Goal: Task Accomplishment & Management: Manage account settings

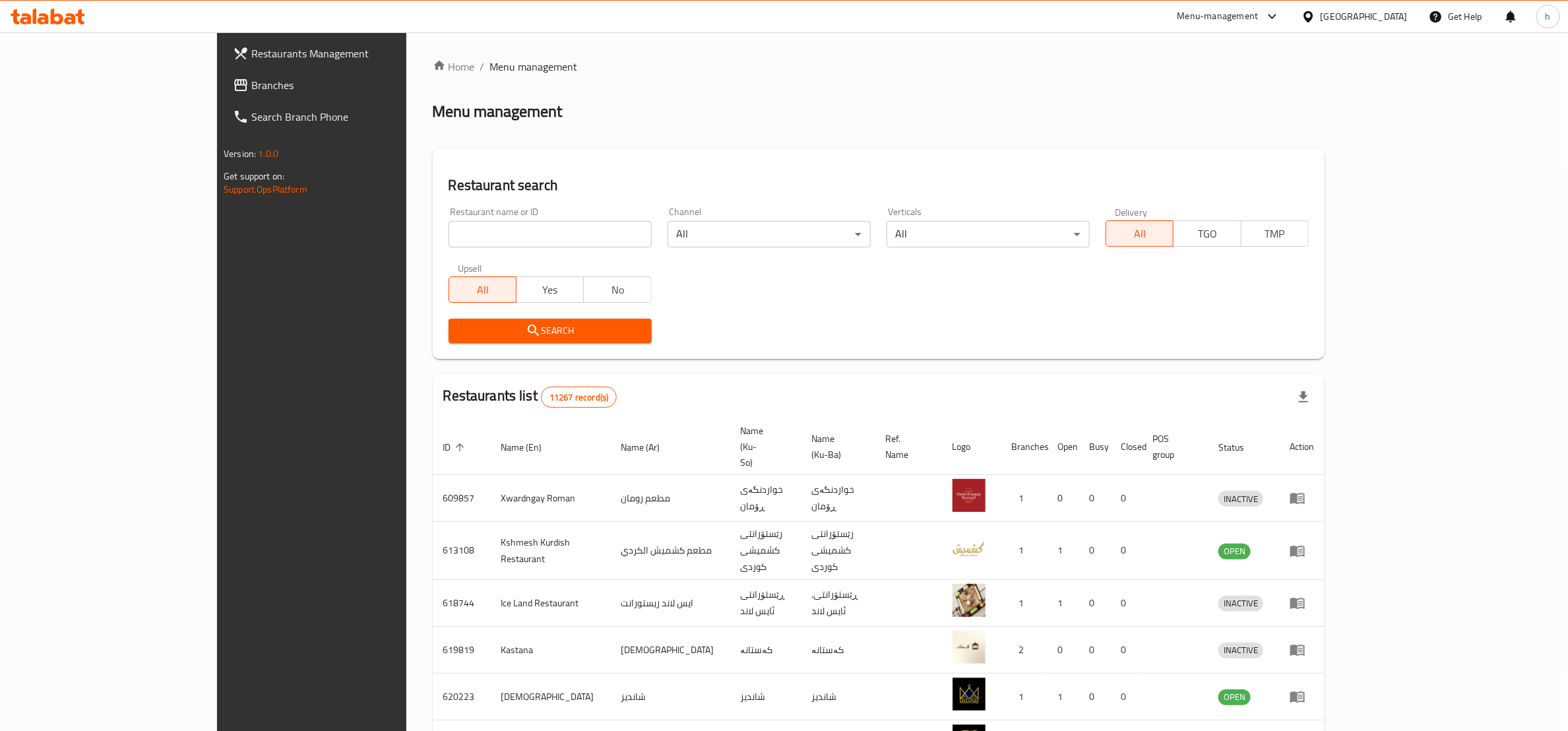
click at [251, 80] on span "Branches" at bounding box center [360, 85] width 217 height 16
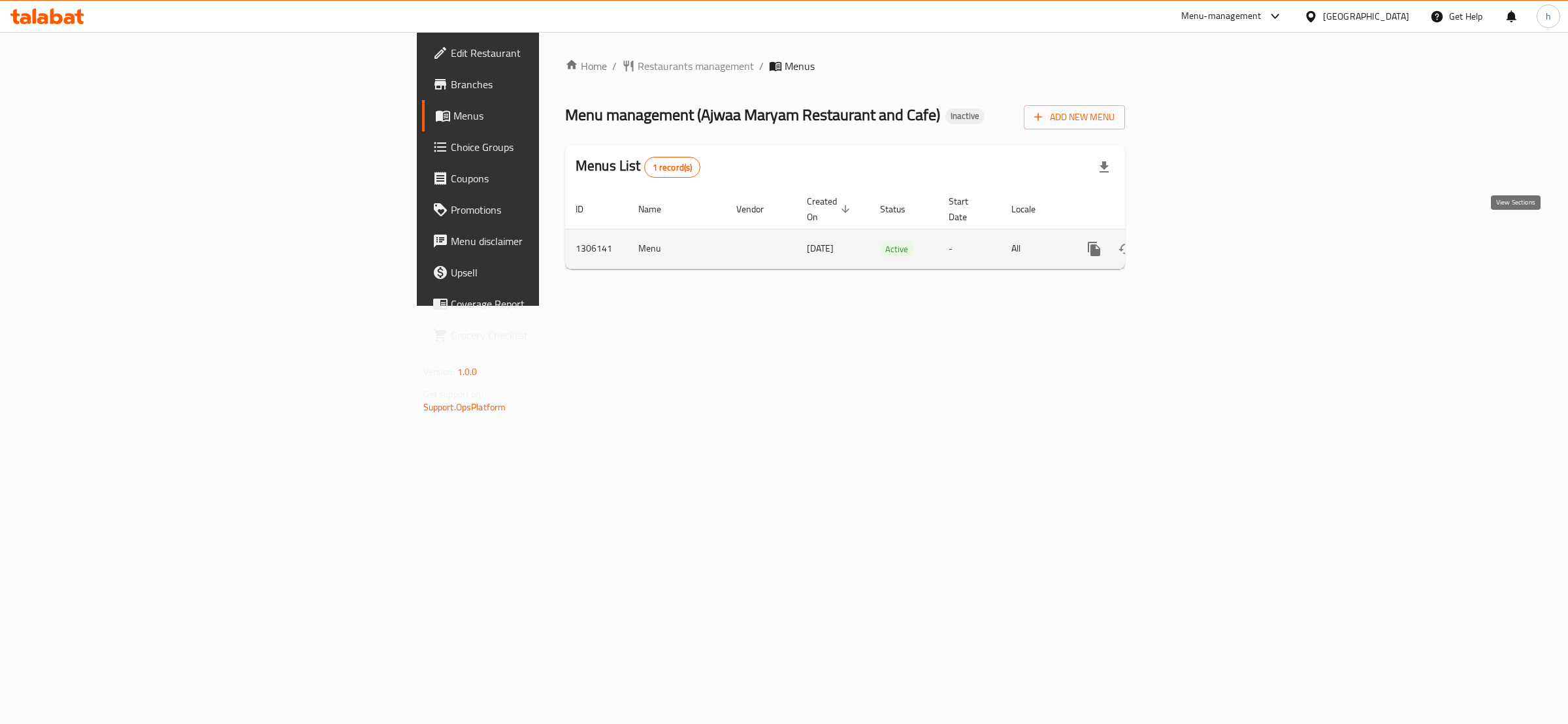
click at [1196, 241] on icon "enhanced table" at bounding box center [1188, 249] width 16 height 16
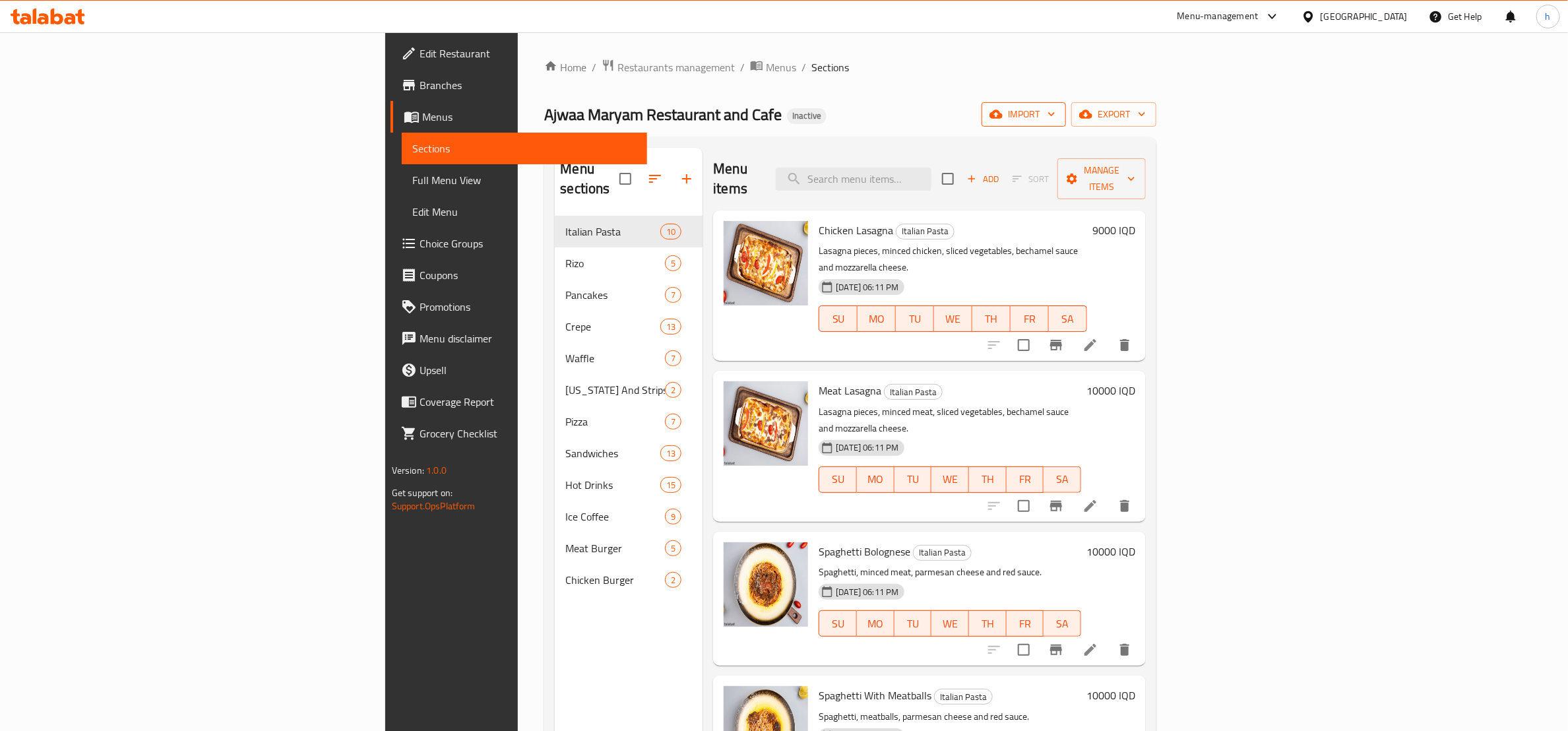
click at [1058, 115] on icon "button" at bounding box center [1052, 114] width 13 height 13
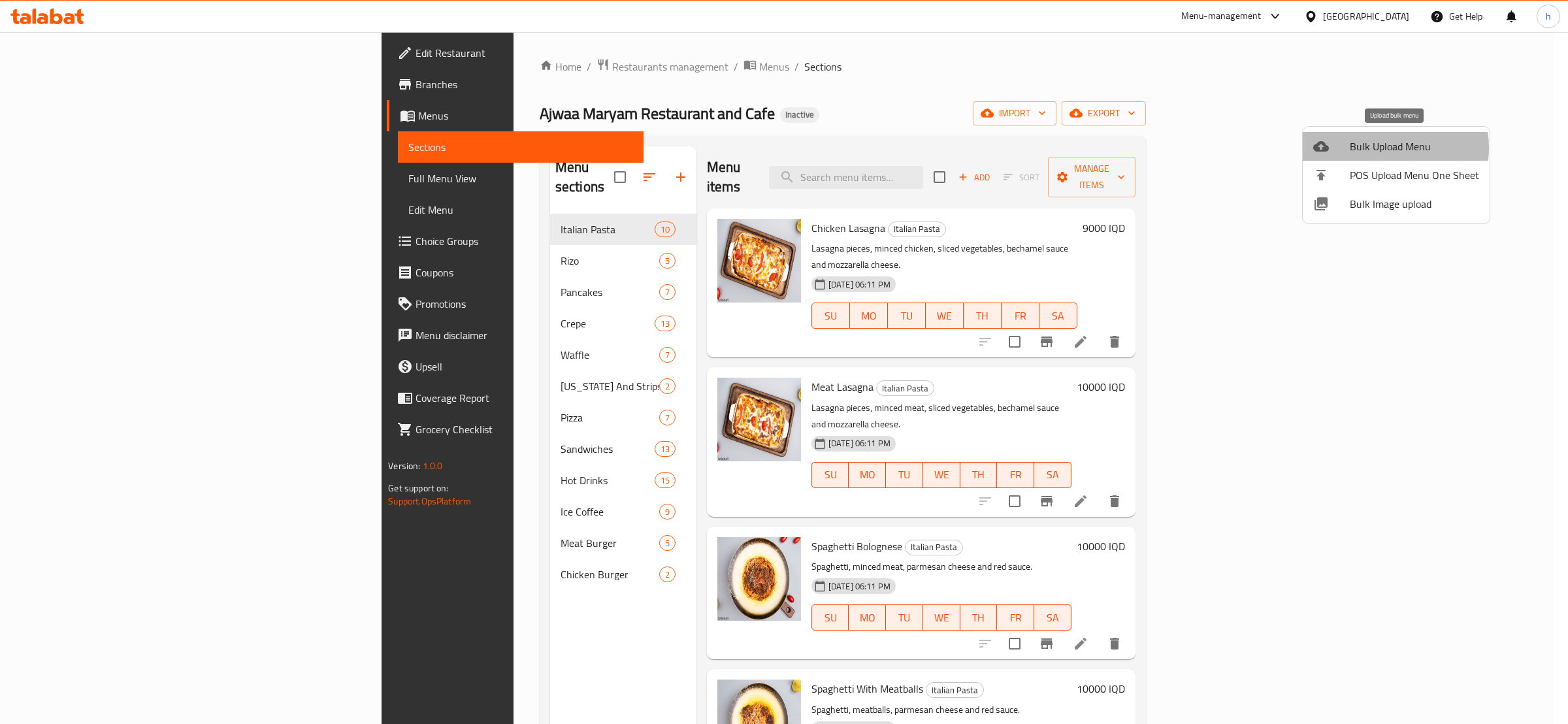
click at [1384, 147] on span "Bulk Upload Menu" at bounding box center [1414, 146] width 130 height 16
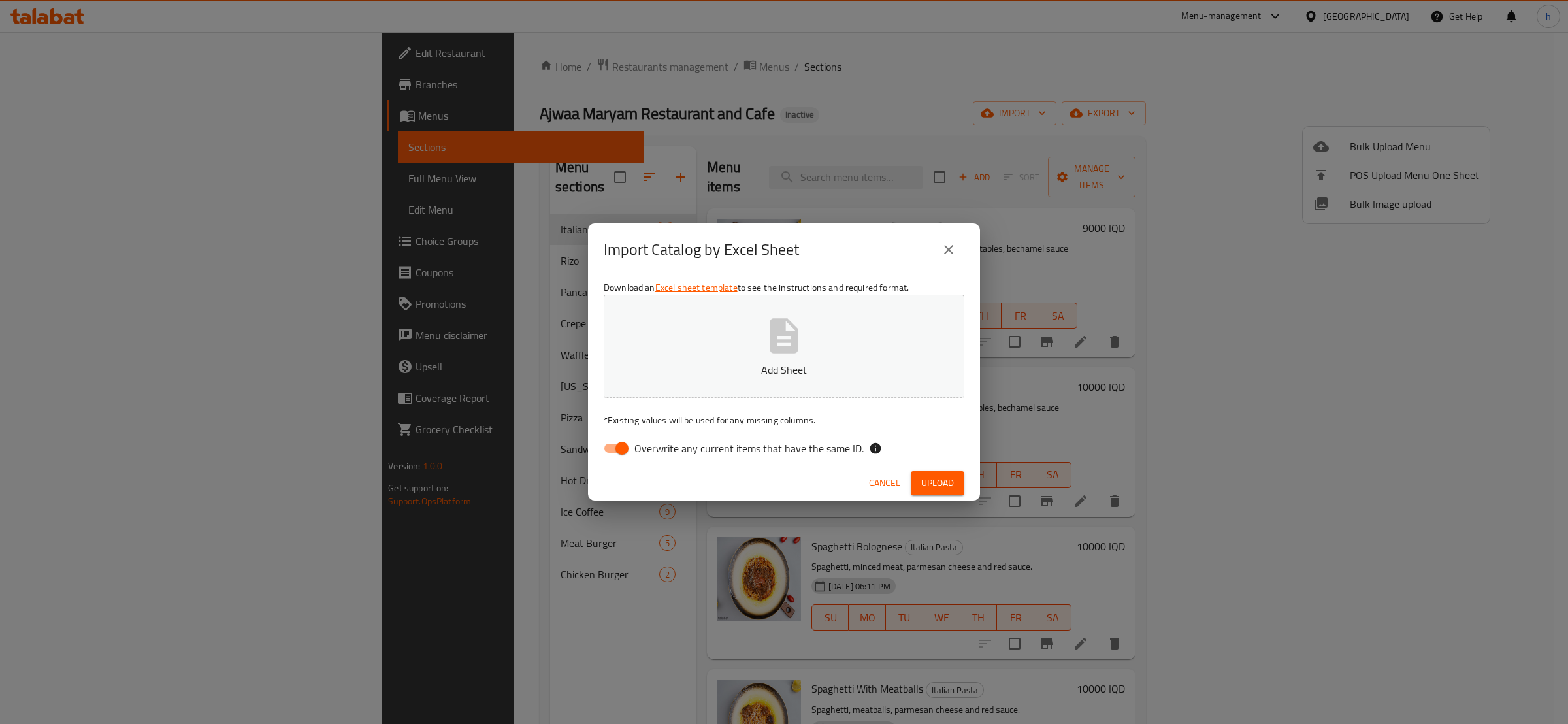
drag, startPoint x: 625, startPoint y: 442, endPoint x: 673, endPoint y: 376, distance: 81.6
click at [624, 442] on input "Overwrite any current items that have the same ID." at bounding box center [622, 448] width 75 height 25
checkbox input "false"
click at [690, 353] on button "Add Sheet" at bounding box center [784, 346] width 361 height 104
click at [936, 475] on span "Upload" at bounding box center [938, 483] width 33 height 16
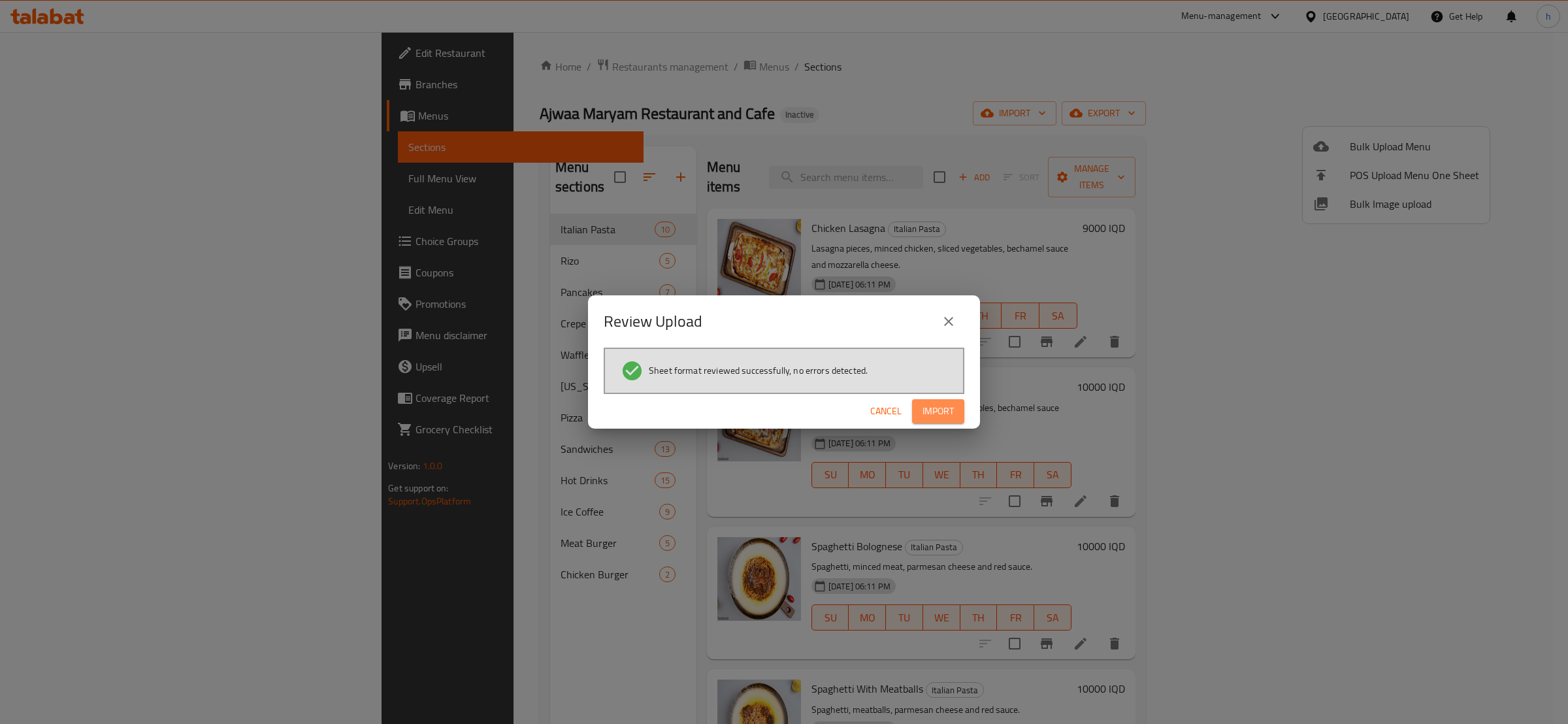
click at [936, 420] on button "Import" at bounding box center [939, 411] width 52 height 24
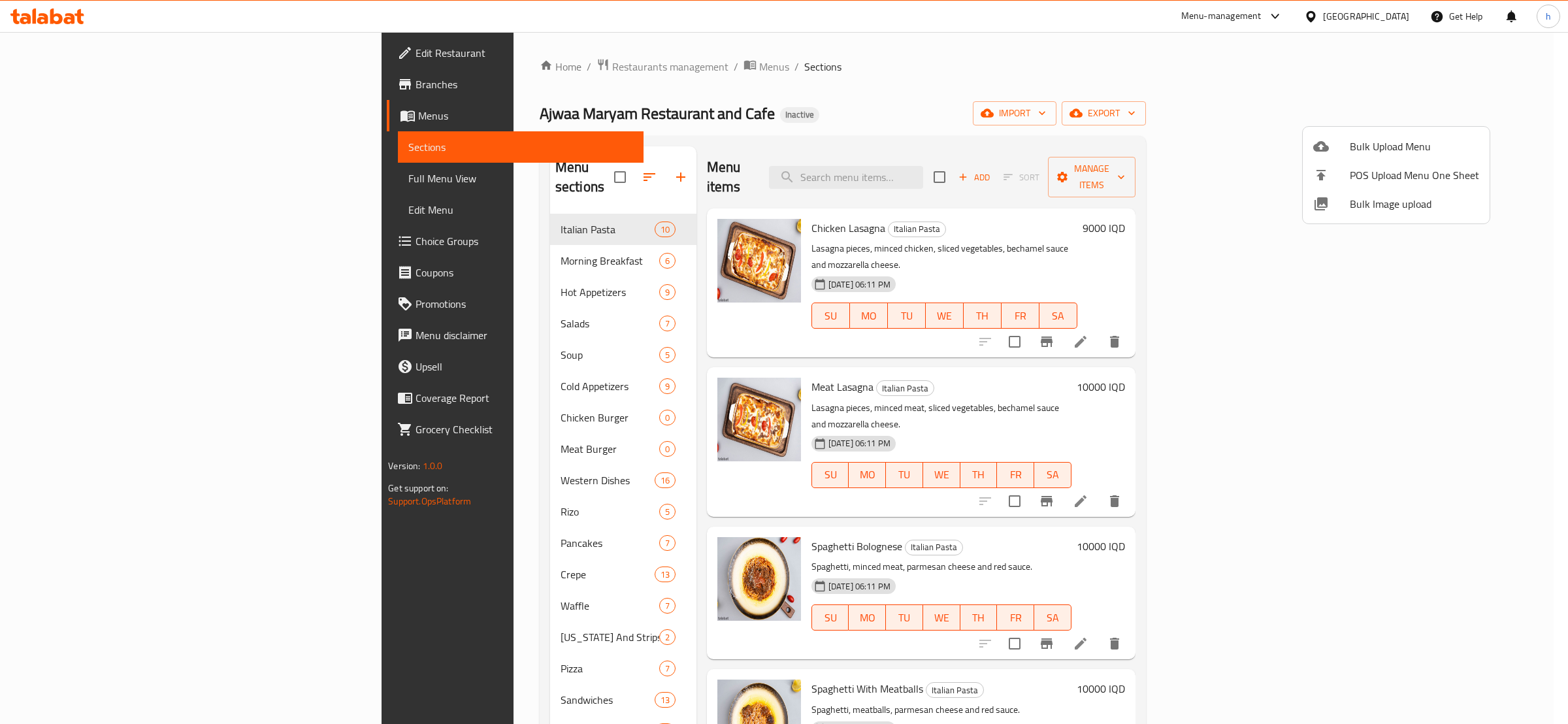
click at [555, 162] on div at bounding box center [784, 362] width 1568 height 724
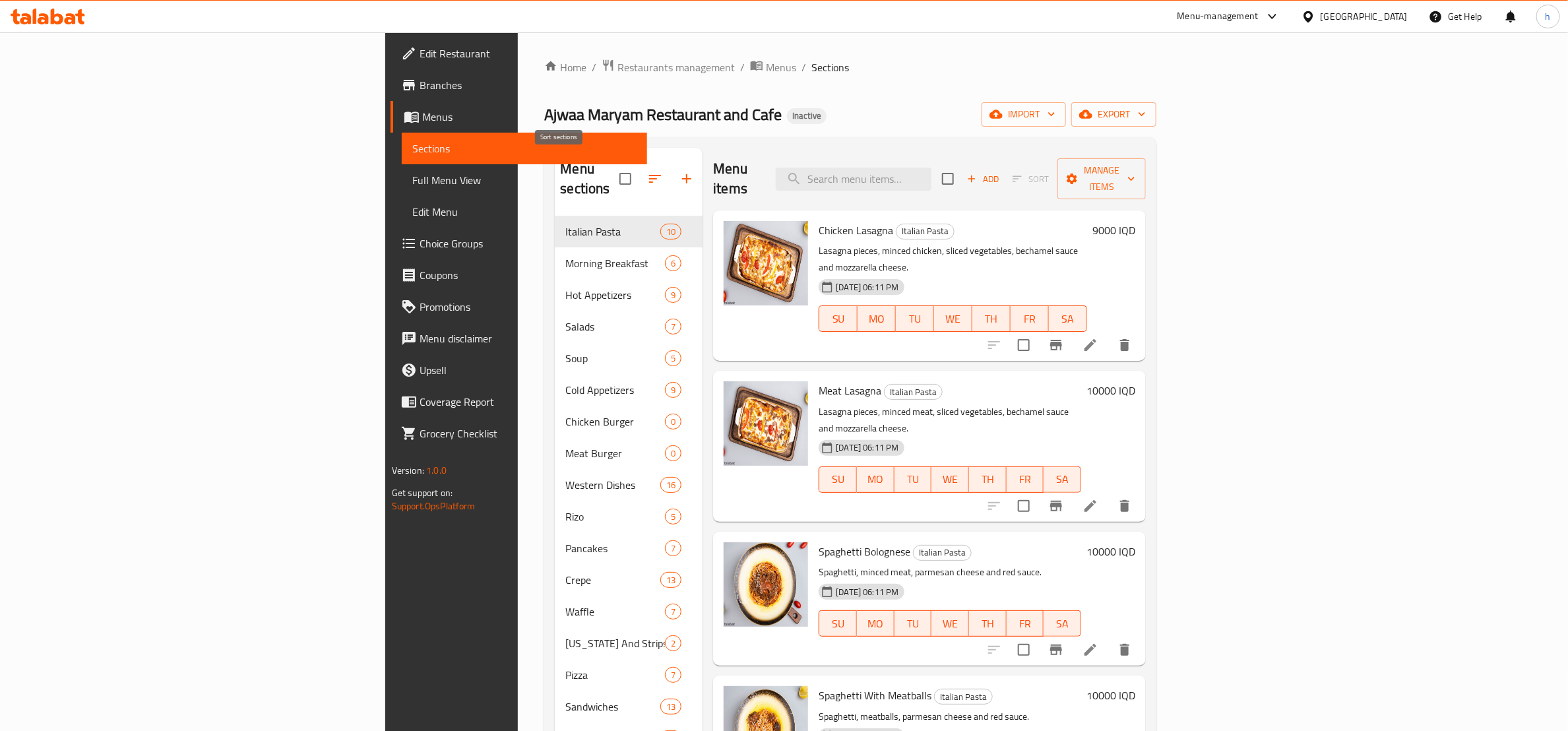
click at [647, 171] on icon "button" at bounding box center [655, 179] width 16 height 16
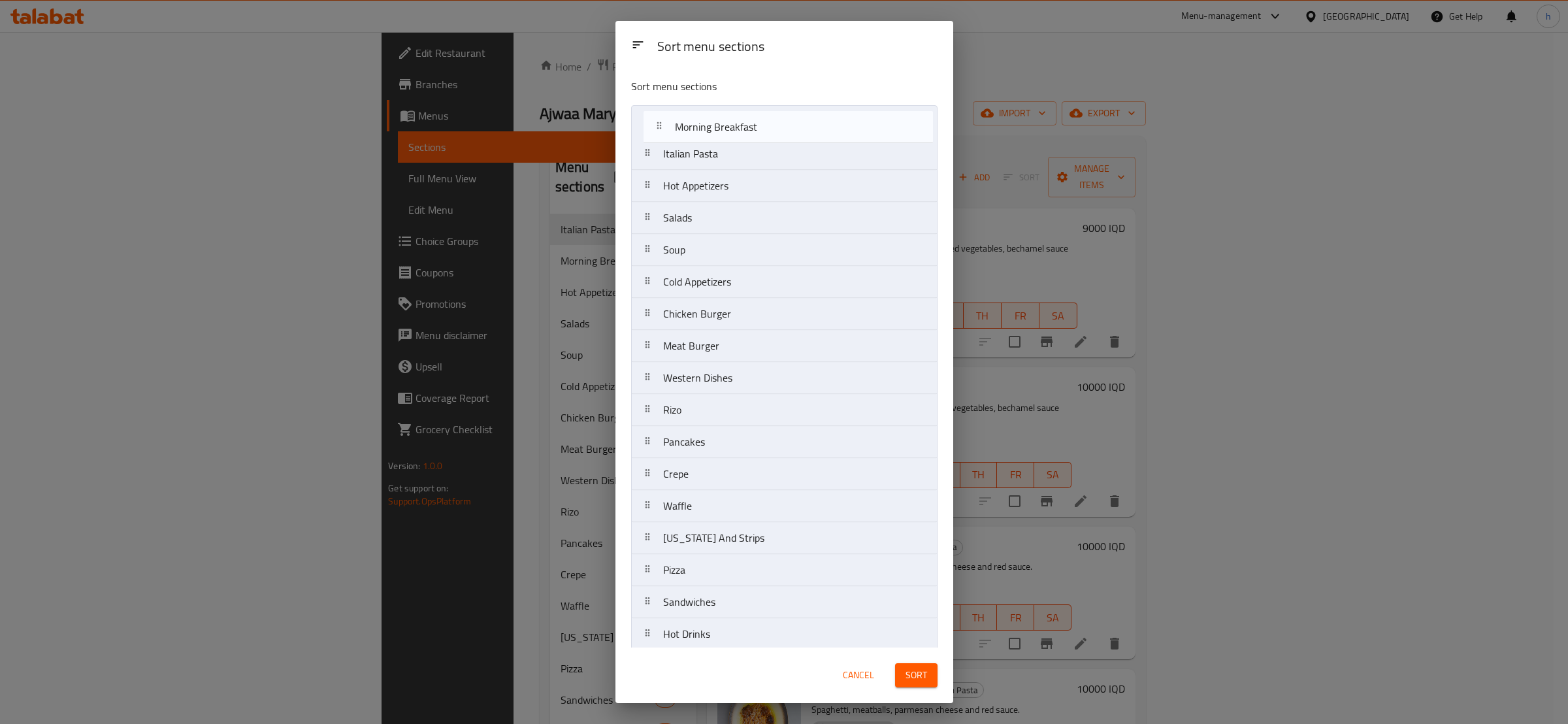
drag, startPoint x: 659, startPoint y: 160, endPoint x: 677, endPoint y: 130, distance: 35.0
click at [677, 130] on nav "Italian Pasta Morning Breakfast Hot Appetizers Salads Soup Cold Appetizers Chic…" at bounding box center [784, 426] width 306 height 642
drag, startPoint x: 677, startPoint y: 190, endPoint x: 682, endPoint y: 149, distance: 41.3
click at [682, 149] on nav "Morning Breakfast Italian Pasta Hot Appetizers Salads Soup Cold Appetizers Chic…" at bounding box center [784, 426] width 306 height 642
drag, startPoint x: 677, startPoint y: 222, endPoint x: 678, endPoint y: 182, distance: 40.0
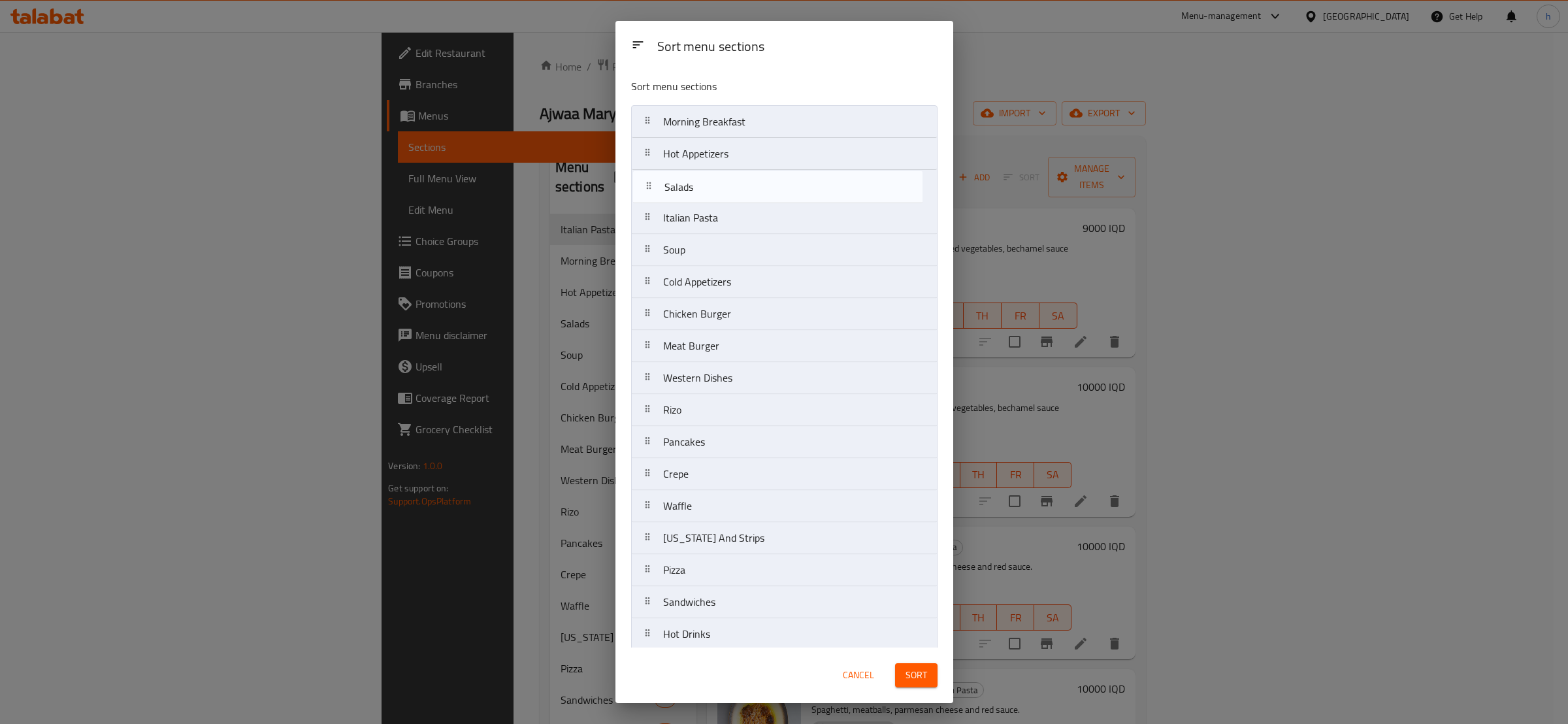
click at [678, 182] on nav "Morning Breakfast Hot Appetizers Italian Pasta Salads Soup Cold Appetizers Chic…" at bounding box center [784, 426] width 306 height 642
drag, startPoint x: 686, startPoint y: 251, endPoint x: 688, endPoint y: 196, distance: 55.0
click at [688, 196] on nav "Morning Breakfast Hot Appetizers Salads Italian Pasta Soup Cold Appetizers Chic…" at bounding box center [784, 426] width 306 height 642
drag, startPoint x: 696, startPoint y: 389, endPoint x: 675, endPoint y: 245, distance: 145.5
click at [675, 245] on nav "Morning Breakfast Hot Appetizers Salads Soup Italian Pasta Cold Appetizers Chic…" at bounding box center [784, 426] width 306 height 642
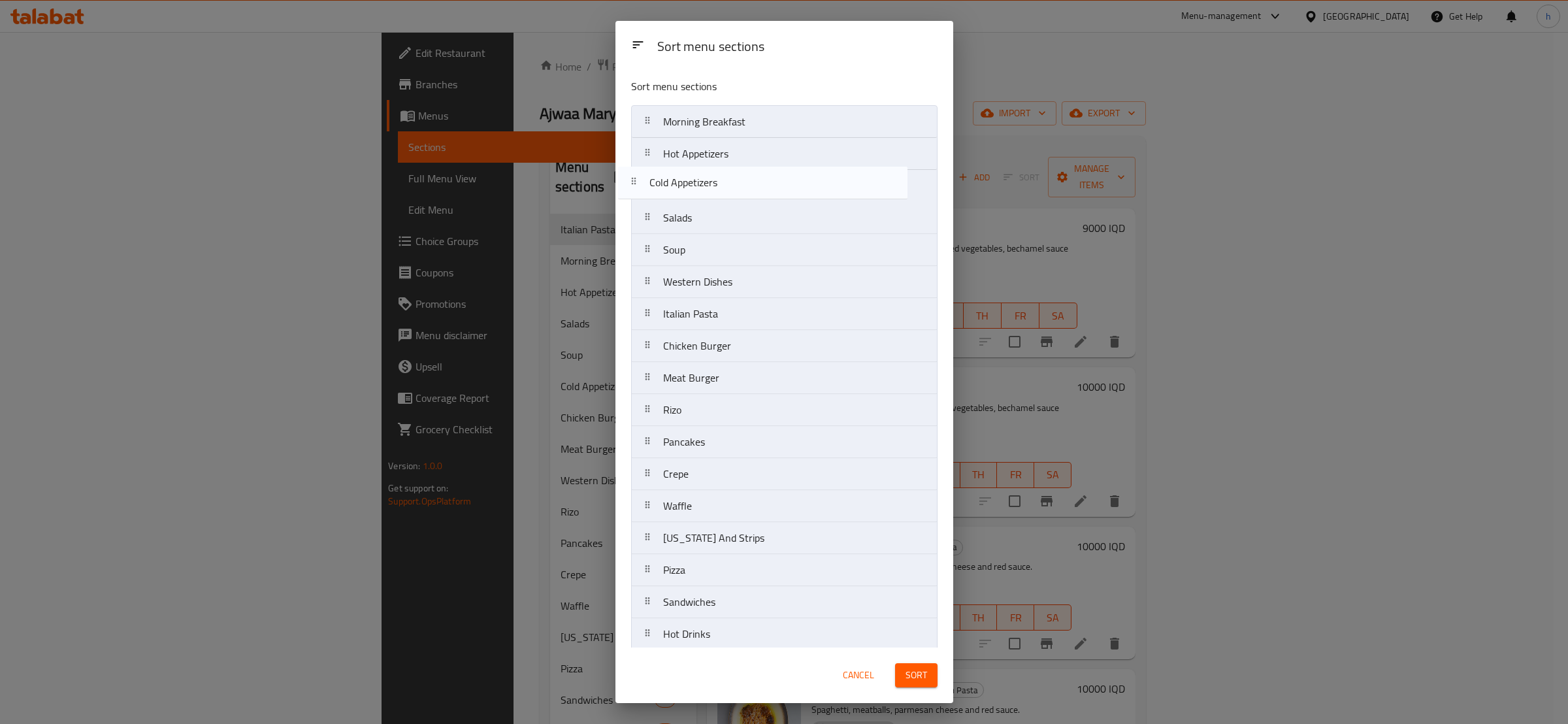
drag, startPoint x: 710, startPoint y: 326, endPoint x: 695, endPoint y: 185, distance: 141.8
click at [695, 185] on nav "Morning Breakfast Hot Appetizers Salads Soup Western Dishes Italian Pasta Cold …" at bounding box center [784, 426] width 306 height 642
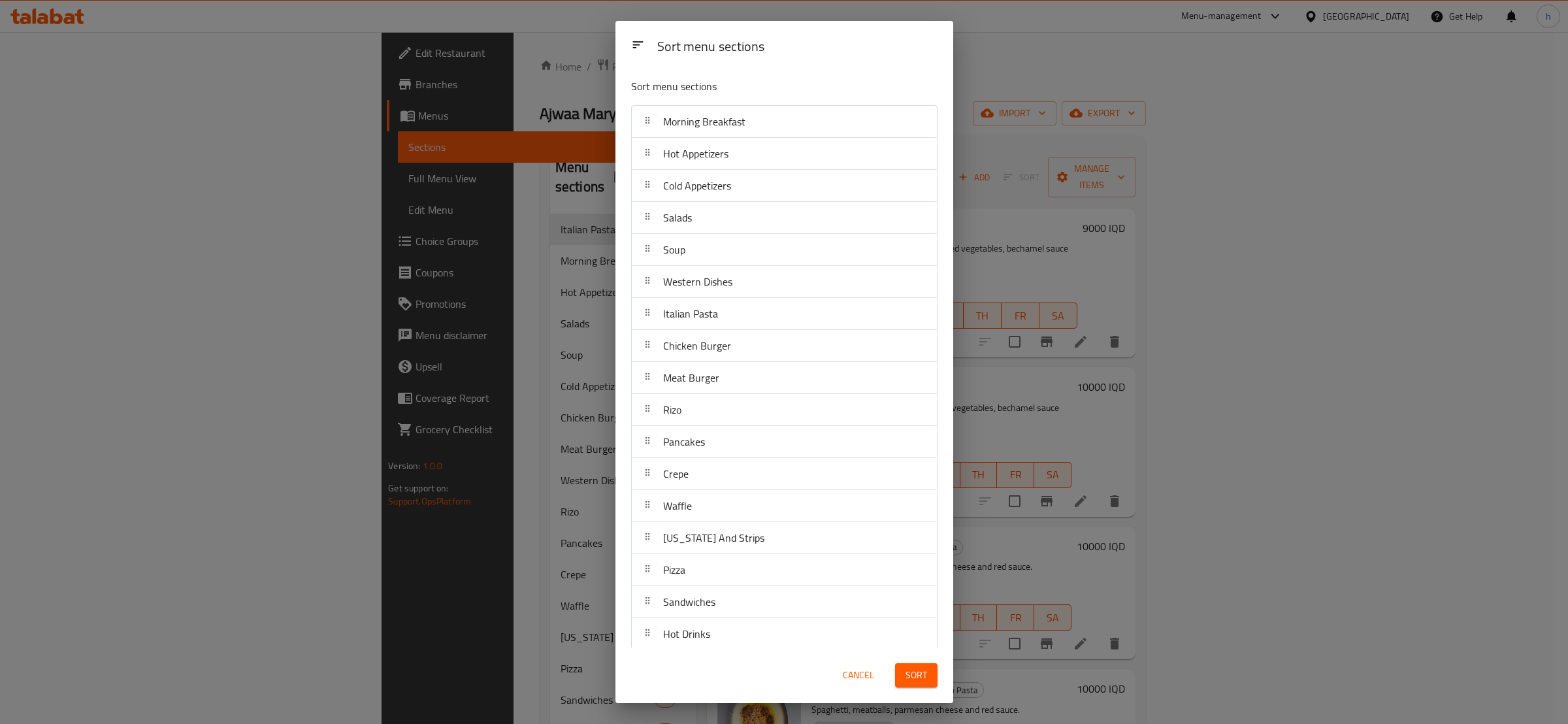
click at [917, 667] on span "Sort" at bounding box center [916, 675] width 21 height 16
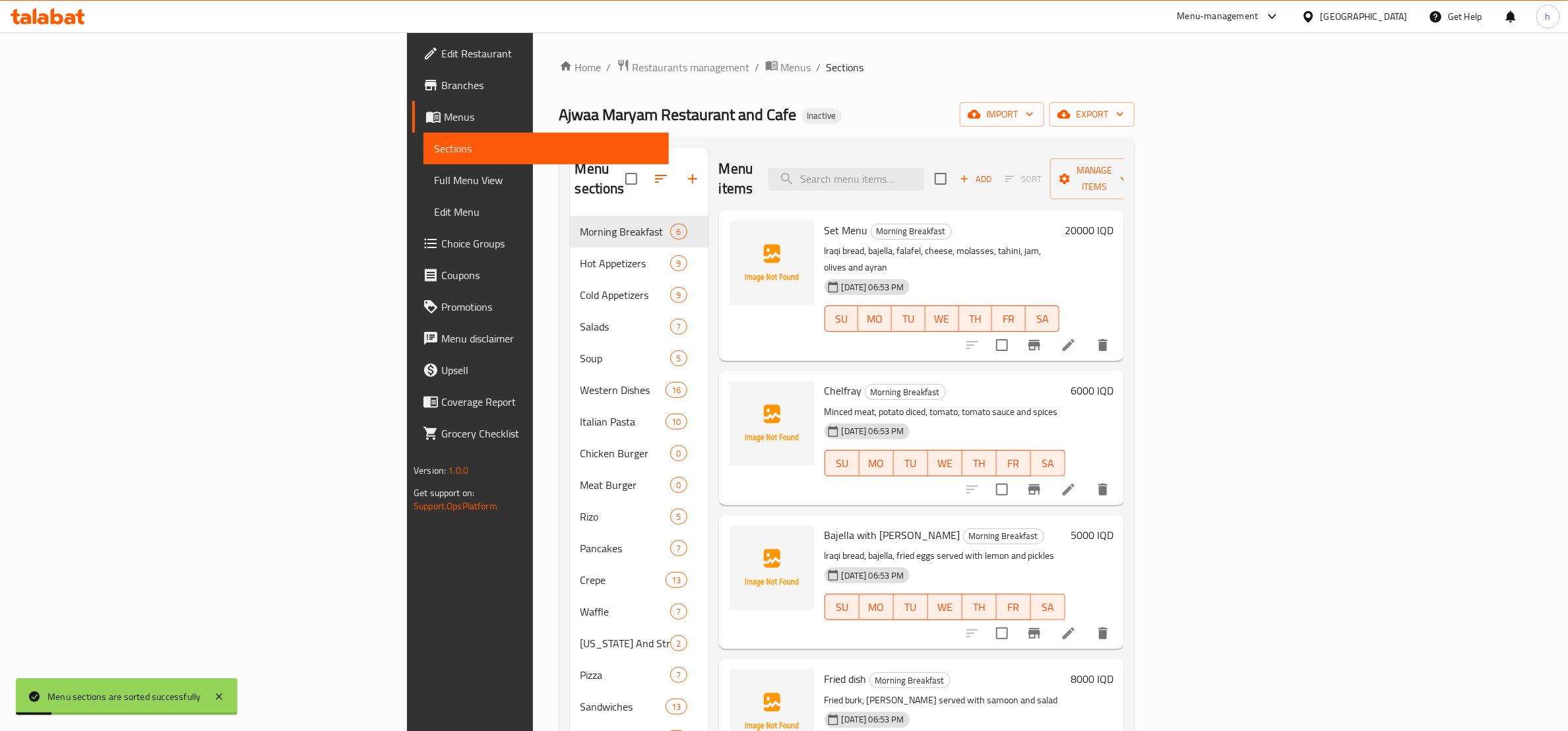
click at [570, 210] on nav "Morning Breakfast 6 Hot Appetizers 9 Cold Appetizers 9 Salads 7 Soup 5 Western …" at bounding box center [639, 532] width 138 height 644
click at [741, 233] on icon "upload picture" at bounding box center [748, 238] width 13 height 12
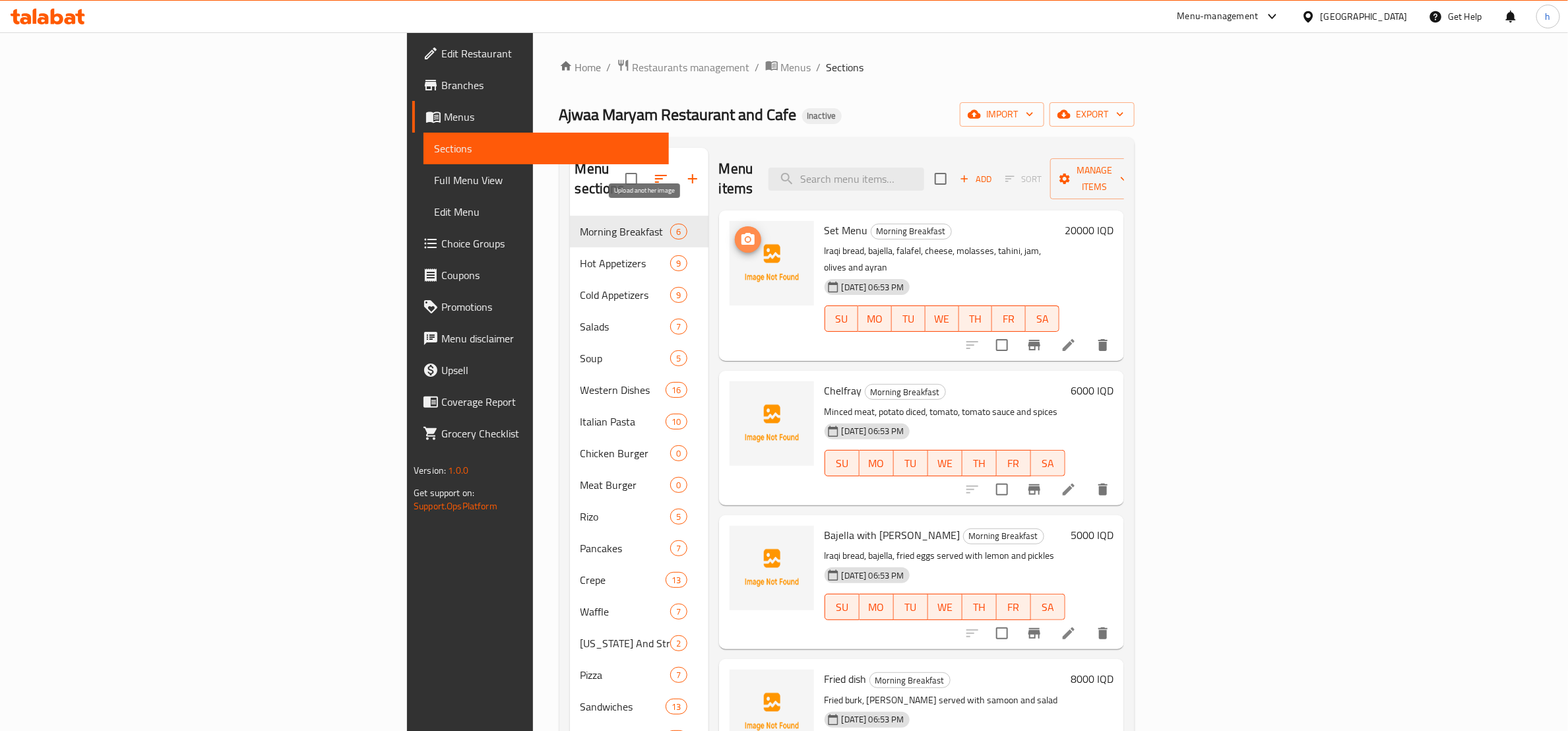
click at [740, 232] on icon "upload picture" at bounding box center [748, 240] width 16 height 16
click at [746, 237] on circle "upload picture" at bounding box center [748, 240] width 4 height 4
click at [1076, 337] on icon at bounding box center [1069, 345] width 16 height 16
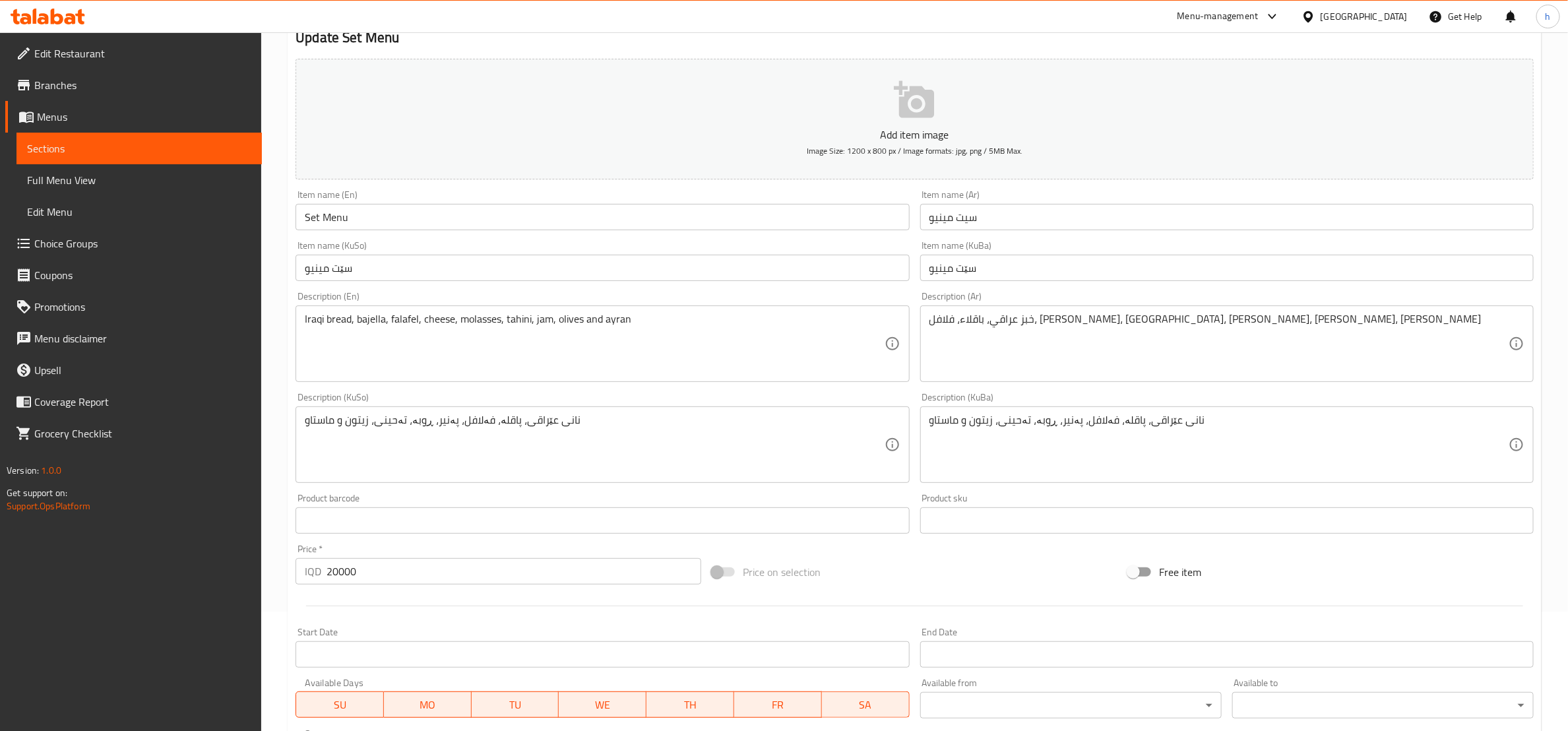
scroll to position [165, 0]
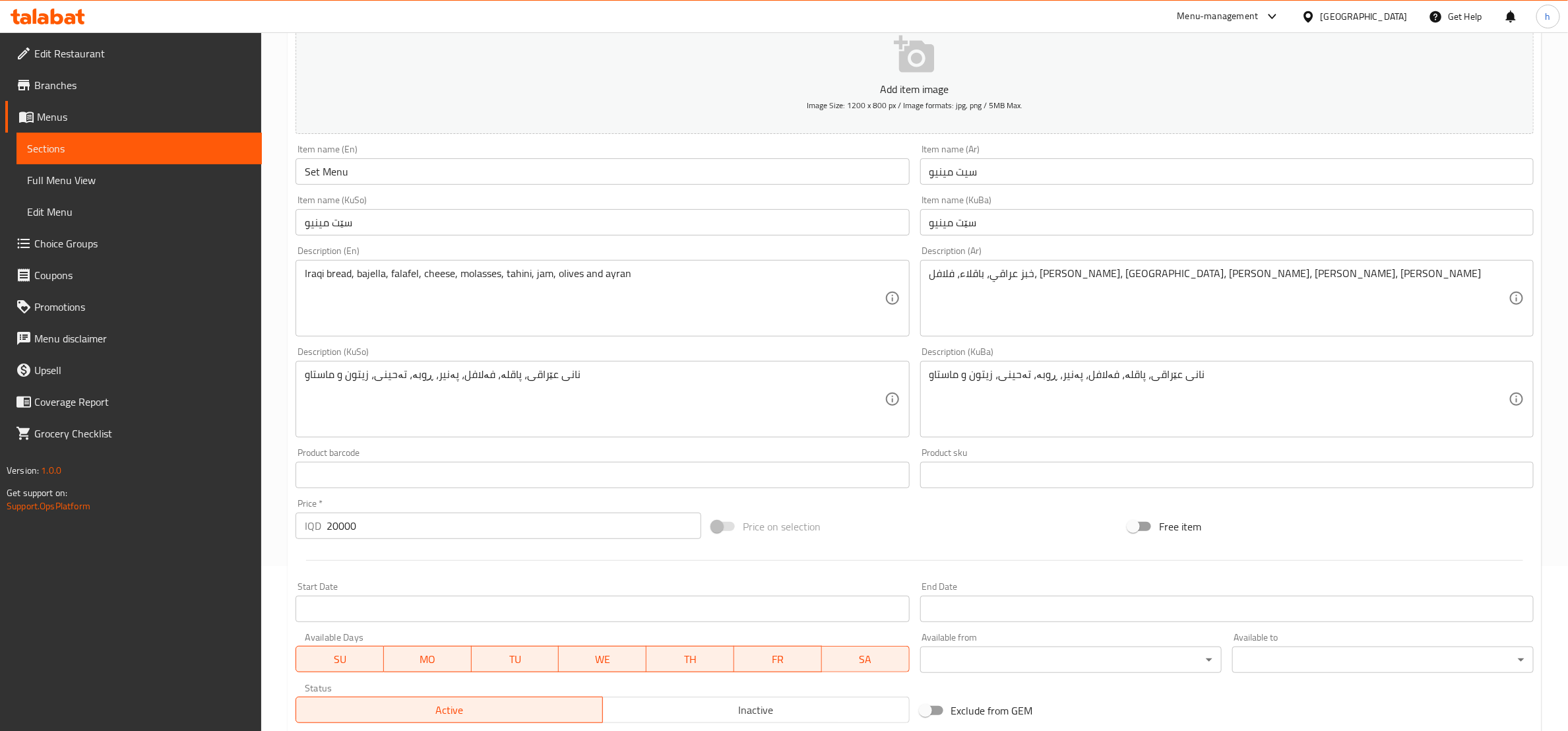
click at [302, 376] on div "نانی عێراقی، پاقلە، فەلافل، پەنیر، ڕوبە، تەحینی، زیتون و ماستاو Description (Ku…" at bounding box center [602, 399] width 613 height 77
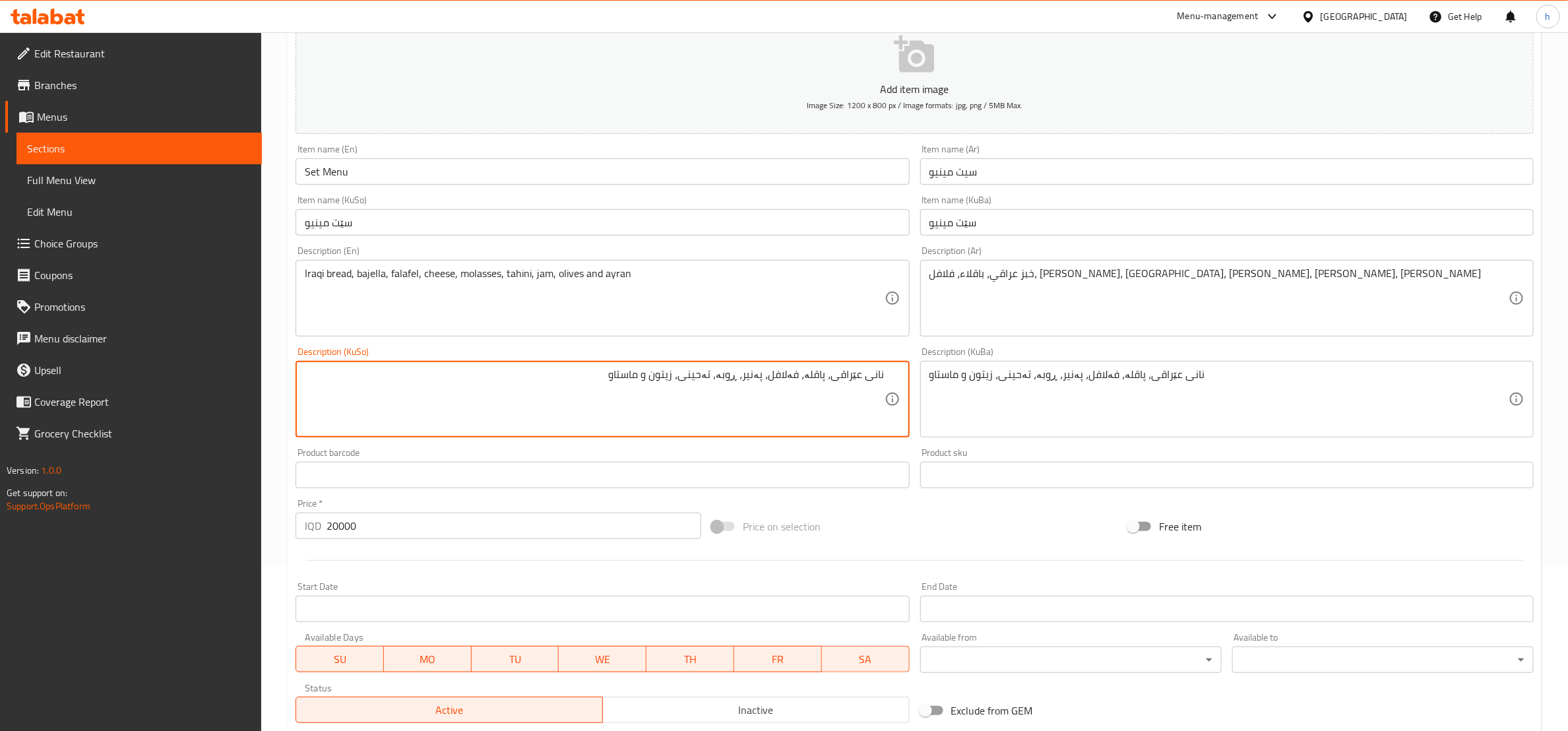
click at [622, 381] on textarea "نانی عێراقی، پاقلە، فەلافل، پەنیر، ڕوبە، تەحینی، زیتون و ماستاو" at bounding box center [594, 399] width 579 height 63
type textarea "نانی عێراقی، پاقلە، فەلافل، پەنیر، ڕوبە، تەحینی، زیتون و ماست"
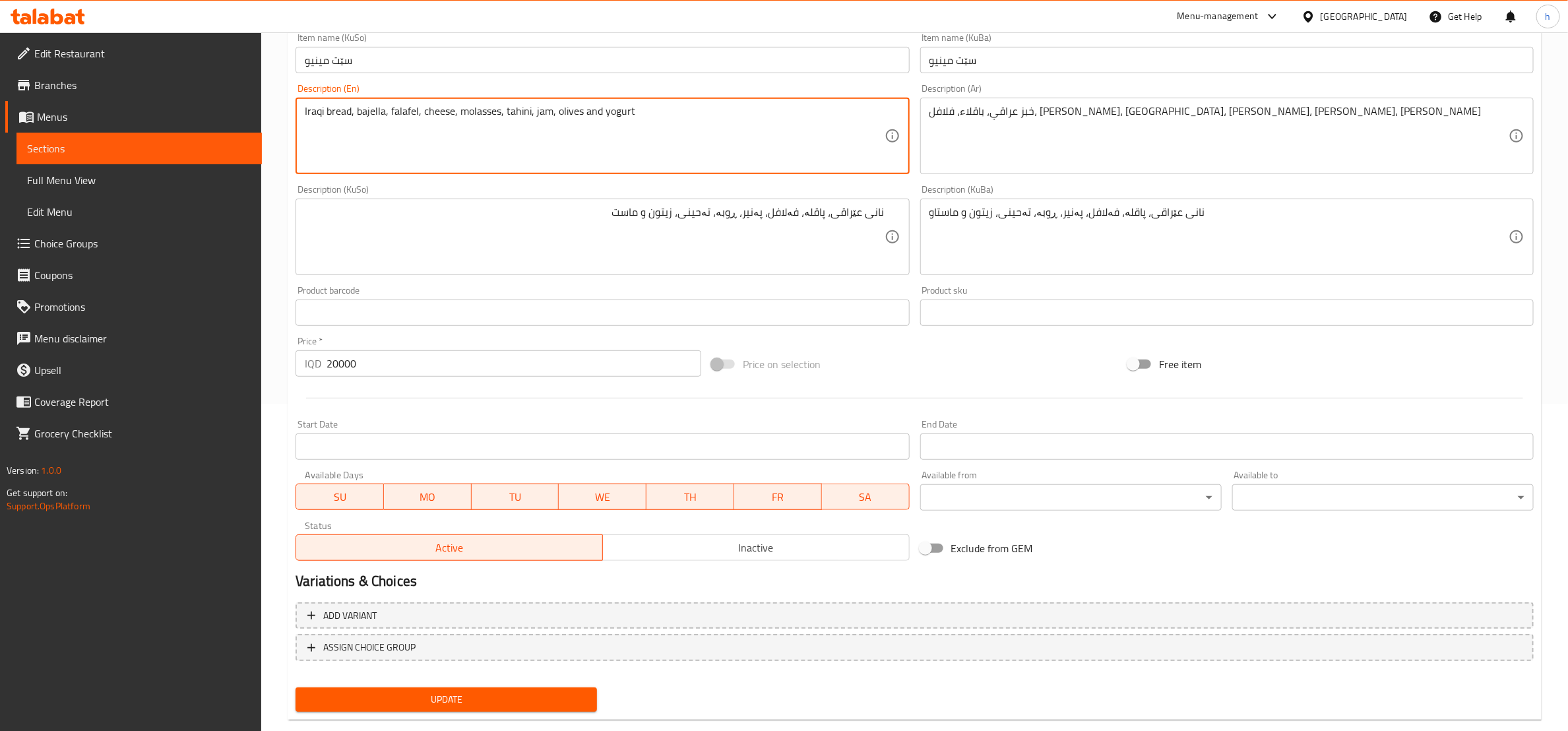
scroll to position [351, 0]
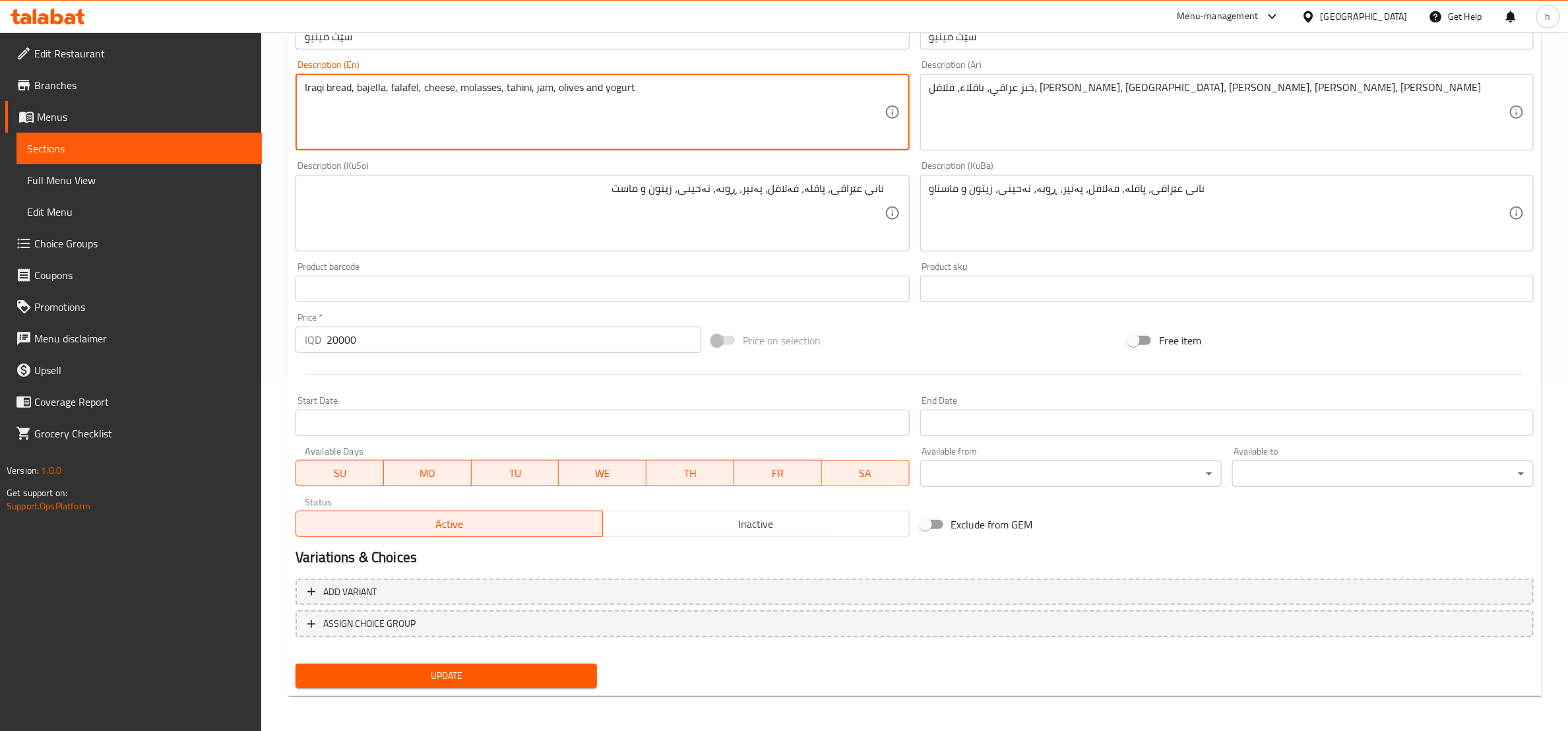
type textarea "Iraqi bread, bajella, falafel, cheese, molasses, tahini, jam, olives and yogurt"
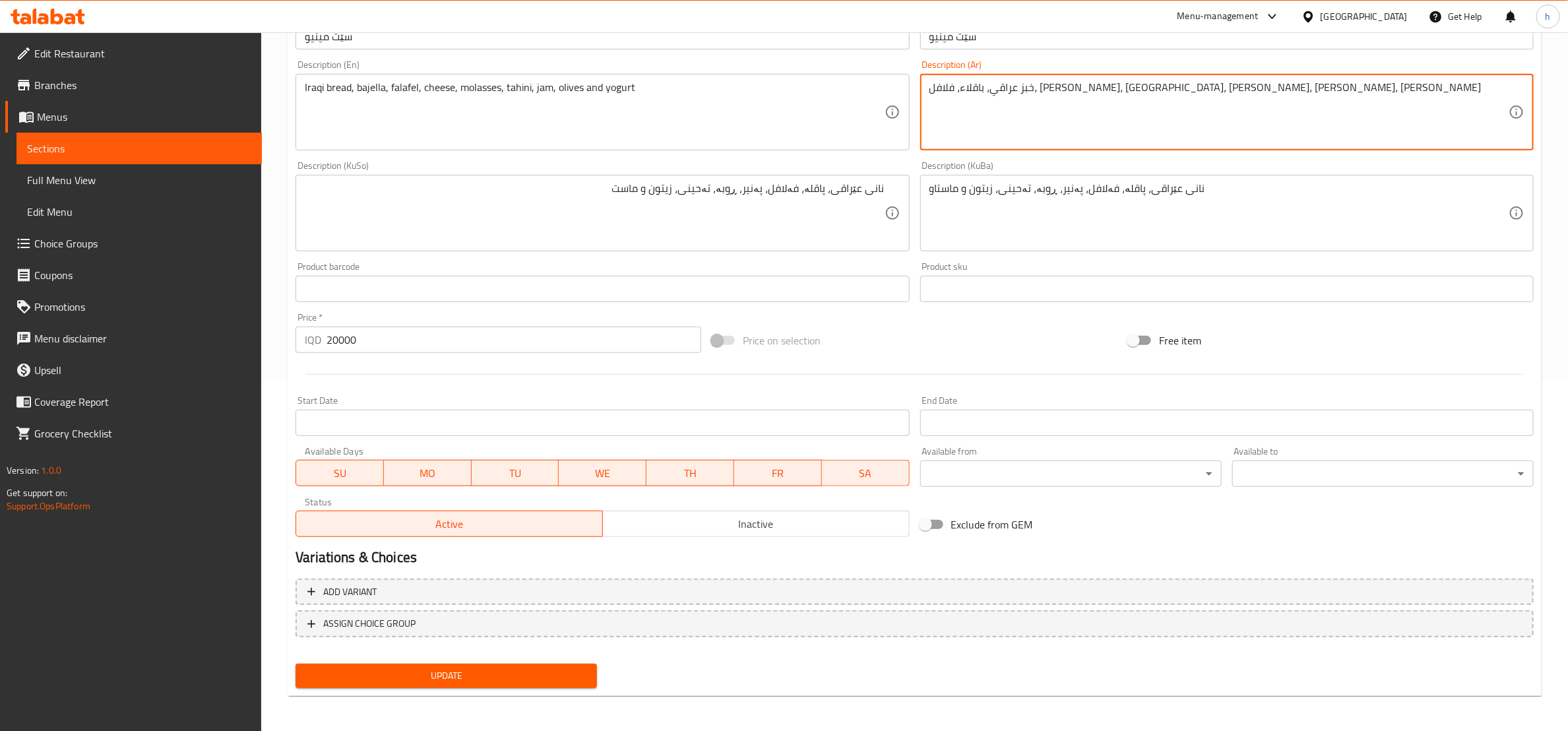
click at [563, 677] on span "Update" at bounding box center [446, 676] width 280 height 17
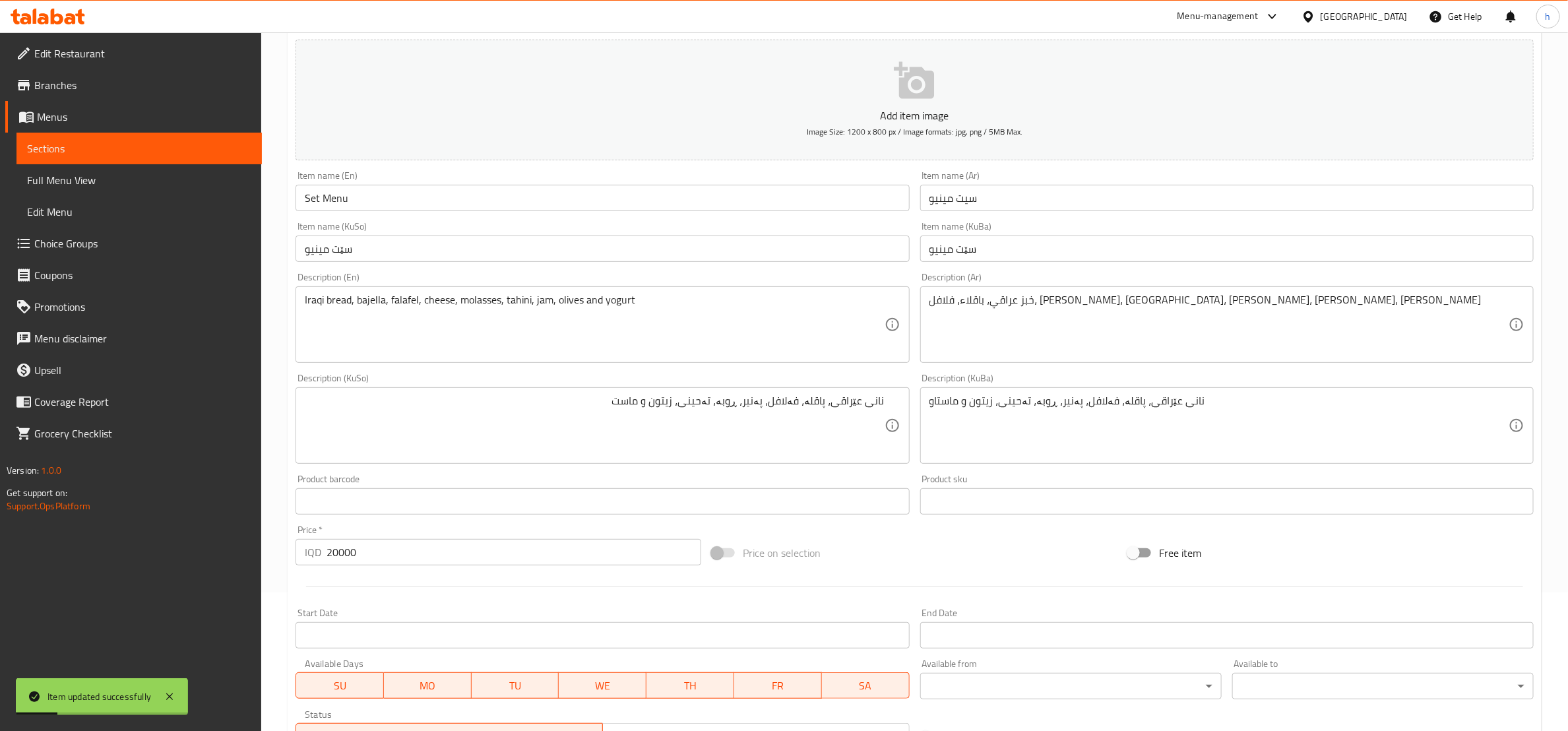
scroll to position [186, 0]
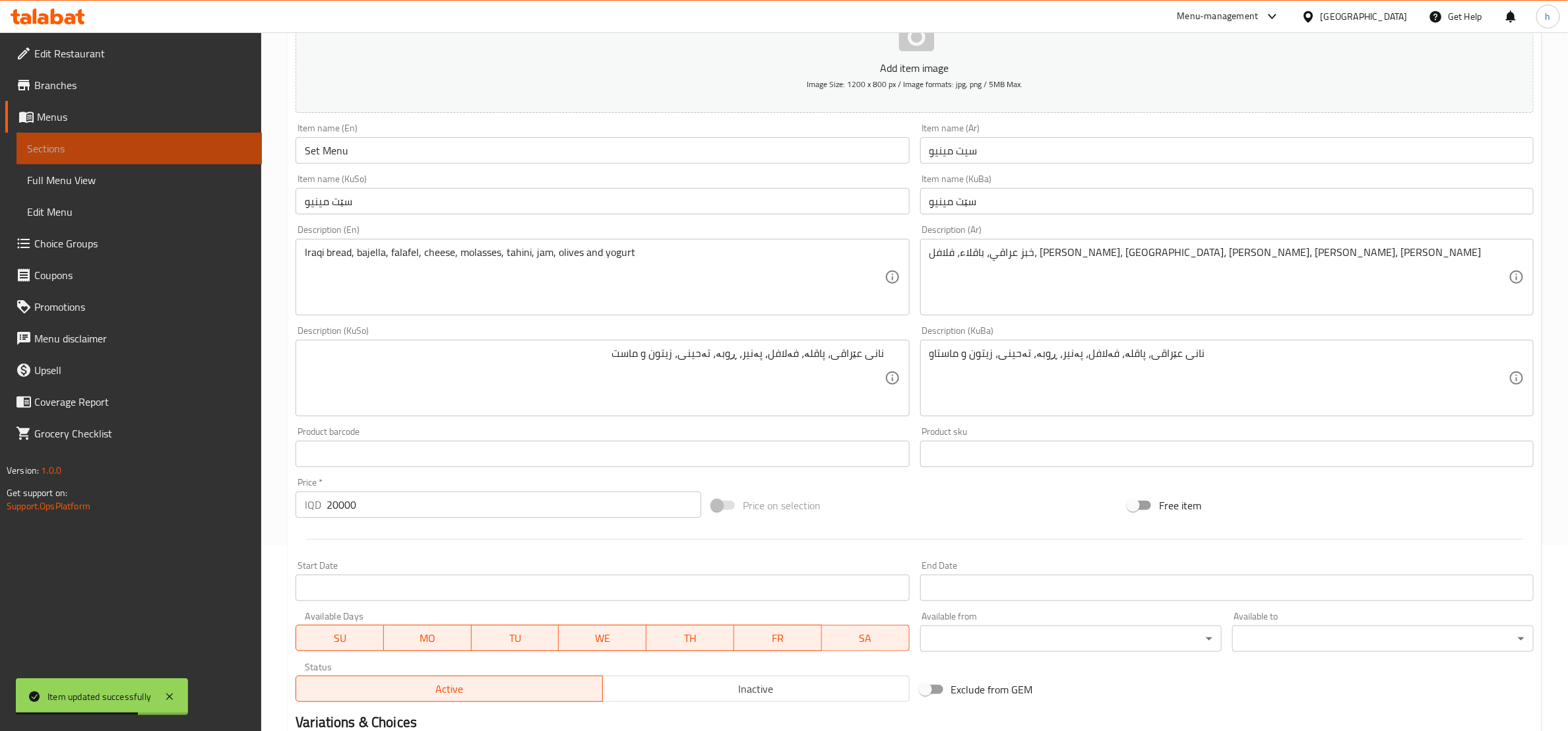
click at [102, 145] on span "Sections" at bounding box center [139, 148] width 224 height 16
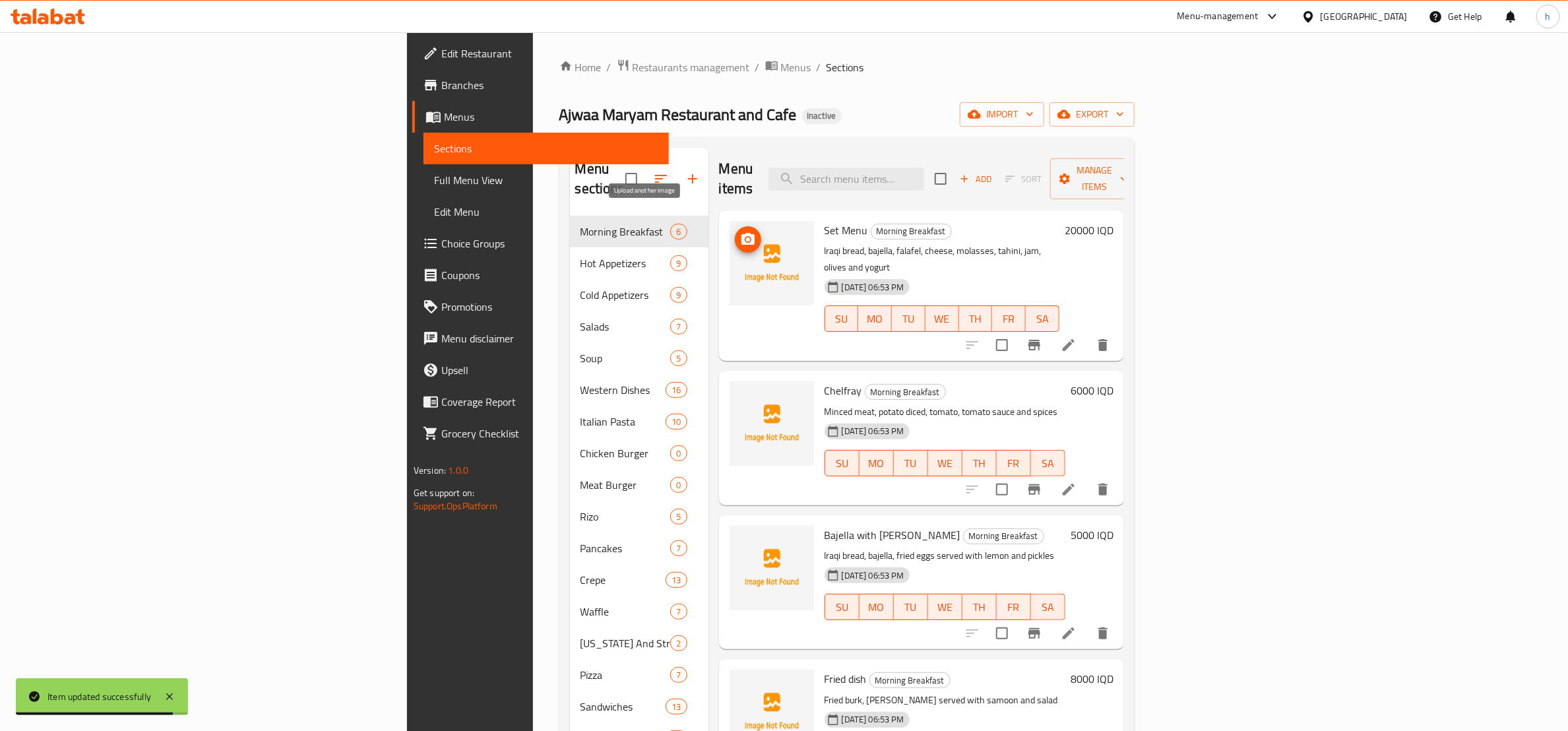
click at [741, 233] on icon "upload picture" at bounding box center [748, 238] width 13 height 12
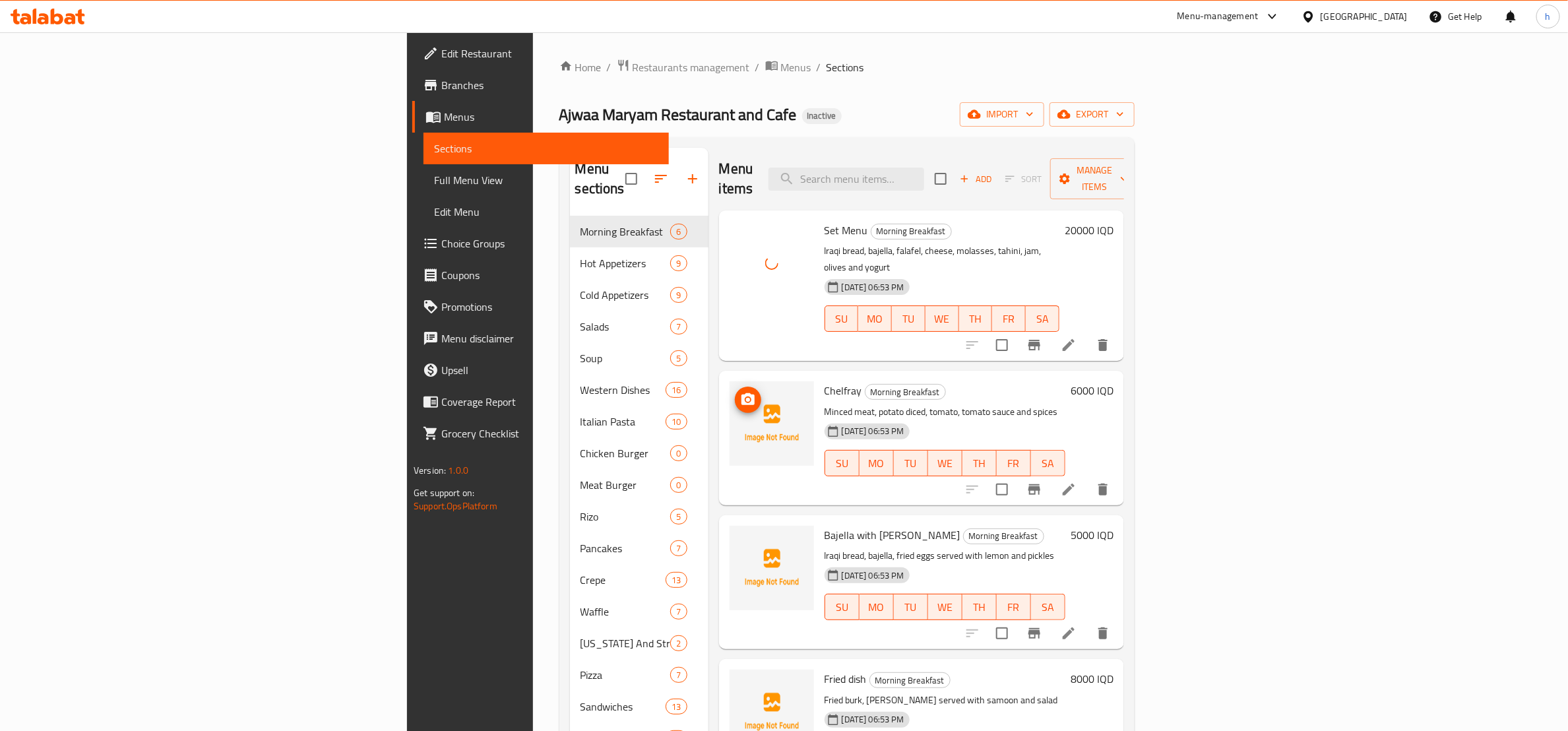
click at [740, 392] on icon "upload picture" at bounding box center [748, 399] width 16 height 16
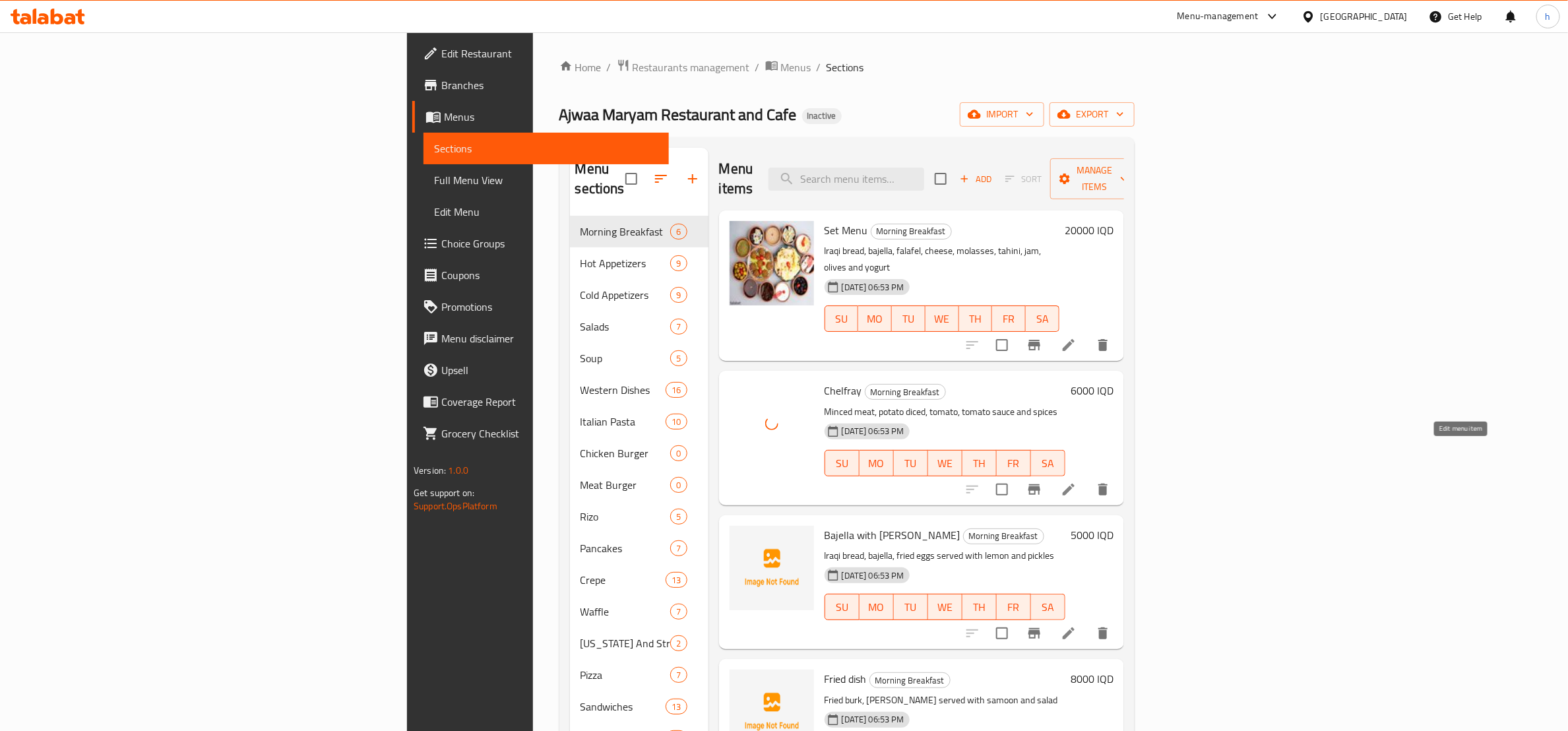
click at [1076, 482] on icon at bounding box center [1069, 489] width 16 height 16
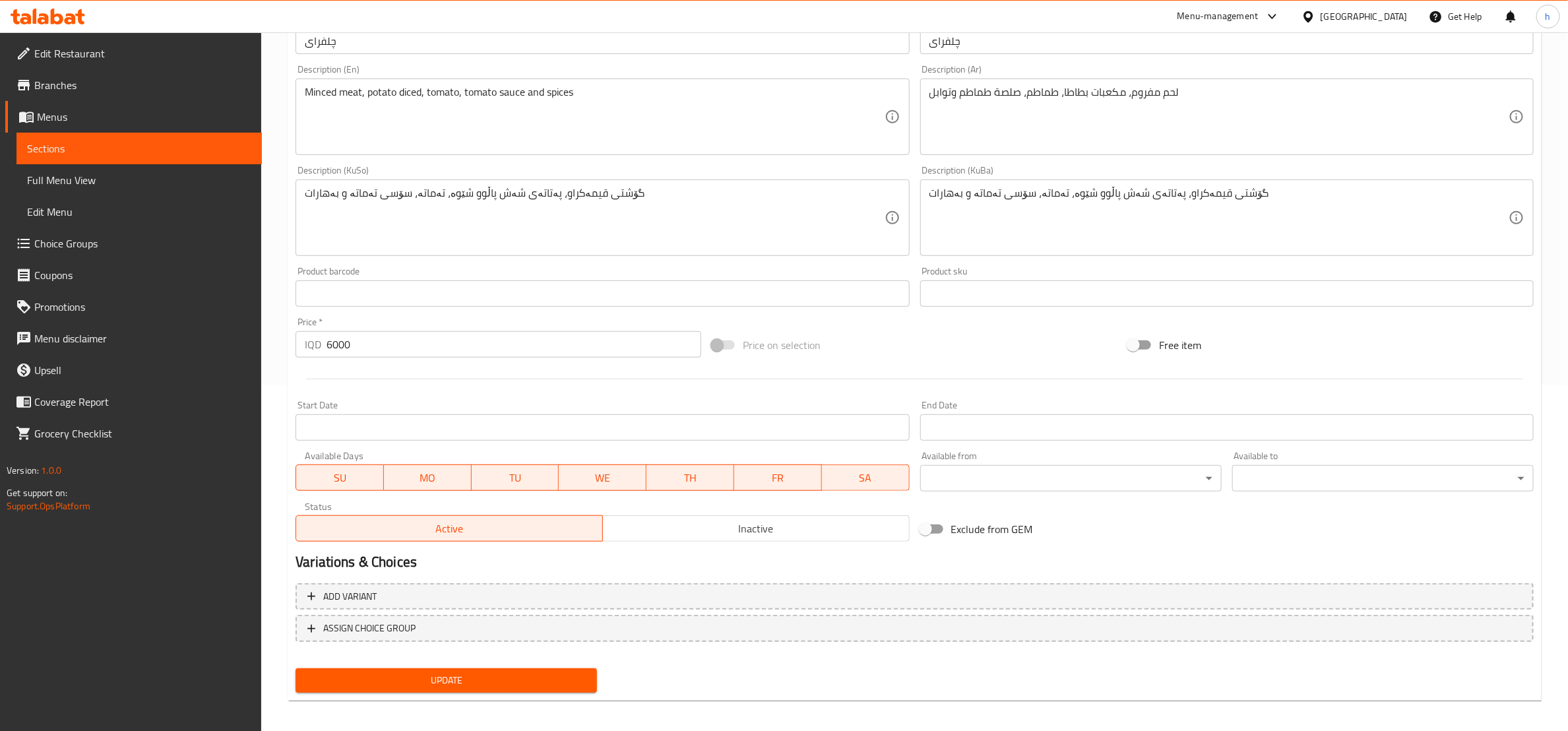
scroll to position [351, 0]
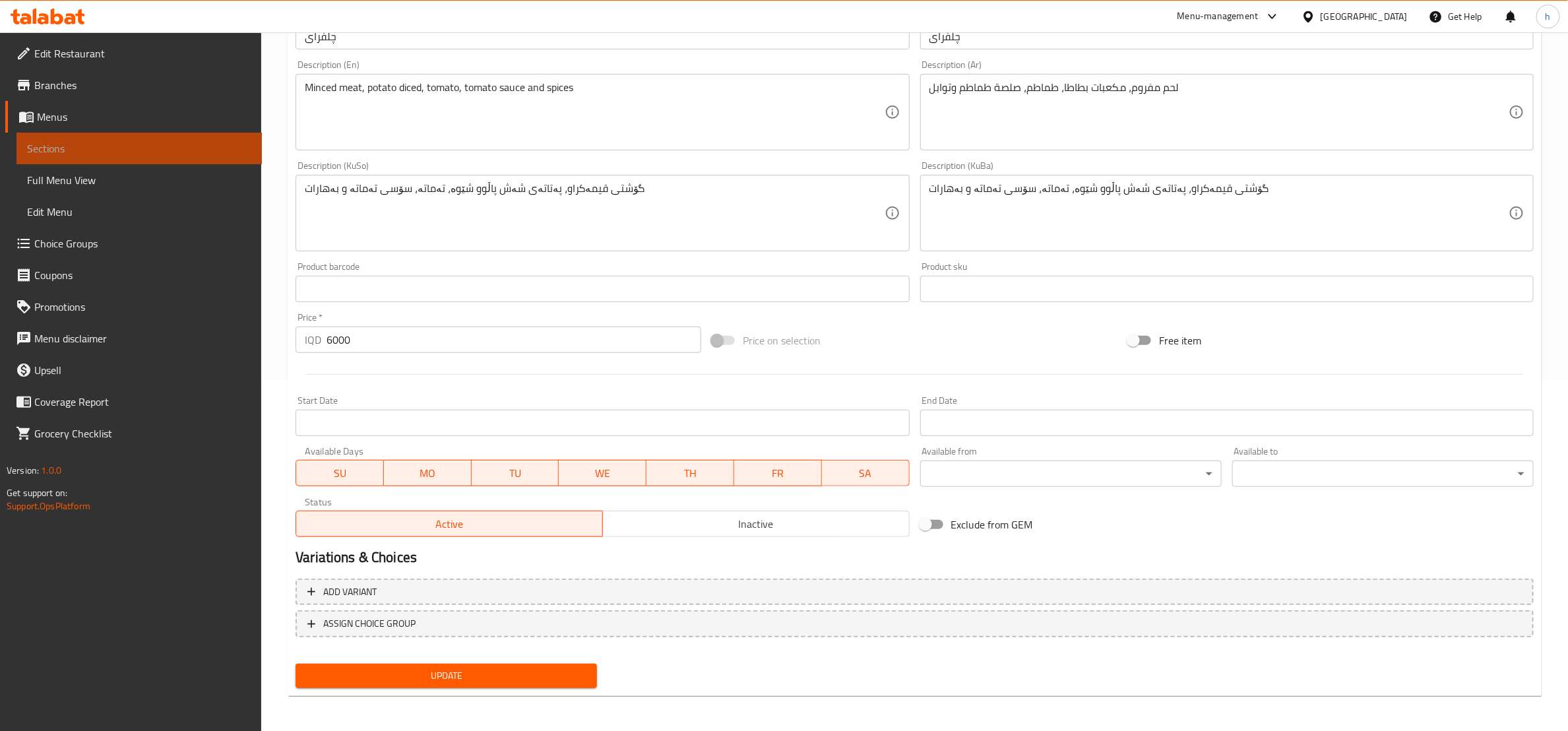
click at [58, 159] on link "Sections" at bounding box center [139, 149] width 246 height 32
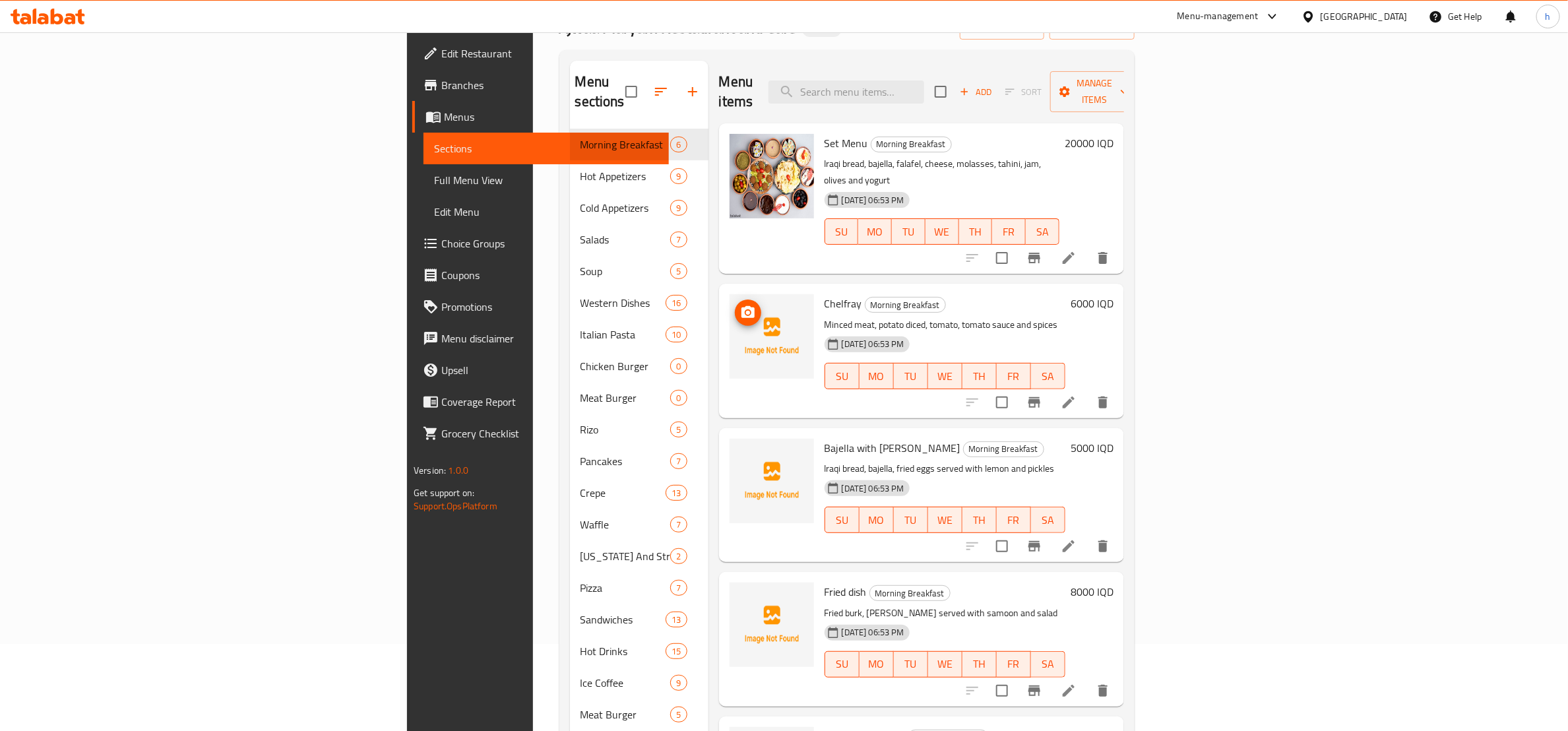
scroll to position [20, 0]
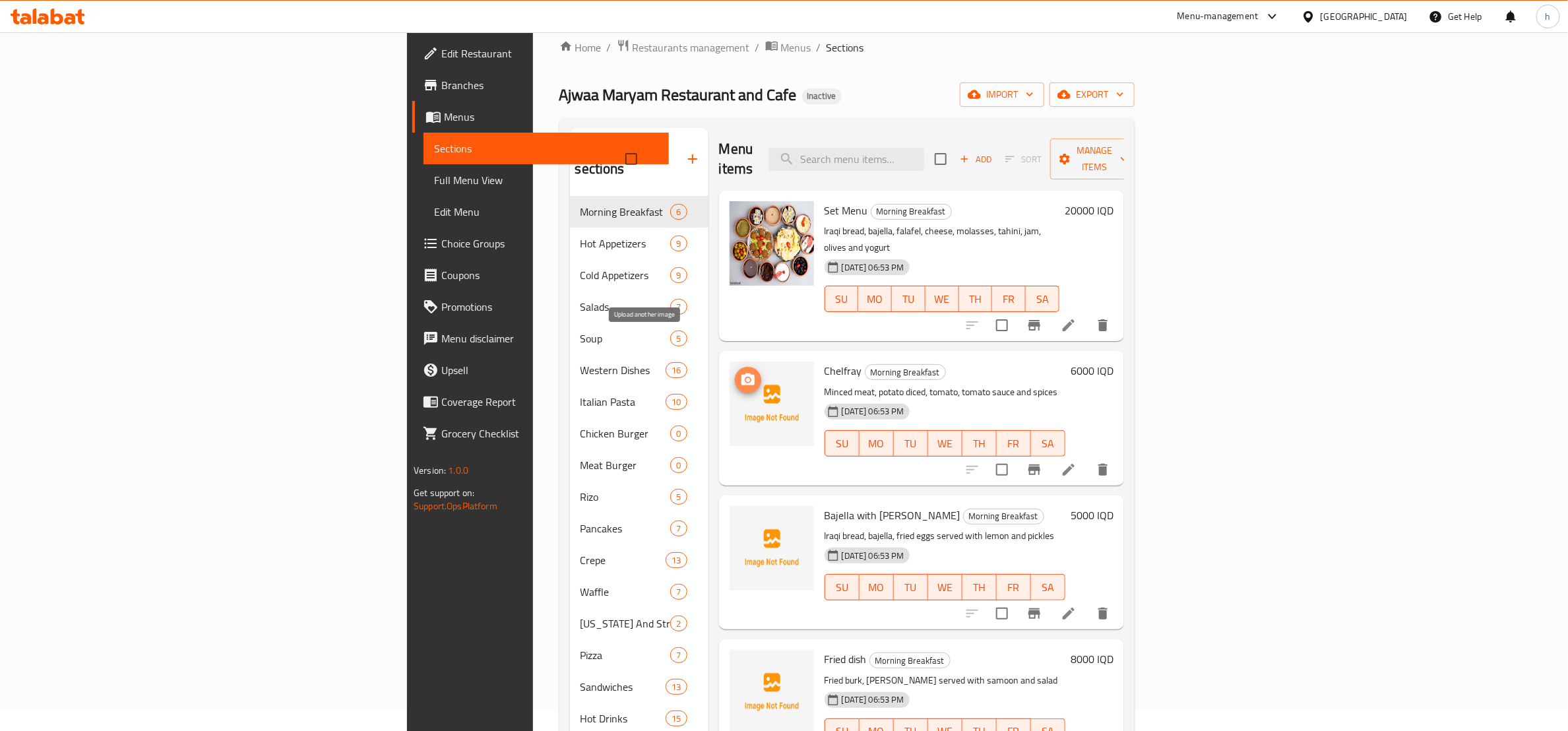
click at [740, 372] on icon "upload picture" at bounding box center [748, 380] width 16 height 16
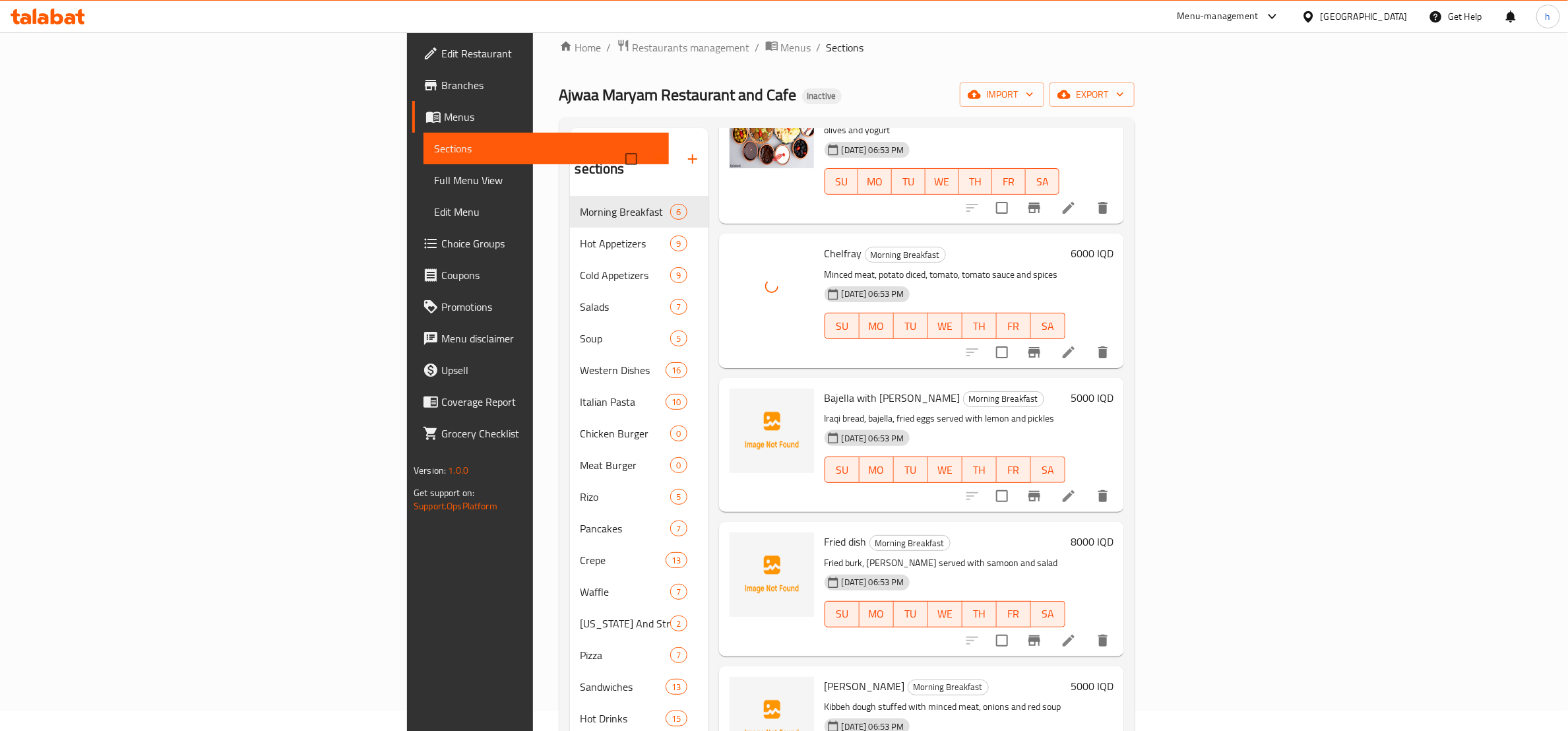
scroll to position [165, 0]
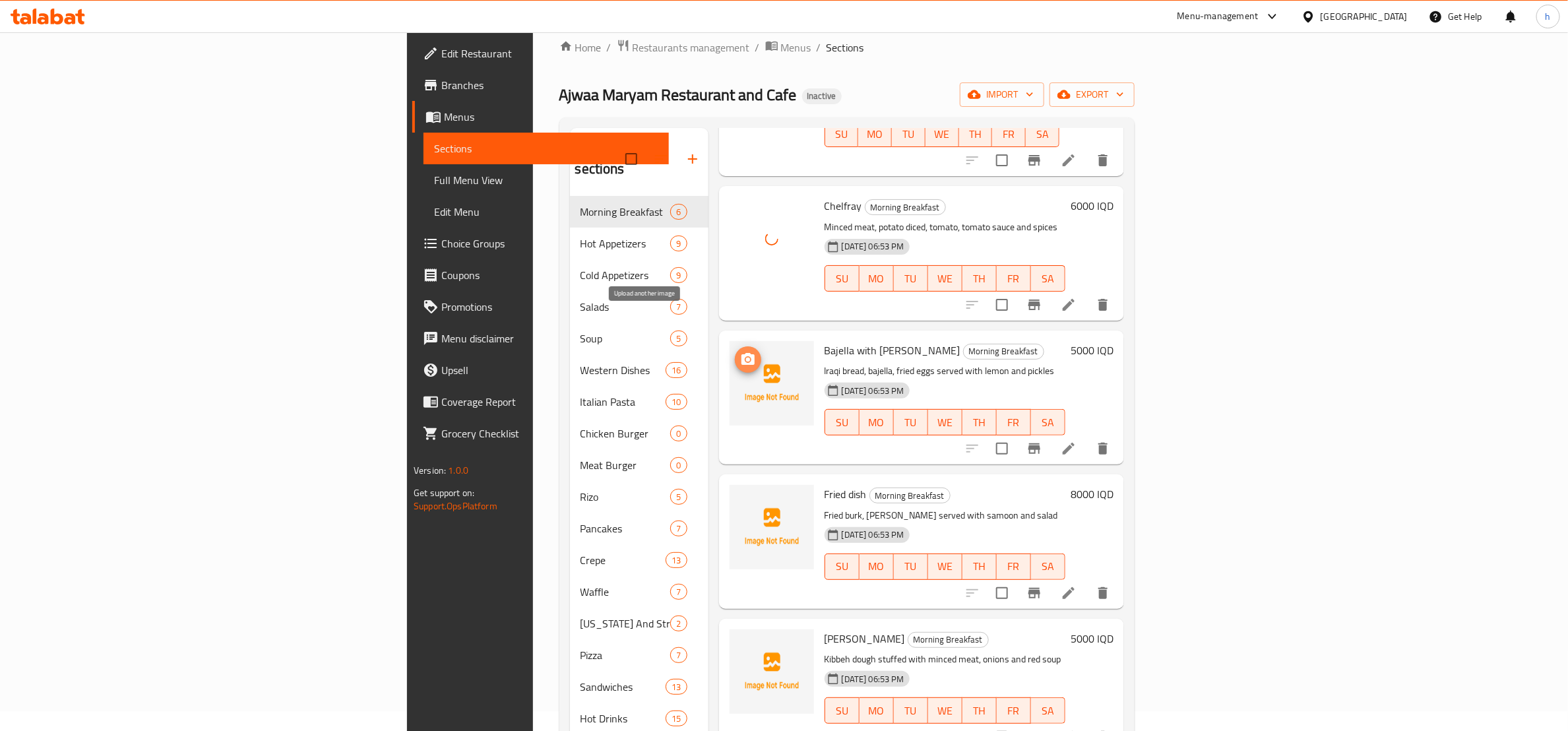
click at [746, 358] on circle "upload picture" at bounding box center [748, 360] width 4 height 4
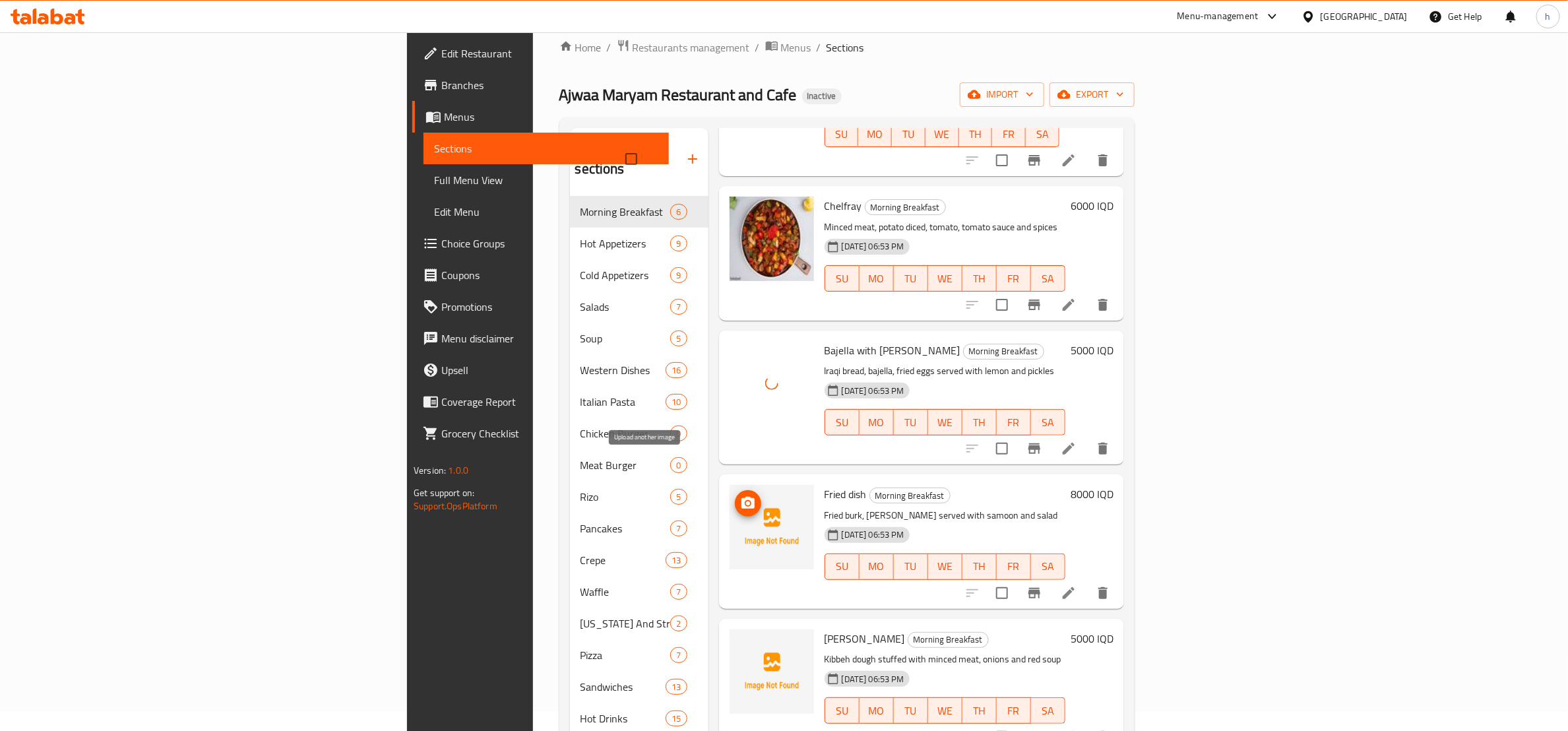
click at [741, 497] on icon "upload picture" at bounding box center [748, 503] width 13 height 12
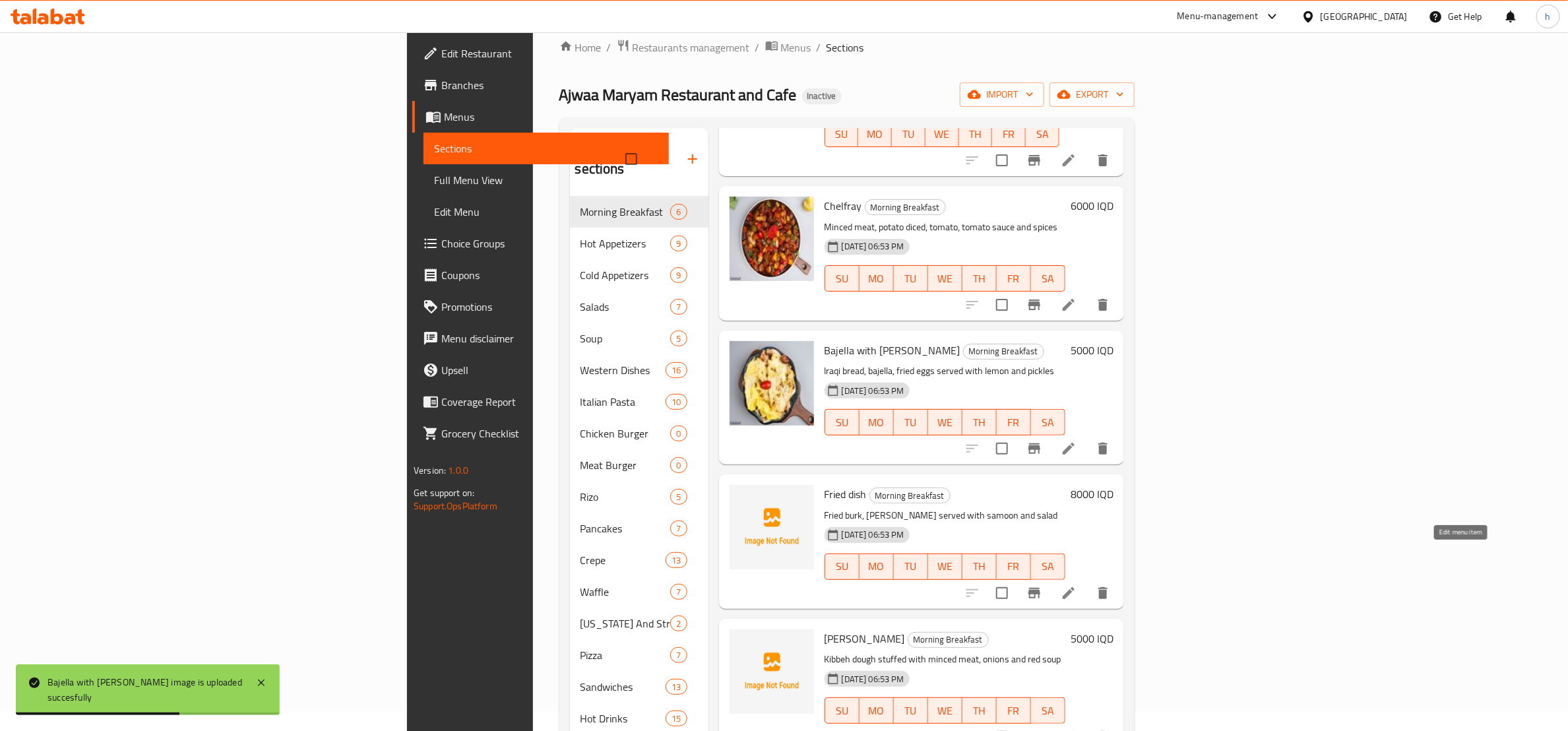
click at [1076, 585] on icon at bounding box center [1069, 593] width 16 height 16
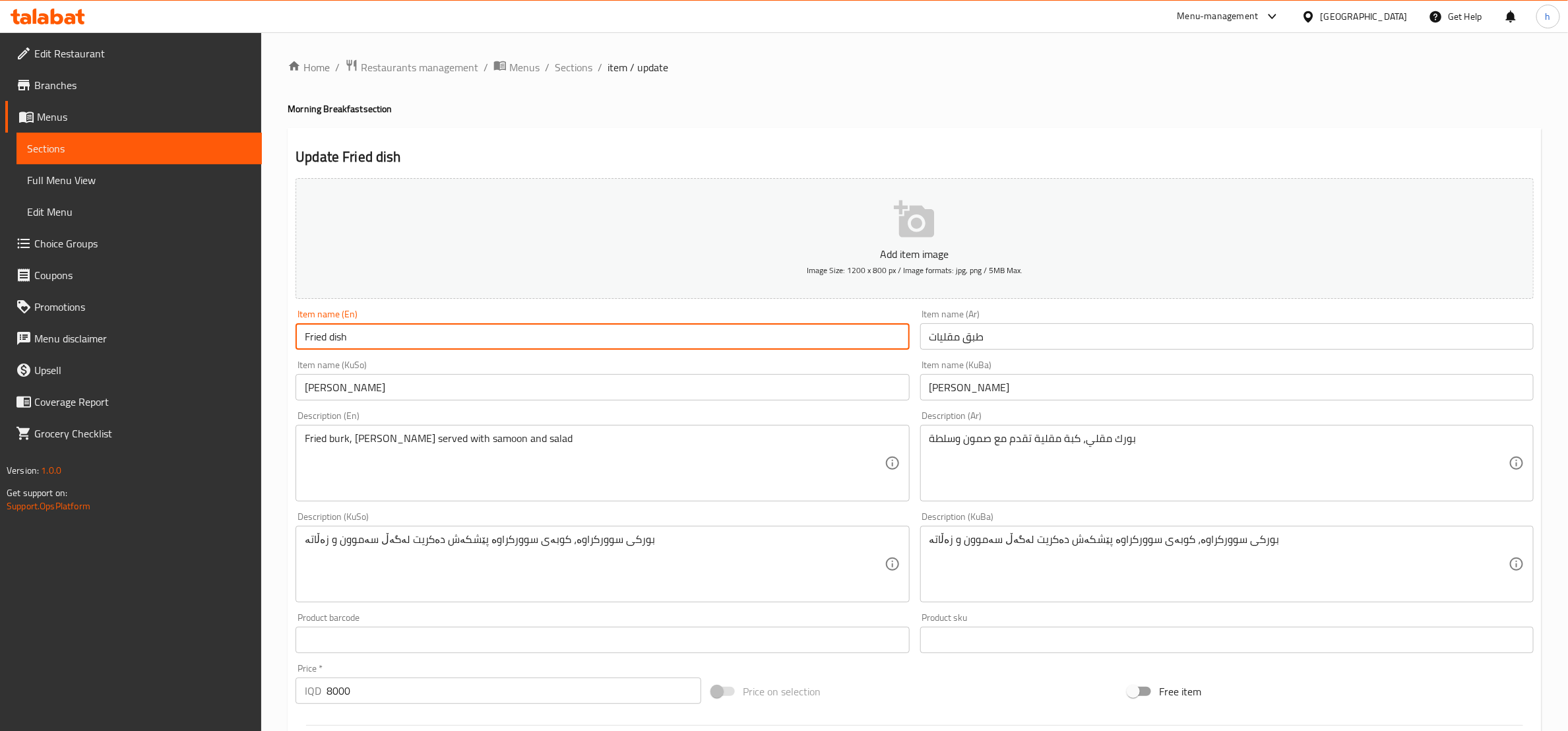
drag, startPoint x: 333, startPoint y: 335, endPoint x: 464, endPoint y: 478, distance: 193.9
click at [333, 341] on input "Fried dish" at bounding box center [602, 336] width 613 height 26
click at [332, 335] on input "Fried ish" at bounding box center [602, 336] width 613 height 26
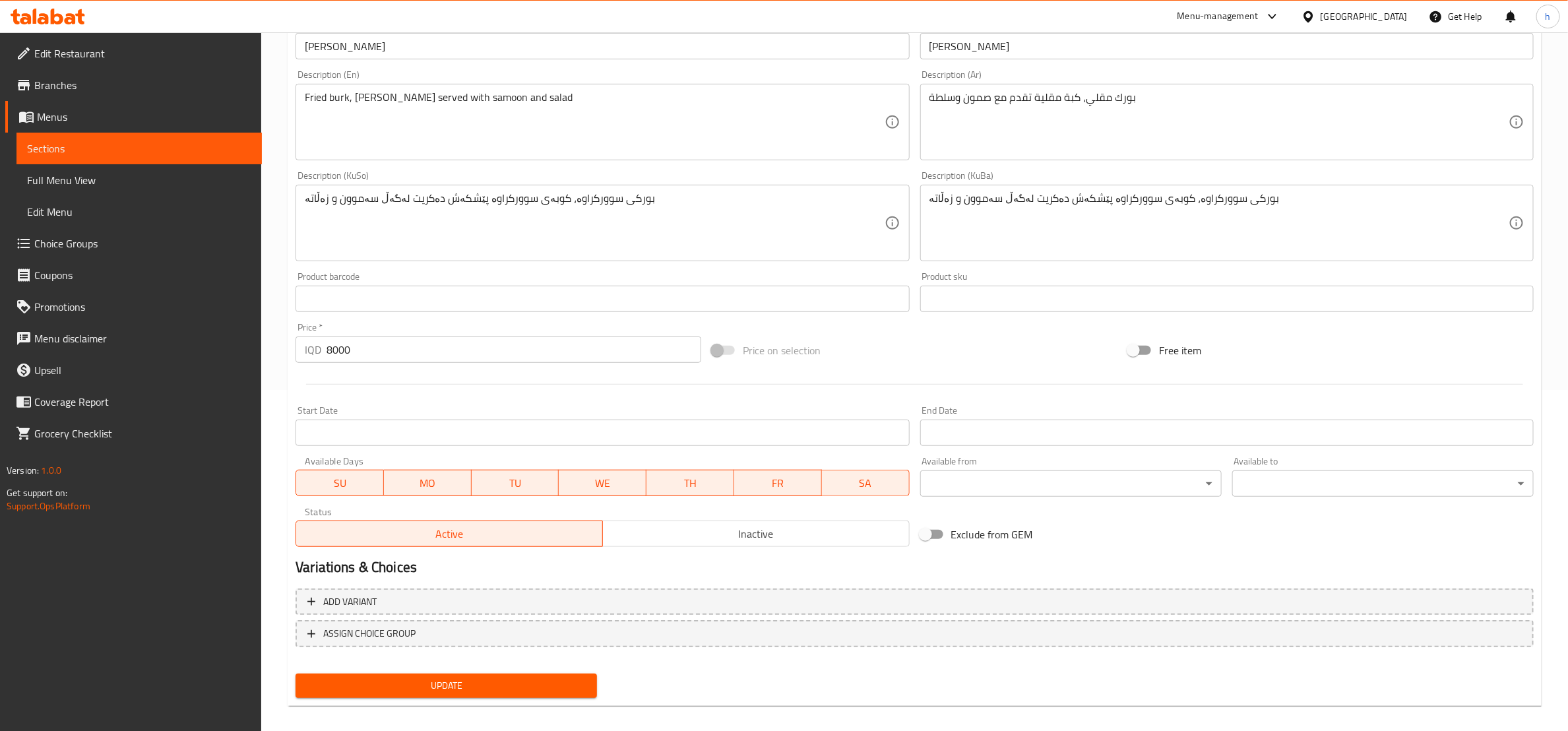
scroll to position [351, 0]
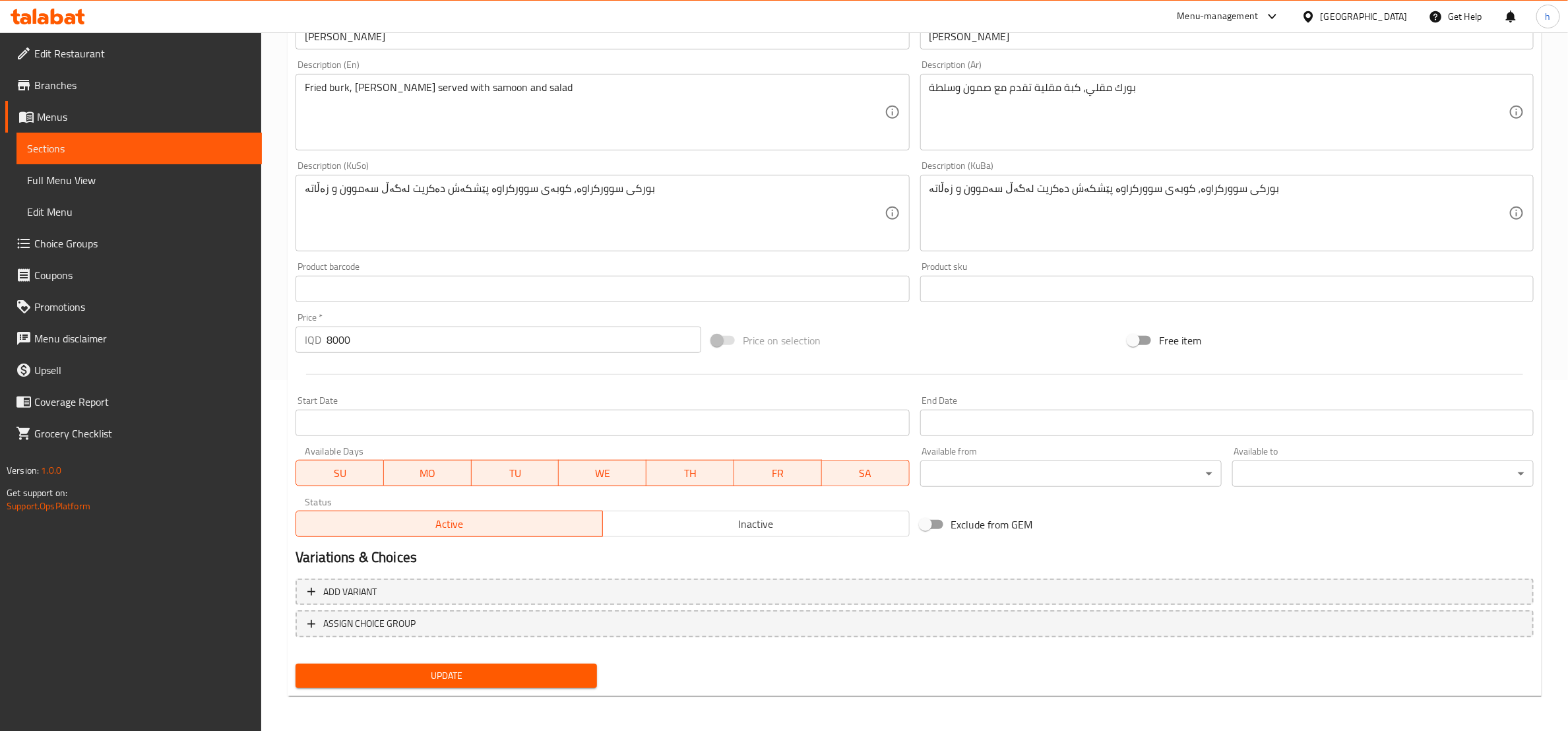
type input "Fried Dish"
click at [570, 681] on span "Update" at bounding box center [446, 676] width 280 height 17
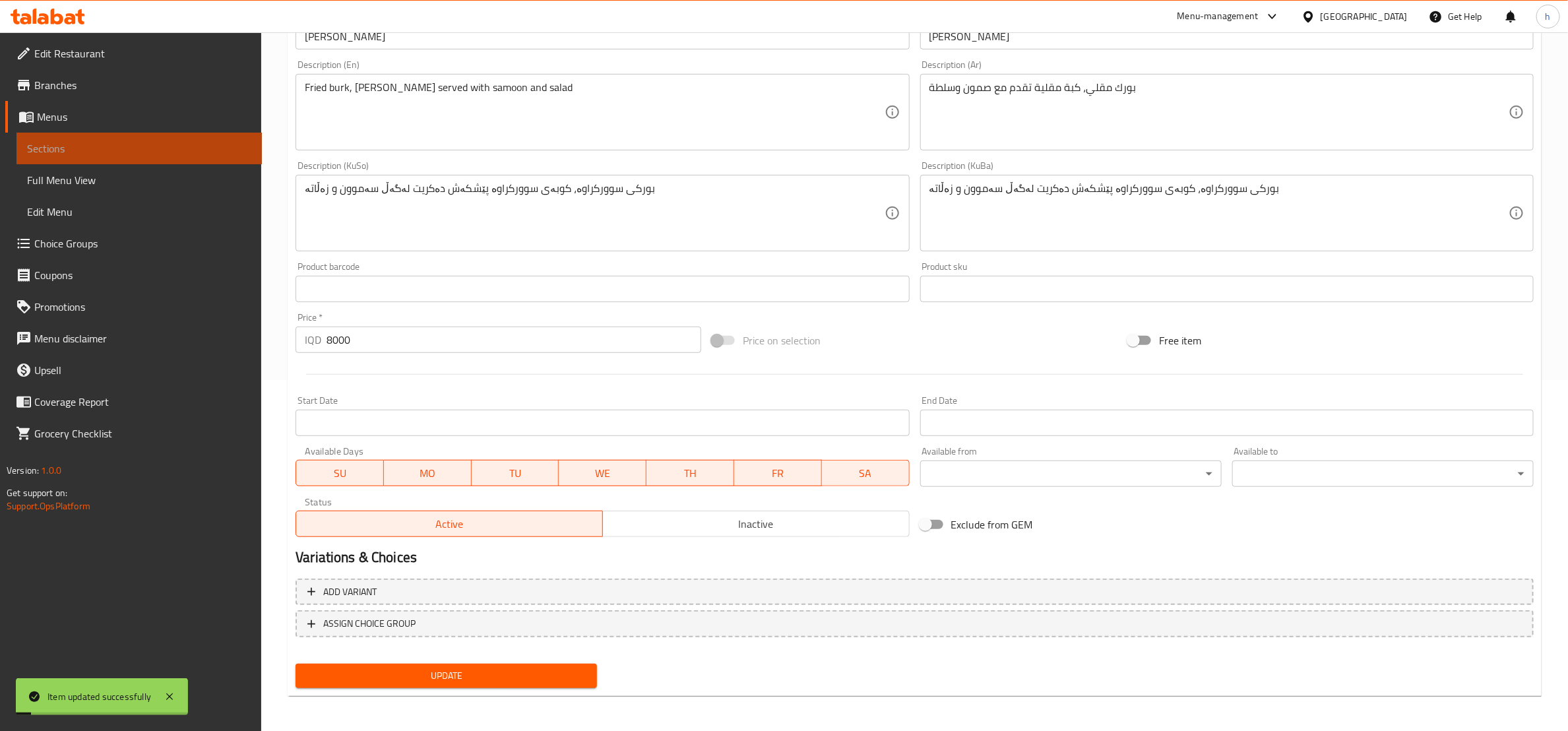
click at [164, 143] on span "Sections" at bounding box center [139, 148] width 224 height 16
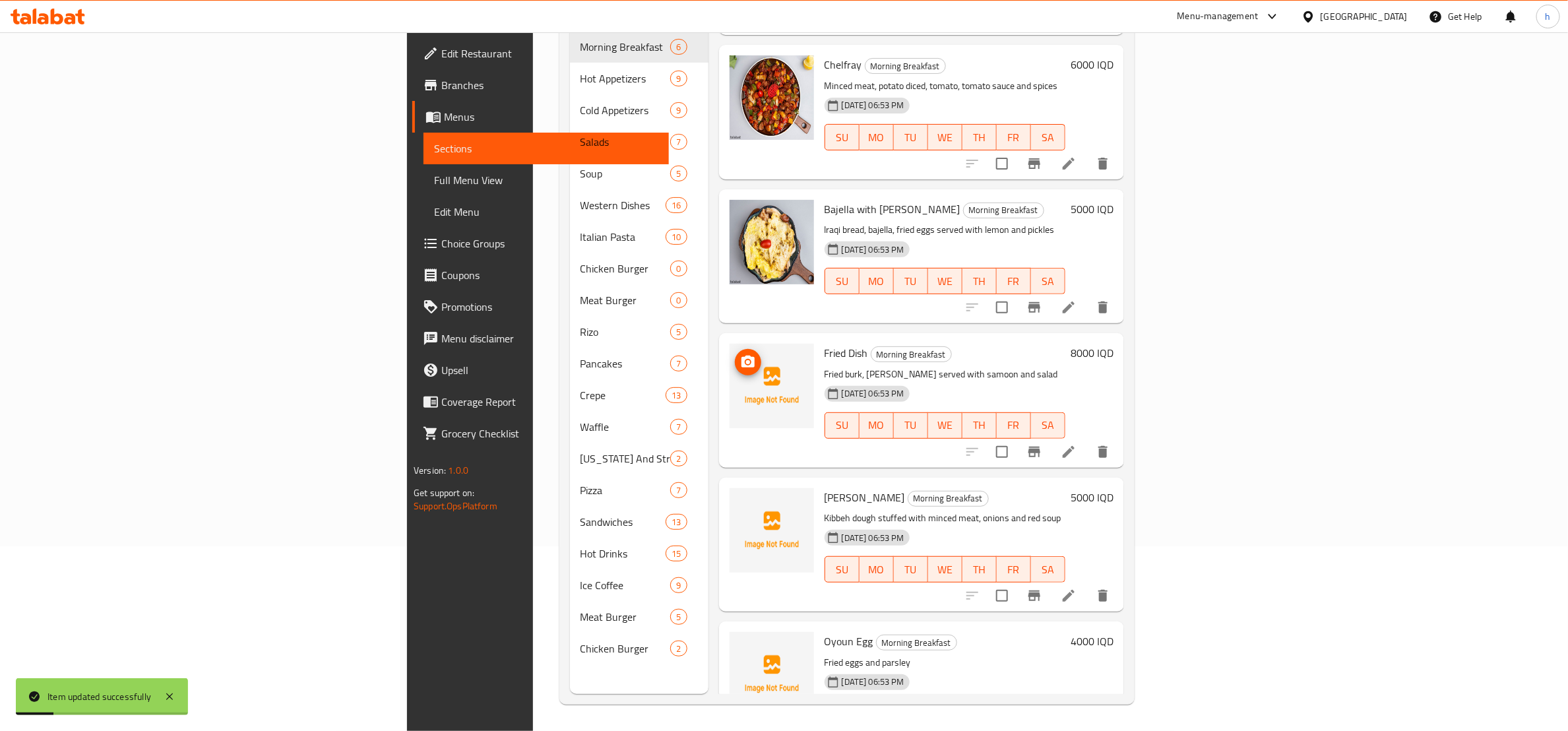
scroll to position [165, 0]
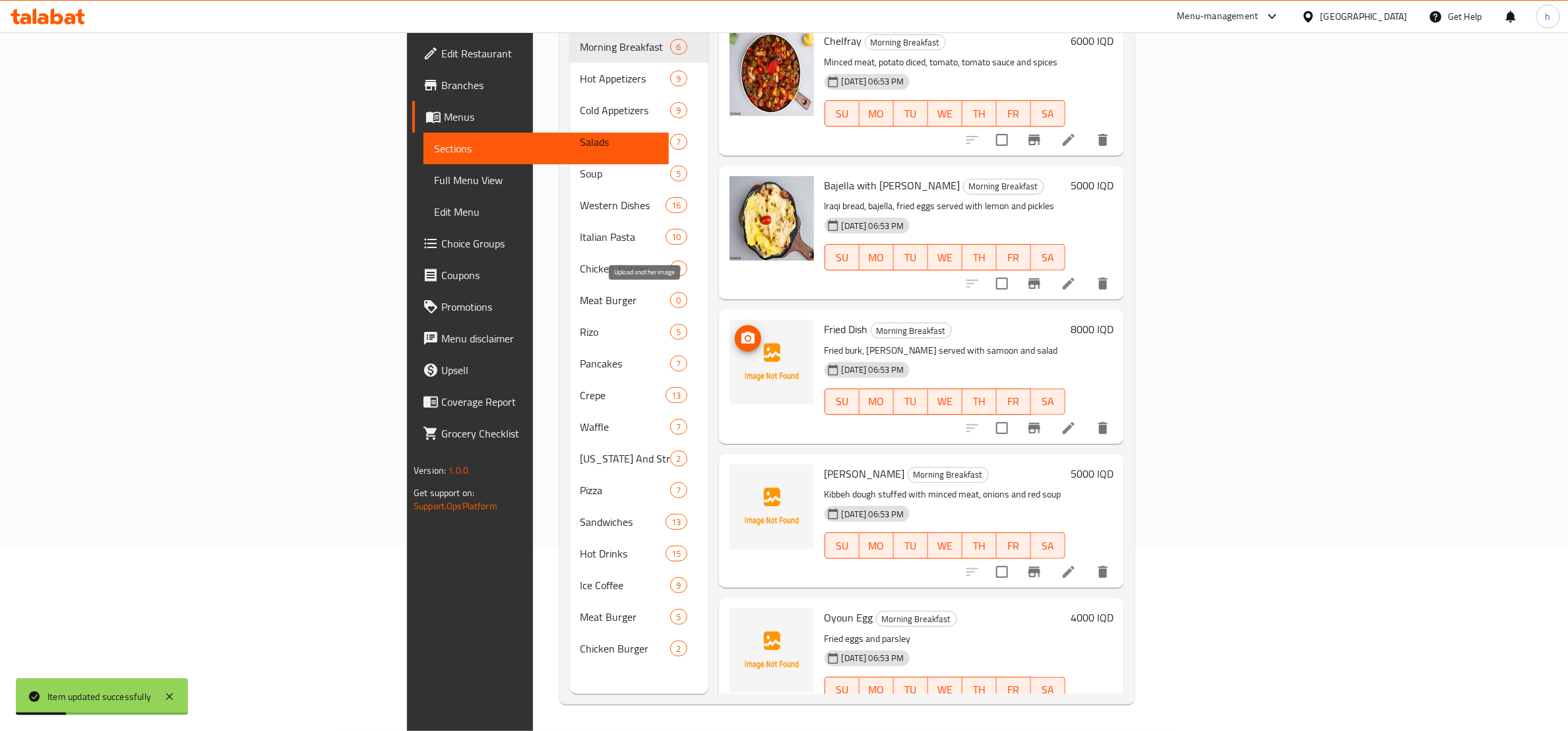
click at [735, 330] on span "upload picture" at bounding box center [748, 338] width 26 height 16
click at [1088, 416] on li at bounding box center [1068, 428] width 37 height 24
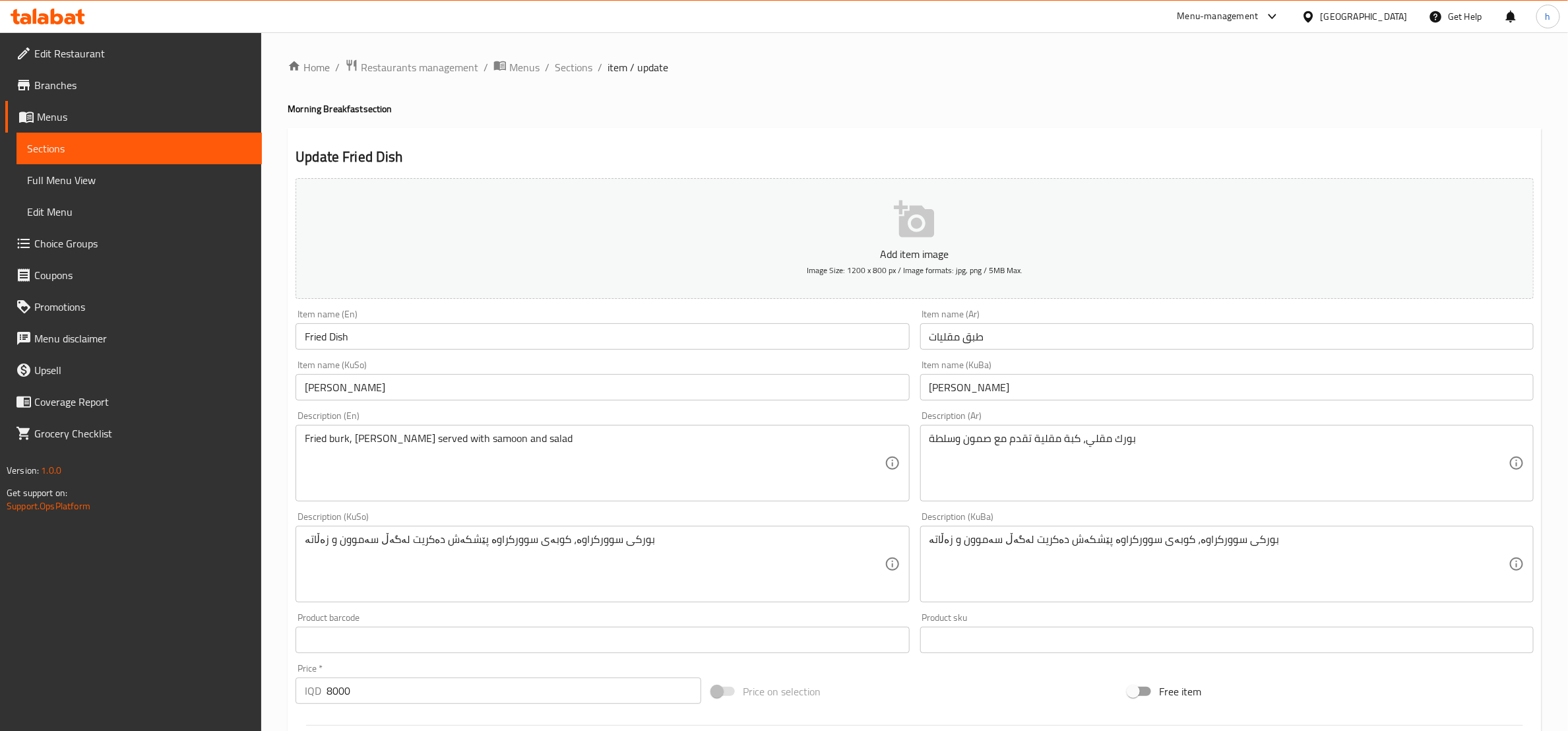
click at [141, 147] on span "Sections" at bounding box center [139, 148] width 224 height 16
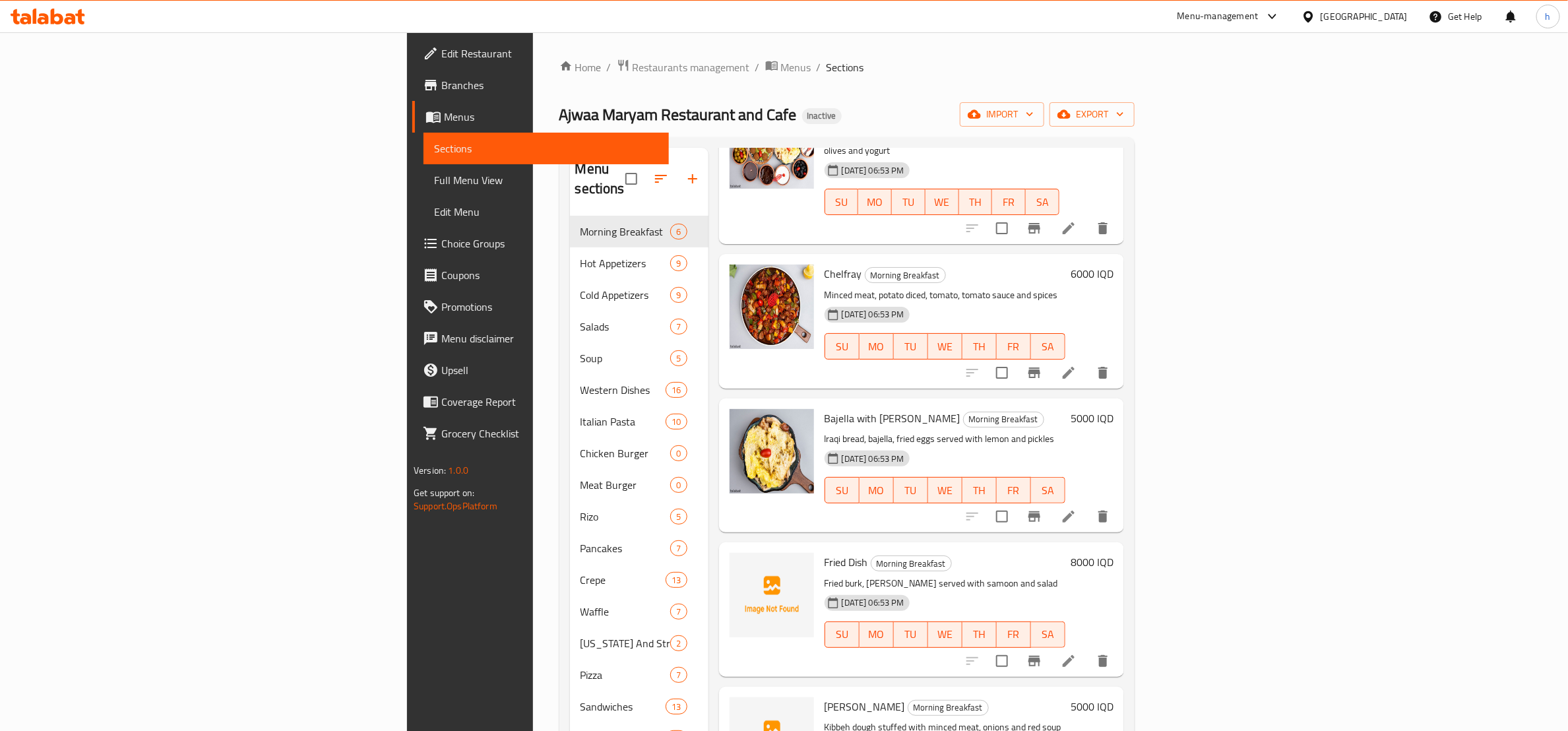
scroll to position [165, 0]
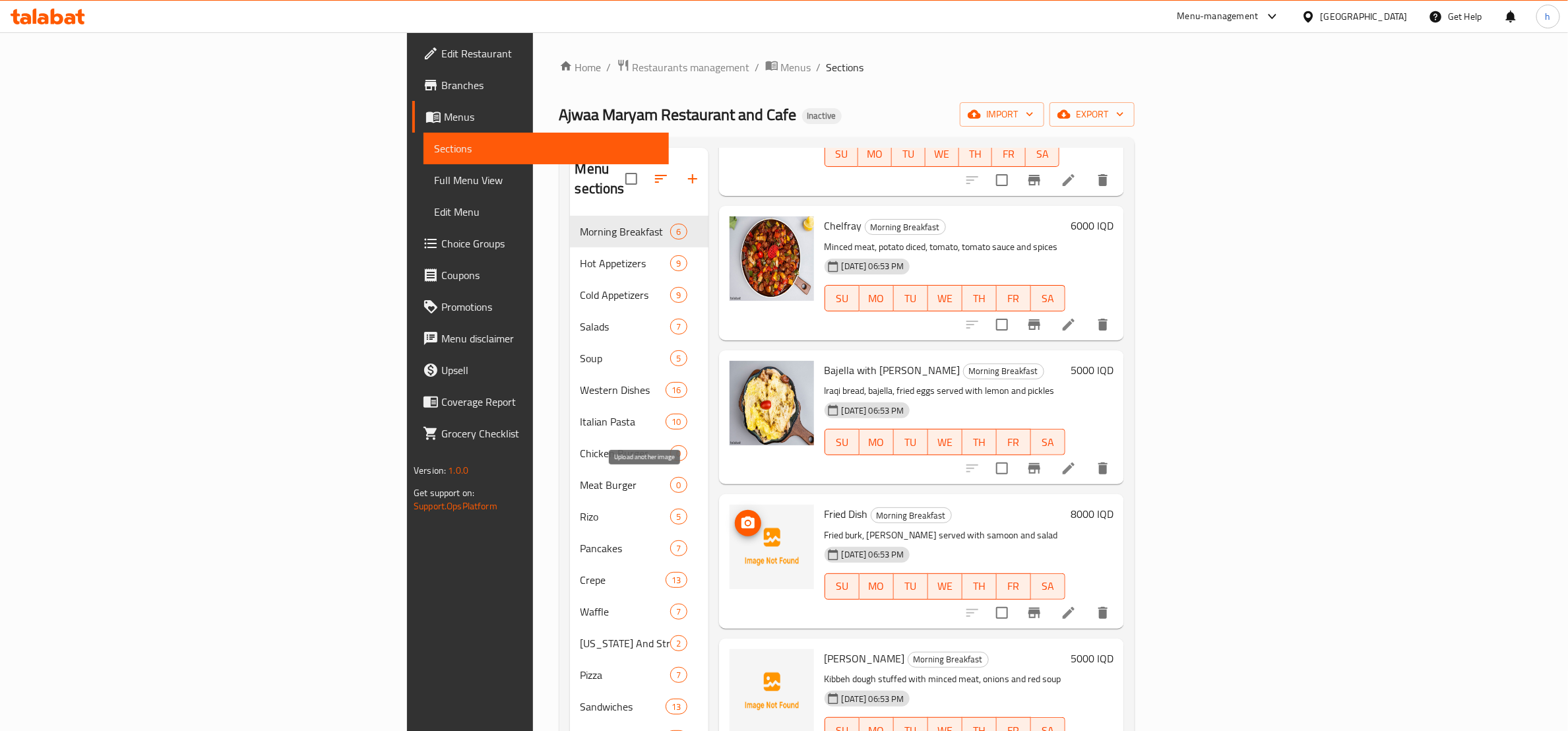
click at [741, 516] on icon "upload picture" at bounding box center [748, 522] width 13 height 12
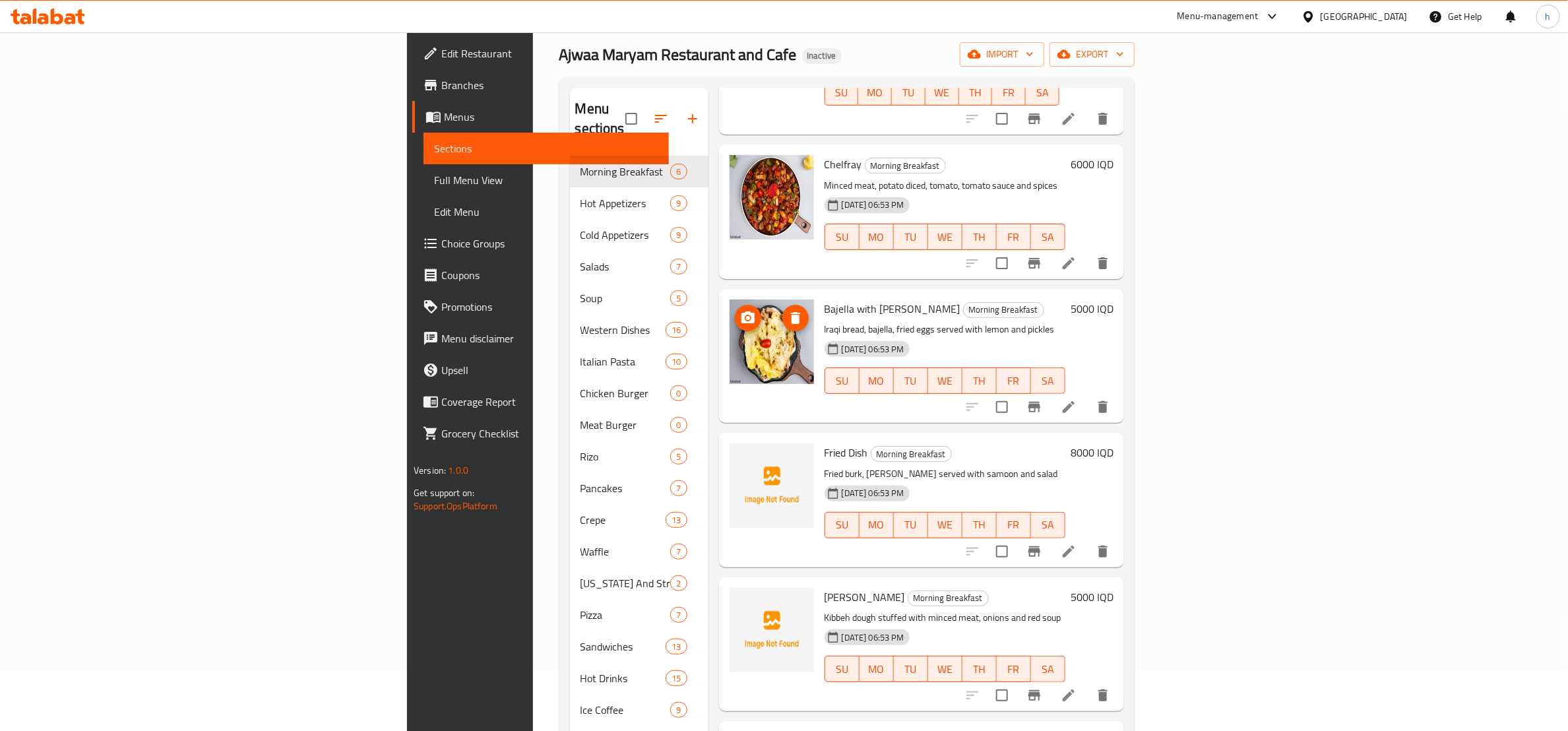
scroll to position [185, 0]
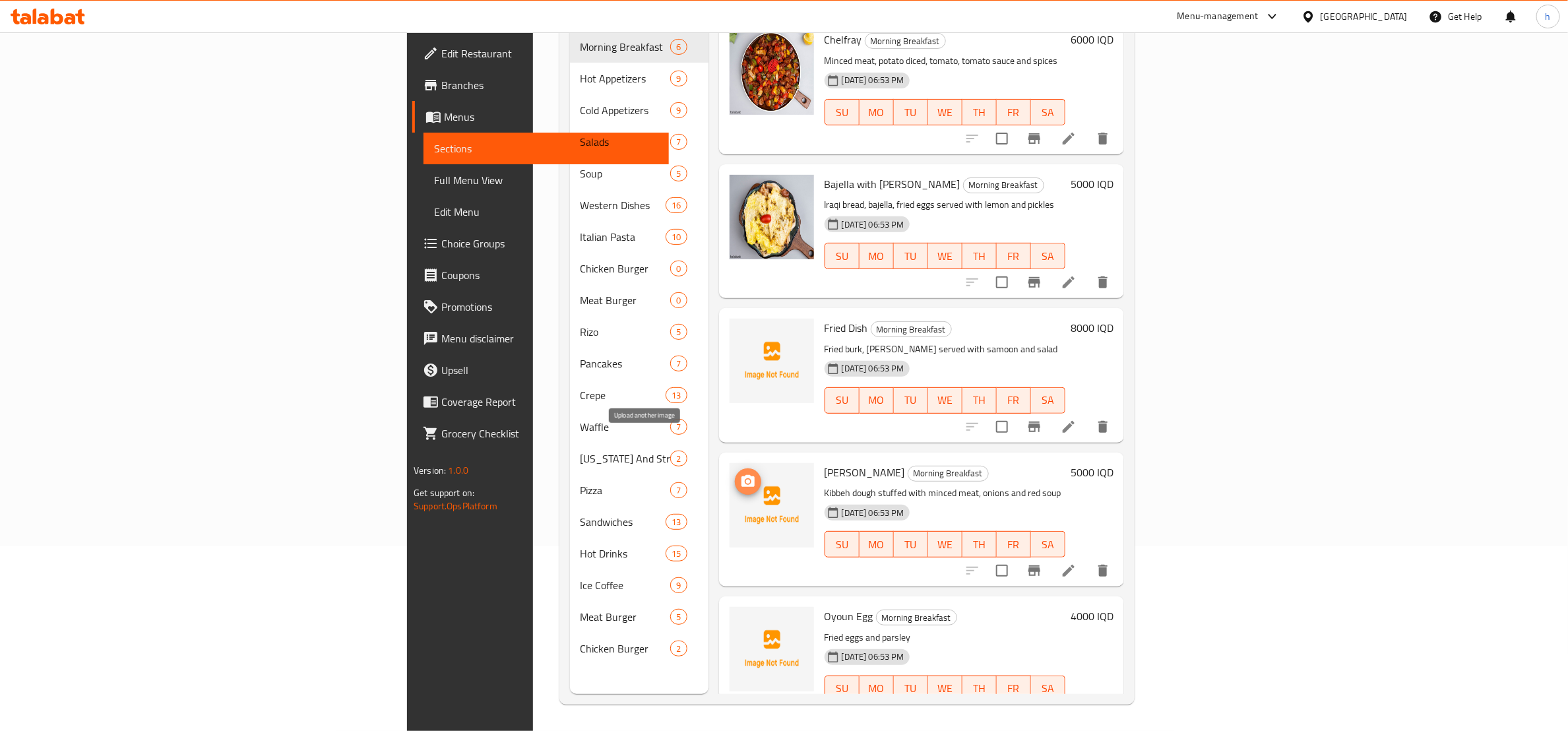
click at [740, 473] on icon "upload picture" at bounding box center [748, 481] width 16 height 16
click at [740, 330] on icon "upload picture" at bounding box center [748, 337] width 16 height 16
click at [741, 475] on icon "upload picture" at bounding box center [748, 480] width 13 height 12
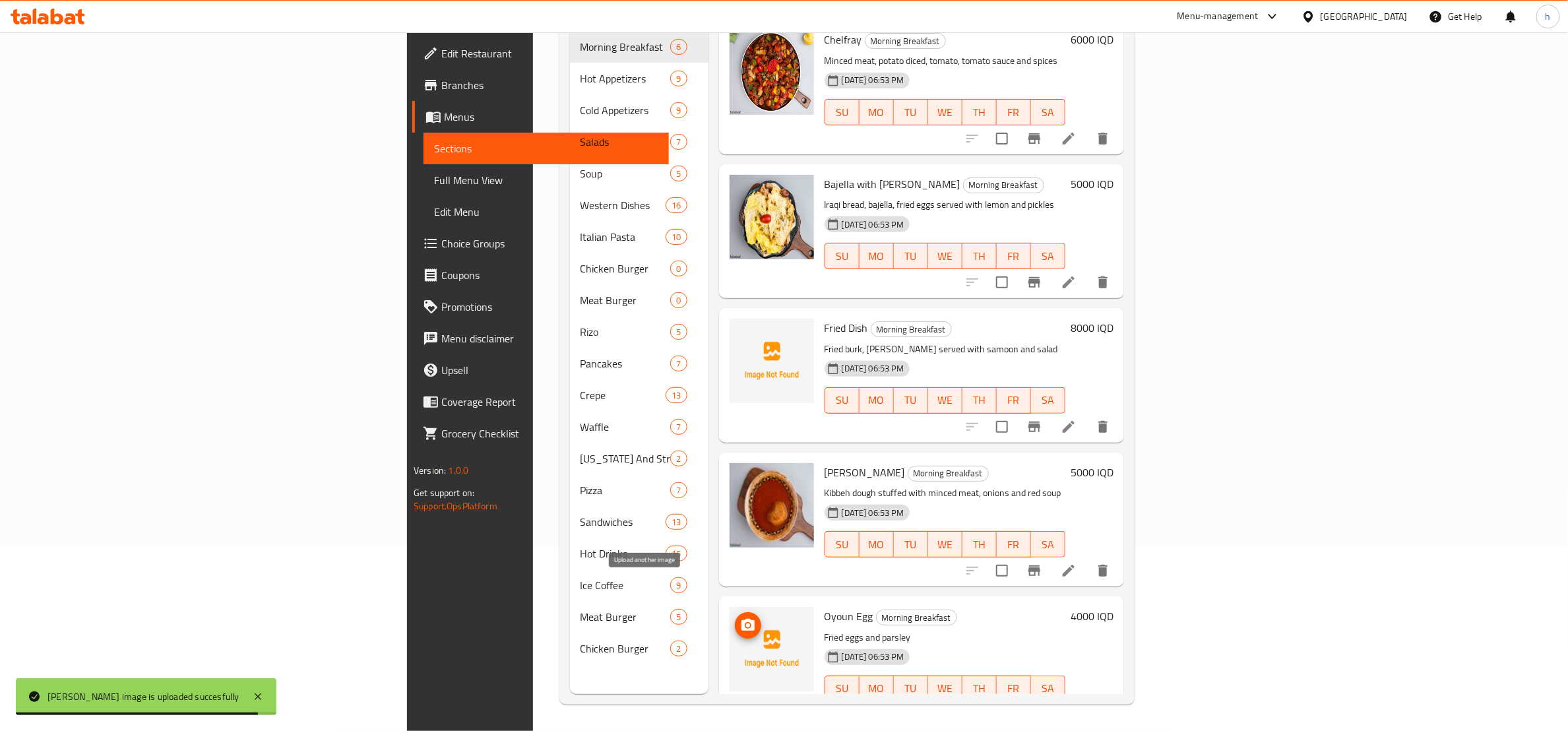
click at [741, 619] on icon "upload picture" at bounding box center [748, 624] width 13 height 12
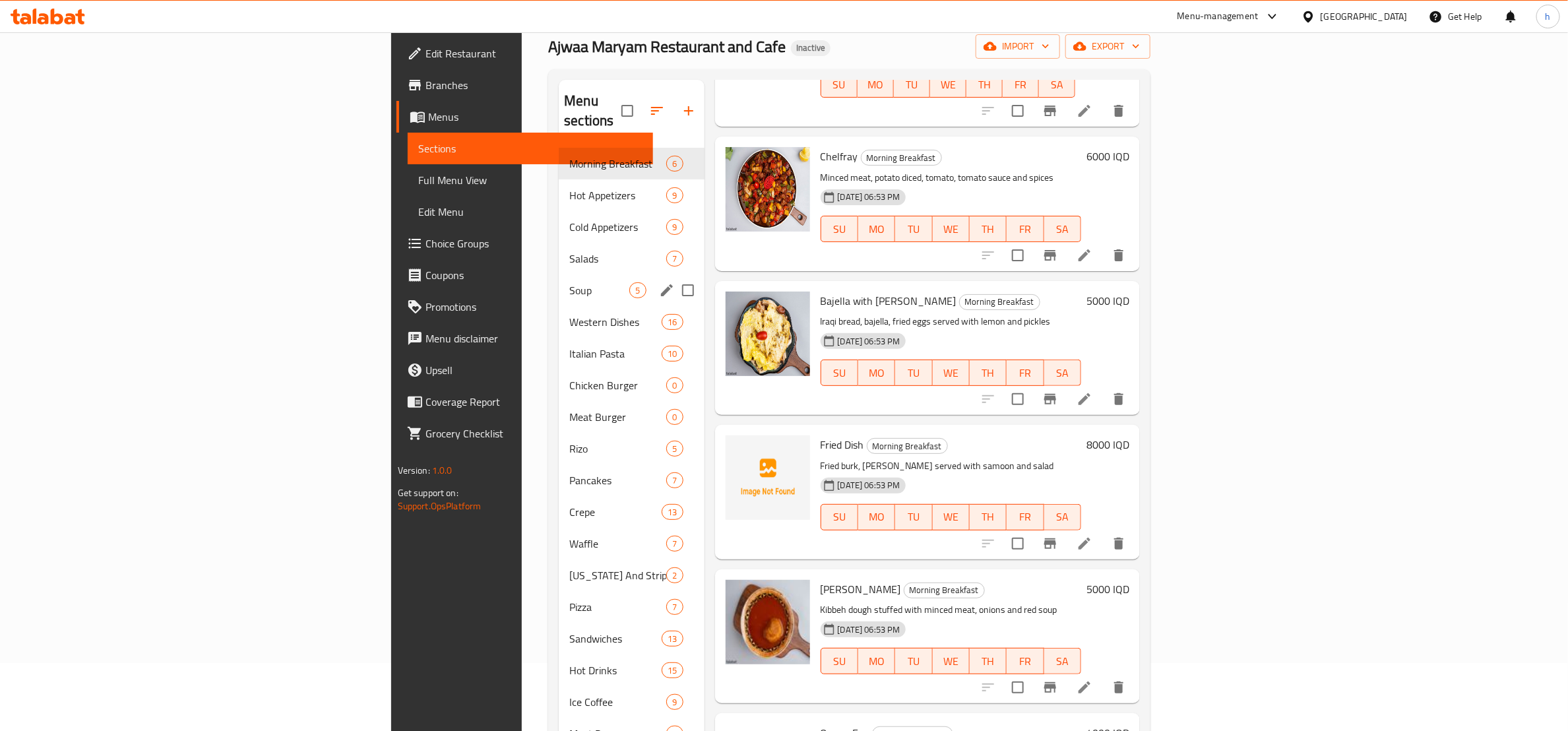
scroll to position [20, 0]
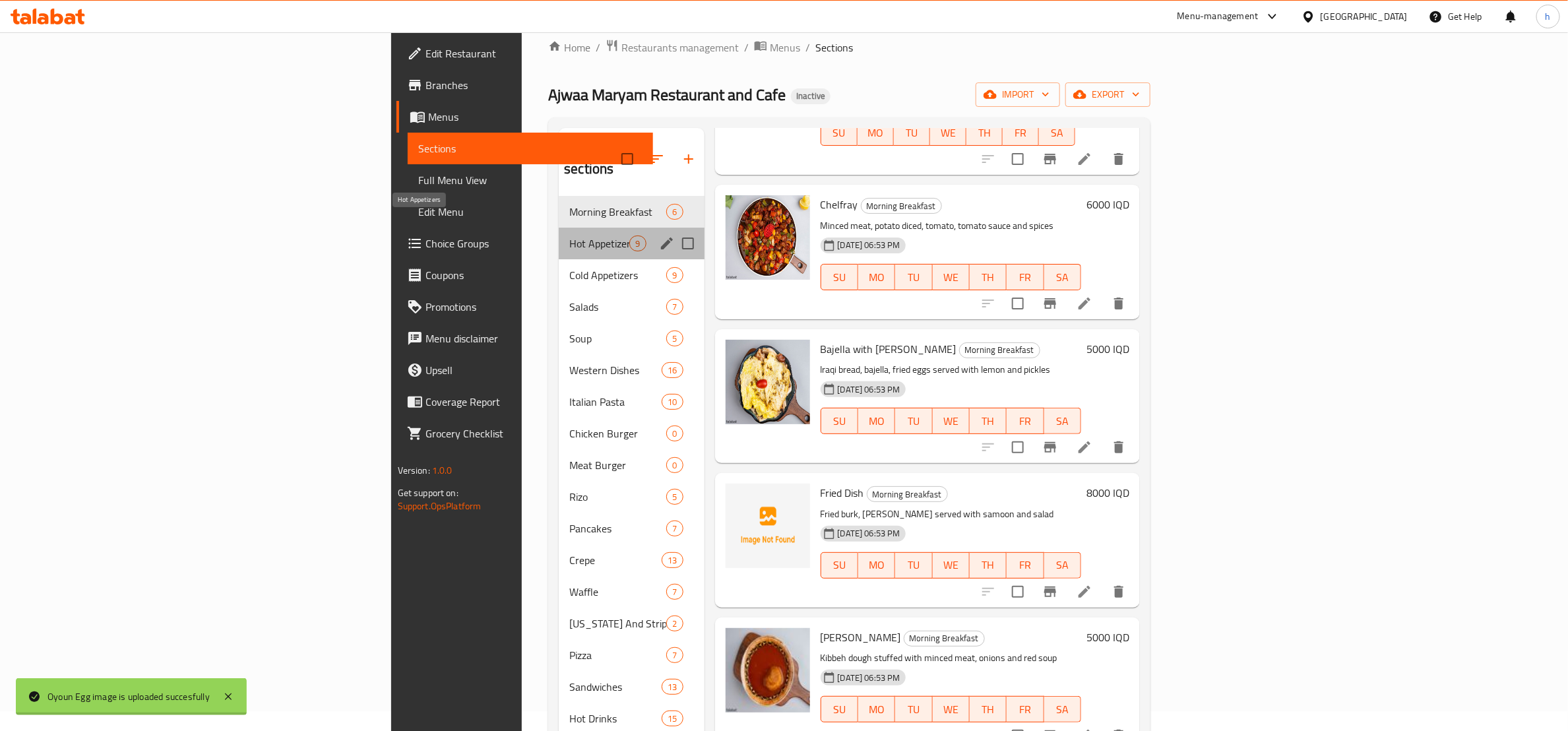
click at [570, 235] on span "Hot Appetizers" at bounding box center [600, 243] width 60 height 16
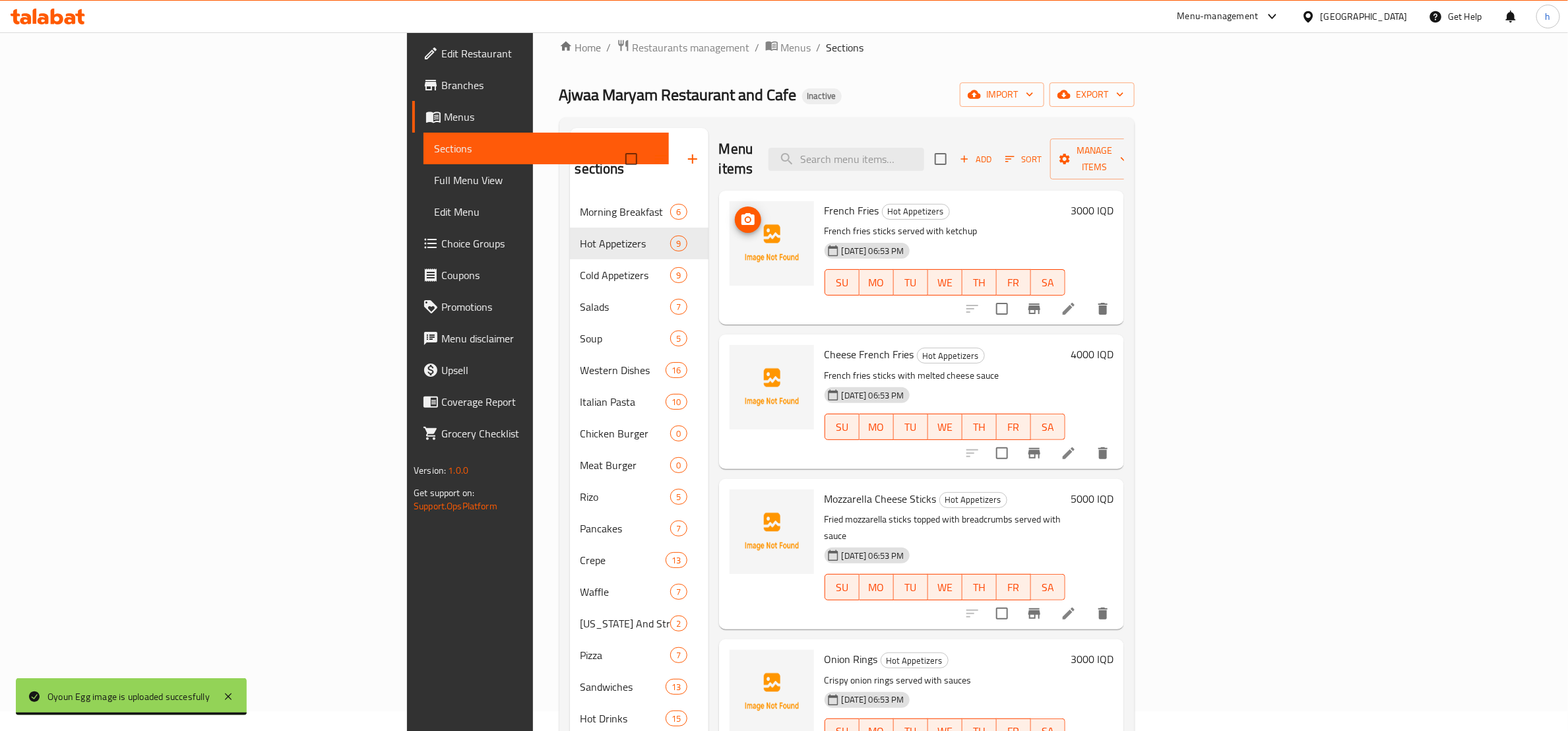
click at [746, 218] on circle "upload picture" at bounding box center [748, 220] width 4 height 4
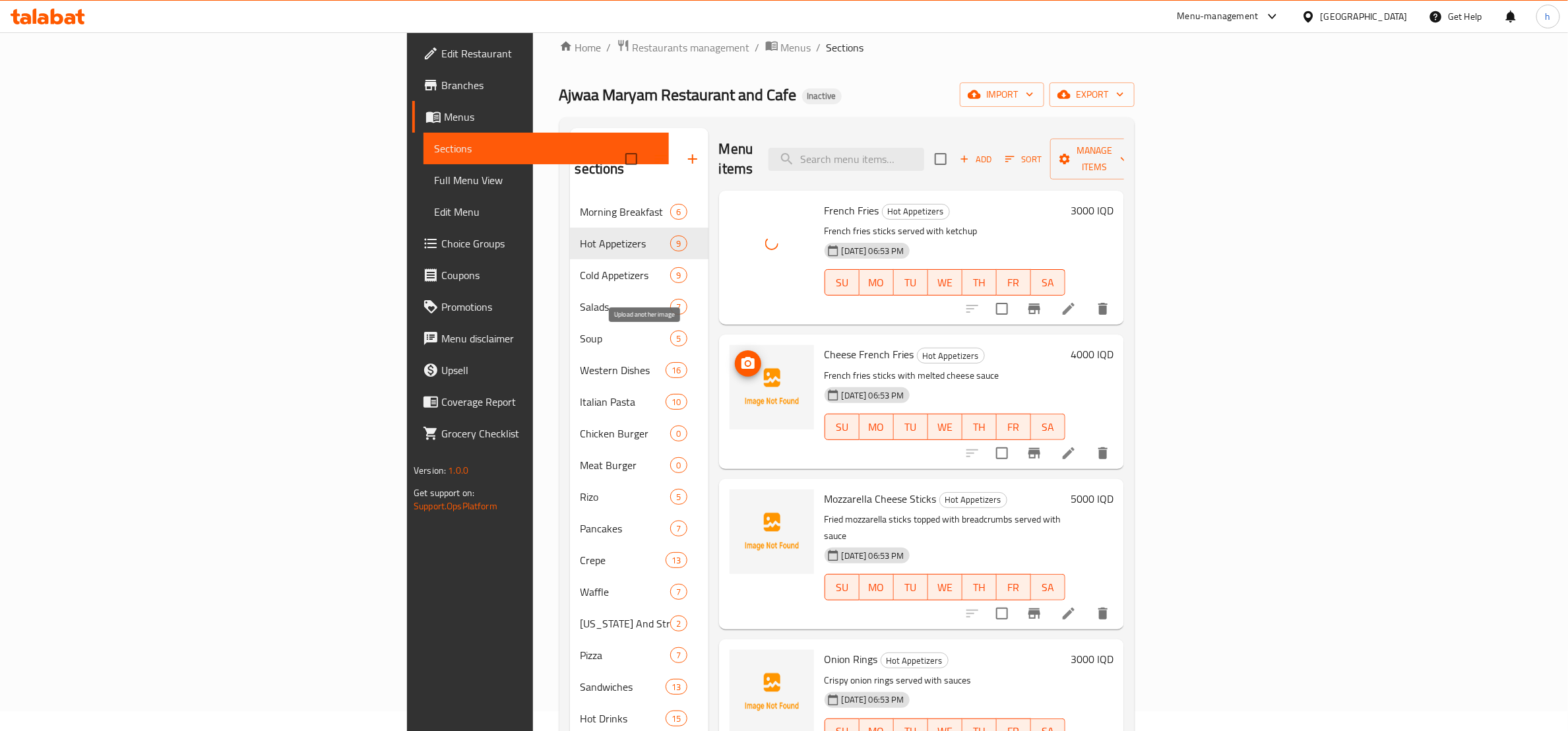
click at [735, 357] on button "upload picture" at bounding box center [748, 363] width 26 height 26
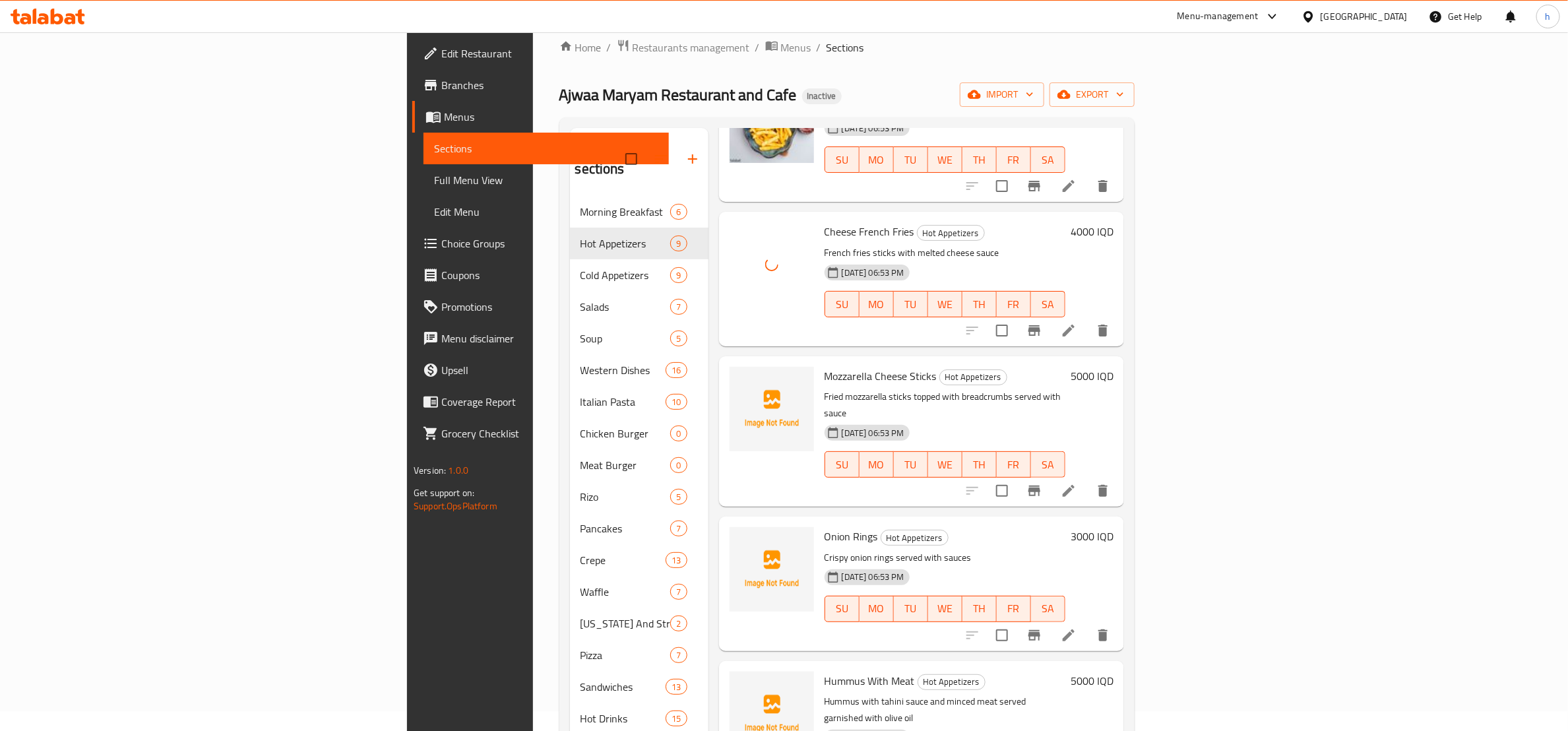
scroll to position [165, 0]
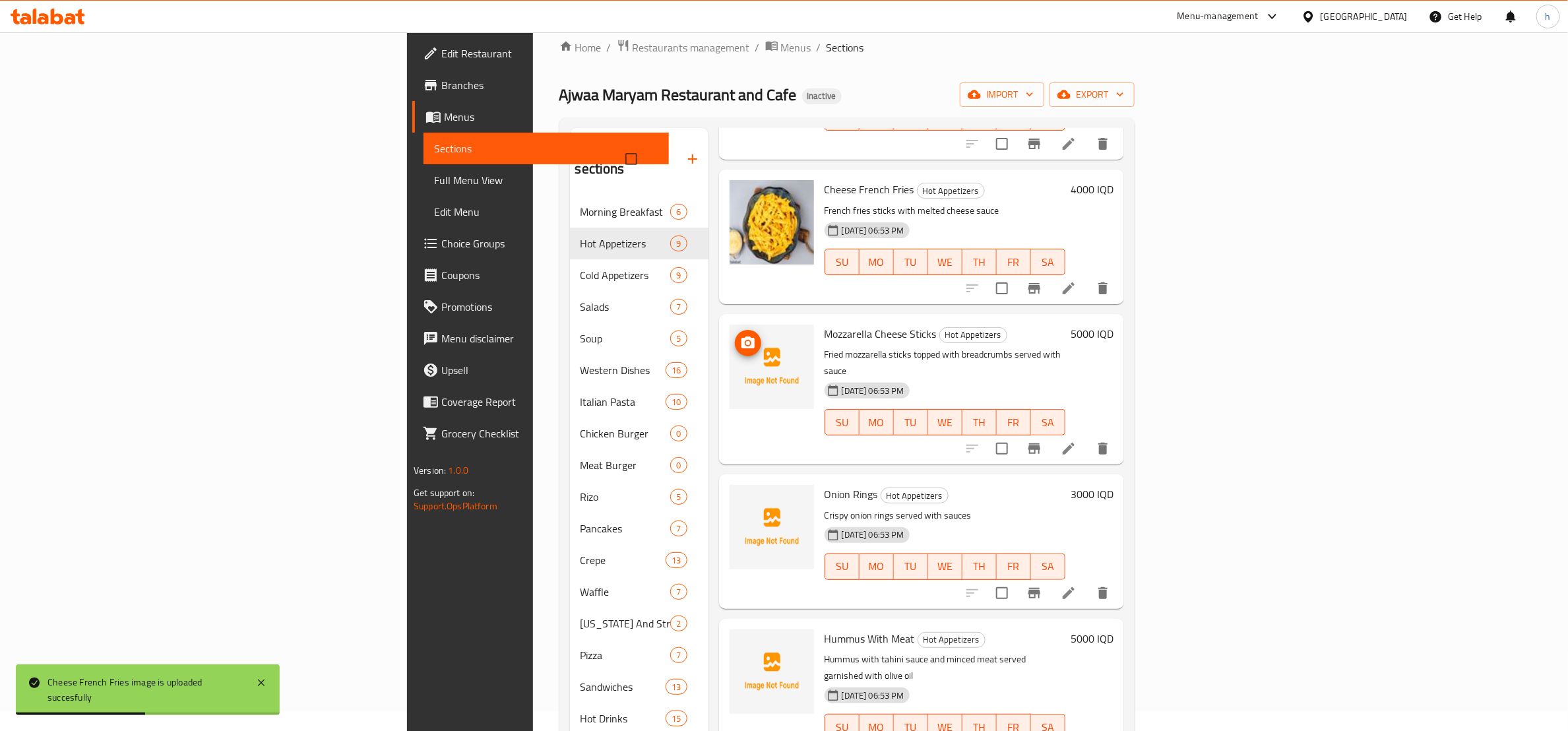
click at [735, 335] on span "upload picture" at bounding box center [748, 343] width 26 height 16
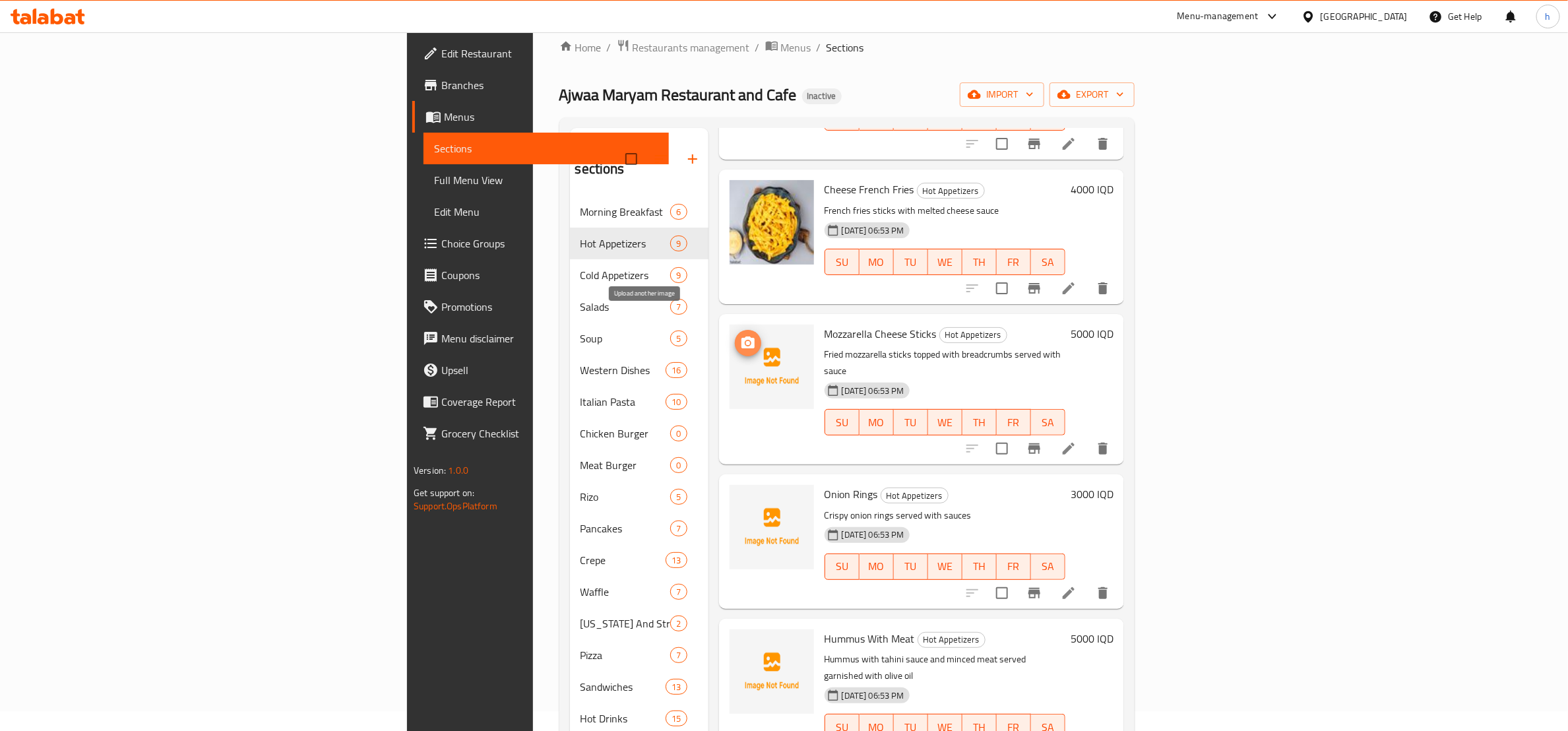
click at [735, 335] on span "upload picture" at bounding box center [748, 343] width 26 height 16
click at [746, 501] on circle "upload picture" at bounding box center [748, 503] width 4 height 4
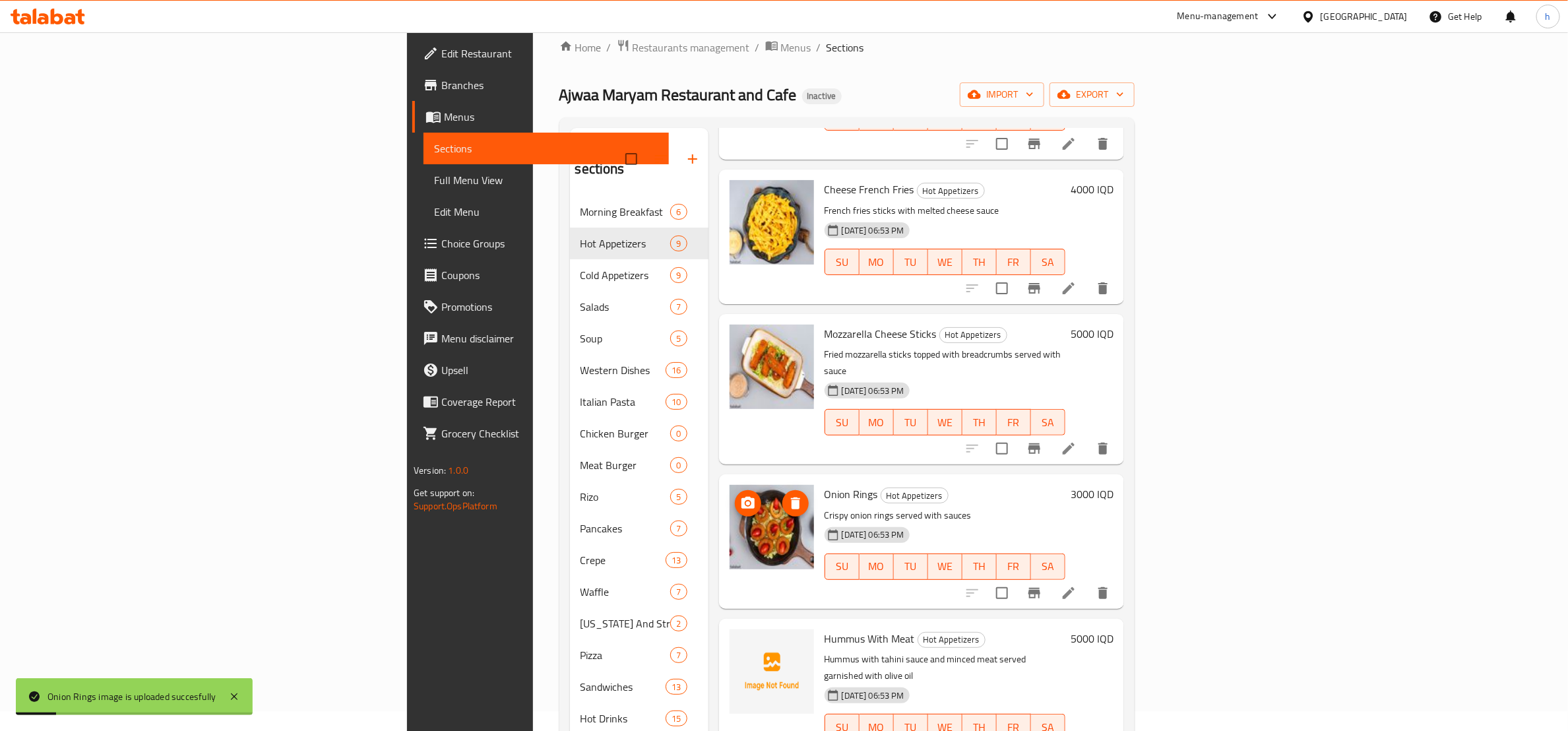
click at [791, 498] on icon "delete image" at bounding box center [795, 503] width 9 height 12
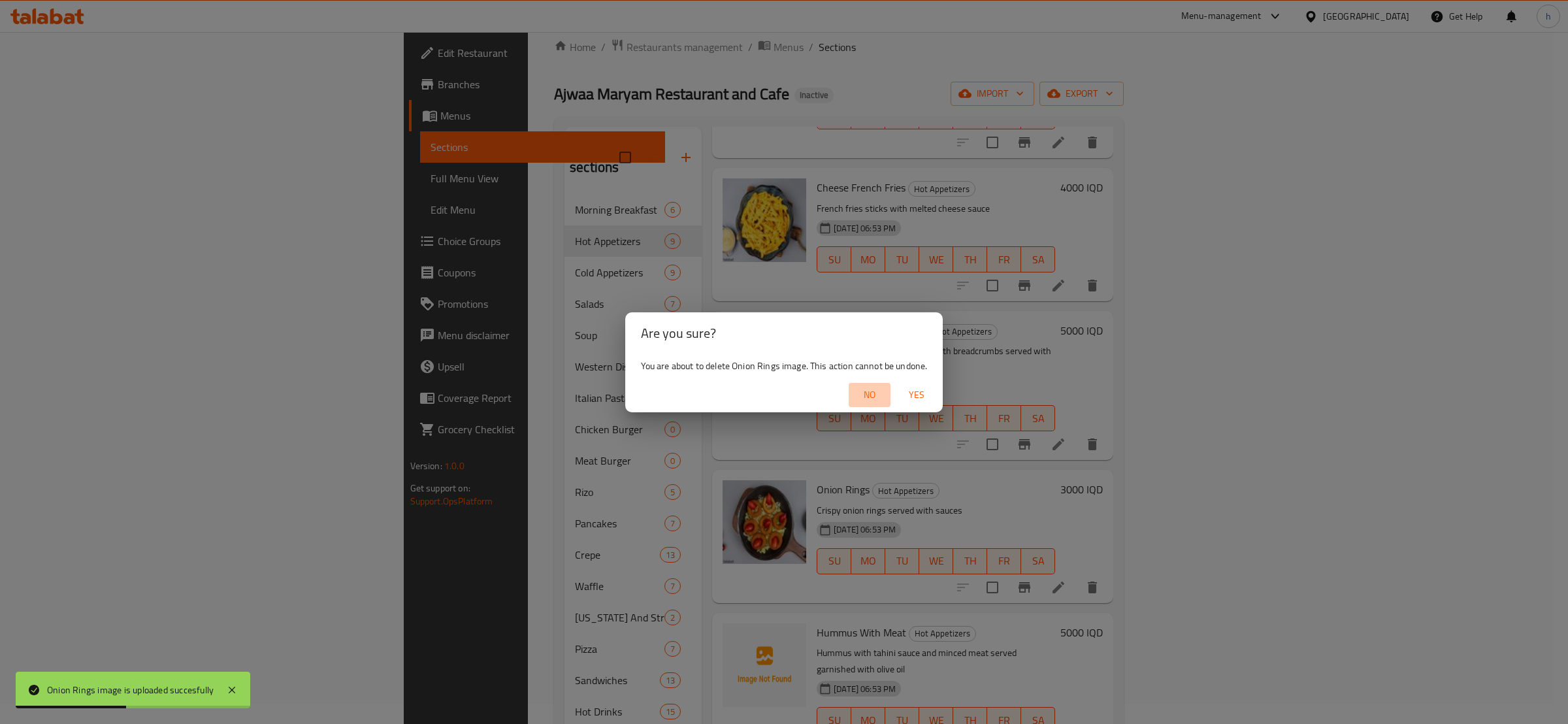
click at [863, 391] on span "No" at bounding box center [870, 395] width 32 height 16
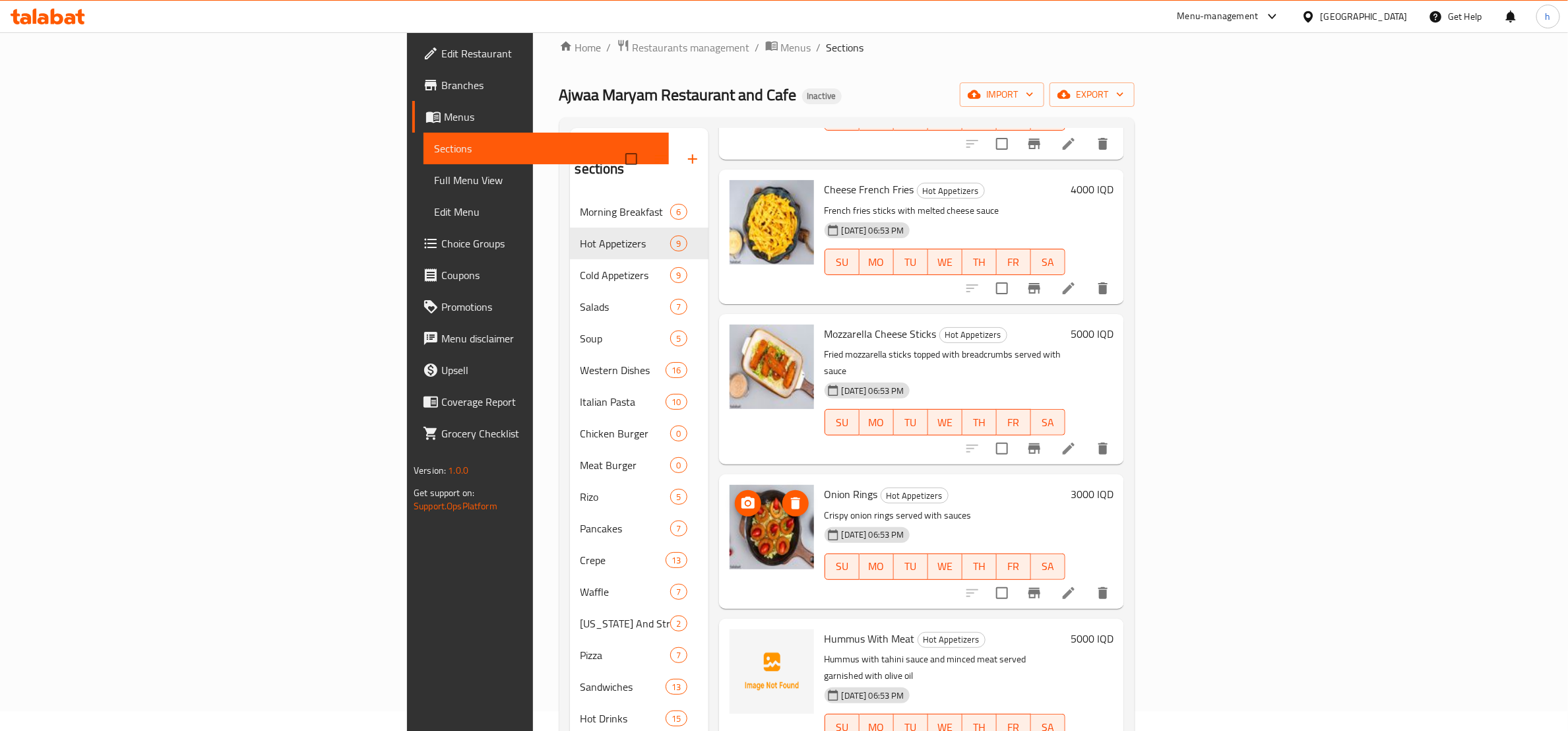
click at [730, 496] on img at bounding box center [772, 527] width 84 height 84
click at [735, 640] on span "upload picture" at bounding box center [748, 647] width 26 height 16
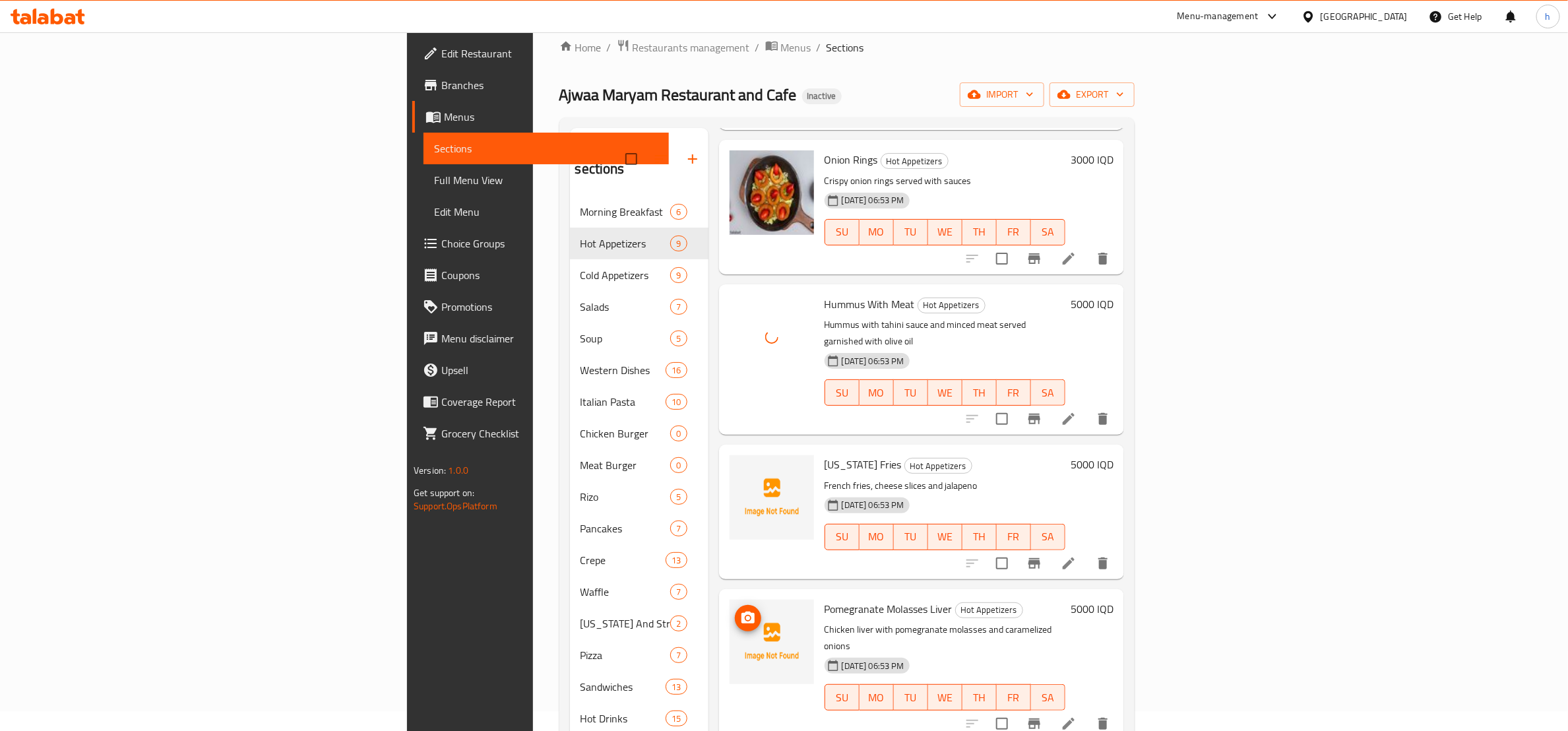
scroll to position [432, 0]
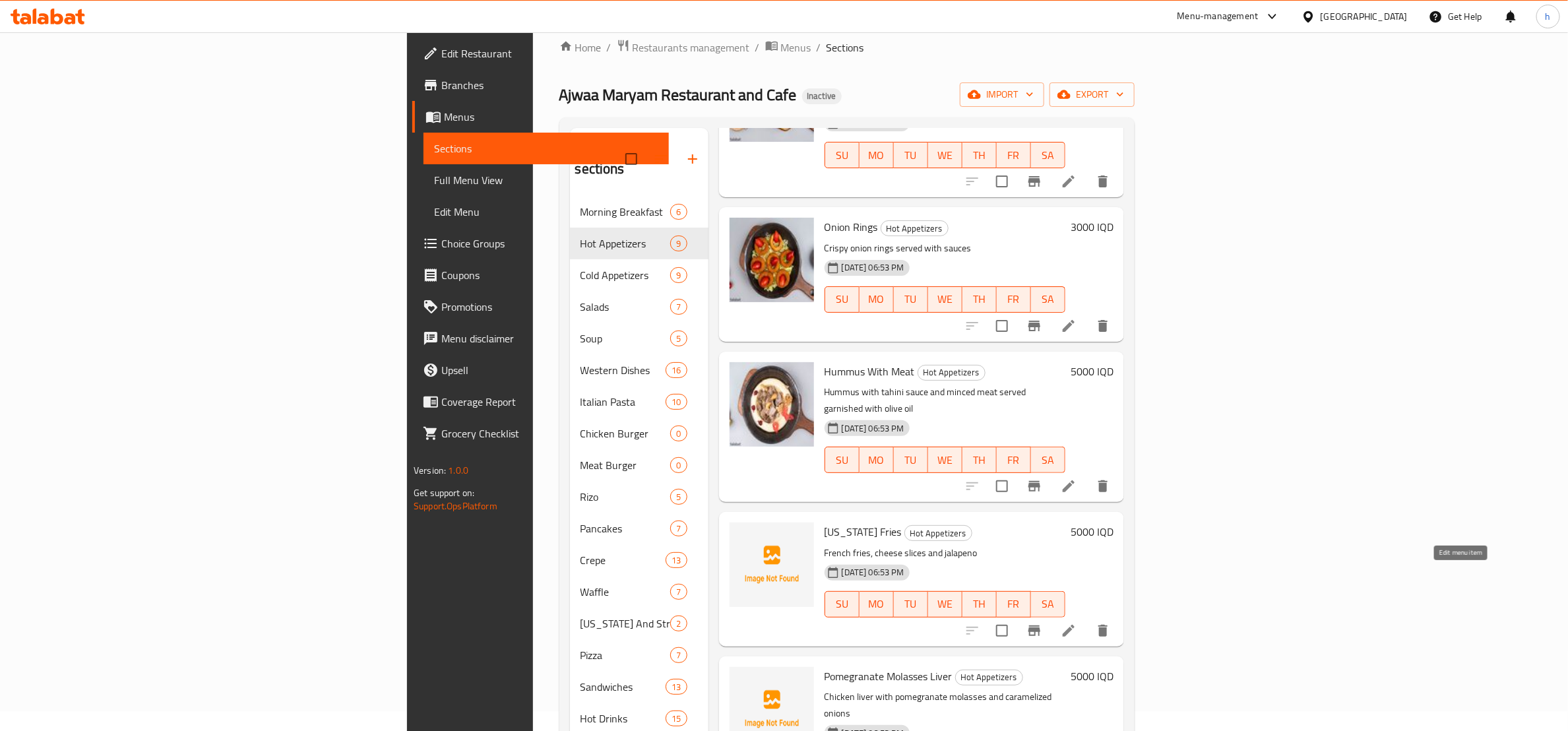
click at [1076, 623] on icon at bounding box center [1069, 631] width 16 height 16
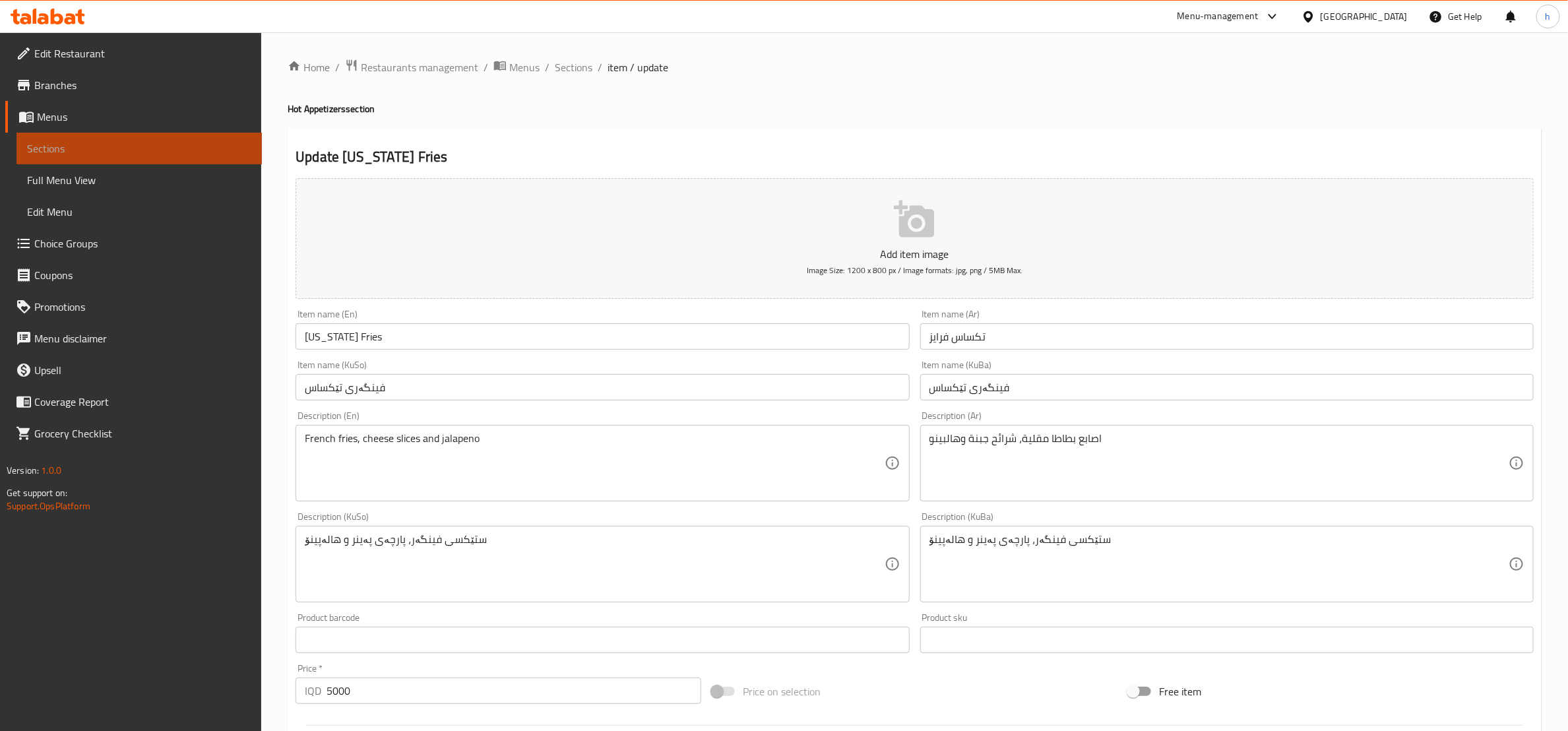
click at [173, 143] on span "Sections" at bounding box center [139, 148] width 224 height 16
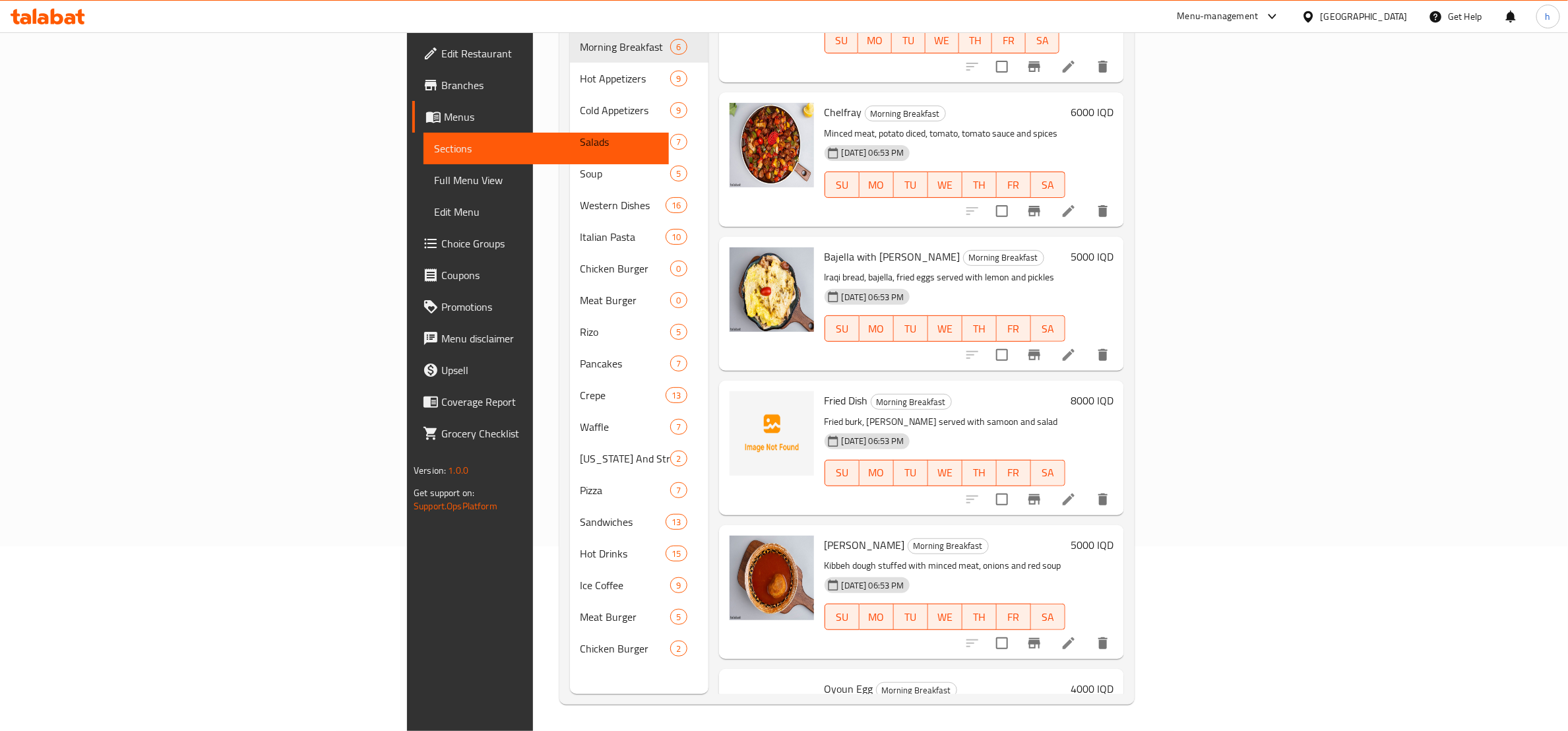
scroll to position [166, 0]
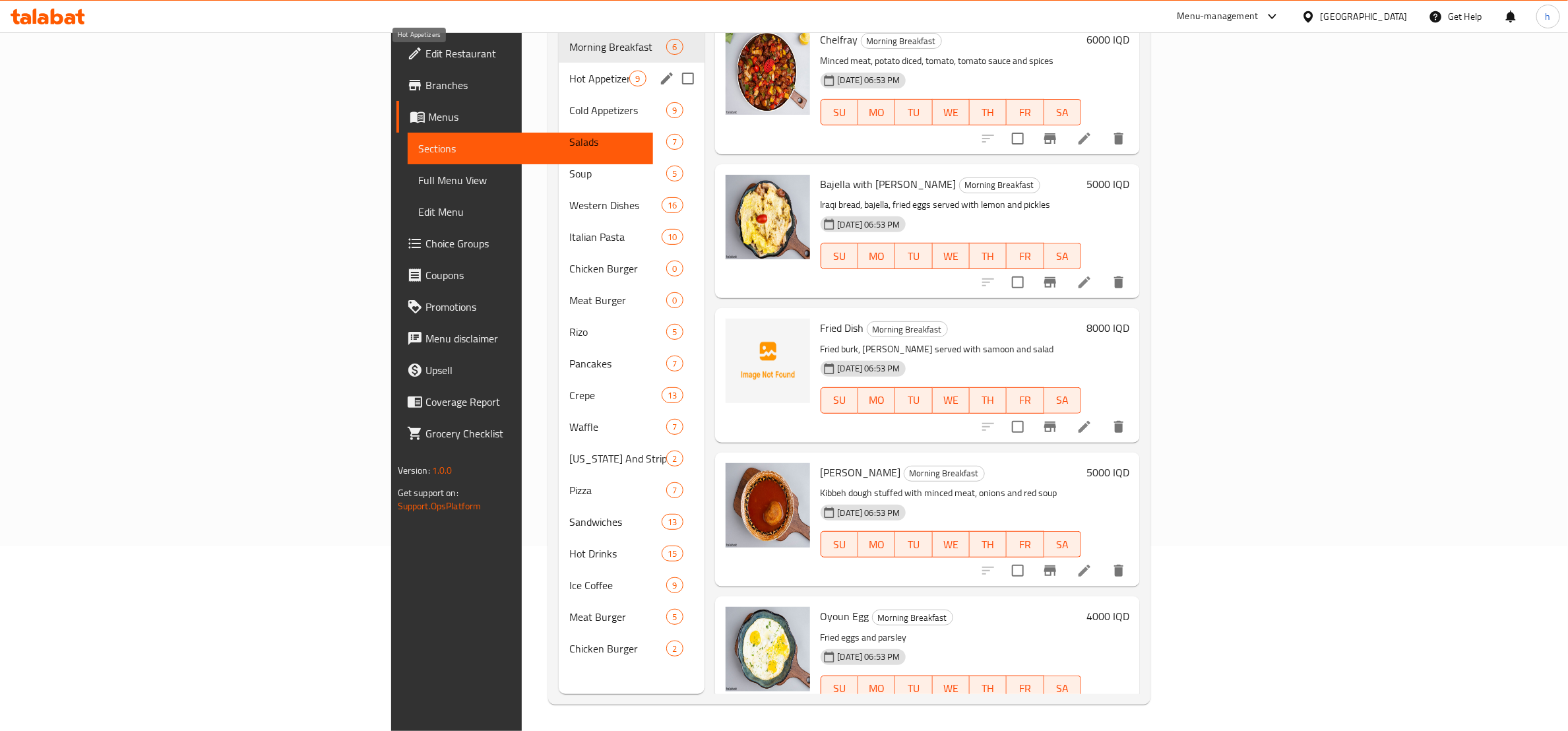
click at [570, 71] on span "Hot Appetizers" at bounding box center [600, 78] width 60 height 16
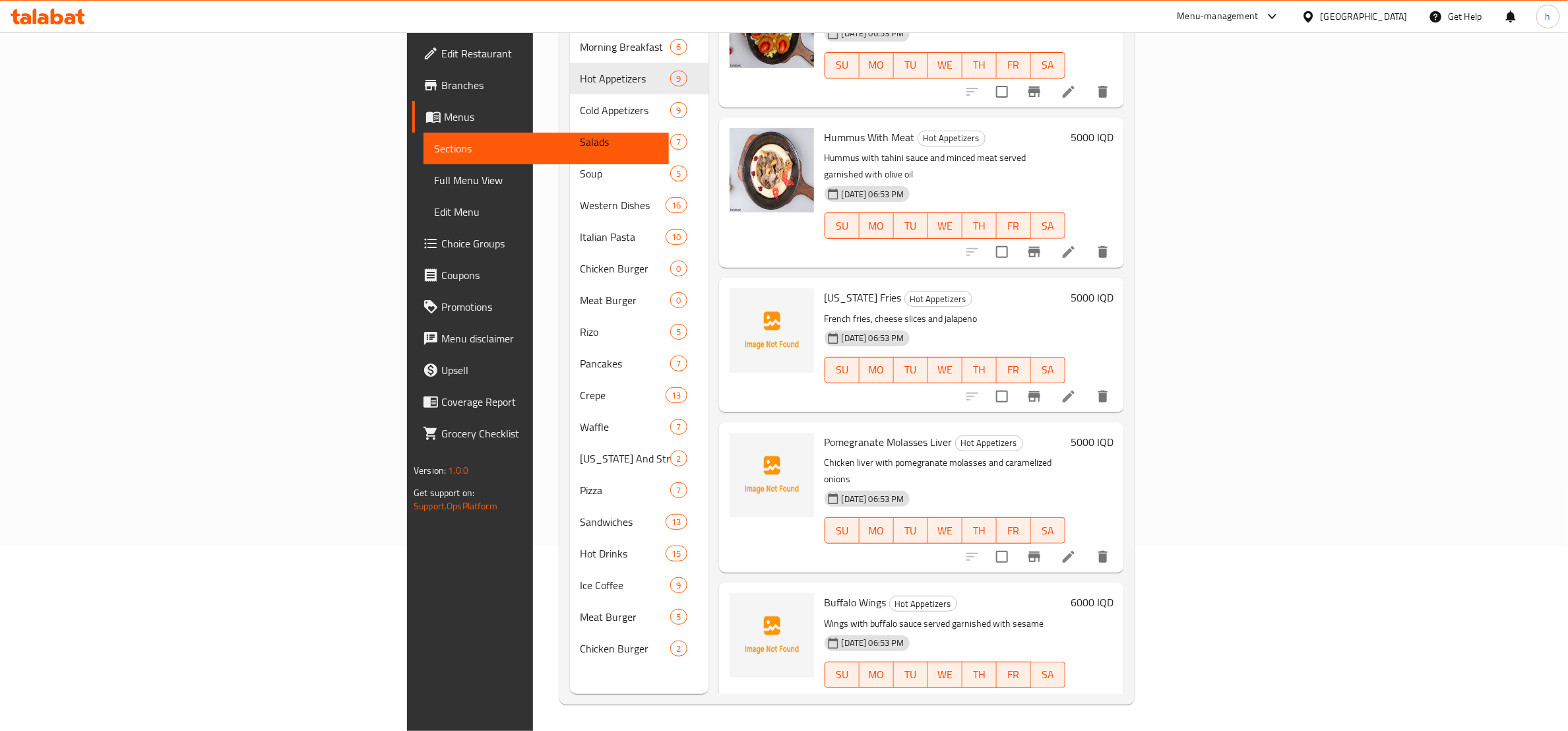
scroll to position [598, 0]
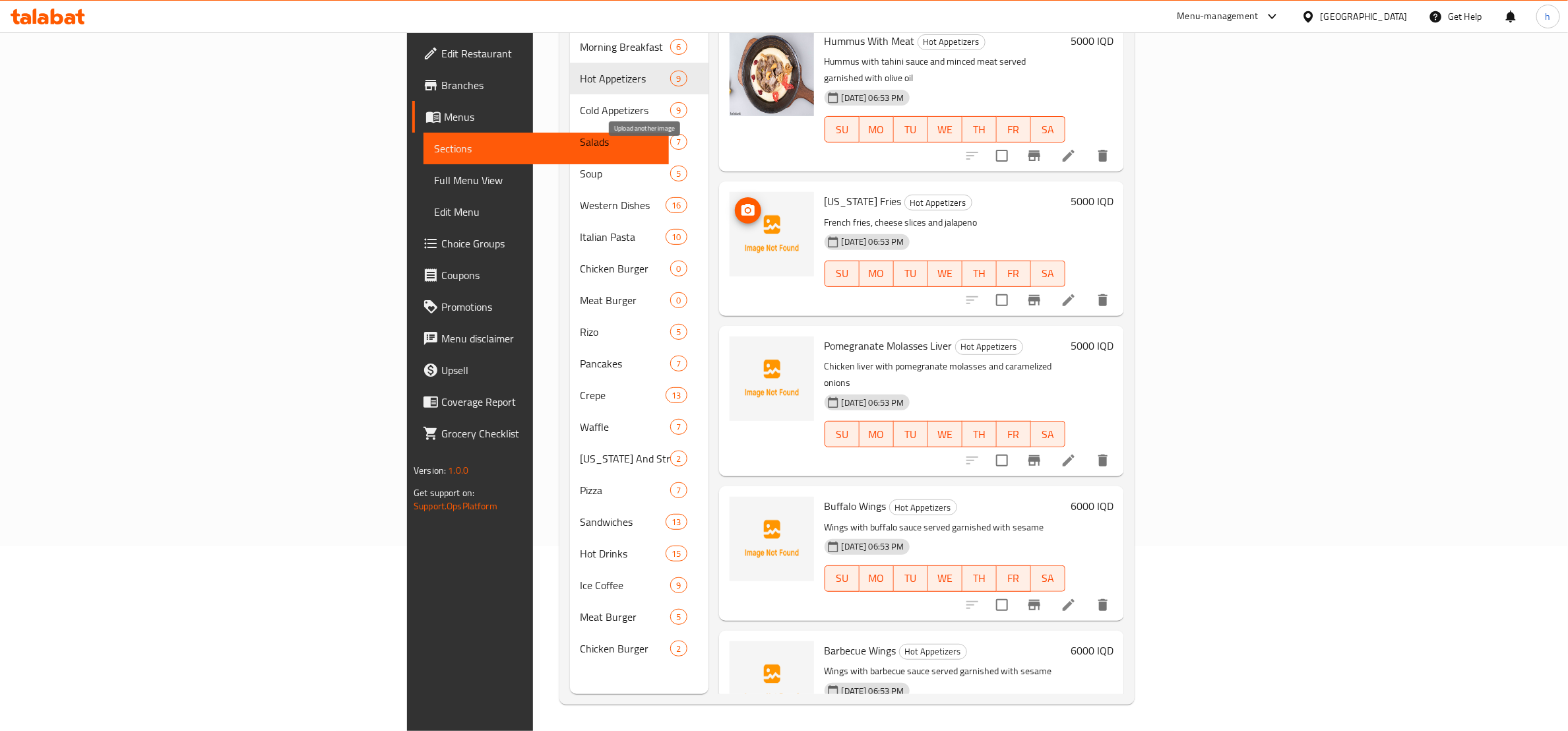
click at [735, 203] on span "upload picture" at bounding box center [748, 210] width 26 height 16
click at [735, 347] on span "upload picture" at bounding box center [748, 354] width 26 height 16
click at [741, 509] on icon "upload picture" at bounding box center [748, 514] width 13 height 12
click at [730, 497] on img at bounding box center [772, 539] width 84 height 84
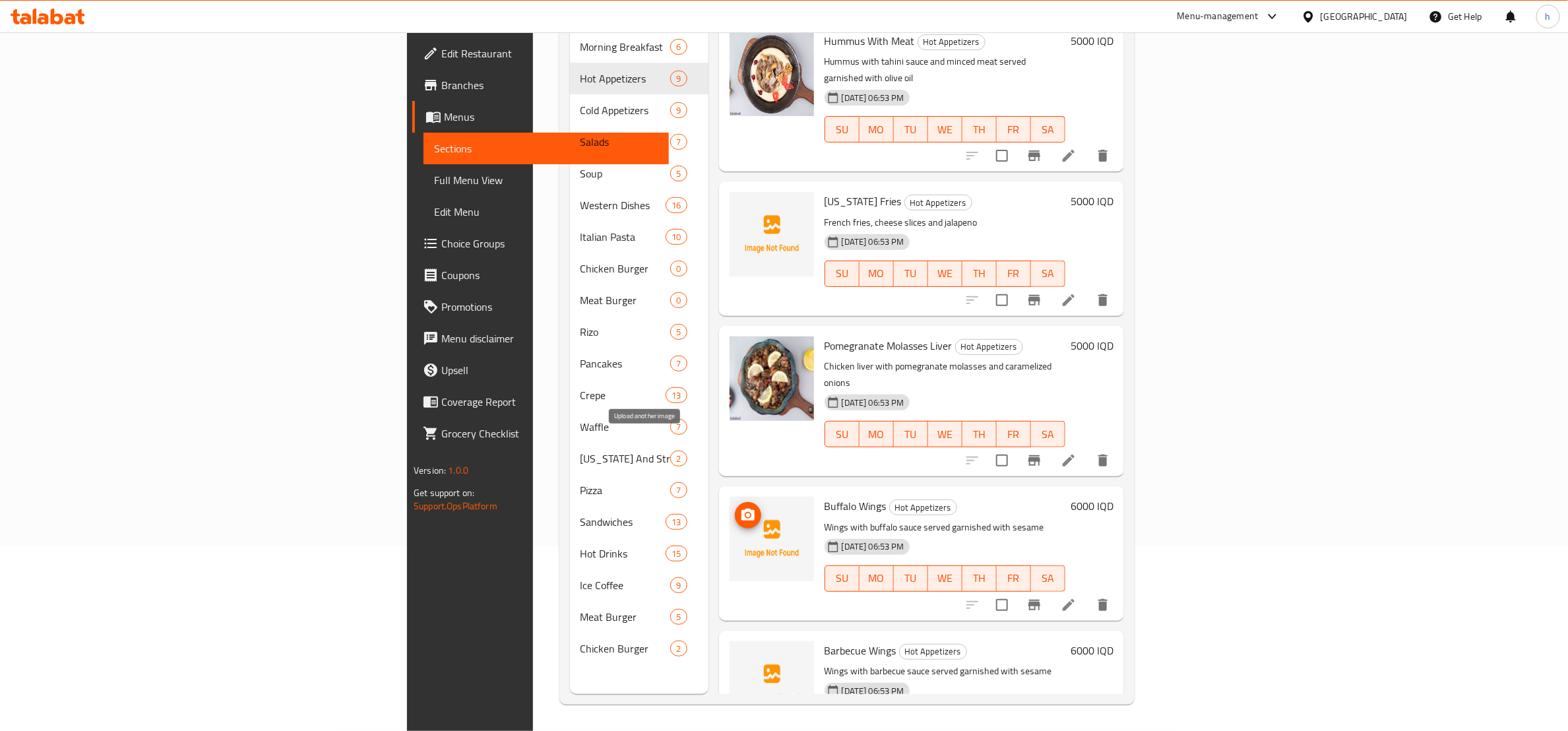
click at [740, 507] on icon "upload picture" at bounding box center [748, 515] width 16 height 16
click at [735, 647] on button "upload picture" at bounding box center [748, 660] width 26 height 26
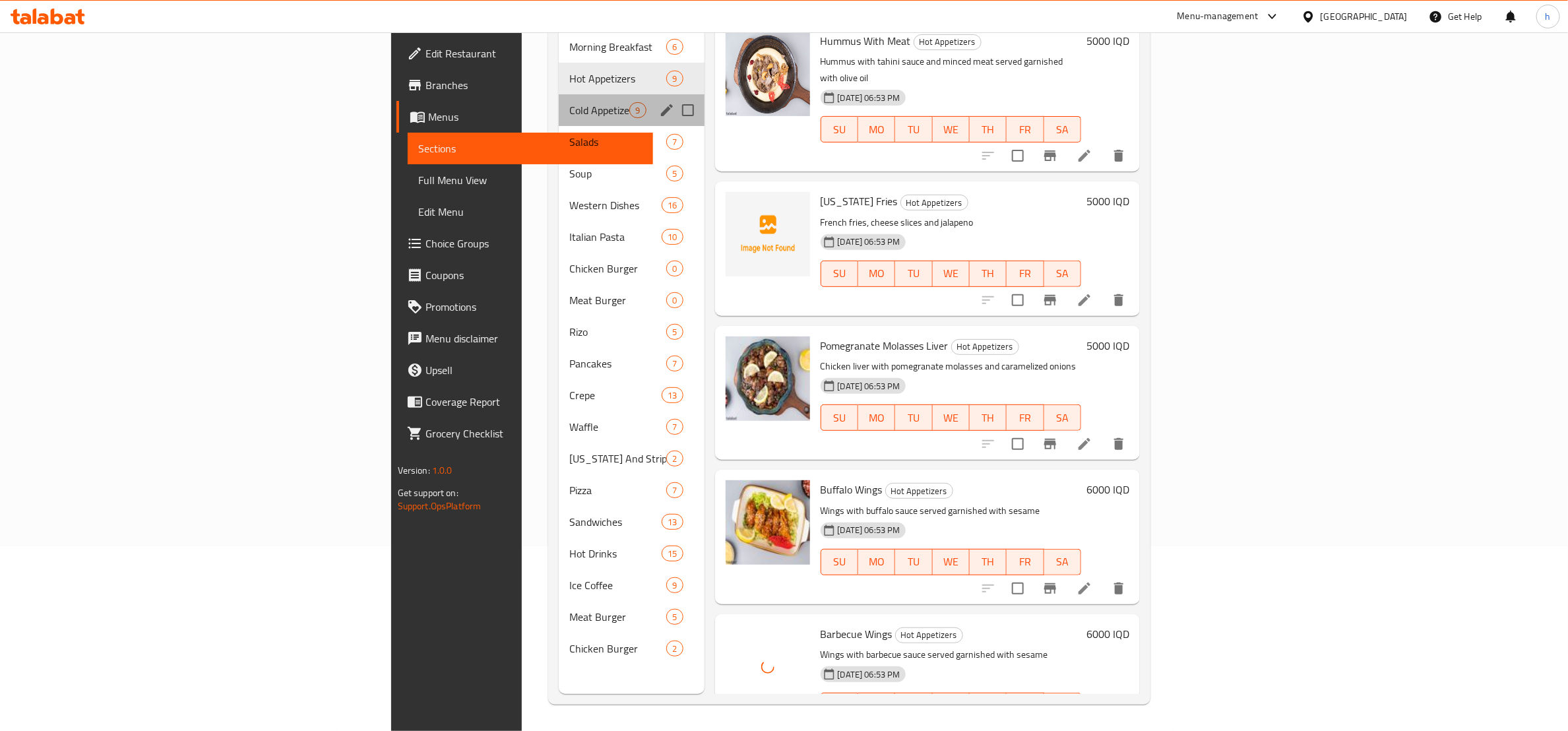
click at [559, 94] on div "Cold Appetizers 9" at bounding box center [631, 110] width 145 height 32
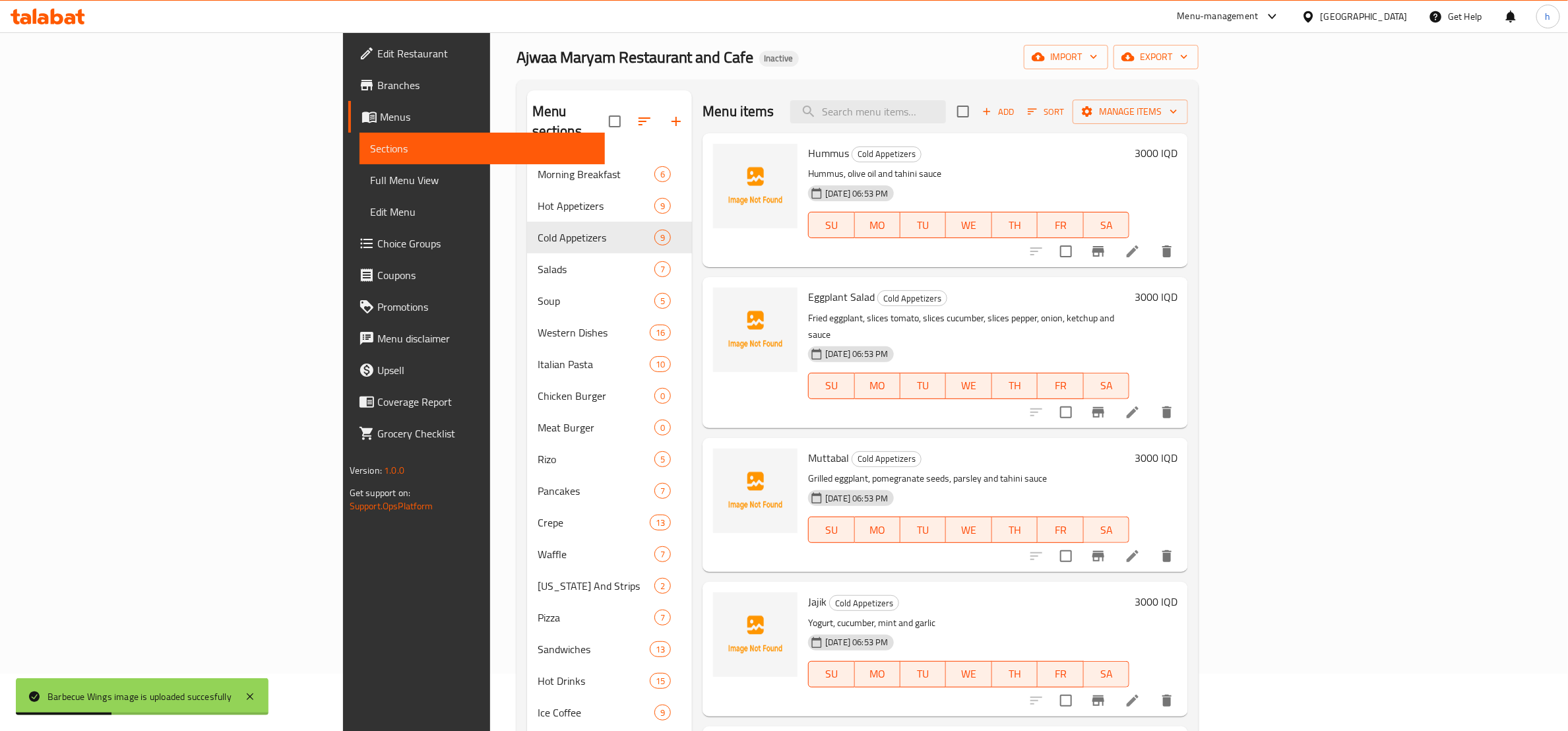
scroll to position [56, 0]
click at [719, 153] on button "upload picture" at bounding box center [732, 163] width 26 height 26
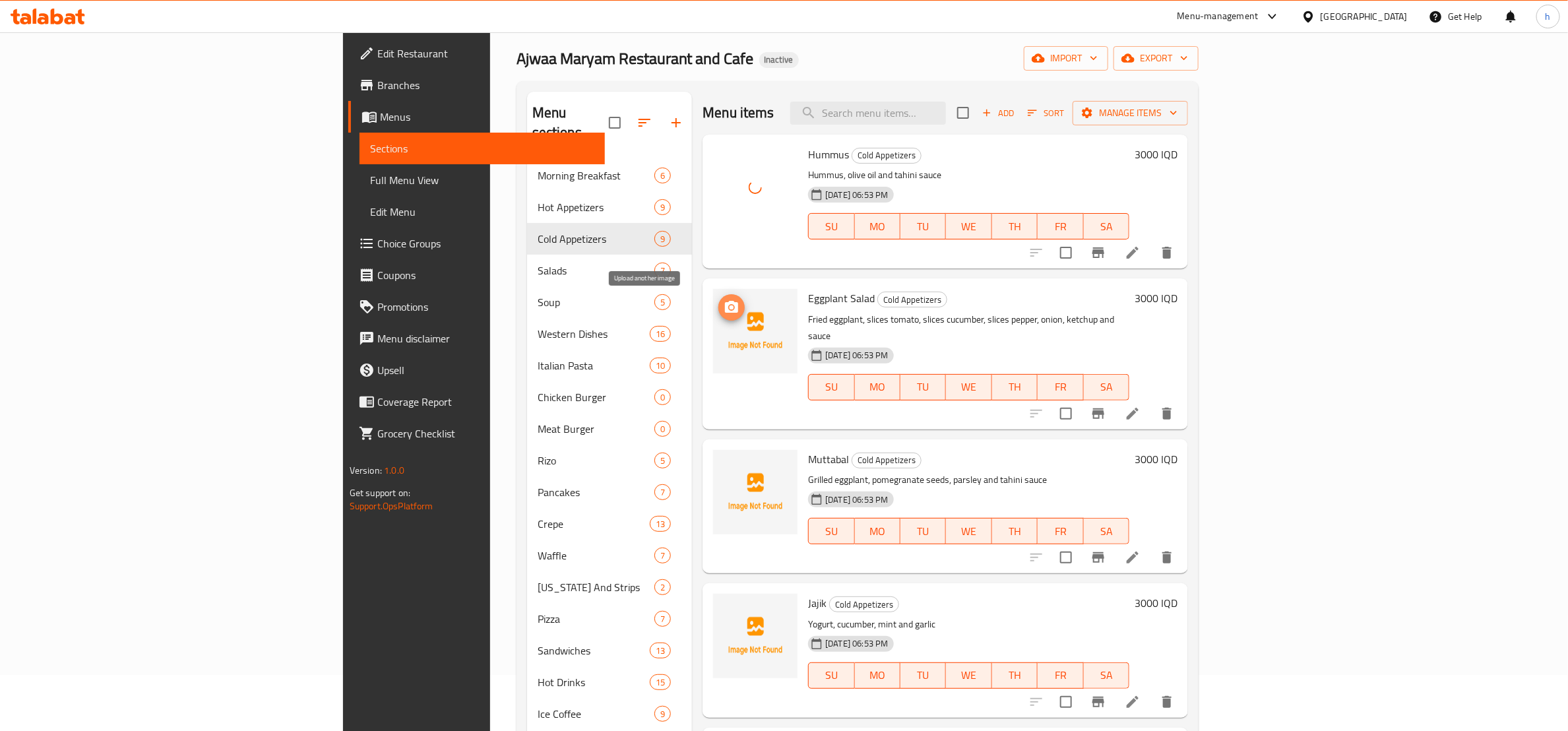
click at [724, 300] on icon "upload picture" at bounding box center [732, 307] width 16 height 16
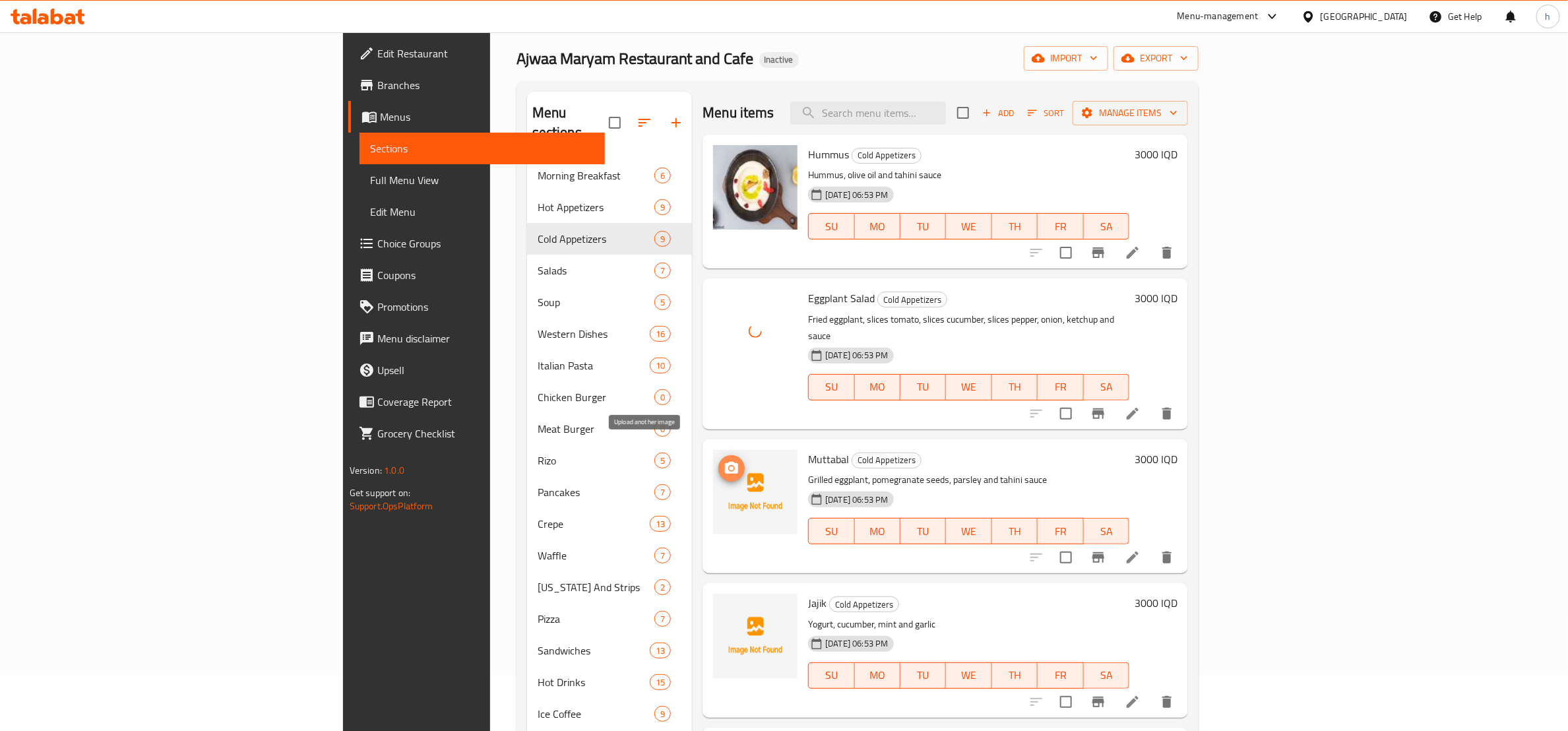
click at [724, 460] on icon "upload picture" at bounding box center [732, 468] width 16 height 16
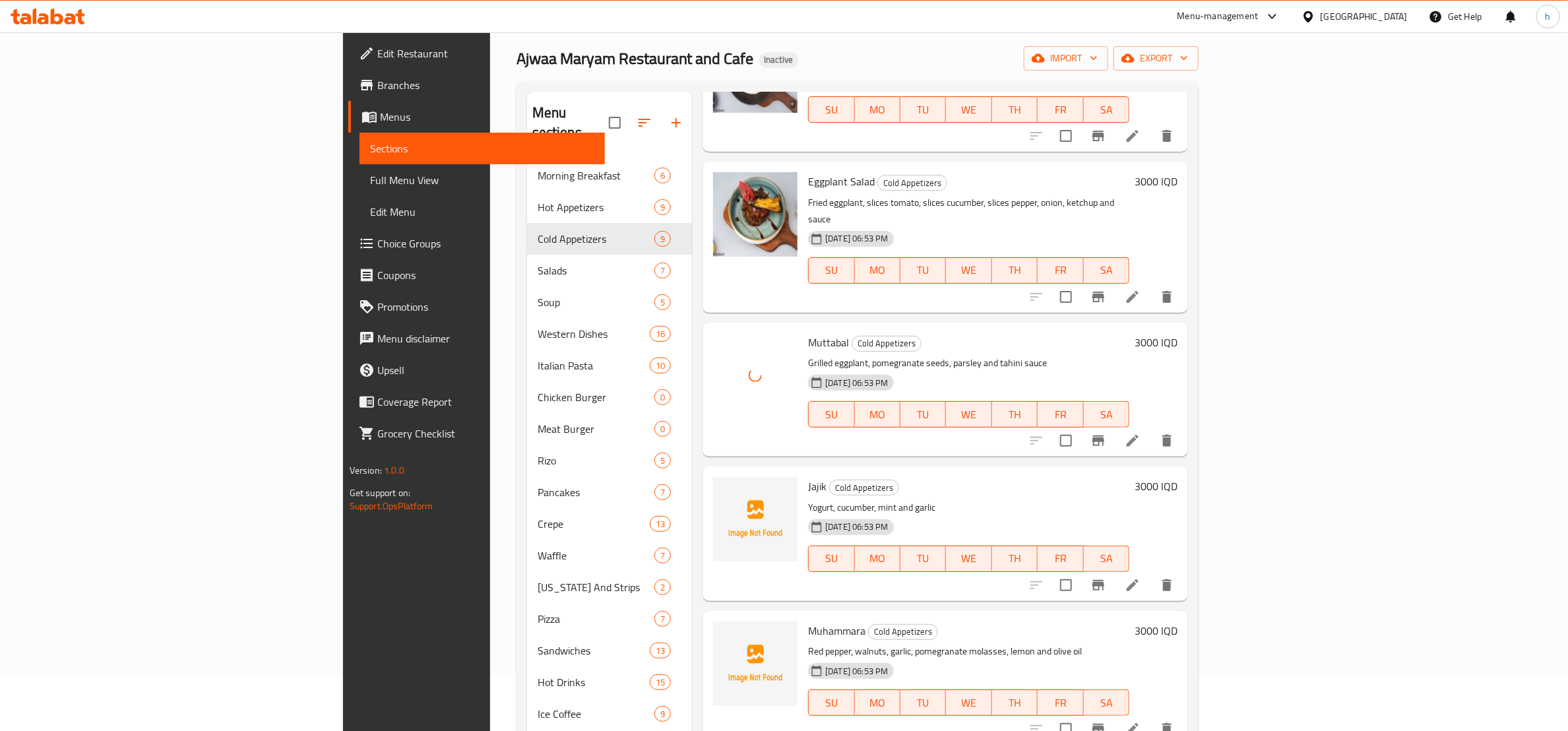
scroll to position [165, 0]
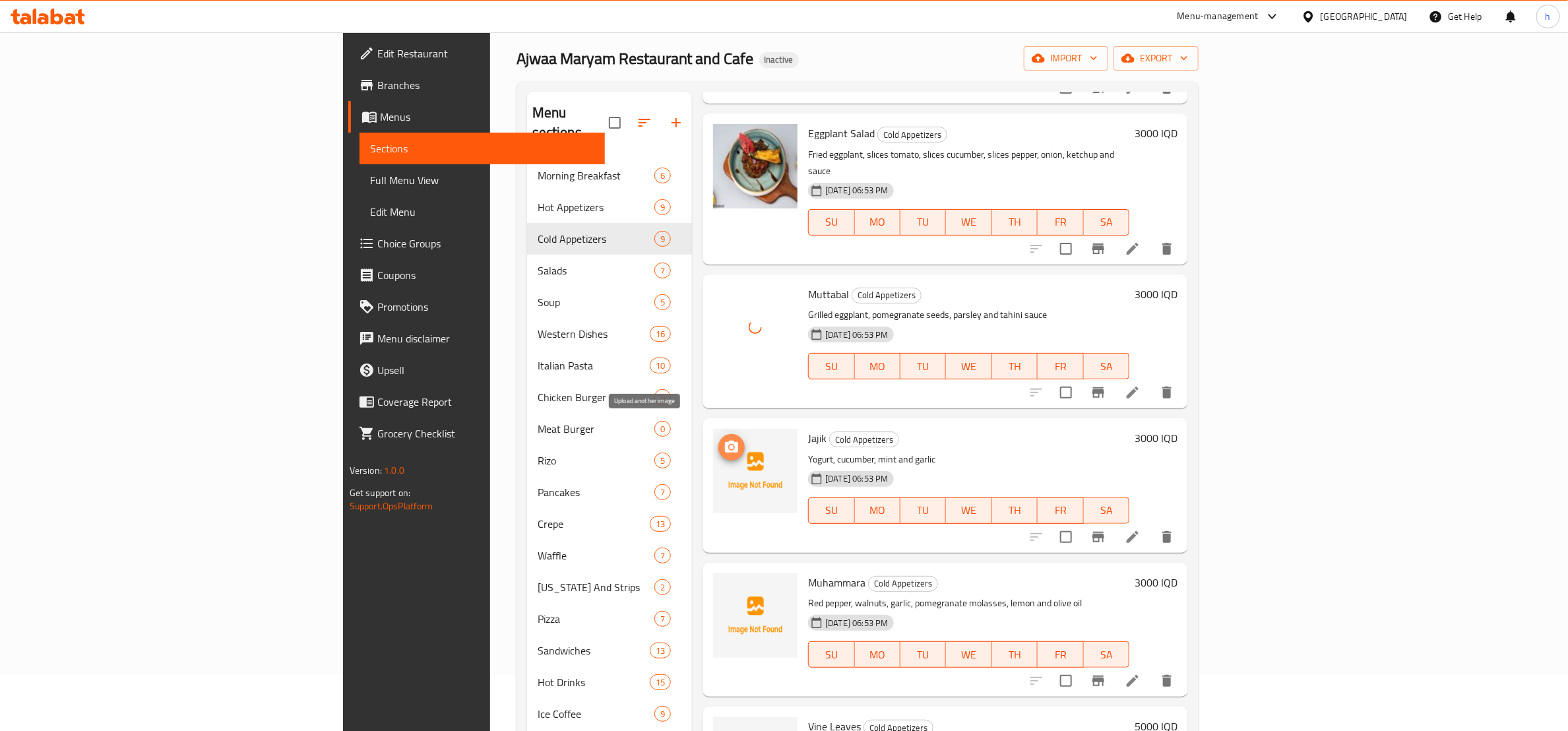
click at [725, 441] on icon "upload picture" at bounding box center [731, 446] width 13 height 12
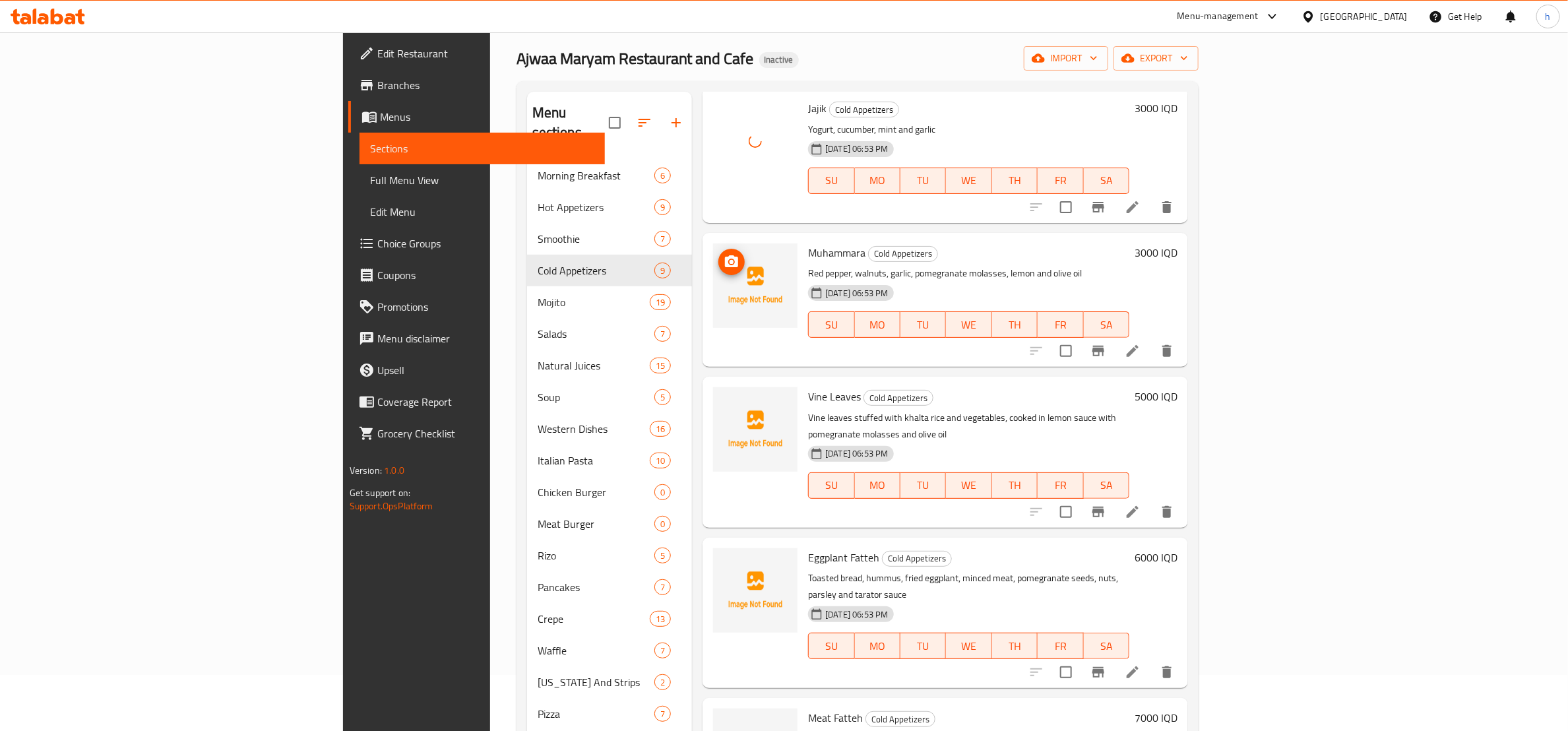
scroll to position [330, 0]
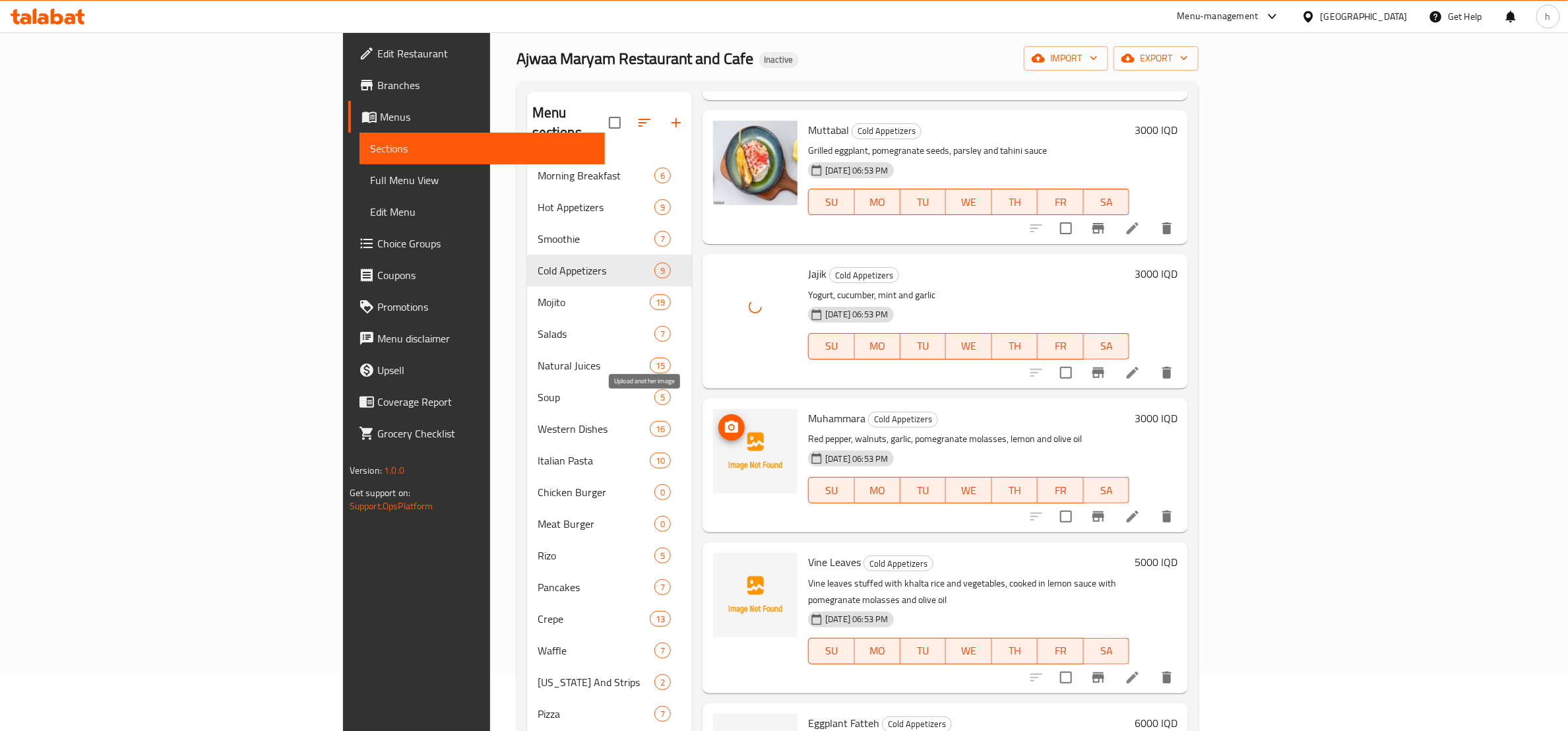
click at [725, 421] on icon "upload picture" at bounding box center [731, 426] width 13 height 12
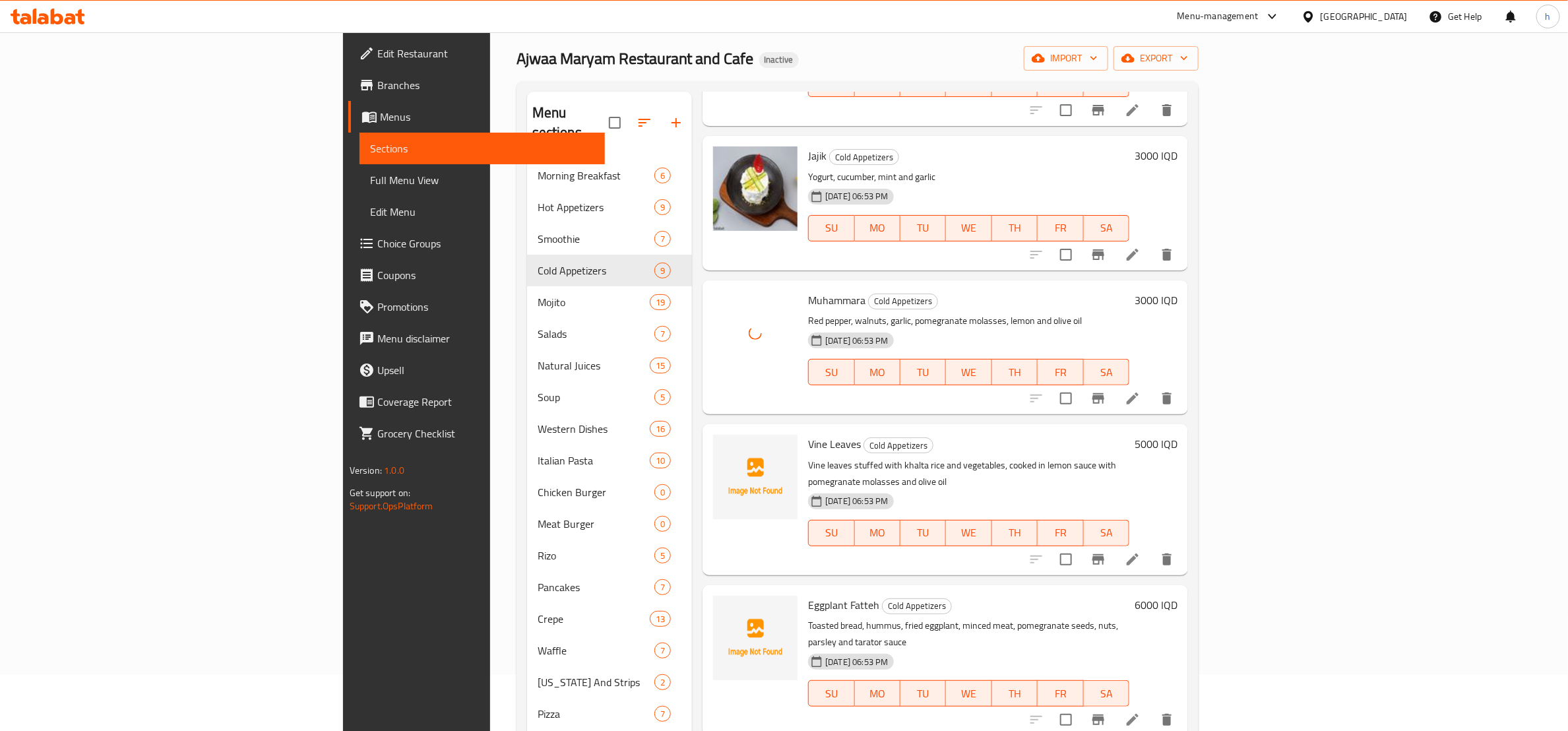
scroll to position [495, 0]
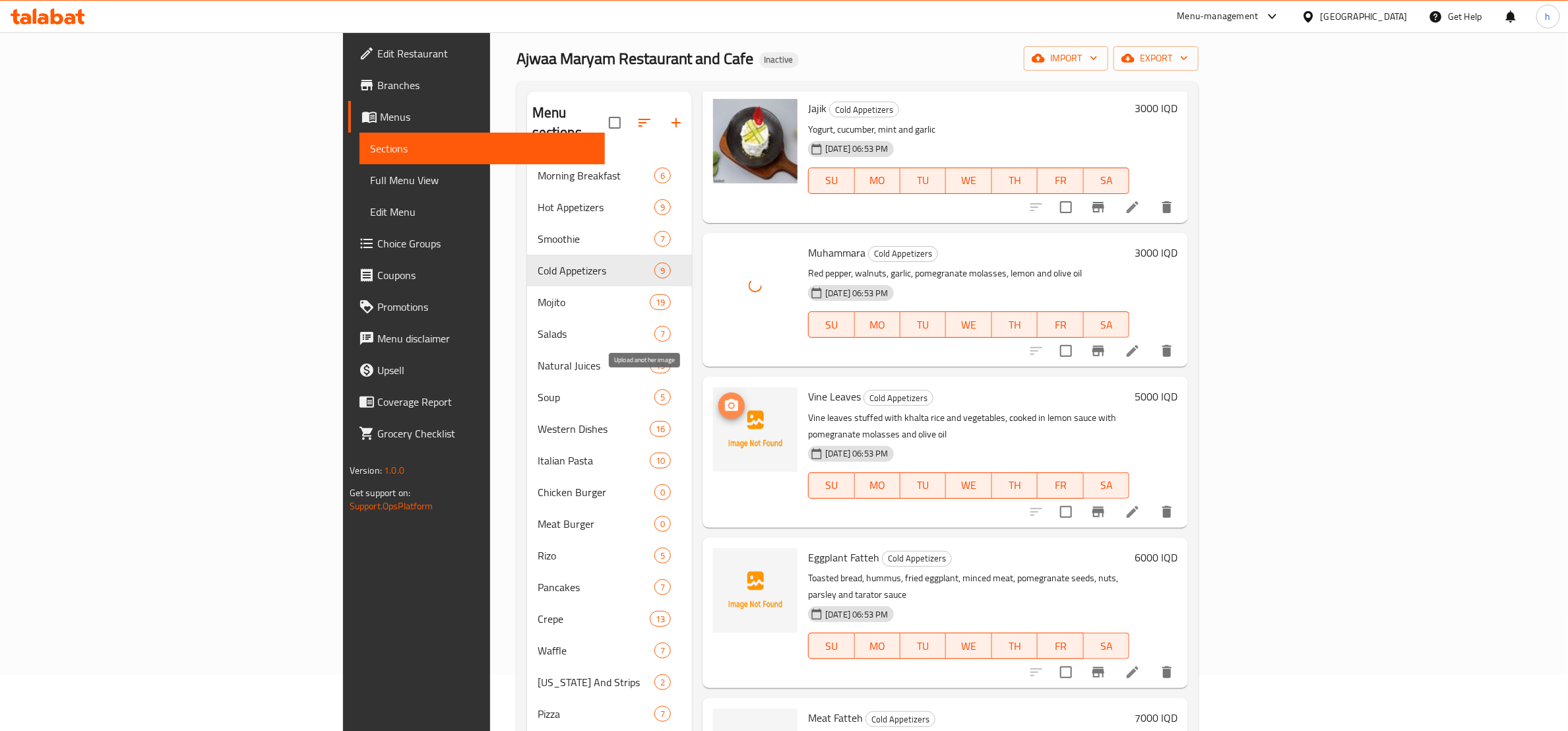
click at [724, 398] on icon "upload picture" at bounding box center [732, 406] width 16 height 16
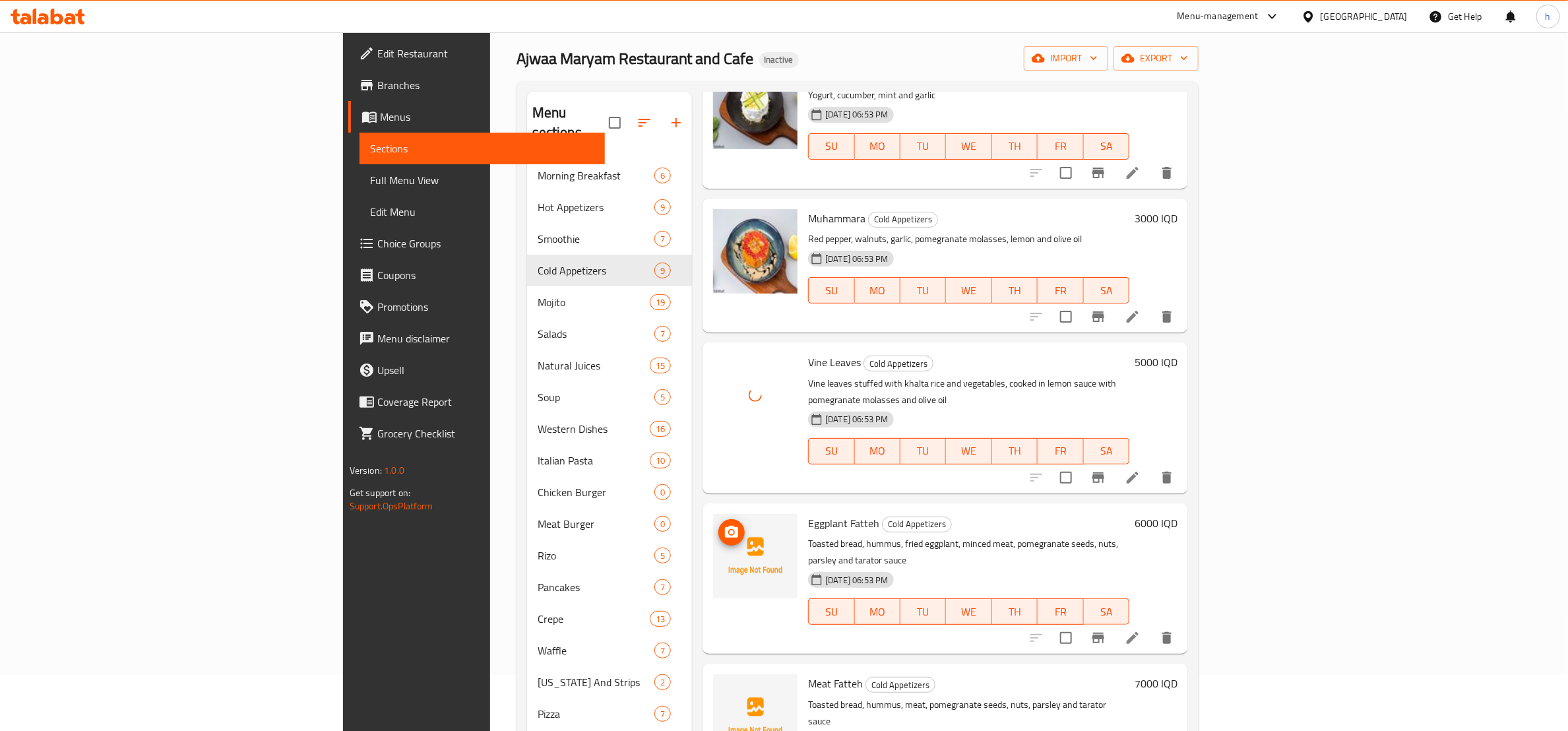
scroll to position [548, 0]
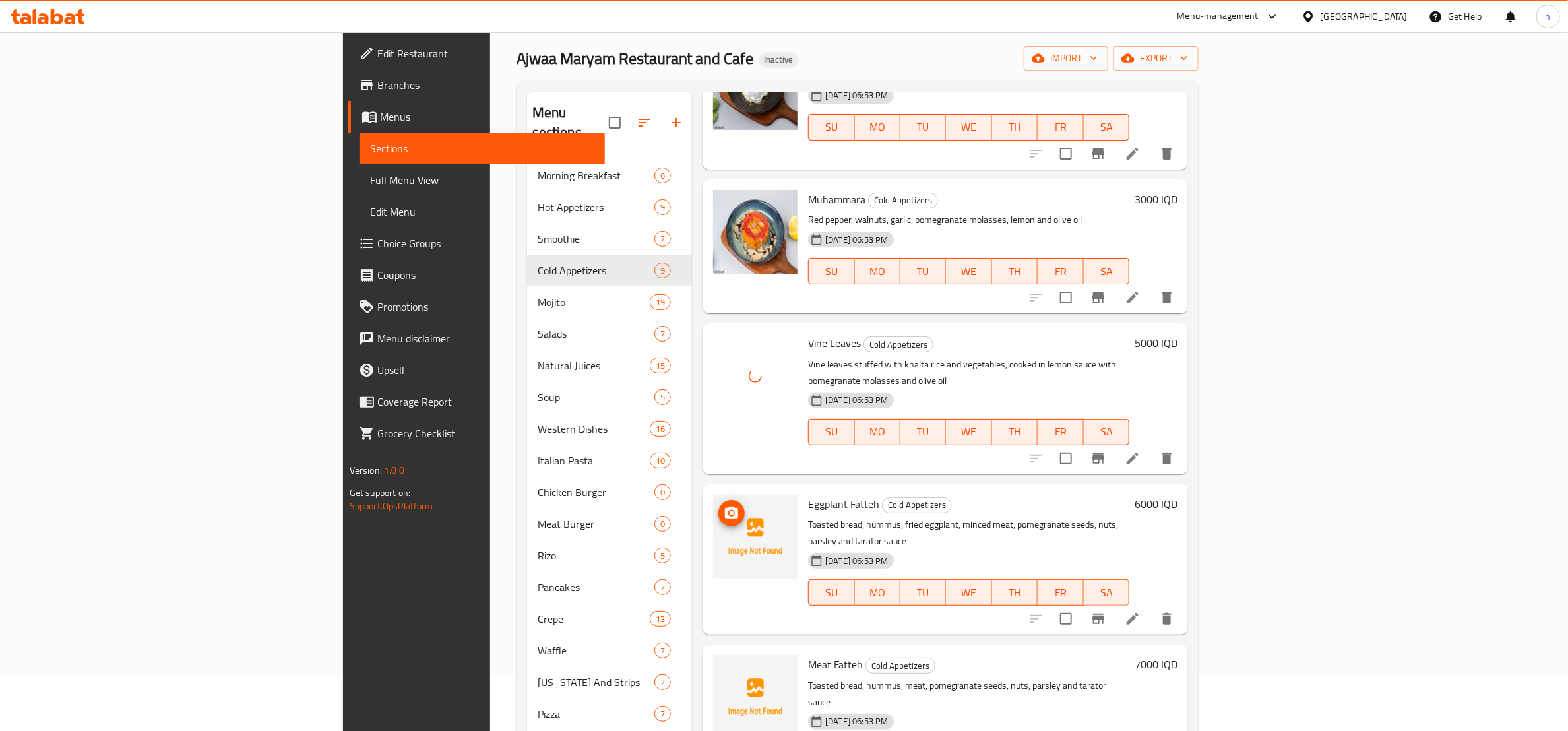
click at [725, 507] on icon "upload picture" at bounding box center [731, 512] width 13 height 12
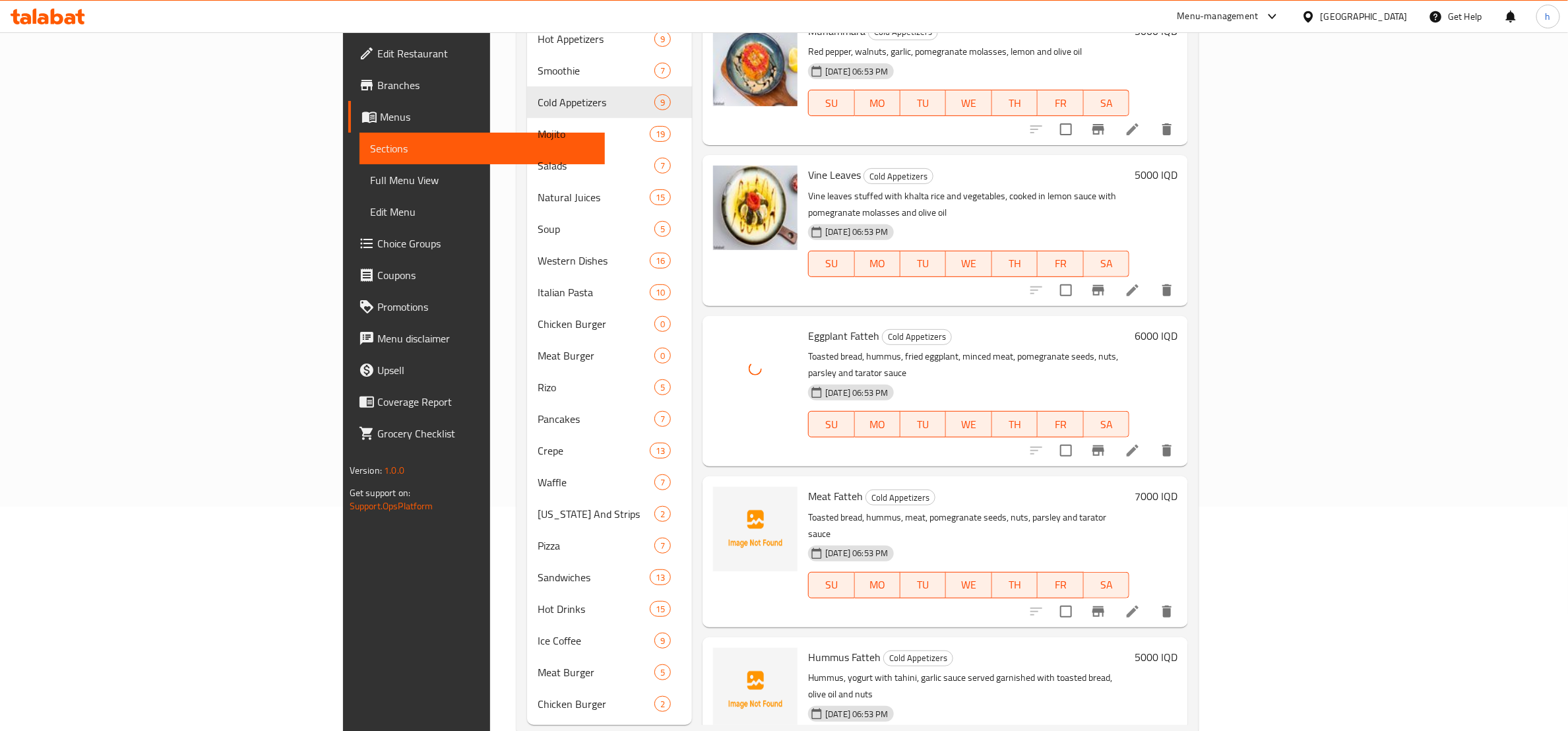
scroll to position [234, 0]
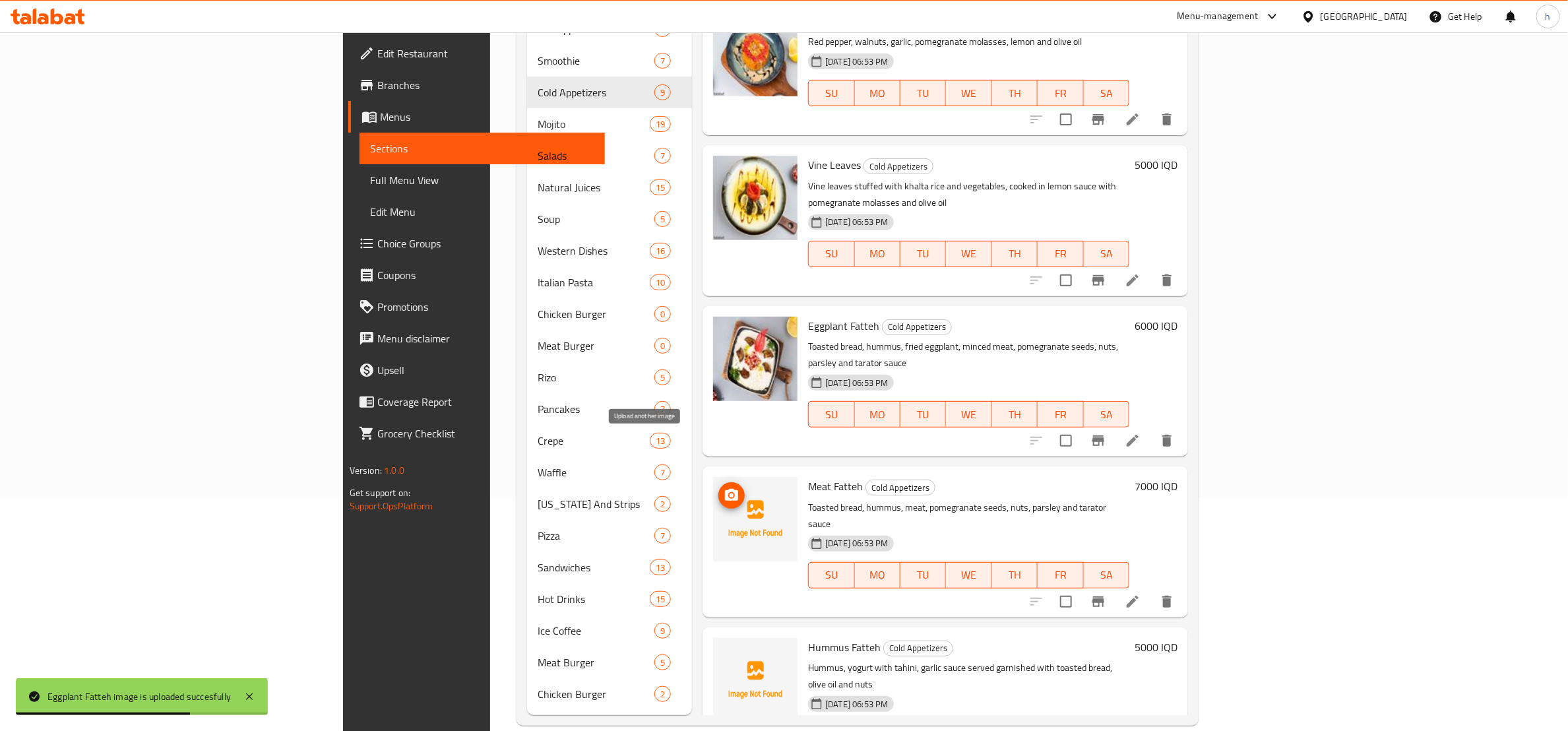
click at [724, 487] on icon "upload picture" at bounding box center [732, 495] width 16 height 16
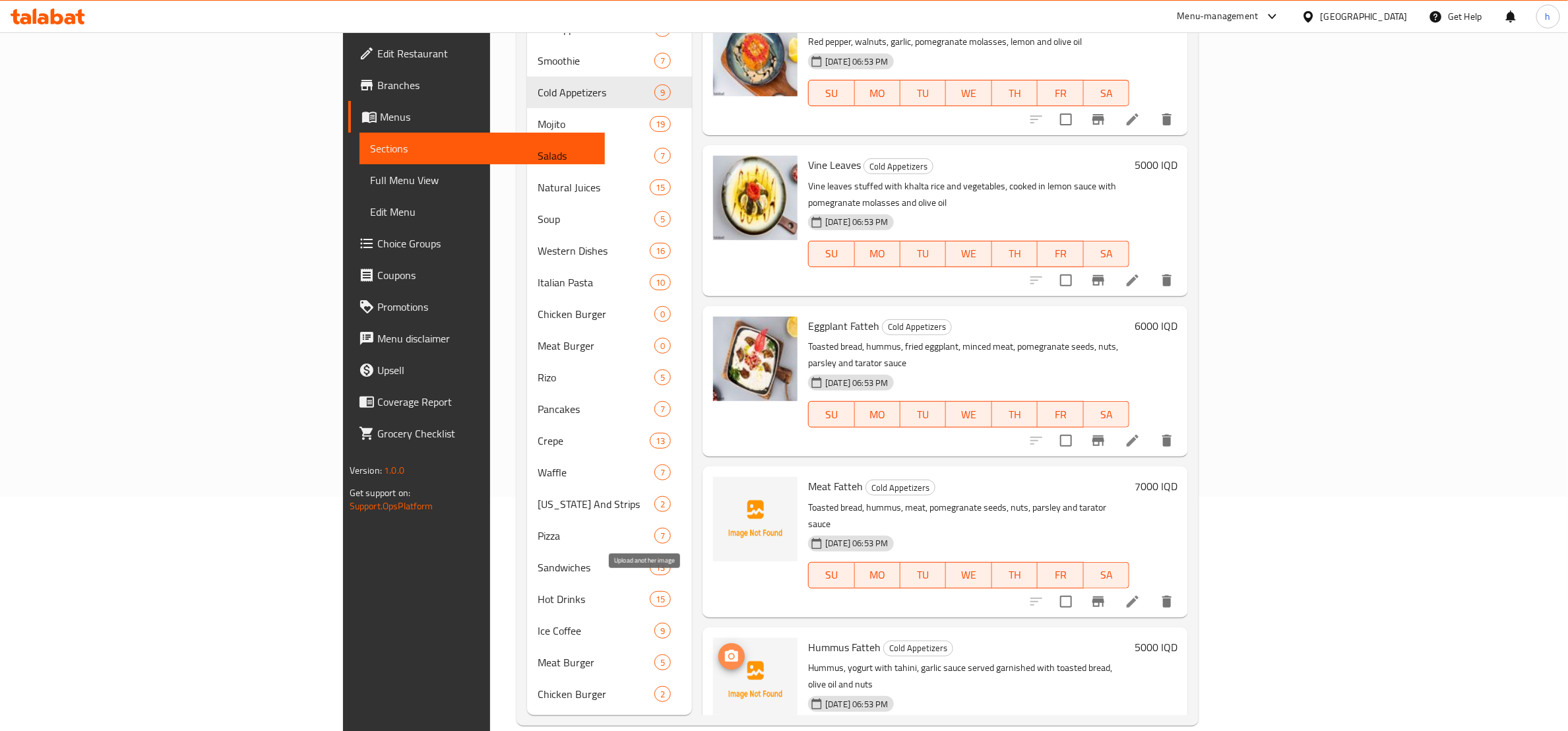
click at [725, 650] on icon "upload picture" at bounding box center [731, 656] width 13 height 12
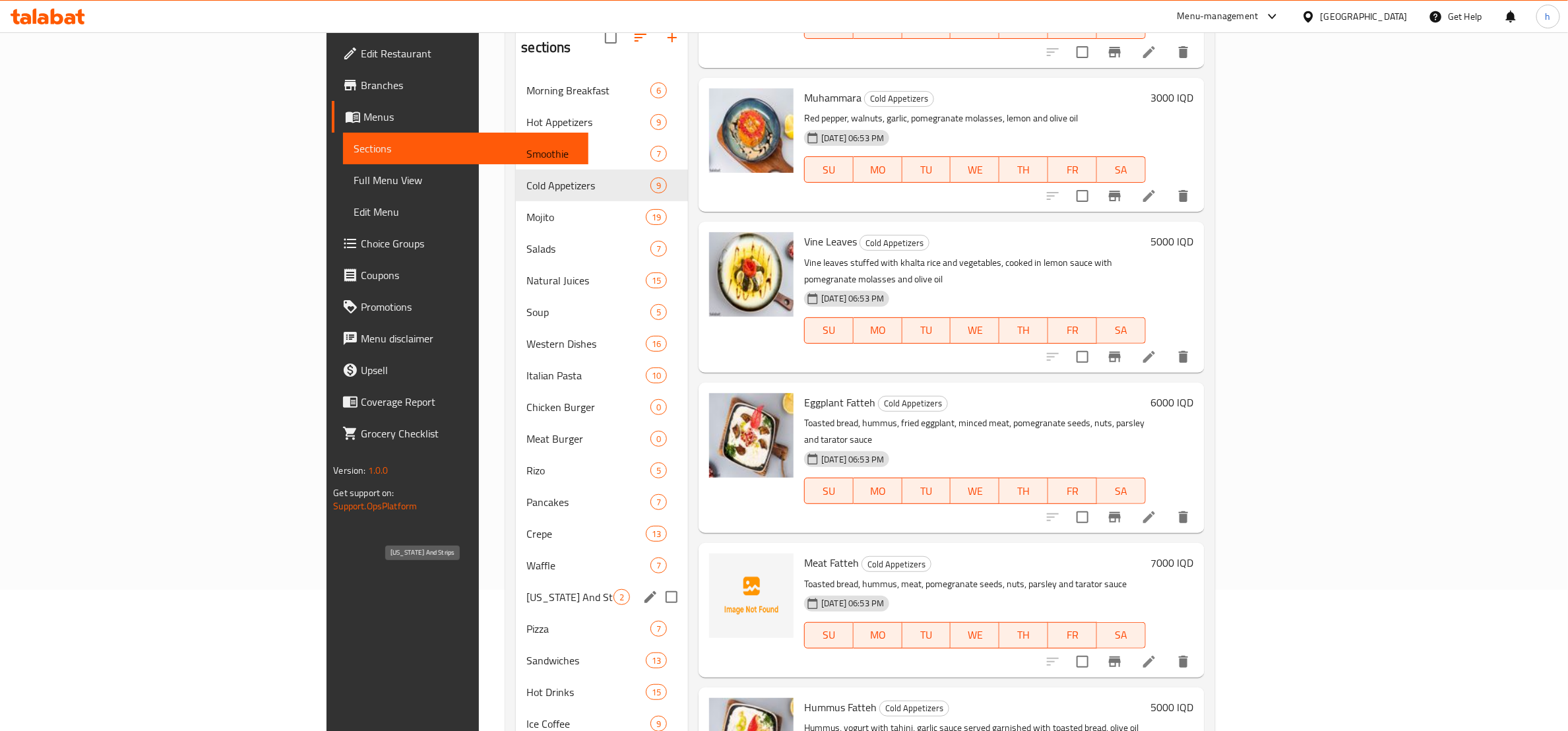
scroll to position [69, 0]
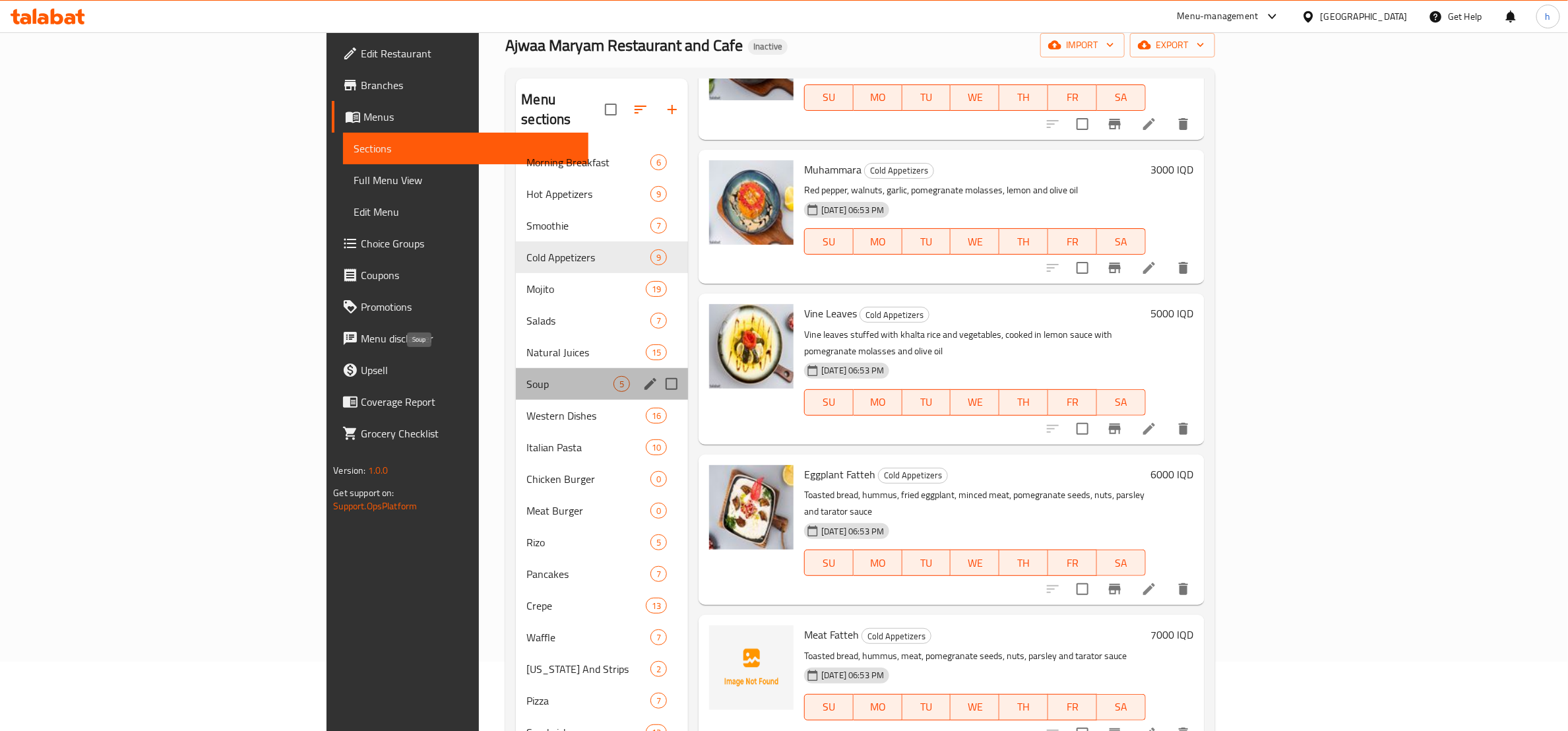
click at [527, 376] on span "Soup" at bounding box center [570, 383] width 87 height 16
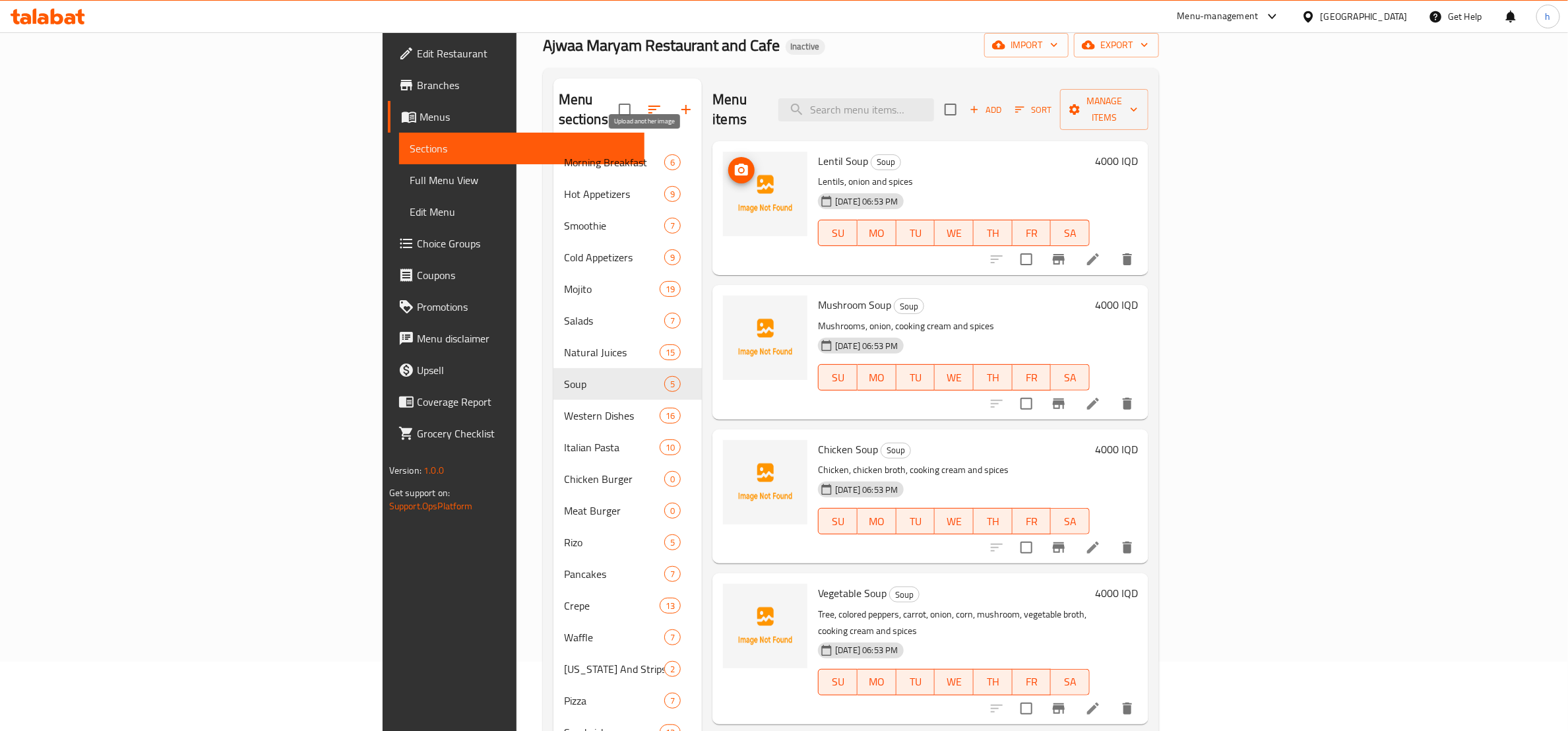
click at [735, 163] on icon "upload picture" at bounding box center [741, 169] width 13 height 12
click at [735, 307] on icon "upload picture" at bounding box center [741, 313] width 13 height 12
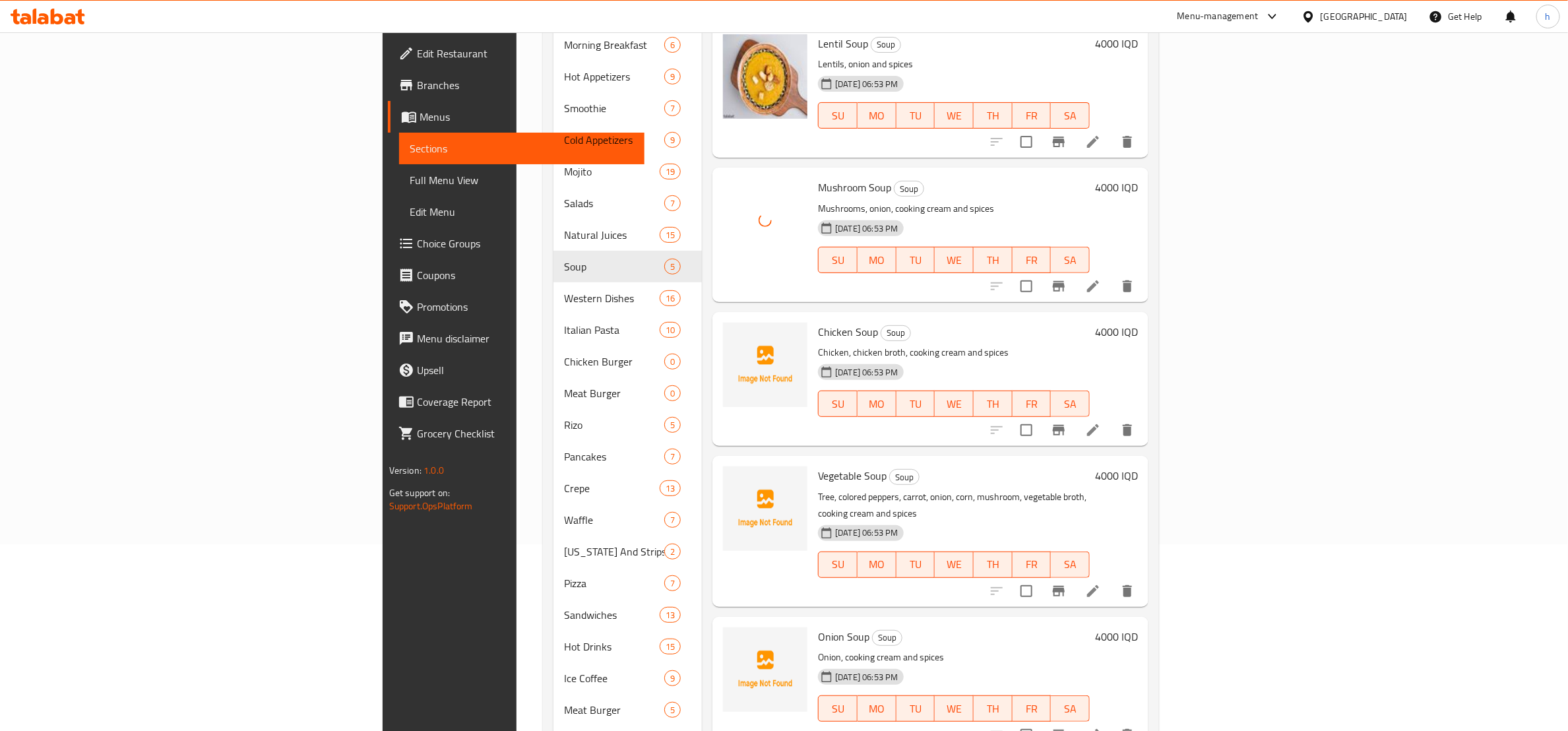
scroll to position [234, 0]
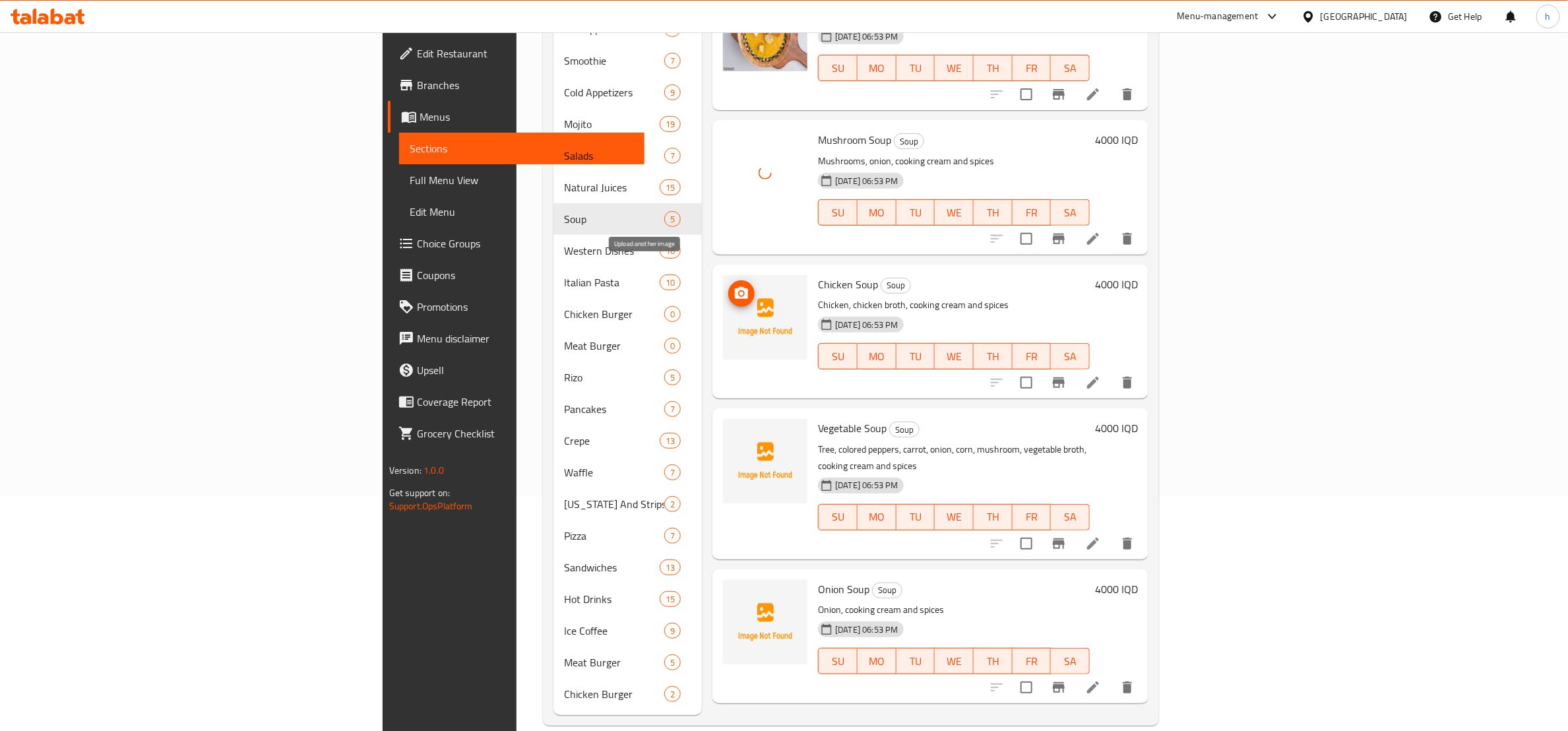
click at [734, 286] on icon "upload picture" at bounding box center [741, 294] width 16 height 16
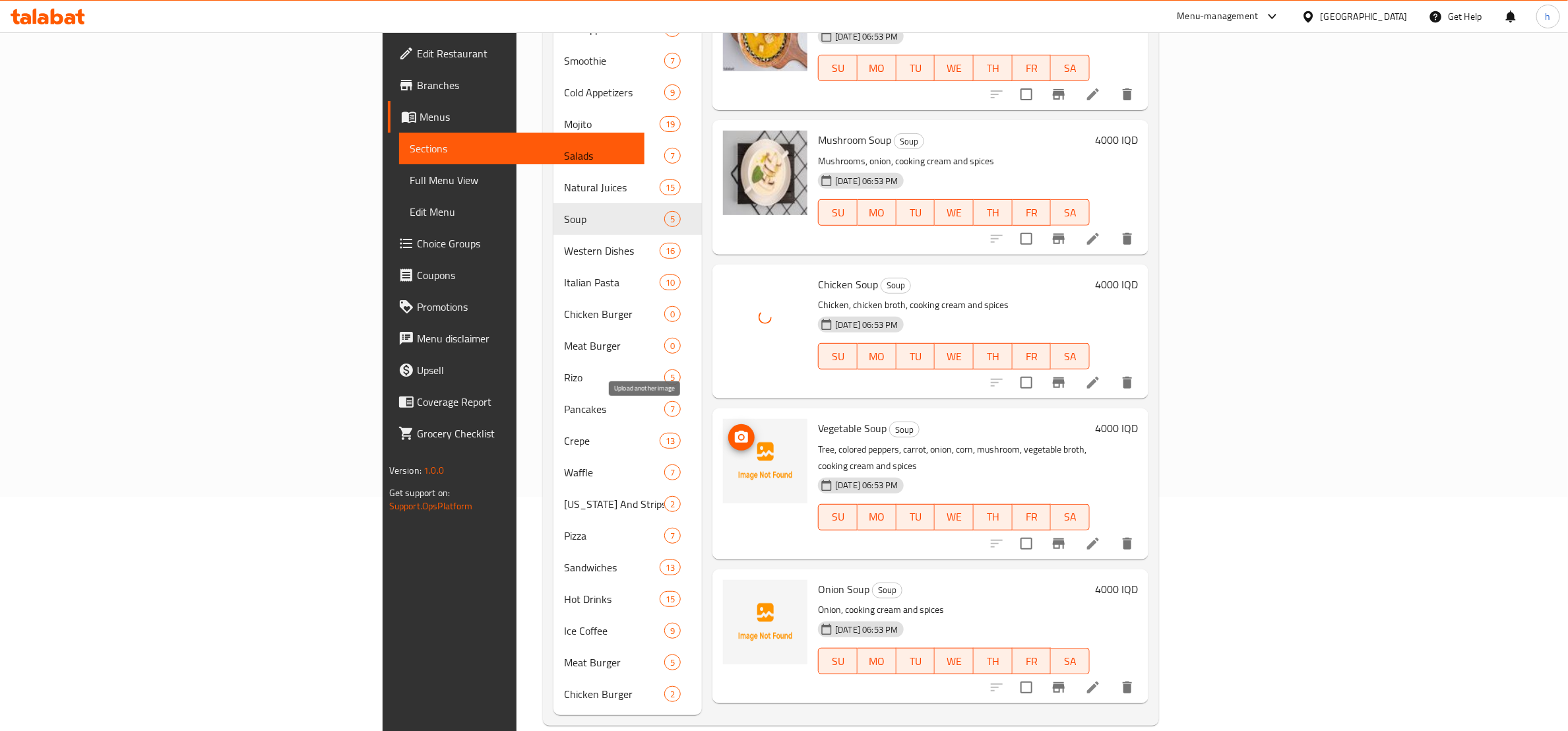
click at [734, 429] on icon "upload picture" at bounding box center [741, 437] width 16 height 16
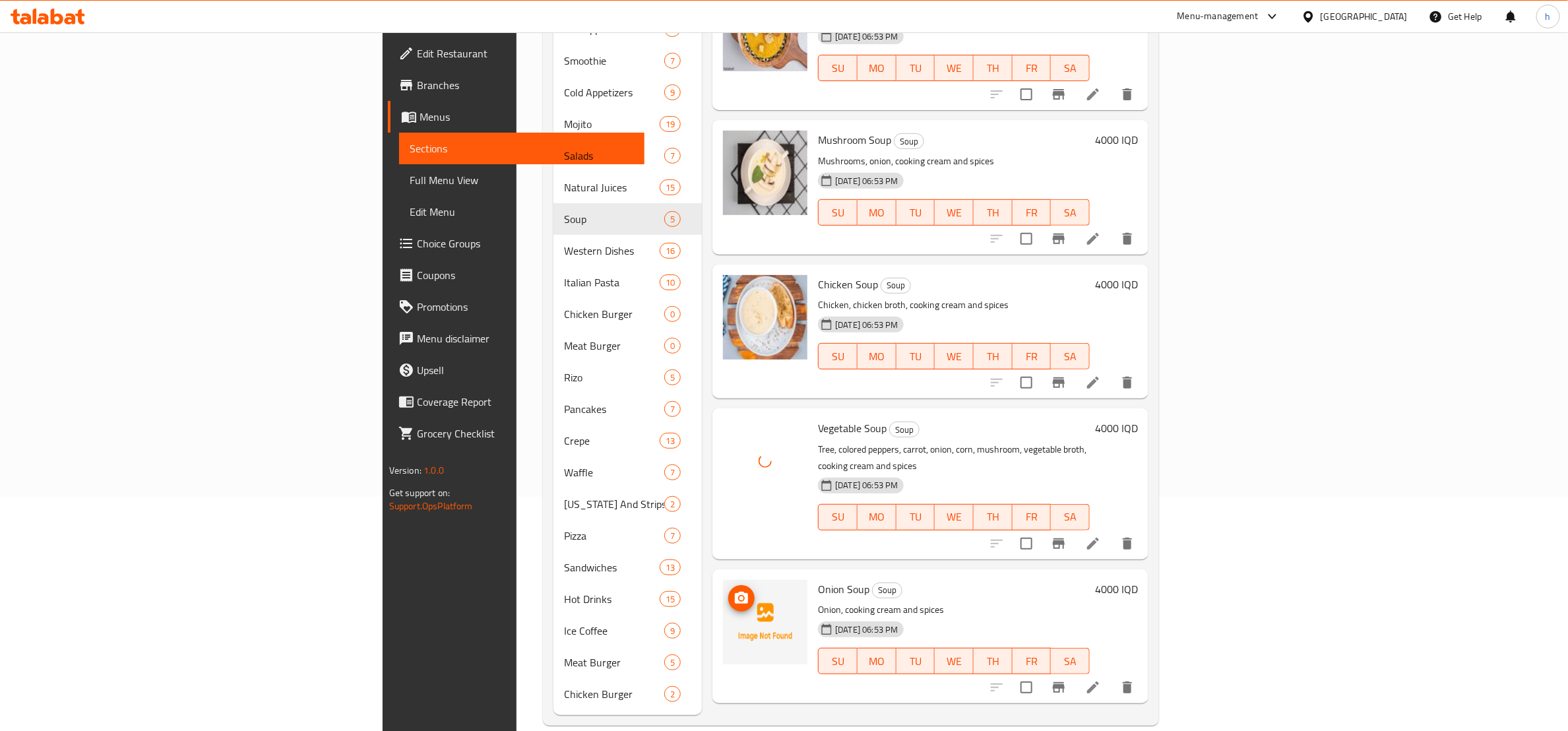
click at [728, 585] on button "upload picture" at bounding box center [741, 598] width 26 height 26
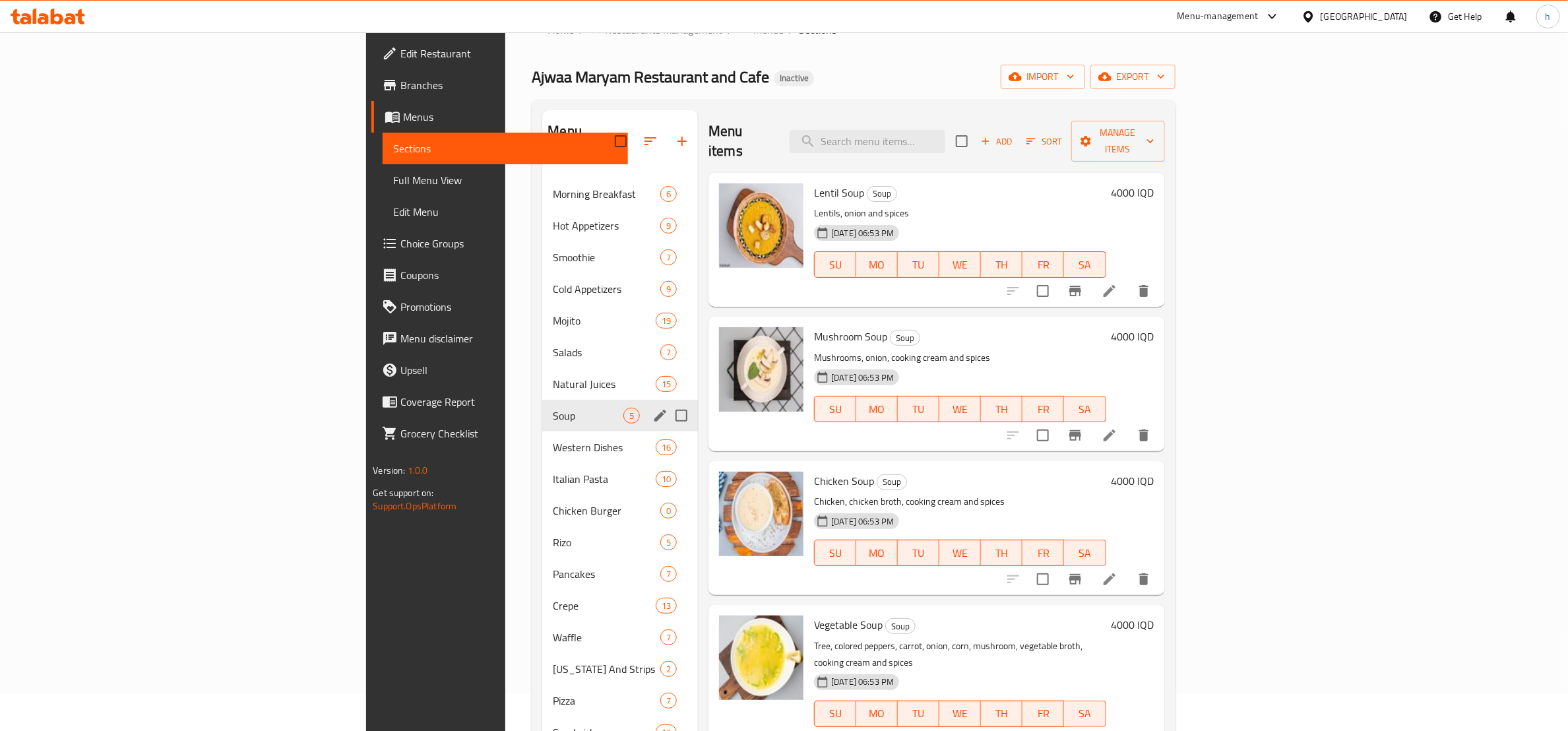
scroll to position [203, 0]
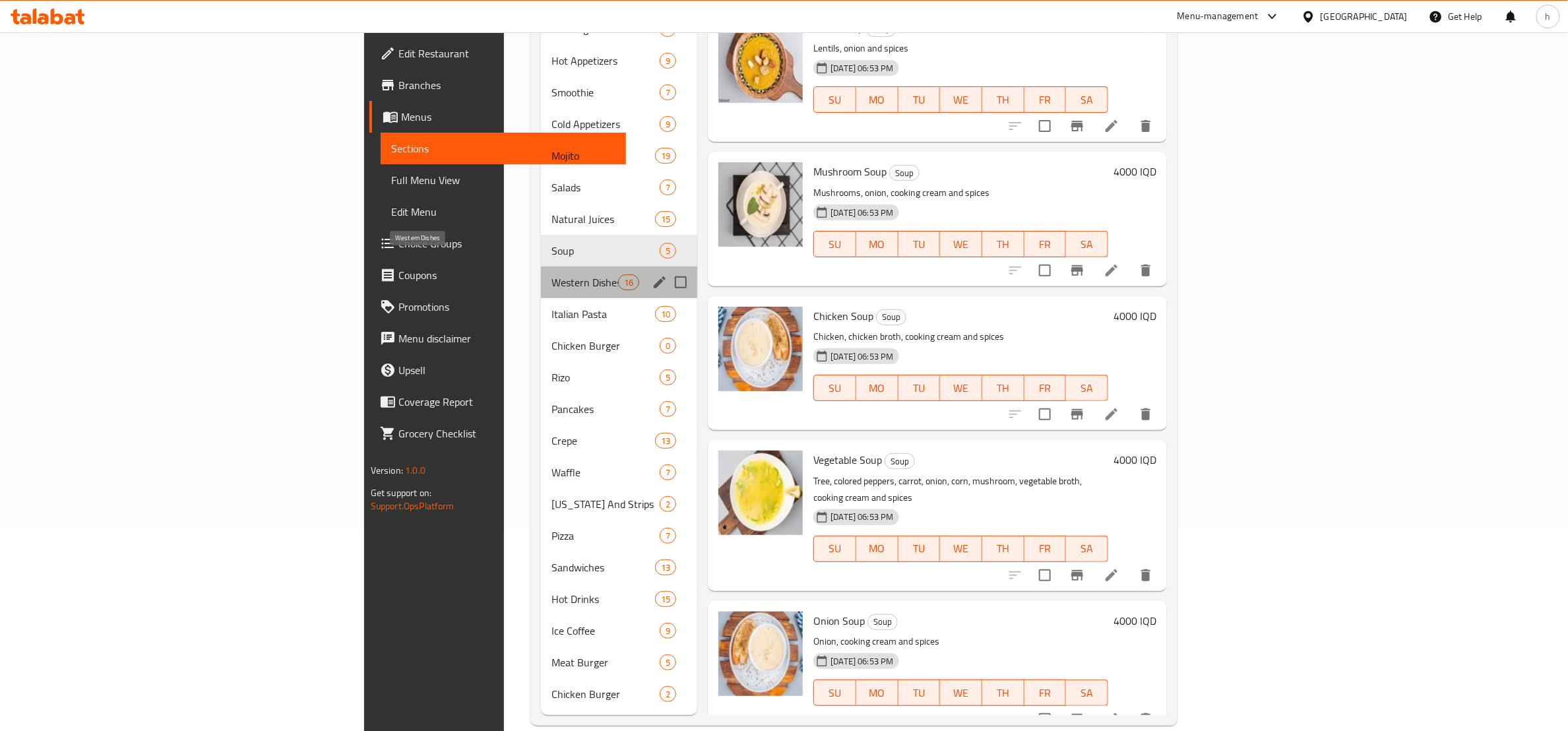
click at [552, 274] on span "Western Dishes" at bounding box center [585, 282] width 66 height 16
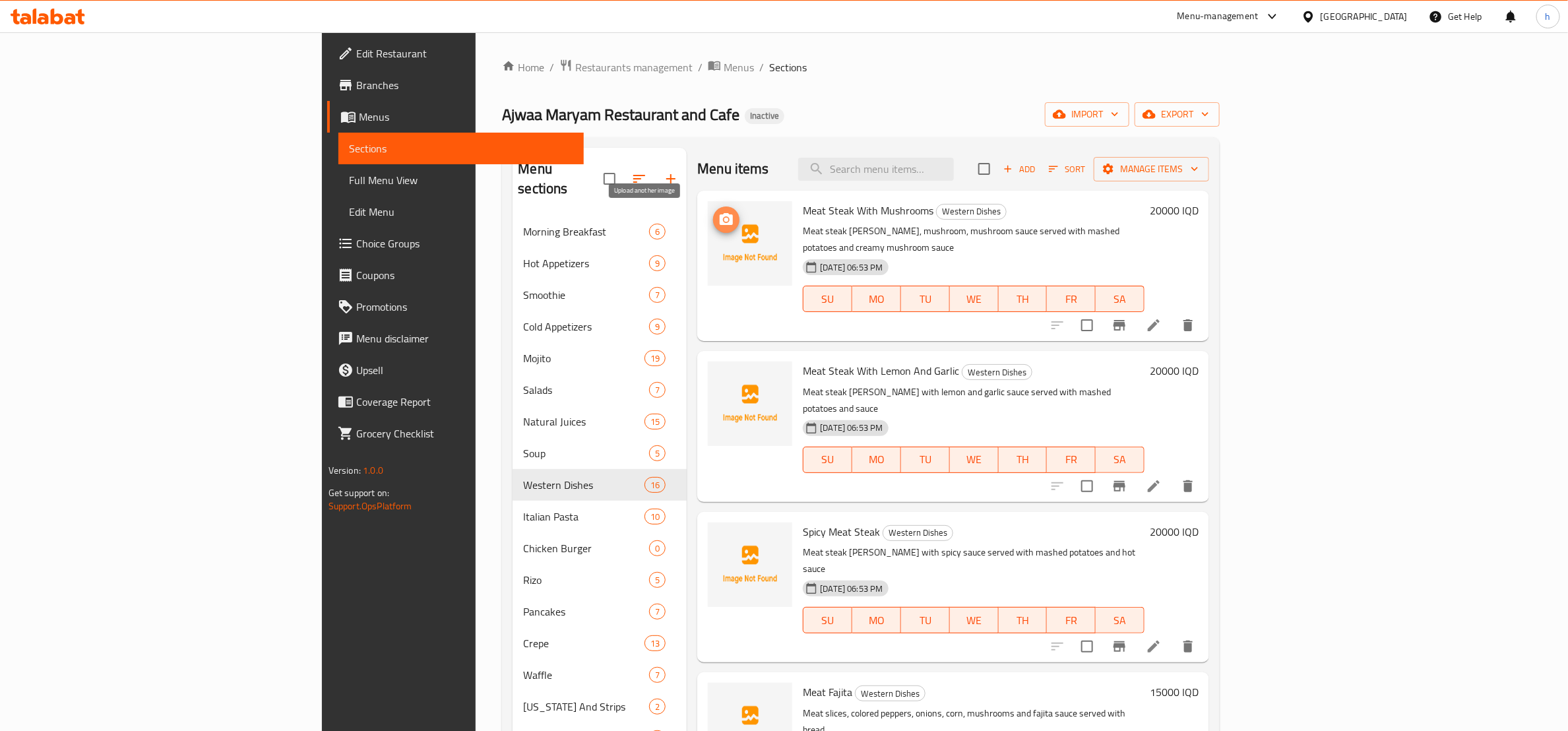
click at [719, 213] on icon "upload picture" at bounding box center [726, 219] width 16 height 16
click at [713, 219] on span "upload picture" at bounding box center [726, 219] width 26 height 16
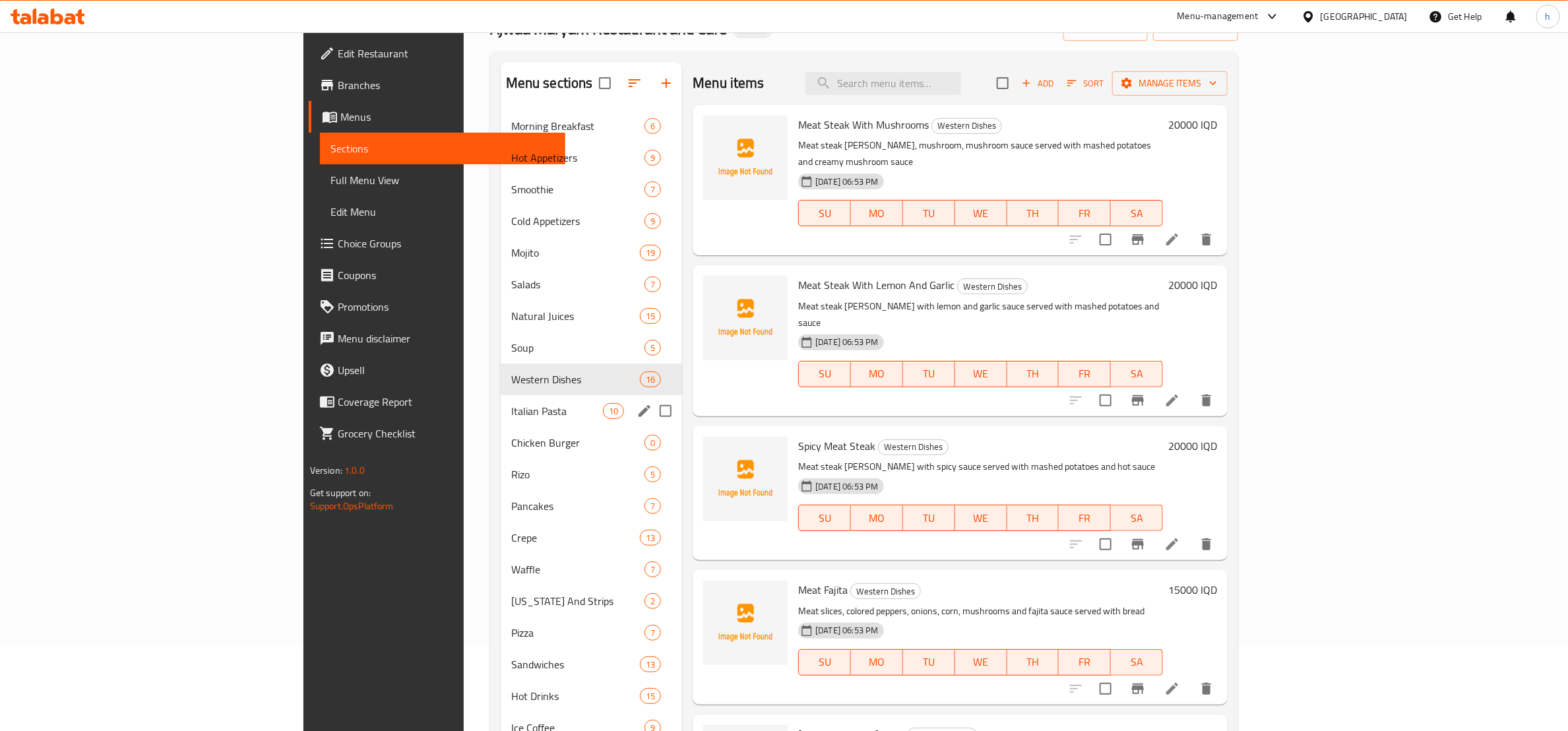
scroll to position [37, 0]
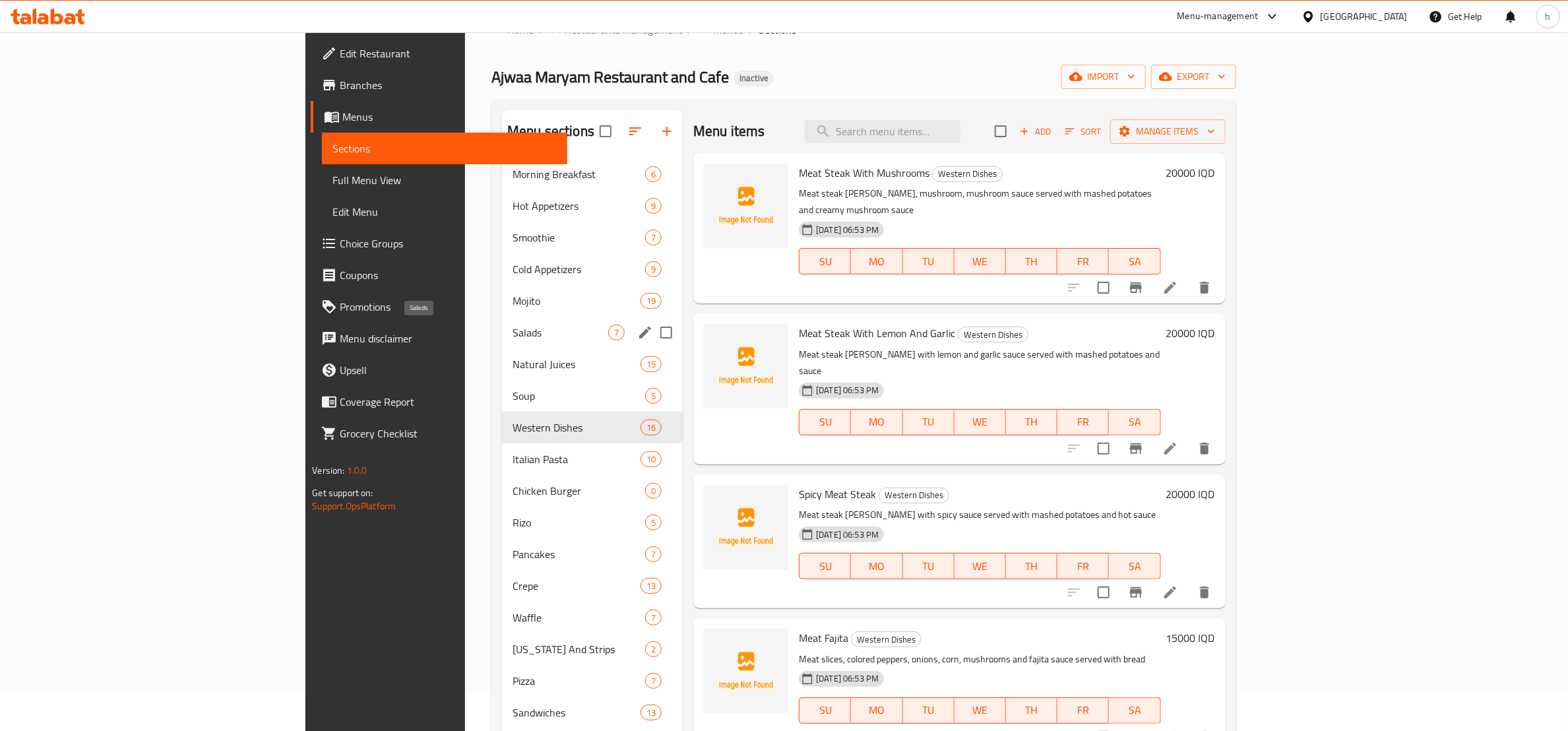
click at [513, 325] on span "Salads" at bounding box center [561, 332] width 96 height 16
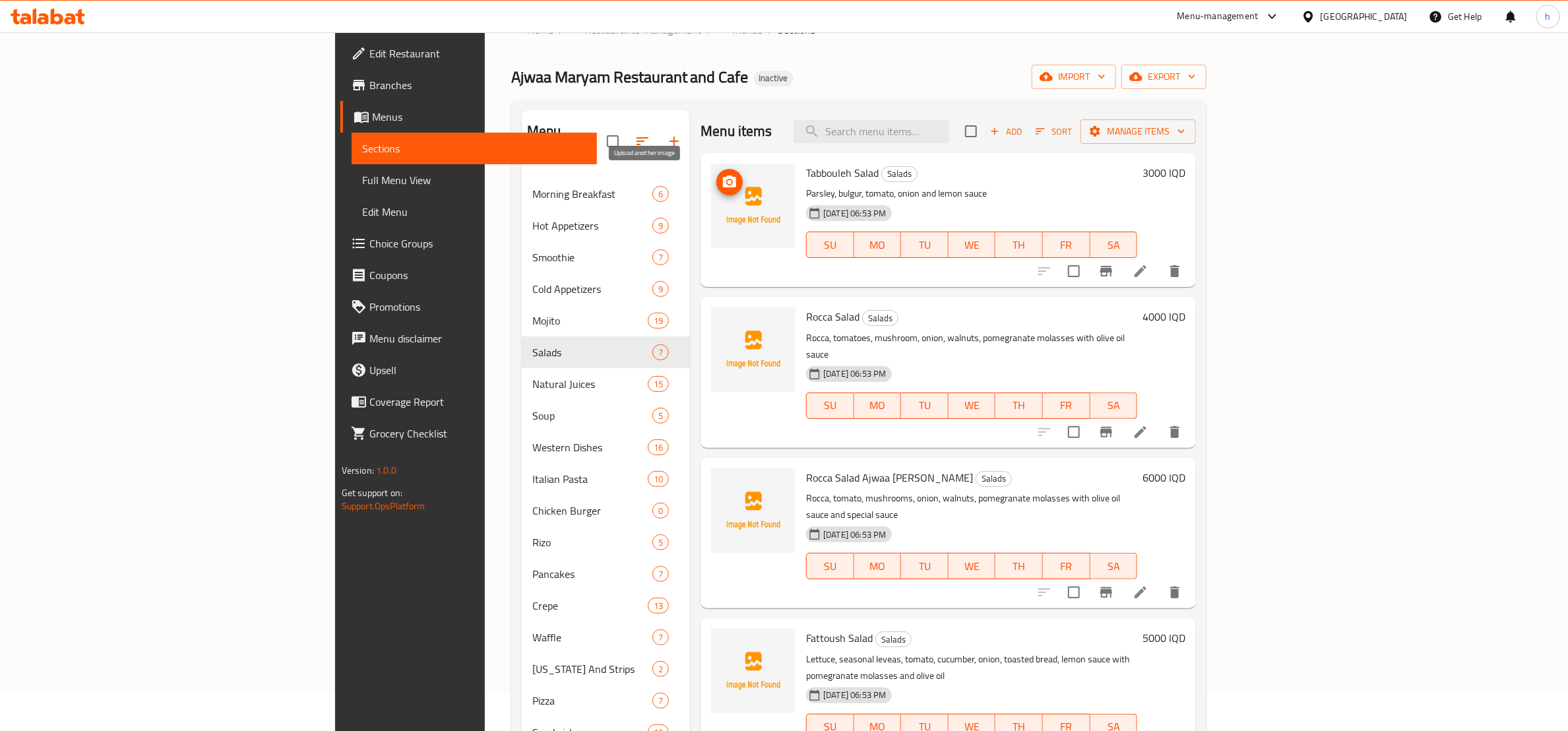
click at [723, 181] on icon "upload picture" at bounding box center [730, 181] width 13 height 12
click at [722, 318] on icon "upload picture" at bounding box center [730, 325] width 16 height 16
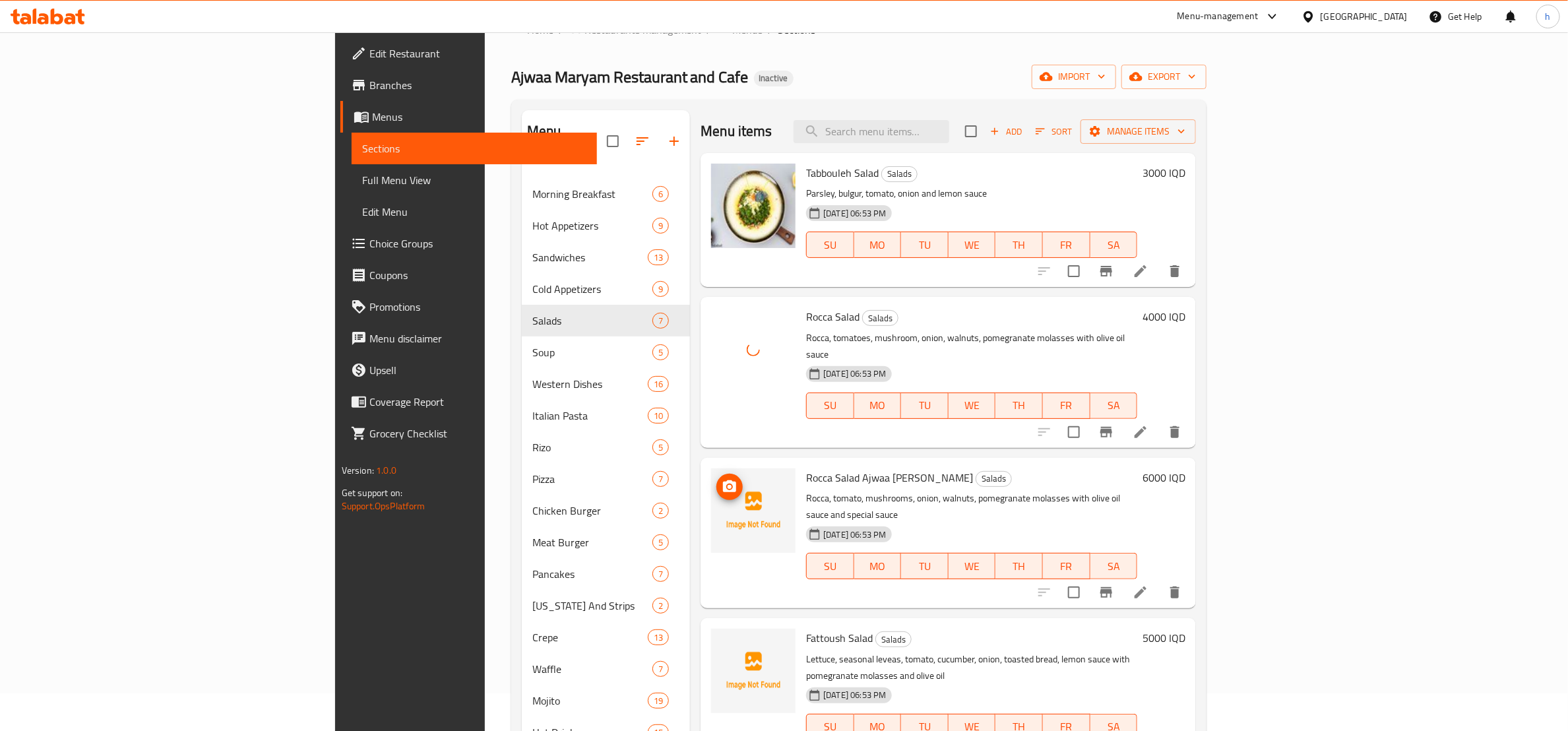
click at [723, 480] on icon "upload picture" at bounding box center [730, 486] width 13 height 12
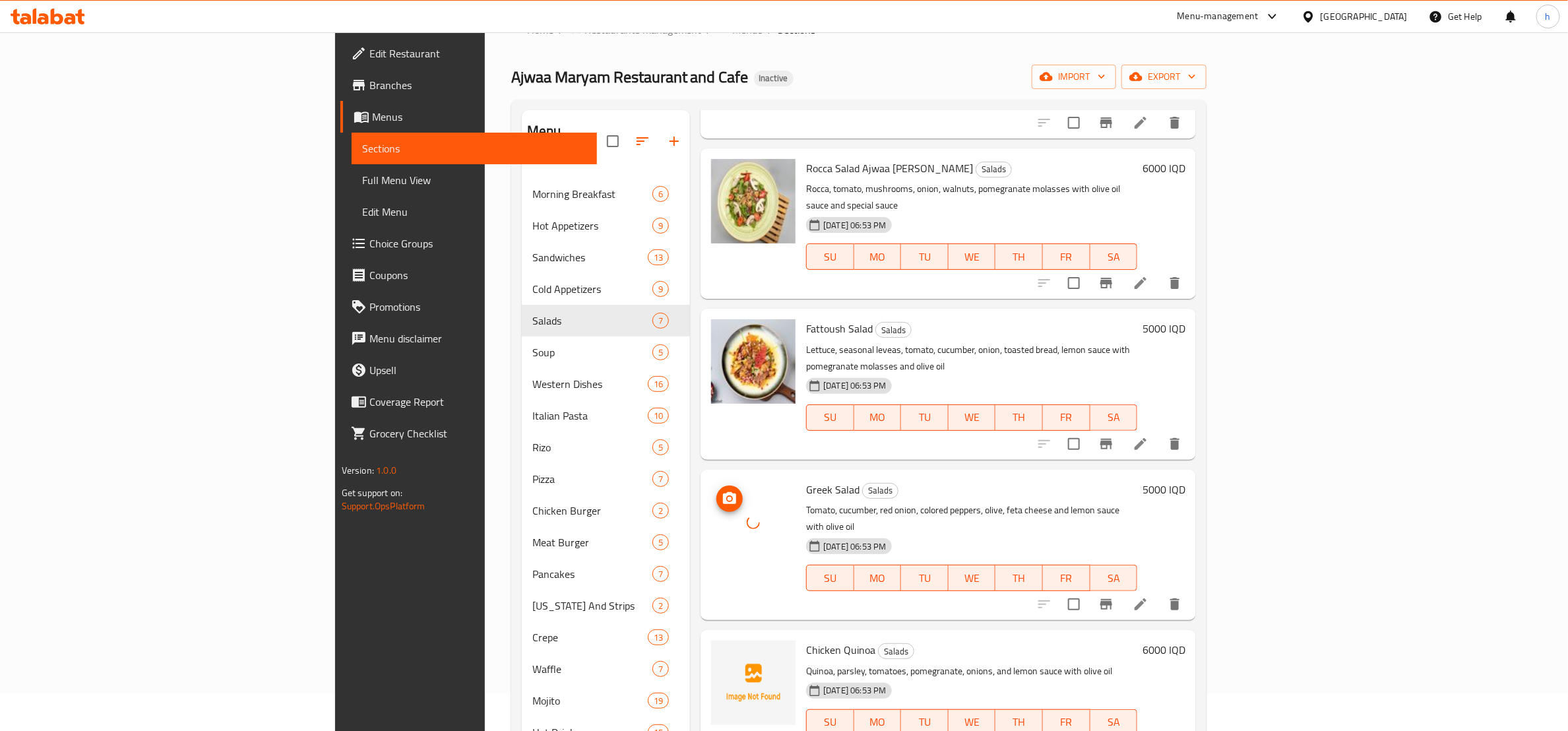
scroll to position [185, 0]
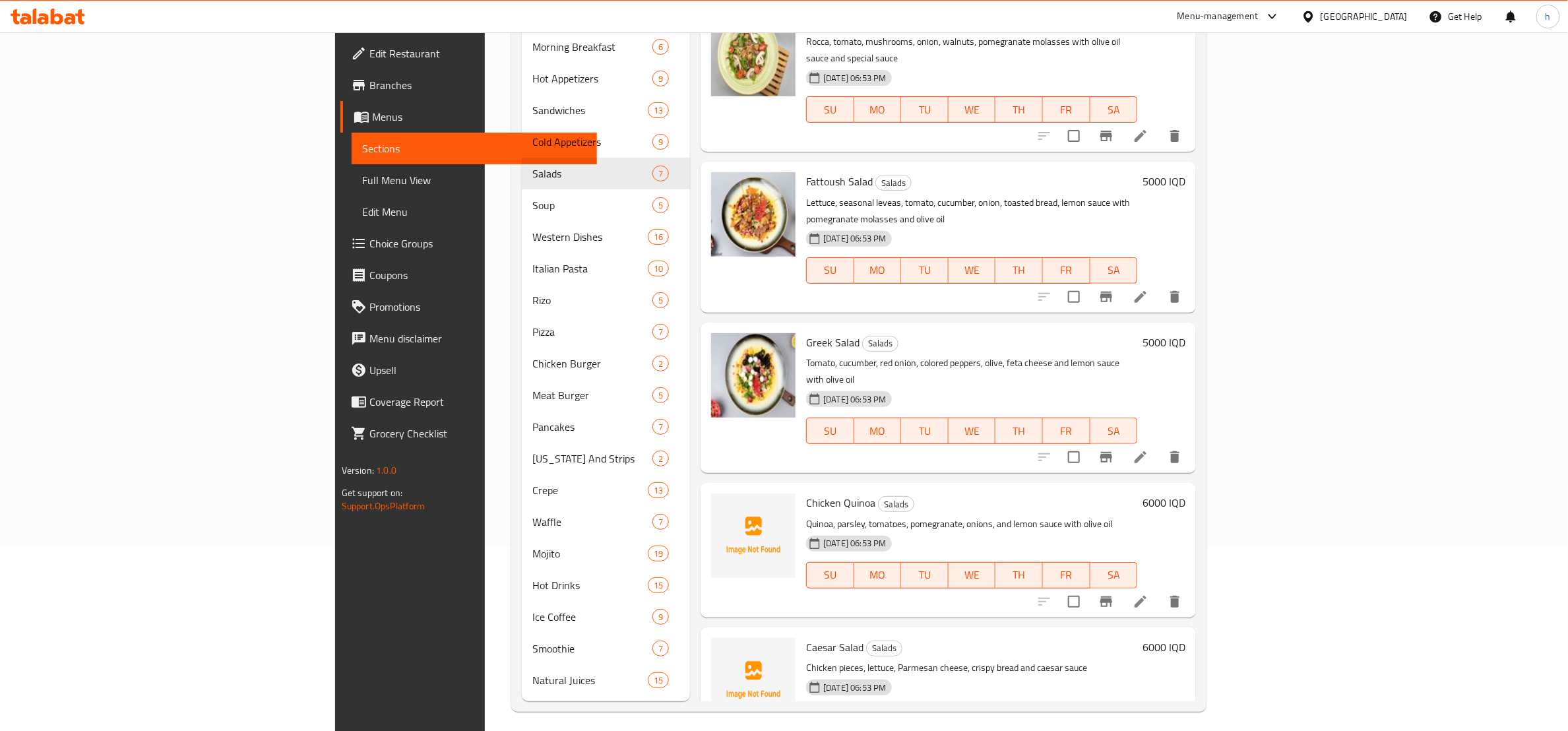
click at [1160, 590] on li at bounding box center [1140, 602] width 37 height 24
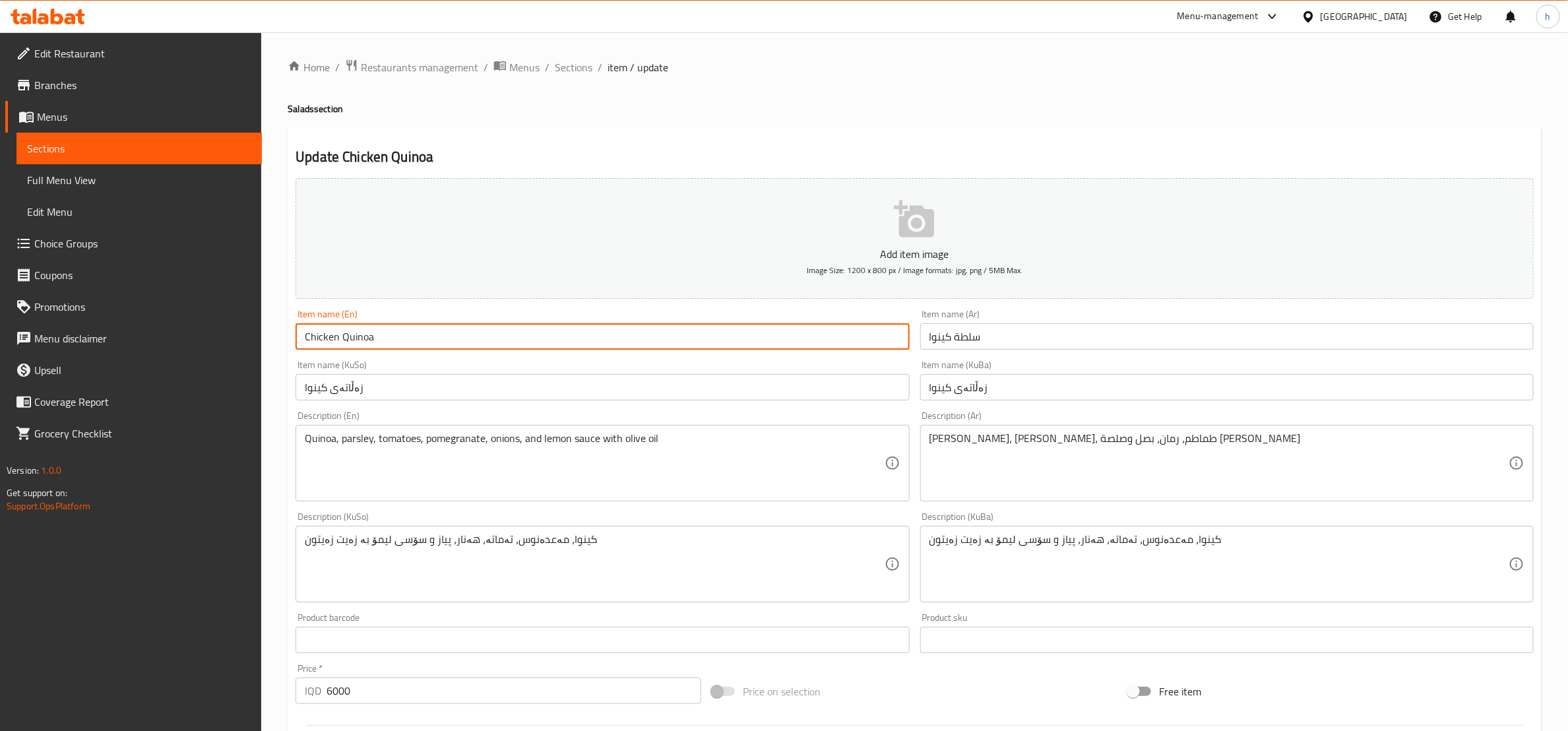
drag, startPoint x: 377, startPoint y: 336, endPoint x: 341, endPoint y: 350, distance: 38.6
click at [341, 350] on input "Chicken Quinoa" at bounding box center [602, 336] width 613 height 26
click at [337, 346] on input "Chicken Quinoa" at bounding box center [602, 336] width 613 height 26
drag, startPoint x: 339, startPoint y: 339, endPoint x: 291, endPoint y: 339, distance: 48.0
click at [291, 343] on div "Item name (En) Chicken Quinoa Item name (En)" at bounding box center [602, 329] width 624 height 51
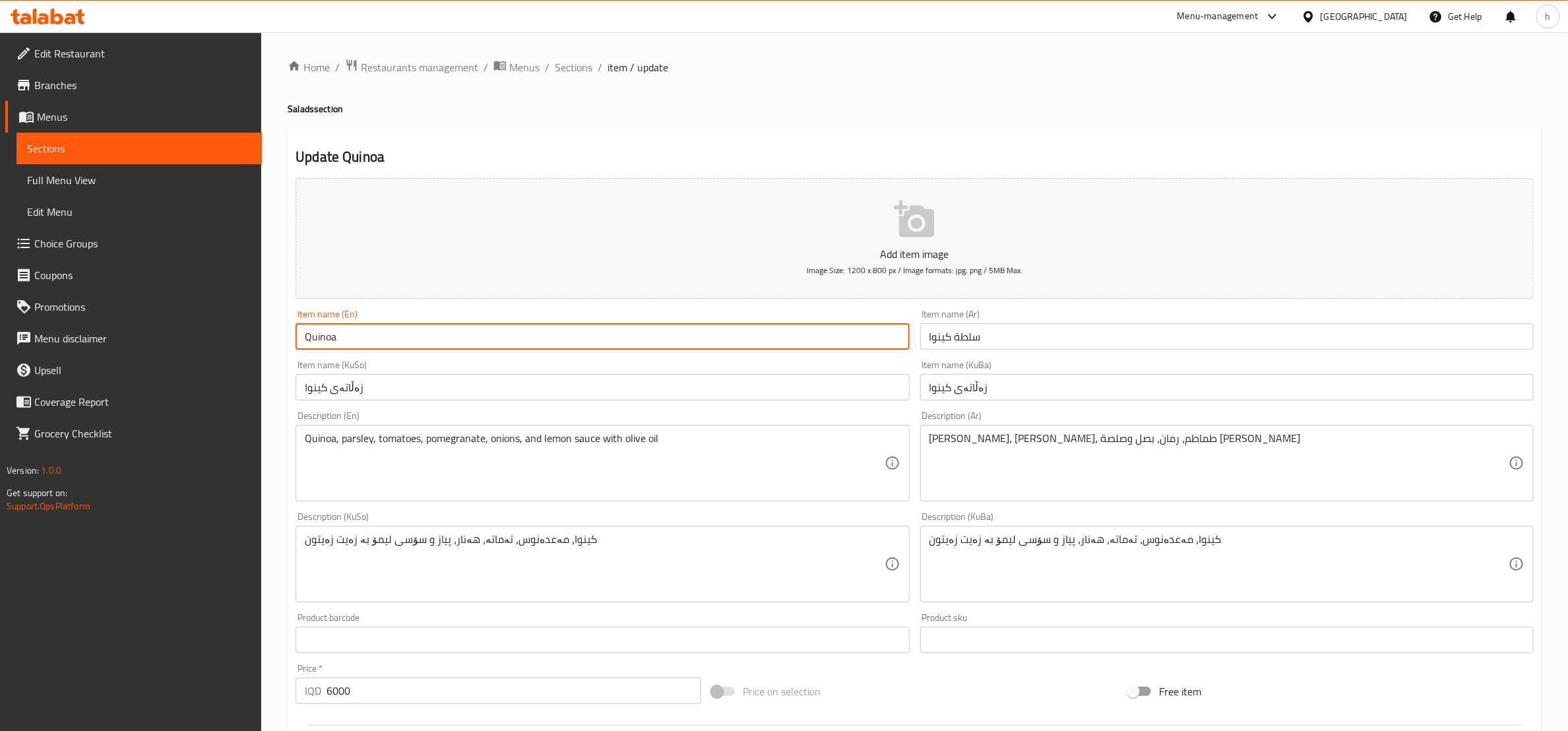
click at [420, 334] on input "Quinoa" at bounding box center [602, 336] width 613 height 26
click at [307, 339] on input "Quinoa Salad" at bounding box center [602, 336] width 613 height 26
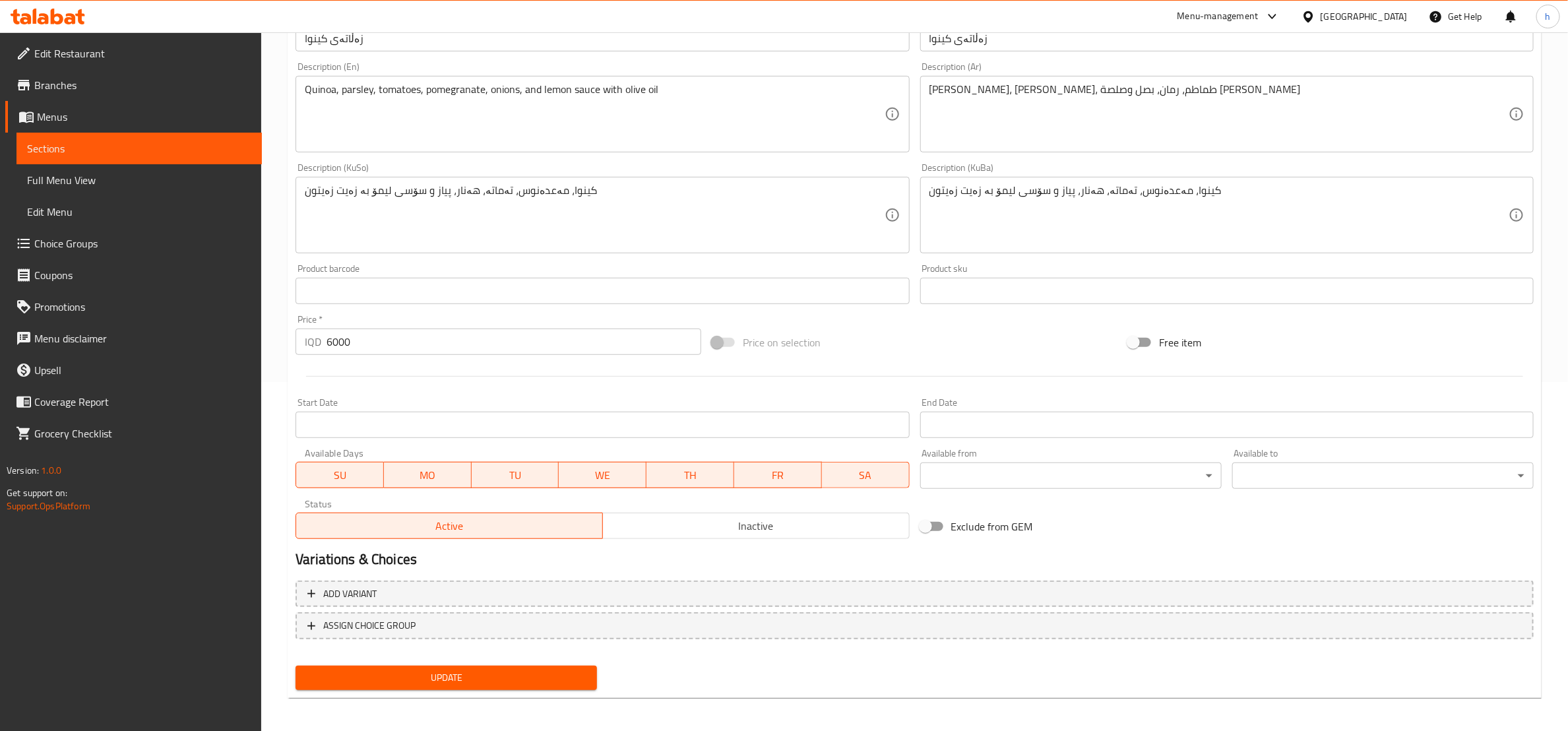
scroll to position [351, 0]
type input "Quinoa Salad"
click at [560, 674] on span "Update" at bounding box center [446, 676] width 280 height 17
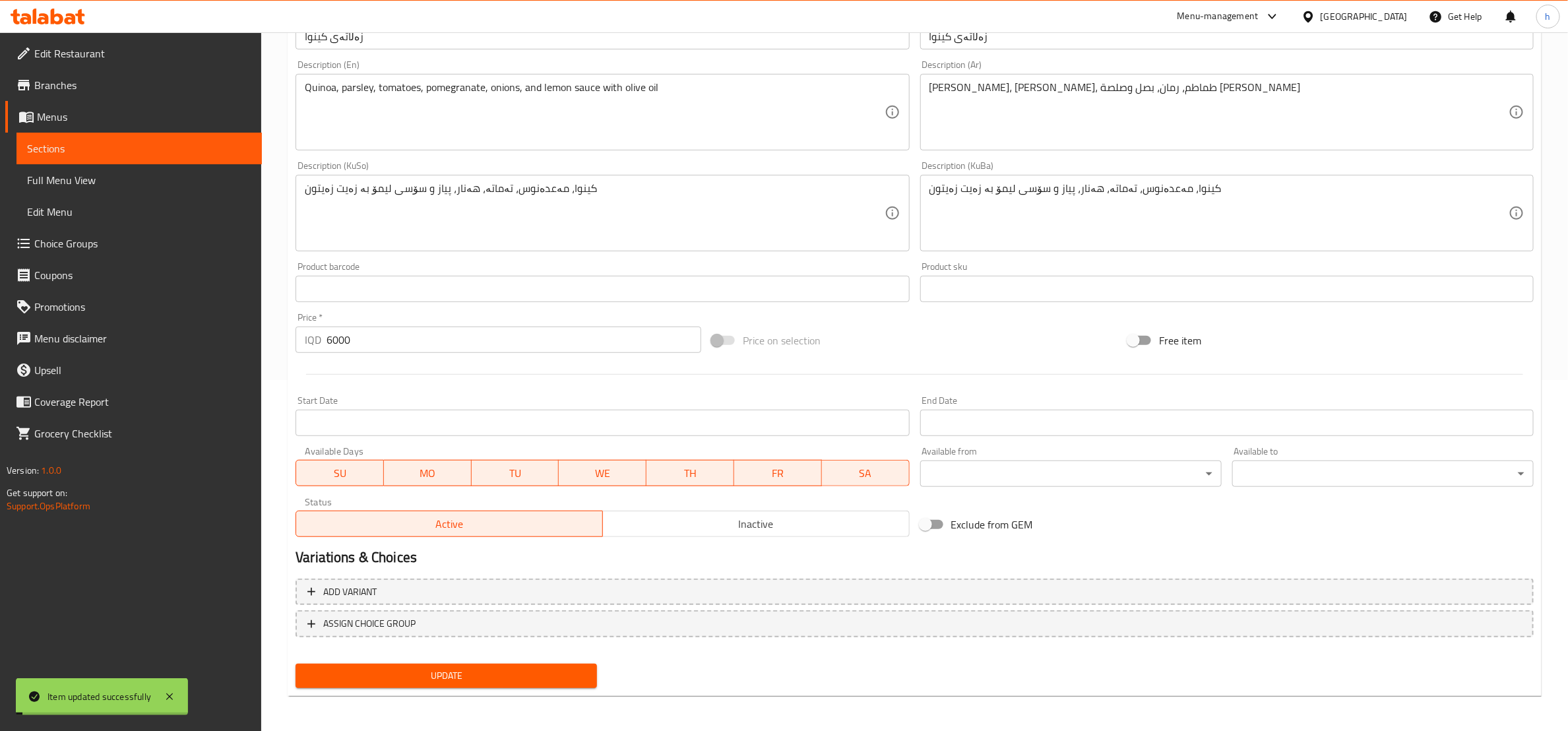
click at [81, 151] on span "Sections" at bounding box center [139, 148] width 224 height 16
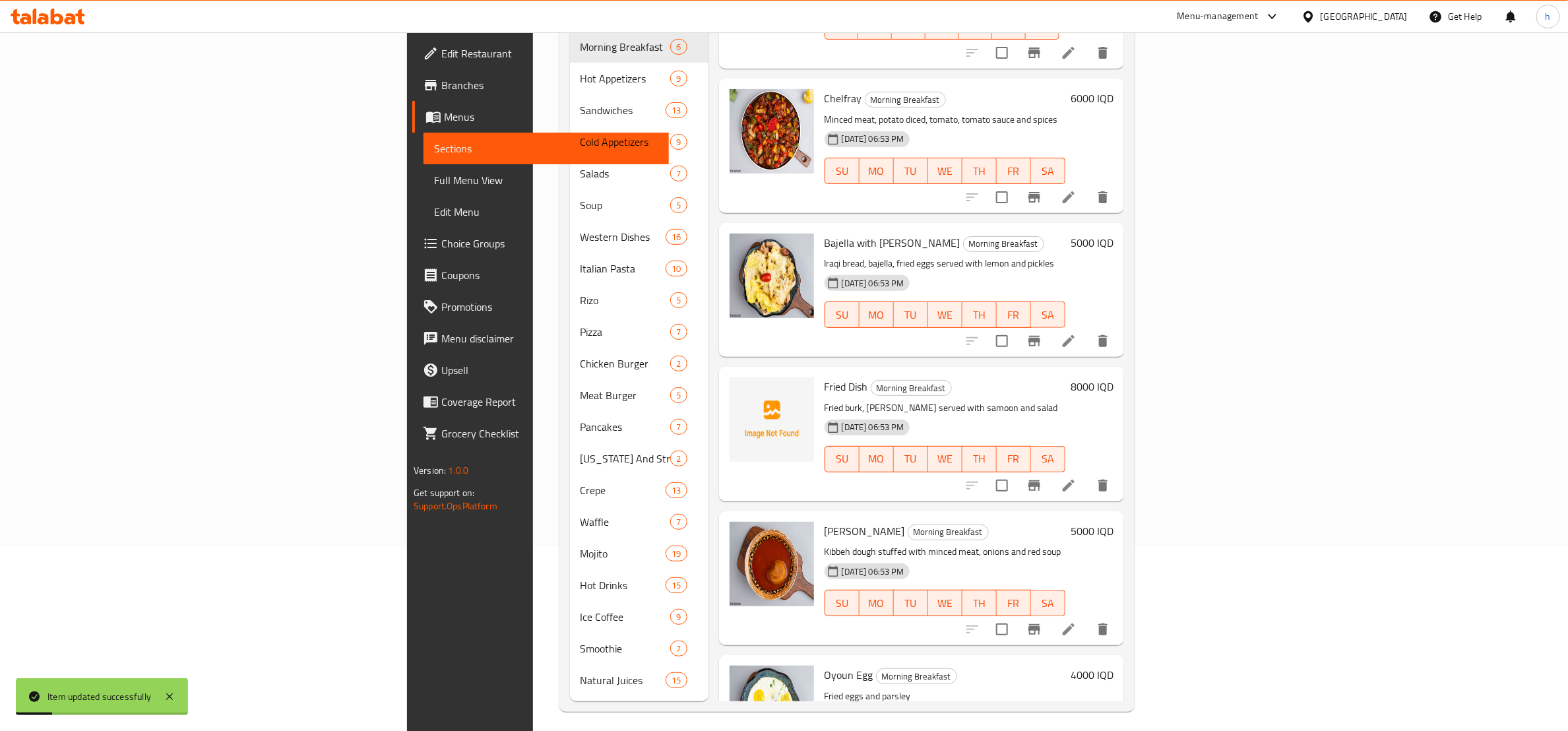
scroll to position [166, 0]
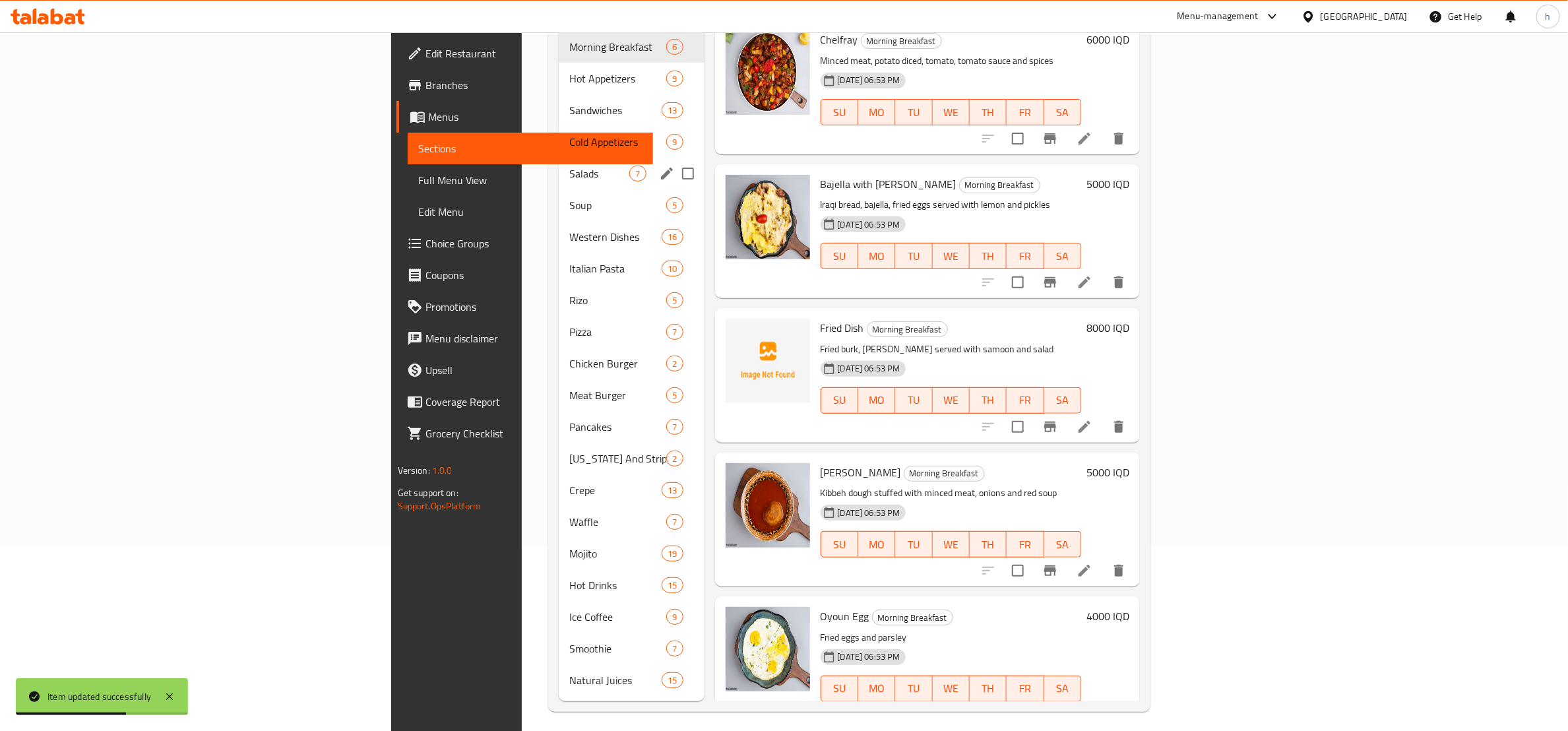
click at [559, 162] on div "Salads 7" at bounding box center [631, 174] width 145 height 32
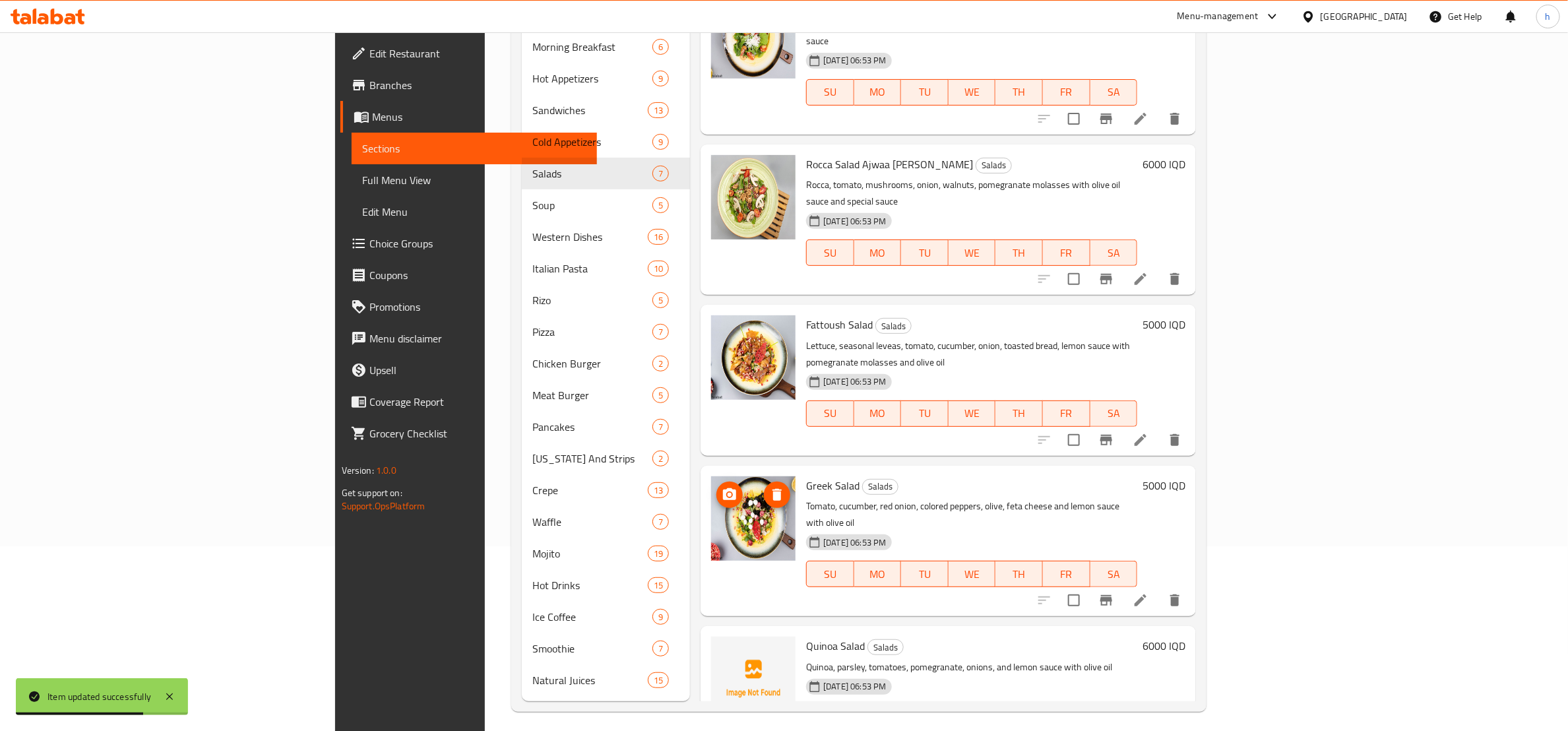
scroll to position [309, 0]
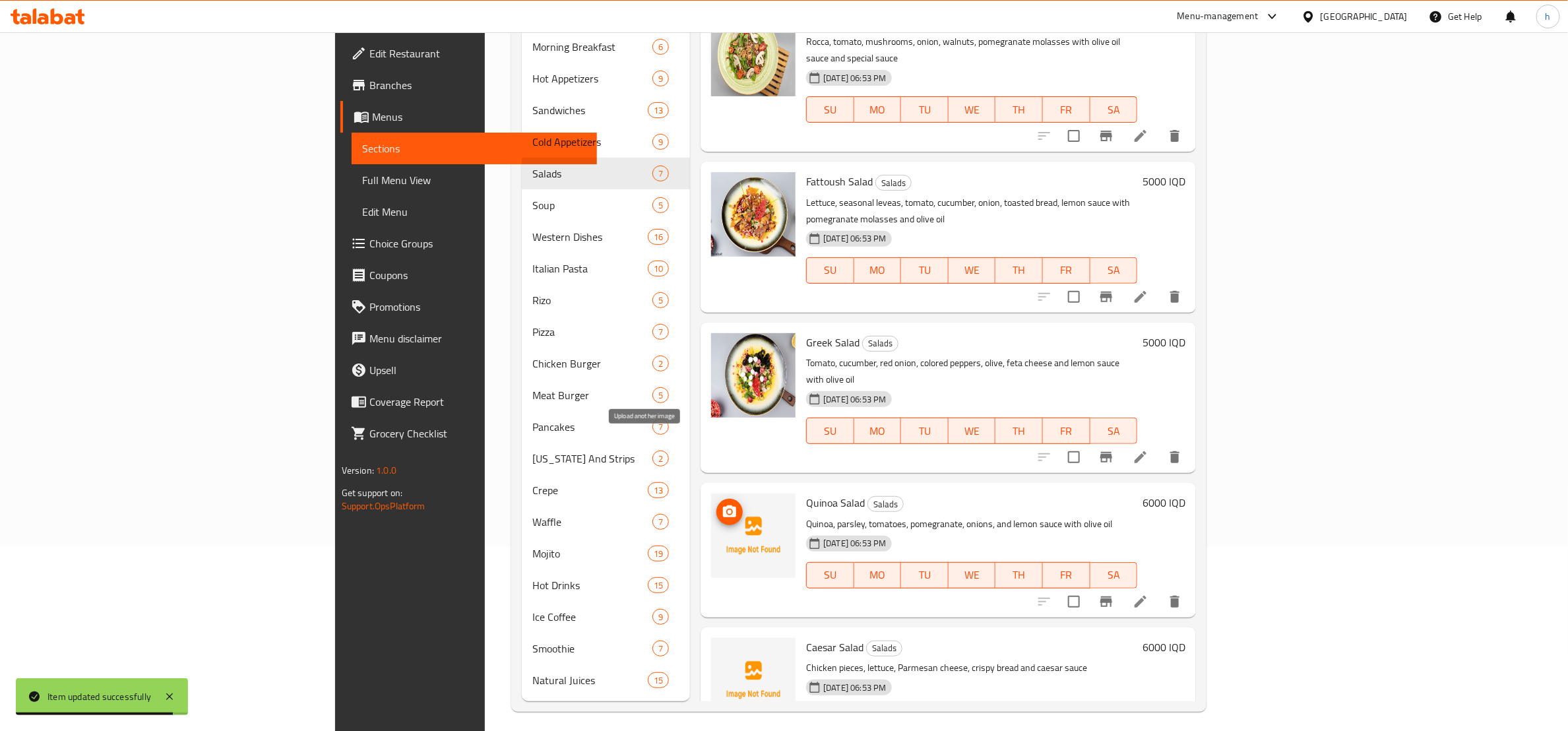
click at [717, 504] on span "upload picture" at bounding box center [730, 512] width 26 height 16
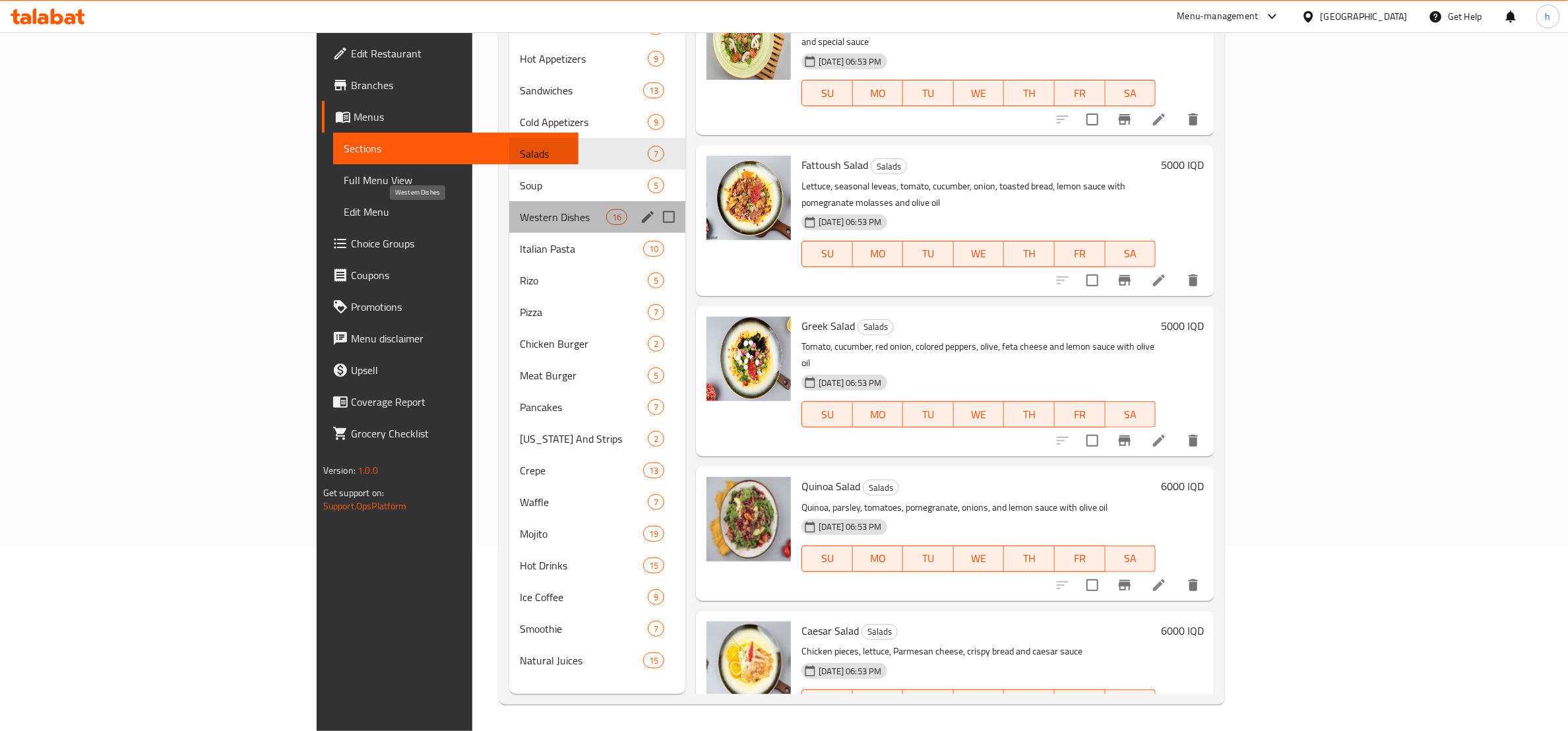
click at [520, 217] on span "Western Dishes" at bounding box center [563, 217] width 87 height 16
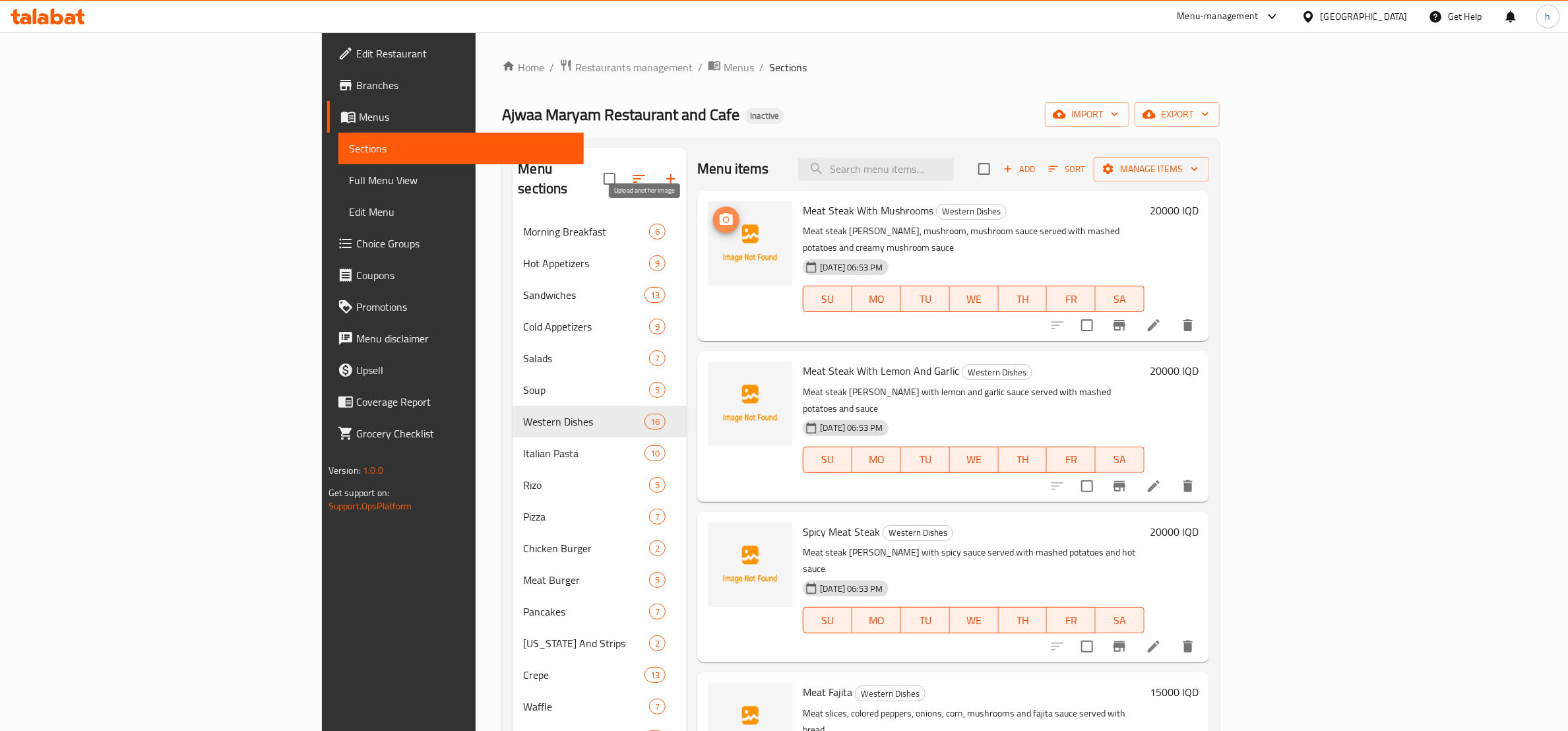
click at [720, 217] on icon "upload picture" at bounding box center [726, 219] width 13 height 12
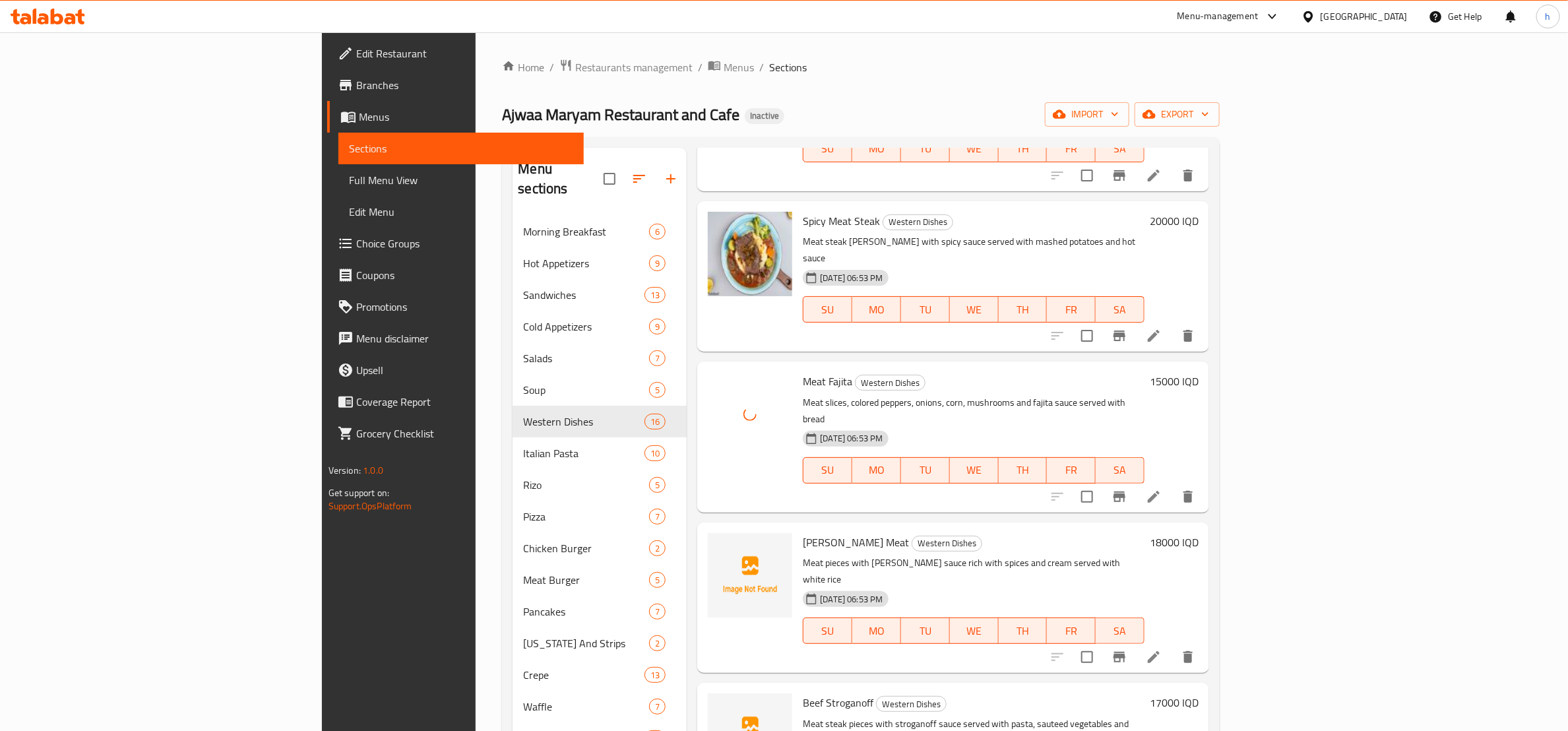
scroll to position [495, 0]
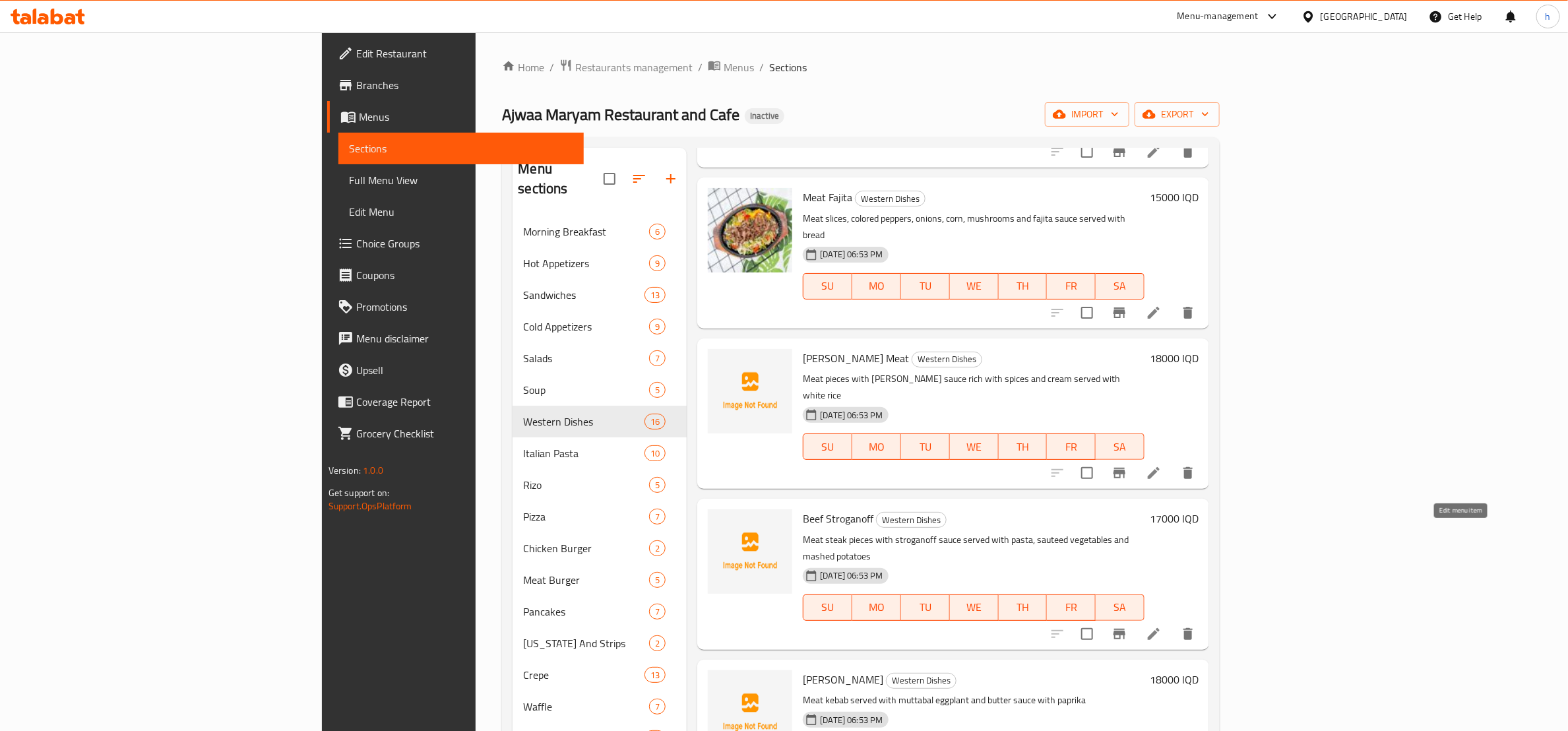
click at [1162, 626] on icon at bounding box center [1154, 633] width 16 height 16
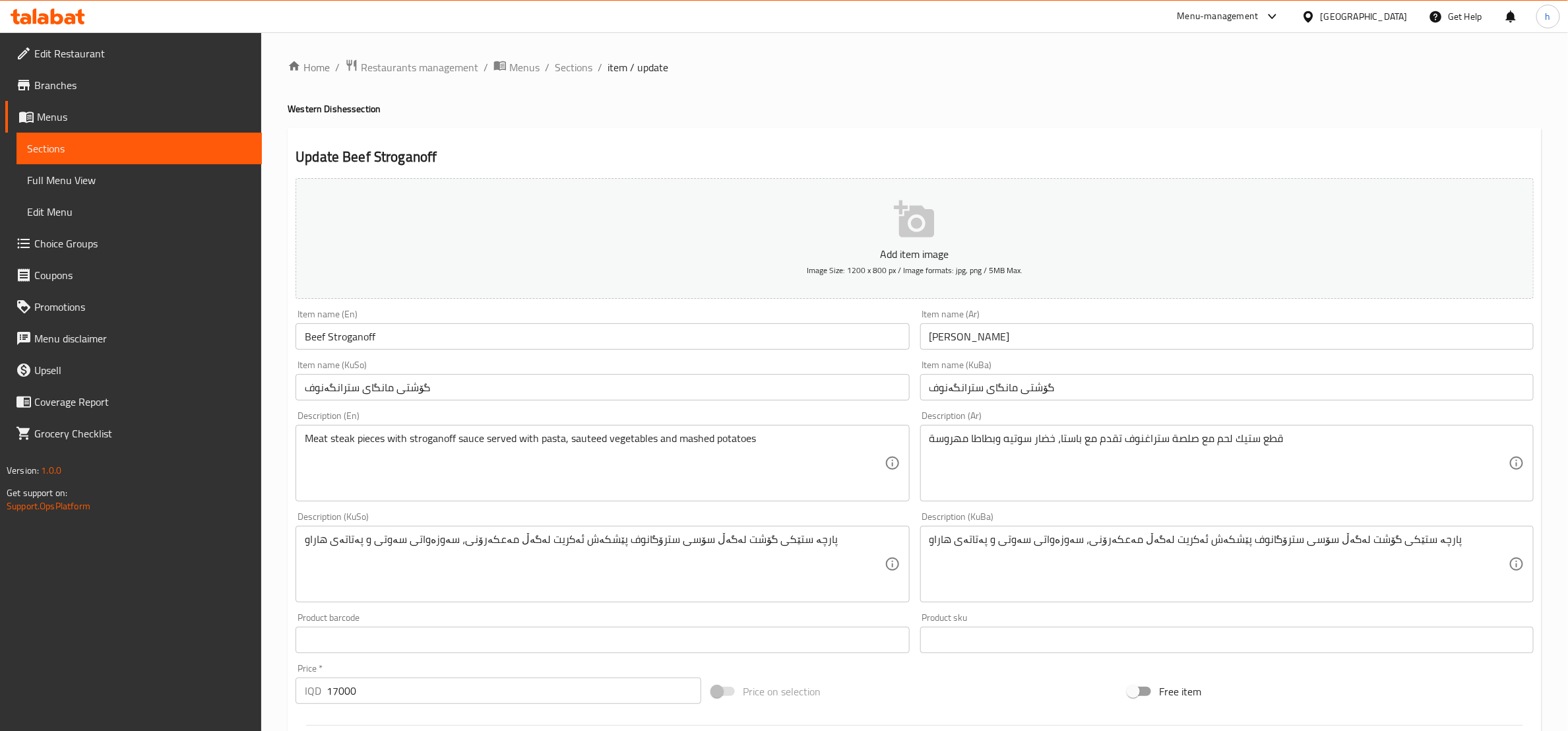
drag, startPoint x: 54, startPoint y: 136, endPoint x: 70, endPoint y: 163, distance: 31.4
click at [52, 137] on link "Sections" at bounding box center [139, 149] width 246 height 32
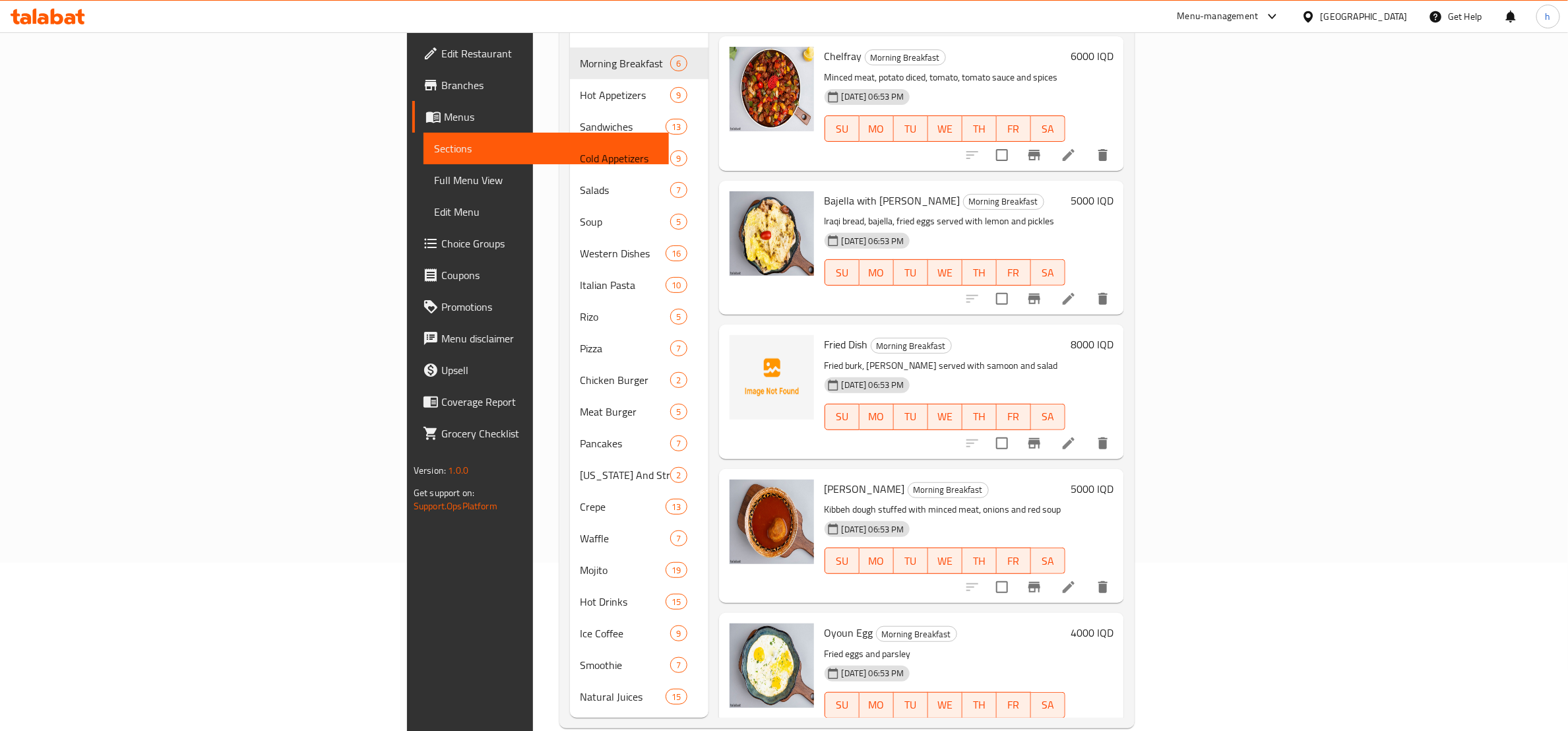
scroll to position [185, 0]
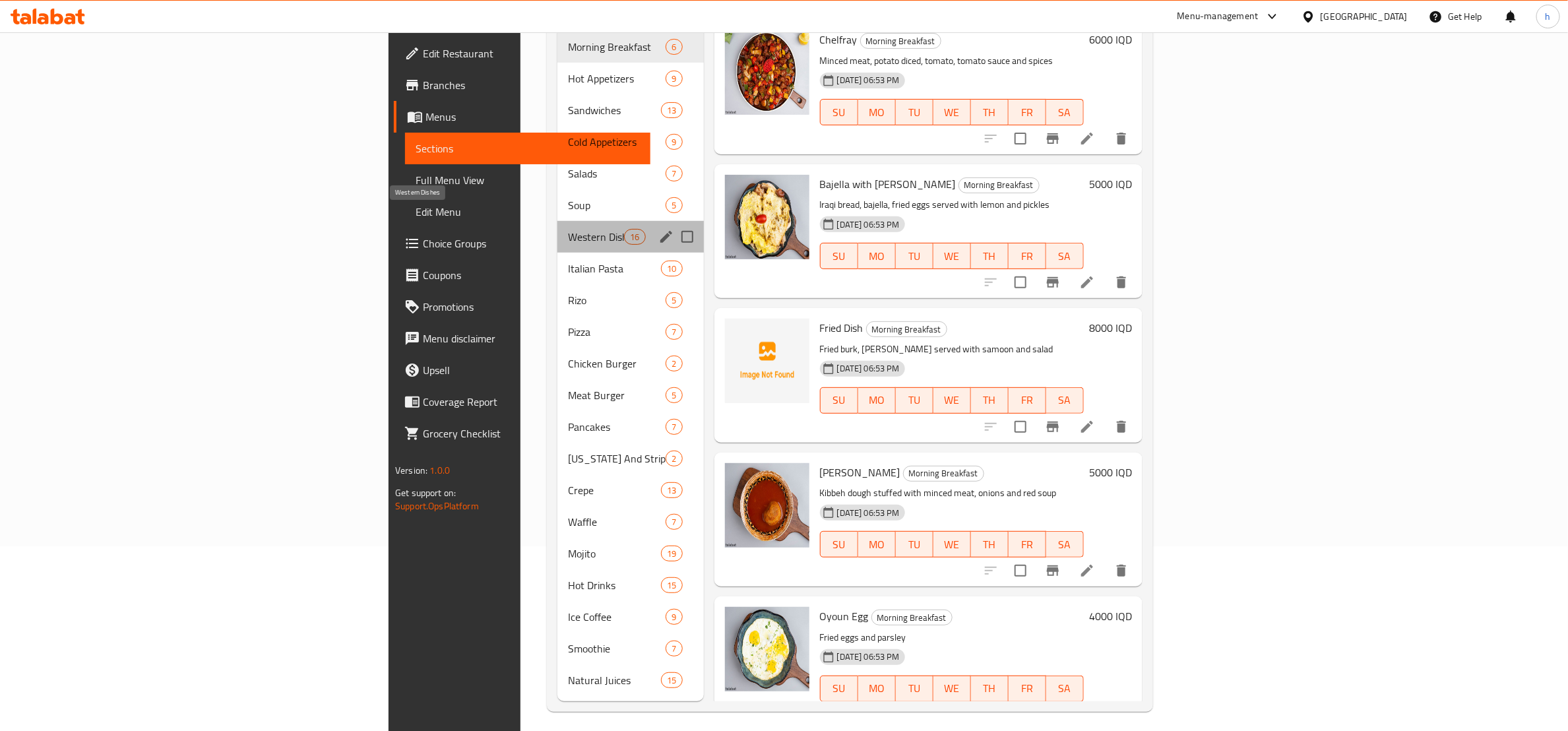
click at [568, 229] on span "Western Dishes" at bounding box center [596, 237] width 56 height 16
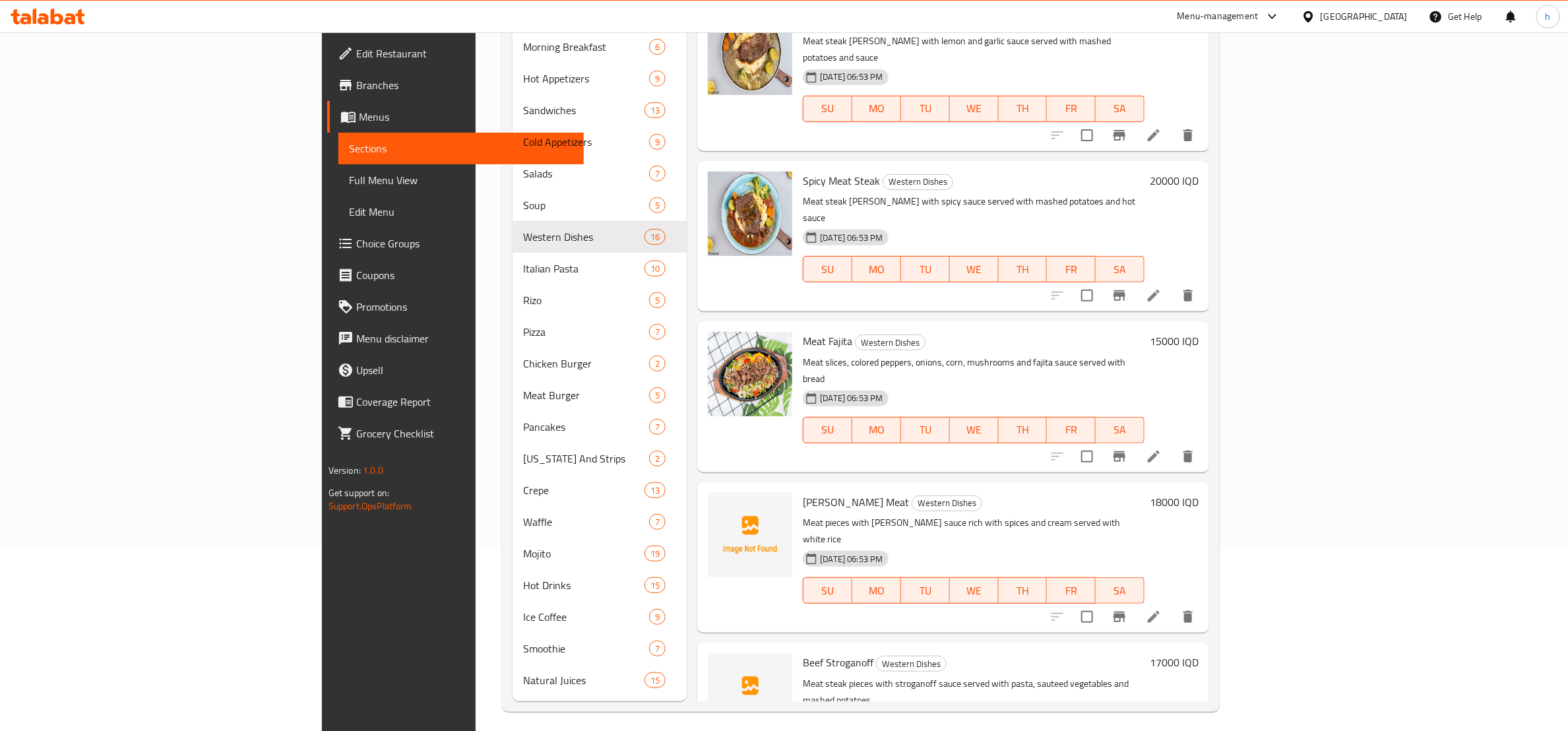
scroll to position [496, 0]
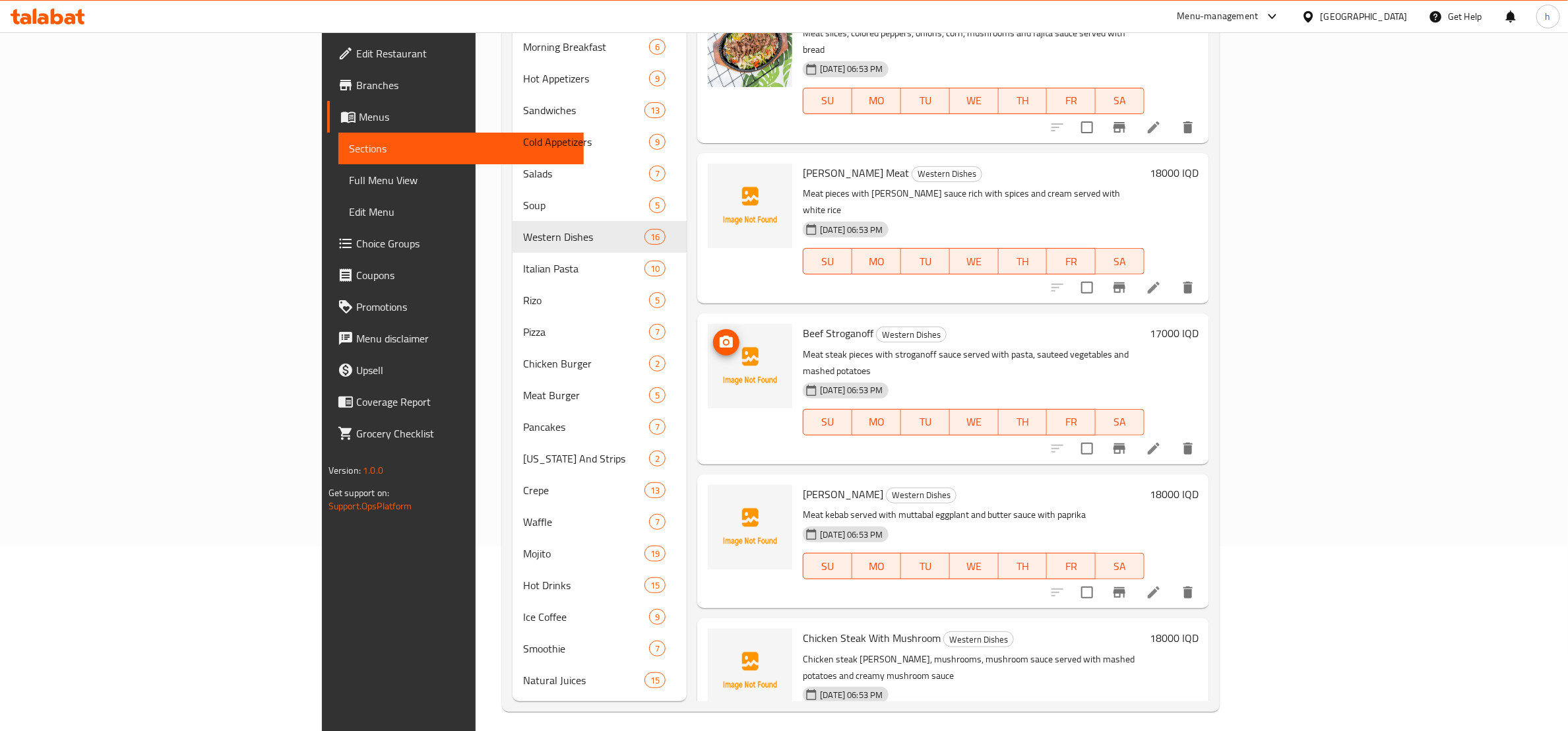
click at [720, 336] on icon "upload picture" at bounding box center [726, 341] width 13 height 12
click at [719, 174] on icon "upload picture" at bounding box center [726, 182] width 16 height 16
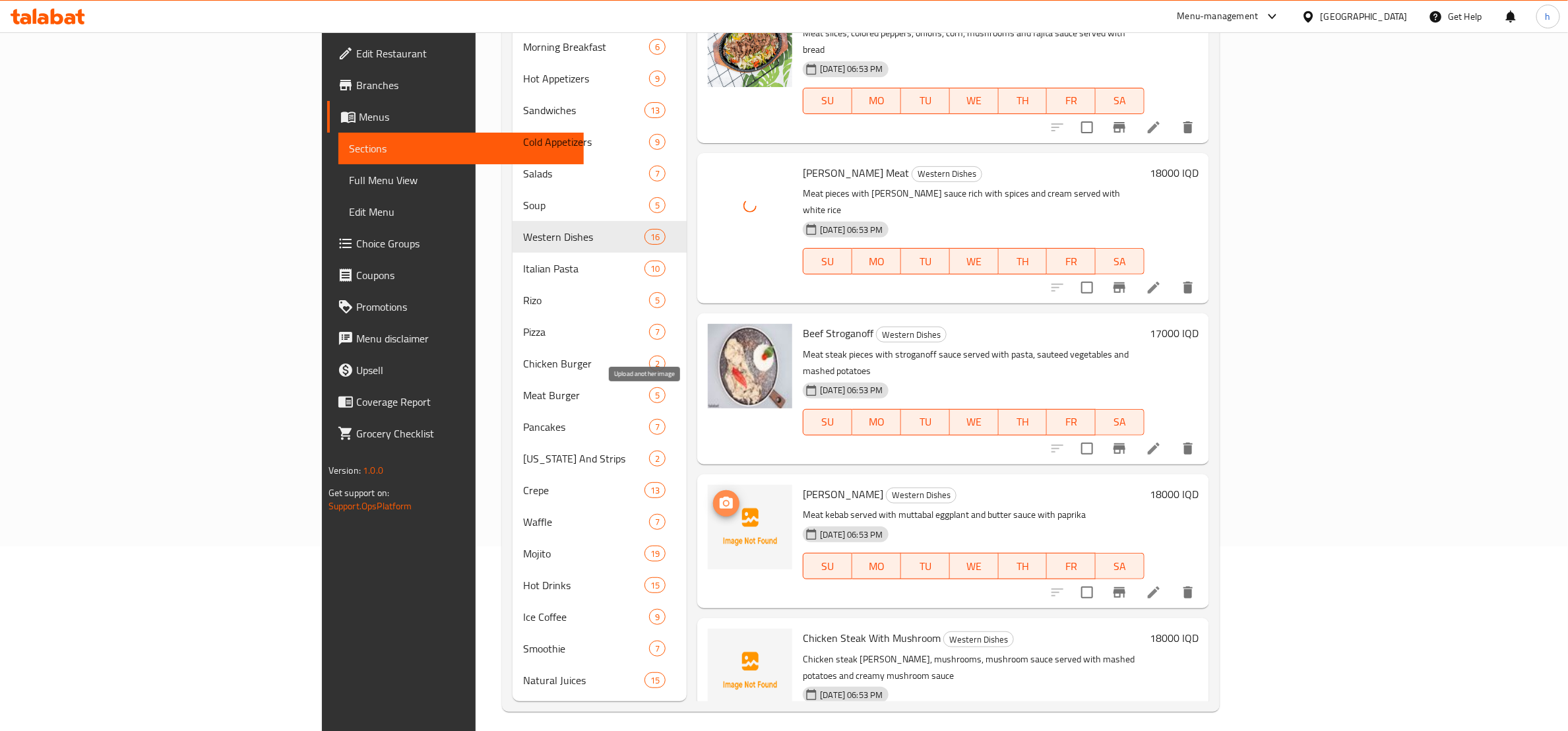
click at [719, 496] on icon "upload picture" at bounding box center [726, 503] width 16 height 16
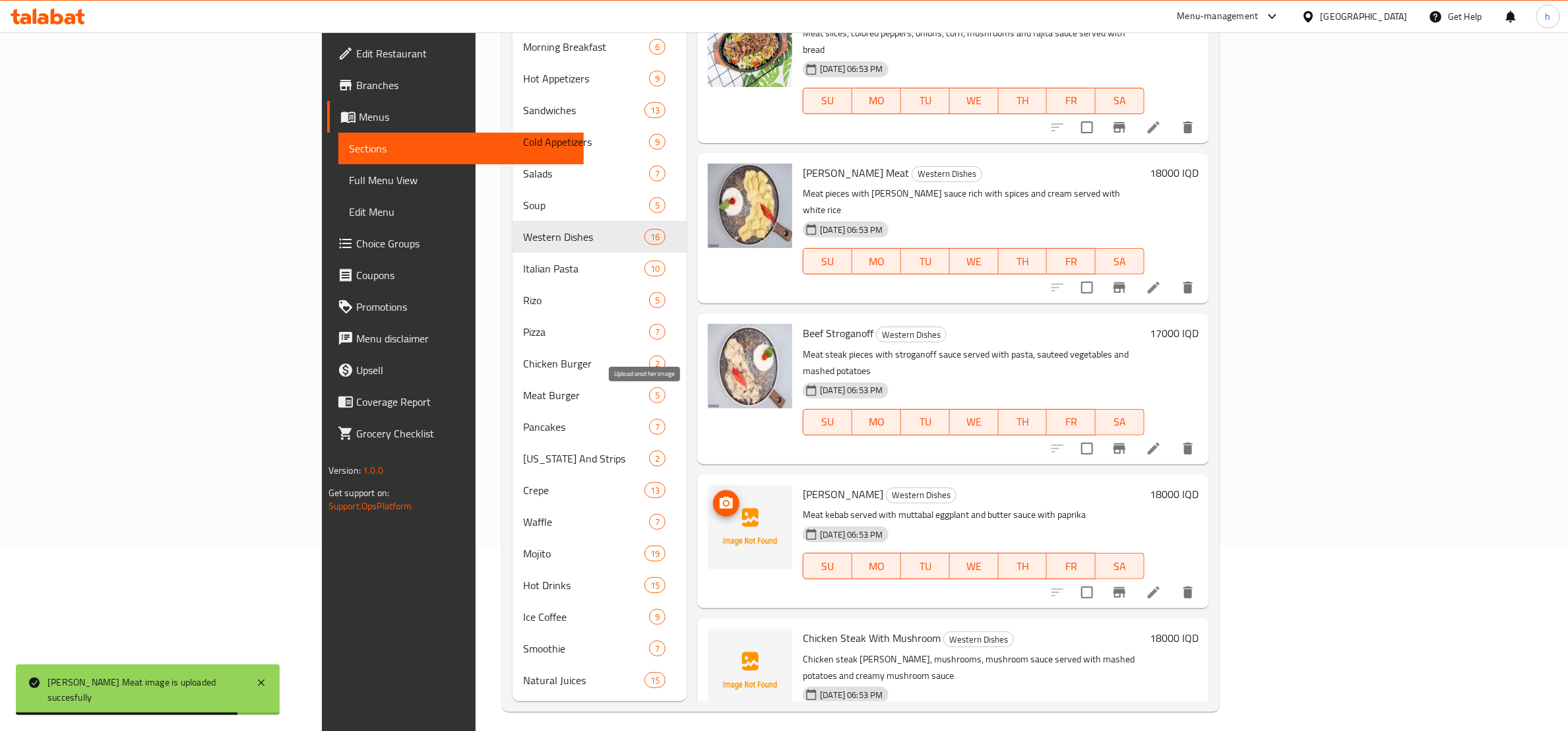
click at [719, 496] on icon "upload picture" at bounding box center [726, 503] width 16 height 16
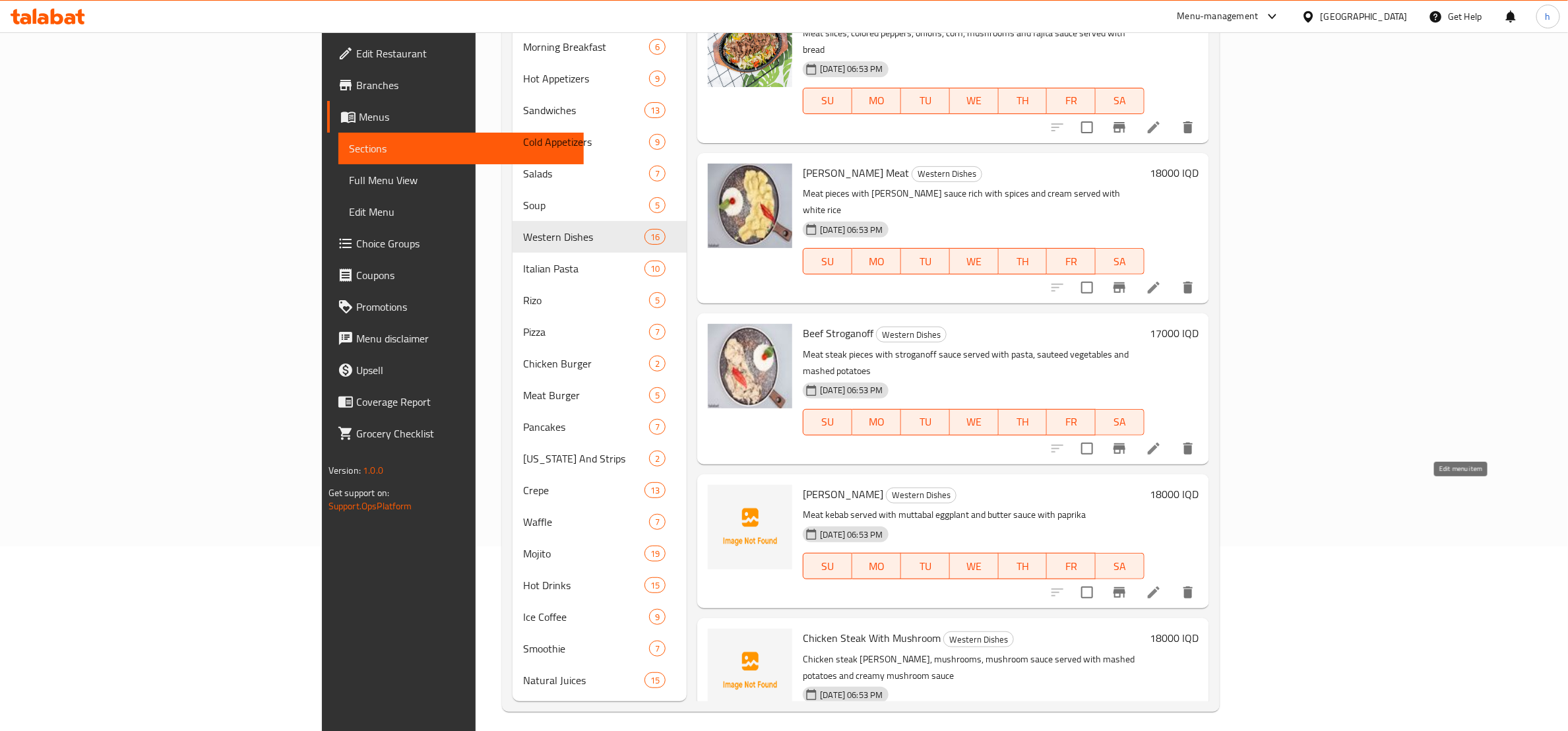
click at [1162, 584] on icon at bounding box center [1154, 592] width 16 height 16
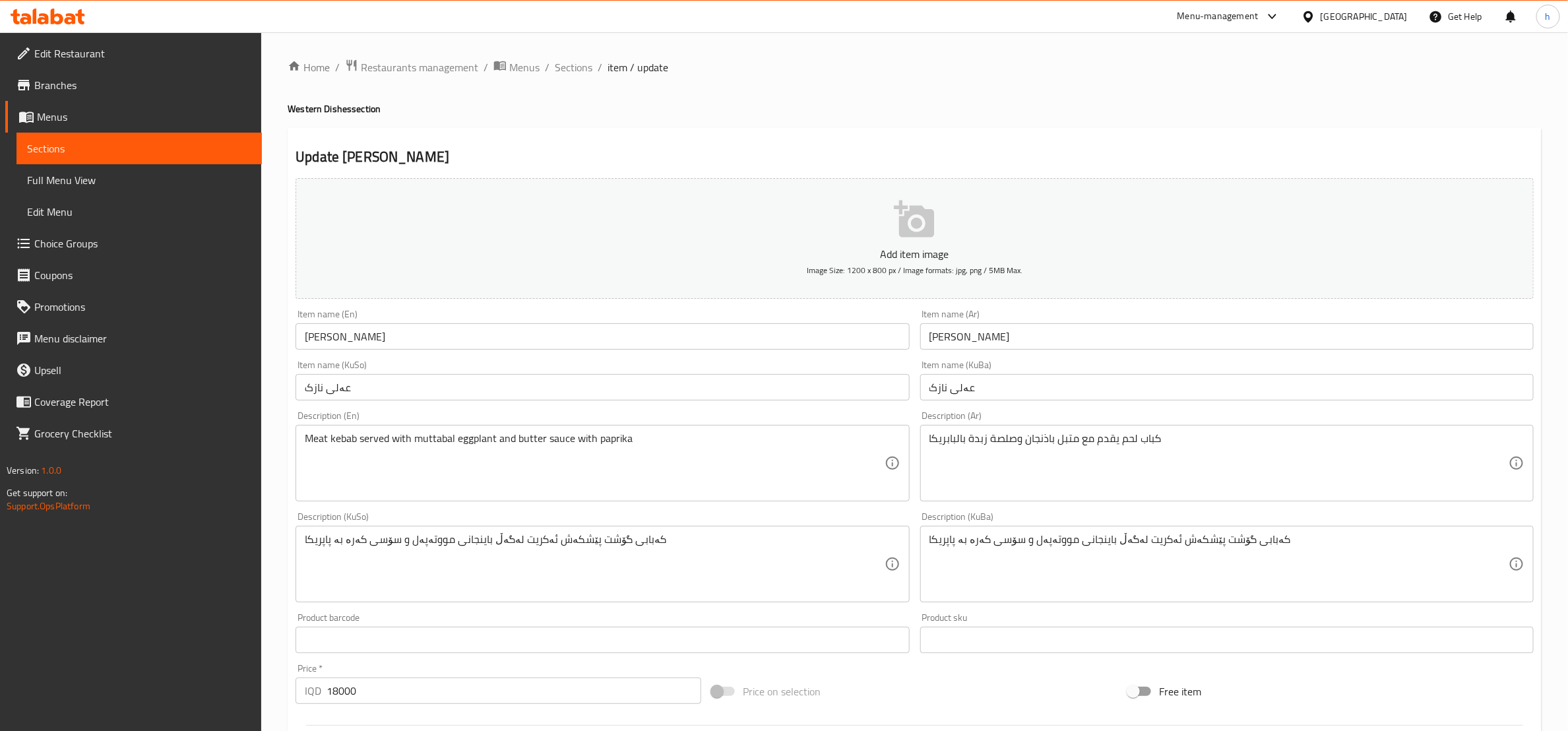
click at [85, 141] on span "Sections" at bounding box center [139, 148] width 224 height 16
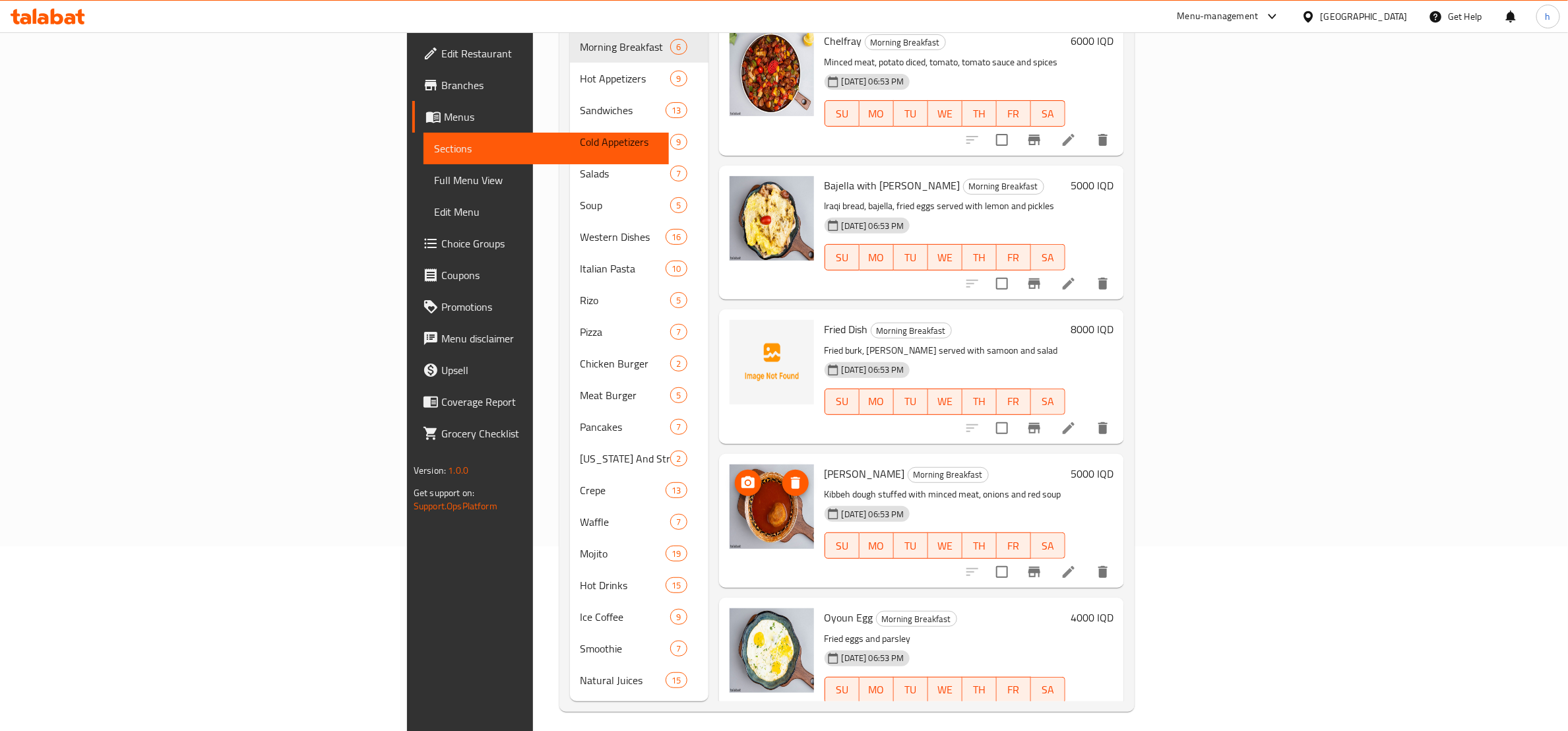
scroll to position [166, 0]
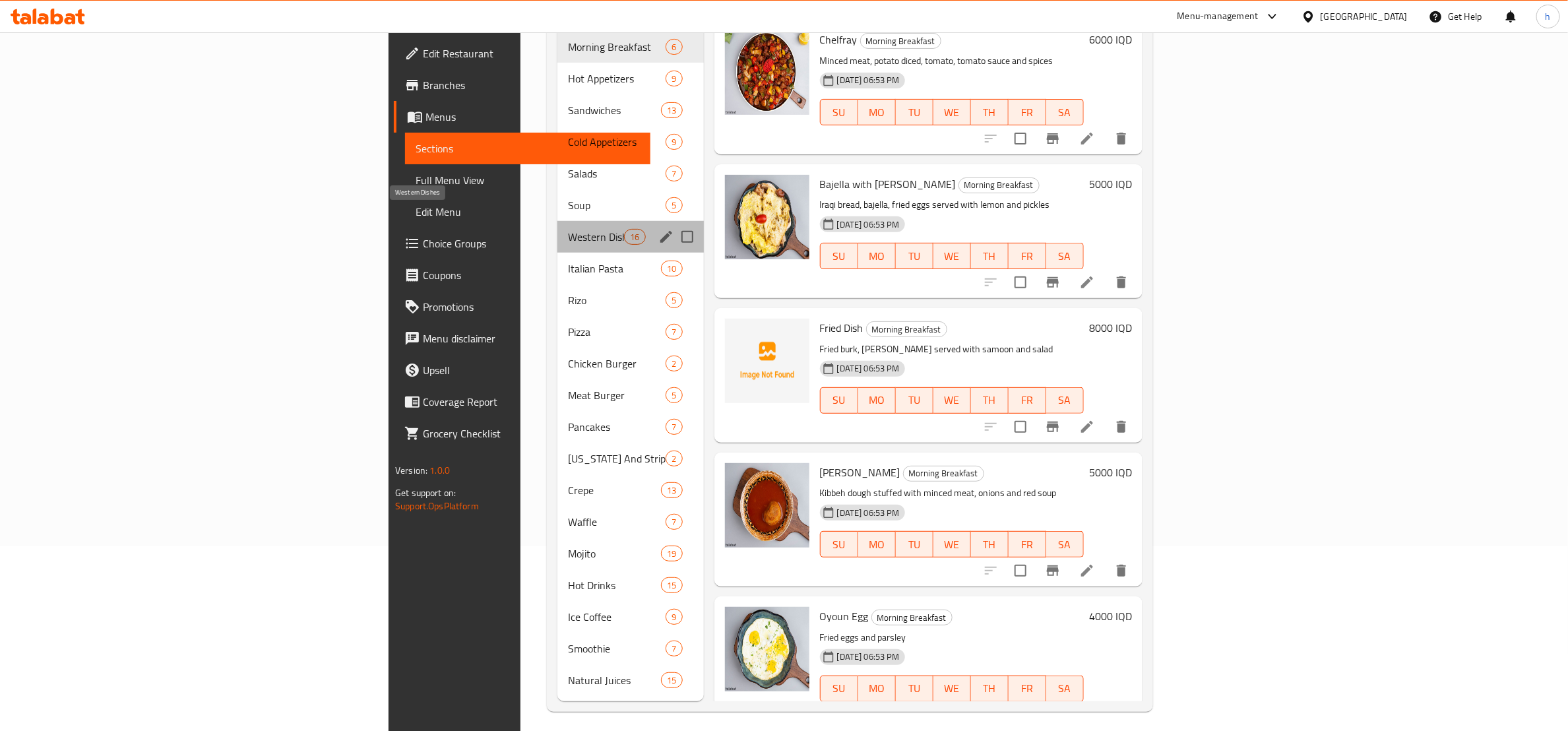
click at [568, 229] on span "Western Dishes" at bounding box center [596, 237] width 56 height 16
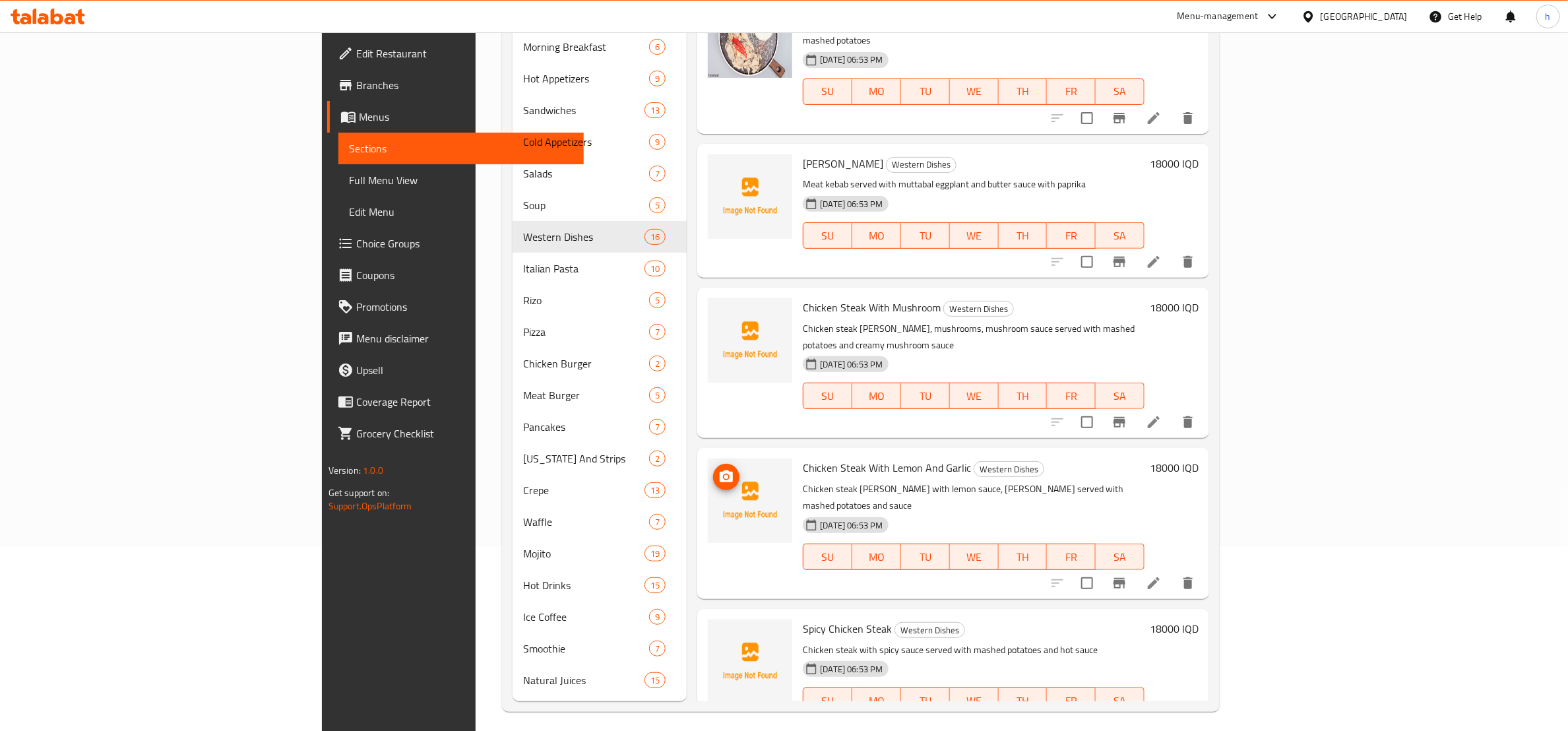
scroll to position [661, 0]
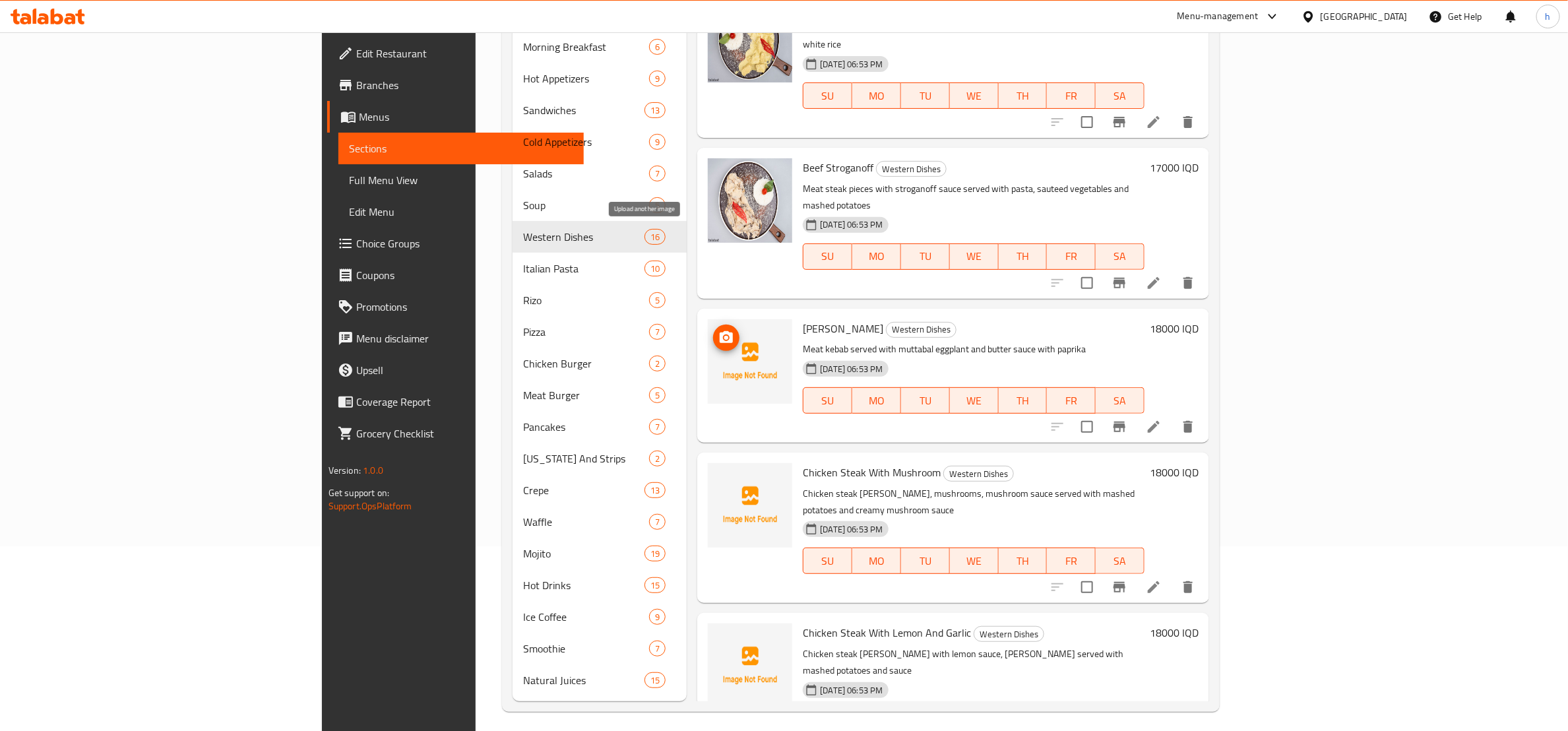
click at [719, 330] on icon "upload picture" at bounding box center [726, 338] width 16 height 16
click at [720, 475] on icon "upload picture" at bounding box center [726, 480] width 13 height 12
click at [803, 462] on span "Chicken Steak With Mushroom" at bounding box center [872, 472] width 138 height 20
click at [1173, 575] on li at bounding box center [1153, 587] width 37 height 24
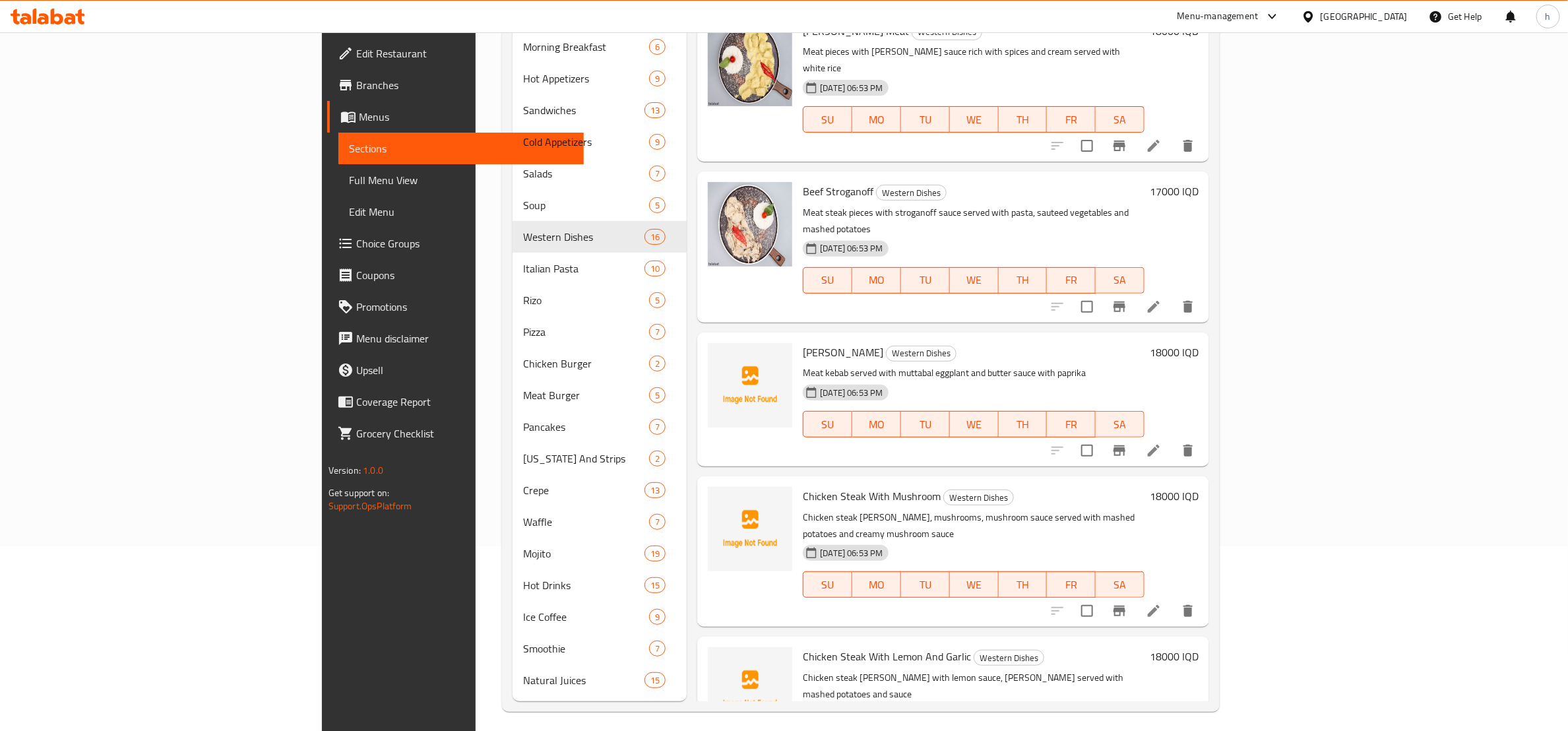
scroll to position [660, 0]
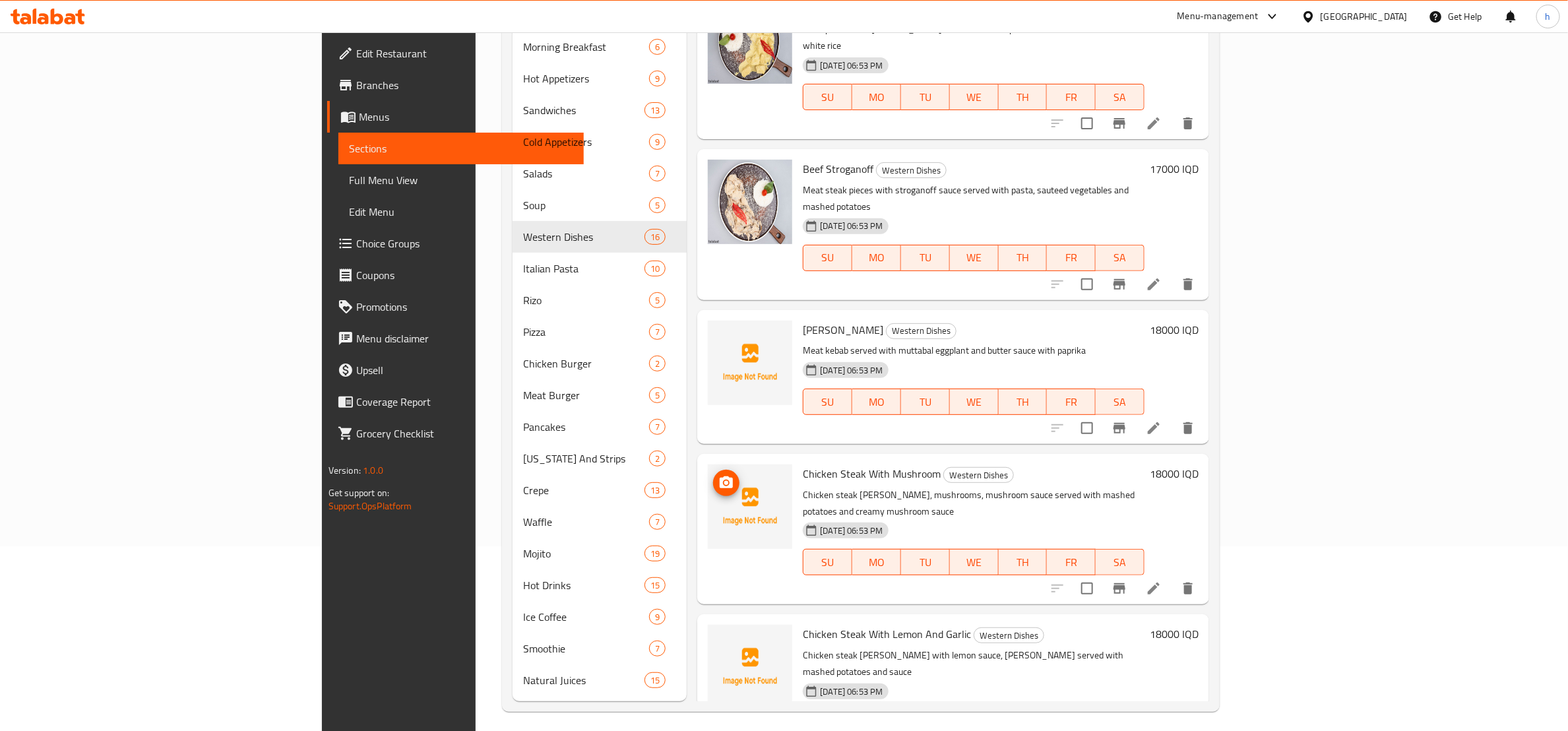
click at [720, 476] on icon "upload picture" at bounding box center [726, 482] width 13 height 12
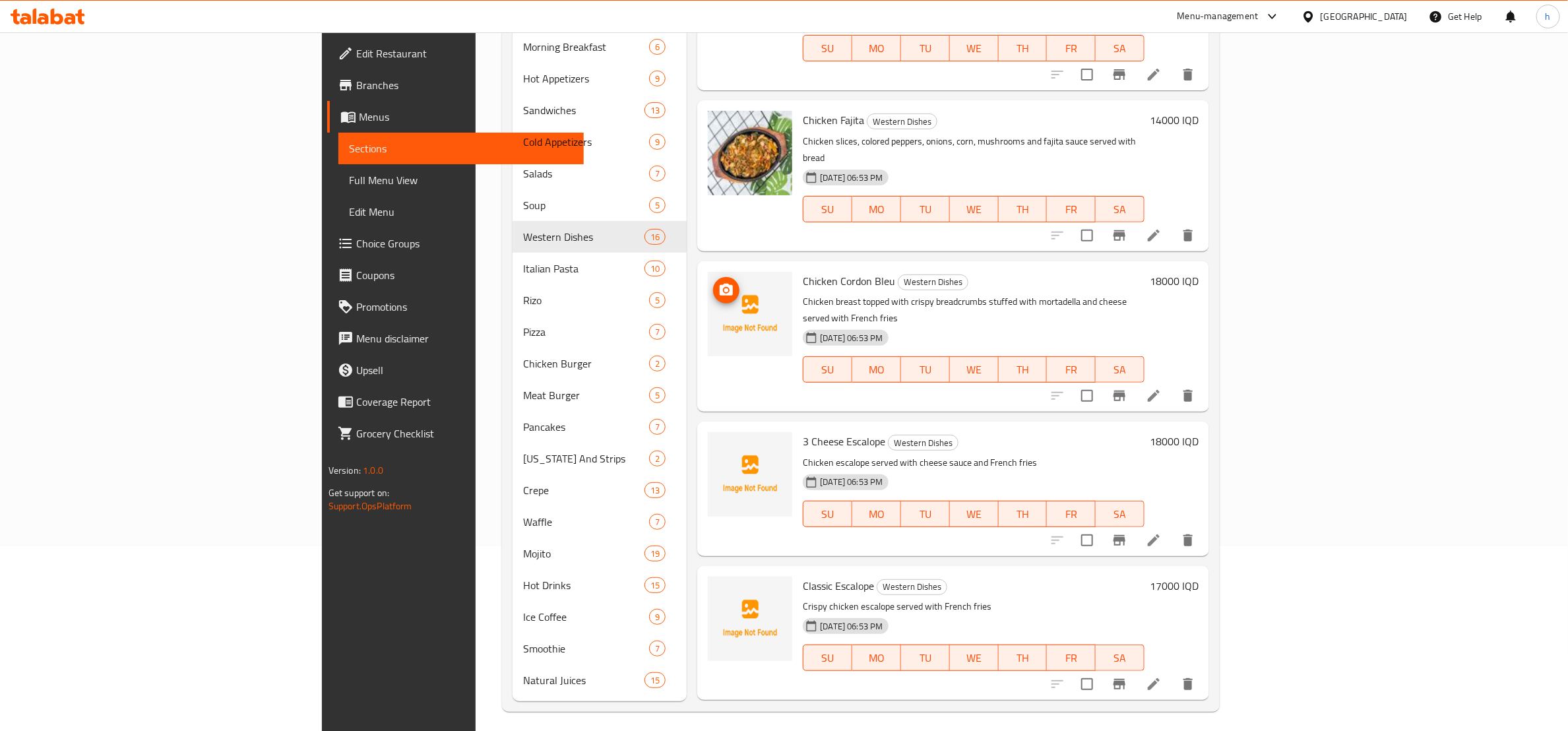
scroll to position [1484, 0]
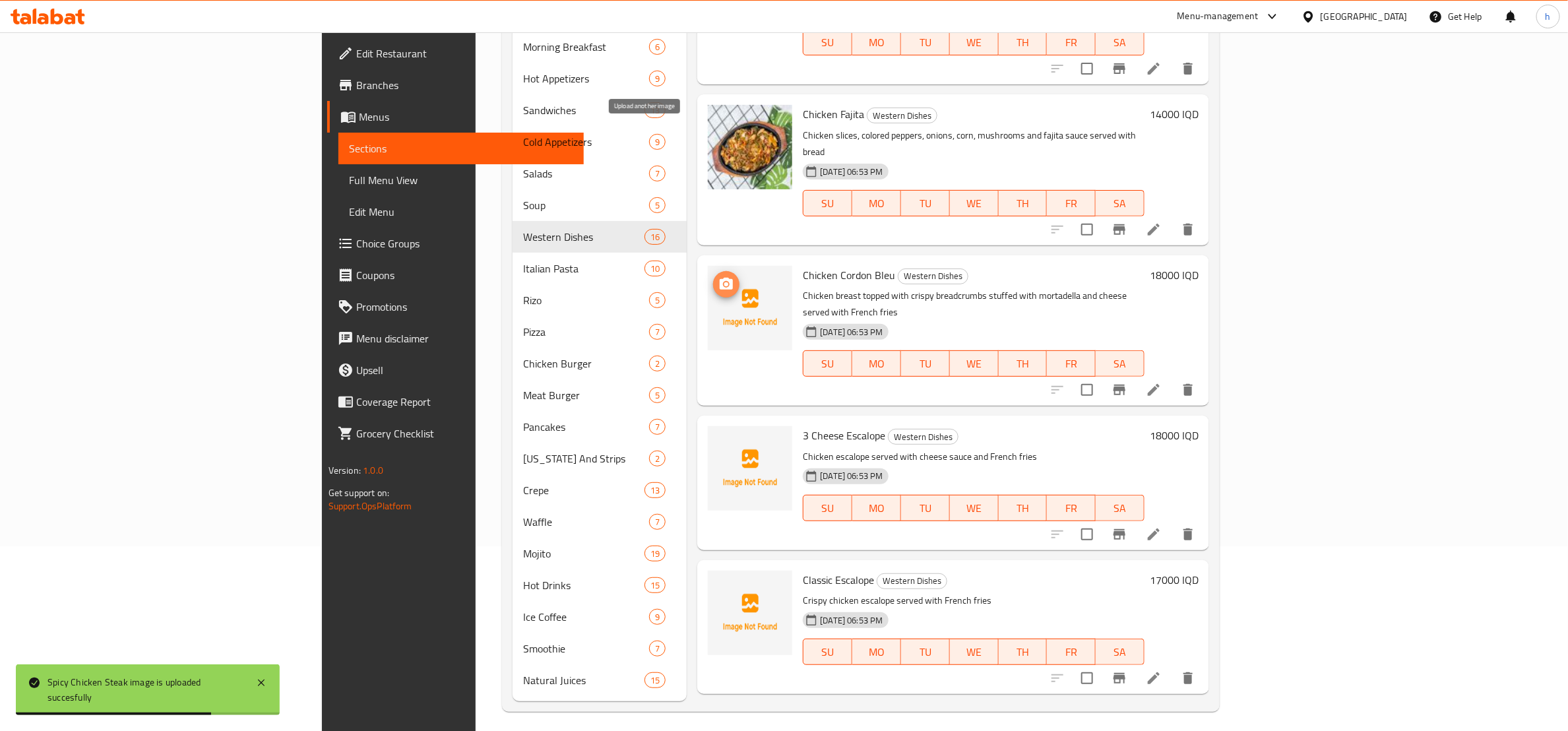
click at [713, 276] on span "upload picture" at bounding box center [726, 284] width 26 height 16
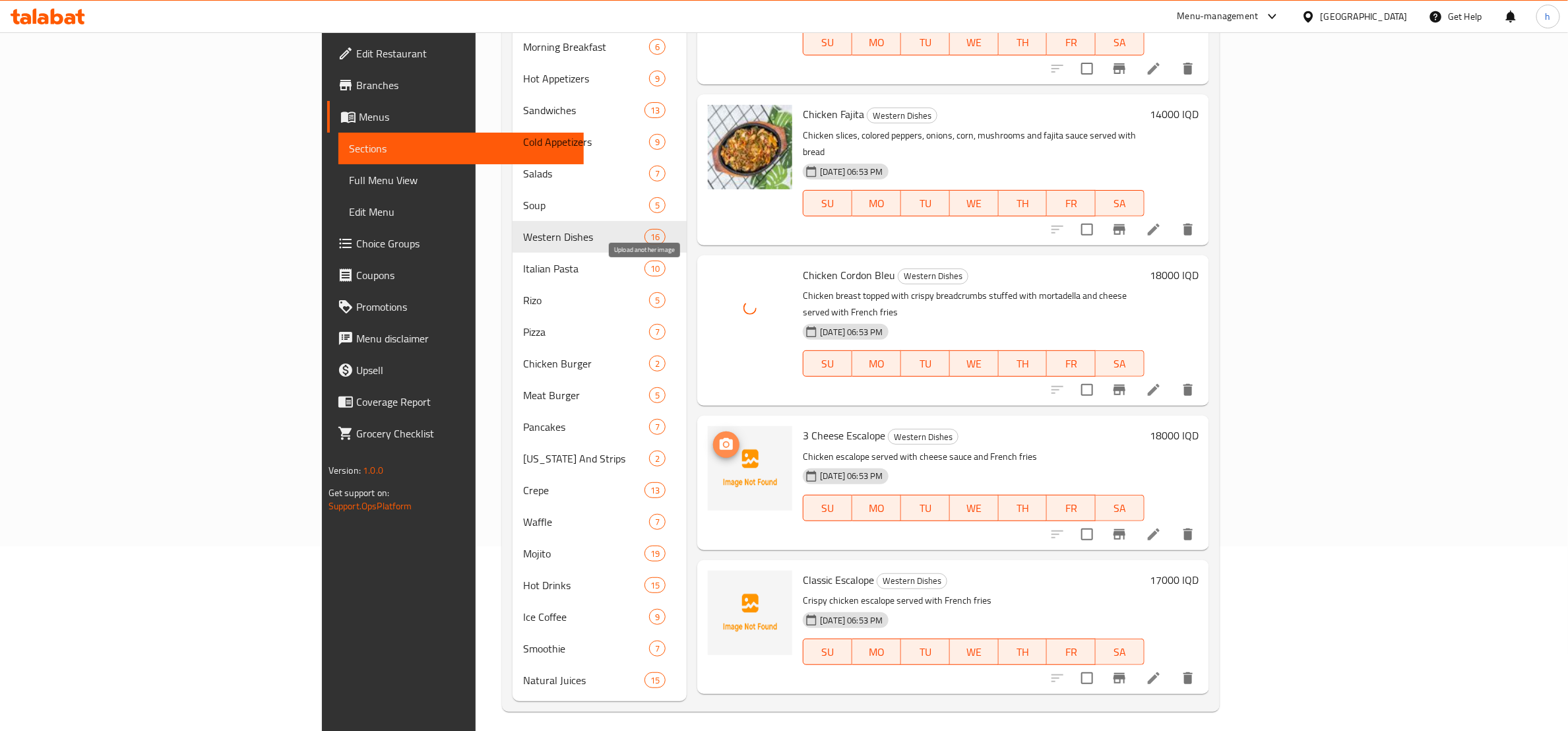
click at [720, 438] on icon "upload picture" at bounding box center [726, 444] width 13 height 12
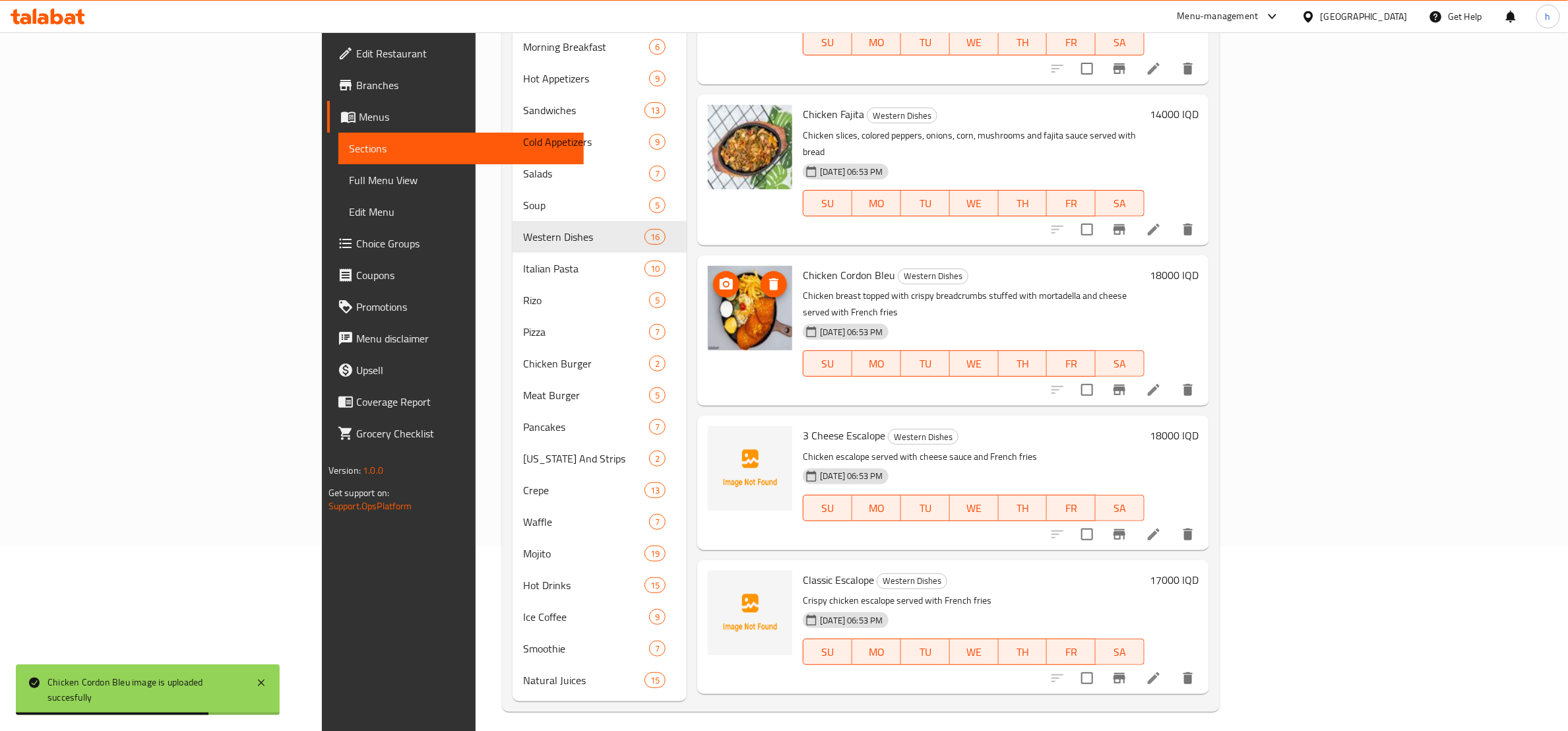
scroll to position [1319, 0]
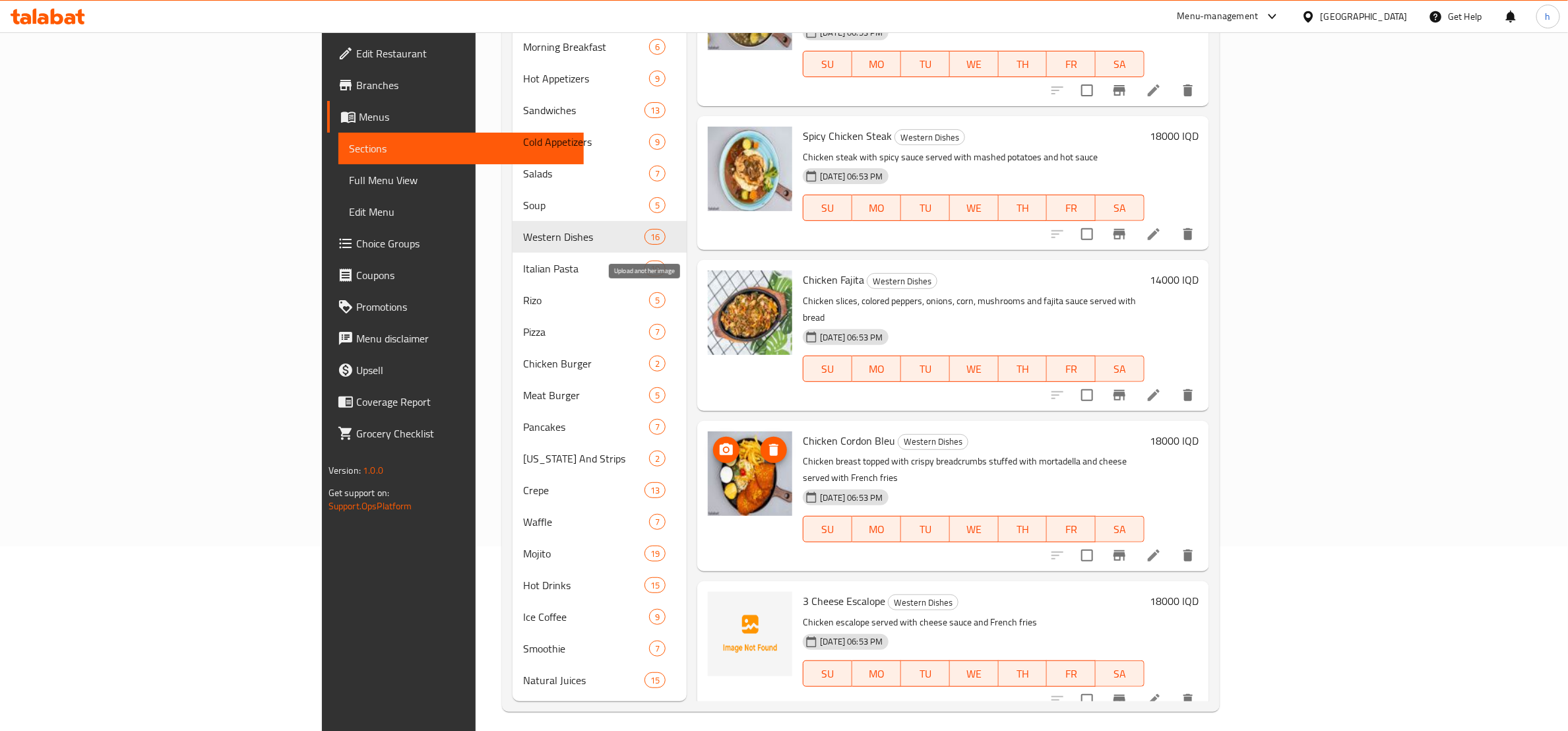
click at [724, 448] on circle "upload picture" at bounding box center [726, 450] width 4 height 4
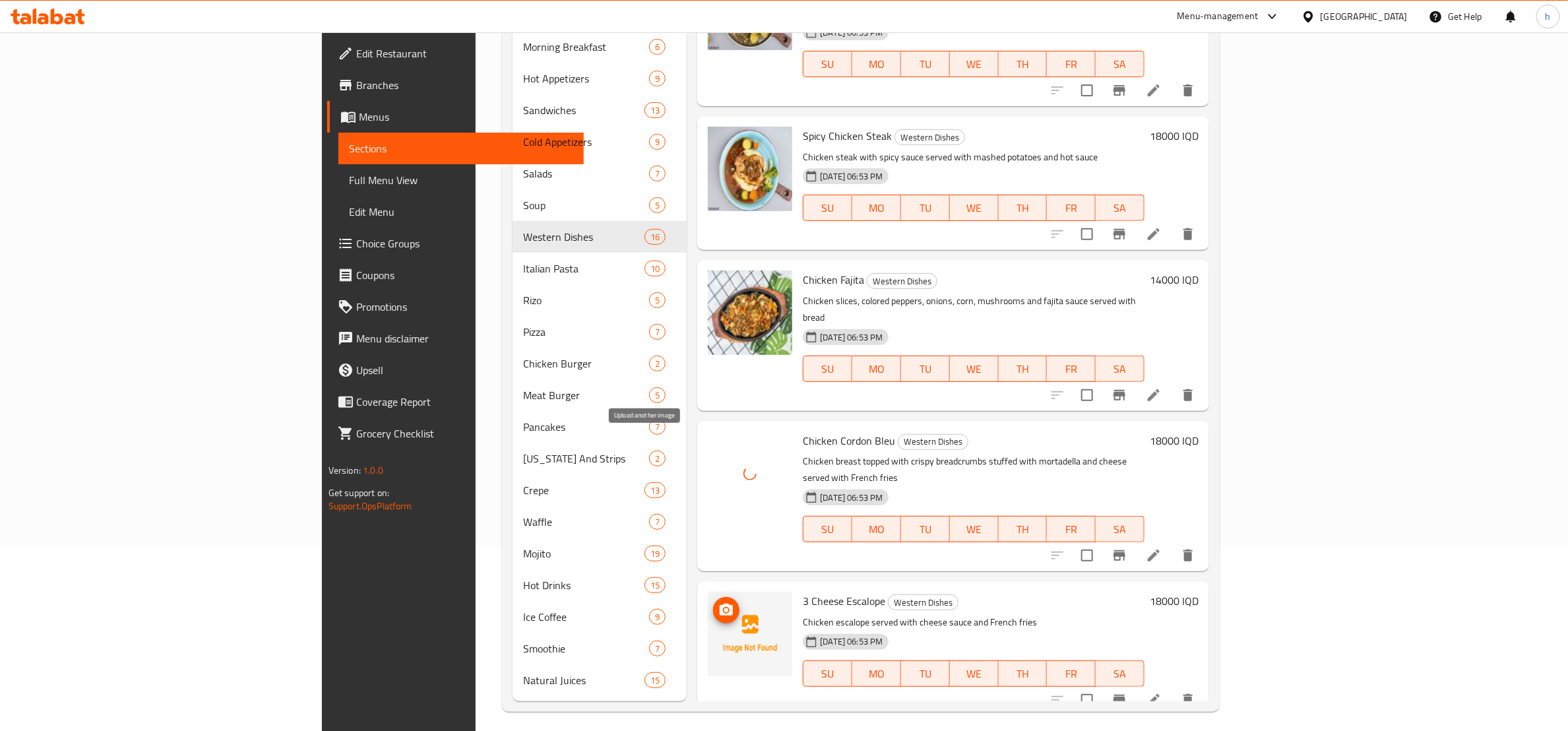
click at [724, 608] on circle "upload picture" at bounding box center [726, 611] width 4 height 4
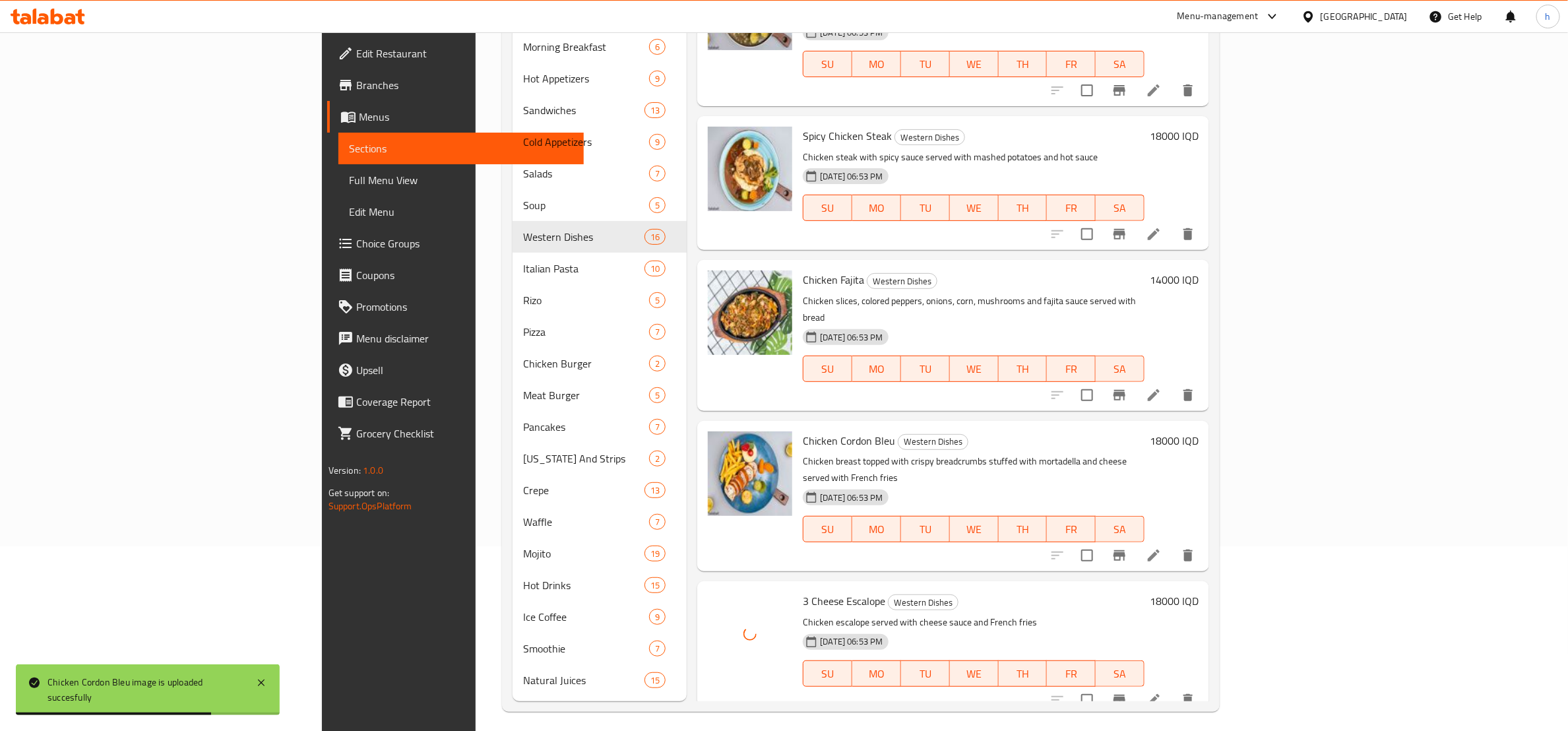
scroll to position [1606, 0]
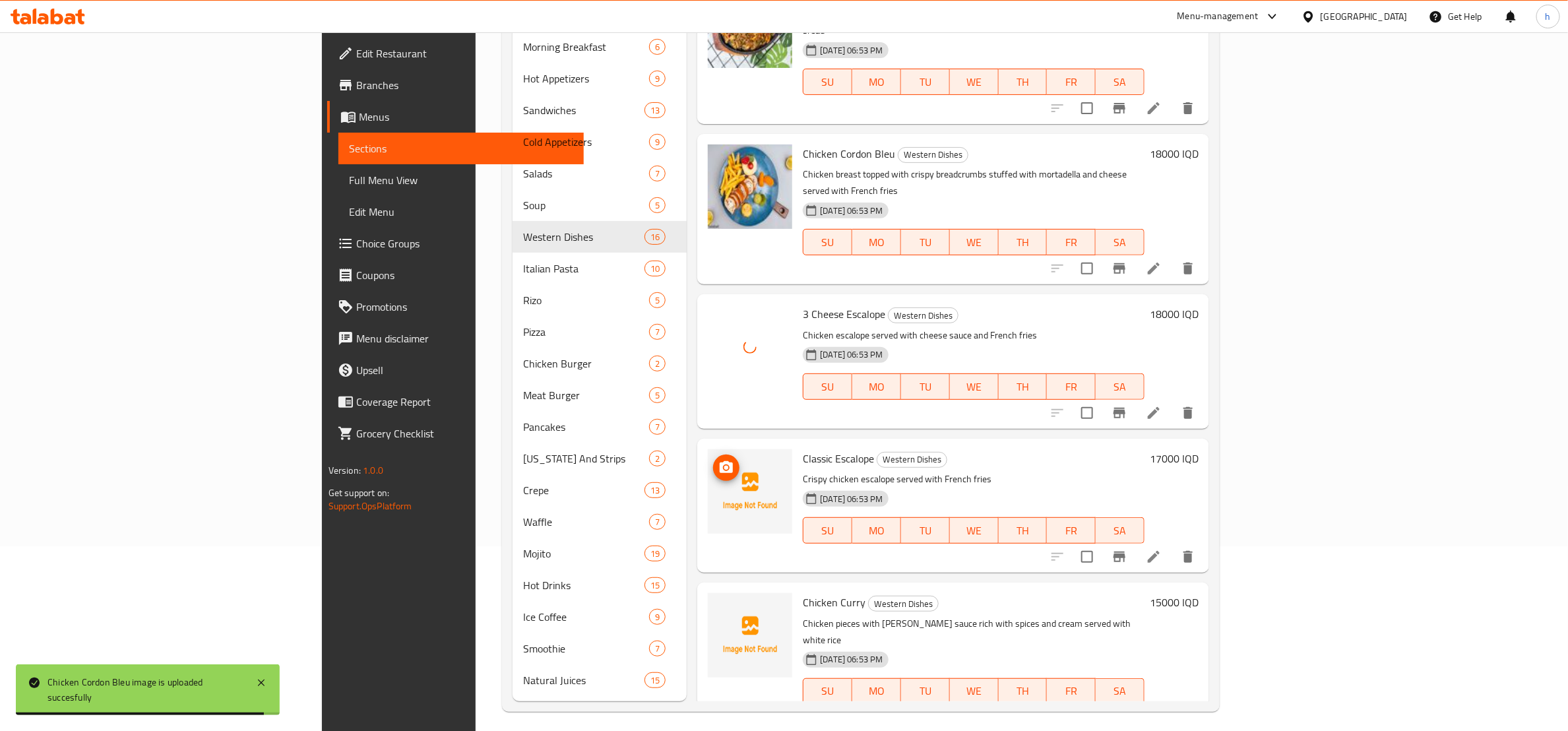
click at [713, 460] on span "upload picture" at bounding box center [726, 467] width 26 height 16
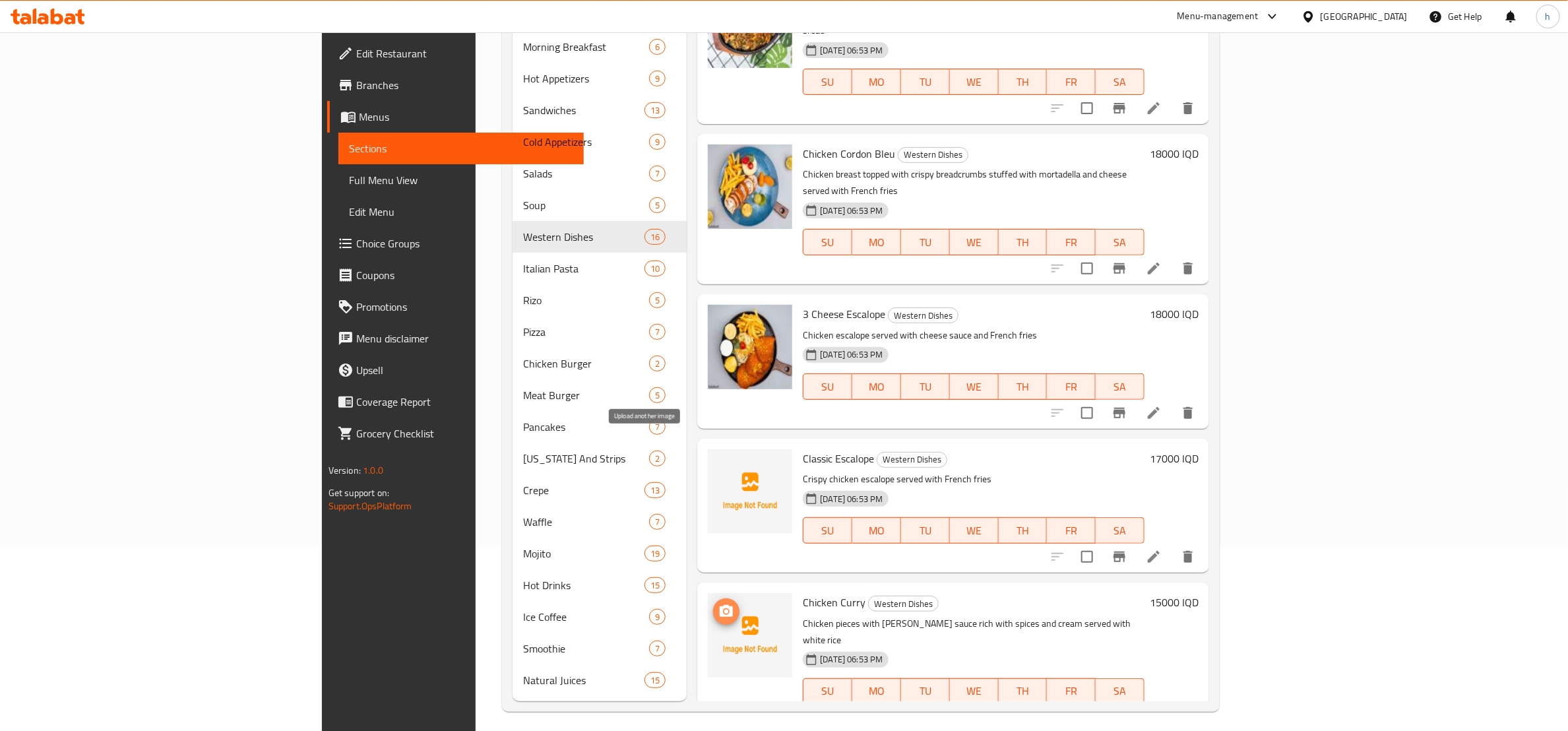
click at [720, 605] on icon "upload picture" at bounding box center [726, 611] width 13 height 12
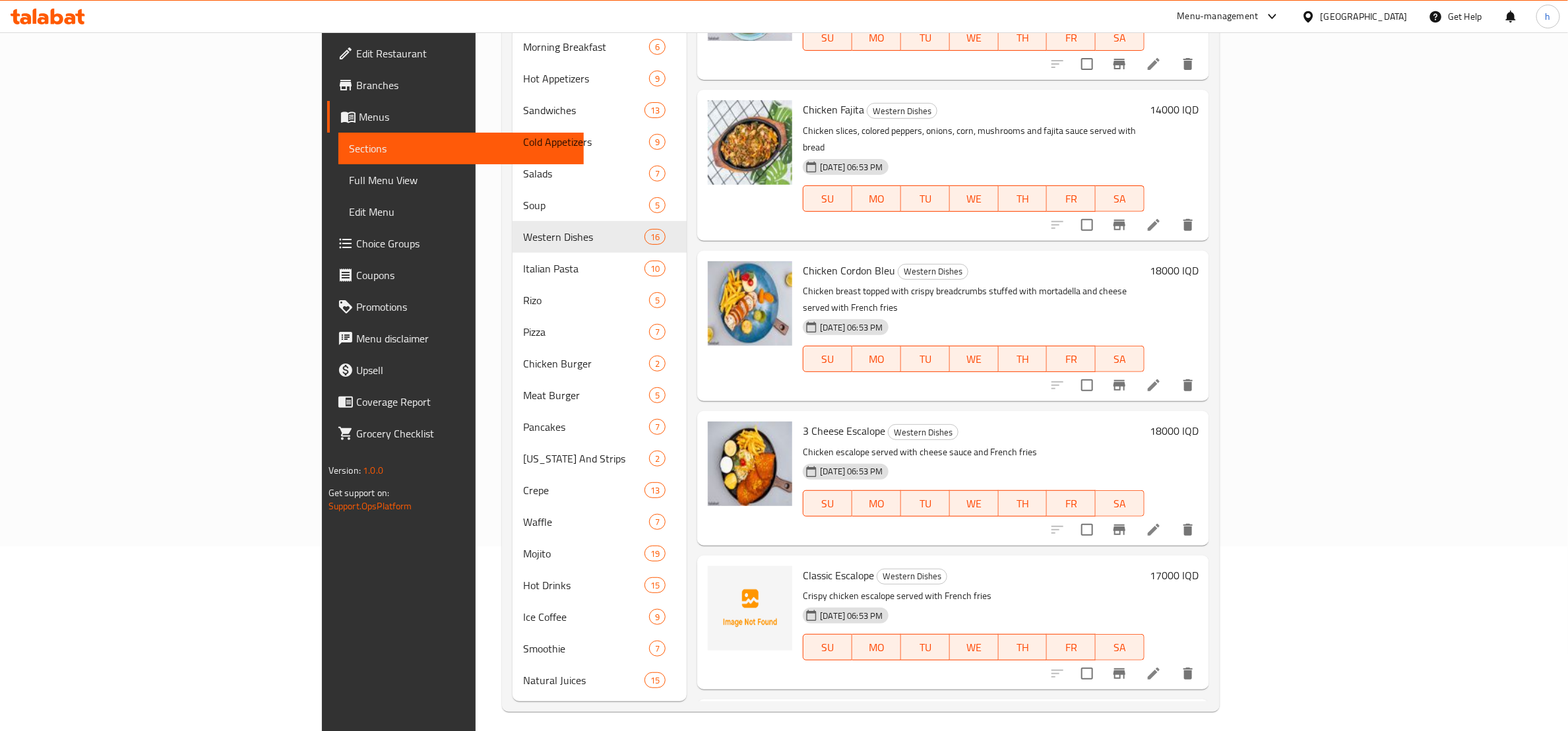
scroll to position [1441, 0]
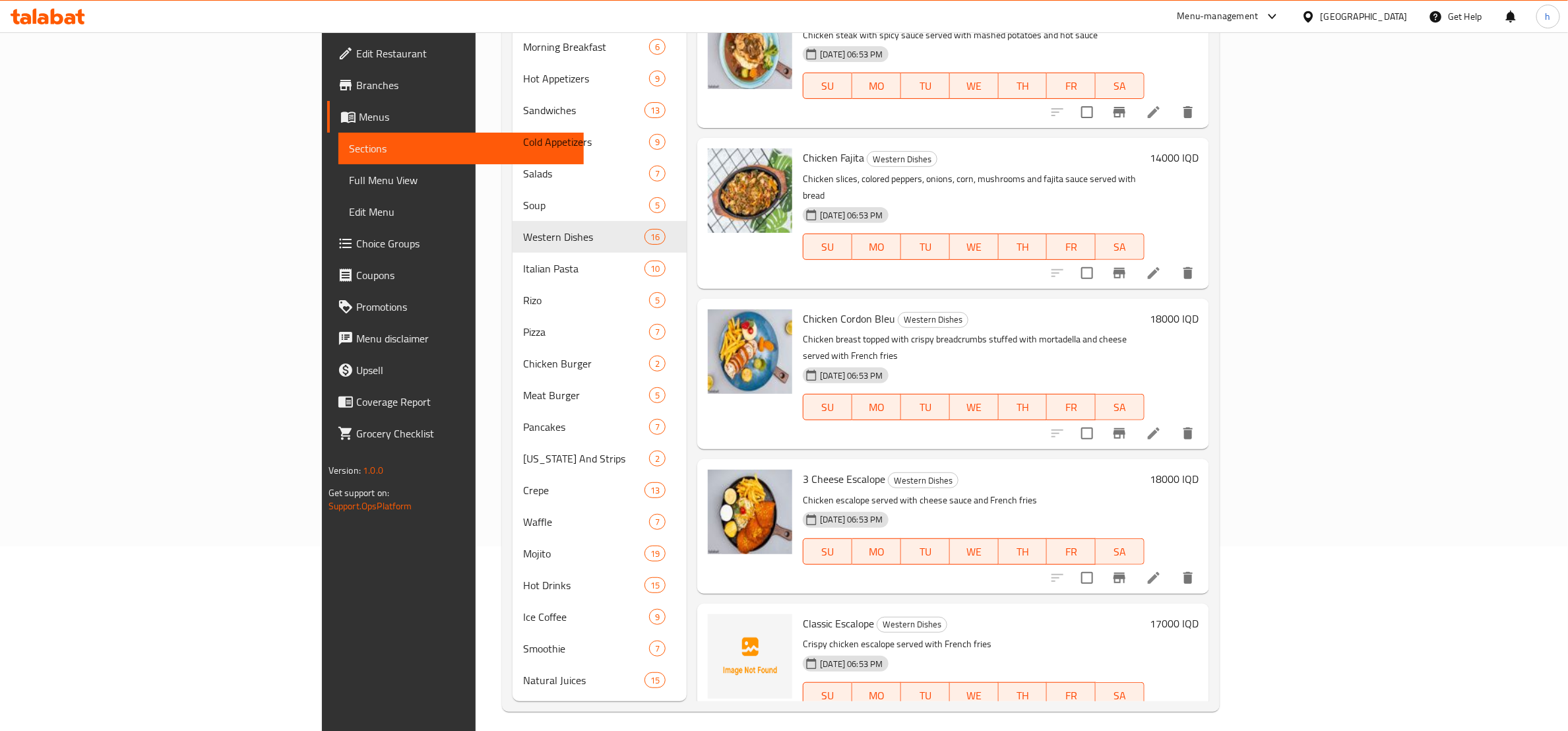
click at [1150, 304] on div "Chicken Cordon Bleu Western Dishes Chicken breast topped with crispy breadcrumb…" at bounding box center [973, 374] width 352 height 140
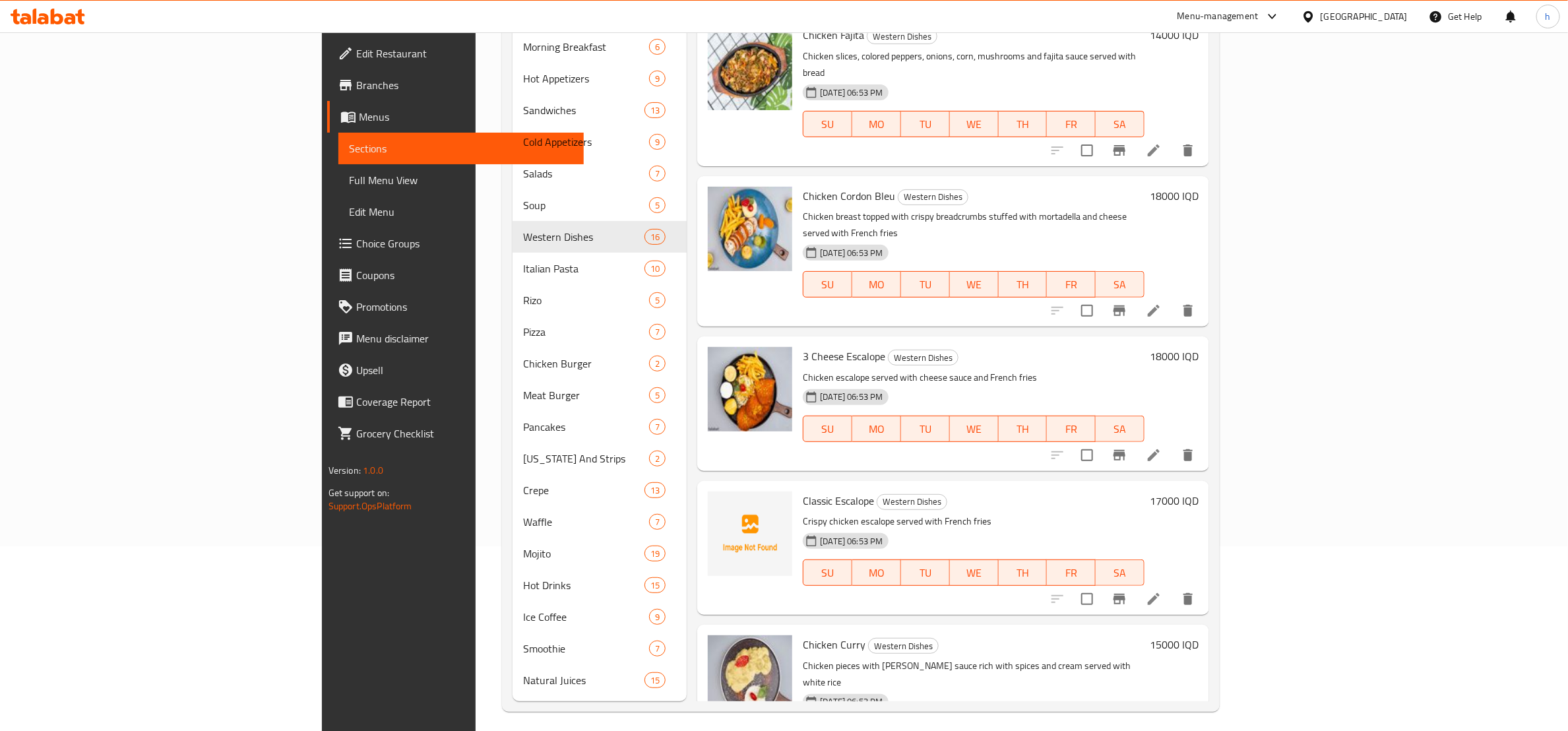
scroll to position [1606, 0]
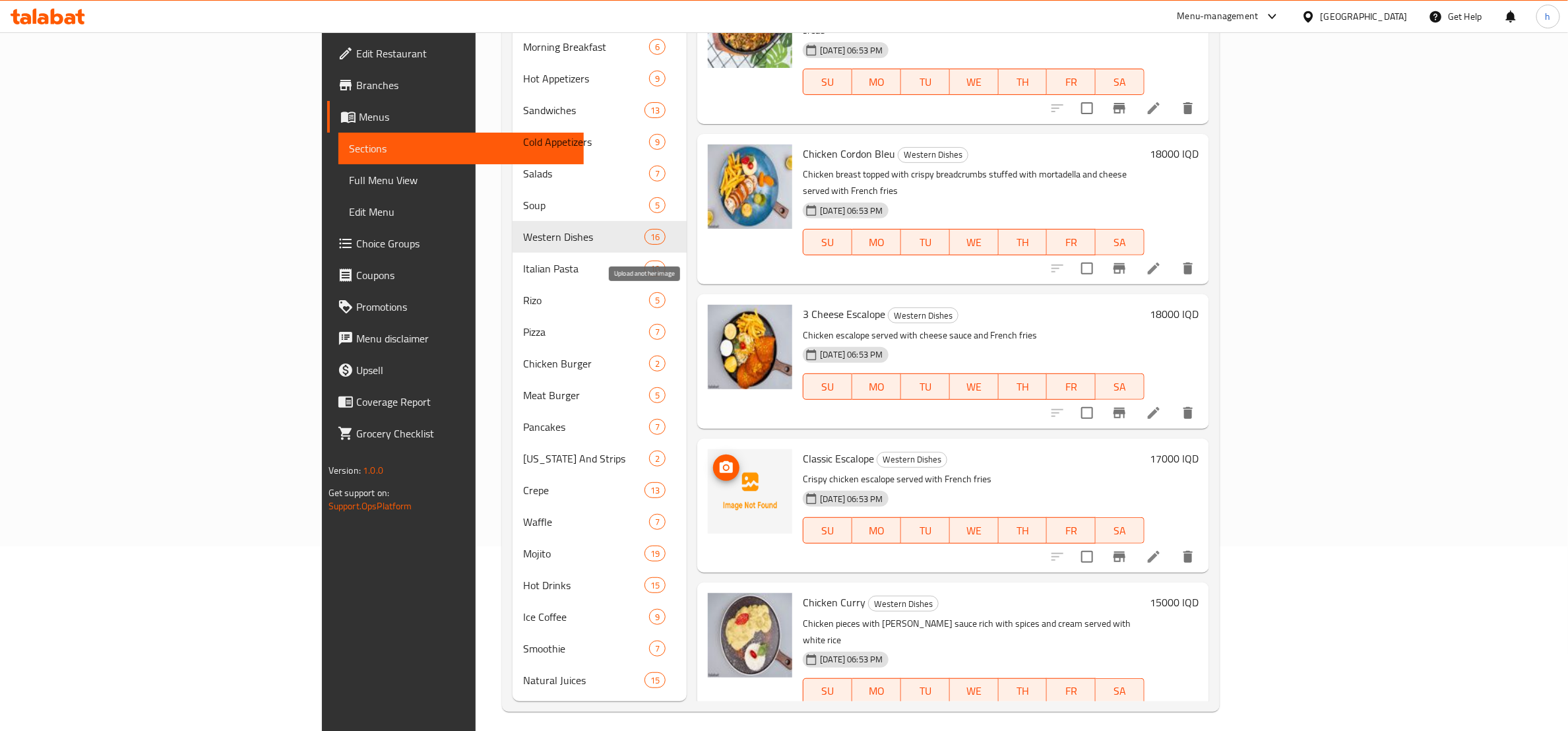
click at [713, 460] on span "upload picture" at bounding box center [726, 467] width 26 height 16
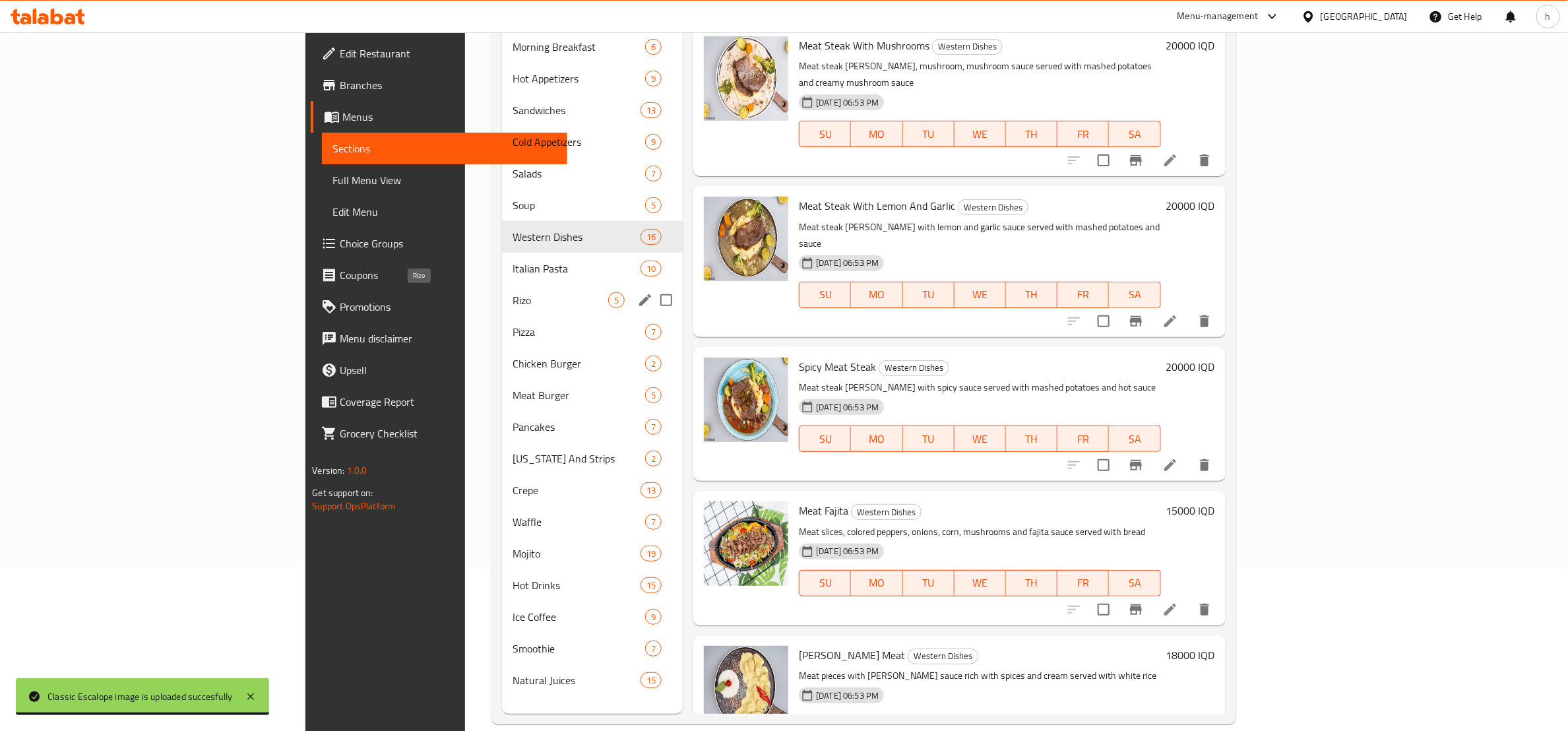
scroll to position [185, 0]
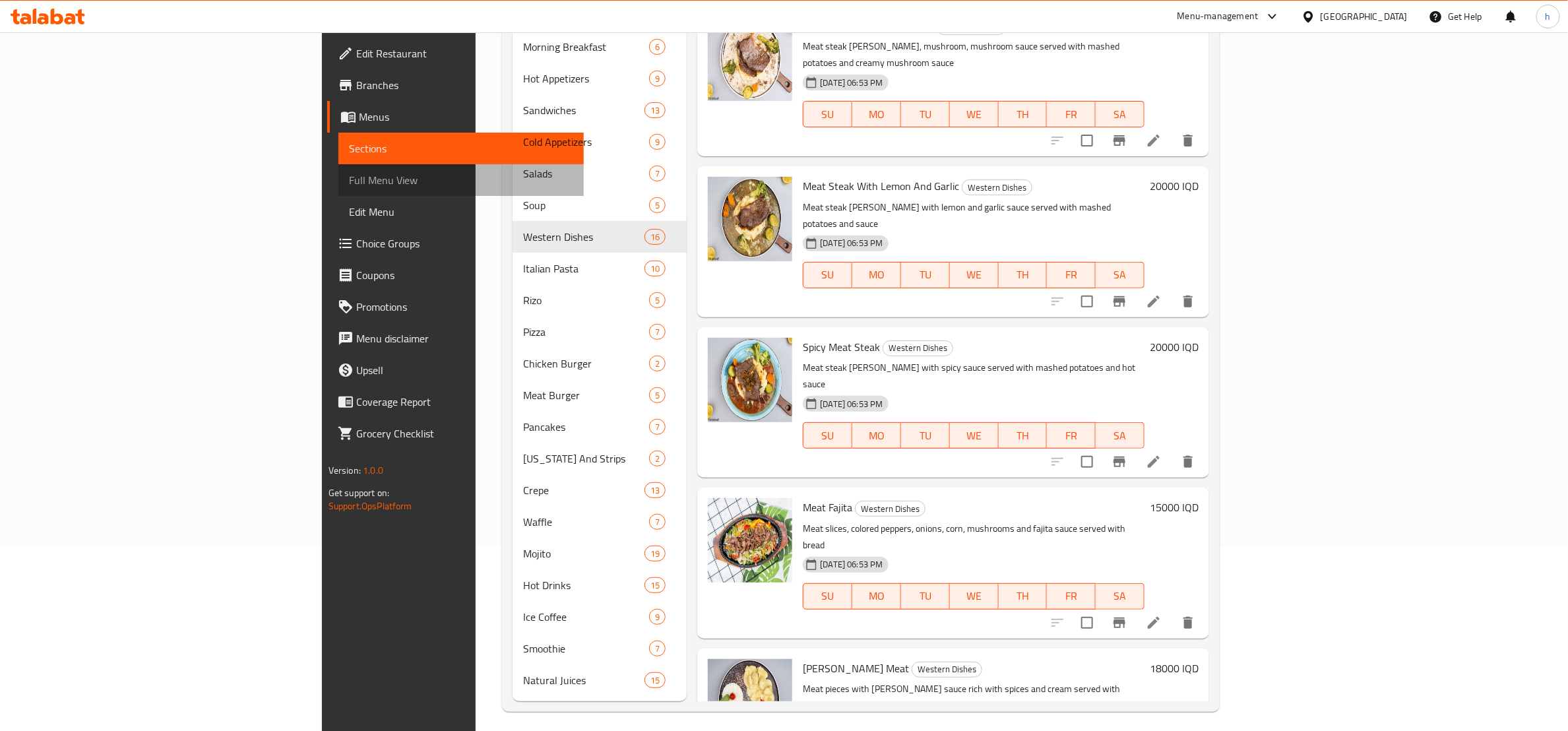
click at [349, 173] on span "Full Menu View" at bounding box center [461, 180] width 224 height 16
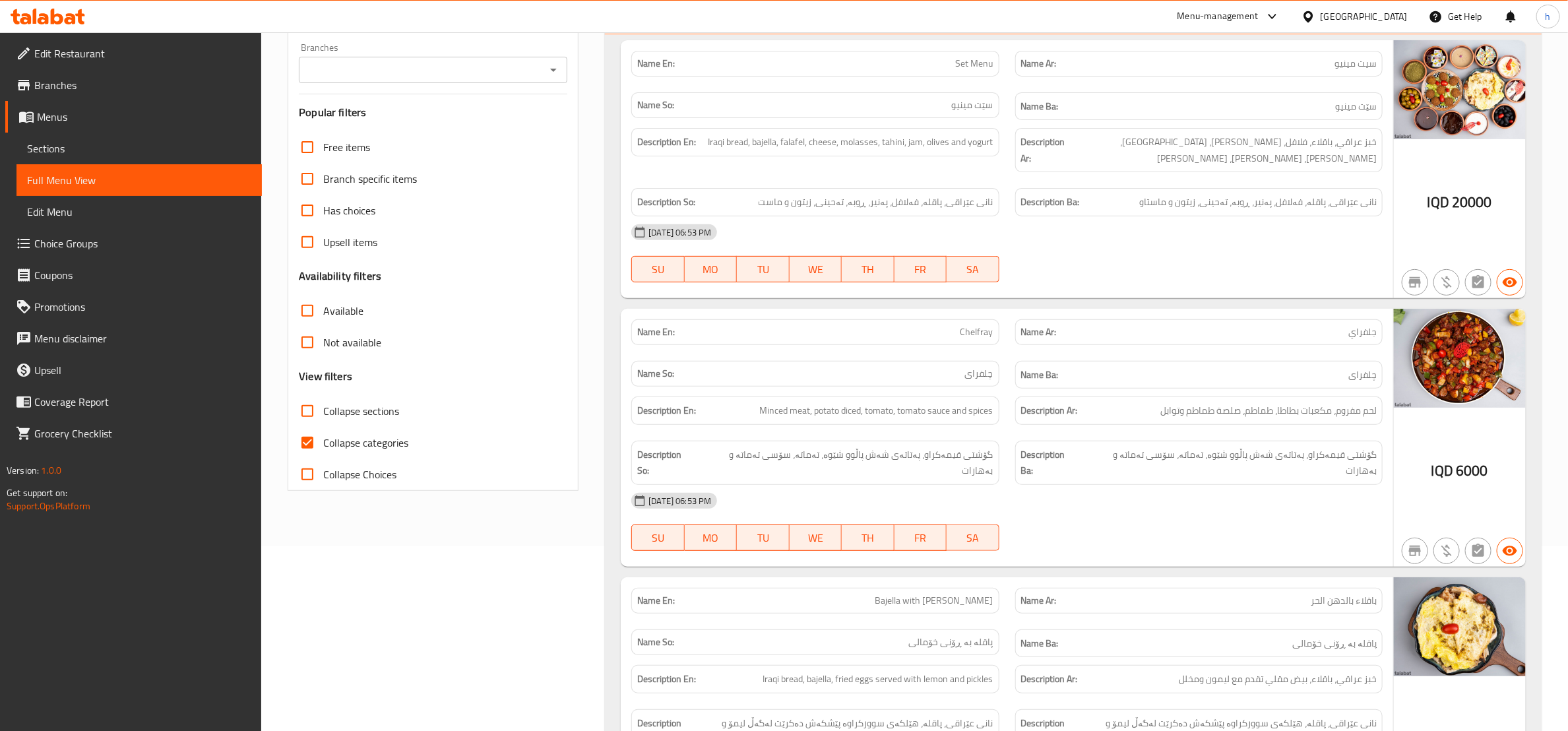
click at [305, 435] on input "Collapse categories" at bounding box center [307, 443] width 32 height 32
checkbox input "false"
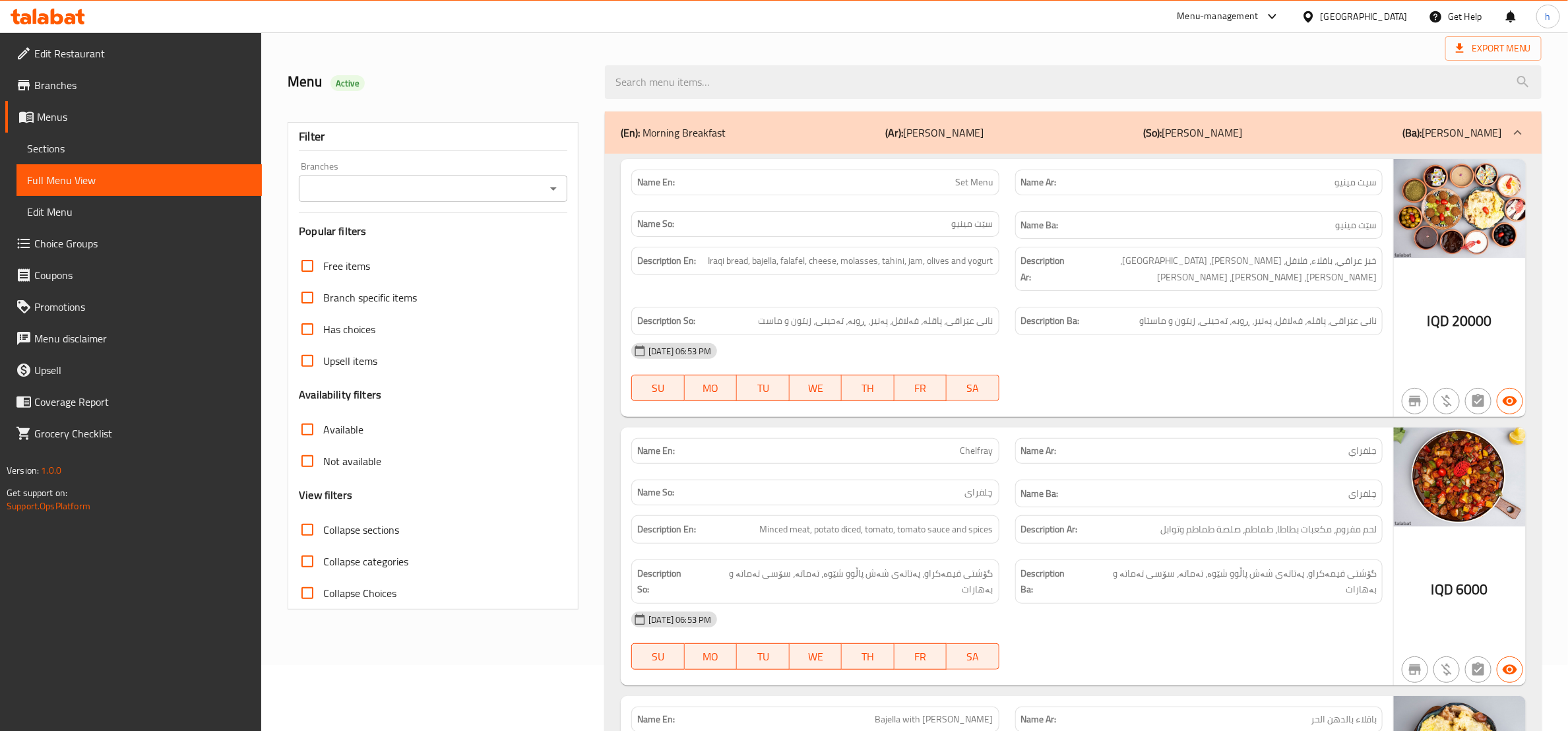
scroll to position [20, 0]
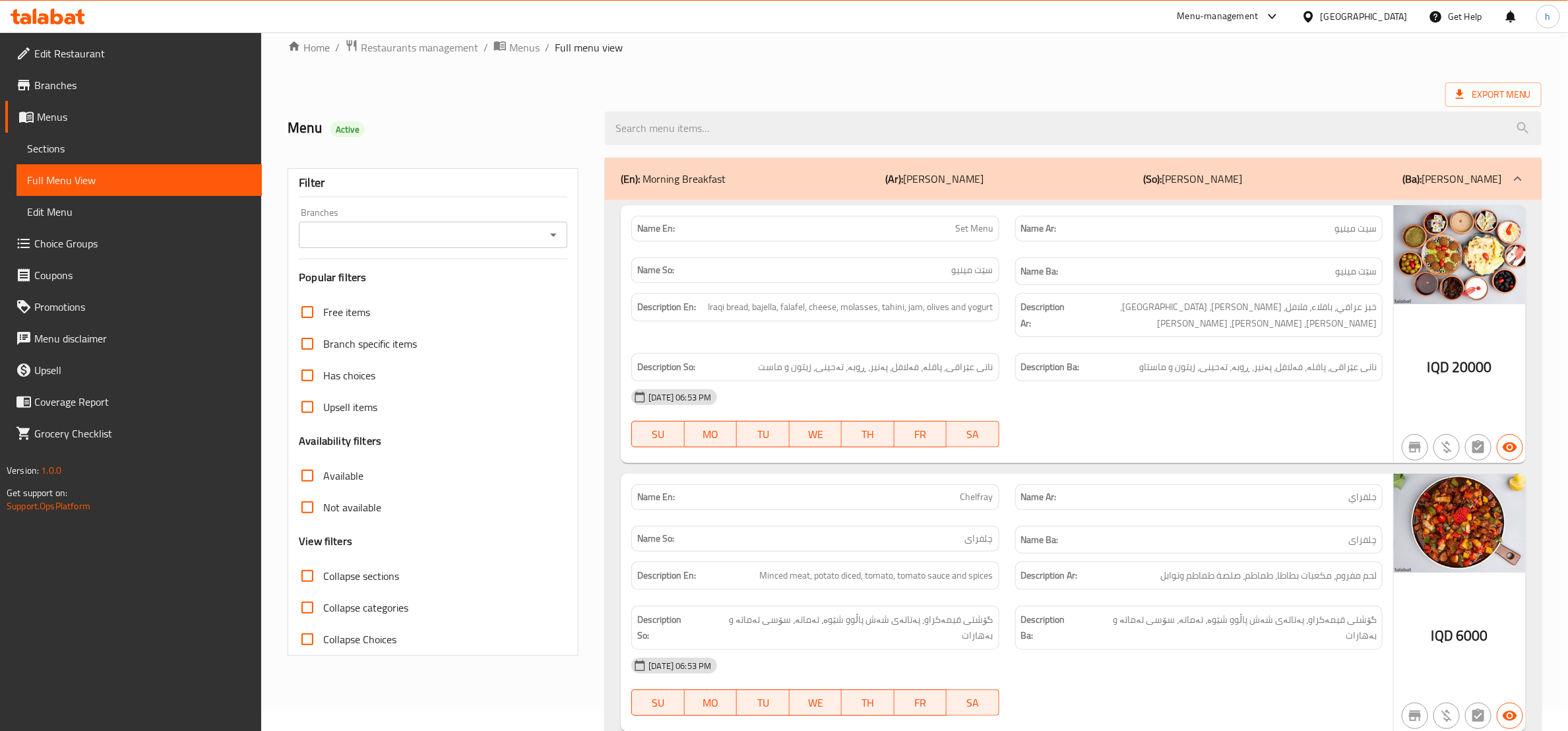
click at [303, 584] on input "Collapse sections" at bounding box center [307, 576] width 32 height 32
checkbox input "true"
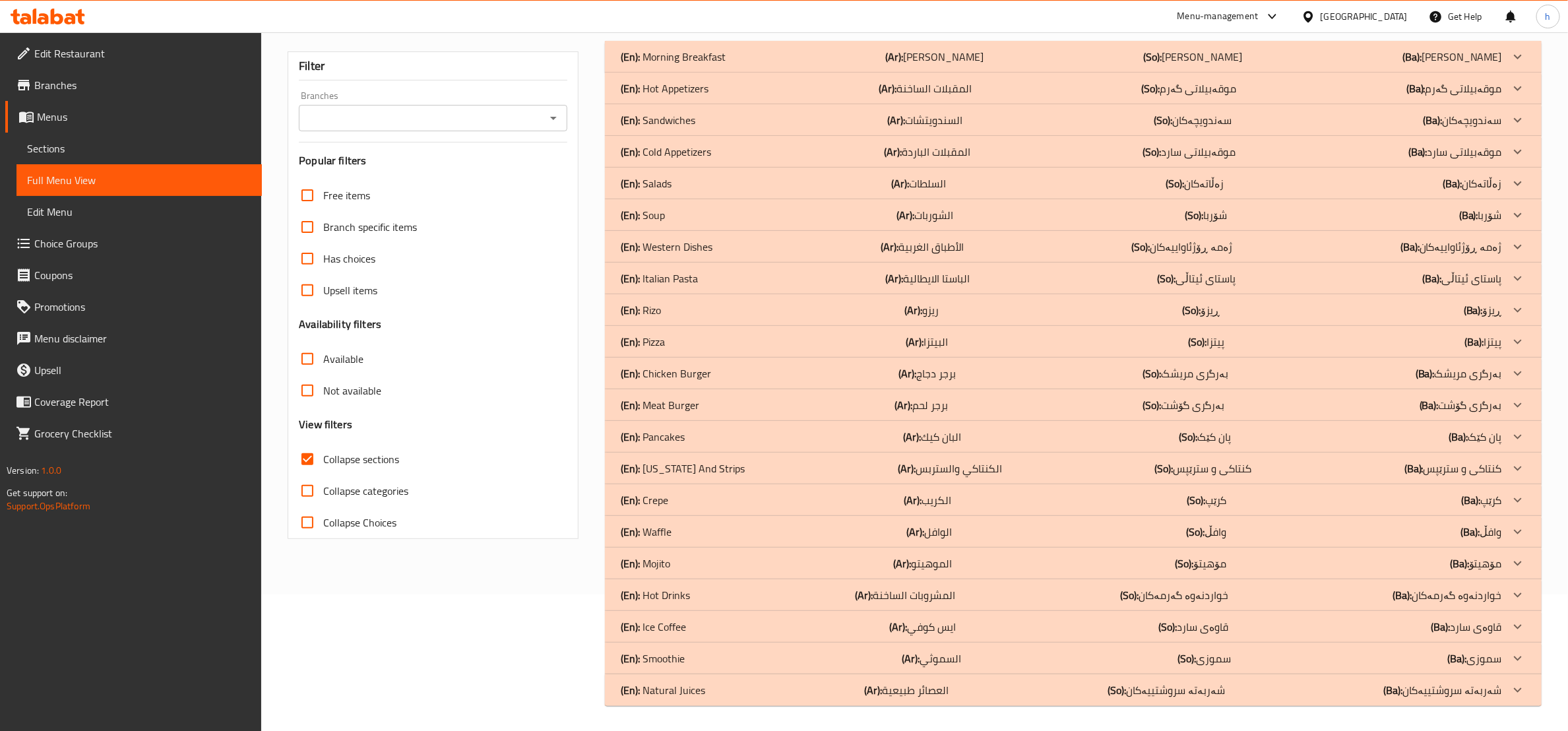
scroll to position [137, 0]
click at [669, 64] on p "(En): Western Dishes" at bounding box center [674, 56] width 105 height 16
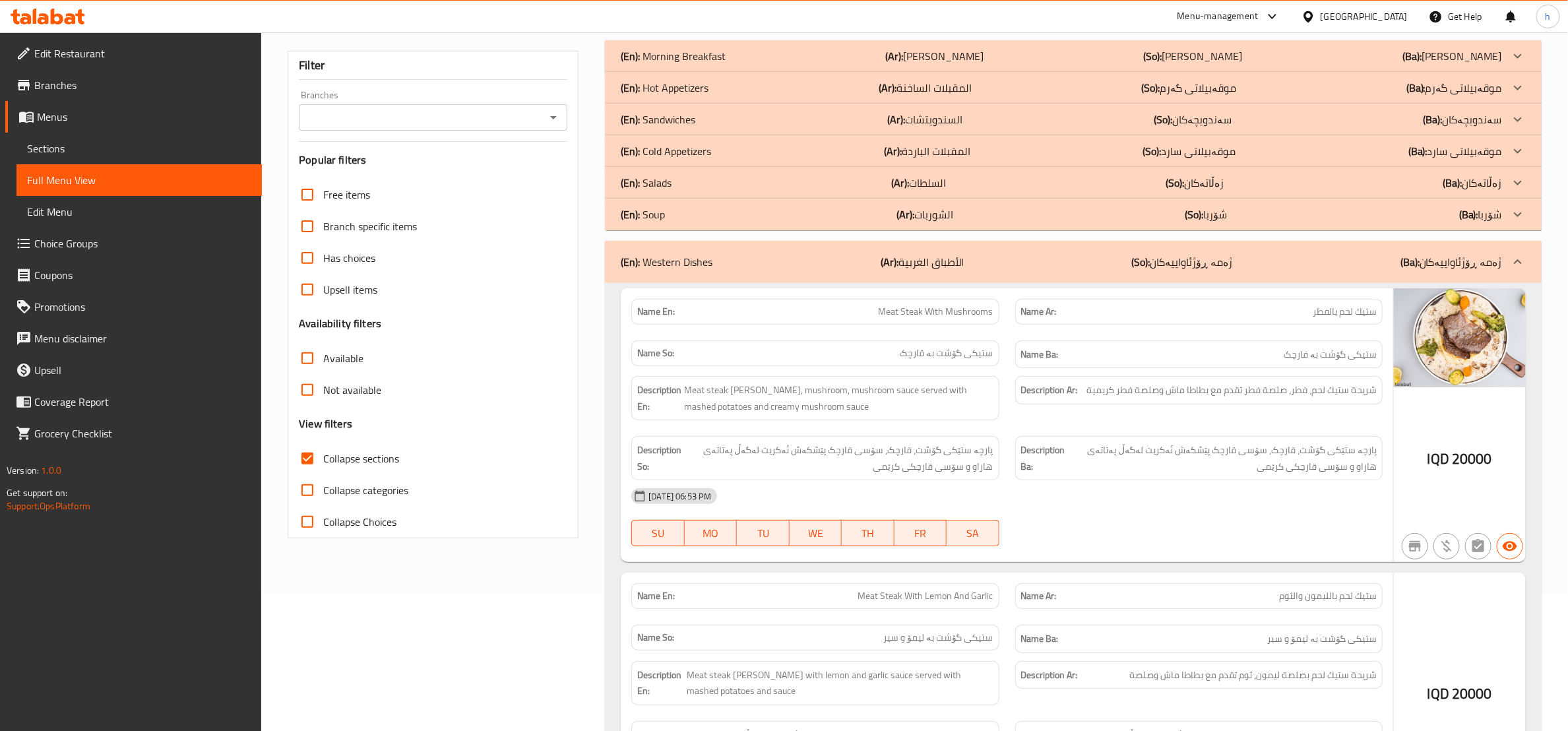
click at [669, 64] on div "(En): Soup (Ar): الشوربات (So): شۆربا (Ba): شۆربا" at bounding box center [1061, 56] width 881 height 16
click at [668, 64] on p "(En): Salads" at bounding box center [674, 56] width 105 height 16
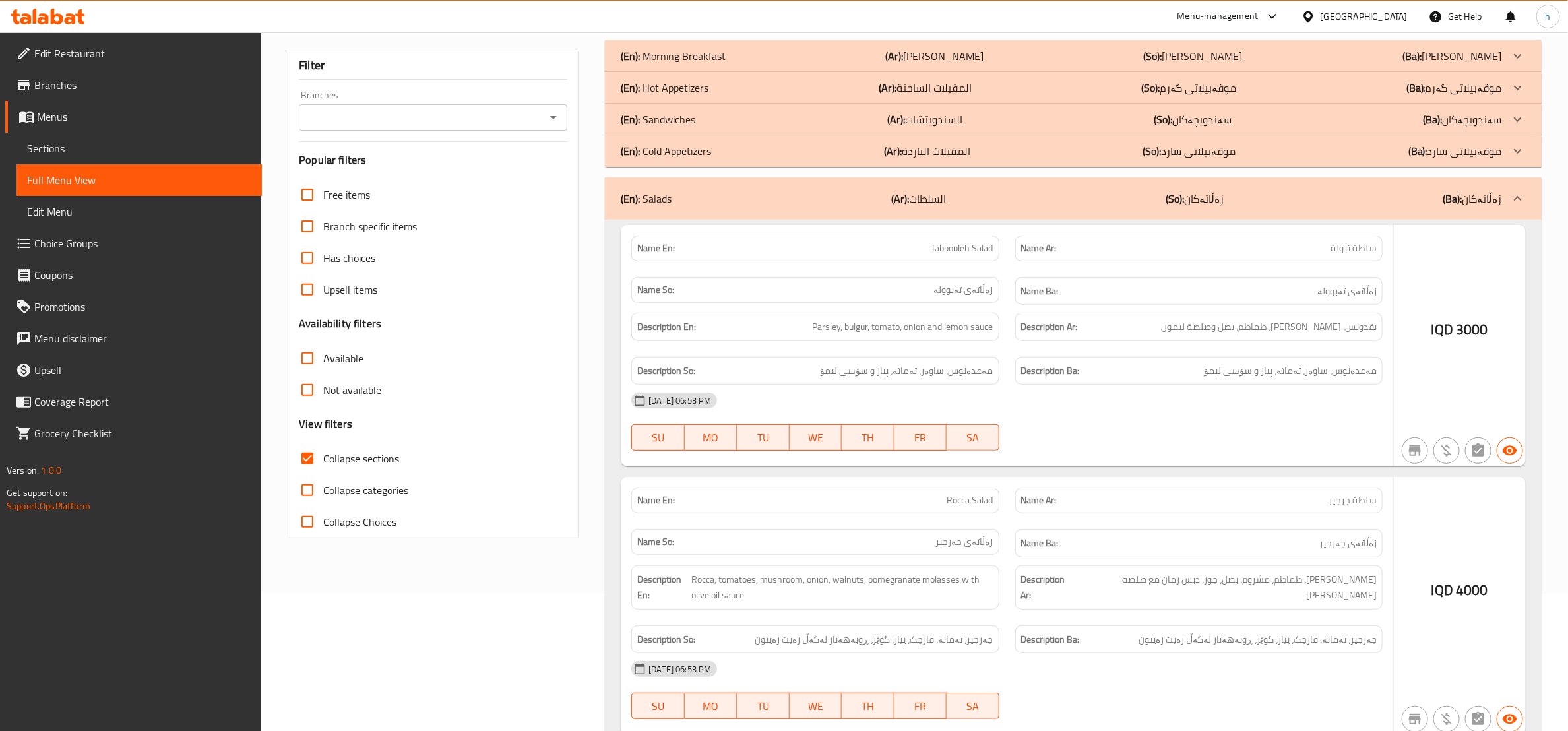
click at [669, 64] on p "(En): Hot Appetizers" at bounding box center [674, 56] width 105 height 16
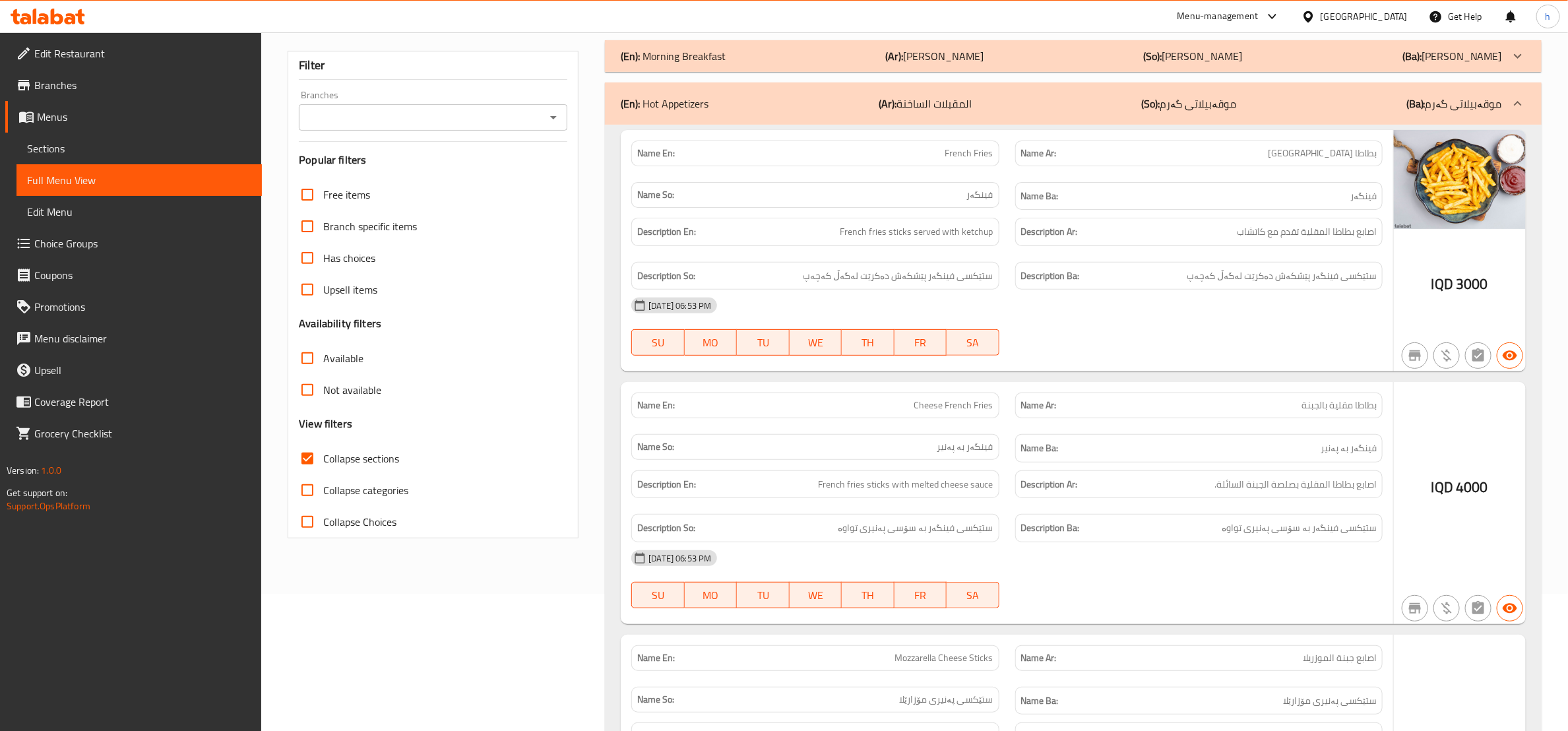
click at [682, 55] on p "(En): Morning Breakfast" at bounding box center [674, 56] width 105 height 16
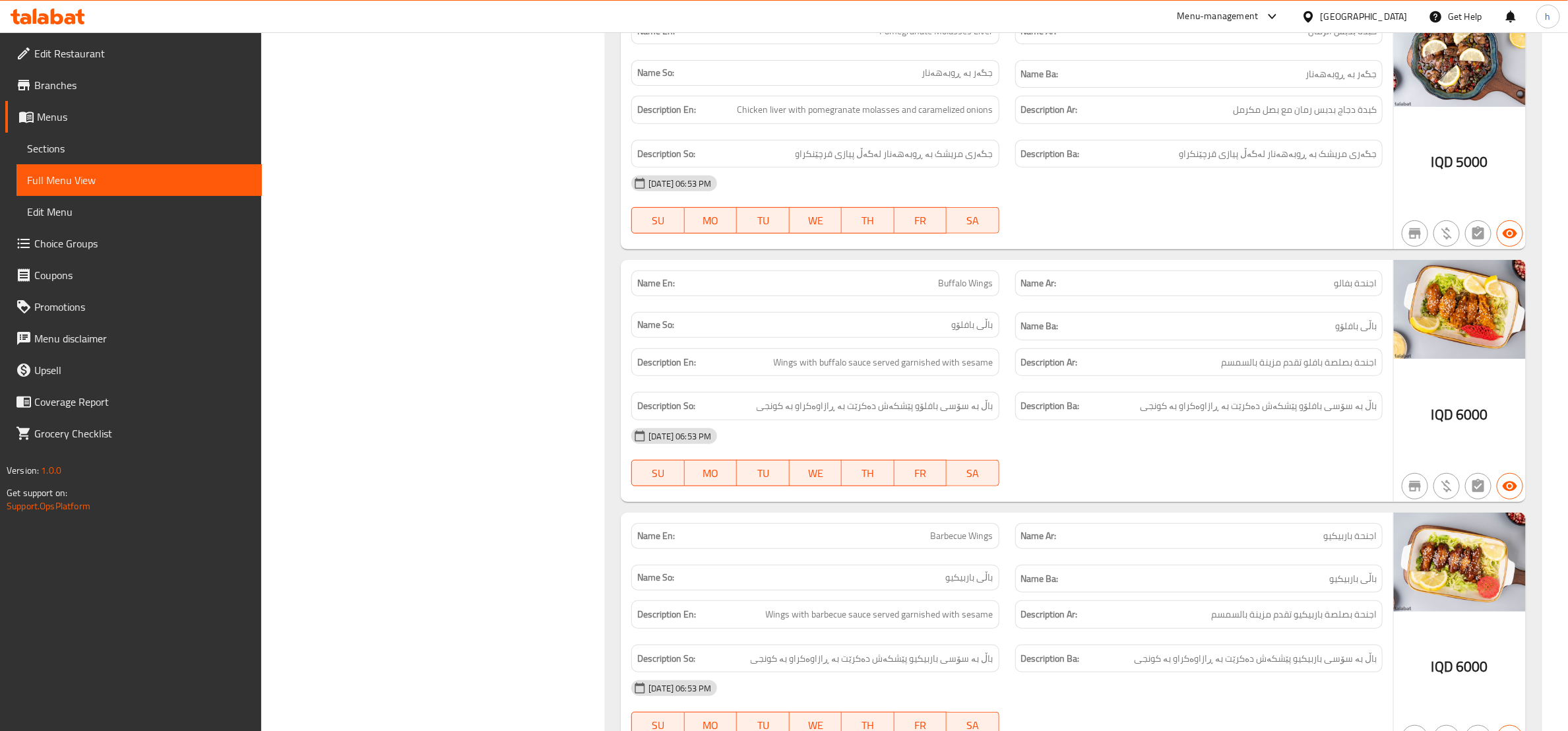
scroll to position [3629, 0]
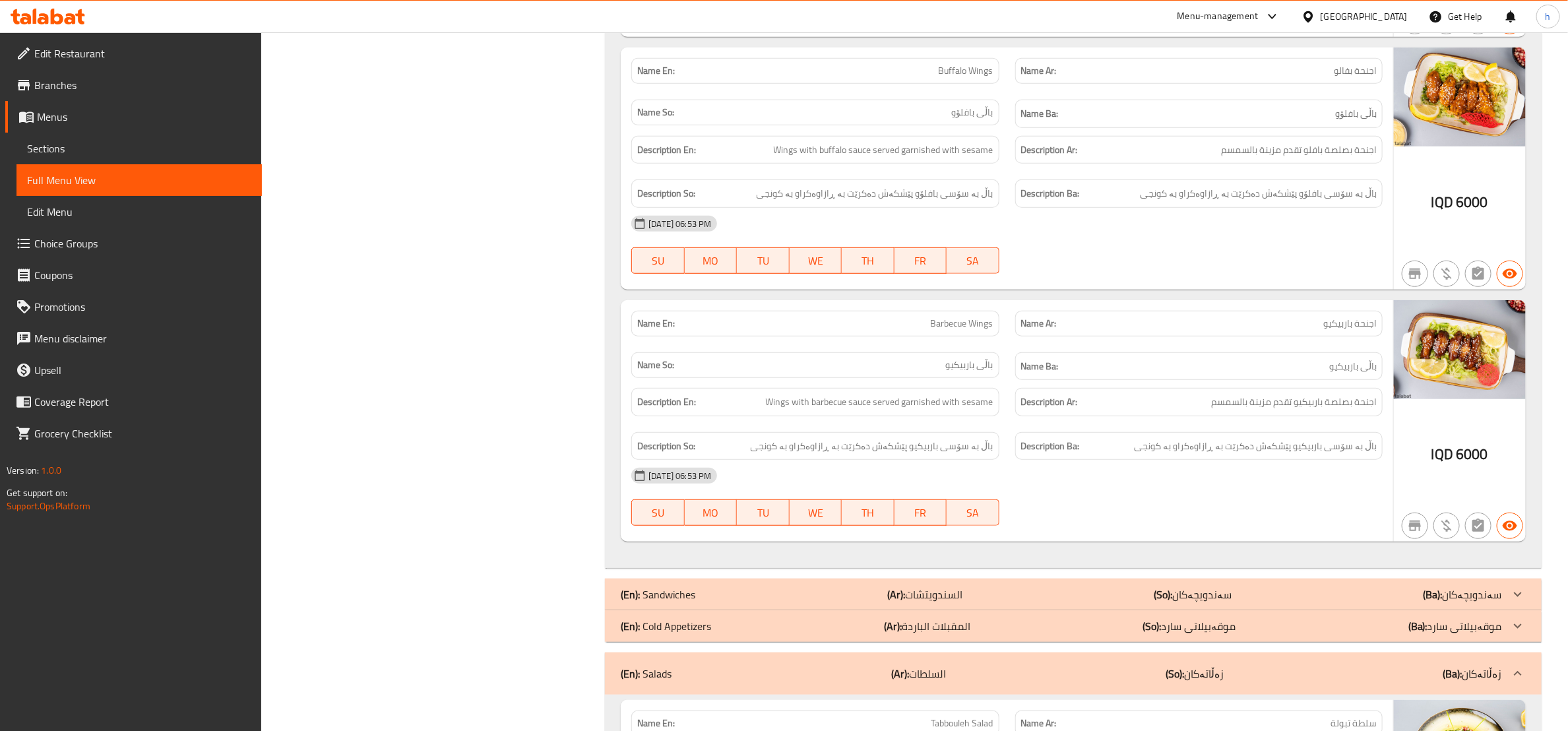
drag, startPoint x: 712, startPoint y: 588, endPoint x: 727, endPoint y: 576, distance: 19.2
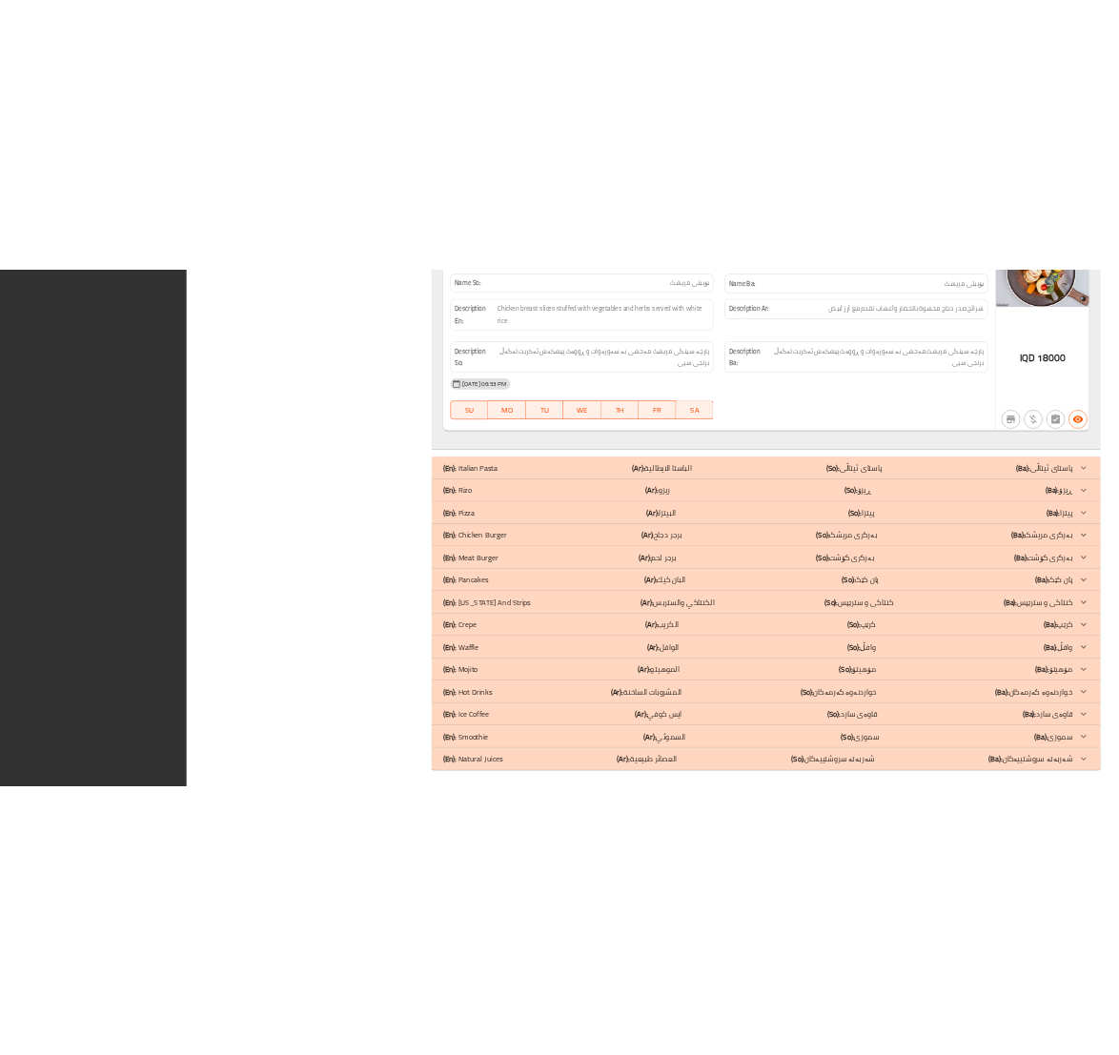
scroll to position [20751, 0]
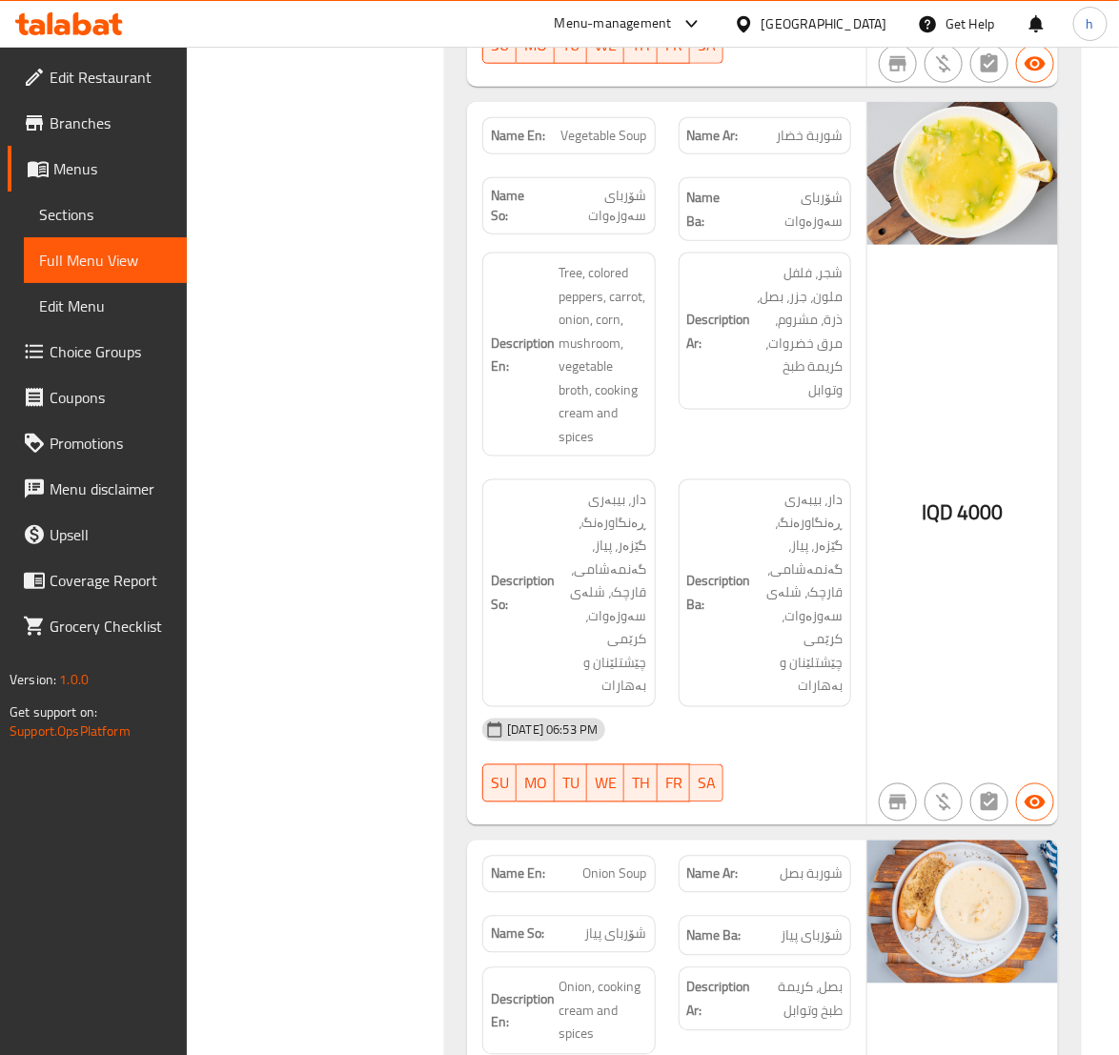
click at [54, 194] on link "Sections" at bounding box center [105, 215] width 163 height 46
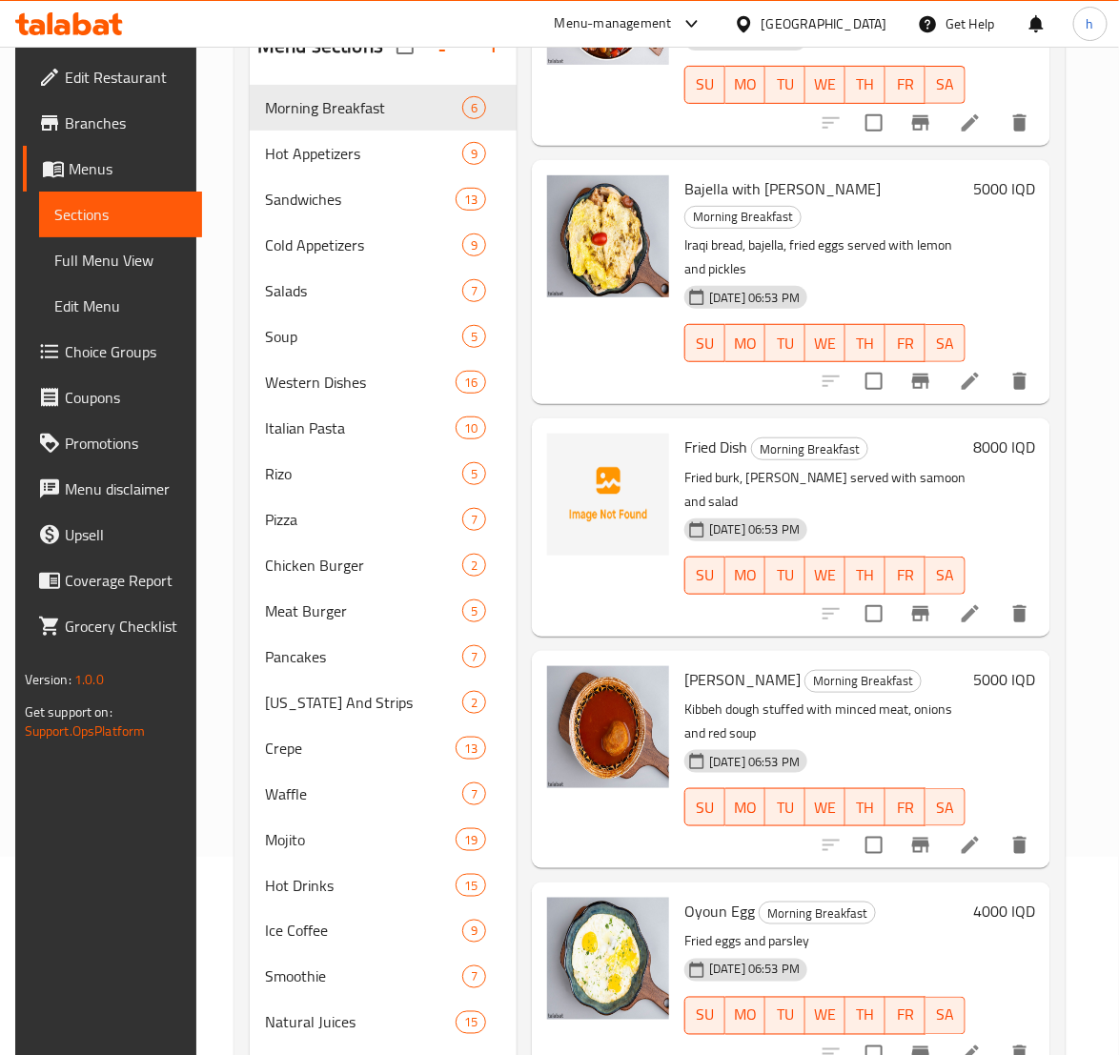
scroll to position [267, 0]
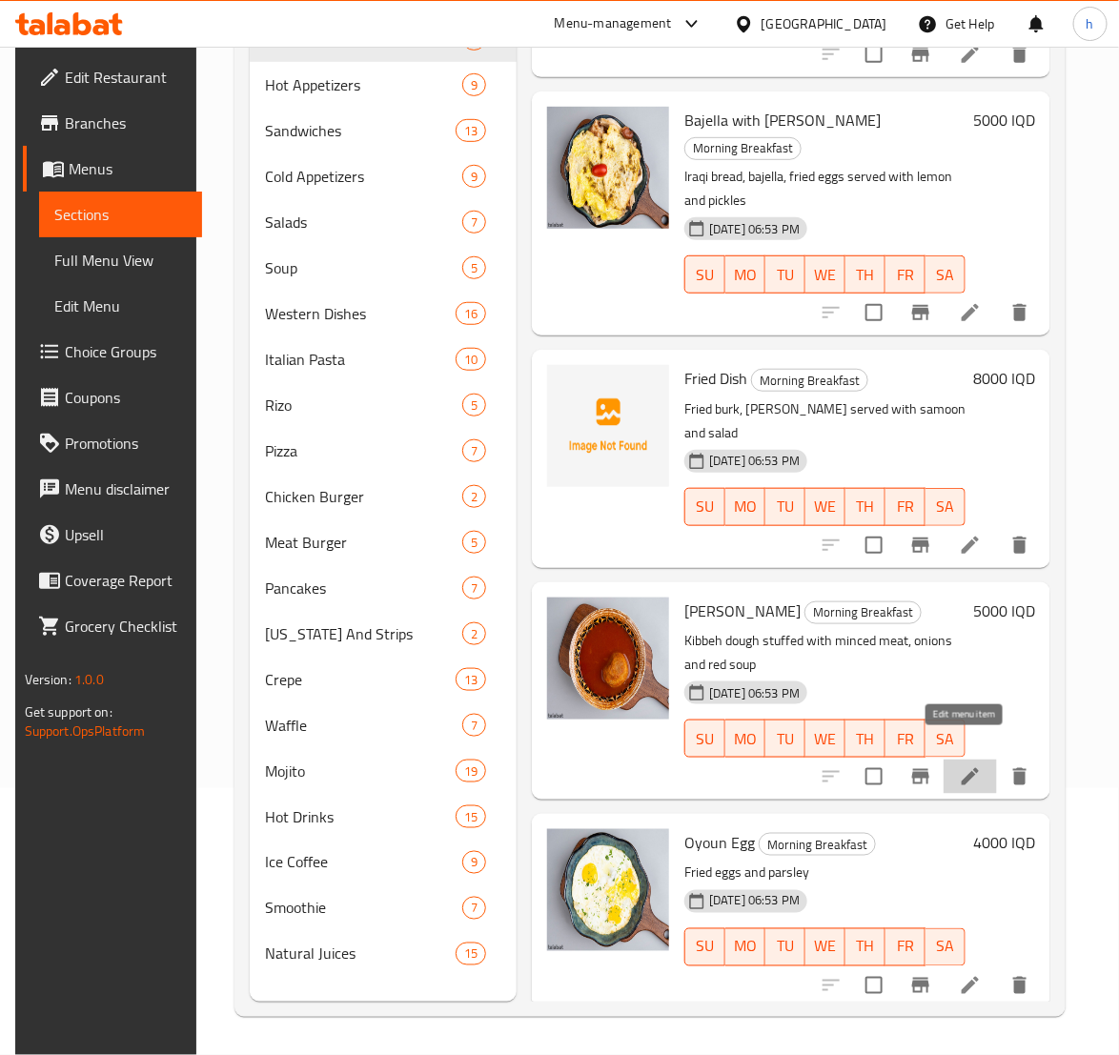
click at [967, 765] on icon at bounding box center [970, 776] width 23 height 23
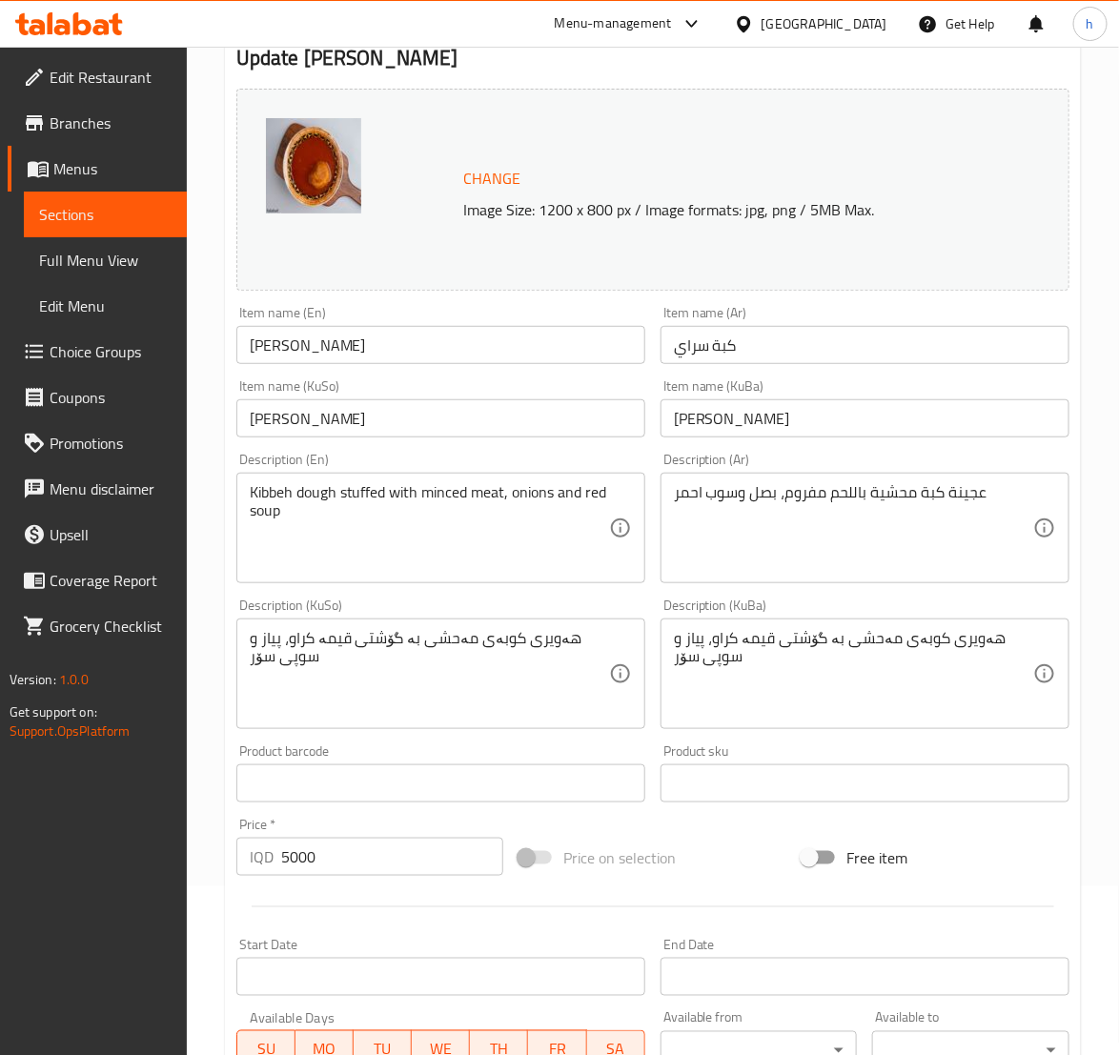
scroll to position [238, 0]
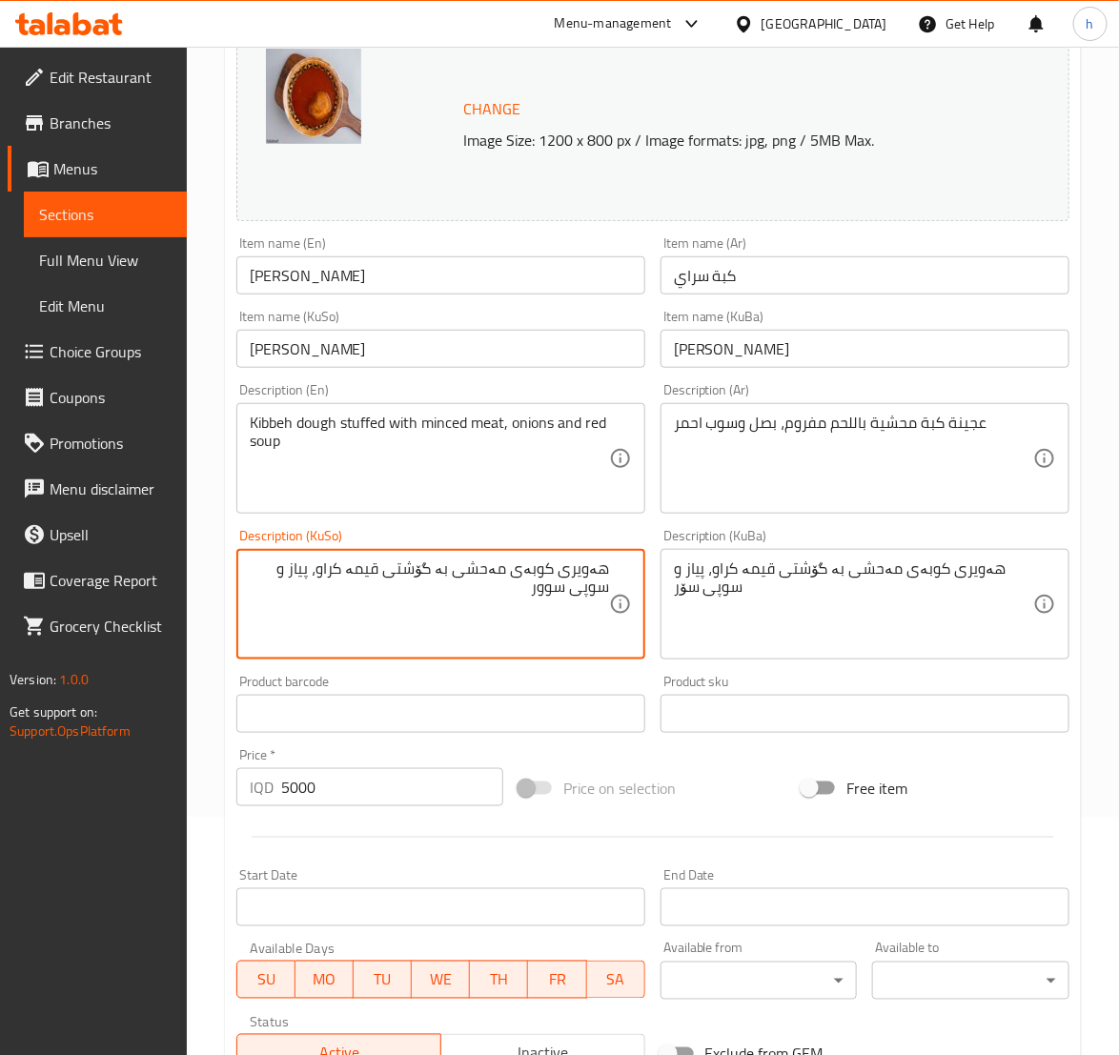
click at [586, 596] on textarea "هەویری کوبەی مەحشی بە گۆشتی قیمە کراو، پیاز و سوپی سوور" at bounding box center [429, 604] width 359 height 91
type textarea "هەویری کوبەی مەحشی بە گۆشتی قیمە کراو، پیاز و سوپی سوور"
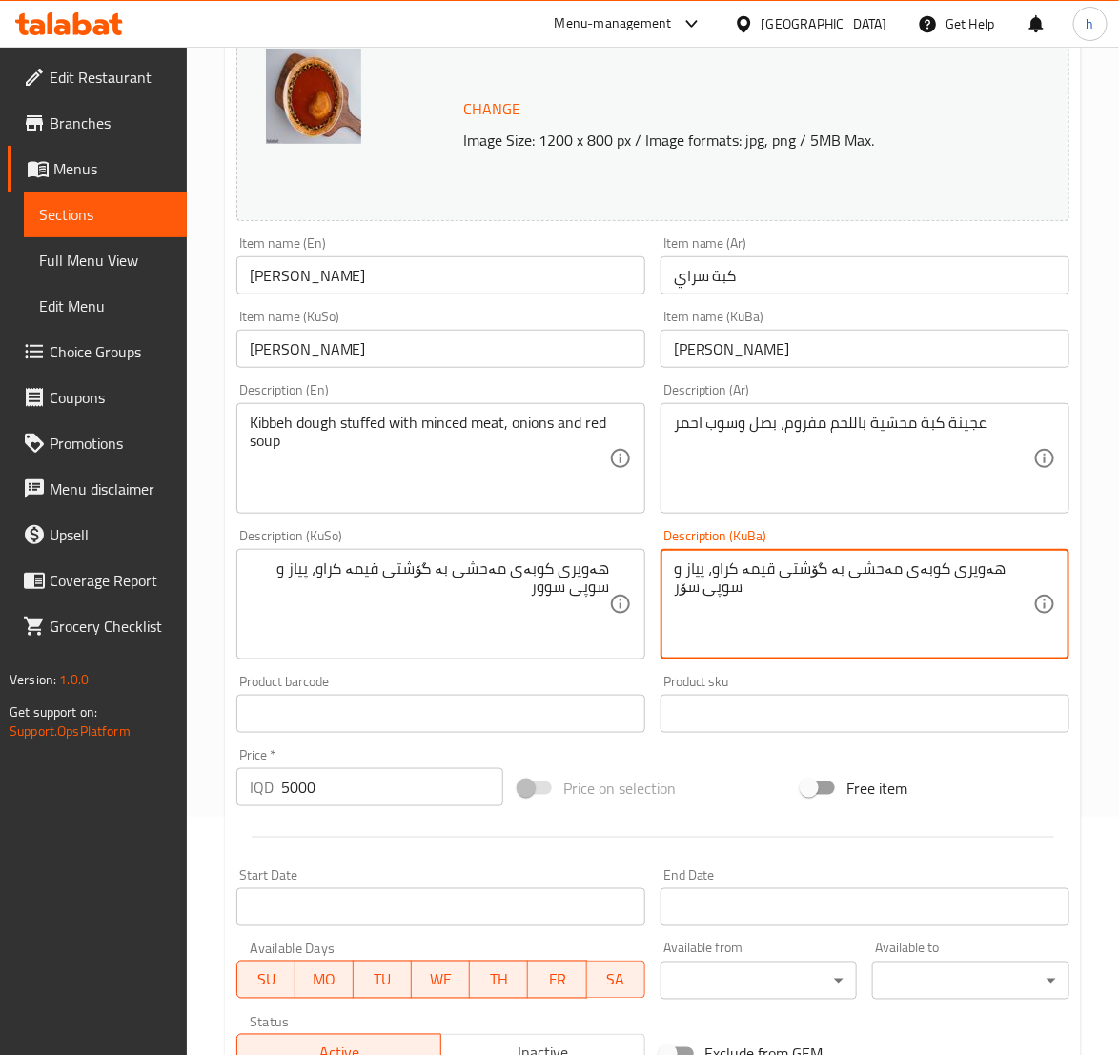
click at [675, 593] on textarea "هەویری کوبەی مەحشی بە گۆشتی قیمە کراو، پیاز و سوپی سۆر" at bounding box center [853, 604] width 359 height 91
paste textarea "وو"
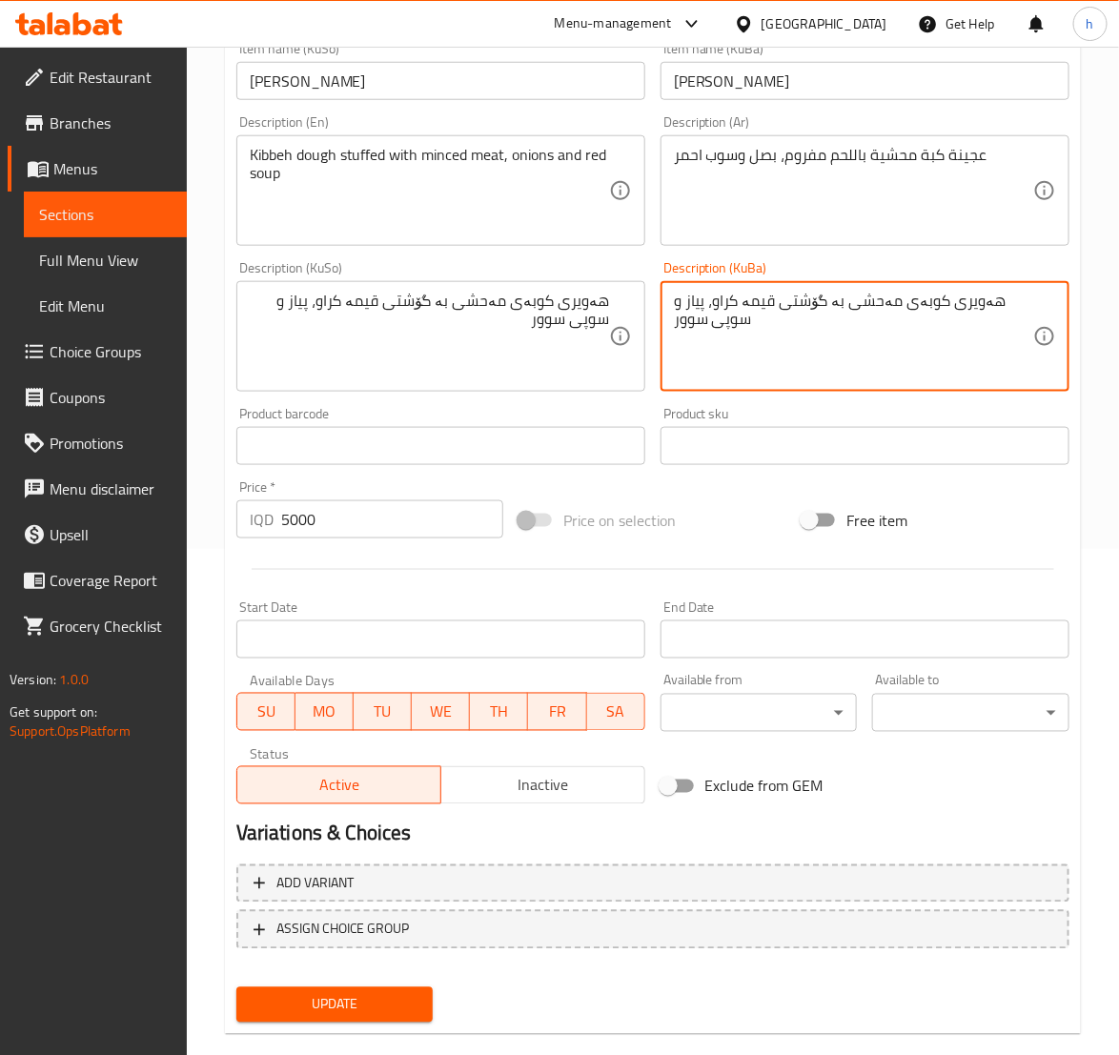
scroll to position [538, 0]
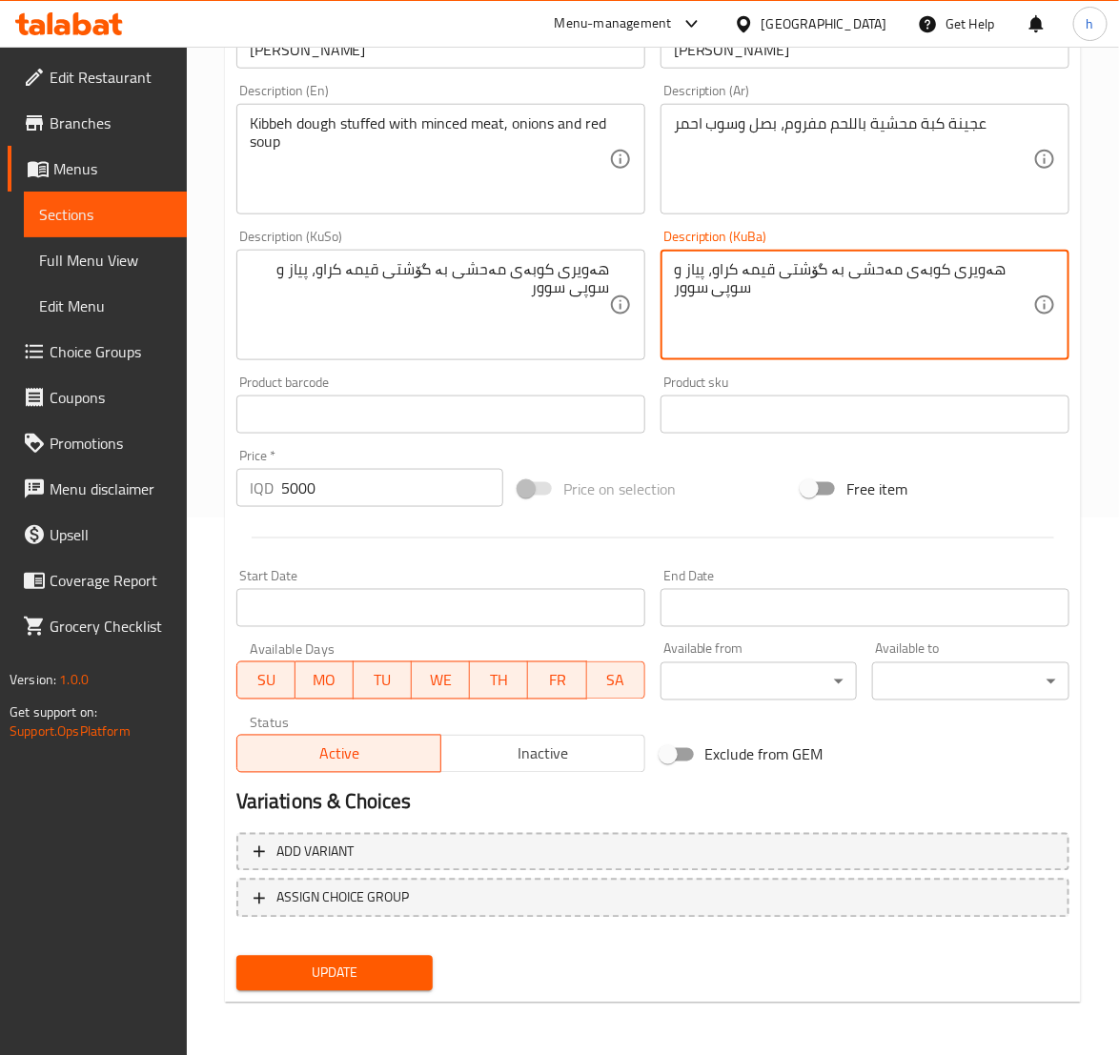
type textarea "هەویری کوبەی مەحشی بە گۆشتی قیمە کراو، پیاز و سوپی سوور"
click at [387, 973] on span "Update" at bounding box center [335, 974] width 167 height 24
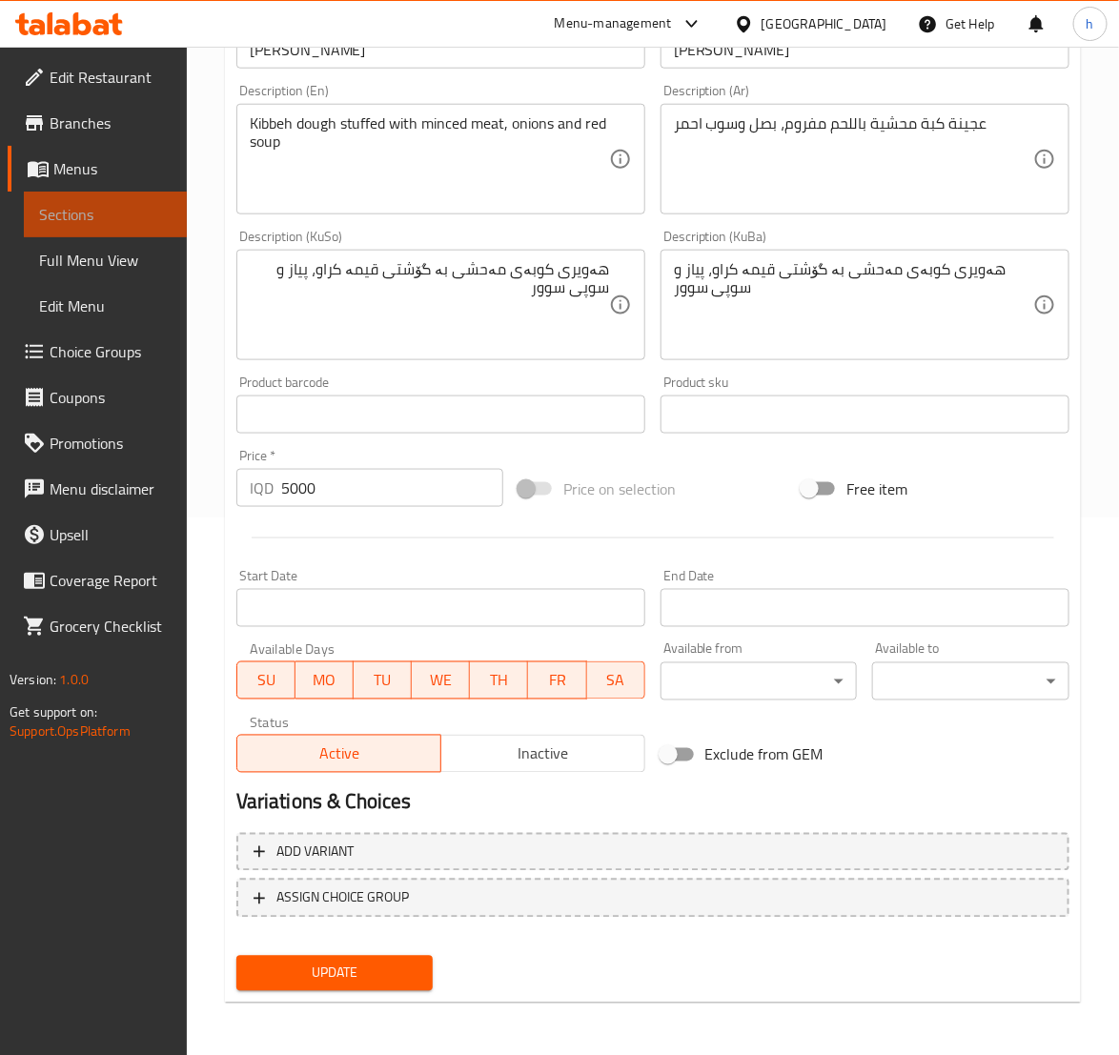
click at [112, 230] on link "Sections" at bounding box center [105, 215] width 163 height 46
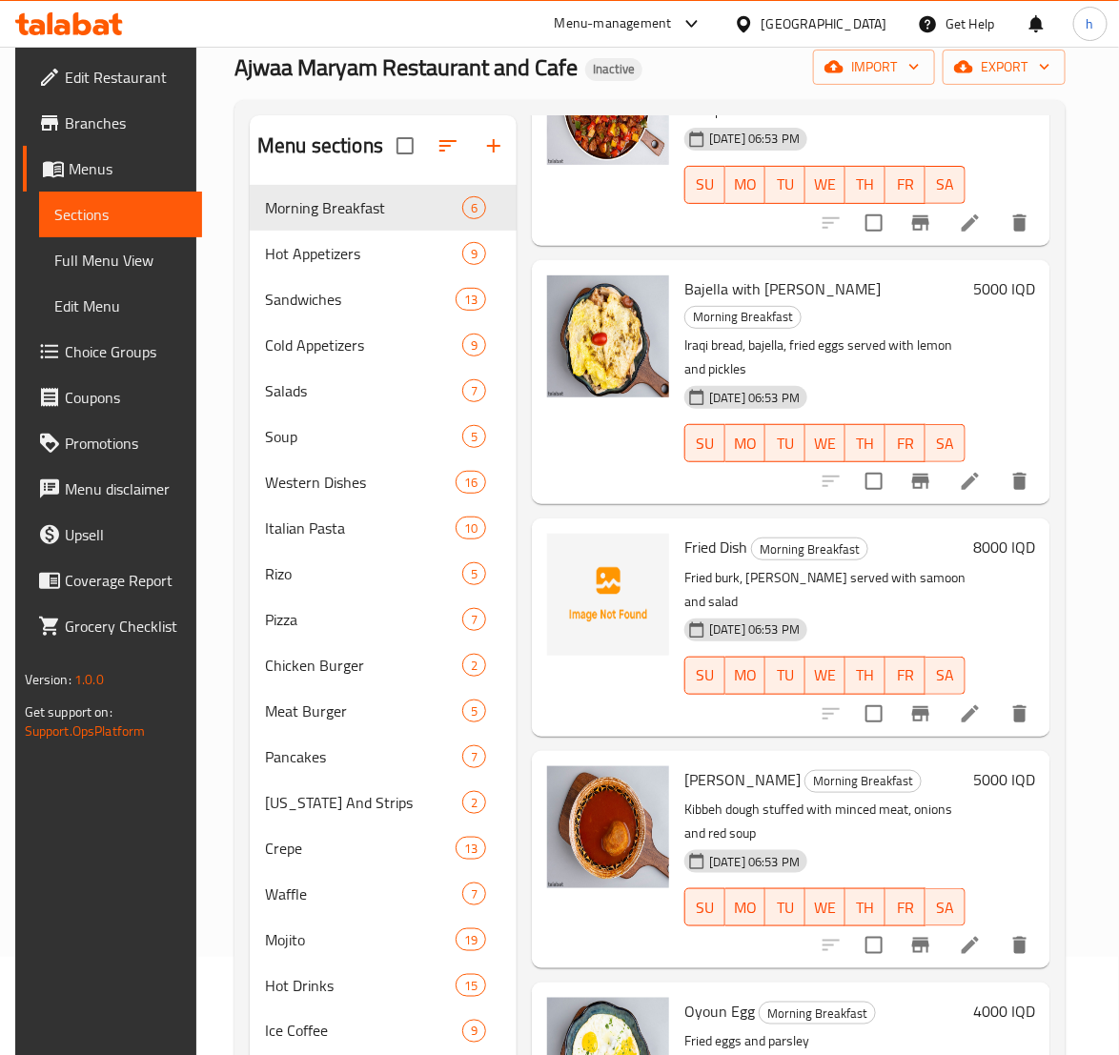
scroll to position [29, 0]
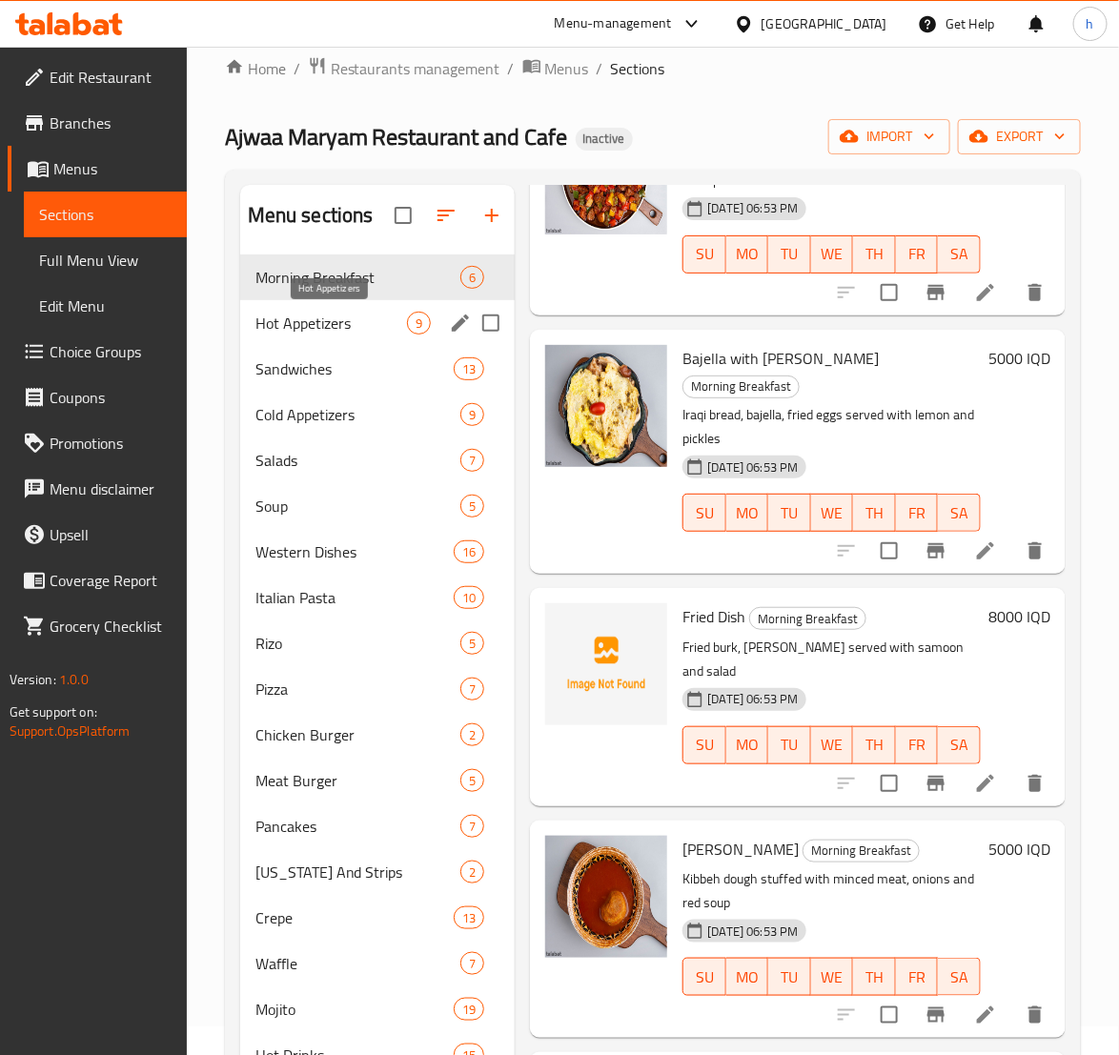
click at [321, 333] on span "Hot Appetizers" at bounding box center [331, 323] width 152 height 23
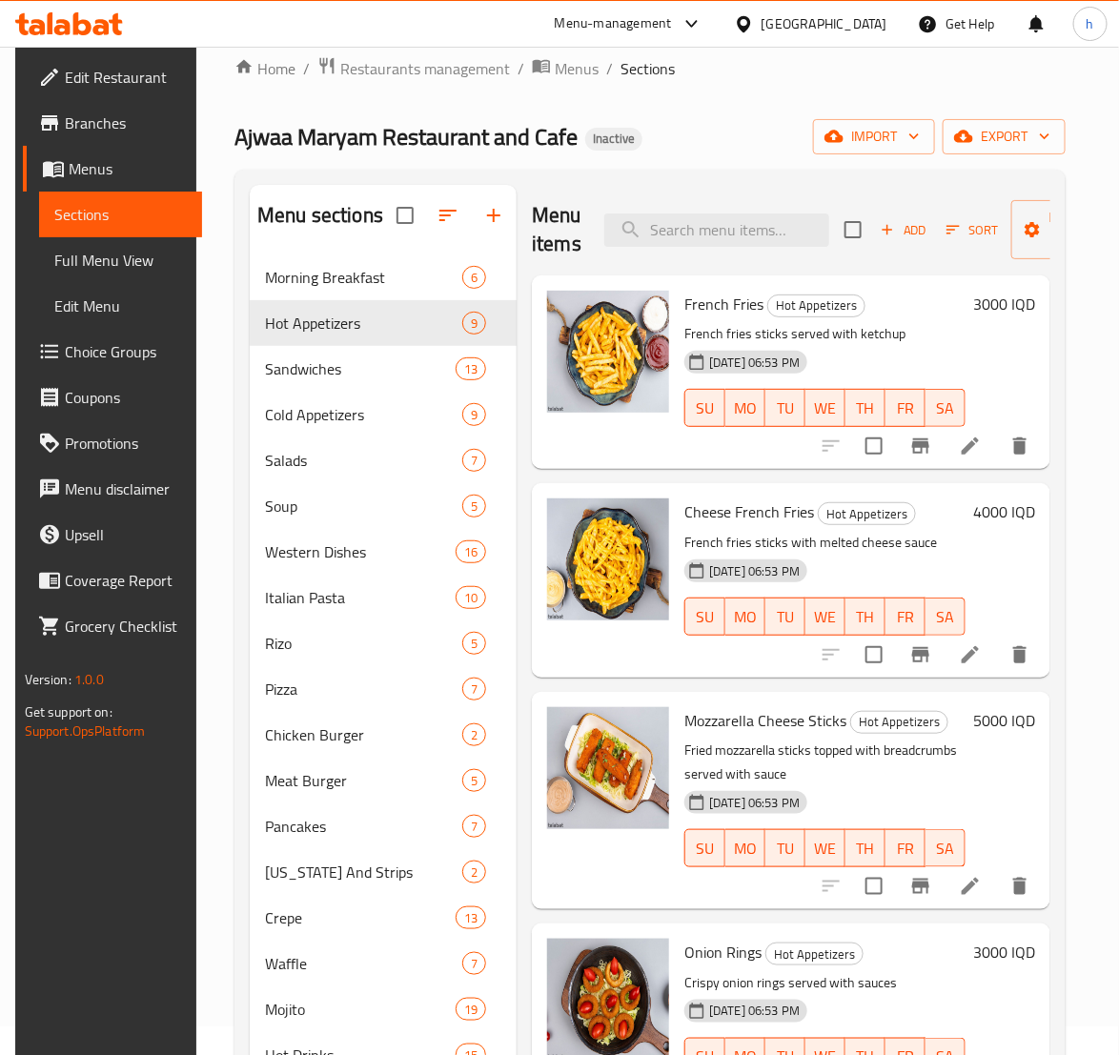
click at [945, 444] on li at bounding box center [970, 446] width 53 height 34
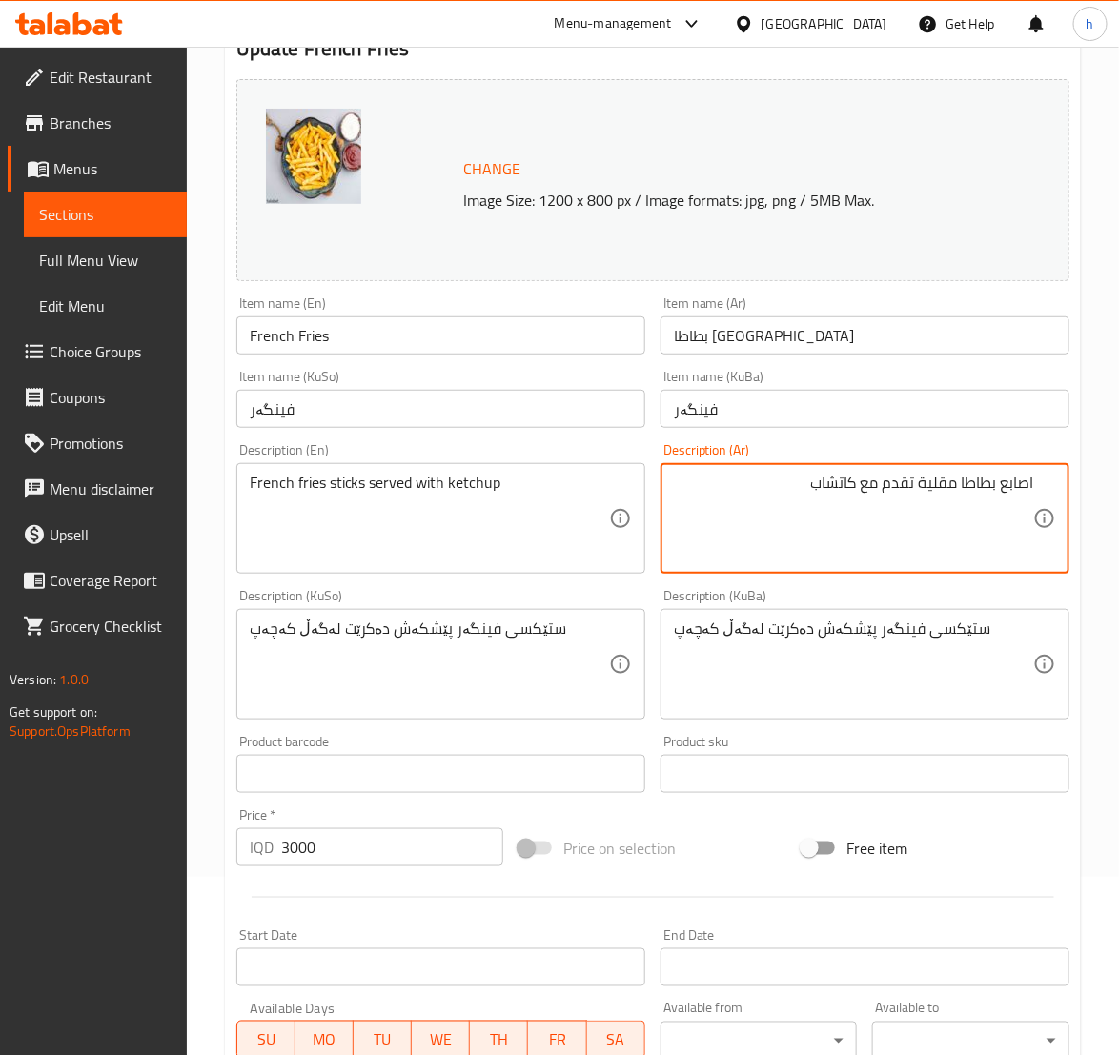
scroll to position [538, 0]
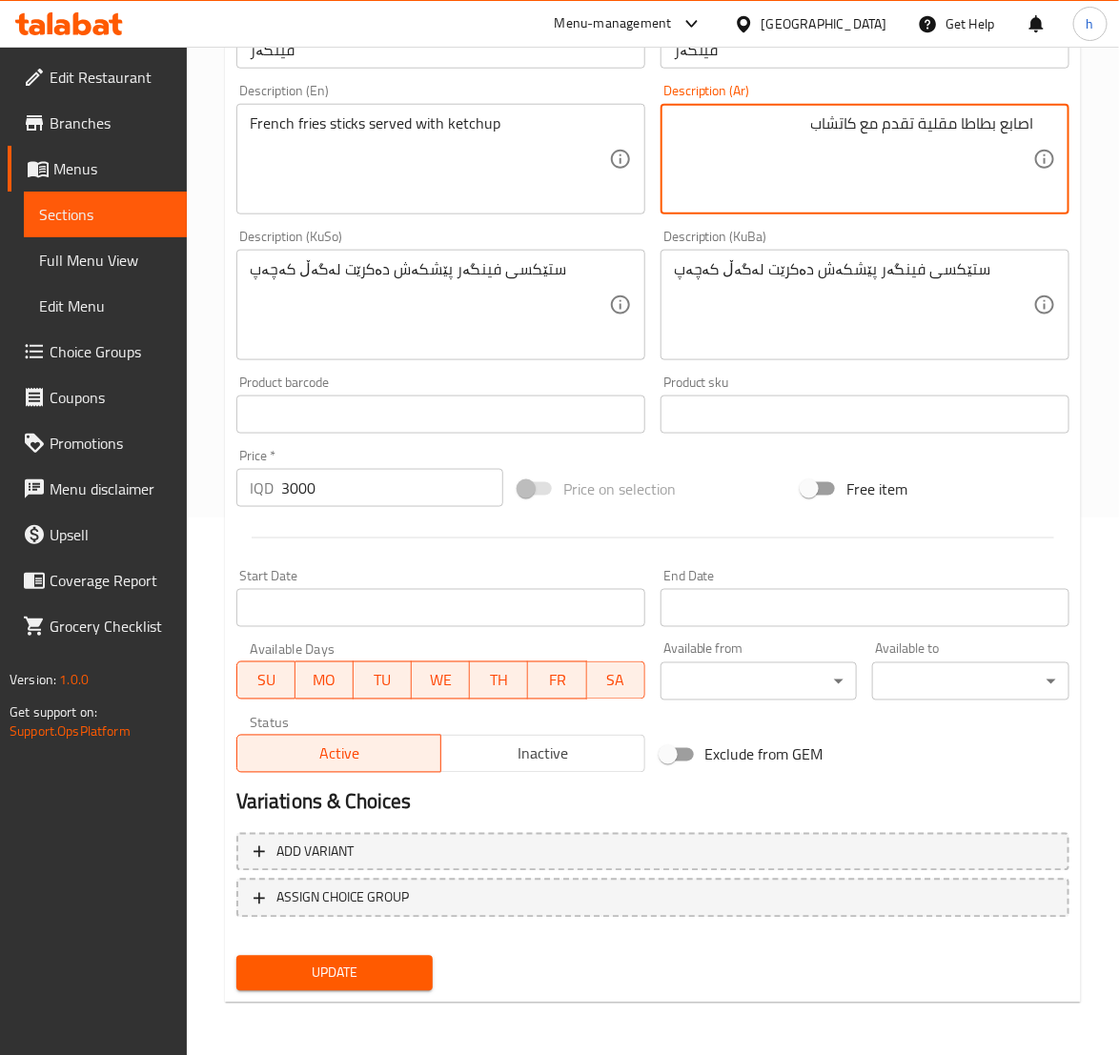
type textarea "اصابع بطاطا مقلية تقدم مع كاتشاب"
click at [333, 962] on span "Update" at bounding box center [335, 974] width 167 height 24
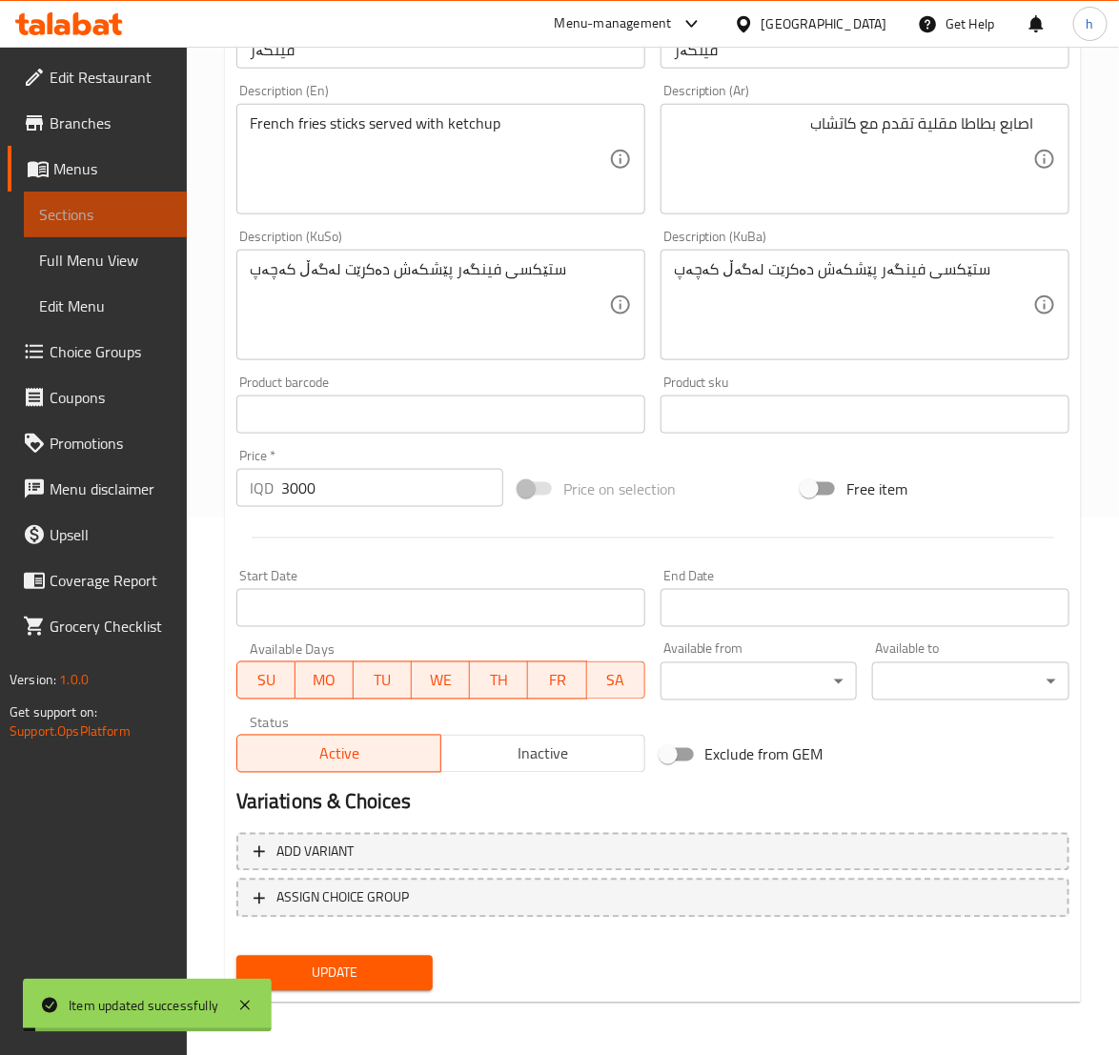
click at [78, 223] on span "Sections" at bounding box center [105, 214] width 132 height 23
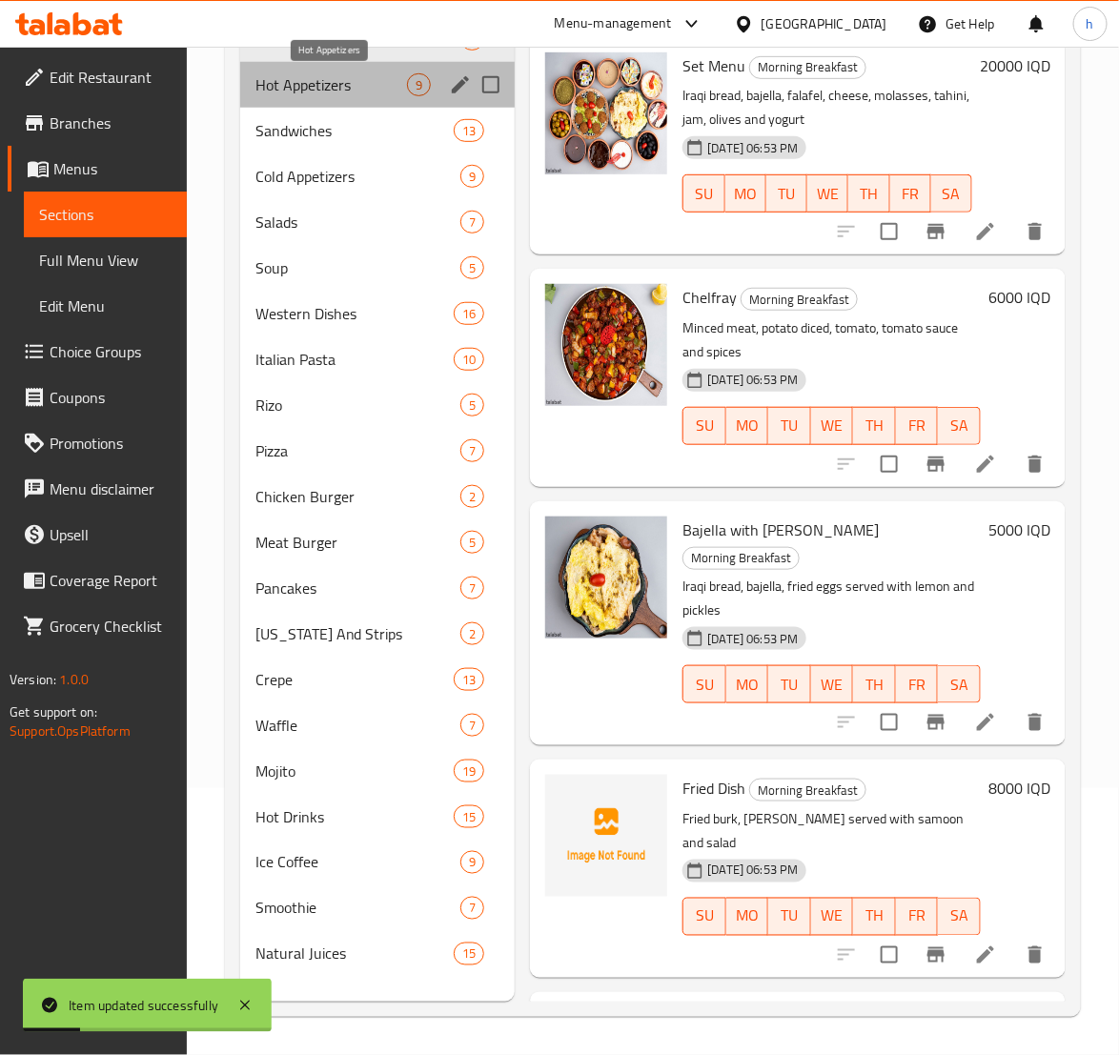
click at [324, 95] on span "Hot Appetizers" at bounding box center [331, 84] width 152 height 23
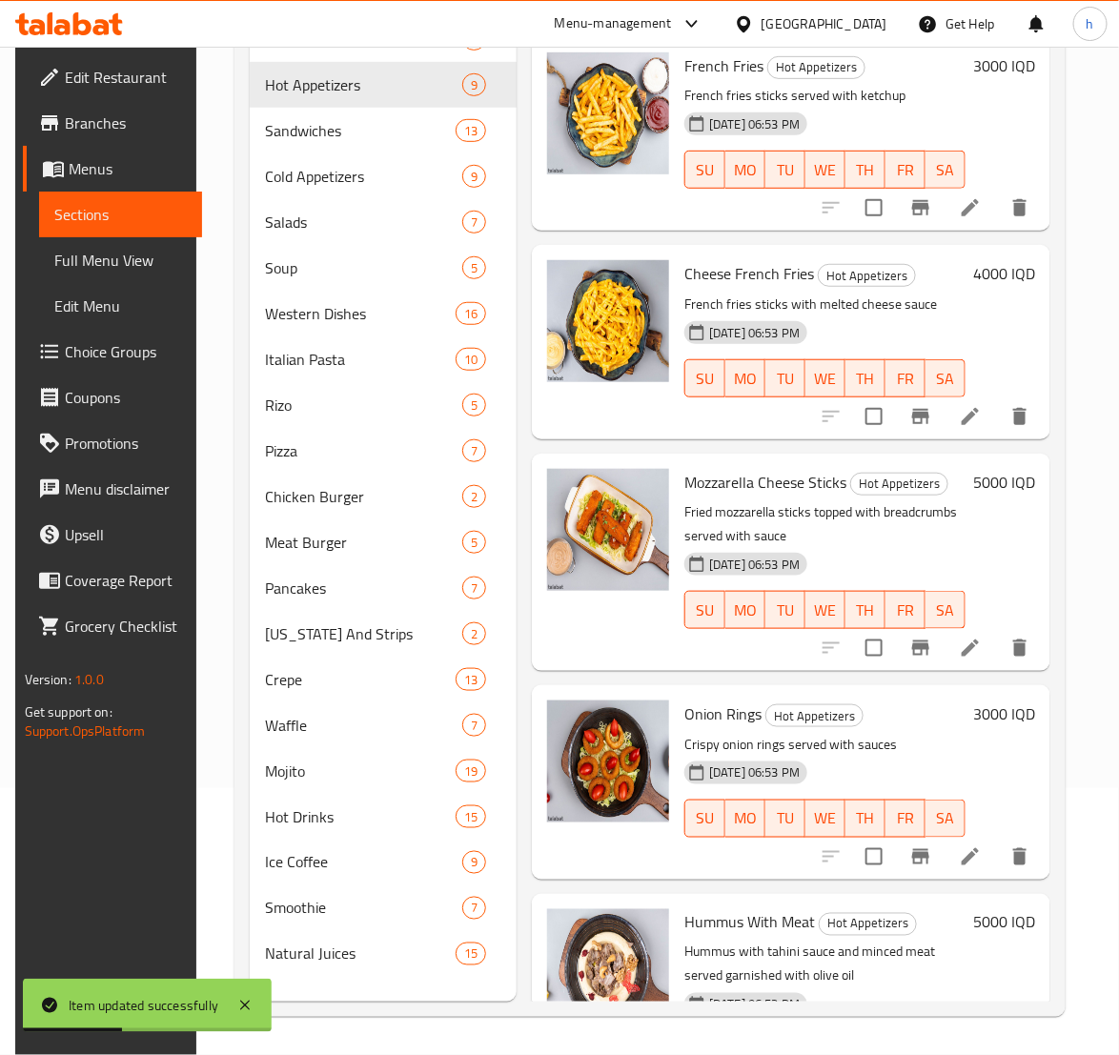
click at [959, 409] on icon at bounding box center [970, 416] width 23 height 23
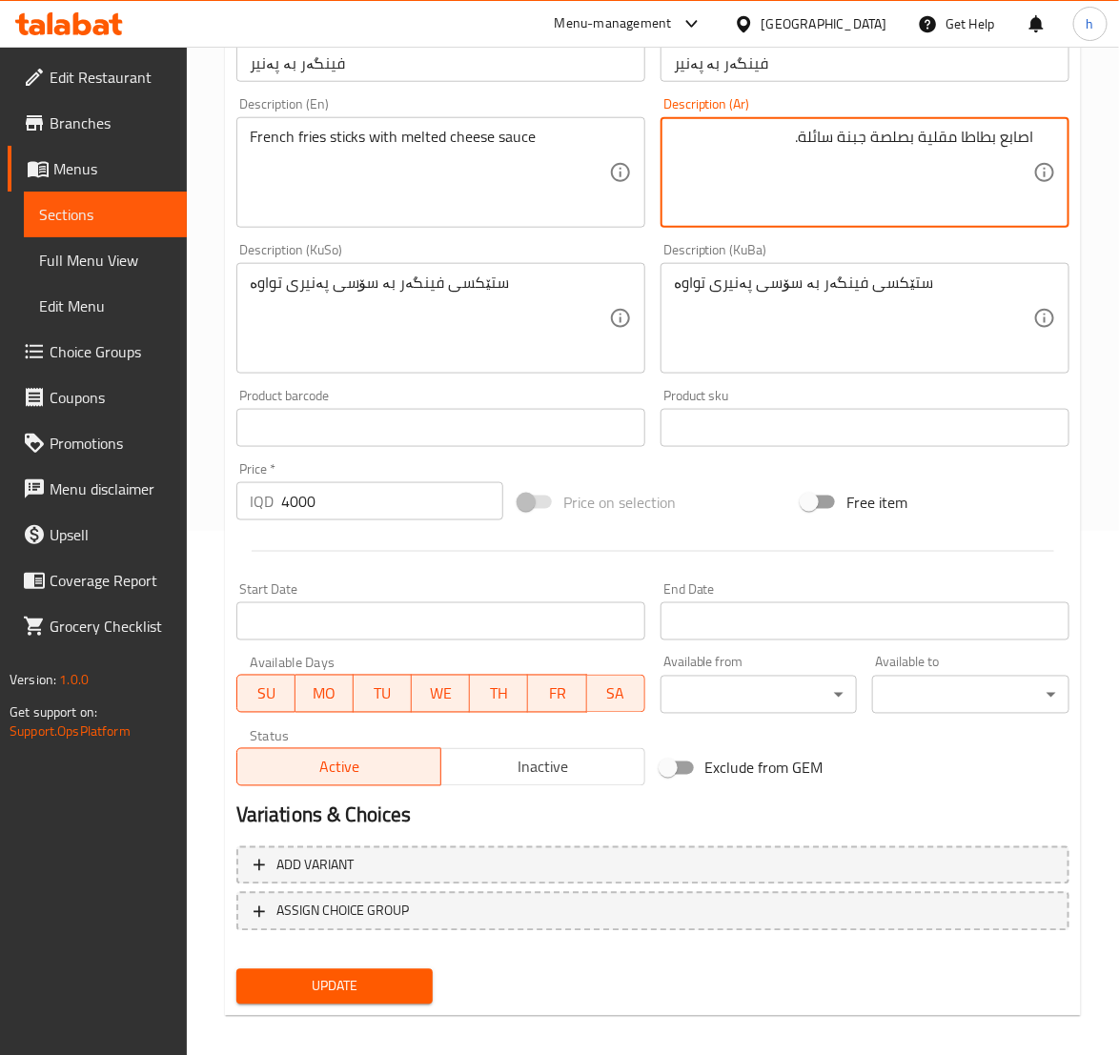
scroll to position [538, 0]
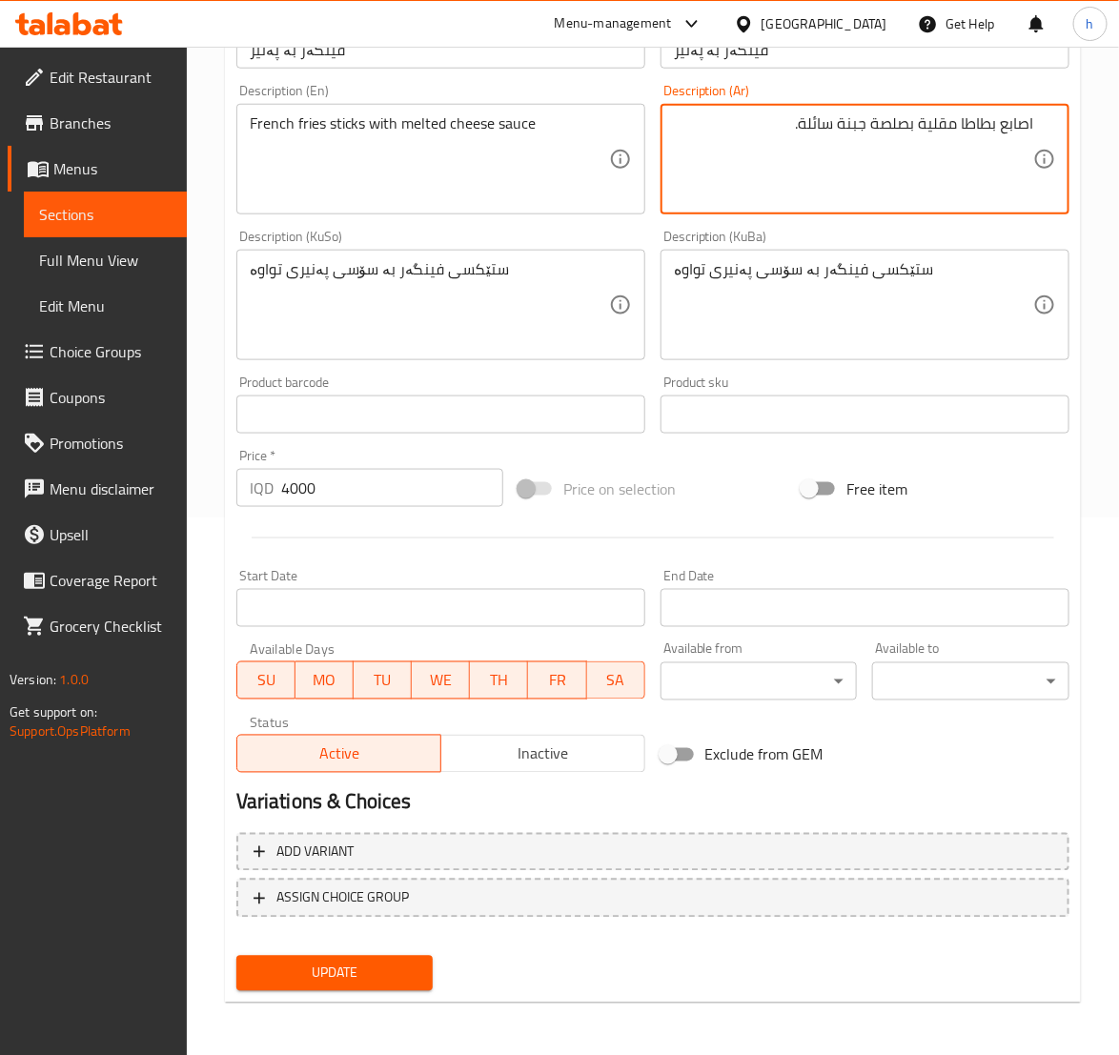
type textarea "اصابع بطاطا مقلية بصلصة جبنة سائلة."
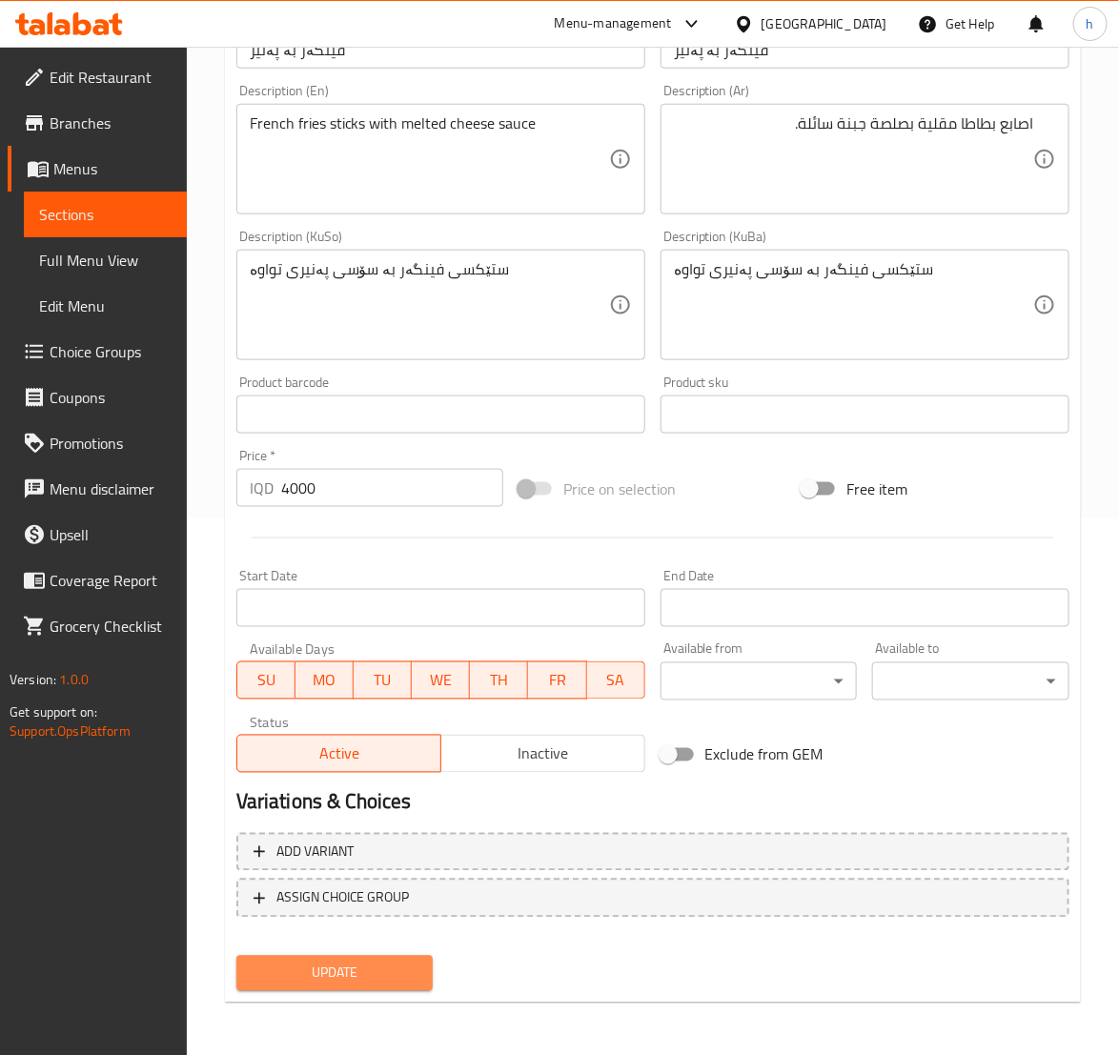
click at [377, 973] on span "Update" at bounding box center [335, 974] width 167 height 24
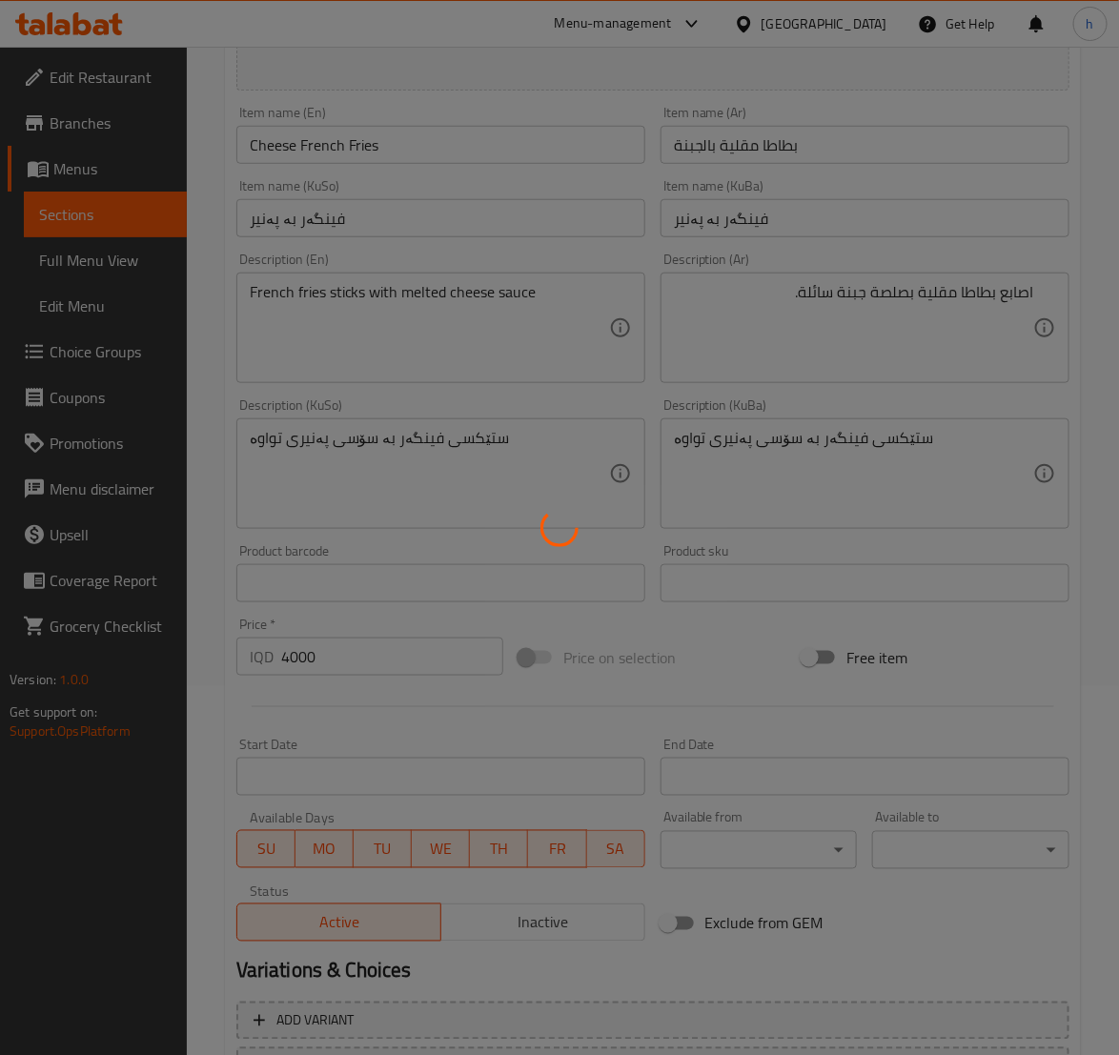
scroll to position [298, 0]
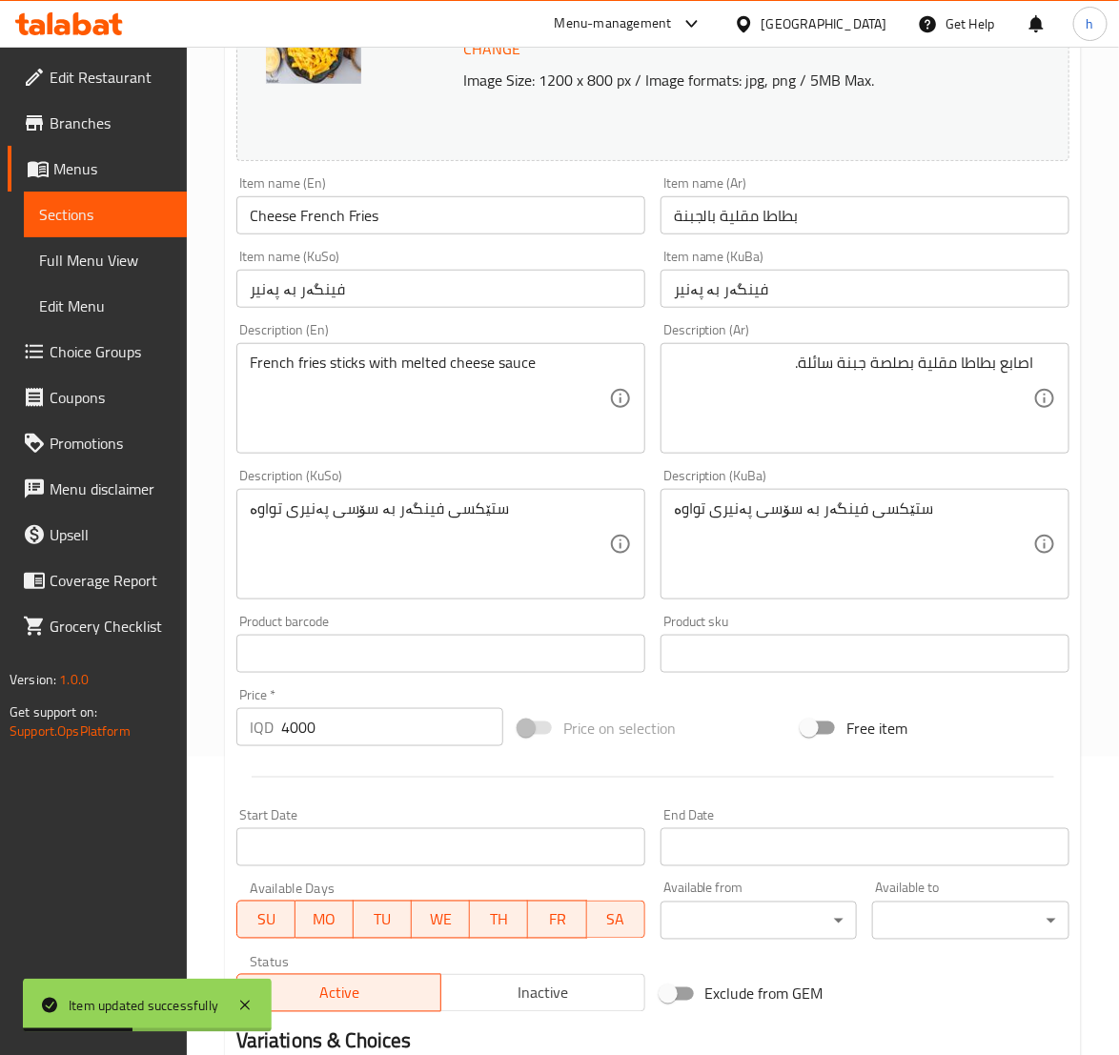
click at [66, 194] on link "Sections" at bounding box center [105, 215] width 163 height 46
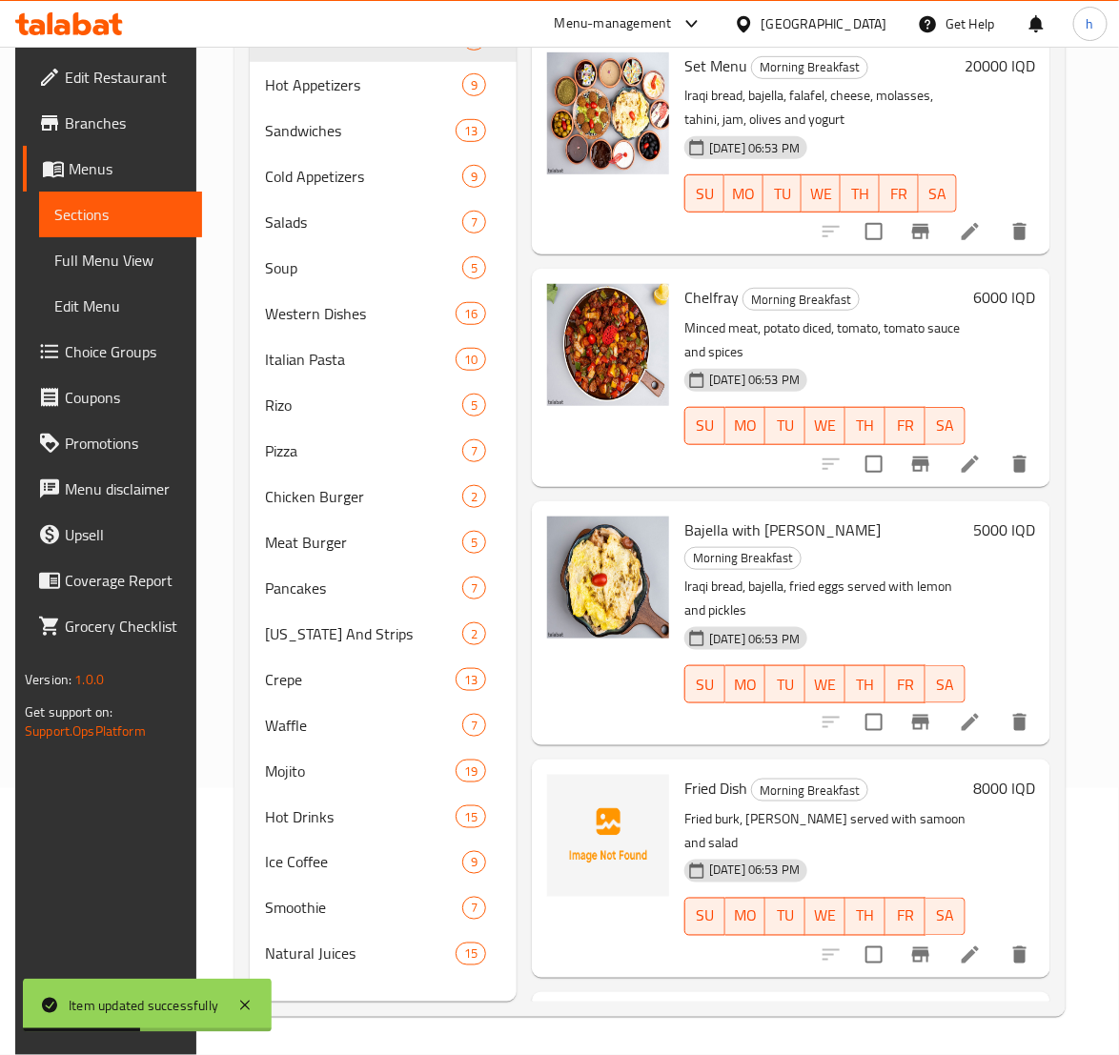
scroll to position [267, 0]
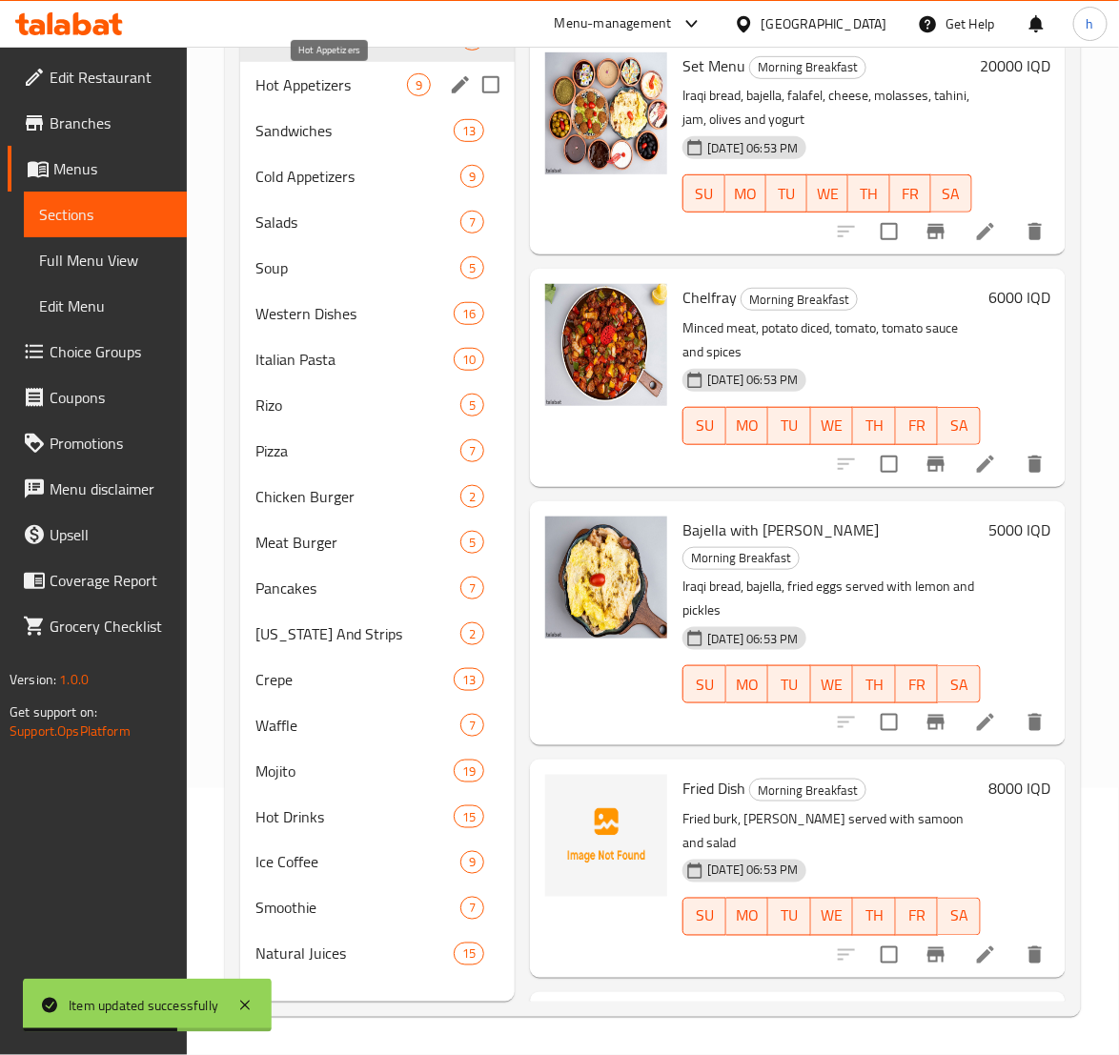
click at [338, 94] on span "Hot Appetizers" at bounding box center [331, 84] width 152 height 23
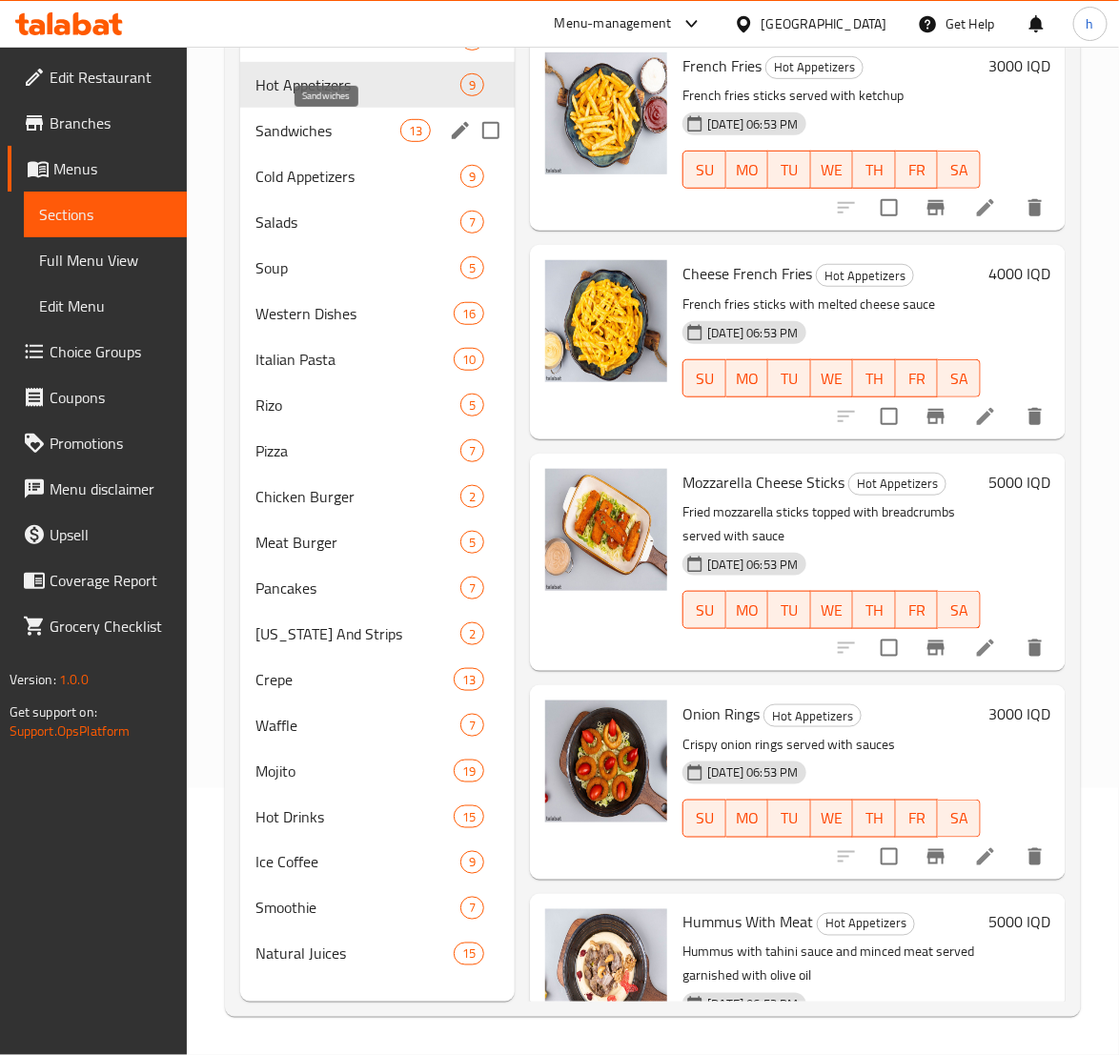
scroll to position [29, 0]
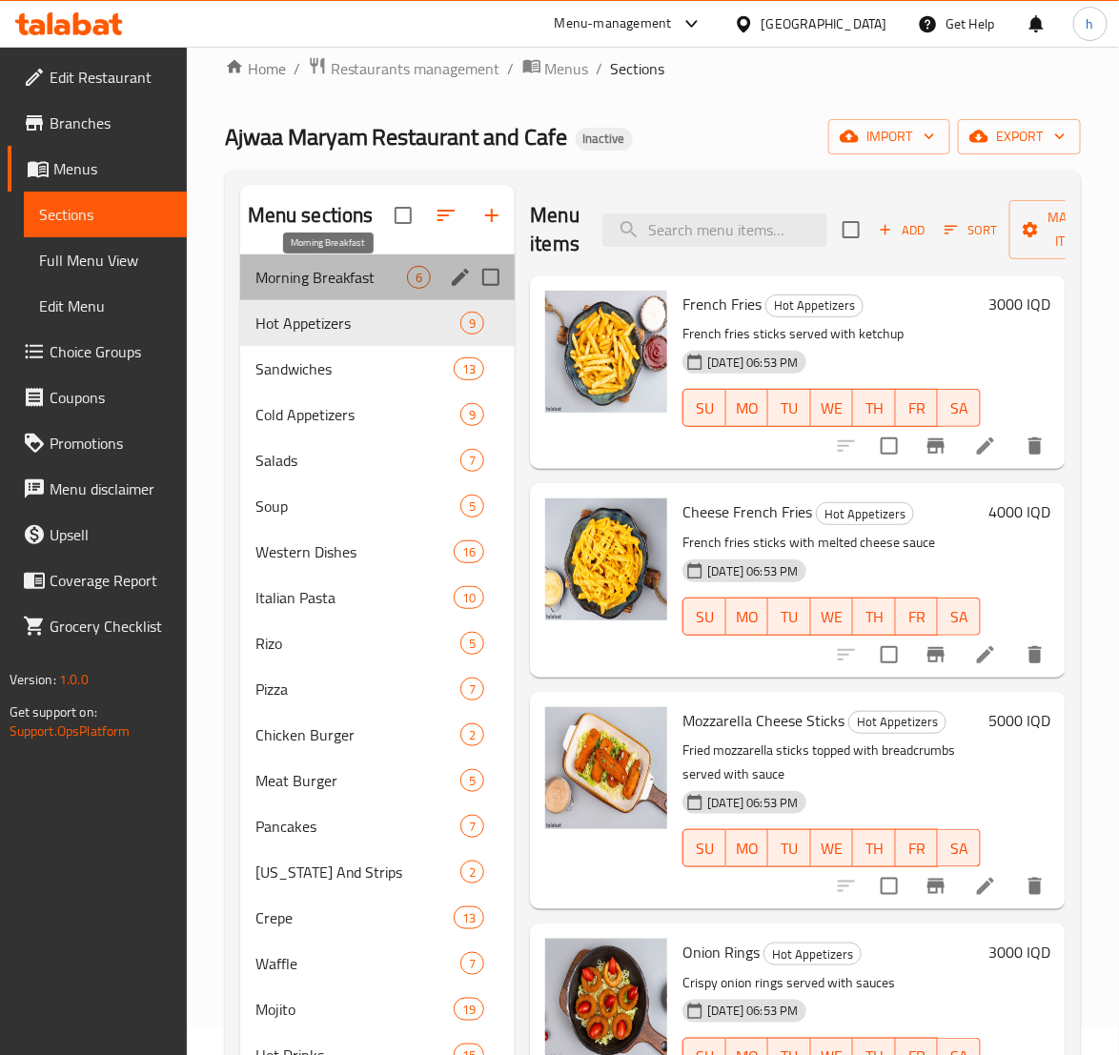
click at [329, 269] on span "Morning Breakfast" at bounding box center [331, 277] width 152 height 23
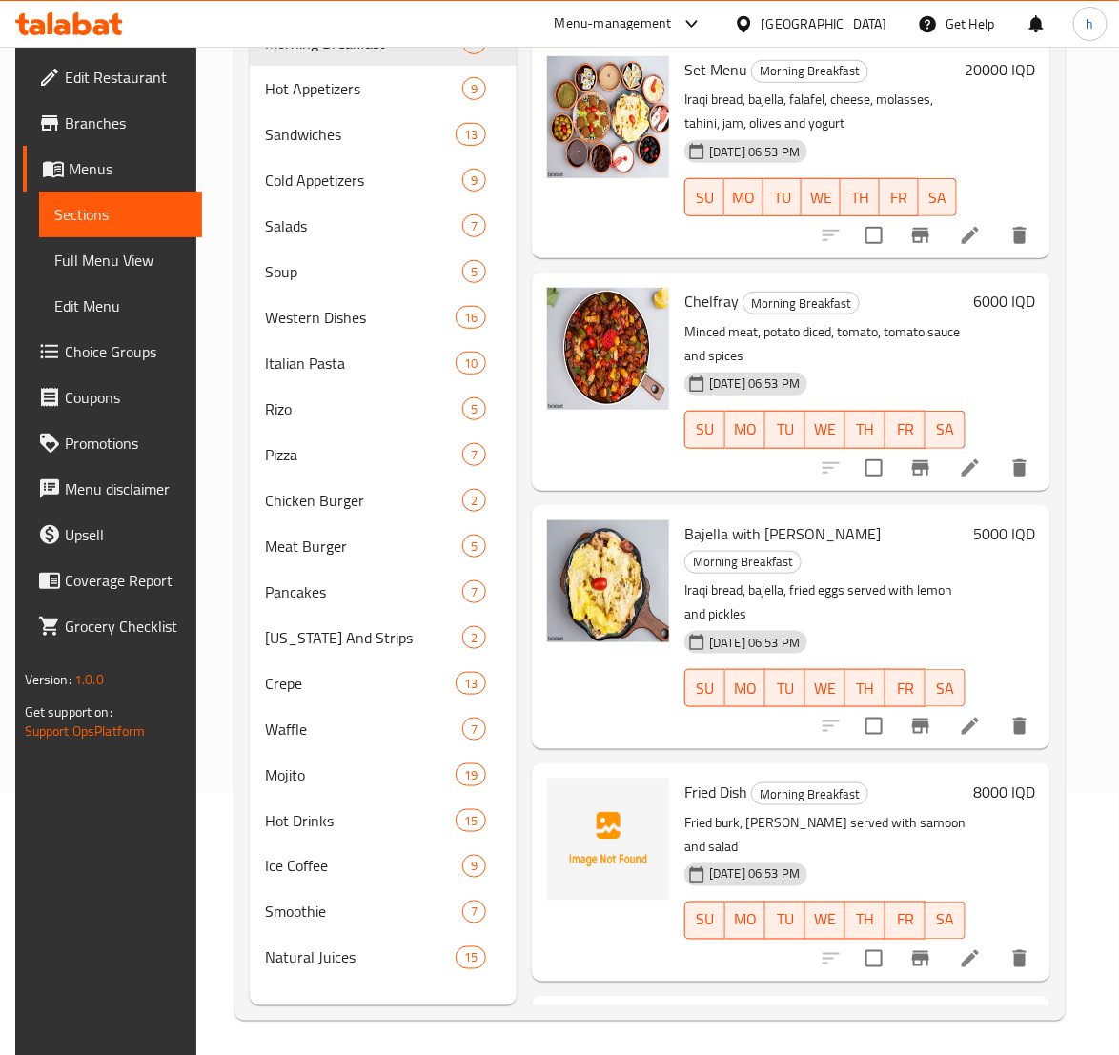
scroll to position [267, 0]
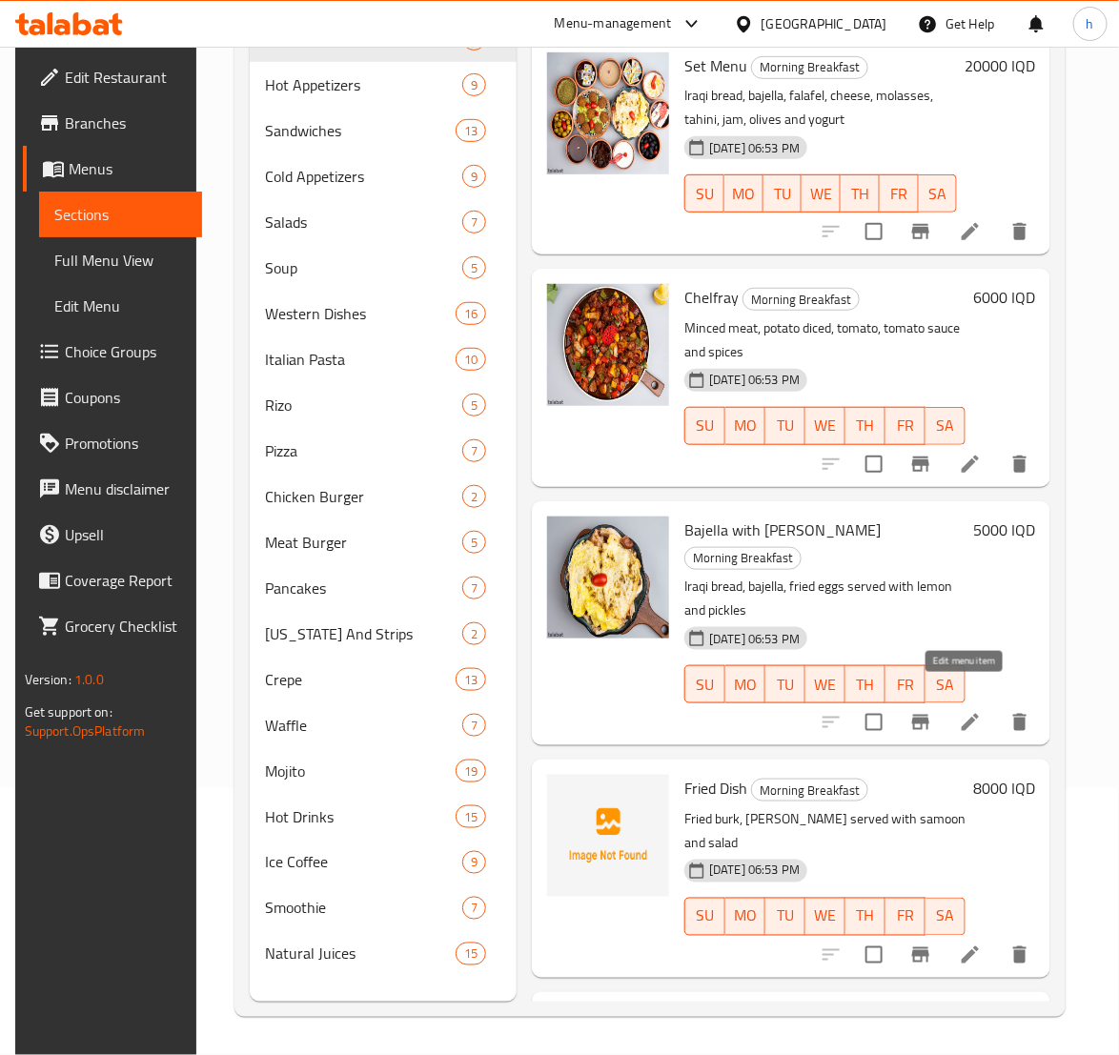
click at [964, 714] on icon at bounding box center [970, 722] width 17 height 17
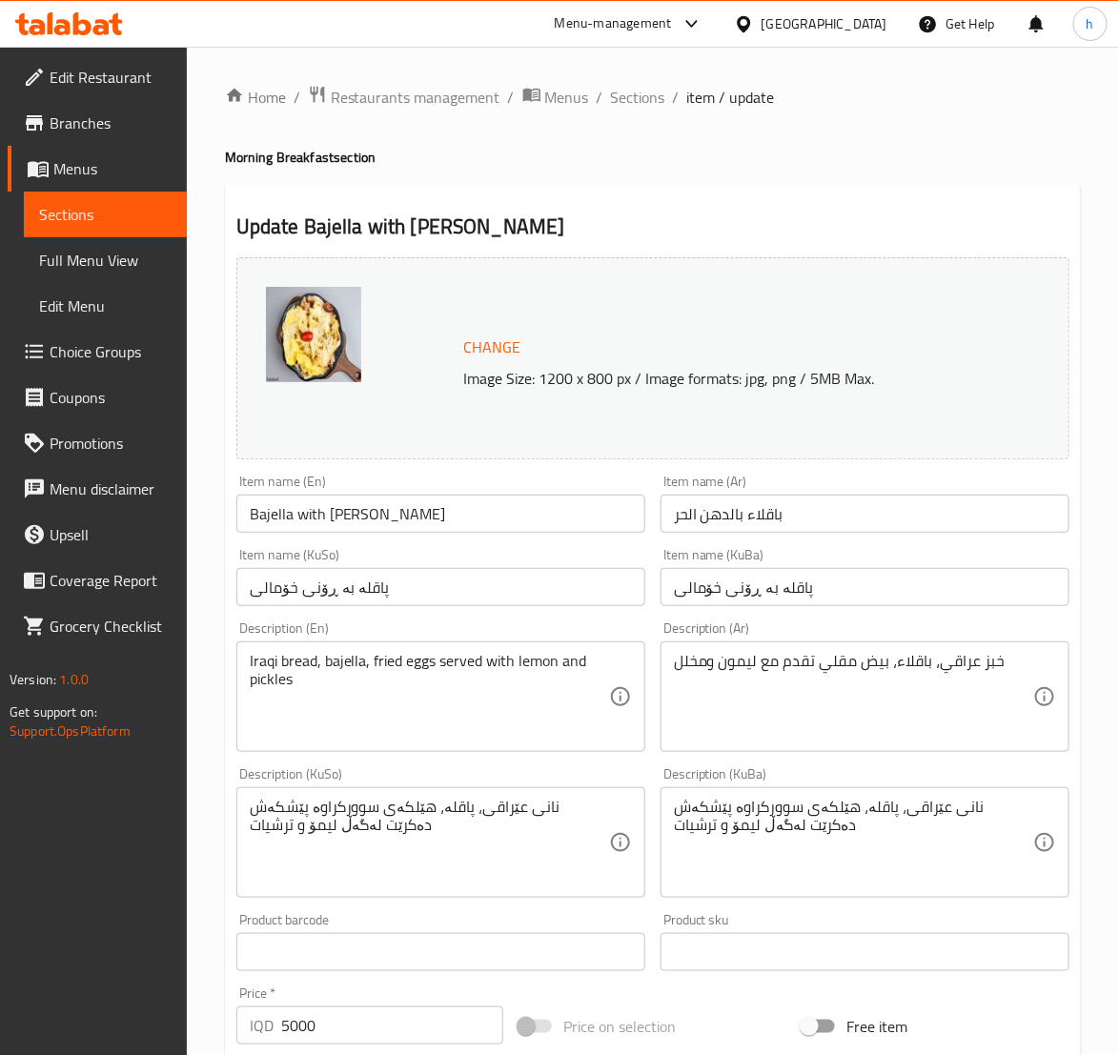
drag, startPoint x: 303, startPoint y: 510, endPoint x: 327, endPoint y: 538, distance: 36.5
click at [307, 518] on input "Bajella with [PERSON_NAME]" at bounding box center [440, 514] width 409 height 38
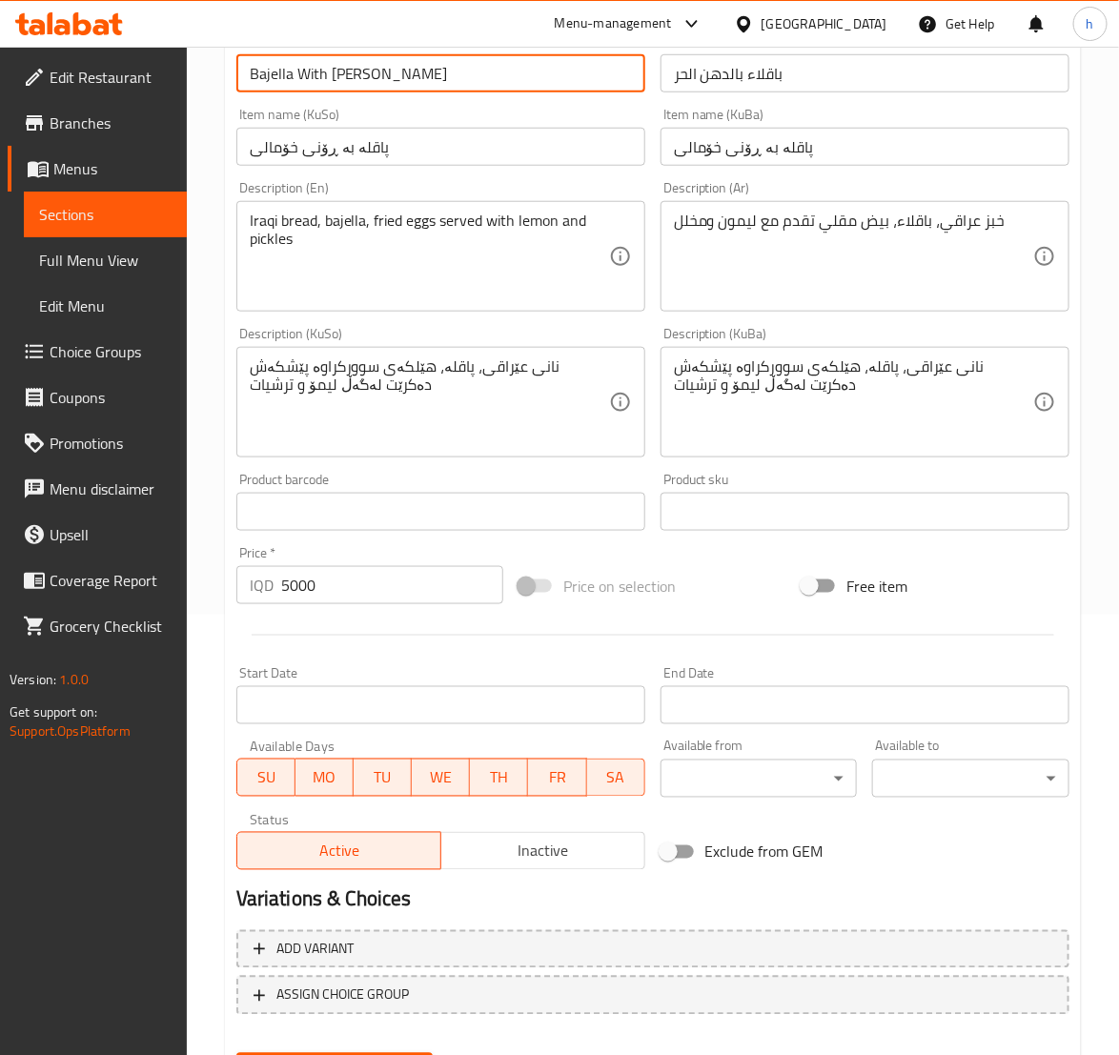
scroll to position [538, 0]
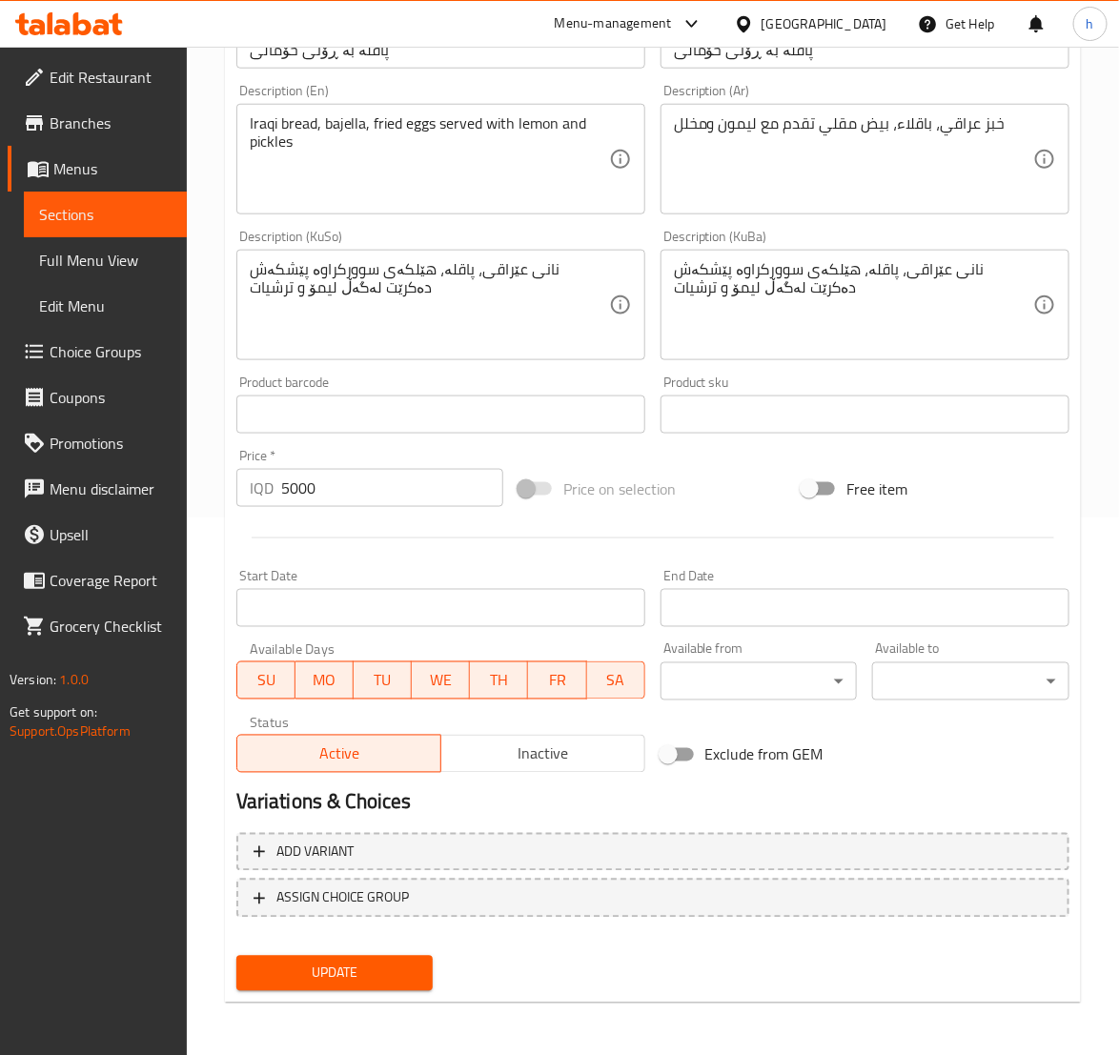
type input "Bajella With [PERSON_NAME]"
click at [364, 956] on button "Update" at bounding box center [334, 973] width 197 height 35
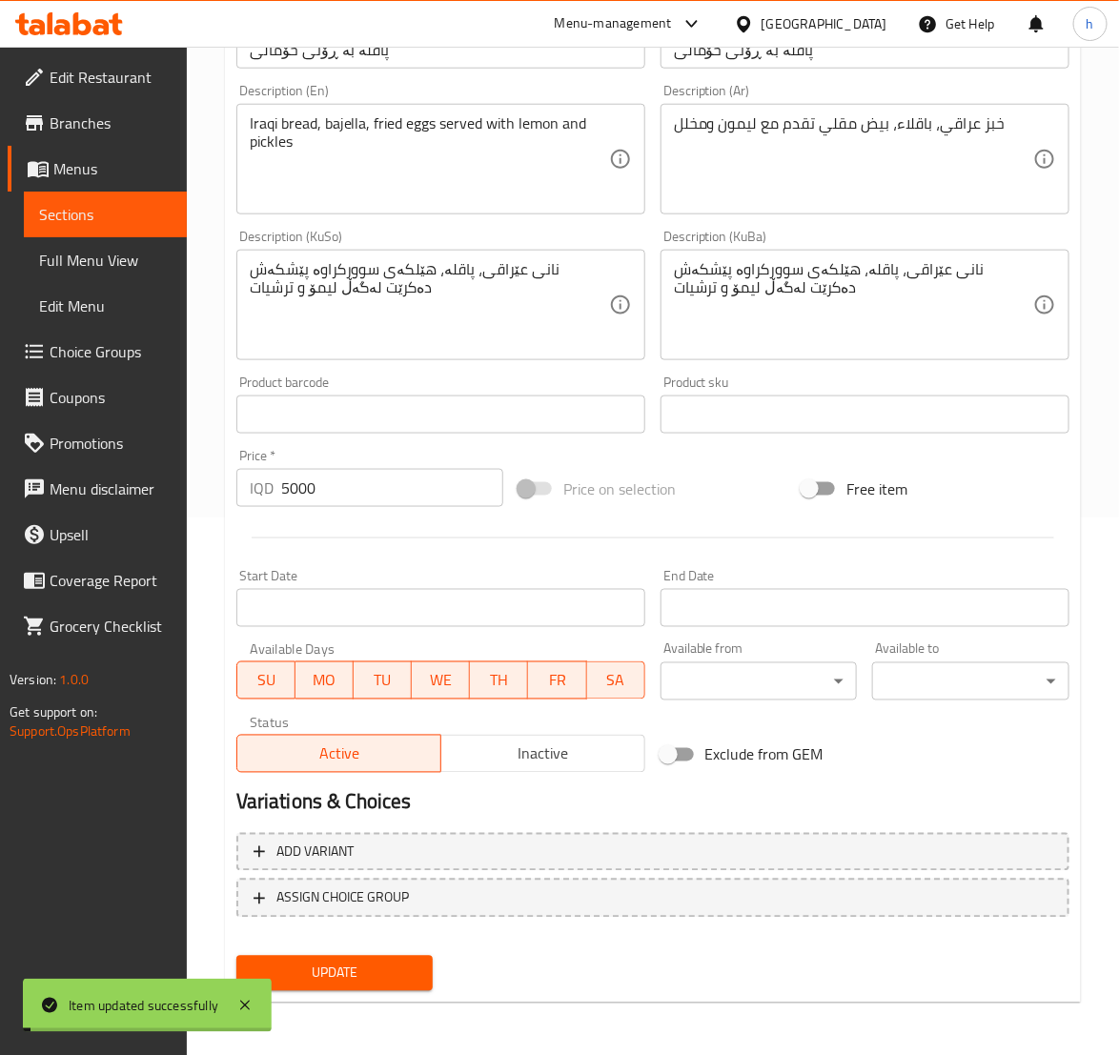
click at [87, 213] on span "Sections" at bounding box center [105, 214] width 132 height 23
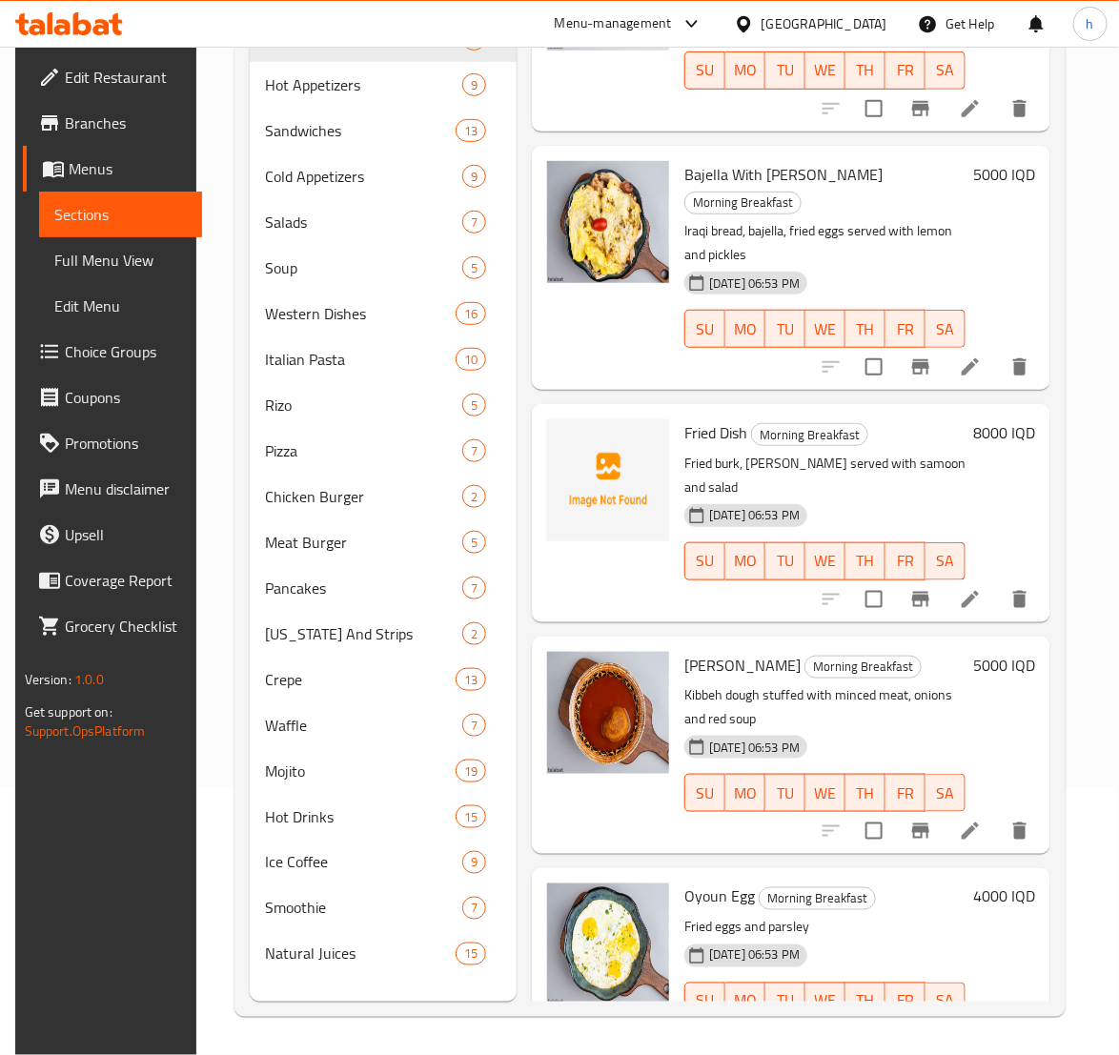
scroll to position [410, 0]
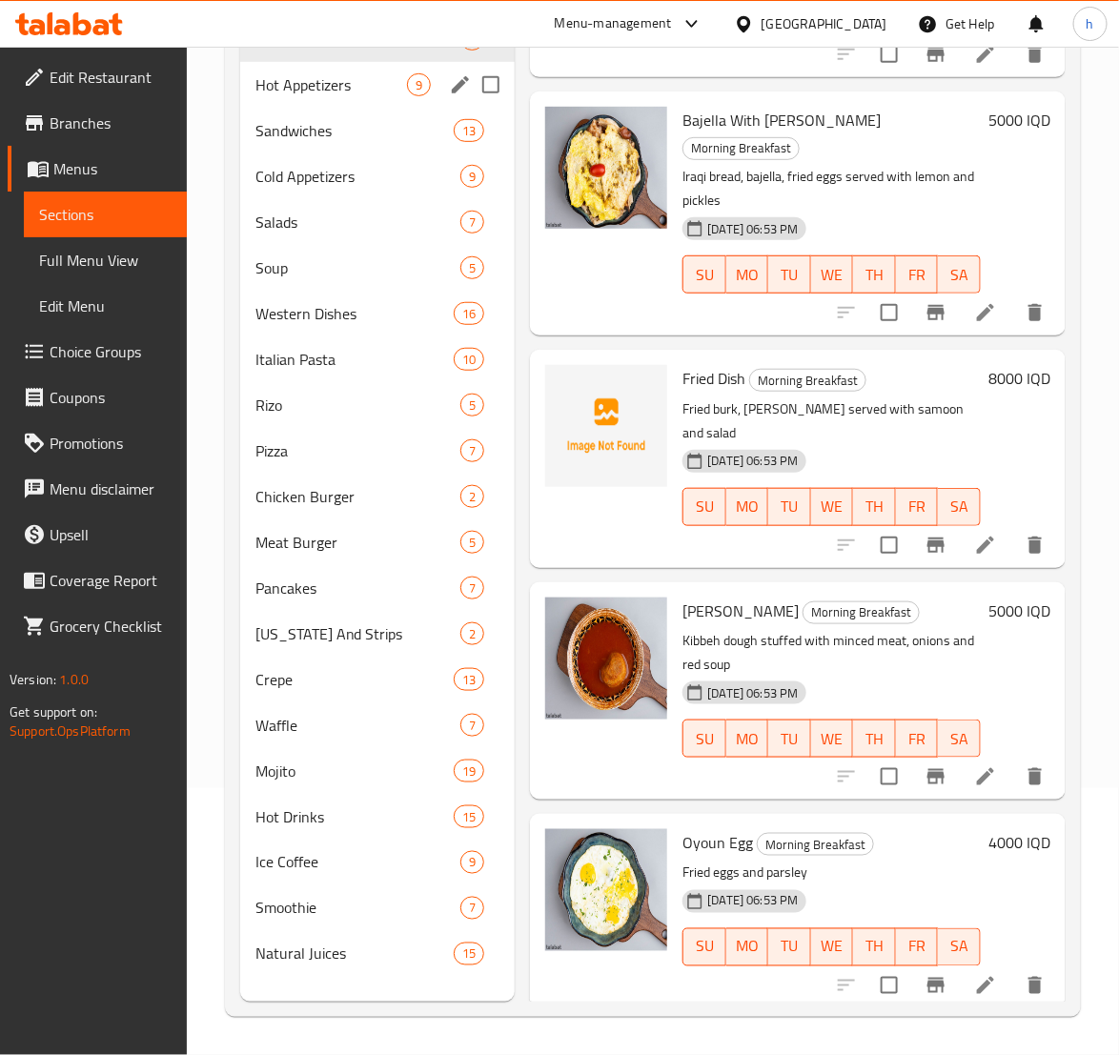
click at [307, 103] on div "Hot Appetizers 9" at bounding box center [377, 85] width 275 height 46
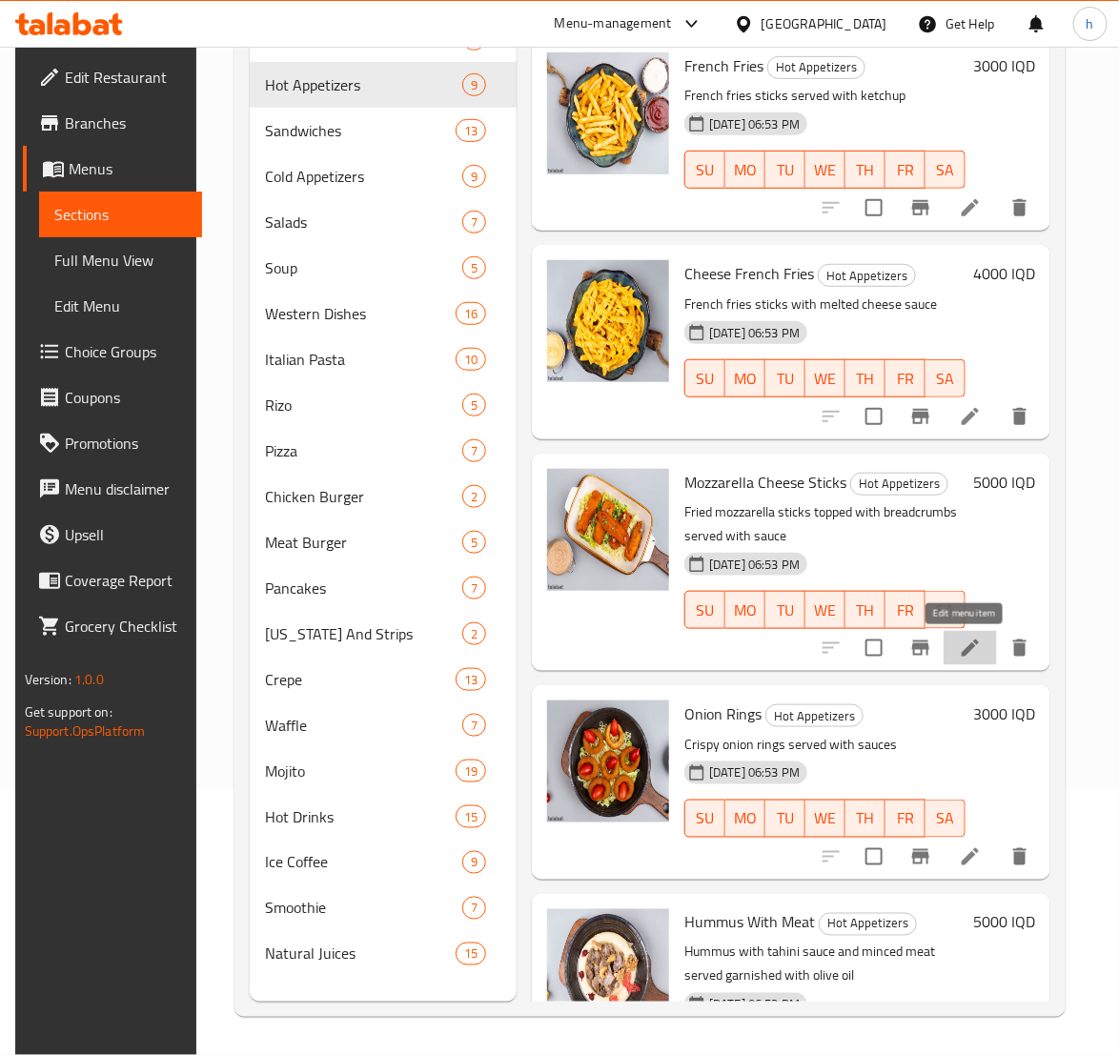
click at [962, 652] on icon at bounding box center [970, 648] width 17 height 17
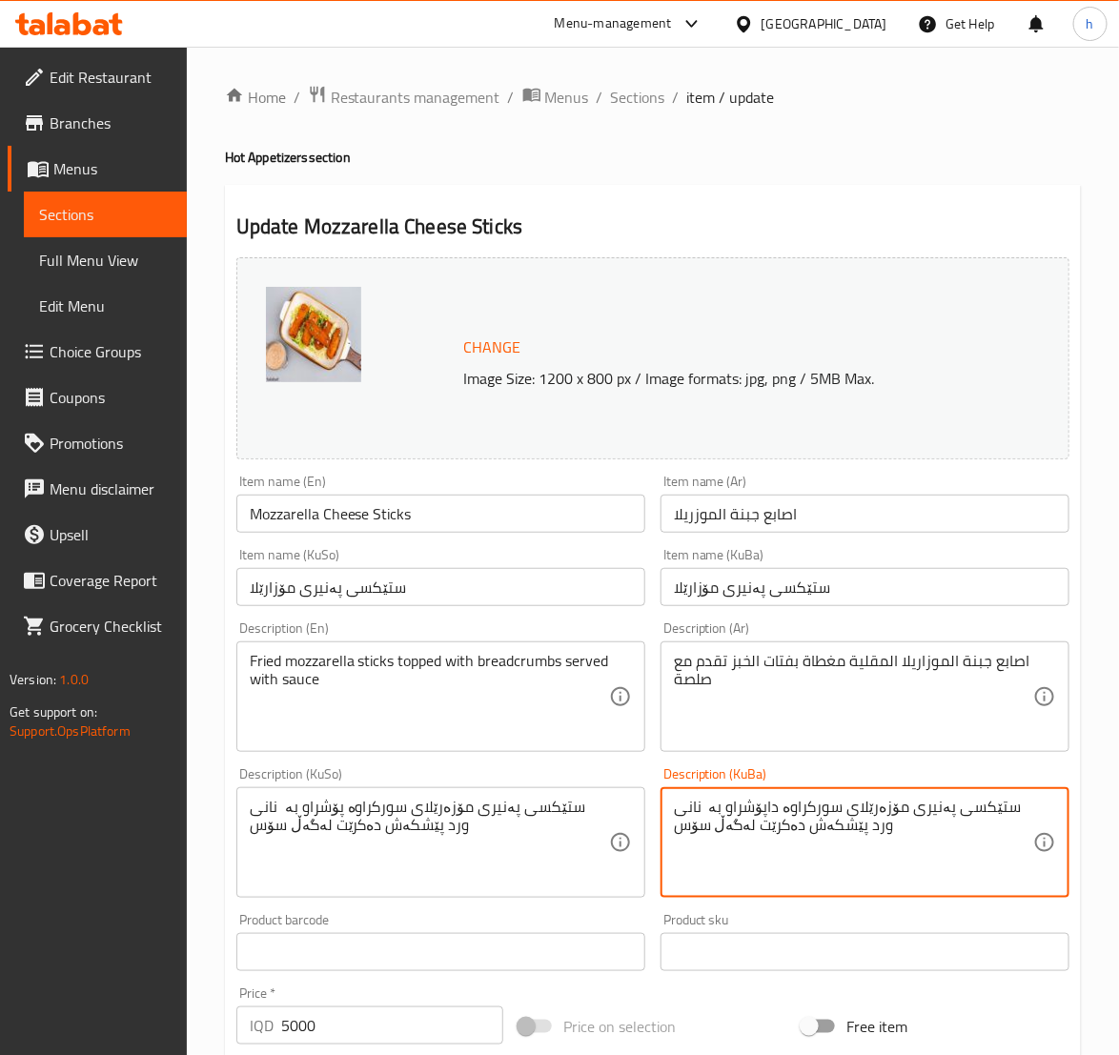
type textarea "ستێکسی پەنیری مۆزەرێلای سورکراوە داپۆشراو بە نانی ورد پێشکەش دەکرێت لەگەڵ سۆس"
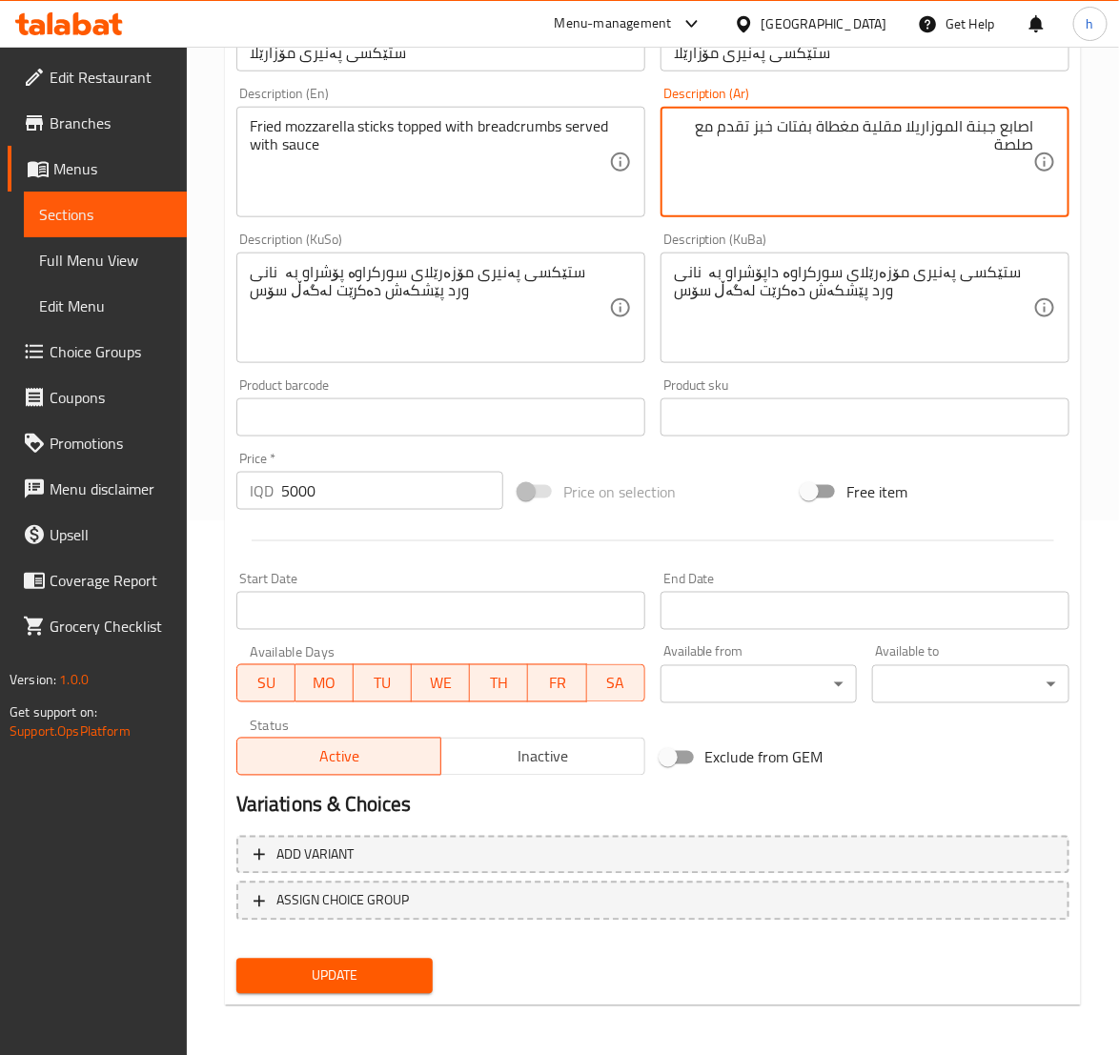
scroll to position [538, 0]
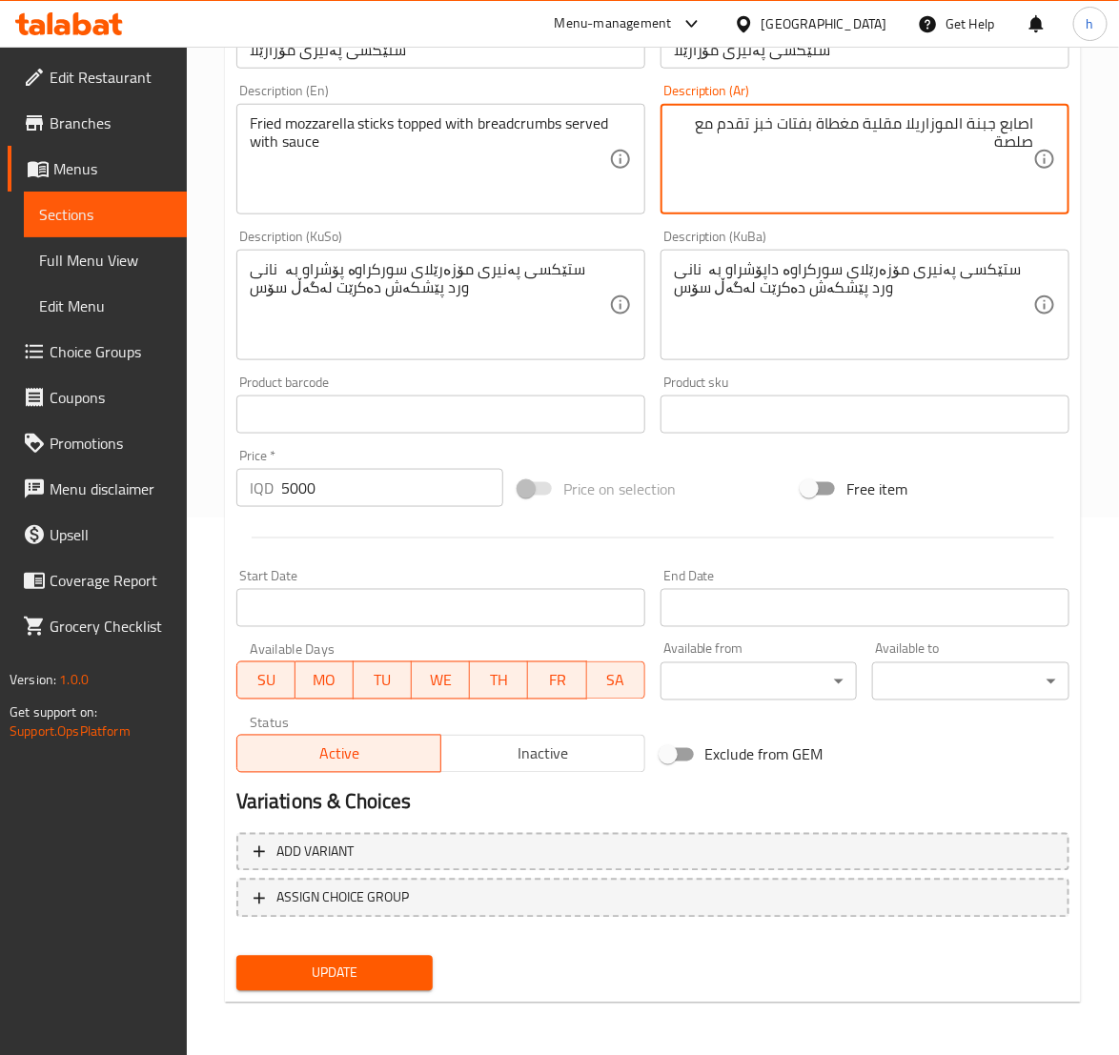
type textarea "اصابع جبنة الموزاريلا مقلية مغطاة بفتات خبز تقدم مع صلصة"
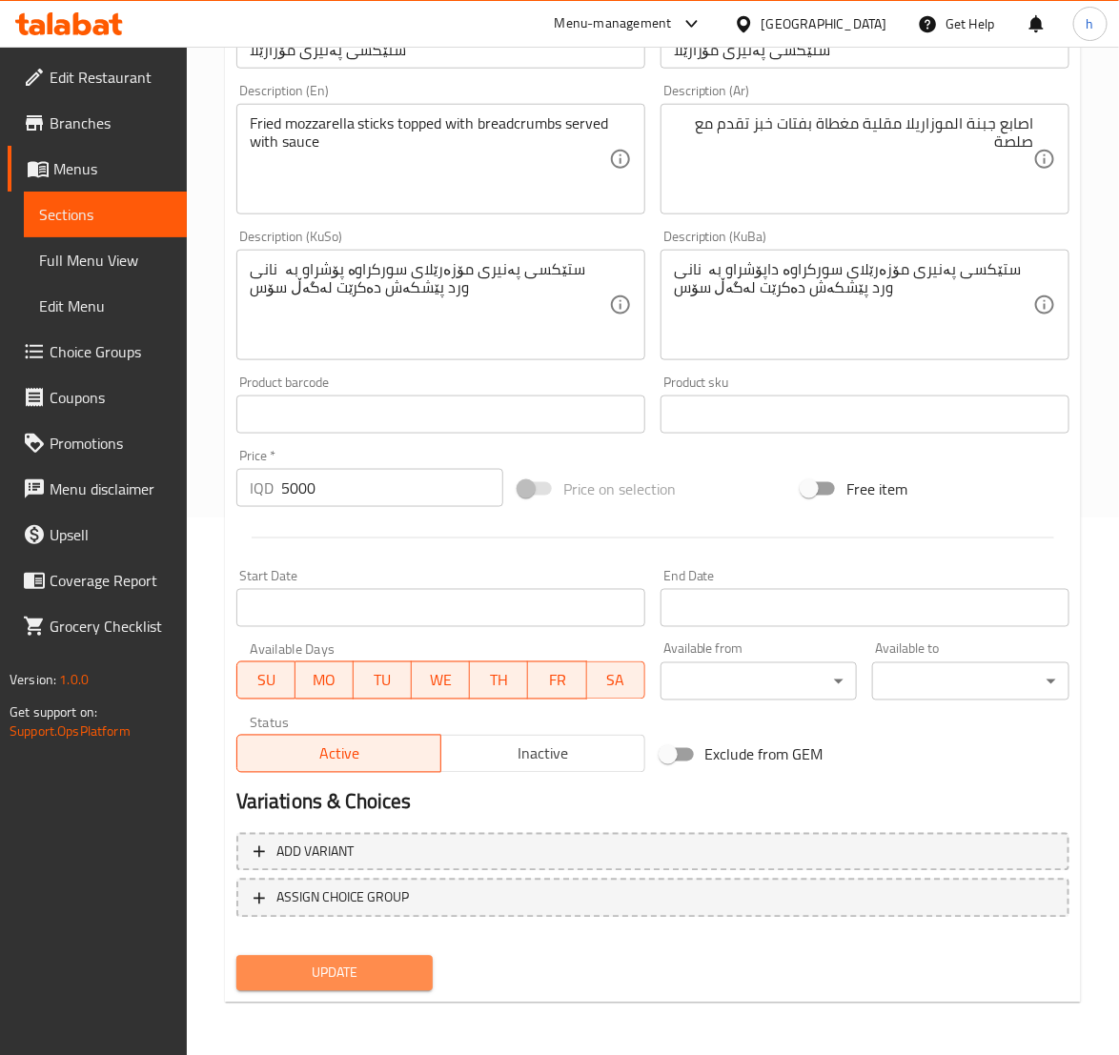
click at [380, 962] on span "Update" at bounding box center [335, 974] width 167 height 24
click at [400, 969] on span "Update" at bounding box center [335, 974] width 167 height 24
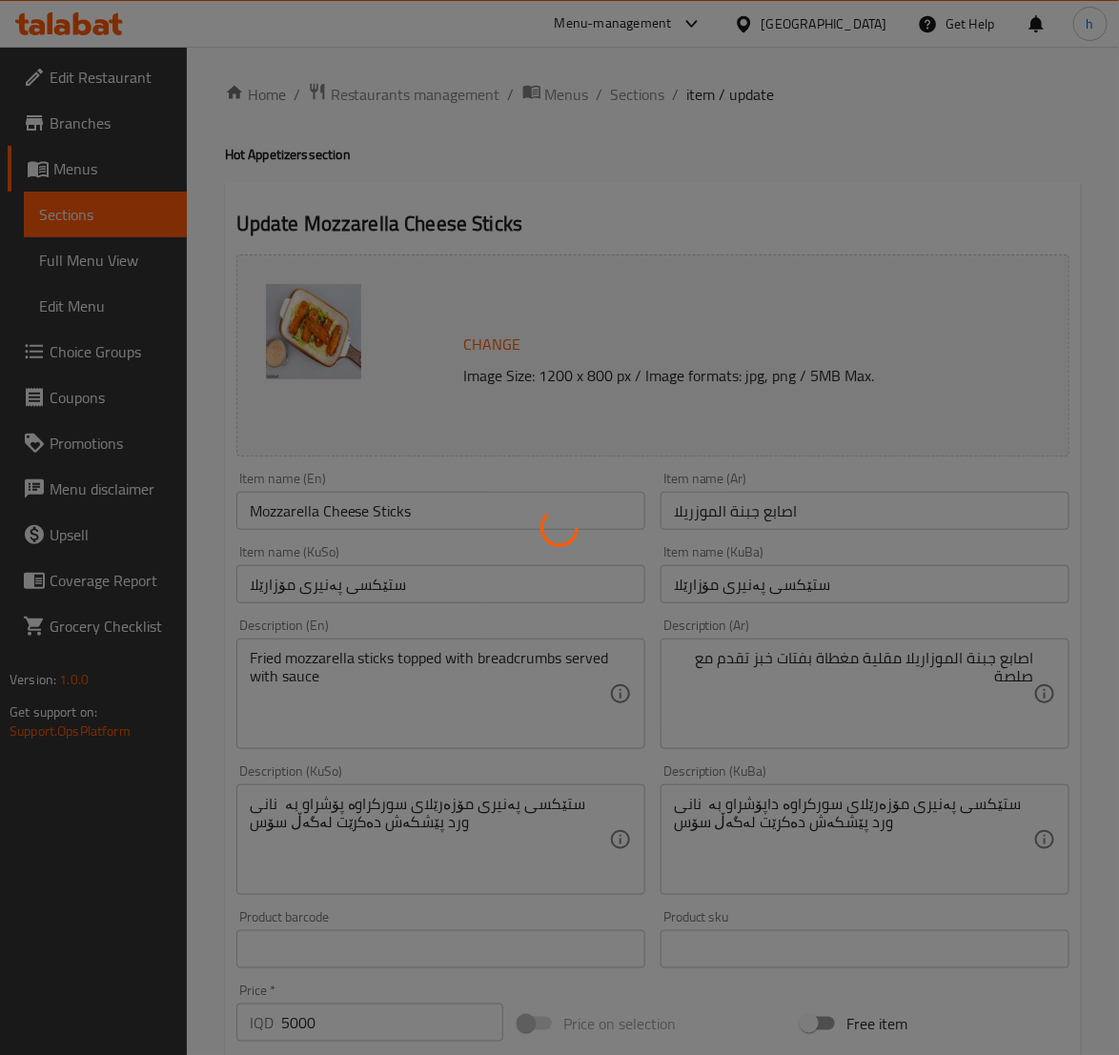
scroll to position [0, 0]
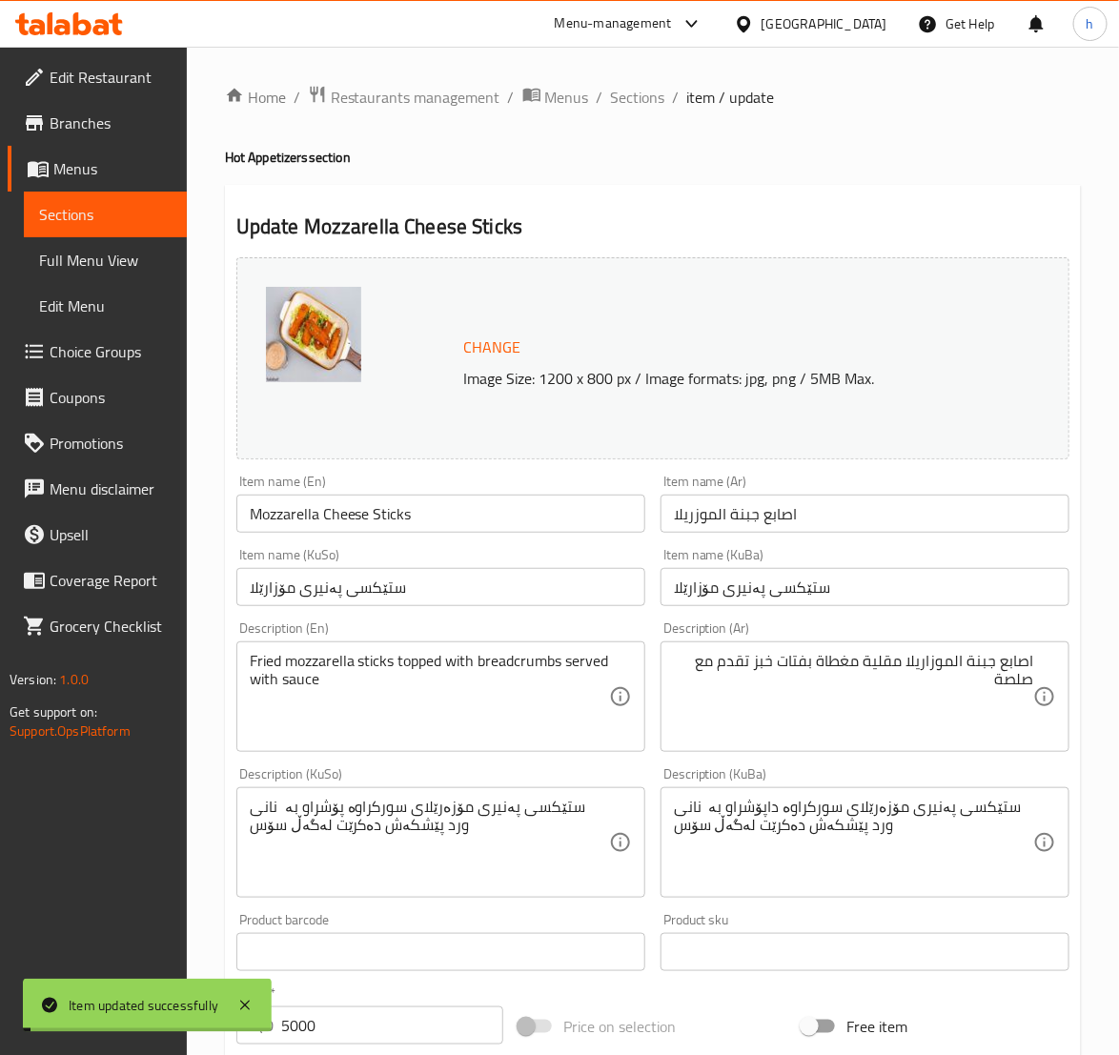
click at [69, 221] on span "Sections" at bounding box center [105, 214] width 132 height 23
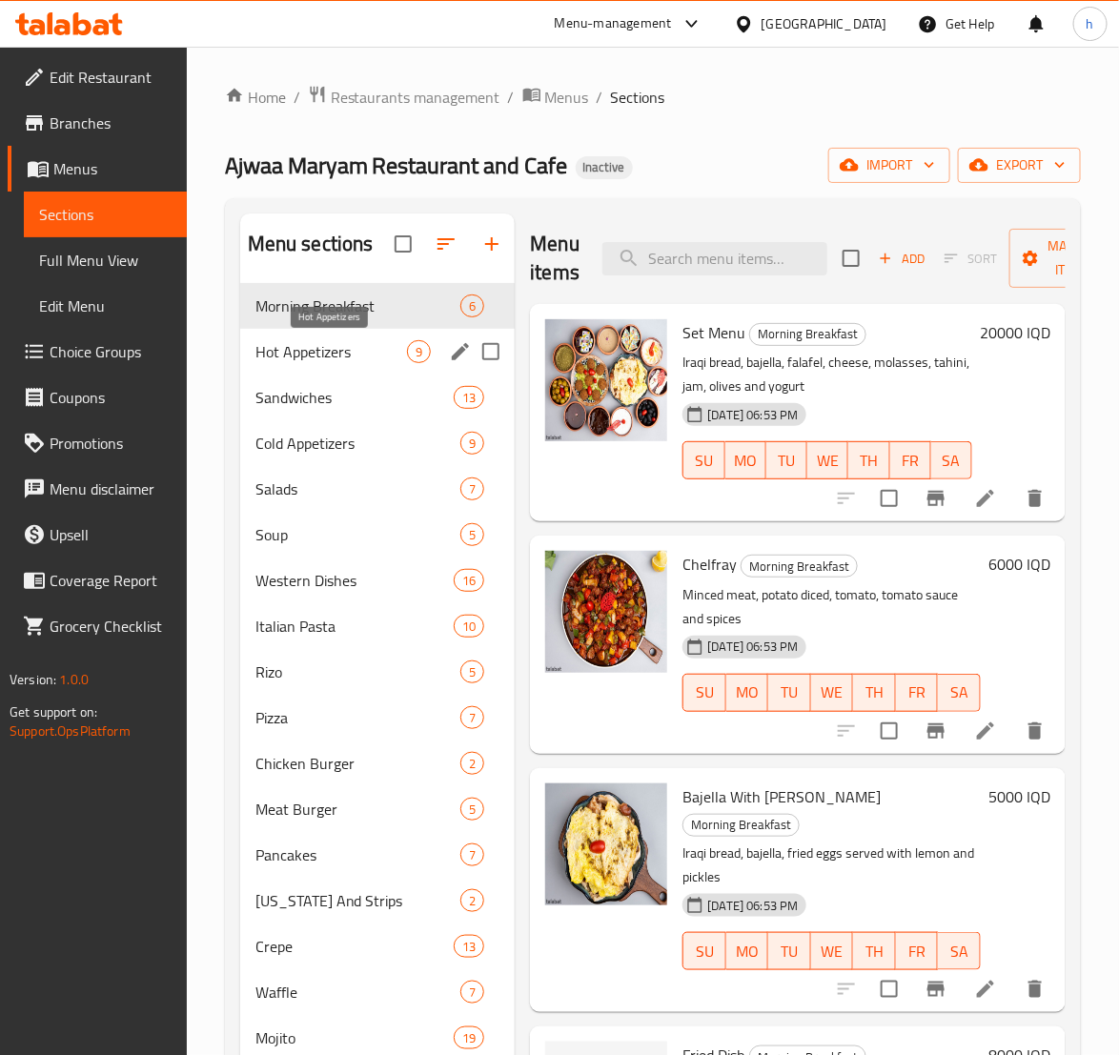
drag, startPoint x: 329, startPoint y: 346, endPoint x: 343, endPoint y: 357, distance: 18.3
click at [329, 346] on span "Hot Appetizers" at bounding box center [331, 351] width 152 height 23
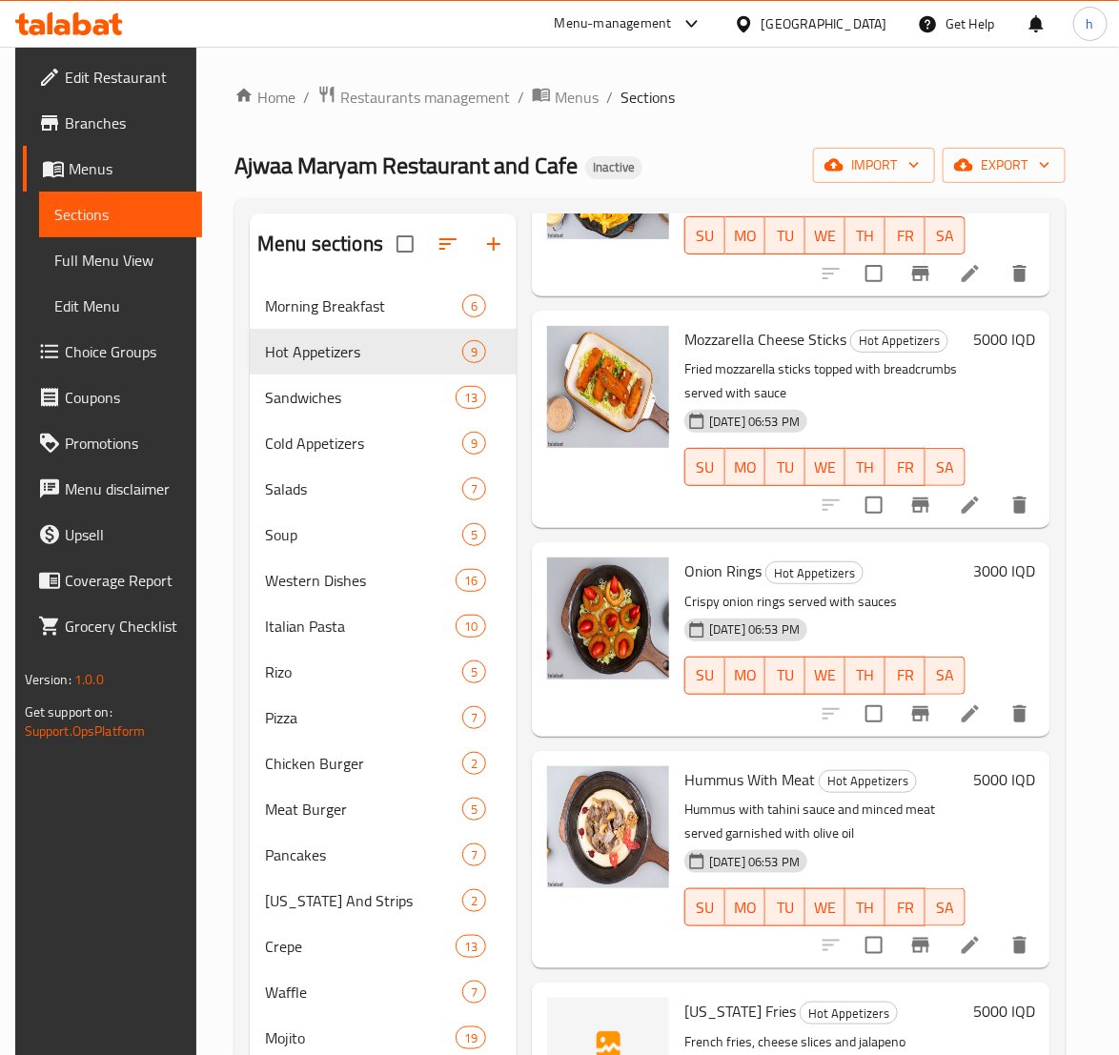
scroll to position [346, 0]
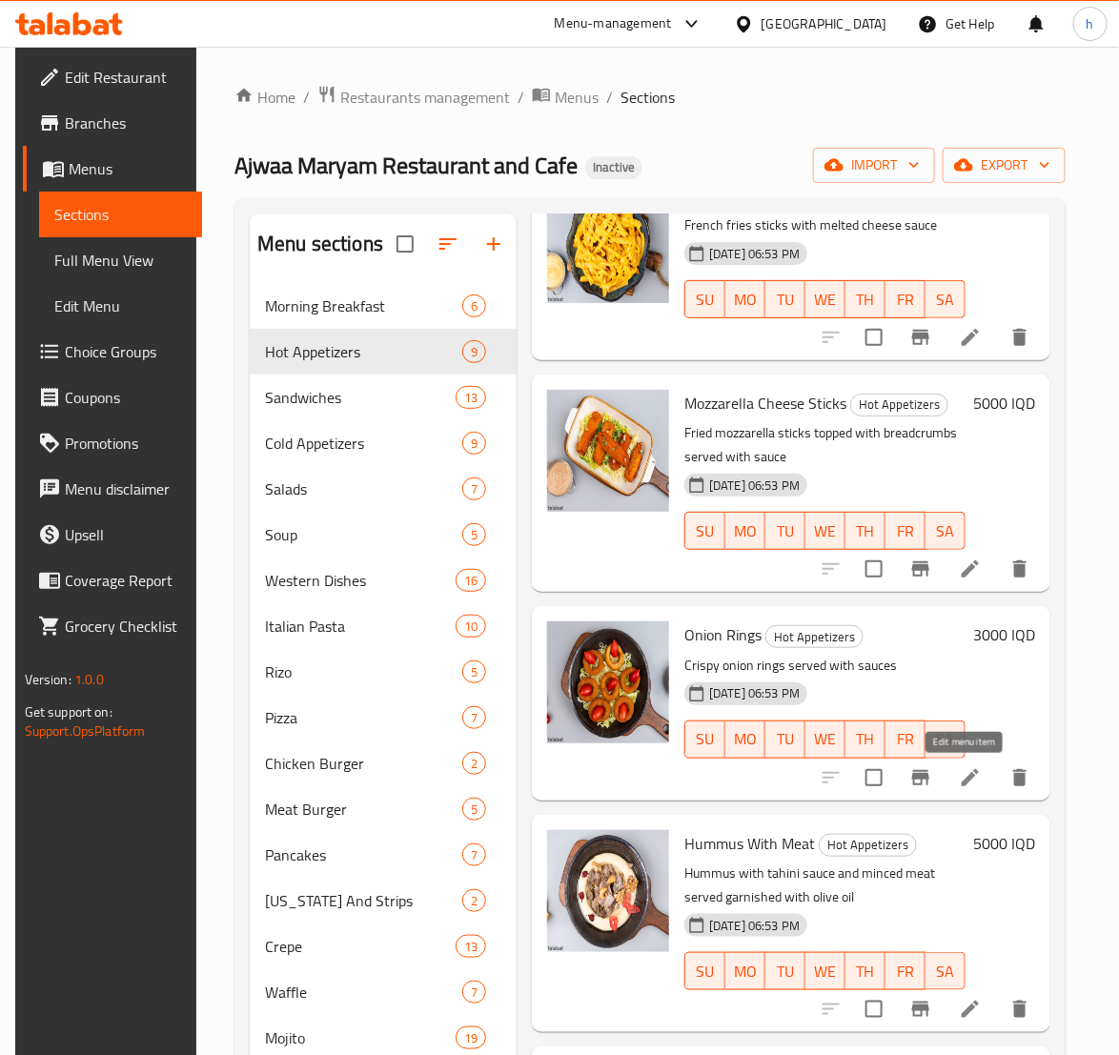
click at [961, 766] on icon at bounding box center [970, 777] width 23 height 23
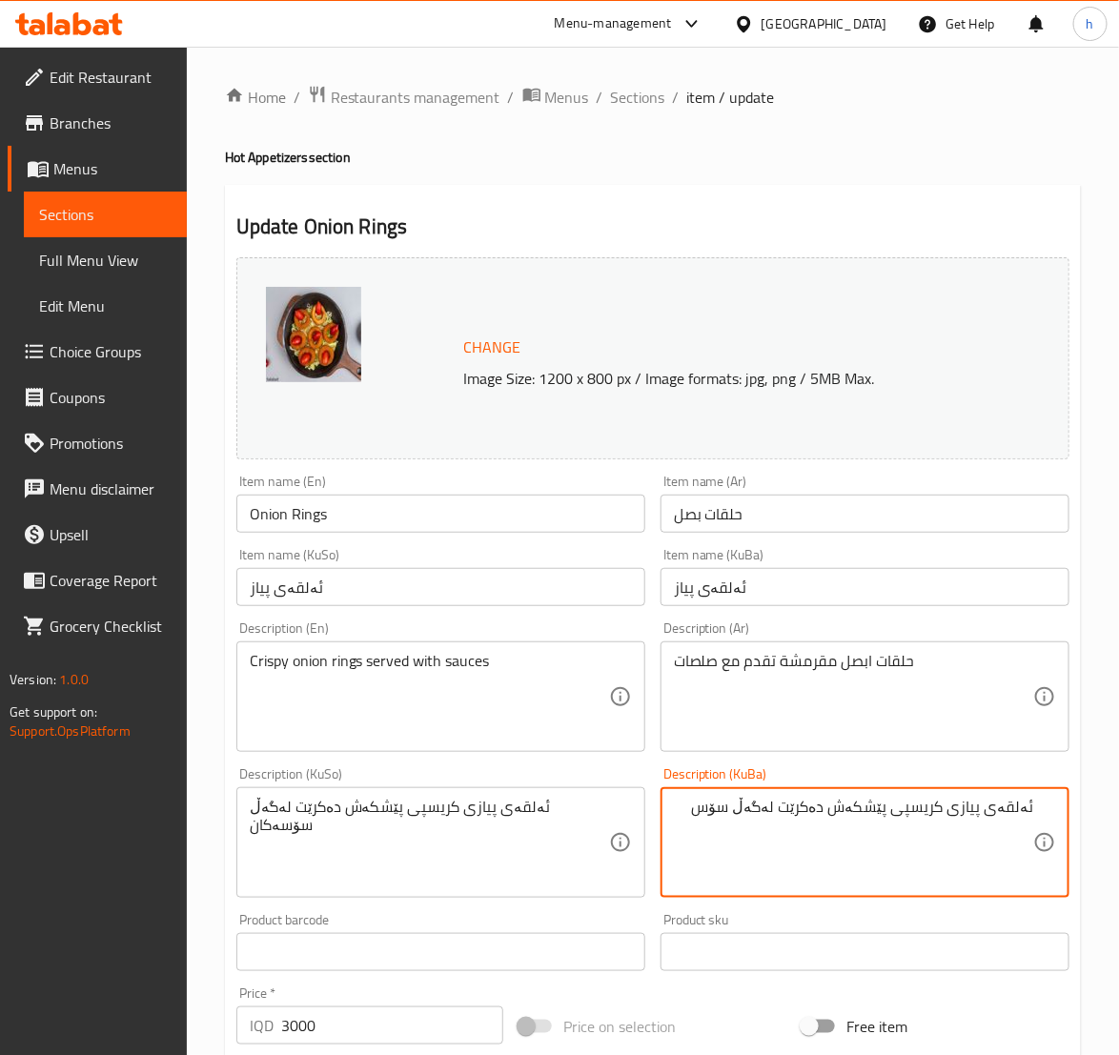
click at [801, 836] on textarea "ئەلقەی پیازی کریسپی پێشکەش دەکرێت لەگەڵ سۆس" at bounding box center [853, 843] width 359 height 91
click at [801, 835] on textarea "ئەلقەی پیازی کریسپی پێشکەش دەکرێت لەگەڵ سۆس" at bounding box center [853, 843] width 359 height 91
click at [796, 835] on textarea "ئەلقەی پیازی کریسپی پێشکەش دەکرێت لەگەڵ سۆس" at bounding box center [853, 843] width 359 height 91
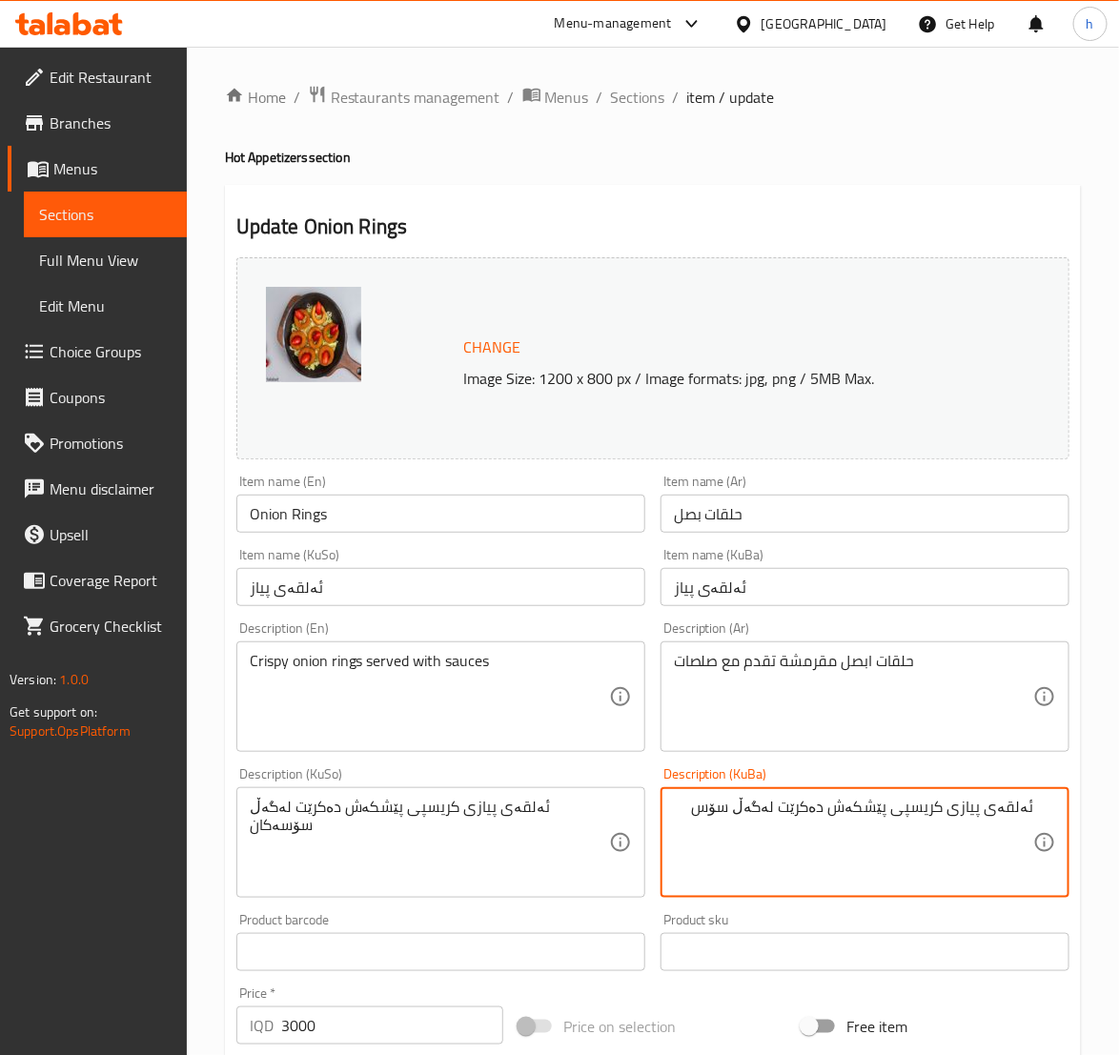
click at [796, 835] on textarea "ئەلقەی پیازی کریسپی پێشکەش دەکرێت لەگەڵ سۆس" at bounding box center [853, 843] width 359 height 91
type textarea "ئەلقەی پیازی کریسپی پێشکەش دەکرێت لەگەڵ سۆس"
click at [412, 803] on textarea "ئەلقەی پیازی کریسپی پێشکەش دەکرێت لەگەڵ سۆسەکان" at bounding box center [429, 843] width 359 height 91
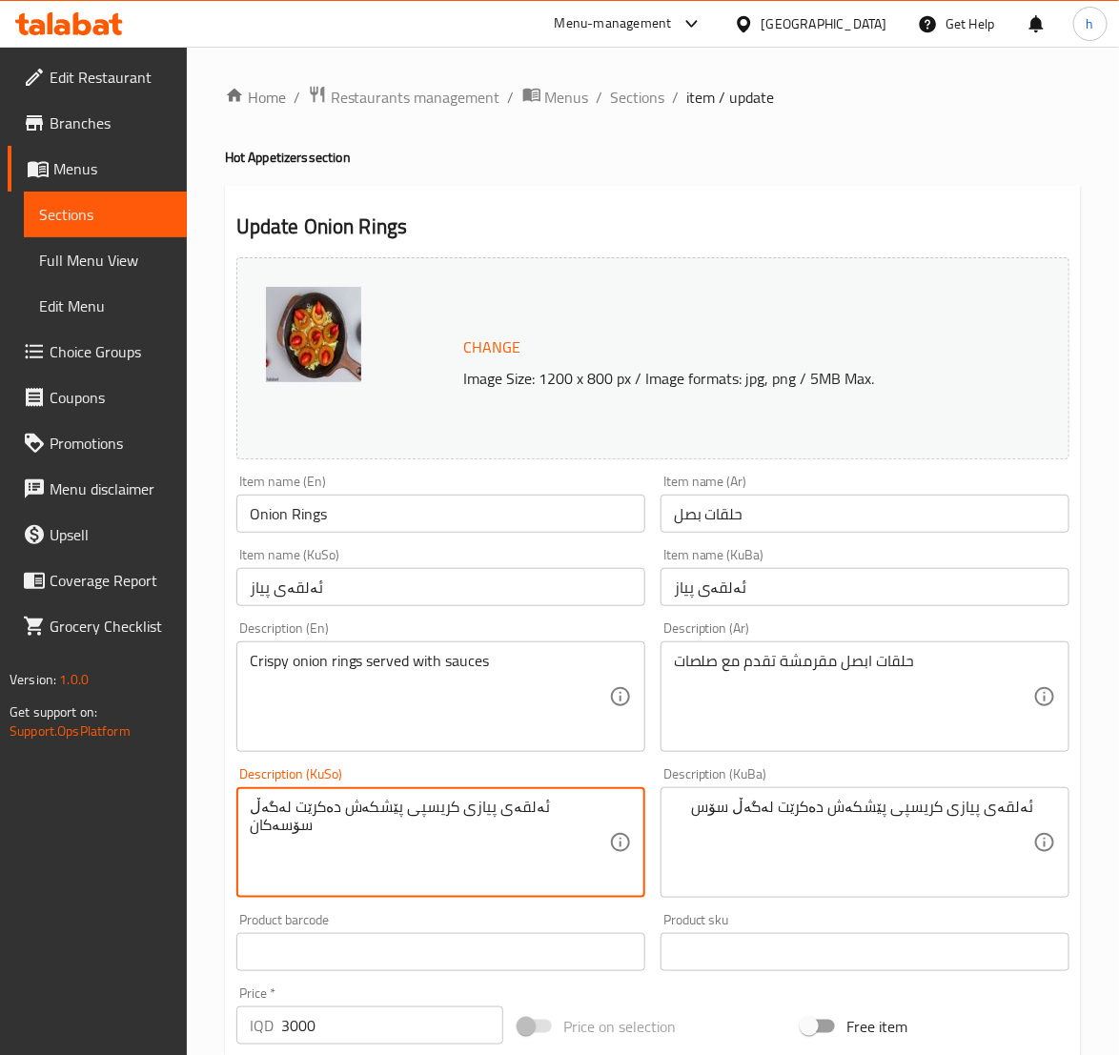
click at [412, 803] on textarea "ئەلقەی پیازی کریسپی پێشکەش دەکرێت لەگەڵ سۆسەکان" at bounding box center [429, 843] width 359 height 91
paste textarea
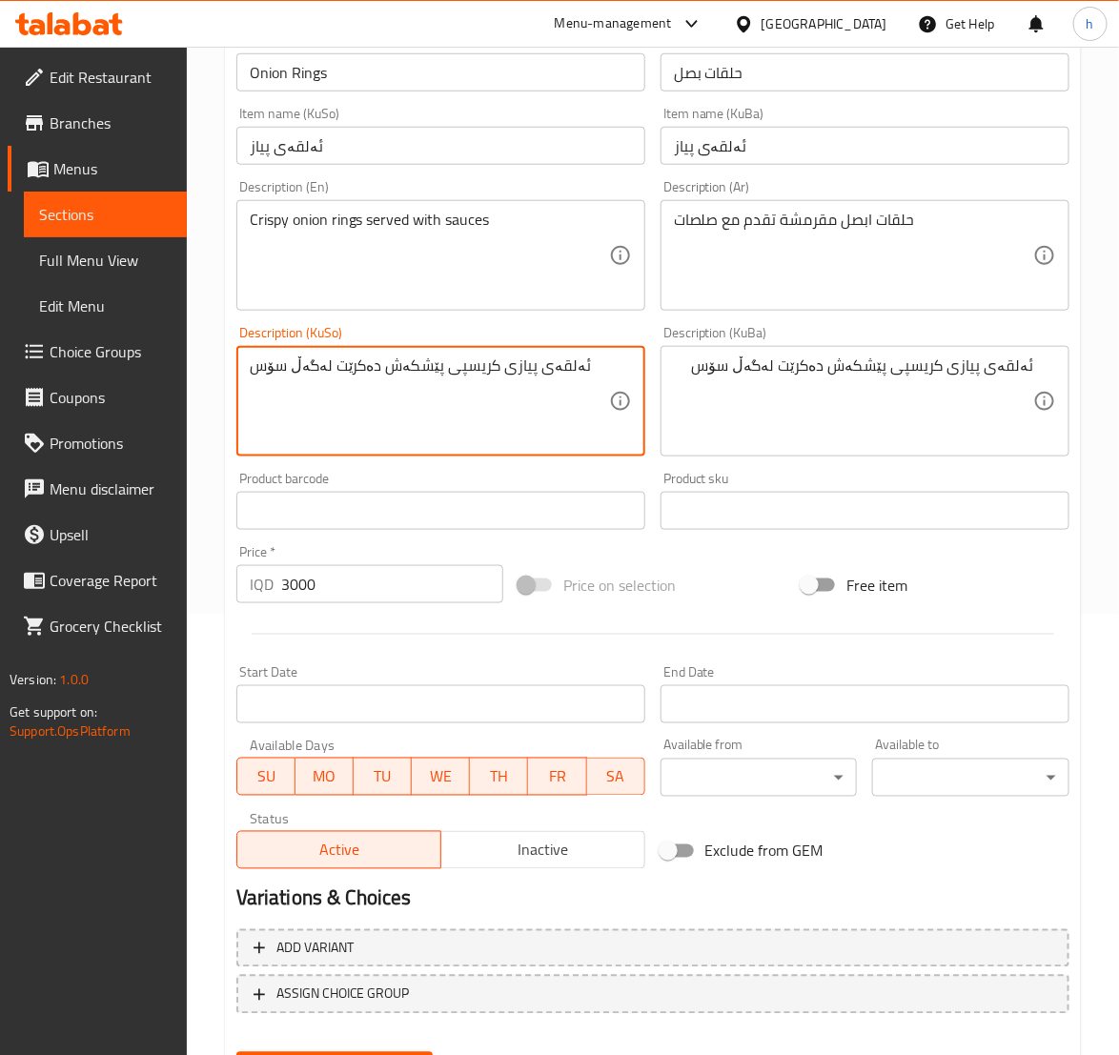
scroll to position [538, 0]
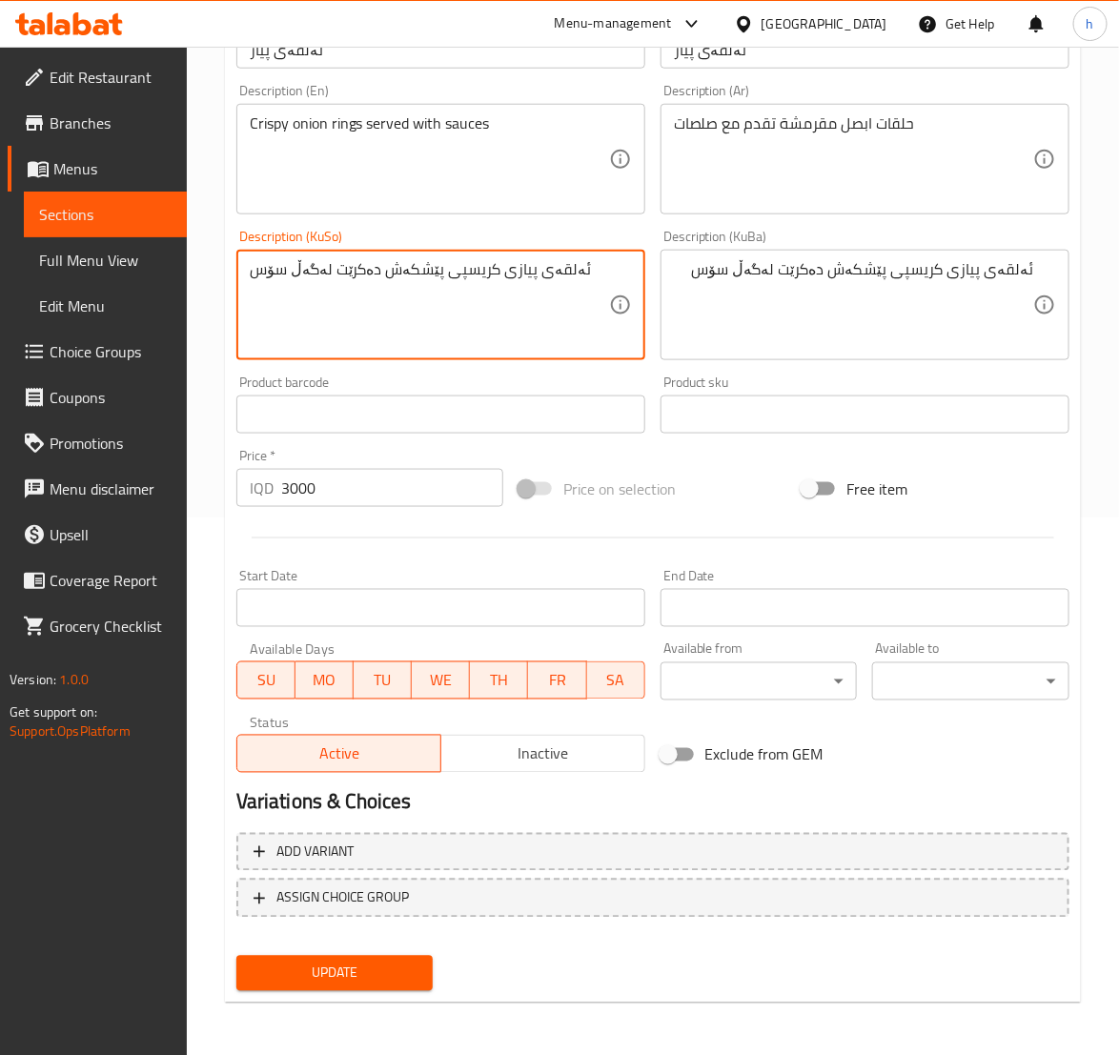
type textarea "ئەلقەی پیازی کریسپی پێشکەش دەکرێت لەگەڵ سۆس"
click at [249, 976] on button "Update" at bounding box center [334, 973] width 197 height 35
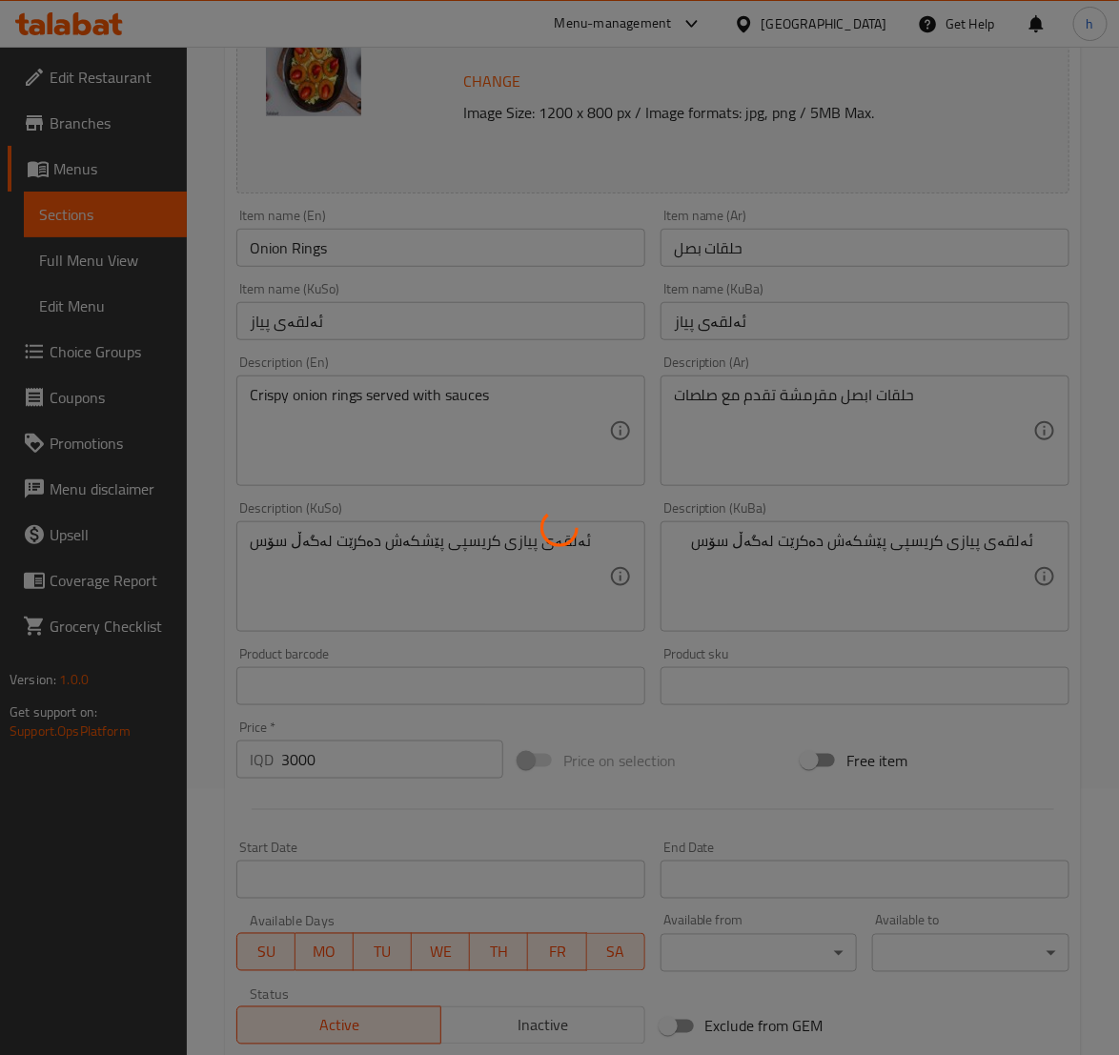
scroll to position [0, 0]
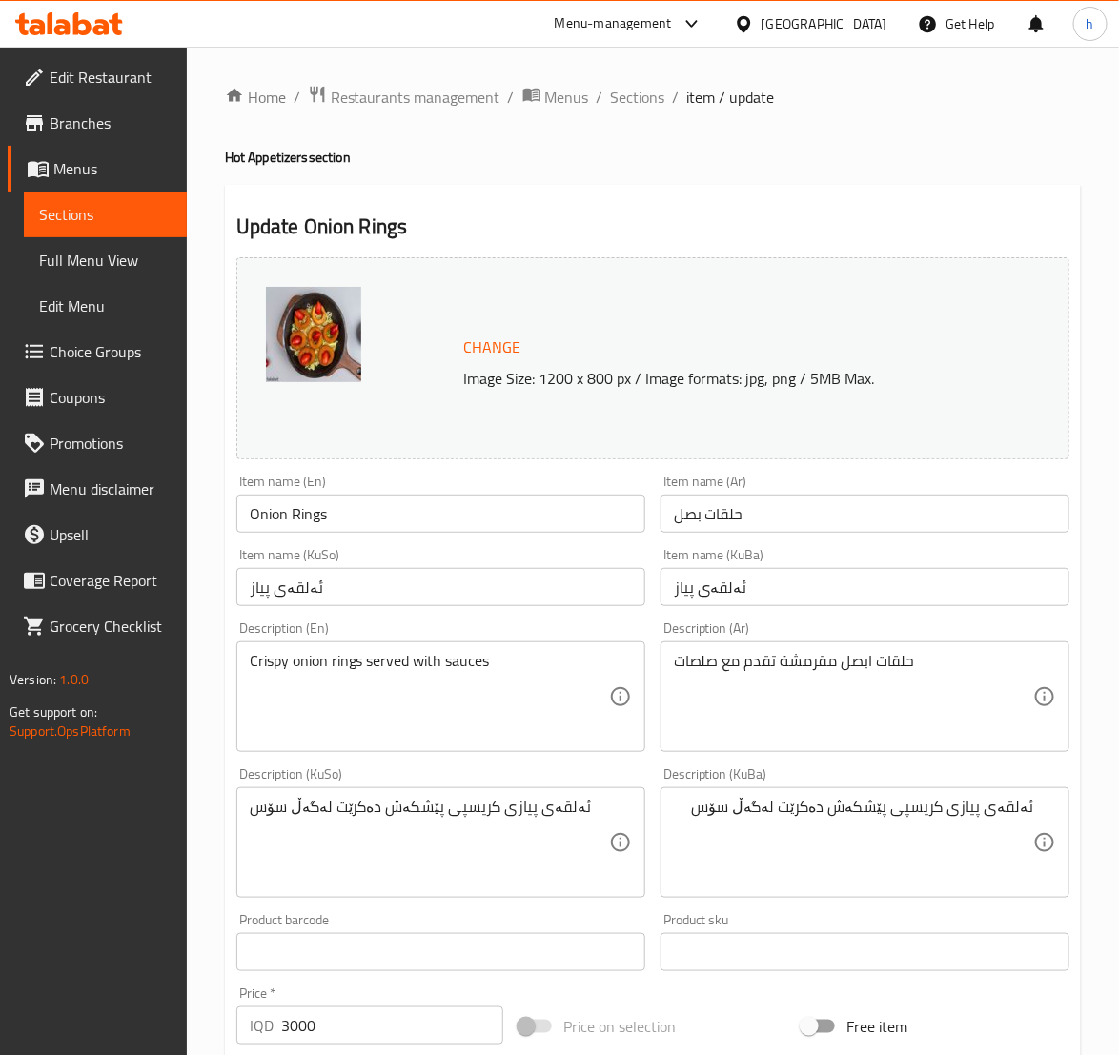
drag, startPoint x: 95, startPoint y: 212, endPoint x: 123, endPoint y: 235, distance: 36.5
click at [95, 212] on span "Sections" at bounding box center [105, 214] width 132 height 23
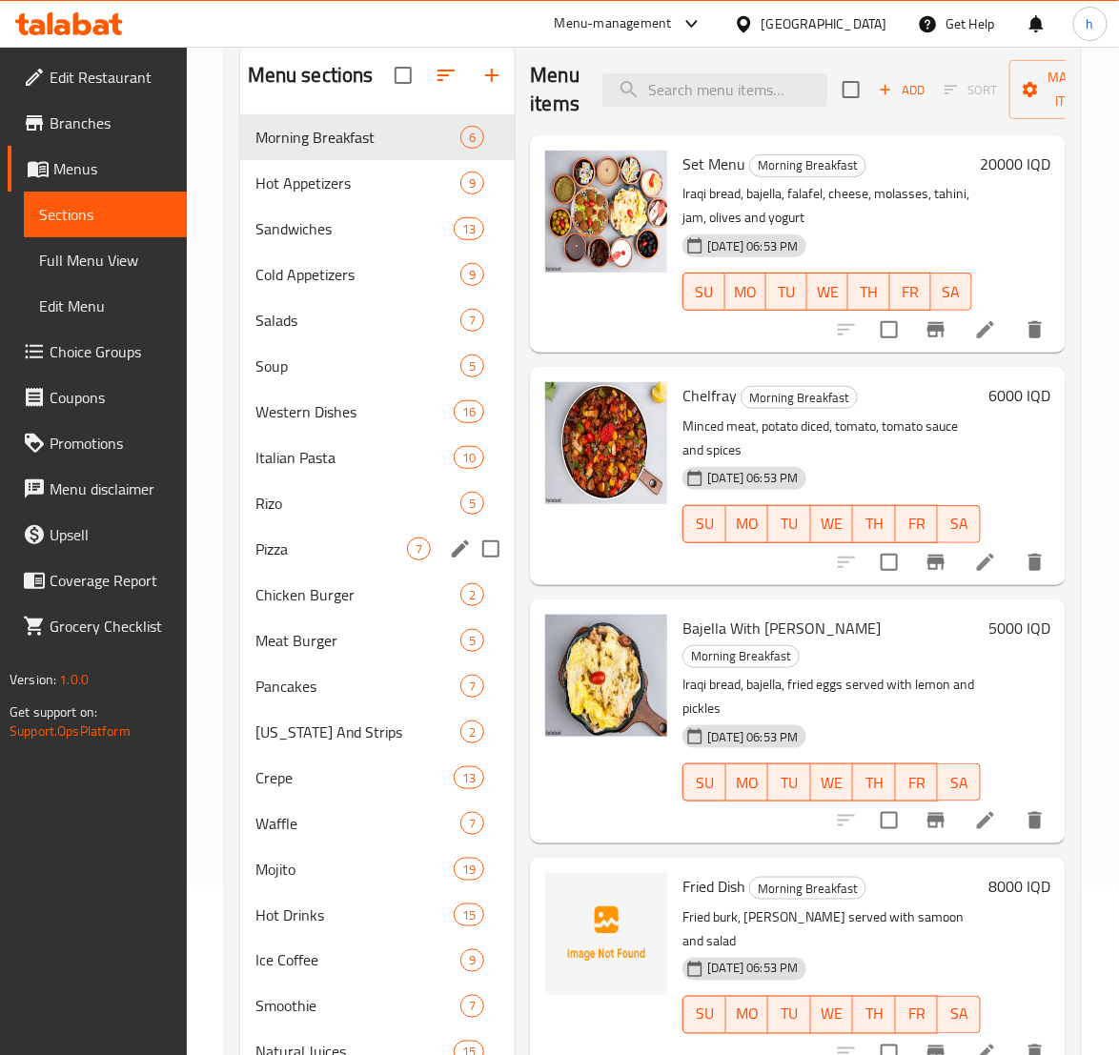
scroll to position [238, 0]
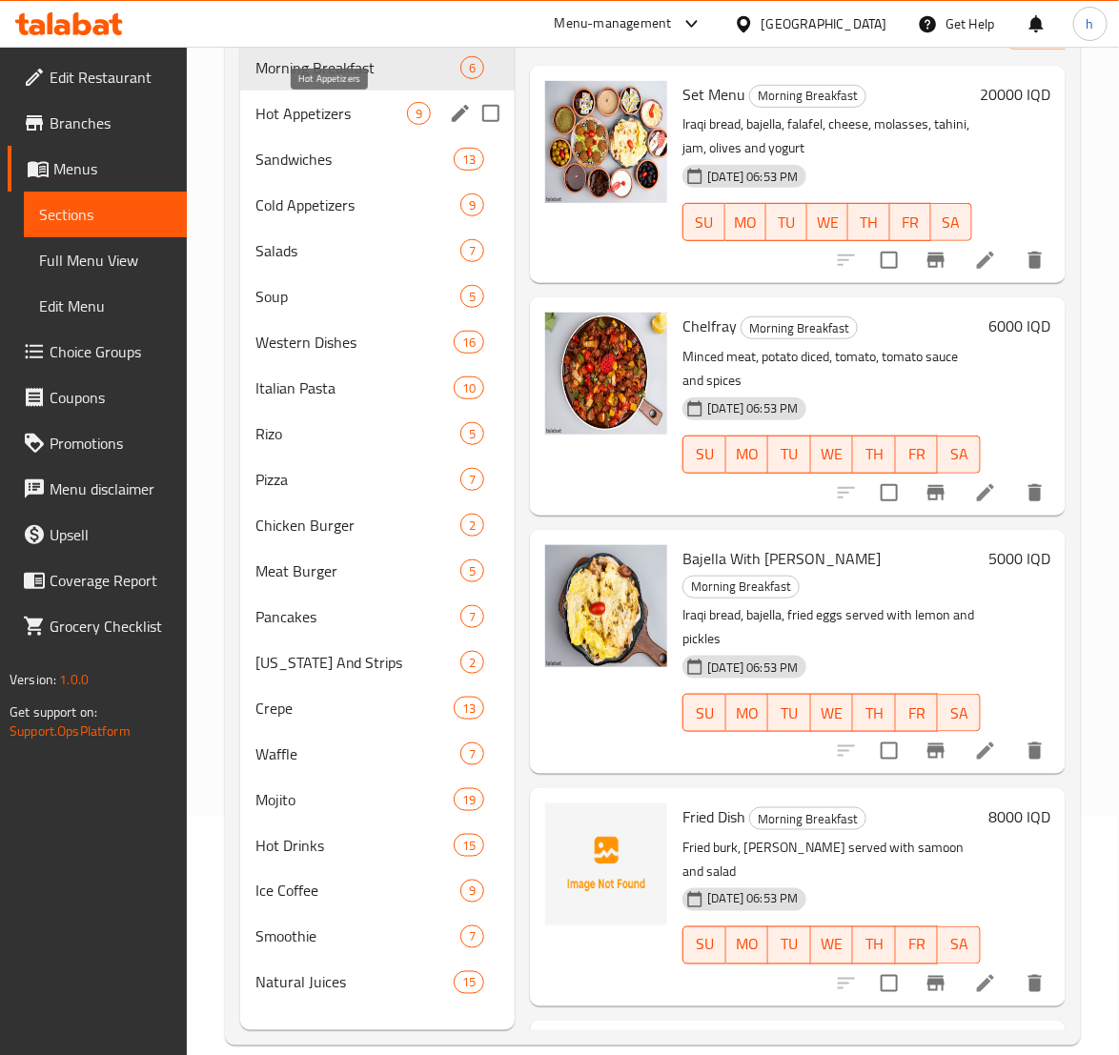
click at [315, 102] on span "Hot Appetizers" at bounding box center [331, 113] width 152 height 23
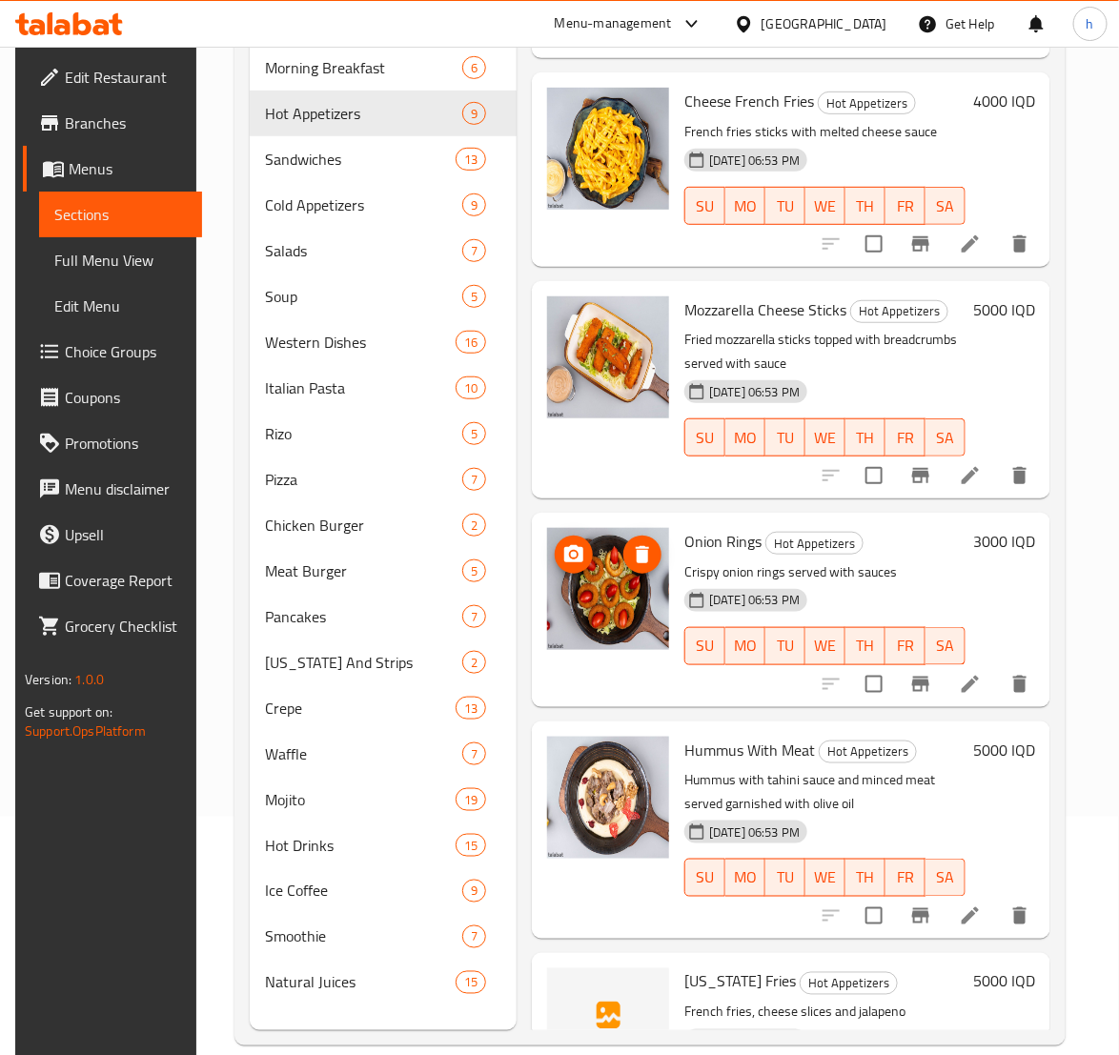
scroll to position [476, 0]
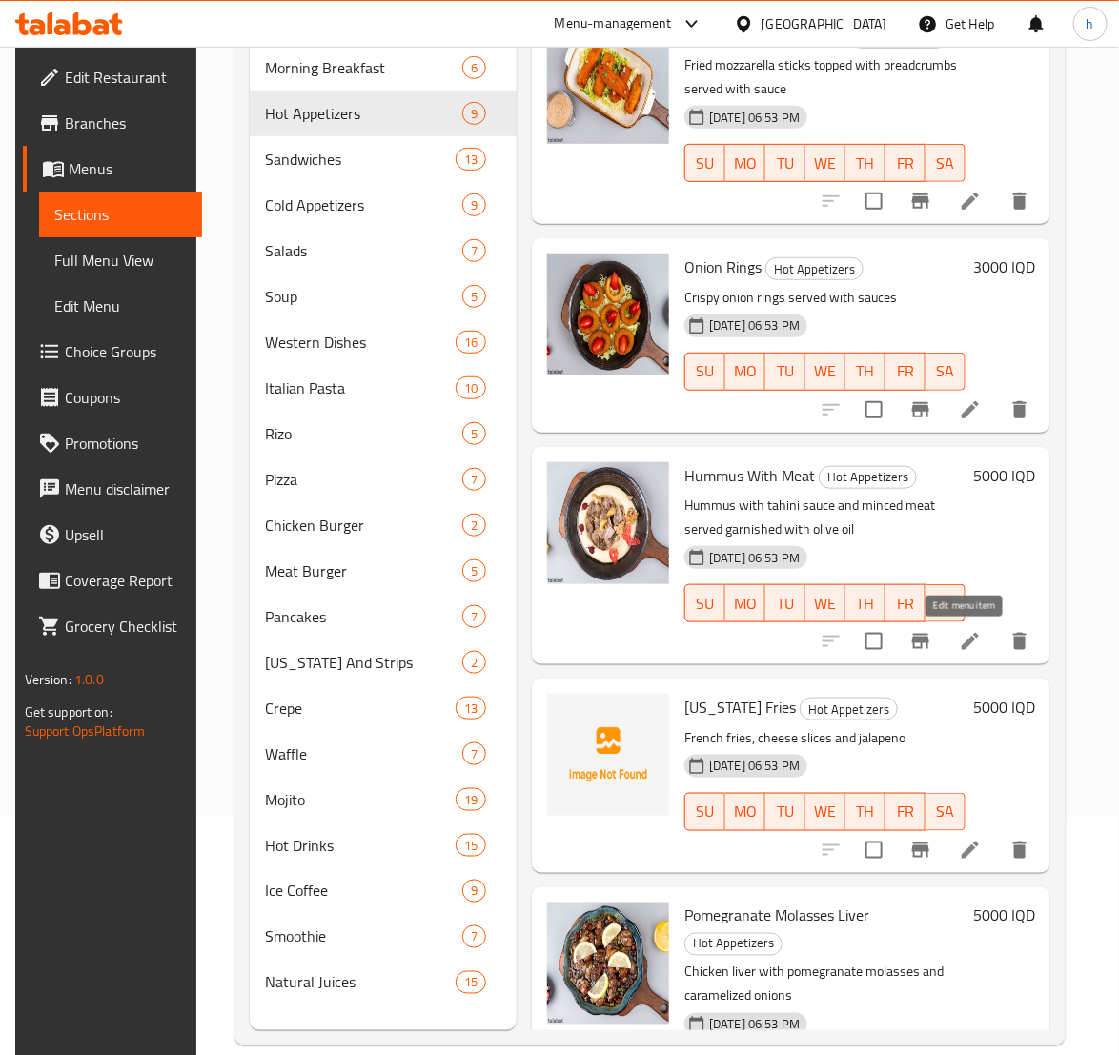
click at [969, 640] on icon at bounding box center [970, 641] width 23 height 23
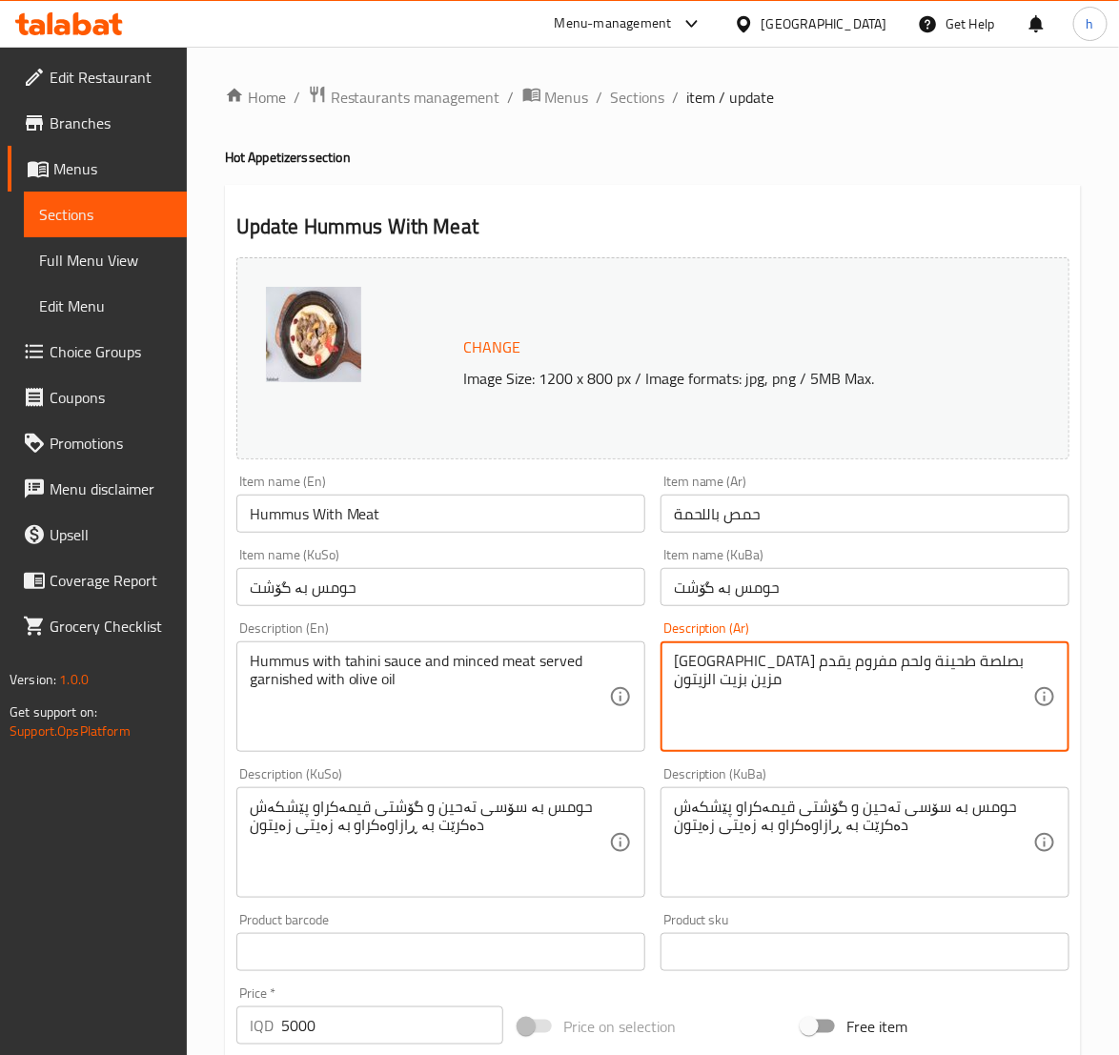
drag, startPoint x: 709, startPoint y: 660, endPoint x: 718, endPoint y: 689, distance: 29.9
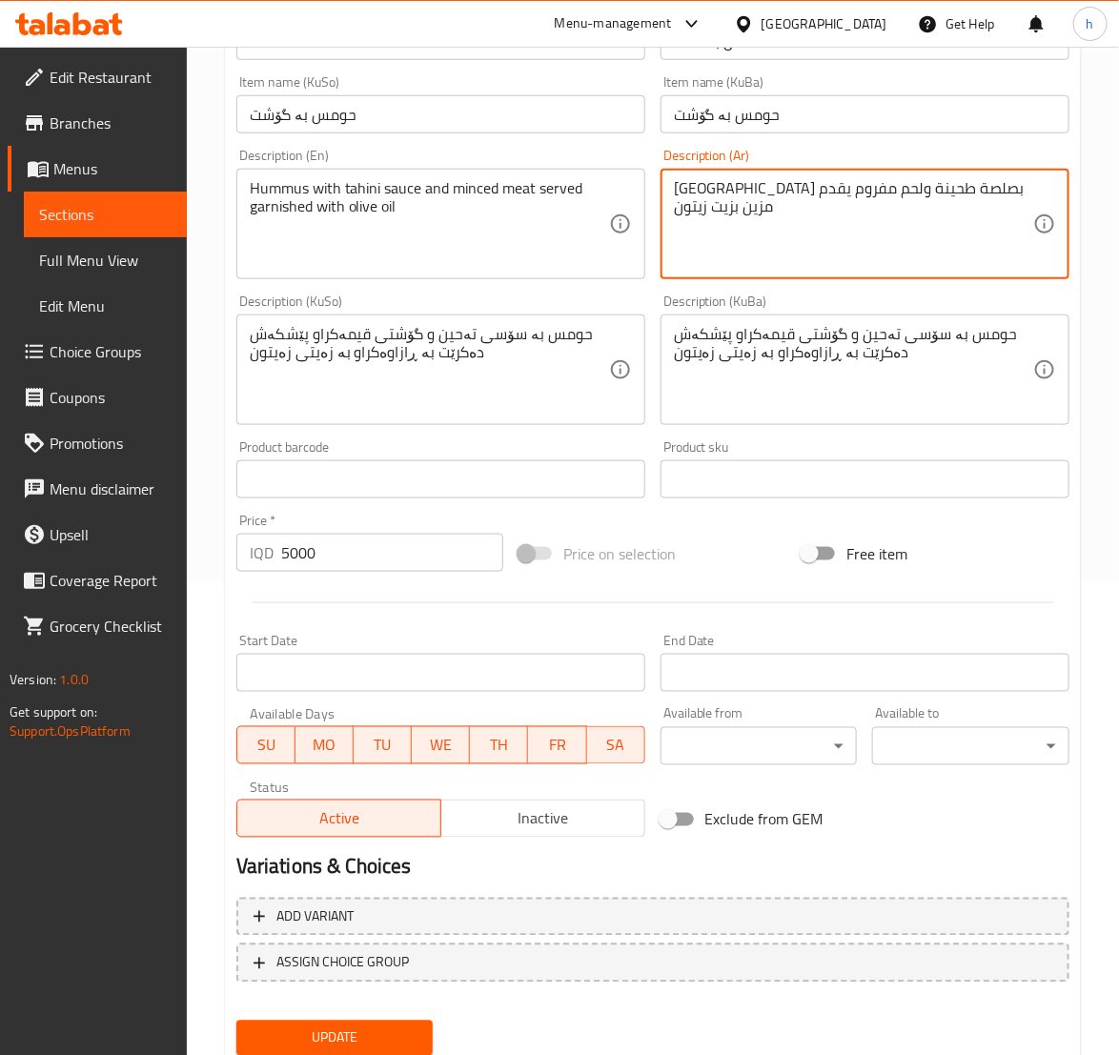
scroll to position [476, 0]
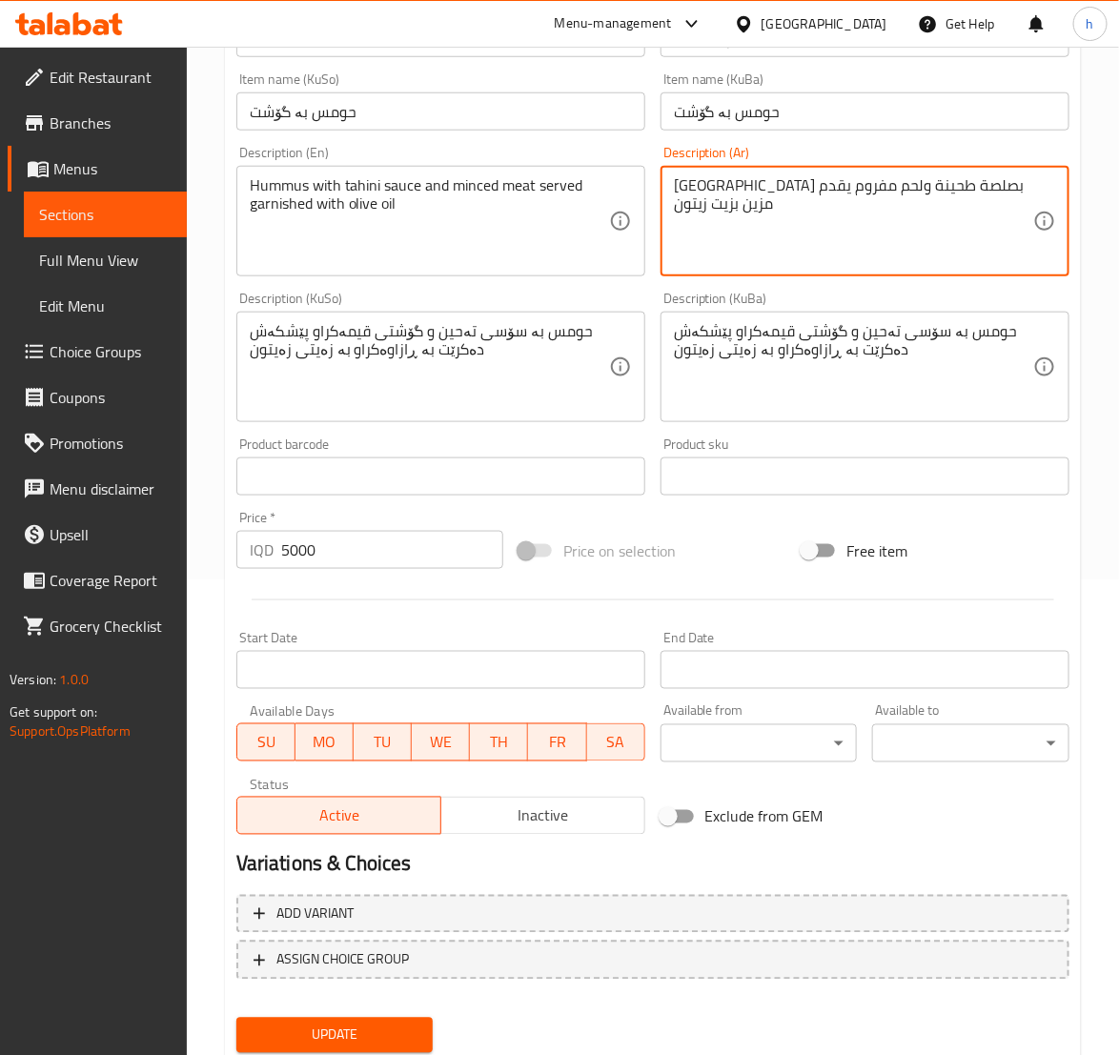
type textarea "[GEOGRAPHIC_DATA] بصلصة طحينة ولحم مفروم يقدم مزين بزيت زيتون"
click at [381, 1026] on span "Update" at bounding box center [335, 1036] width 167 height 24
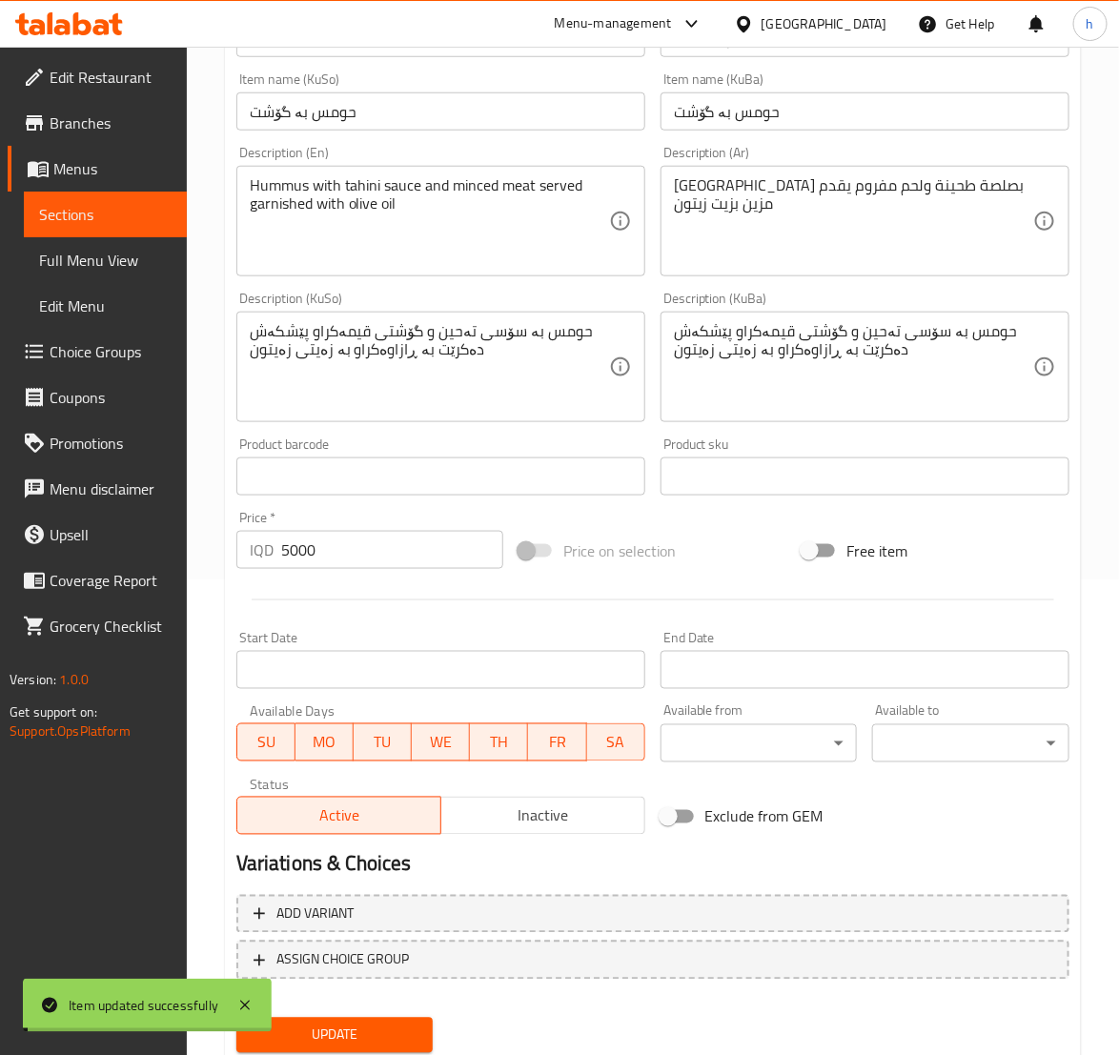
click at [101, 217] on span "Sections" at bounding box center [105, 214] width 132 height 23
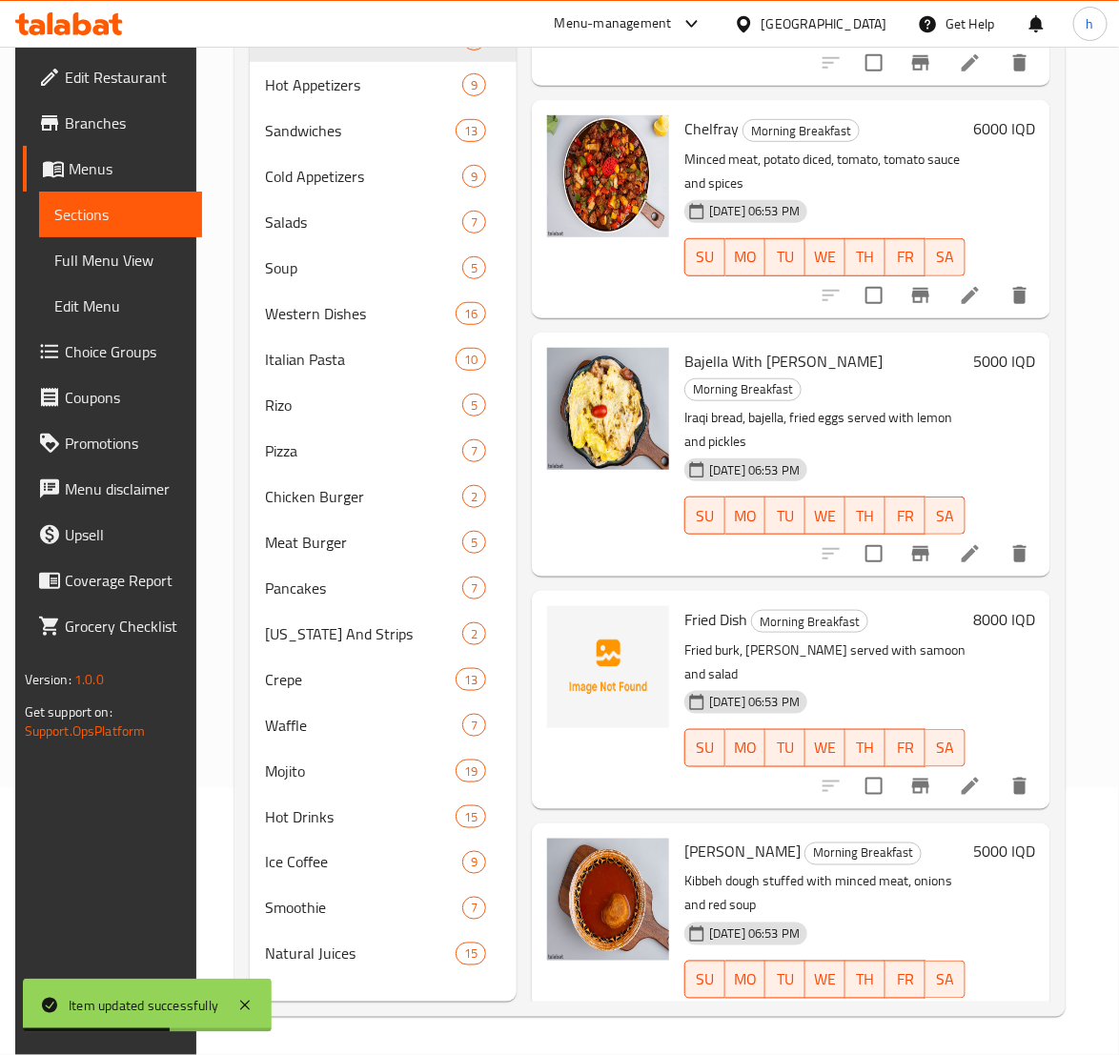
scroll to position [238, 0]
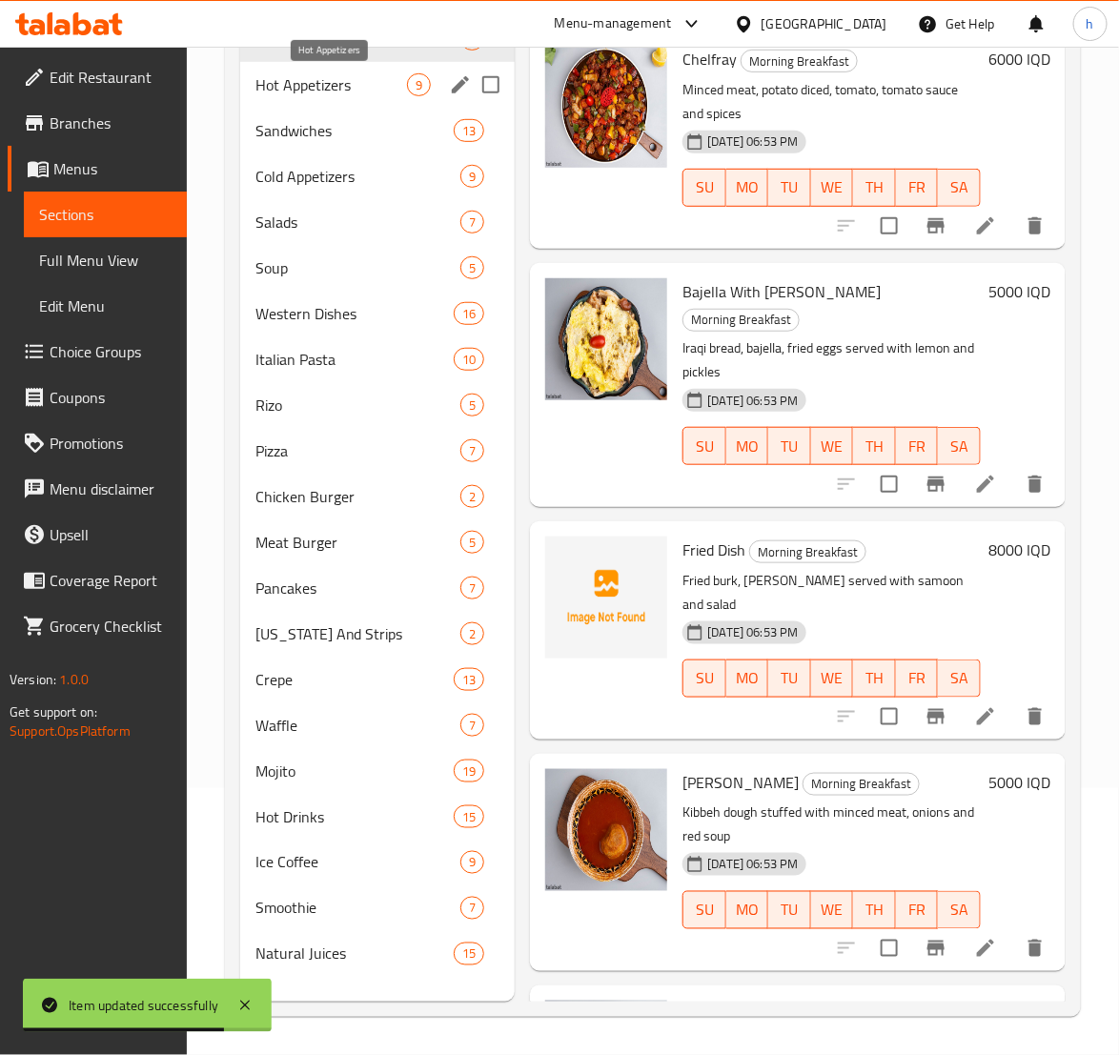
click at [313, 75] on span "Hot Appetizers" at bounding box center [331, 84] width 152 height 23
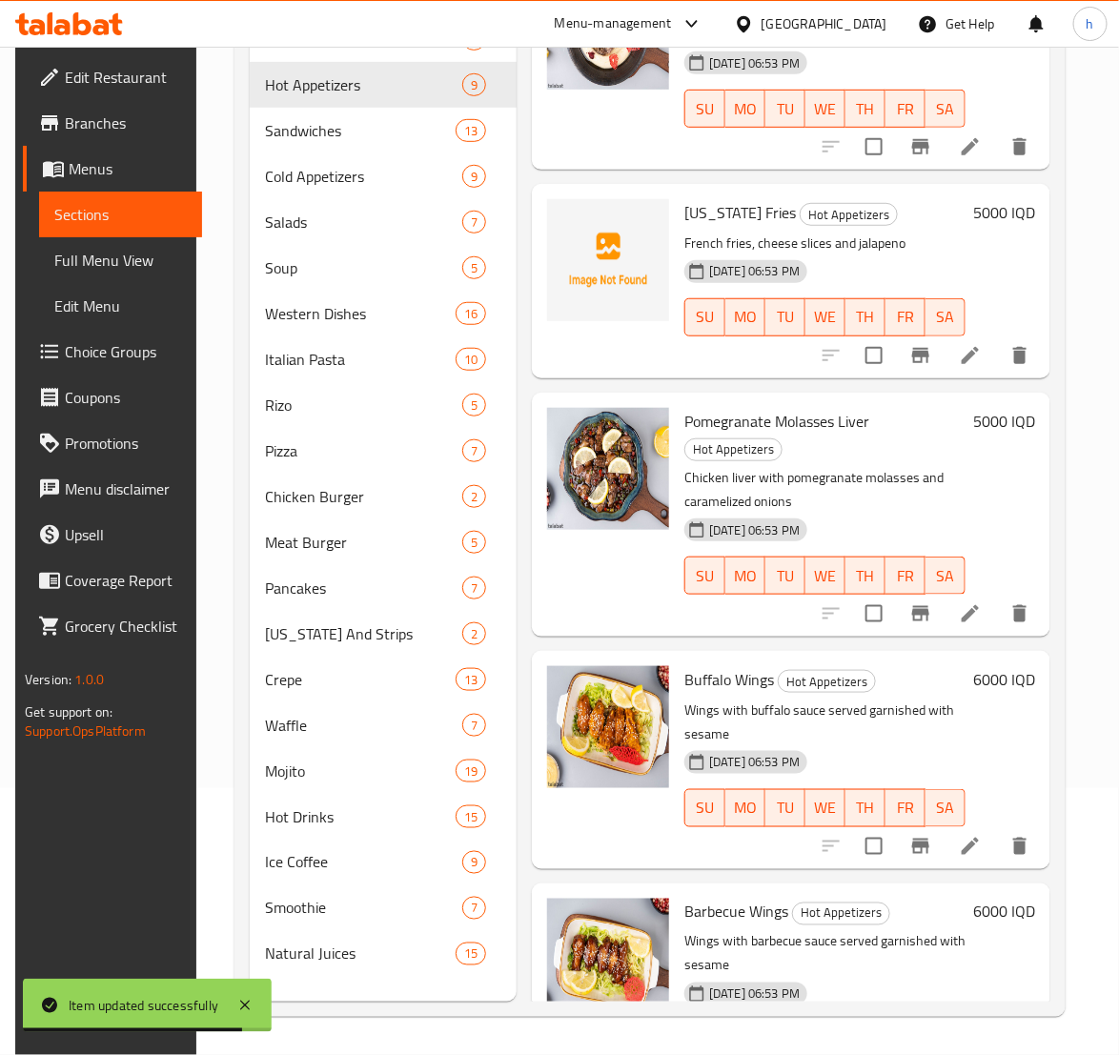
scroll to position [953, 0]
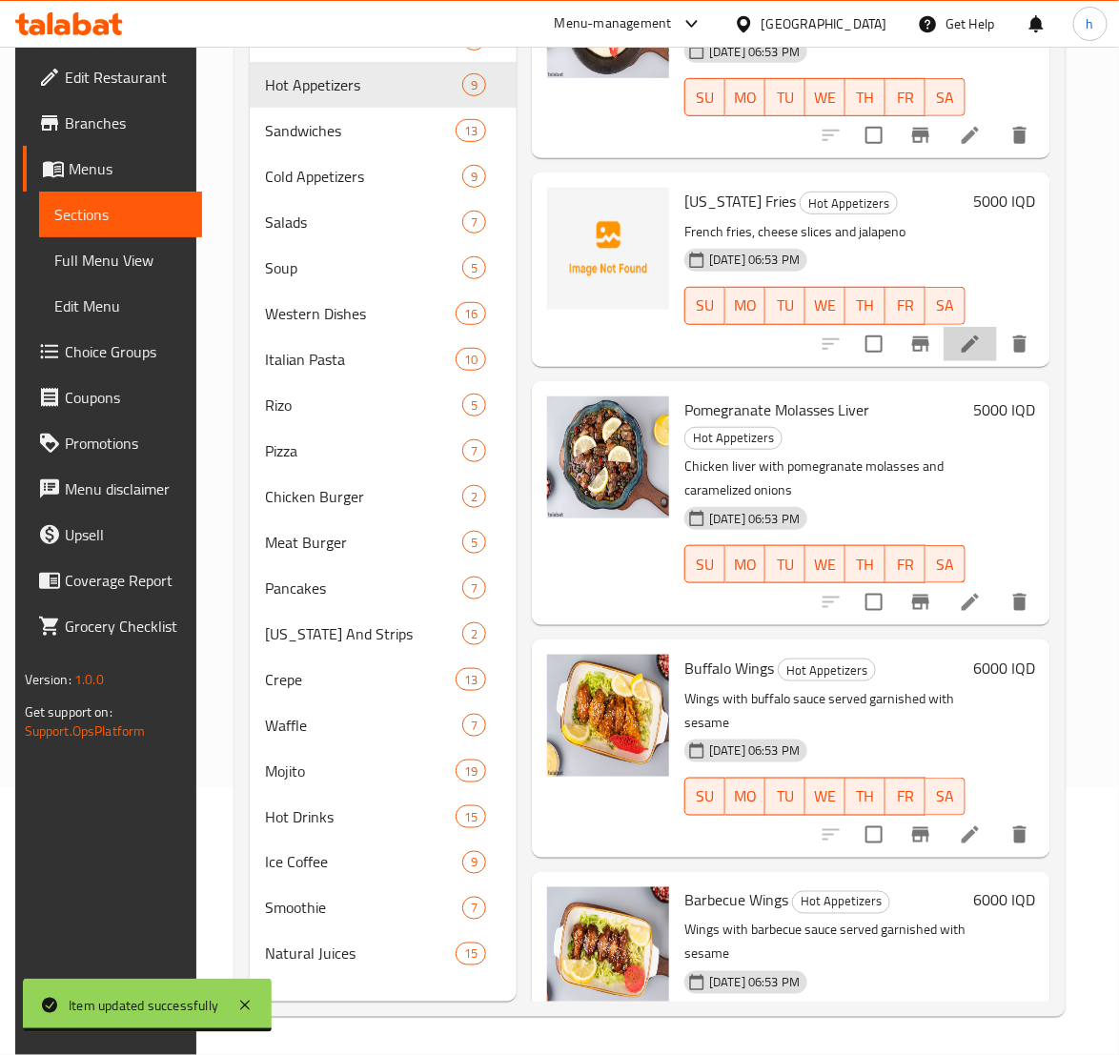
click at [959, 343] on icon at bounding box center [970, 344] width 23 height 23
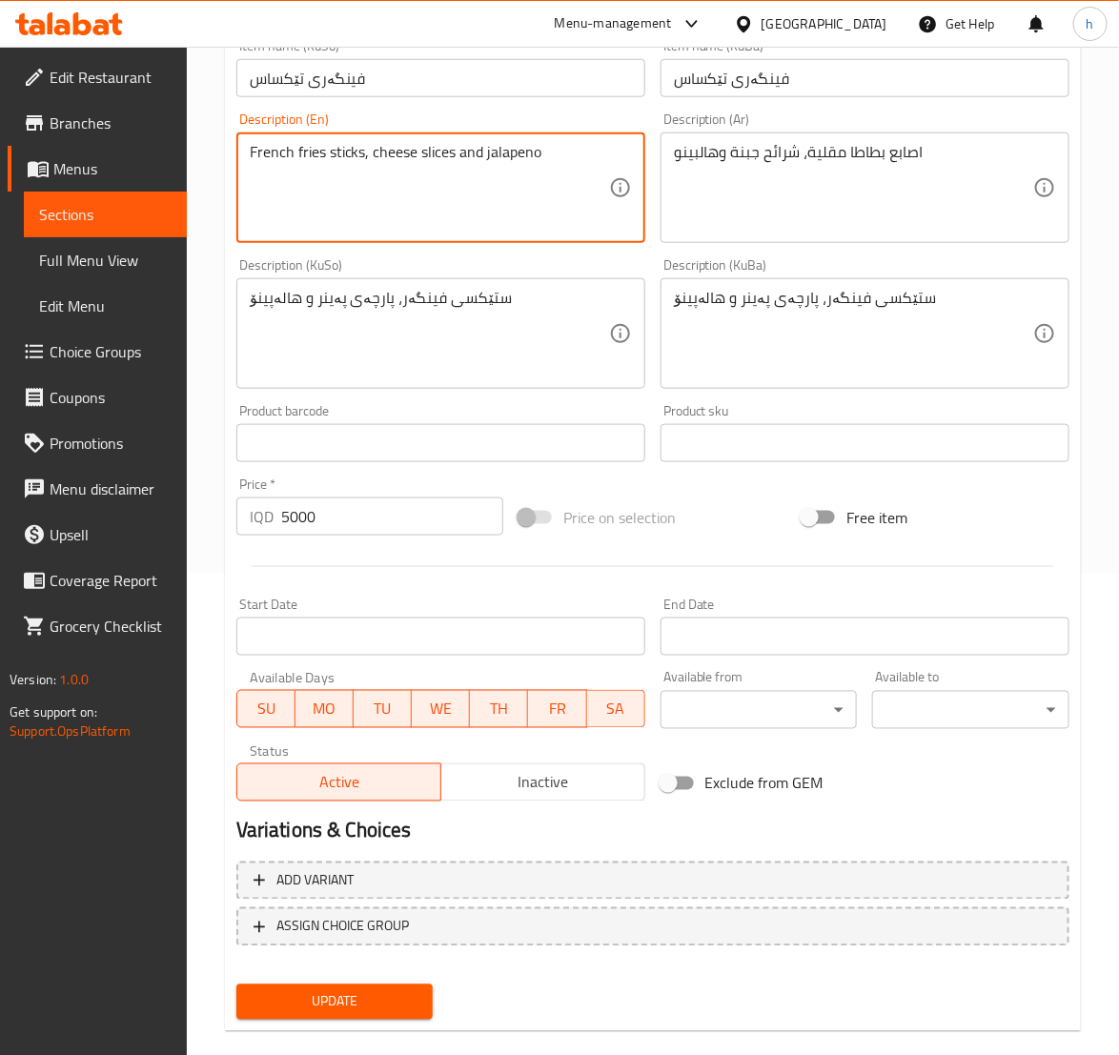
scroll to position [509, 0]
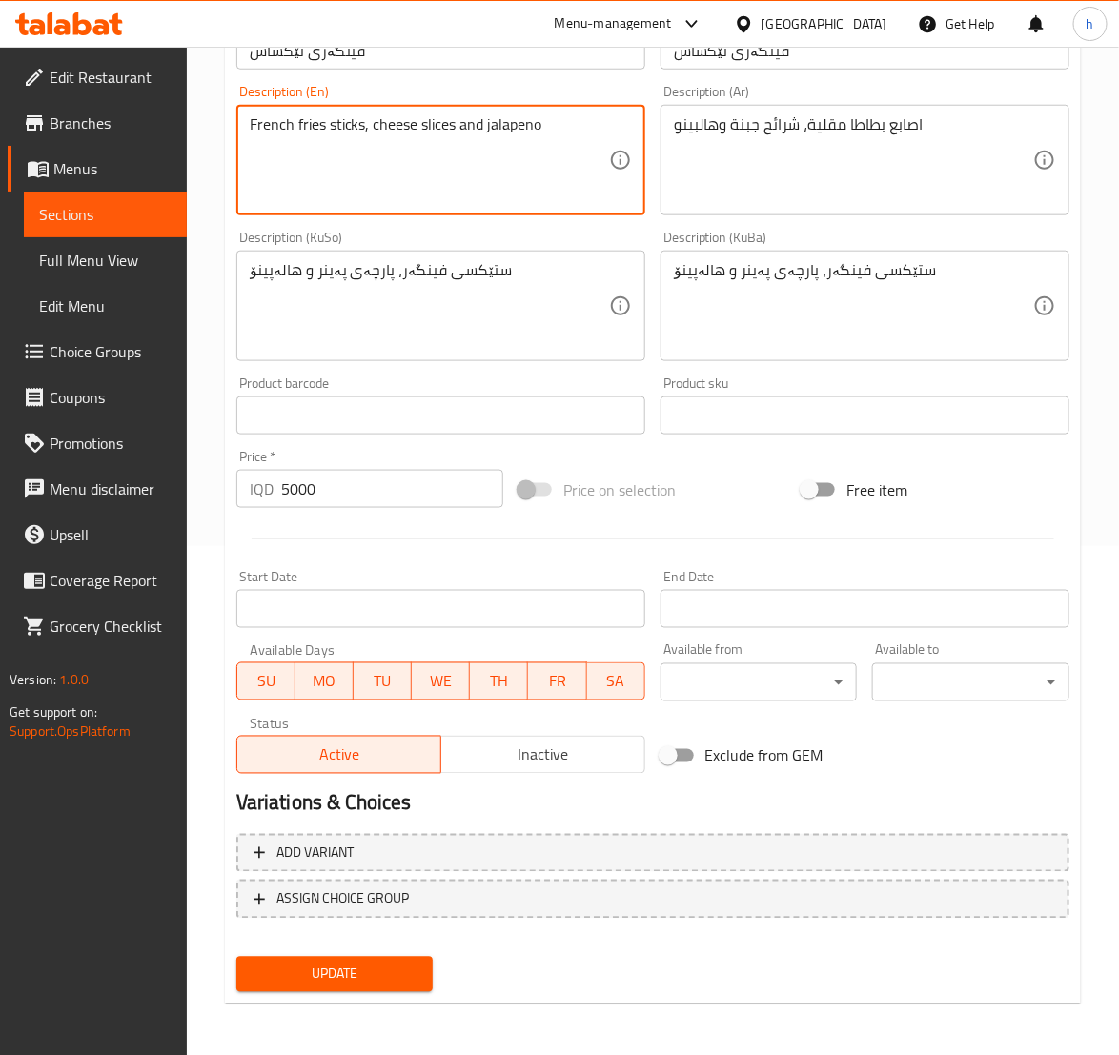
type textarea "French fries sticks, cheese slices and jalapeno"
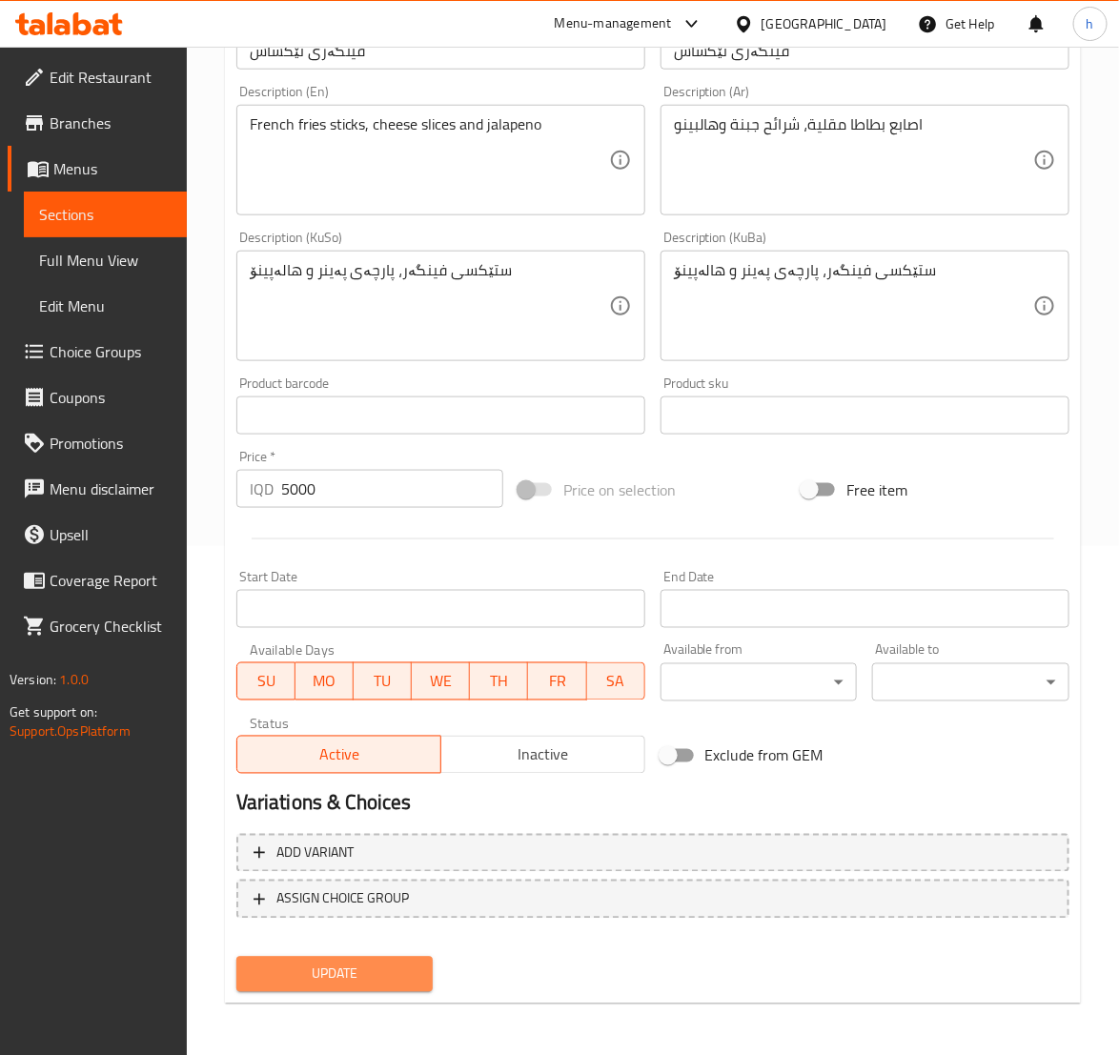
click at [418, 957] on button "Update" at bounding box center [334, 974] width 197 height 35
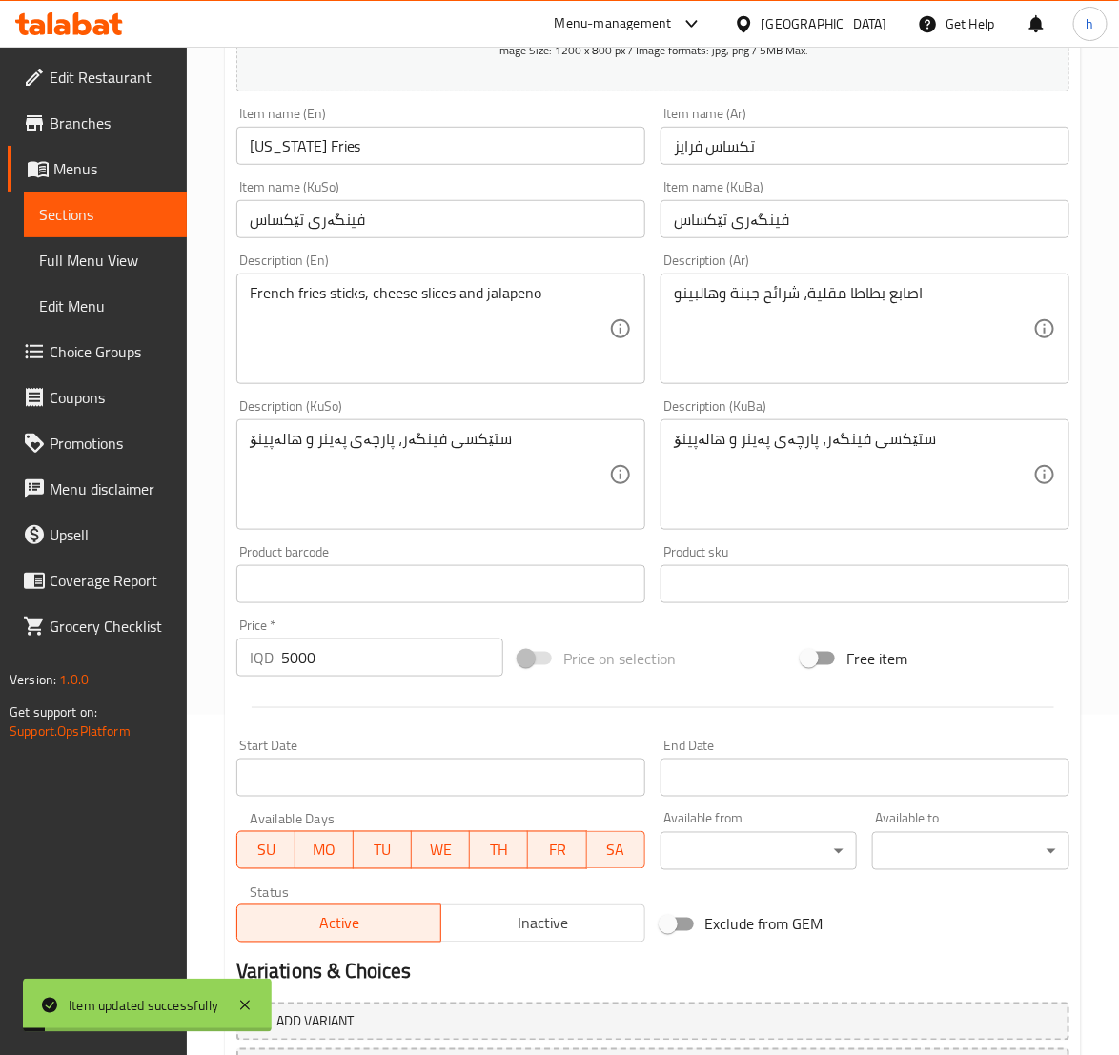
scroll to position [270, 0]
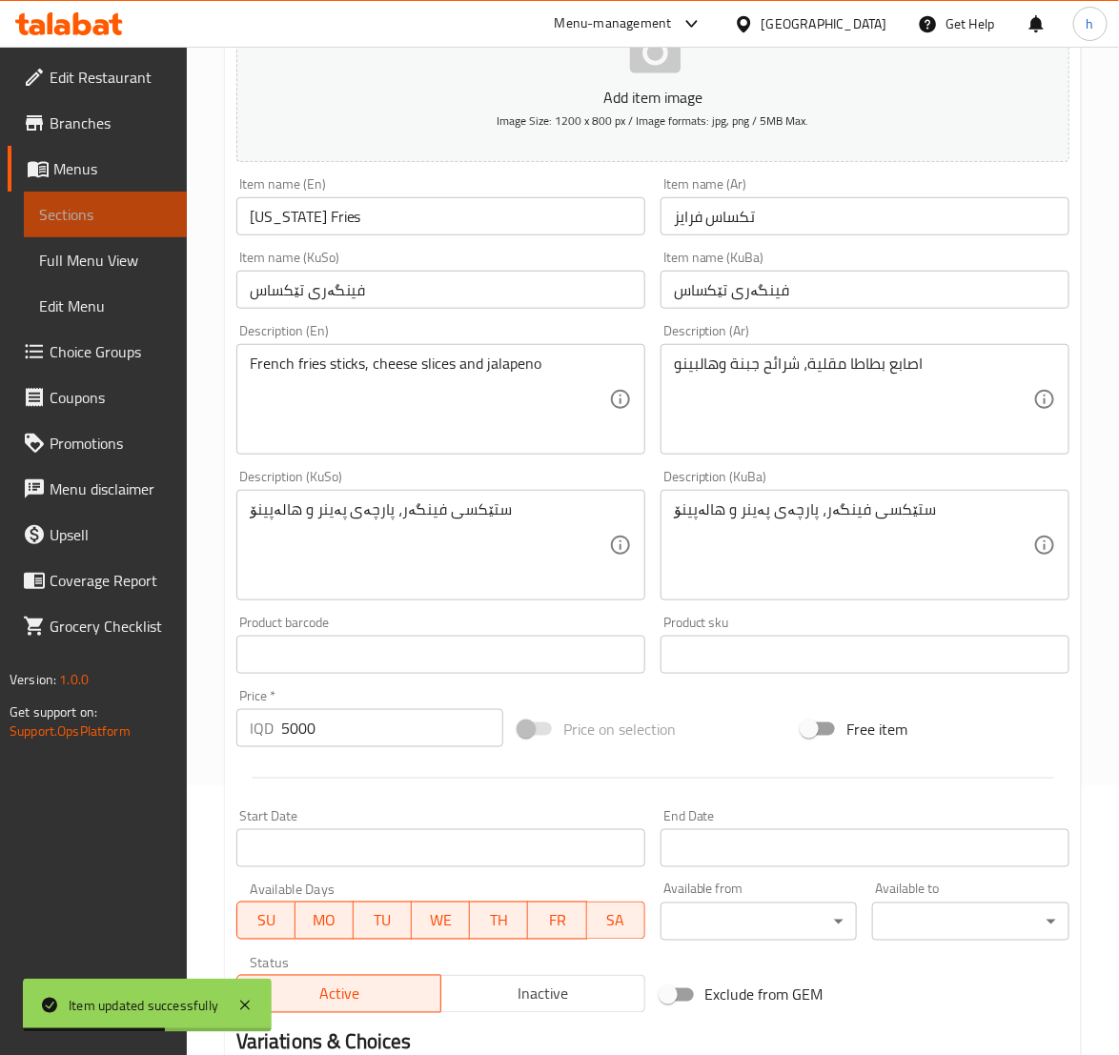
click at [80, 210] on span "Sections" at bounding box center [105, 214] width 132 height 23
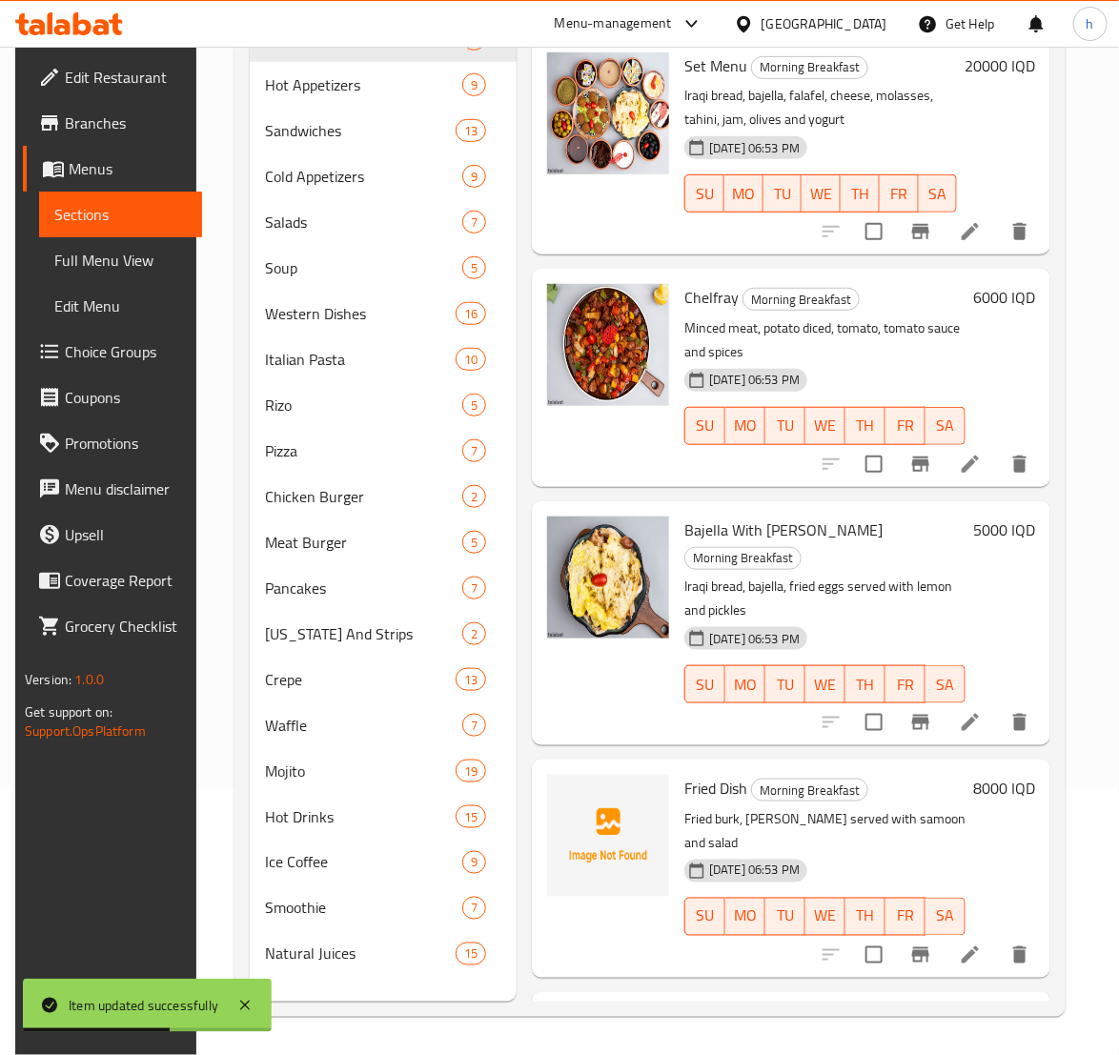
scroll to position [267, 0]
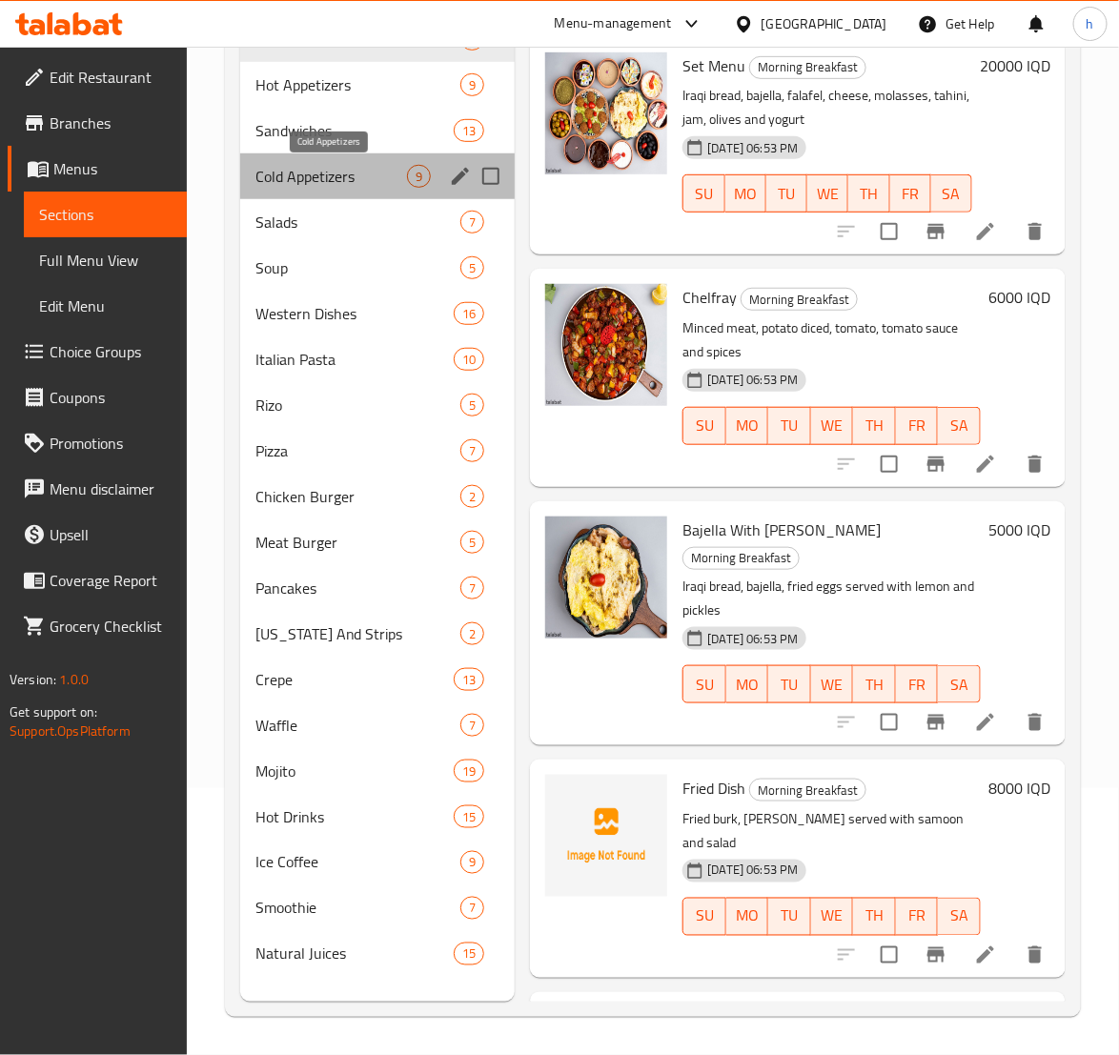
click at [283, 180] on span "Cold Appetizers" at bounding box center [331, 176] width 152 height 23
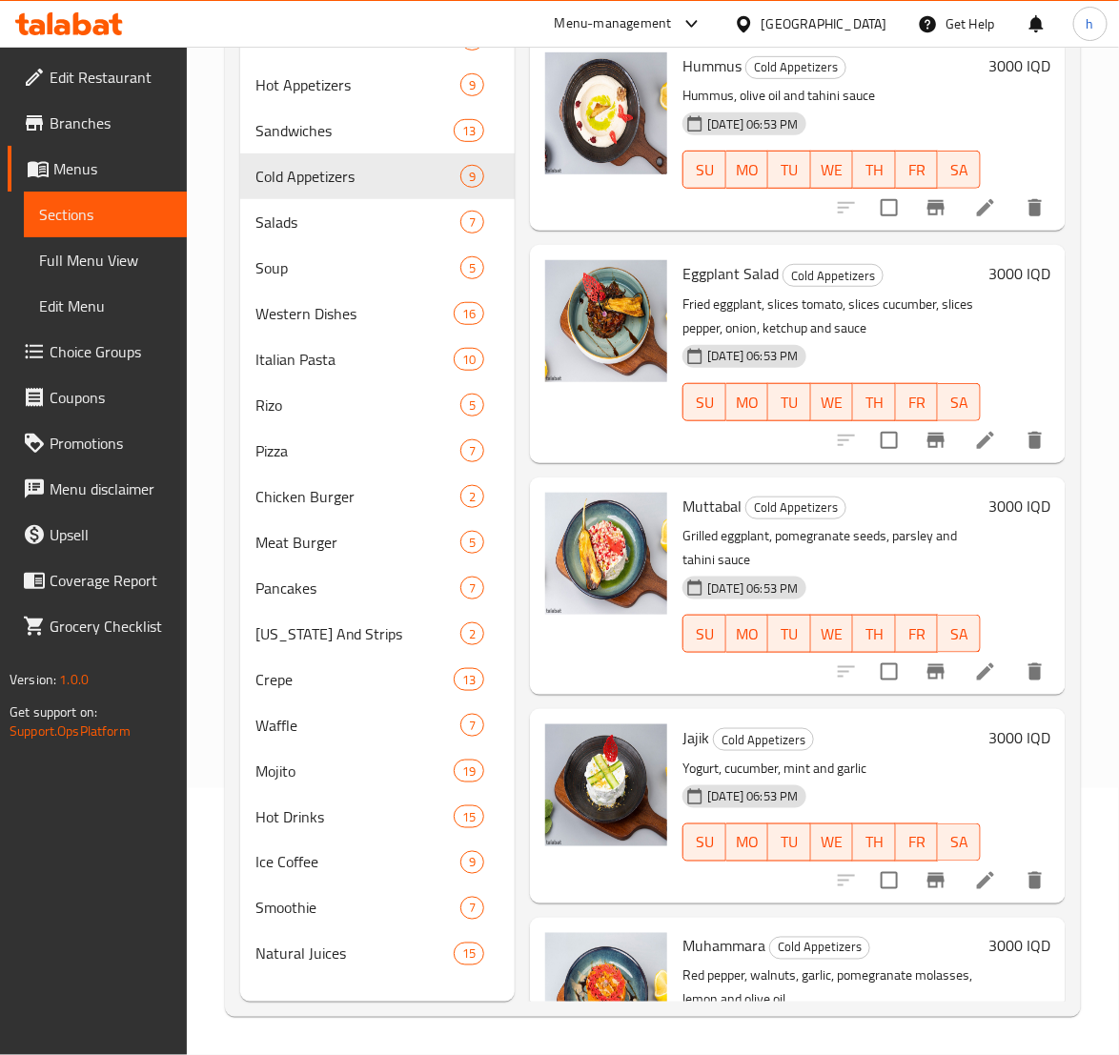
click at [959, 436] on li at bounding box center [985, 440] width 53 height 34
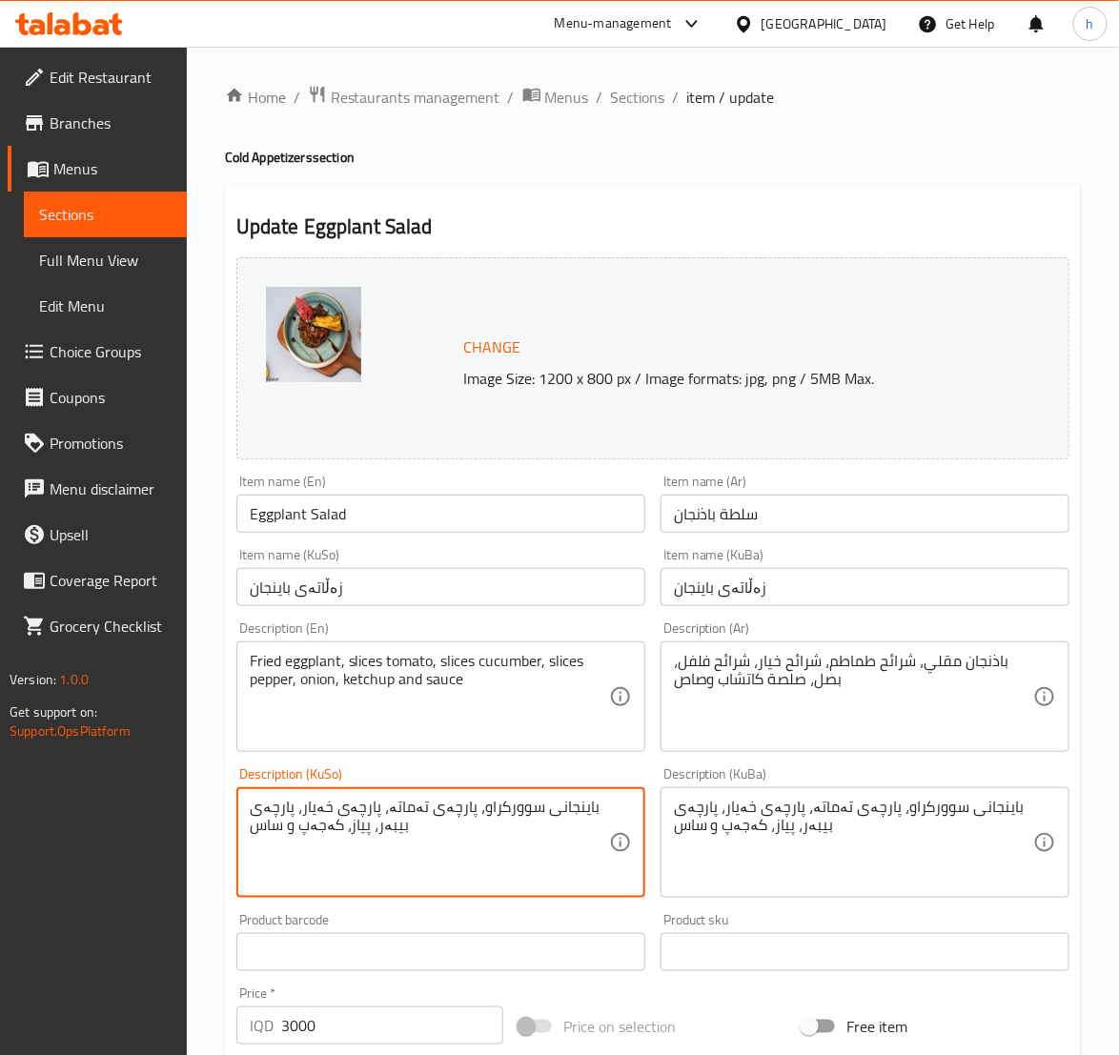
click at [318, 826] on textarea "باینجانی سوورکراو، پارچەی تەماتە، پارچەی خەیار، پارچەی بیبەر، پیاز، کەجەپ و ساس" at bounding box center [429, 843] width 359 height 91
click at [332, 827] on textarea "باینجانی سوورکراو، پارچەی تەماتە، پارچەی خەیار، پارچەی بیبەر، پیاز، کەچەپ و ساس" at bounding box center [429, 843] width 359 height 91
click at [332, 826] on textarea "باینجانی سوورکراو، پارچەی تەماتە، پارچەی خەیار، پارچەی بیبەر، پیاز، کەچەپ و ساس" at bounding box center [429, 843] width 359 height 91
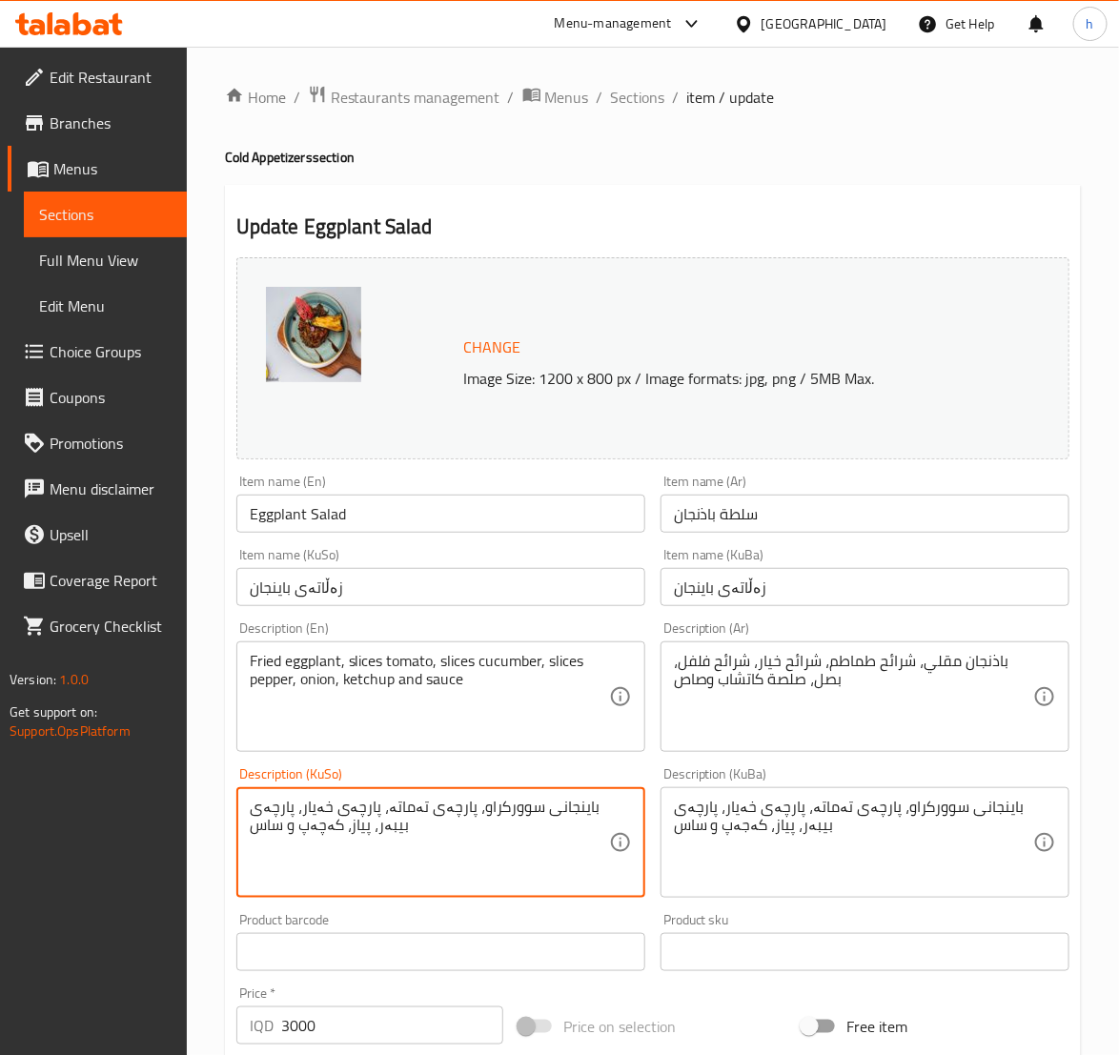
type textarea "باینجانی سوورکراو، پارچەی تەماتە، پارچەی خەیار، پارچەی بیبەر، پیاز، کەچەپ و ساس"
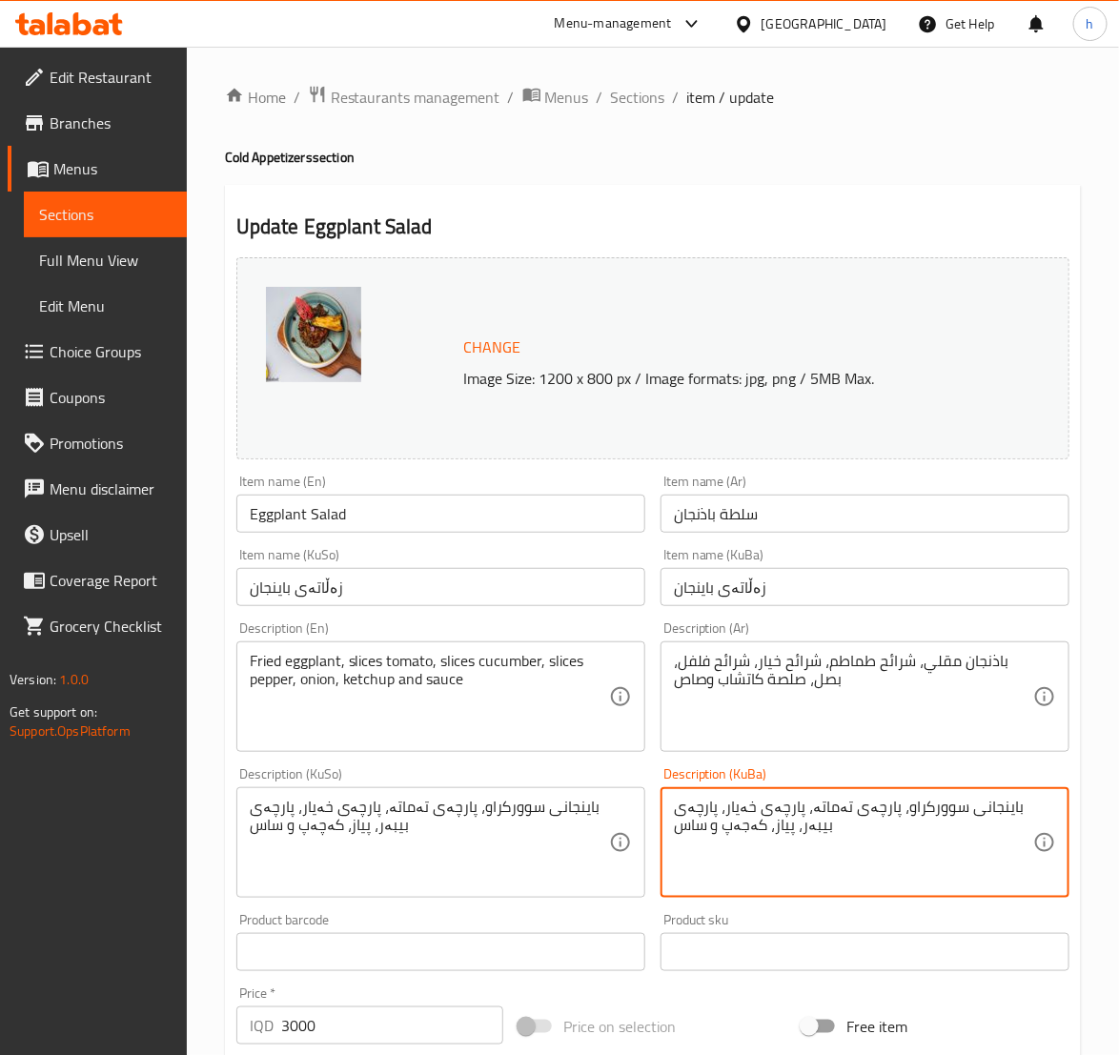
click at [804, 839] on textarea "باینجانی سوورکراو، پارچەی تەماتە، پارچەی خەیار، پارچەی بیبەر، پیاز، کەجەپ و ساس" at bounding box center [853, 843] width 359 height 91
paste textarea "چ"
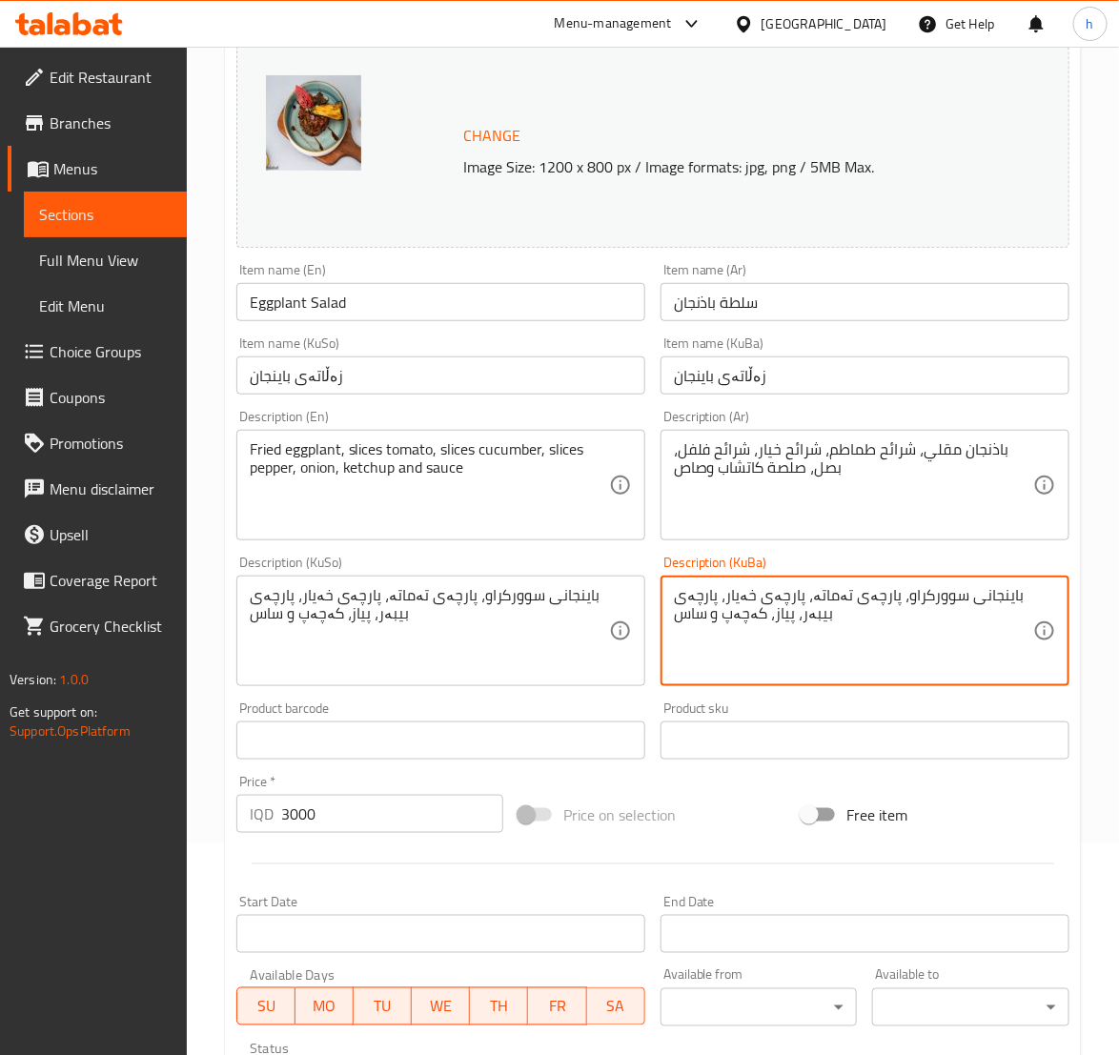
scroll to position [538, 0]
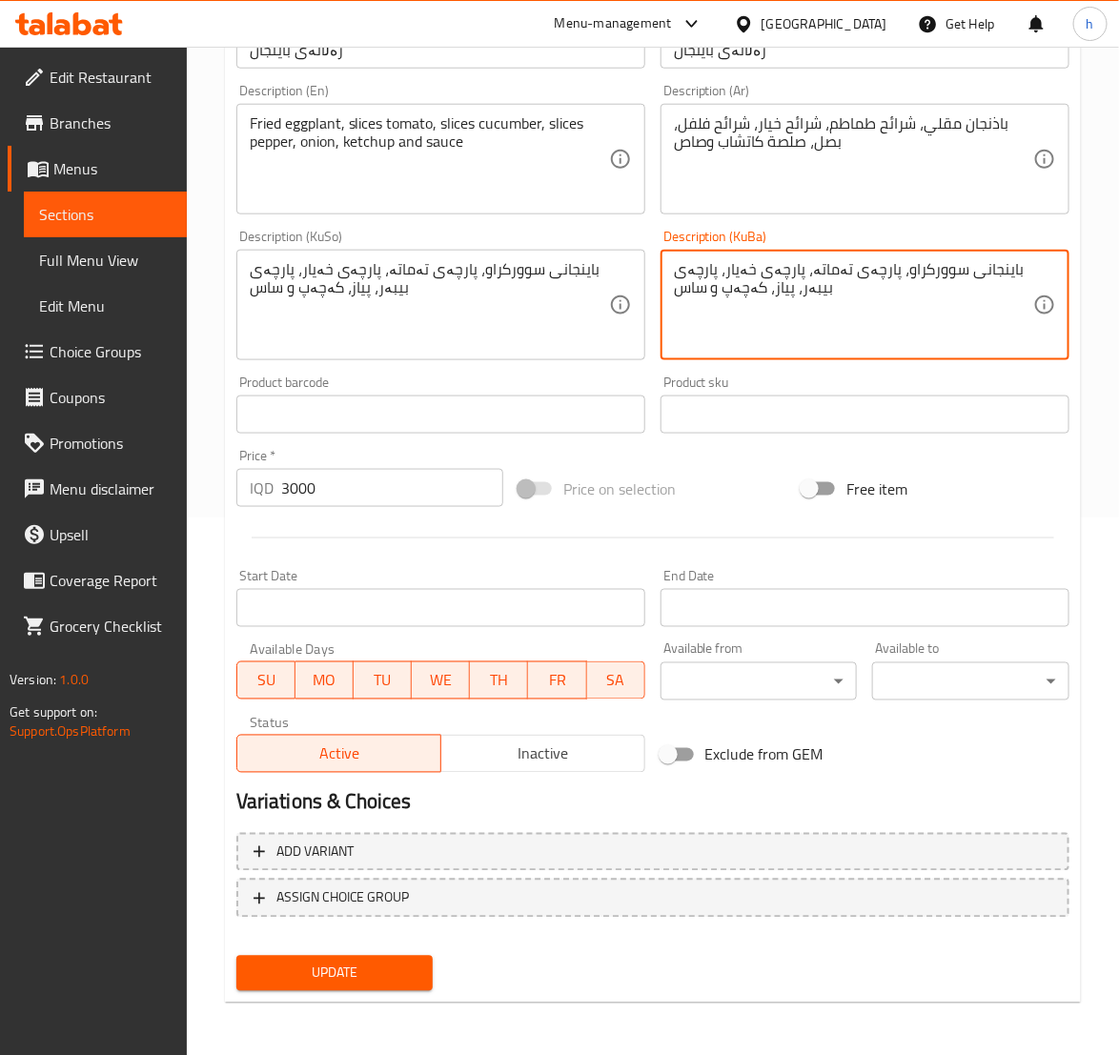
type textarea "باینجانی سوورکراو، پارچەی تەماتە، پارچەی خەیار، پارچەی بیبەر، پیاز، کەچەپ و ساس"
click at [364, 970] on span "Update" at bounding box center [335, 974] width 167 height 24
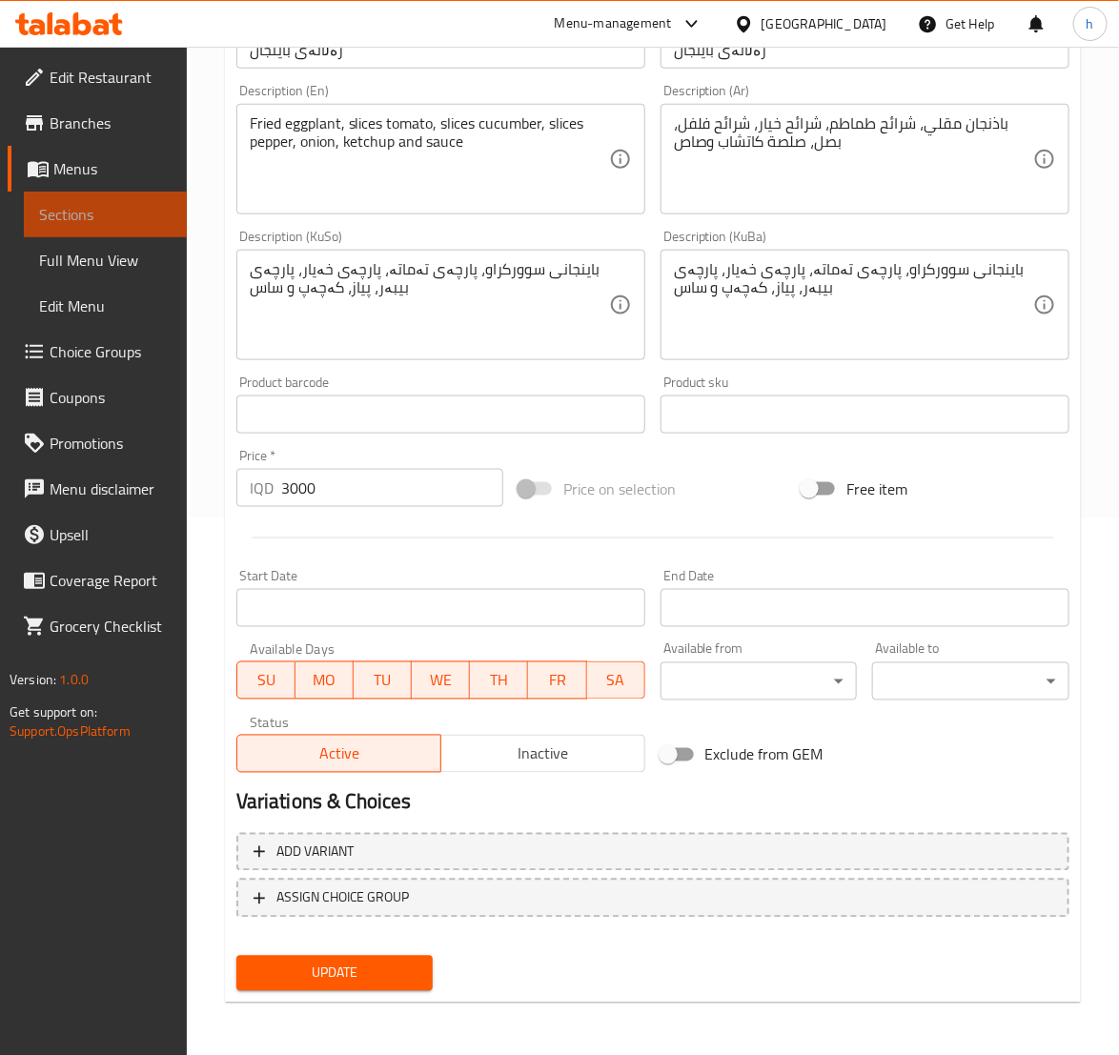
click at [55, 221] on span "Sections" at bounding box center [105, 214] width 132 height 23
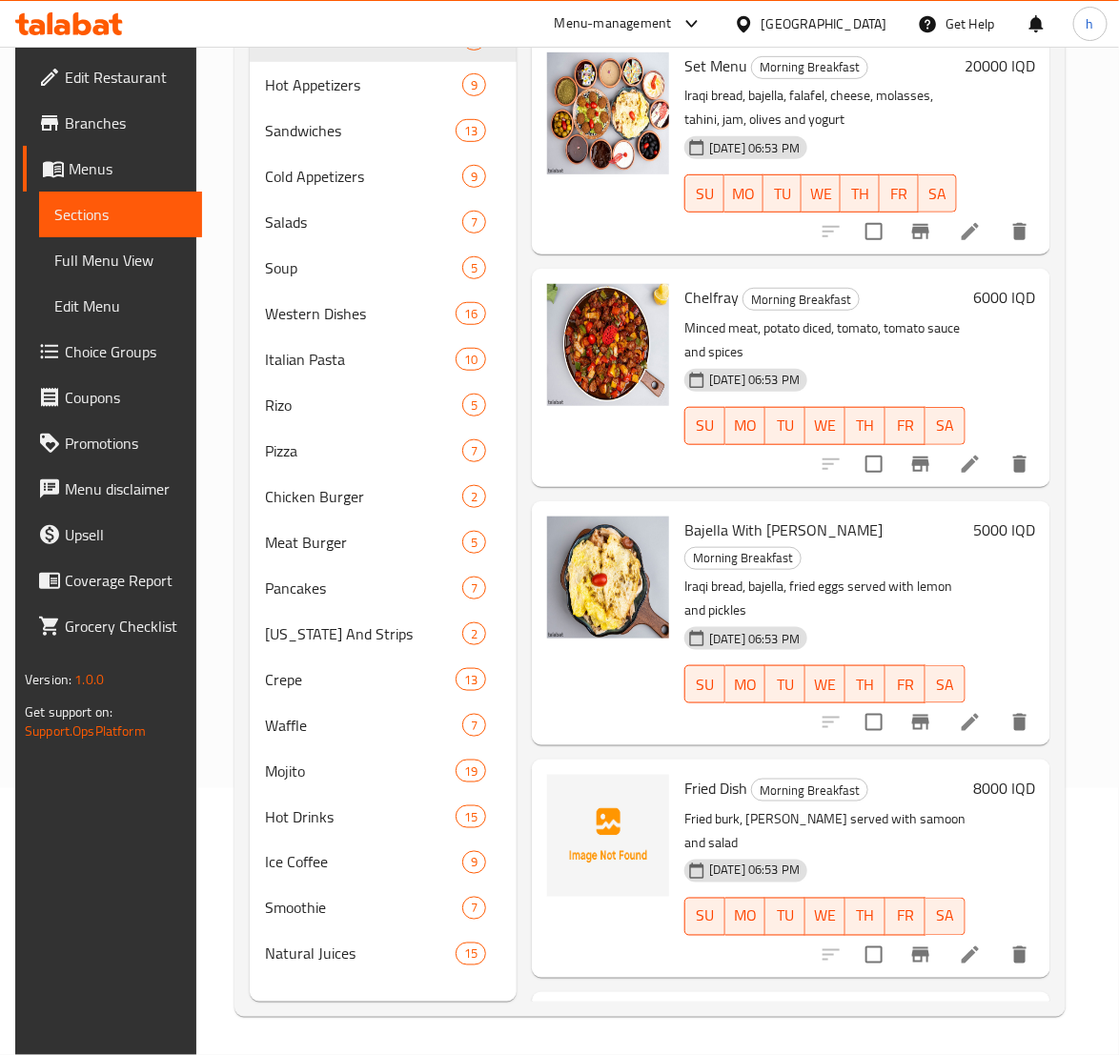
scroll to position [267, 0]
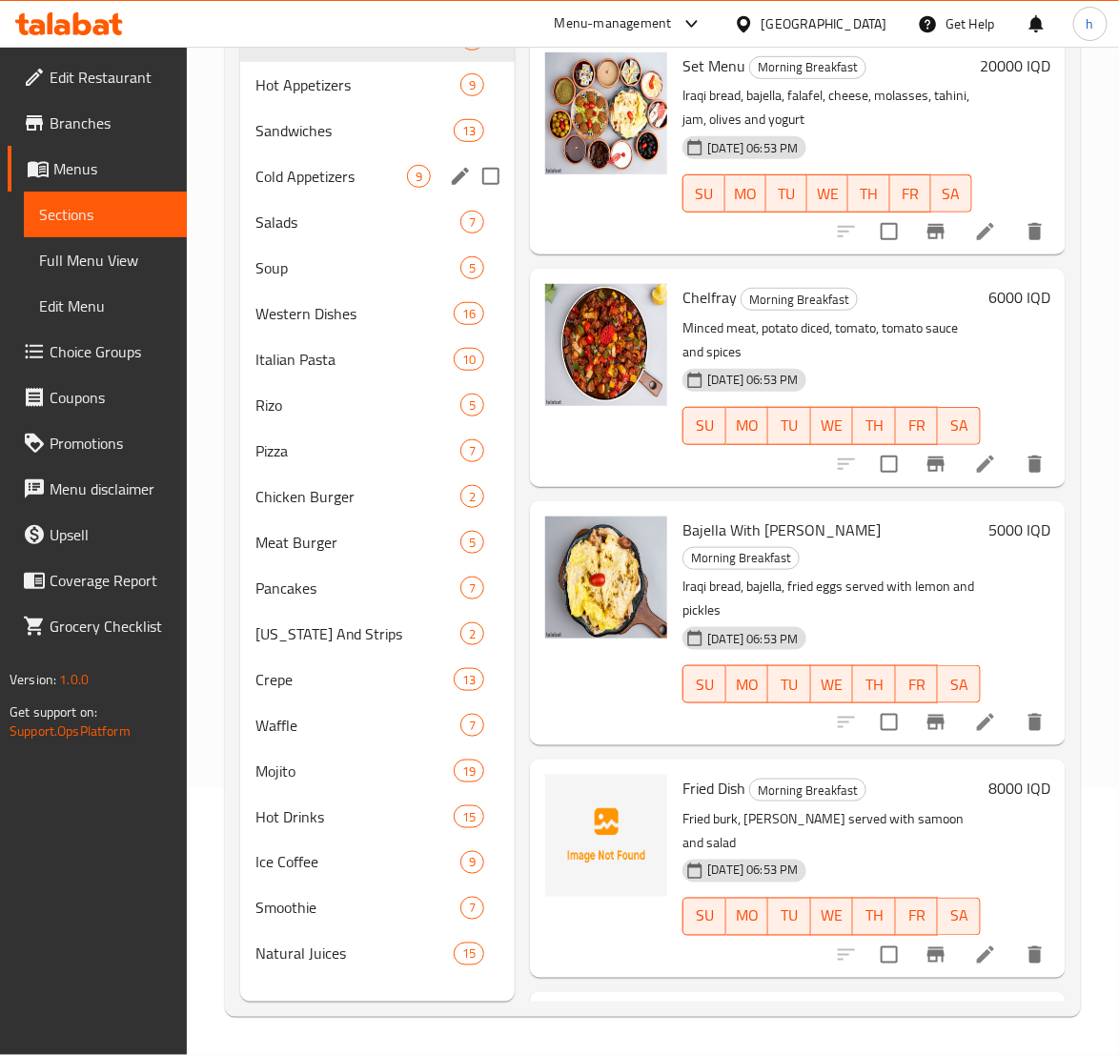
click at [300, 174] on span "Cold Appetizers" at bounding box center [331, 176] width 152 height 23
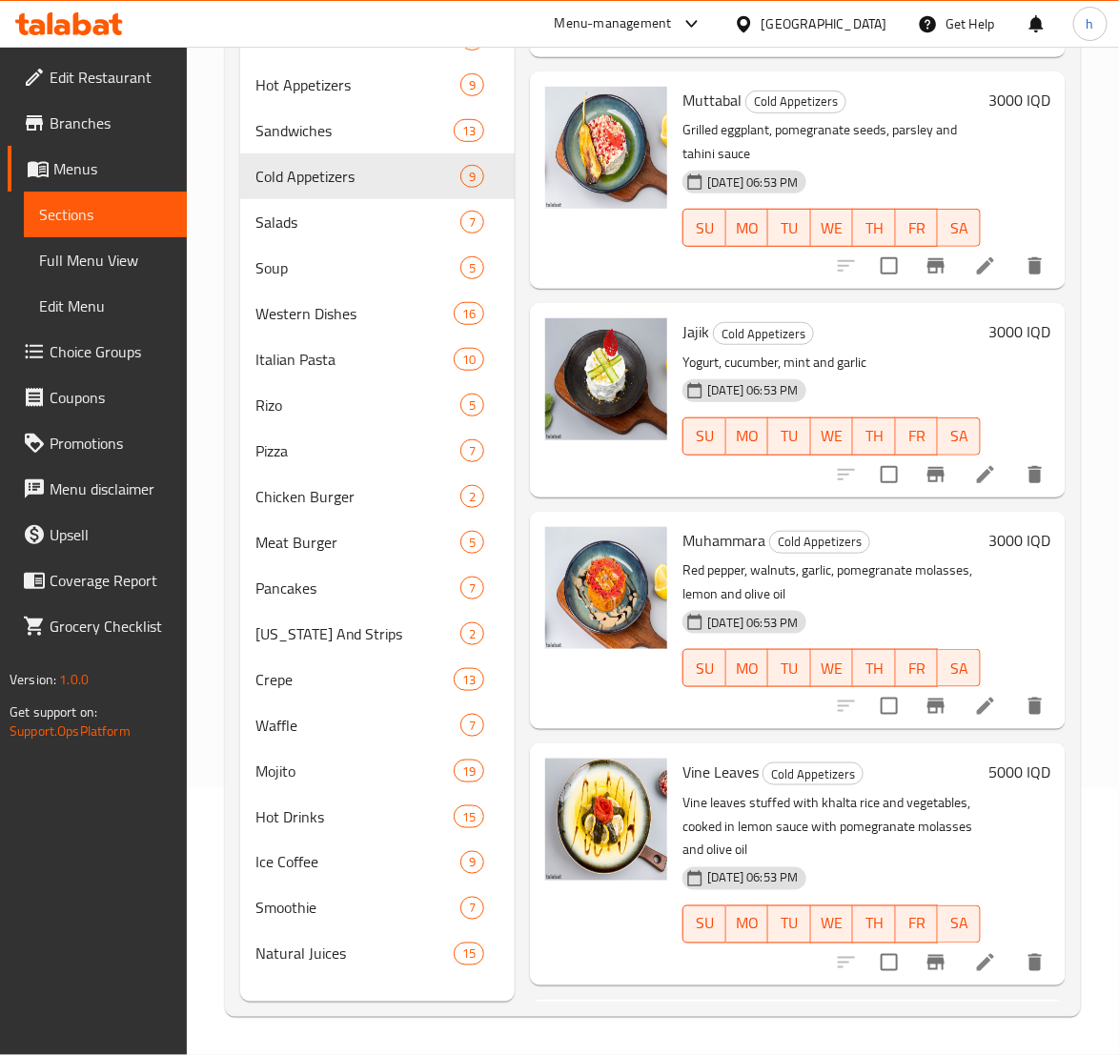
scroll to position [390, 0]
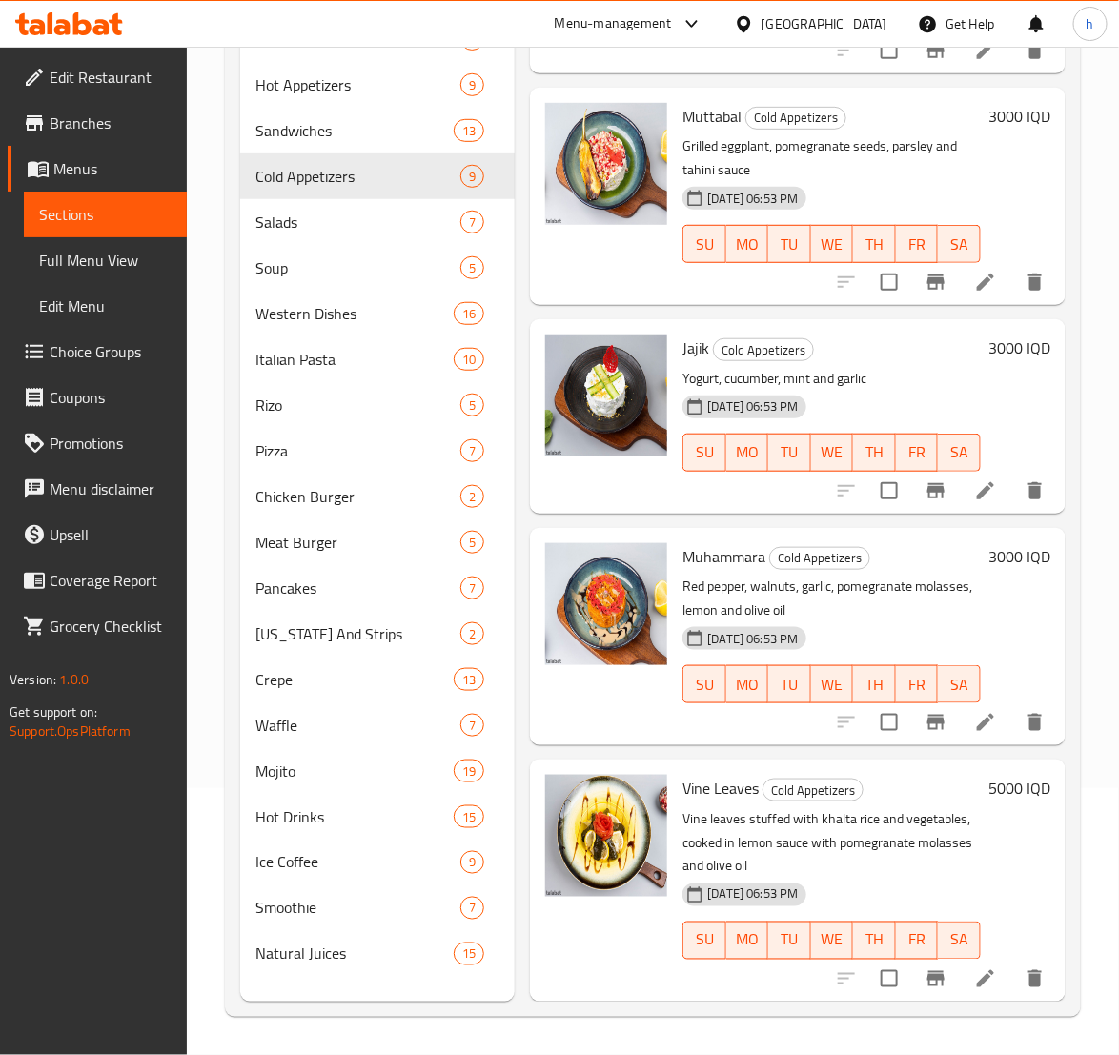
click at [959, 487] on li at bounding box center [985, 491] width 53 height 34
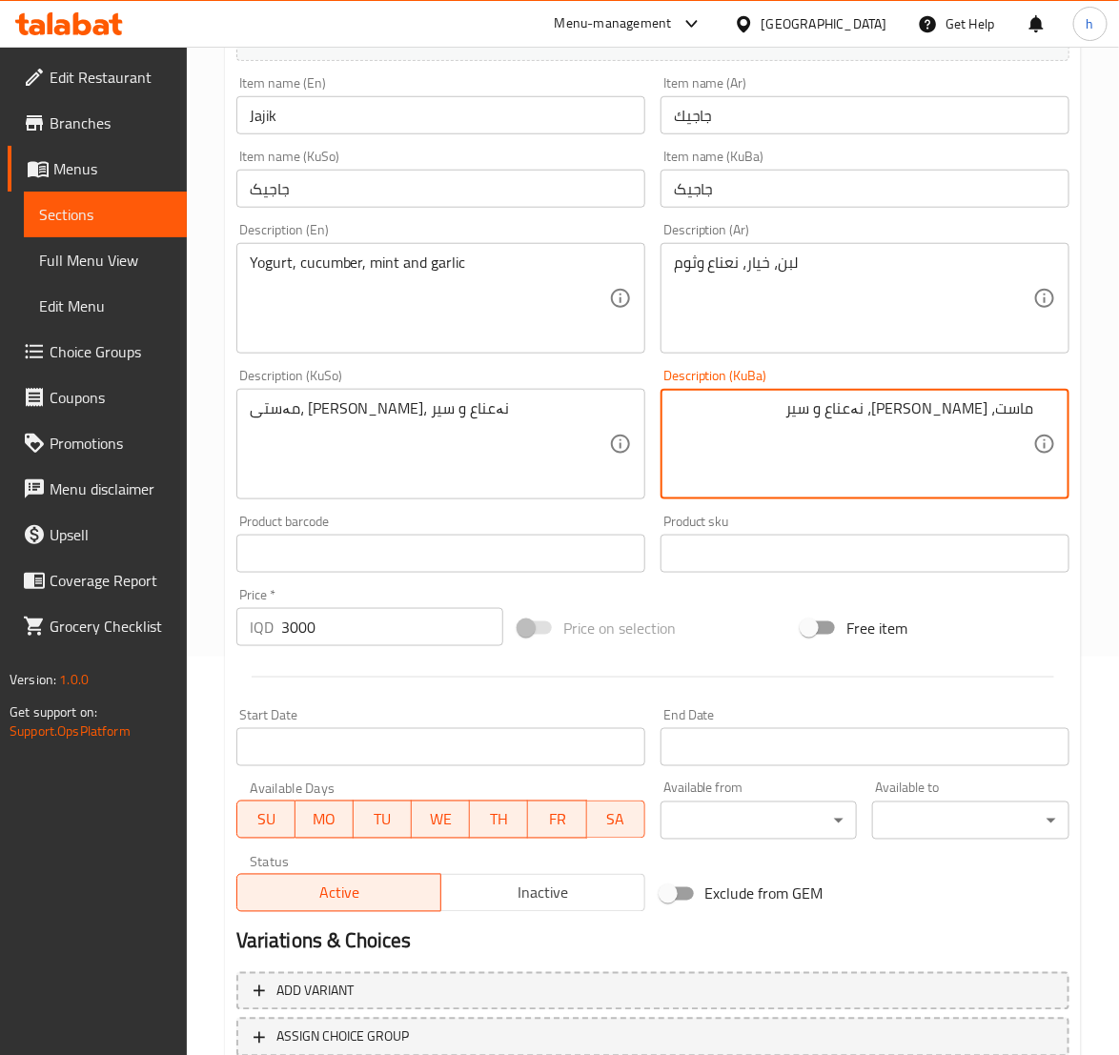
scroll to position [538, 0]
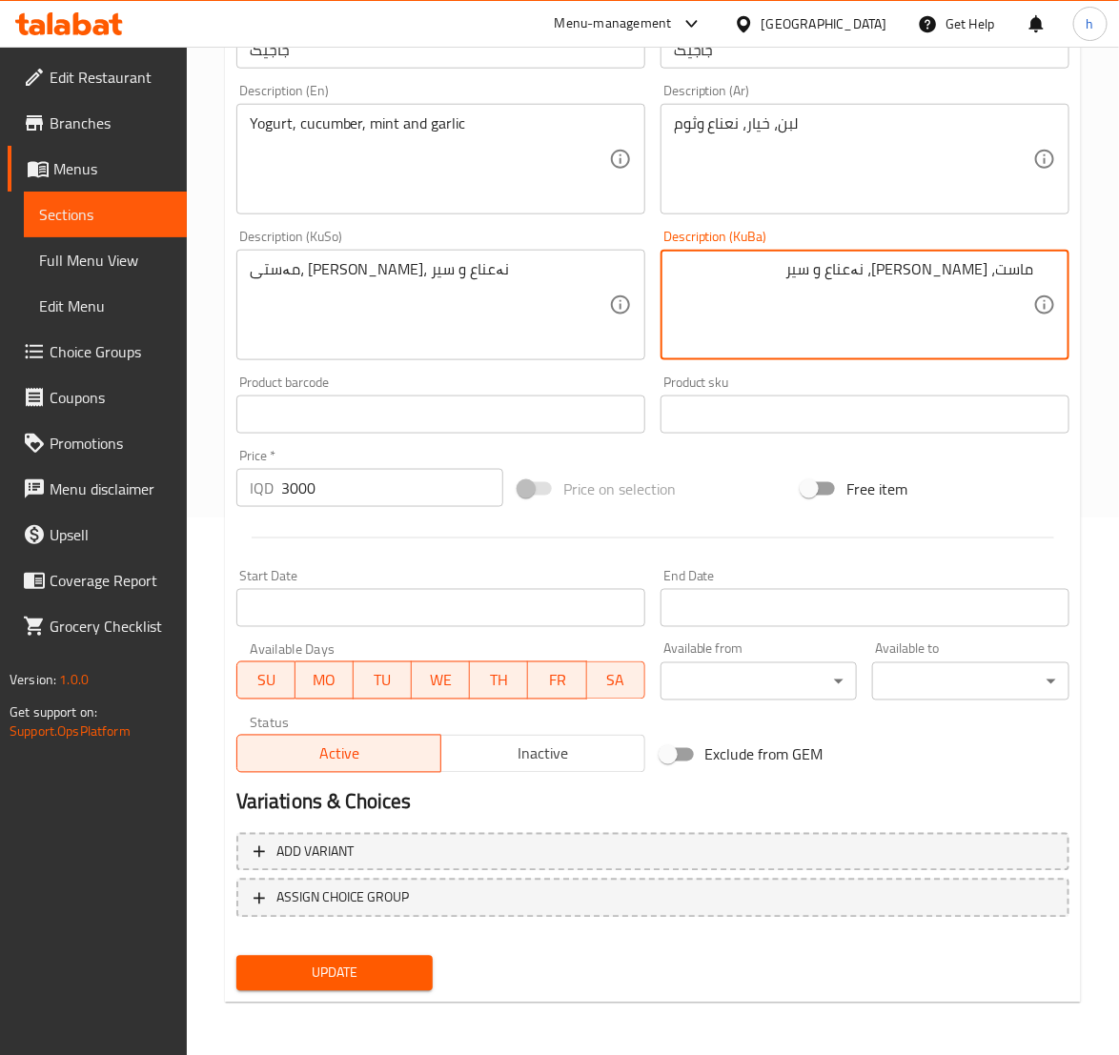
type textarea "ماست، [PERSON_NAME]، نەعناع و سیر"
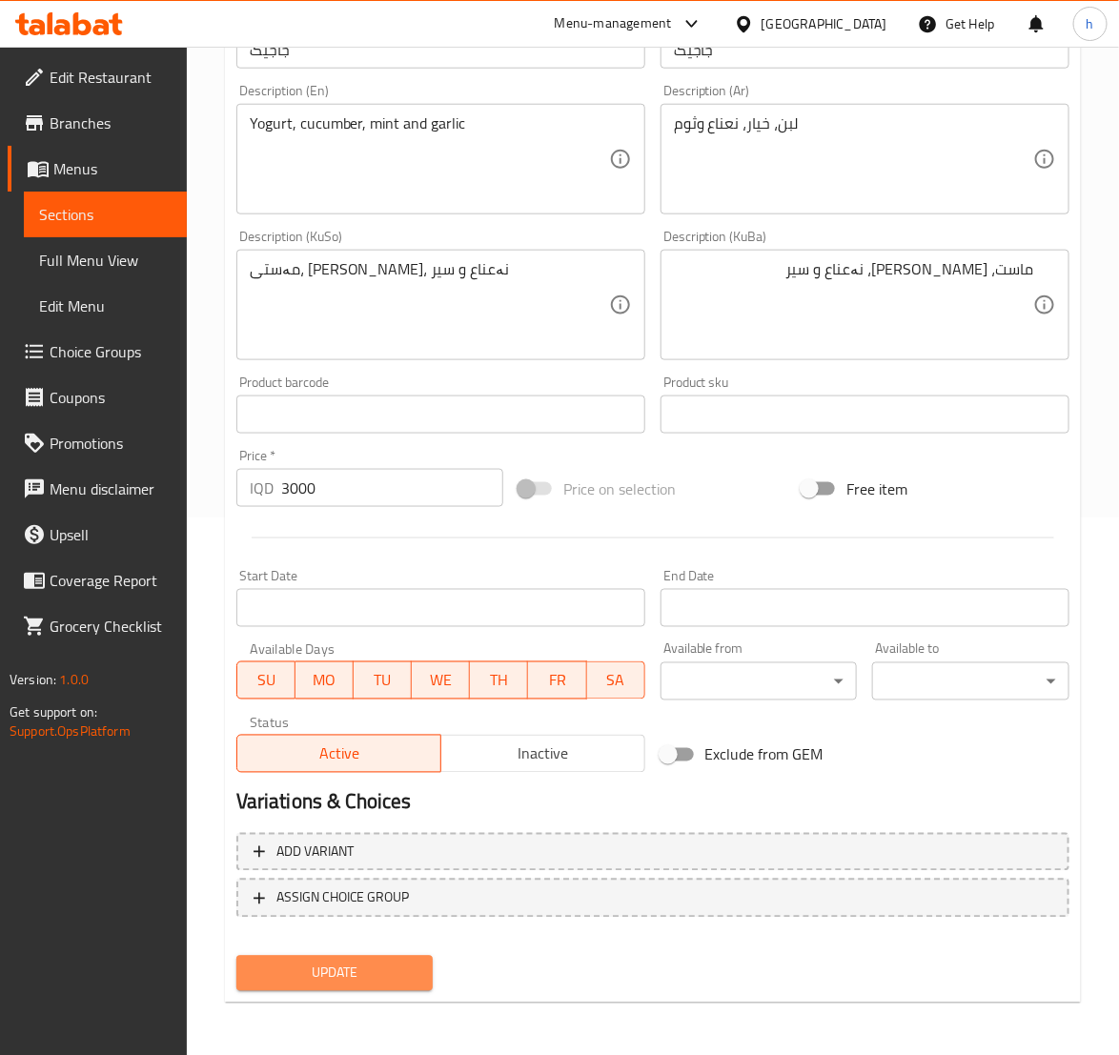
click at [343, 985] on button "Update" at bounding box center [334, 973] width 197 height 35
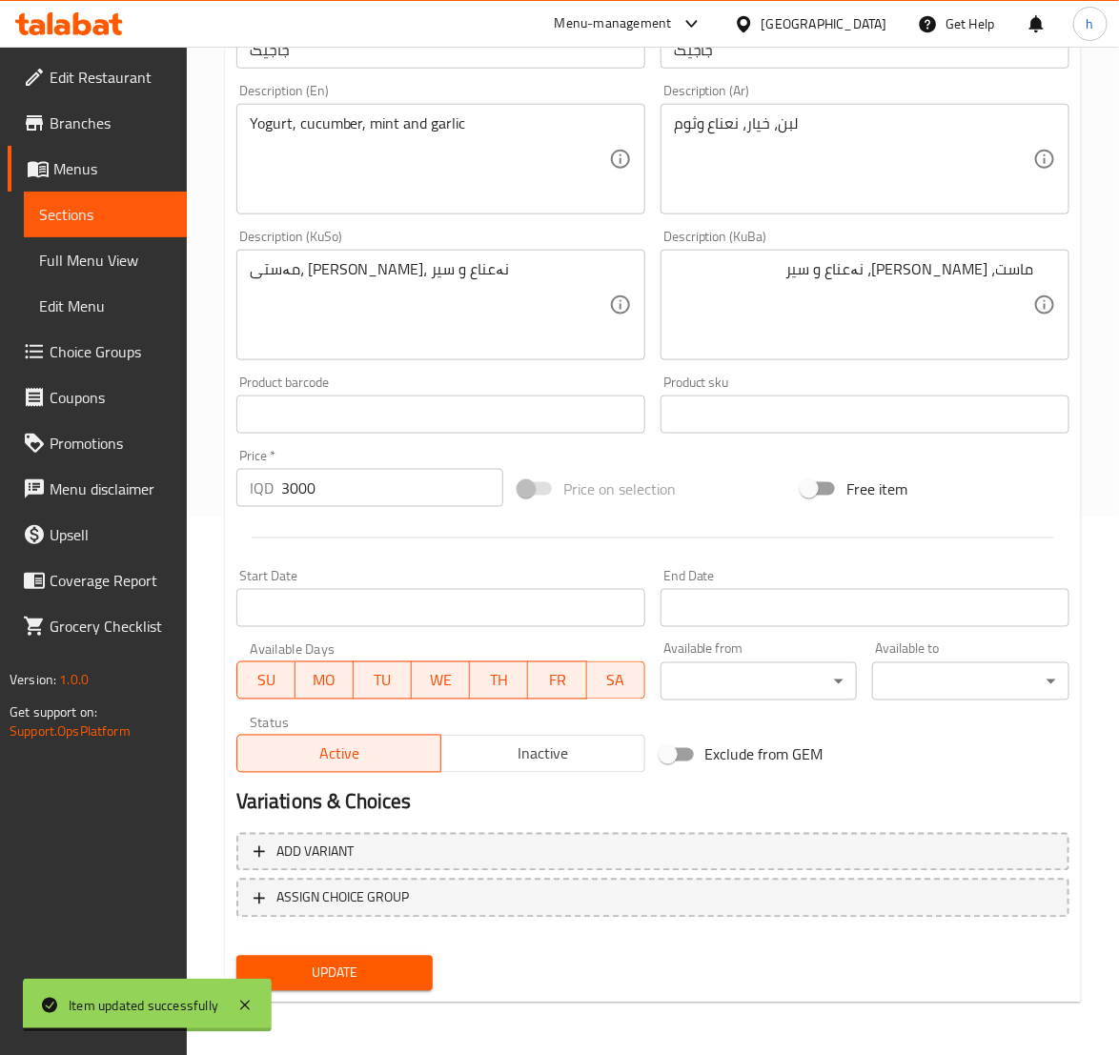
click at [109, 213] on span "Sections" at bounding box center [105, 214] width 132 height 23
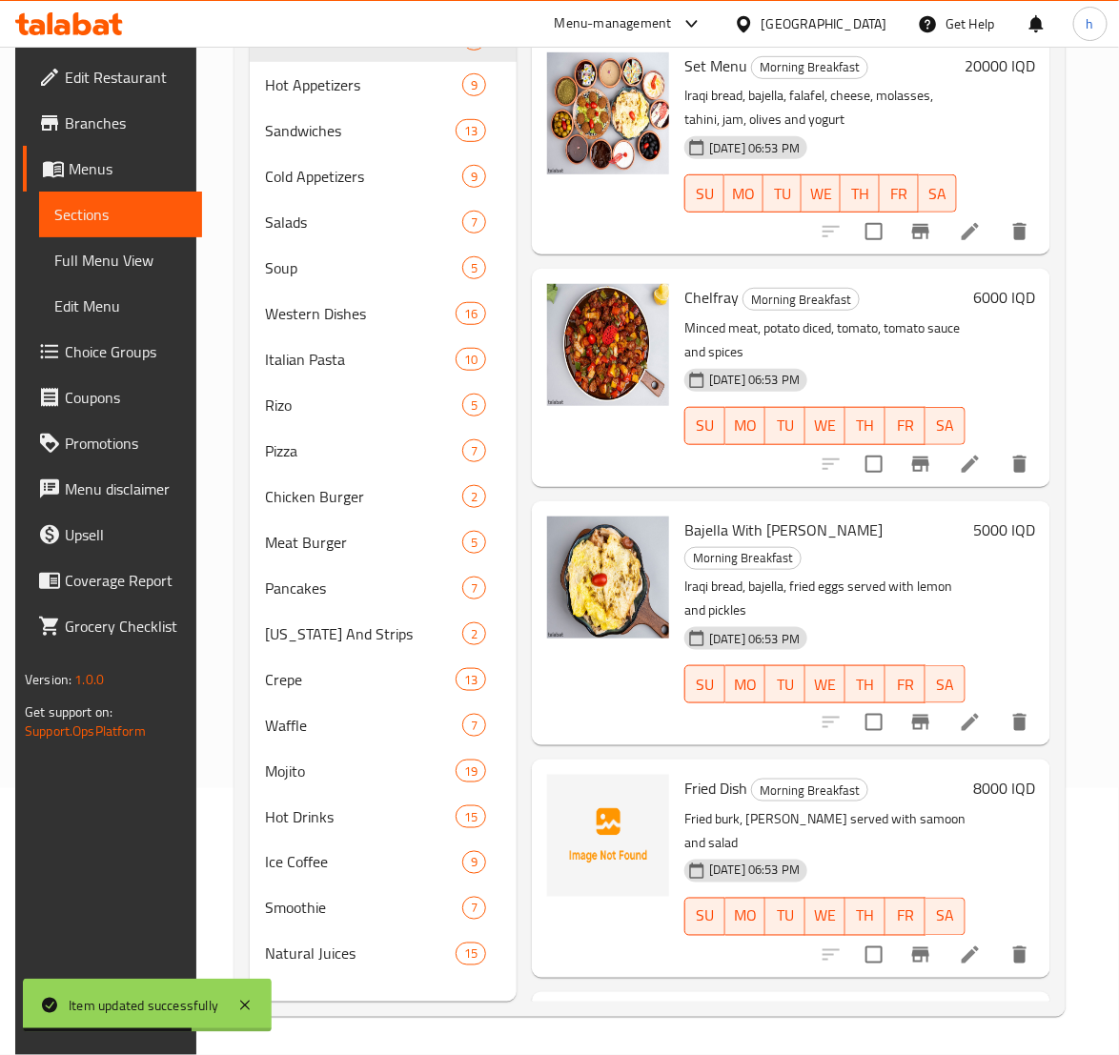
scroll to position [267, 0]
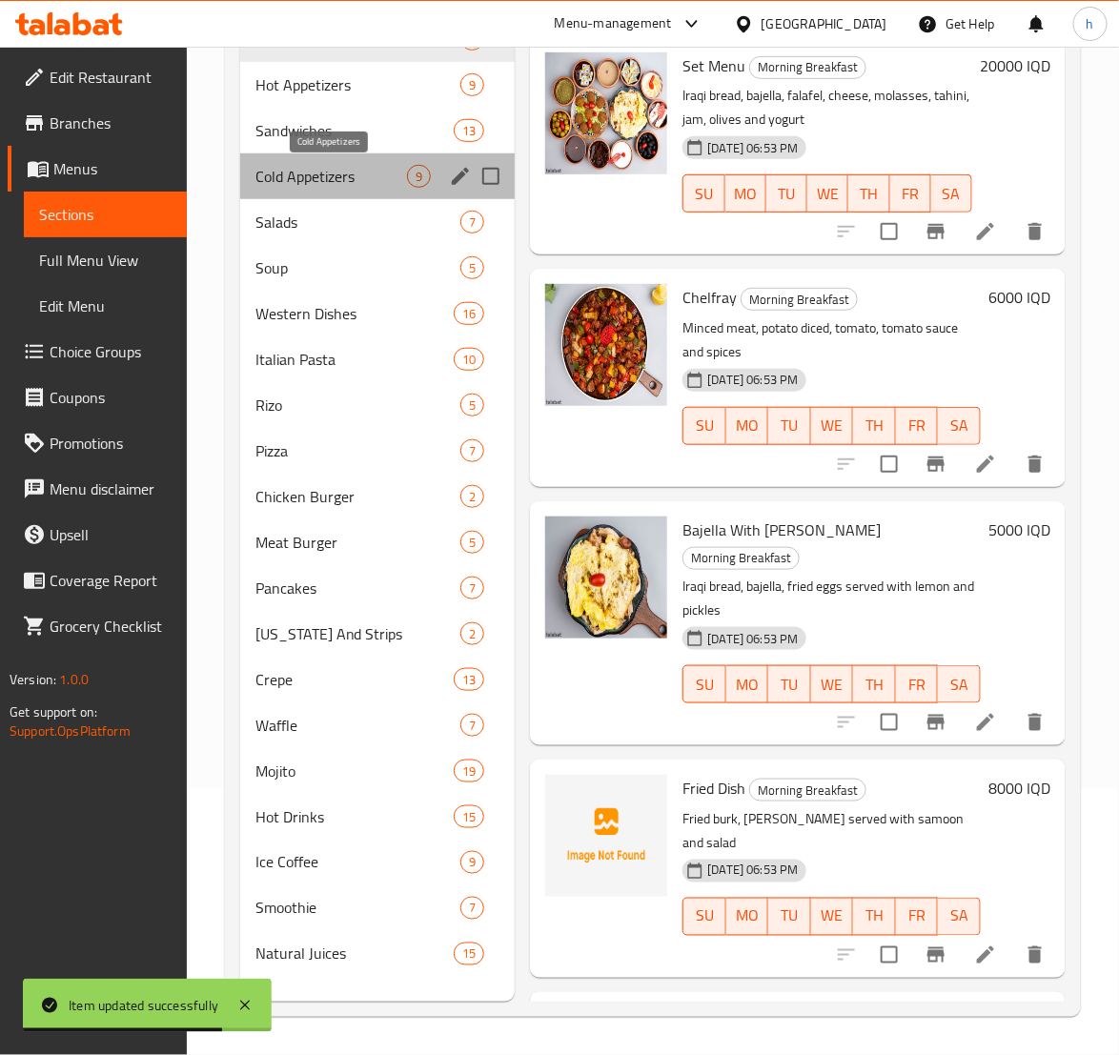
click at [338, 166] on span "Cold Appetizers" at bounding box center [331, 176] width 152 height 23
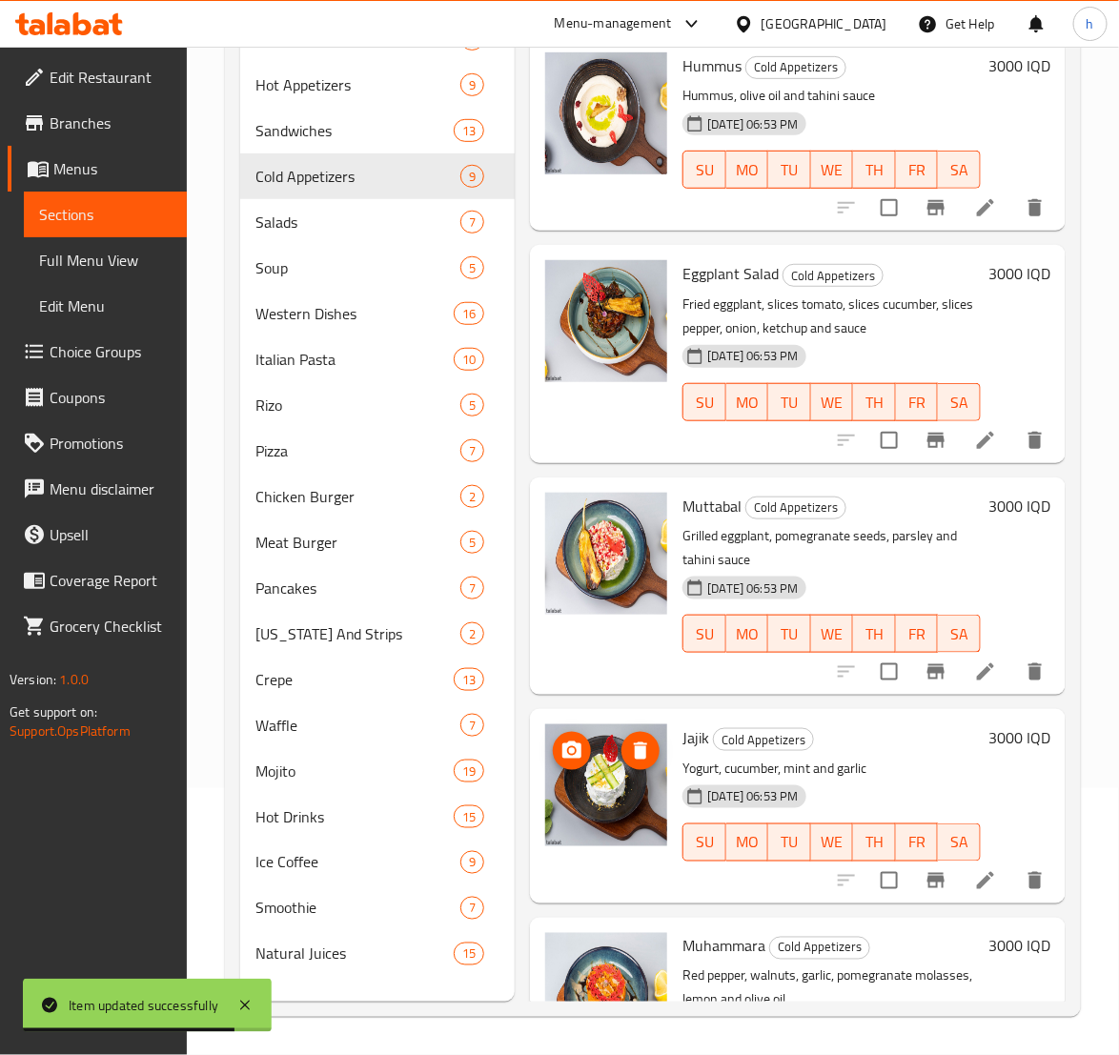
scroll to position [476, 0]
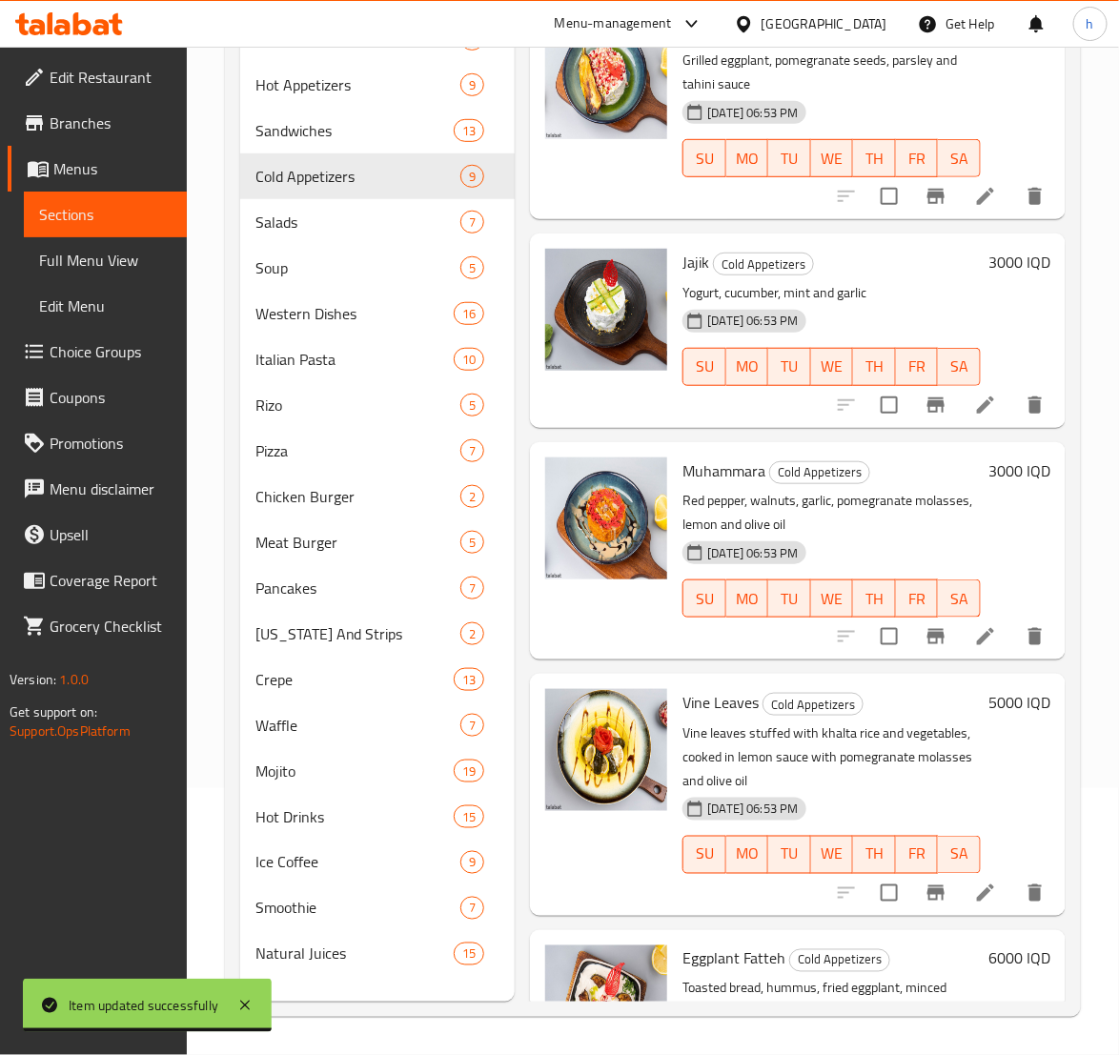
click at [974, 636] on icon at bounding box center [985, 636] width 23 height 23
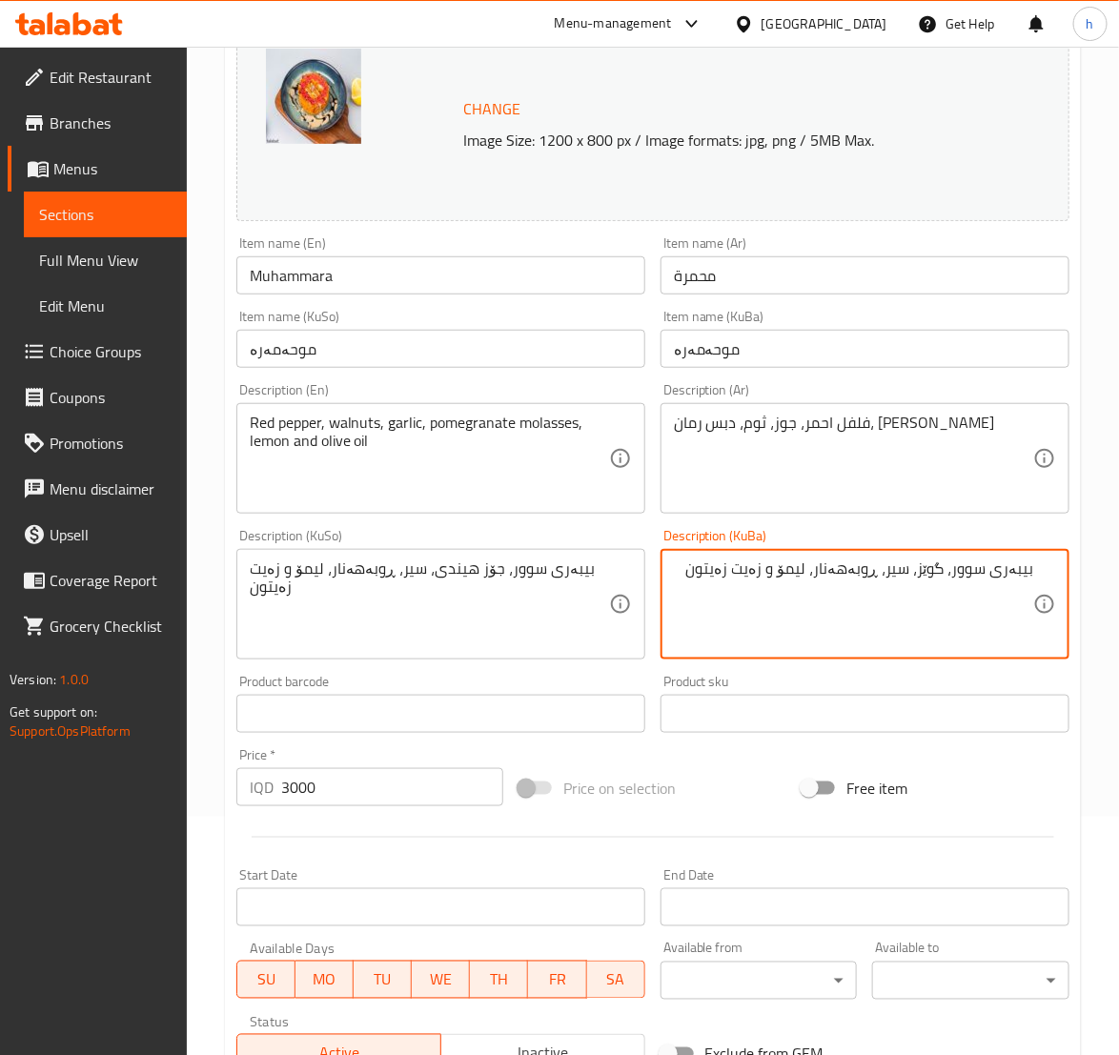
scroll to position [281, 0]
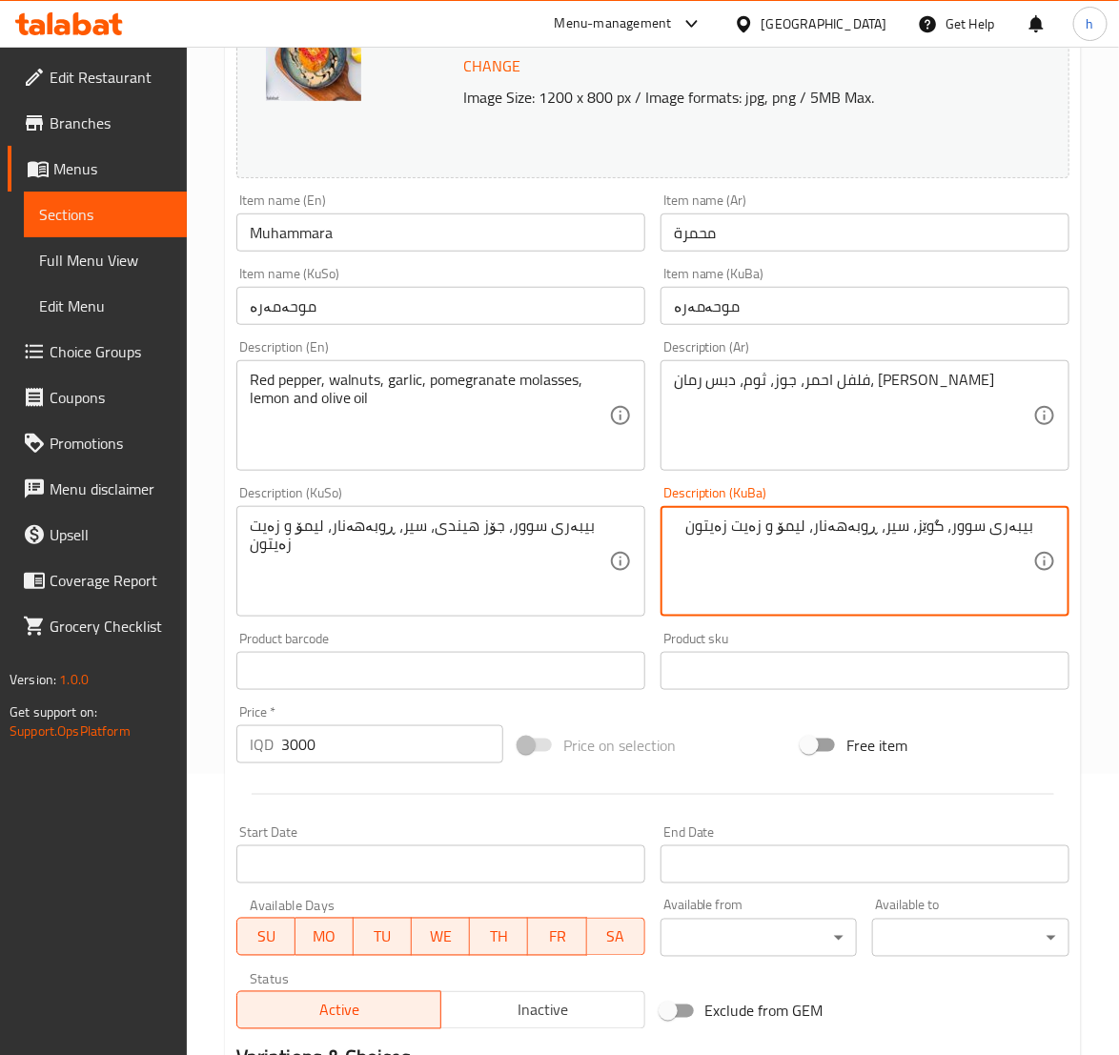
click at [913, 527] on textarea "بیبەری سوور، گوێز، سیر، ڕوبەهەنار، لیمۆ و زەیت زەیتون" at bounding box center [853, 562] width 359 height 91
click at [913, 526] on textarea "بیبەری سوور، گوێز، سیر، ڕوبەهەنار، لیمۆ و زەیت زەیتون" at bounding box center [853, 562] width 359 height 91
type textarea "بیبەری سوور، گوێز، سیر، ڕوبەهەنار، لیمۆ و زەیت زەیتون"
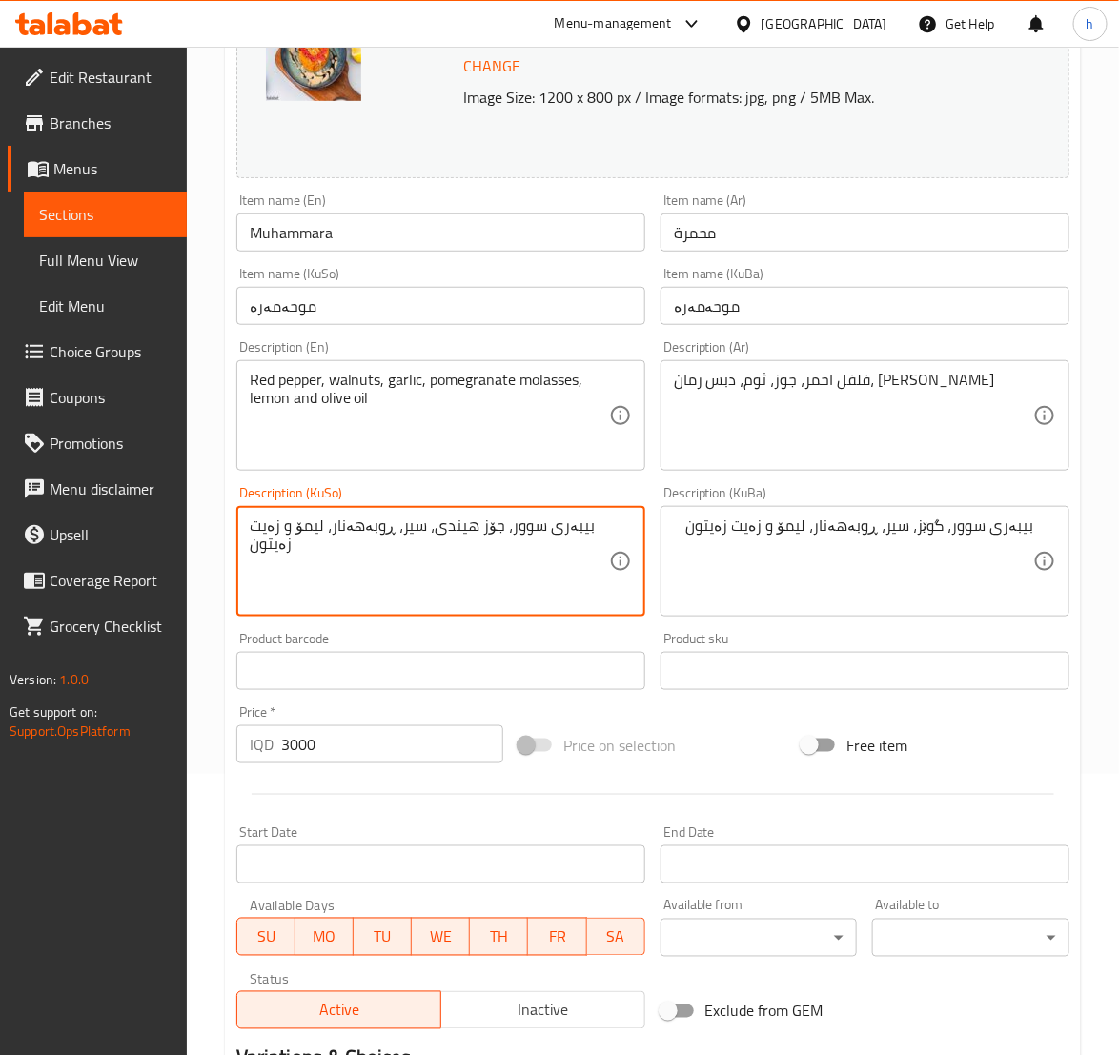
click at [472, 533] on textarea "بیبەری سوور، جۆز هیندی، سیر، ڕوبەهەنار، لیمۆ و زەیت زەیتون" at bounding box center [429, 562] width 359 height 91
paste textarea "گوێز"
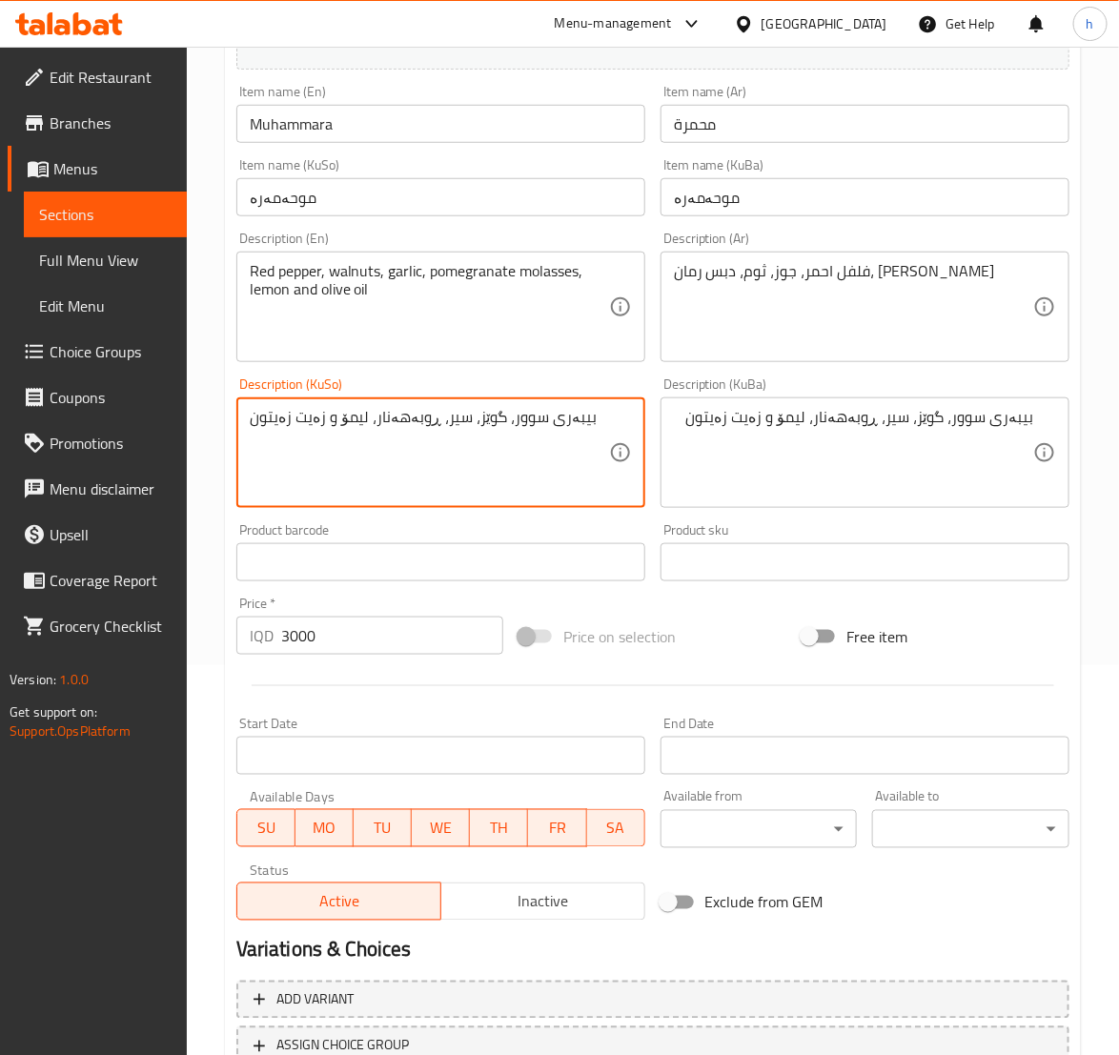
scroll to position [538, 0]
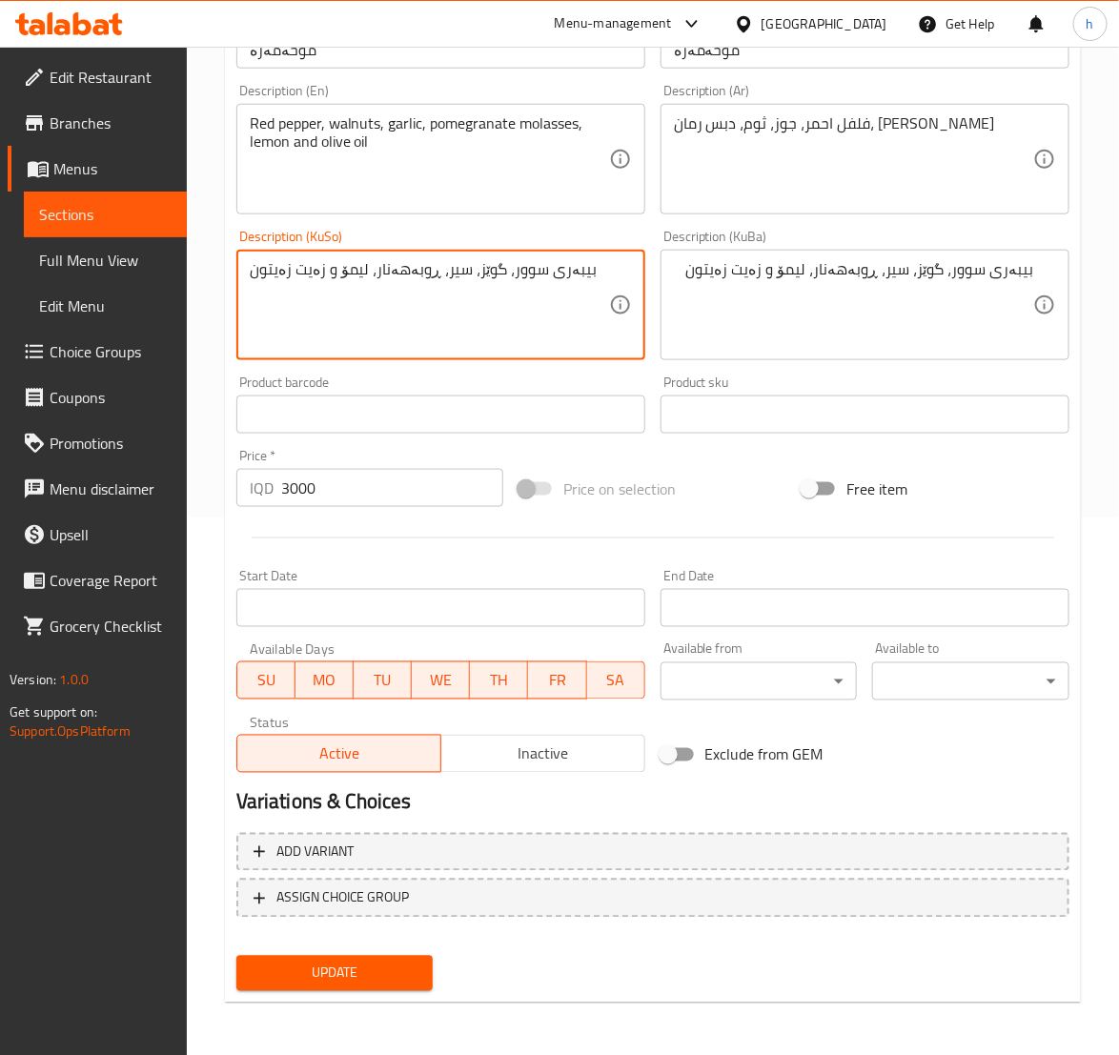
type textarea "بیبەری سوور، گوێز، سیر، ڕوبەهەنار، لیمۆ و زەیت زەیتون"
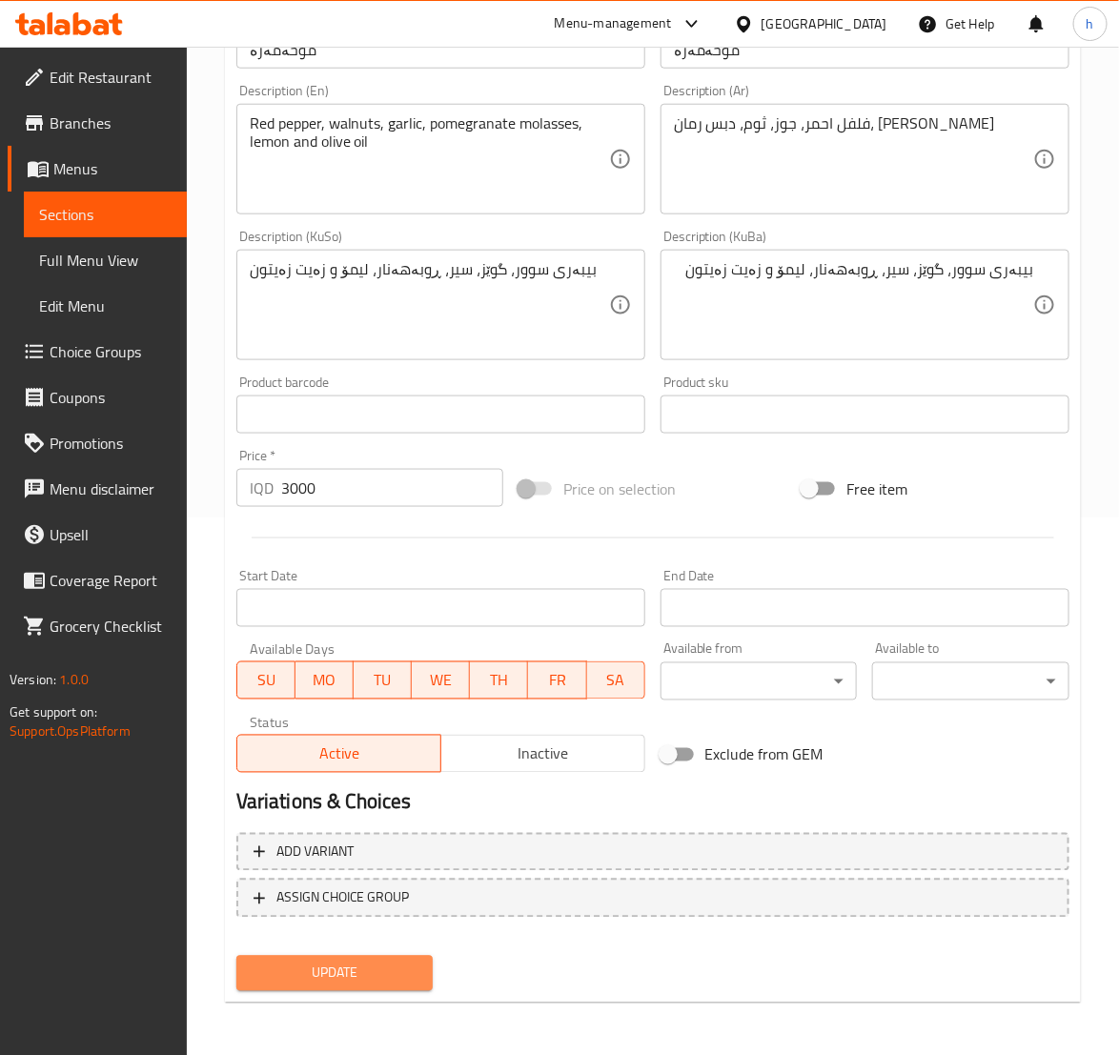
click at [400, 984] on span "Update" at bounding box center [335, 974] width 167 height 24
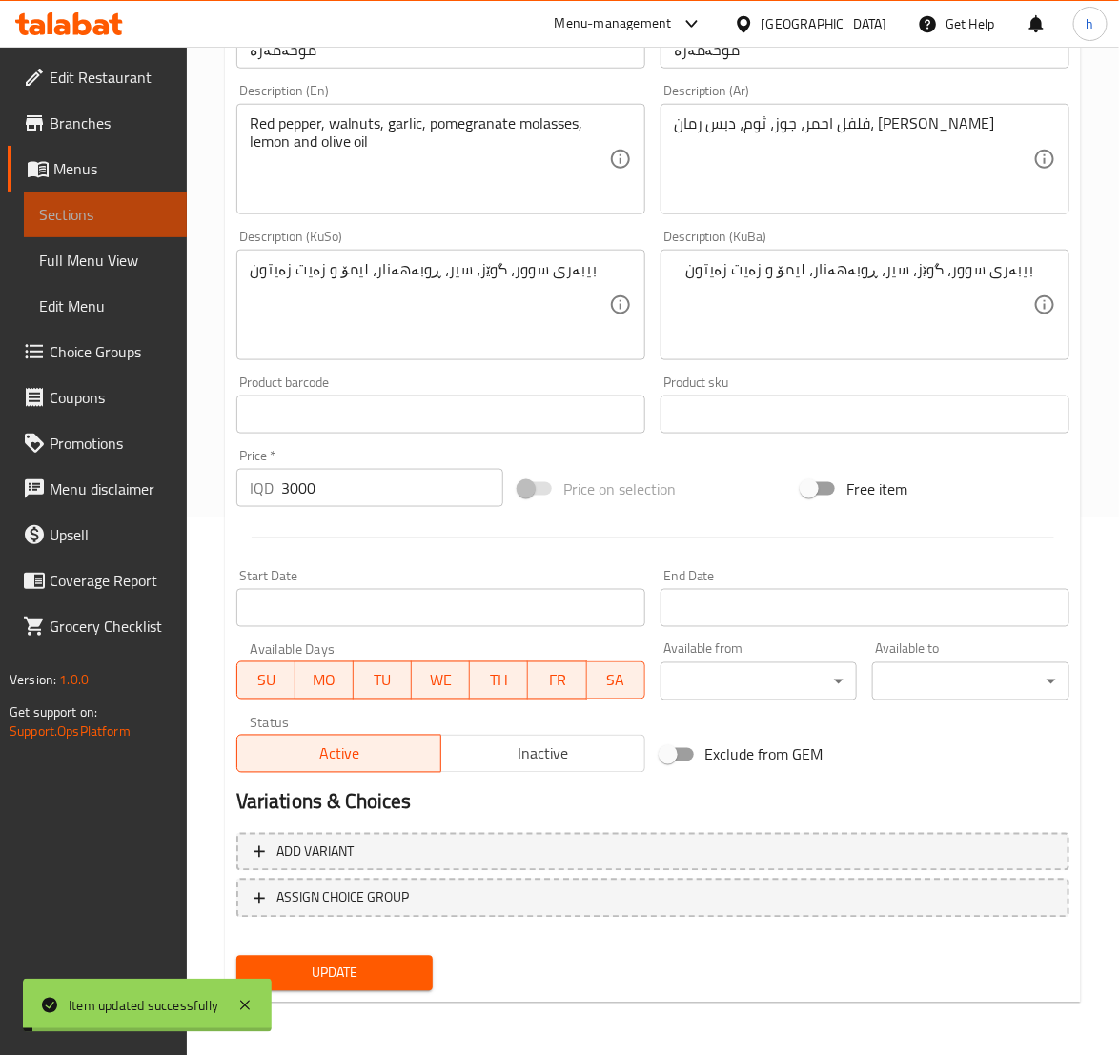
click at [103, 210] on span "Sections" at bounding box center [105, 214] width 132 height 23
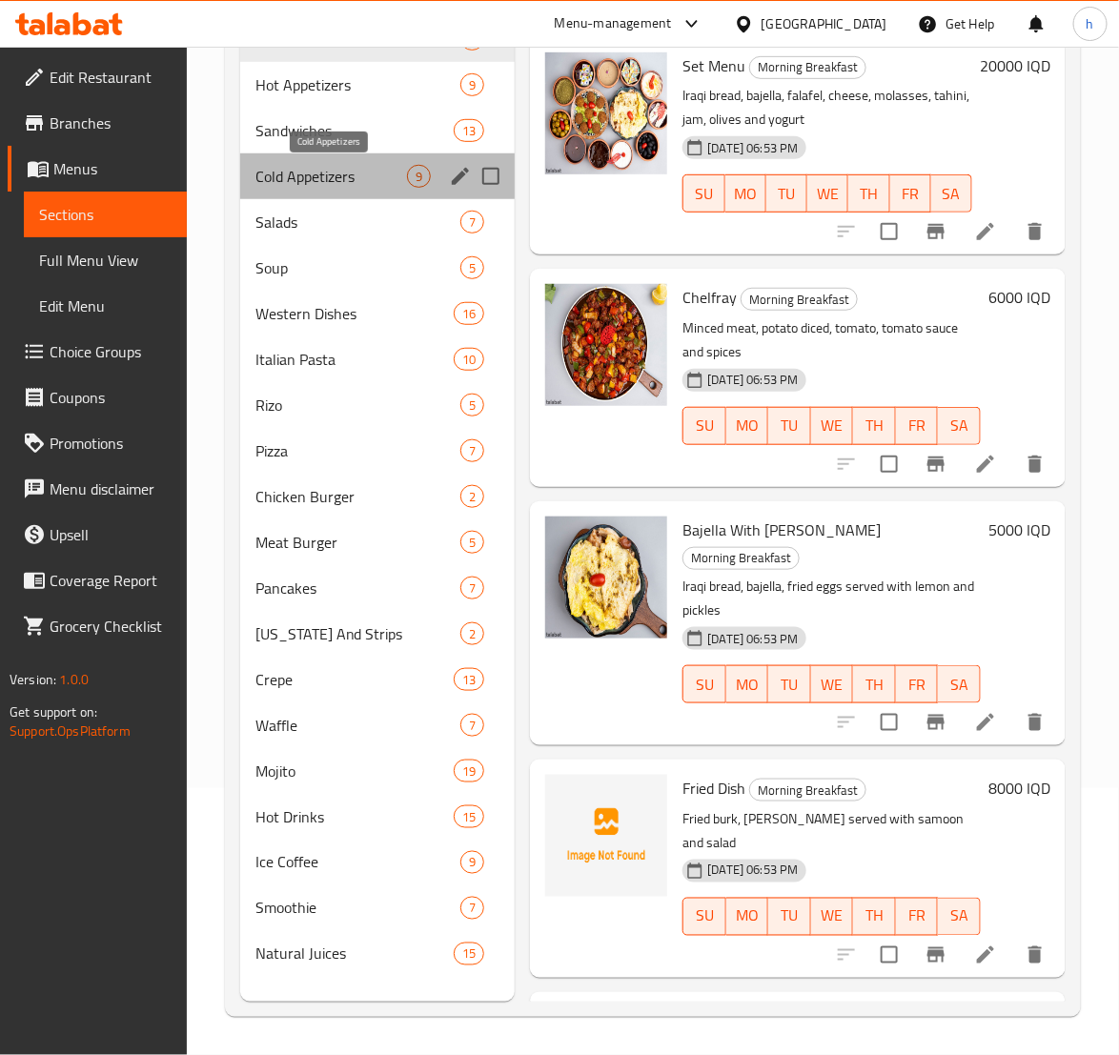
click at [281, 181] on span "Cold Appetizers" at bounding box center [331, 176] width 152 height 23
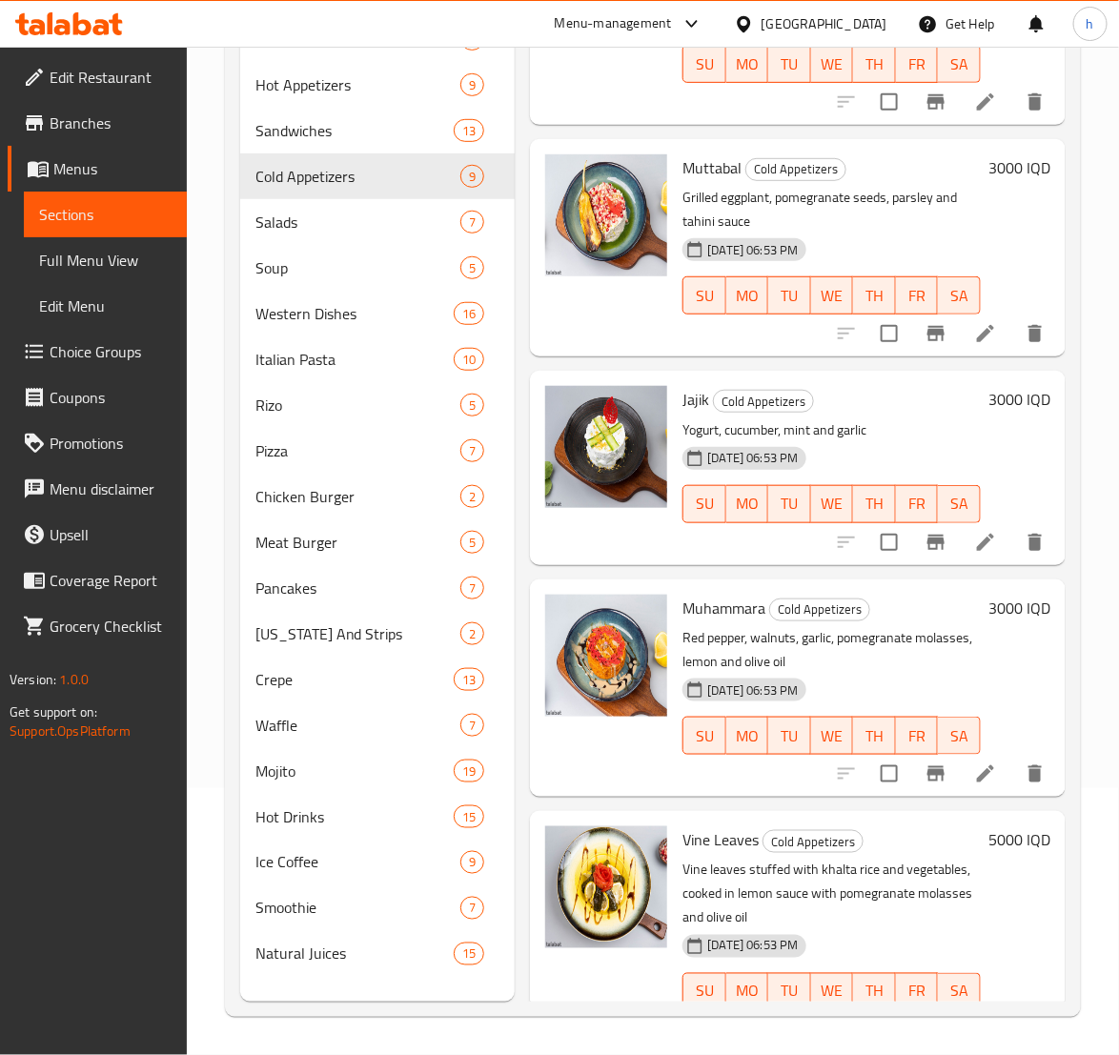
scroll to position [476, 0]
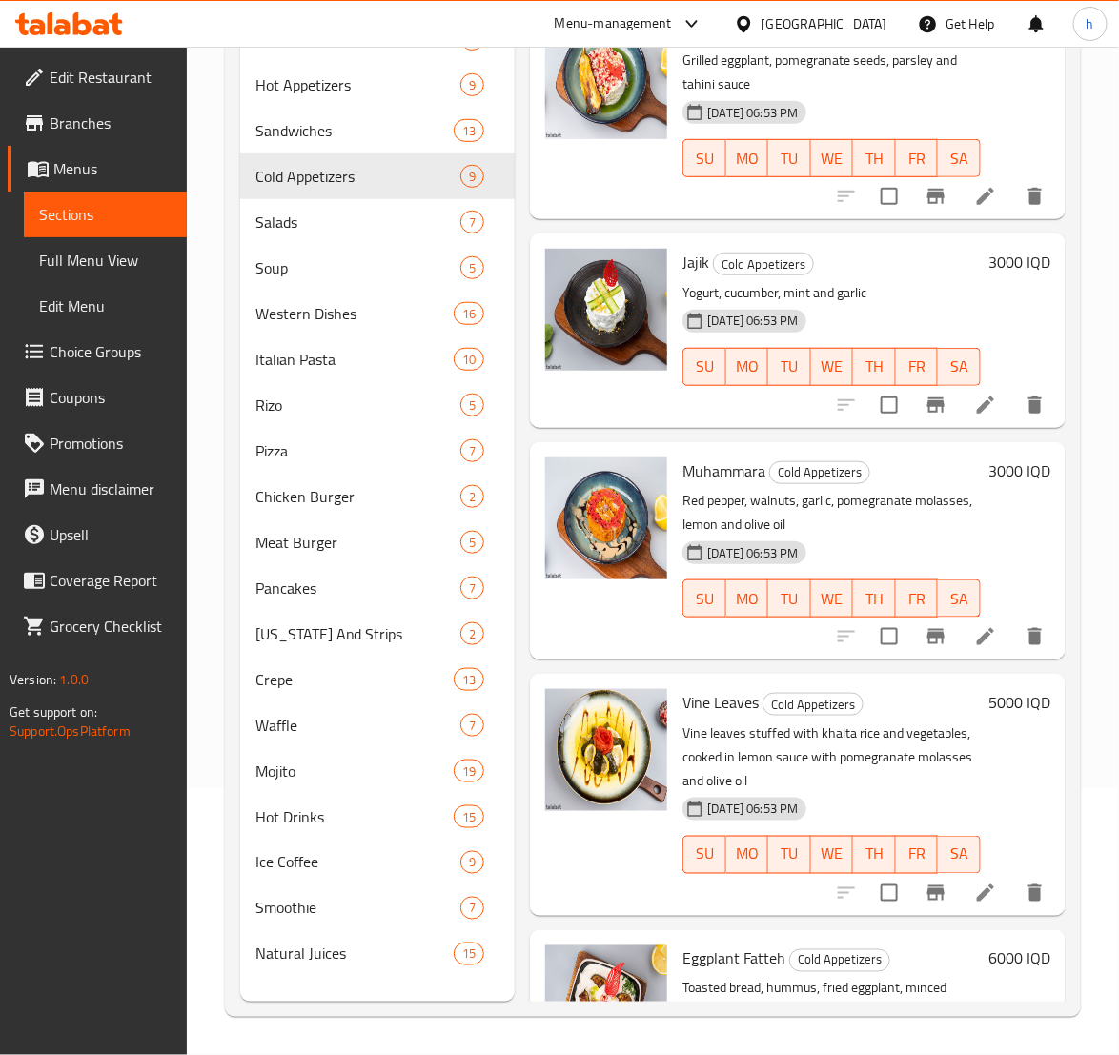
click at [974, 892] on icon at bounding box center [985, 893] width 23 height 23
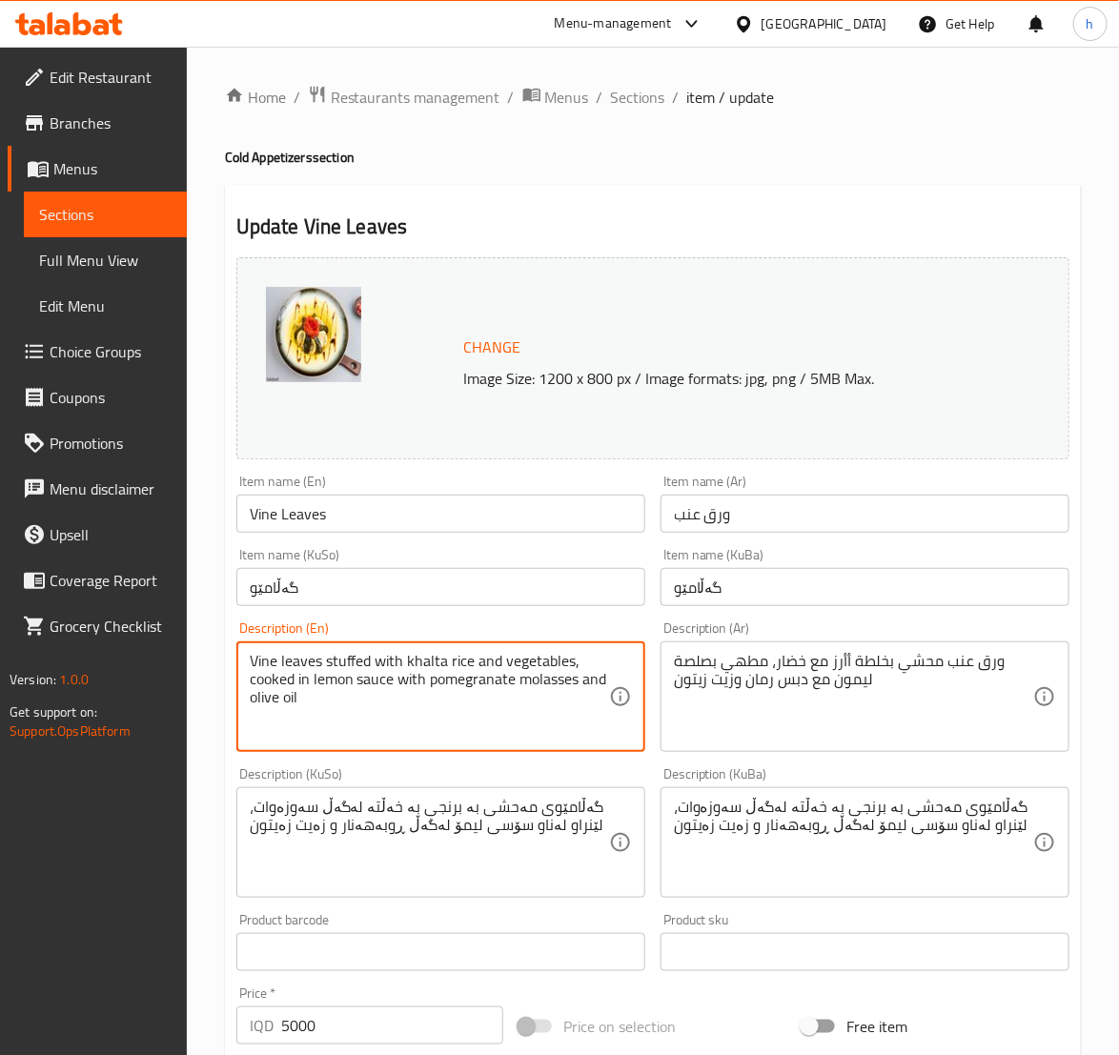
click at [403, 659] on textarea "Vine leaves stuffed with khalta rice and vegetables, cooked in lemon sauce with…" at bounding box center [429, 697] width 359 height 91
click at [498, 660] on textarea "Vine leaves stuffed with khalta rice and vegetables, cooked in lemon sauce with…" at bounding box center [429, 697] width 359 height 91
type textarea "Vine leaves stuffed with khalta rice with vegetables, cooked in lemon sauce wit…"
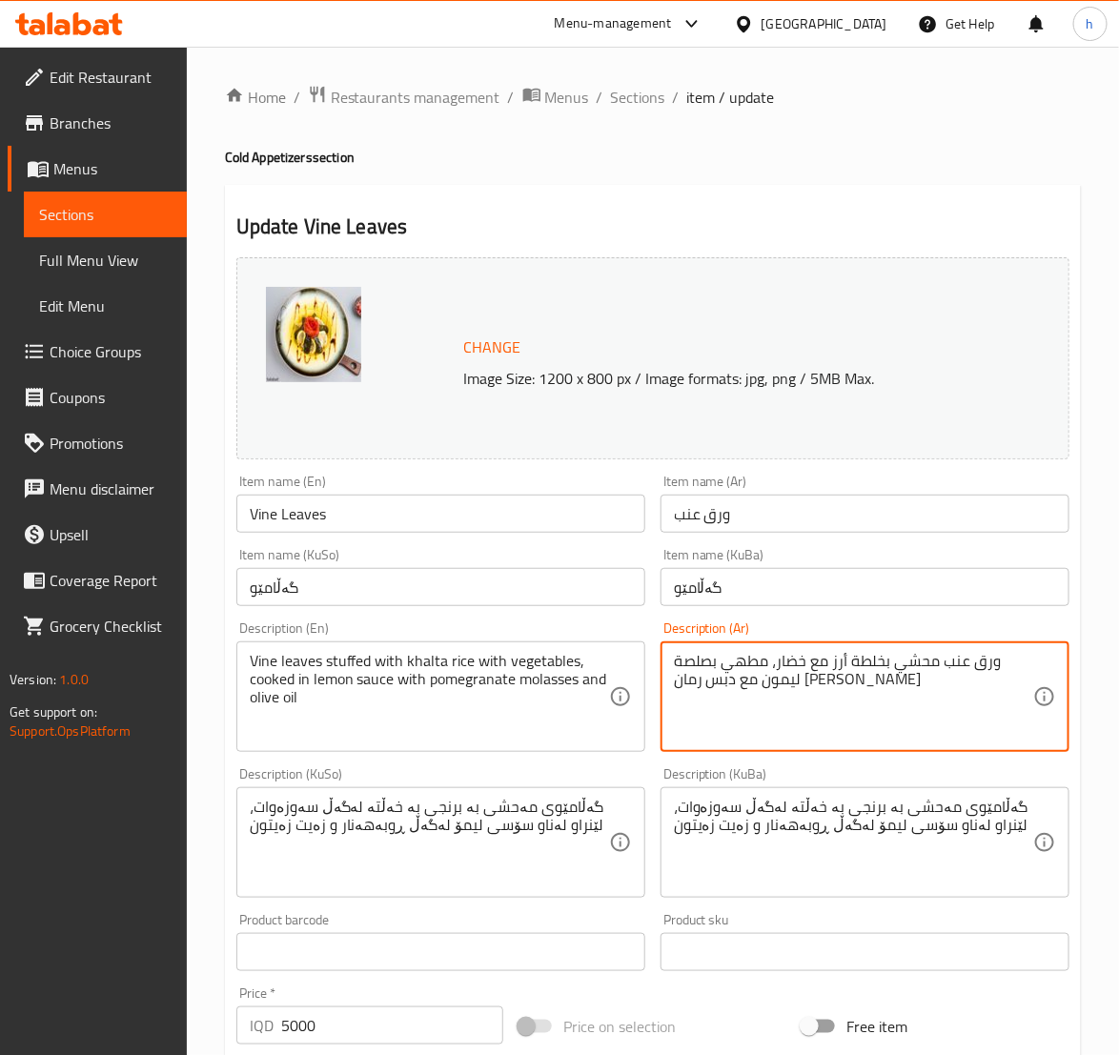
type textarea "ورق عنب محشي بخلطة أرز مع خضار، مطهي بصلصة ليمون مع دبس رمان [PERSON_NAME]"
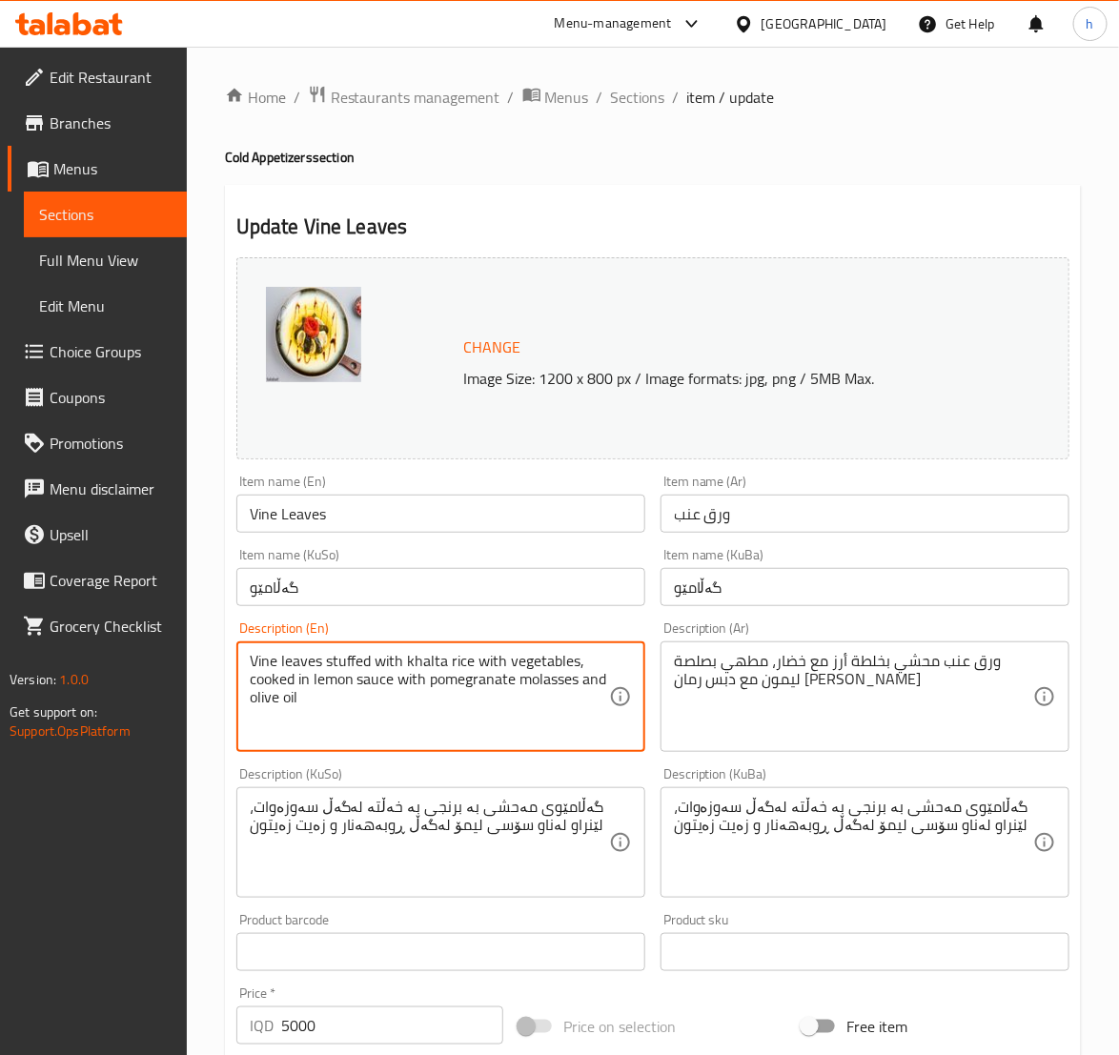
click at [484, 661] on textarea "Vine leaves stuffed with khalta rice with vegetables, cooked in lemon sauce wit…" at bounding box center [429, 697] width 359 height 91
click at [589, 683] on textarea "Vine leaves stuffed with khalta rice with vegetables, cooked in lemon sauce wit…" at bounding box center [429, 697] width 359 height 91
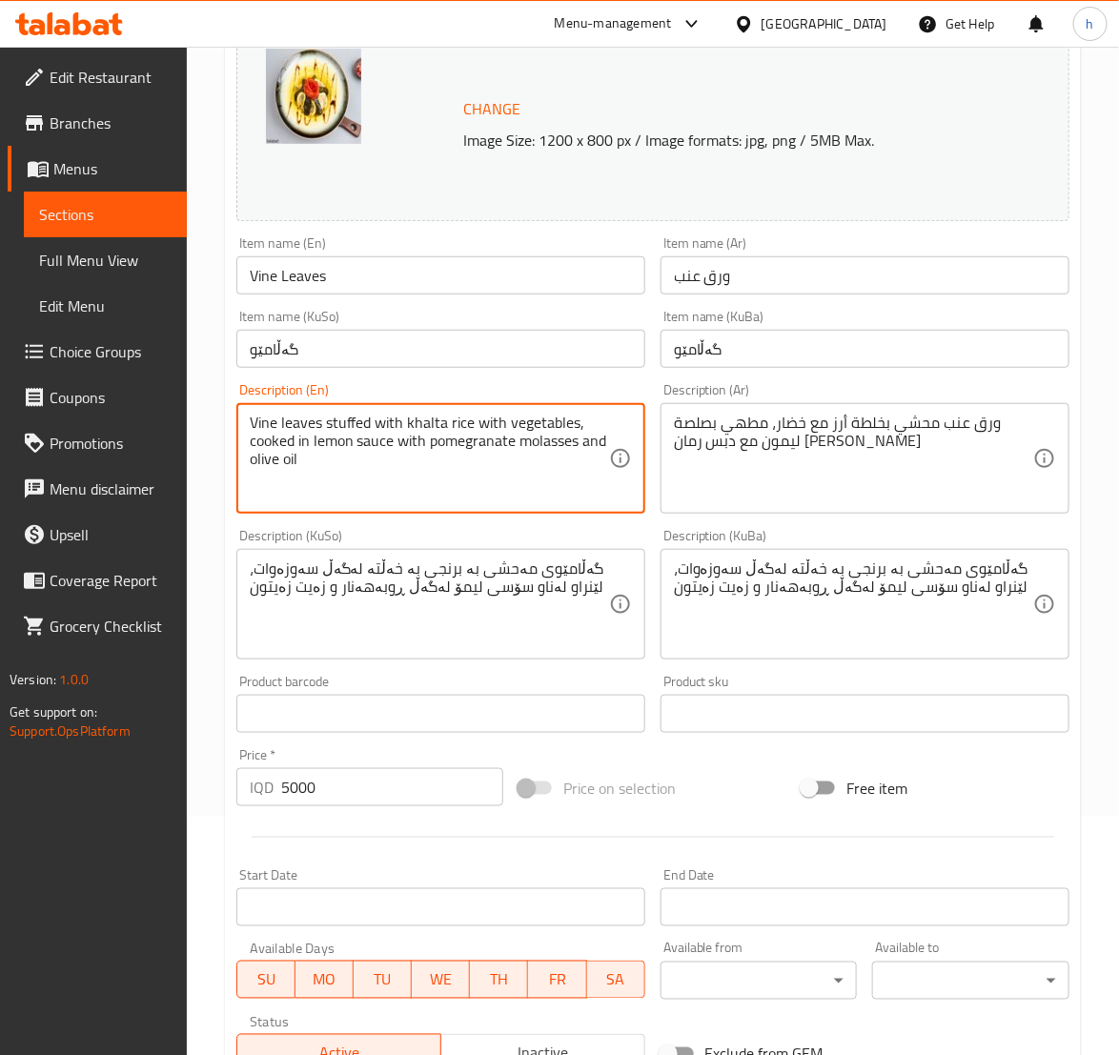
scroll to position [538, 0]
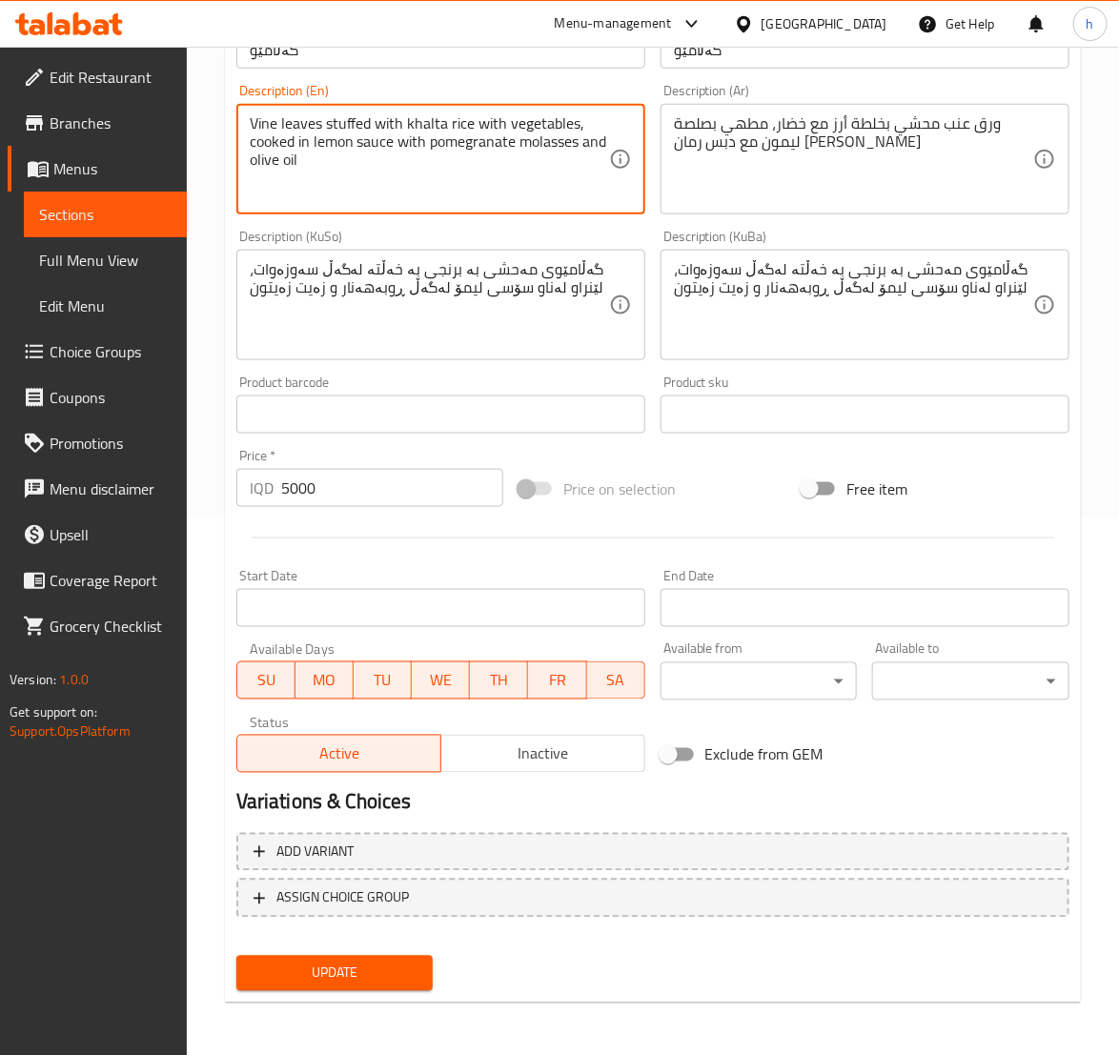
click at [376, 970] on span "Update" at bounding box center [335, 974] width 167 height 24
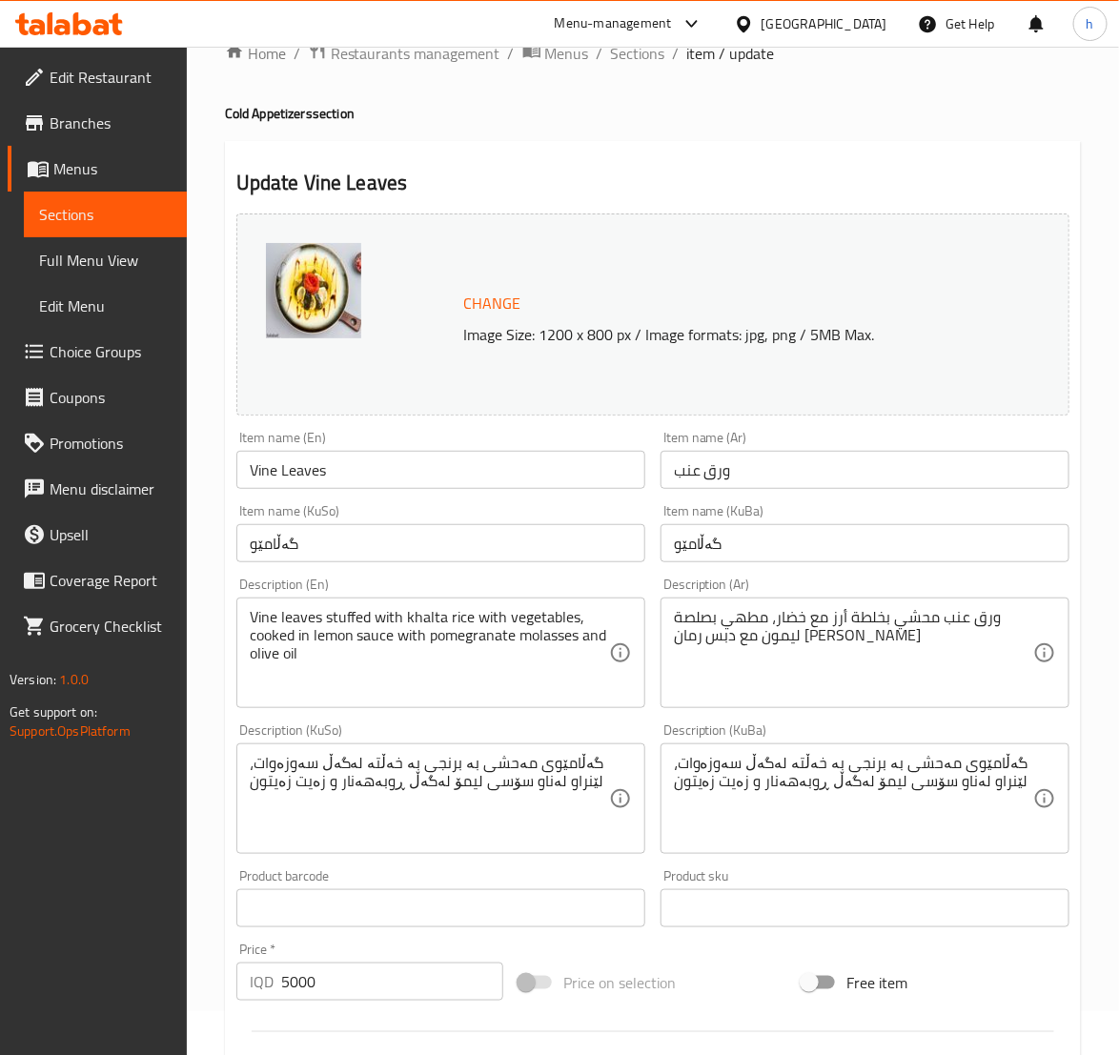
scroll to position [0, 0]
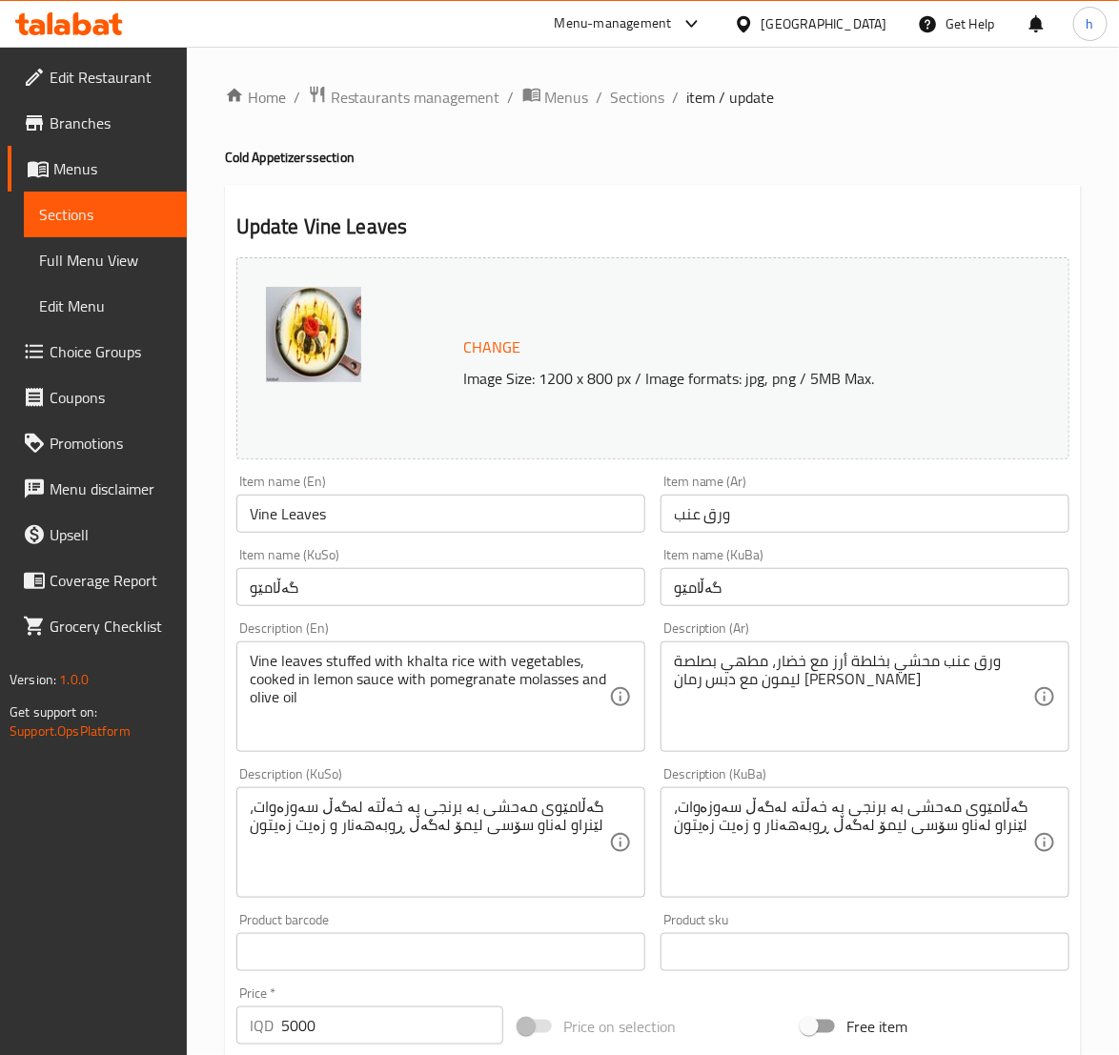
click at [184, 224] on link "Sections" at bounding box center [105, 215] width 163 height 46
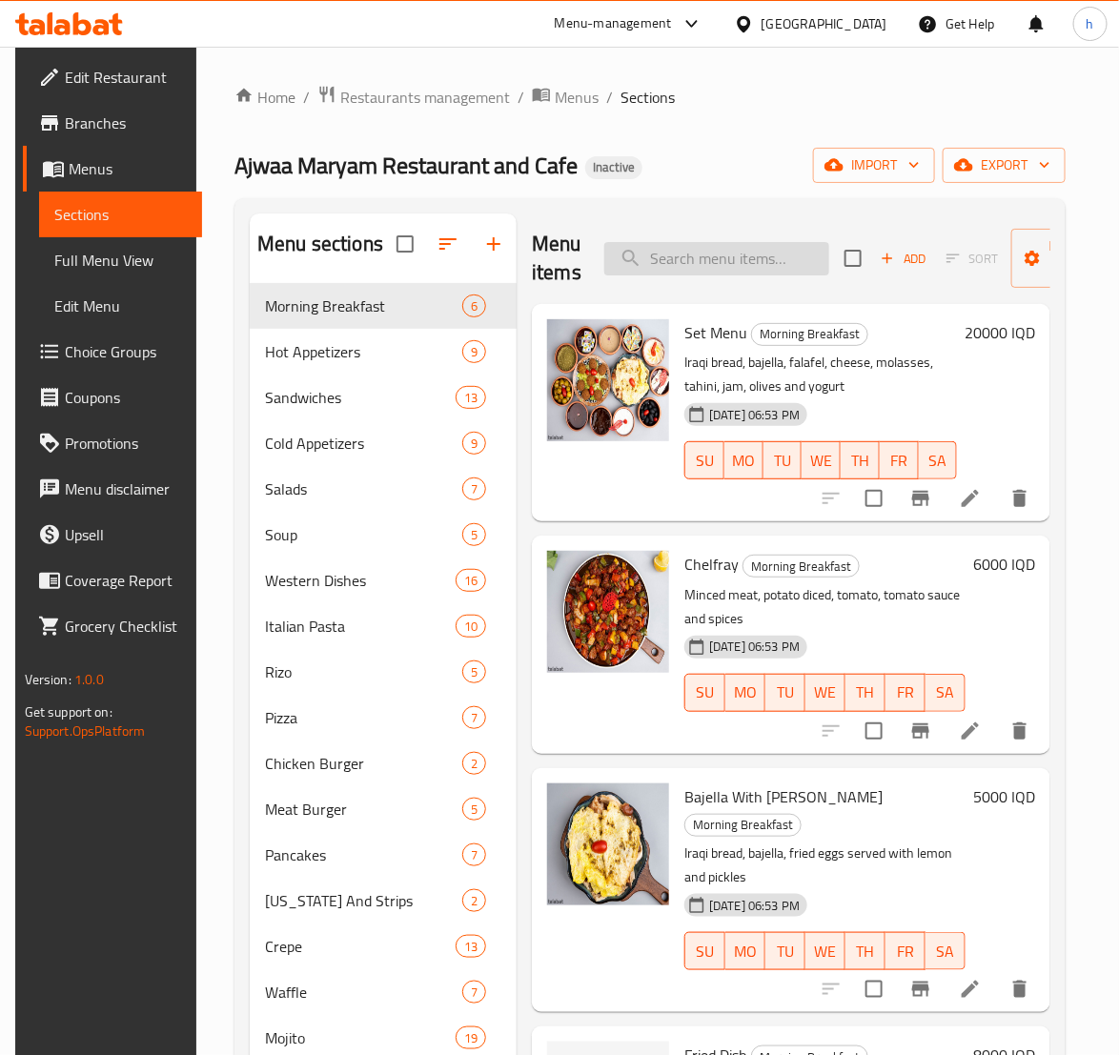
scroll to position [238, 0]
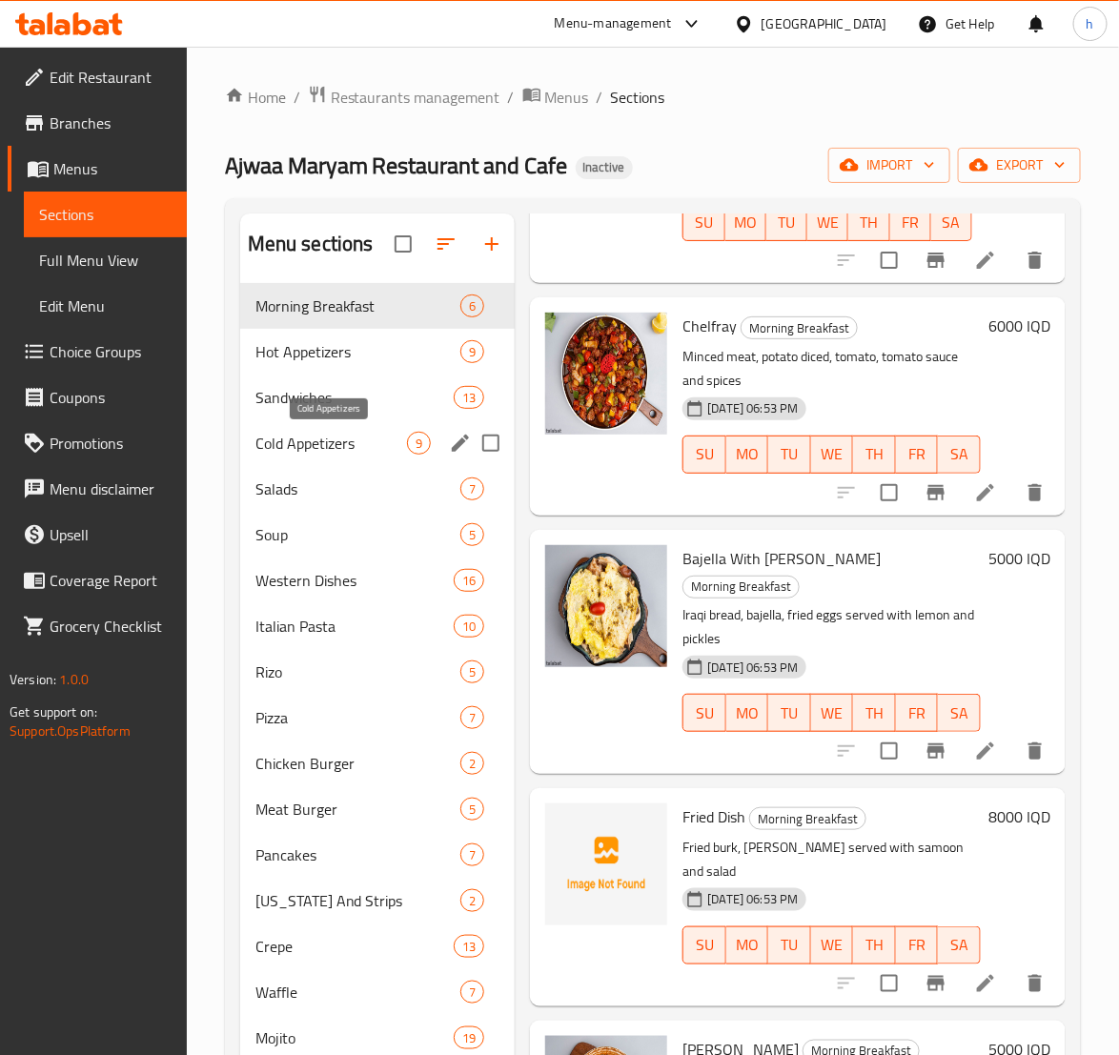
click at [310, 437] on span "Cold Appetizers" at bounding box center [331, 443] width 152 height 23
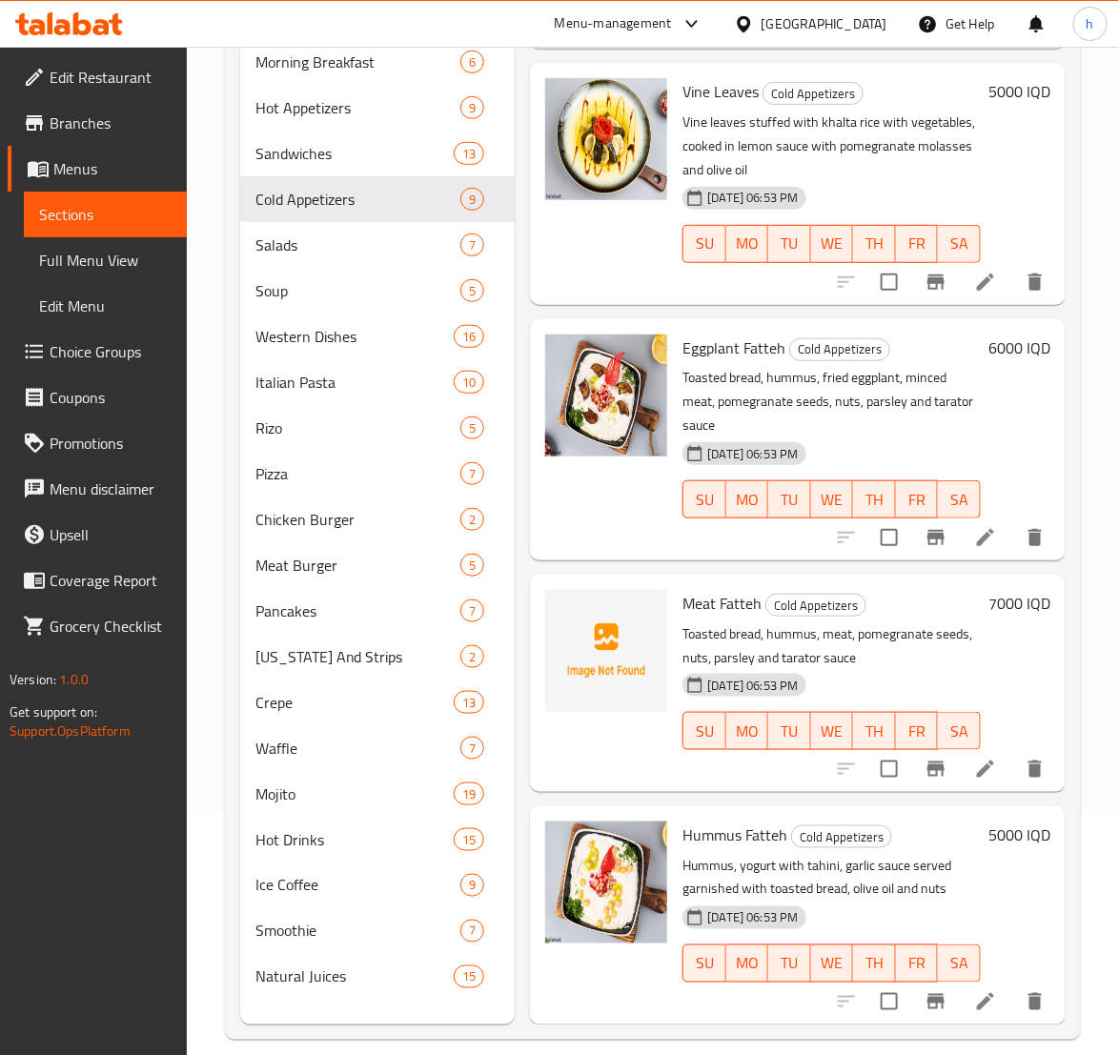
scroll to position [267, 0]
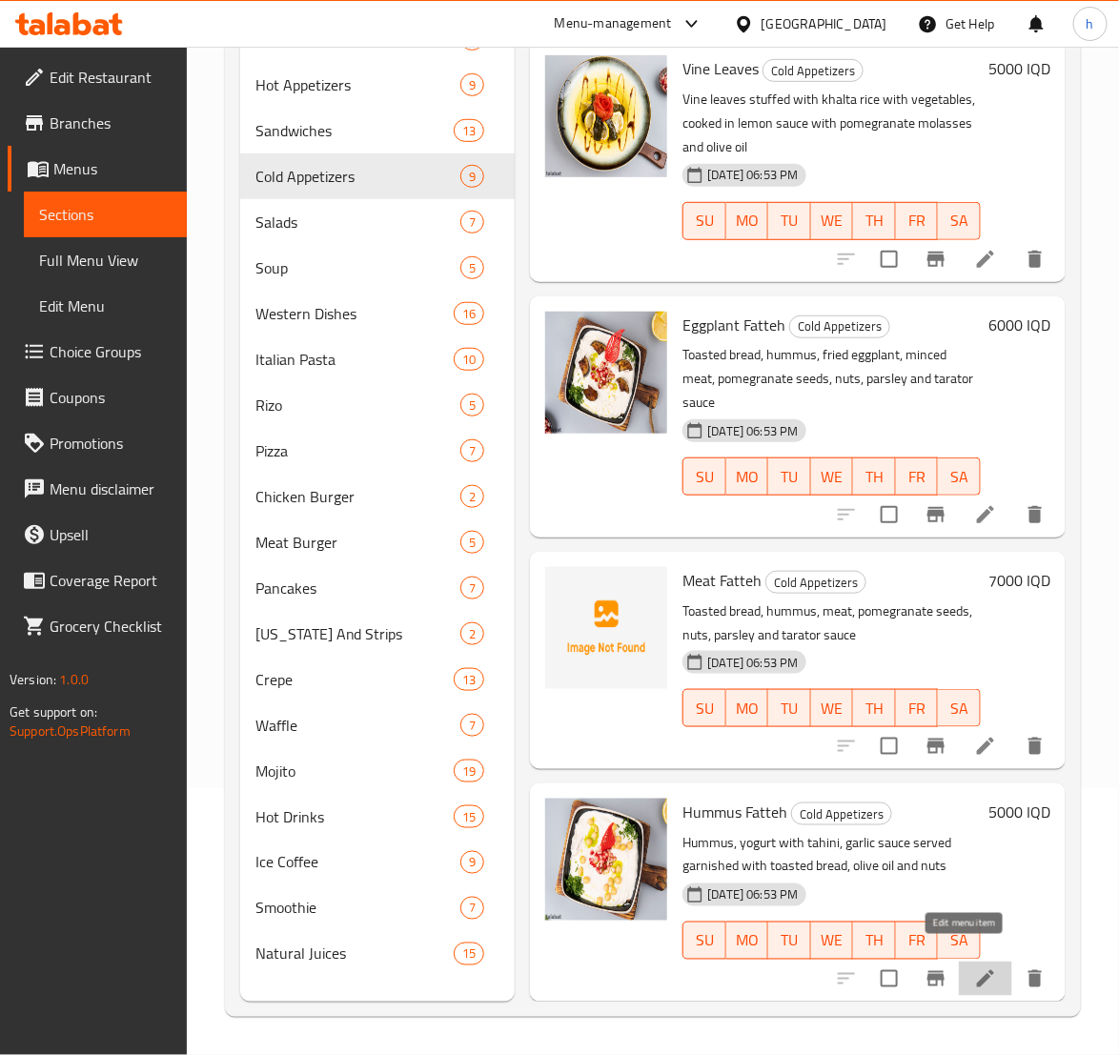
click at [977, 970] on icon at bounding box center [985, 978] width 17 height 17
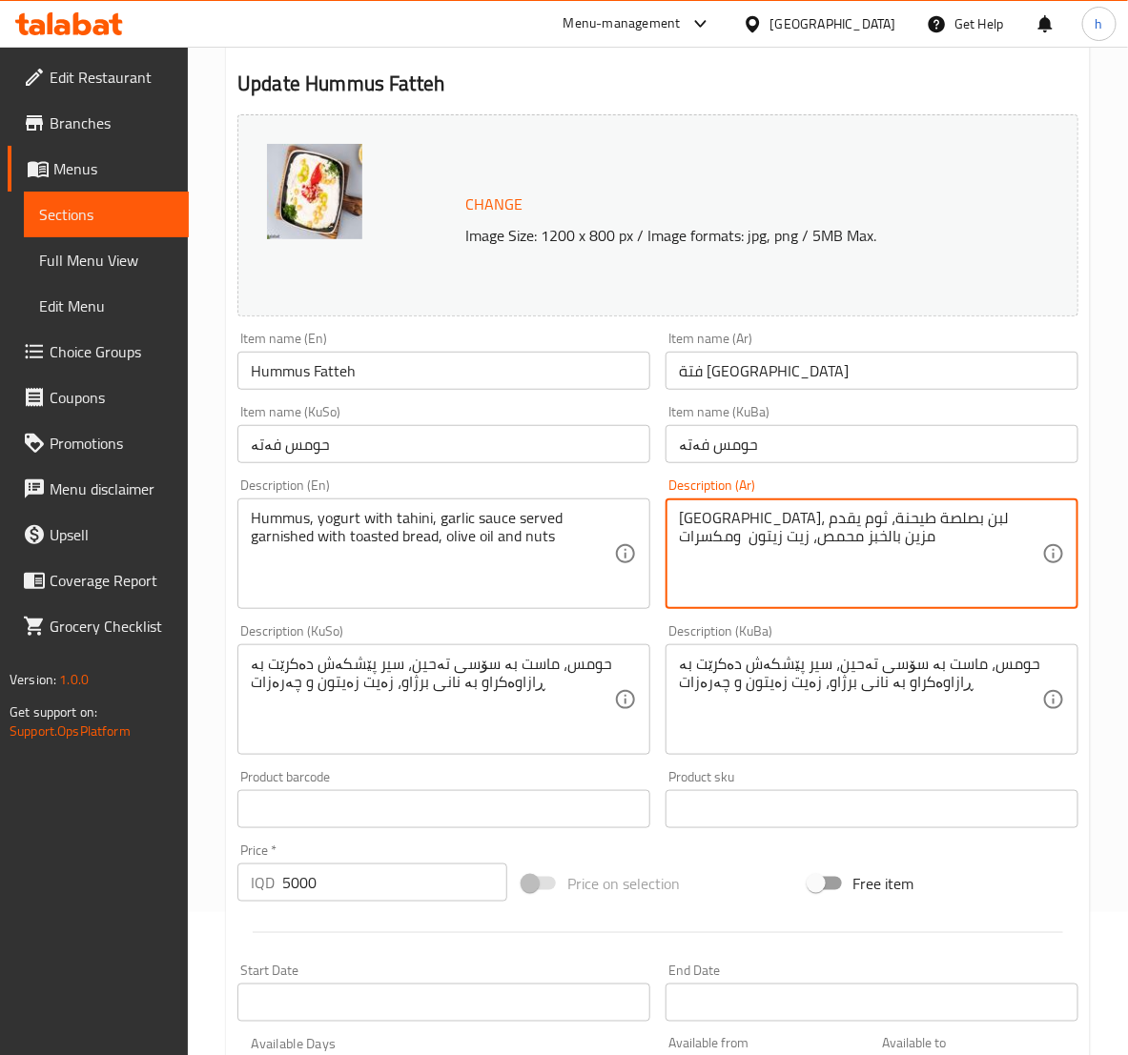
scroll to position [538, 0]
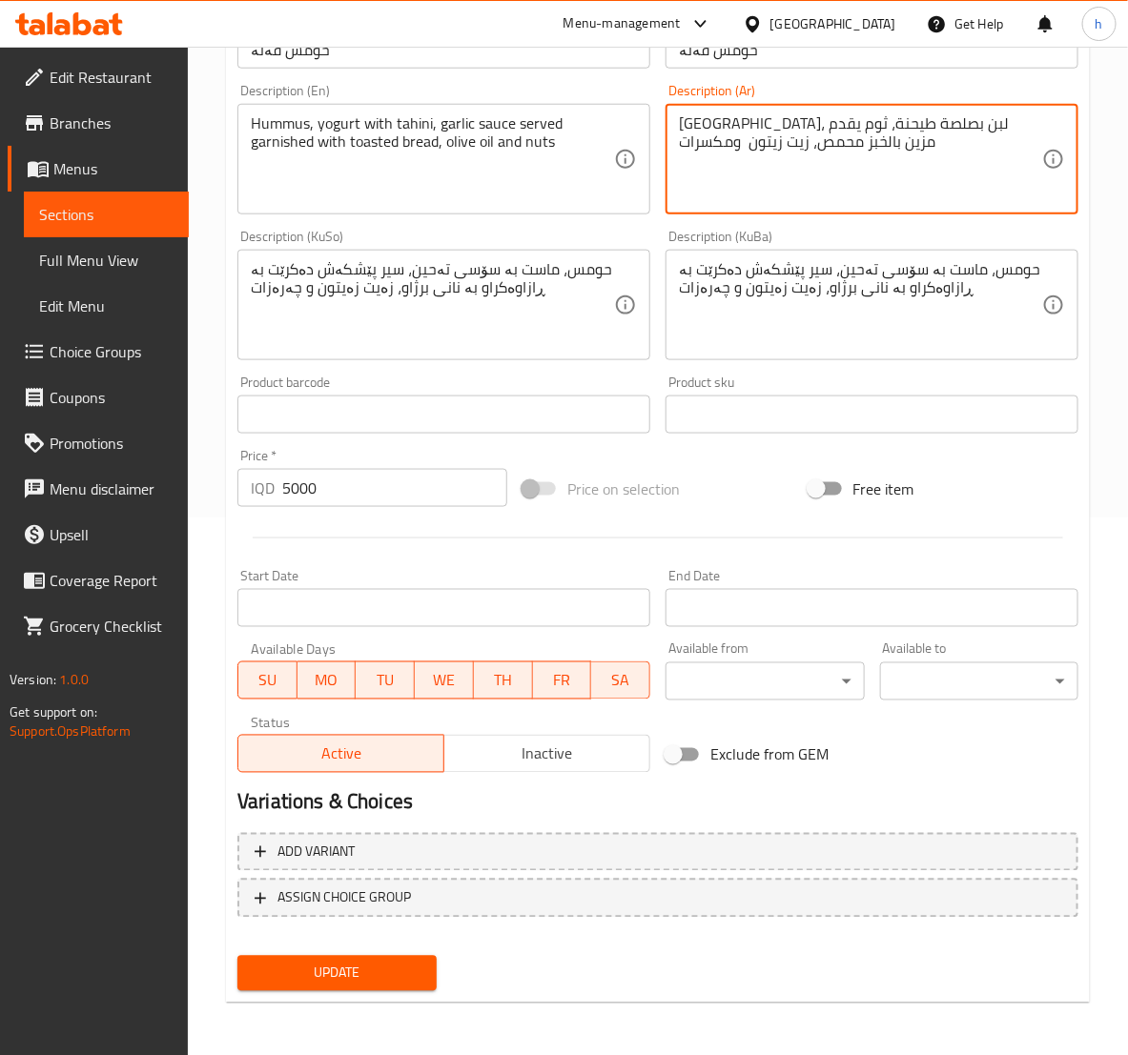
click at [862, 130] on textarea "[GEOGRAPHIC_DATA]، لبن بصلصة طيحنة، ثوم يقدم مزين بالخبز محمص، زيت زيتون ومكسرات" at bounding box center [860, 159] width 363 height 91
type textarea "[GEOGRAPHIC_DATA]، لبن بصلصة طيحنة، ثوم يقدم مزين بالخبز محمص، زيت زيتون ومكسرات"
click at [378, 975] on span "Update" at bounding box center [337, 974] width 168 height 24
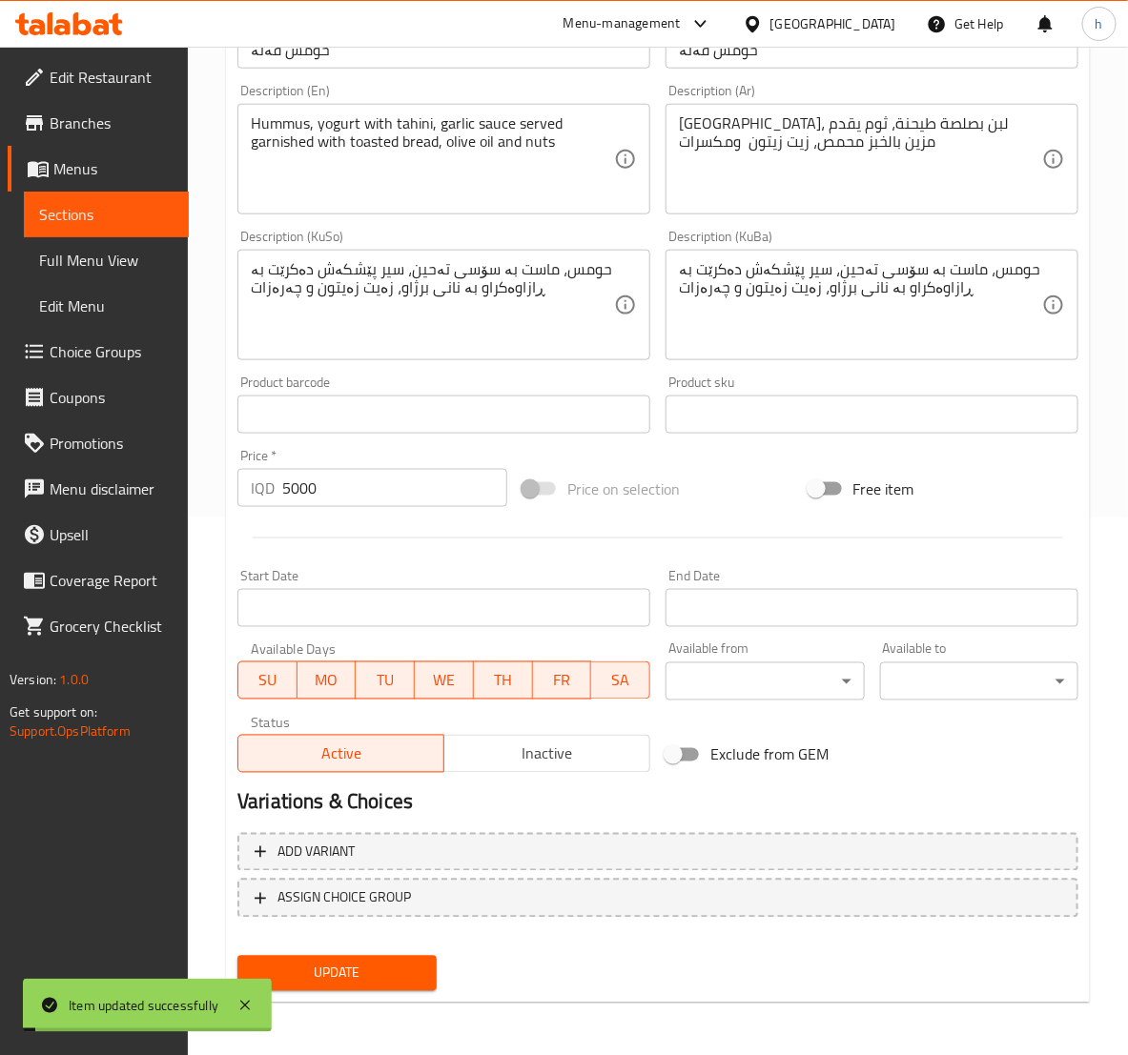
click at [60, 226] on span "Sections" at bounding box center [106, 214] width 134 height 23
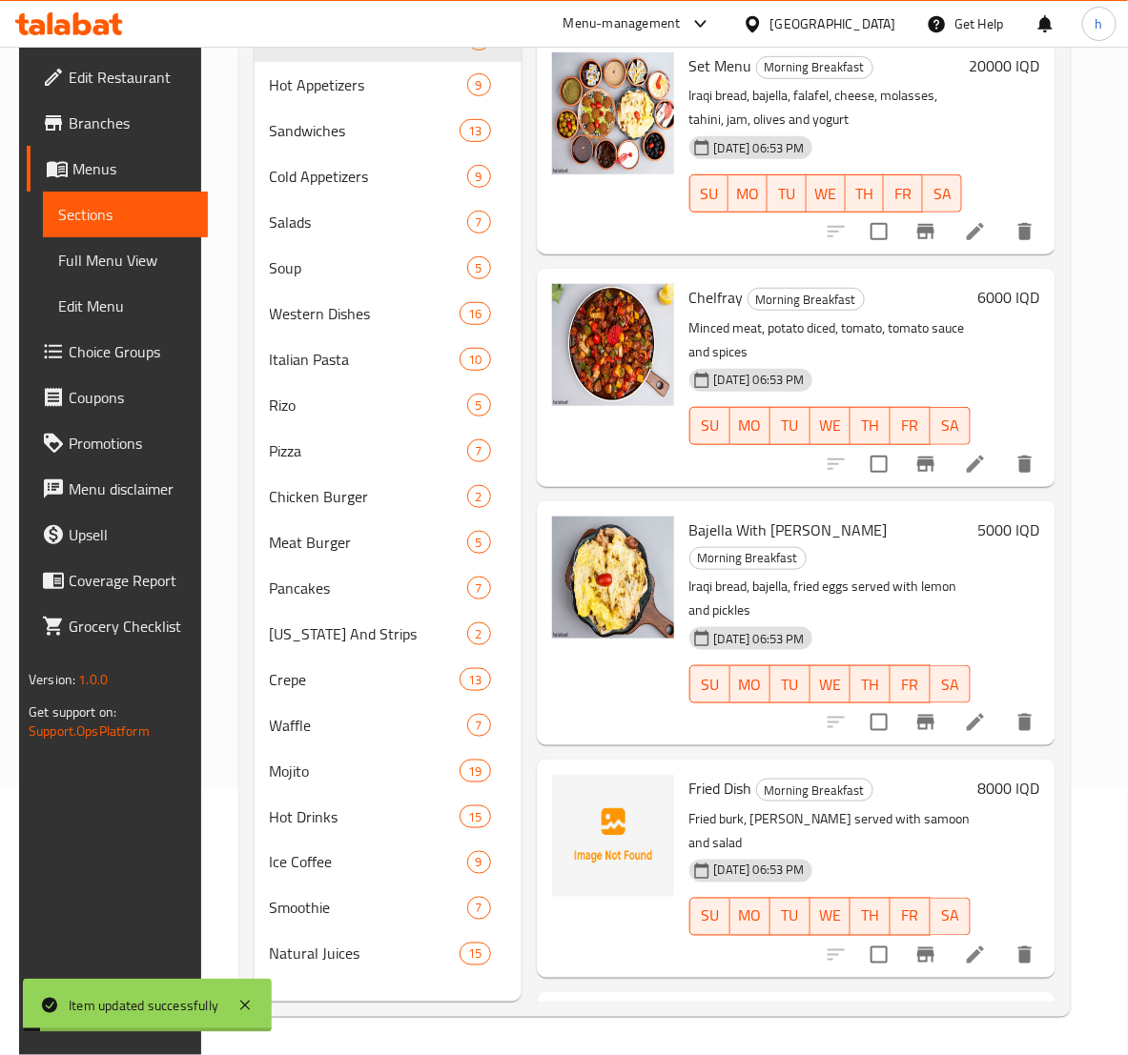
scroll to position [267, 0]
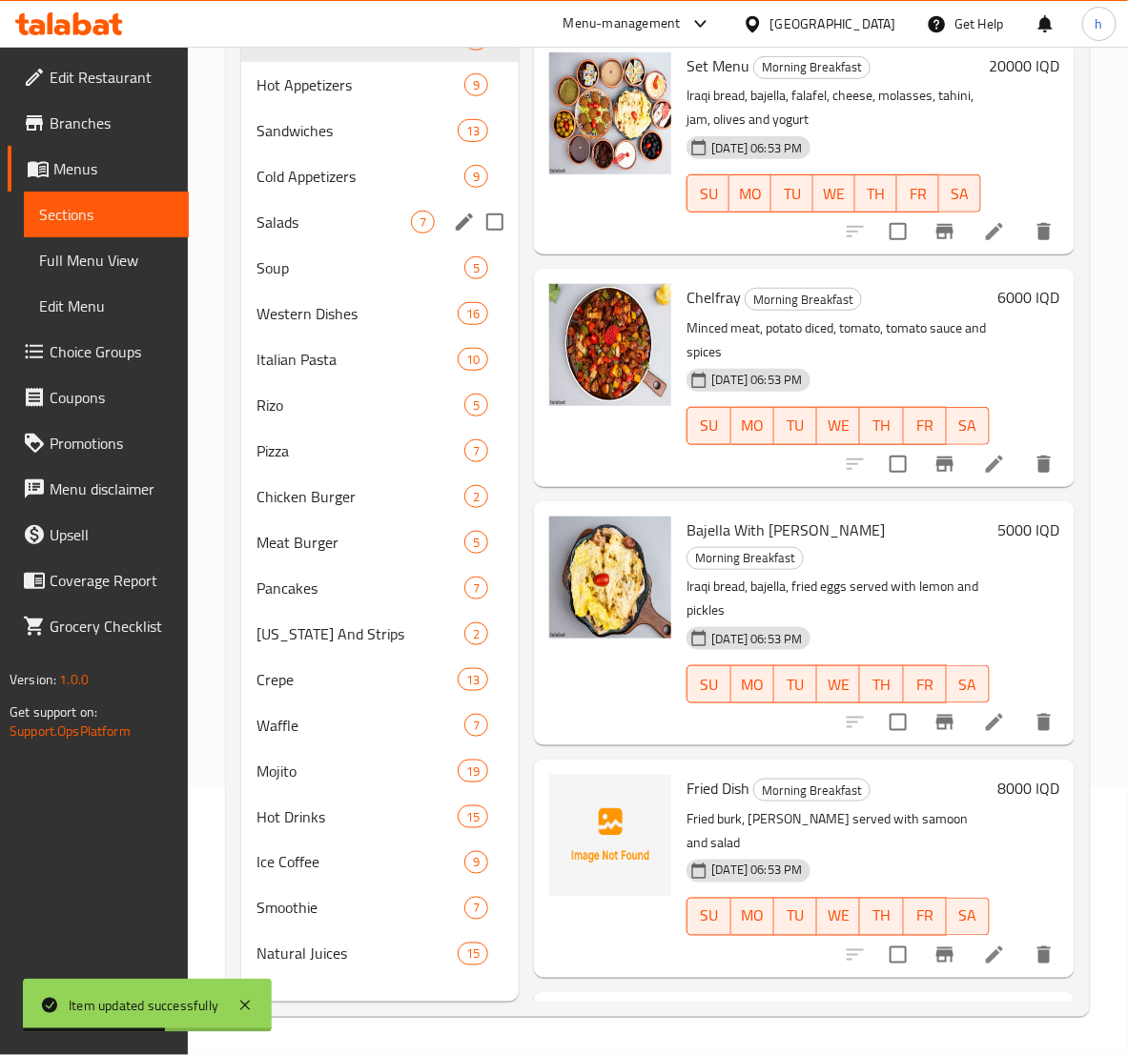
click at [263, 238] on div "Salads 7" at bounding box center [379, 222] width 277 height 46
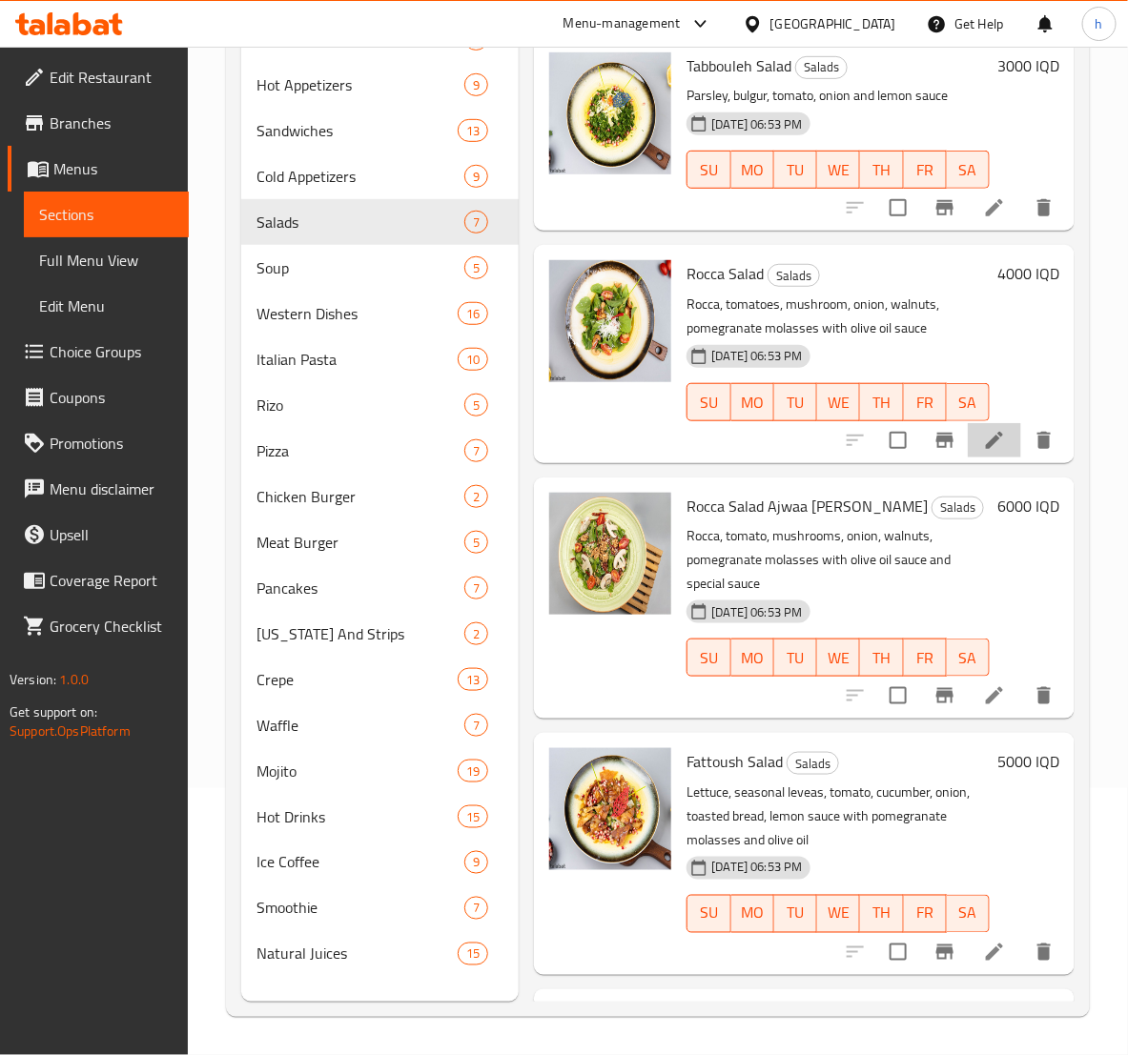
click at [983, 436] on icon at bounding box center [994, 440] width 23 height 23
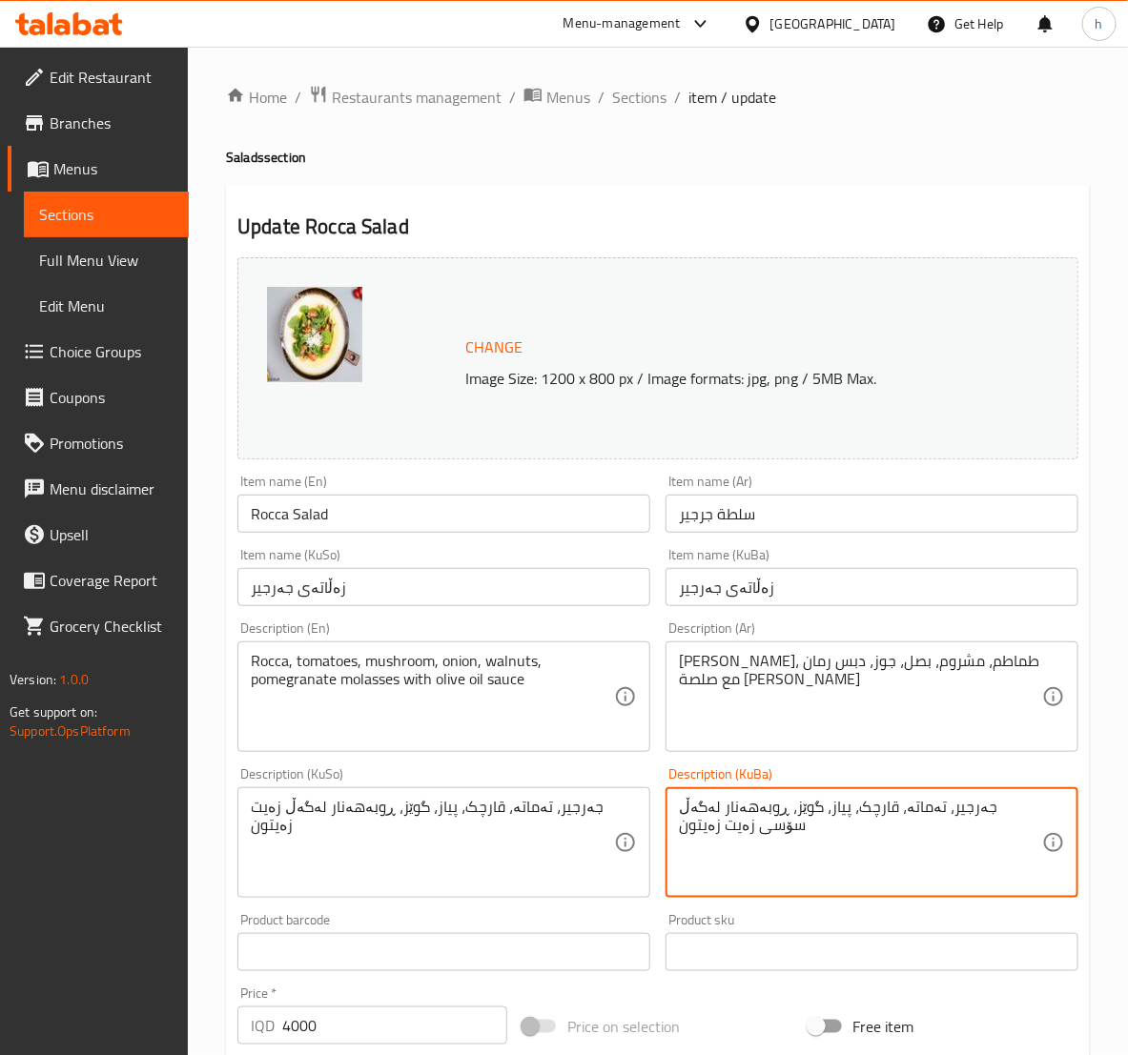
click at [922, 821] on textarea "جەرجیر، تەماتە، قارچک، پیاز، گوێز، ڕوبەهەنار لەگەڵ سۆسی زەیت زەیتون" at bounding box center [860, 843] width 363 height 91
type textarea "جەرجیر، تەماتە، قارچک، پیاز، گوێز، ڕوبەهەنار لەگەڵ سۆسی زەیت زەیتون"
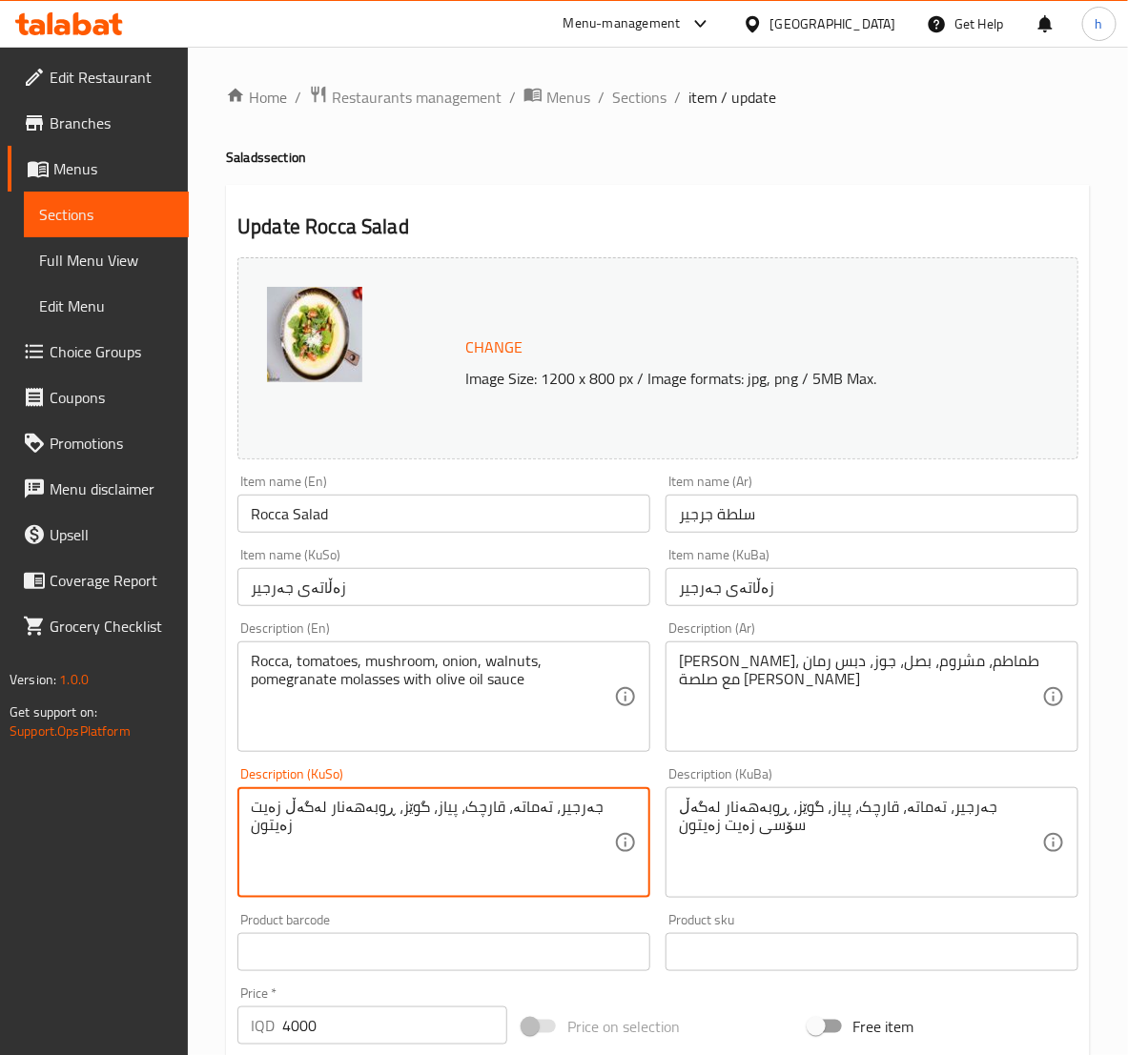
click at [444, 804] on textarea "جەرجیر، تەماتە، قارچک، پیاز، گوێز، ڕوبەهەنار لەگەڵ زەیت زەیتون" at bounding box center [432, 843] width 363 height 91
paste textarea "ۆسی"
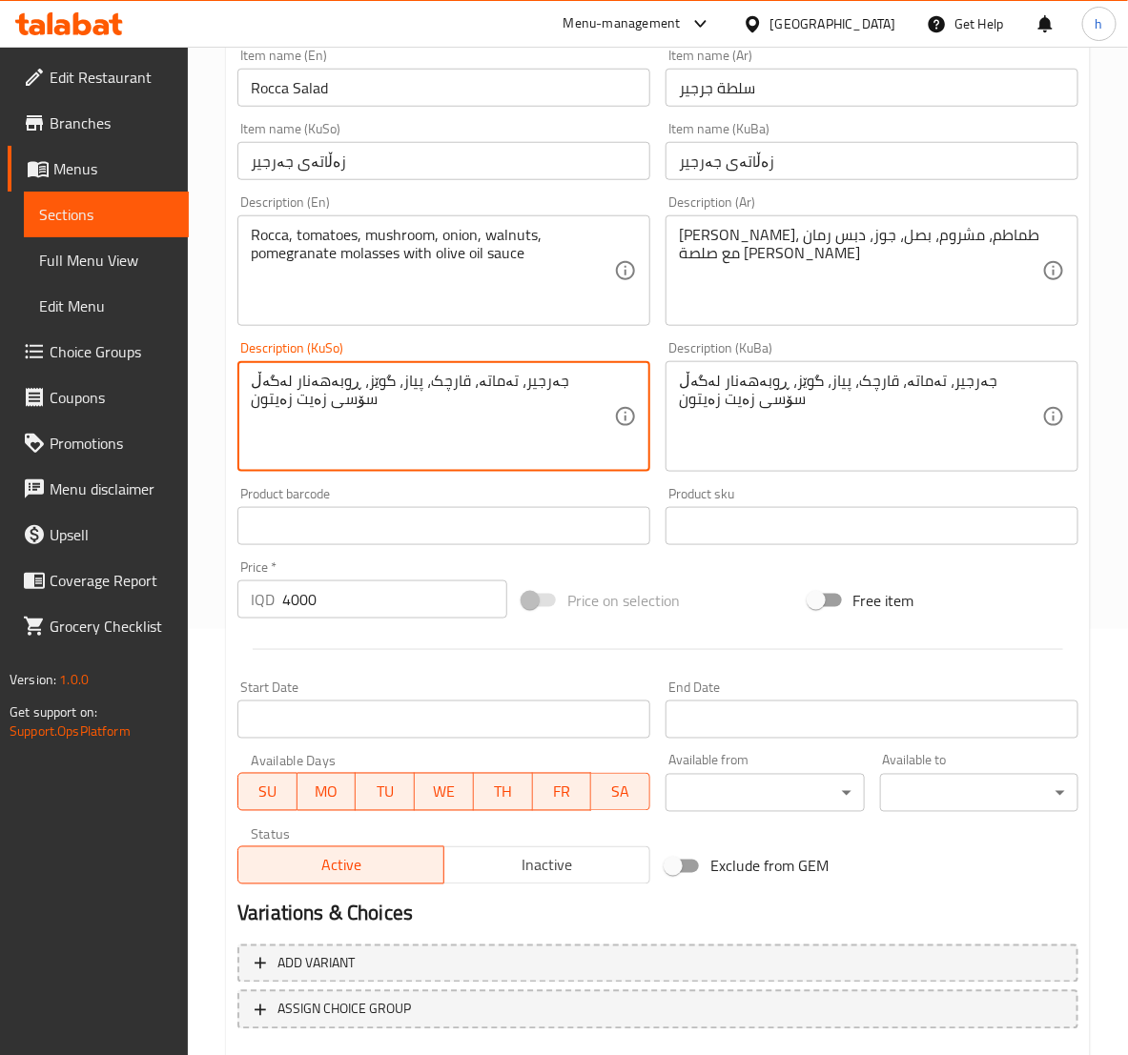
scroll to position [538, 0]
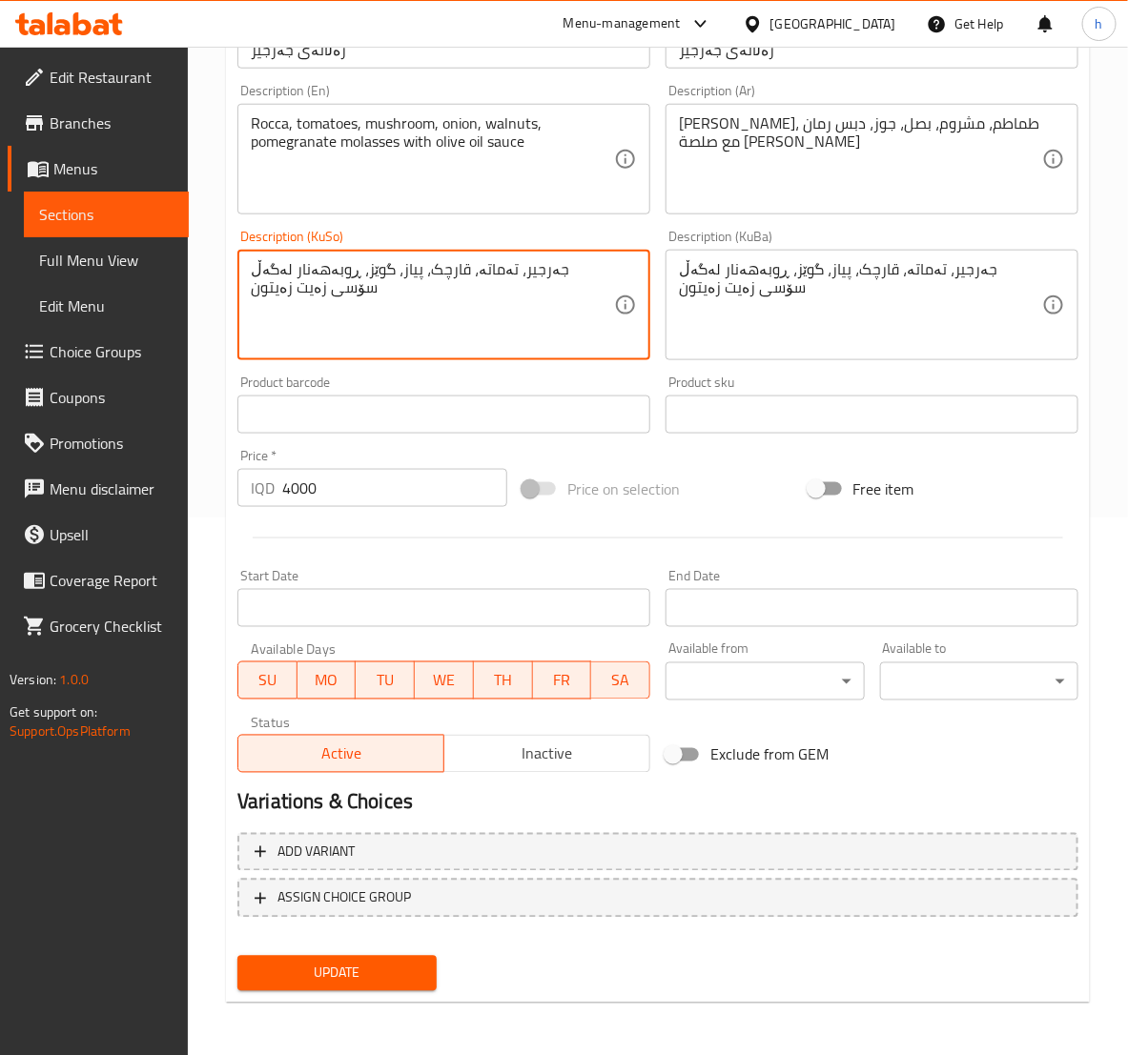
type textarea "جەرجیر، تەماتە، قارچک، پیاز، گوێز، ڕوبەهەنار لەگەڵ سۆسی زەیت زەیتون"
click at [372, 964] on span "Update" at bounding box center [337, 974] width 168 height 24
drag, startPoint x: 321, startPoint y: 290, endPoint x: 264, endPoint y: 260, distance: 64.4
click at [275, 280] on textarea "جەرجیر، تەماتە، قارچک، پیاز، گوێز، ڕوبەهەنار لەگەڵ سۆسی زەیت زەیتون" at bounding box center [432, 305] width 363 height 91
drag, startPoint x: 295, startPoint y: 264, endPoint x: 250, endPoint y: 309, distance: 63.4
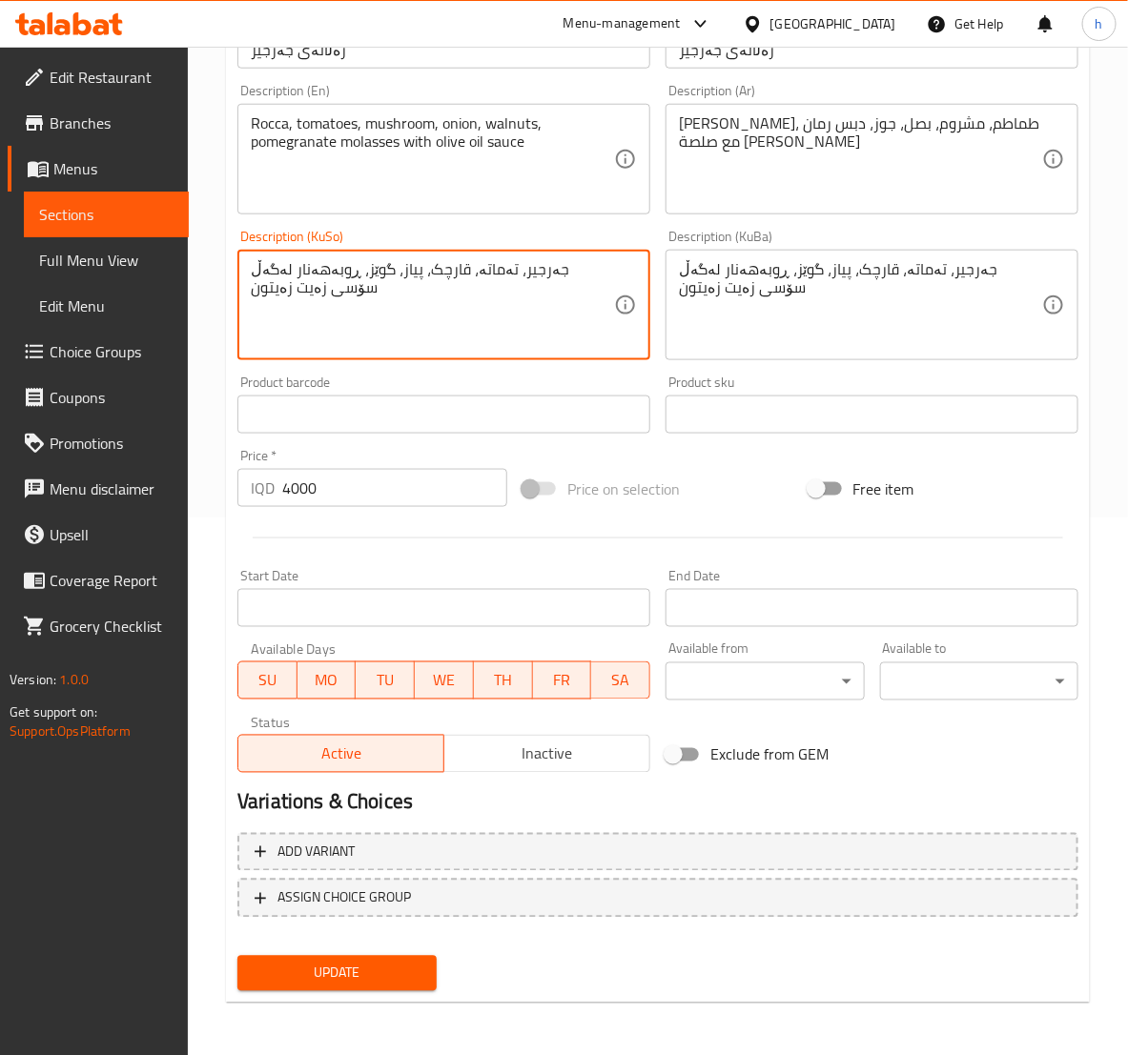
click at [251, 309] on textarea "جەرجیر، تەماتە، قارچک، پیاز، گوێز، ڕوبەهەنار لەگەڵ سۆسی زەیت زەیتون" at bounding box center [432, 305] width 363 height 91
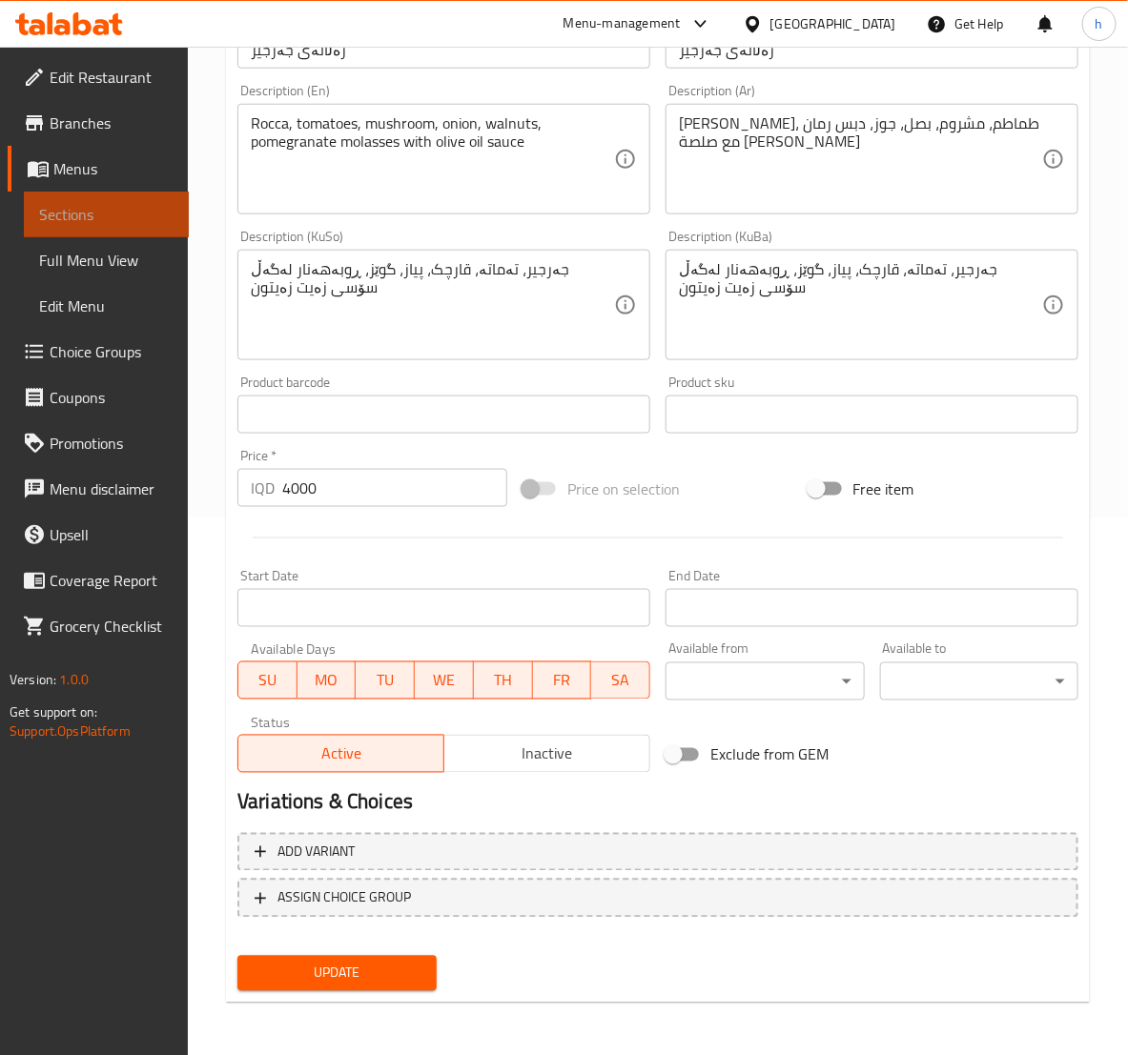
click at [132, 207] on span "Sections" at bounding box center [106, 214] width 134 height 23
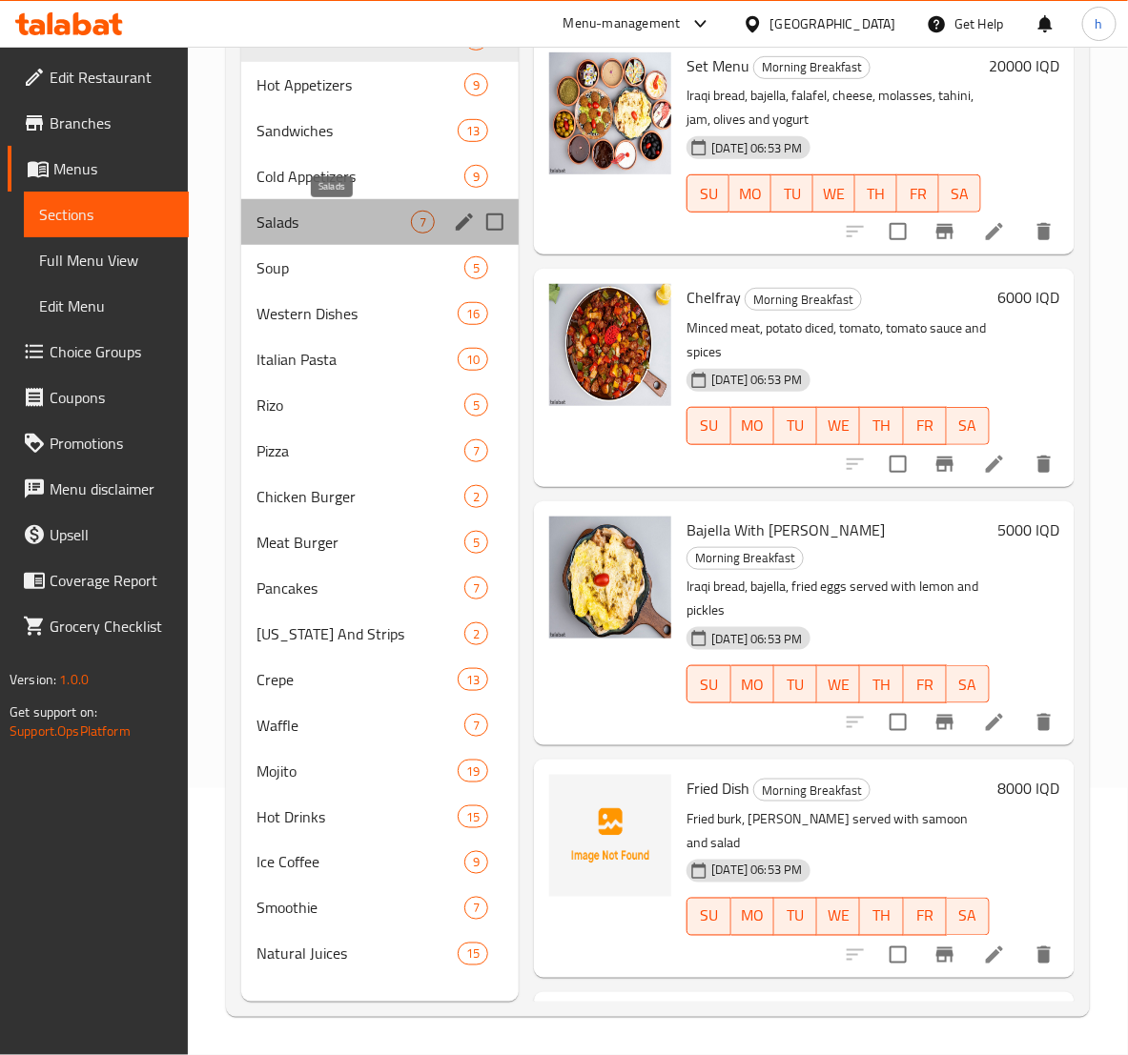
click at [310, 213] on span "Salads" at bounding box center [333, 222] width 154 height 23
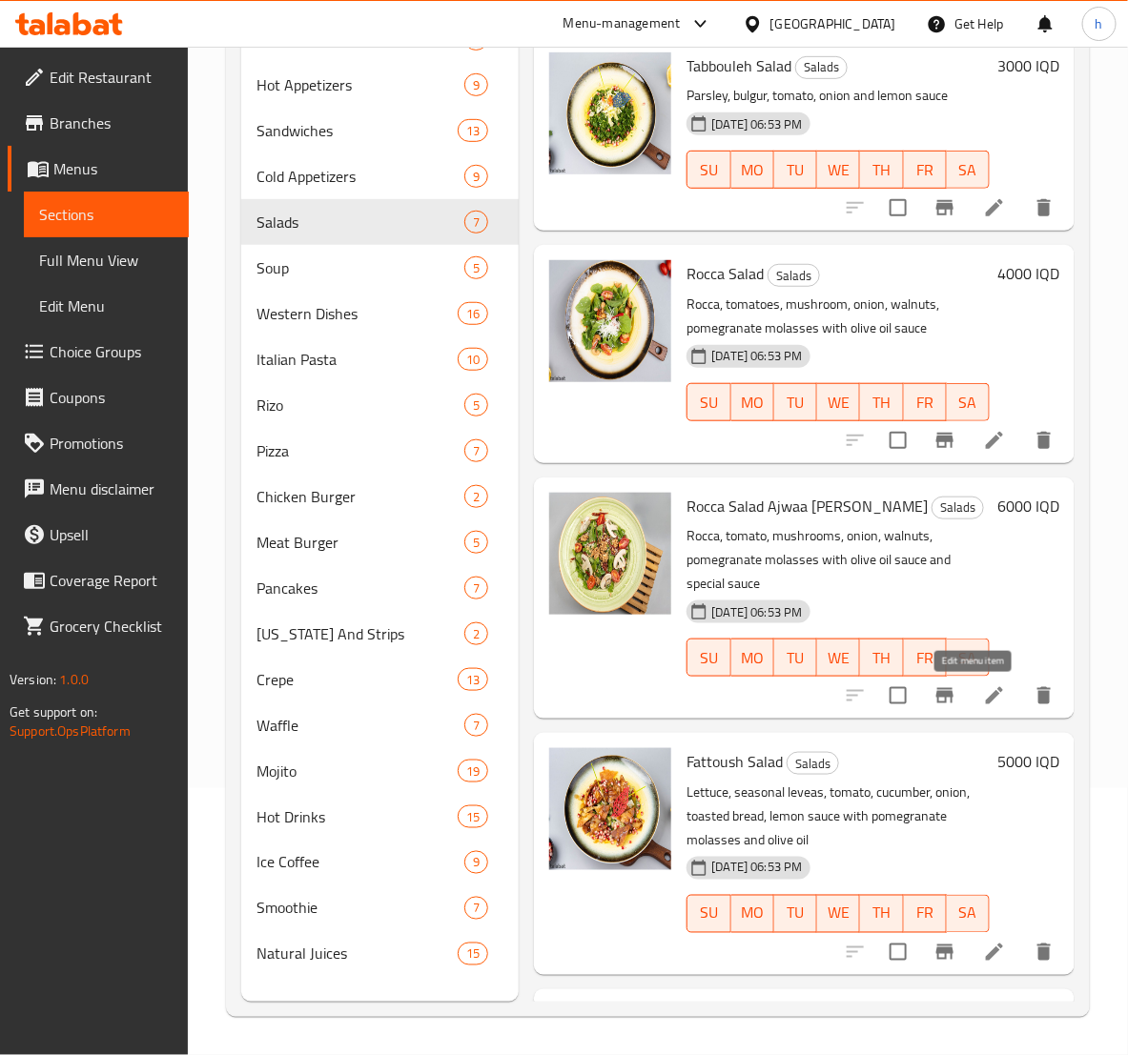
click at [983, 698] on icon at bounding box center [994, 695] width 23 height 23
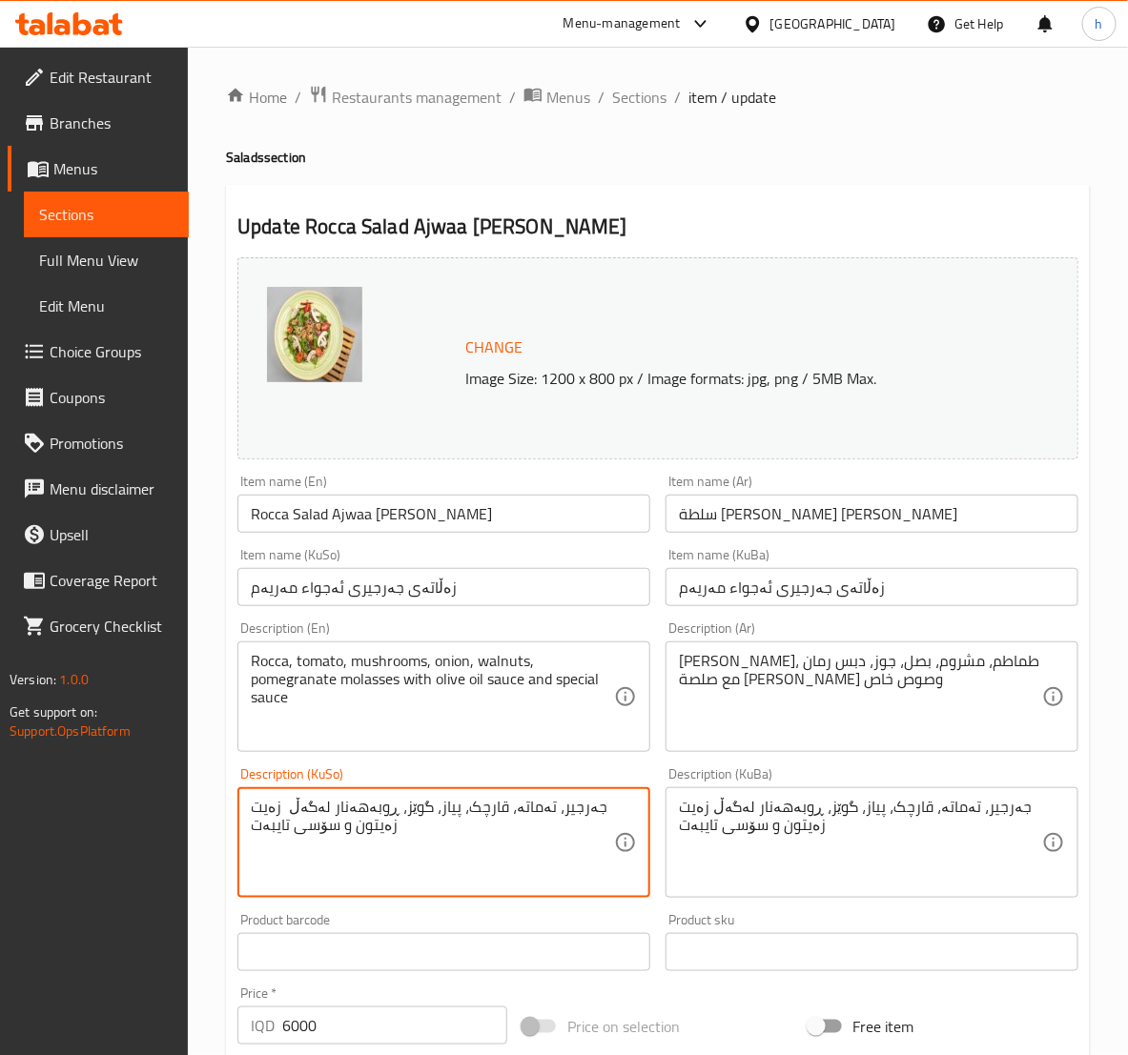
paste textarea "سۆسی"
type textarea "جەرجیر، تەماتە، قارچک، پیاز، گوێز، ڕوبەهەنار لەگەڵ سۆسی زەیت زەیتون و سۆسی تایب…"
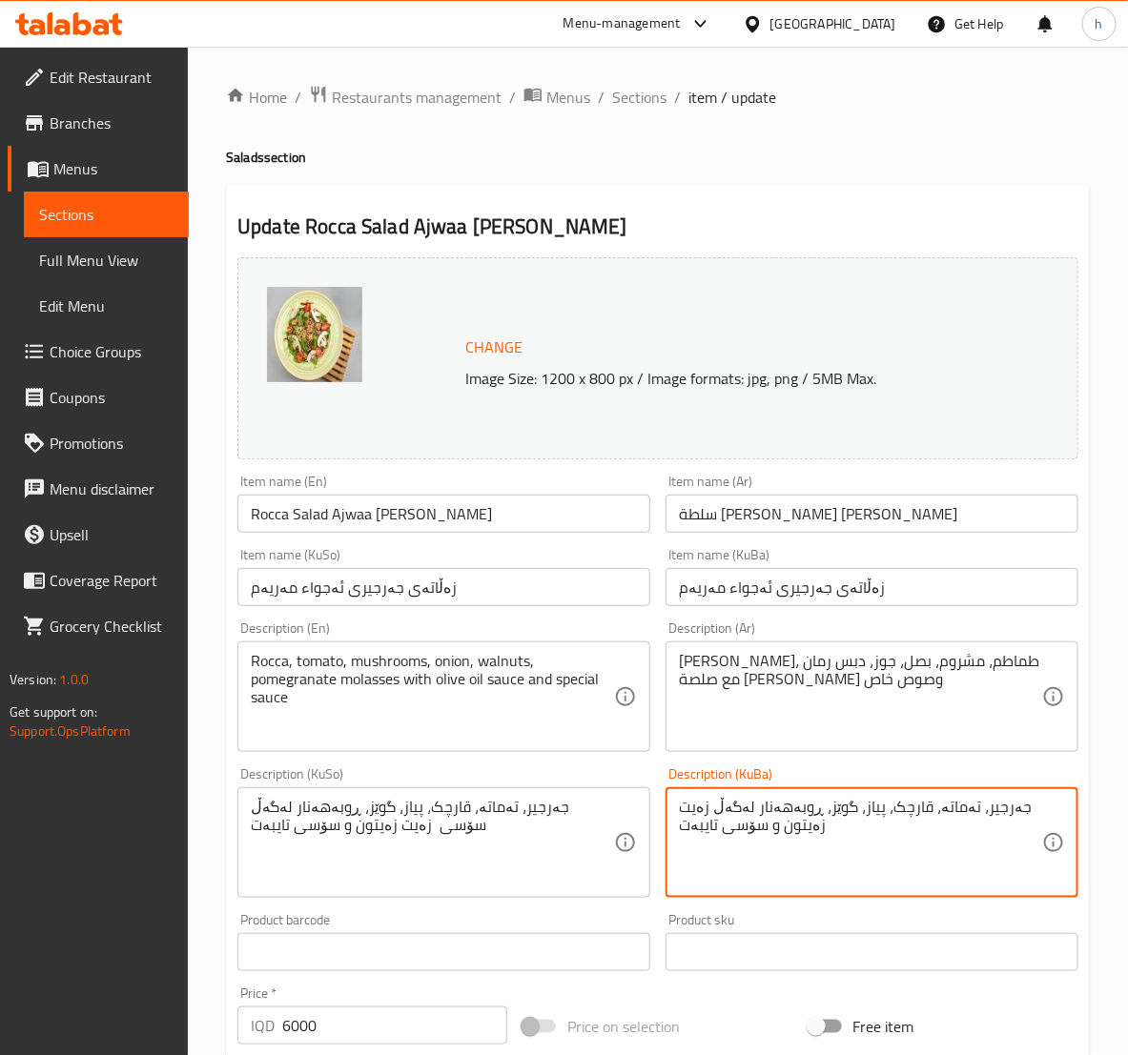
paste textarea "ۆسی"
type textarea "جەرجیر، تەماتە، قارچک، پیاز، گوێز، ڕوبەهەنار لەگەڵ سۆسی زەیت زەیتون و سۆسی تایب…"
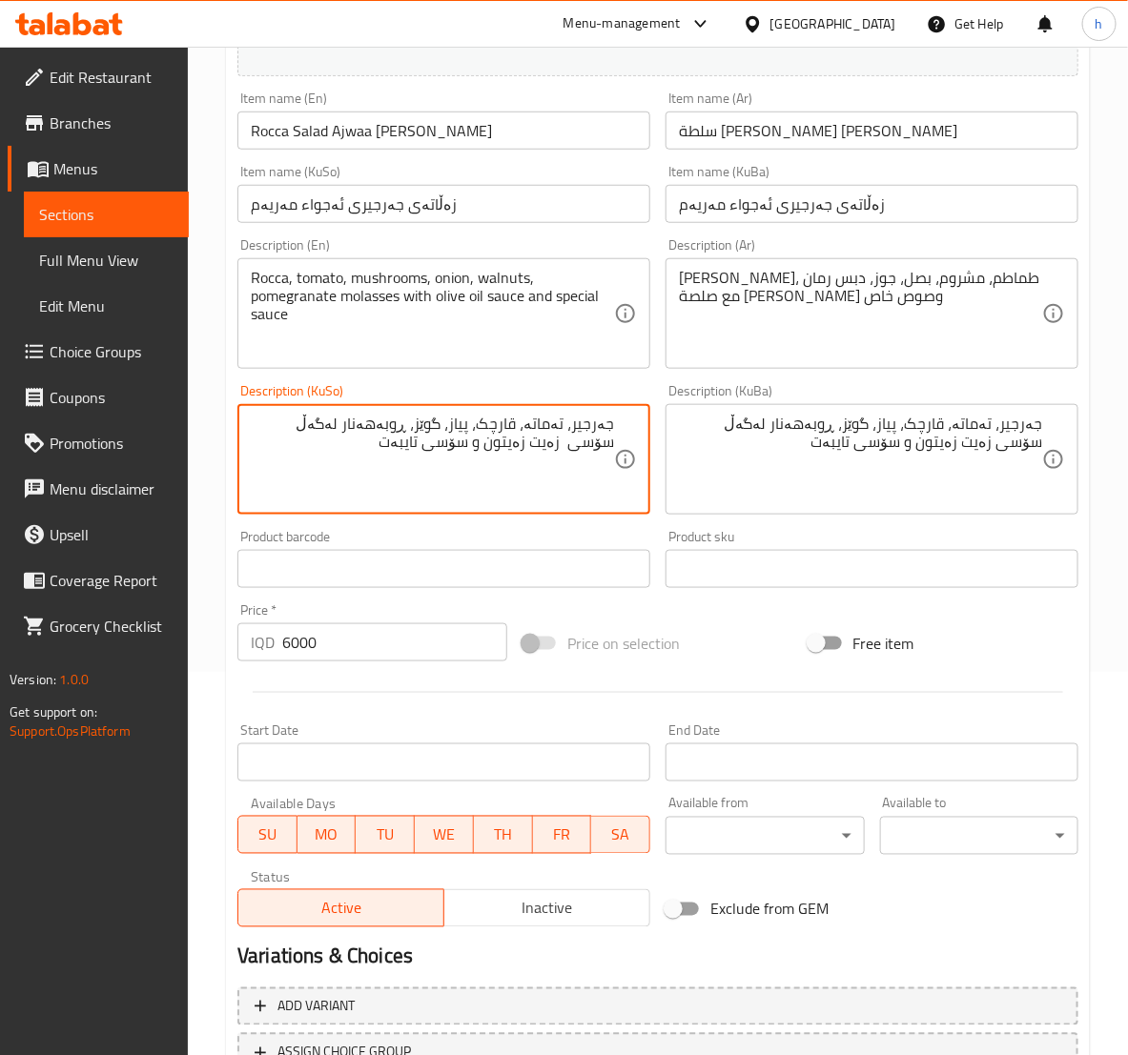
scroll to position [538, 0]
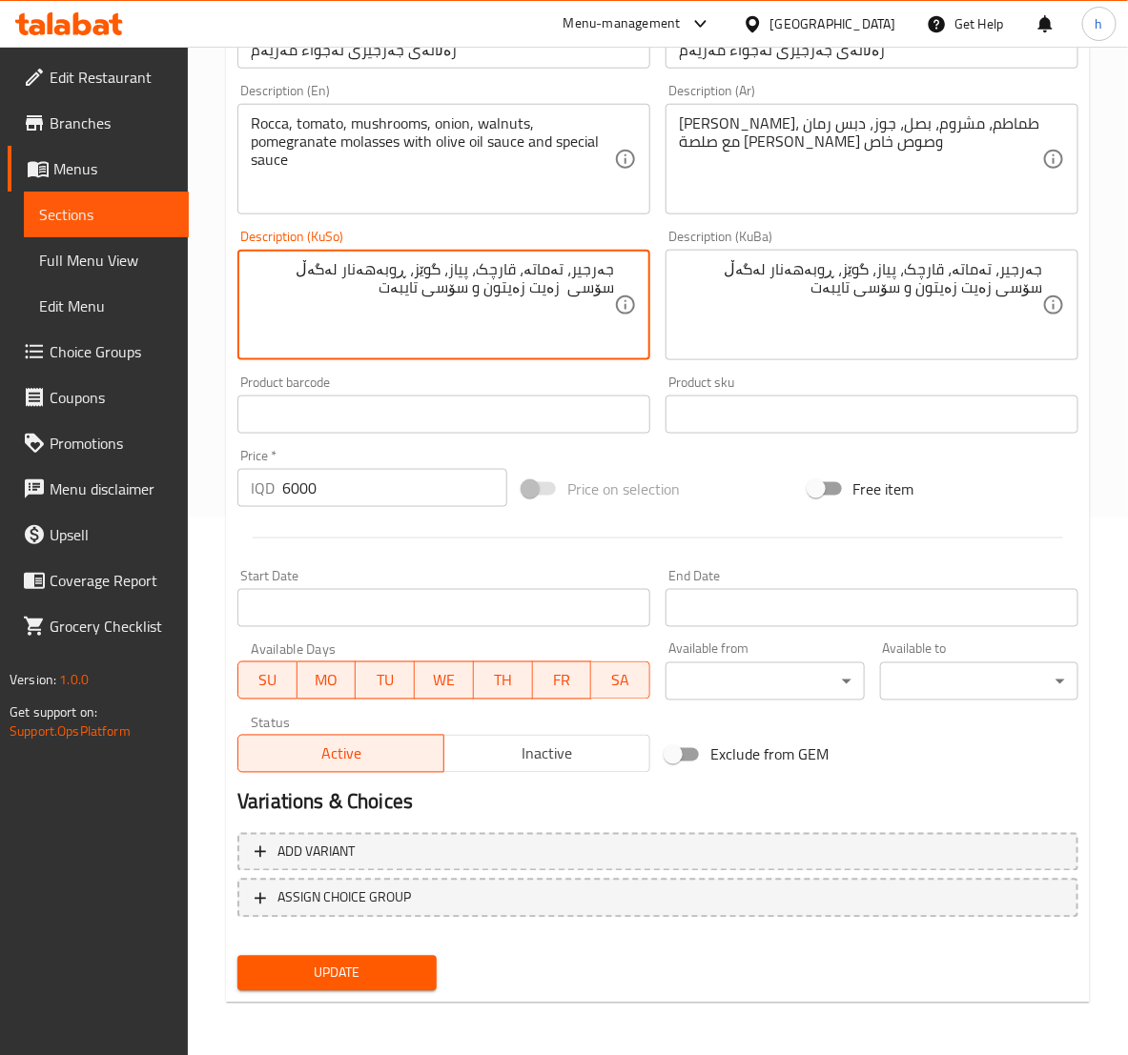
click at [335, 962] on span "Update" at bounding box center [337, 974] width 168 height 24
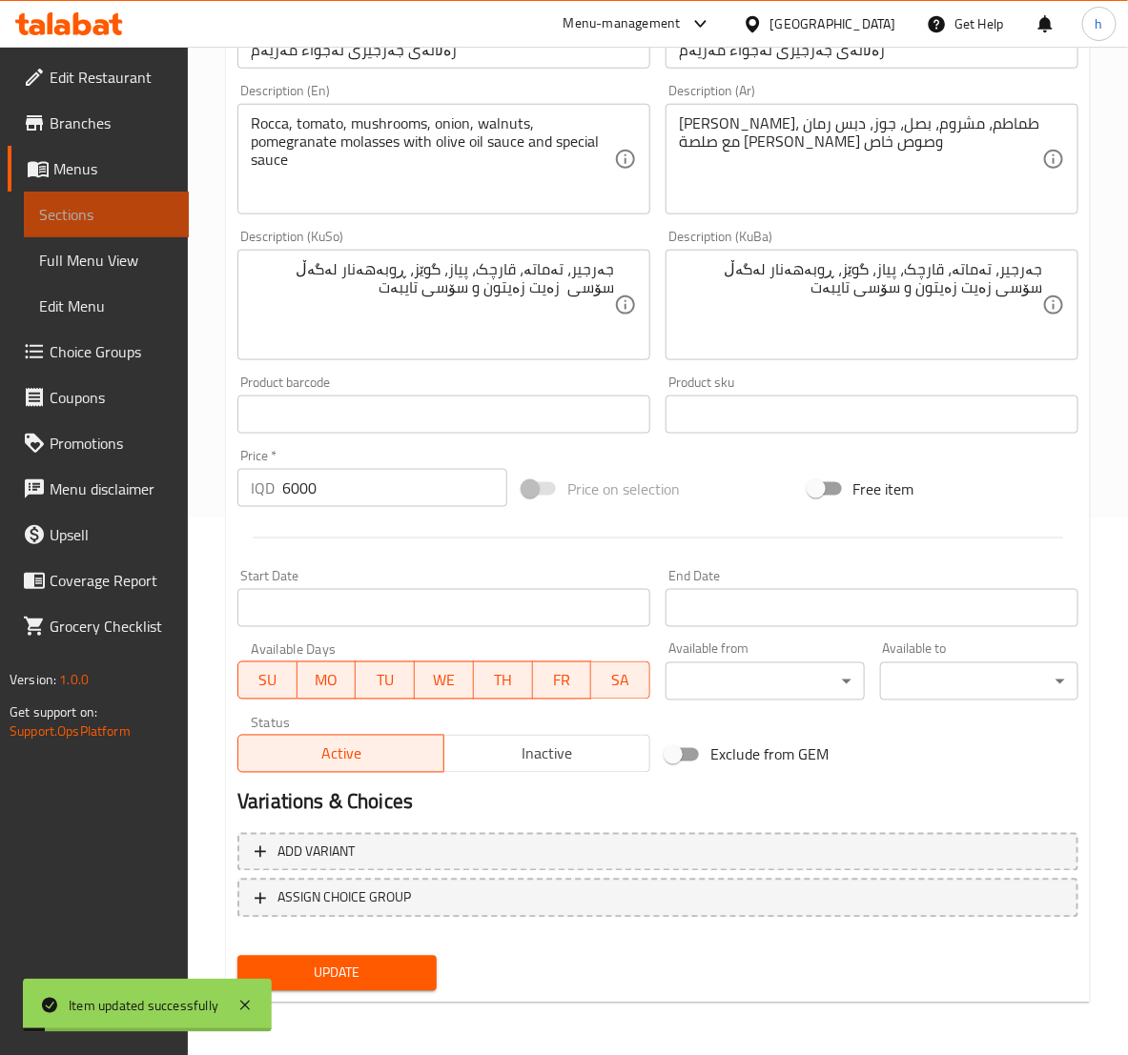
click at [78, 212] on span "Sections" at bounding box center [106, 214] width 134 height 23
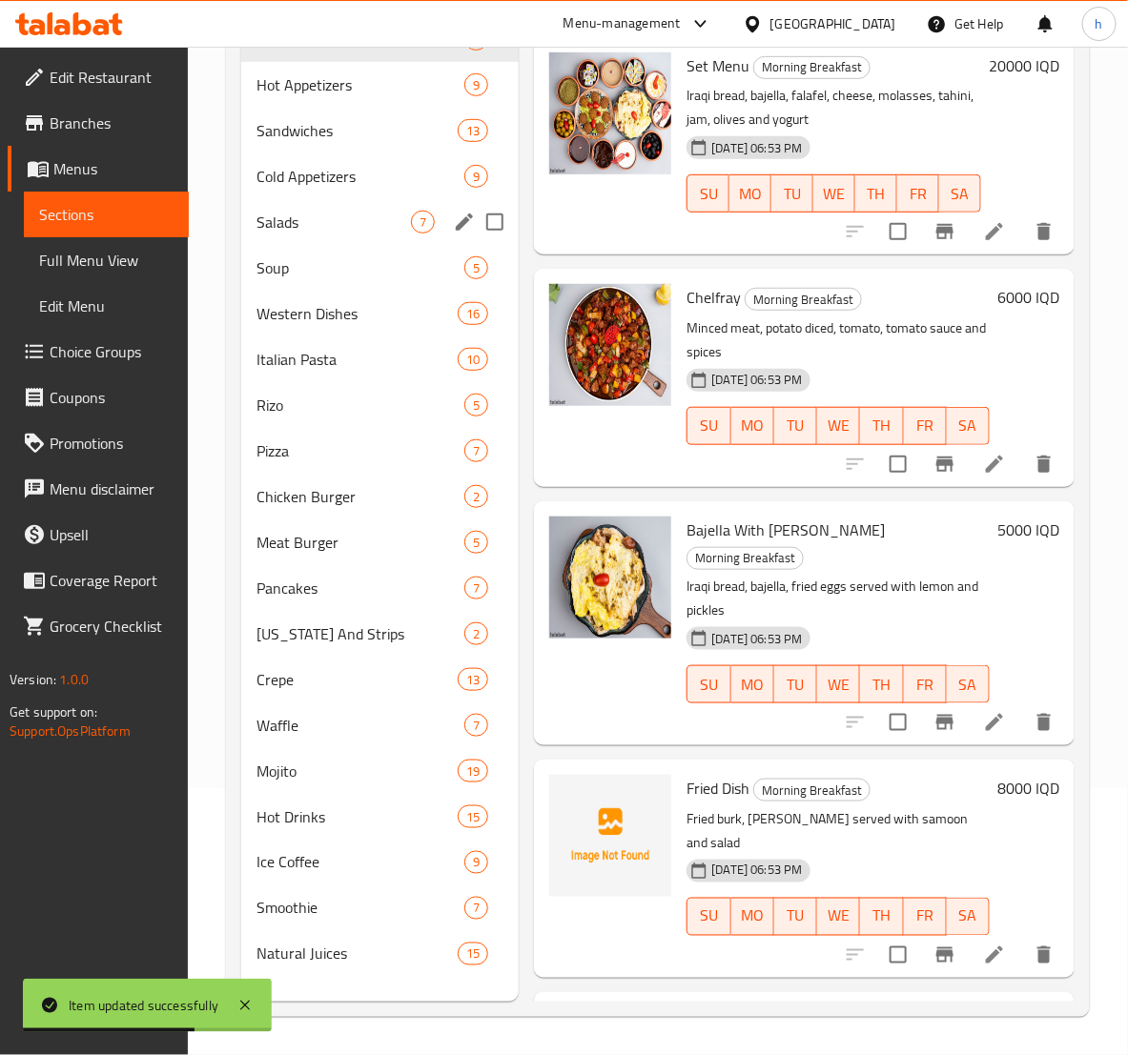
click at [274, 209] on div "Salads 7" at bounding box center [379, 222] width 277 height 46
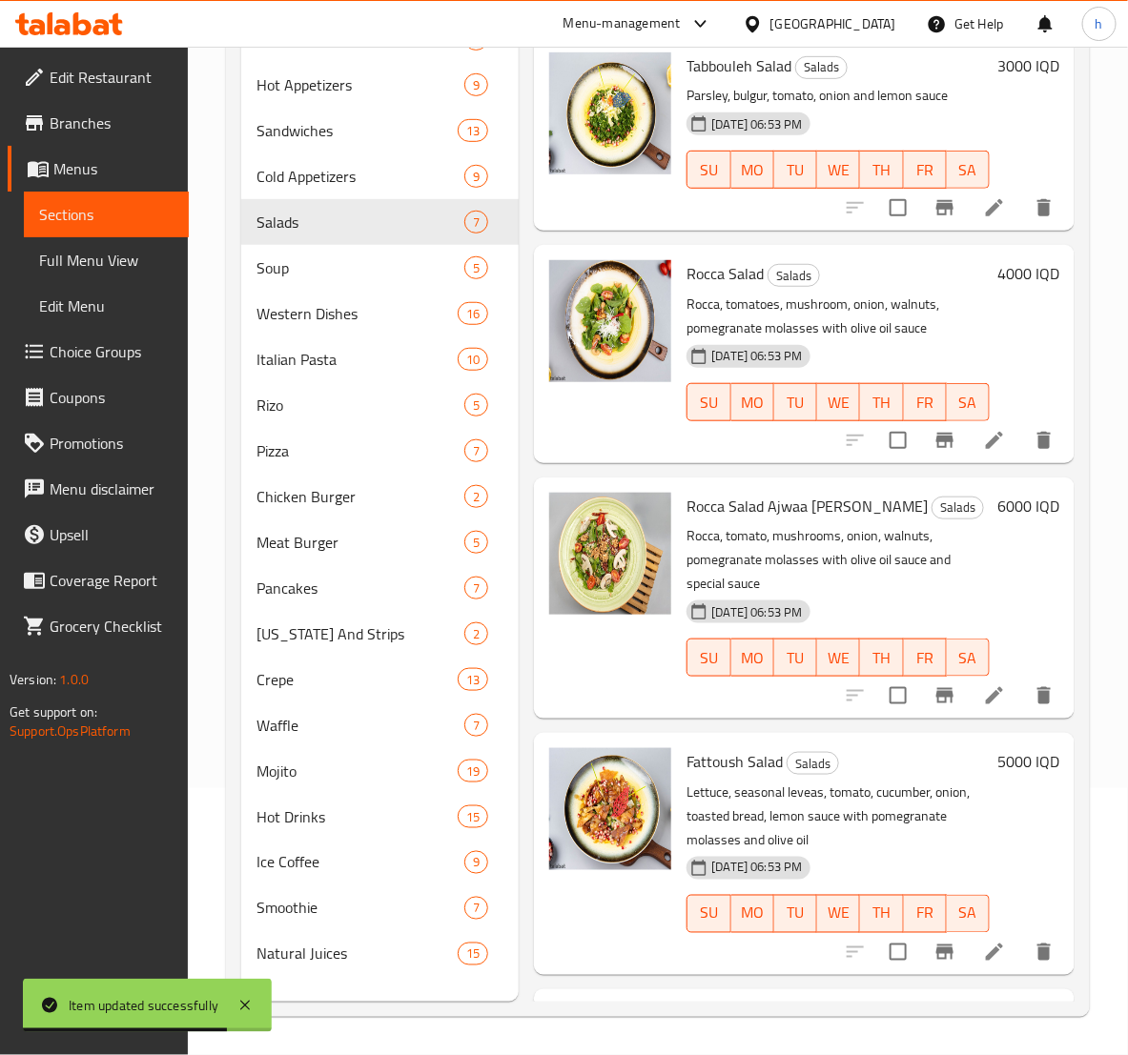
click at [983, 689] on icon at bounding box center [994, 695] width 23 height 23
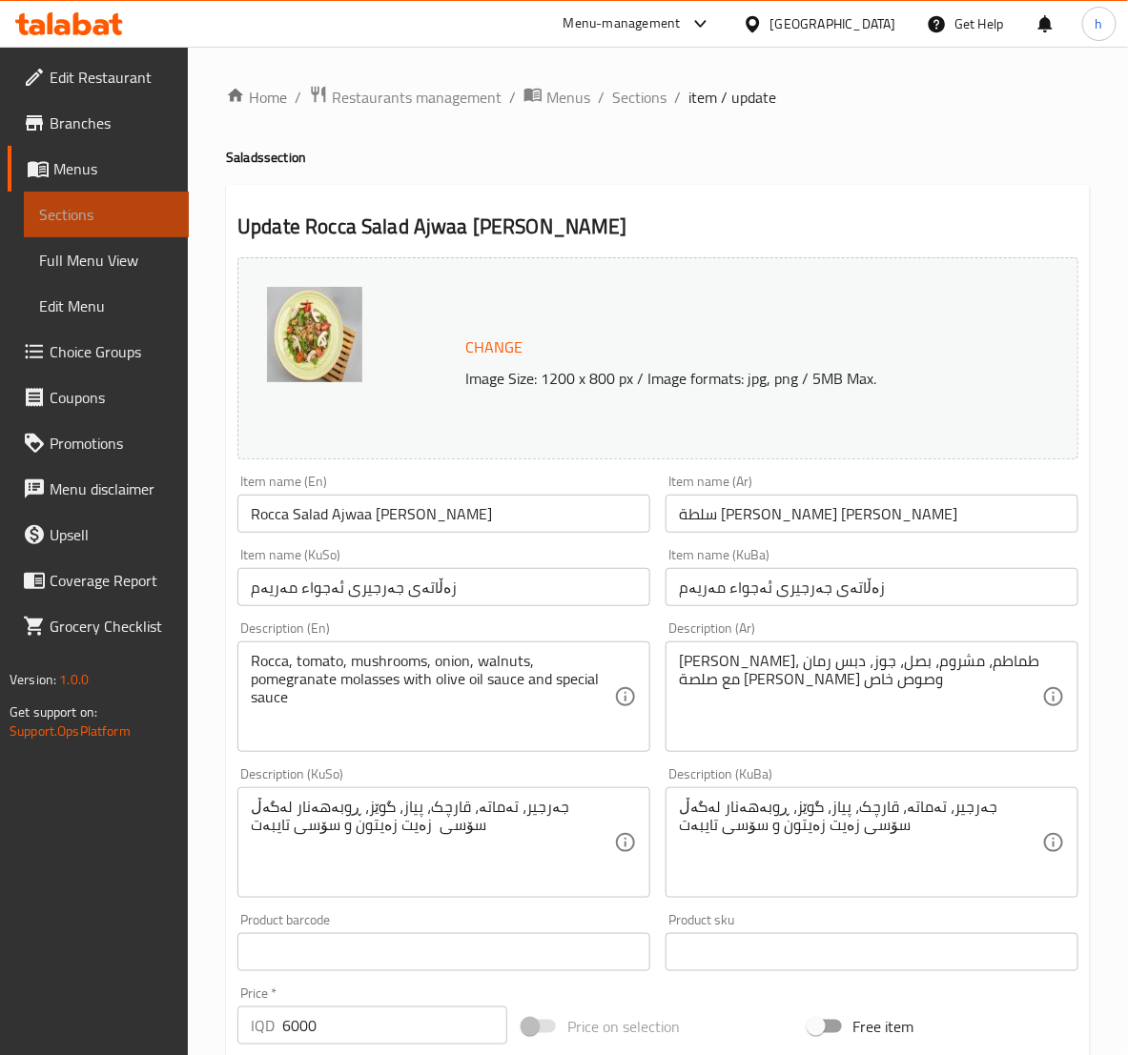
click at [84, 197] on link "Sections" at bounding box center [106, 215] width 165 height 46
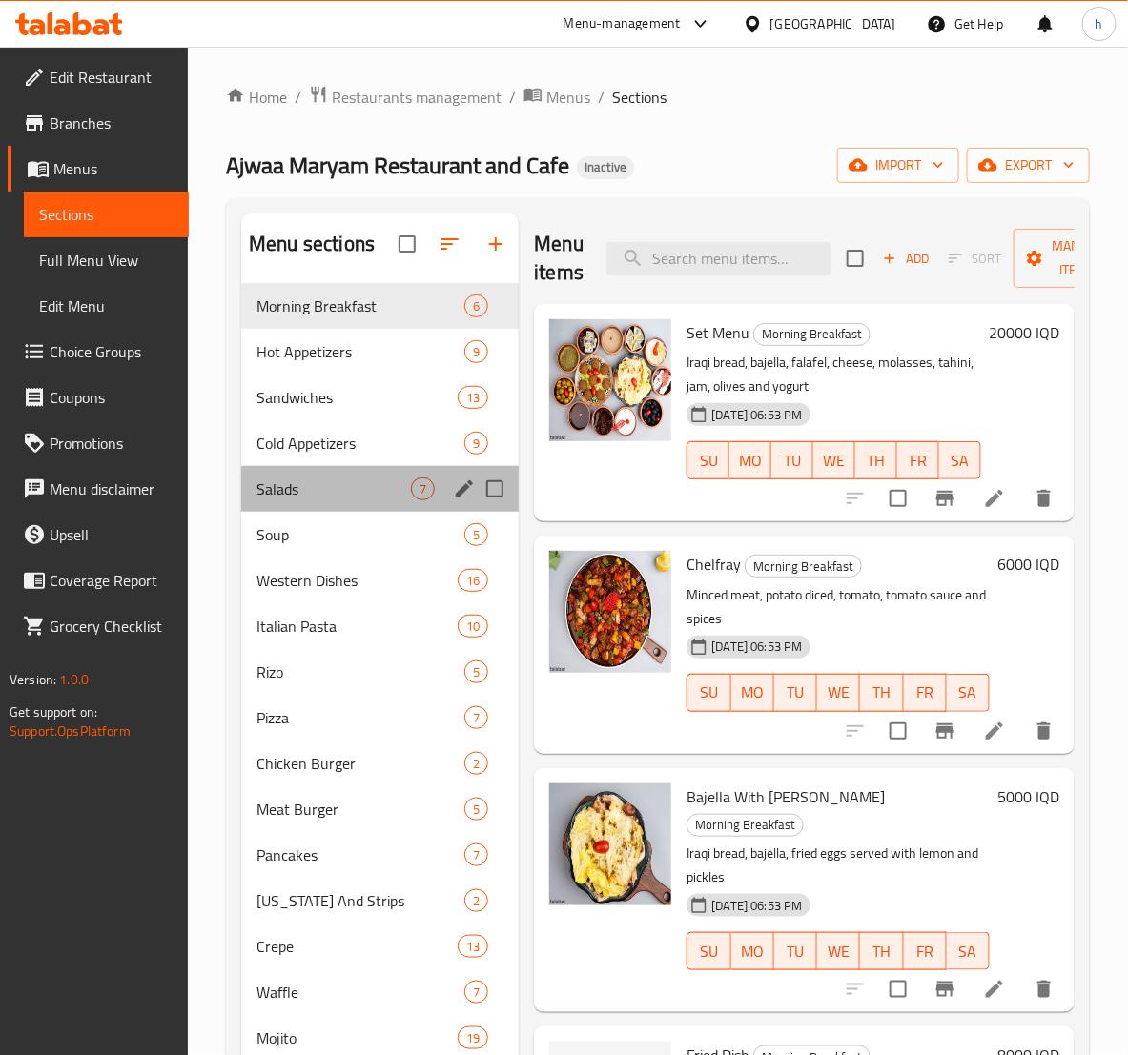
click at [330, 475] on div "Salads 7" at bounding box center [379, 489] width 277 height 46
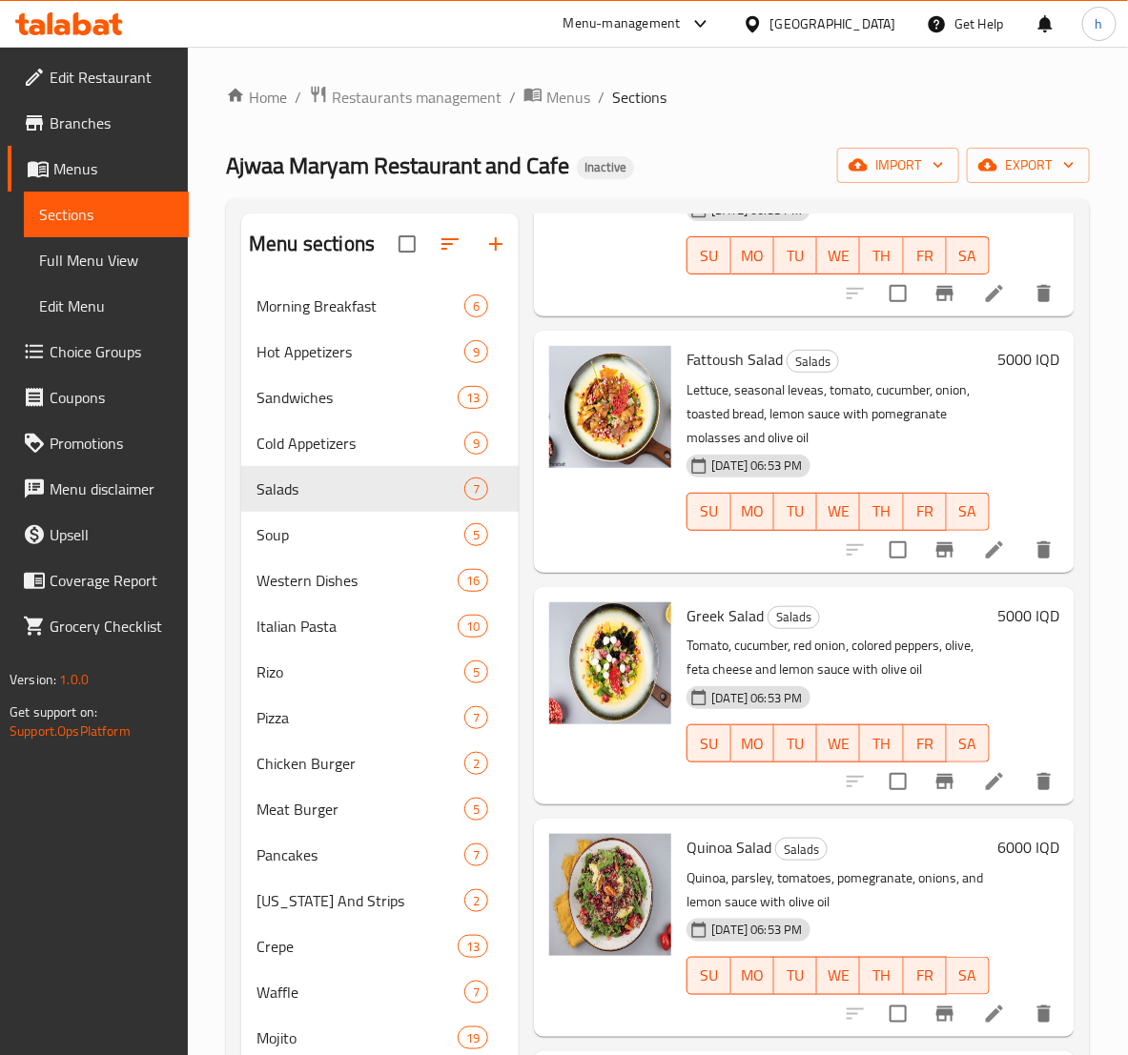
scroll to position [450, 0]
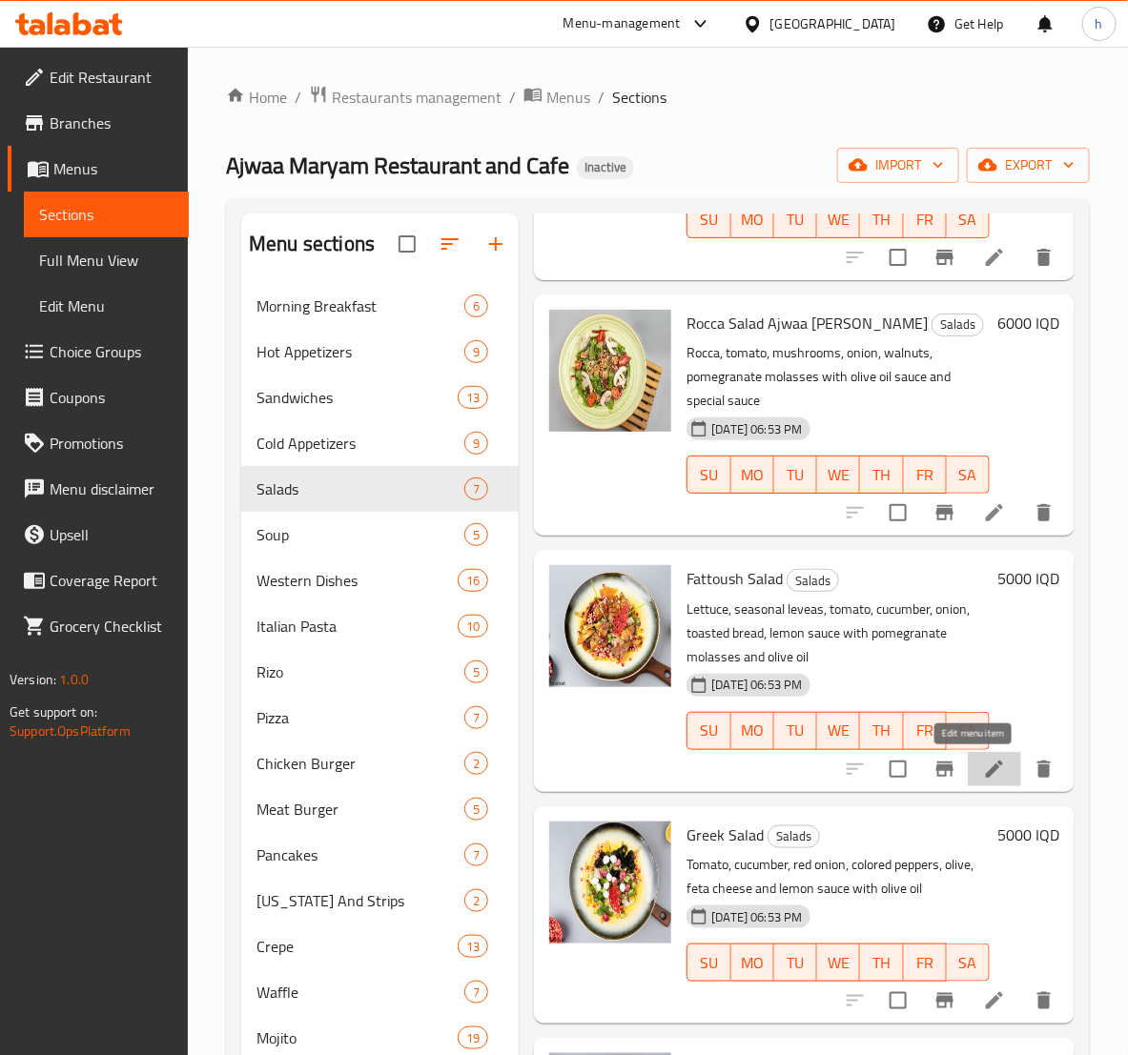
click at [985, 767] on icon at bounding box center [993, 769] width 17 height 17
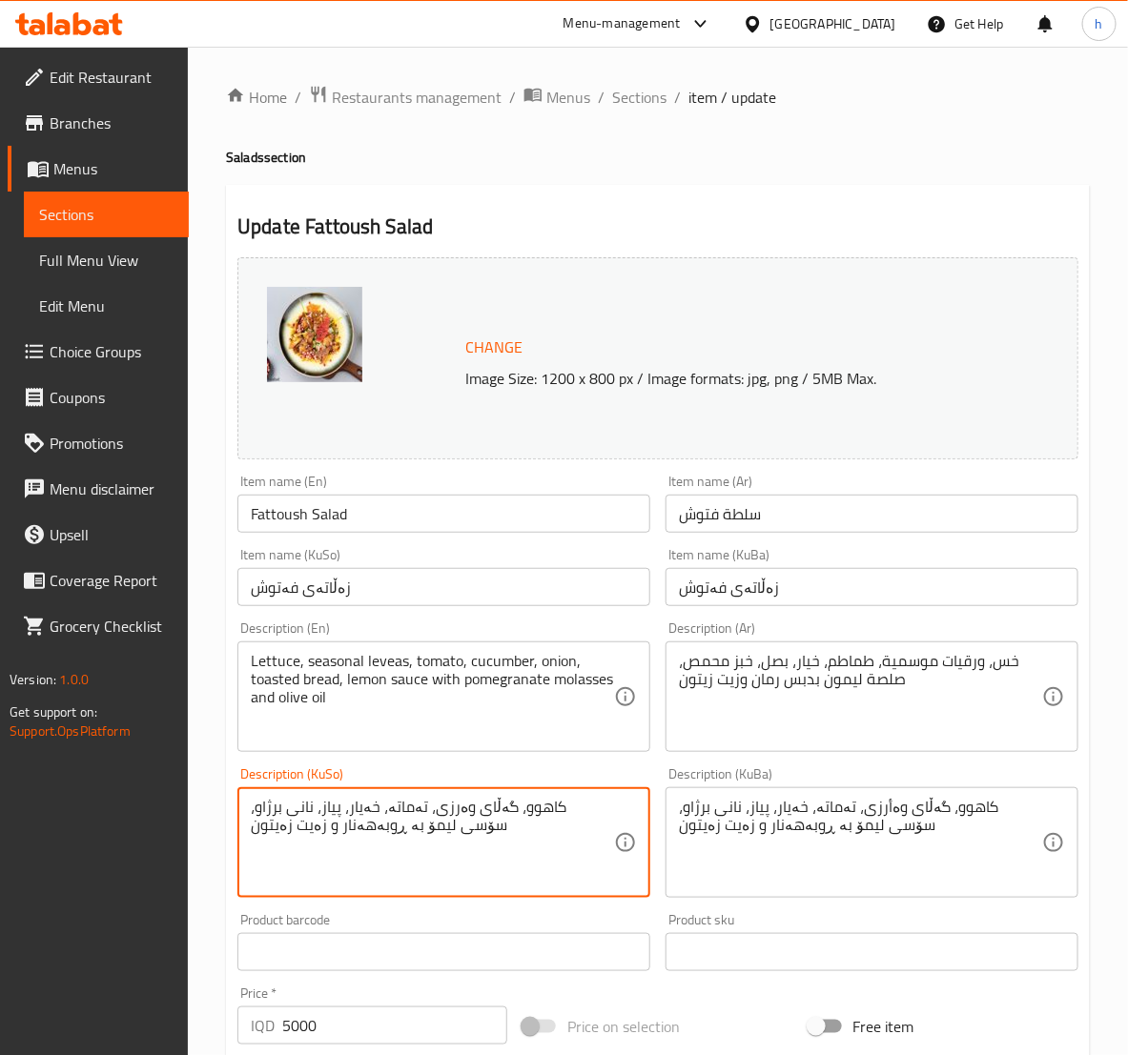
click at [487, 826] on textarea "کاهوو، گەڵای وەرزی، تەماتە، خەیار، پیاز، نانی برژاو، سۆسی لیمۆ بە ڕوبەهەنار و ز…" at bounding box center [432, 843] width 363 height 91
type textarea "کاهوو، گەڵای وەرزی، تەماتە، خەیار، پیاز، نانی برژاو، سۆسی لیمۆ بە ڕوبەهەنار و ز…"
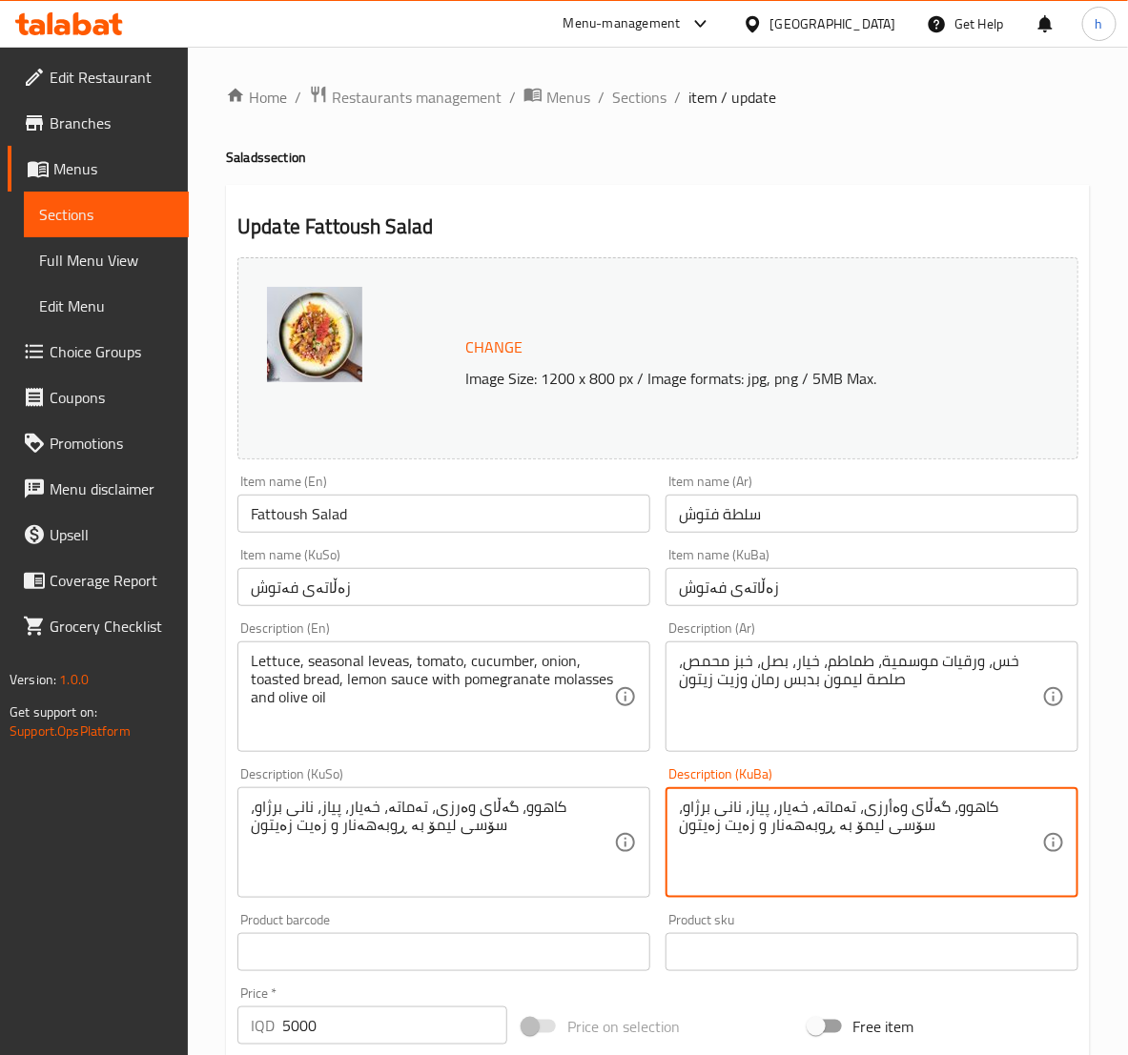
click at [856, 804] on textarea "کاهوو، گەڵای وەأرزی، تەماتە، خەیار، پیاز، نانی برژاو، سۆسی لیمۆ بە ڕوبەهەنار و …" at bounding box center [860, 843] width 363 height 91
paste textarea
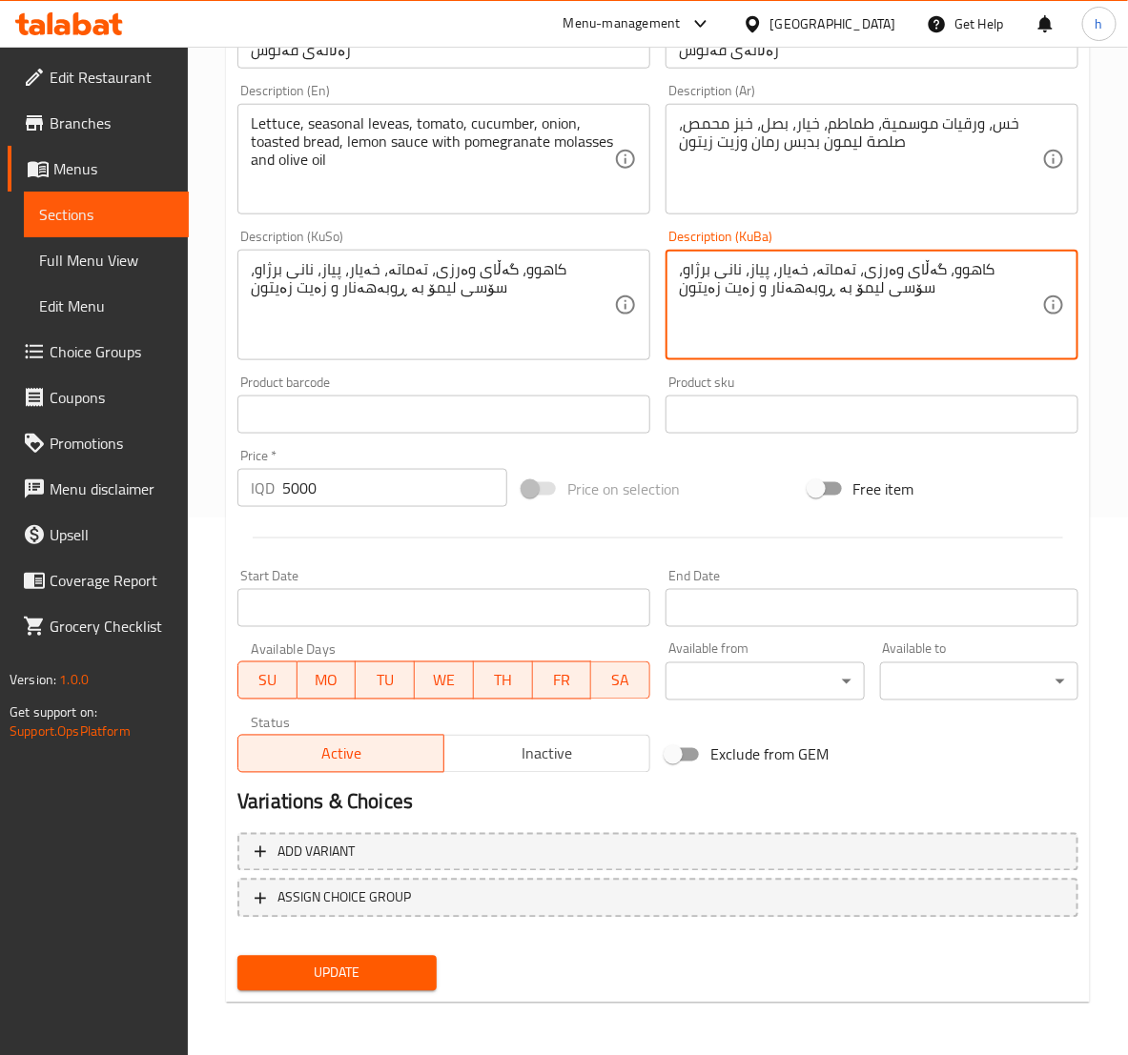
type textarea "کاهوو، گەڵای وەرزی، تەماتە، خەیار، پیاز، نانی برژاو، سۆسی لیمۆ بە ڕوبەهەنار و ز…"
click at [416, 970] on span "Update" at bounding box center [337, 974] width 168 height 24
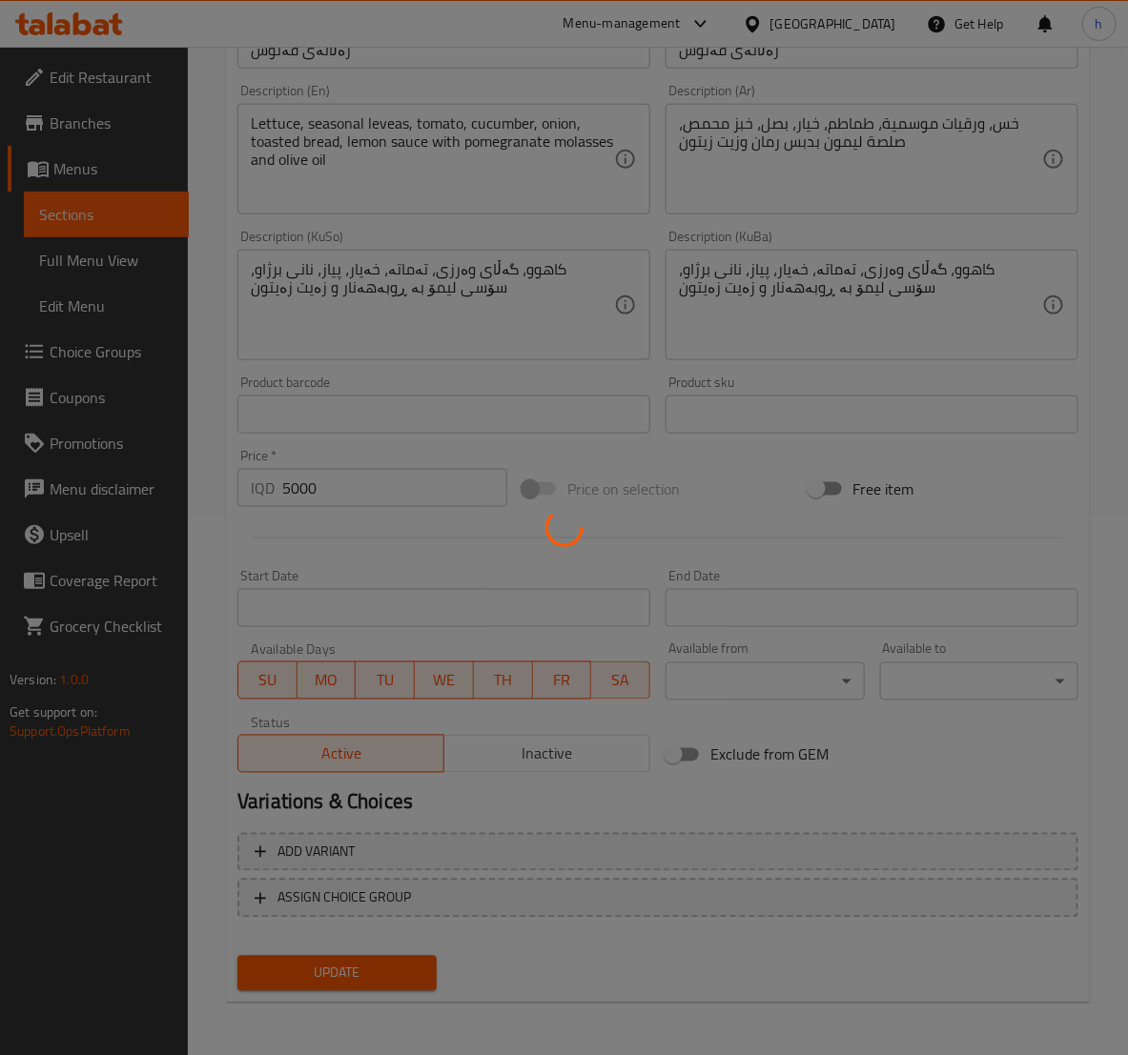
click at [80, 218] on div at bounding box center [564, 527] width 1128 height 1055
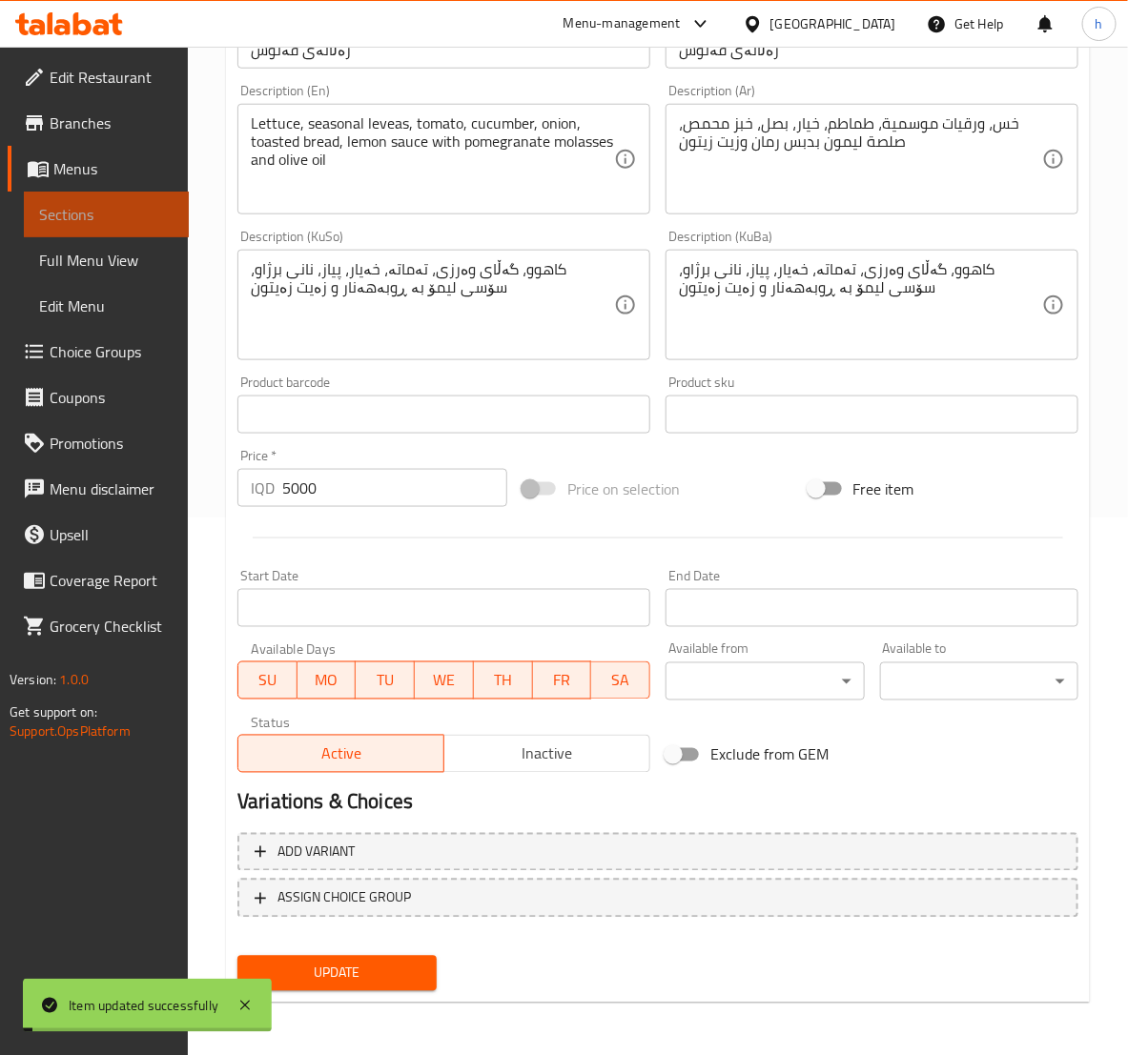
click at [80, 218] on span "Sections" at bounding box center [106, 214] width 134 height 23
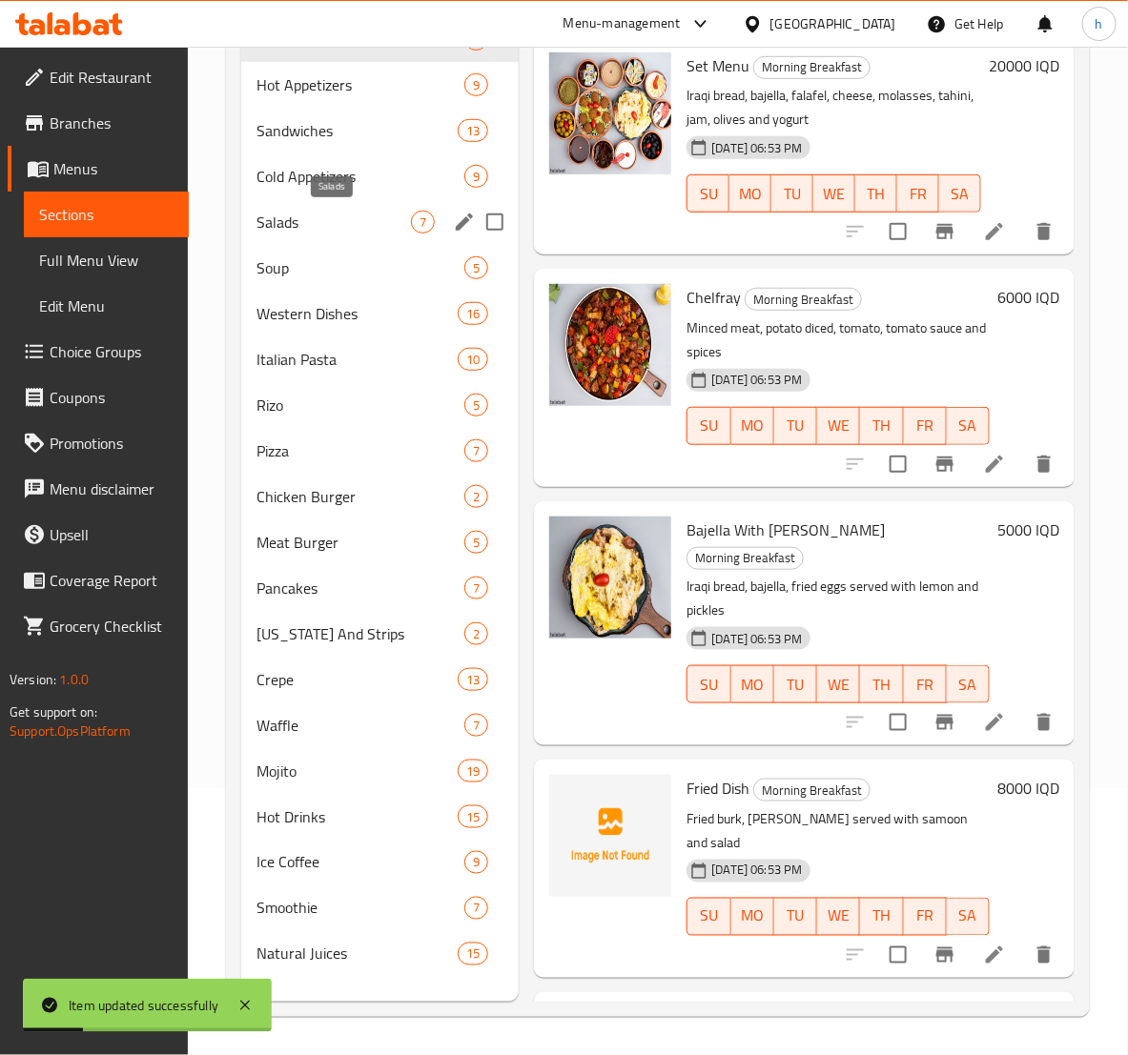
click at [303, 229] on span "Salads" at bounding box center [333, 222] width 154 height 23
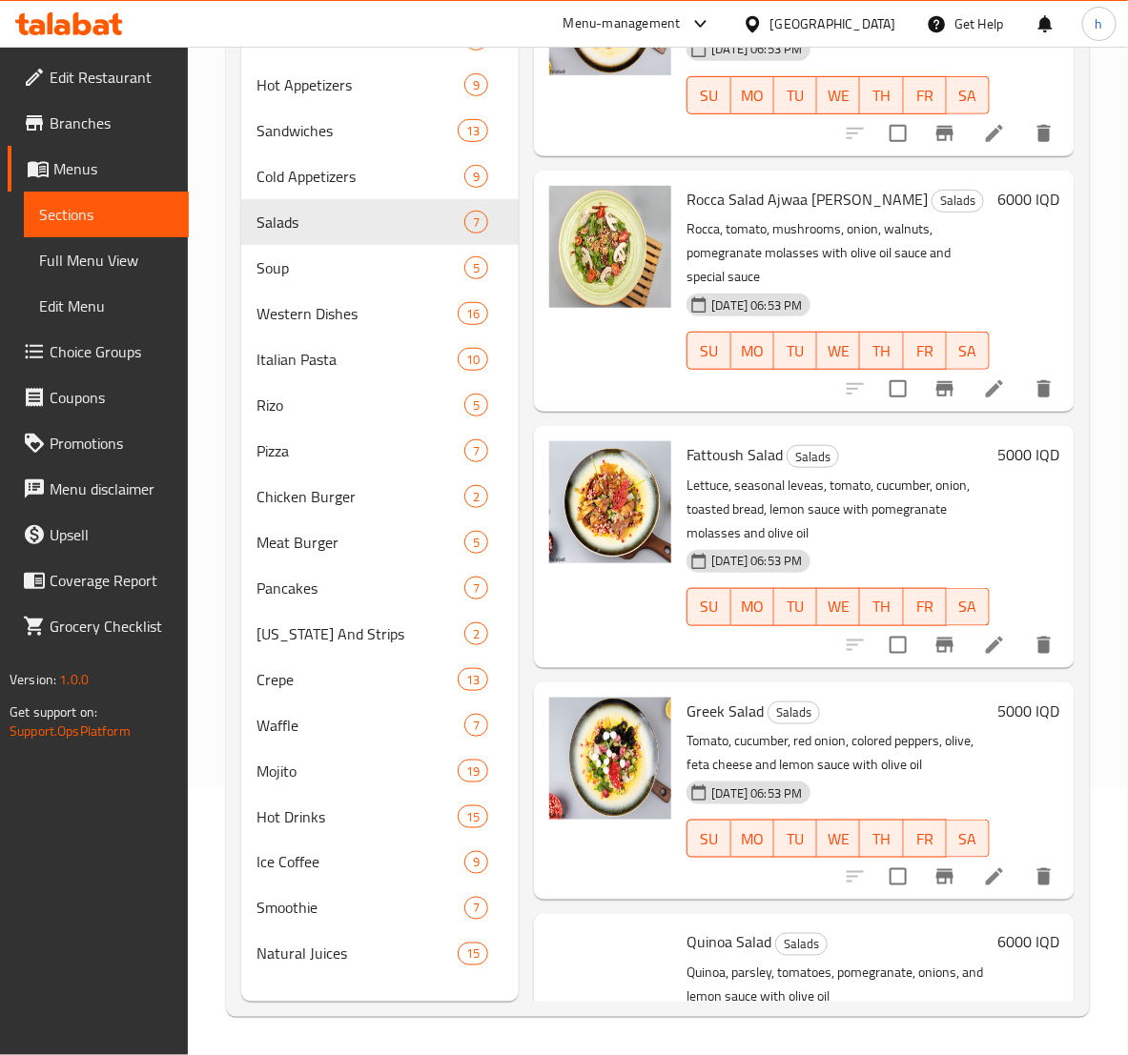
scroll to position [476, 0]
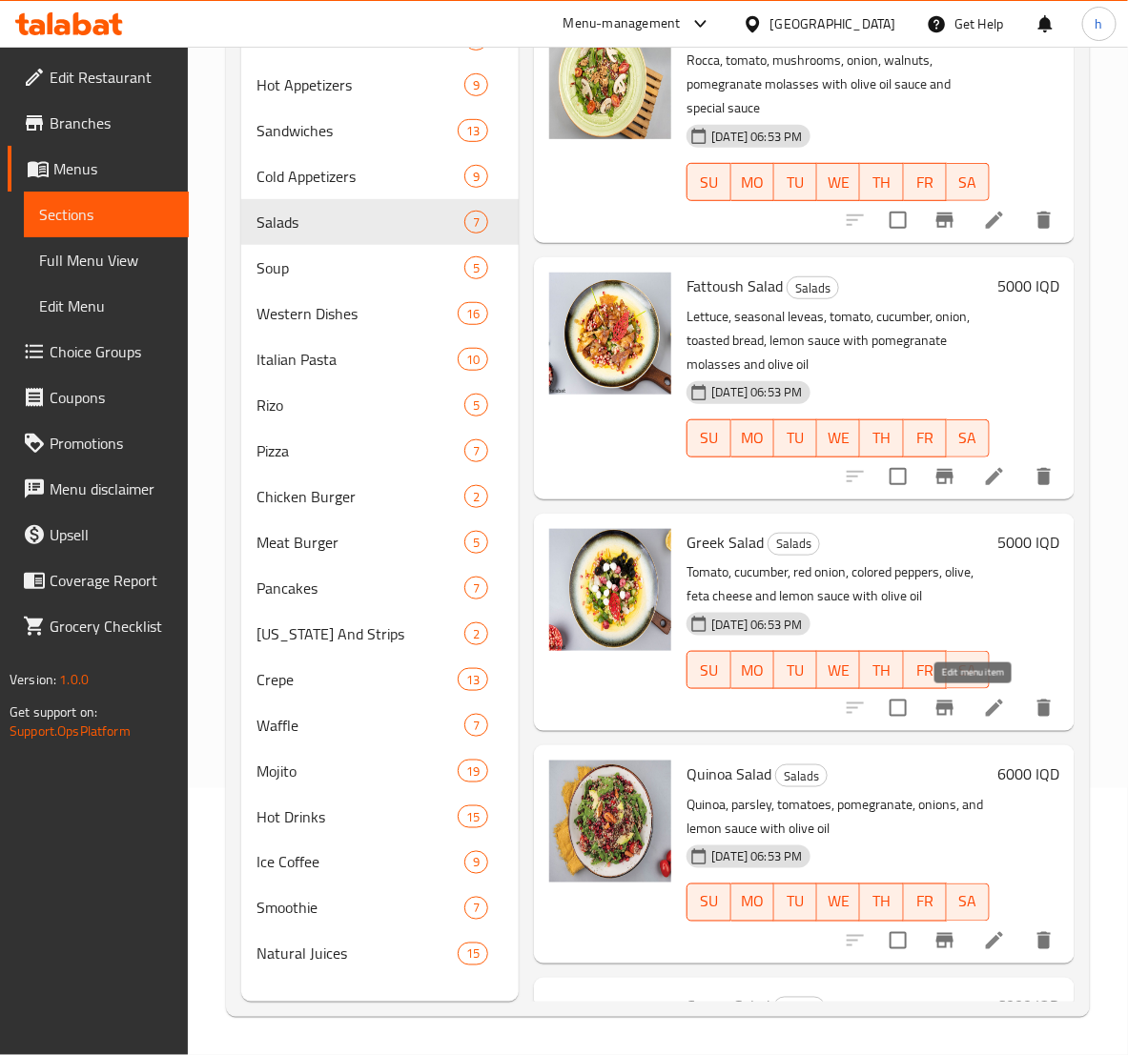
click at [983, 704] on icon at bounding box center [994, 708] width 23 height 23
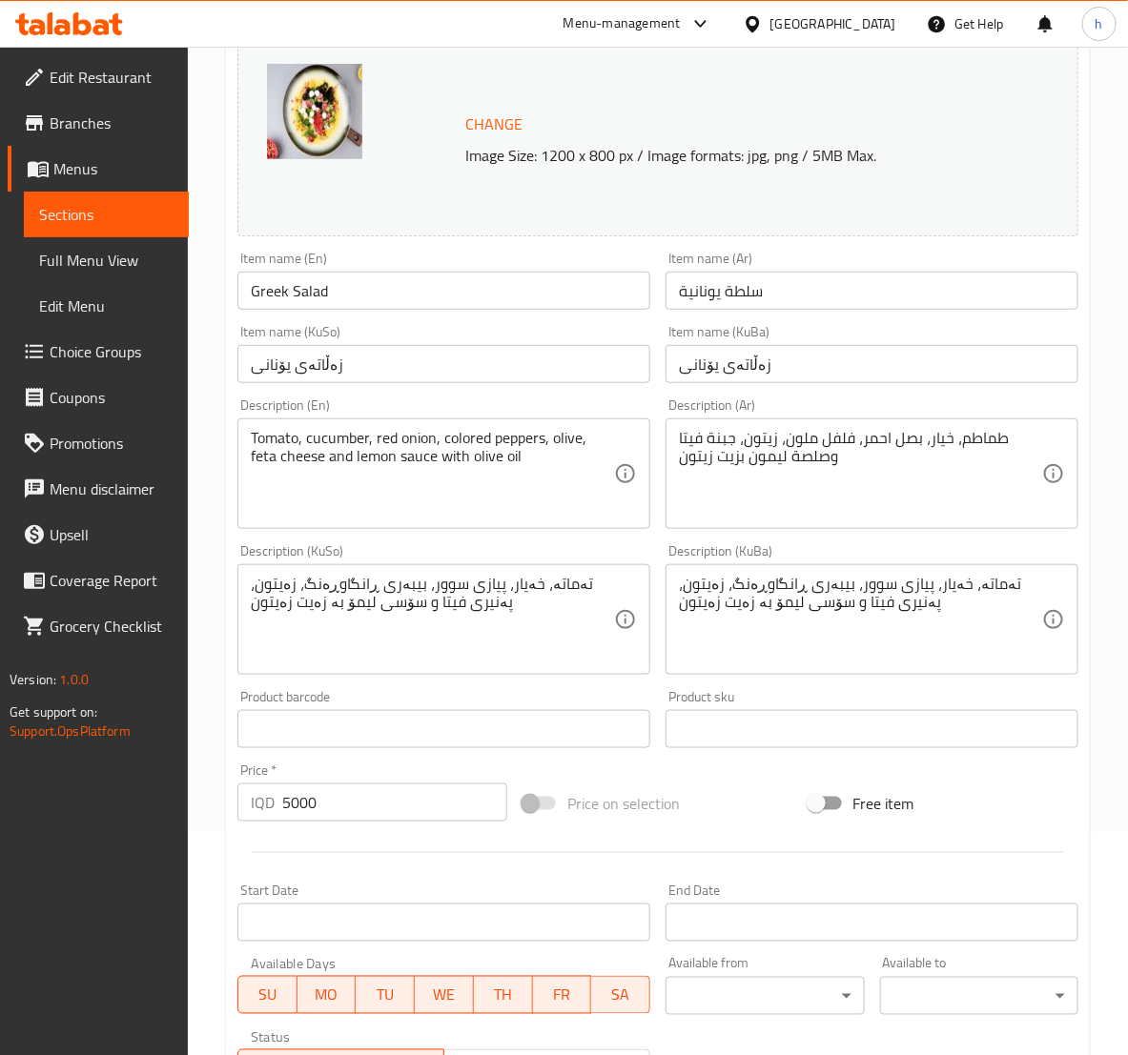
scroll to position [476, 0]
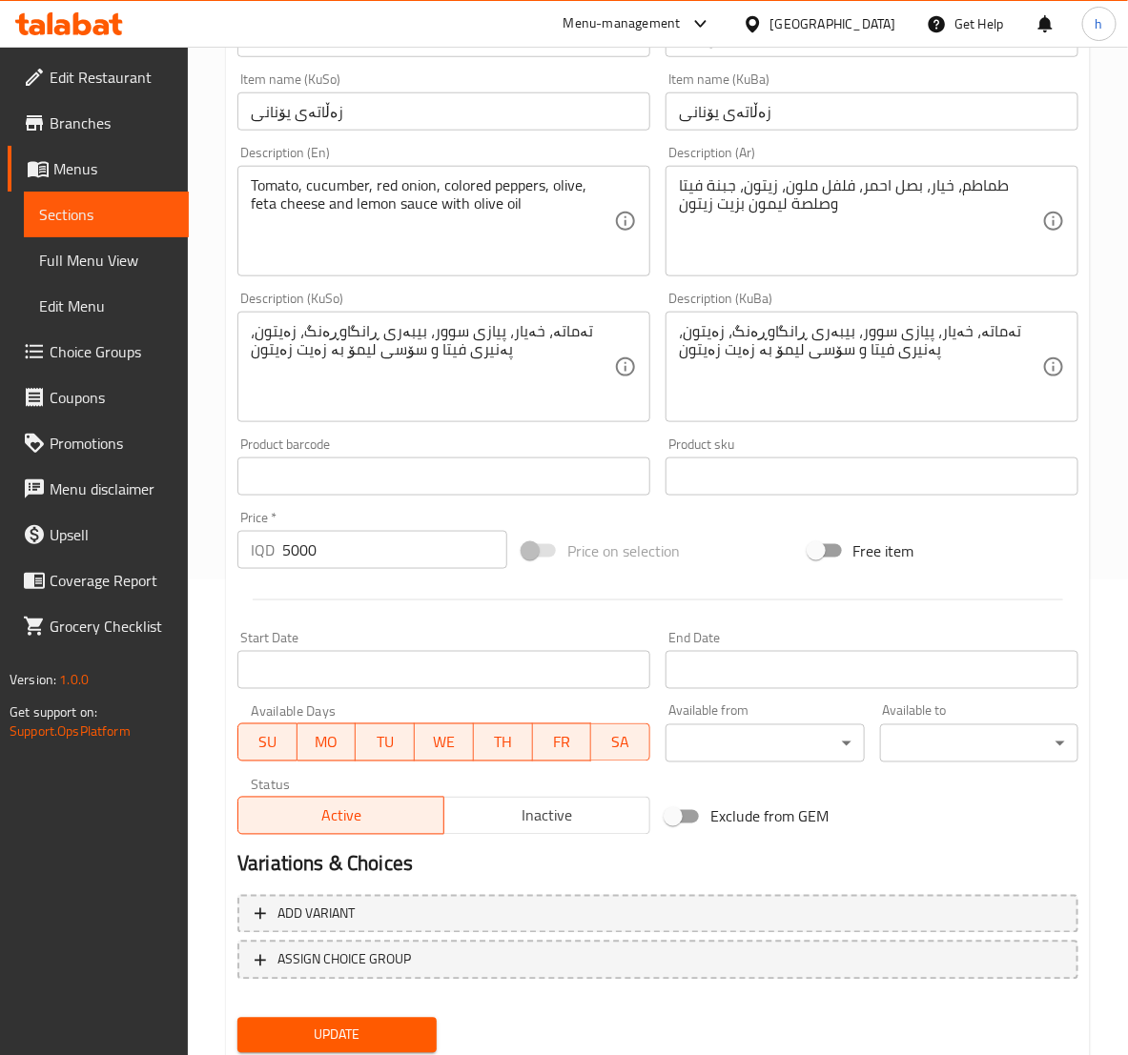
drag, startPoint x: 823, startPoint y: 326, endPoint x: 849, endPoint y: 356, distance: 39.2
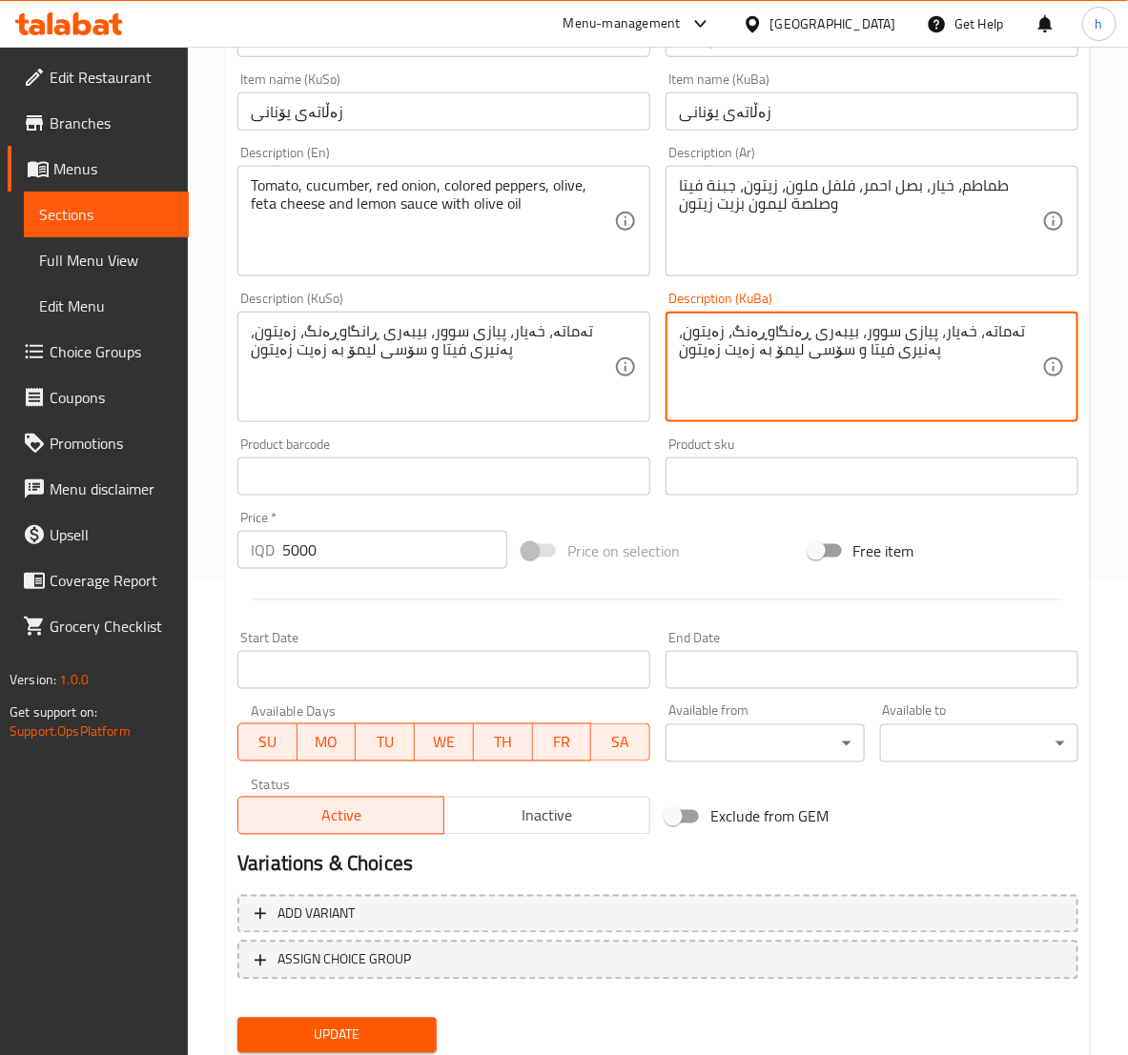
click at [924, 367] on textarea "تەماتە، خەیار، پیازی سوور، بیبەری ڕەنگاوڕەنگ، زەیتون، پەنیری فیتا و سۆسی لیمۆ ب…" at bounding box center [860, 367] width 363 height 91
type textarea "تەماتە، خەیار، پیازی سوور، بیبەری ڕەنگاوڕەنگ، زەیتون، پەنیری فیتا و سۆسی لیمۆ ب…"
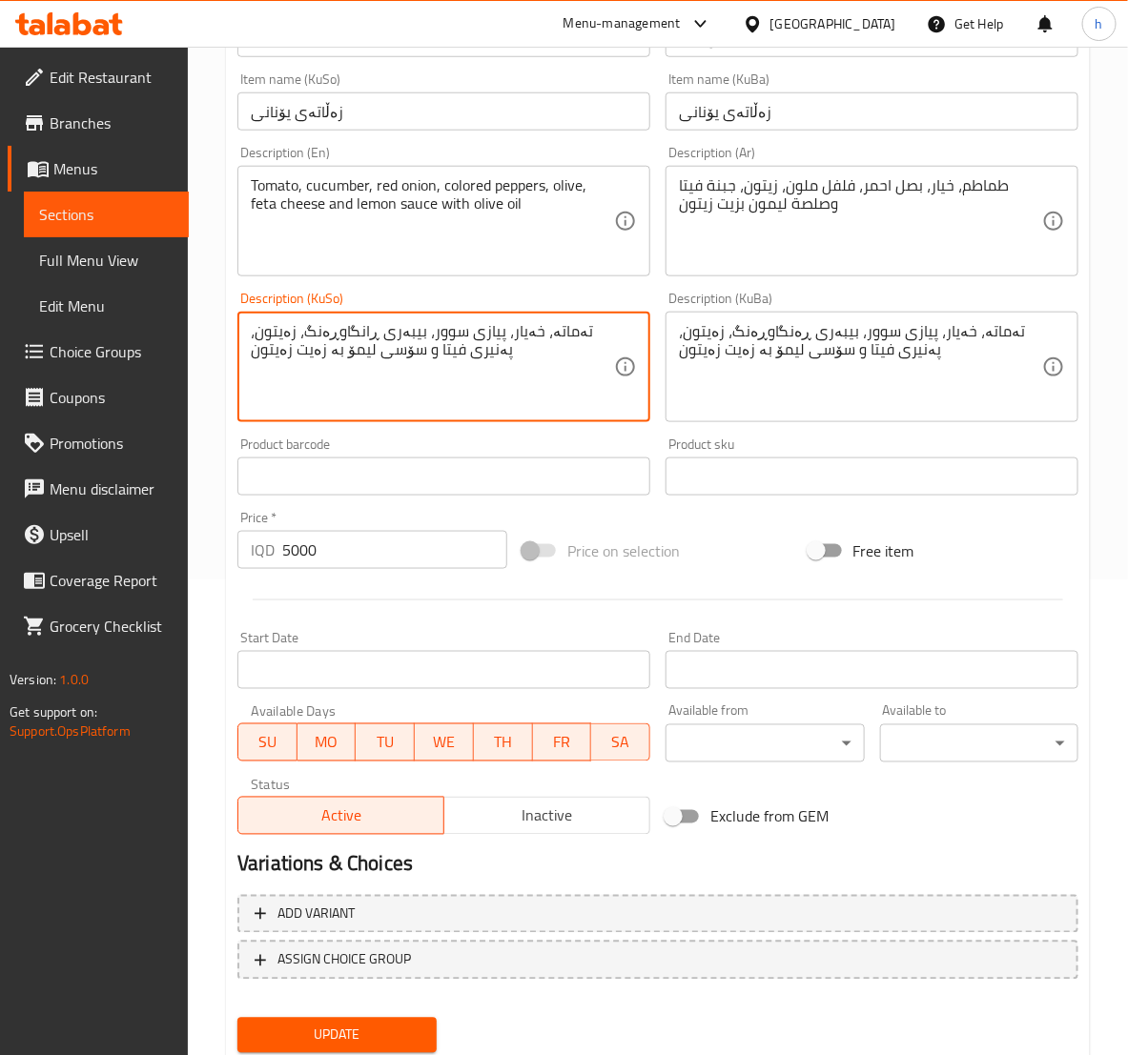
click at [538, 370] on textarea "تەماتە، خەیار، پیازی سوور، بیبەری ڕانگاوڕەنگ، زەیتون، پەنیری فیتا و سۆسی لیمۆ ب…" at bounding box center [432, 367] width 363 height 91
paste textarea "ە"
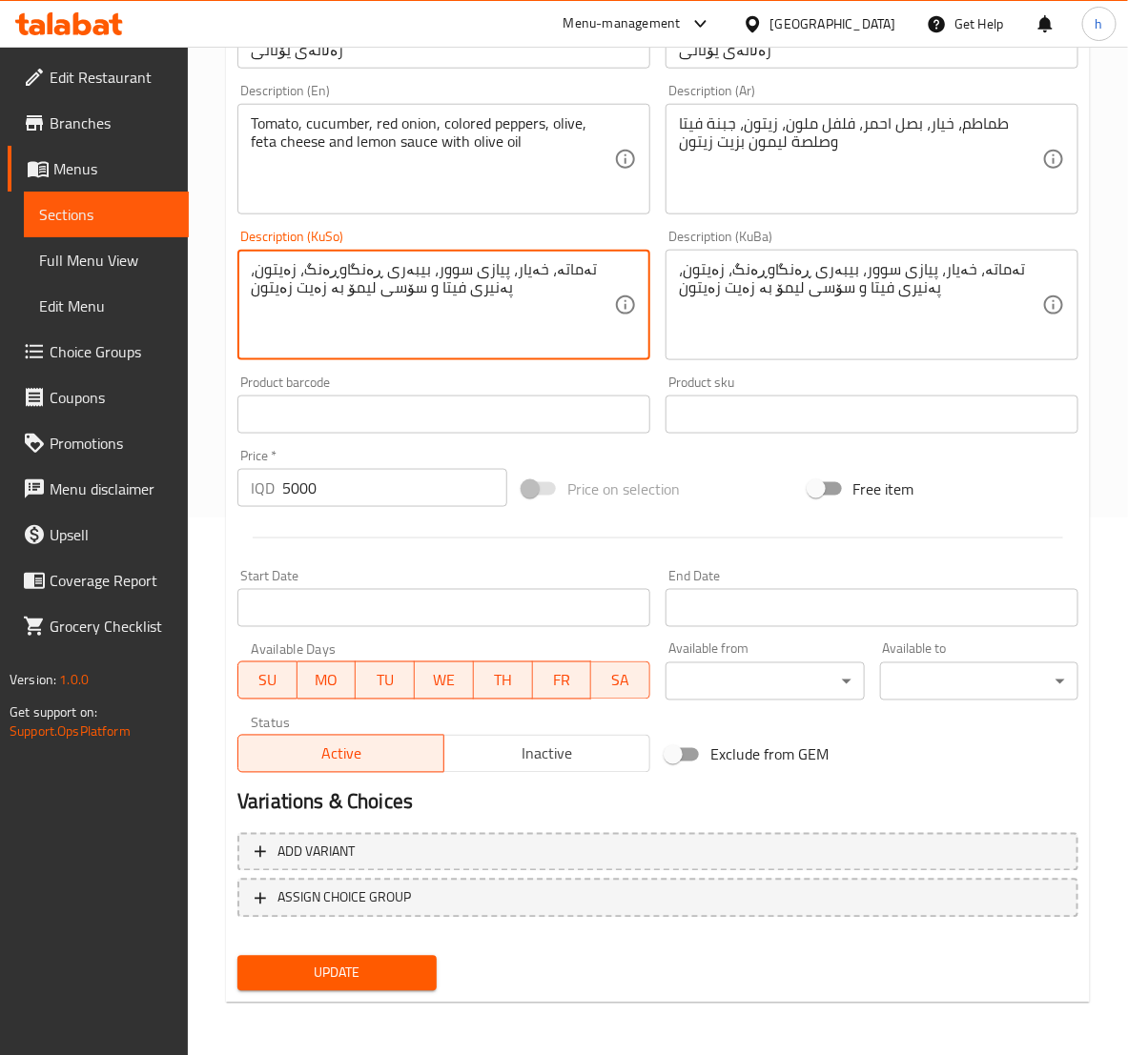
type textarea "تەماتە، خەیار، پیازی سوور، بیبەری ڕەنگاوڕەنگ، زەیتون، پەنیری فیتا و سۆسی لیمۆ ب…"
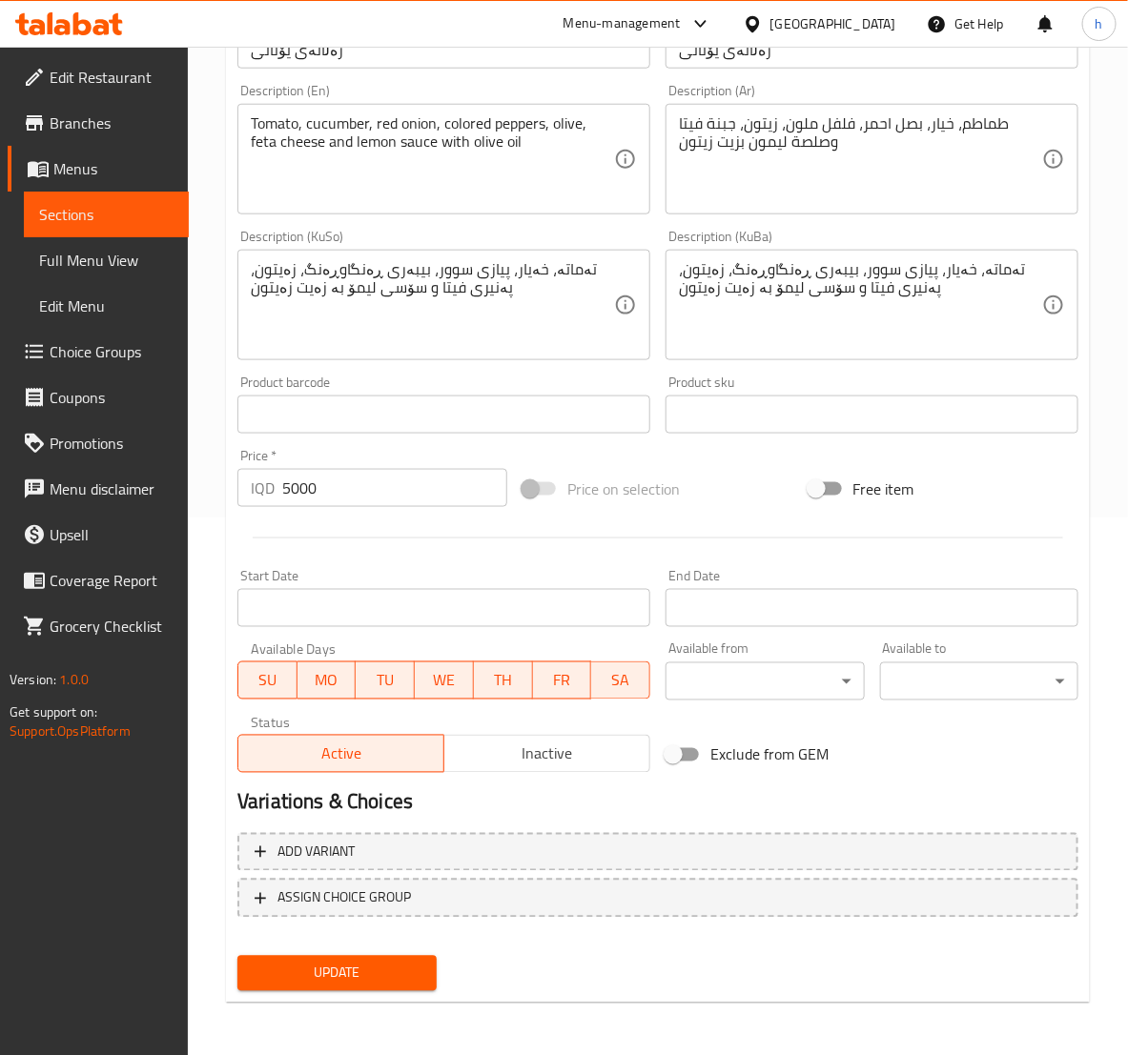
click at [353, 948] on div "Update" at bounding box center [336, 973] width 213 height 51
click at [355, 962] on span "Update" at bounding box center [337, 974] width 168 height 24
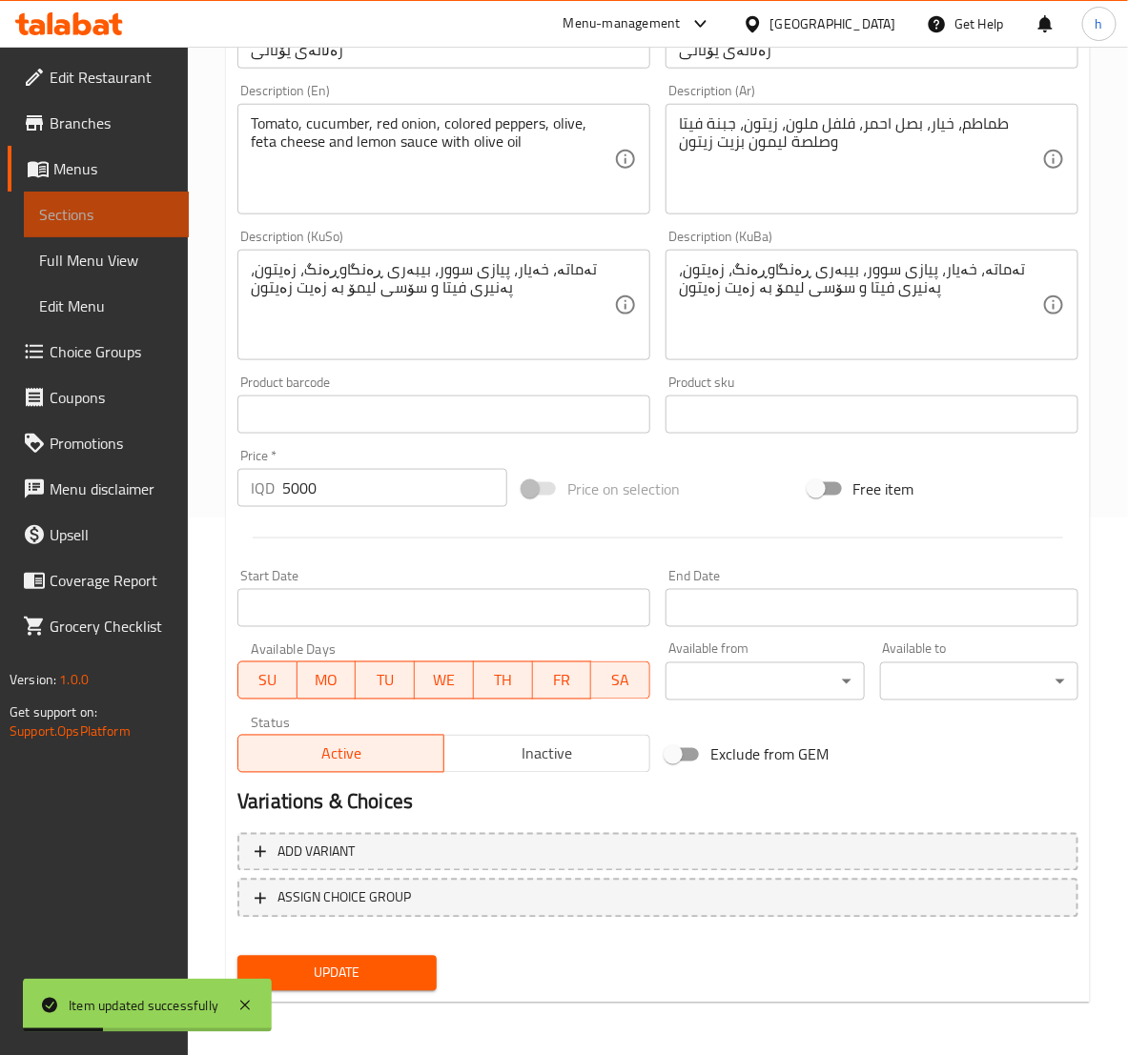
click at [57, 203] on span "Sections" at bounding box center [106, 214] width 134 height 23
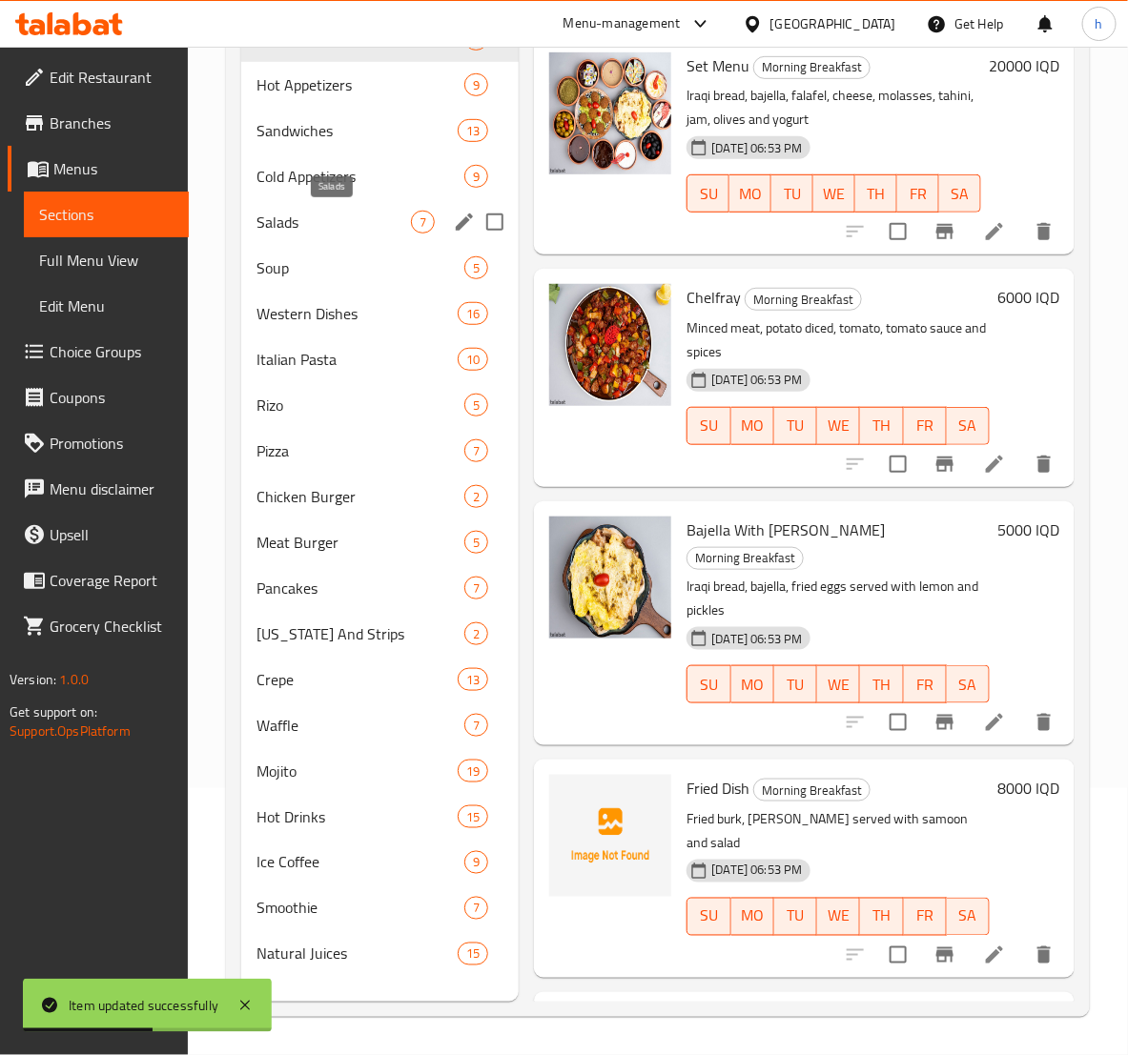
click at [321, 218] on span "Salads" at bounding box center [333, 222] width 154 height 23
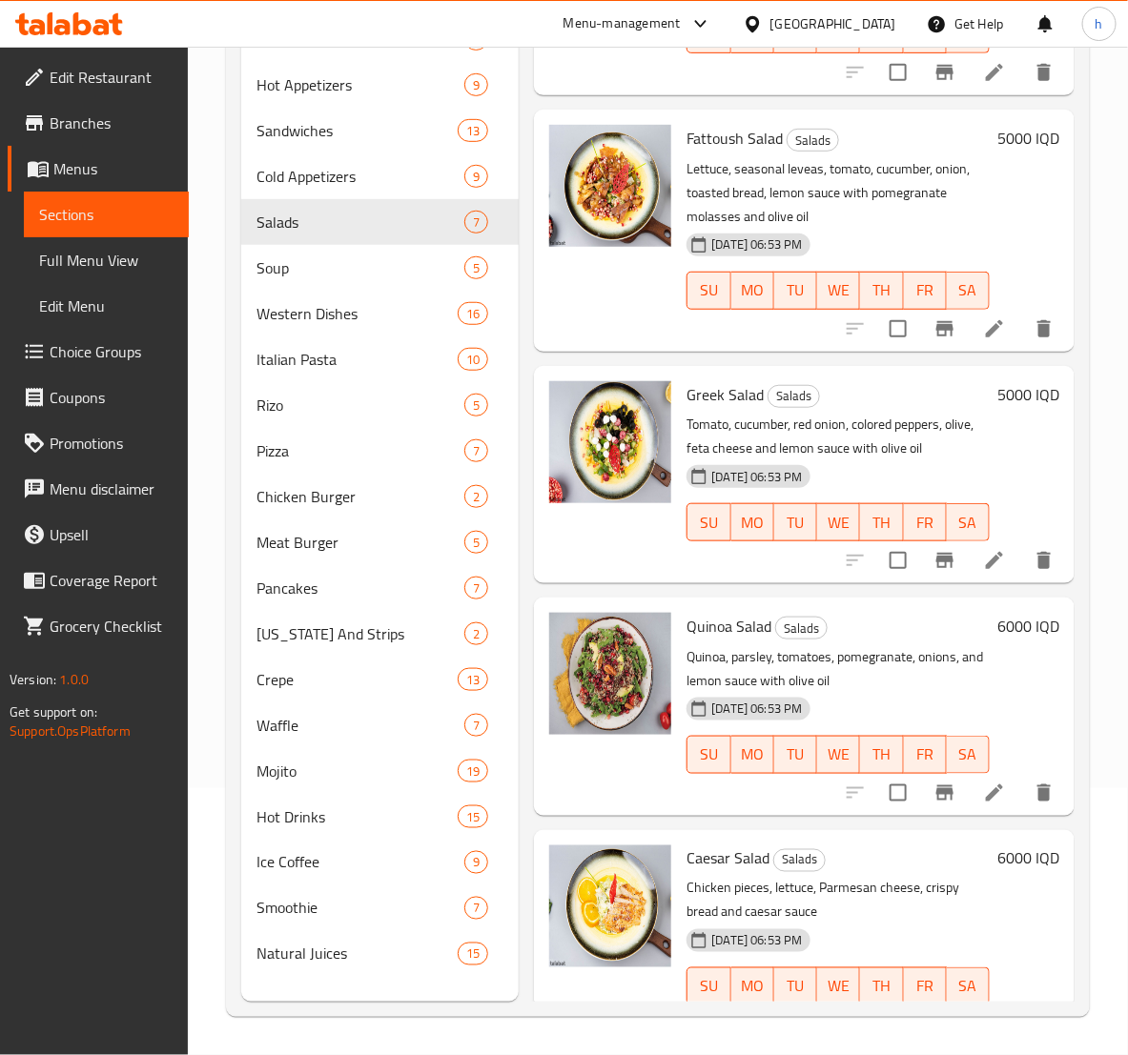
scroll to position [646, 0]
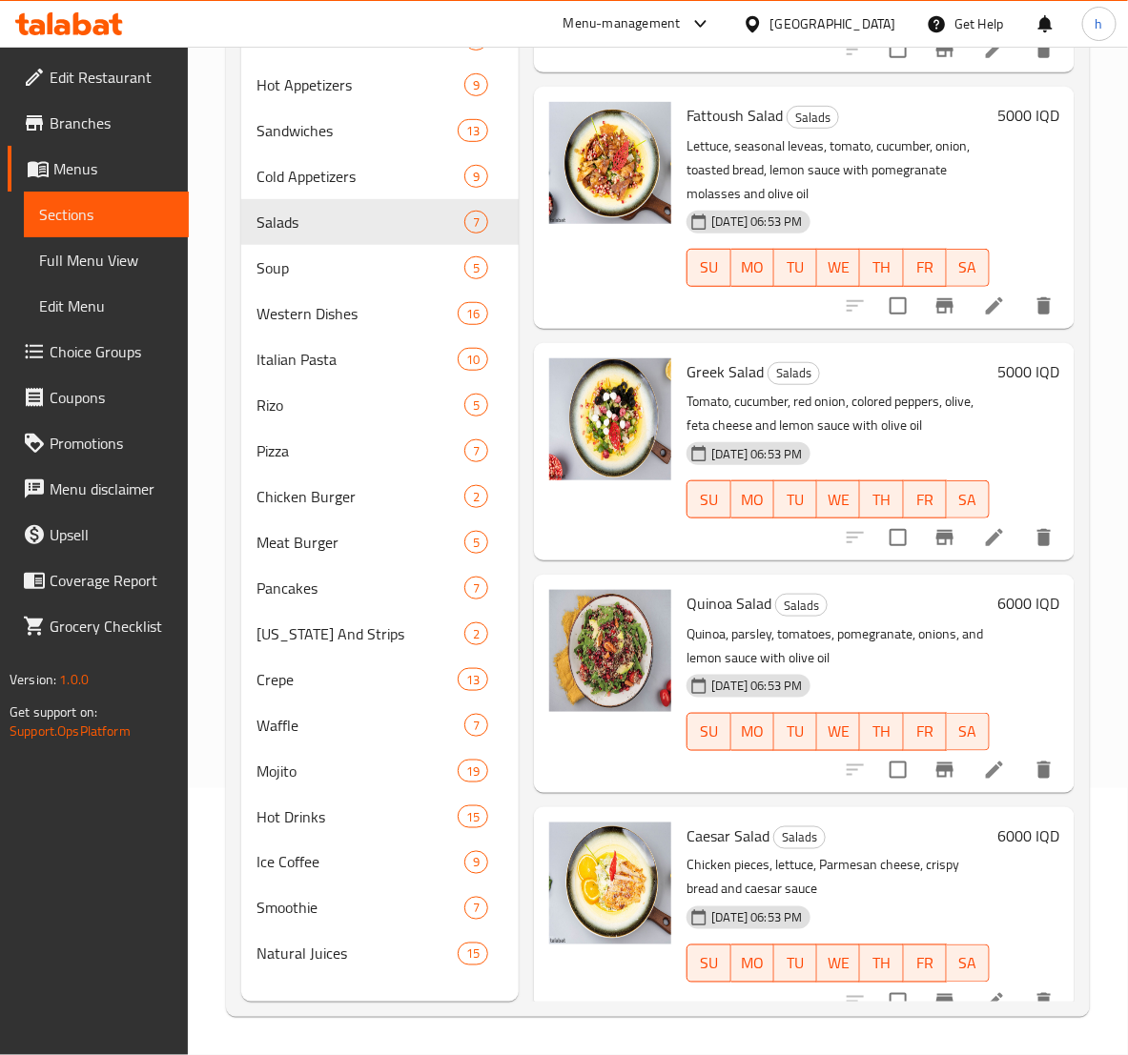
click at [989, 755] on li at bounding box center [993, 770] width 53 height 34
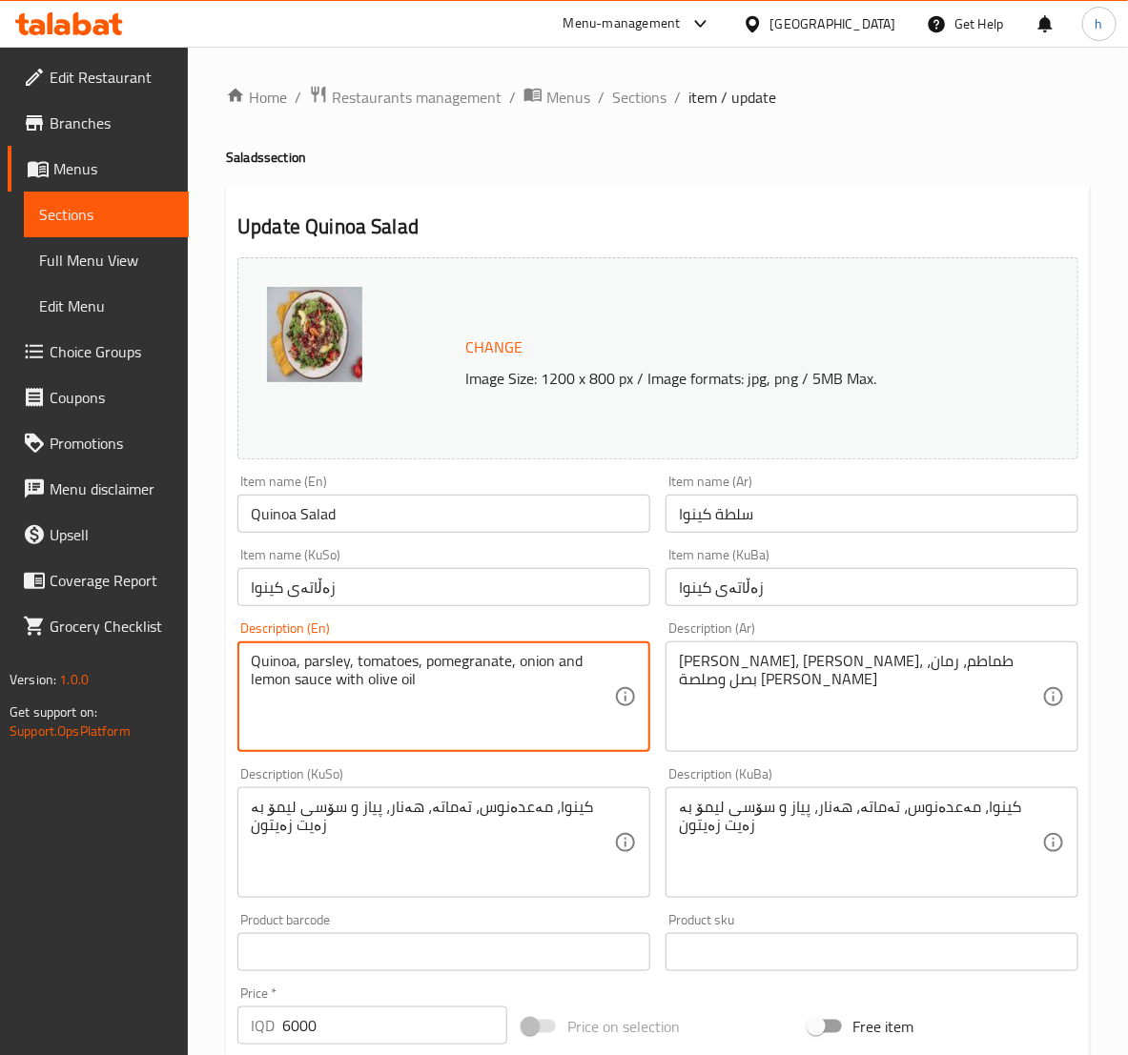
click at [413, 663] on textarea "Quinoa, parsley, tomatoes, pomegranate, onion and lemon sauce with olive oil" at bounding box center [432, 697] width 363 height 91
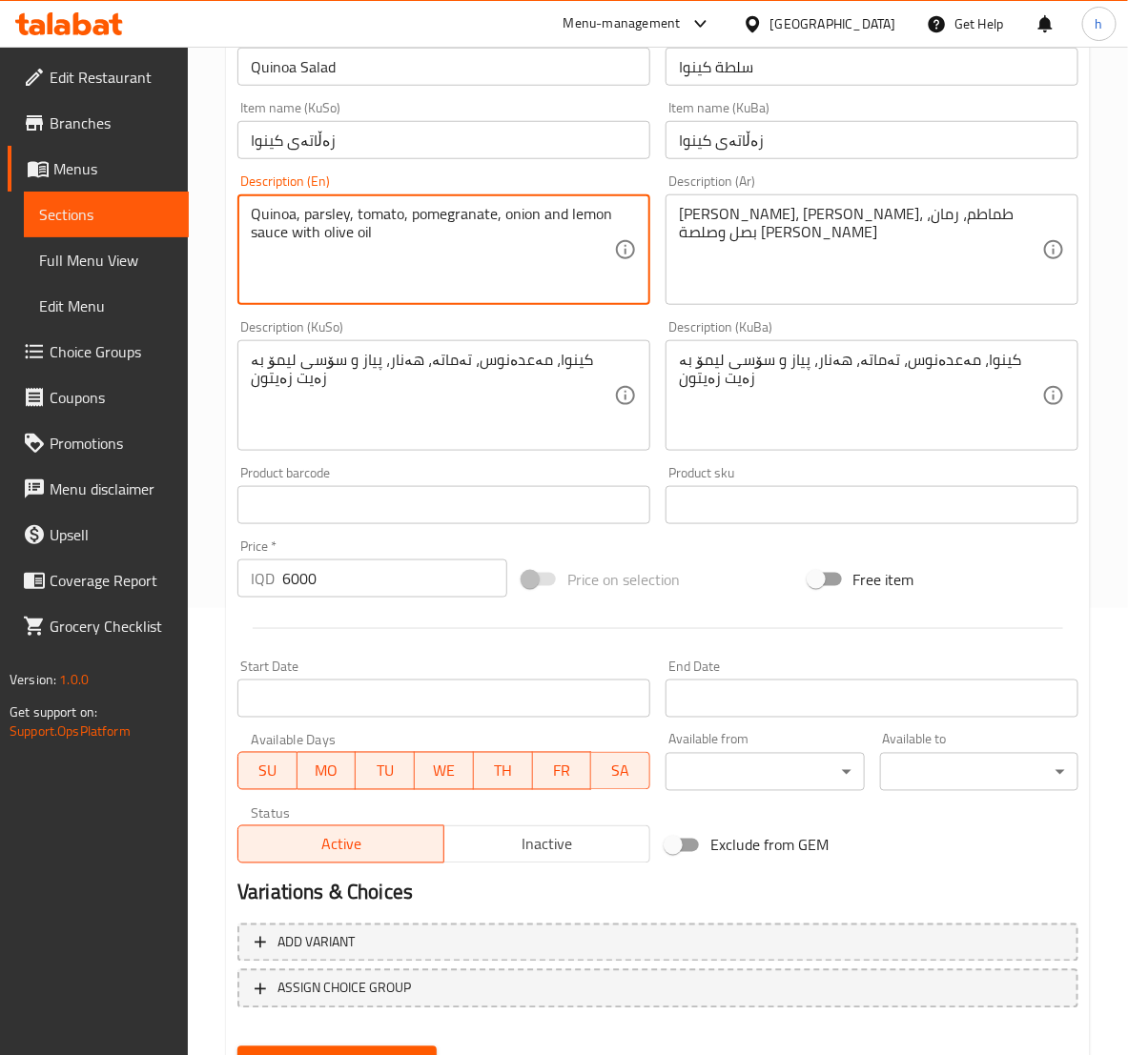
scroll to position [538, 0]
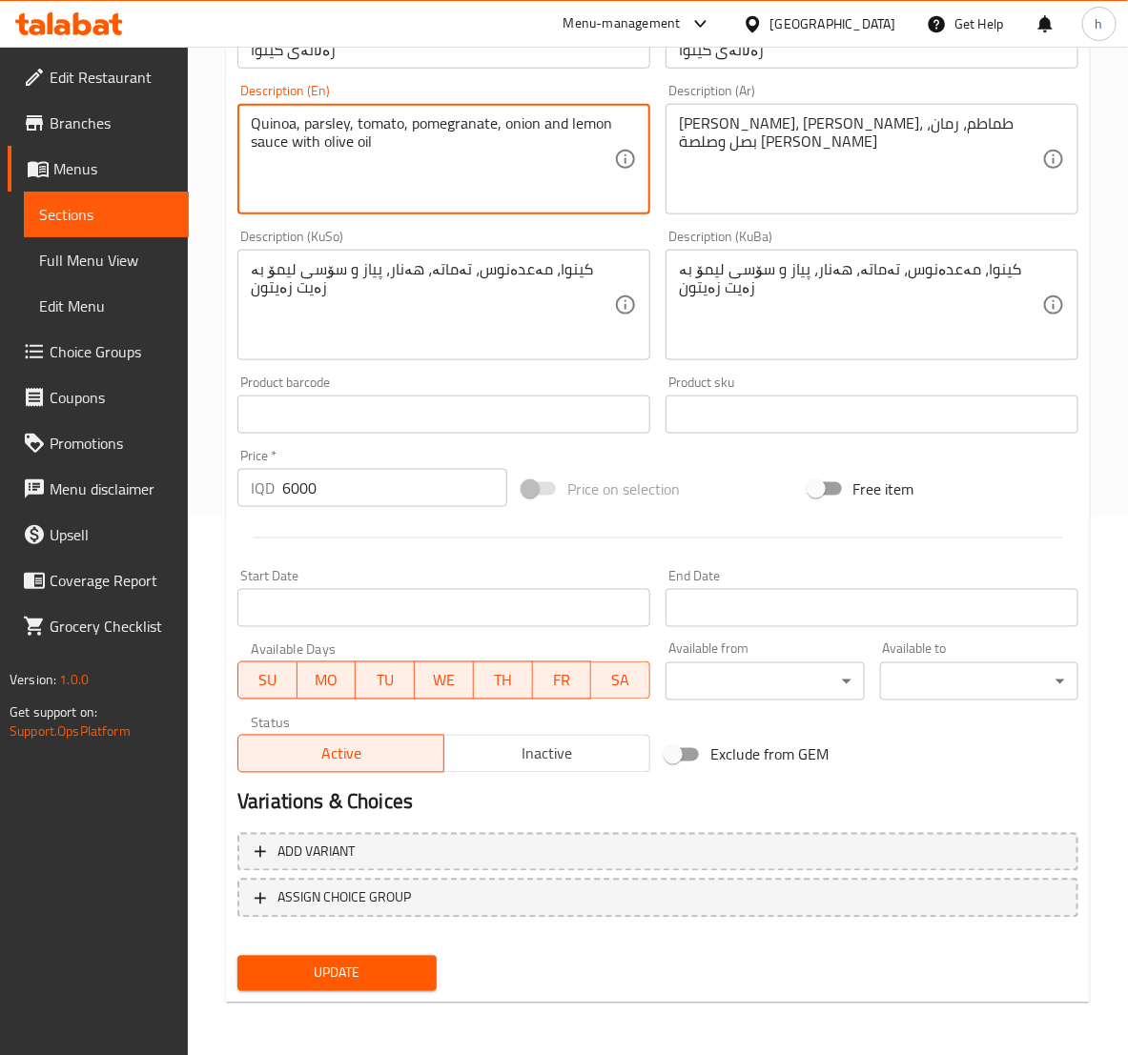
type textarea "Quinoa, parsley, tomato, pomegranate, onion and lemon sauce with olive oil"
click at [360, 967] on span "Update" at bounding box center [337, 974] width 168 height 24
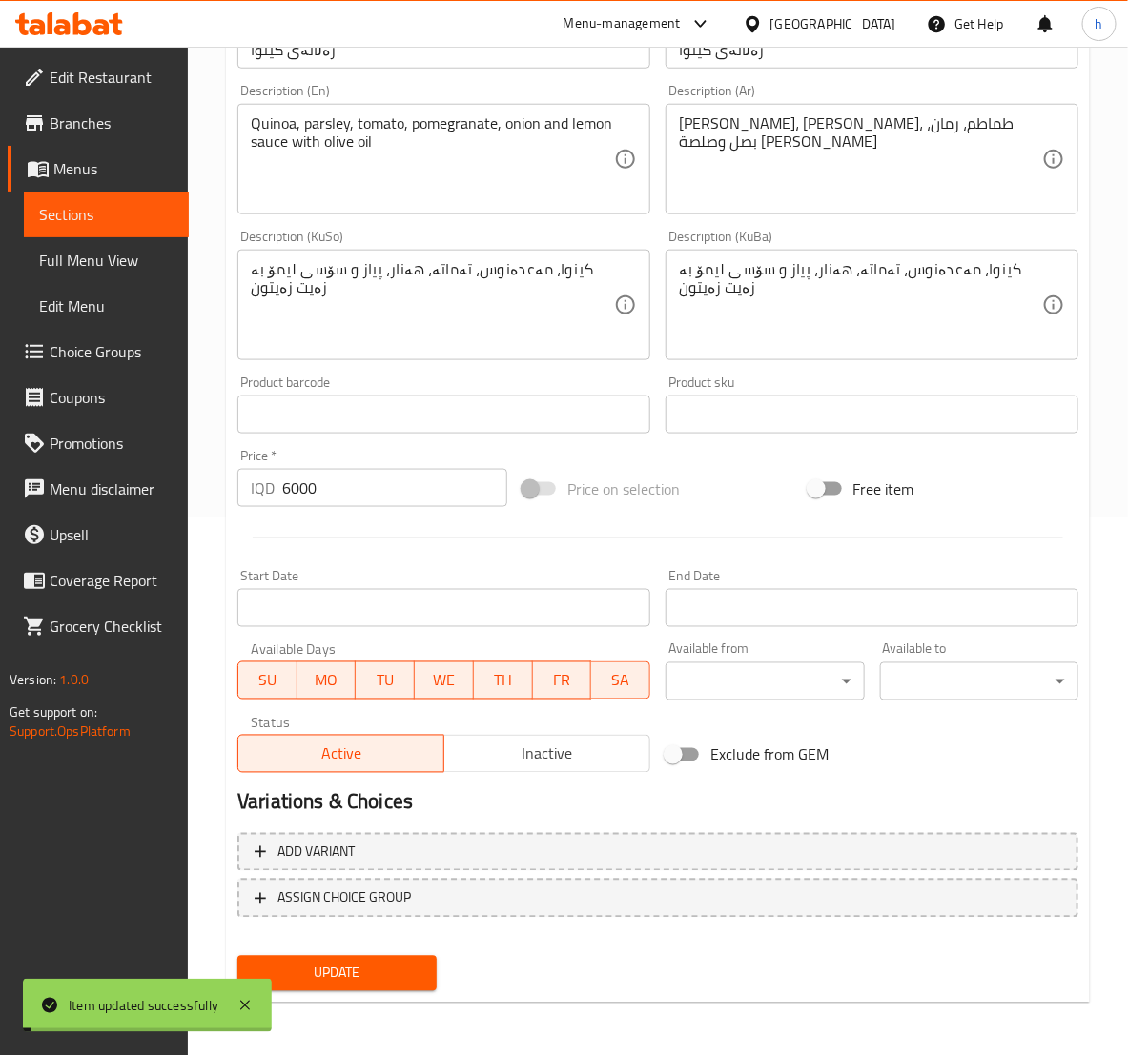
click at [112, 203] on span "Sections" at bounding box center [106, 214] width 134 height 23
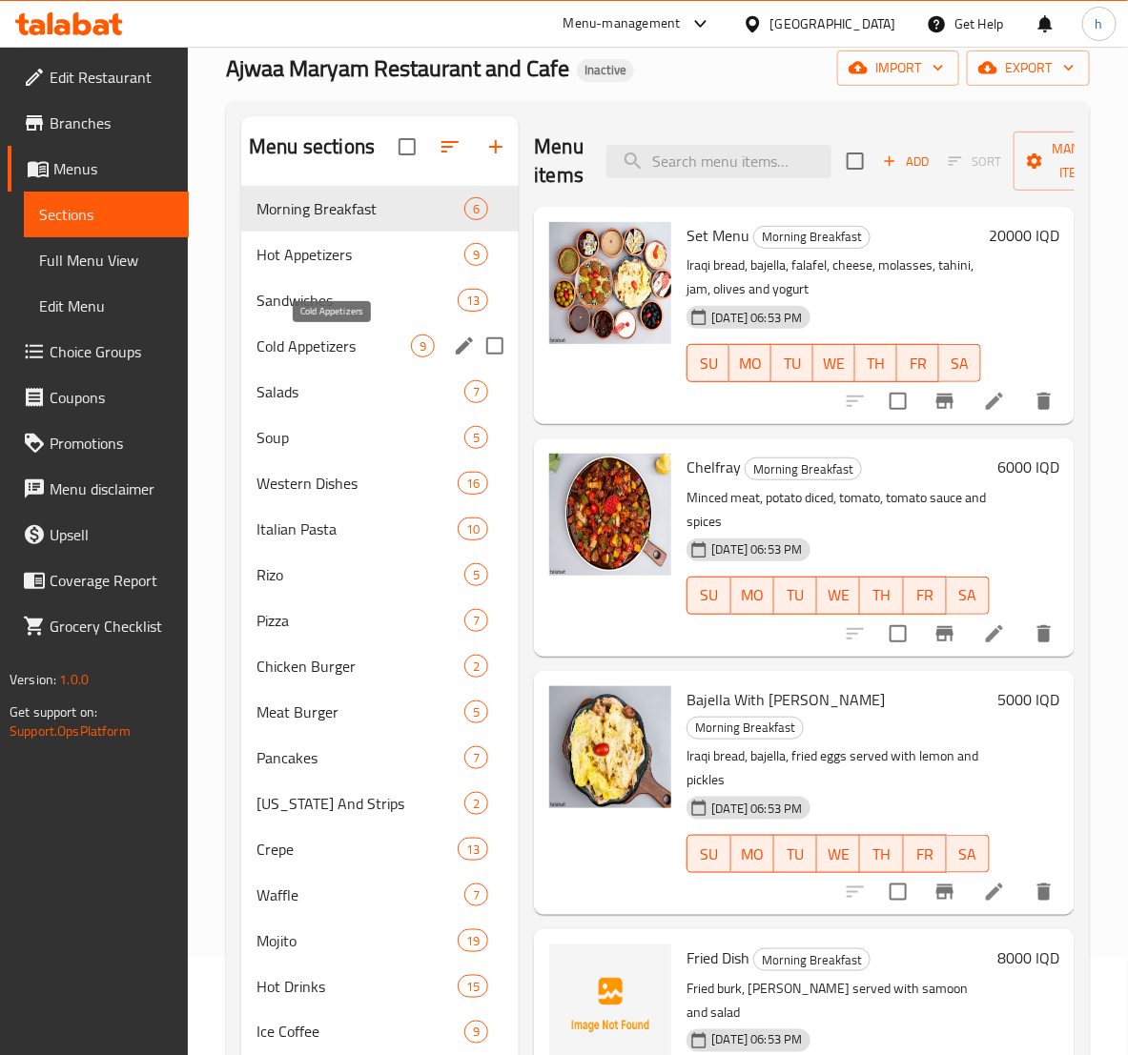
scroll to position [29, 0]
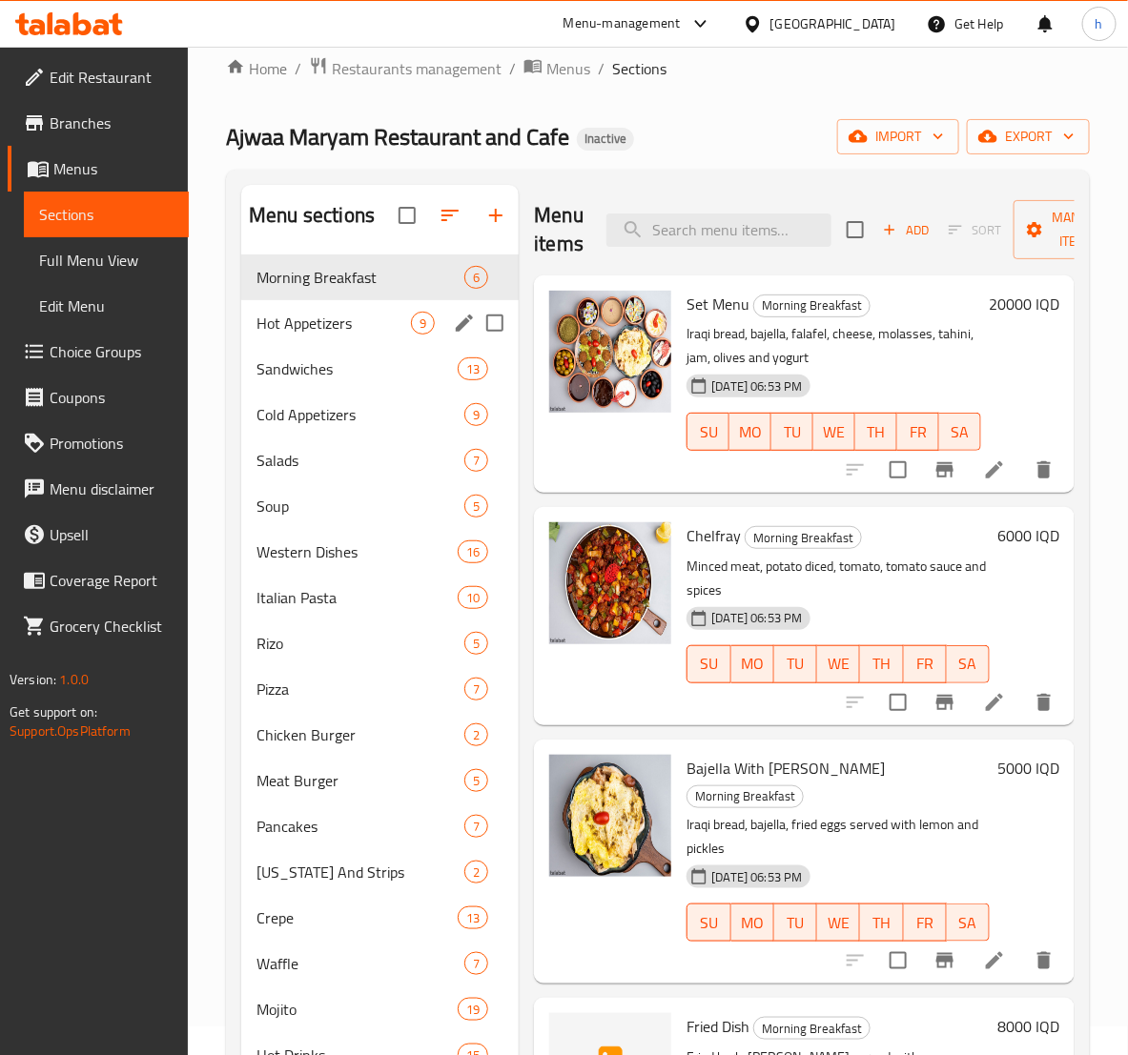
click at [323, 338] on div "Hot Appetizers 9" at bounding box center [379, 323] width 277 height 46
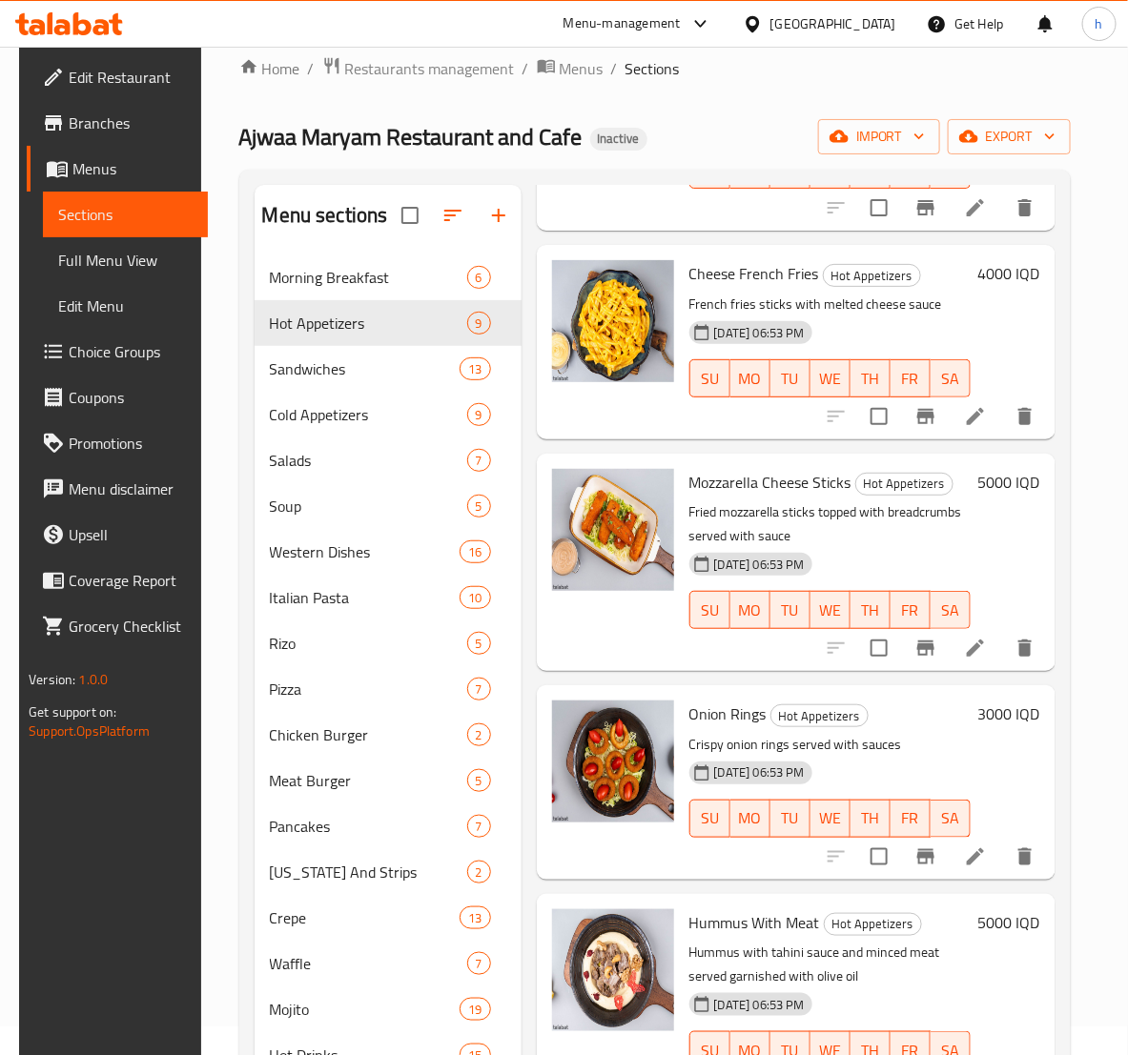
scroll to position [476, 0]
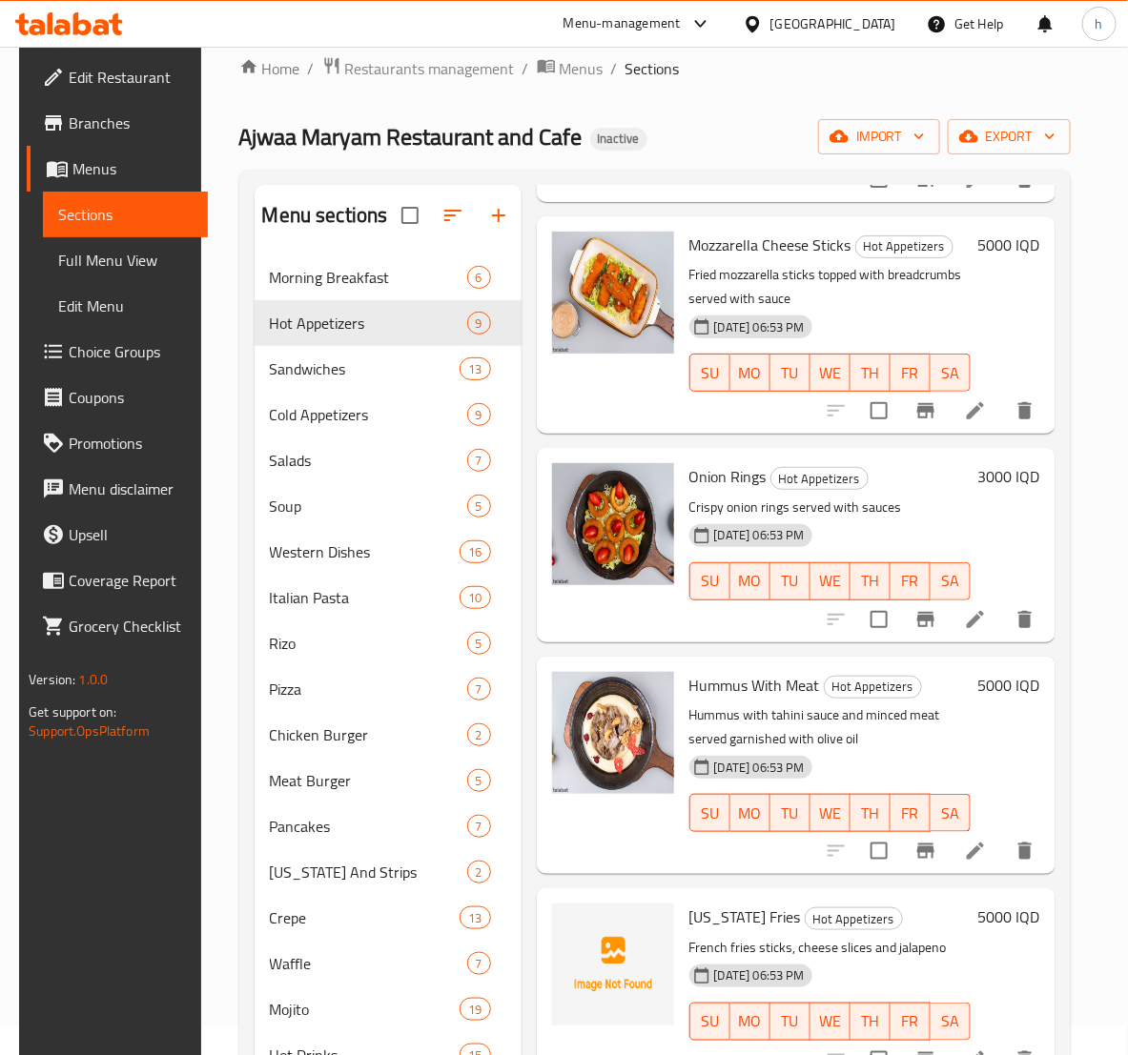
click at [966, 415] on icon at bounding box center [974, 410] width 17 height 17
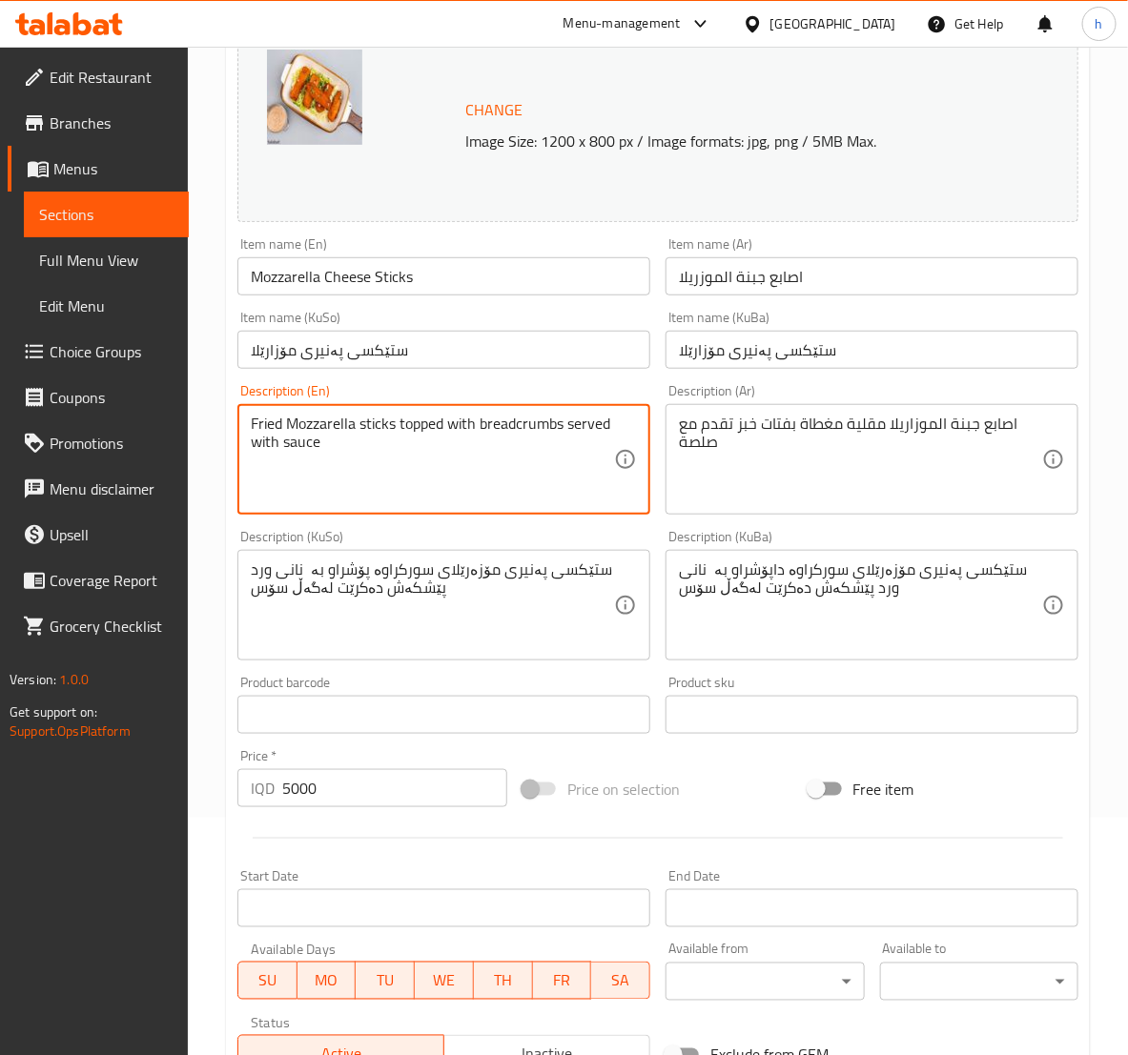
scroll to position [476, 0]
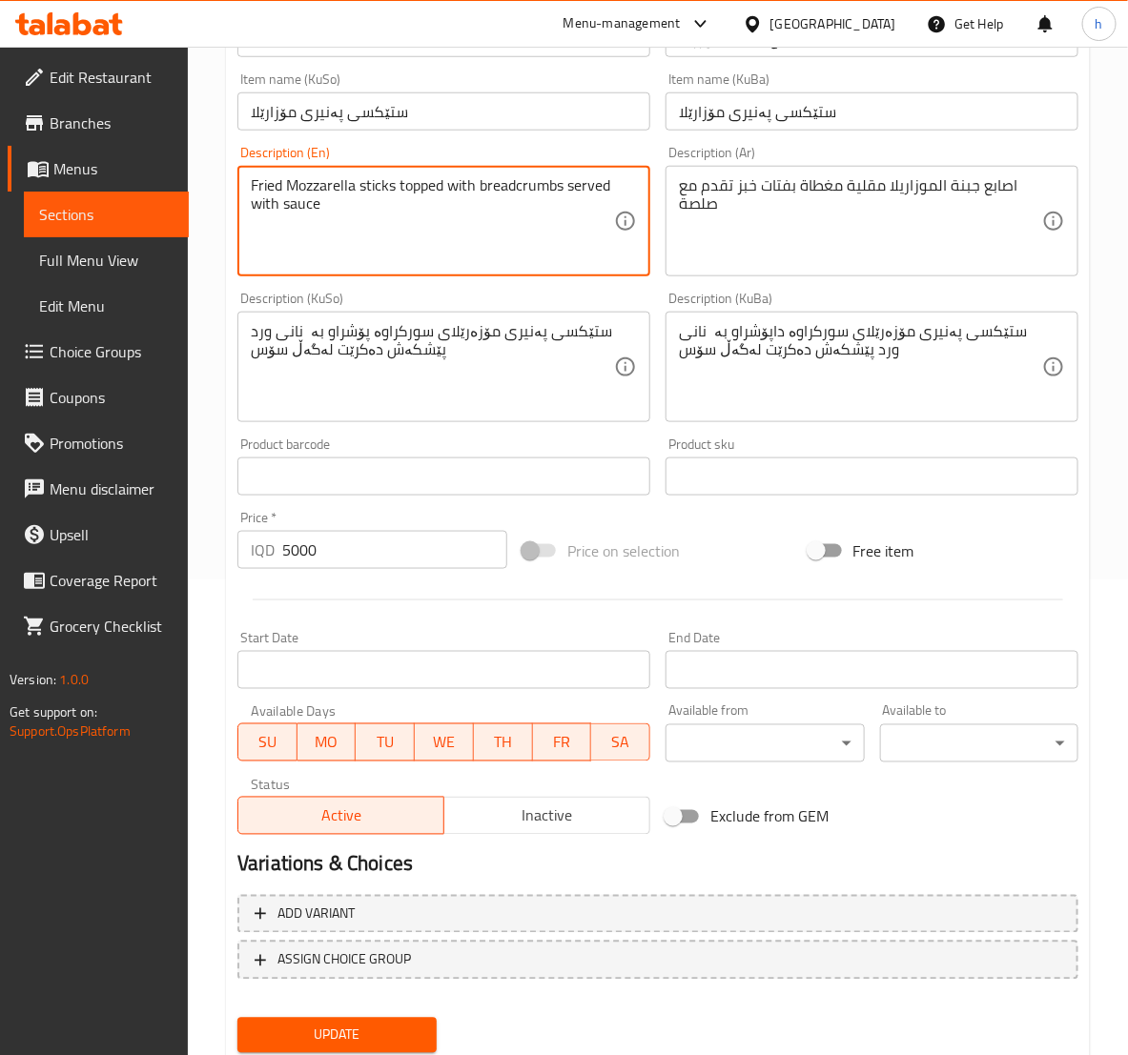
type textarea "Fried Mozzarella sticks topped with breadcrumbs served with sauce"
click at [417, 1026] on span "Update" at bounding box center [337, 1036] width 168 height 24
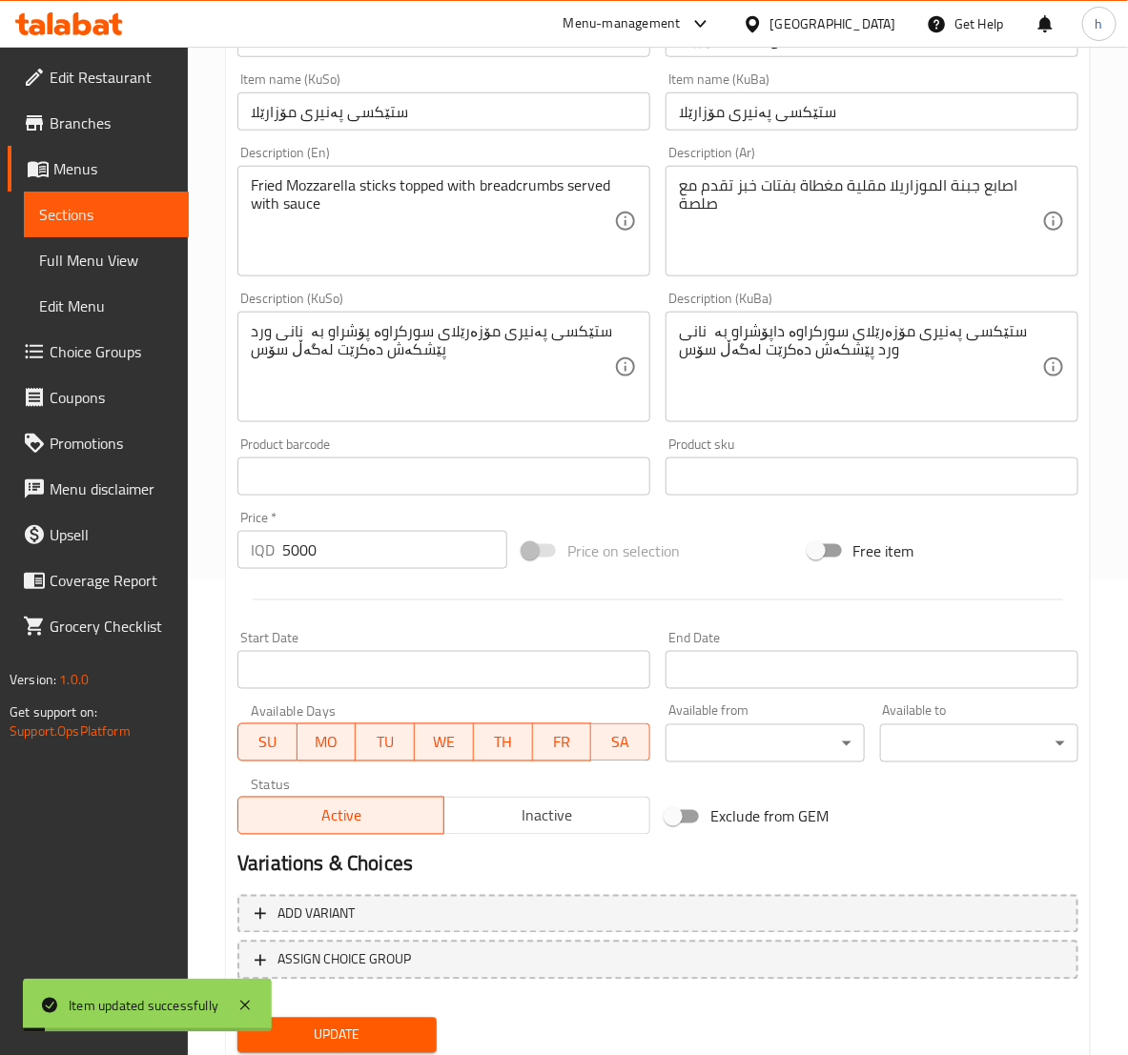
click at [98, 220] on span "Sections" at bounding box center [106, 214] width 134 height 23
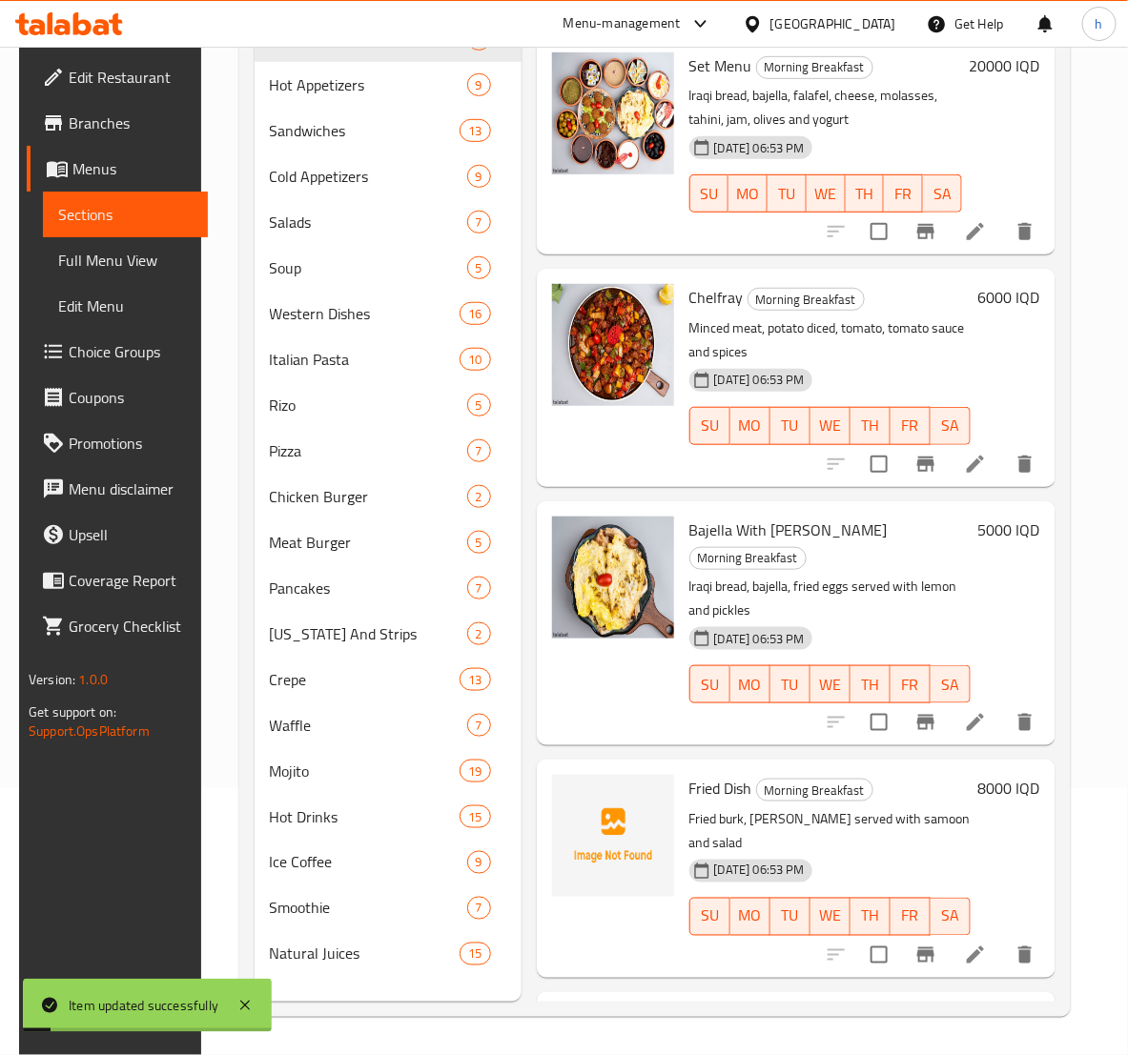
scroll to position [267, 0]
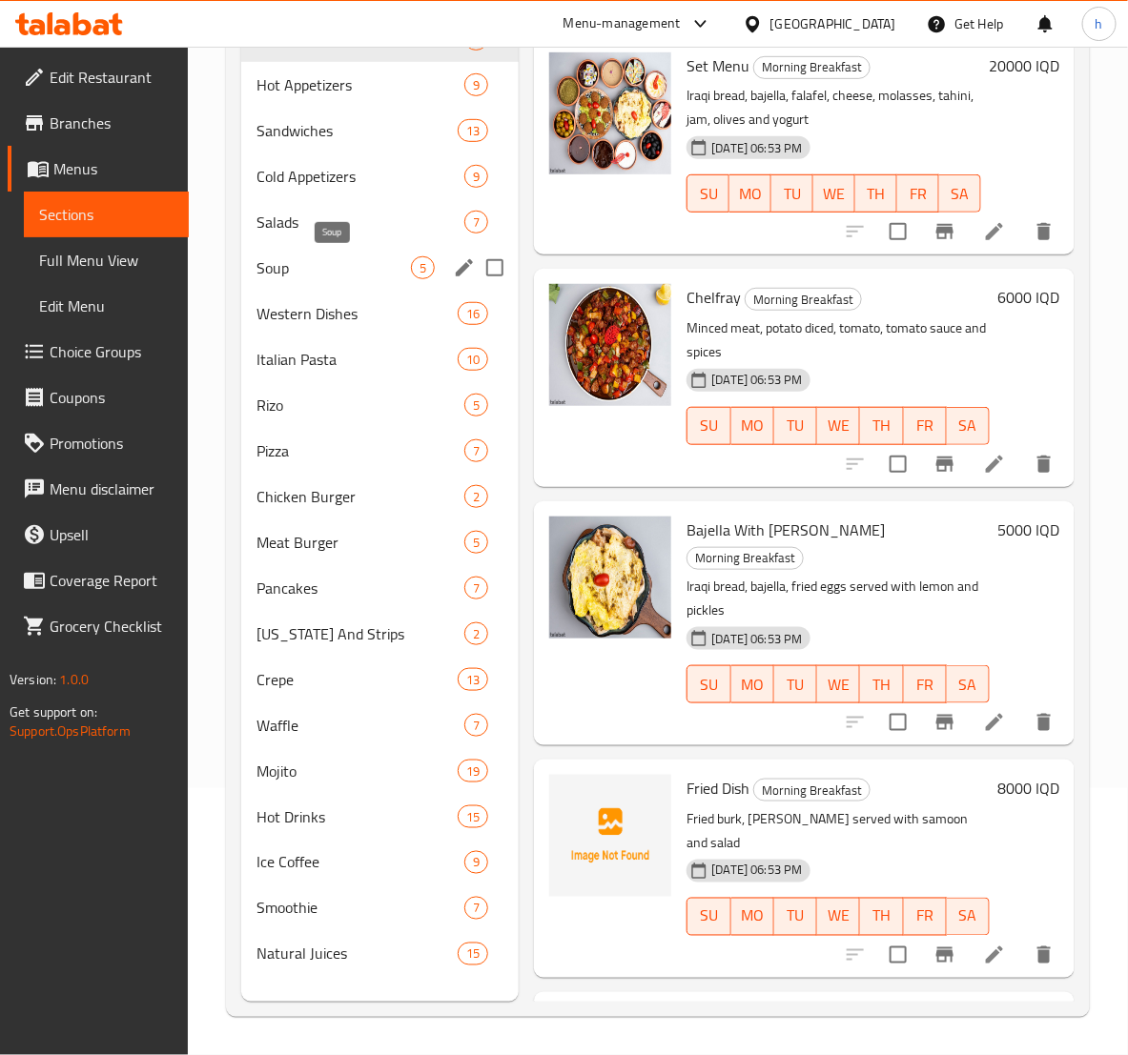
click at [263, 270] on span "Soup" at bounding box center [333, 267] width 154 height 23
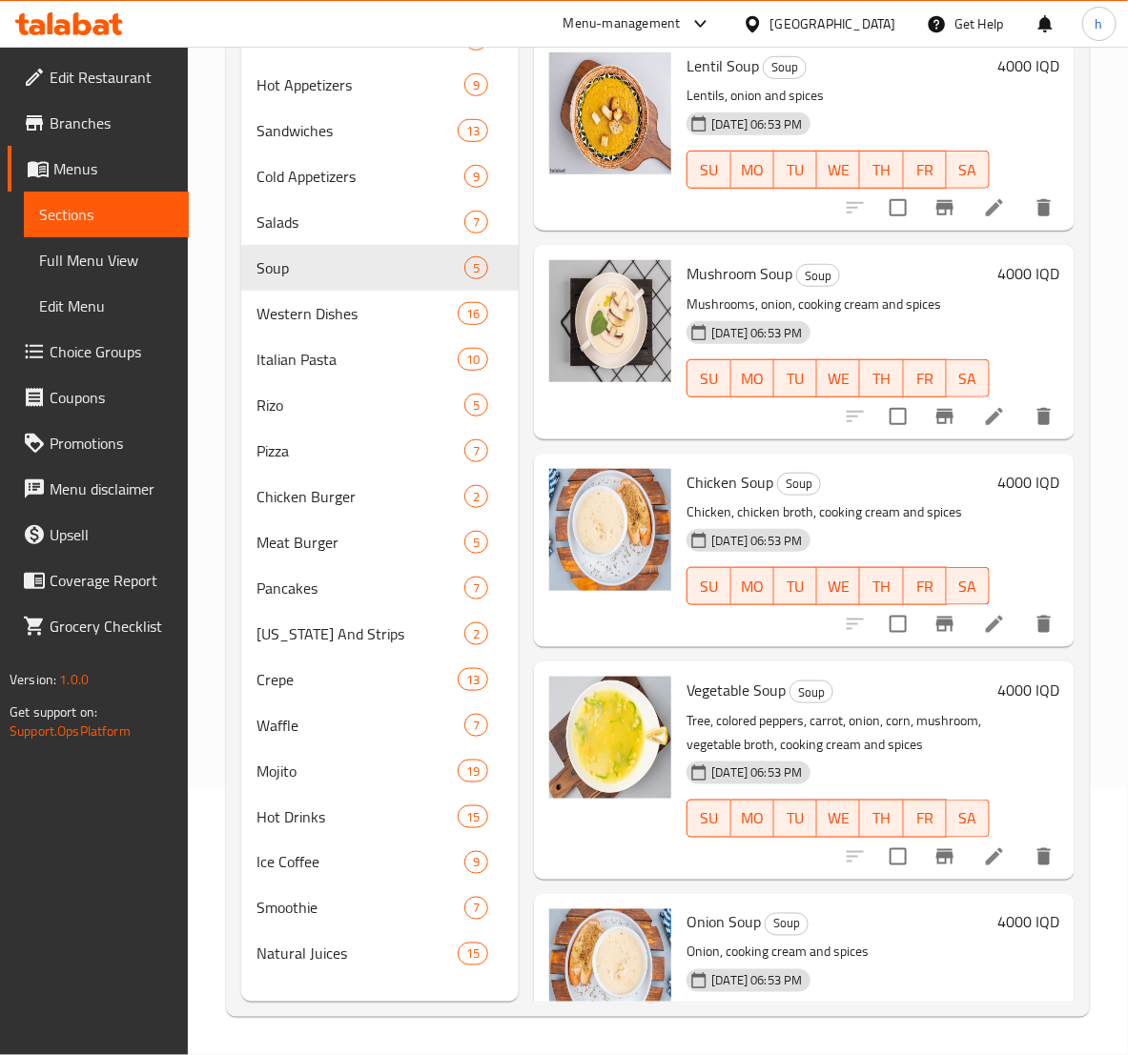
click at [967, 874] on li at bounding box center [993, 857] width 53 height 34
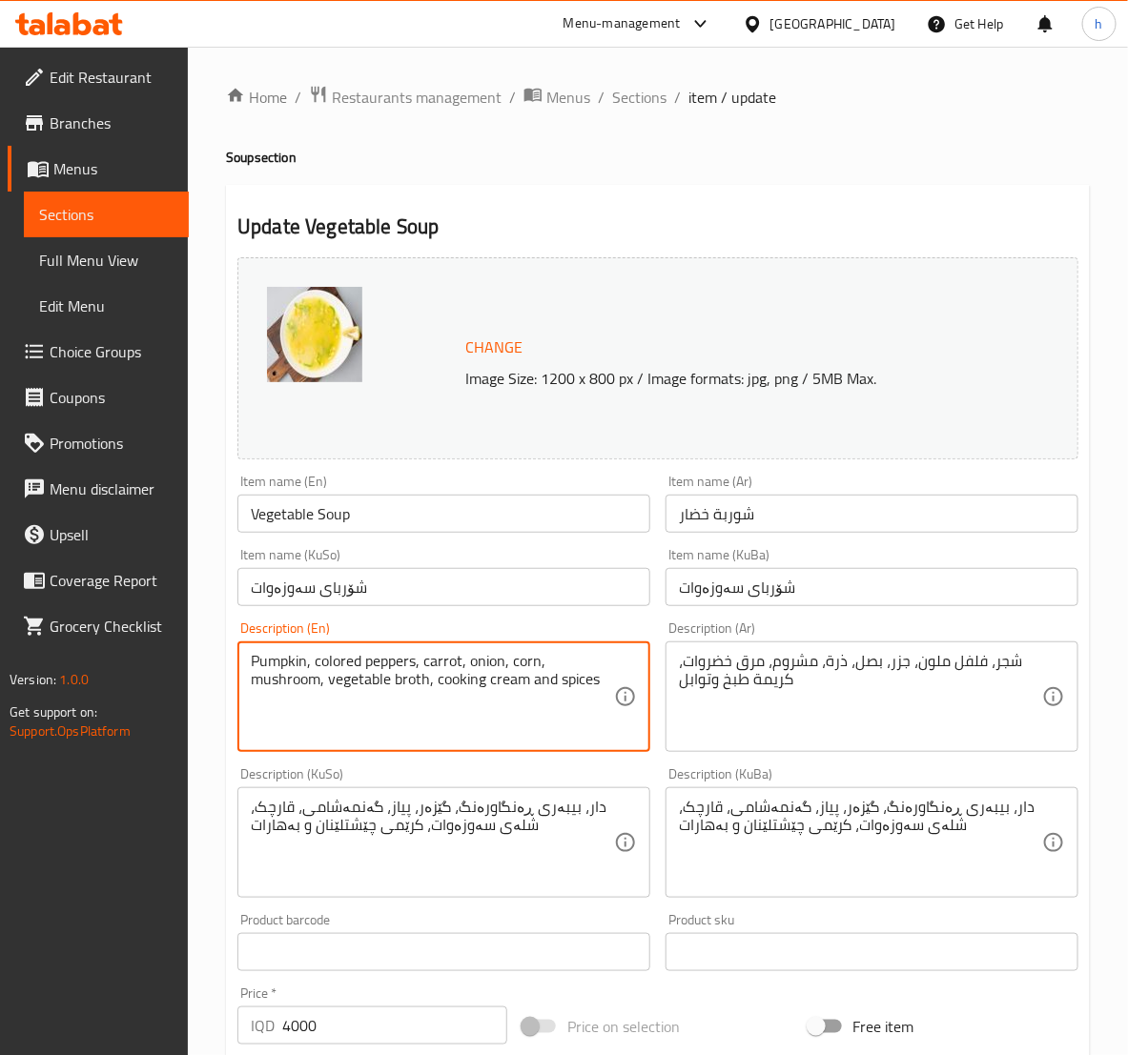
type textarea "Pumpkin, colored peppers, carrot, onion, corn, mushroom, vegetable broth, cooki…"
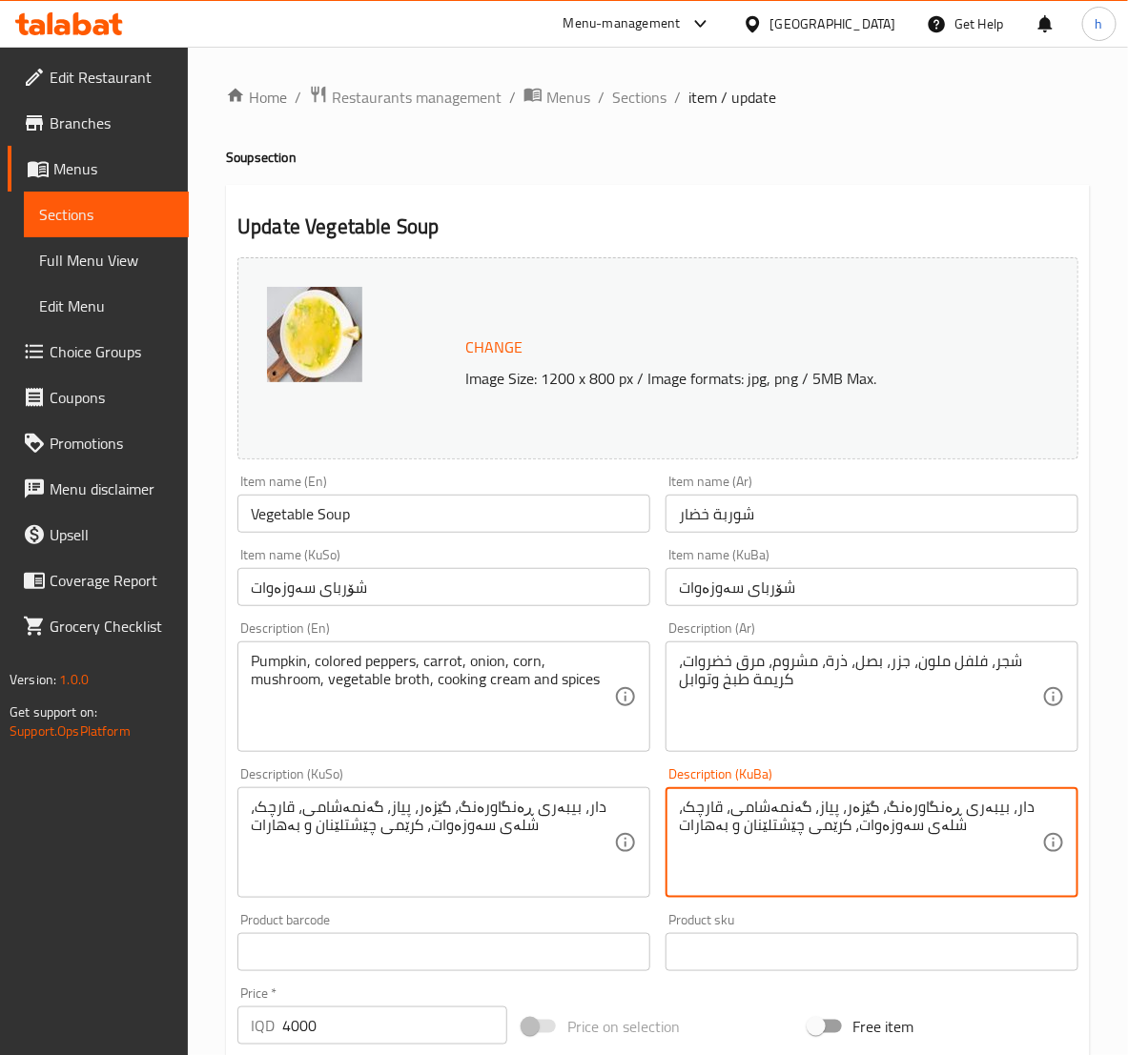
drag, startPoint x: 1007, startPoint y: 804, endPoint x: 1006, endPoint y: 821, distance: 16.2
click at [998, 806] on textarea "دار، بیبەری ڕەنگاورەنگ، گێزەر، پیاز، گەنمەشامی، قارچک، شلەی سەوزەوات، کرێمی چێش…" at bounding box center [860, 843] width 363 height 91
drag, startPoint x: 990, startPoint y: 806, endPoint x: 1002, endPoint y: 804, distance: 11.6
click at [1002, 804] on textarea "دار، بیبەری ڕەنگاورەنگ، گێزەر، پیاز، گەنمەشامی، قارچک، شلەی سەوزەوات، کرێمی چێش…" at bounding box center [860, 843] width 363 height 91
click at [1046, 810] on div "، بیبەری ڕەنگاورەنگ، گێزەر، پیاز، گەنمەشامی، قارچک، شلەی سەوزەوات، کرێمی چێشتلێ…" at bounding box center [871, 842] width 413 height 111
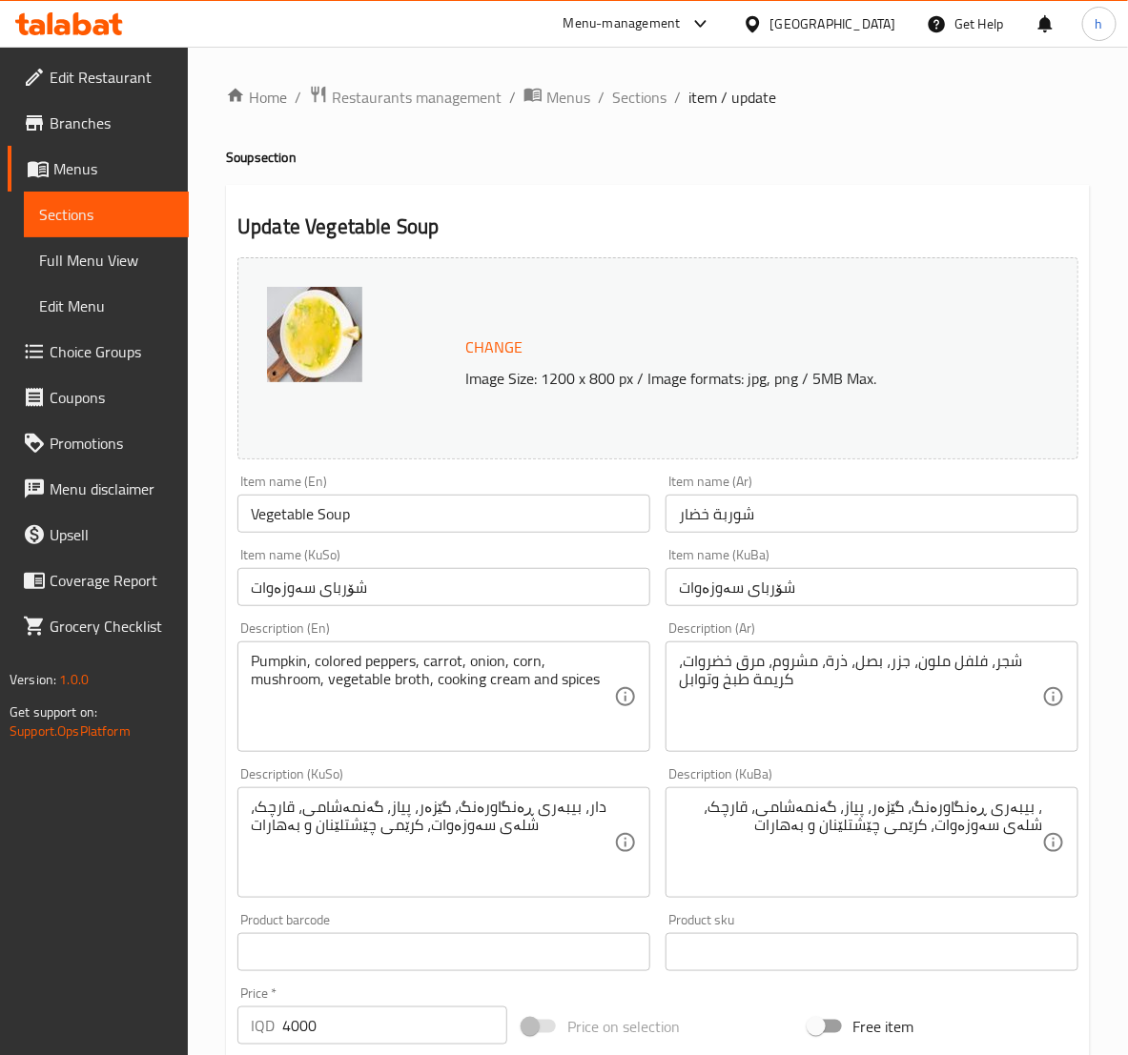
click at [1047, 810] on div "، بیبەری ڕەنگاورەنگ، گێزەر، پیاز، گەنمەشامی، قارچک، شلەی سەوزەوات، کرێمی چێشتلێ…" at bounding box center [871, 842] width 413 height 111
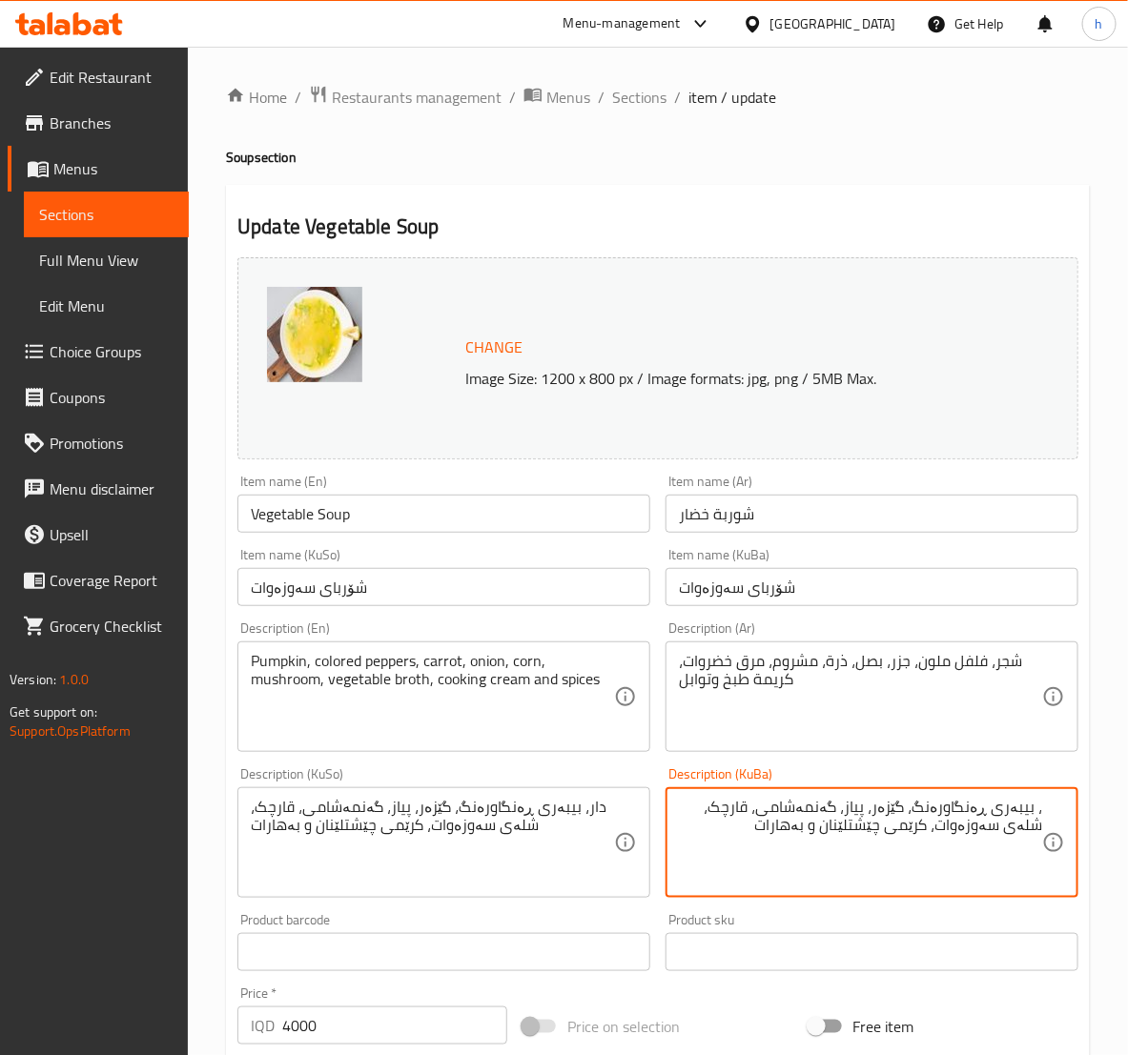
paste textarea "کاڵەک"
type textarea "کاڵەک، بیبەری ڕەنگاورەنگ، گێزەر، پیاز، گەنمەشامی، قارچک، شلەی سەوزەوات، کرێمی چ…"
click at [1029, 803] on textarea "کاڵەک، بیبەری ڕەنگاورەنگ، گێزەر، پیاز، گەنمەشامی، قارچک، شلەی سەوزەوات، کرێمی چ…" at bounding box center [860, 843] width 363 height 91
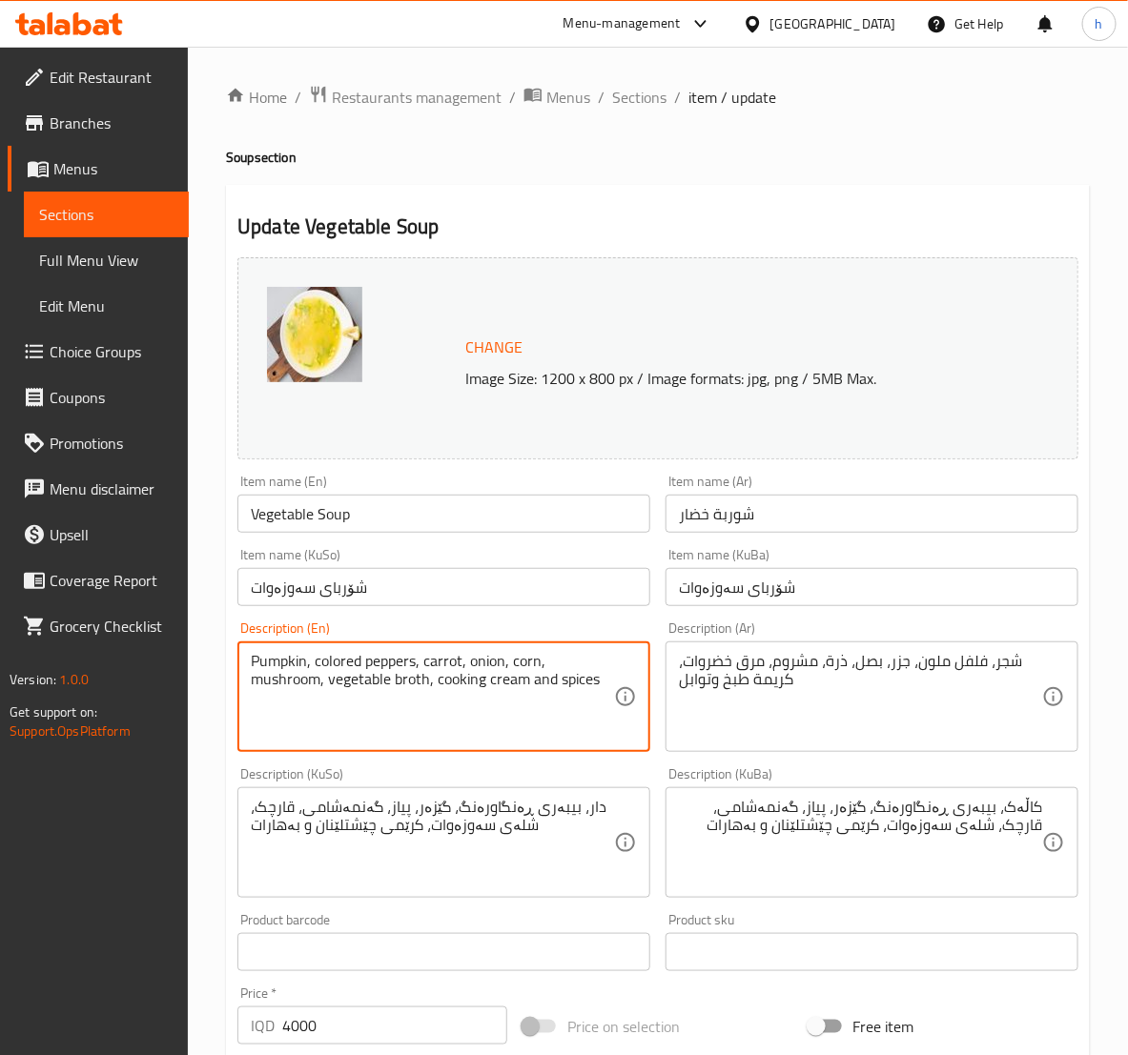
drag, startPoint x: 304, startPoint y: 658, endPoint x: 215, endPoint y: 666, distance: 89.1
click at [215, 666] on div "Home / Restaurants management / Menus / Sections / item / update Soup section U…" at bounding box center [658, 820] width 940 height 1547
paste textarea "Zucchini"
type textarea "Zucchini, colored peppers, carrot, onion, corn, mushroom, vegetable broth, cook…"
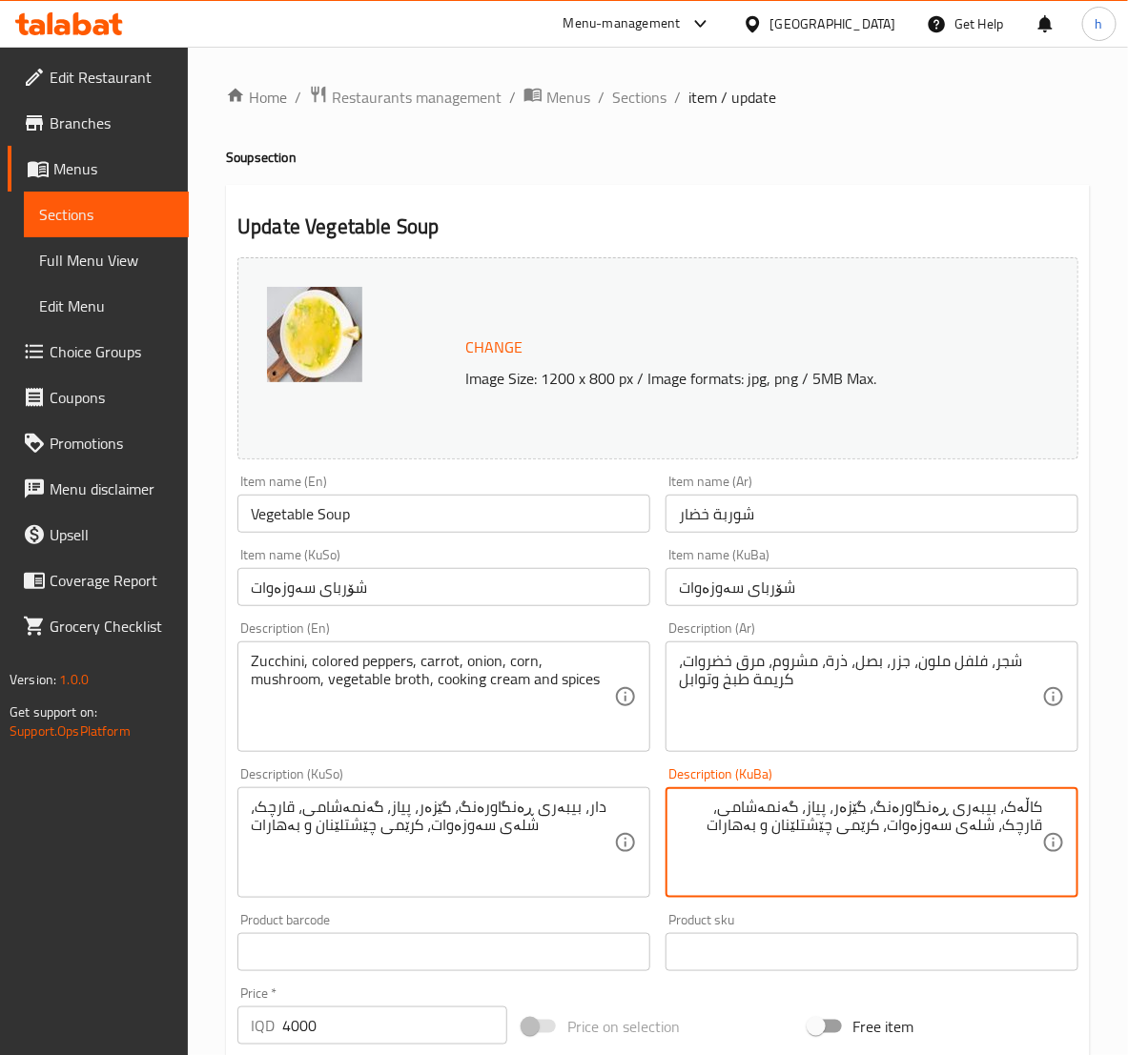
click at [1026, 802] on textarea "کاڵەک، بیبەری ڕەنگاورەنگ، گێزەر، پیاز، گەنمەشامی، قارچک، شلەی سەوزەوات، کرێمی چ…" at bounding box center [860, 843] width 363 height 91
click at [967, 810] on textarea "کودی، بیبەری ڕەنگاورەنگ، گێزەر، پیاز، گەنمەشامی، قارچک، شلەی سەوزەوات، کرێمی چێ…" at bounding box center [860, 843] width 363 height 91
type textarea "کودی، بیبەری ڕەنگاورەنگ، گێزەر، پیاز، گەنمەشامی، قارچک، شلەی سەوزەوات، کرێمی چێ…"
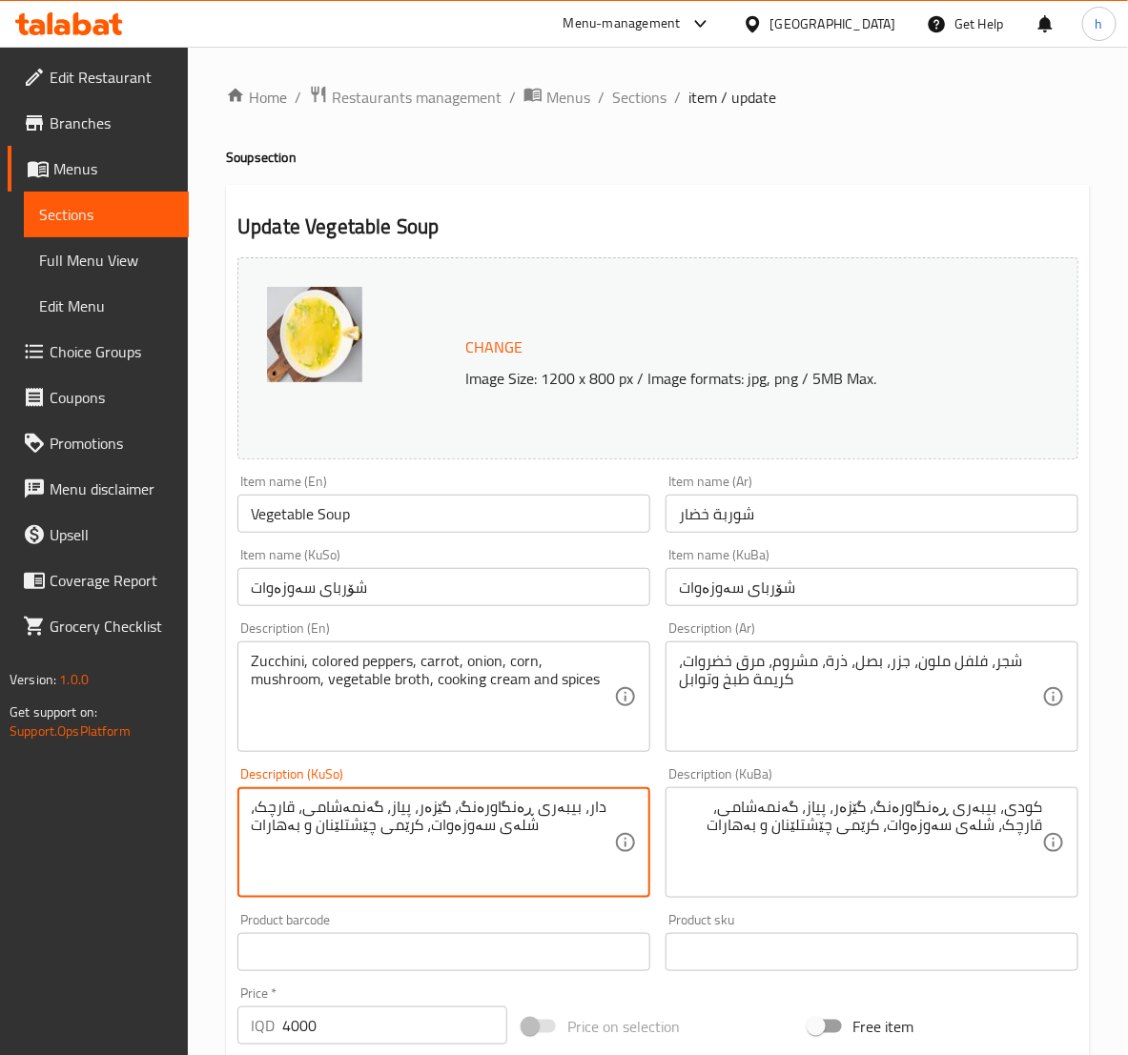
click at [527, 826] on textarea "دار، بیبەری ڕەنگاورەنگ، گێزەر، پیاز، گەنمەشامی، قارچک، شلەی سەوزەوات، کرێمی چێش…" at bounding box center [432, 843] width 363 height 91
paste textarea "کودی"
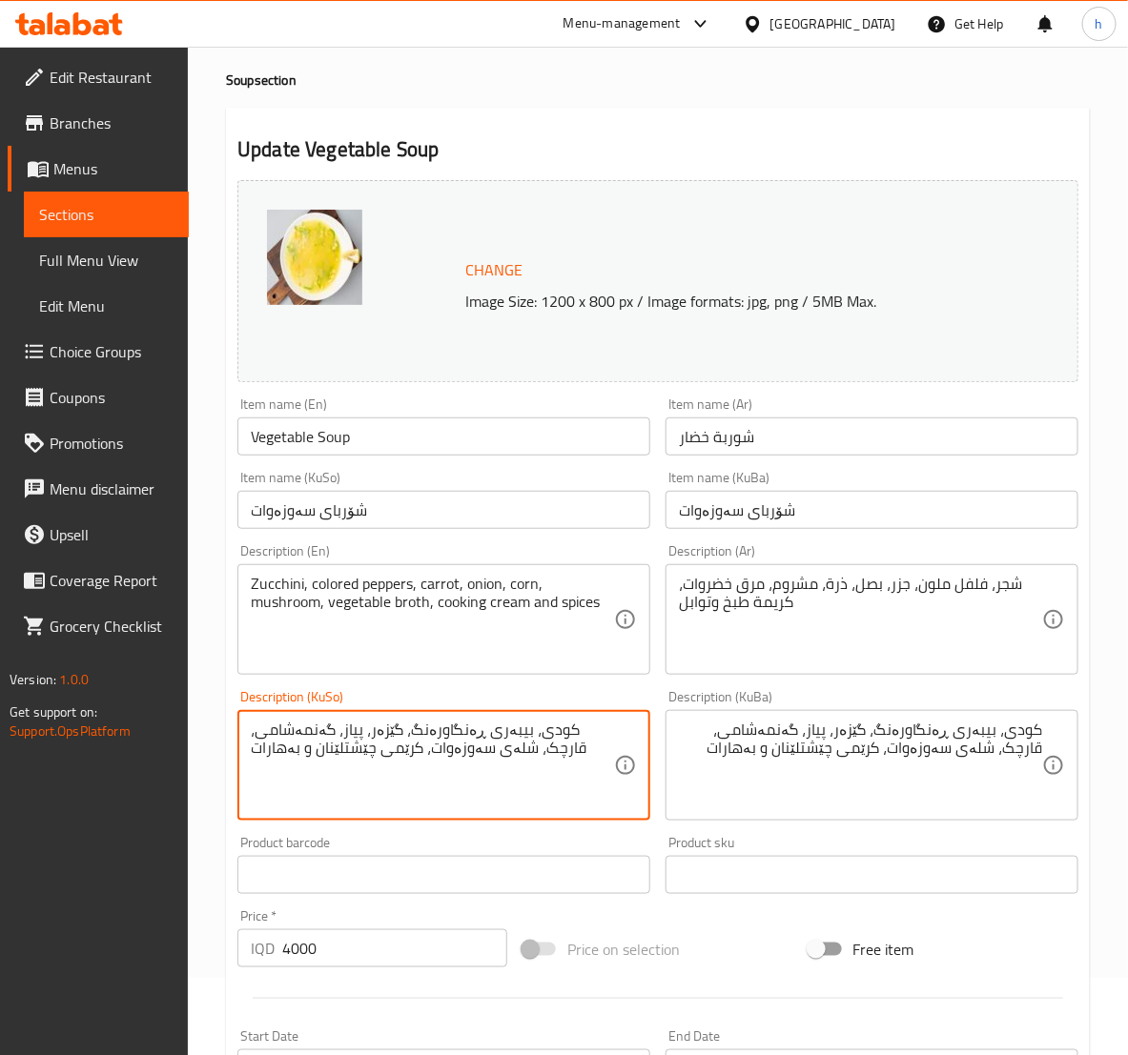
scroll to position [538, 0]
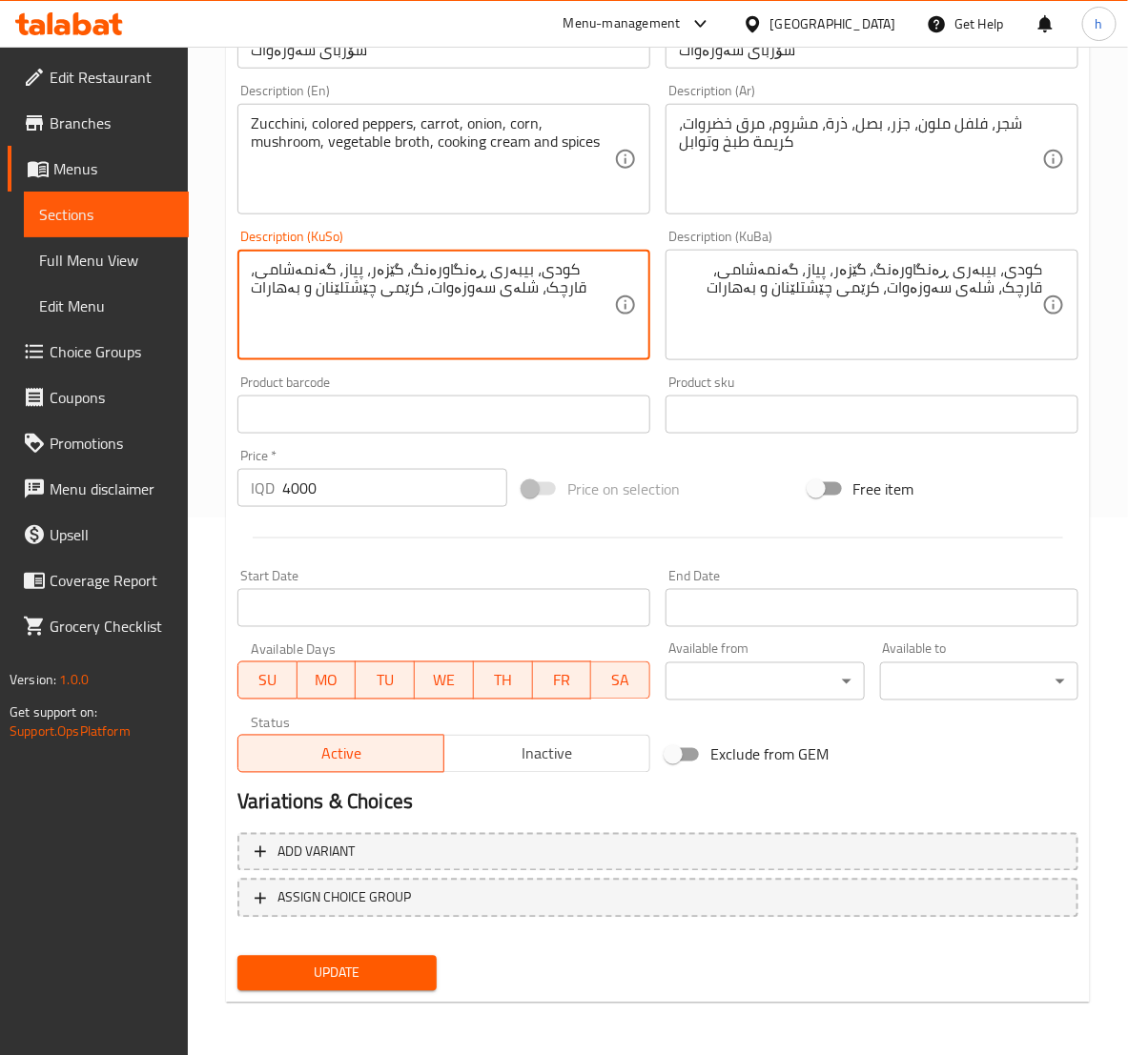
type textarea "کودی، بیبەری ڕەنگاورەنگ، گێزەر، پیاز، گەنمەشامی، قارچک، شلەی سەوزەوات، کرێمی چێ…"
click at [404, 982] on span "Update" at bounding box center [337, 974] width 168 height 24
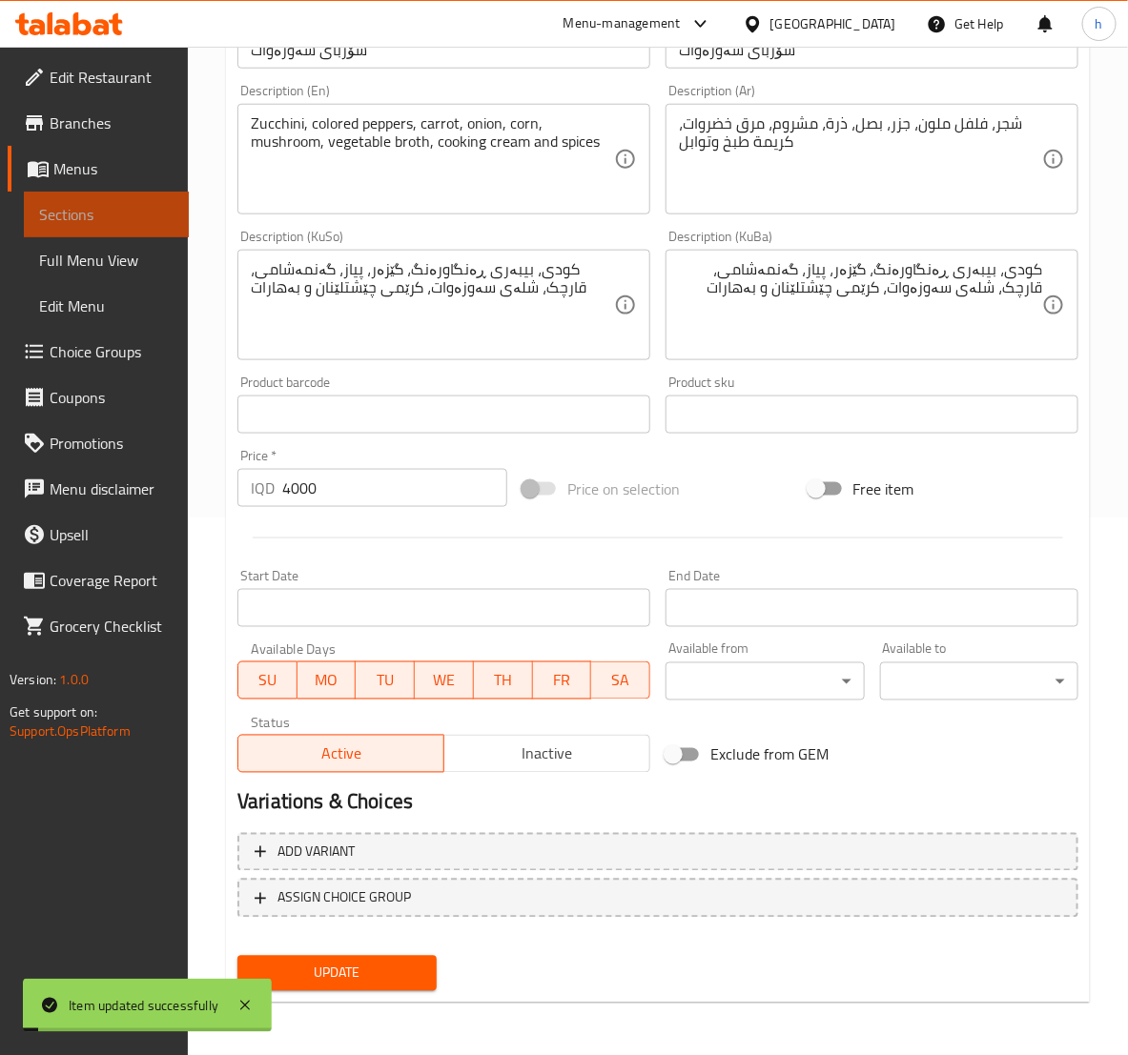
click at [106, 217] on span "Sections" at bounding box center [106, 214] width 134 height 23
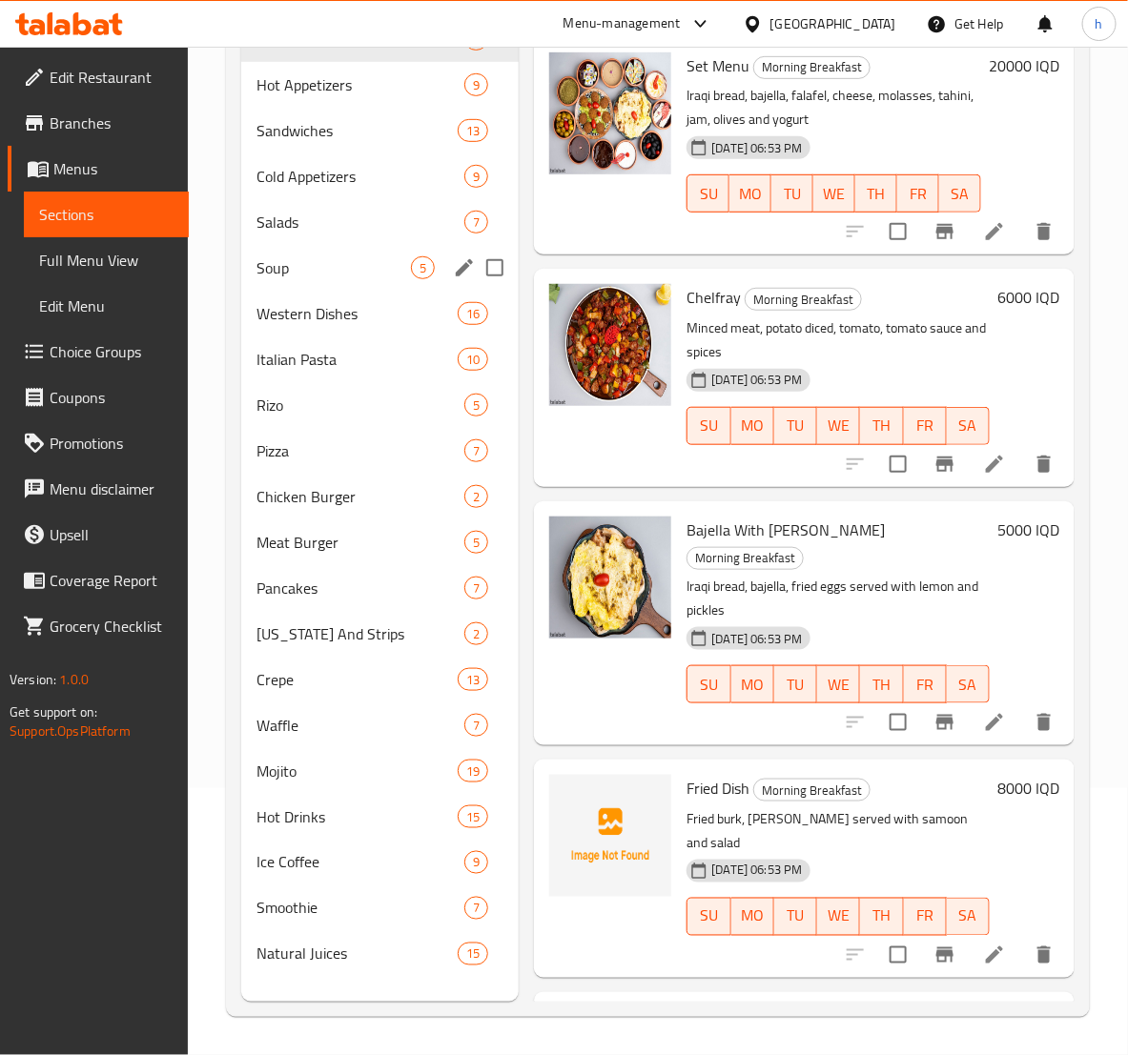
click at [301, 256] on span "Soup" at bounding box center [333, 267] width 154 height 23
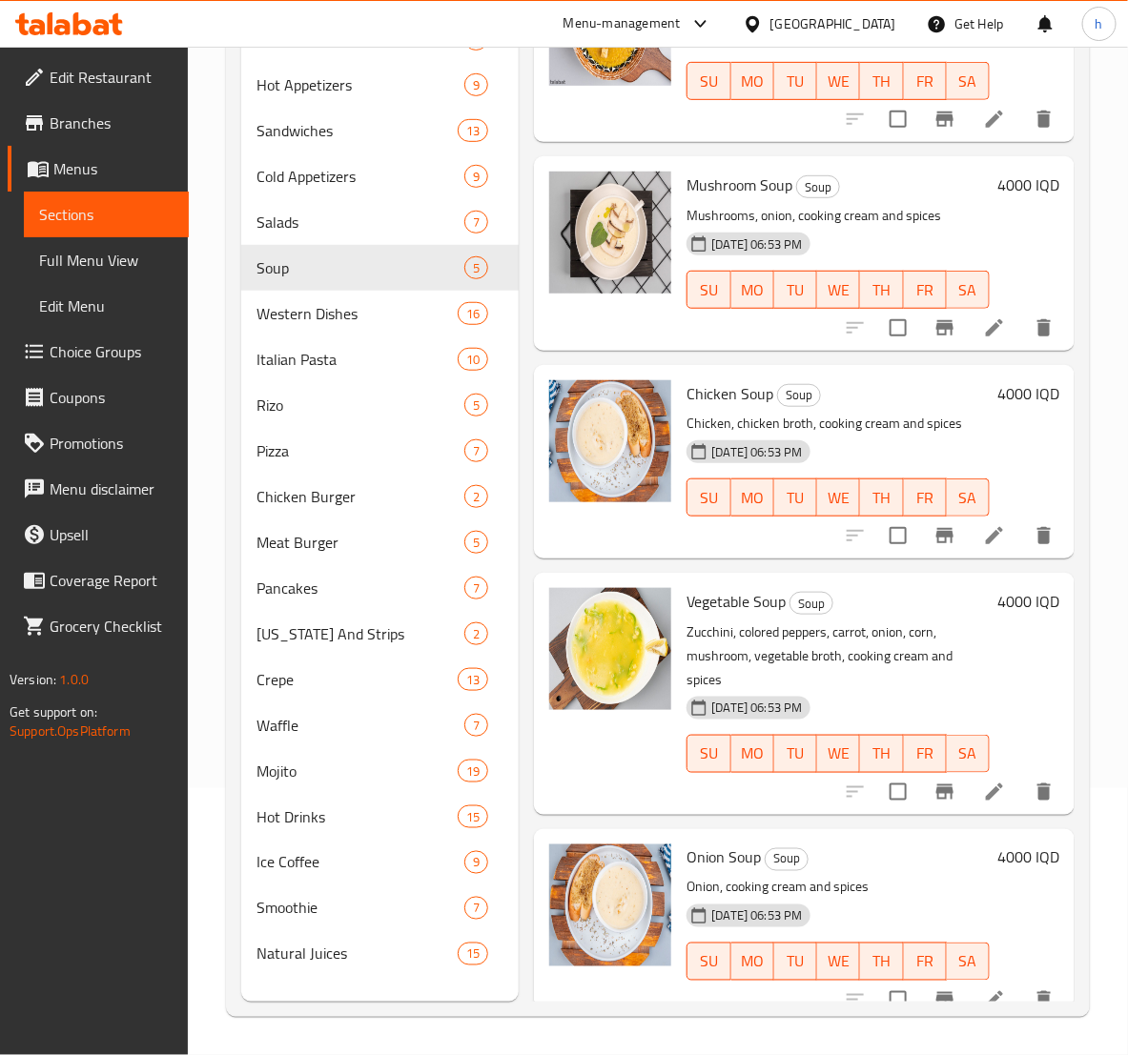
scroll to position [130, 0]
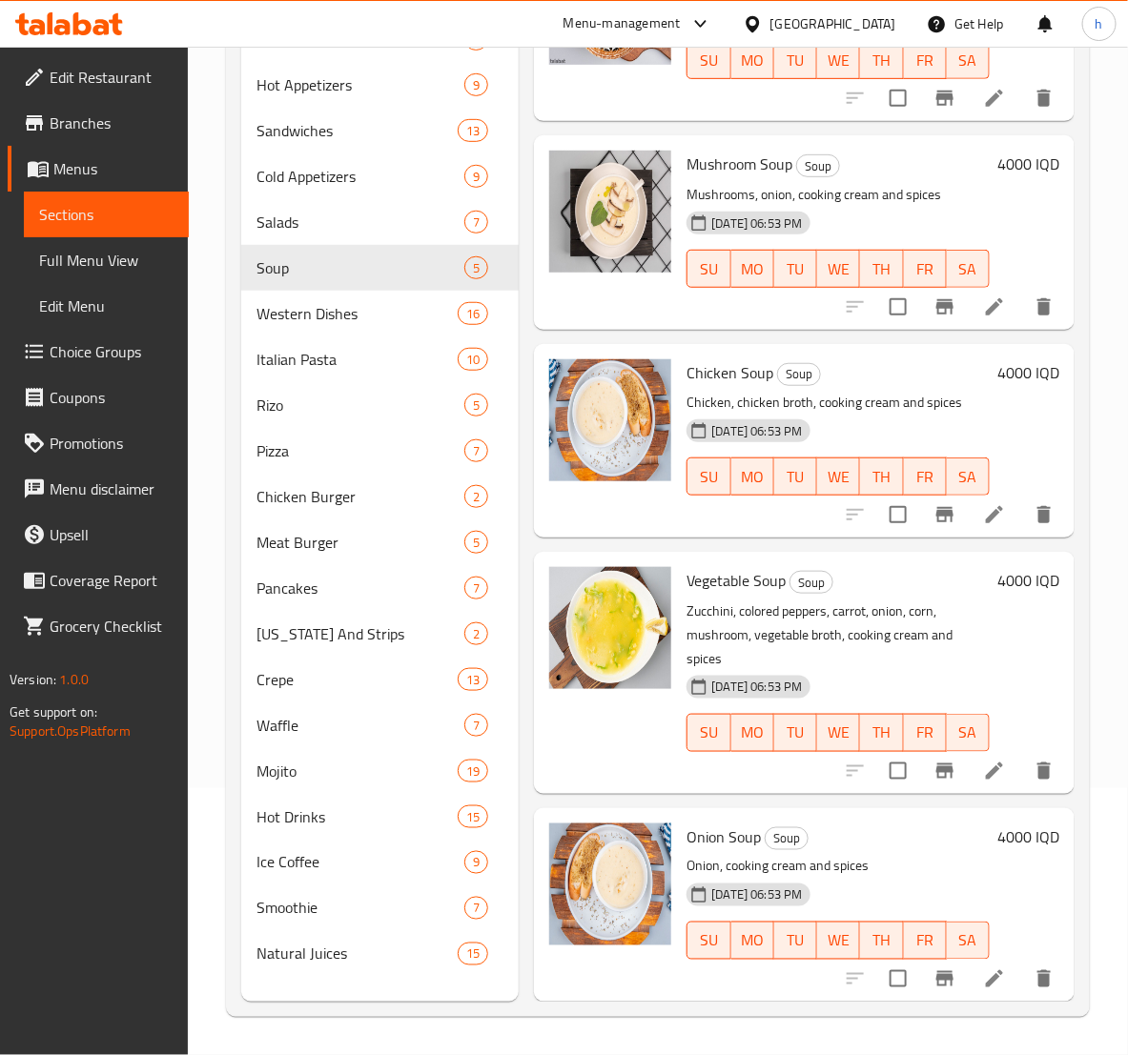
click at [983, 760] on icon at bounding box center [994, 771] width 23 height 23
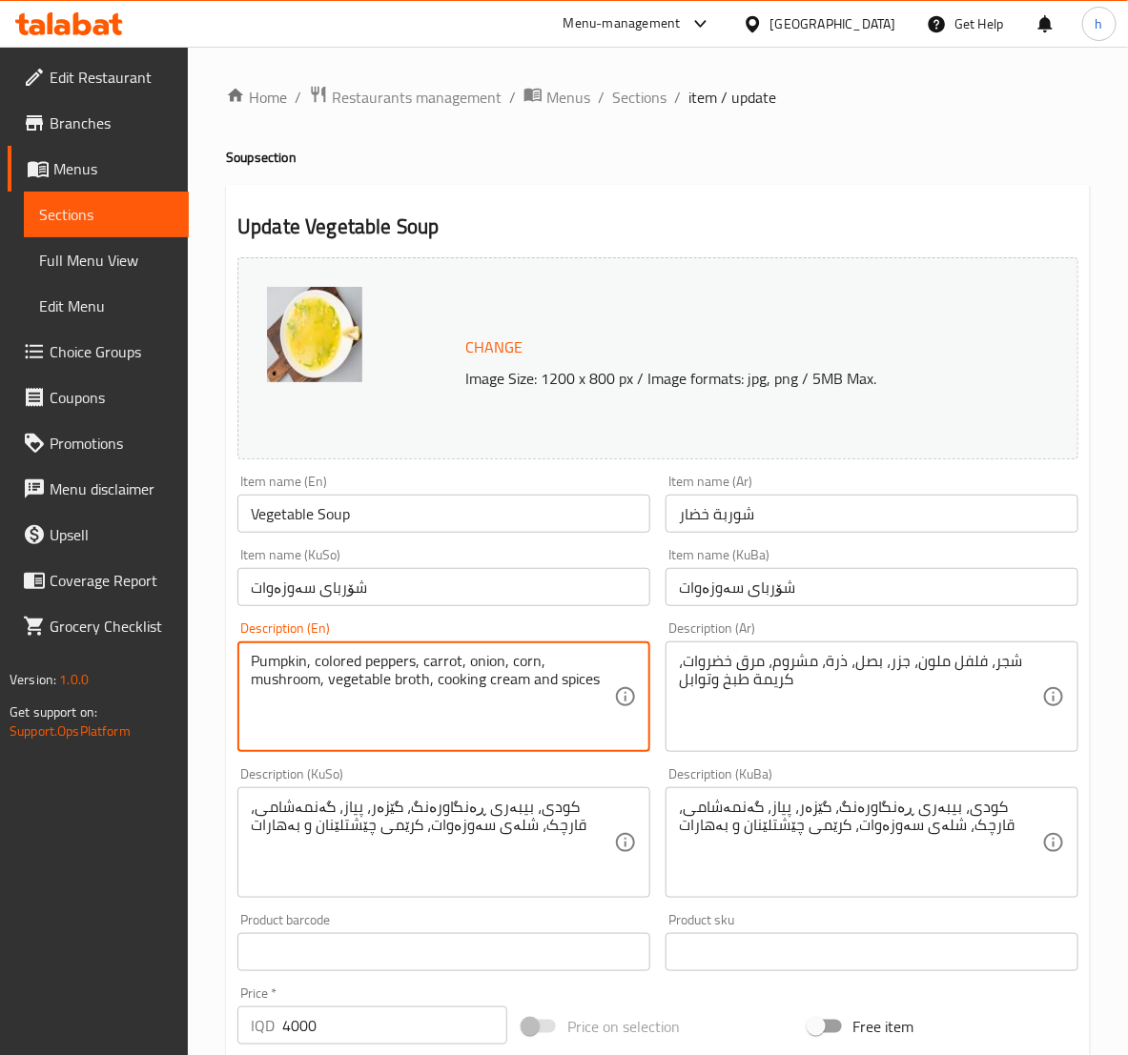
type textarea "Pumpkin, colored peppers, carrot, onion, corn, mushroom, vegetable broth, cooki…"
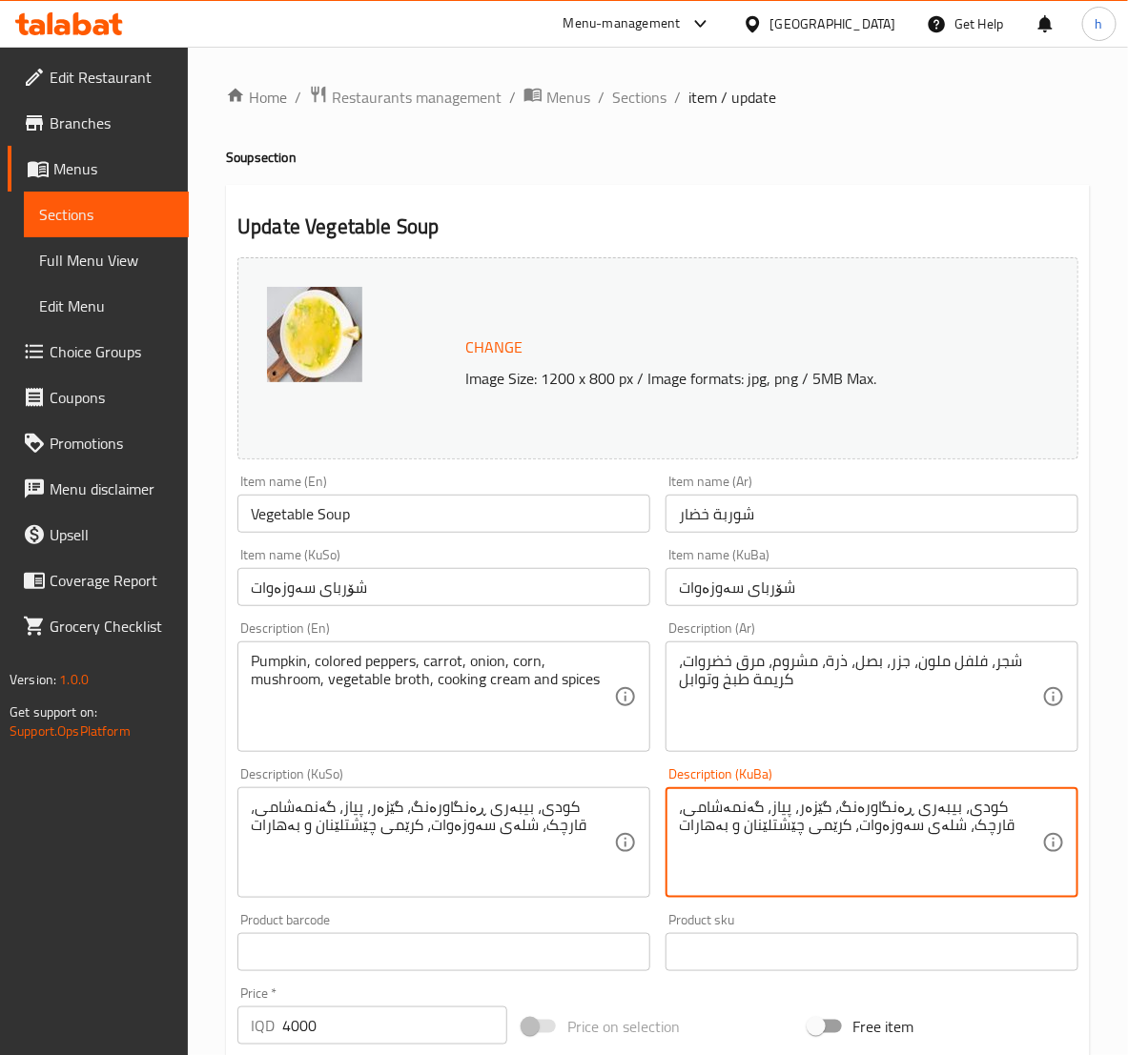
drag, startPoint x: 1026, startPoint y: 804, endPoint x: 1001, endPoint y: 816, distance: 28.2
click at [1013, 804] on textarea "کودی، بیبەری ڕەنگاورەنگ، گێزەر، پیاز، گەنمەشامی، قارچک، شلەی سەوزەوات، کرێمی چێ…" at bounding box center [860, 843] width 363 height 91
drag, startPoint x: 1006, startPoint y: 809, endPoint x: 1064, endPoint y: 809, distance: 57.2
click at [1062, 810] on div "کودی، بیبەری ڕەنگاورەنگ، گێزەر، پیاز، گەنمەشامی، قارچک، شلەی سەوزەوات، کرێمی چێ…" at bounding box center [871, 842] width 413 height 111
click at [1029, 810] on textarea "کاڵەک، بیبەری ڕەنگاورەنگ، گێزەر، پیاز، گەنمەشامی، قارچک، شلەی سەوزەوات، کرێمی چ…" at bounding box center [860, 843] width 363 height 91
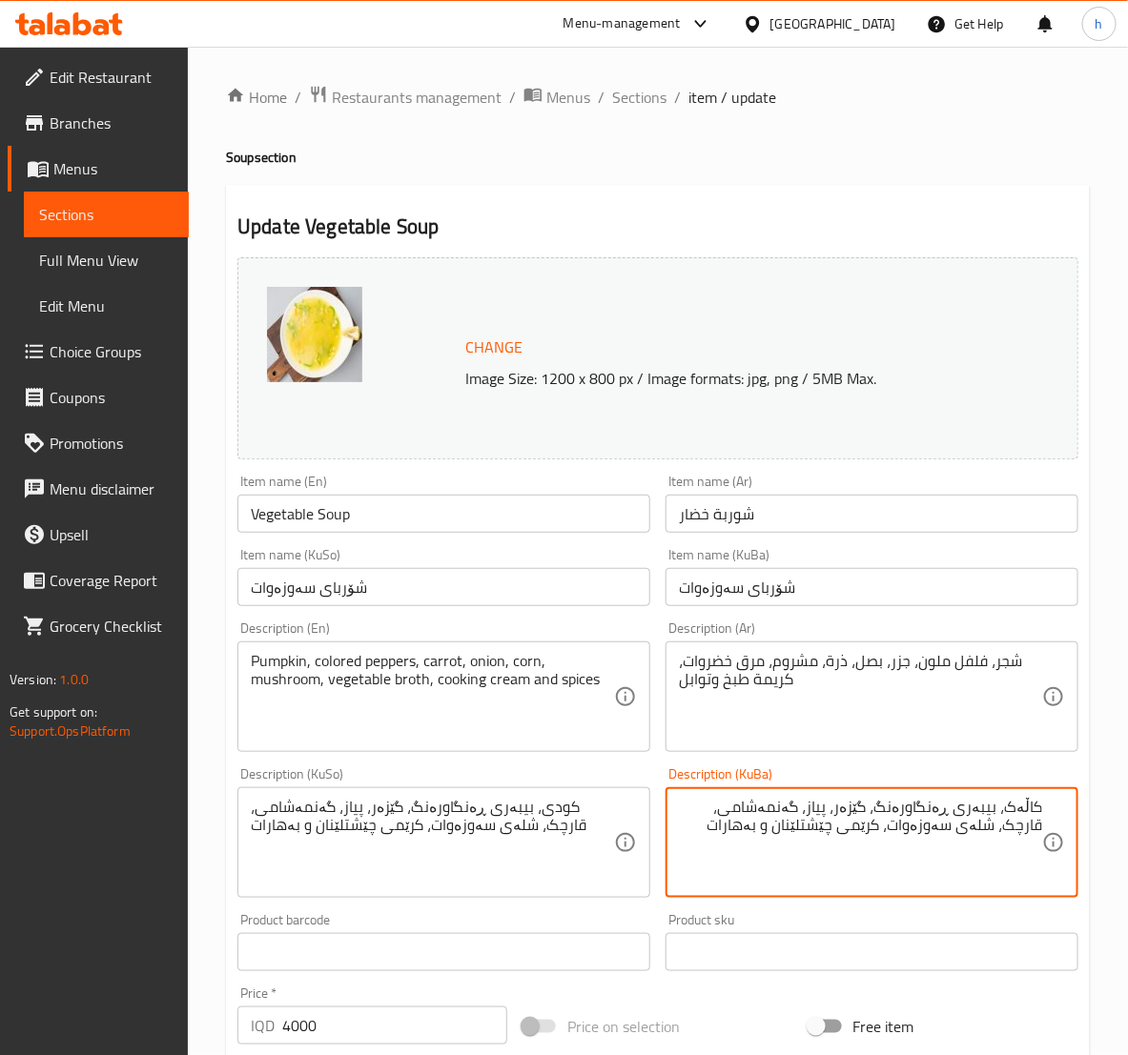
click at [1029, 810] on textarea "کاڵەک، بیبەری ڕەنگاورەنگ، گێزەر، پیاز، گەنمەشامی، قارچک، شلەی سەوزەوات، کرێمی چ…" at bounding box center [860, 843] width 363 height 91
type textarea "کاڵەک، بیبەری ڕەنگاورەنگ، گێزەر، پیاز، گەنمەشامی، قارچک، شلەی سەوزەوات، کرێمی چ…"
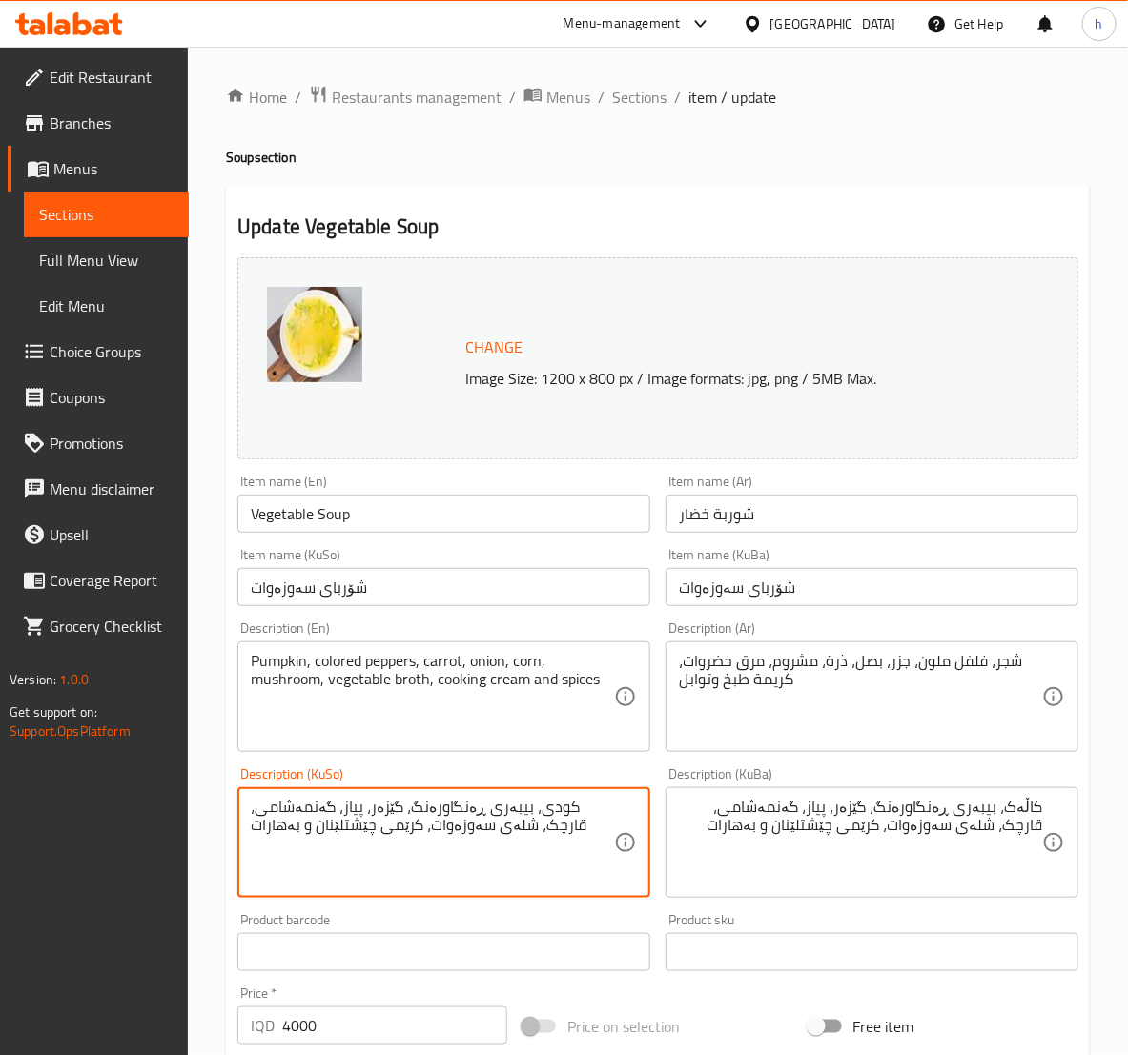
click at [449, 804] on textarea "کودی، بیبەری ڕەنگاورەنگ، گێزەر، پیاز، گەنمەشامی، قارچک، شلەی سەوزەوات، کرێمی چێ…" at bounding box center [432, 843] width 363 height 91
paste textarea "اڵەک"
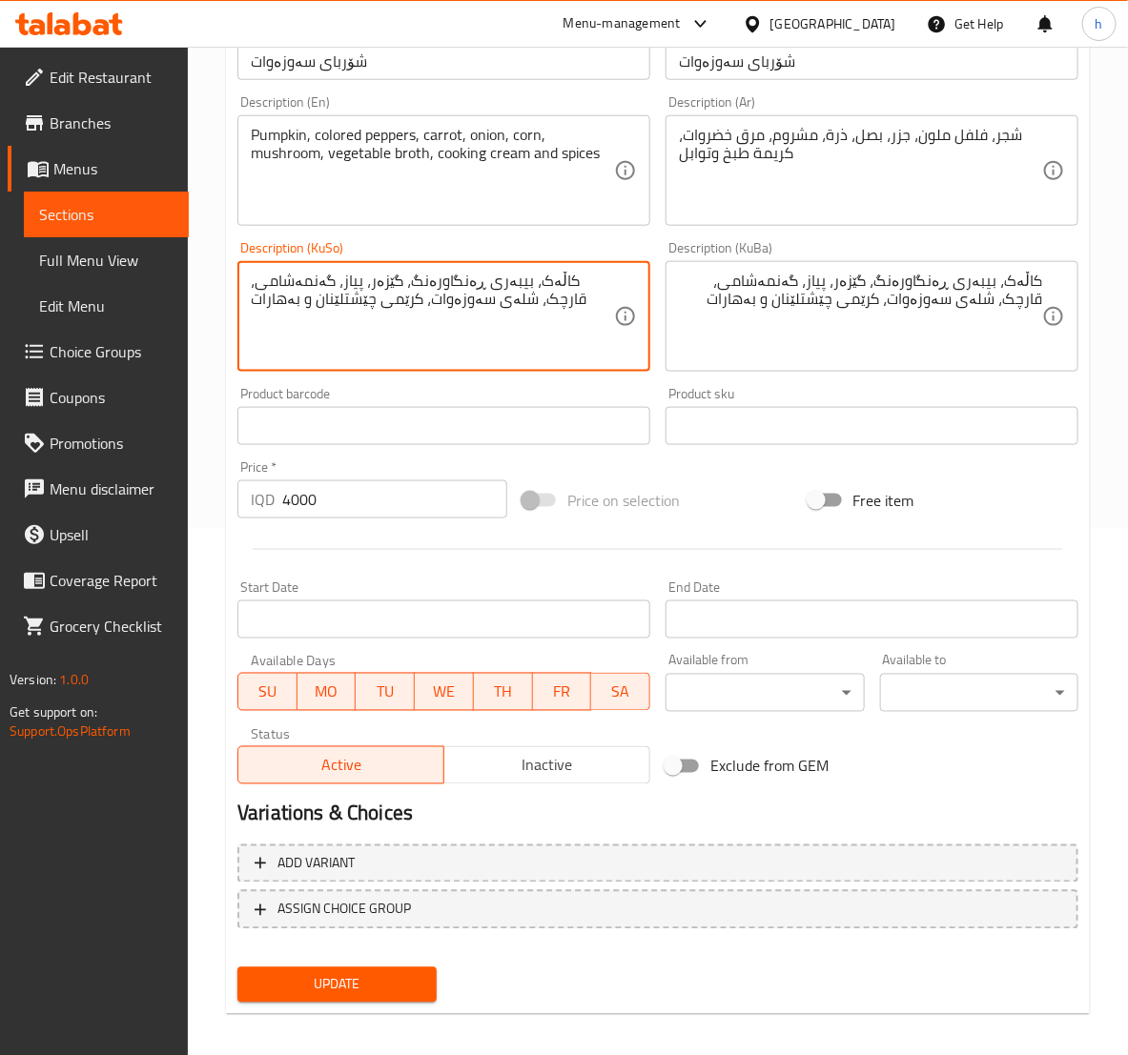
scroll to position [538, 0]
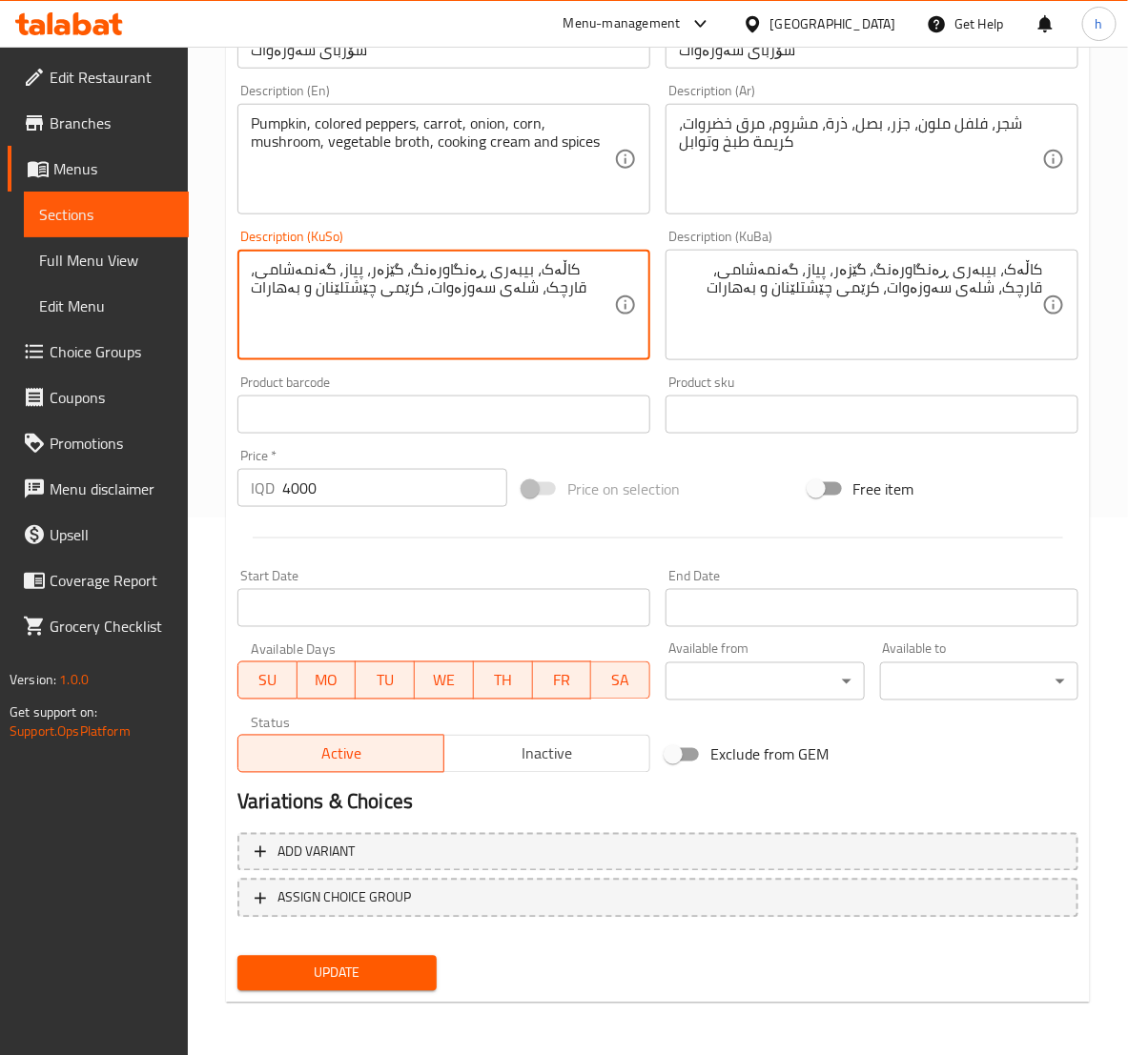
type textarea "کاڵەک، بیبەری ڕەنگاورەنگ، گێزەر، پیاز، گەنمەشامی، قارچک، شلەی سەوزەوات، کرێمی چ…"
click at [416, 970] on span "Update" at bounding box center [337, 974] width 168 height 24
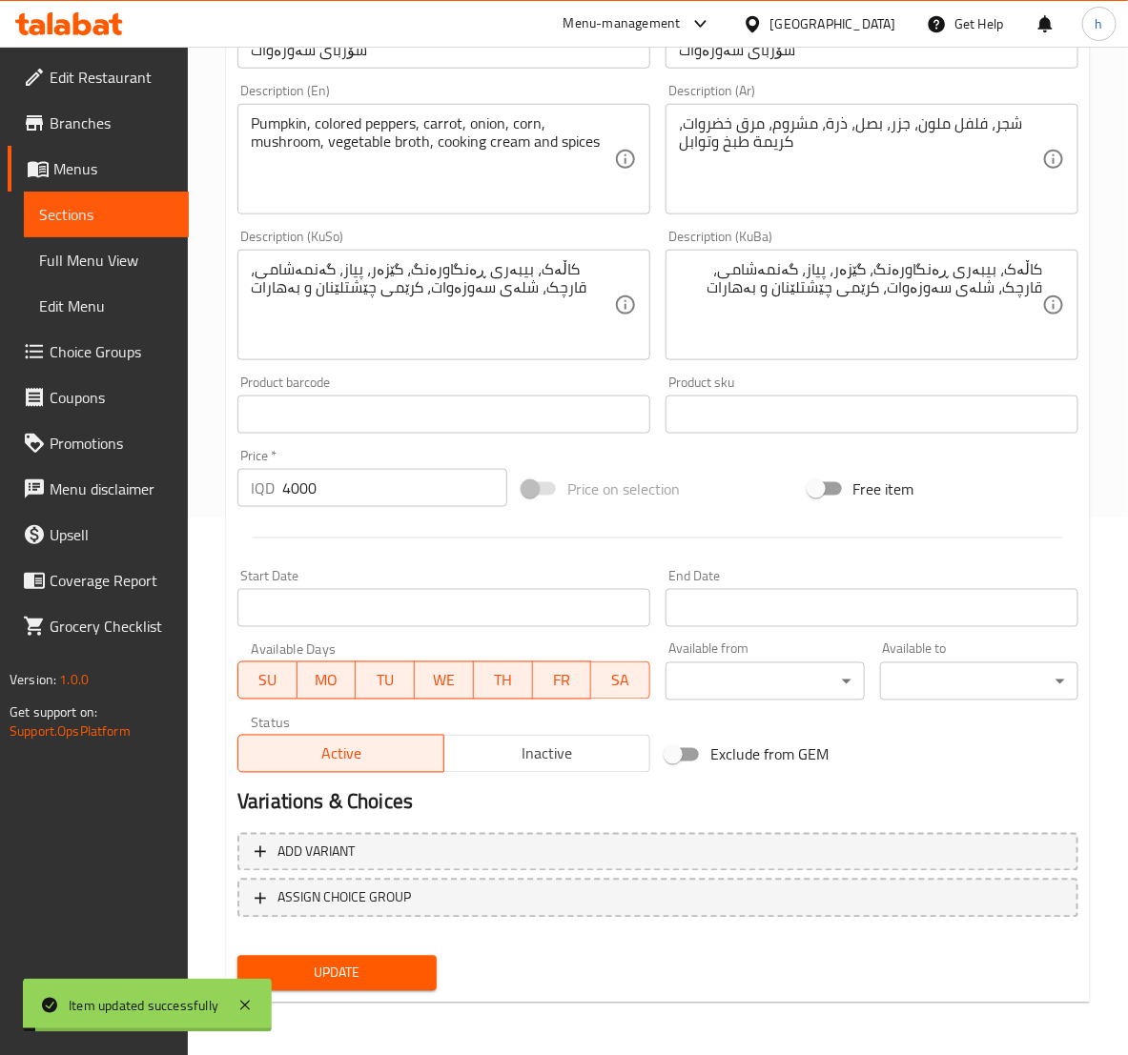
click at [63, 209] on span "Sections" at bounding box center [106, 214] width 134 height 23
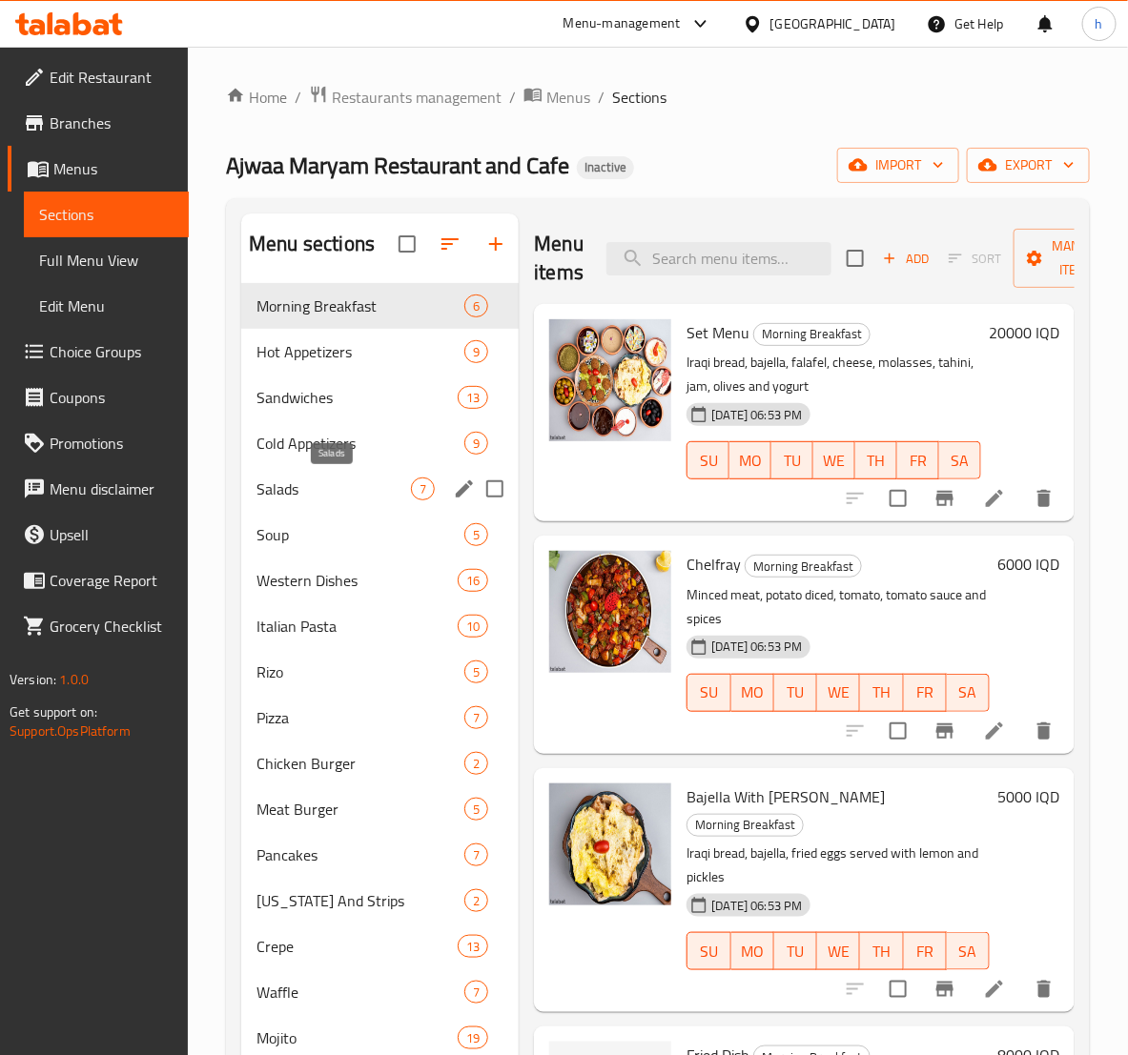
click at [353, 493] on span "Salads" at bounding box center [333, 488] width 154 height 23
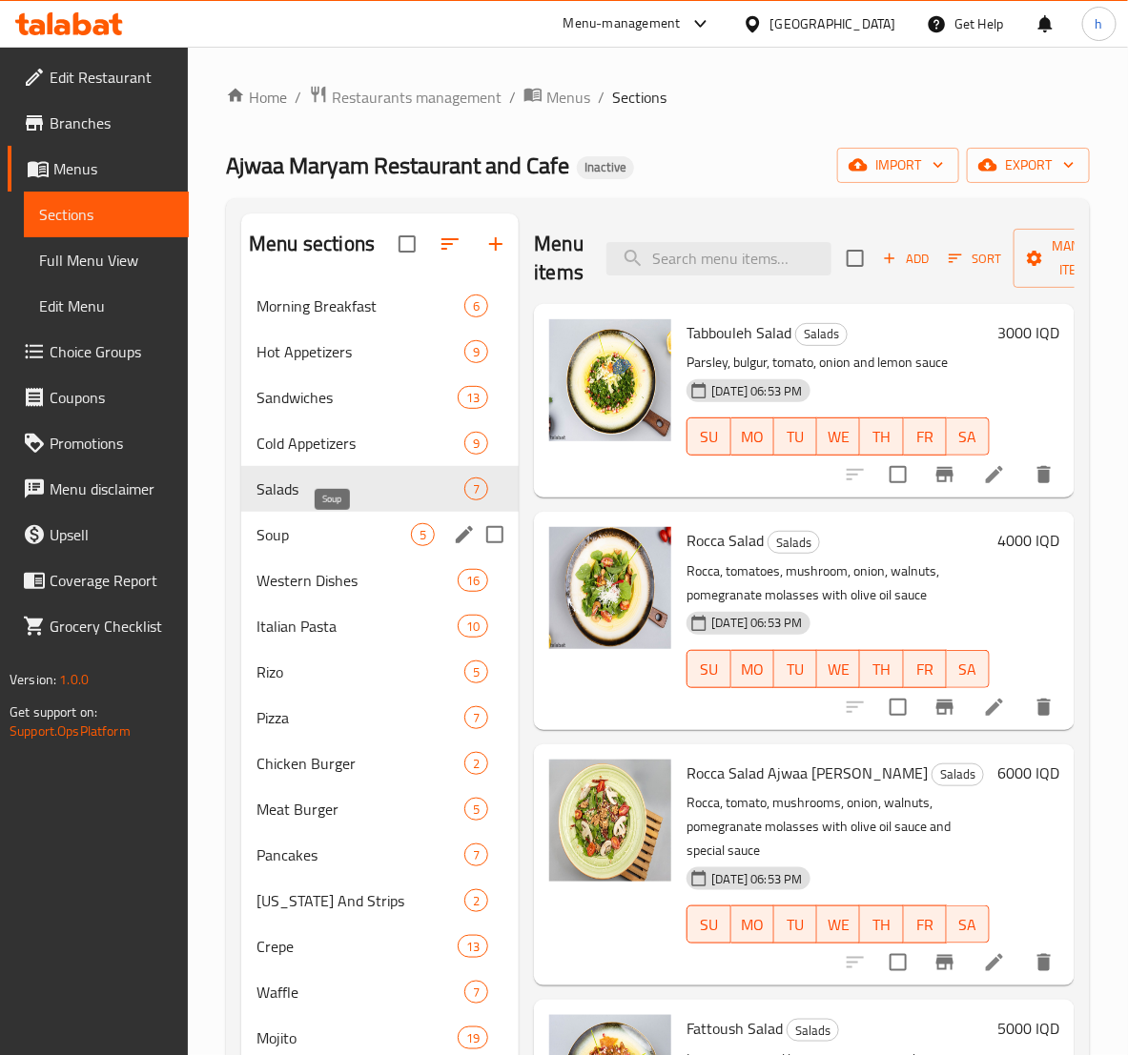
click at [352, 535] on span "Soup" at bounding box center [333, 534] width 154 height 23
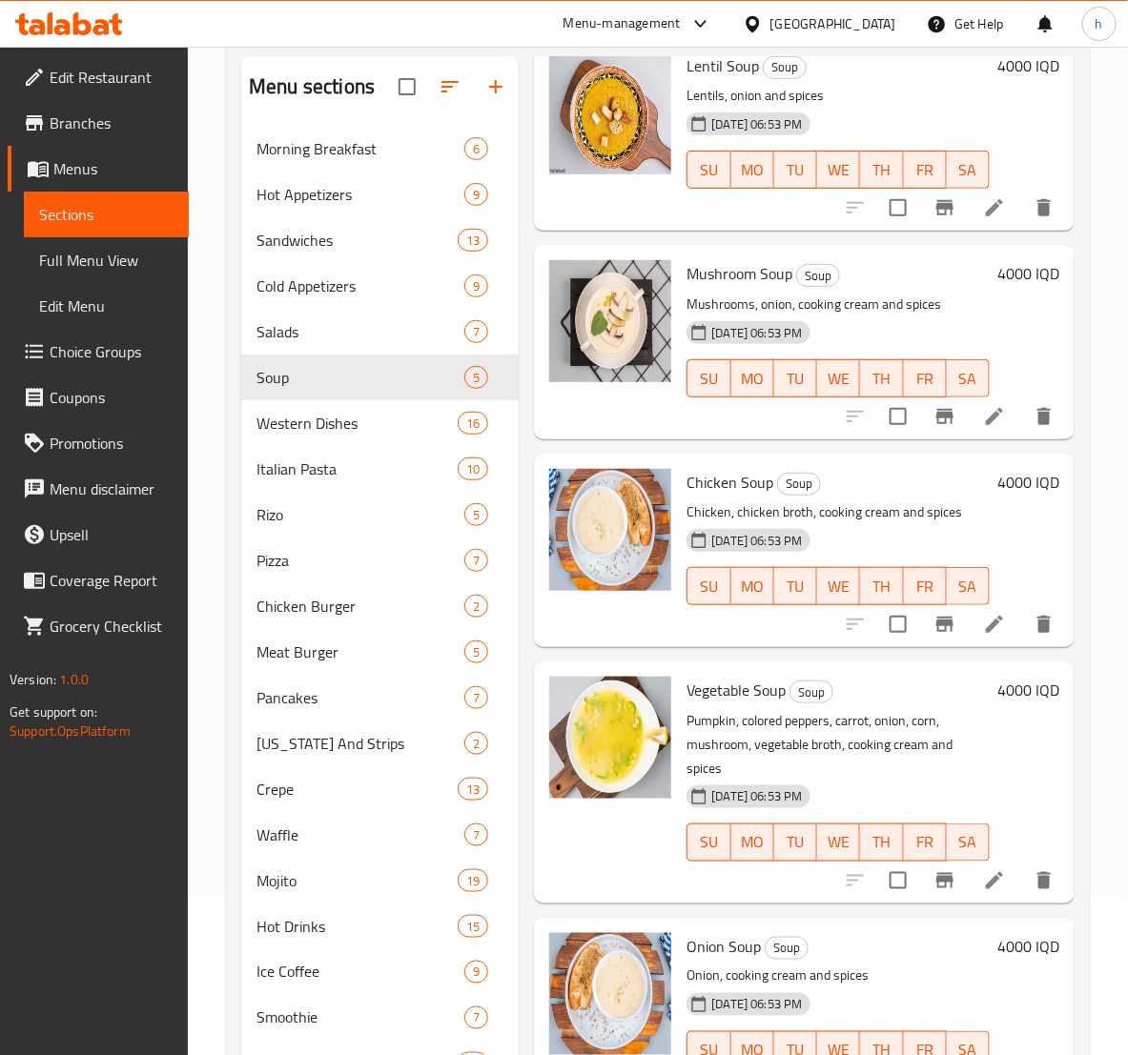
scroll to position [267, 0]
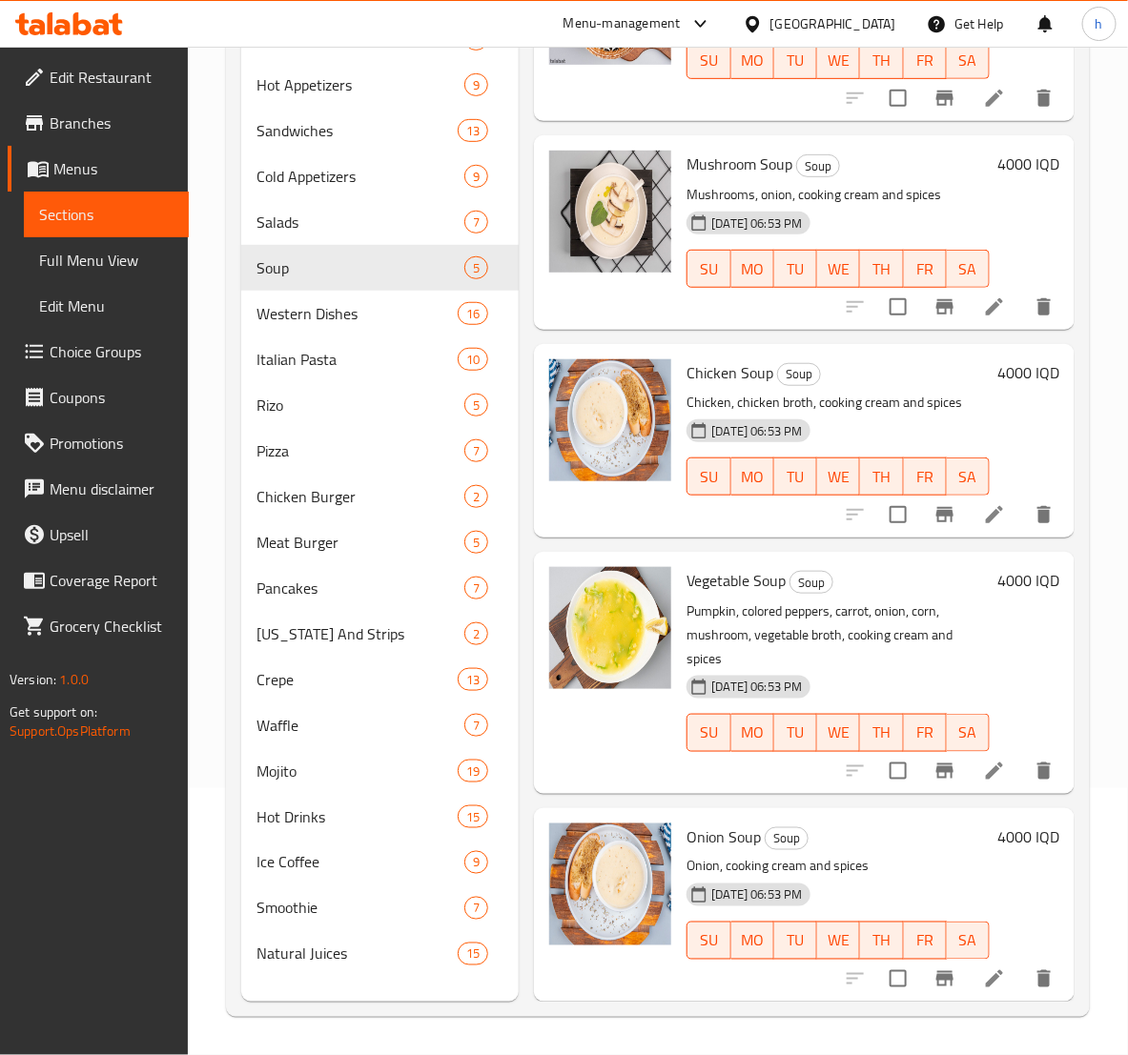
click at [983, 760] on icon at bounding box center [994, 771] width 23 height 23
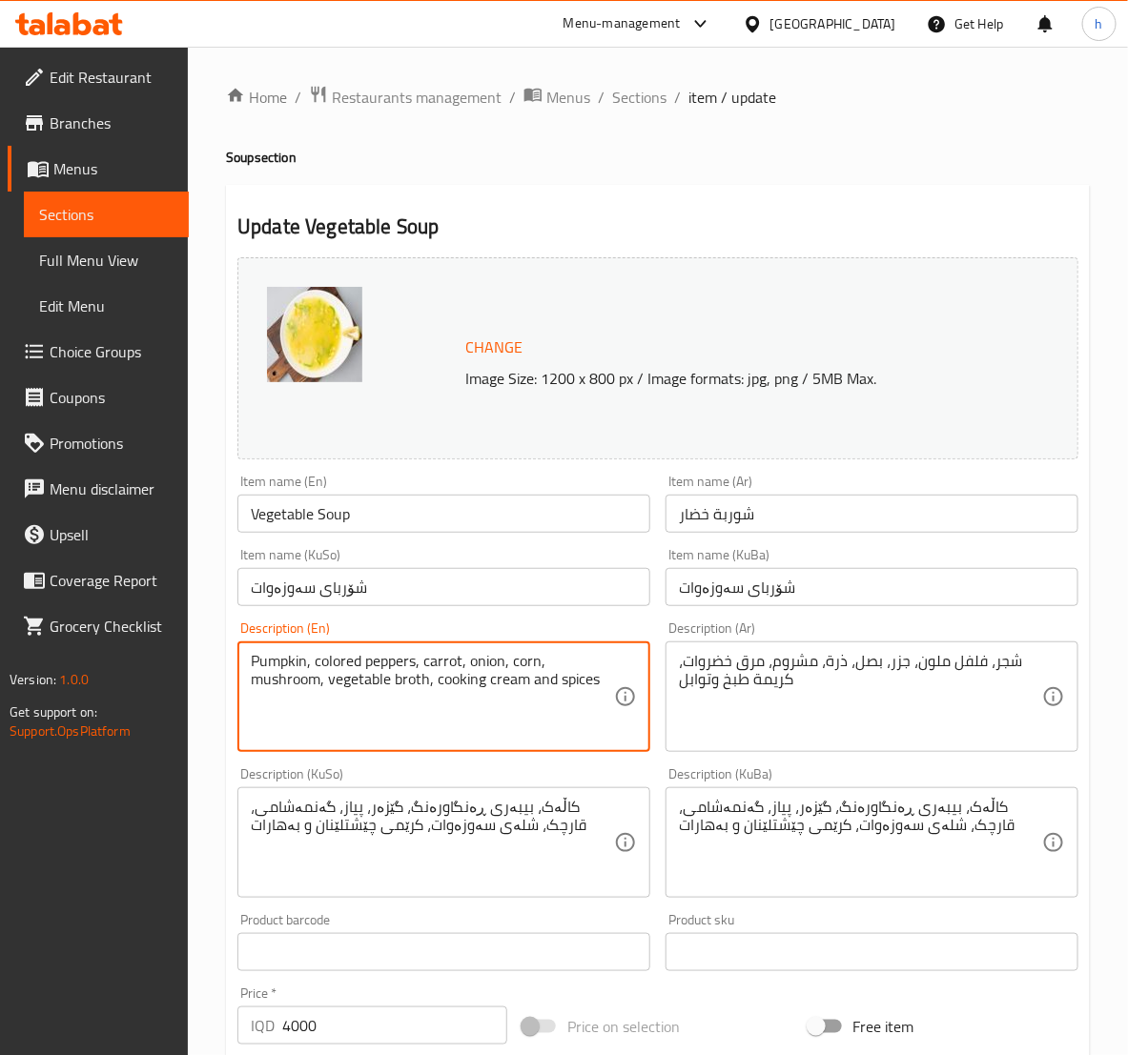
drag, startPoint x: 304, startPoint y: 660, endPoint x: 250, endPoint y: 661, distance: 54.3
paste textarea "Zucchini"
type textarea "Zucchini, colored peppers, carrot, onion, corn, mushroom, vegetable broth, cook…"
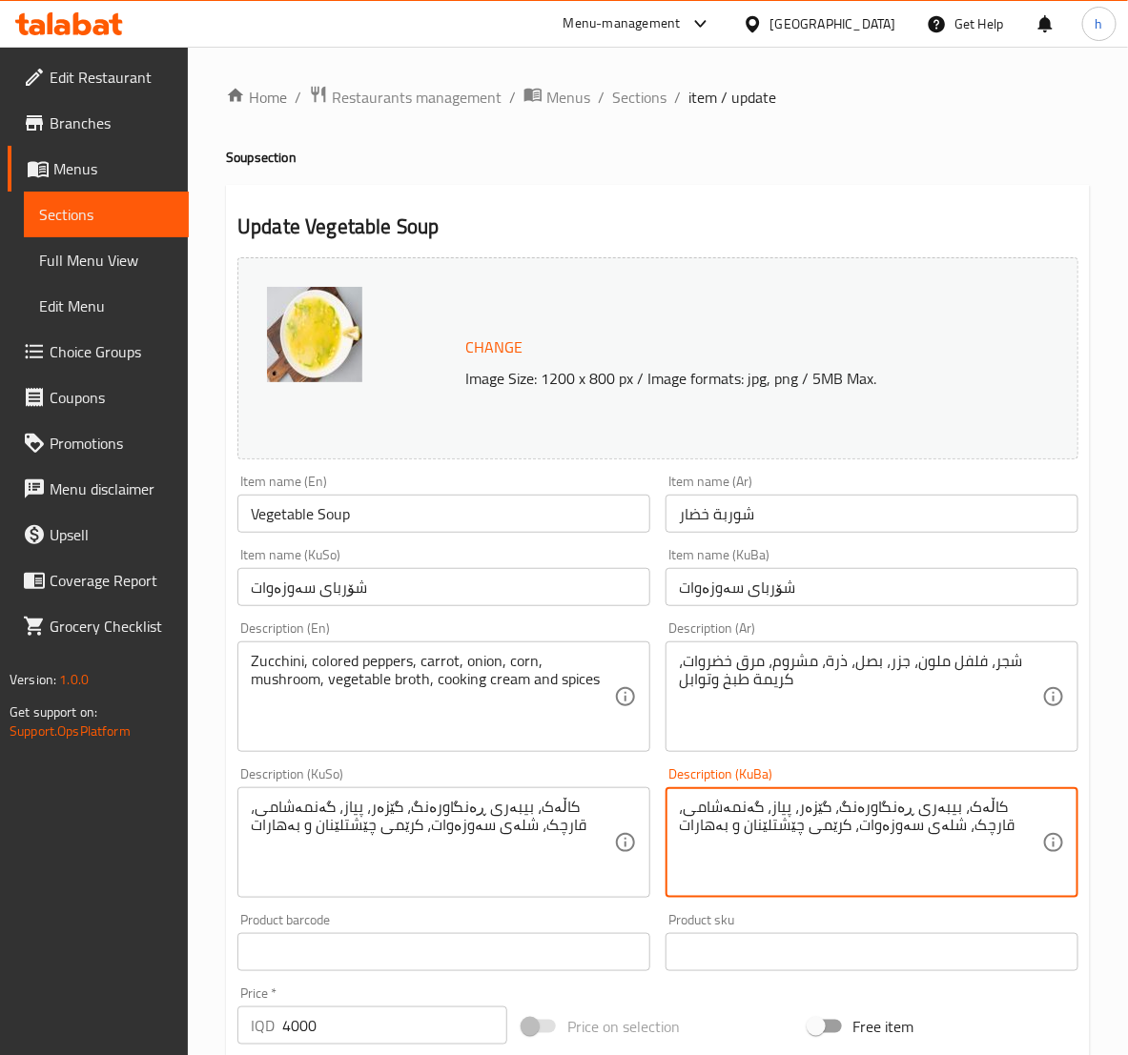
click at [1004, 798] on textarea "کاڵەک، بیبەری ڕەنگاورەنگ، گێزەر، پیاز، گەنمەشامی، قارچک، شلەی سەوزەوات، کرێمی چ…" at bounding box center [860, 843] width 363 height 91
paste textarea "ولەکە/کودی"
click at [850, 830] on textarea "کولەکە، بیبەری ڕەنگاورەنگ، گێزەر، پیاز، گەنمەشامی، قارچک، شلەی سەوزەوات، کرێمی …" at bounding box center [860, 843] width 363 height 91
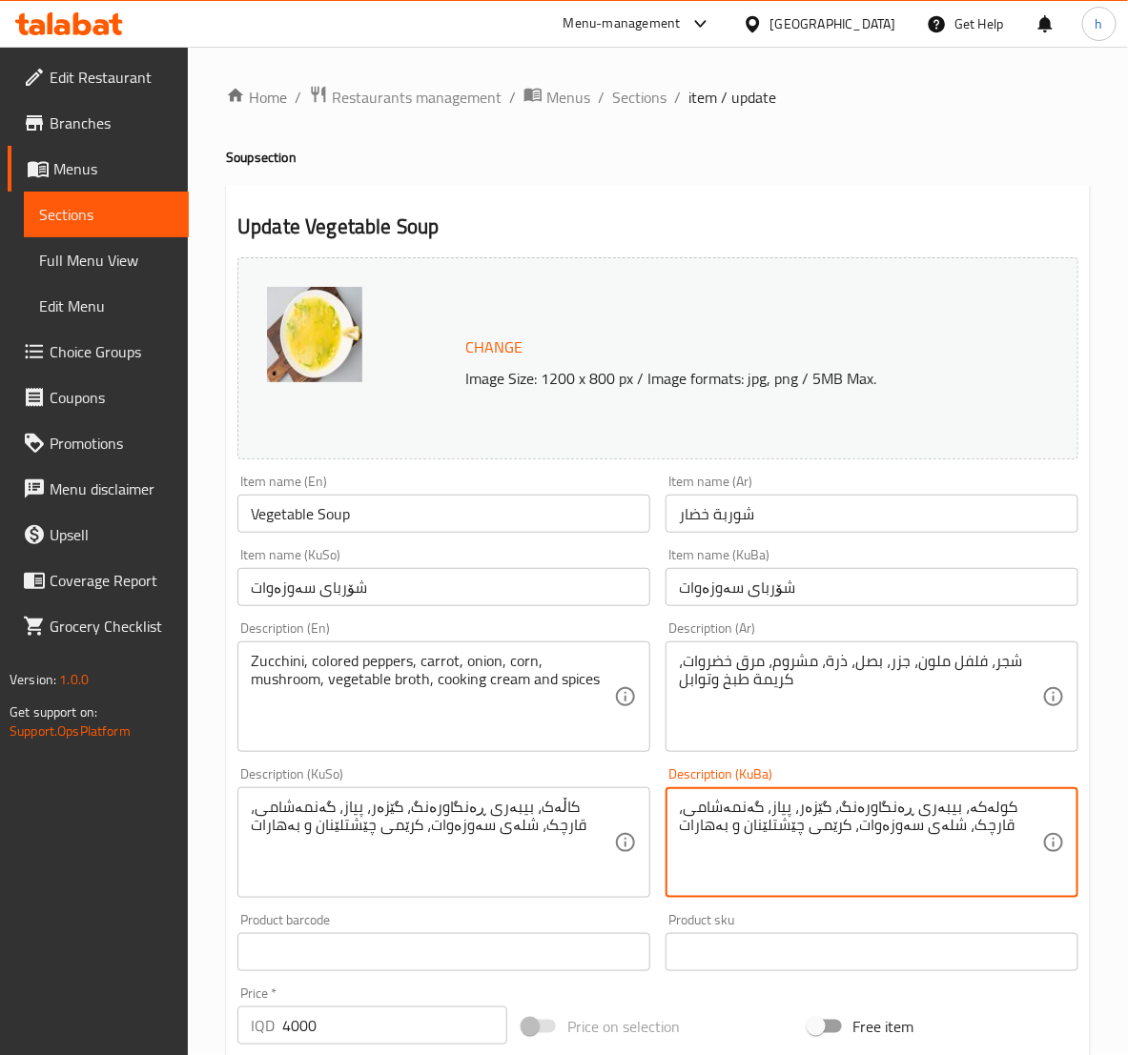
click at [850, 830] on textarea "کولەکە، بیبەری ڕەنگاورەنگ، گێزەر، پیاز، گەنمەشامی، قارچک، شلەی سەوزەوات، کرێمی …" at bounding box center [860, 843] width 363 height 91
type textarea "کولەکە، بیبەری ڕەنگاورەنگ، گێزەر، پیاز، گەنمەشامی، قارچک، شلەی سەوزەوات، کرێمی …"
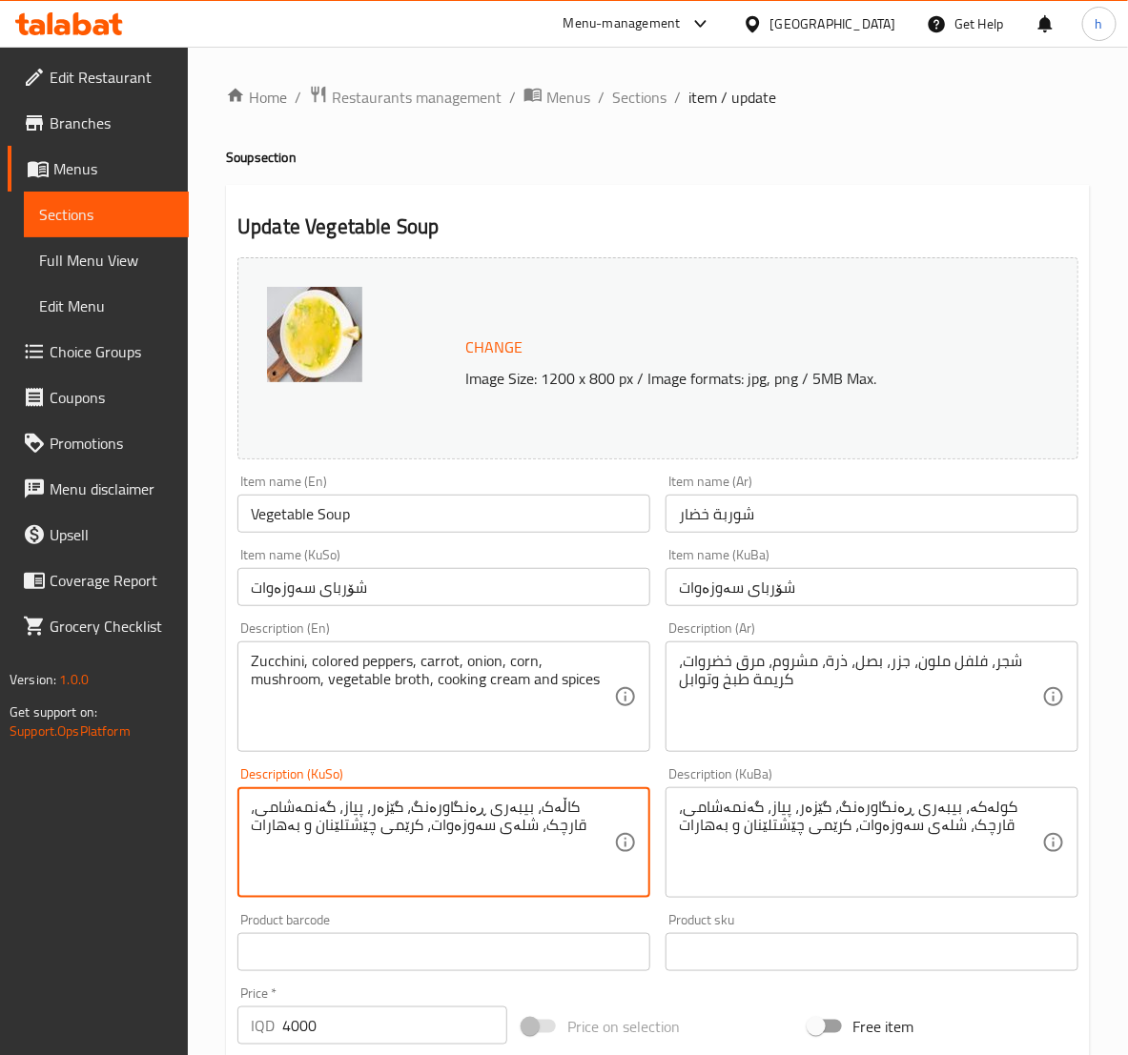
click at [477, 826] on textarea "کاڵەک، بیبەری ڕەنگاورەنگ، گێزەر، پیاز، گەنمەشامی، قارچک، شلەی سەوزەوات، کرێمی چ…" at bounding box center [432, 843] width 363 height 91
paste textarea "ولەکە"
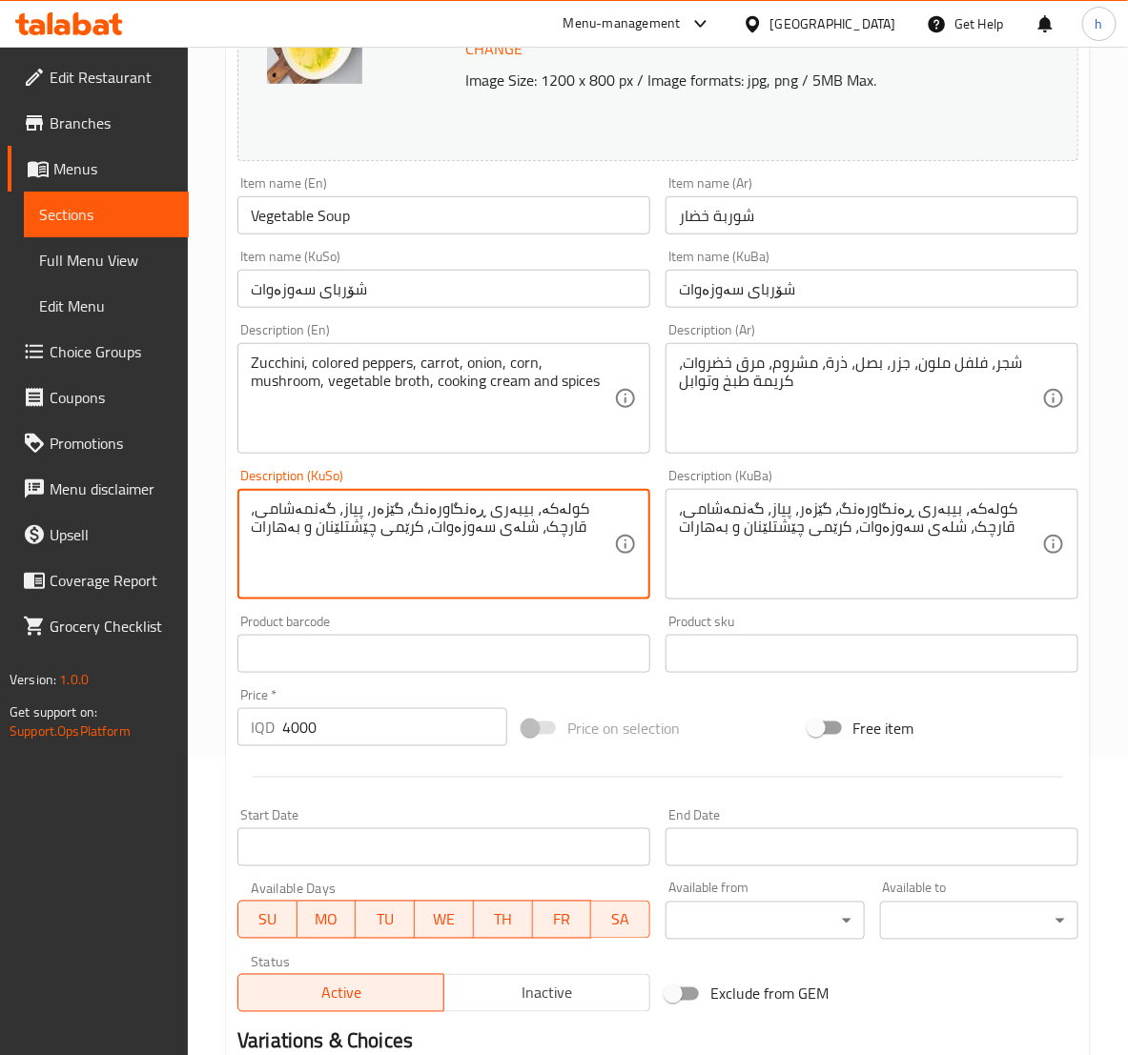
scroll to position [538, 0]
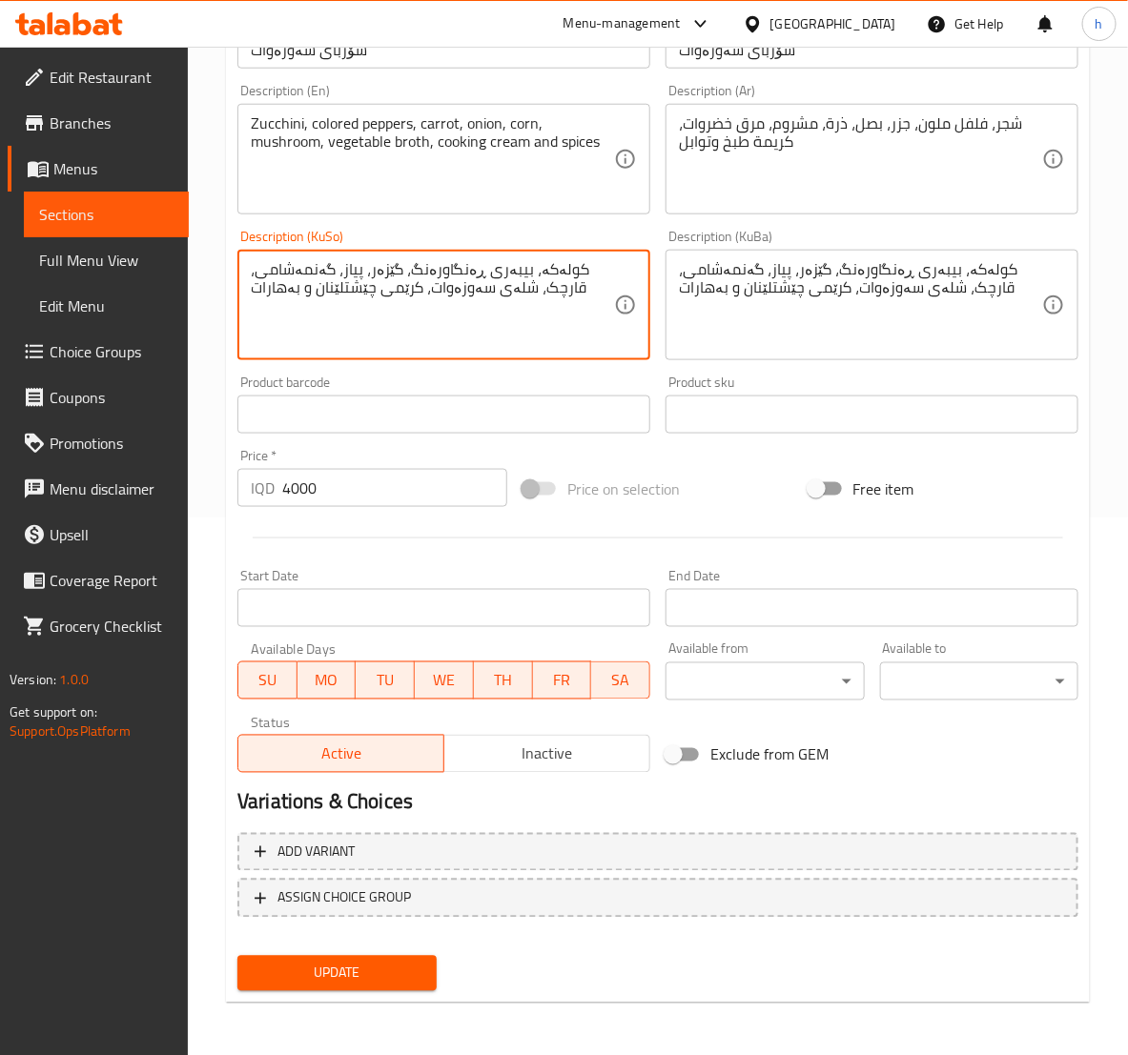
type textarea "کولەکە، بیبەری ڕەنگاورەنگ، گێزەر، پیاز، گەنمەشامی، قارچک، شلەی سەوزەوات، کرێمی …"
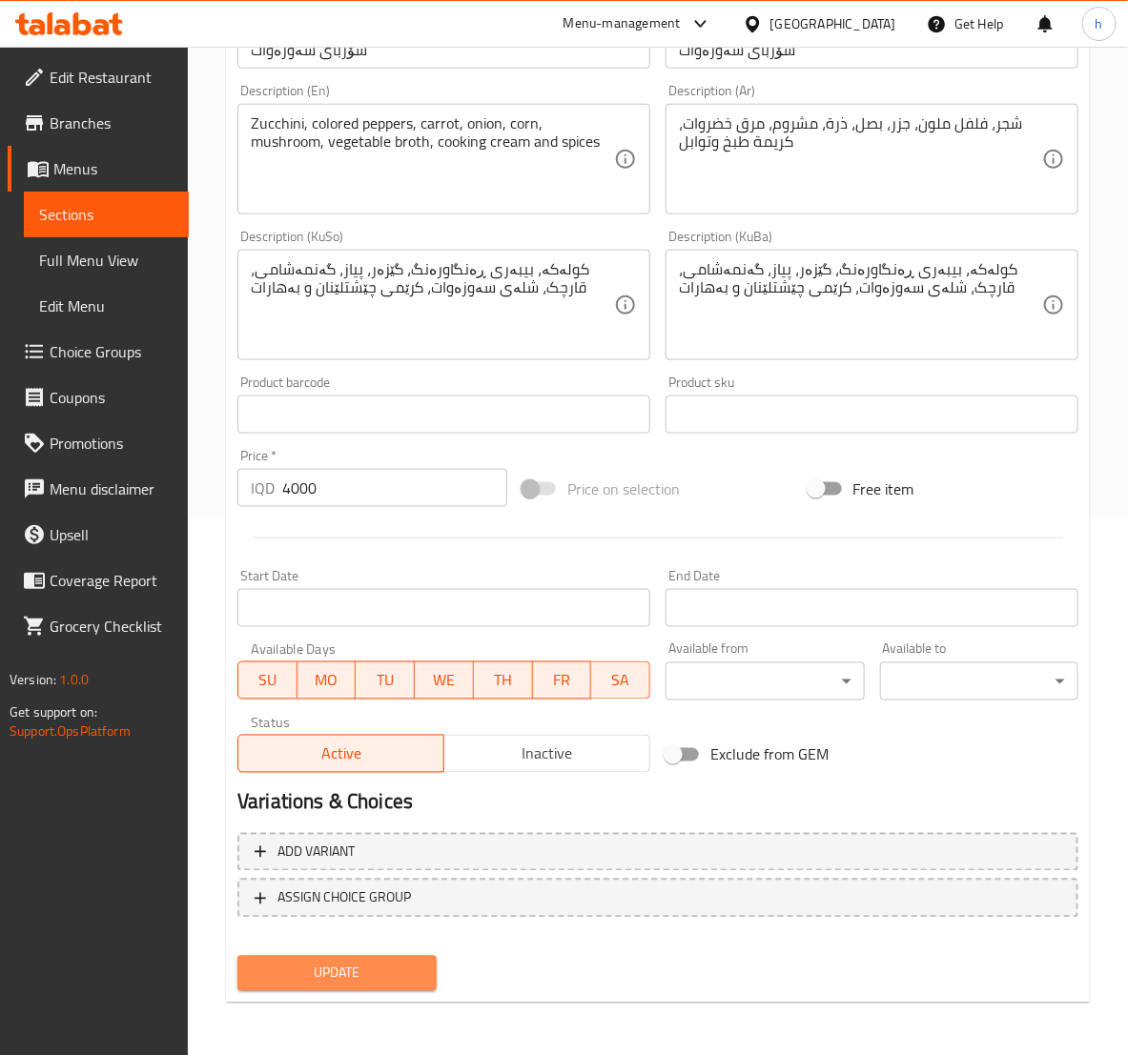
click at [403, 965] on span "Update" at bounding box center [337, 974] width 168 height 24
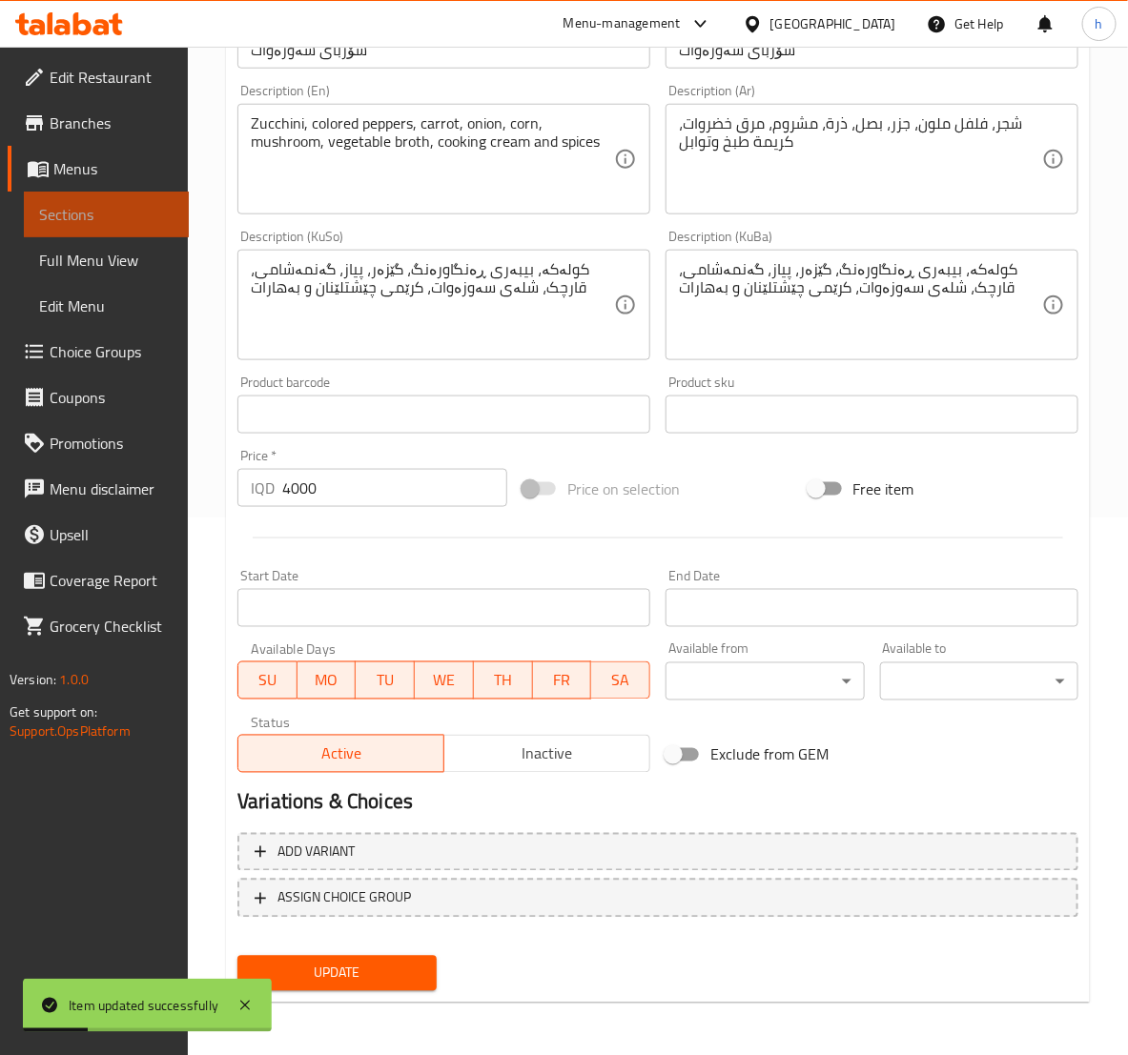
click at [143, 210] on span "Sections" at bounding box center [106, 214] width 134 height 23
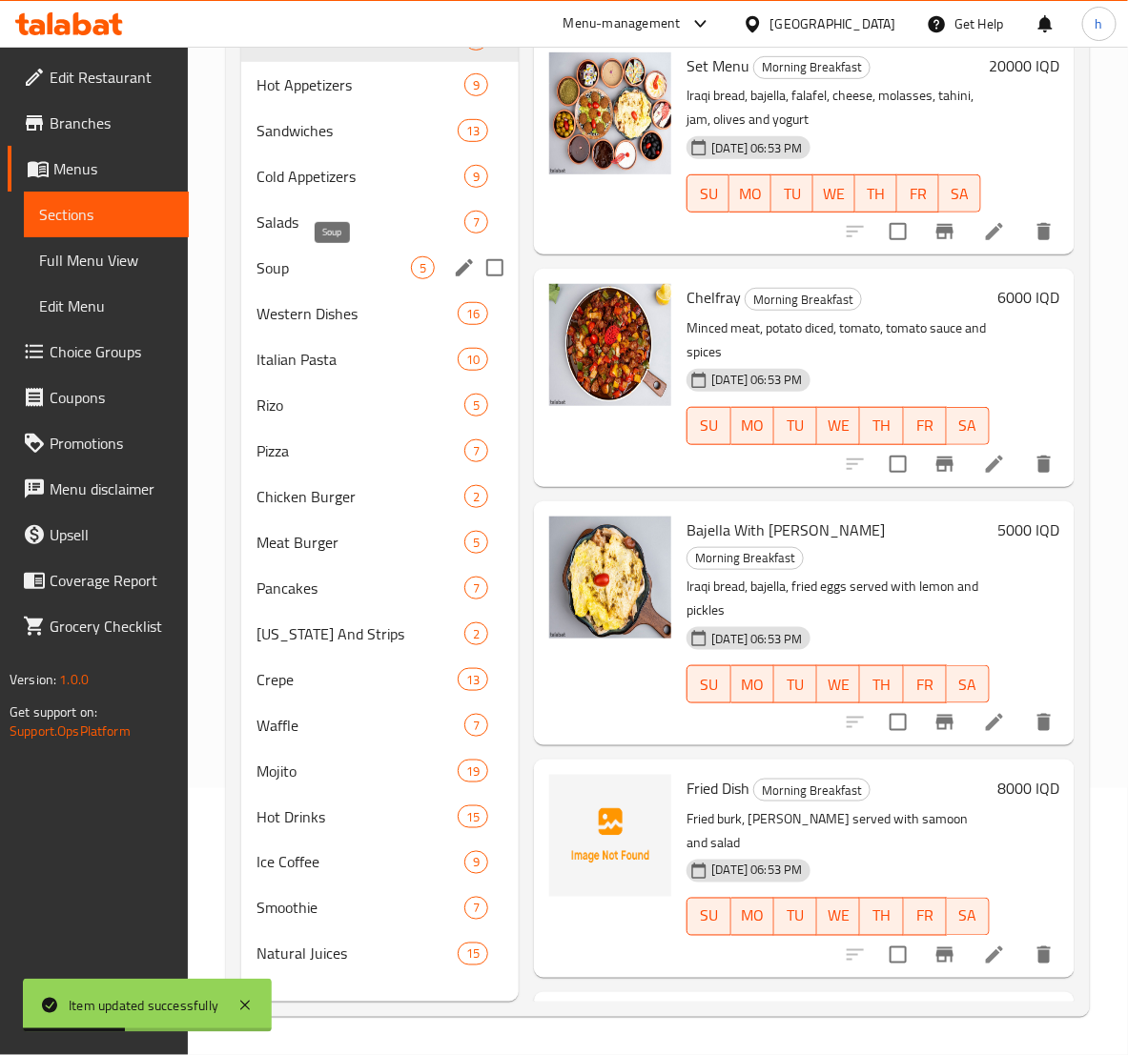
click at [310, 258] on span "Soup" at bounding box center [333, 267] width 154 height 23
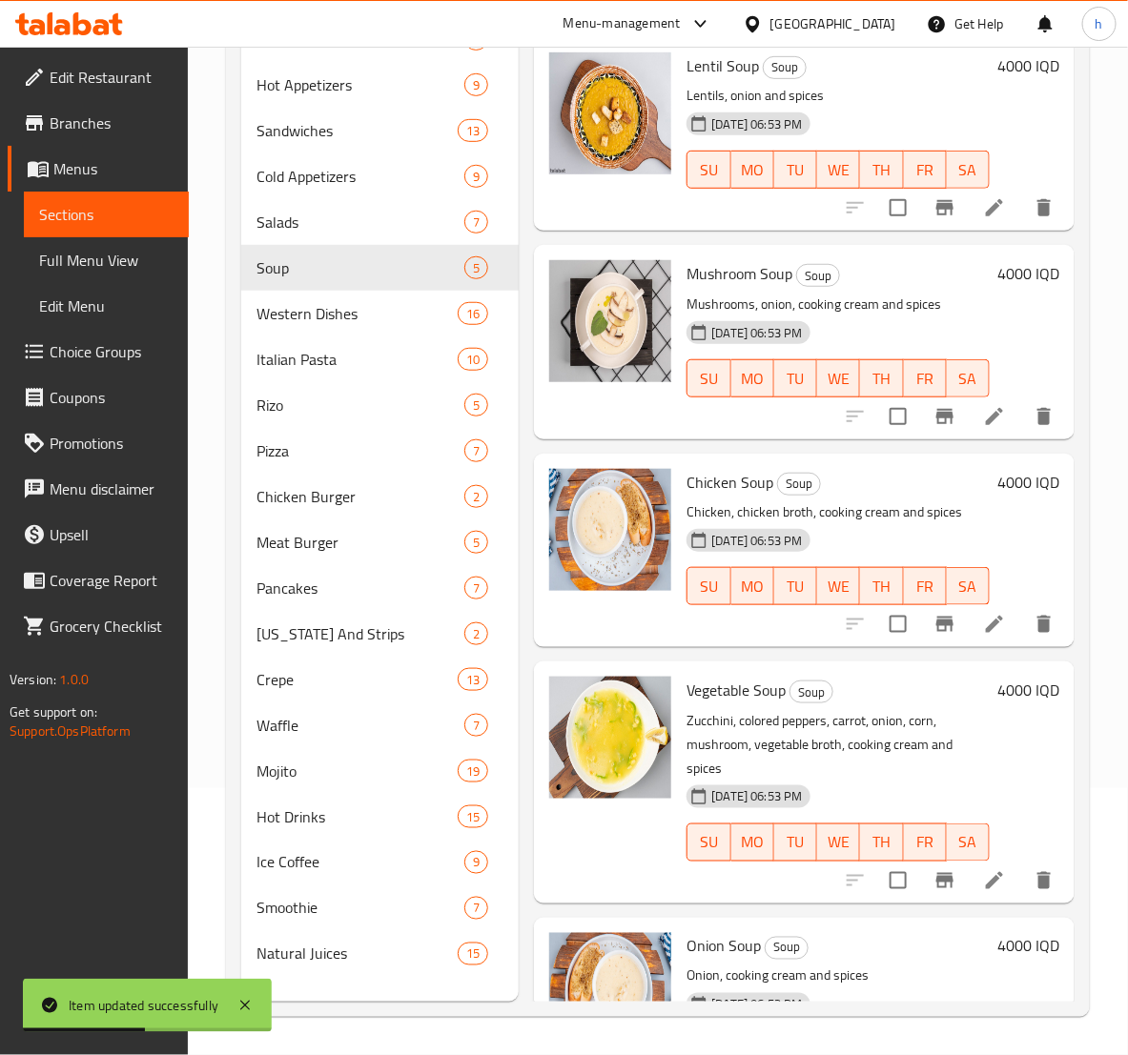
scroll to position [130, 0]
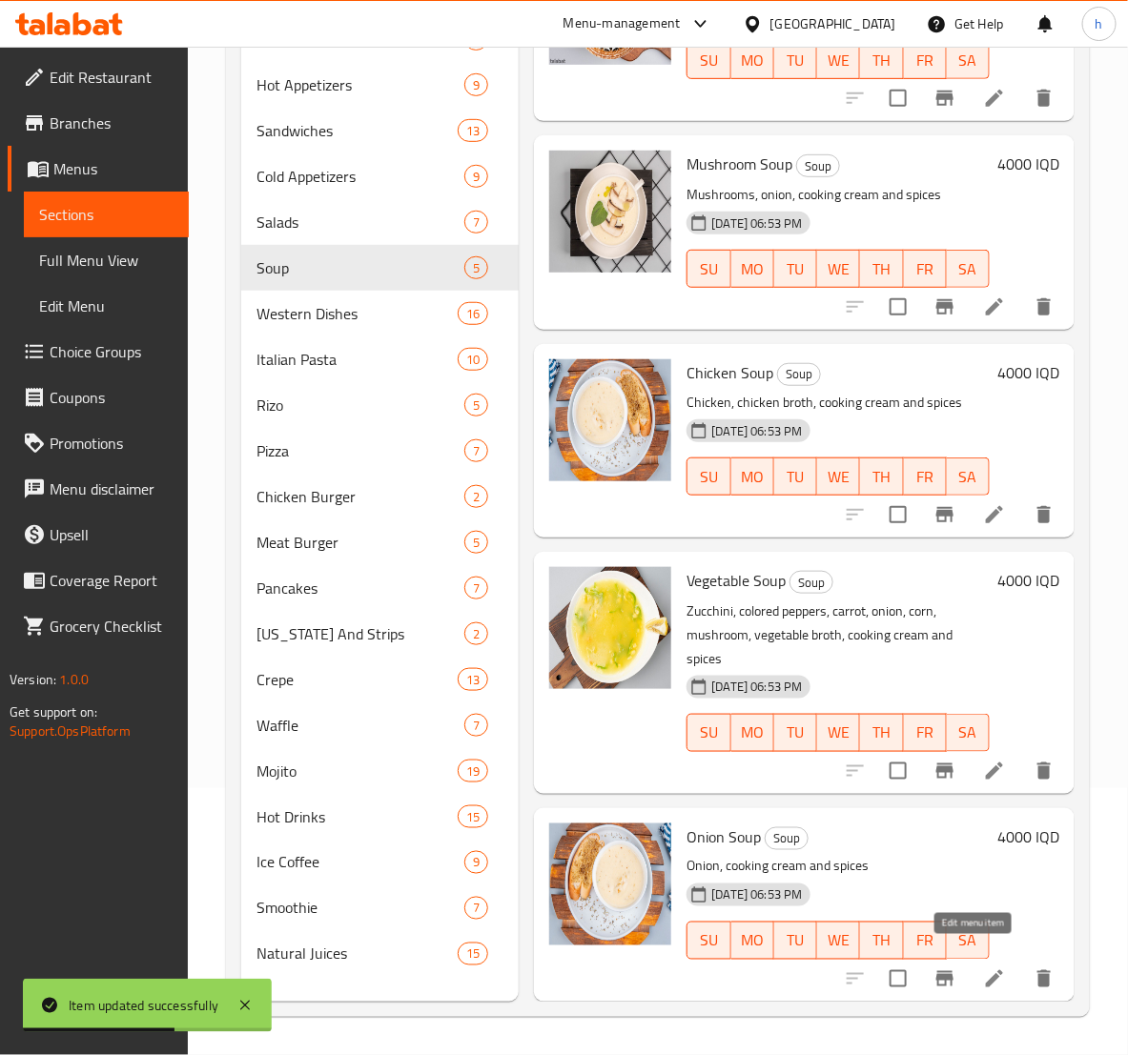
click at [983, 967] on icon at bounding box center [994, 978] width 23 height 23
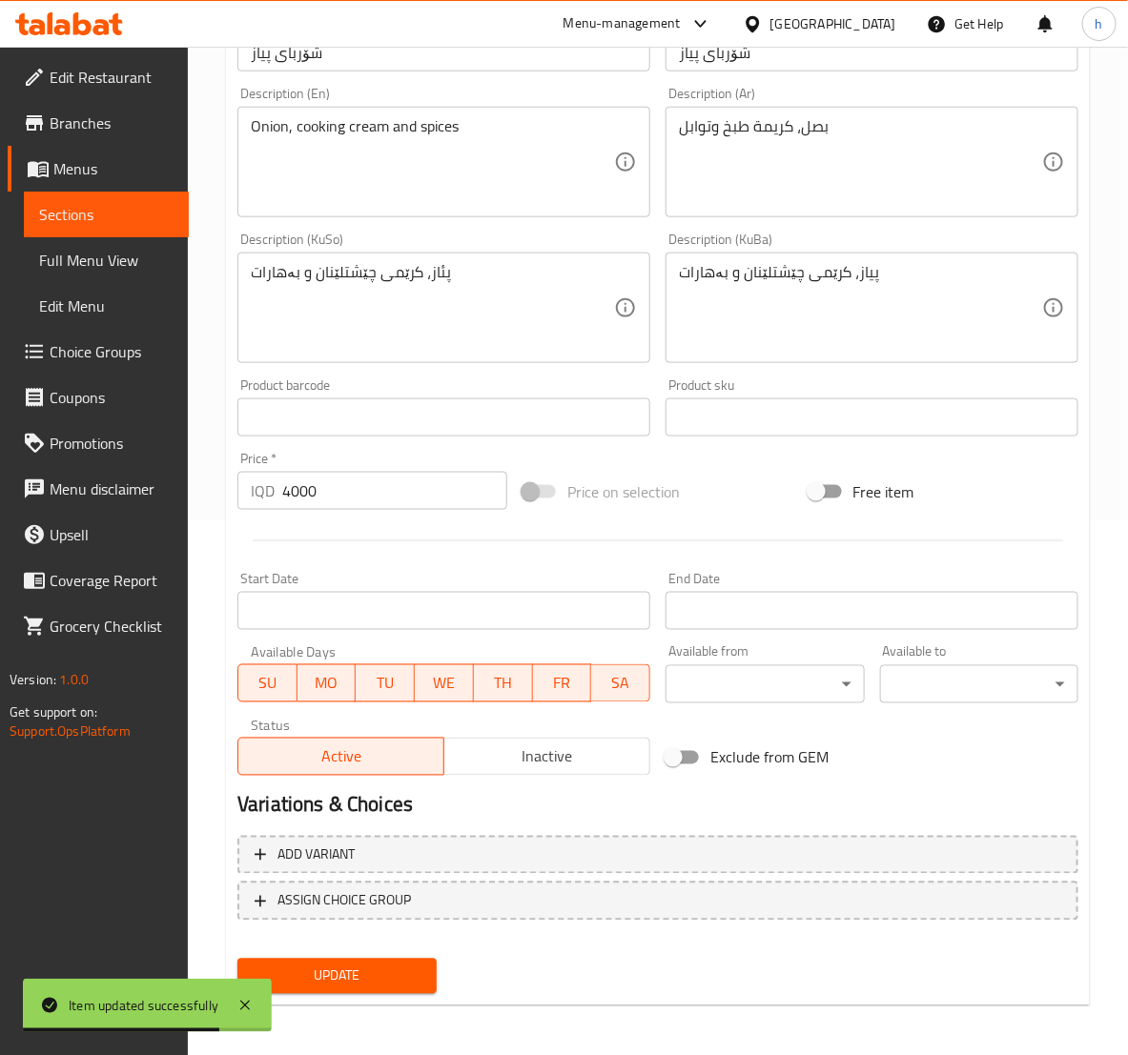
scroll to position [538, 0]
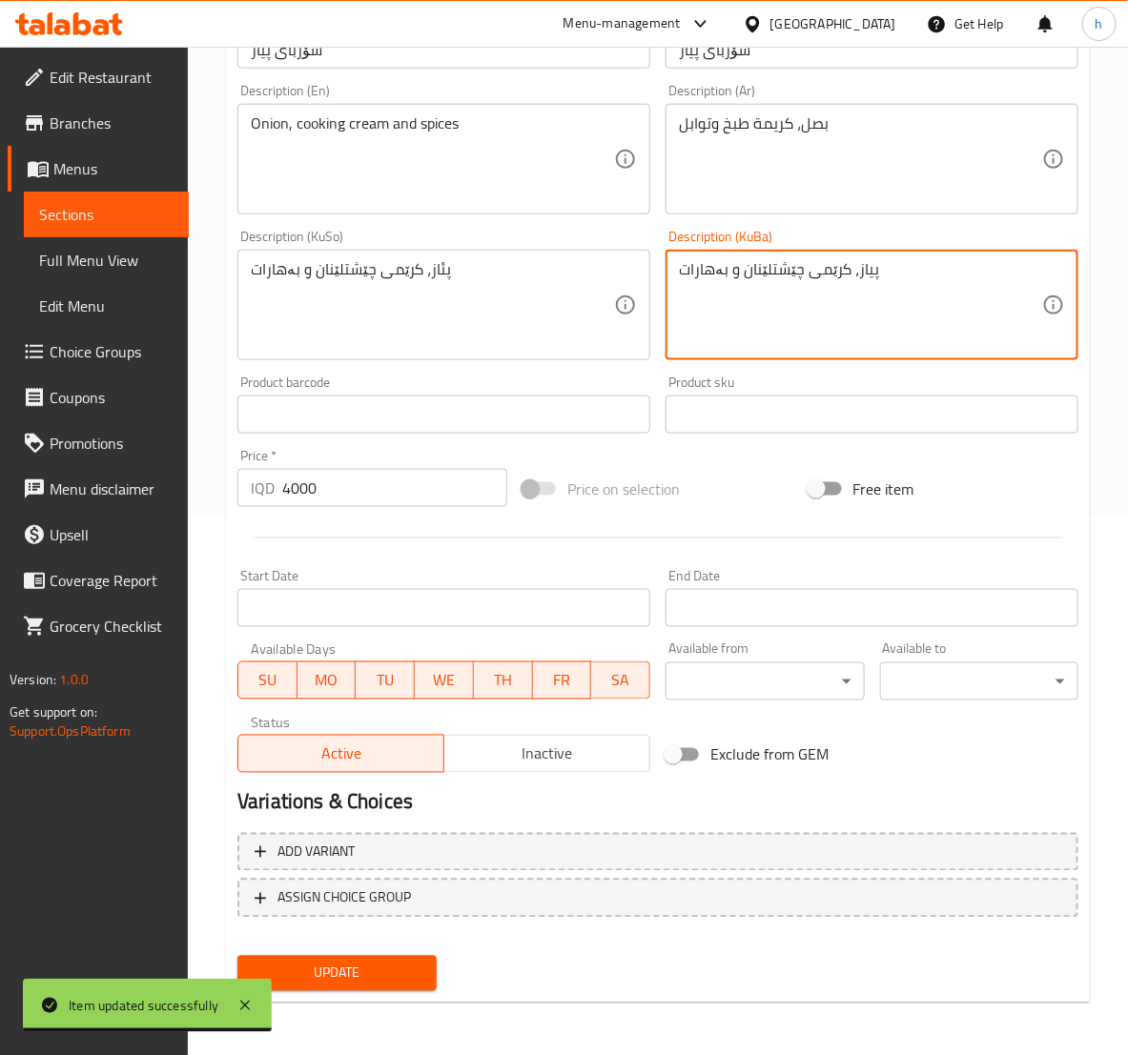
click at [793, 269] on textarea "پیاز، کرێمی چێشتلێنان و بەهارات" at bounding box center [860, 305] width 363 height 91
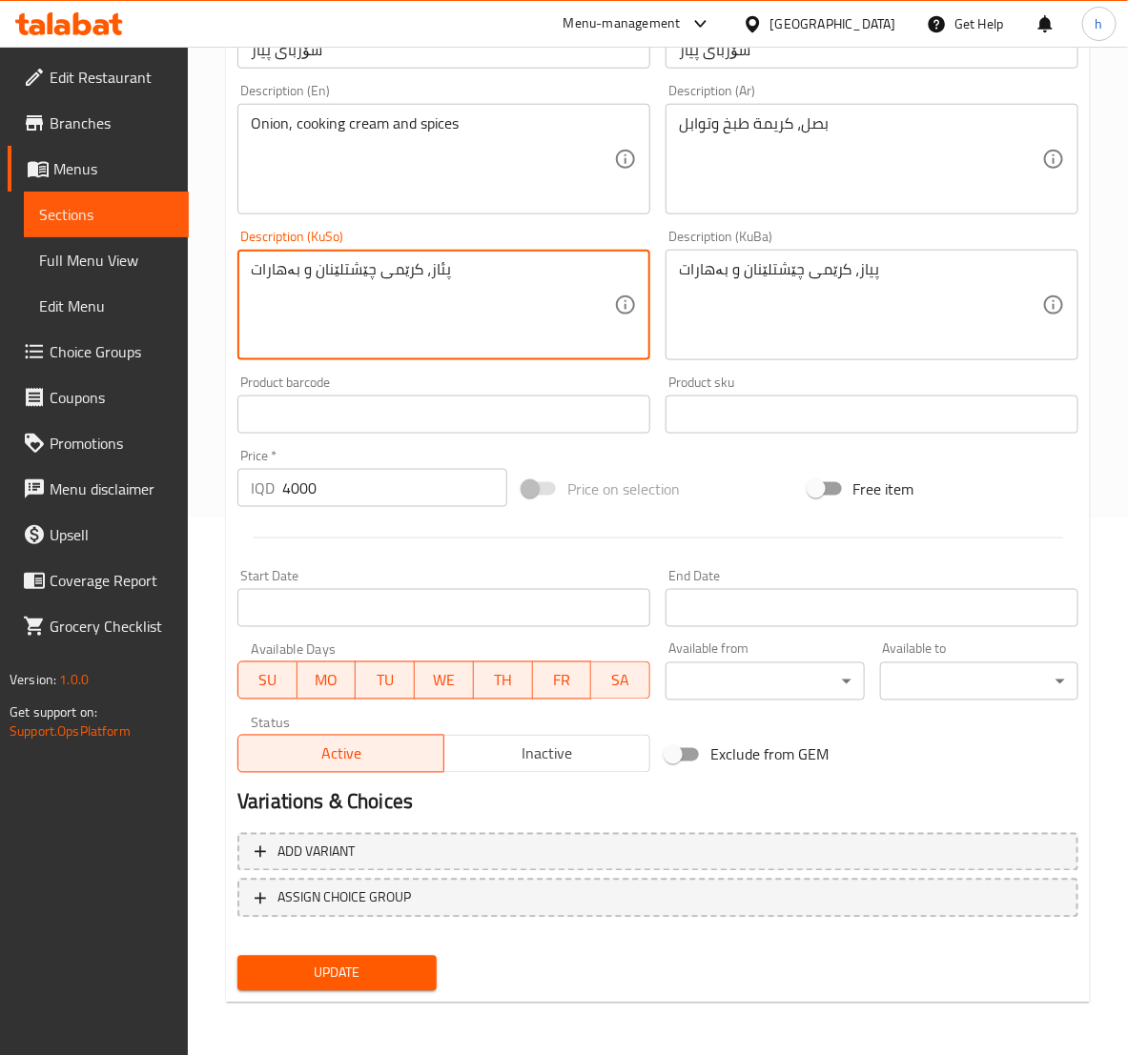
click at [484, 284] on textarea "پئاز، کرێمی چێشتلێنان و بەهارات" at bounding box center [432, 305] width 363 height 91
paste textarea "ی"
type textarea "پیاز، کرێمی چێشتلێنان و بەهارات"
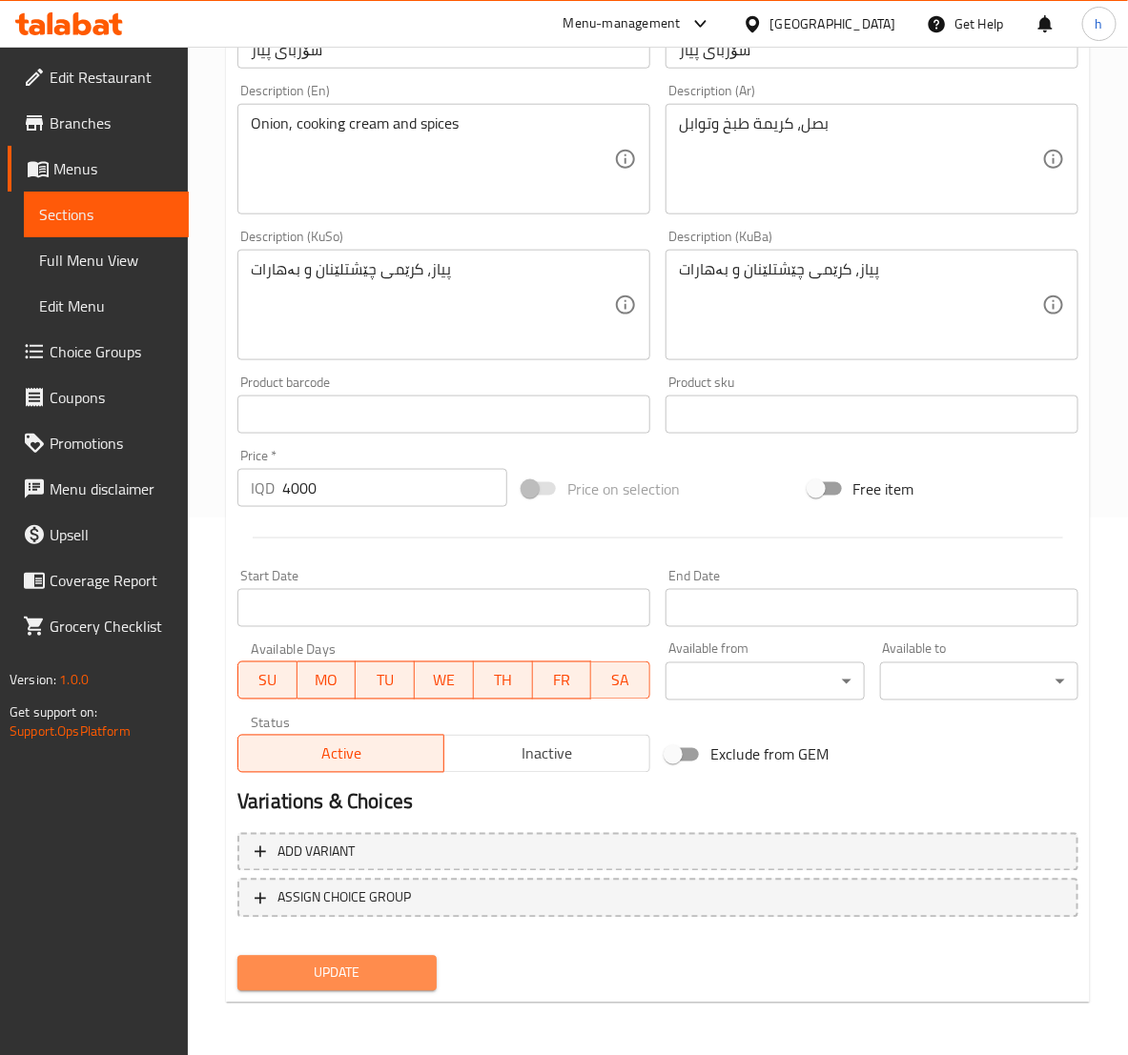
click at [404, 970] on span "Update" at bounding box center [337, 974] width 168 height 24
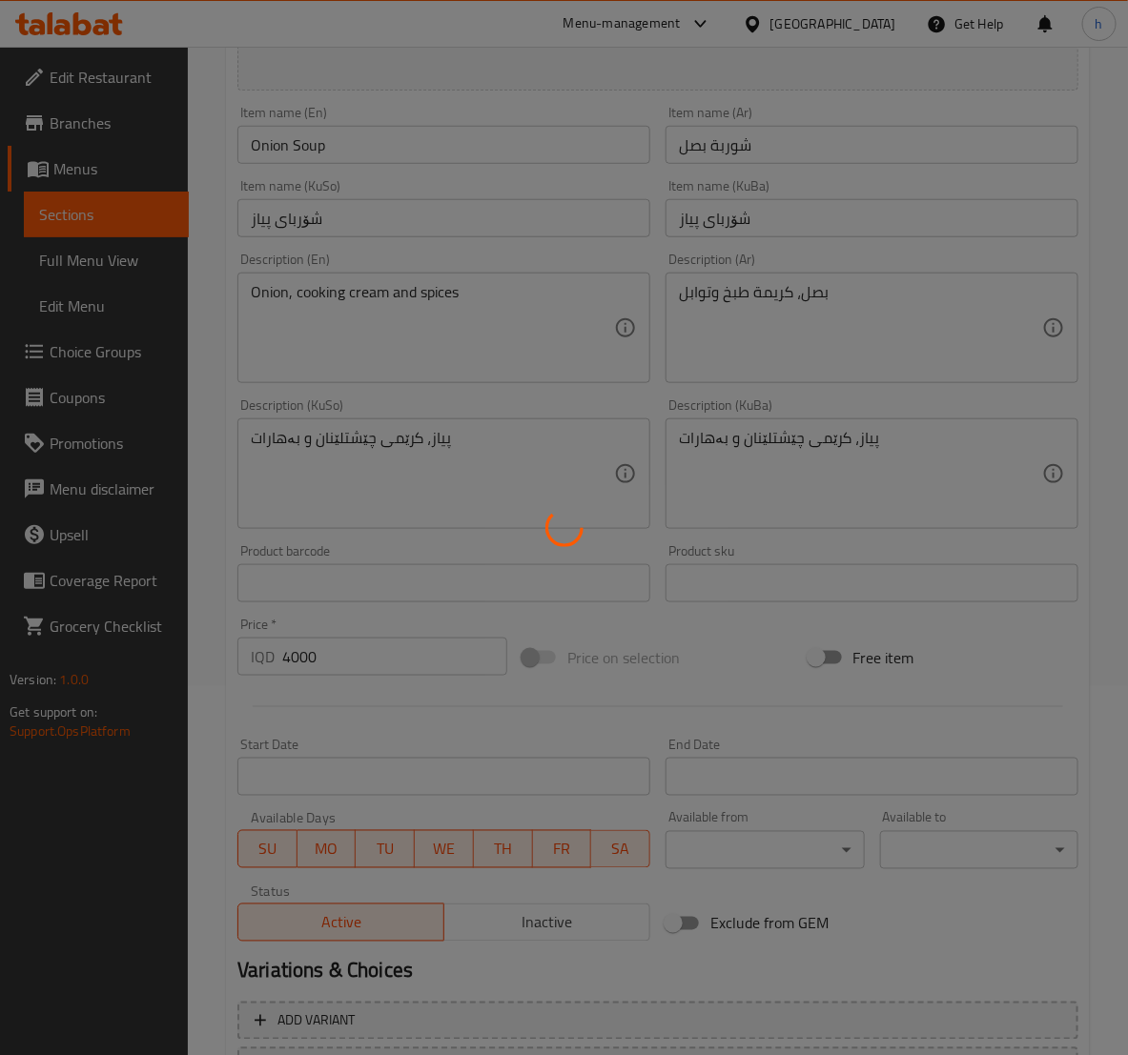
scroll to position [298, 0]
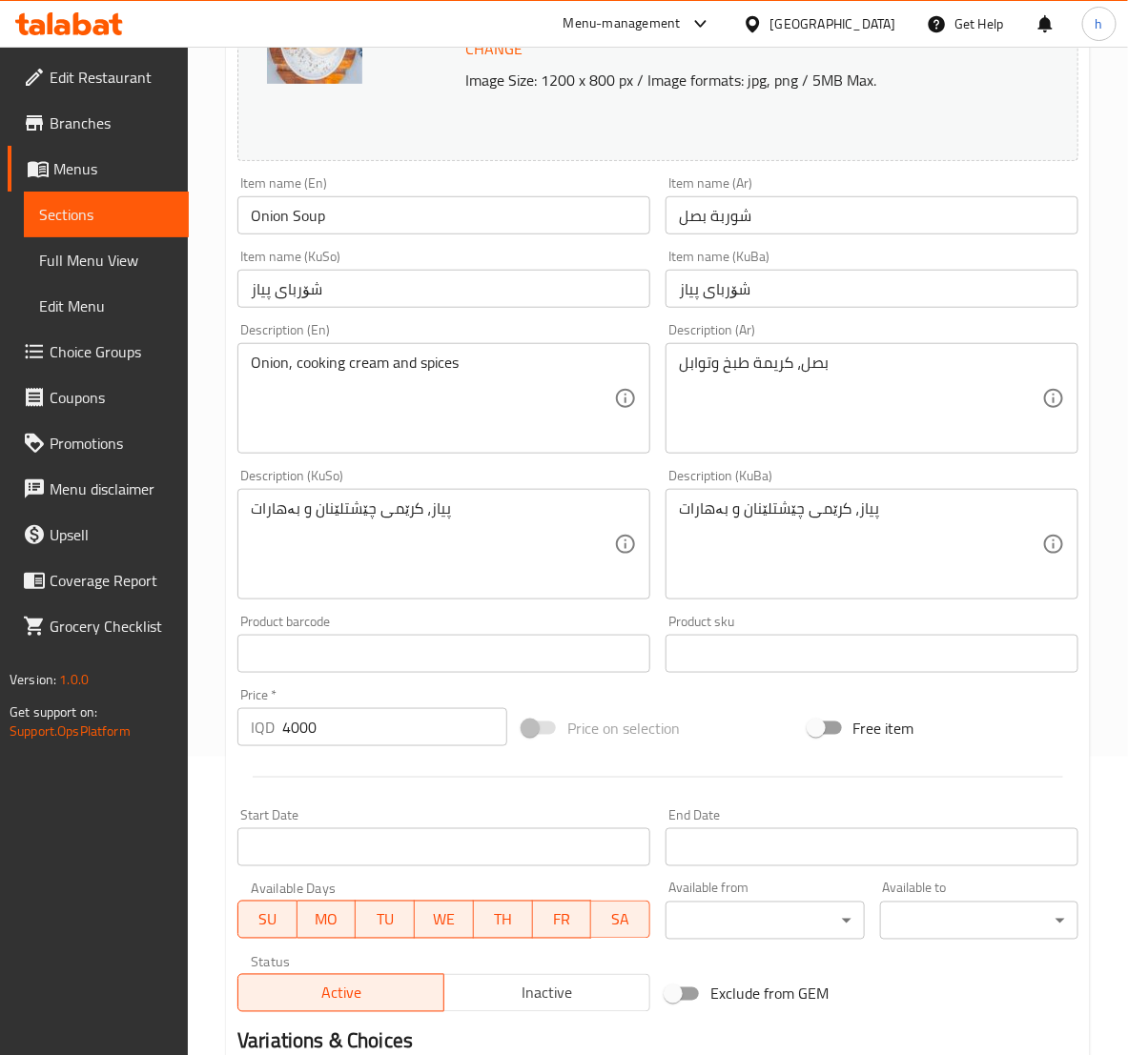
click at [109, 193] on link "Sections" at bounding box center [106, 215] width 165 height 46
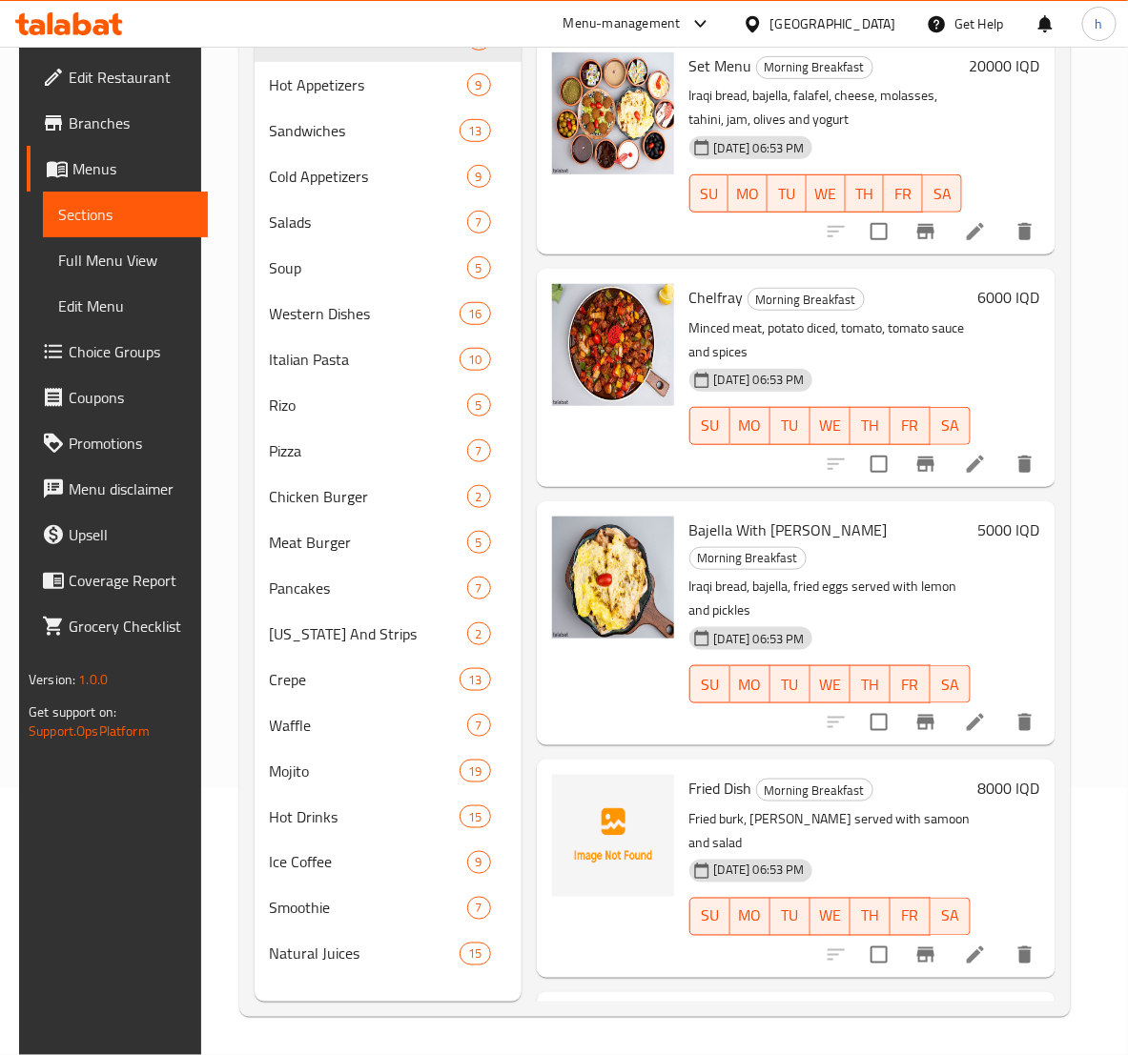
scroll to position [267, 0]
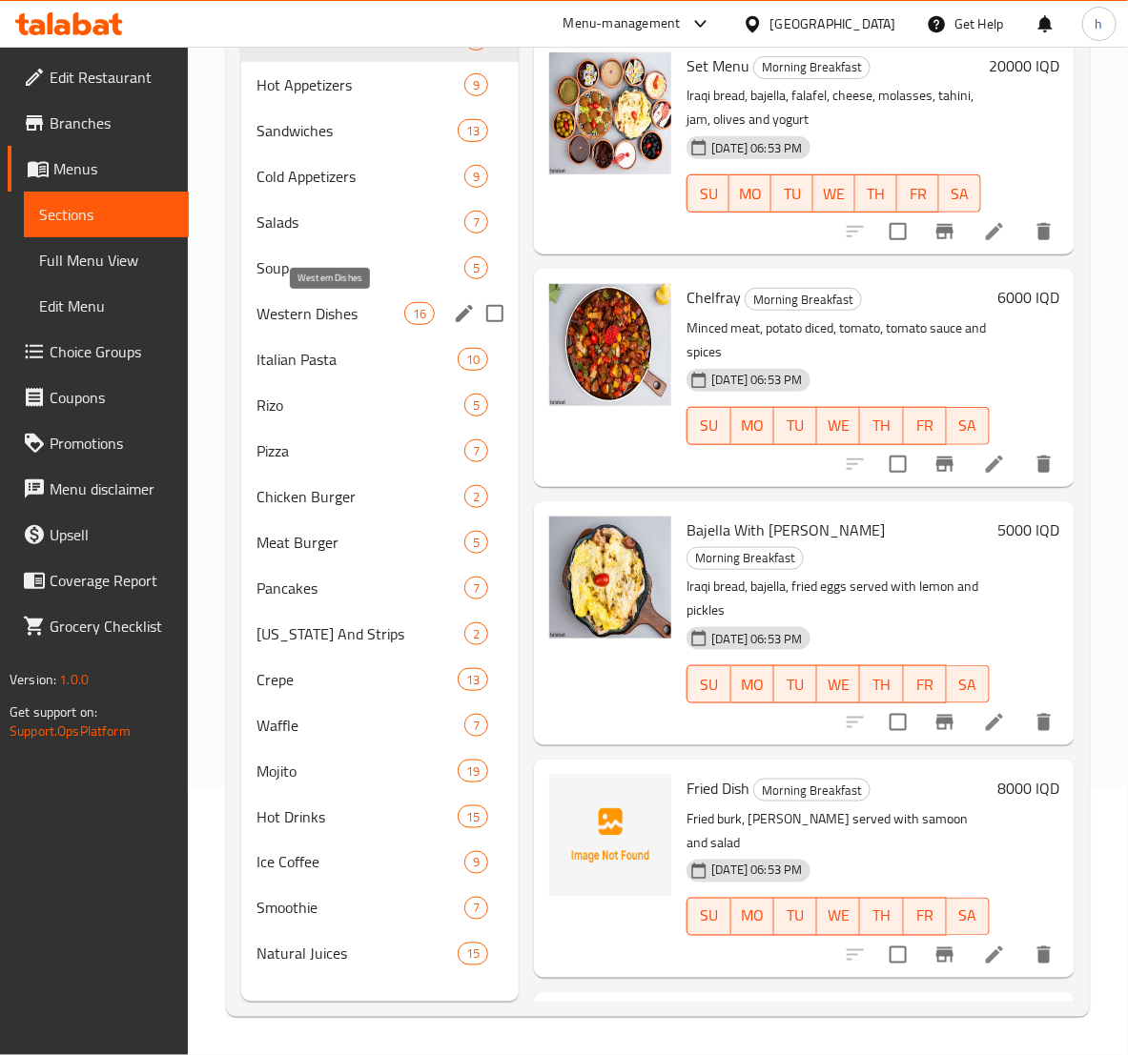
click at [320, 317] on span "Western Dishes" at bounding box center [330, 313] width 148 height 23
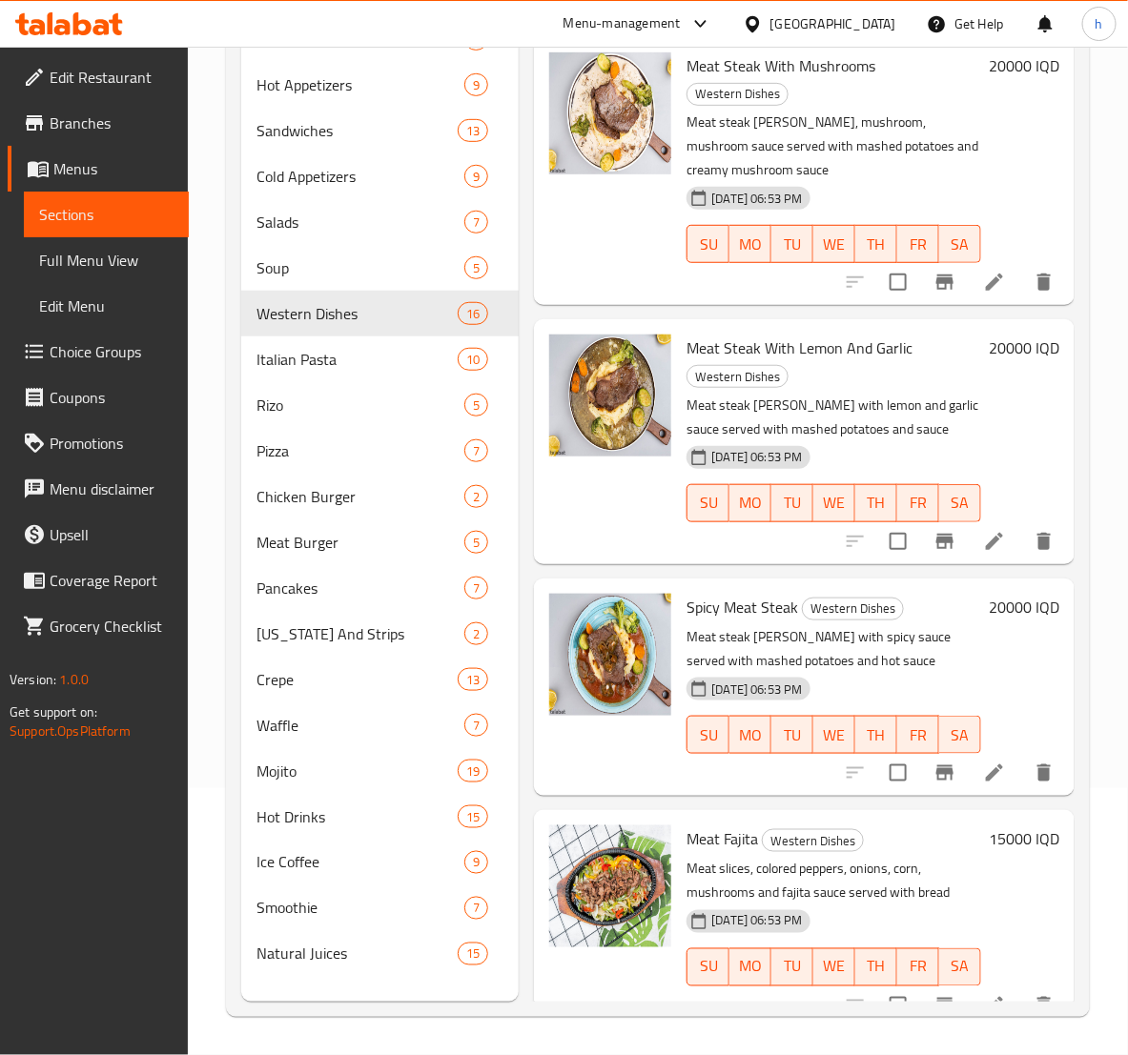
click at [985, 295] on li at bounding box center [993, 282] width 53 height 34
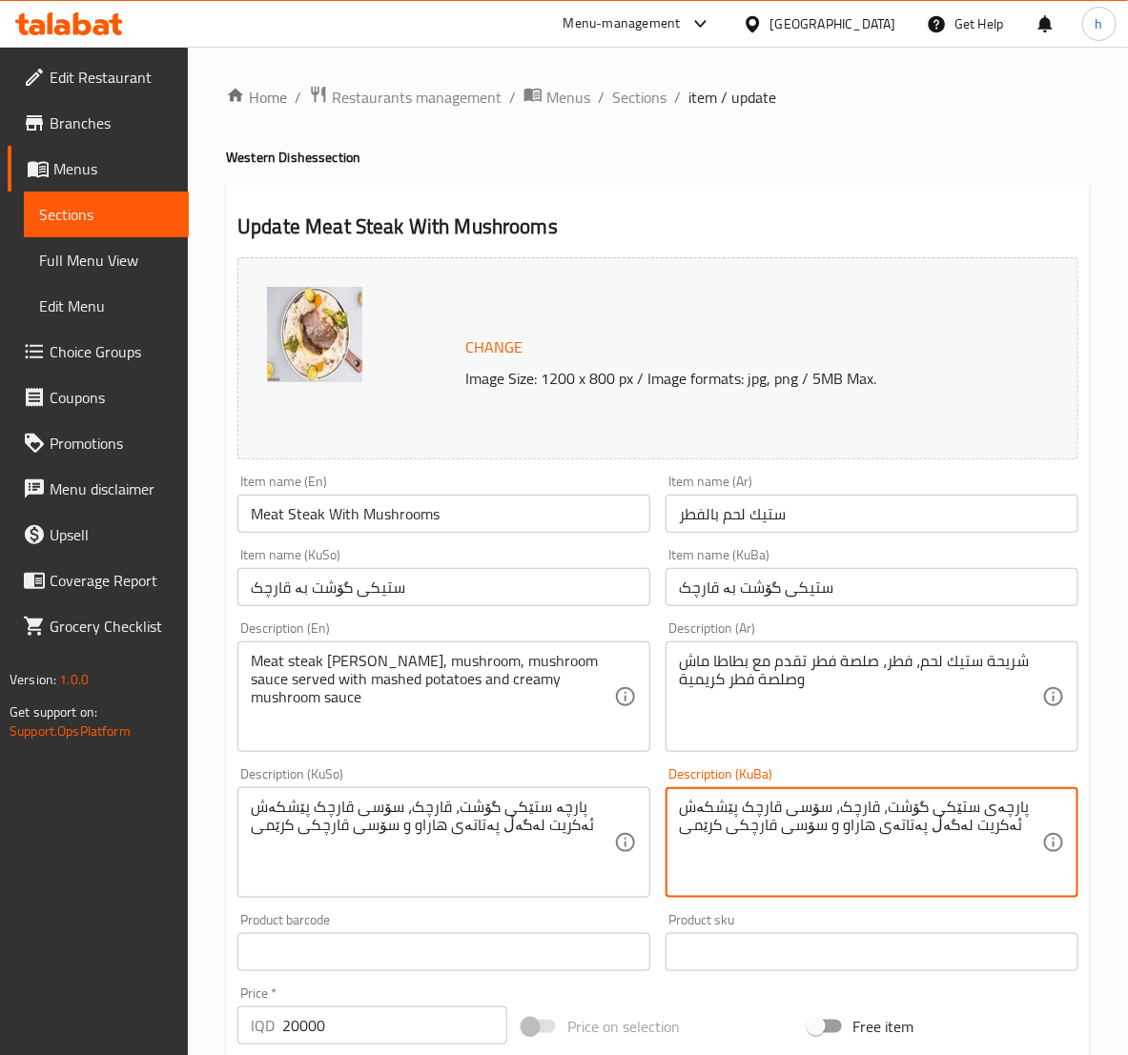
type textarea "پارچەی ستێکی گۆشت، قارچک، سۆسی قارچک پێشکەش ئەکریت لەگەڵ پەتاتەی هاراو و سۆسی ق…"
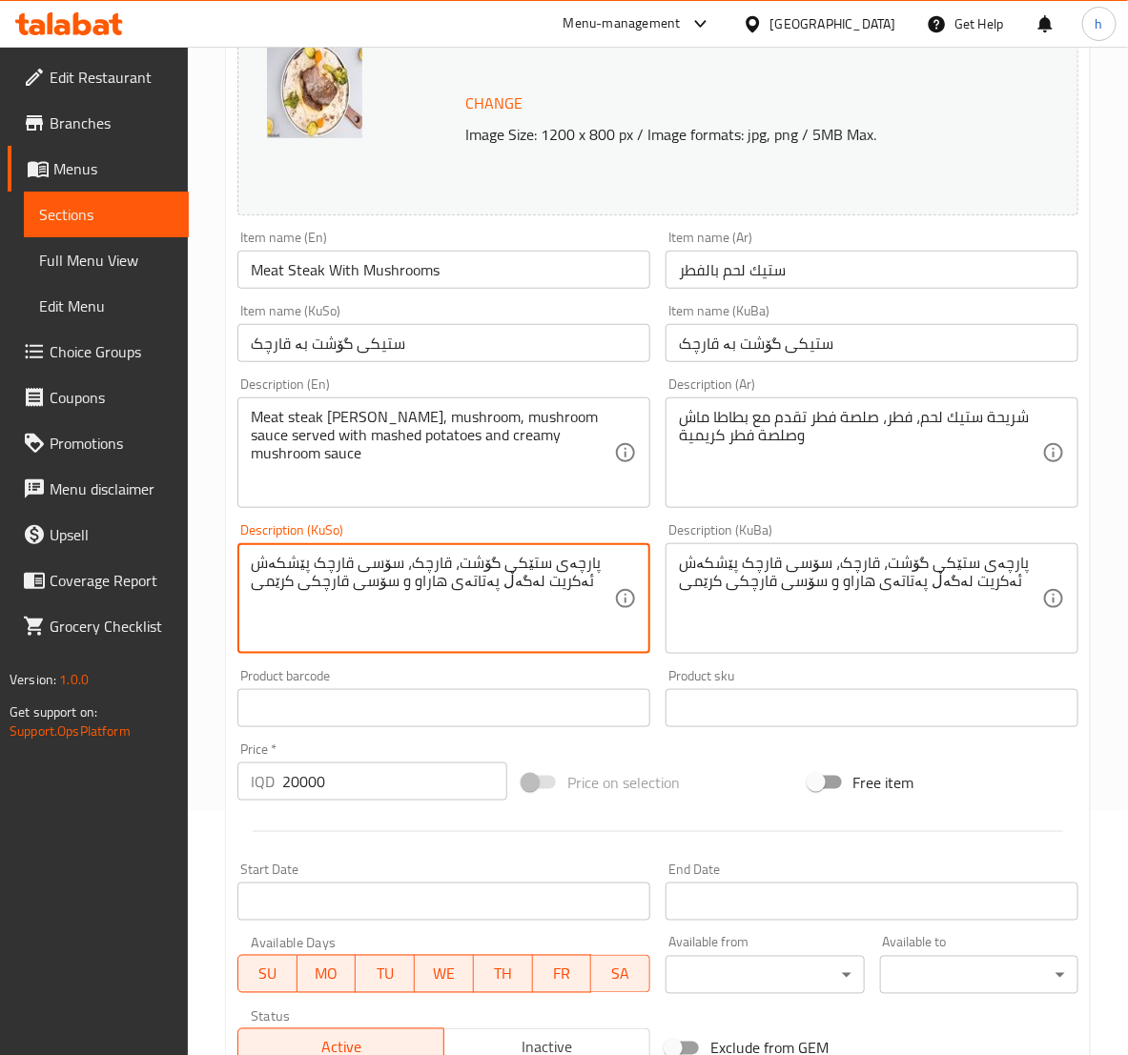
scroll to position [476, 0]
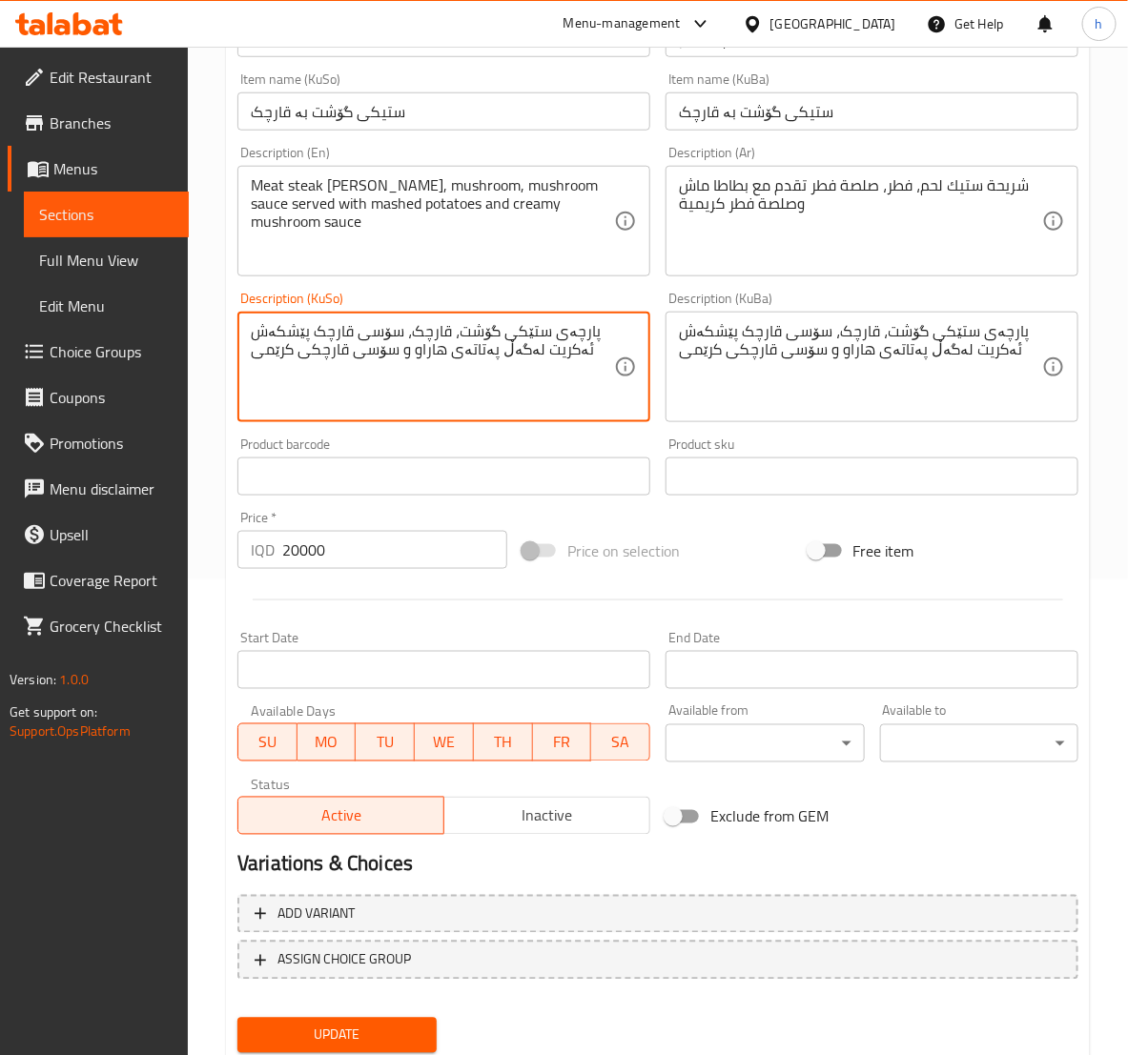
type textarea "پارچەی ستێکی گۆشت، قارچک، سۆسی قارچک پێشکەش ئەکریت لەگەڵ پەتاتەی هاراو و سۆسی ق…"
drag, startPoint x: 380, startPoint y: 1032, endPoint x: 386, endPoint y: 1001, distance: 32.0
click at [383, 1025] on span "Update" at bounding box center [337, 1036] width 168 height 24
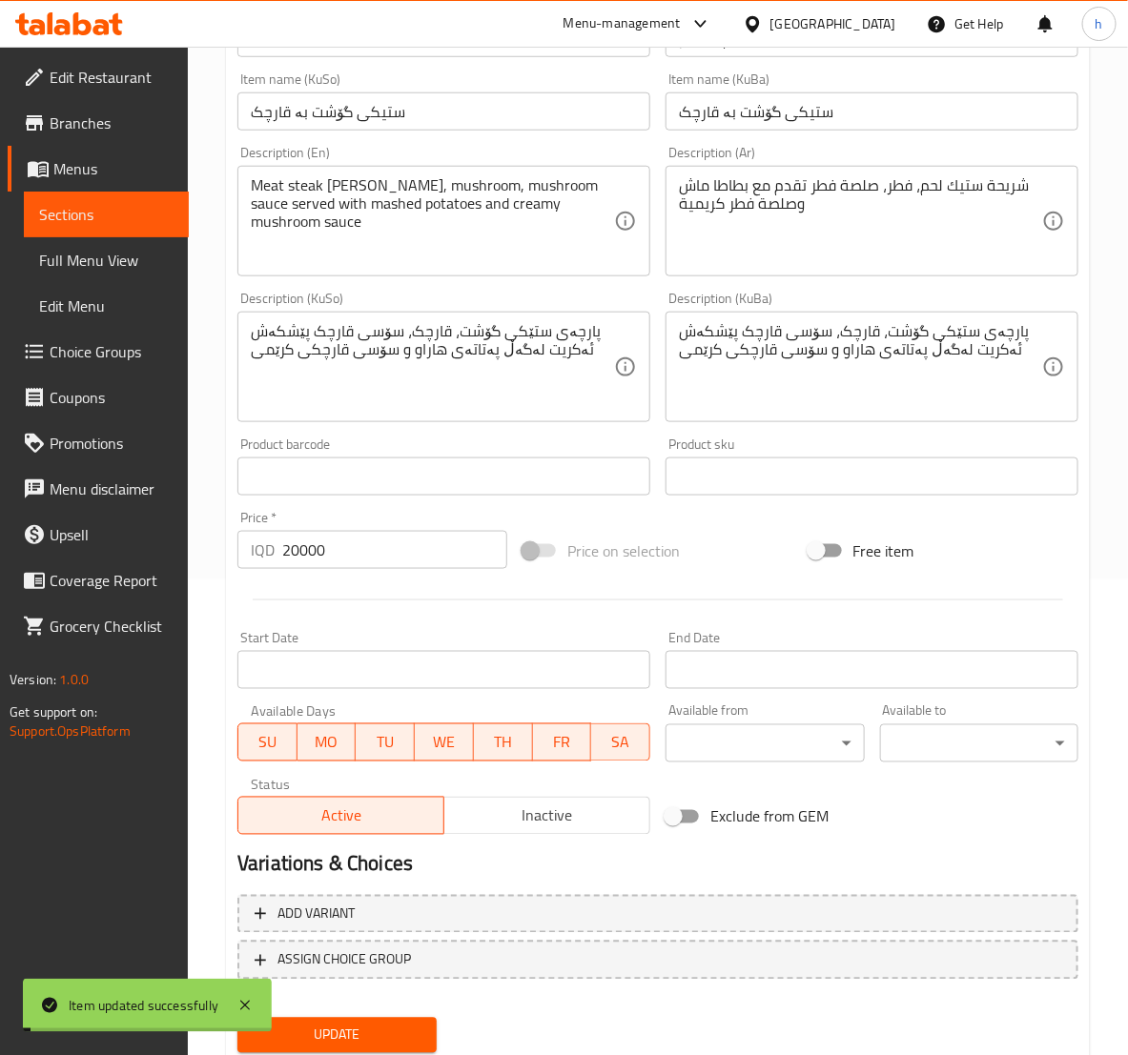
click at [87, 221] on span "Sections" at bounding box center [106, 214] width 134 height 23
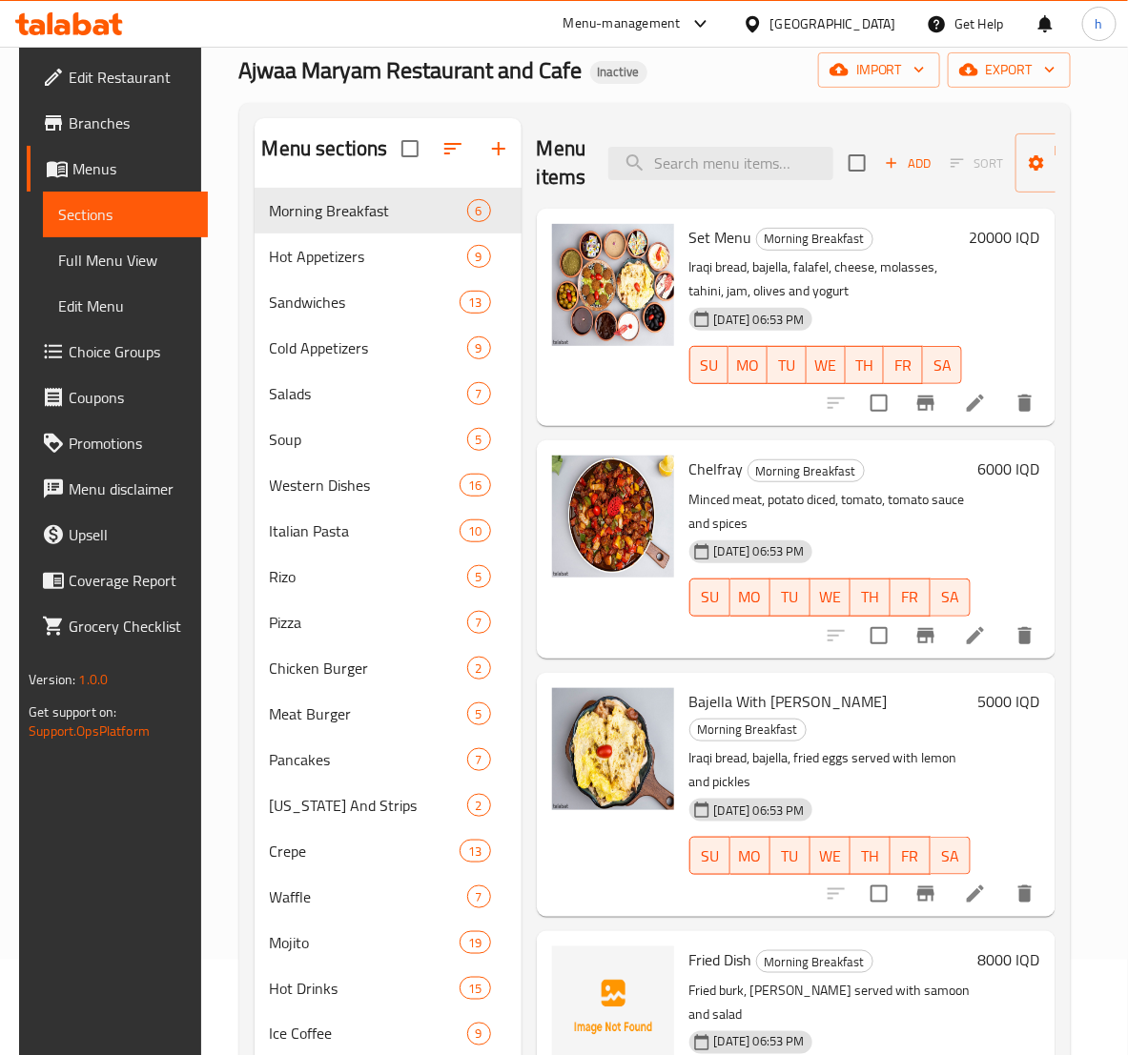
scroll to position [29, 0]
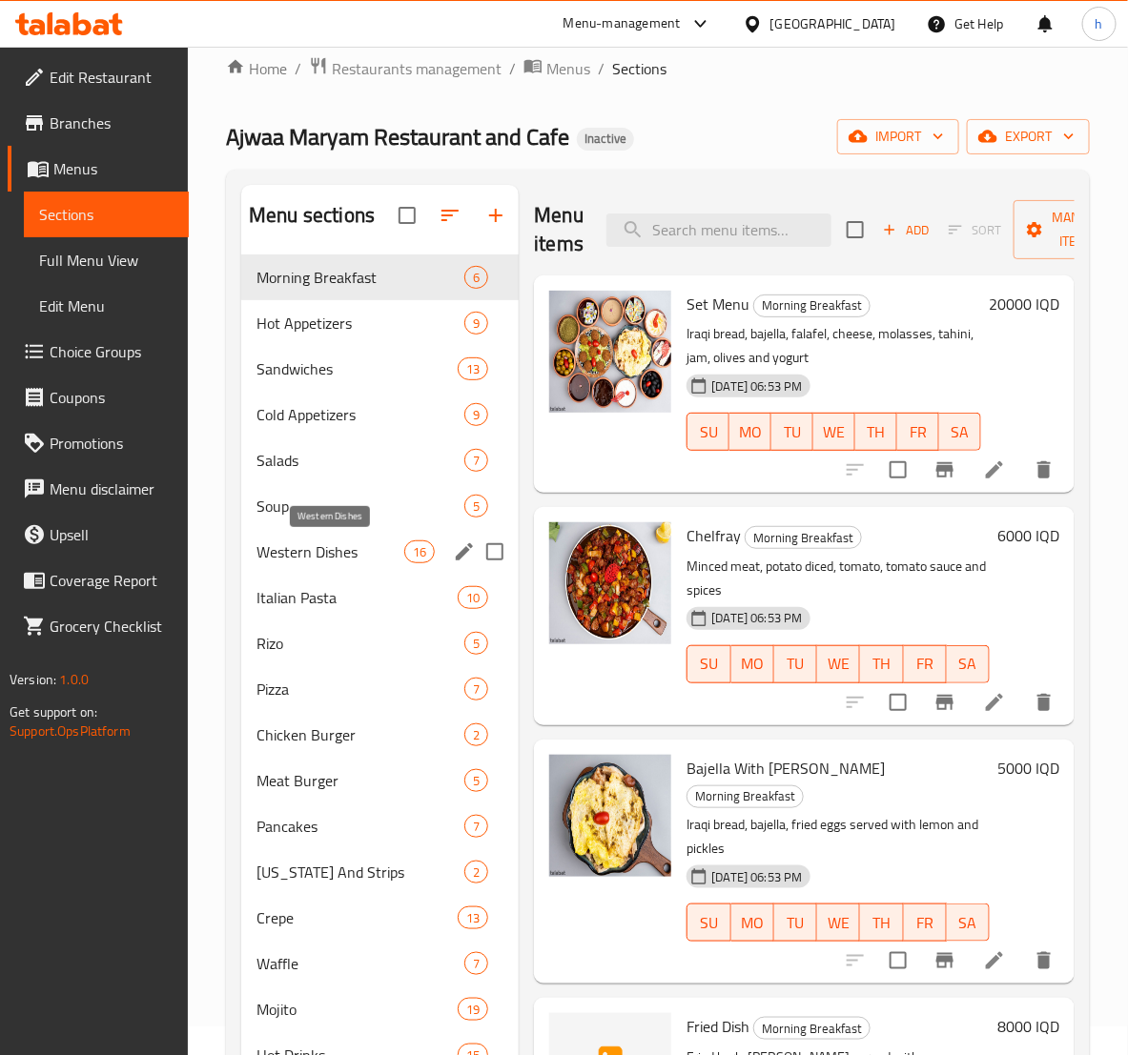
click at [293, 560] on span "Western Dishes" at bounding box center [330, 551] width 148 height 23
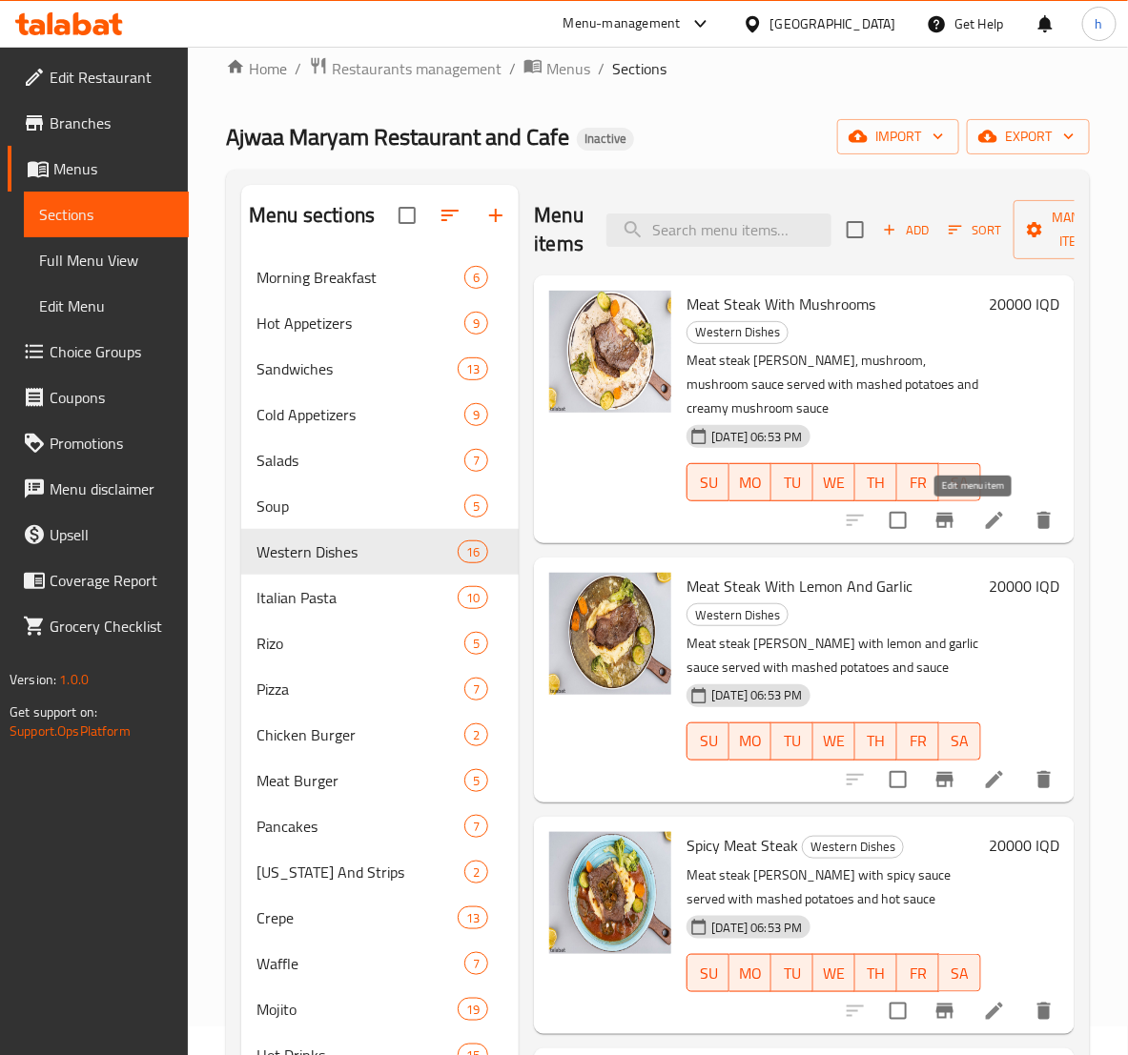
click at [983, 526] on icon at bounding box center [994, 520] width 23 height 23
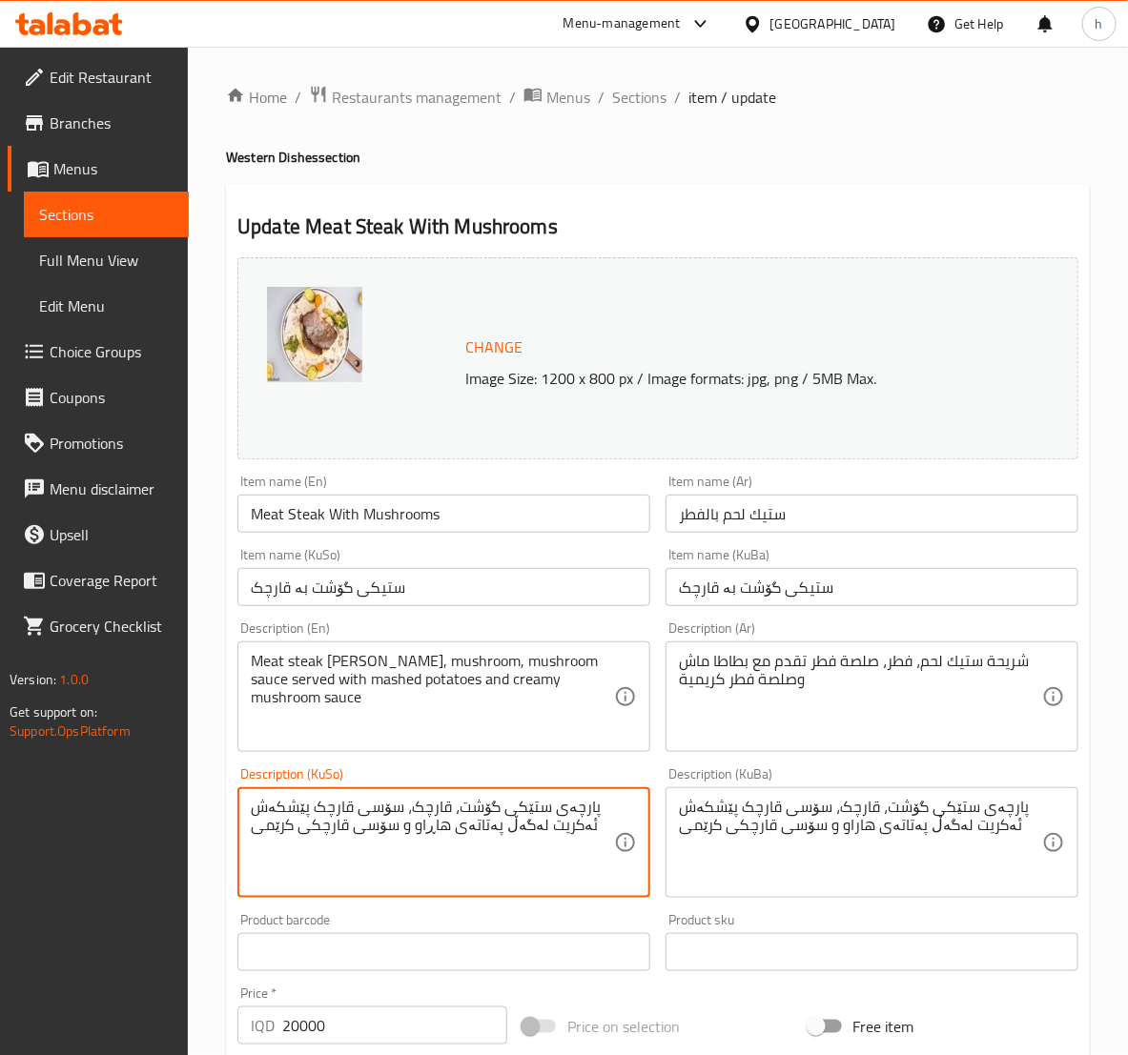
click at [512, 830] on textarea "پارچەی ستێکی گۆشت، قارچک، سۆسی قارچک پێشکەش ئەکریت لەگەڵ پەتاتەی هاڕاو و سۆسی ق…" at bounding box center [432, 843] width 363 height 91
type textarea "پارچەی ستێکی گۆشت، قارچک، سۆسی قارچک پێشکەش ئەکریت لەگەڵ پەتاتەی هاڕاو و سۆسی ق…"
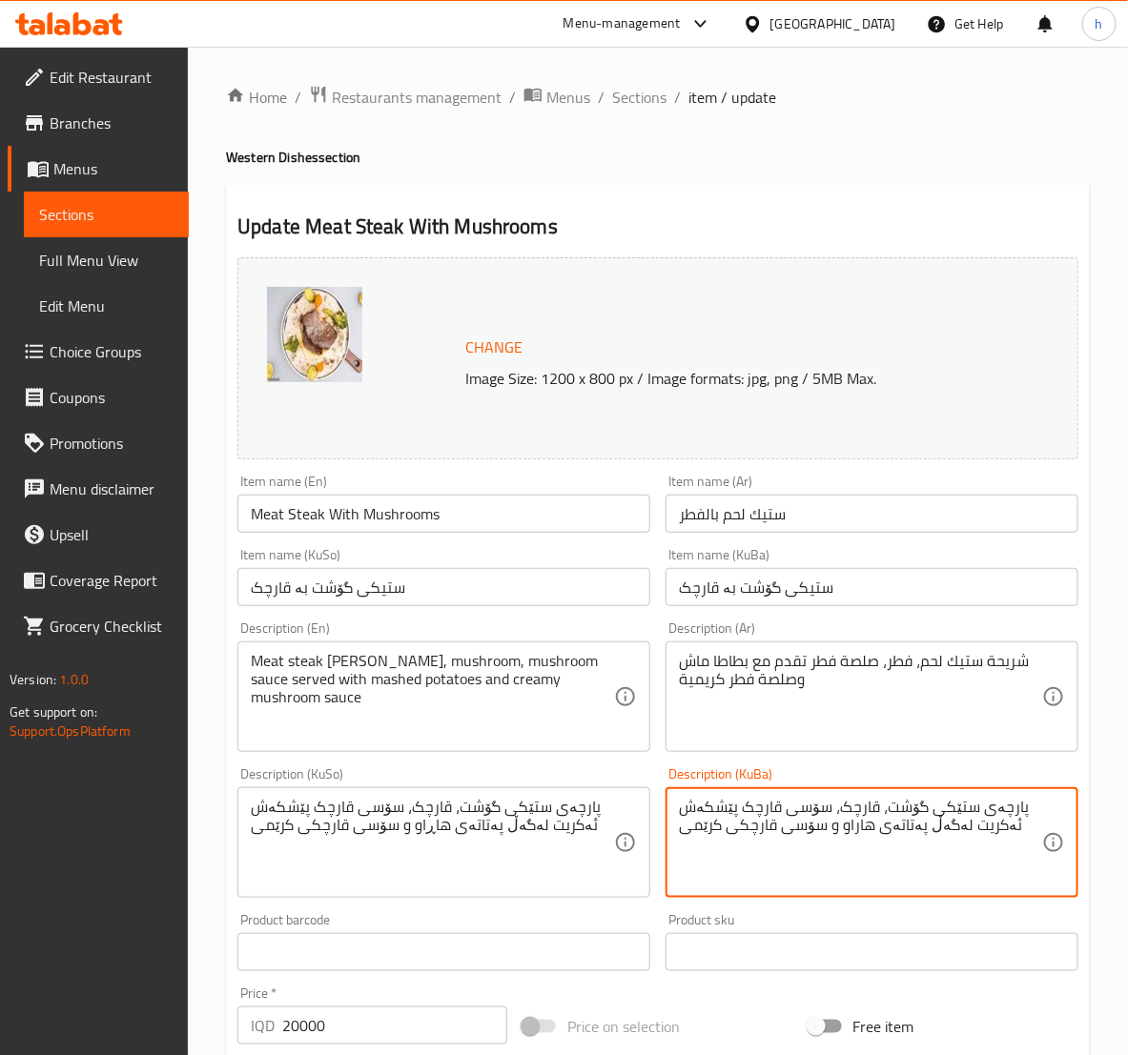
click at [767, 819] on textarea "پارچەی ستێکی گۆشت، قارچک، سۆسی قارچک پێشکەش ئەکریت لەگەڵ پەتاتەی هاراو و سۆسی ق…" at bounding box center [860, 843] width 363 height 91
click at [792, 830] on textarea "پارچەی ستێکی گۆشت، قارچک، سۆسی قارچک پێشکەش ئەکریت لەگەڵ پەتاتەی هاراو و سۆسی ق…" at bounding box center [860, 843] width 363 height 91
paste textarea "ڕ"
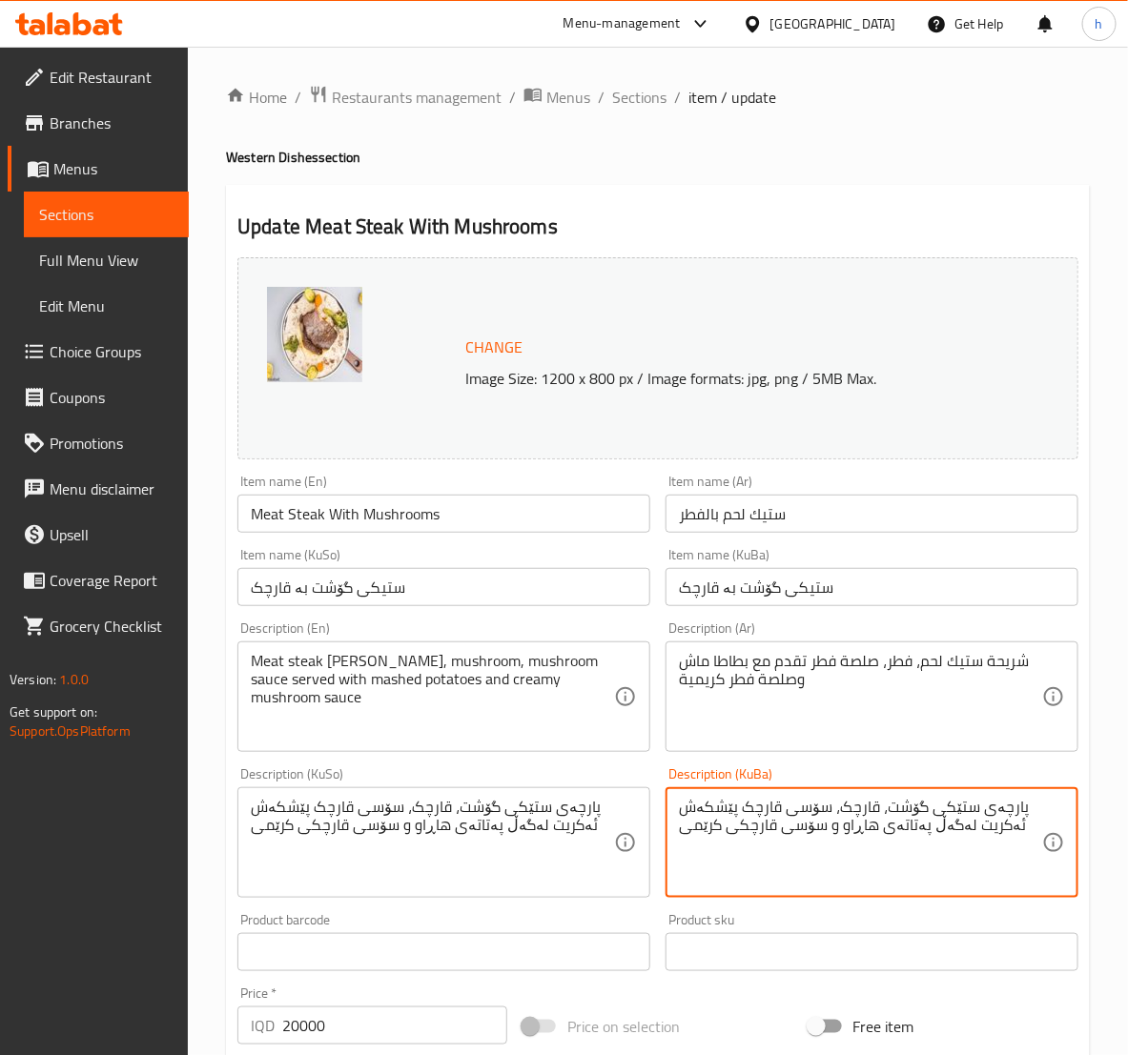
type textarea "پارچەی ستێکی گۆشت، قارچک، سۆسی قارچک پێشکەش ئەکریت لەگەڵ پەتاتەی هاڕاو و سۆسی ق…"
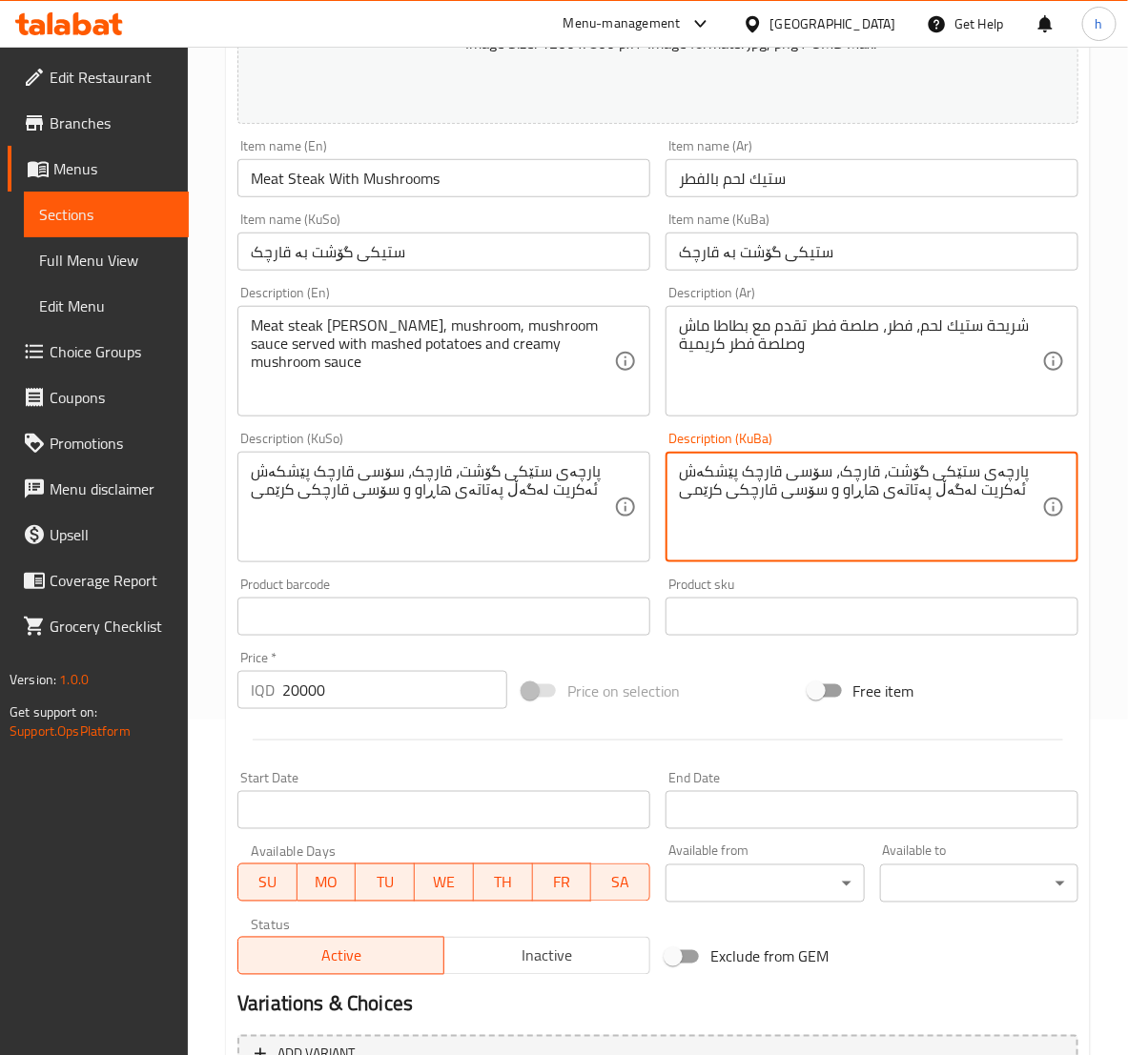
scroll to position [538, 0]
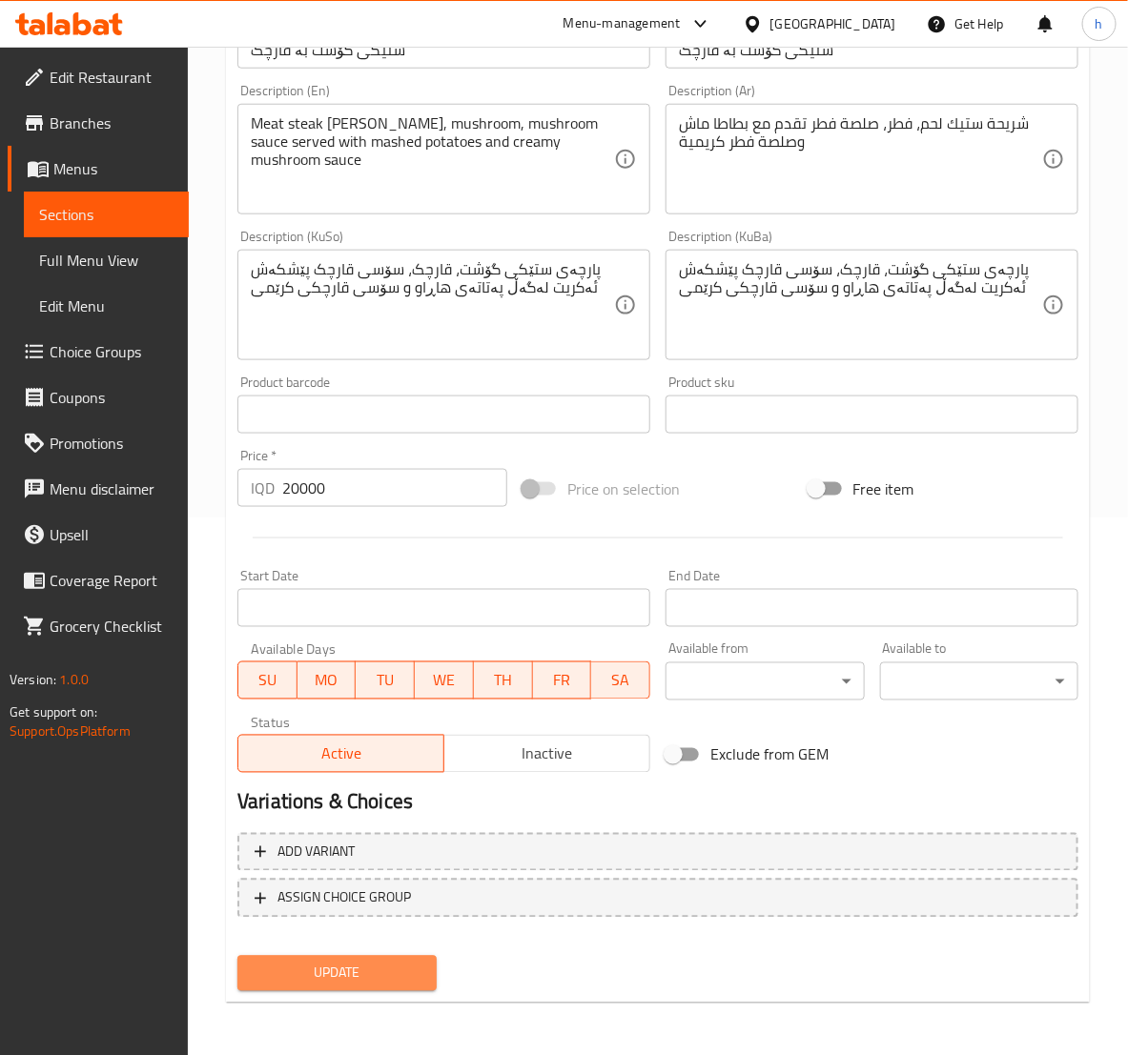
click at [369, 956] on button "Update" at bounding box center [336, 973] width 198 height 35
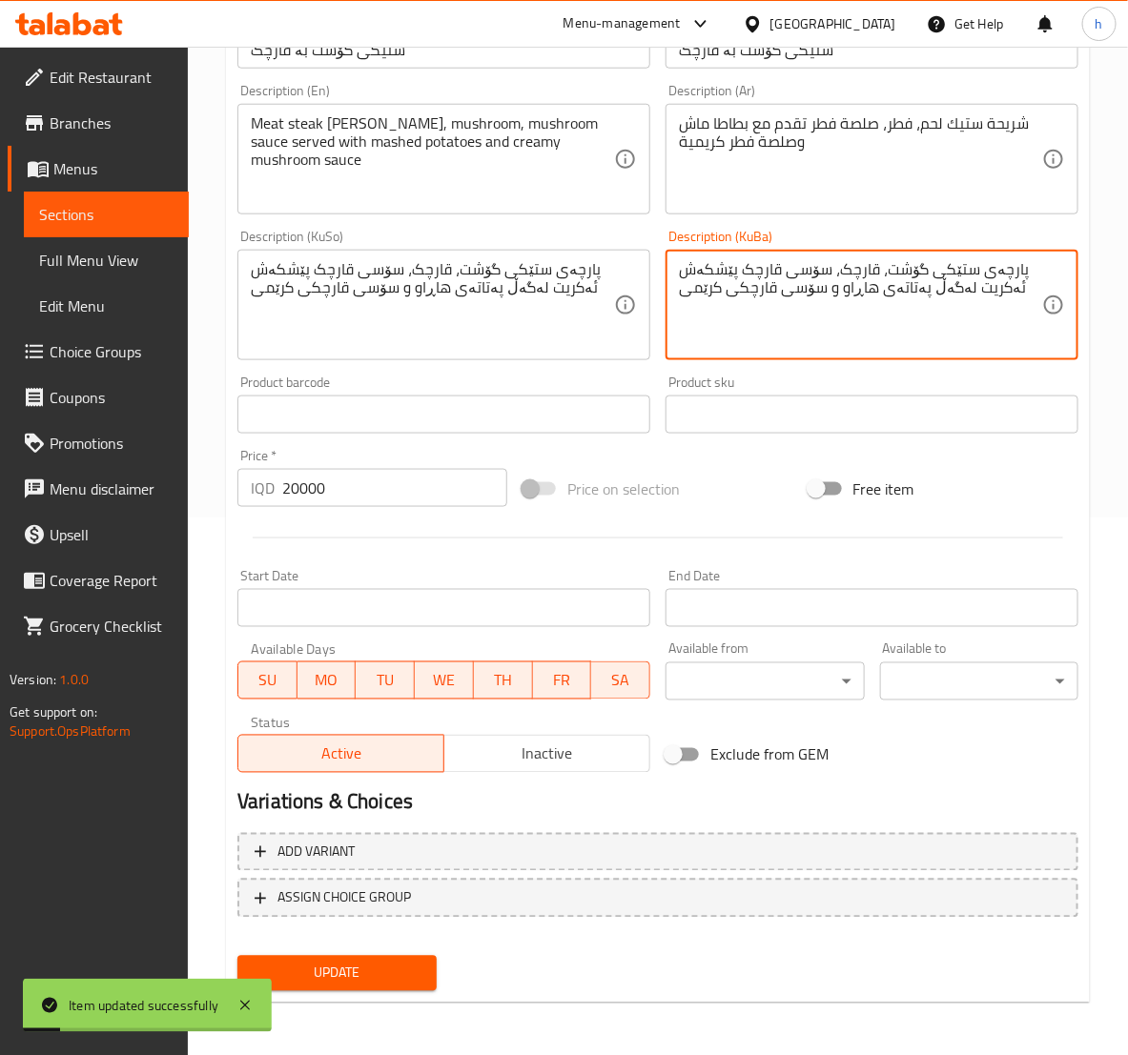
click at [866, 290] on textarea "پارچەی ستێکی گۆشت، قارچک، سۆسی قارچک پێشکەش ئەکریت لەگەڵ پەتاتەی هاڕاو و سۆسی ق…" at bounding box center [860, 305] width 363 height 91
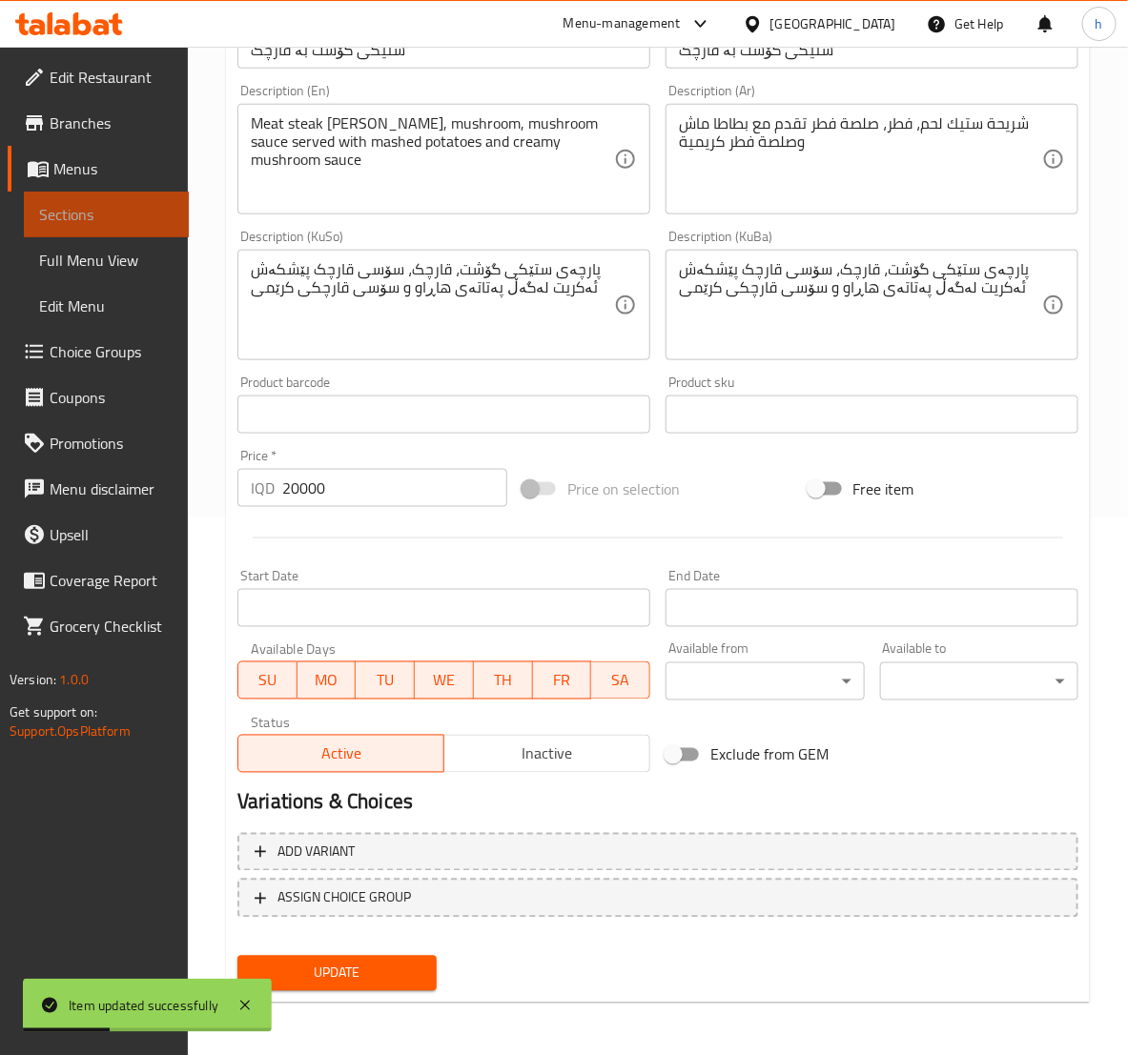
click at [84, 212] on span "Sections" at bounding box center [106, 214] width 134 height 23
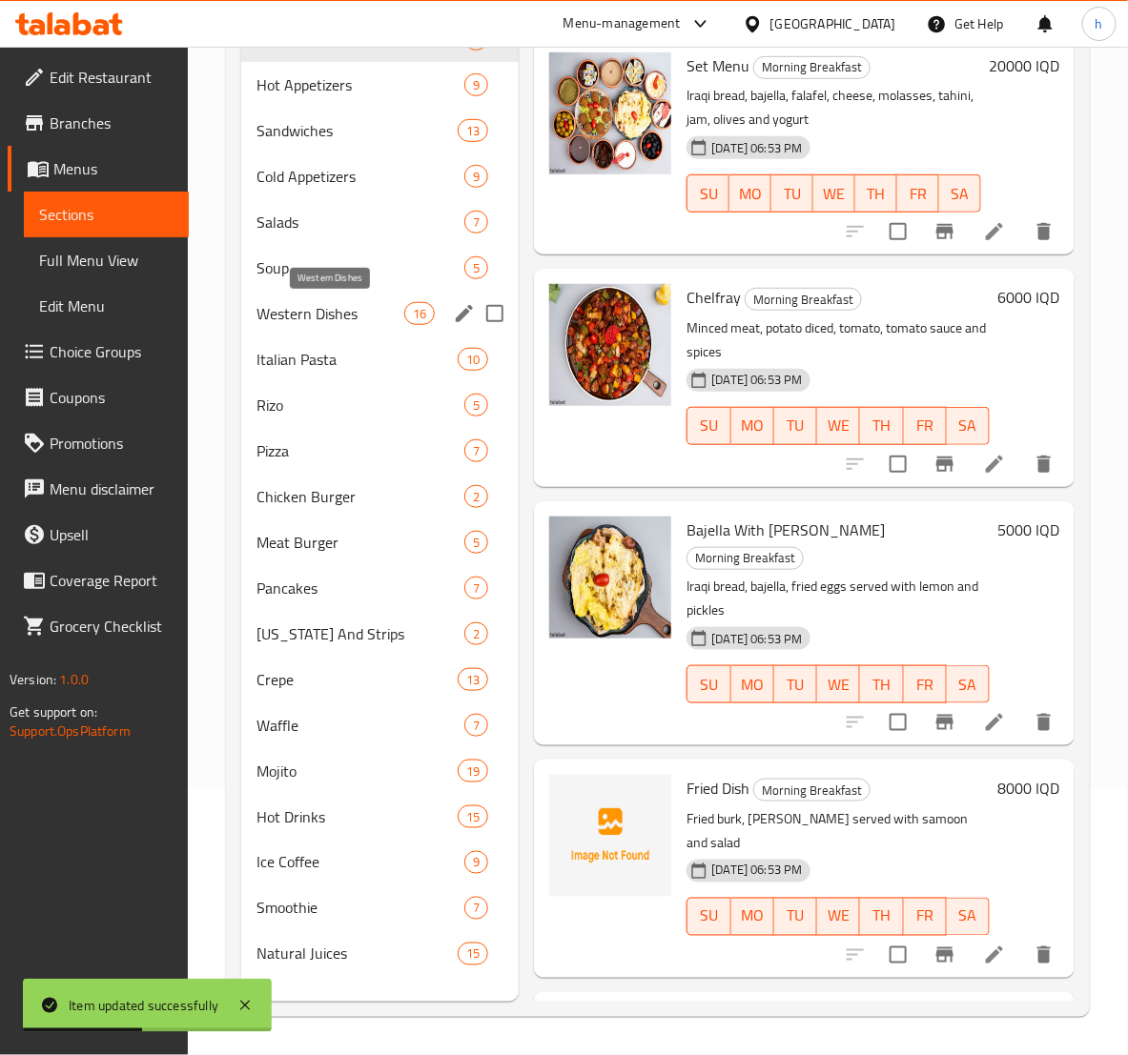
click at [318, 318] on span "Western Dishes" at bounding box center [330, 313] width 148 height 23
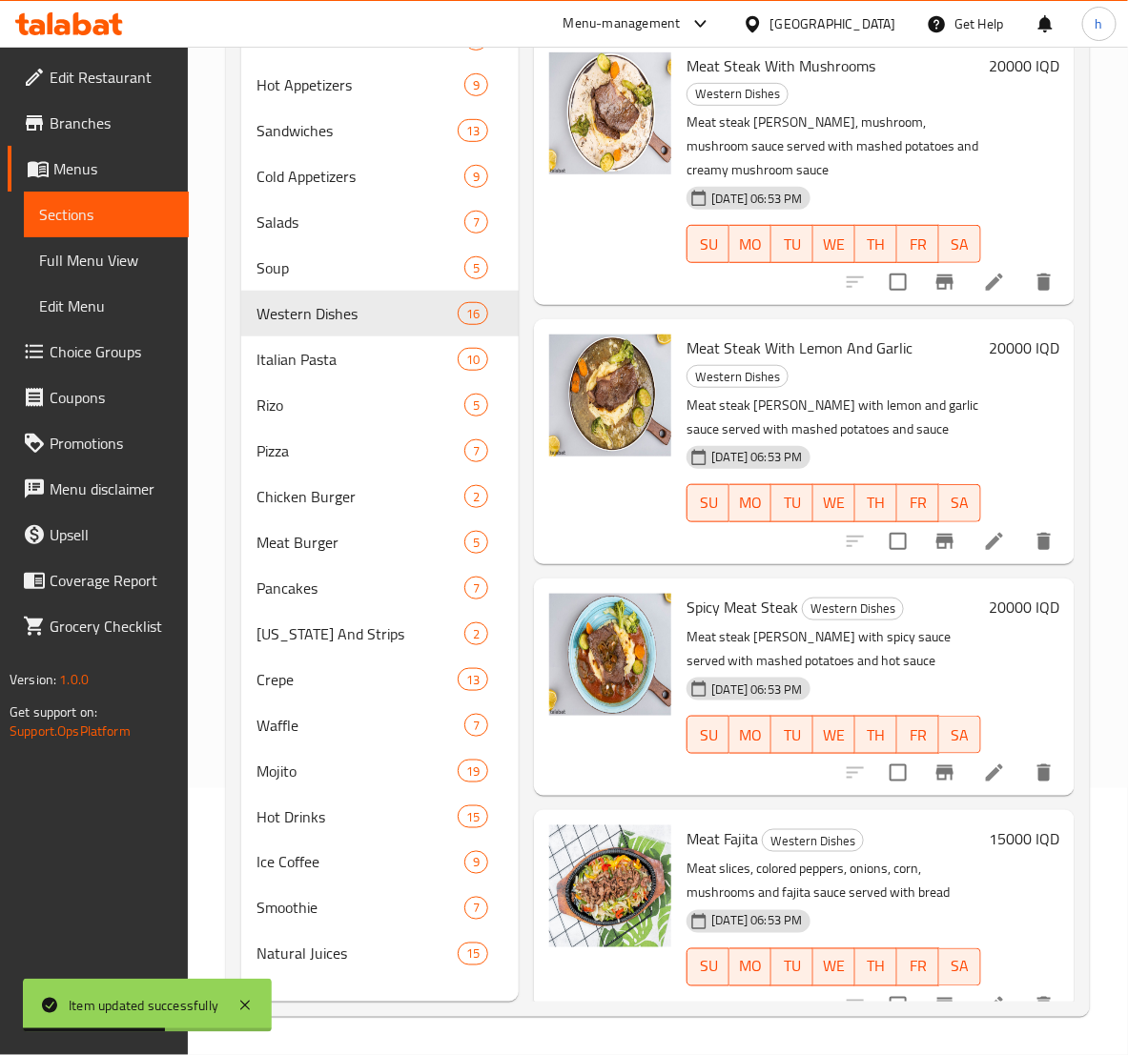
click at [983, 535] on icon at bounding box center [994, 541] width 23 height 23
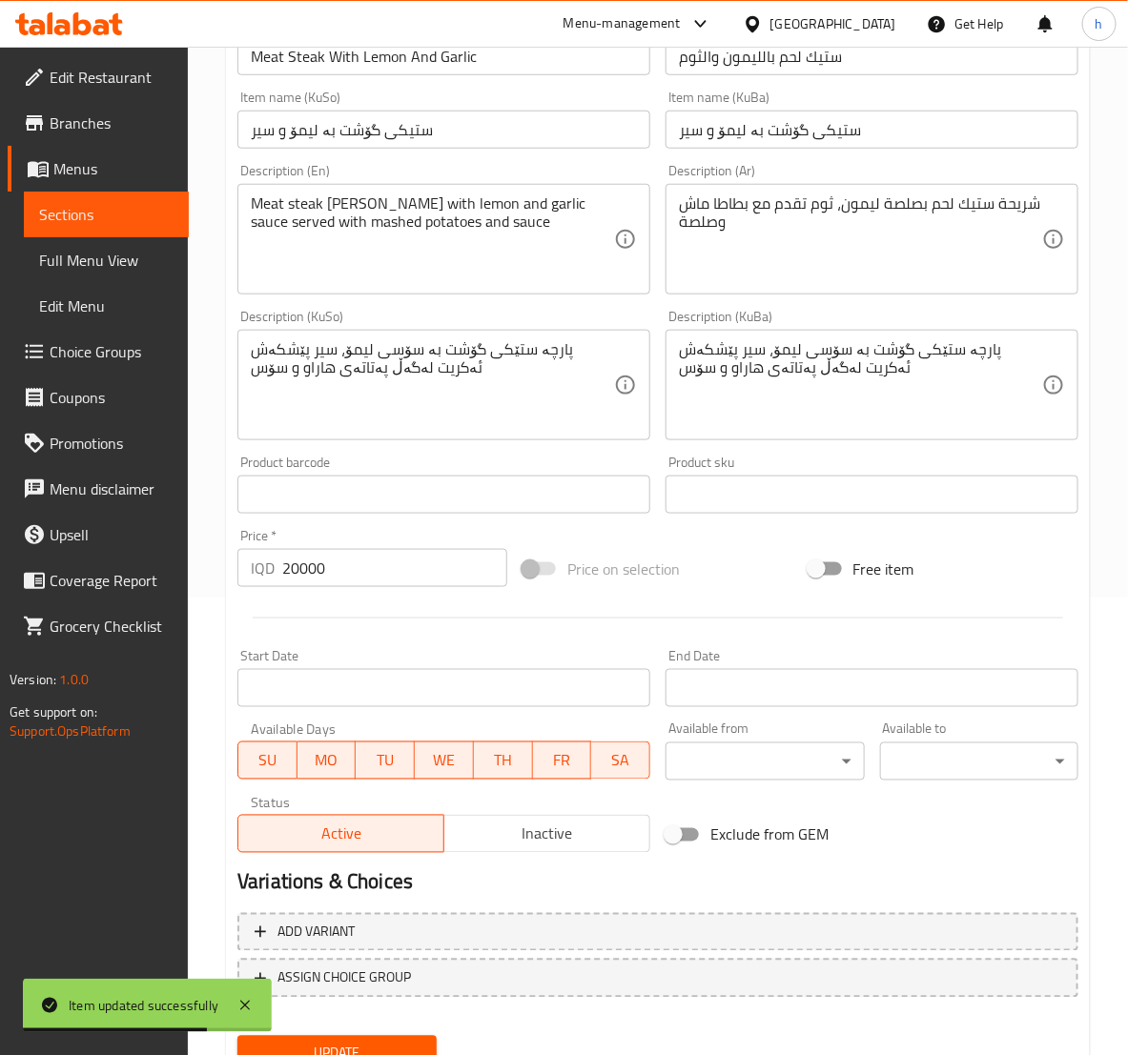
scroll to position [476, 0]
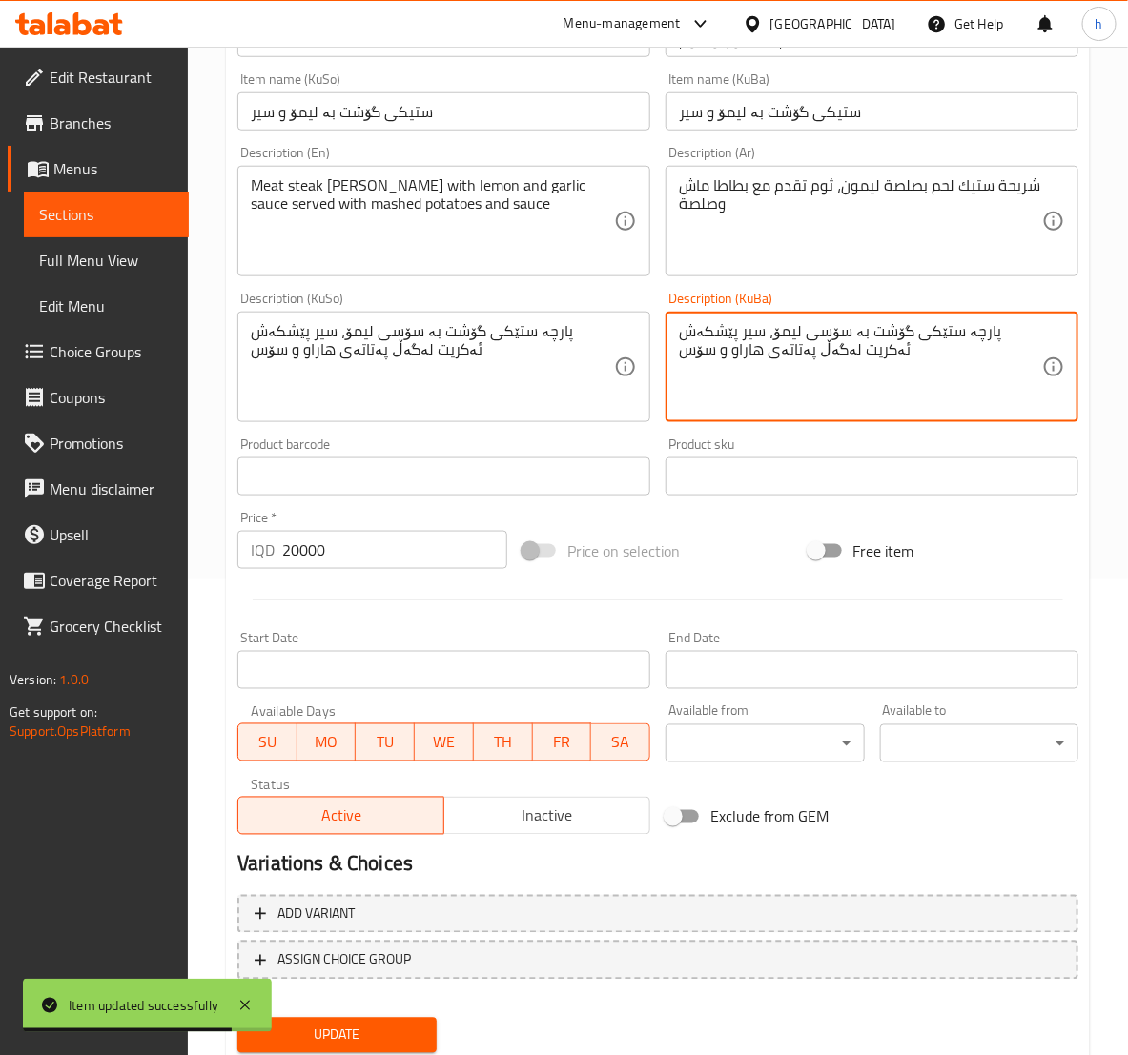
click at [750, 360] on textarea "پارچە ستێکی گۆشت بە سۆسی لیمۆ، سیر پێشکەش ئەکریت لەگەڵ پەتاتەی هاراو و سۆس" at bounding box center [860, 367] width 363 height 91
paste textarea "ڕ"
type textarea "پارچە ستێکی گۆشت بە سۆسی لیمۆ، سیر پێشکەش ئەکریت لەگەڵ پەتاتەی هاڕاو و سۆس"
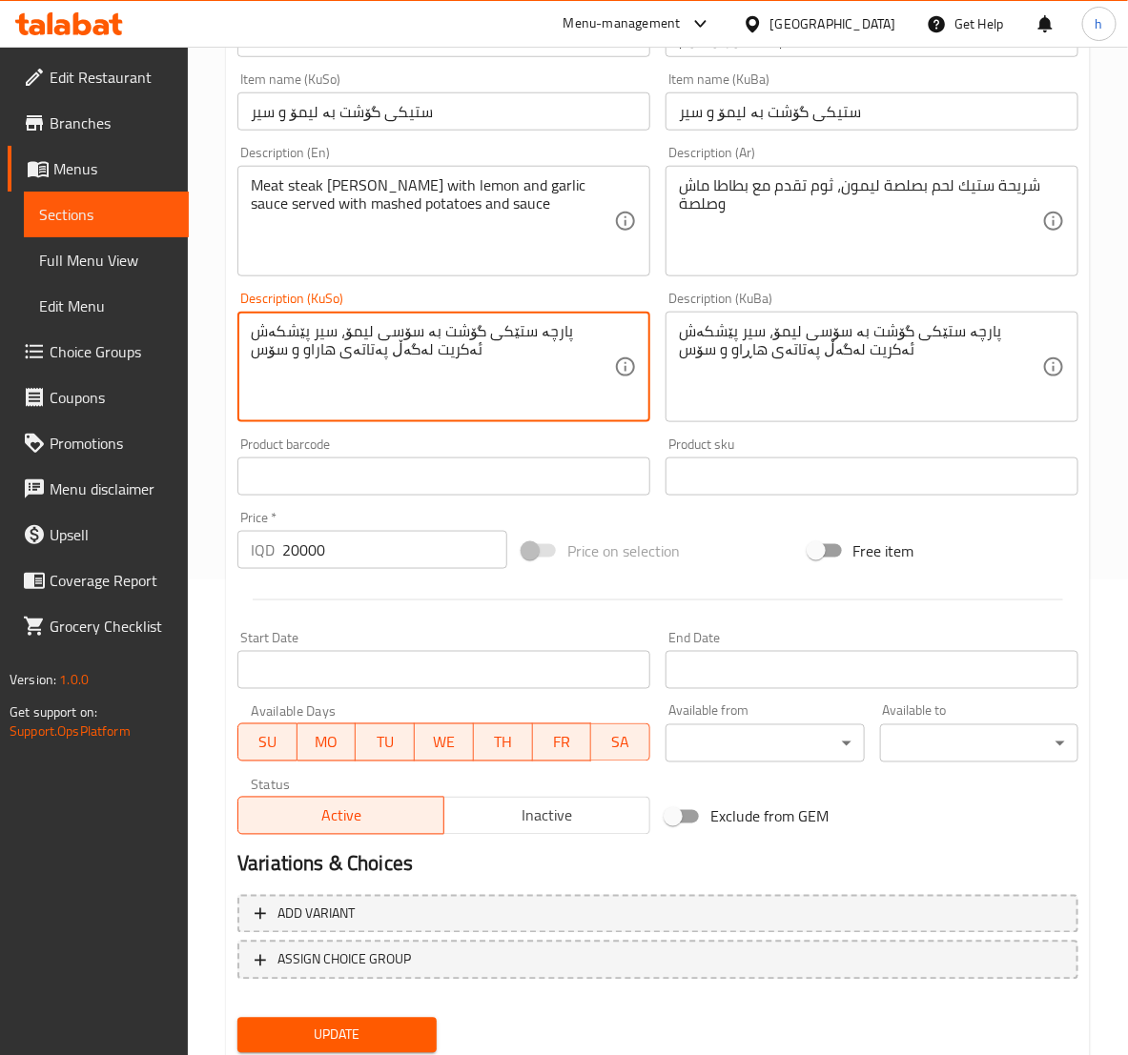
click at [321, 355] on textarea "پارچە ستێکی گۆشت بە سۆسی لیمۆ، سیر پێشکەش ئەکریت لەگەڵ پەتاتەی هاراو و سۆس" at bounding box center [432, 367] width 363 height 91
paste textarea "ڕ"
type textarea "پارچە ستێکی گۆشت بە سۆسی لیمۆ، سیر پێشکەش ئەکریت لەگەڵ پەتاتەی هاڕاو و سۆس"
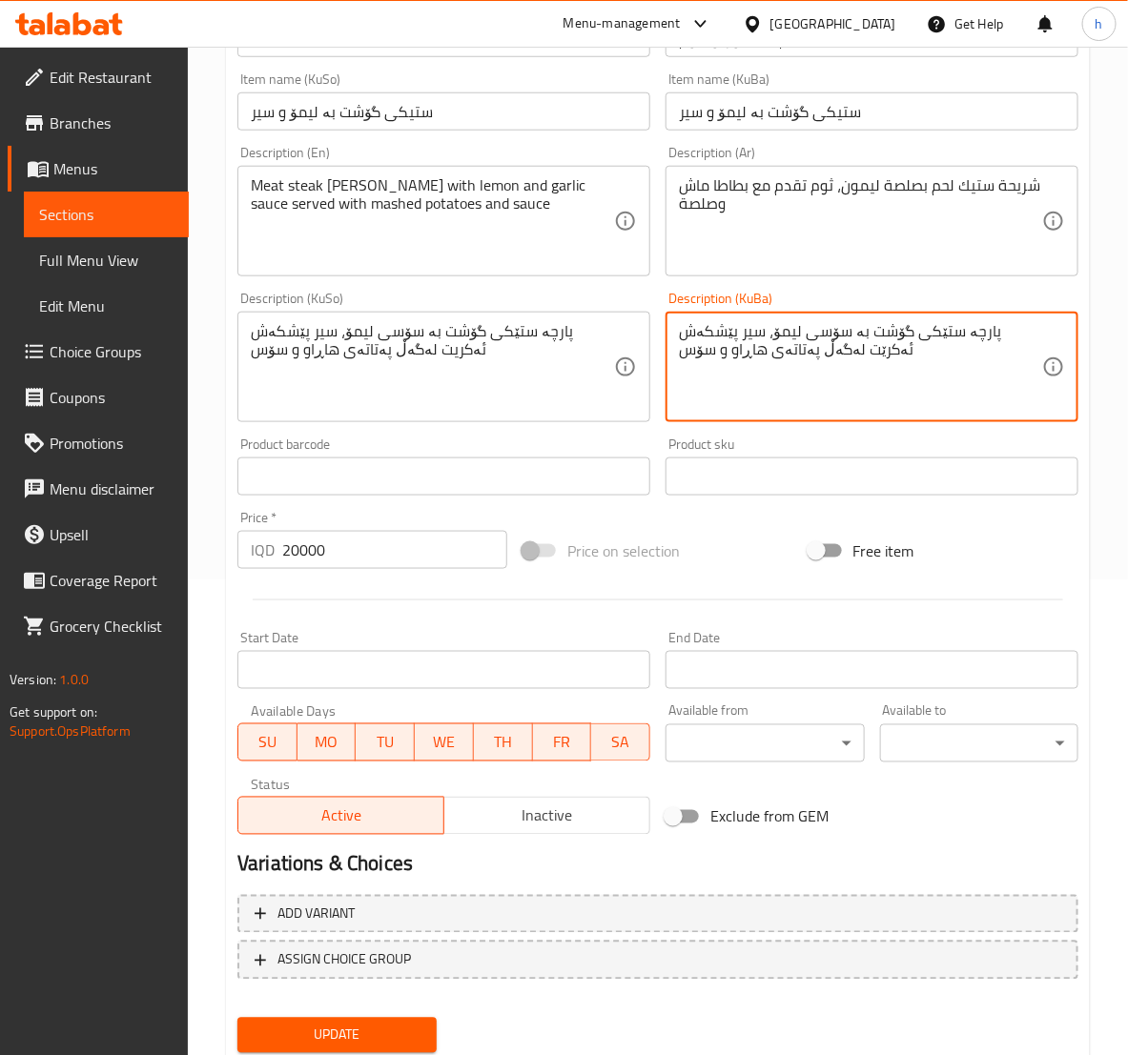
click at [896, 376] on textarea "پارچە ستێکی گۆشت بە سۆسی لیمۆ، سیر پێشکەش ئەکرێت لەگەڵ پەتاتەی هاڕاو و سۆس" at bounding box center [860, 367] width 363 height 91
type textarea "پارچە ستێکی گۆشت بە سۆسی لیمۆ، سیر پێشکەش ئەکرێت لەگەڵ پەتاتەی هاڕاو و سۆس"
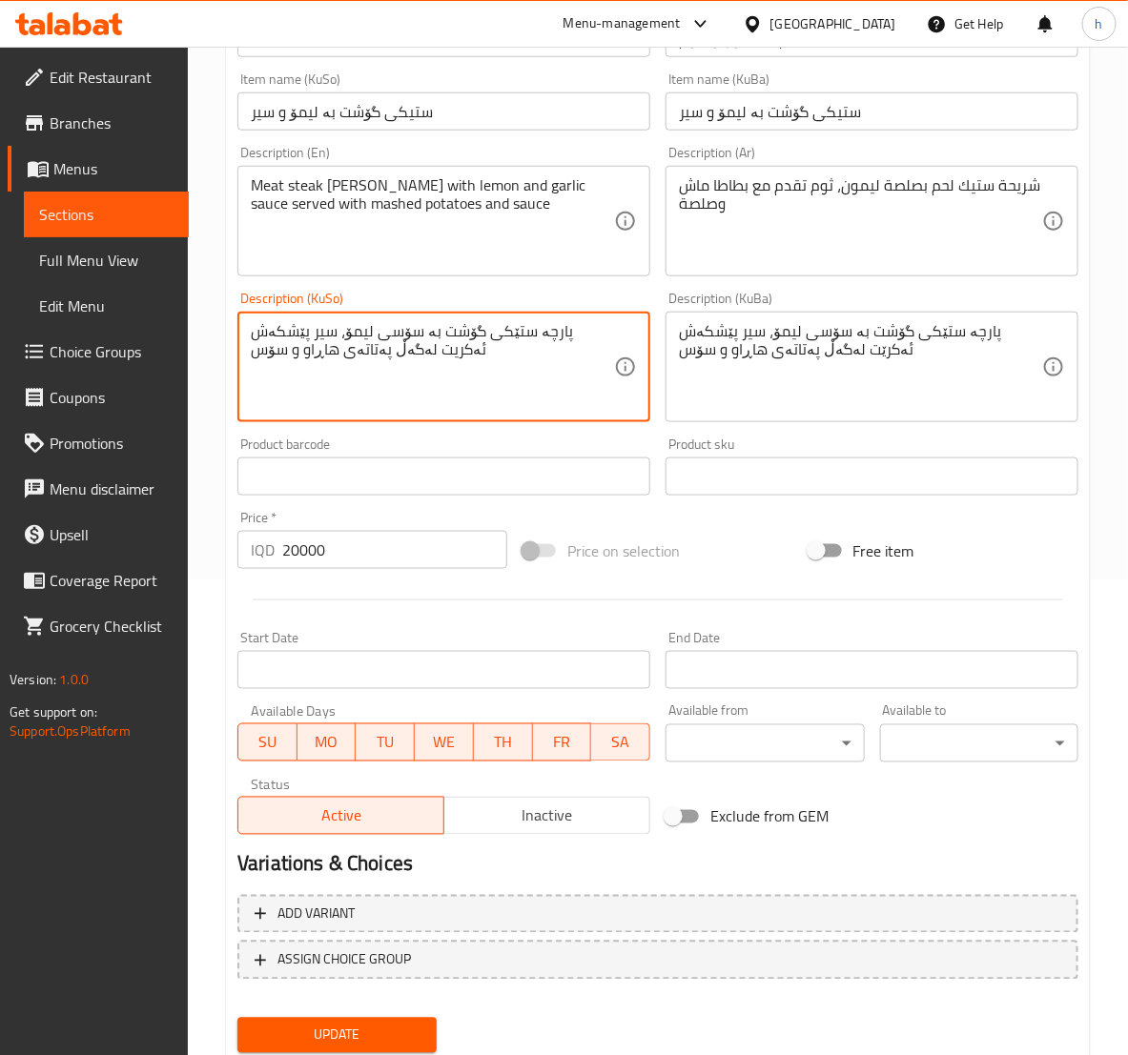
click at [389, 360] on textarea "پارچە ستێکی گۆشت بە سۆسی لیمۆ، سیر پێشکەش ئەکریت لەگەڵ پەتاتەی هاڕاو و سۆس" at bounding box center [432, 367] width 363 height 91
paste textarea
click at [283, 327] on textarea "پارچە ستێکی گۆشت بە سۆسی لیمۆ، سیر پێشکەش ئەکرێت لەگەڵ پەتاتەی هاڕاو و سۆس" at bounding box center [432, 367] width 363 height 91
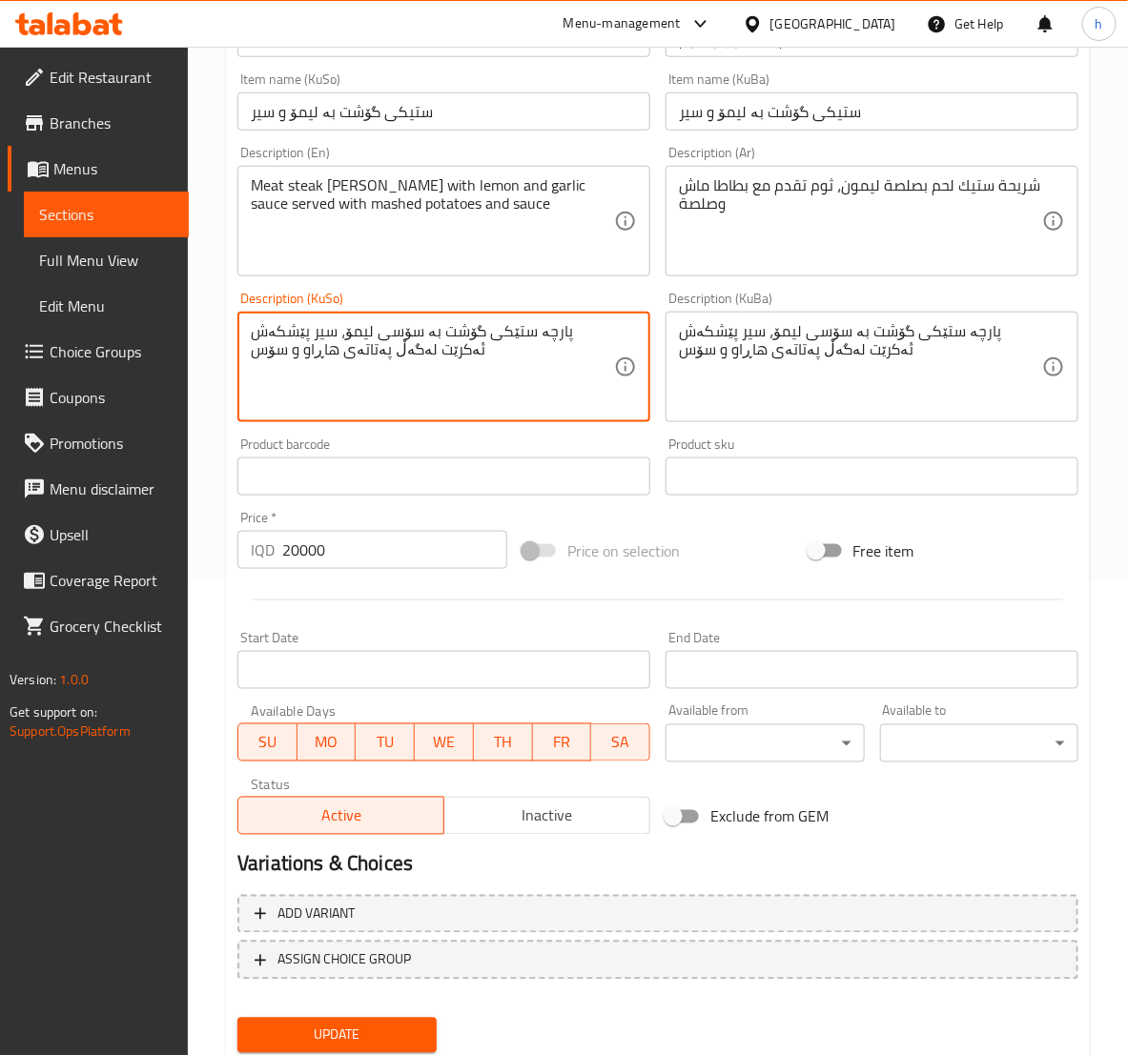
click at [329, 356] on textarea "پارچە ستێکی گۆشت بە سۆسی لیمۆ، سیر پێشکەش ئەکرێت لەگەڵ پەتاتەی هاڕاو و سۆس" at bounding box center [432, 367] width 363 height 91
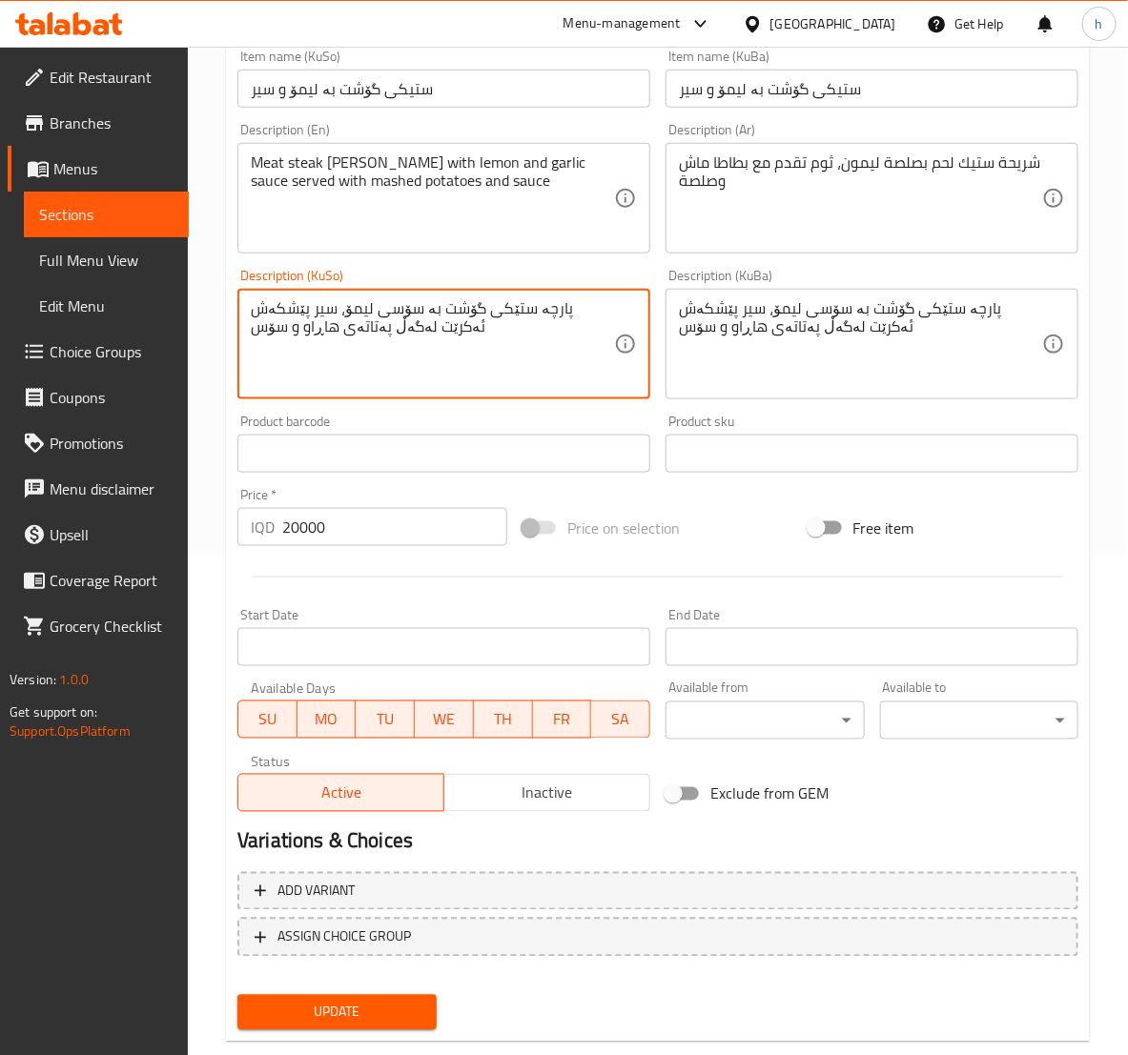
scroll to position [538, 0]
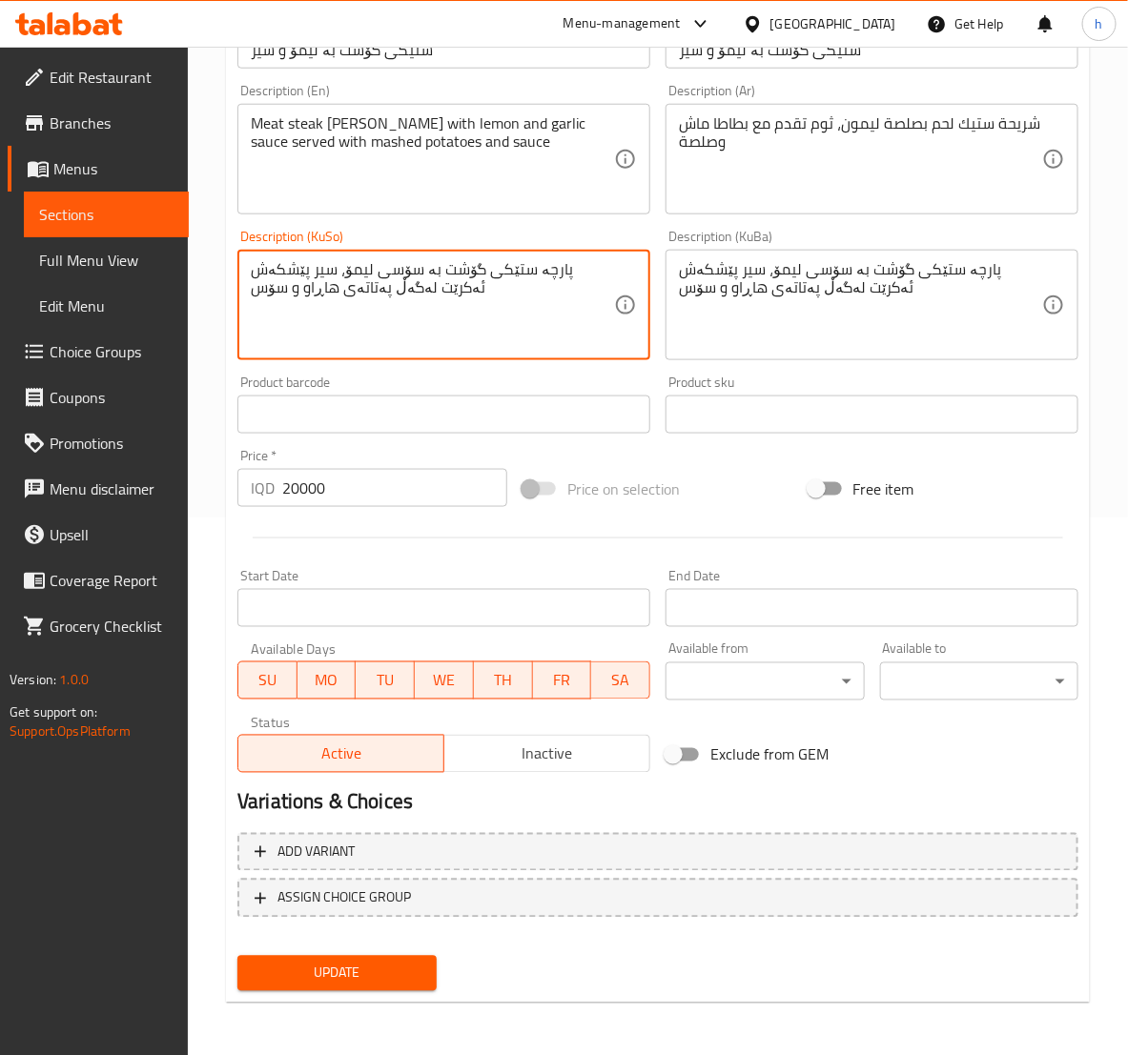
type textarea "پارچە ستێکی گۆشت بە سۆسی لیمۆ، سیر پێشکەش ئەکرێت لەگەڵ پەتاتەی هاڕاو و سۆس"
click at [418, 979] on span "Update" at bounding box center [337, 974] width 168 height 24
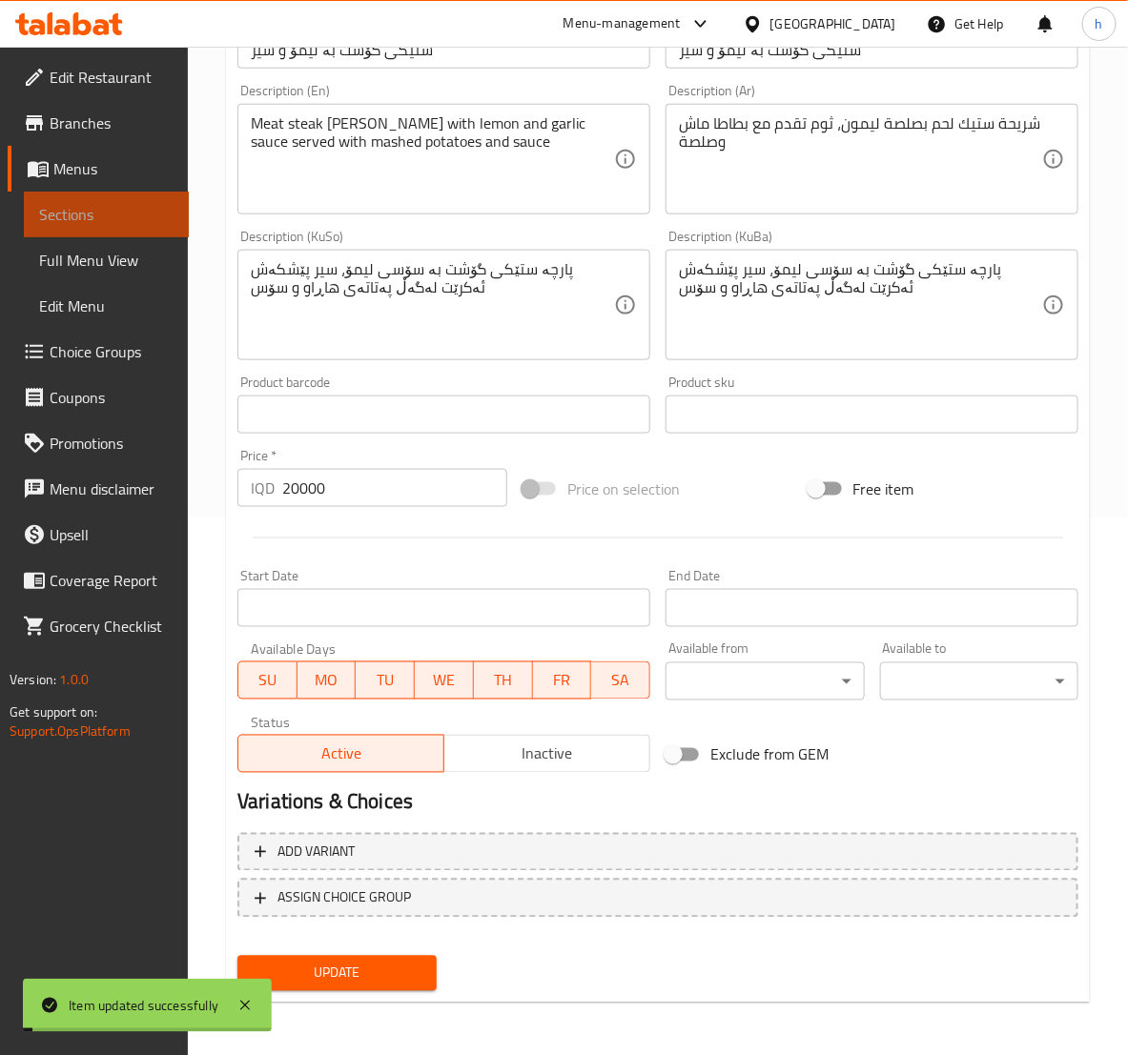
click at [90, 218] on span "Sections" at bounding box center [106, 214] width 134 height 23
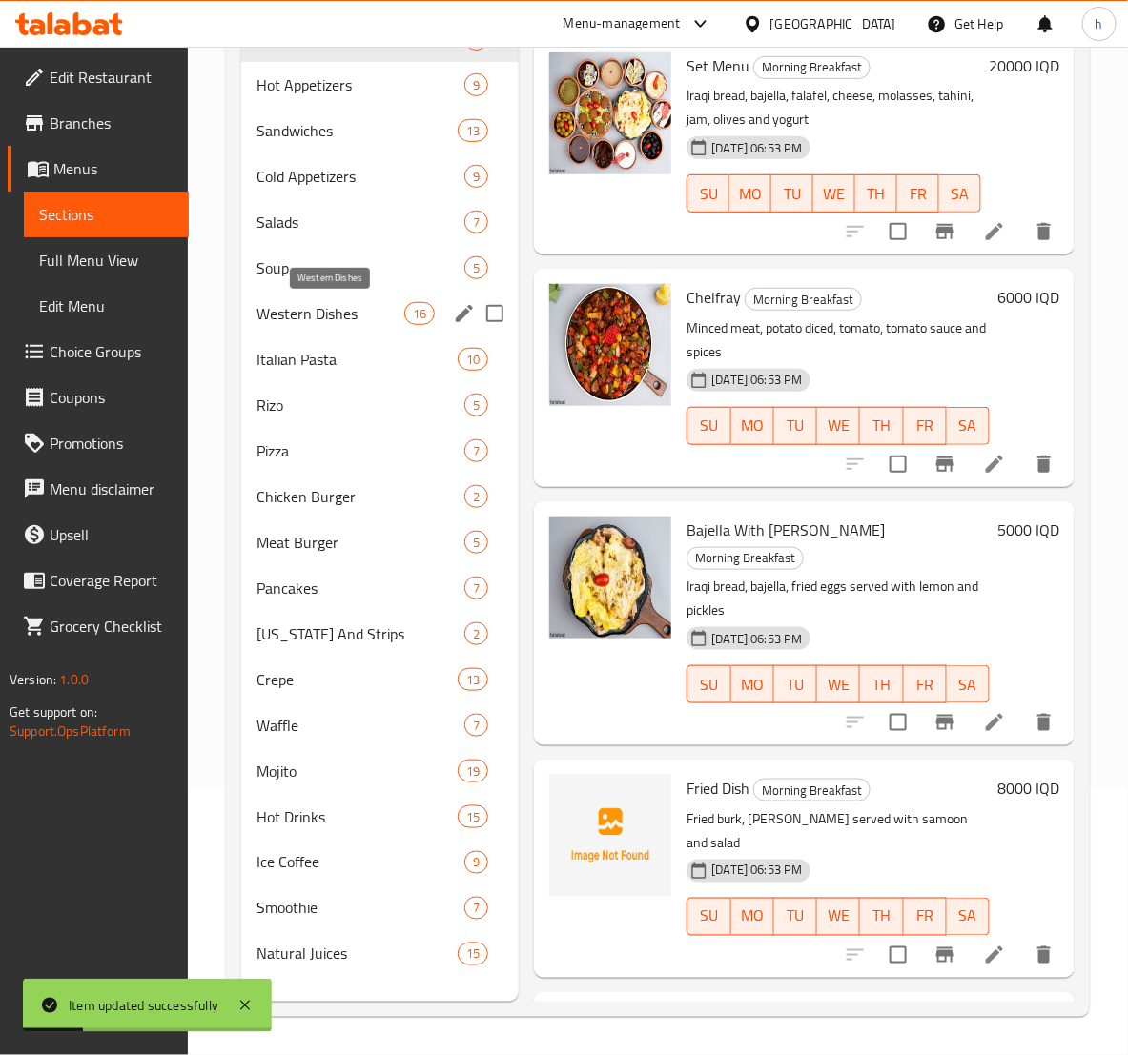
click at [300, 315] on span "Western Dishes" at bounding box center [330, 313] width 148 height 23
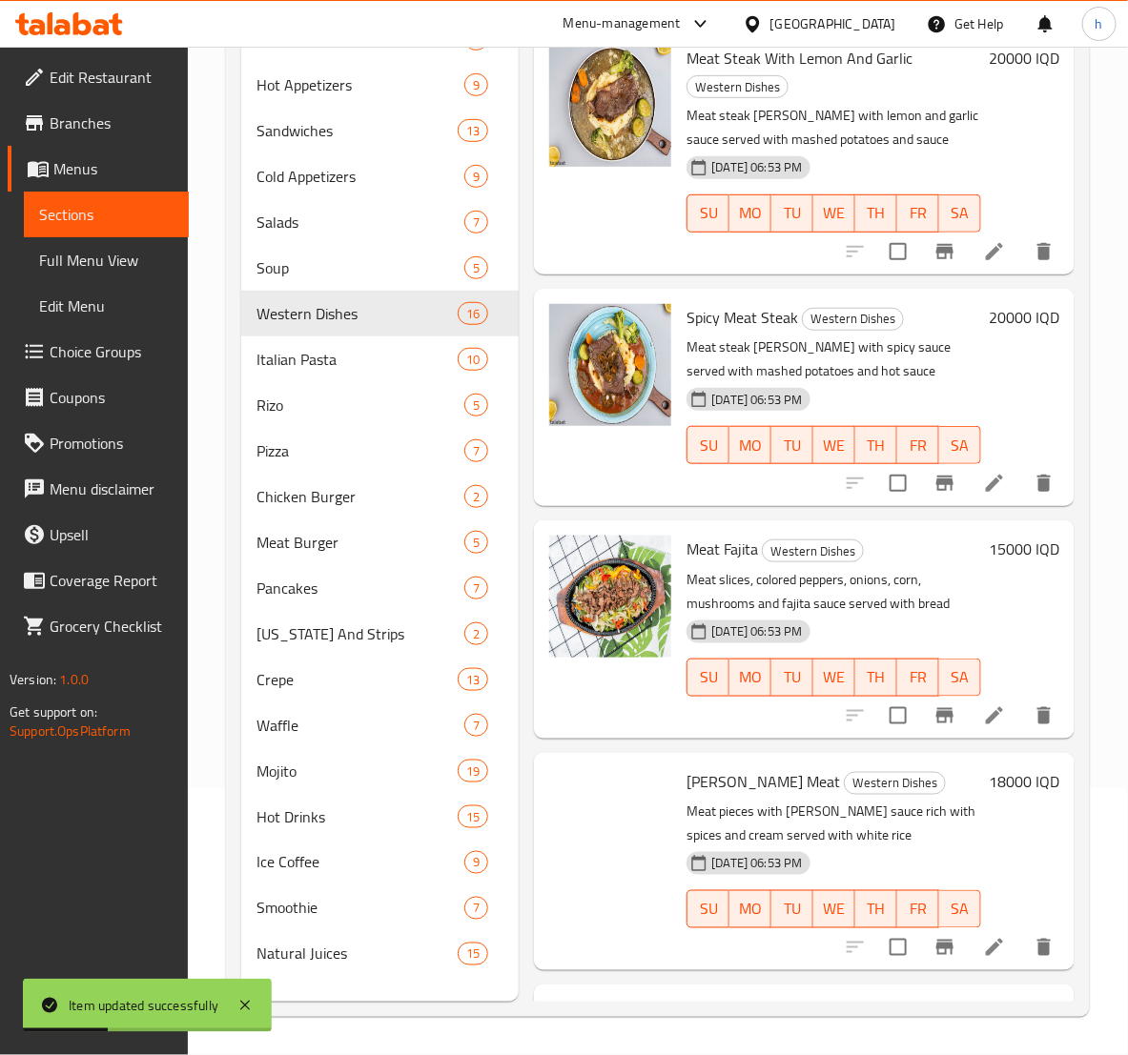
scroll to position [476, 0]
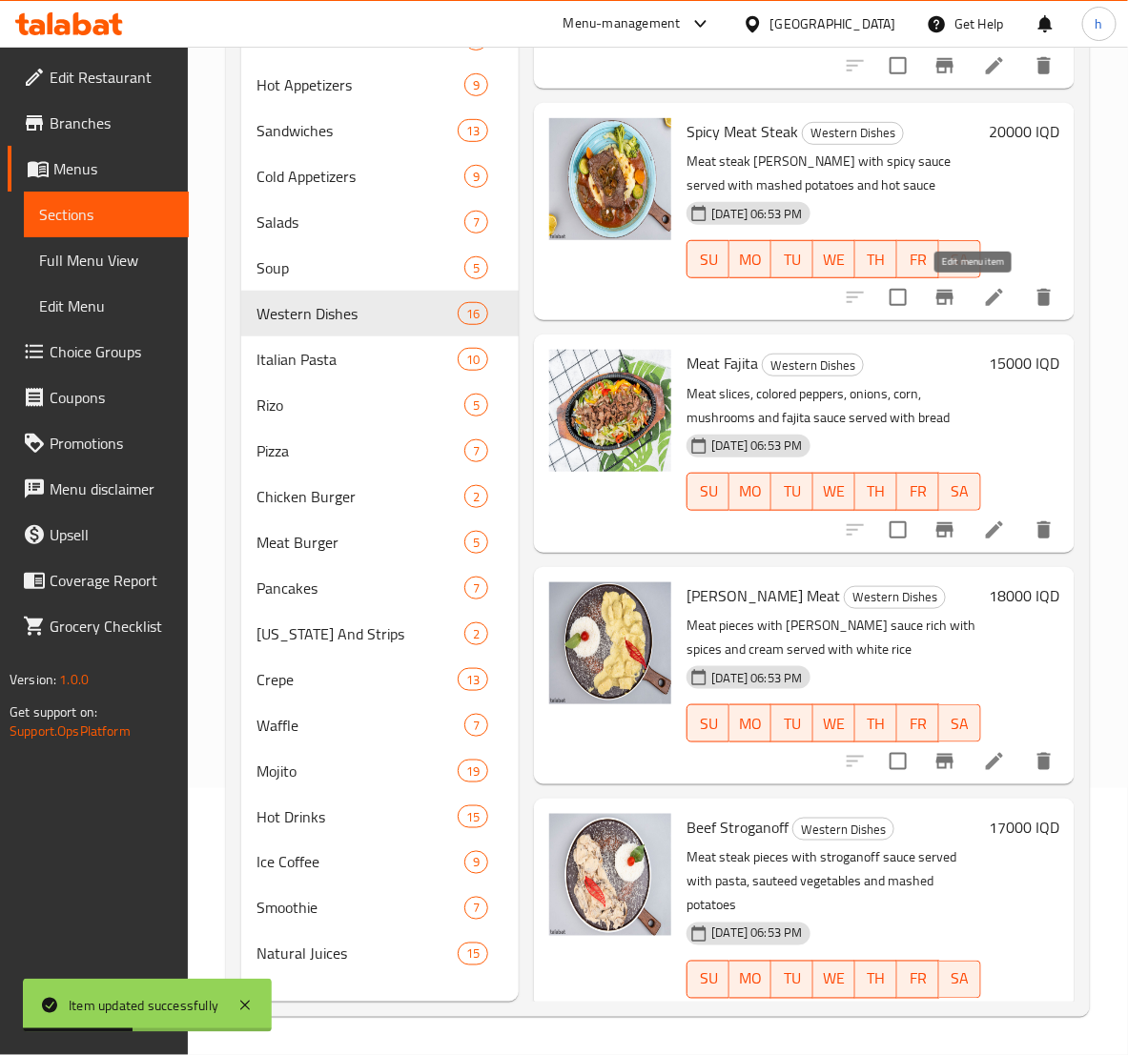
click at [983, 292] on icon at bounding box center [994, 297] width 23 height 23
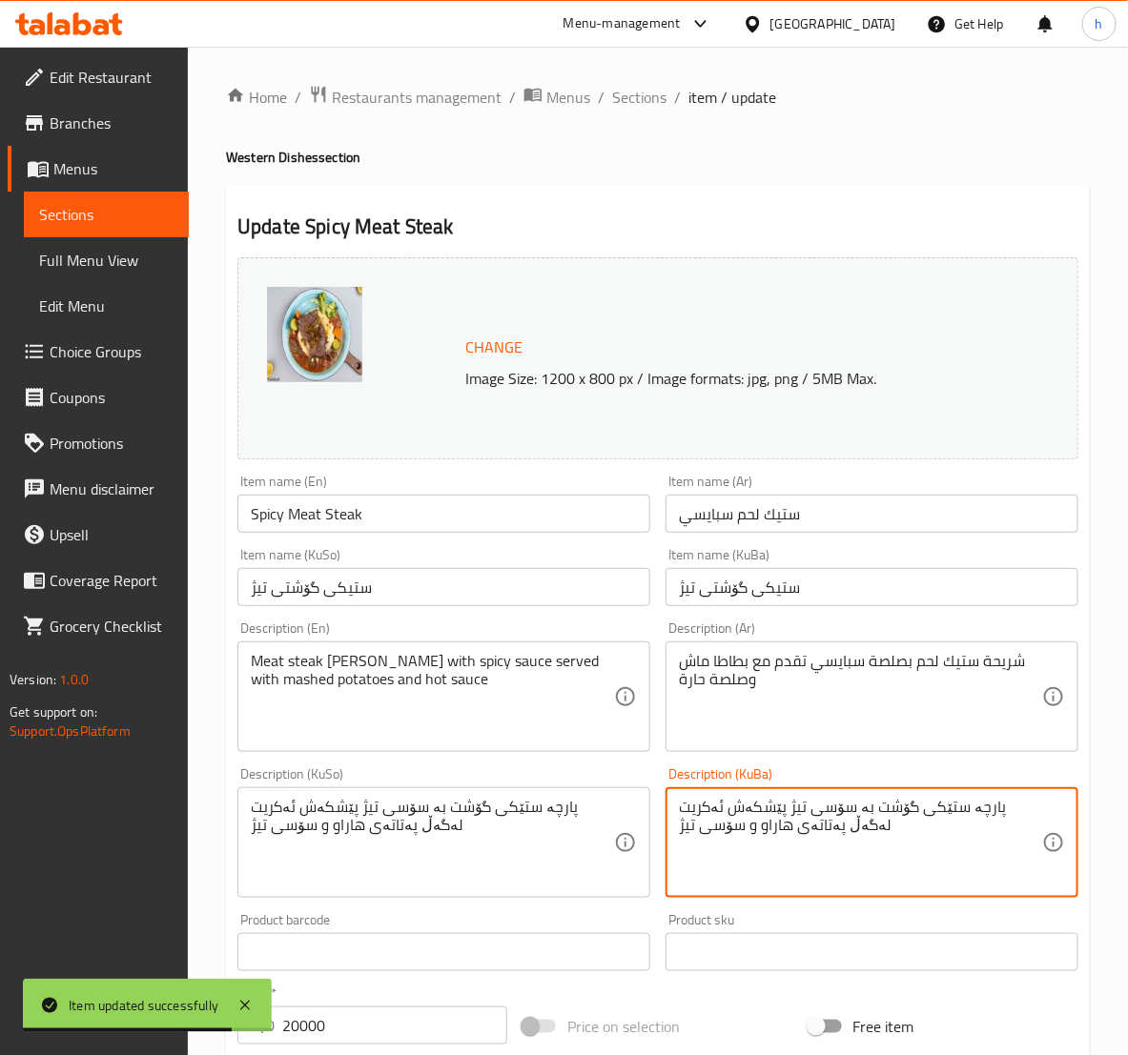
click at [769, 829] on textarea "پارچە ستێکی گۆشت بە سۆسی تیژ پێشکەش ئەکریت لەگەڵ پەتاتەی هاراو و سۆسی تیژ" at bounding box center [860, 843] width 363 height 91
click at [743, 813] on textarea "پارچە ستێکی گۆشت بە سۆسی تیژ پێشکەش ئەکریت لەگەڵ پەتاتەی هاراو و سۆسی تیژ" at bounding box center [860, 843] width 363 height 91
click at [742, 809] on textarea "پارچە ستێکی گۆشت بە سۆسی تیژ پێشکەش ئەکریت لەگەڵ پەتاتەی هاراو و سۆسی تیژ" at bounding box center [860, 843] width 363 height 91
paste textarea
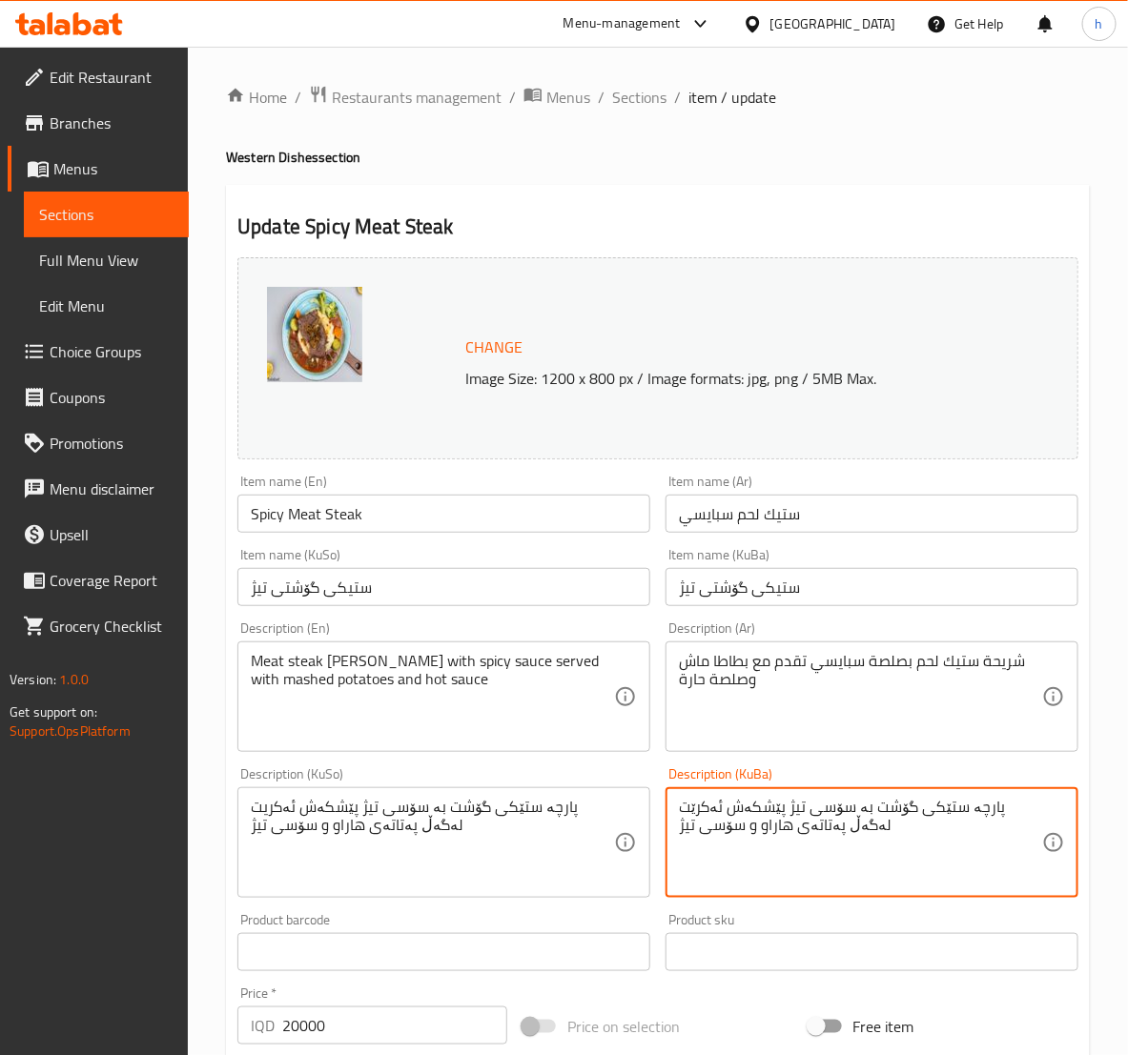
click at [783, 826] on textarea "پارچە ستێکی گۆشت بە سۆسی تیژ پێشکەش ئەکرێت لەگەڵ پەتاتەی هاراو و سۆسی تیژ" at bounding box center [860, 843] width 363 height 91
paste textarea "ڕ"
type textarea "پارچە ستێکی گۆشت بە سۆسی تیژ پێشکەش ئەکرێت لەگەڵ پەتاتەی هاڕاو و سۆسی تیژ"
click at [667, 850] on div "پارچە ستێکی گۆشت بە سۆسی تیژ پێشکەش ئەکرێت لەگەڵ پەتاتەی هاڕاو و سۆسی تیژ Descr…" at bounding box center [871, 842] width 413 height 111
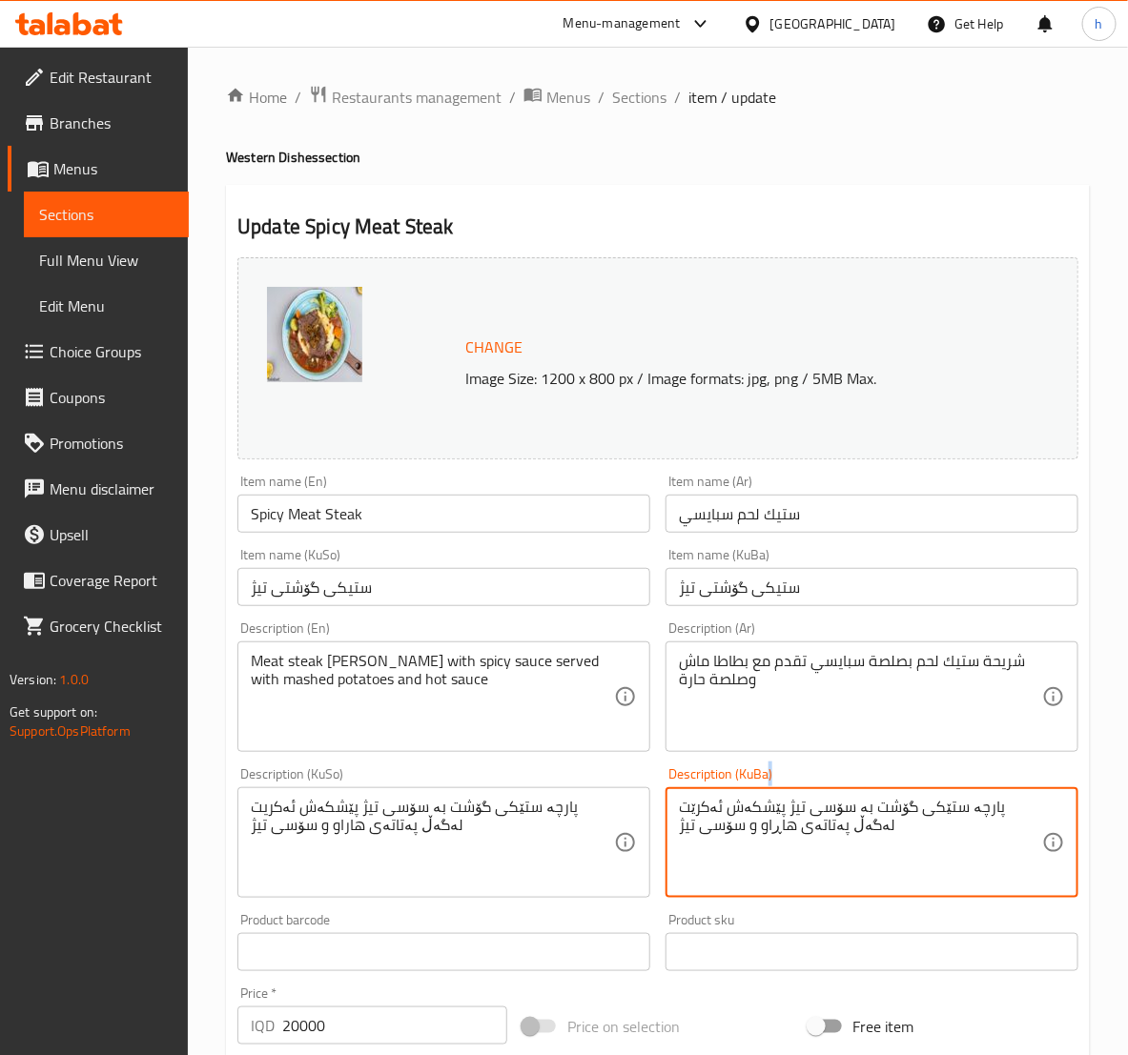
click at [667, 850] on div "پارچە ستێکی گۆشت بە سۆسی تیژ پێشکەش ئەکرێت لەگەڵ پەتاتەی هاڕاو و سۆسی تیژ Descr…" at bounding box center [871, 842] width 413 height 111
click at [693, 830] on textarea "پارچە ستێکی گۆشت بە سۆسی تیژ پێشکەش ئەکرێت لەگەڵ پەتاتەی هاڕاو و سۆسی تیژ" at bounding box center [860, 843] width 363 height 91
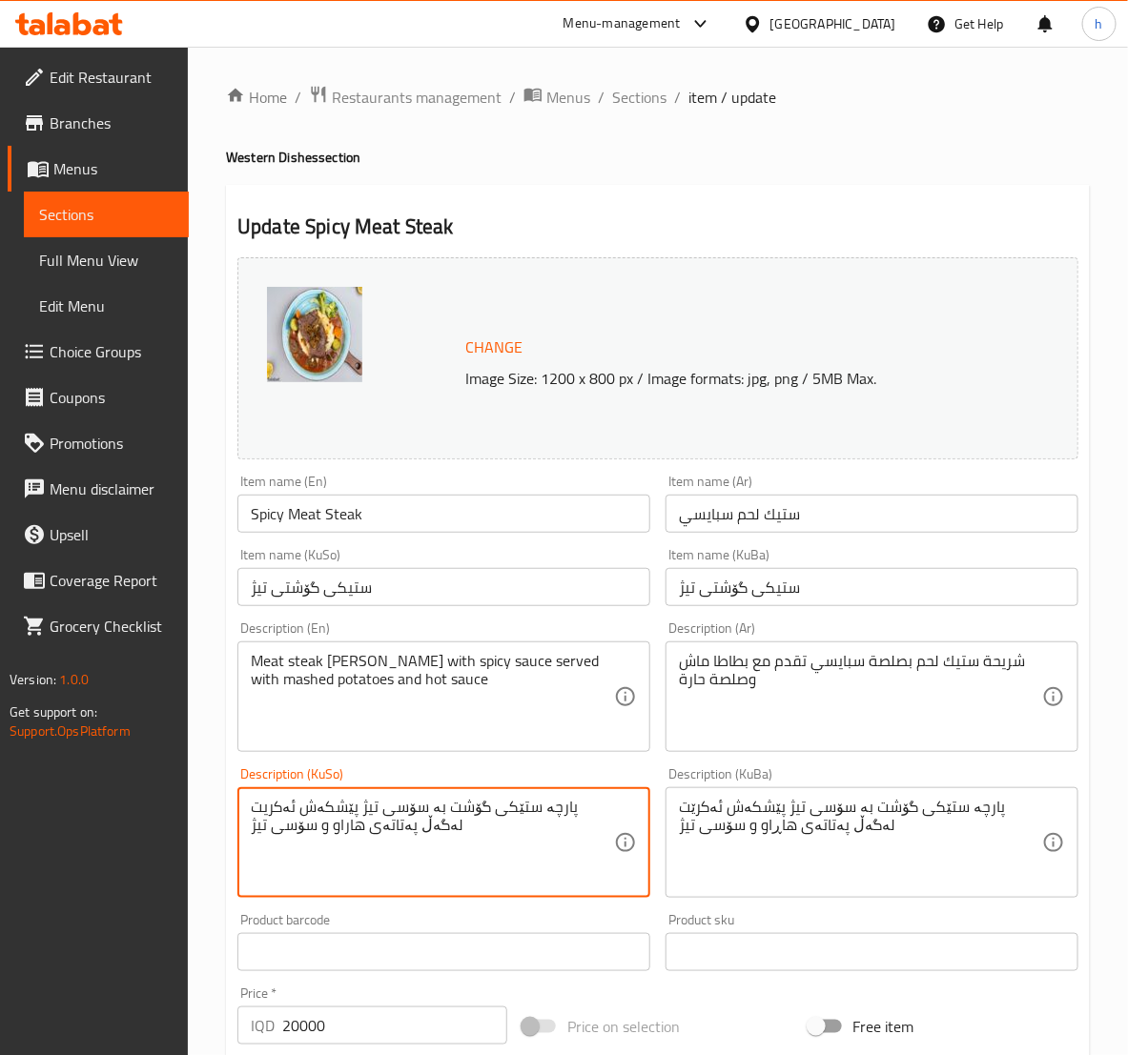
click at [550, 804] on textarea "پارچە ستێکی گۆشت بە سۆسی تیژ پێشکەش ئەکریت لەگەڵ پەتاتەی هاراو و سۆسی تیژ" at bounding box center [432, 843] width 363 height 91
paste textarea "ت لەگەڵ پەتاتەی هاڕ"
click at [343, 829] on textarea "پارچە ستێکی گۆشت بە سۆسی تیژ پێشکەش ئەکرێت لەگەڵ پەتاتەی هاڕاو و سۆسی تیژ" at bounding box center [432, 843] width 363 height 91
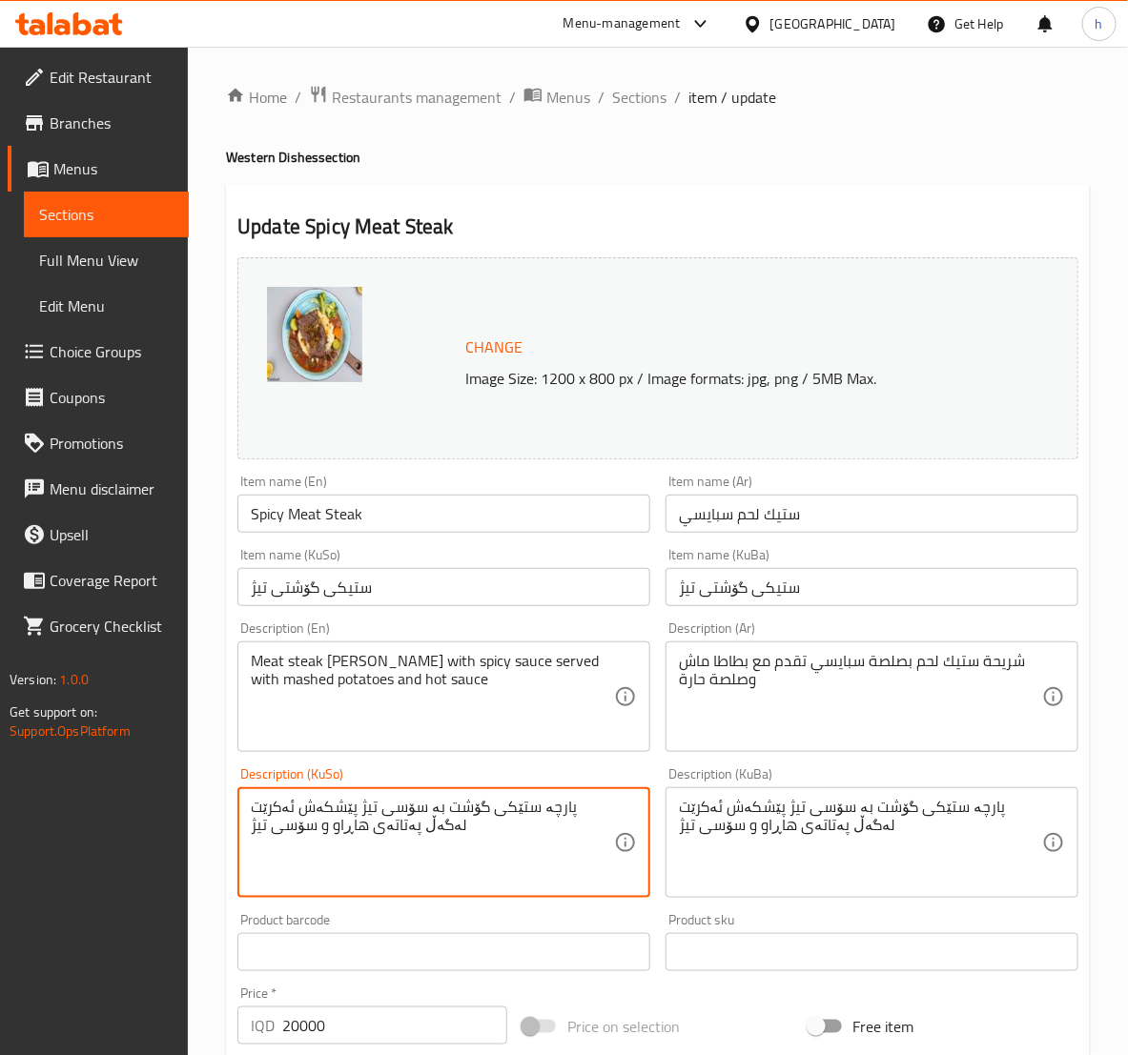
click at [307, 810] on textarea "پارچە ستێکی گۆشت بە سۆسی تیژ پێشکەش ئەکرێت لەگەڵ پەتاتەی هاڕاو و سۆسی تیژ" at bounding box center [432, 843] width 363 height 91
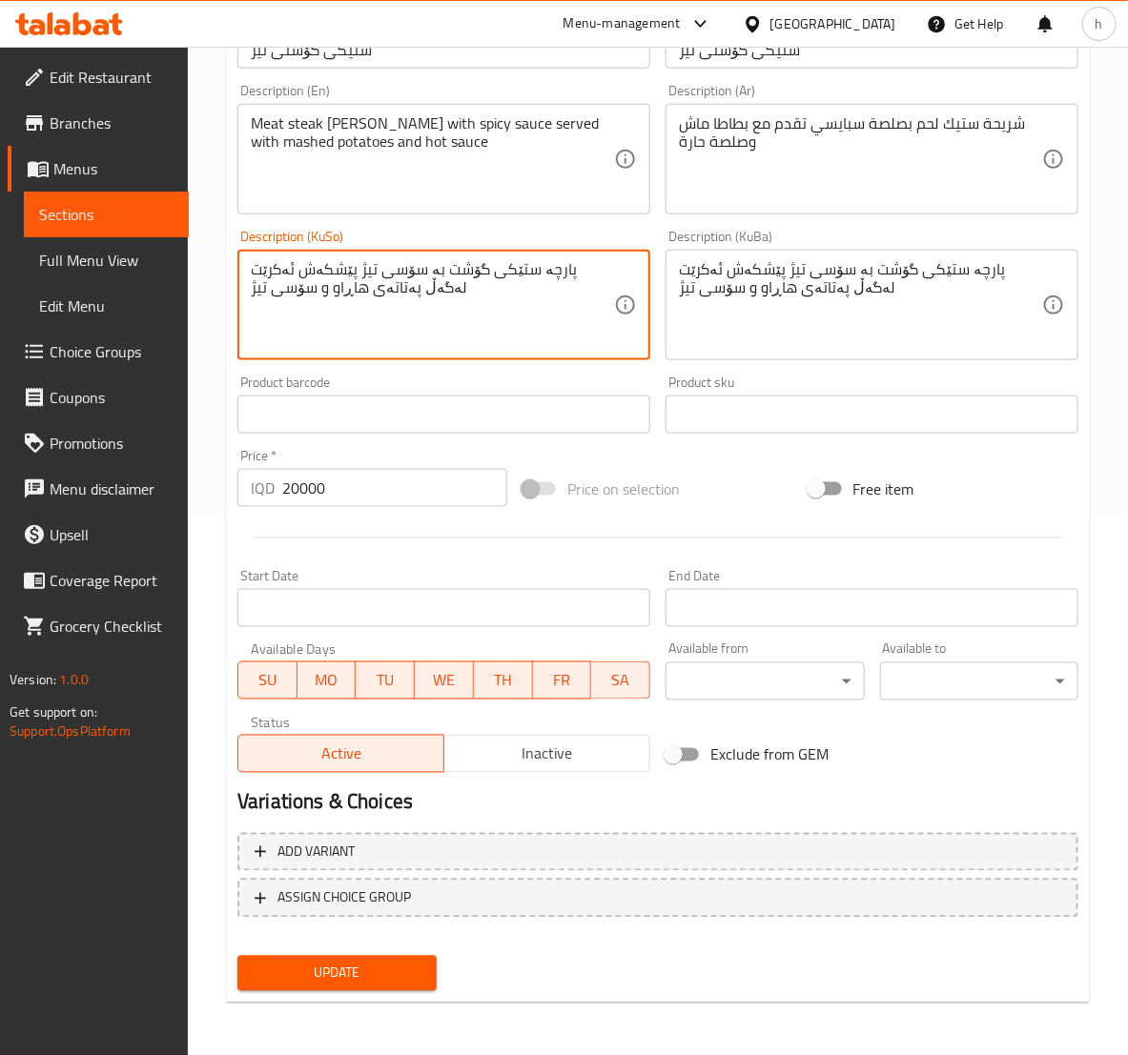
type textarea "پارچە ستێکی گۆشت بە سۆسی تیژ پێشکەش ئەکرێت لەگەڵ پەتاتەی هاڕاو و سۆسی تیژ"
click at [412, 956] on button "Update" at bounding box center [336, 973] width 198 height 35
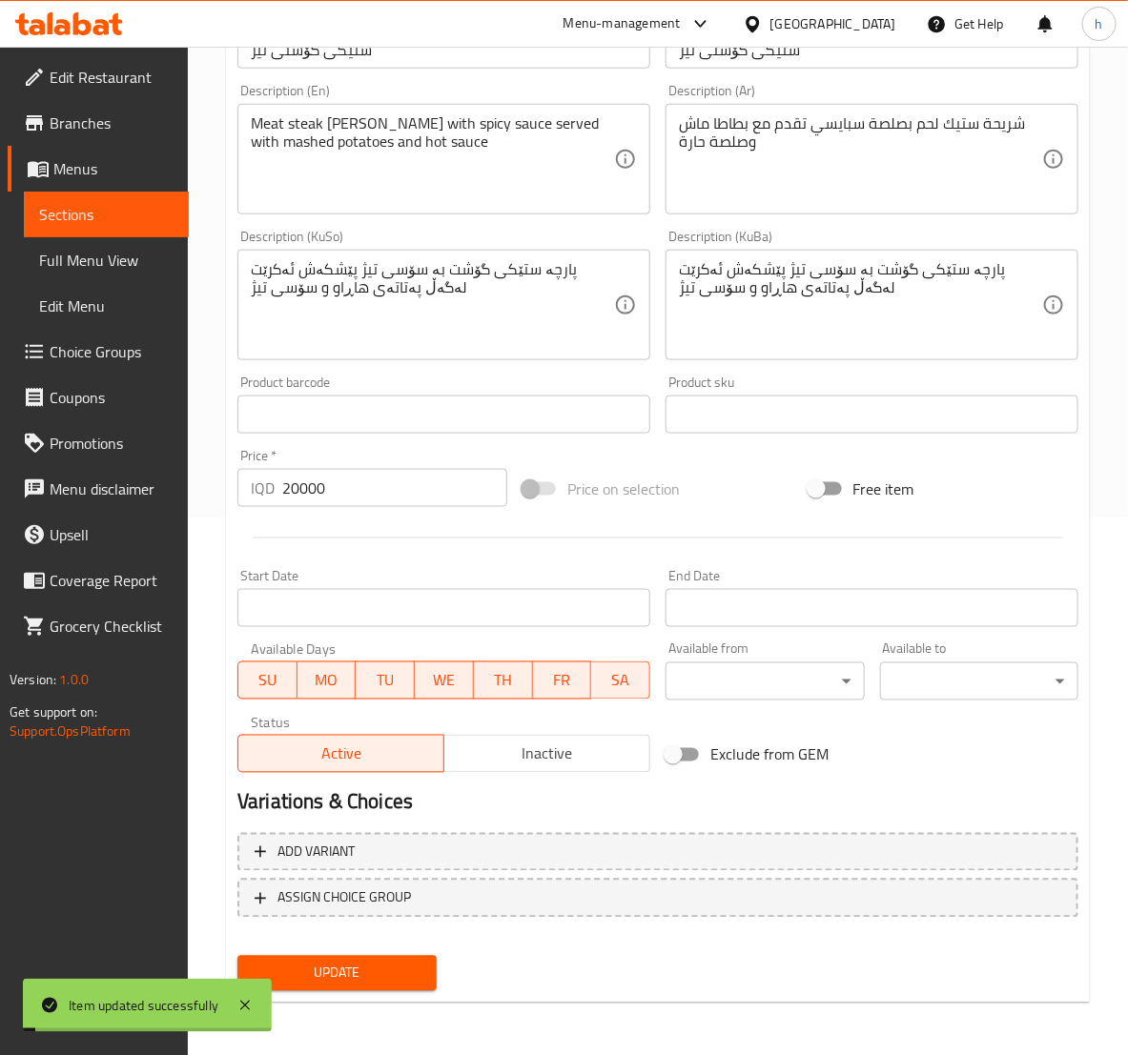
click at [103, 221] on span "Sections" at bounding box center [106, 214] width 134 height 23
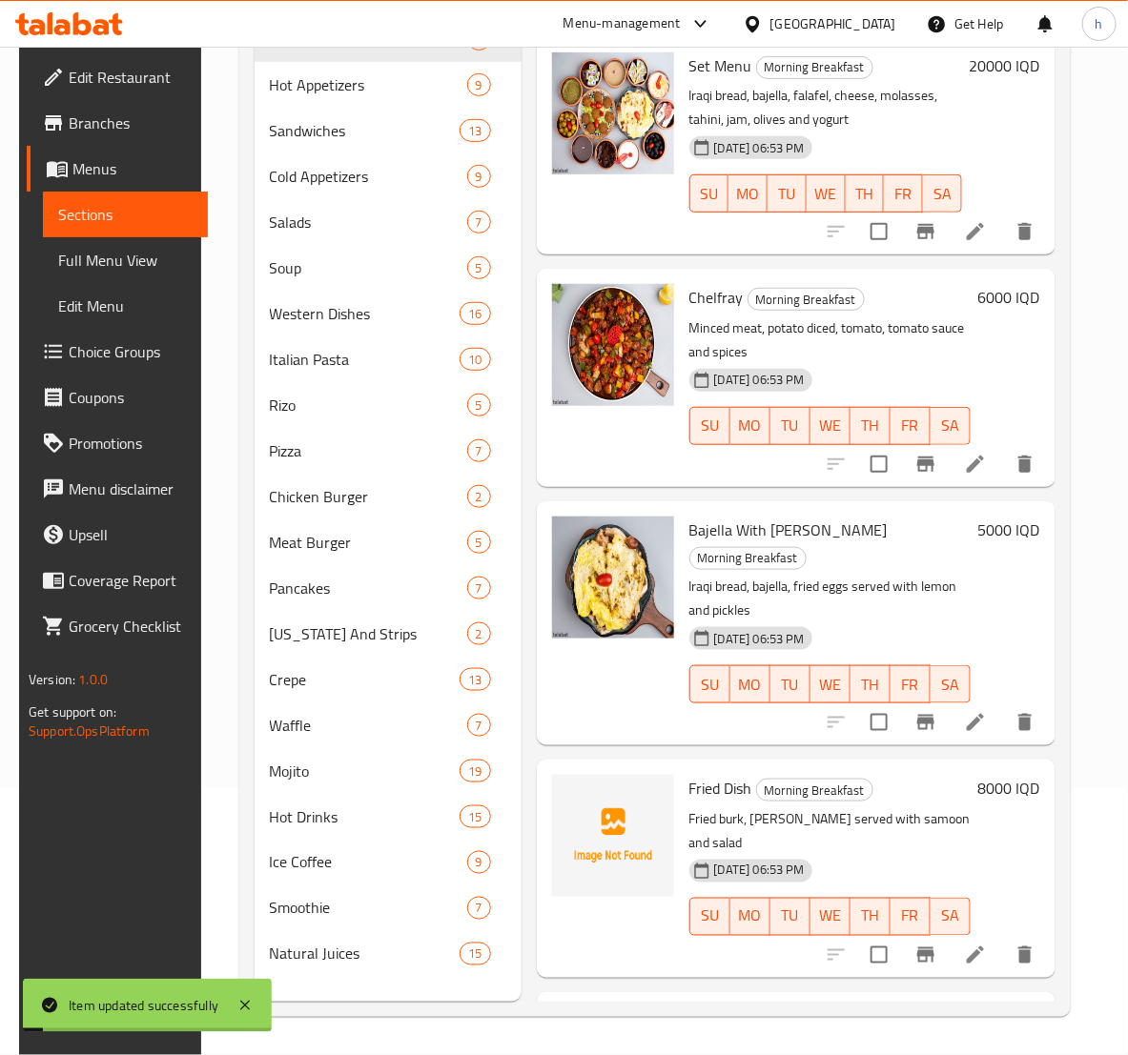
scroll to position [267, 0]
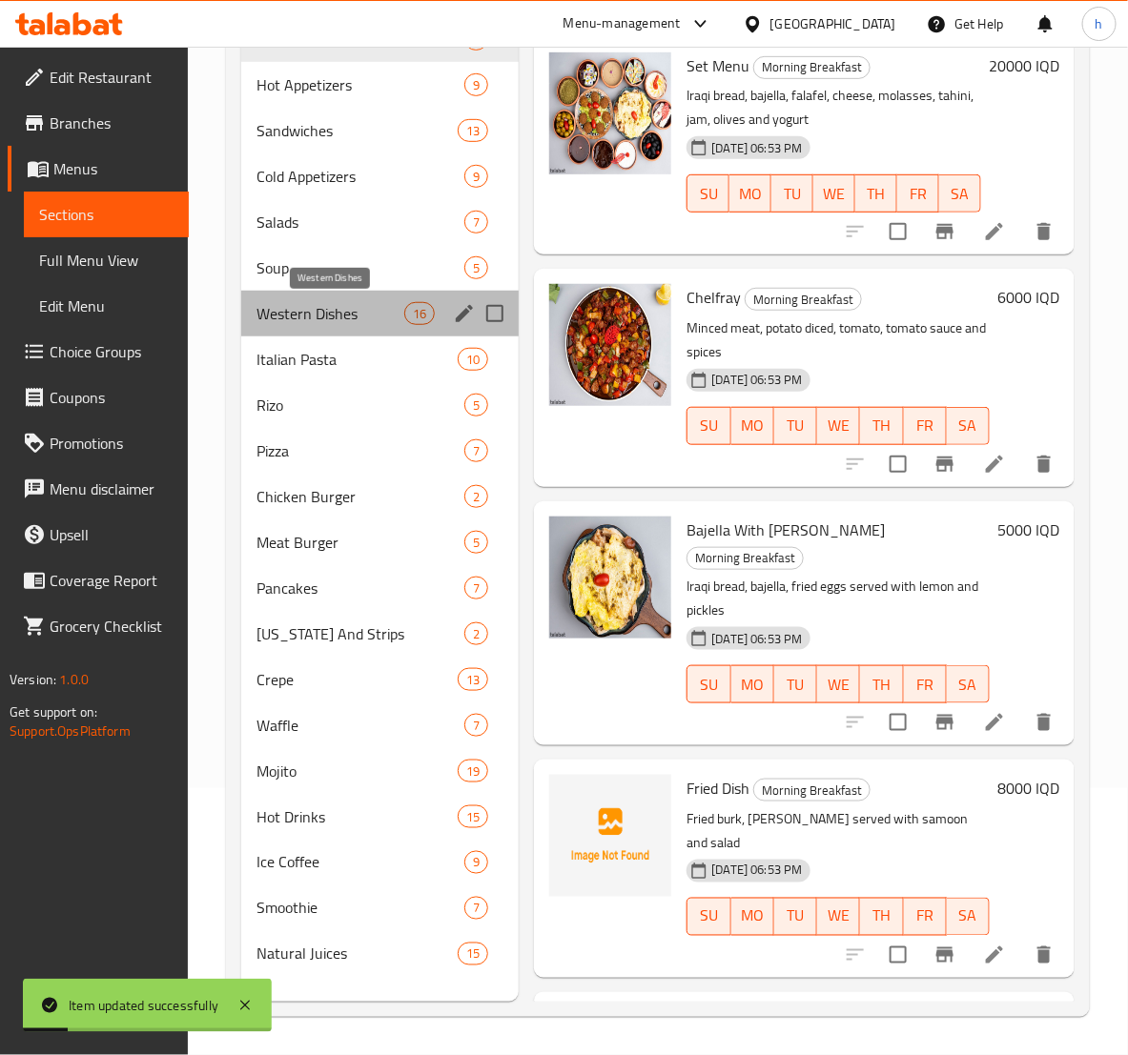
click at [310, 312] on span "Western Dishes" at bounding box center [330, 313] width 148 height 23
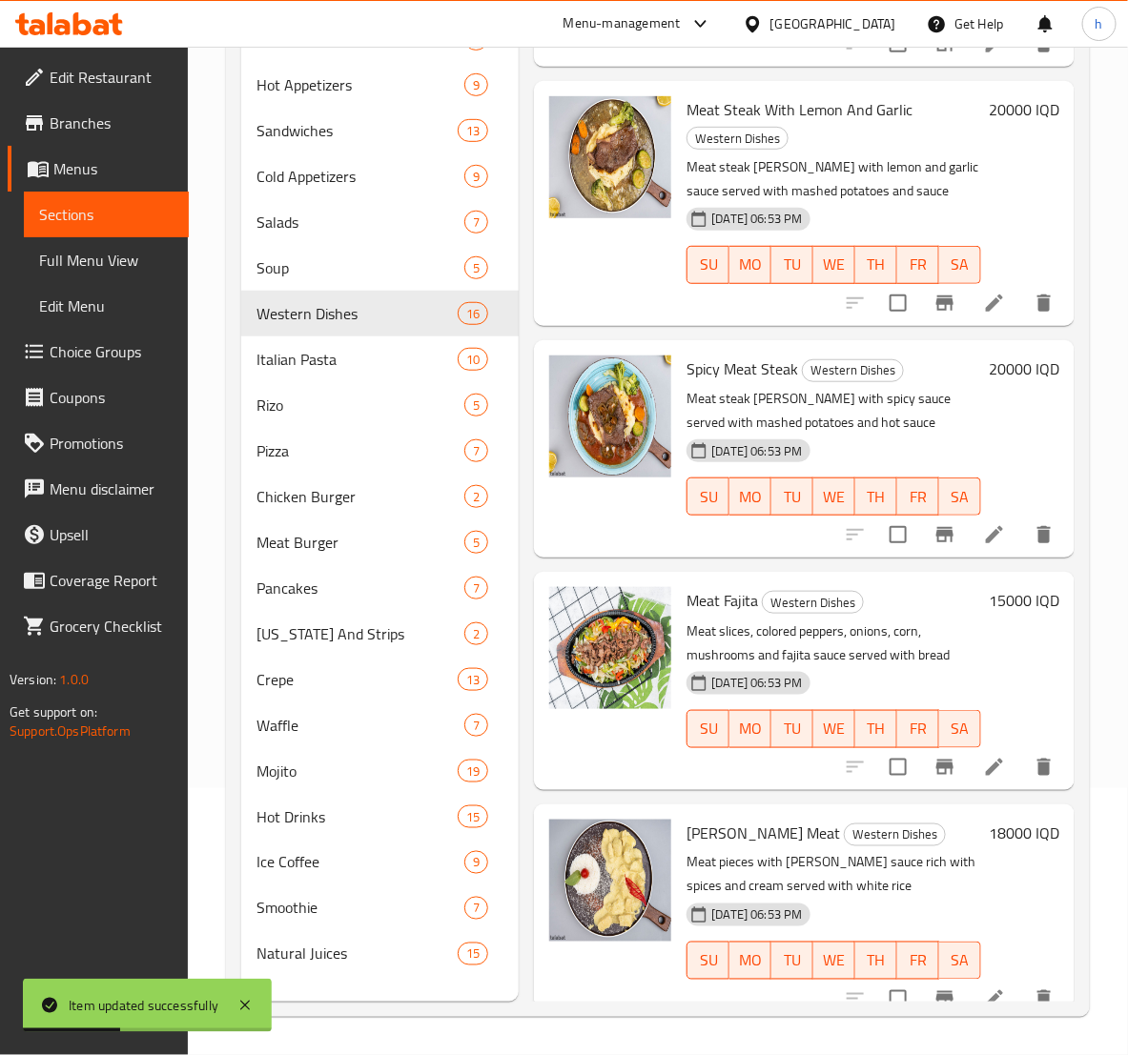
scroll to position [476, 0]
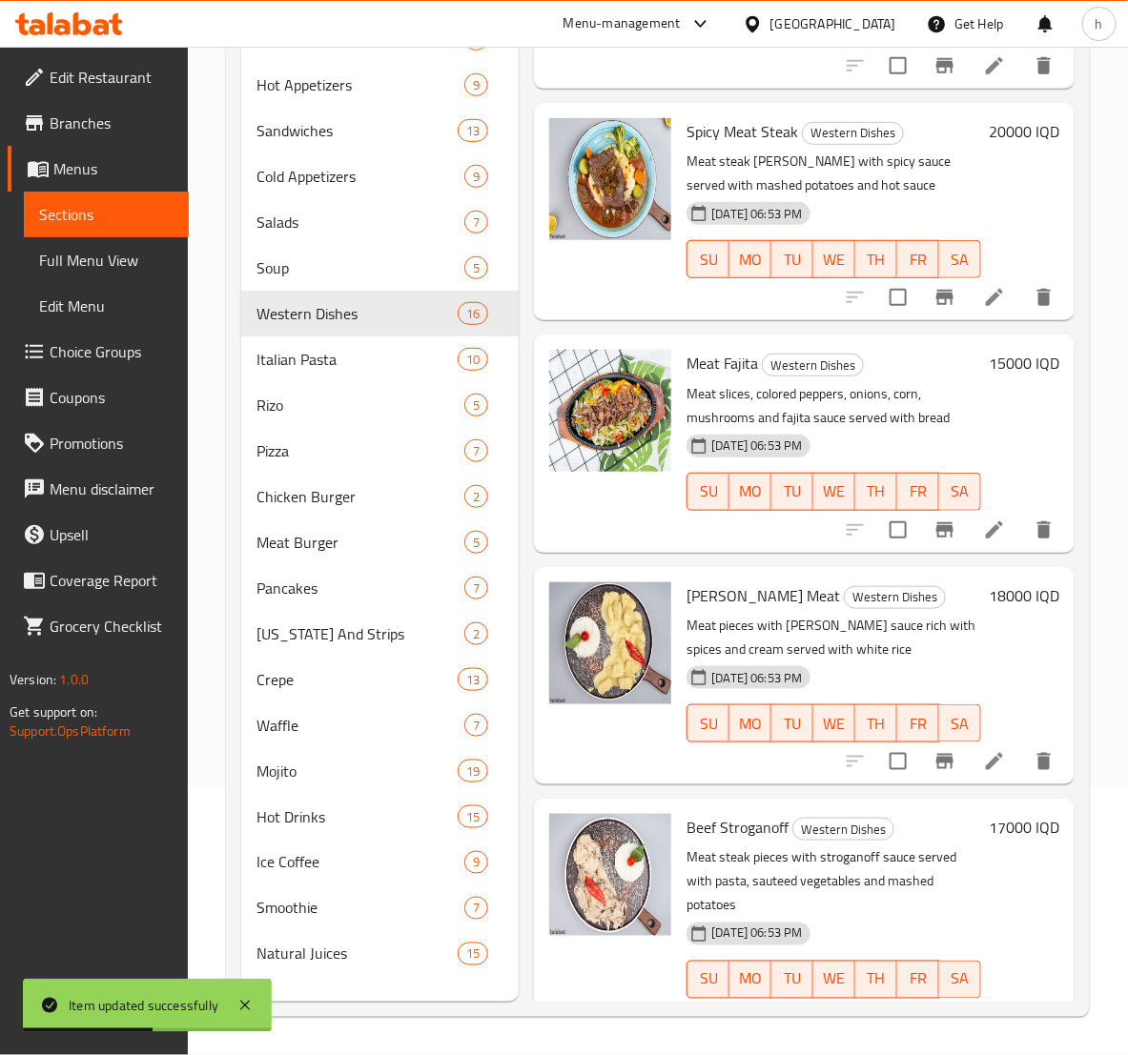
click at [967, 310] on li at bounding box center [993, 297] width 53 height 34
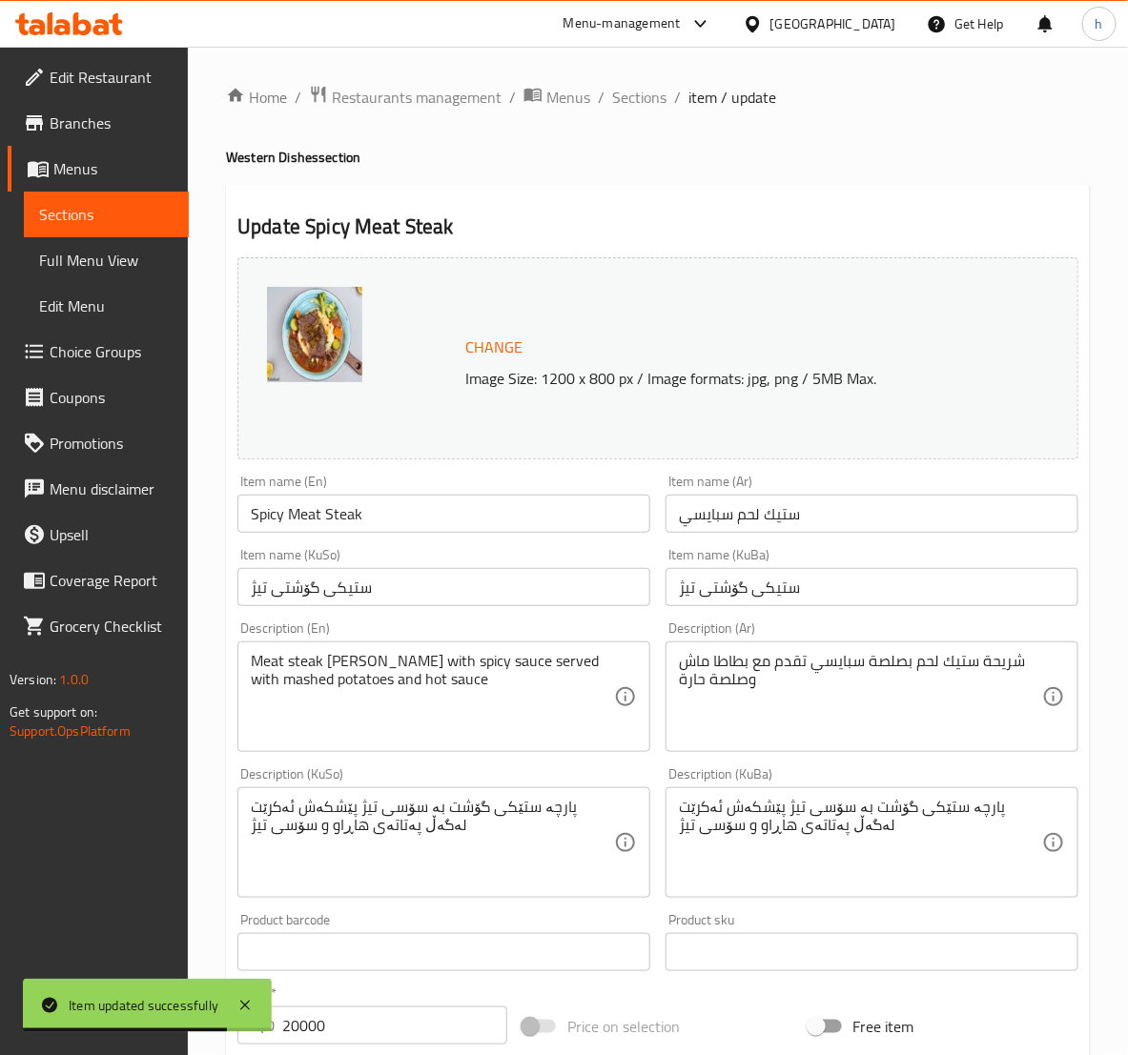
click at [90, 221] on span "Sections" at bounding box center [106, 214] width 134 height 23
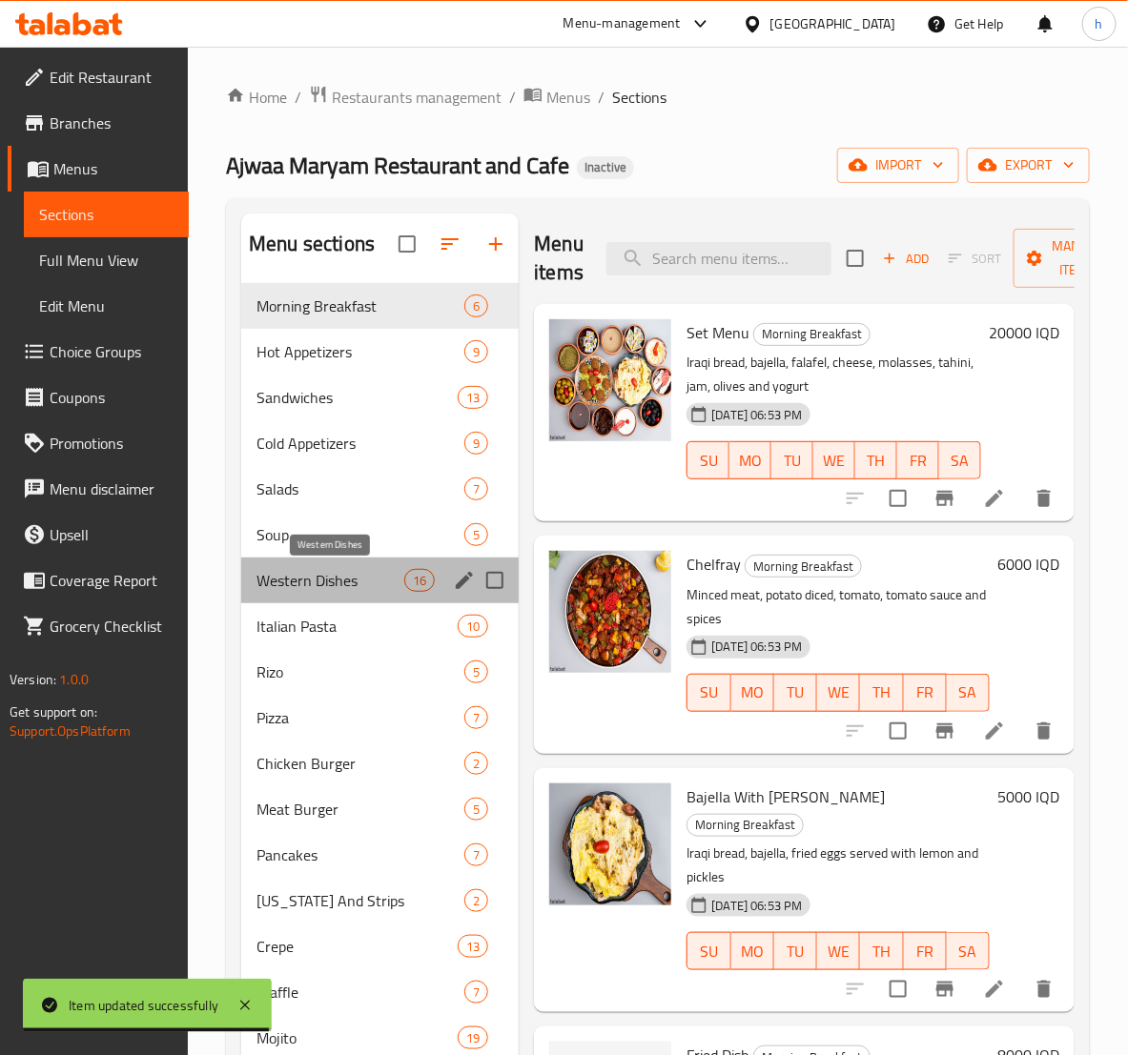
click at [326, 573] on span "Western Dishes" at bounding box center [330, 580] width 148 height 23
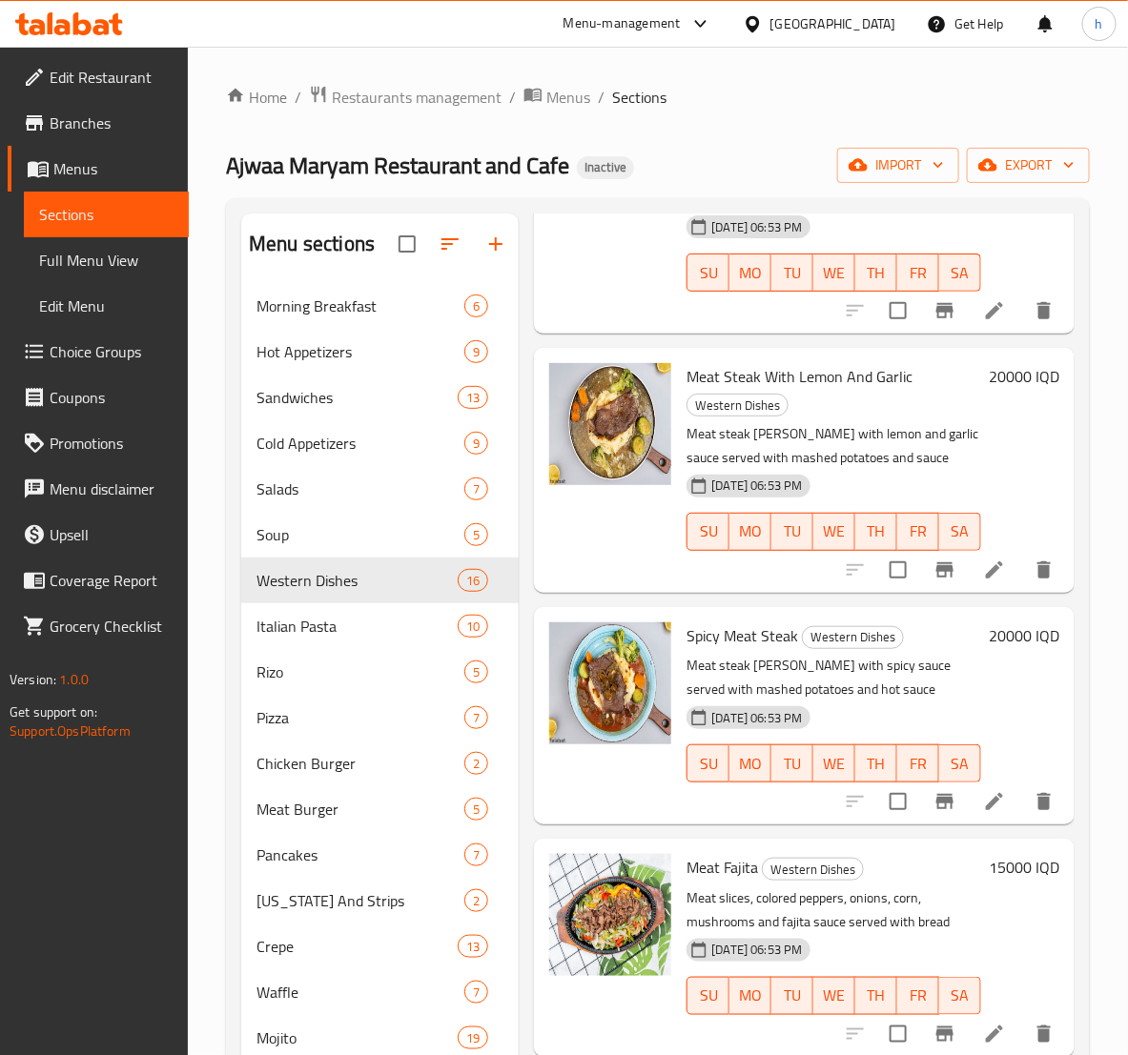
scroll to position [476, 0]
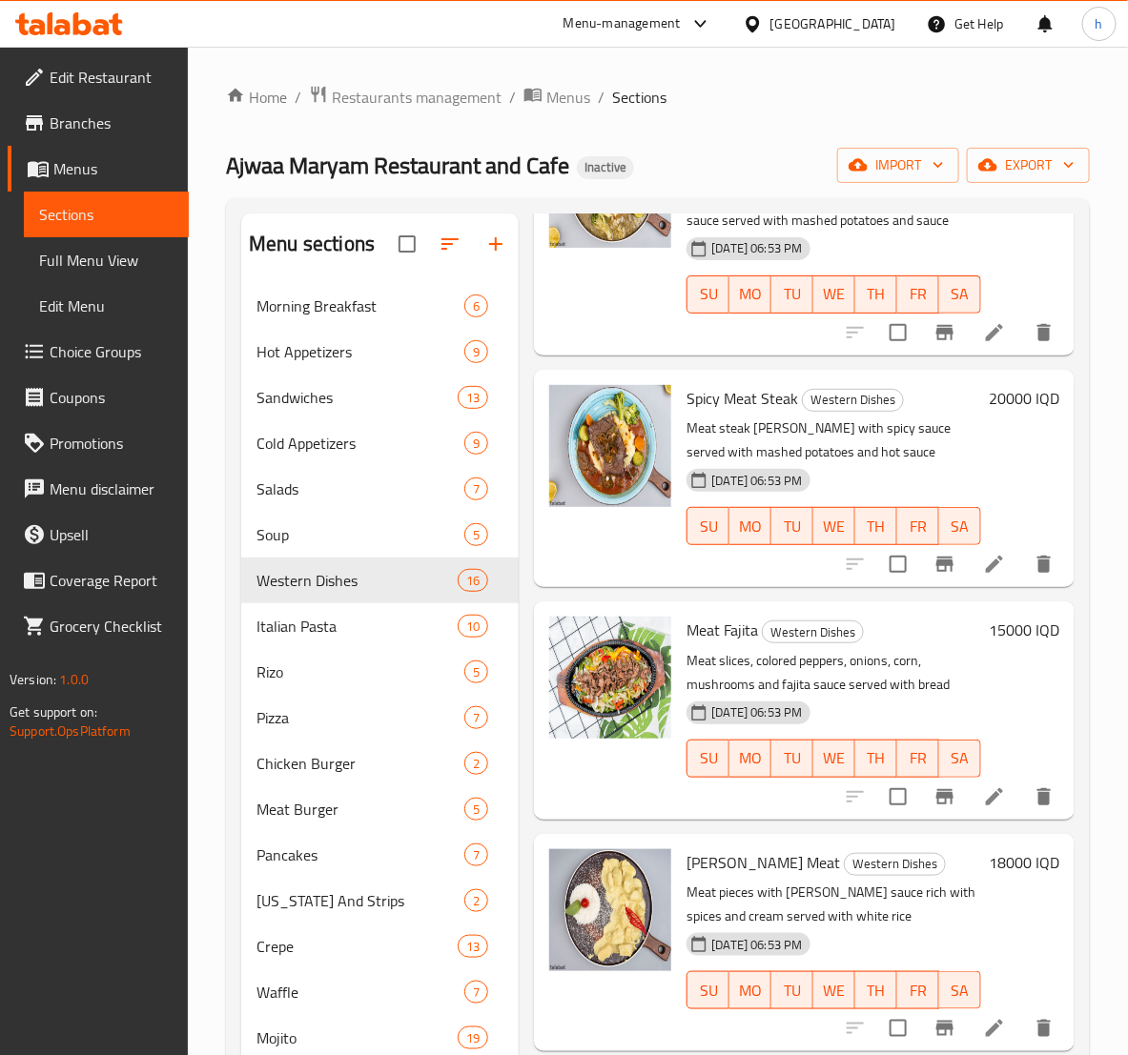
click at [983, 786] on icon at bounding box center [994, 796] width 23 height 23
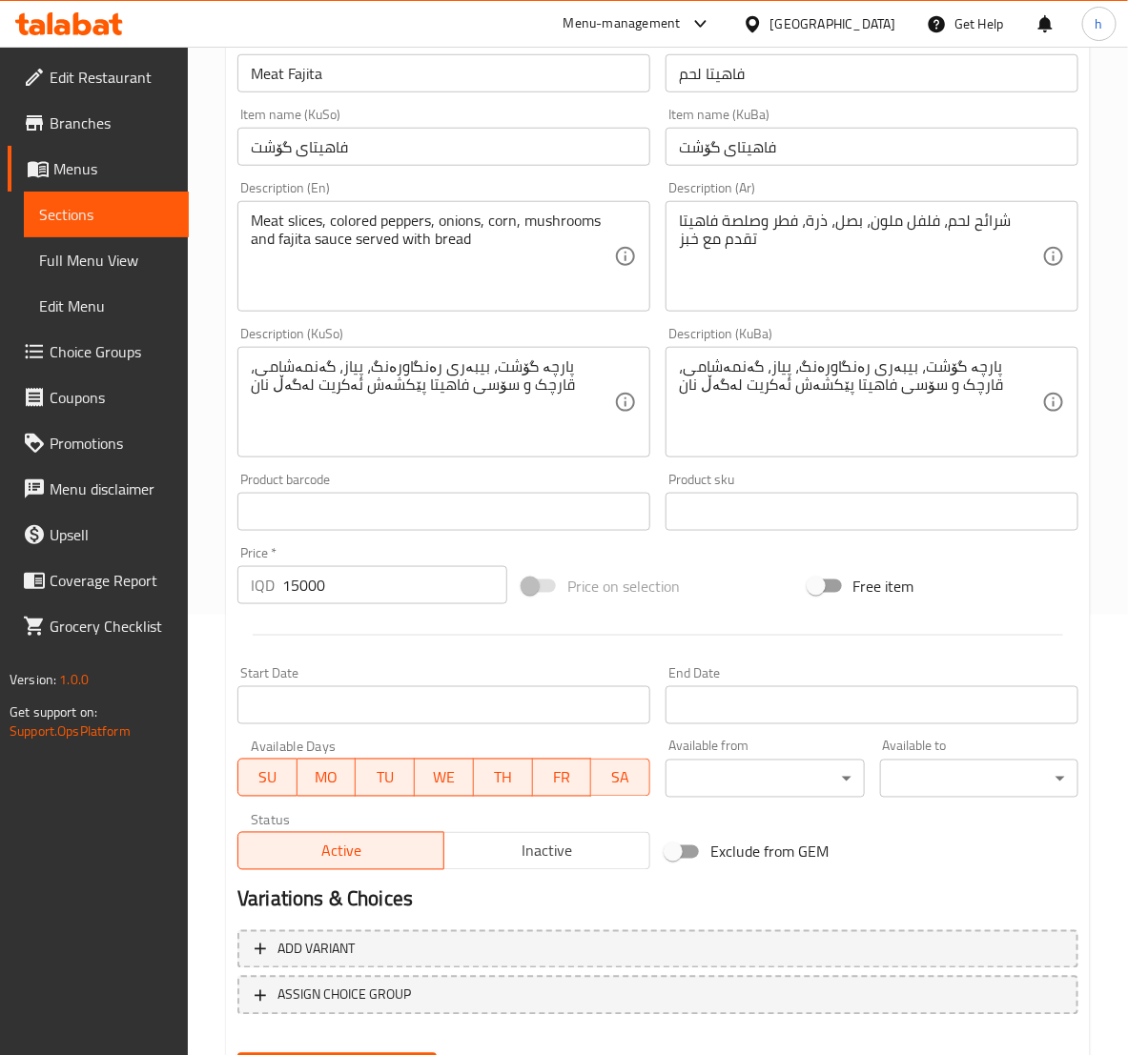
scroll to position [476, 0]
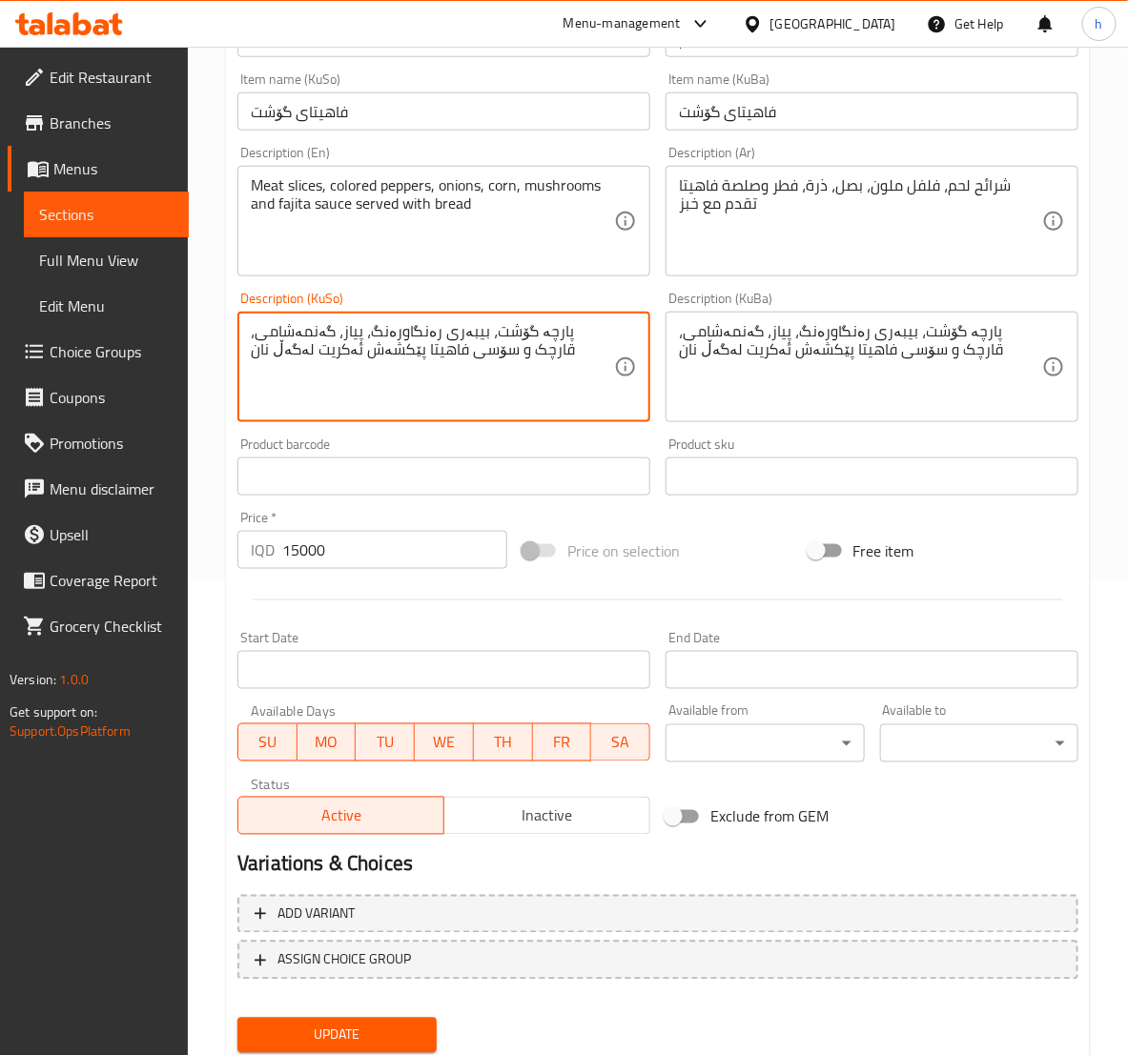
click at [330, 350] on textarea "پارچە گۆشت، بیبەری رەنگاورەنگ، پیاز، گەنمەشامی، قارچک و سۆسی فاهیتا پێكشەش ئەکر…" at bounding box center [432, 367] width 363 height 91
paste textarea
click at [520, 340] on textarea "پارچە گۆشت، بیبەری رەنگاورەنگ، پیاز، گەنمەشامی، قارچک و سۆسی فاهیتا پێكشەش ئەکر…" at bounding box center [432, 367] width 363 height 91
type textarea "پارچە گۆشت، بیبەری رەنگاورەنگ، پیاز، گەنمەشامی، قارچک و سۆسی فاهیتا پێكشەش ئەکر…"
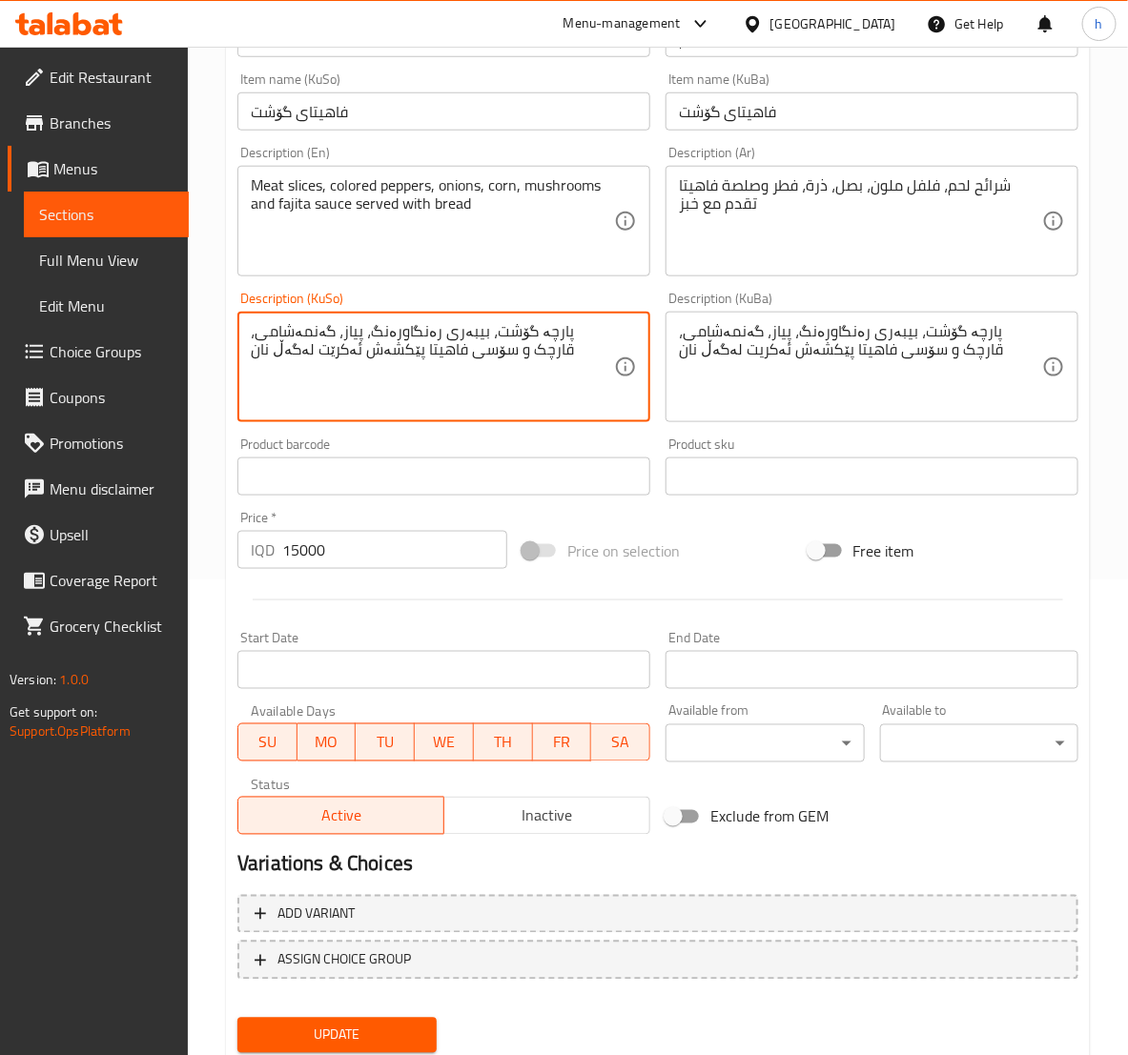
click at [538, 416] on div "پارچە گۆشت، بیبەری رەنگاورەنگ، پیاز، گەنمەشامی، قارچک و سۆسی فاهیتا پێكشەش ئەکر…" at bounding box center [443, 367] width 413 height 111
click at [447, 356] on textarea "پارچە گۆشت، بیبەری رەنگاورەنگ، پیاز، گەنمەشامی، قارچک و سۆسی فاهیتا پێكشەش ئەکر…" at bounding box center [432, 367] width 363 height 91
click at [746, 355] on textarea "پارچە گۆشت، بیبەری رەنگاورەنگ، پیاز، گەنمەشامی، قارچک و سۆسی فاهیتا پێكشەش ئەکر…" at bounding box center [860, 367] width 363 height 91
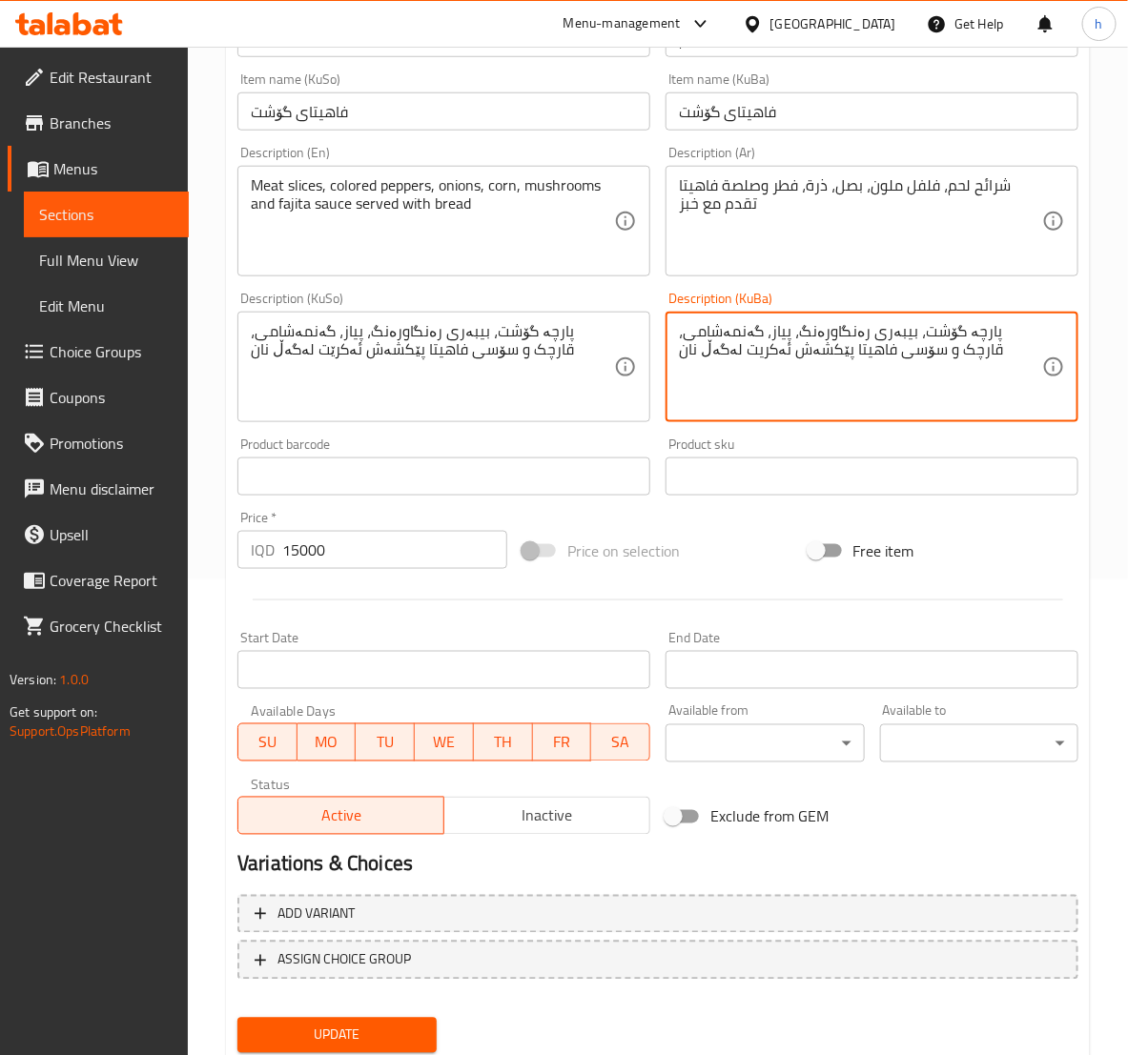
click at [746, 355] on textarea "پارچە گۆشت، بیبەری رەنگاورەنگ، پیاز، گەنمەشامی، قارچک و سۆسی فاهیتا پێكشەش ئەکر…" at bounding box center [860, 367] width 363 height 91
paste textarea
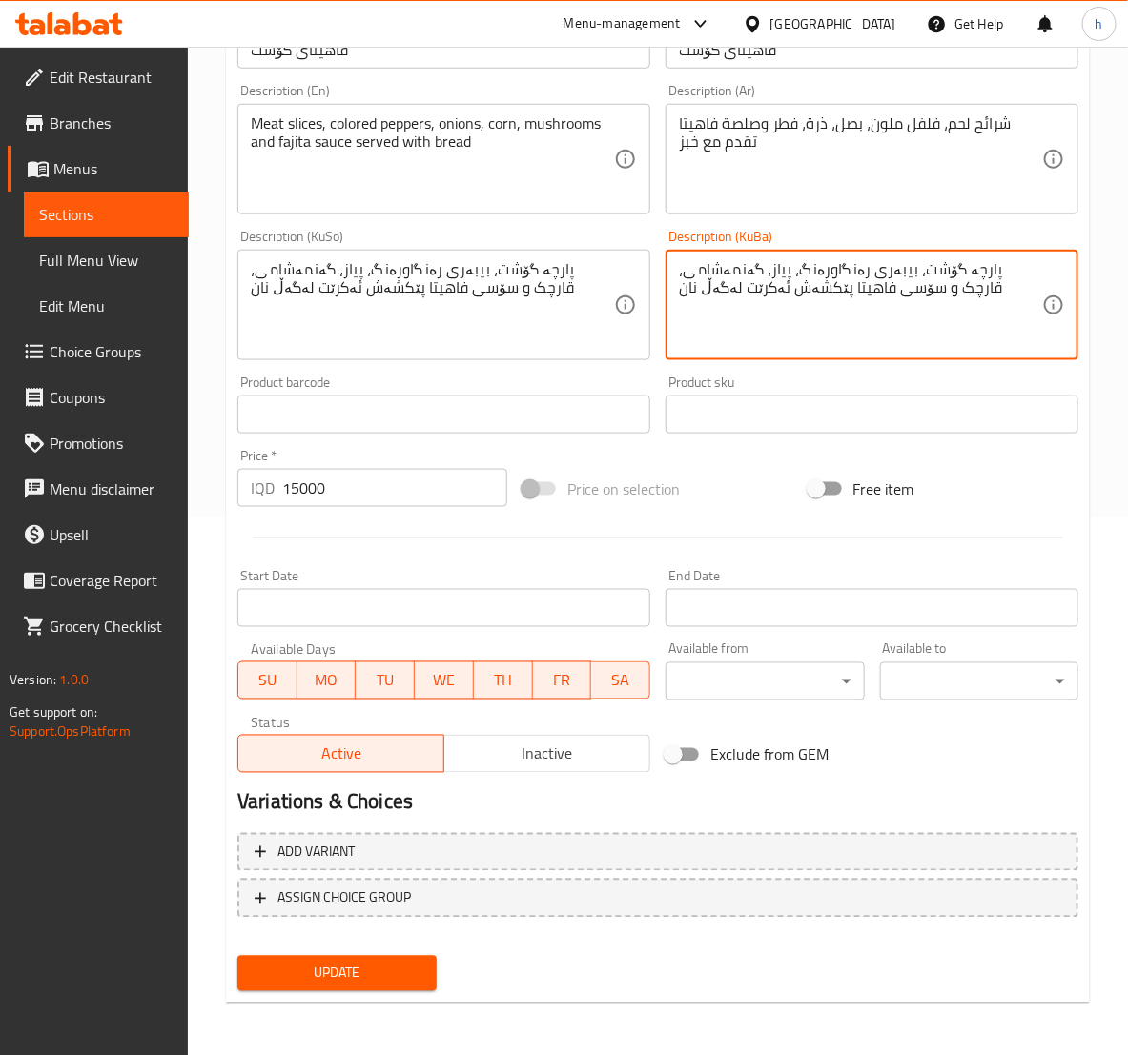
type textarea "پارچە گۆشت، بیبەری رەنگاورەنگ، پیاز، گەنمەشامی، قارچک و سۆسی فاهیتا پێكشەش ئەکر…"
click at [292, 965] on span "Update" at bounding box center [337, 974] width 168 height 24
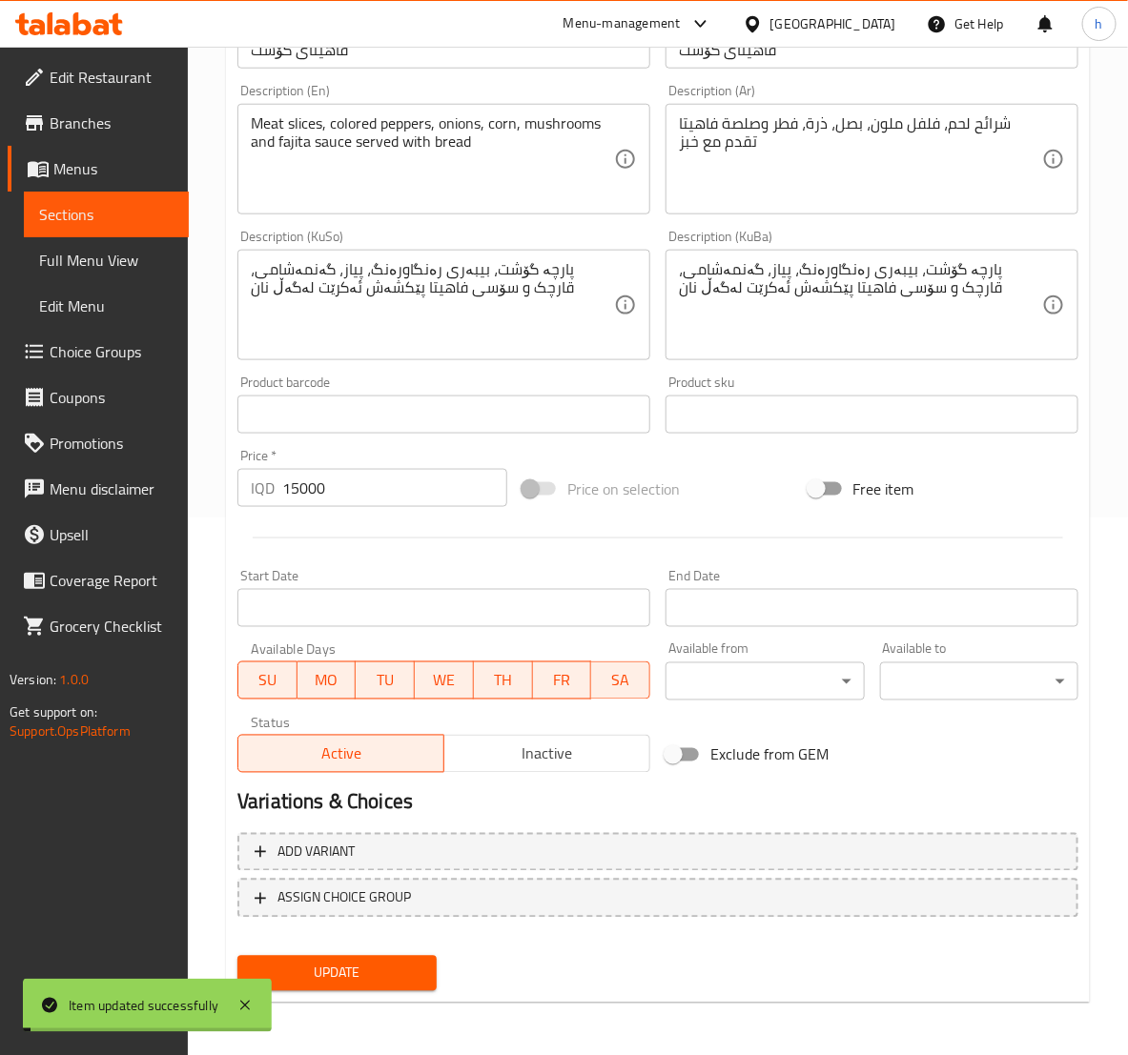
click at [101, 224] on span "Sections" at bounding box center [106, 214] width 134 height 23
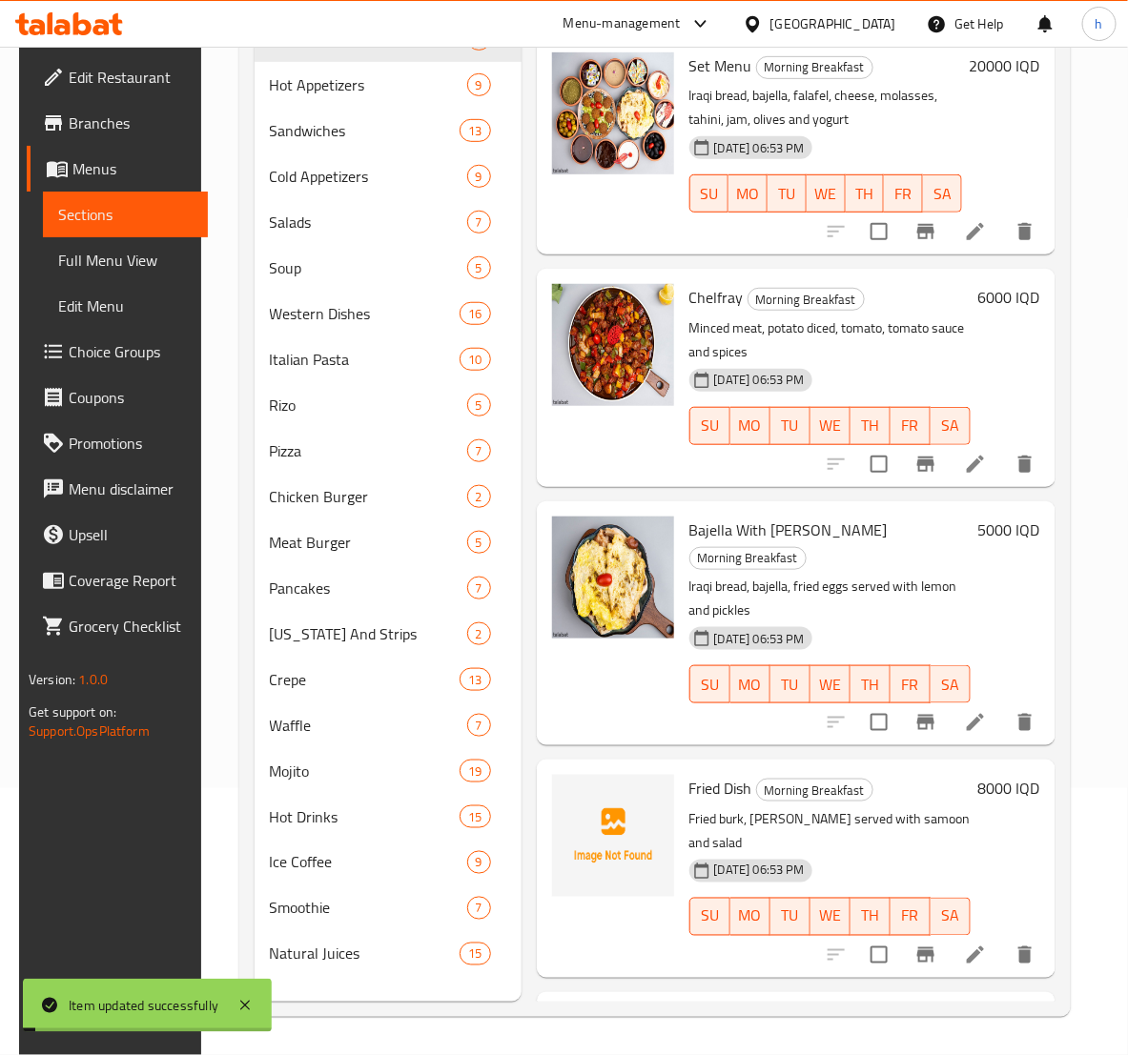
scroll to position [267, 0]
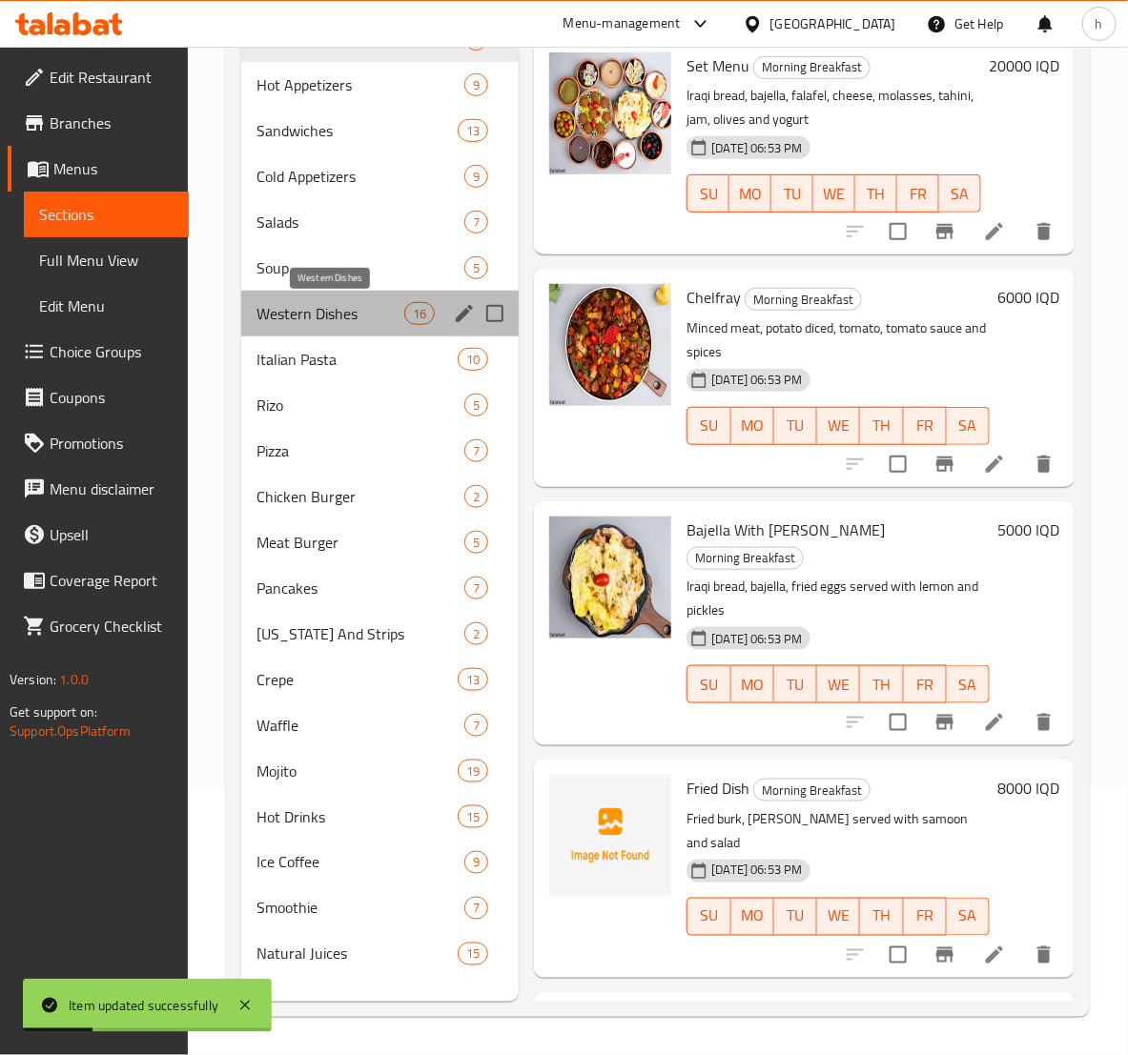
click at [287, 306] on span "Western Dishes" at bounding box center [330, 313] width 148 height 23
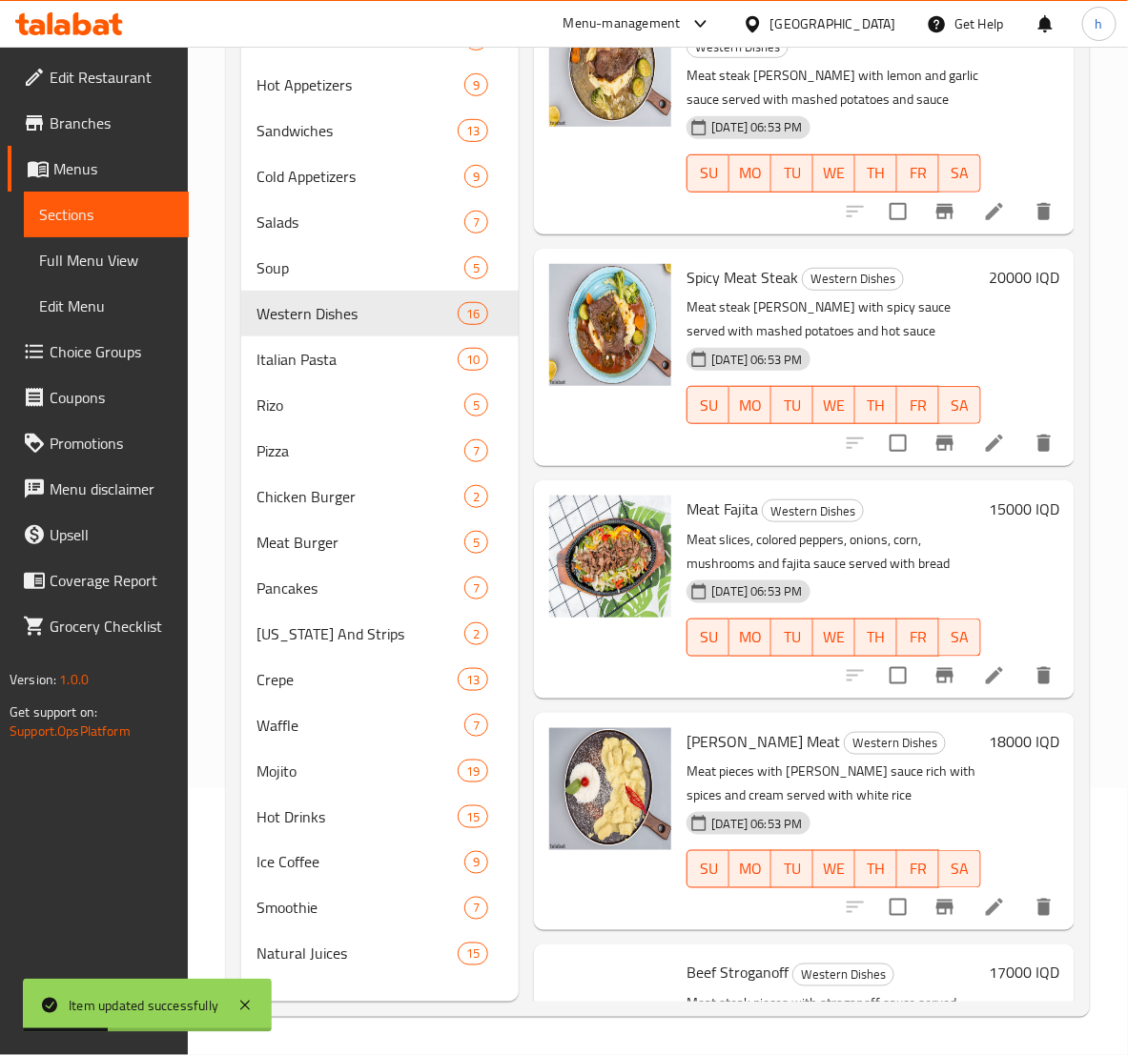
scroll to position [476, 0]
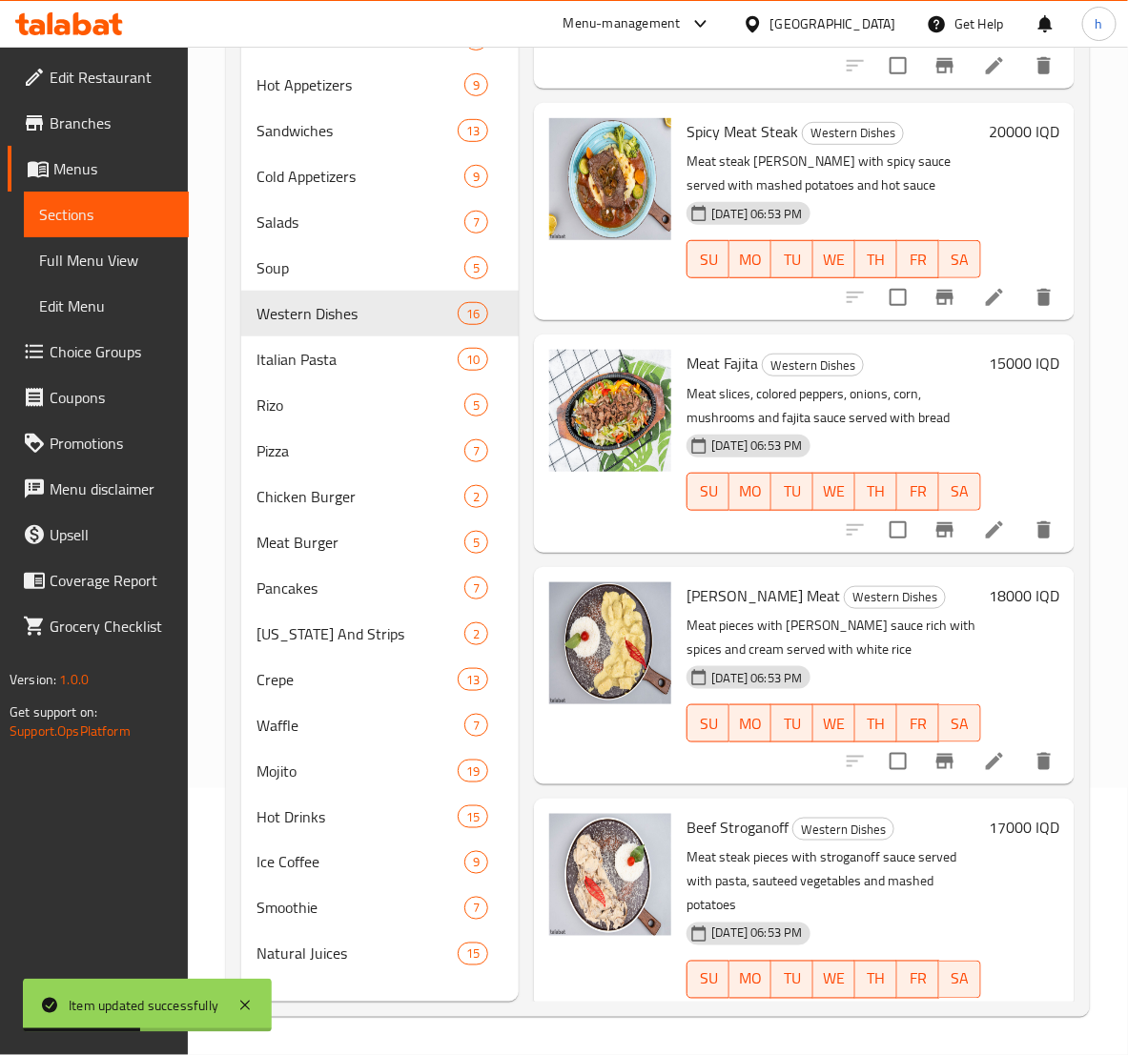
click at [983, 750] on icon at bounding box center [994, 761] width 23 height 23
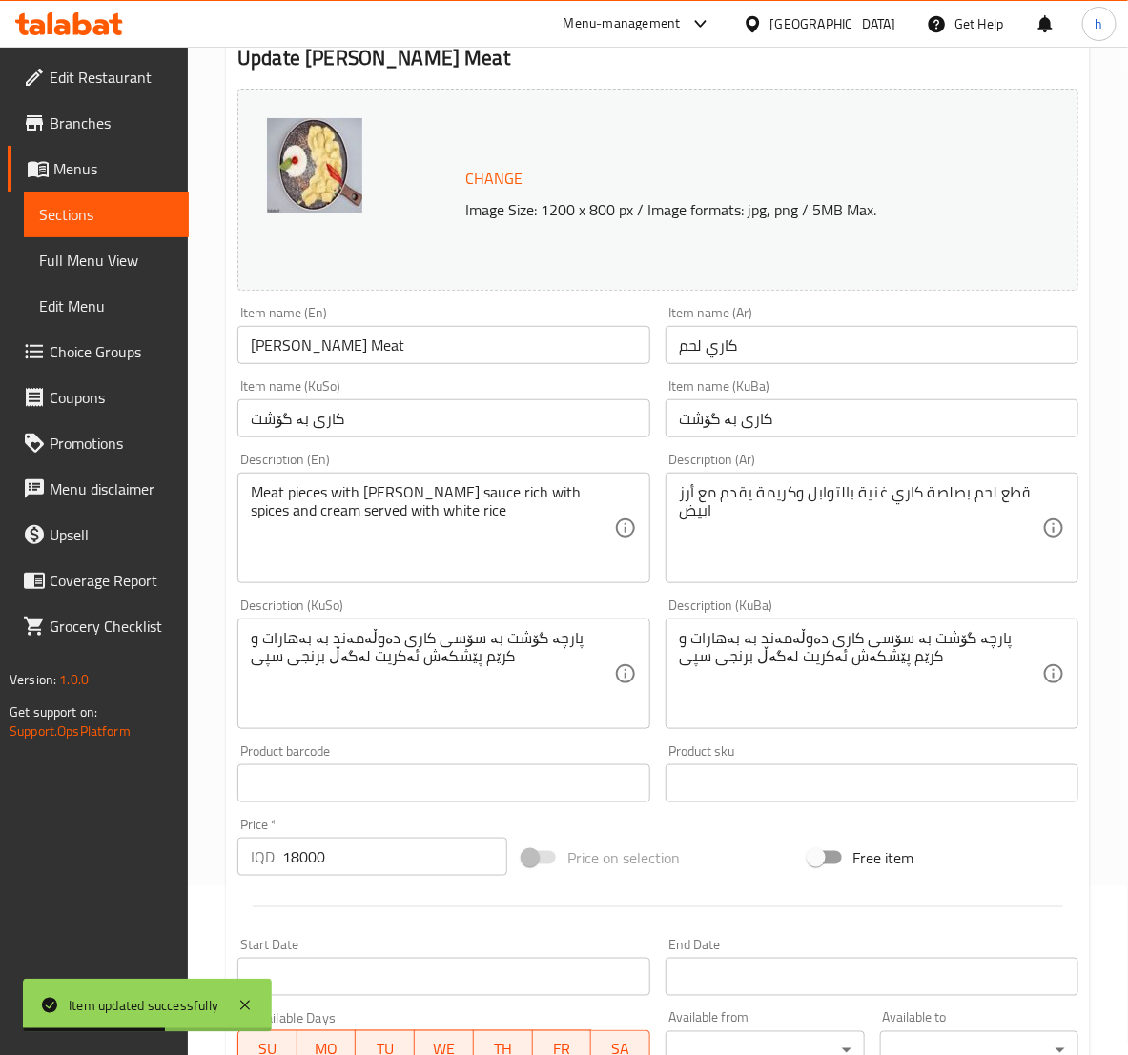
scroll to position [238, 0]
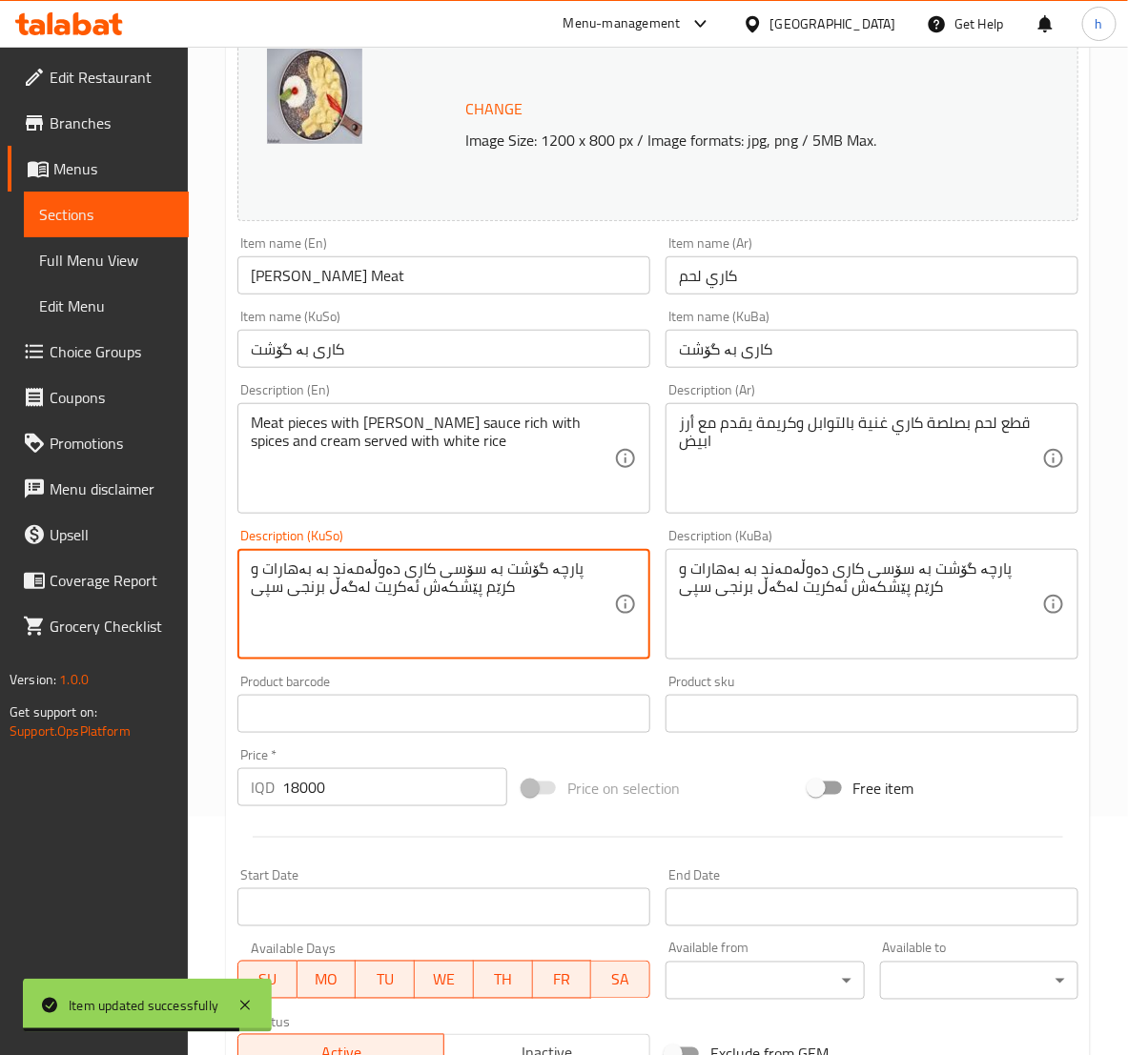
click at [387, 581] on textarea "پارچە گۆشت بە سۆسی کاری دەوڵەمەند بە بەهارات و کرێم پێشکەش ئەکریت لەگەڵ برنجی س…" at bounding box center [432, 604] width 363 height 91
click at [393, 592] on textarea "پارچە گۆشت بە سۆسی کاری دەوڵەمەند بە بەهارات و کرێم پێشکەش ئەکریت لەگەڵ برنجی س…" at bounding box center [432, 604] width 363 height 91
paste textarea
click at [383, 579] on textarea "پارچە گۆشت بە سۆسی کاری دەوڵەمەند بە بەهارات و کرێم پێشکەش ئەکرێت لەگەڵ برنجی س…" at bounding box center [432, 604] width 363 height 91
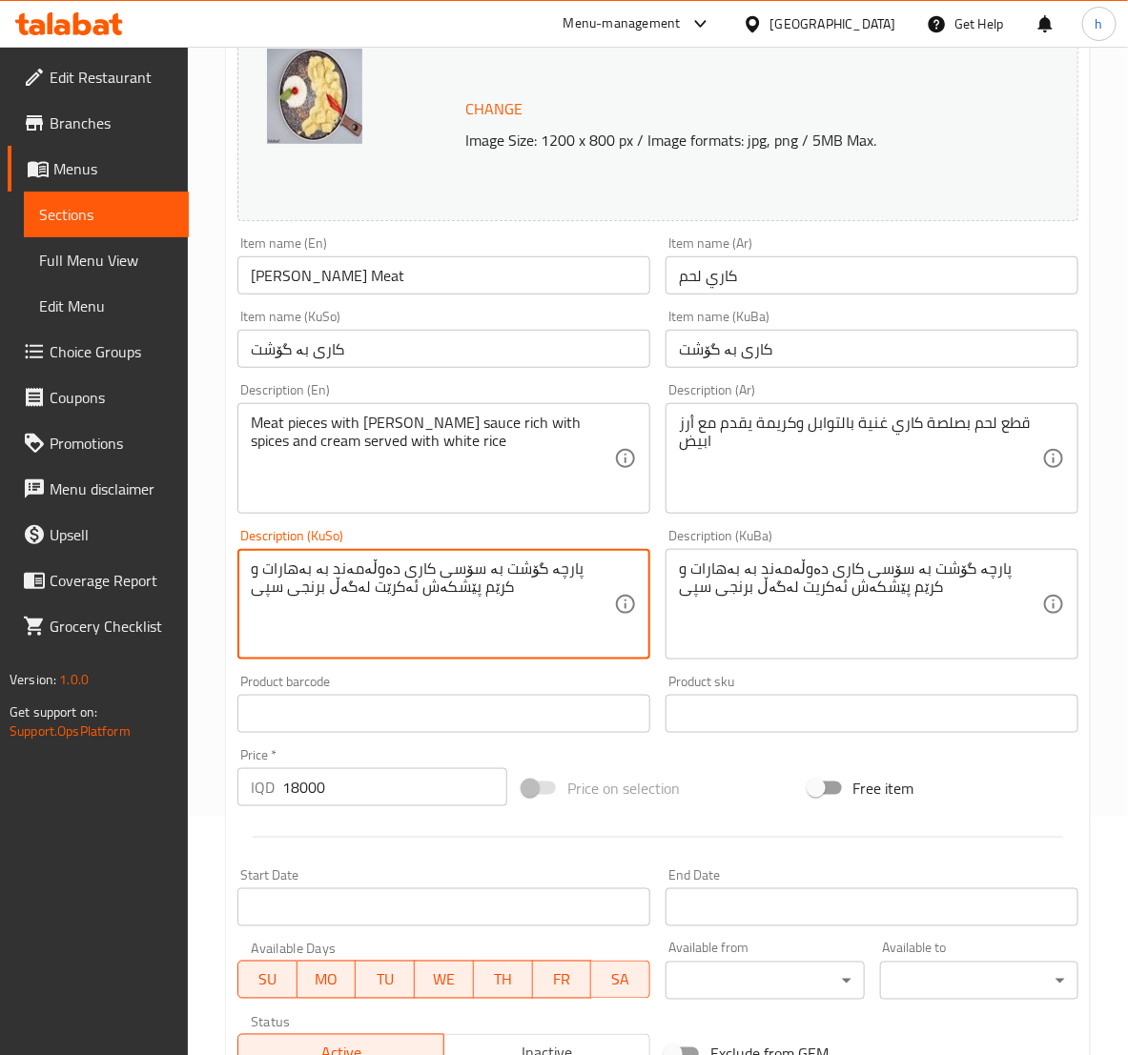
click at [383, 579] on textarea "پارچە گۆشت بە سۆسی کاری دەوڵەمەند بە بەهارات و کرێم پێشکەش ئەکرێت لەگەڵ برنجی س…" at bounding box center [432, 604] width 363 height 91
type textarea "پارچە گۆشت بە سۆسی کاری دەوڵەمەند بە بەهارات و کرێم پێشکەش ئەکرێت لەگەڵ برنجی س…"
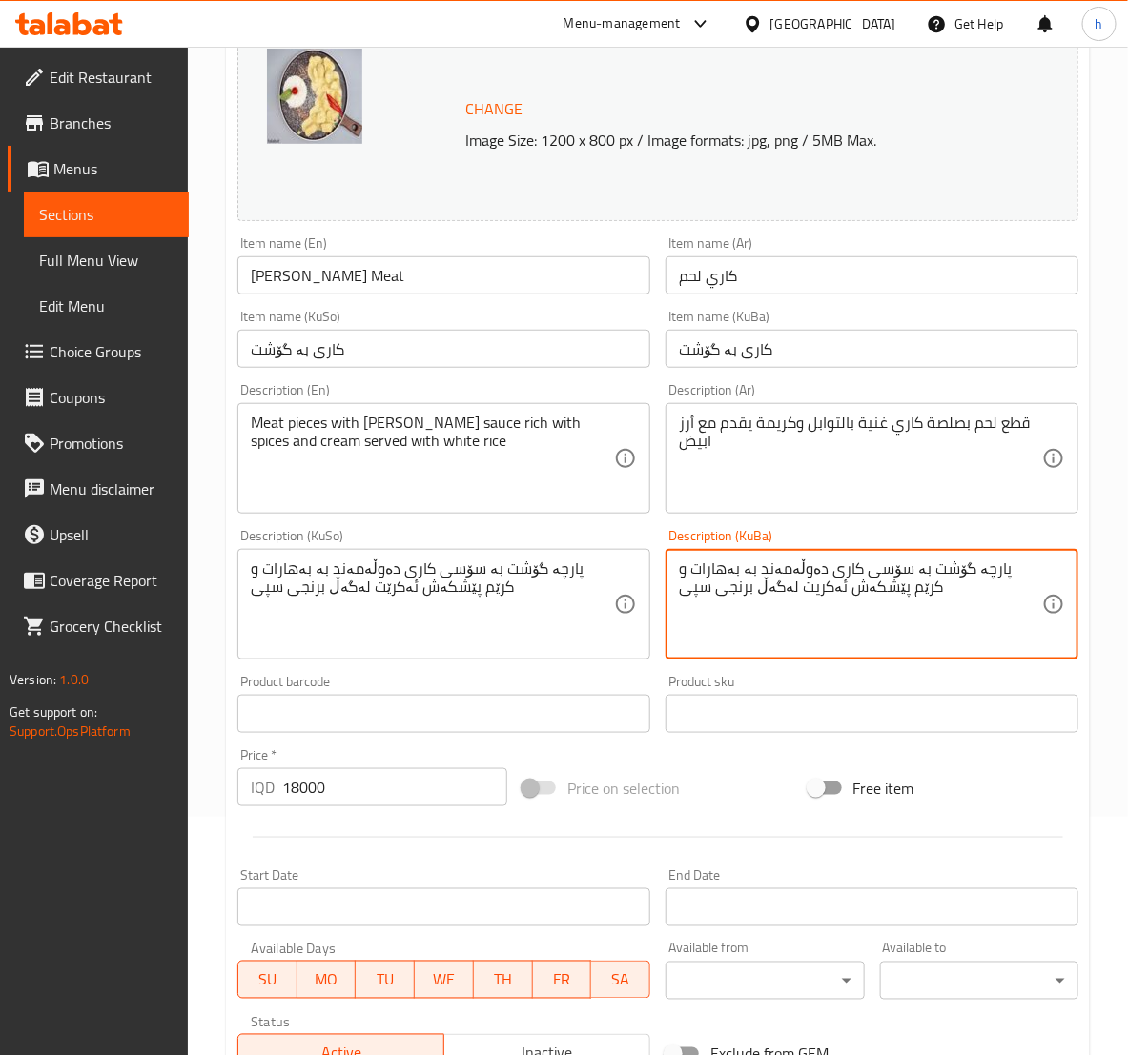
click at [716, 629] on textarea "پارچە گۆشت بە سۆسی کاری دەوڵەمەند بە بەهارات و کرێم پێشکەش ئەکریت لەگەڵ برنجی س…" at bounding box center [860, 604] width 363 height 91
paste textarea
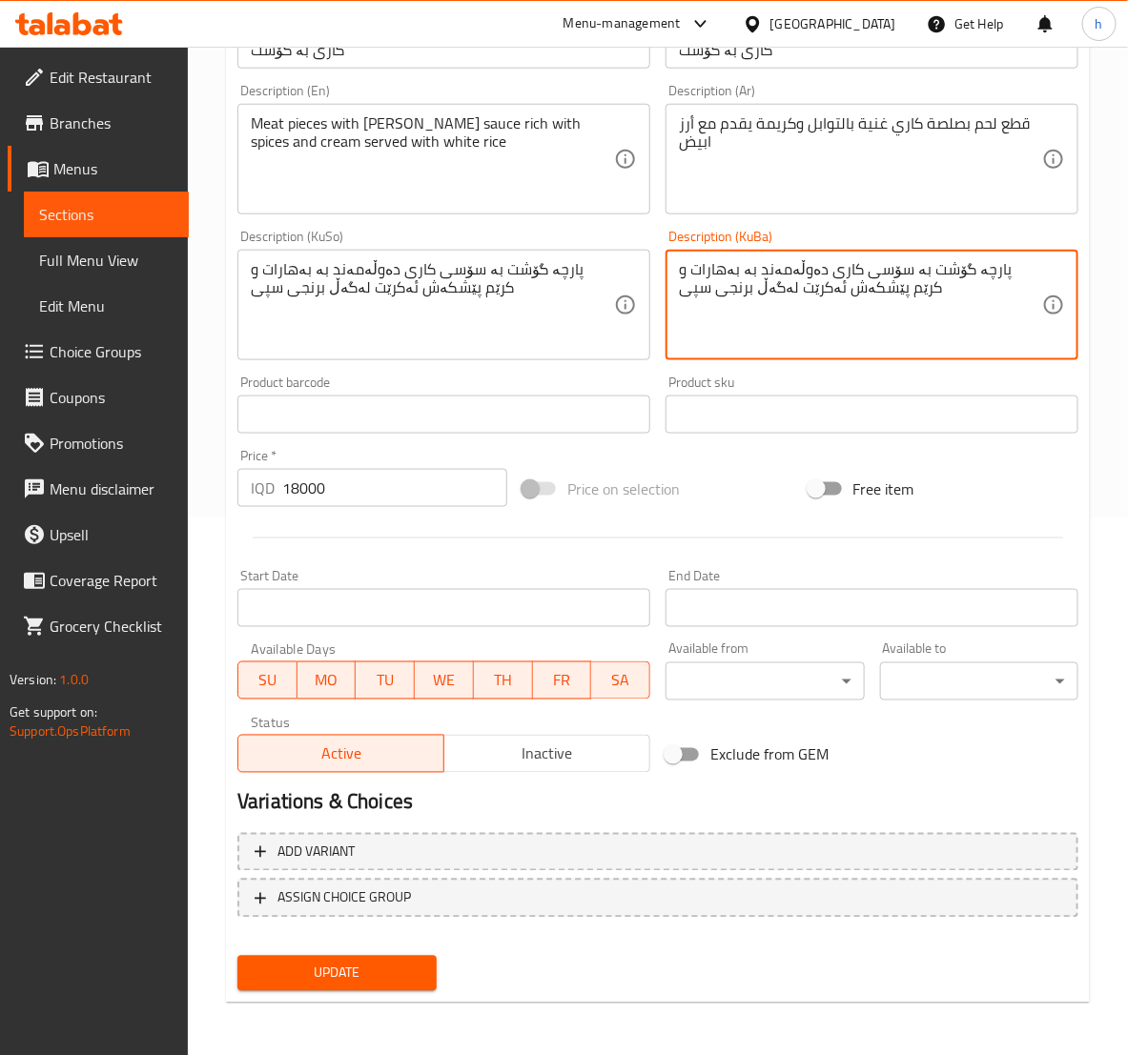
type textarea "پارچە گۆشت بە سۆسی کاری دەوڵەمەند بە بەهارات و کرێم پێشکەش ئەکرێت لەگەڵ برنجی س…"
drag, startPoint x: 401, startPoint y: 976, endPoint x: 403, endPoint y: 956, distance: 20.1
click at [400, 976] on span "Update" at bounding box center [337, 974] width 168 height 24
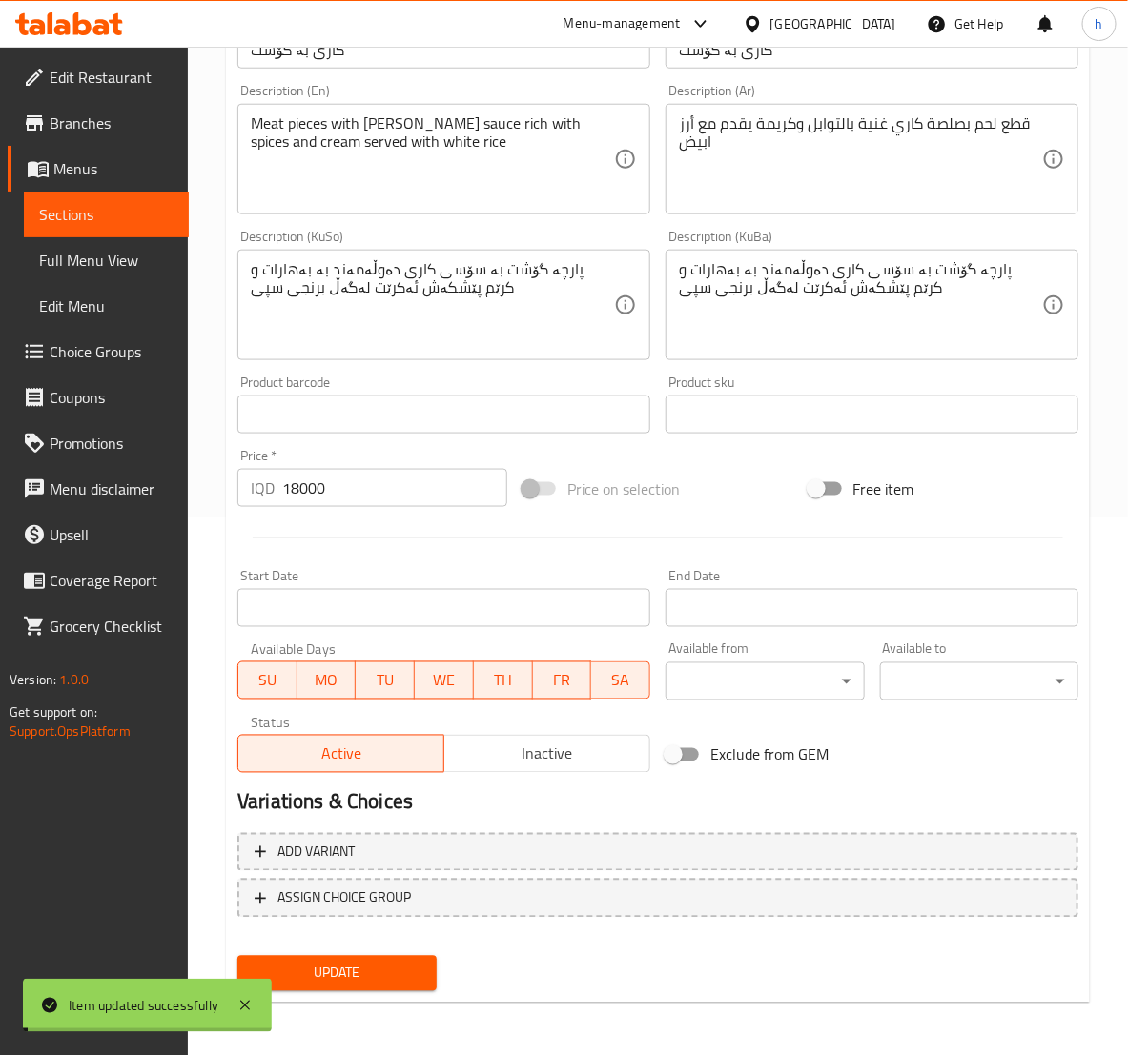
click at [83, 204] on span "Sections" at bounding box center [106, 214] width 134 height 23
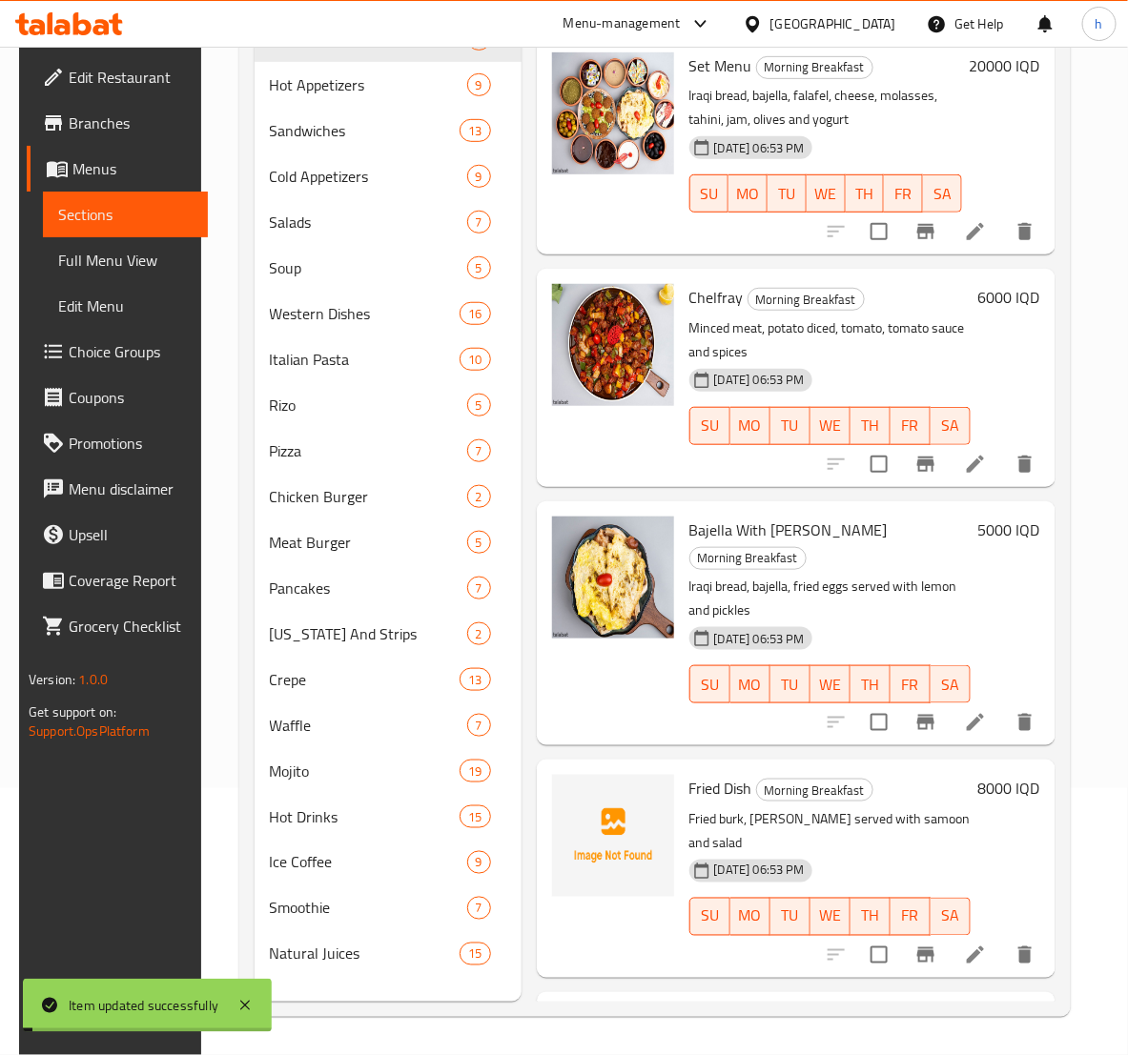
scroll to position [267, 0]
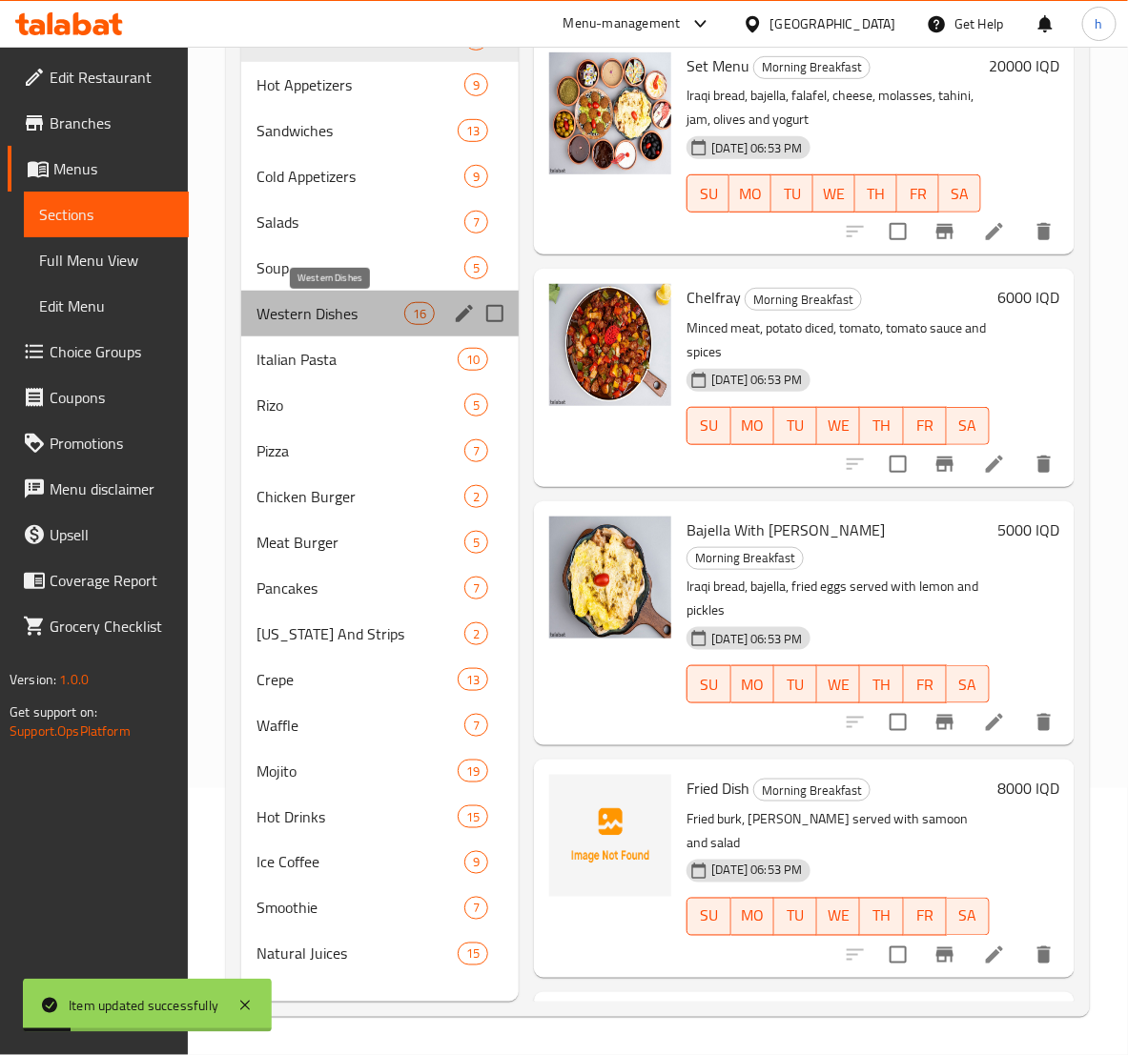
click at [297, 313] on span "Western Dishes" at bounding box center [330, 313] width 148 height 23
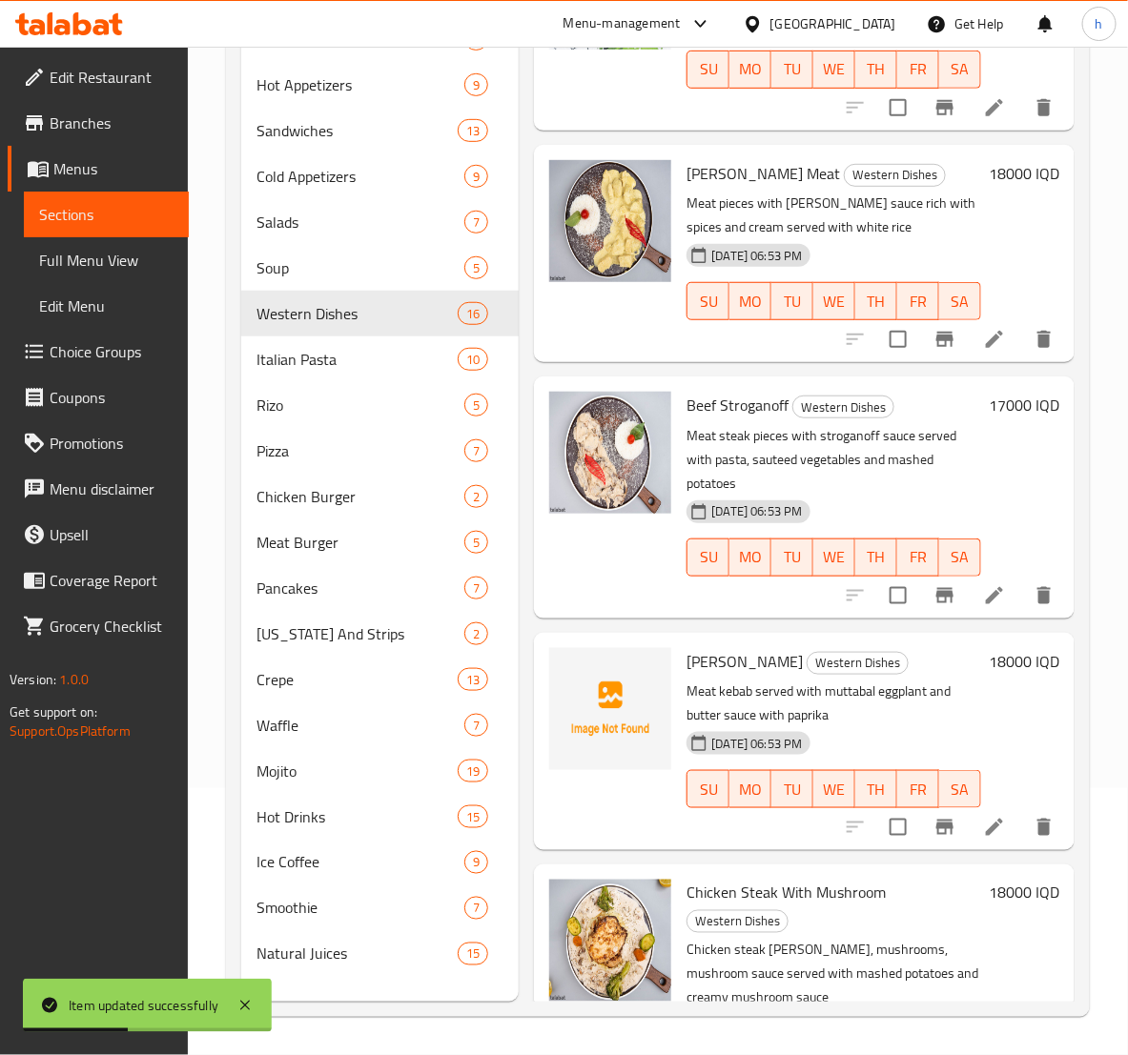
scroll to position [953, 0]
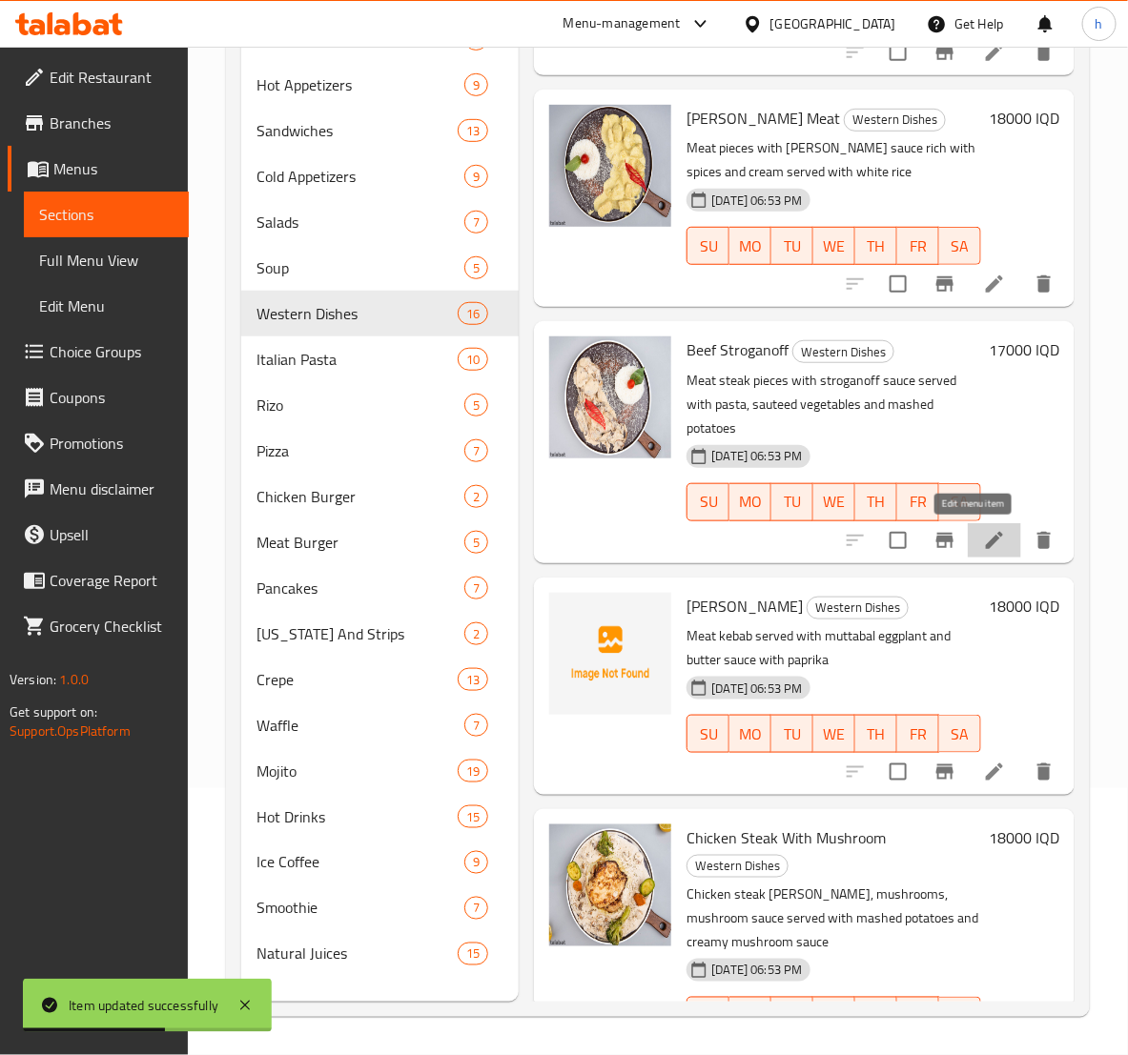
click at [984, 535] on icon at bounding box center [994, 540] width 23 height 23
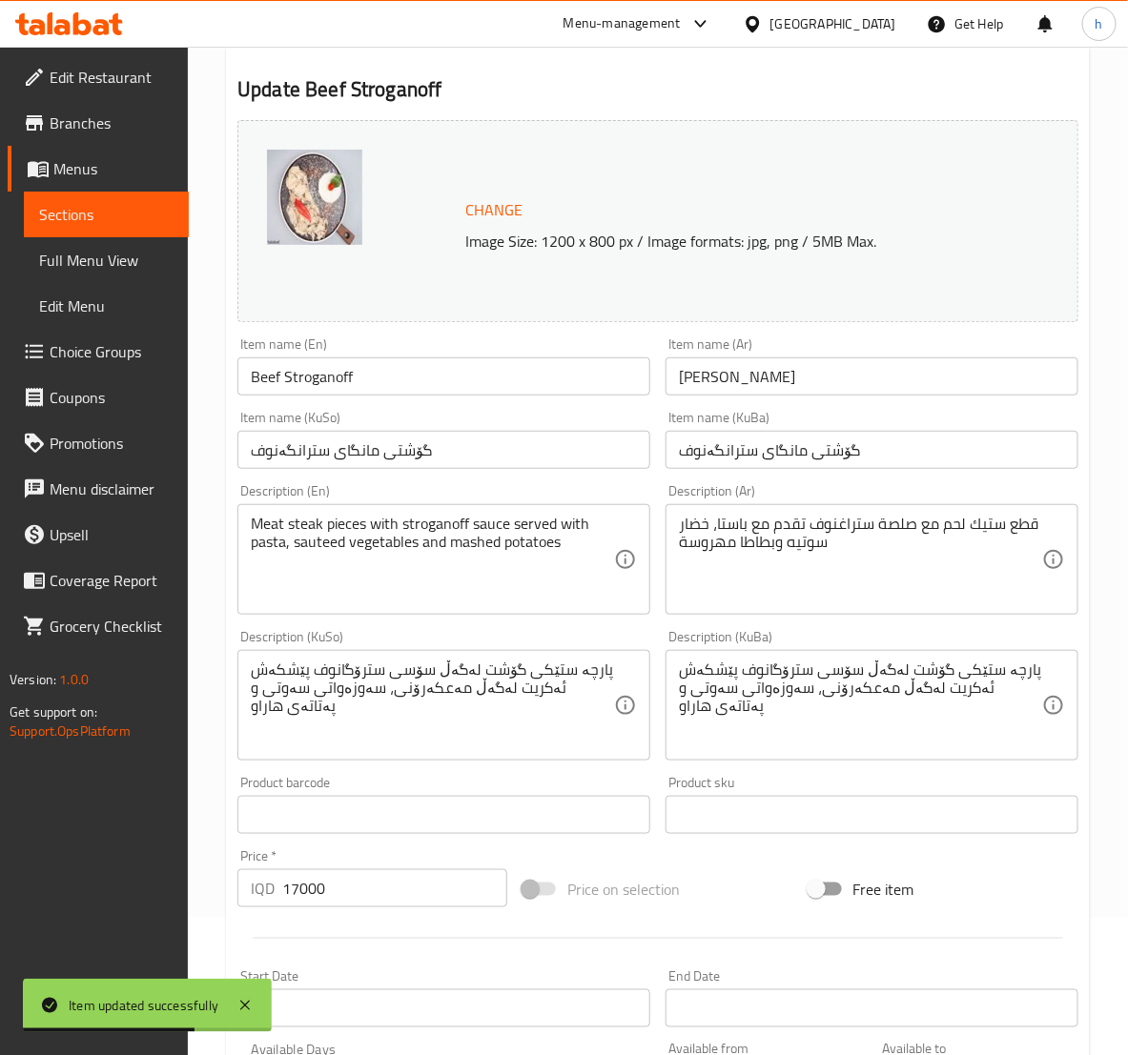
scroll to position [238, 0]
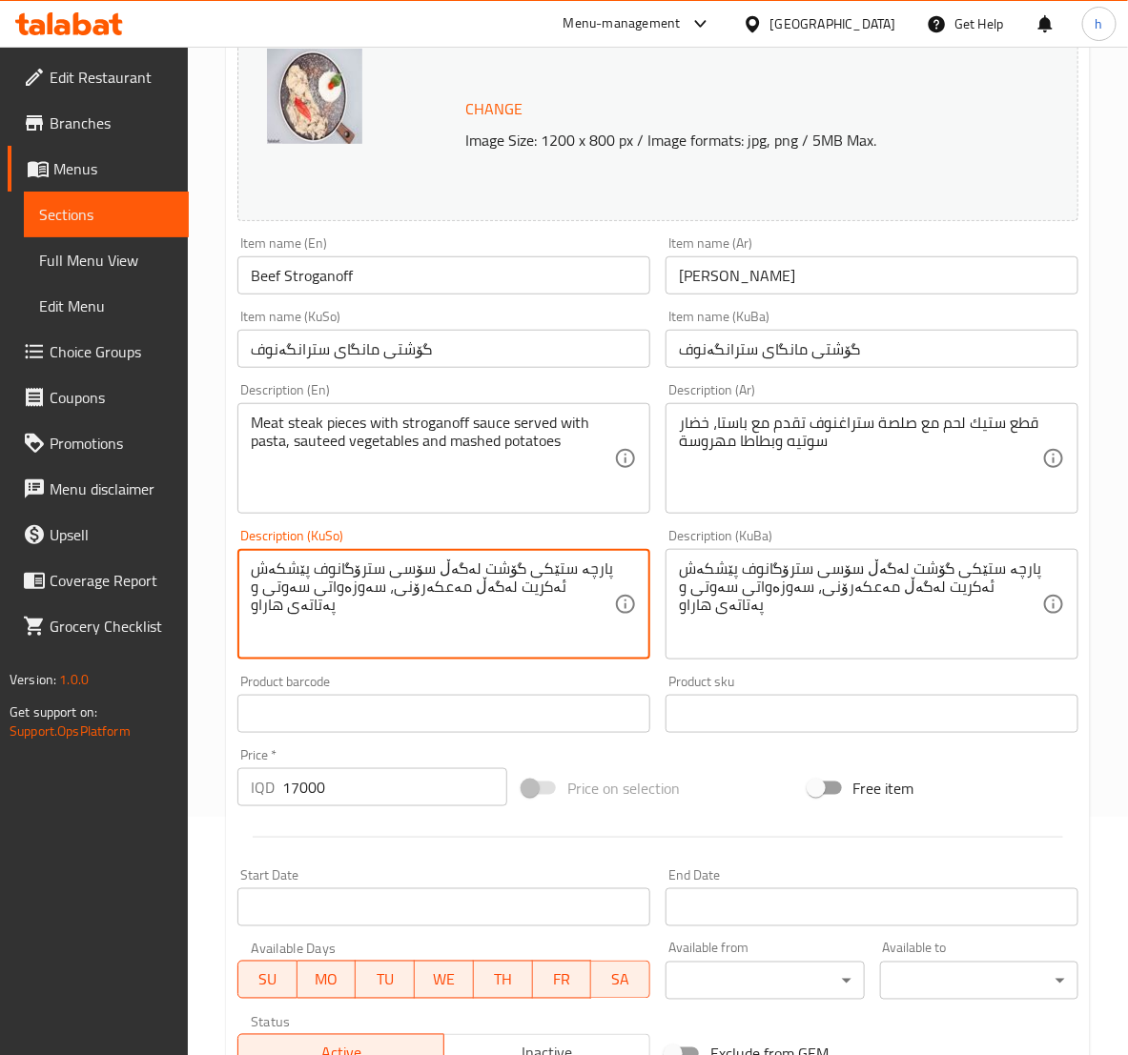
click at [267, 612] on textarea "پارچە ستێکی گۆشت لەگەڵ سۆسی سترۆگانوف پێشکەش ئەکریت لەگەڵ مەعکەرۆنی، سەوزەواتی …" at bounding box center [432, 604] width 363 height 91
paste textarea "ڕاو"
click at [461, 587] on textarea "پارچە ستێکی گۆشت لەگەڵ سۆسی سترۆگانوف پێشکەش ئەکریت لەگەڵ مەعکەرۆنی، سەوزەواتی …" at bounding box center [432, 604] width 363 height 91
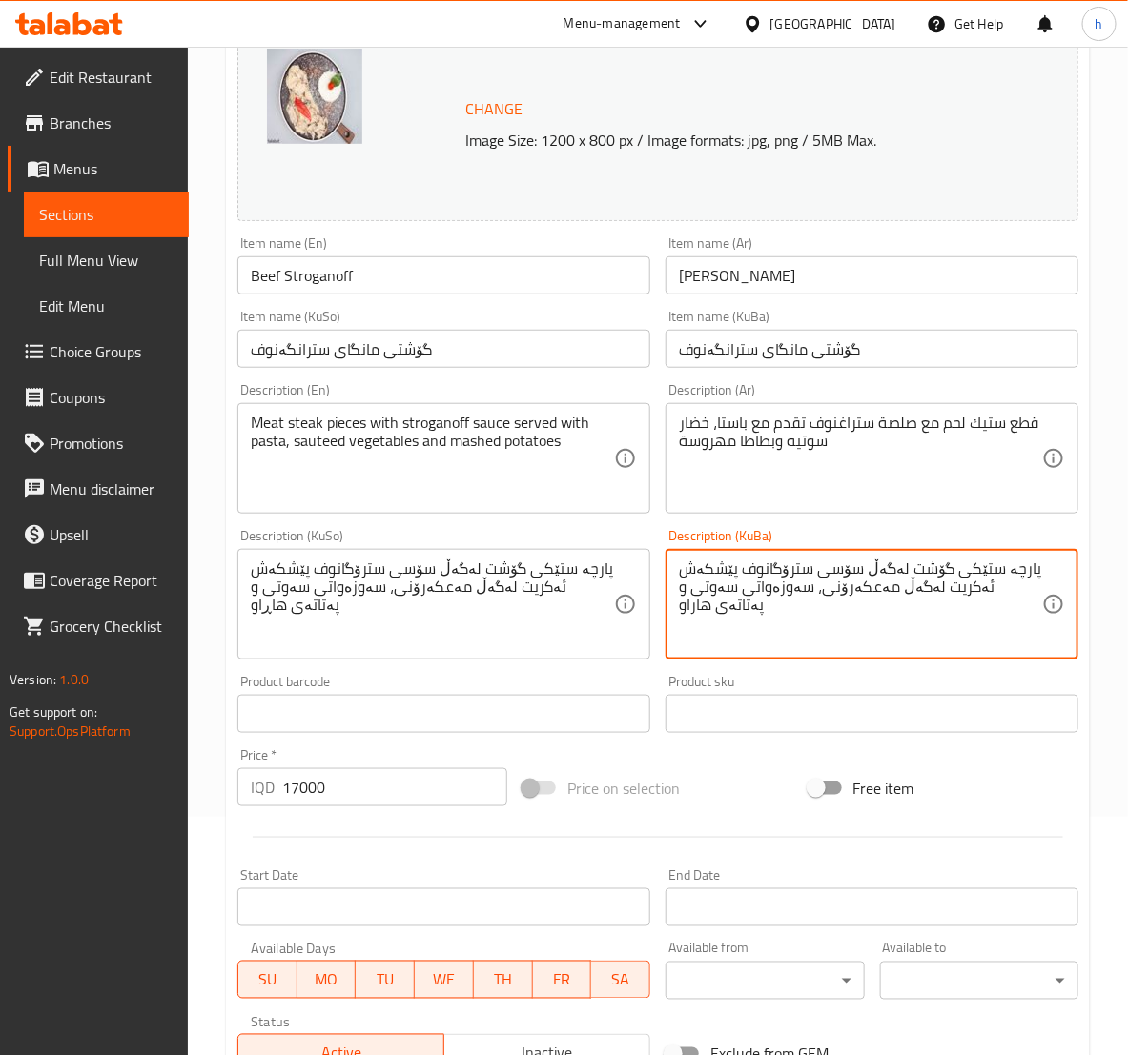
click at [822, 613] on textarea "پارچە ستێکی گۆشت لەگەڵ سۆسی سترۆگانوف پێشکەش ئەکریت لەگەڵ مەعکەرۆنی، سەوزەواتی …" at bounding box center [860, 604] width 363 height 91
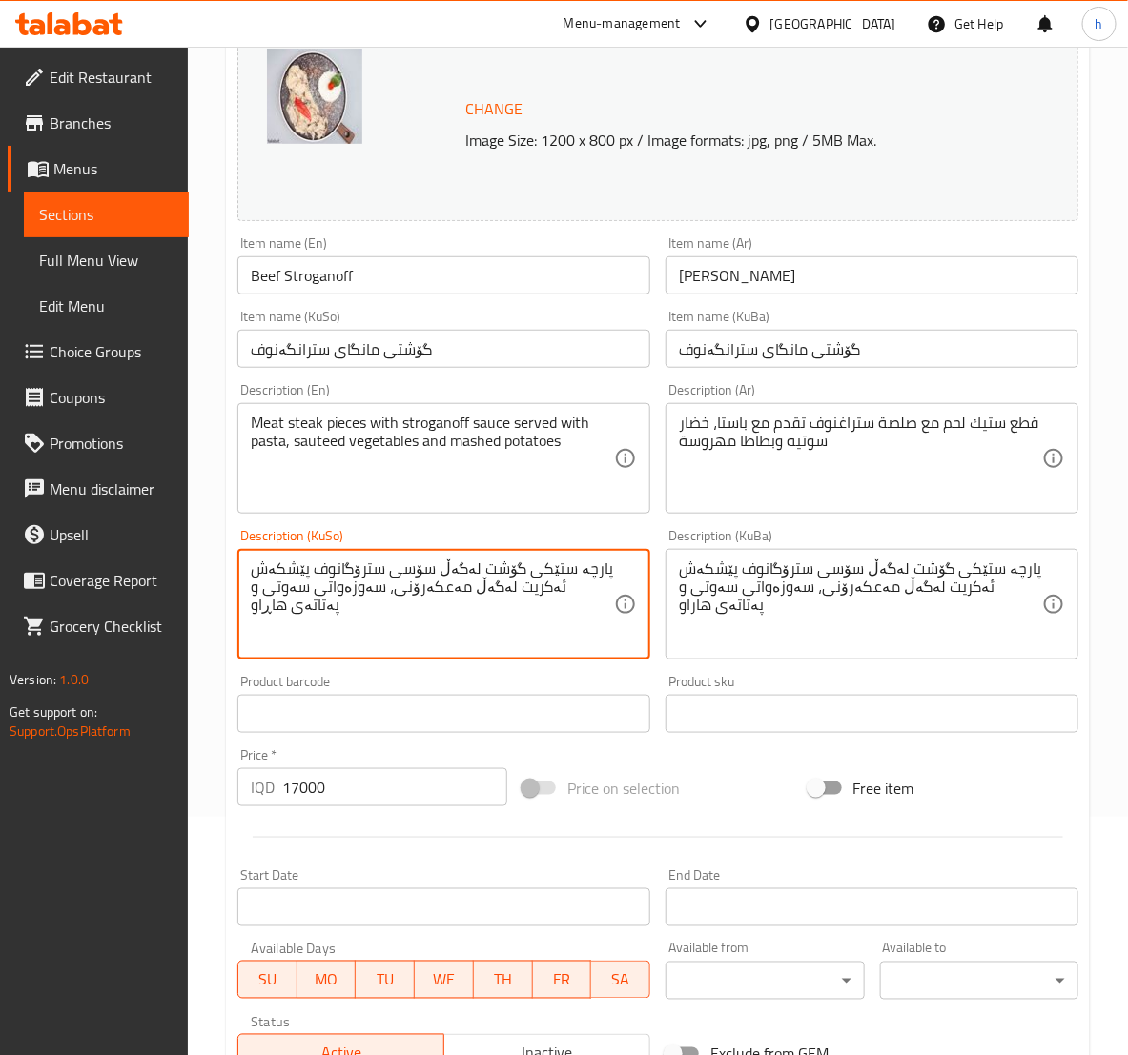
click at [552, 587] on textarea "پارچە ستێکی گۆشت لەگەڵ سۆسی سترۆگانوف پێشکەش ئەکریت لەگەڵ مەعکەرۆنی، سەوزەواتی …" at bounding box center [432, 604] width 363 height 91
paste textarea
click at [518, 595] on textarea "پارچە ستێکی گۆشت لەگەڵ سۆسی سترۆگانوف پێشکەش ئەکرێت لەگەڵ مەعکەرۆنی، سەوزەواتی …" at bounding box center [432, 604] width 363 height 91
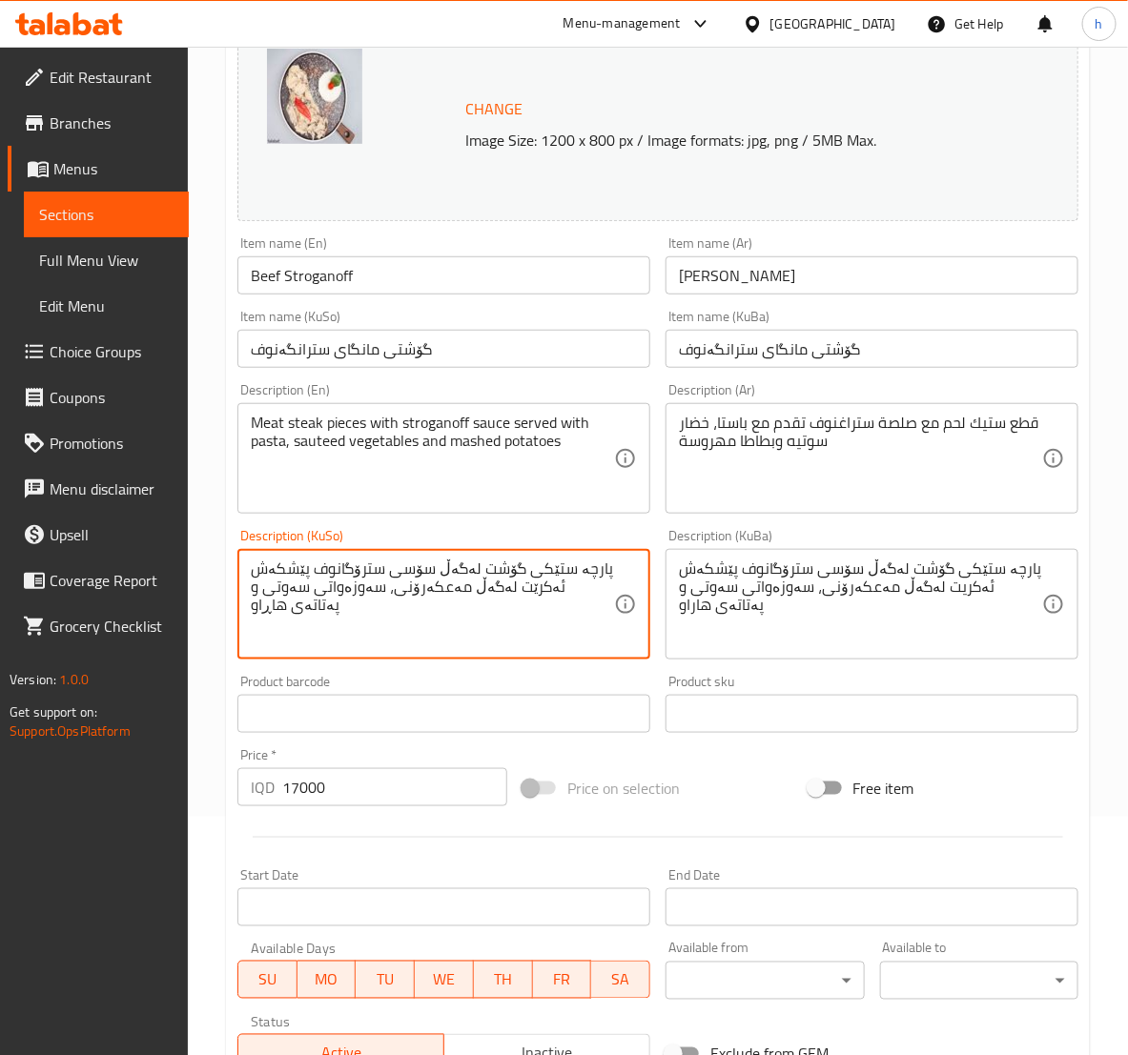
type textarea "پارچە ستێکی گۆشت لەگەڵ سۆسی سترۆگانوف پێشکەش ئەکرێت لەگەڵ مەعکەرۆنی، سەوزەواتی …"
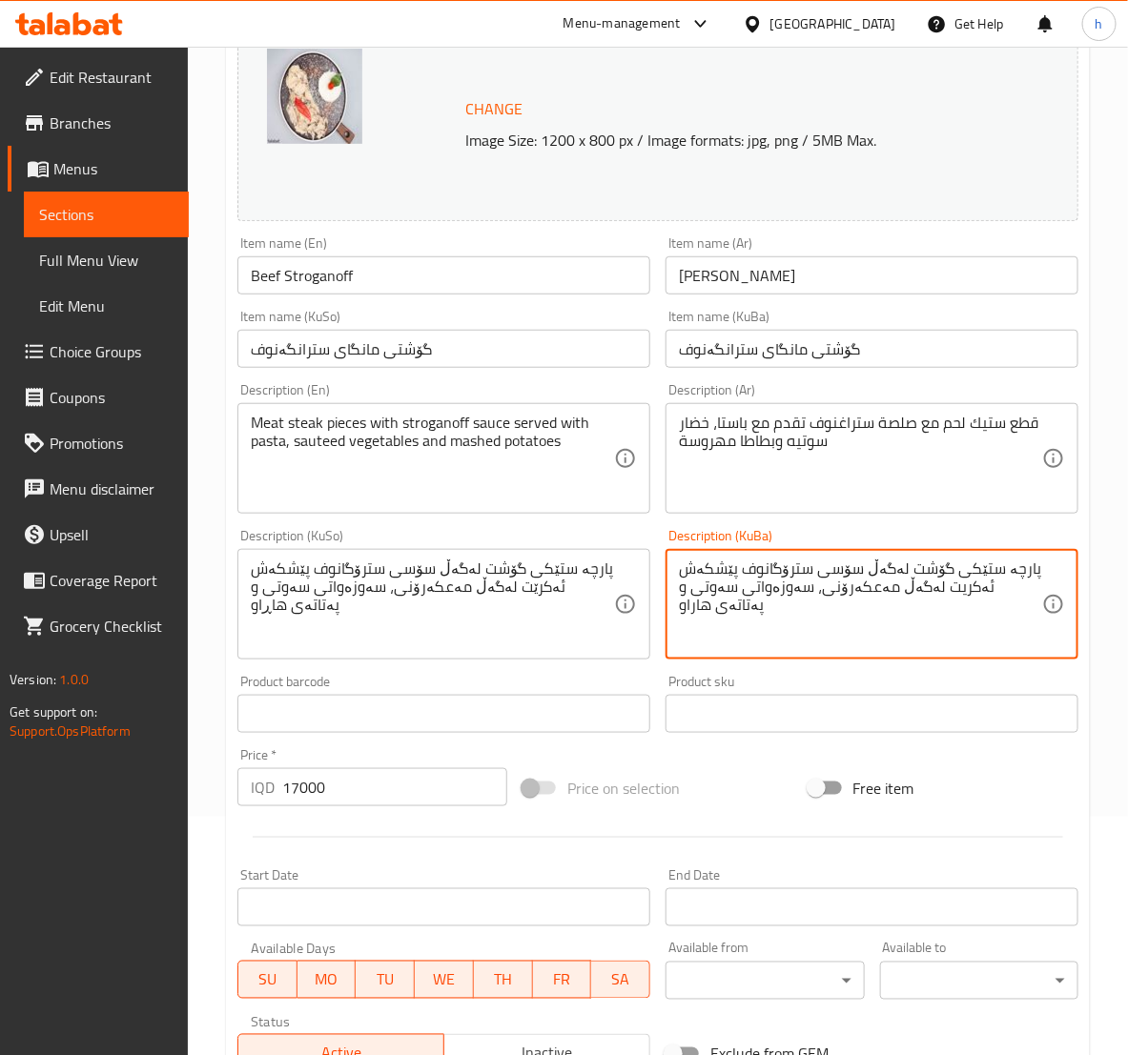
click at [782, 601] on textarea "پارچە ستێکی گۆشت لەگەڵ سۆسی سترۆگانوف پێشکەش ئەکریت لەگەڵ مەعکەرۆنی، سەوزەواتی …" at bounding box center [860, 604] width 363 height 91
paste textarea "ت لەگەڵ مەعکەرۆنی، سەوزەواتی سەوتی و پەتاتەی هاڕاو"
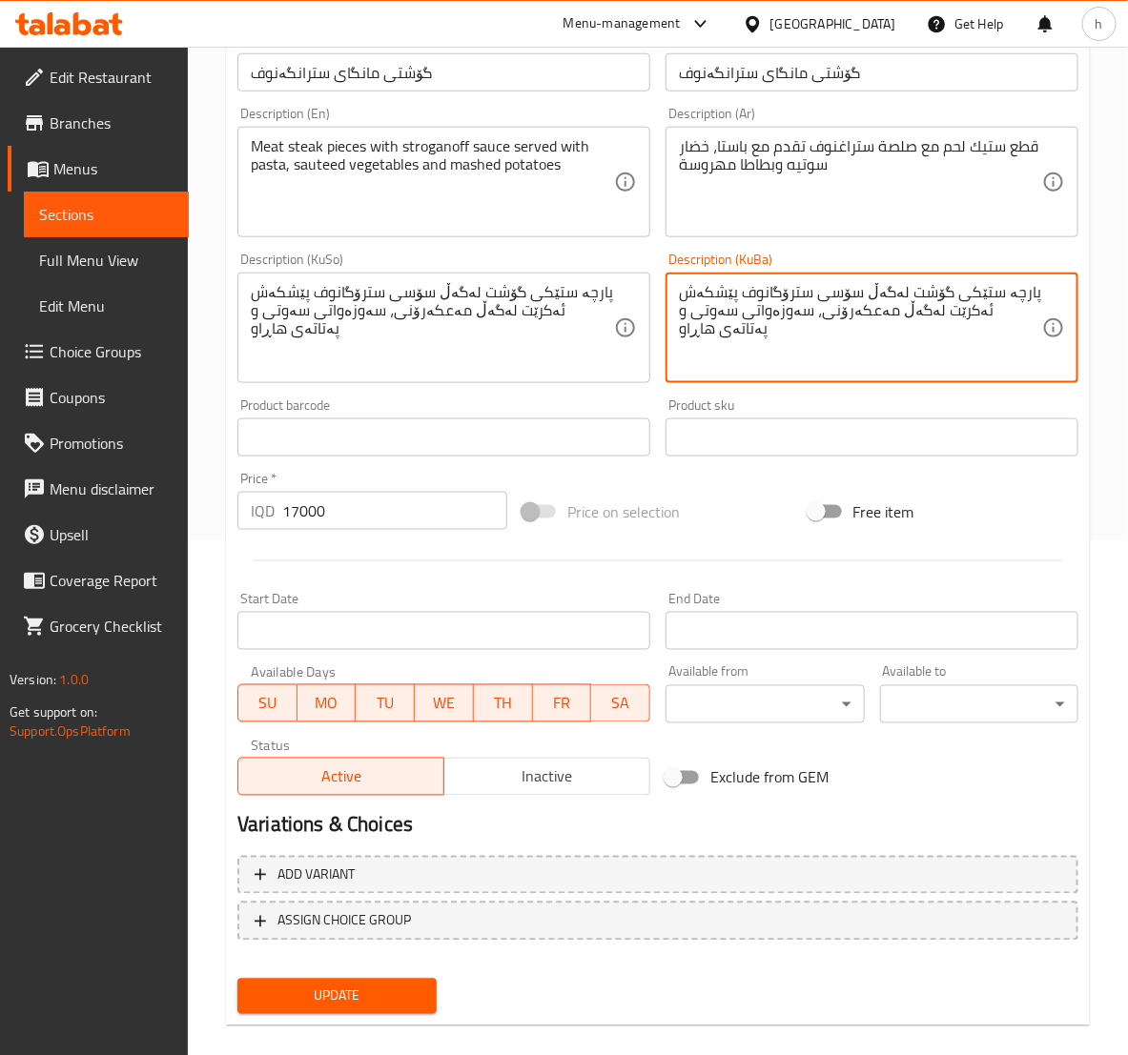
scroll to position [538, 0]
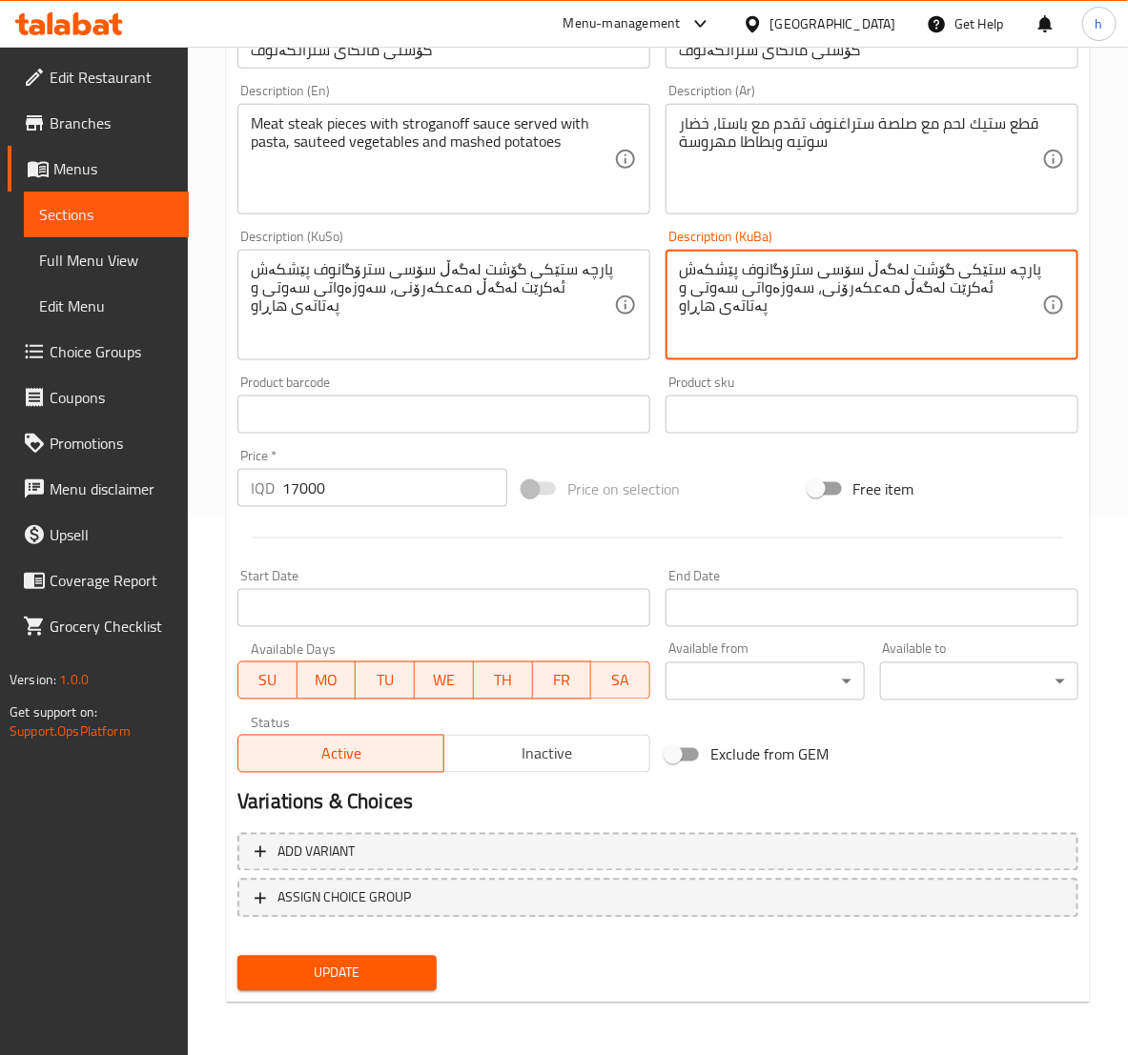
type textarea "پارچە ستێکی گۆشت لەگەڵ سۆسی سترۆگانوف پێشکەش ئەکرێت لەگەڵ مەعکەرۆنی، سەوزەواتی …"
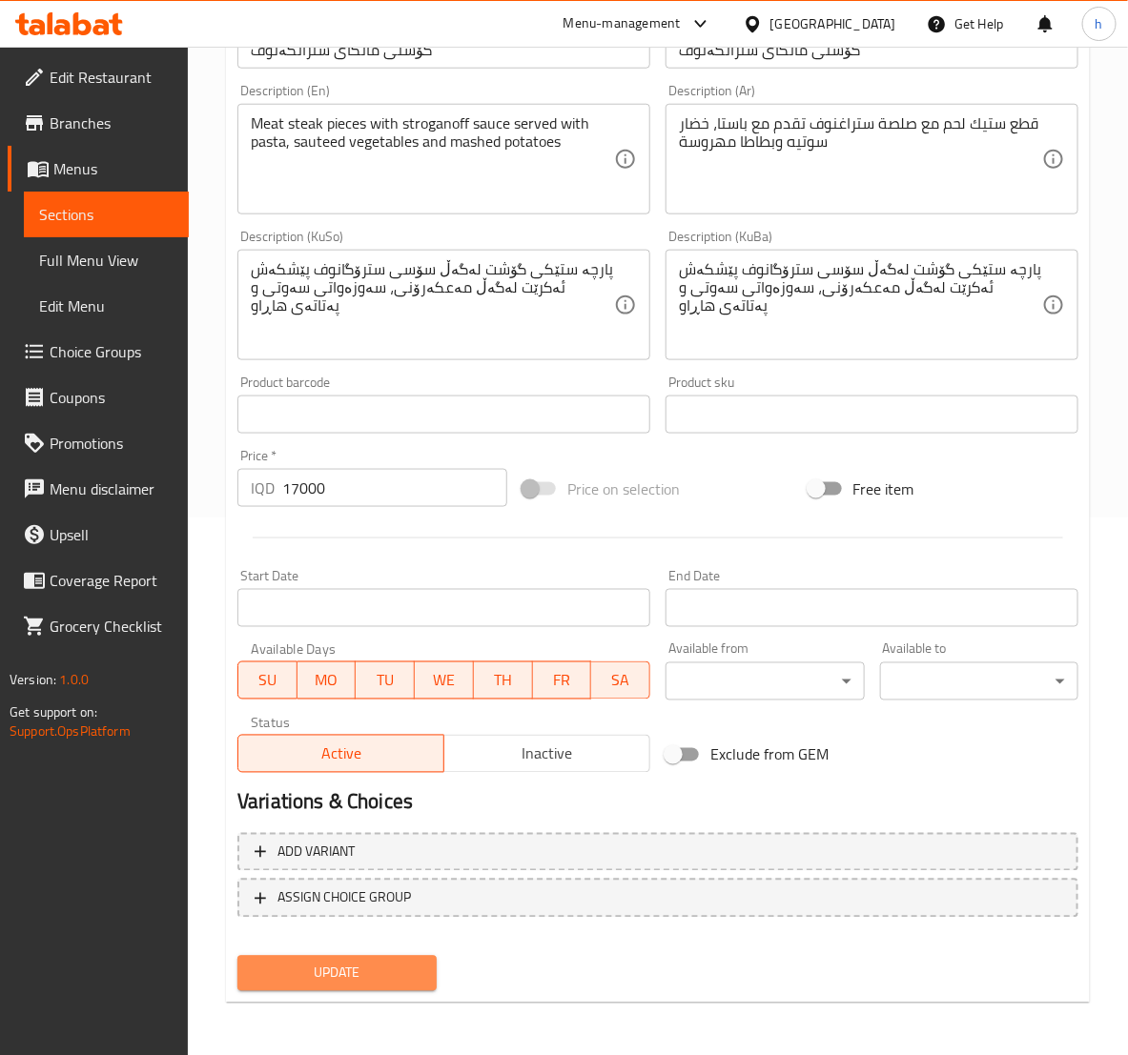
drag, startPoint x: 386, startPoint y: 969, endPoint x: 324, endPoint y: 823, distance: 158.4
click at [383, 964] on span "Update" at bounding box center [337, 974] width 168 height 24
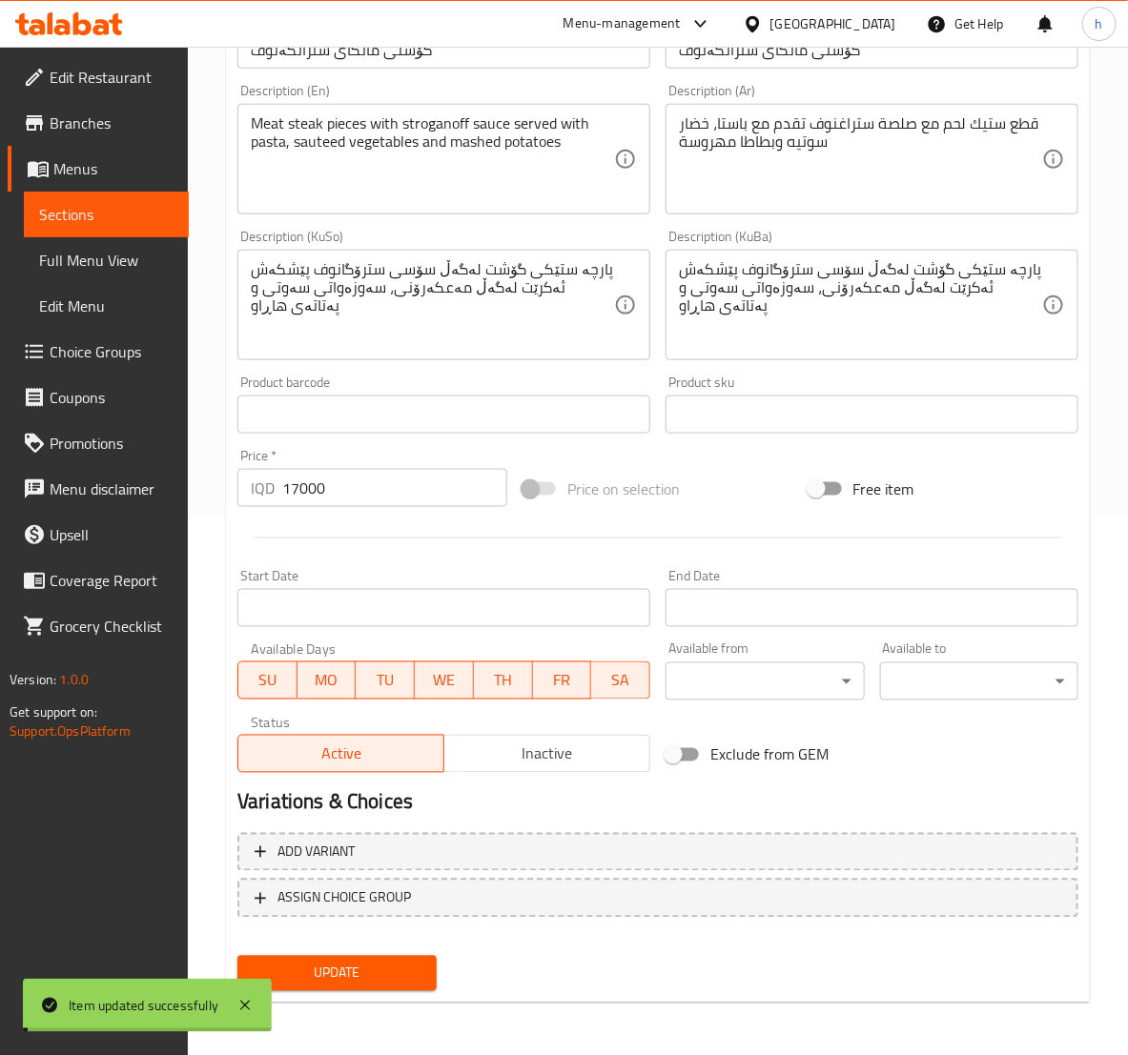
click at [50, 224] on span "Sections" at bounding box center [106, 214] width 134 height 23
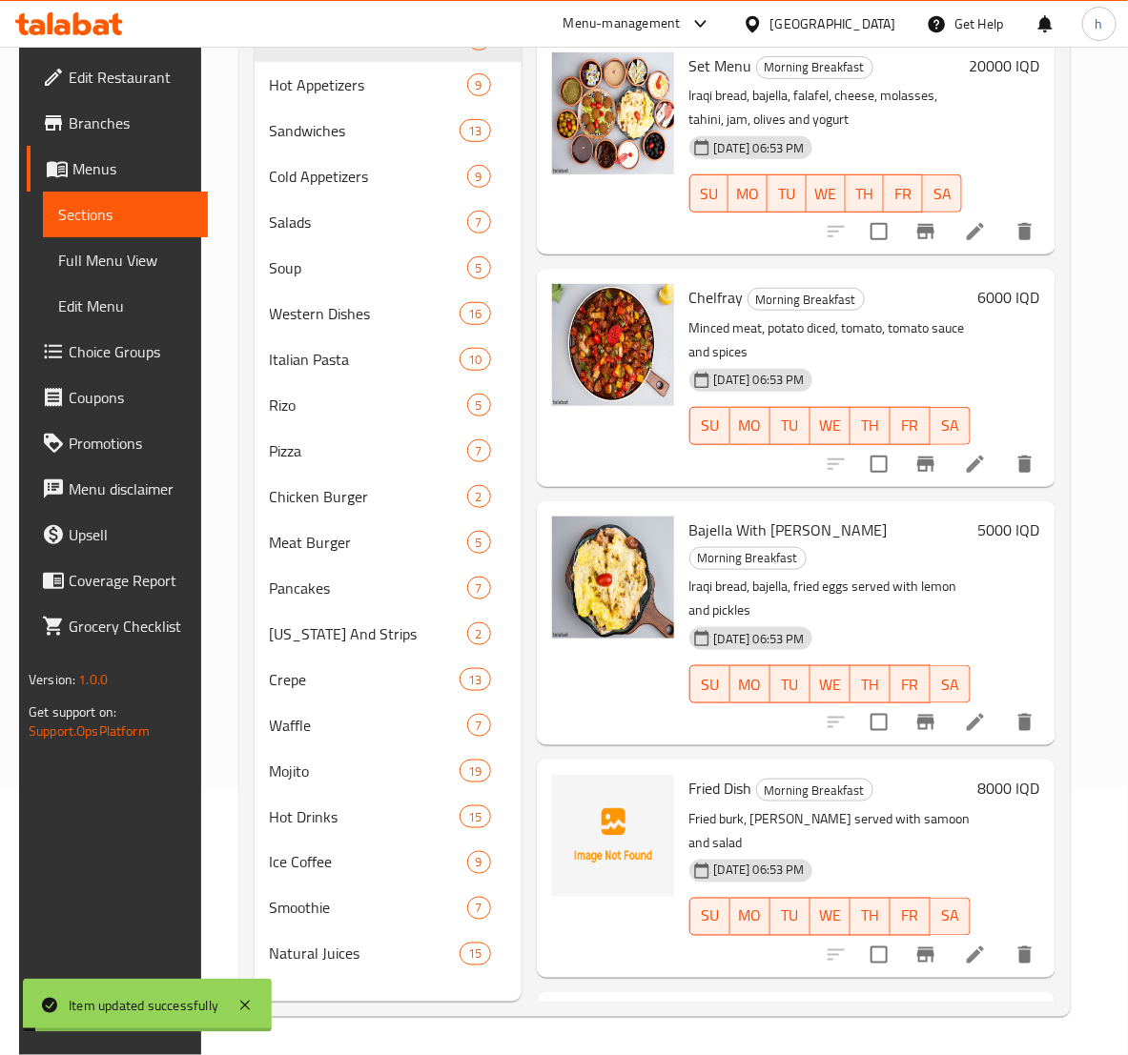
scroll to position [267, 0]
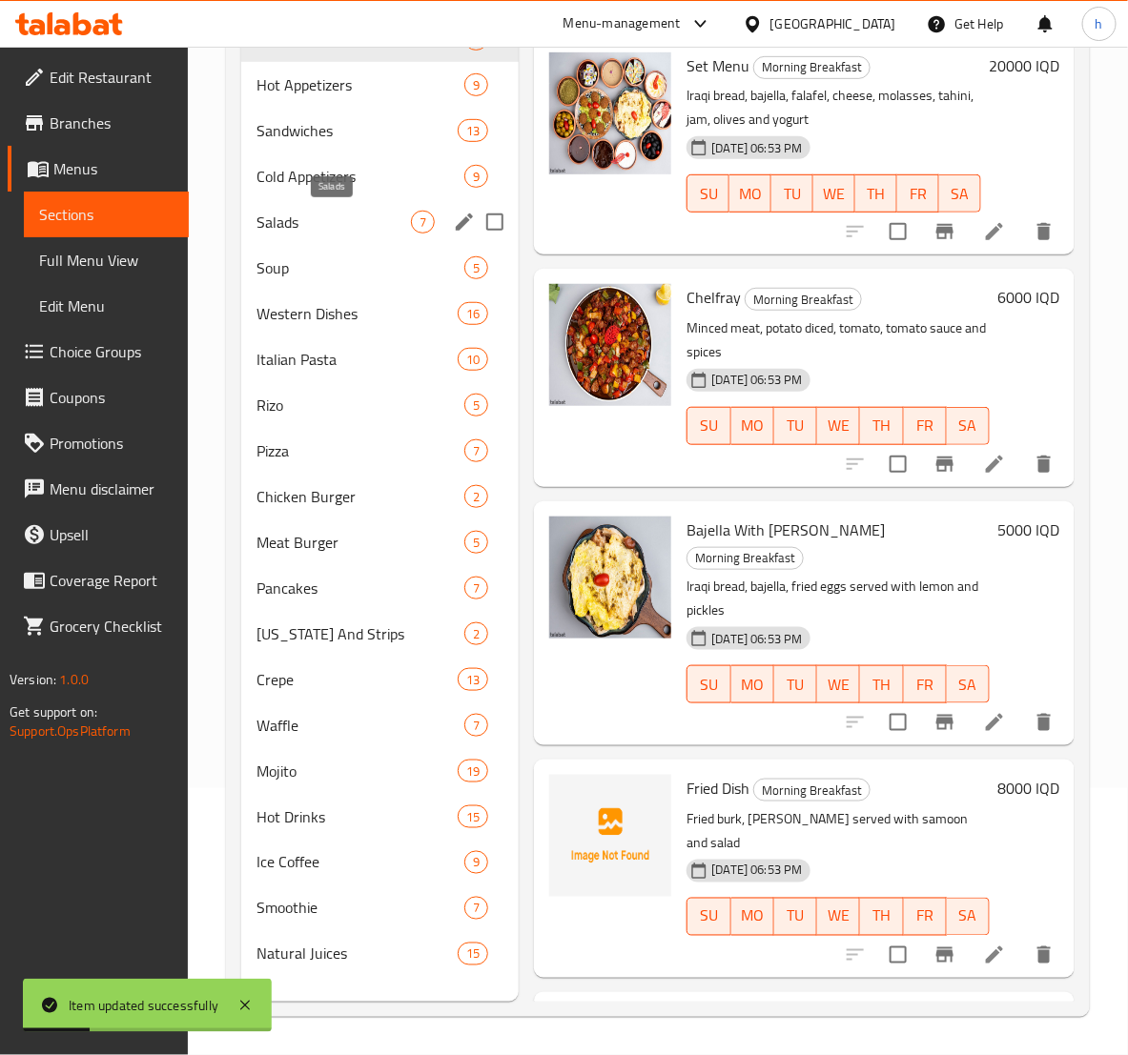
click at [286, 223] on span "Salads" at bounding box center [333, 222] width 154 height 23
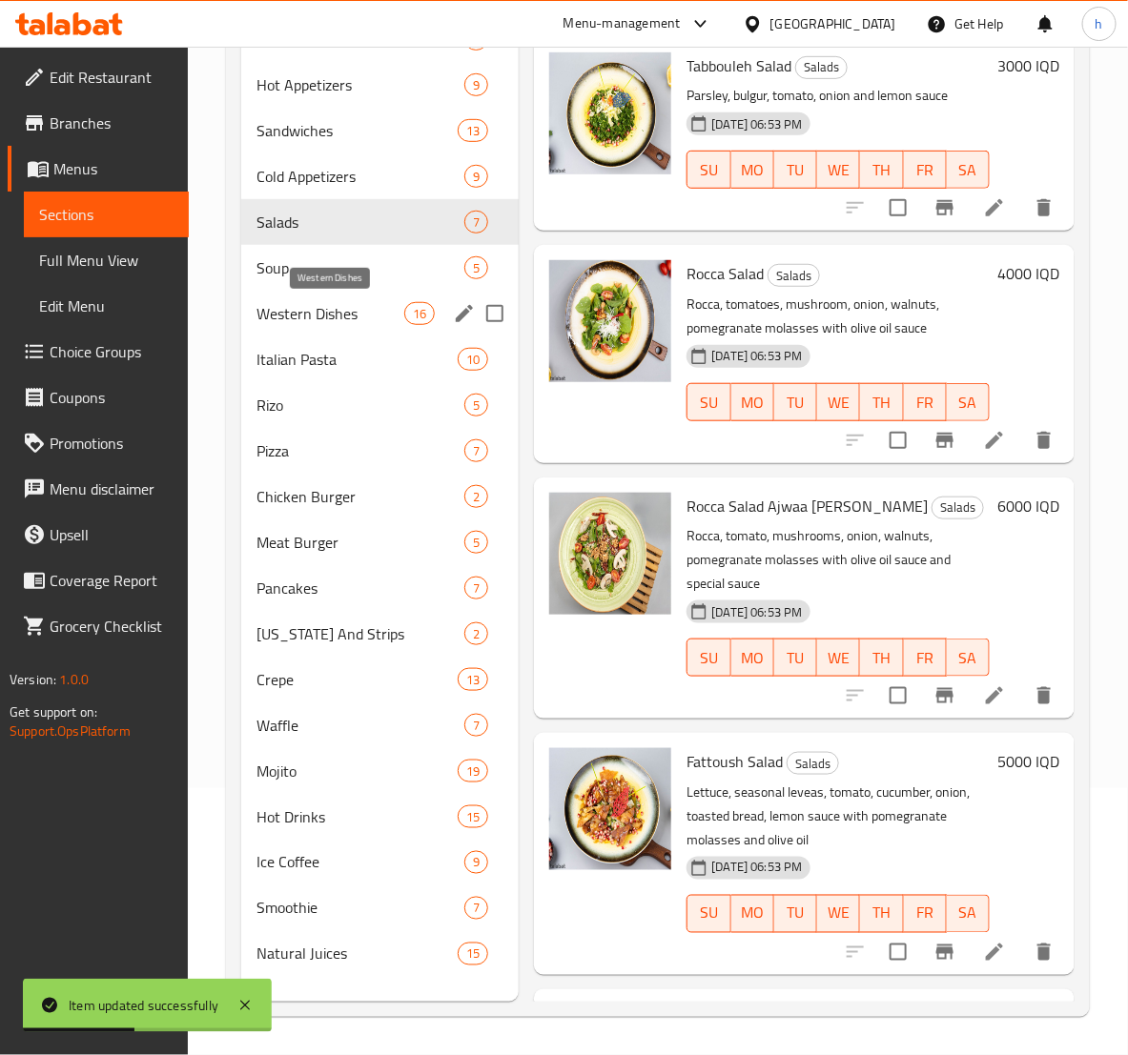
click at [295, 321] on span "Western Dishes" at bounding box center [330, 313] width 148 height 23
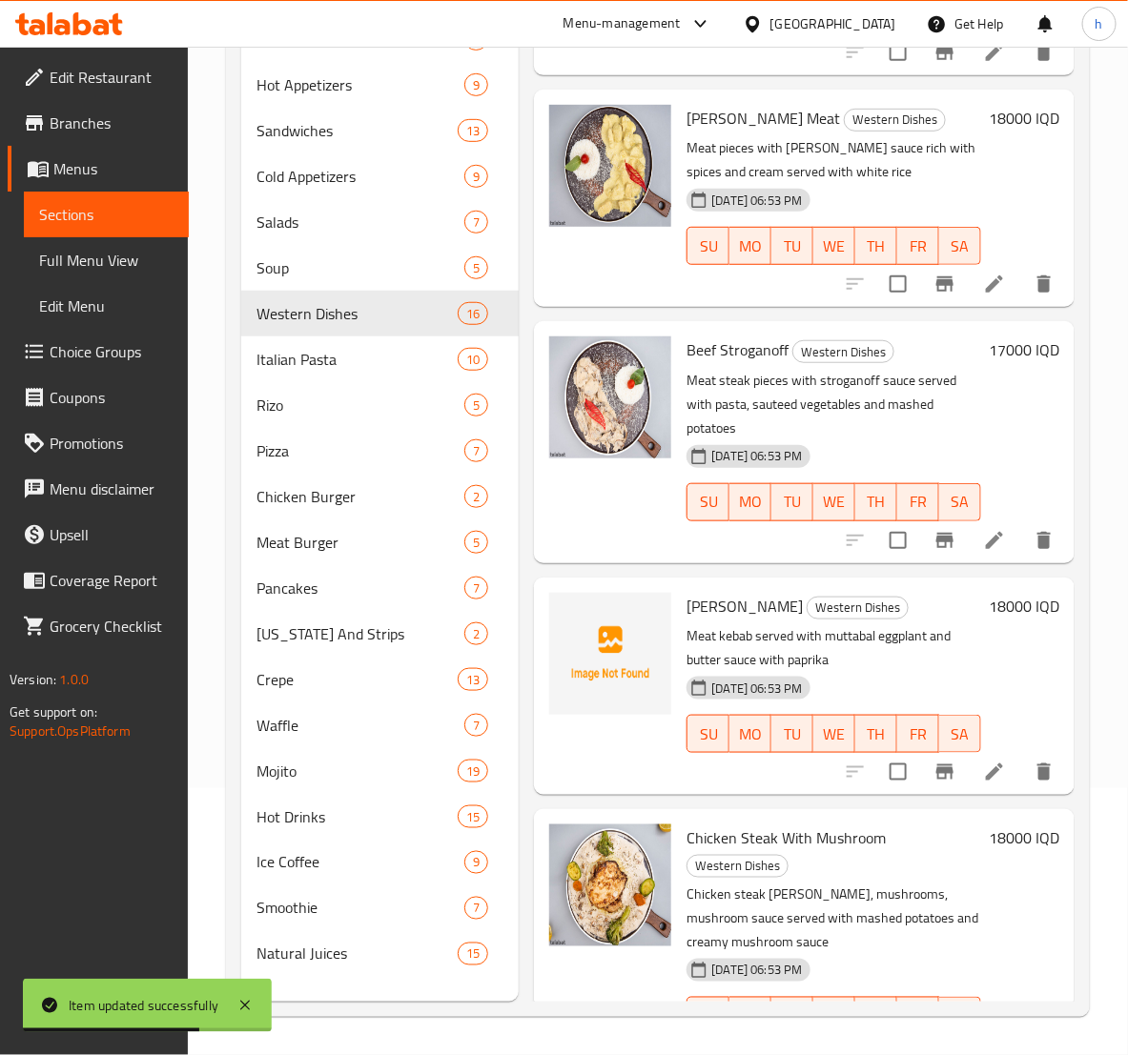
scroll to position [1190, 0]
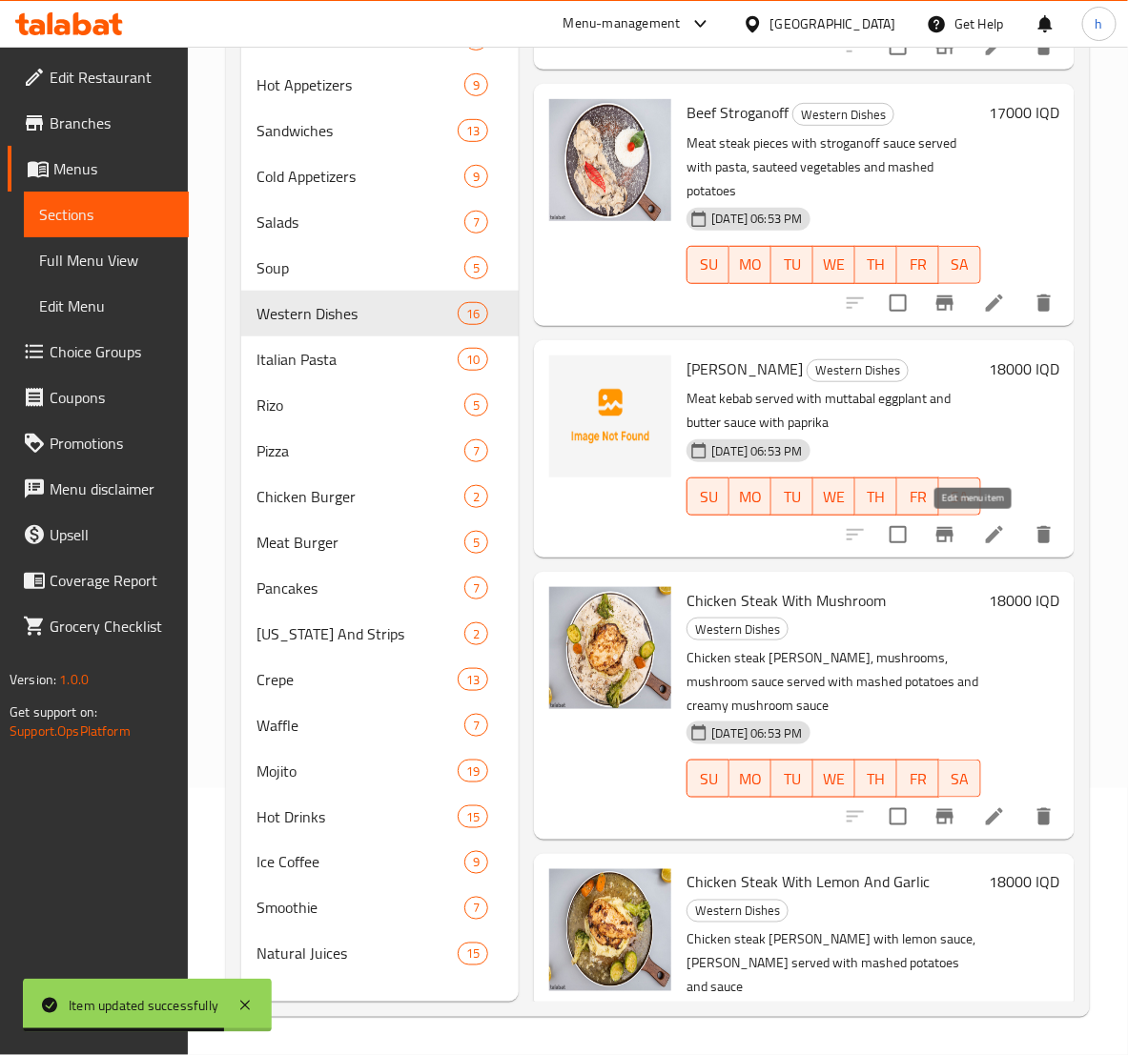
click at [983, 529] on icon at bounding box center [994, 534] width 23 height 23
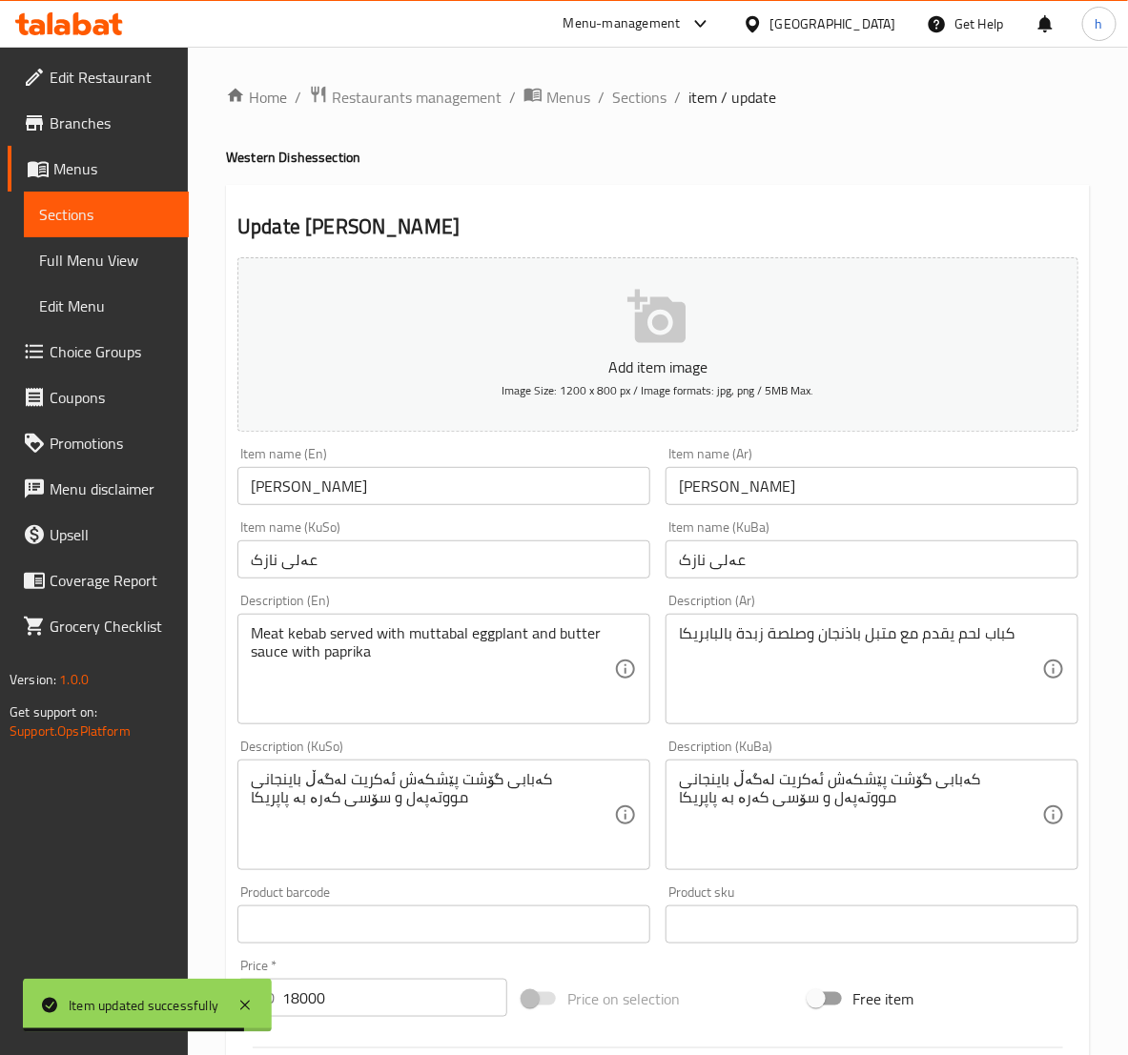
scroll to position [238, 0]
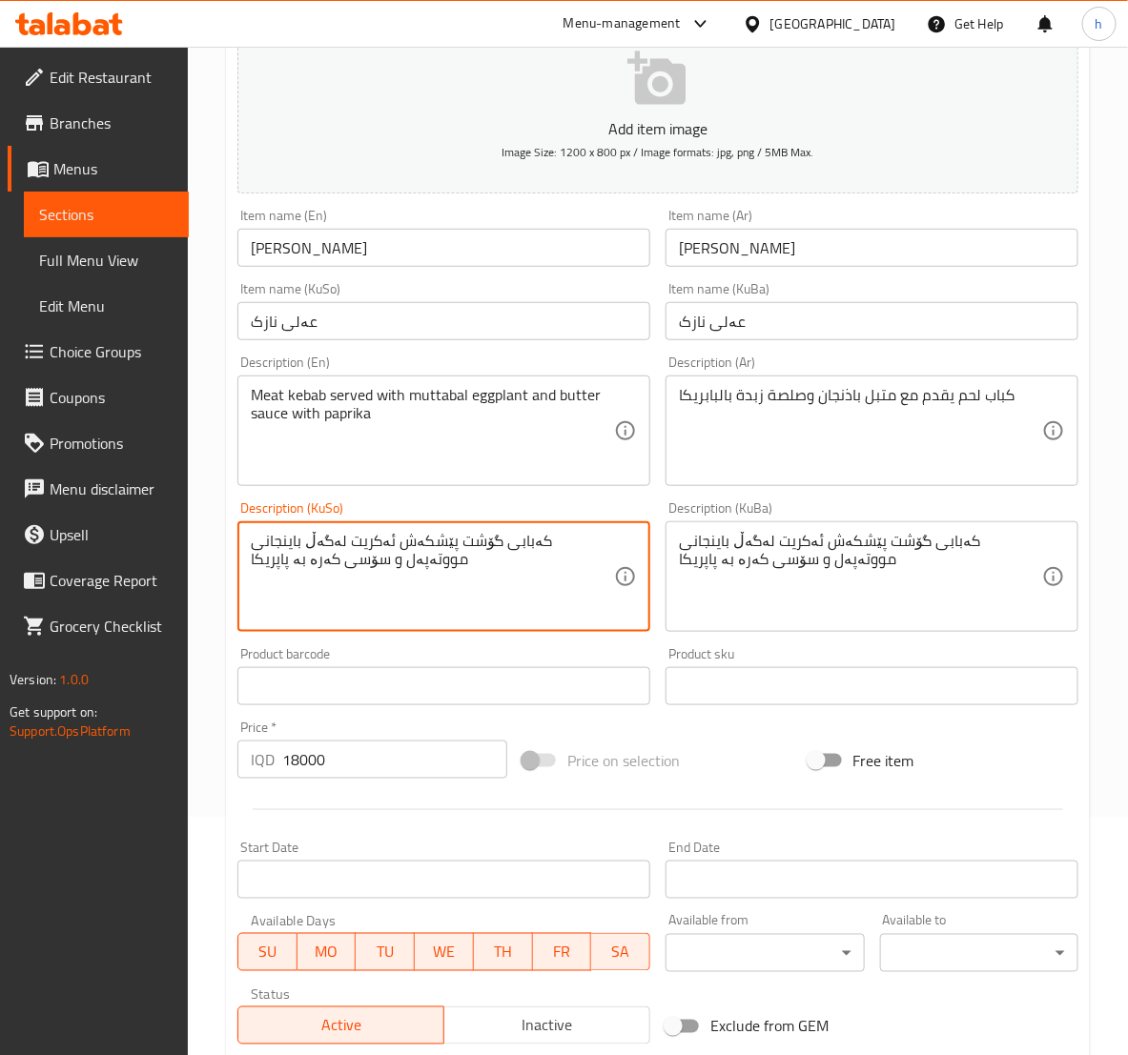
click at [433, 540] on textarea "کەبابی گۆشت پێشکەش ئەکریت لەگەڵ باینجانی مووتەپەل و سۆسی کەرە بە پاپریکا" at bounding box center [432, 577] width 363 height 91
paste textarea
type textarea "کەبابی گۆشت پێشکەش ئەکرێت لەگەڵ باینجانی مووتەپەل و سۆسی کەرە بە پاپریکا"
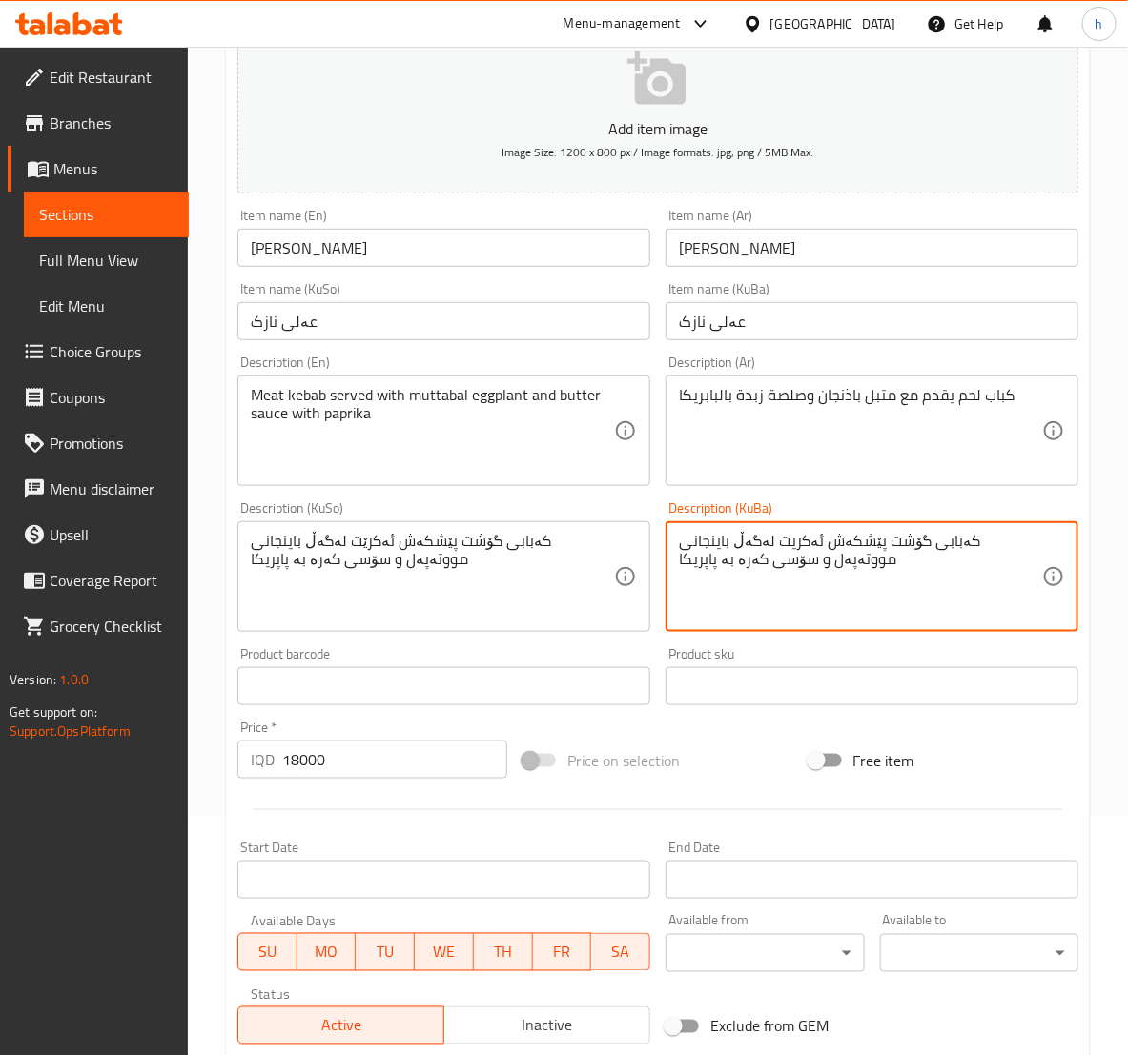
click at [870, 536] on textarea "کەبابی گۆشت پێشکەش ئەکریت لەگەڵ باینجانی مووتەپەل و سۆسی کەرە بە پاپریکا" at bounding box center [860, 577] width 363 height 91
paste textarea
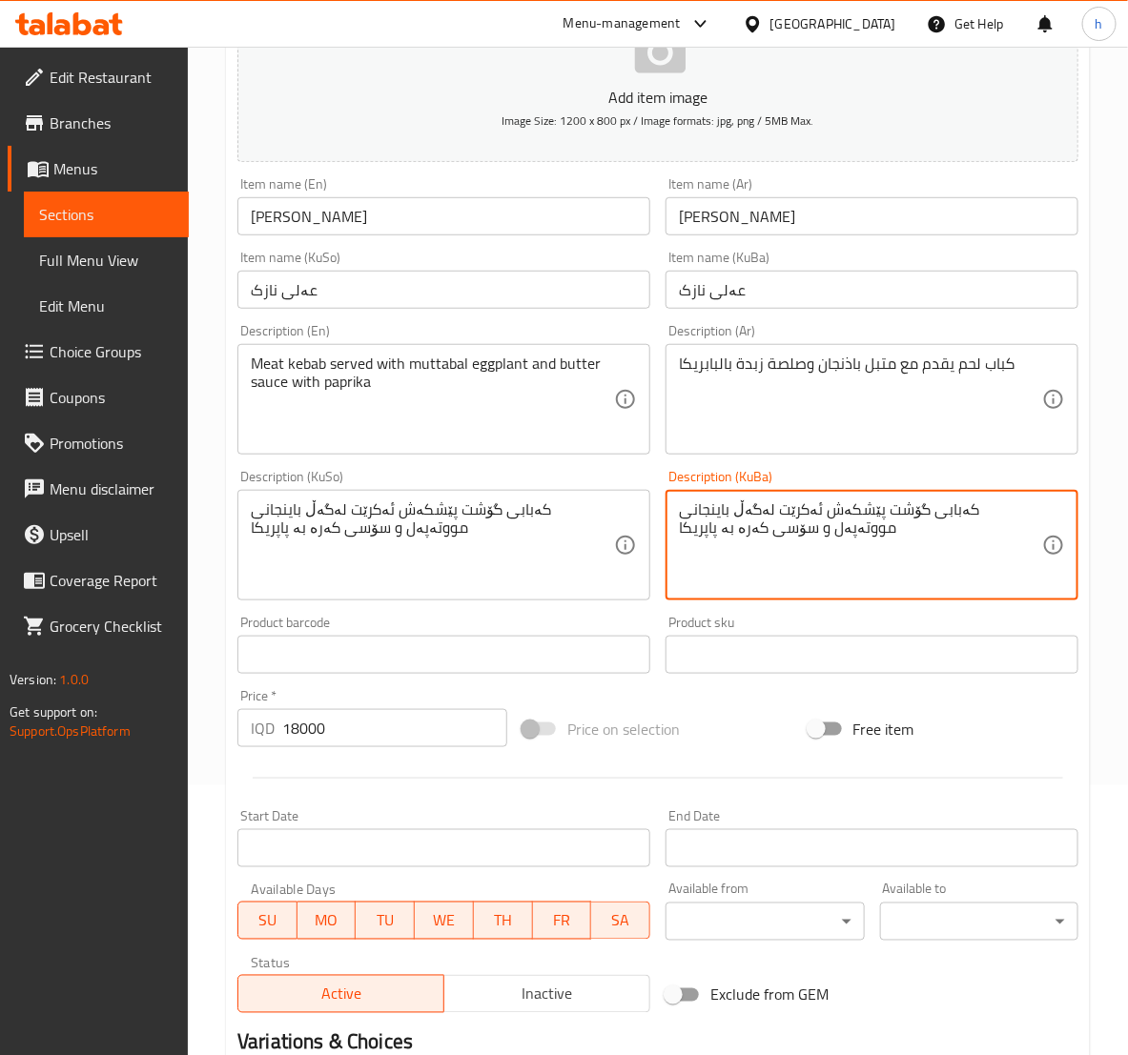
scroll to position [509, 0]
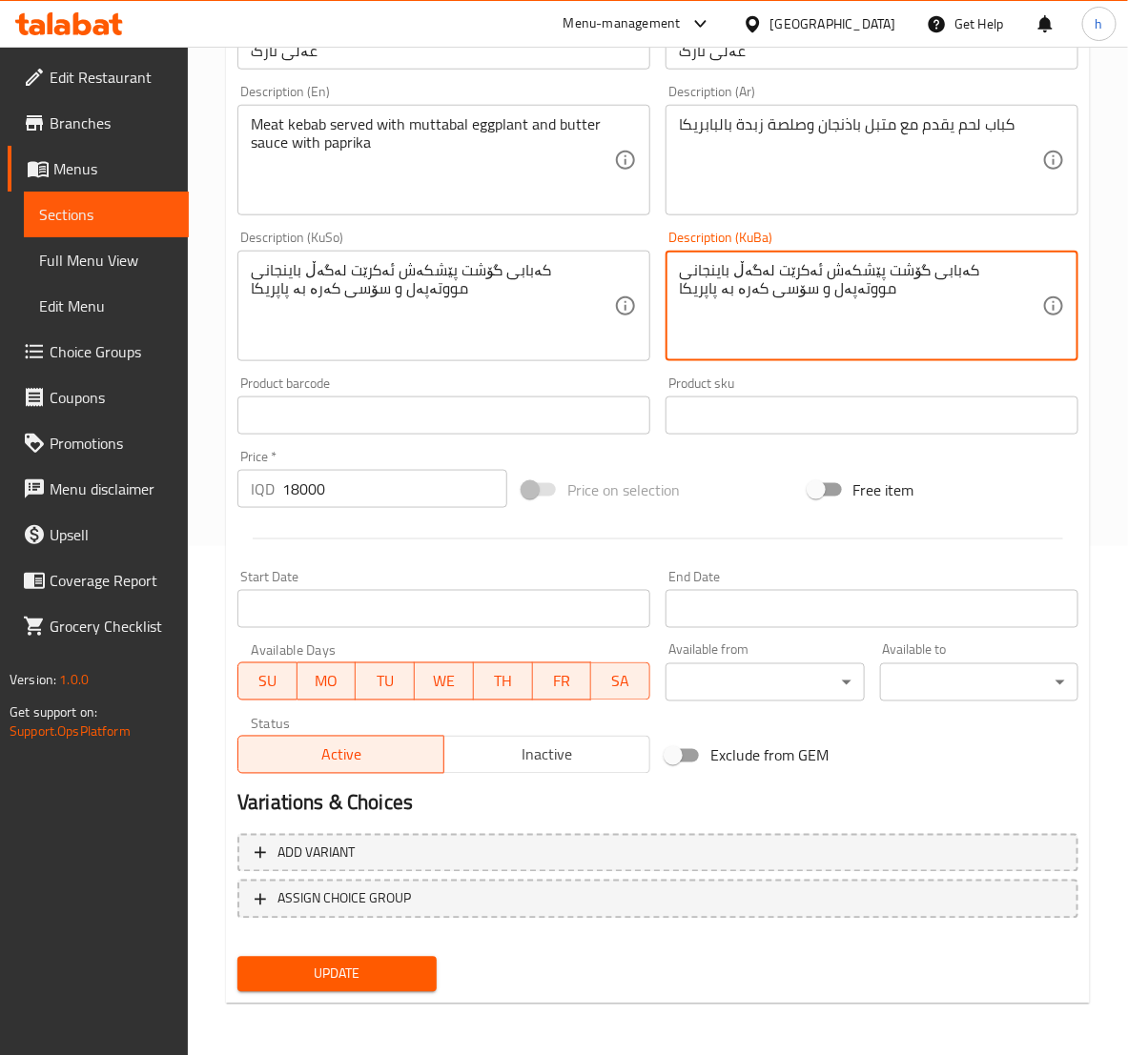
type textarea "کەبابی گۆشت پێشکەش ئەکرێت لەگەڵ باینجانی مووتەپەل و سۆسی کەرە بە پاپریکا"
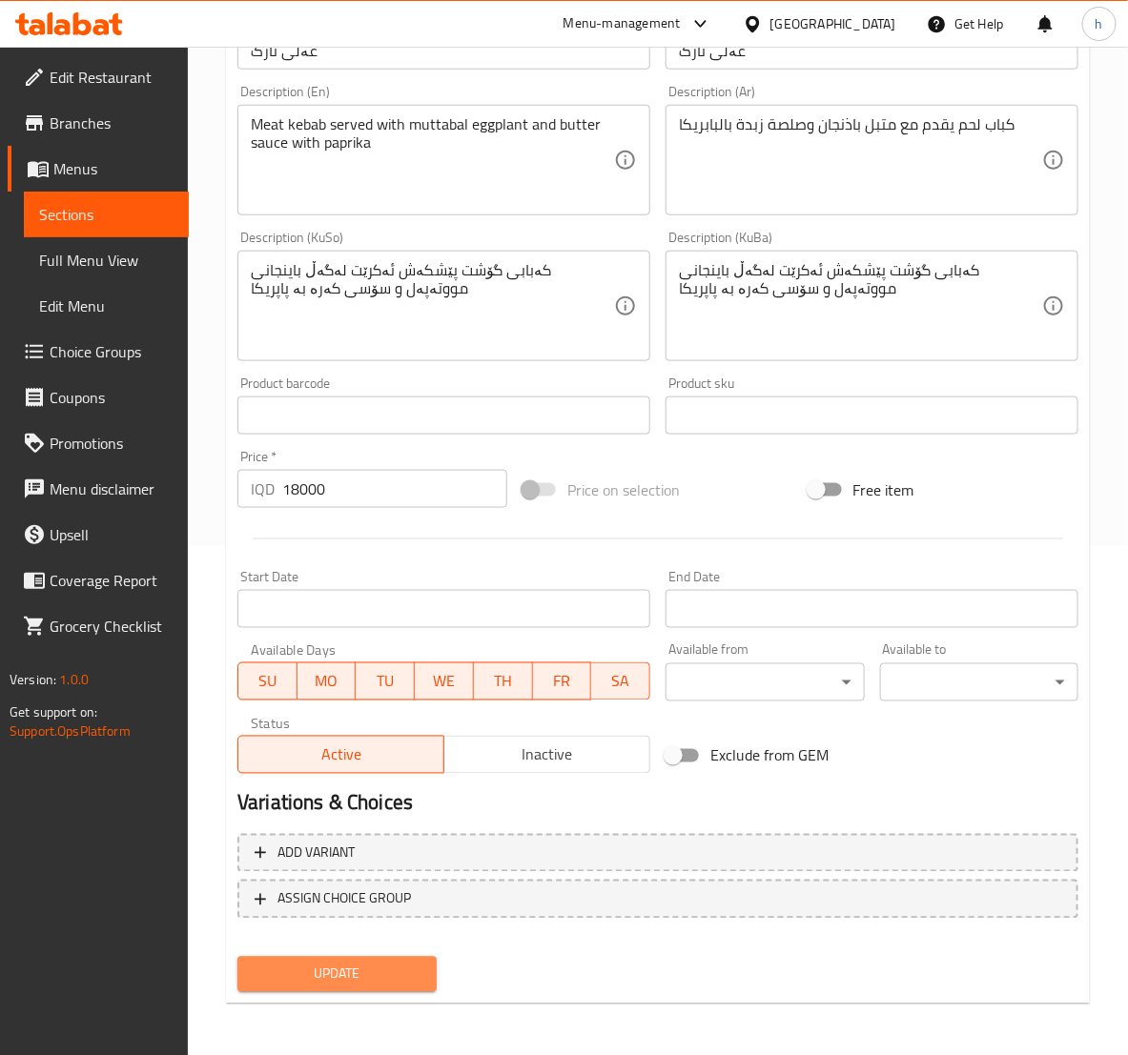
click at [356, 965] on span "Update" at bounding box center [337, 975] width 168 height 24
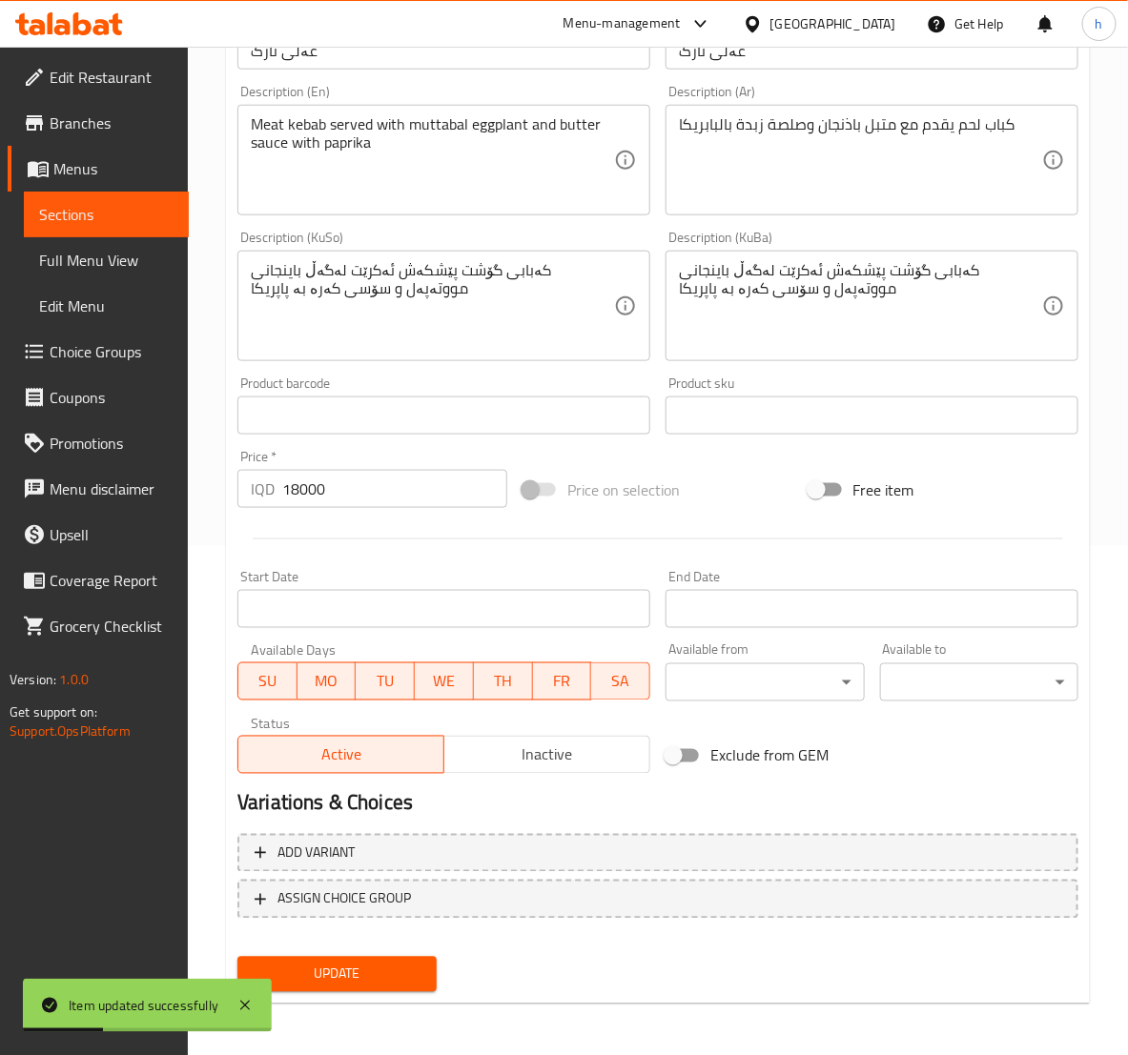
click at [69, 218] on span "Sections" at bounding box center [106, 214] width 134 height 23
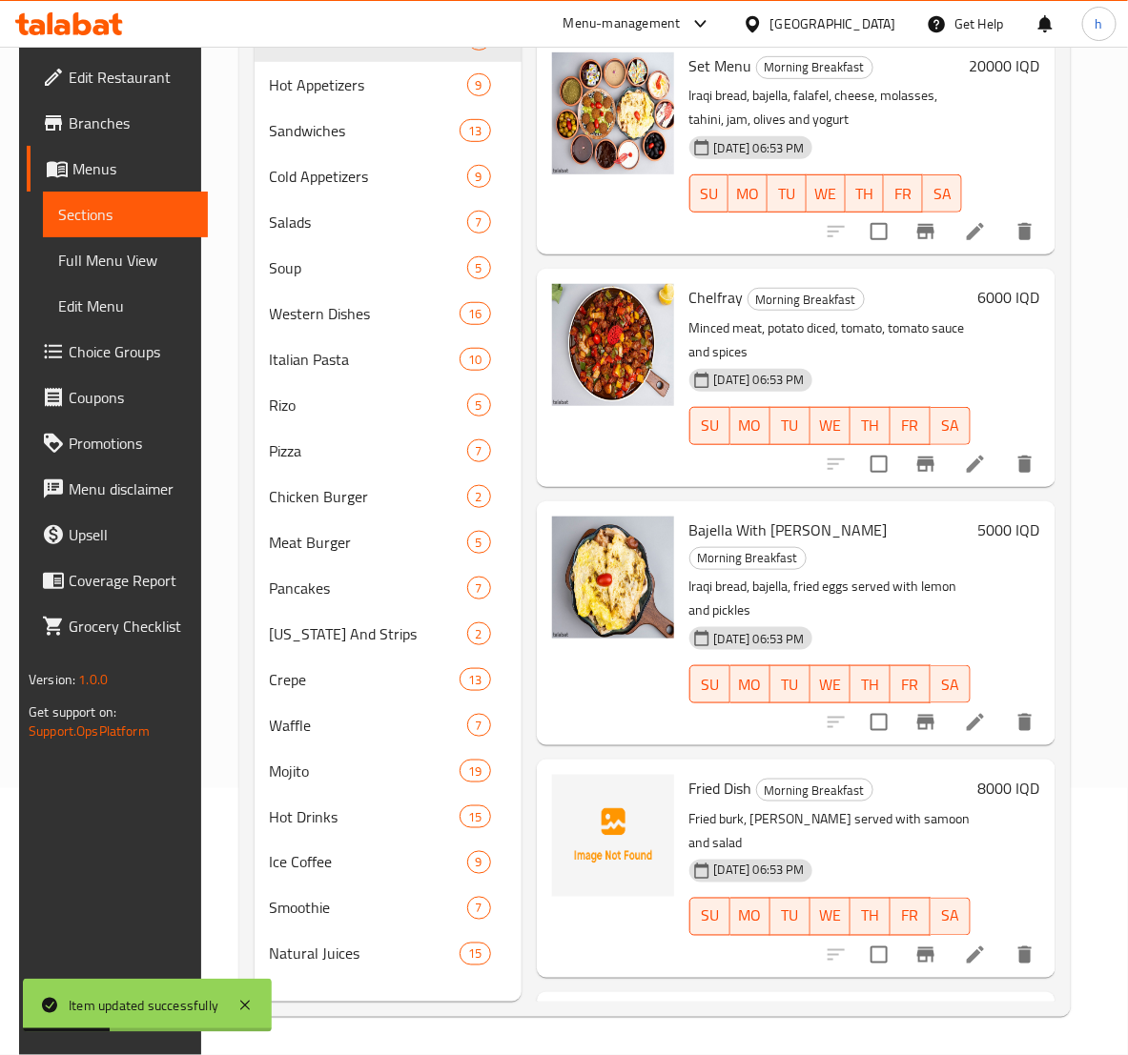
scroll to position [267, 0]
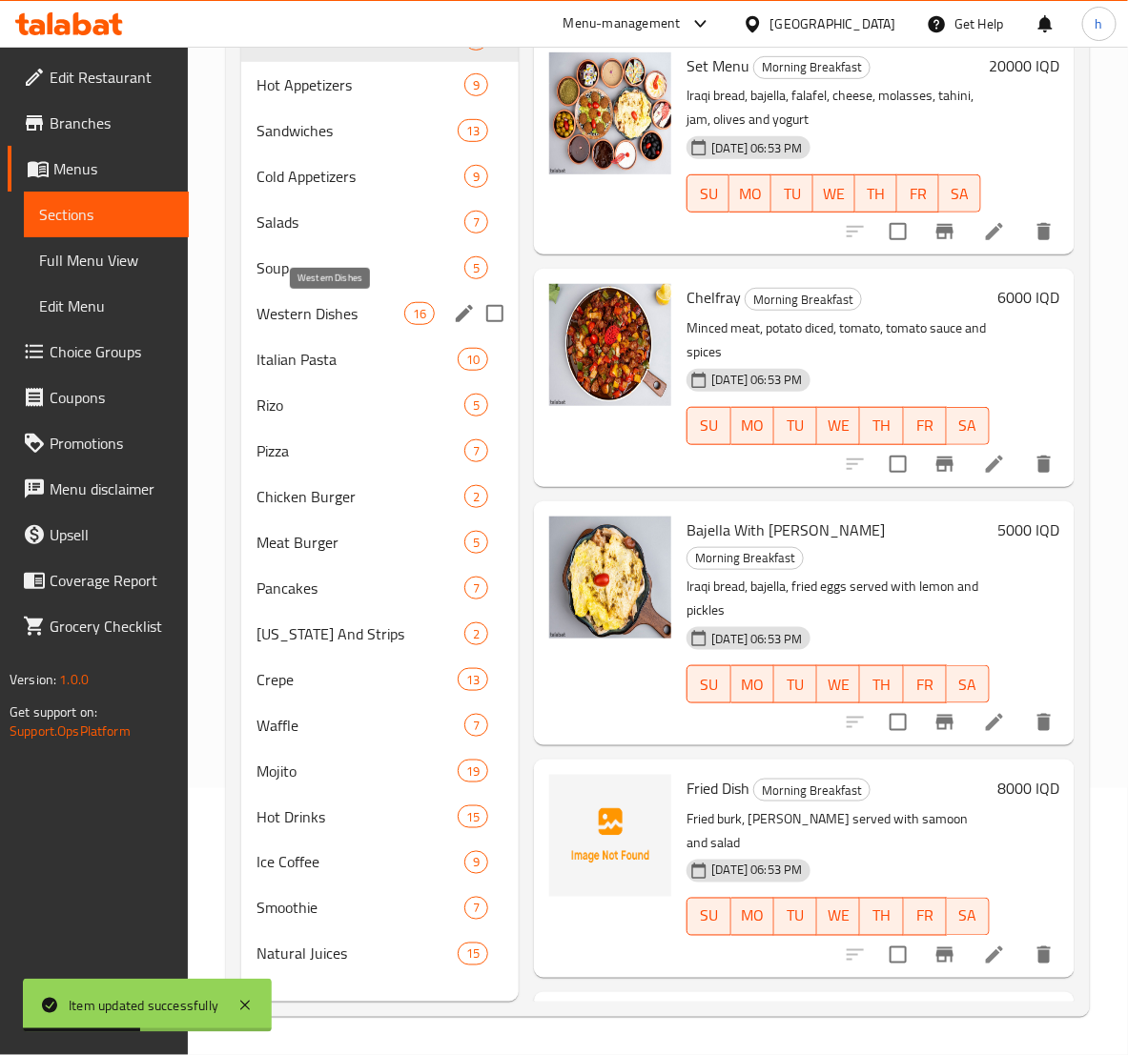
click at [277, 315] on span "Western Dishes" at bounding box center [330, 313] width 148 height 23
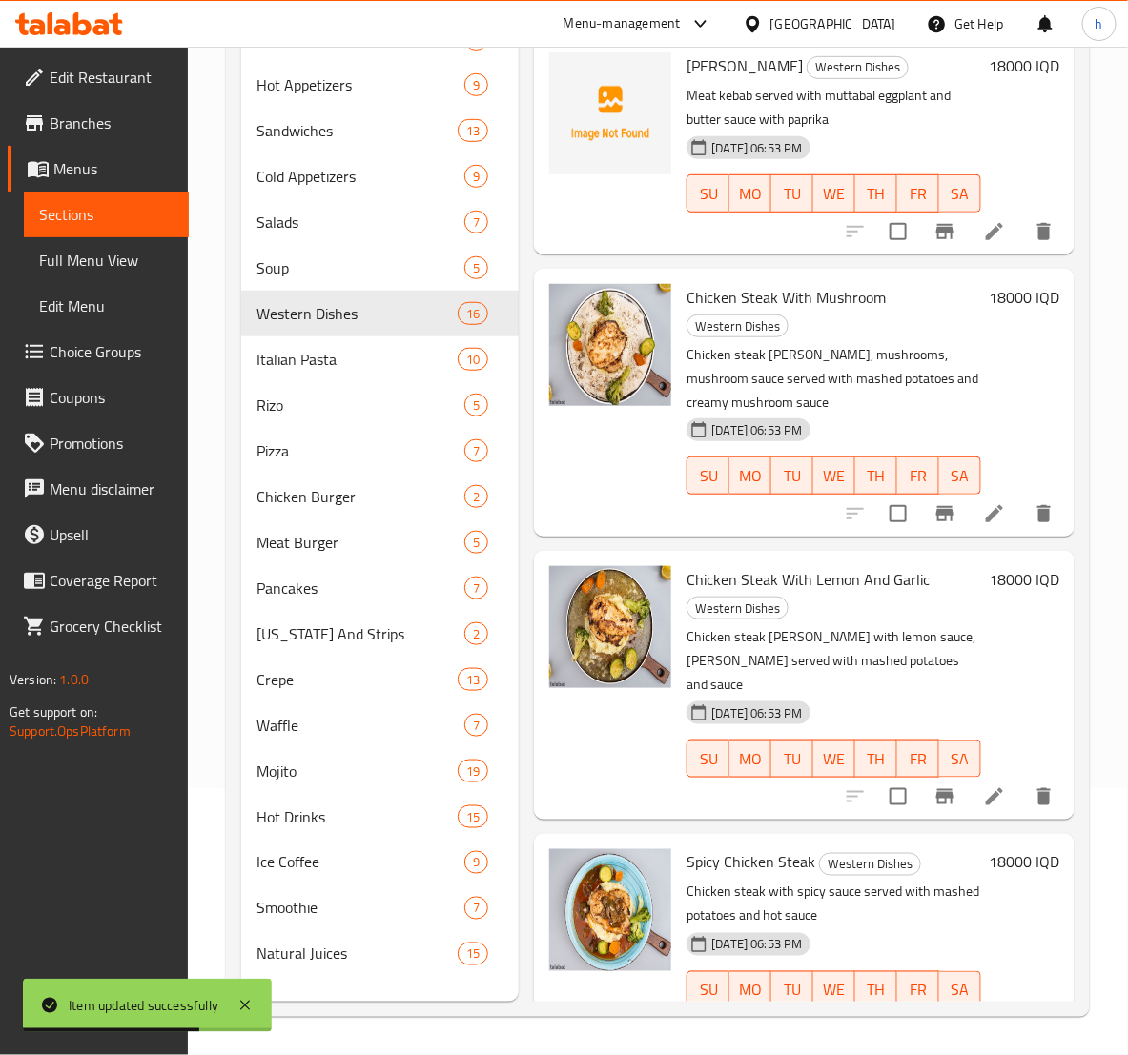
scroll to position [1668, 0]
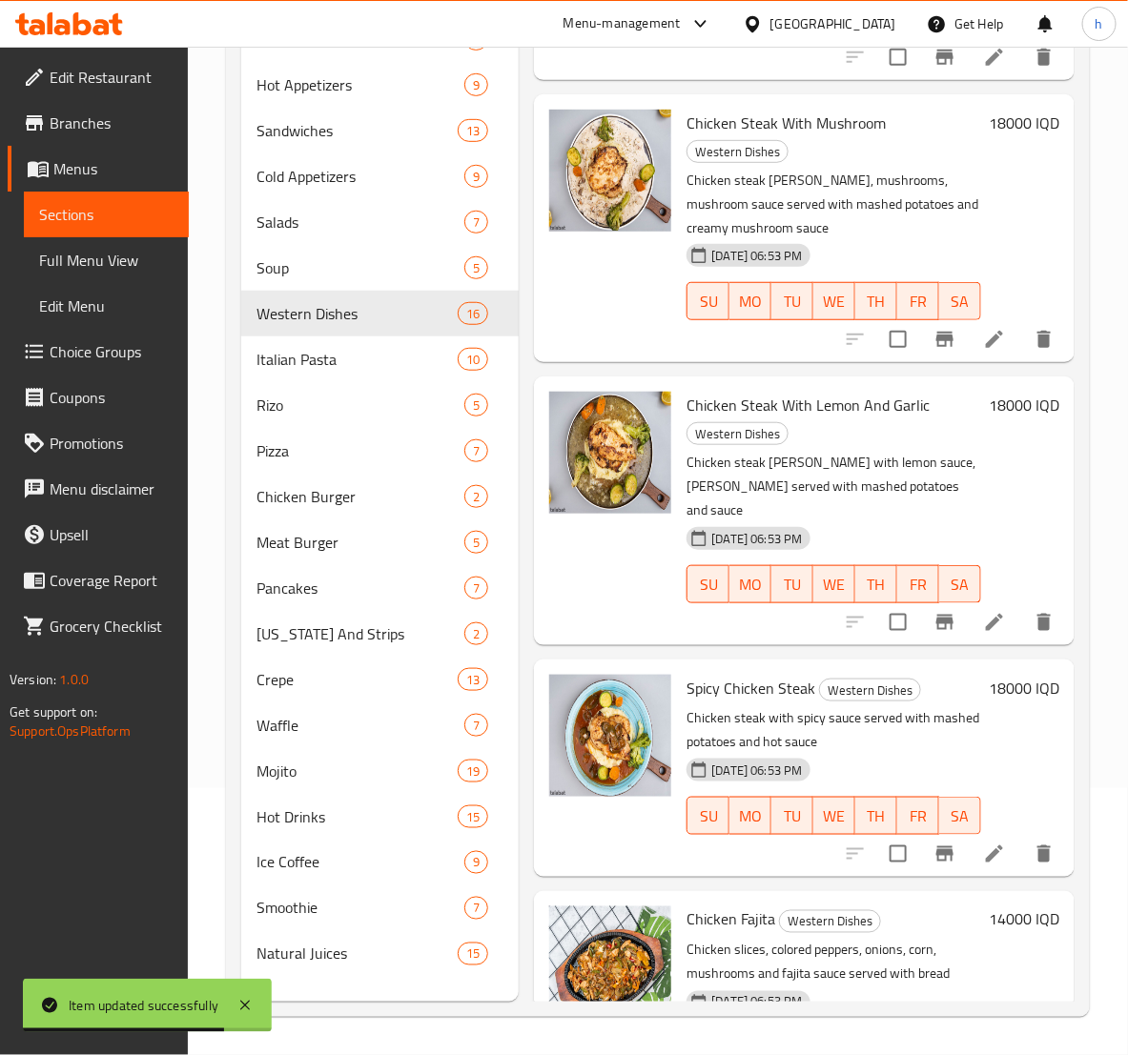
click at [985, 340] on icon at bounding box center [993, 339] width 17 height 17
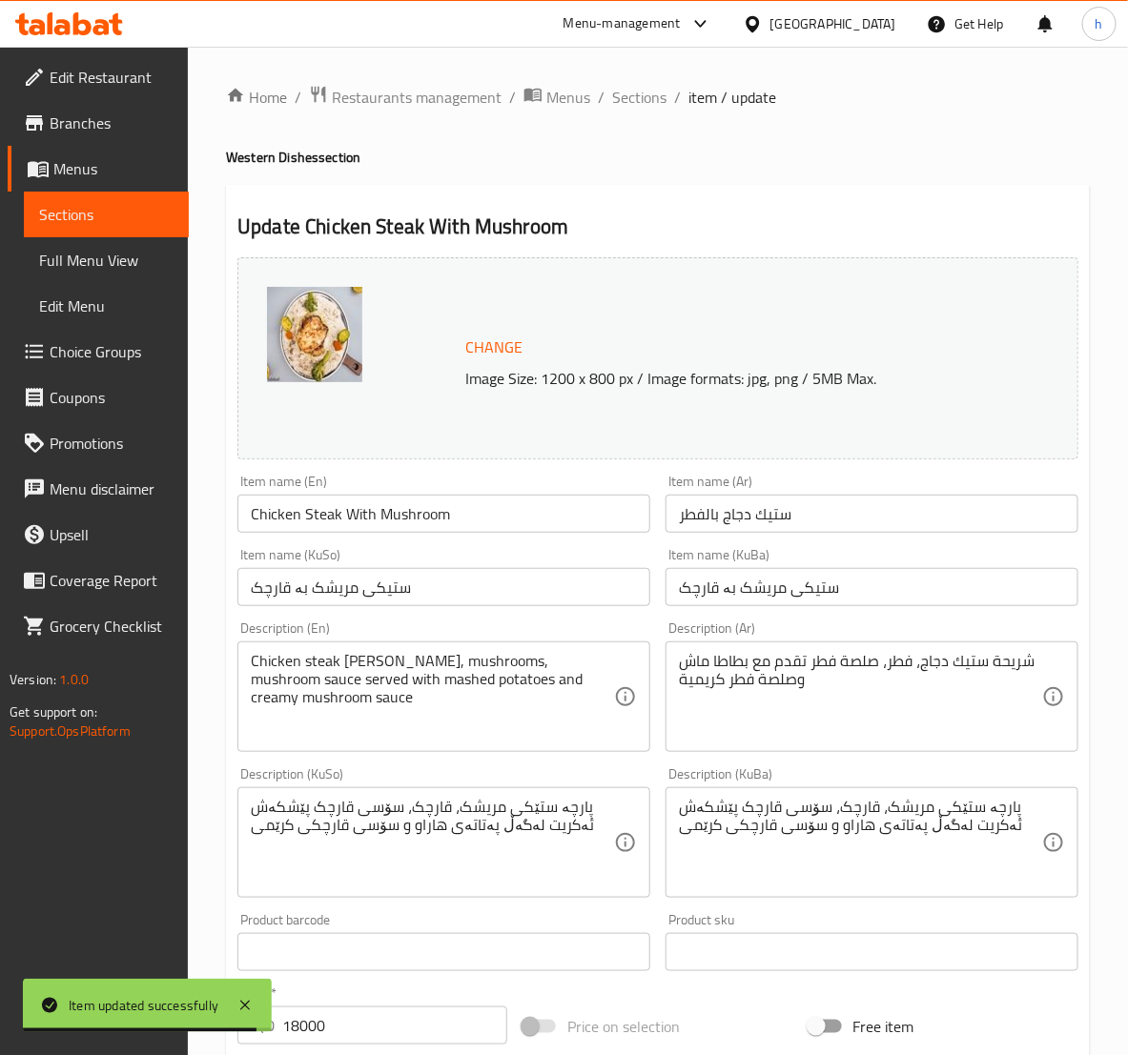
scroll to position [238, 0]
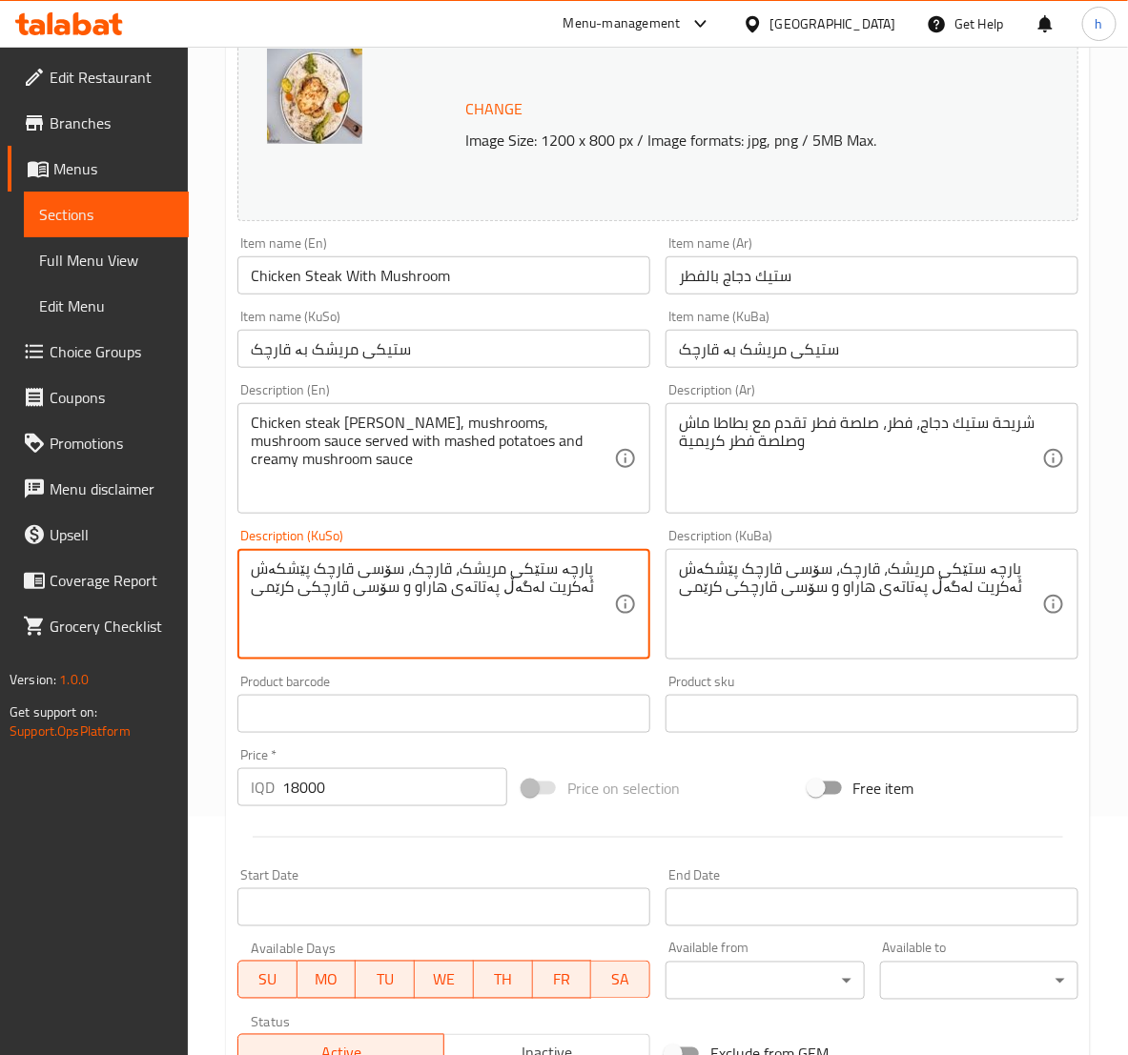
click at [426, 596] on textarea "پارچە ستێکی مریشک، قارچک، سۆسی قارچک پێشکەش ئەکریت لەگەڵ پەتاتەی هاراو و سۆسی ق…" at bounding box center [432, 604] width 363 height 91
paste textarea "ڕ"
click at [558, 590] on textarea "پارچە ستێکی مریشک، قارچک، سۆسی قارچک پێشکەش ئەکریت لەگەڵ پەتاتەی هاڕاو و سۆسی ق…" at bounding box center [432, 604] width 363 height 91
paste textarea
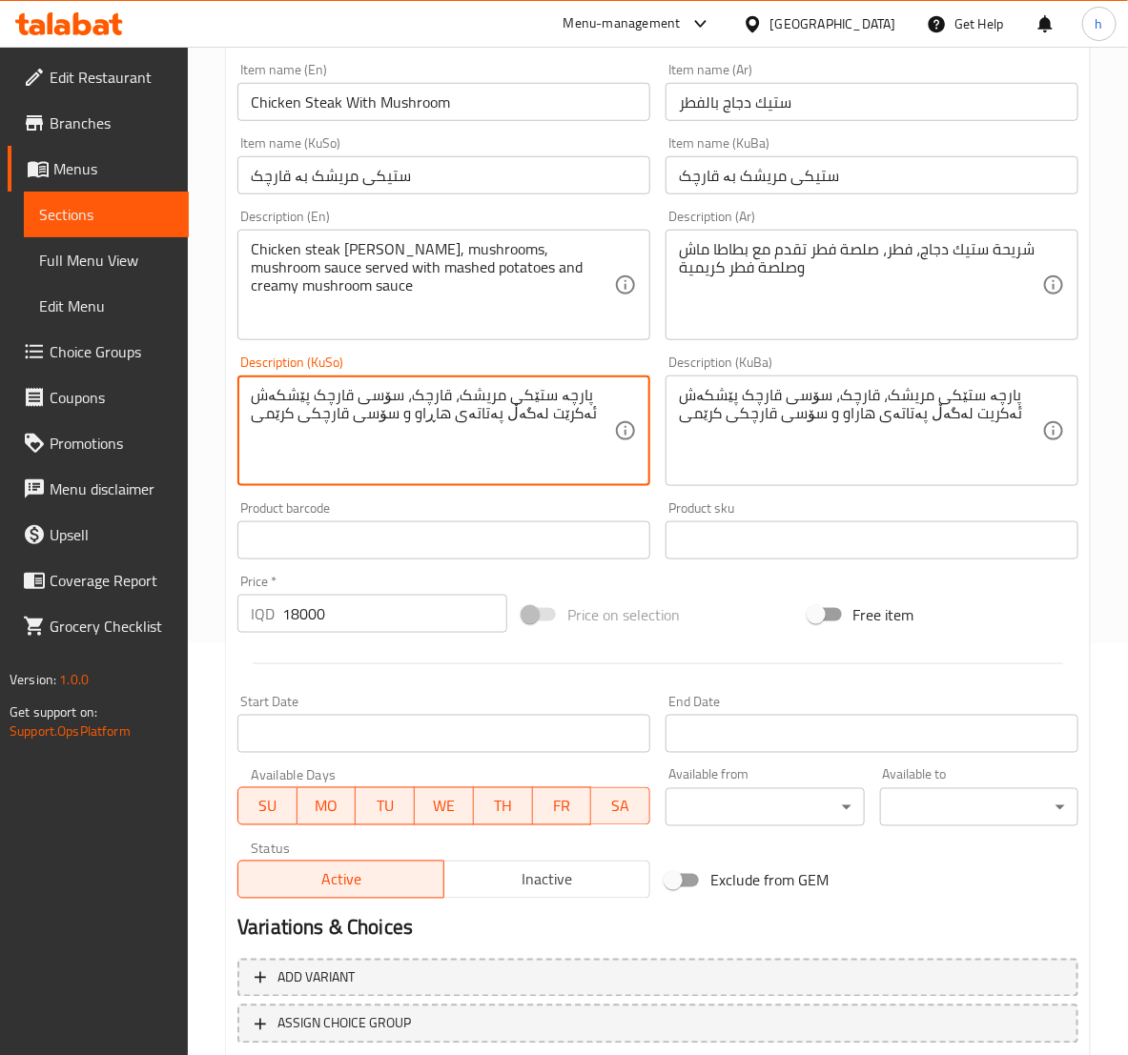
scroll to position [538, 0]
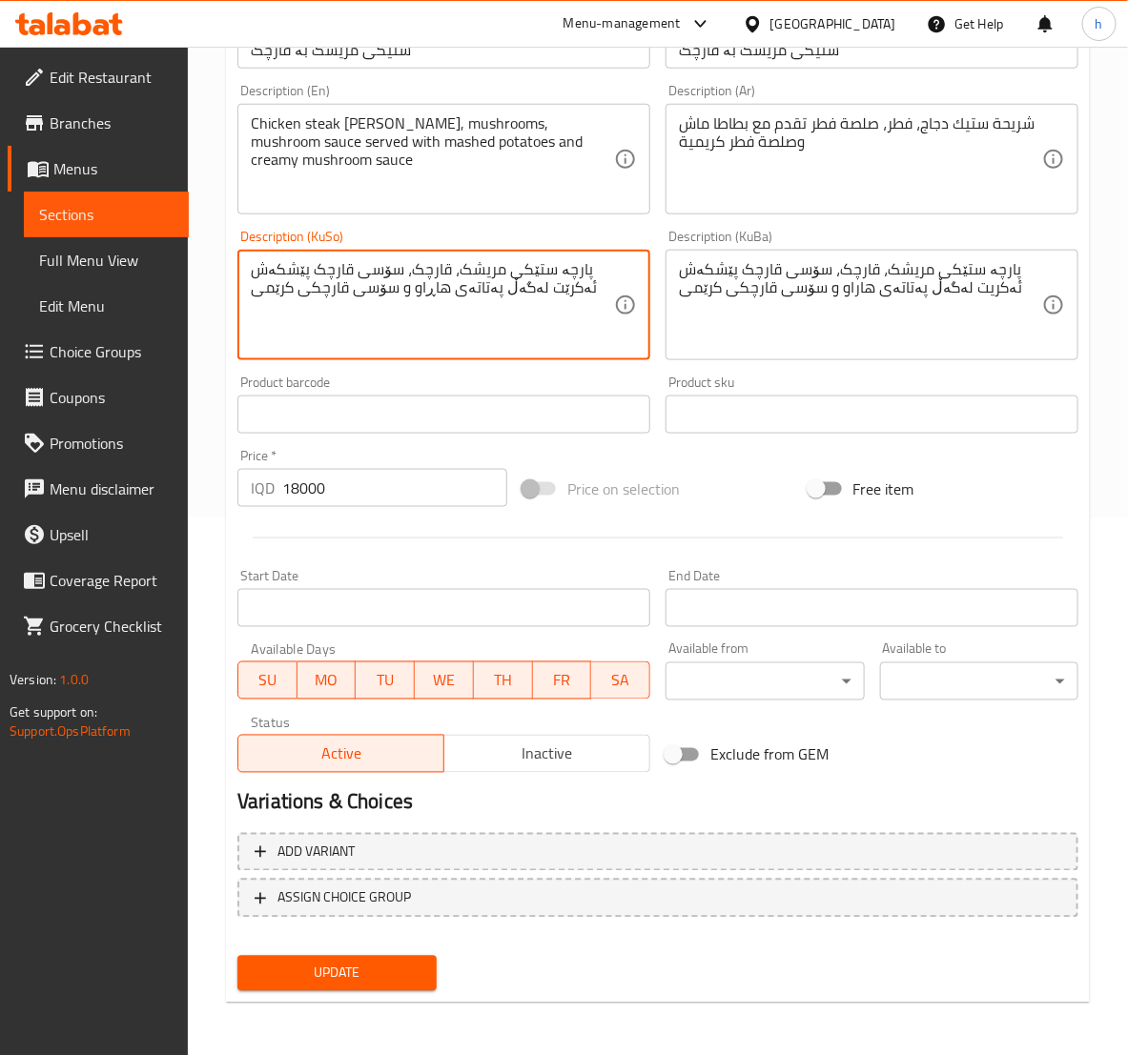
click at [549, 273] on textarea "پارچە ستێکی مریشک، قارچک، سۆسی قارچک پێشکەش ئەکرێت لەگەڵ پەتاتەی هاڕاو و سۆسی ق…" at bounding box center [432, 305] width 363 height 91
type textarea "پارچە ستێکی مریشک، قارچک، سۆسی قارچک پێشکەش ئەکرێت لەگەڵ پەتاتەی هاڕاو و سۆسی ق…"
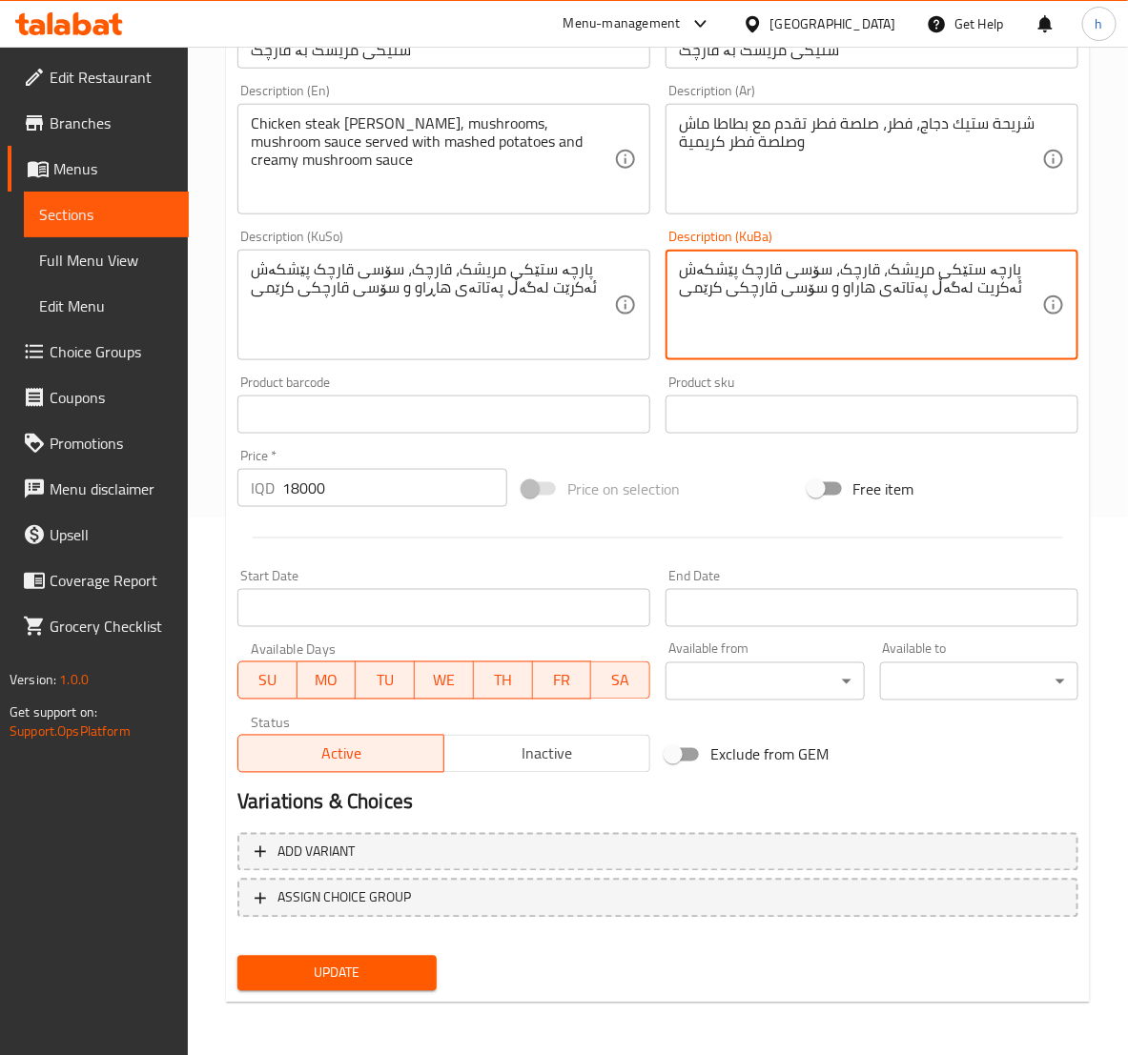
click at [829, 264] on textarea "پارچە ستێکی مریشک، قارچک، سۆسی قارچک پێشکەش ئەکریت لەگەڵ پەتاتەی هاراو و سۆسی ق…" at bounding box center [860, 305] width 363 height 91
paste textarea "ت لەگەڵ پەتاتەی هاڕ"
type textarea "پارچە ستێکی مریشک، قارچک، سۆسی قارچک پێشکەش ئەکرێت لەگەڵ پەتاتەی هاڕاو و سۆسی ق…"
click at [347, 949] on div "Update" at bounding box center [336, 973] width 213 height 51
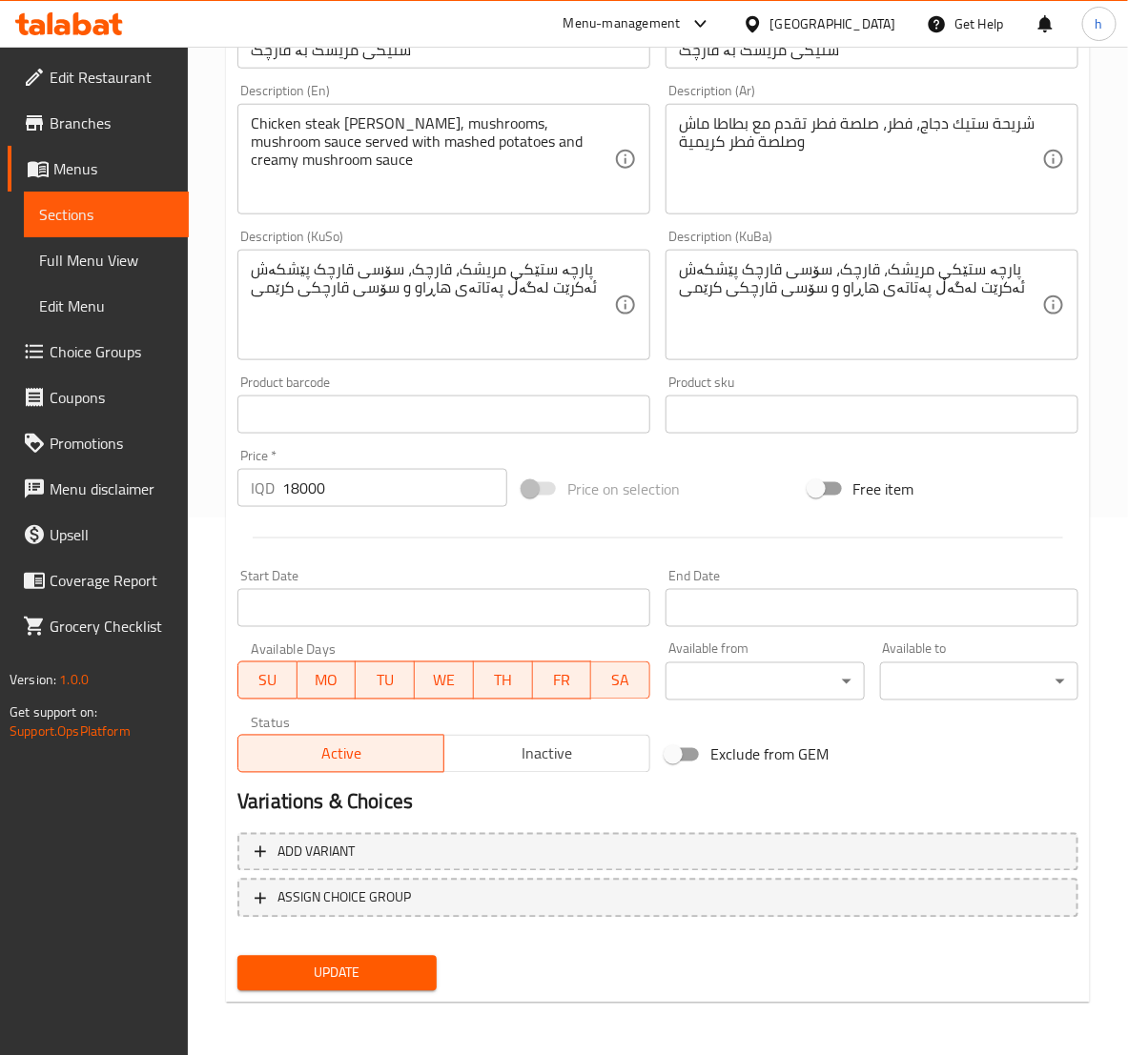
click at [353, 962] on span "Update" at bounding box center [337, 974] width 168 height 24
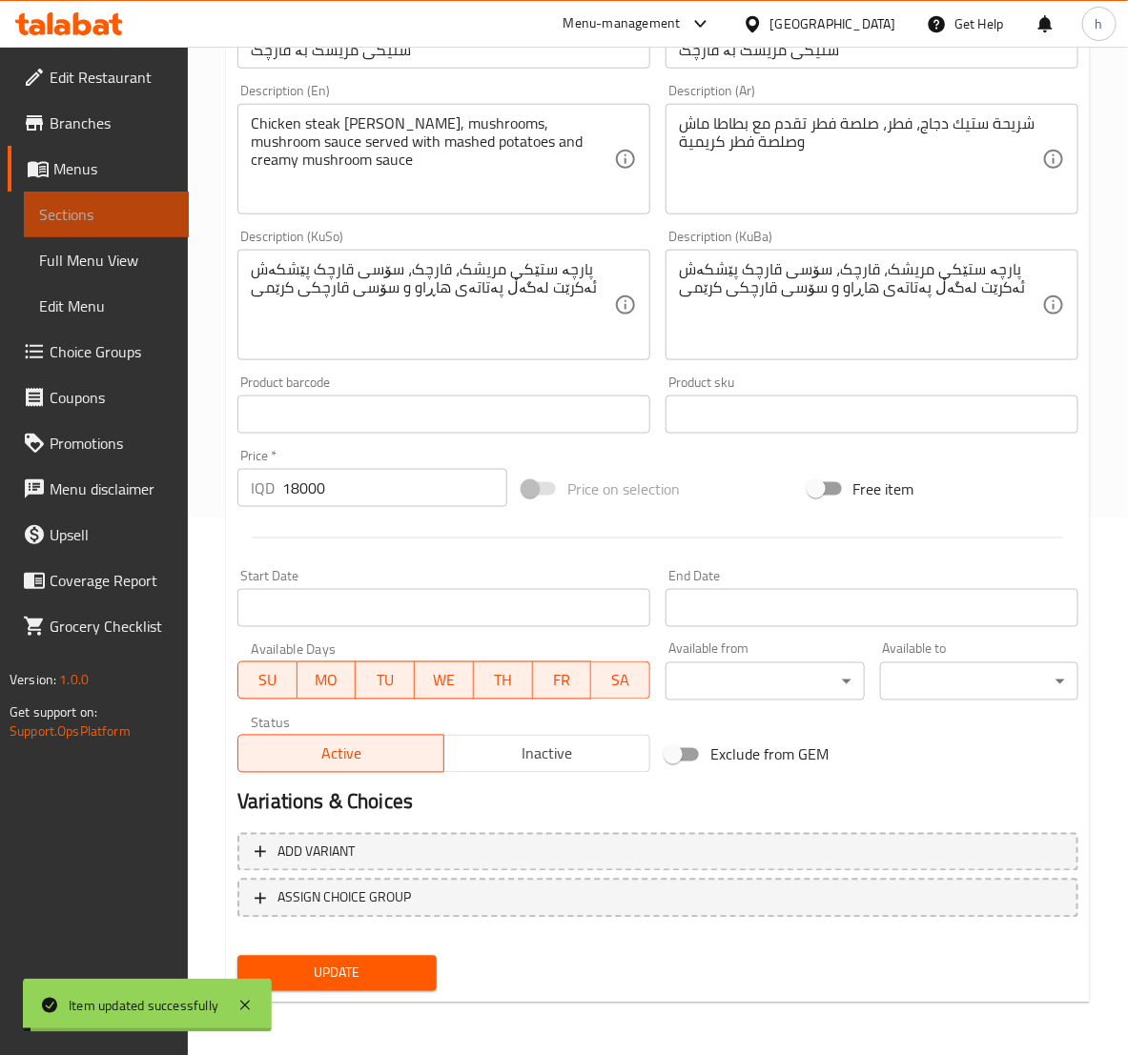
click at [57, 215] on span "Sections" at bounding box center [106, 214] width 134 height 23
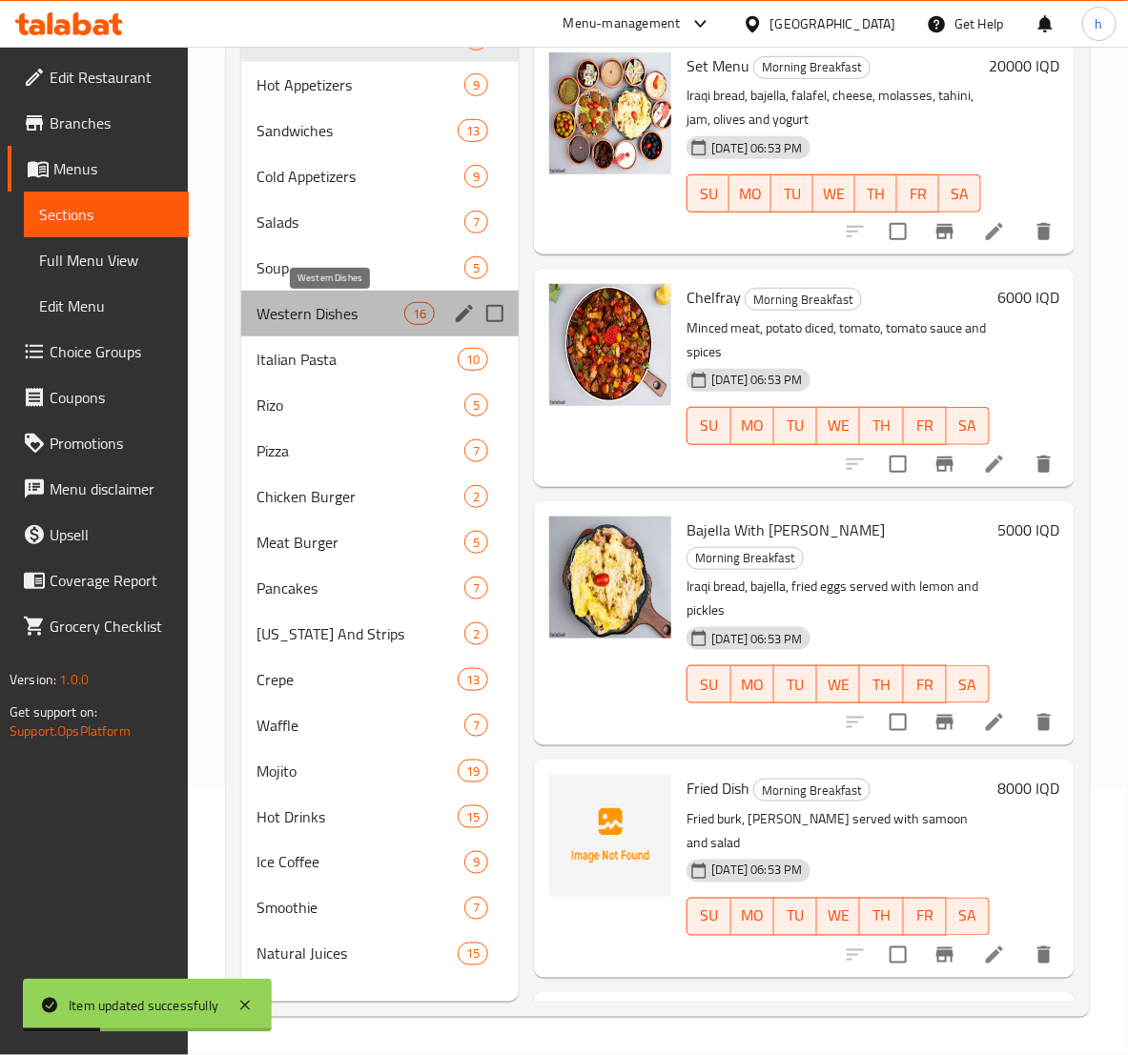
click at [312, 324] on span "Western Dishes" at bounding box center [330, 313] width 148 height 23
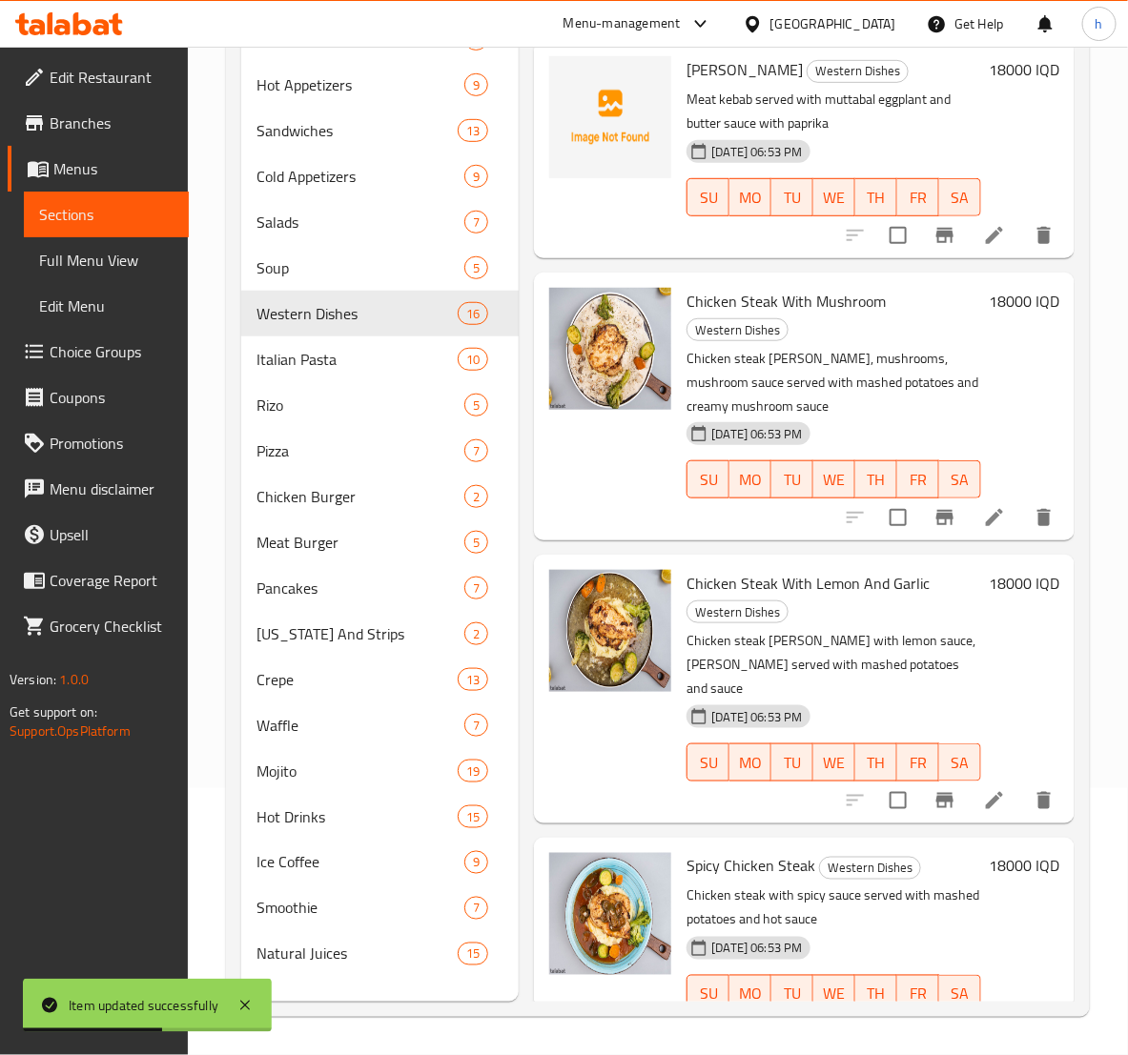
scroll to position [1430, 0]
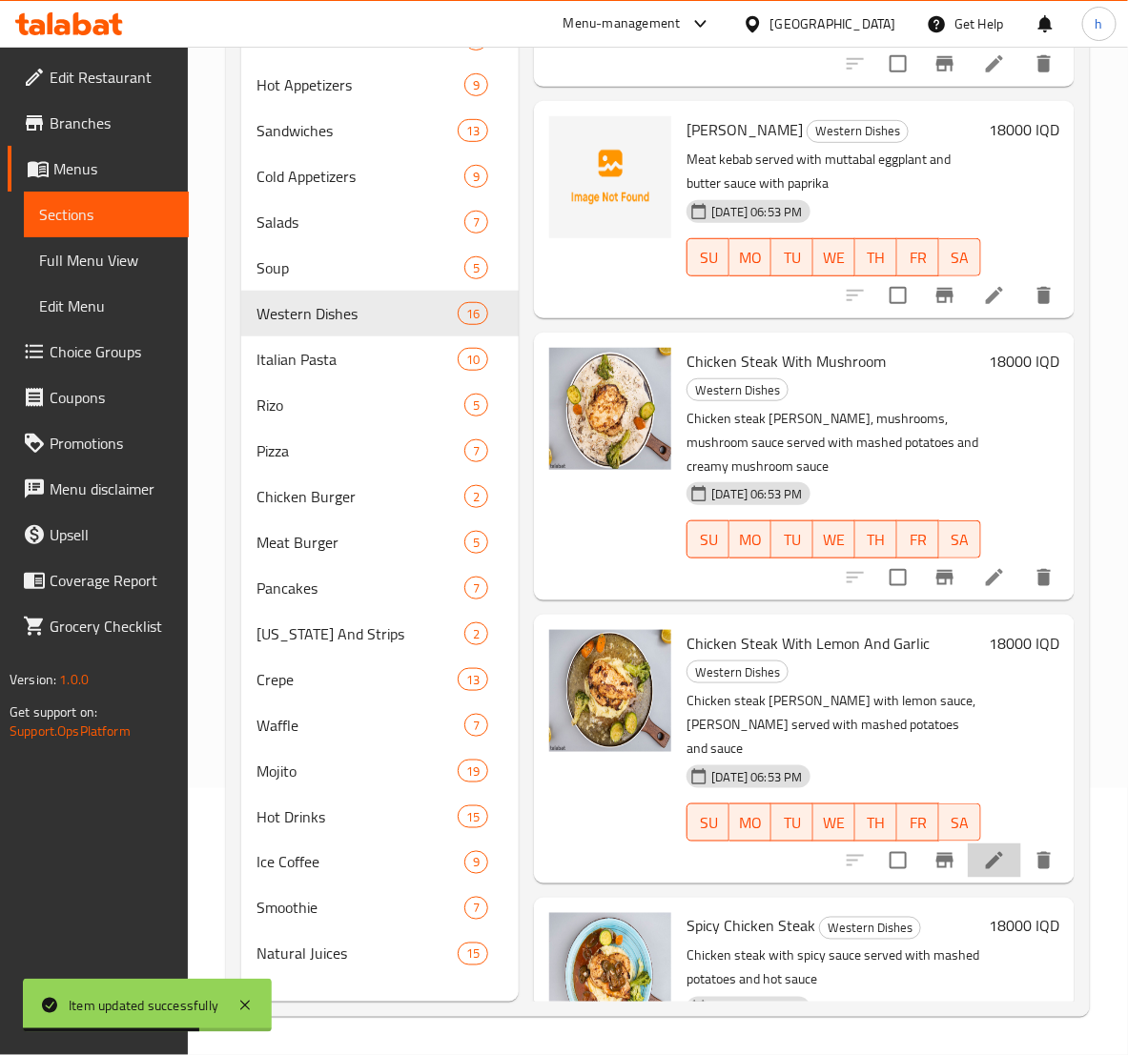
click at [967, 843] on li at bounding box center [993, 860] width 53 height 34
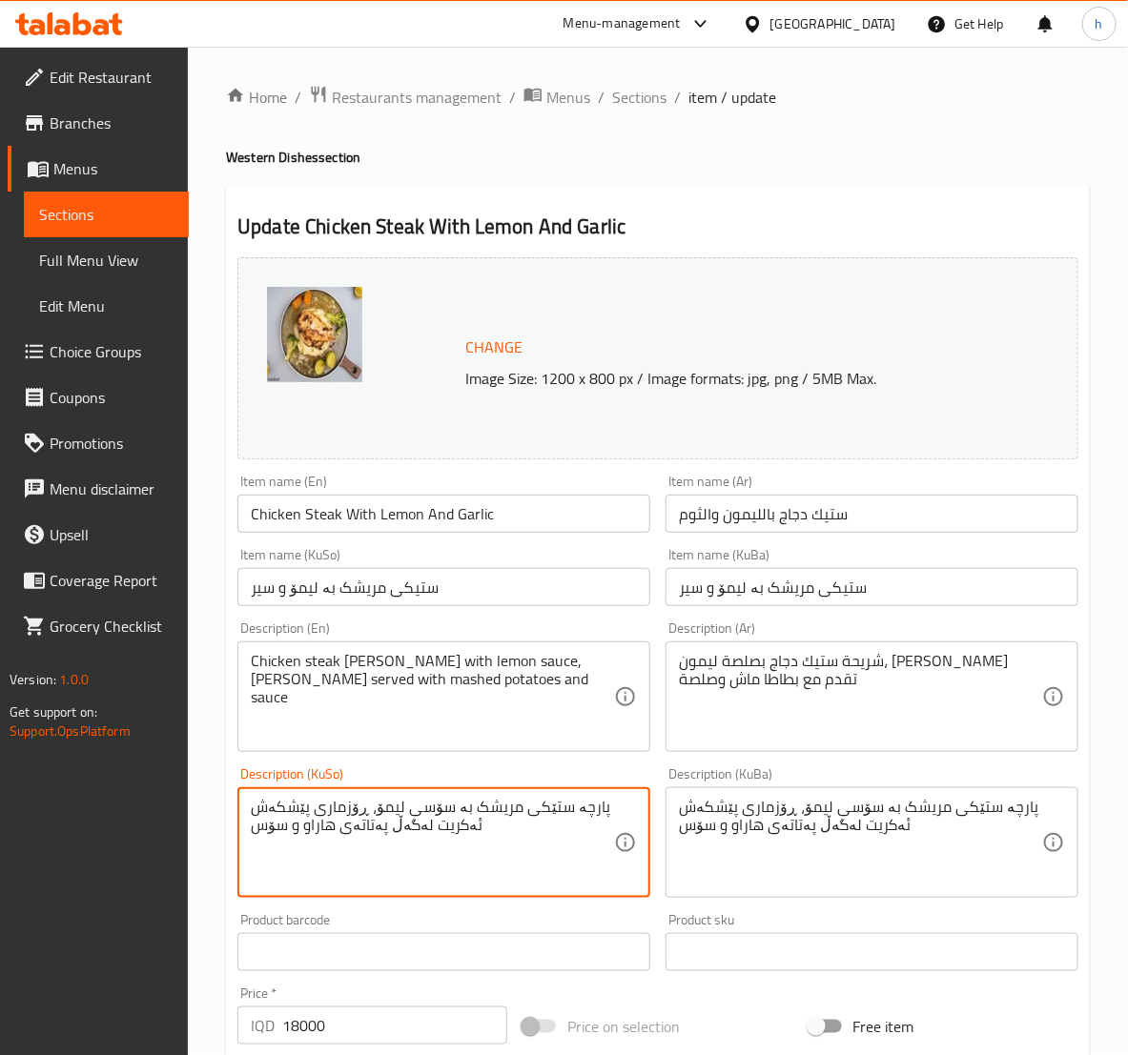
click at [436, 826] on textarea "پارچە ستێکی مریشک بە سۆسی لیمۆ، ڕۆزماری پێشکەش ئەکریت لەگەڵ پەتاتەی هاراو و سۆس" at bounding box center [432, 843] width 363 height 91
paste textarea
click at [318, 826] on textarea "پارچە ستێکی مریشک بە سۆسی لیمۆ، ڕۆزماری پێشکەش ئەکرێت لەگەڵ پەتاتەی هاراو و سۆس" at bounding box center [432, 843] width 363 height 91
paste textarea "ڕ"
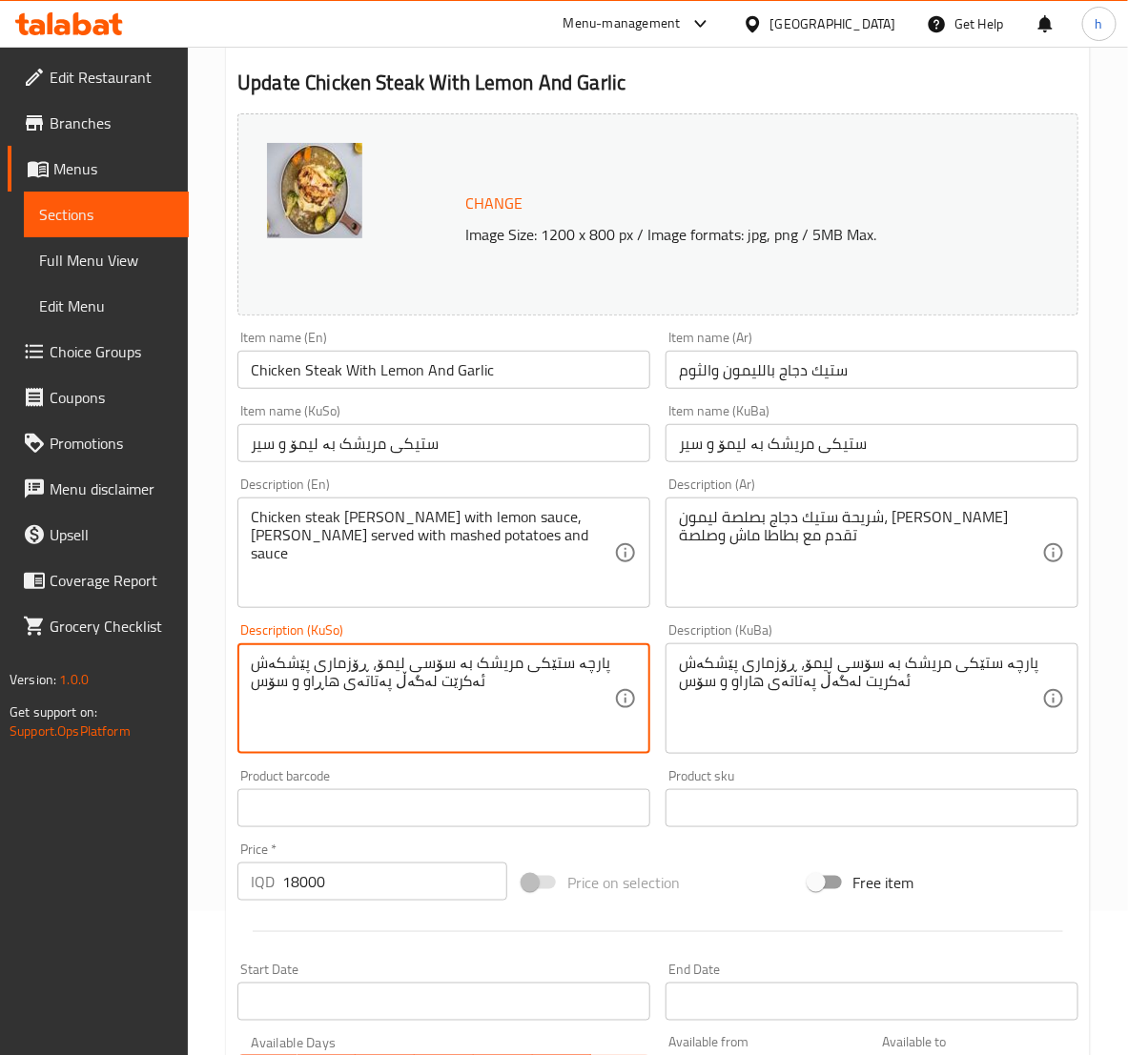
scroll to position [238, 0]
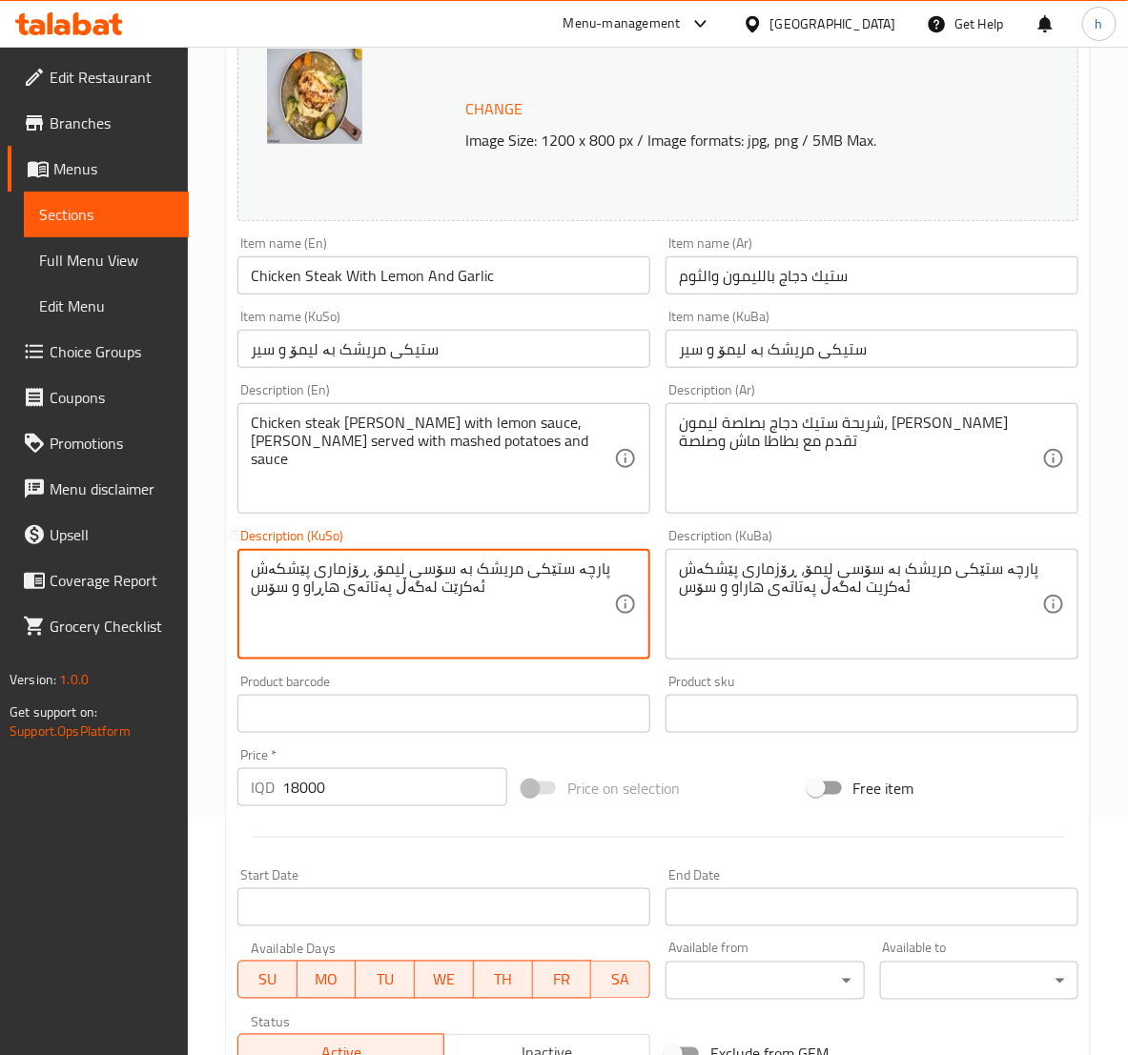
click at [518, 613] on textarea "پارچە ستێکی مریشک بە سۆسی لیمۆ، ڕۆزماری پێشکەش ئەکرێت لەگەڵ پەتاتەی هاڕاو و سۆس" at bounding box center [432, 604] width 363 height 91
type textarea "پارچە ستێکی مریشک بە سۆسی لیمۆ، ڕۆزماری پێشکەش ئەکرێت لەگەڵ پەتاتەی هاڕاو و سۆس"
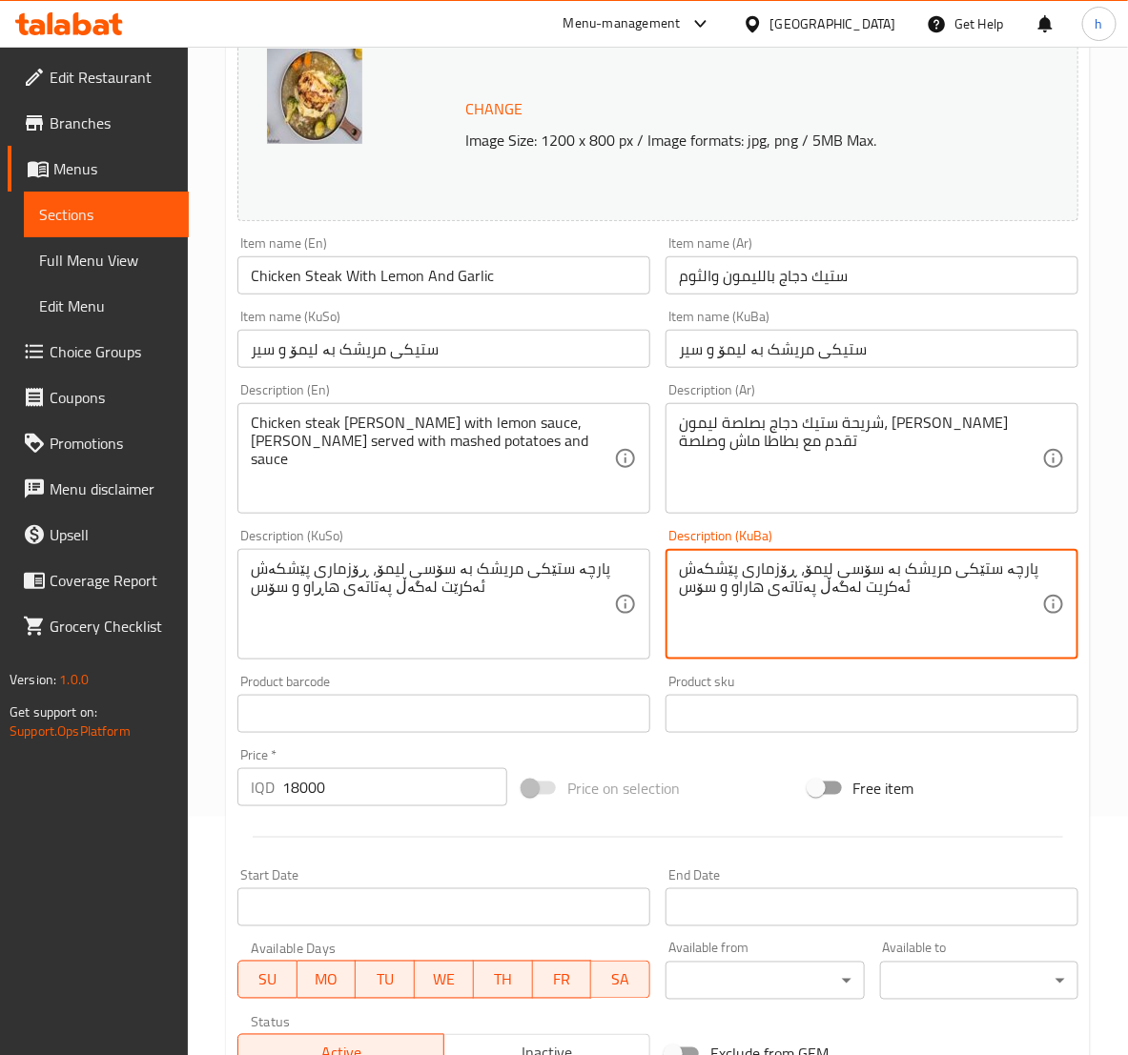
click at [821, 584] on textarea "پارچە ستێکی مریشک بە سۆسی لیمۆ، ڕۆزماری پێشکەش ئەکریت لەگەڵ پەتاتەی هاراو و سۆس" at bounding box center [860, 604] width 363 height 91
paste textarea "ت لەگەڵ پەتاتەی هاڕ"
type textarea "پارچە ستێکی مریشک بە سۆسی لیمۆ، ڕۆزماری پێشکەش ئەکرێت لەگەڵ پەتاتەی هاڕاو و سۆس"
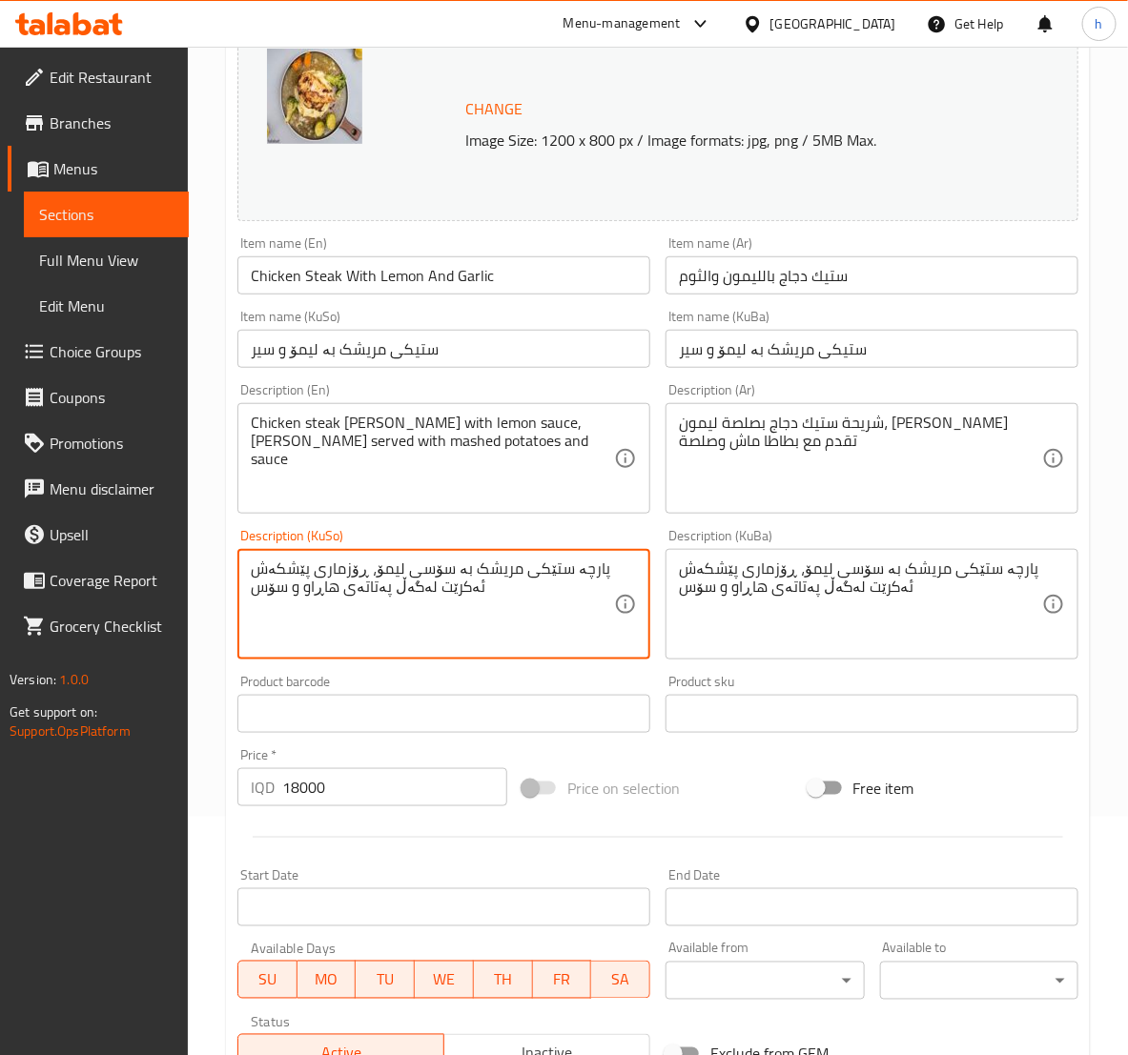
click at [433, 587] on textarea "پارچە ستێکی مریشک بە سۆسی لیمۆ، ڕۆزماری پێشکەش ئەکرێت لەگەڵ پەتاتەی هاڕاو و سۆس" at bounding box center [432, 604] width 363 height 91
click at [318, 596] on textarea "پارچە ستێکی مریشک بە سۆسی لیمۆ، ڕۆزماری پێشکەش ئەکرێت لەگەڵ پەتاتەی هاڕاو و سۆس" at bounding box center [432, 604] width 363 height 91
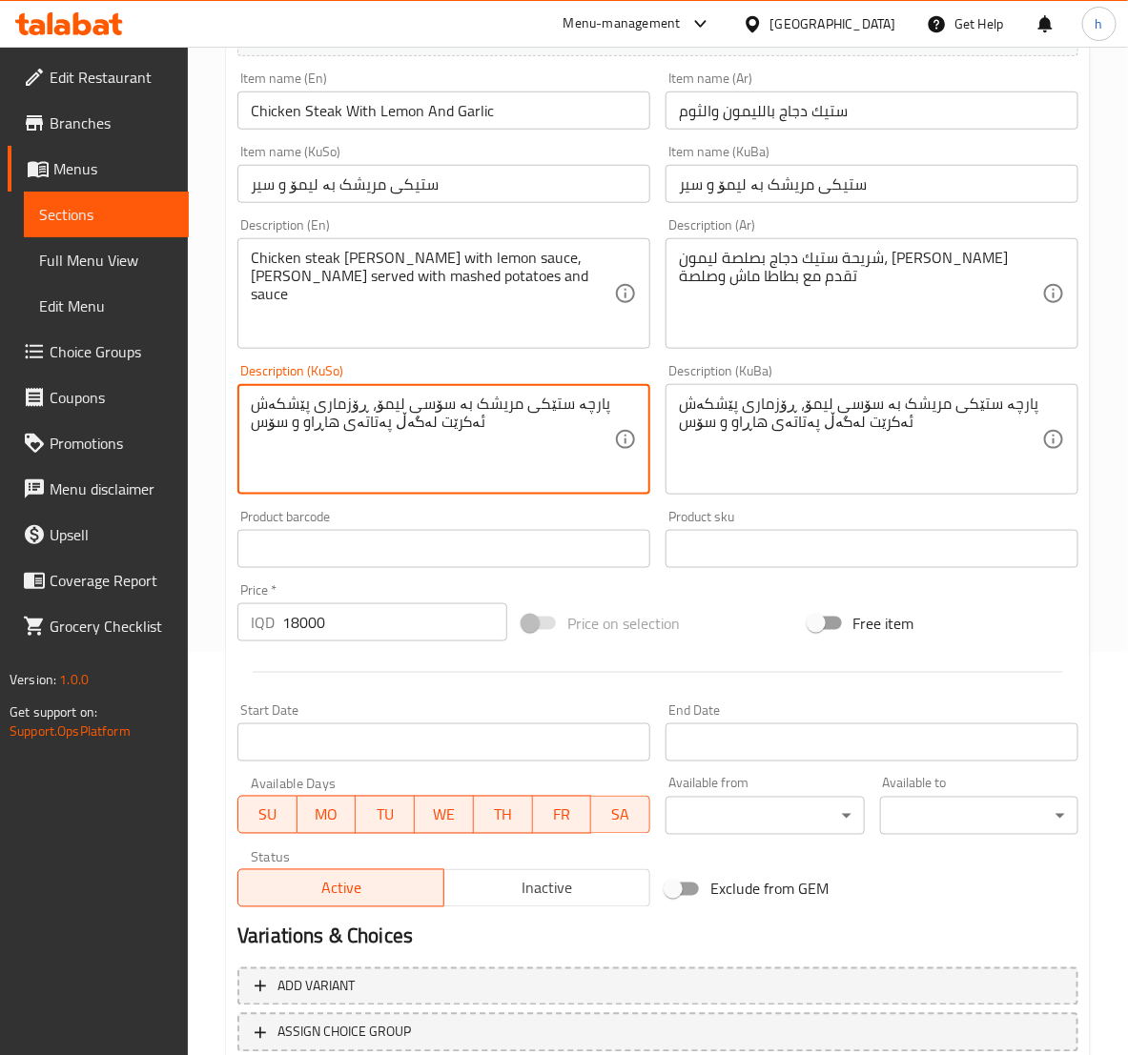
scroll to position [538, 0]
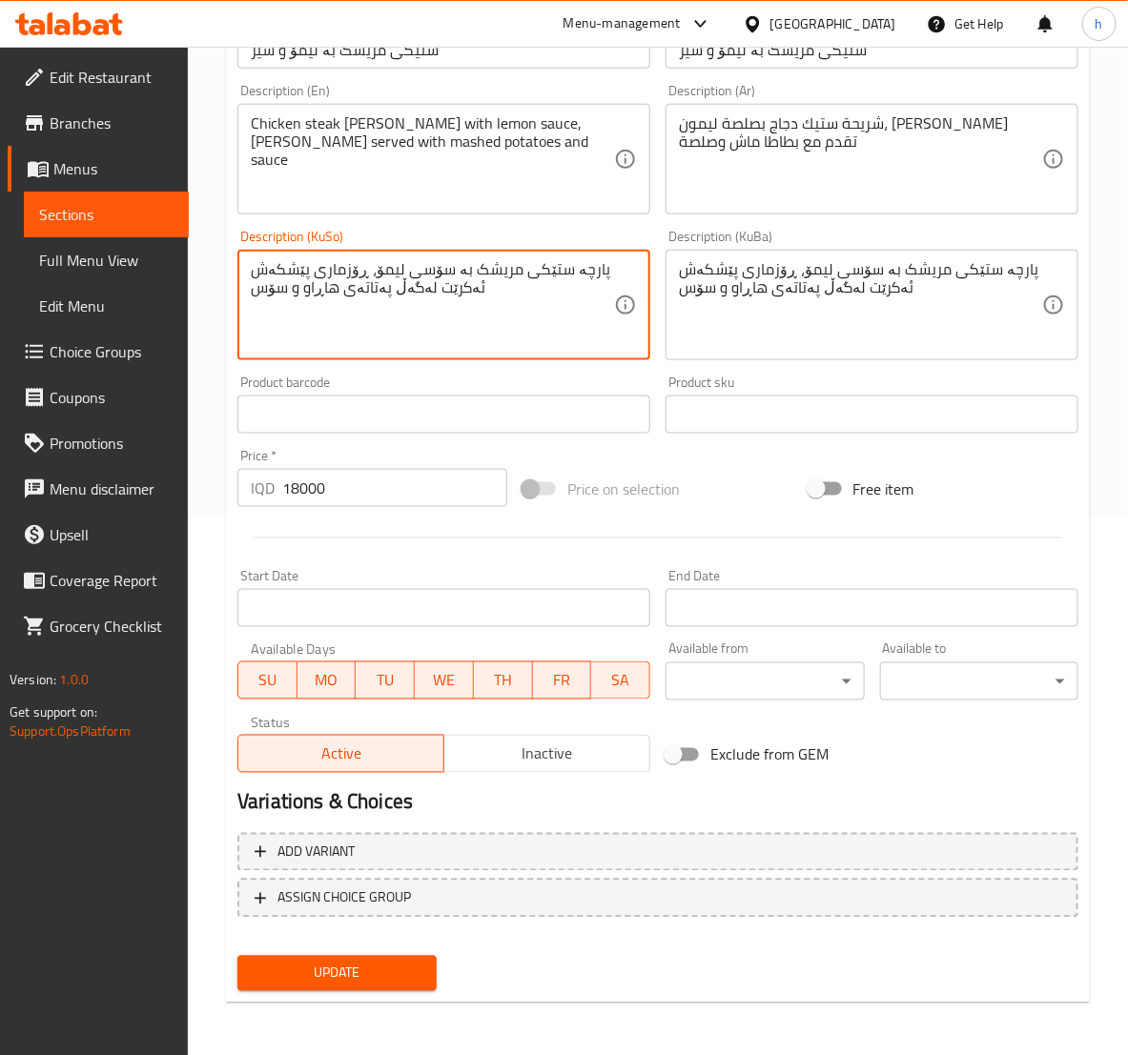
click at [381, 972] on span "Update" at bounding box center [337, 974] width 168 height 24
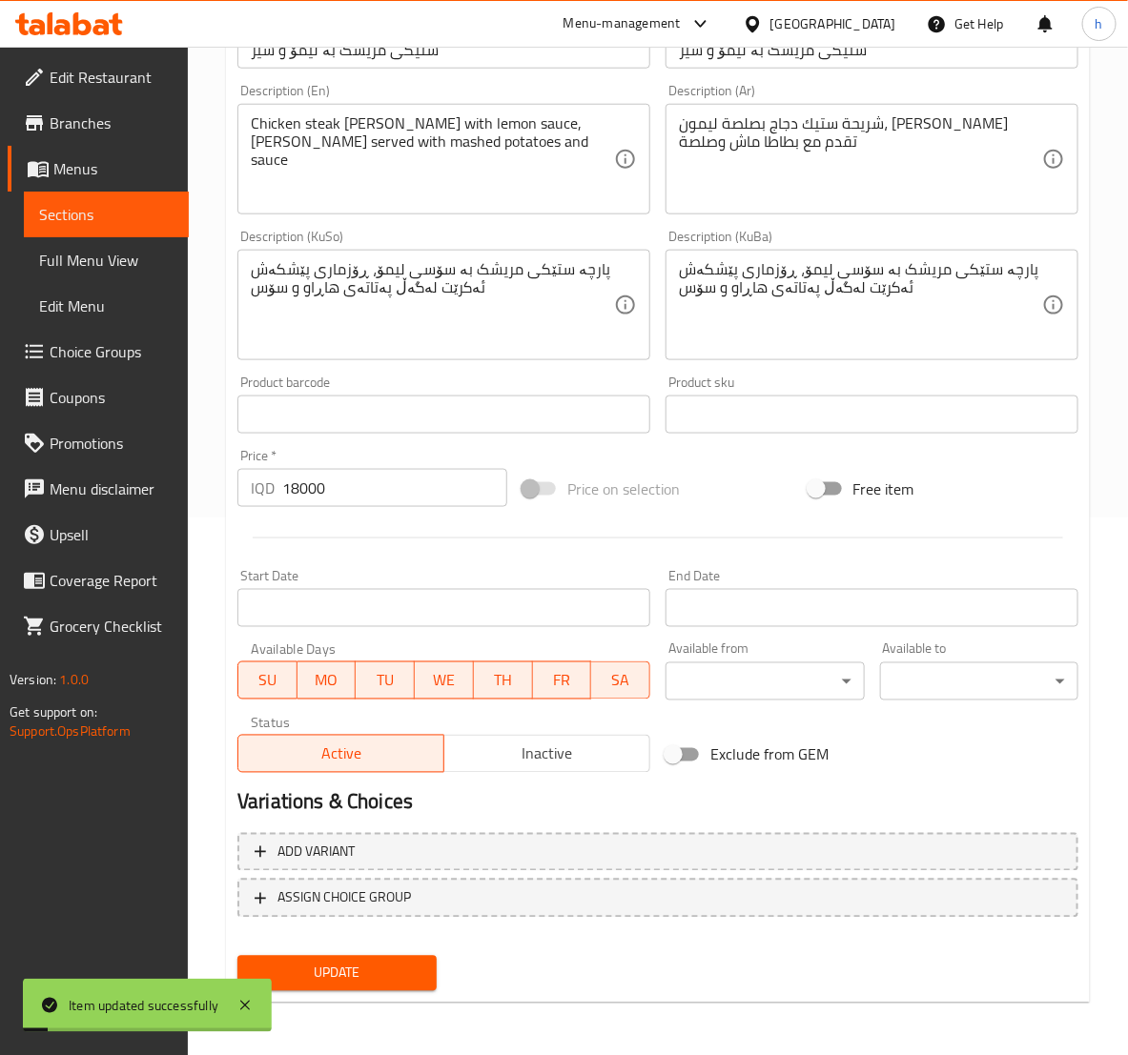
click at [38, 233] on link "Sections" at bounding box center [106, 215] width 165 height 46
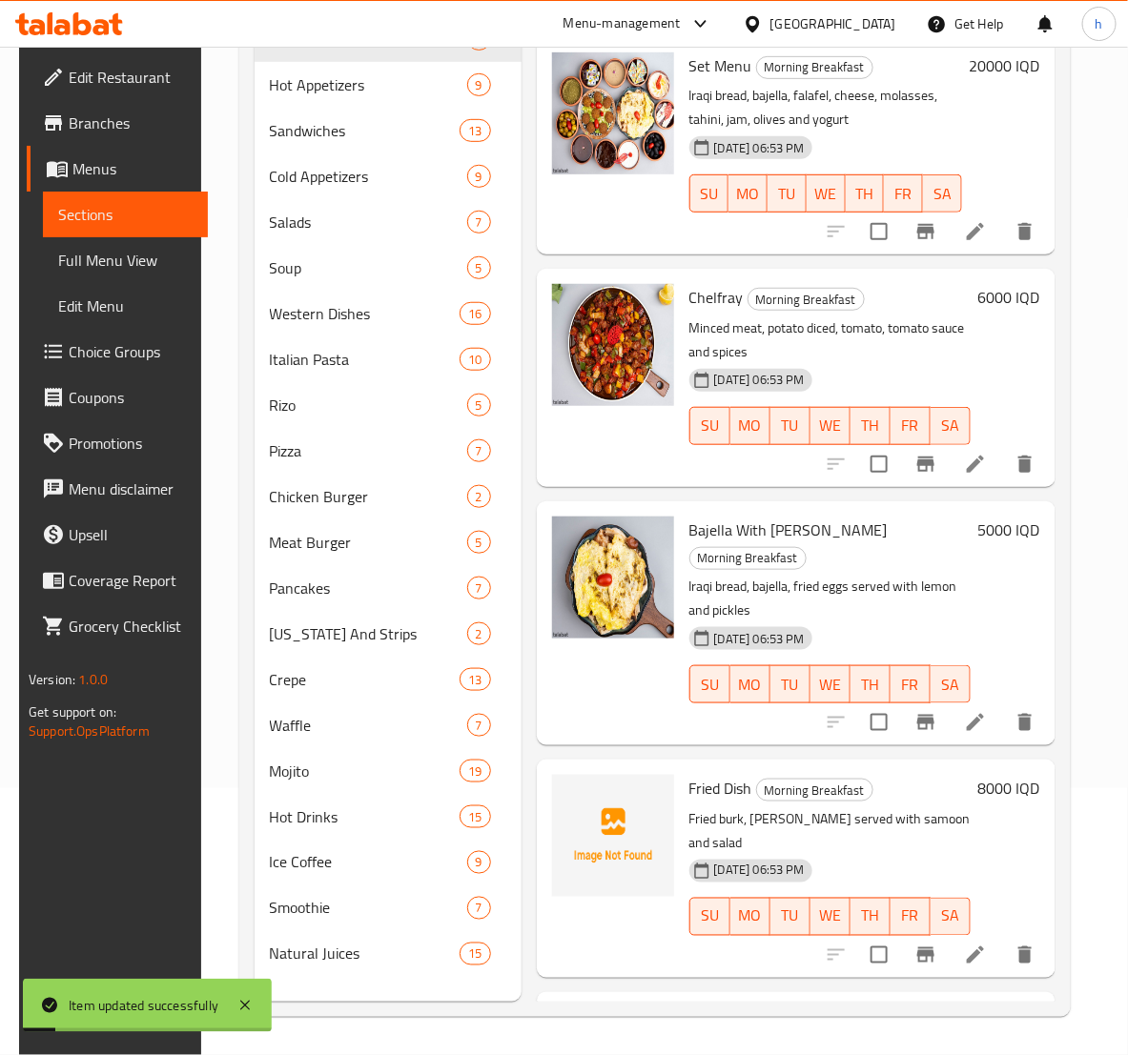
scroll to position [267, 0]
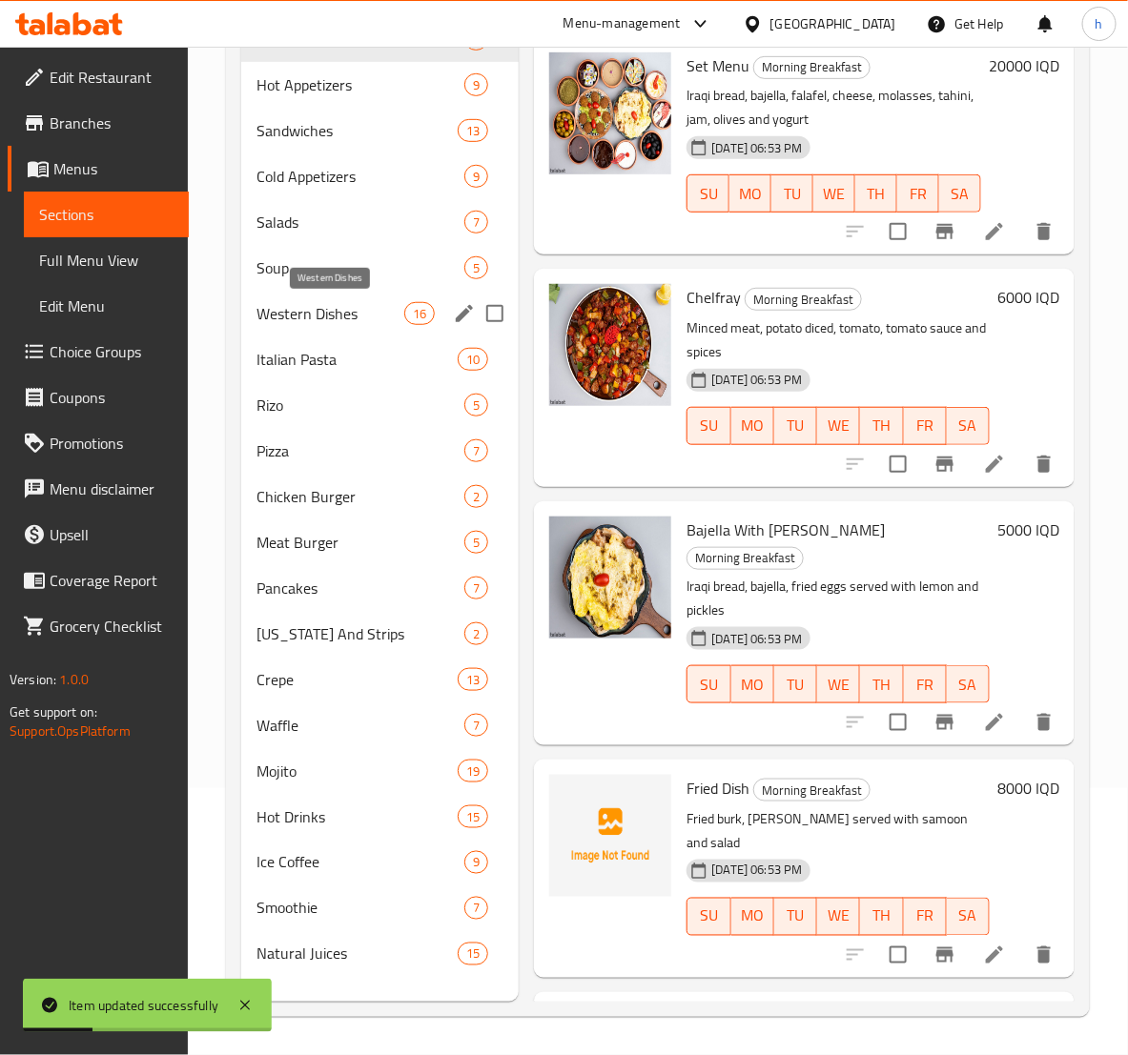
click at [313, 315] on span "Western Dishes" at bounding box center [330, 313] width 148 height 23
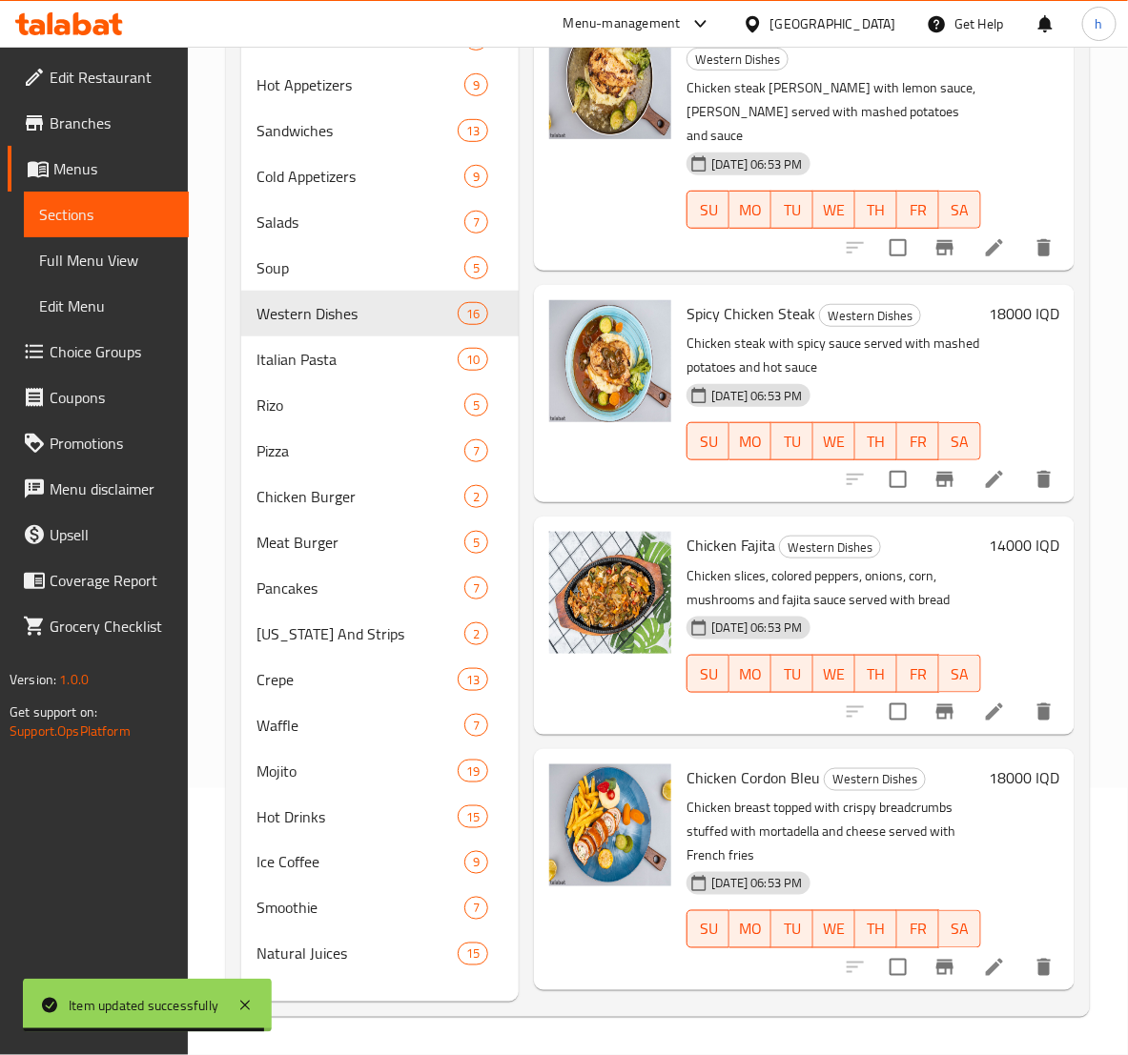
scroll to position [2077, 0]
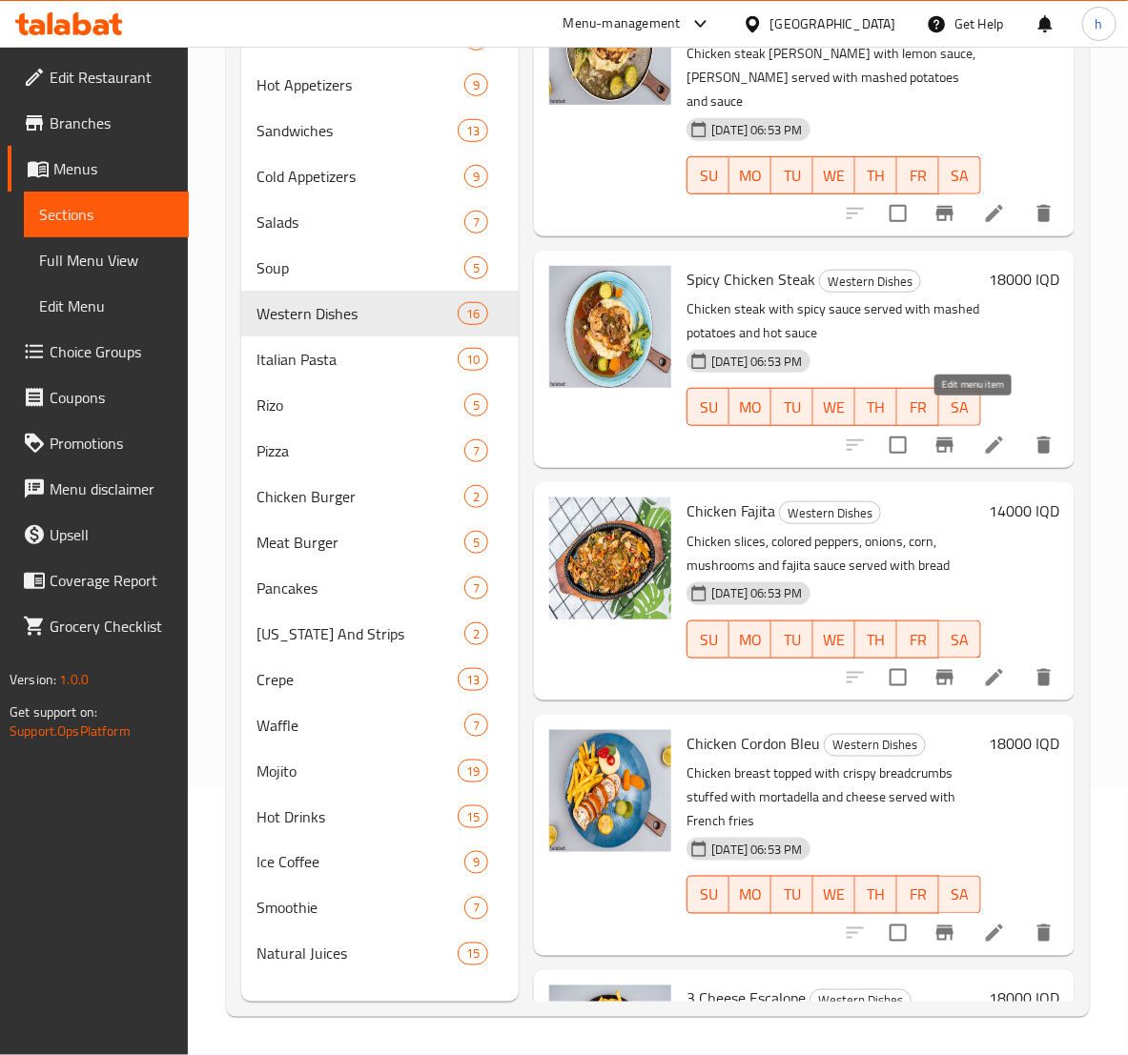
click at [983, 434] on icon at bounding box center [994, 445] width 23 height 23
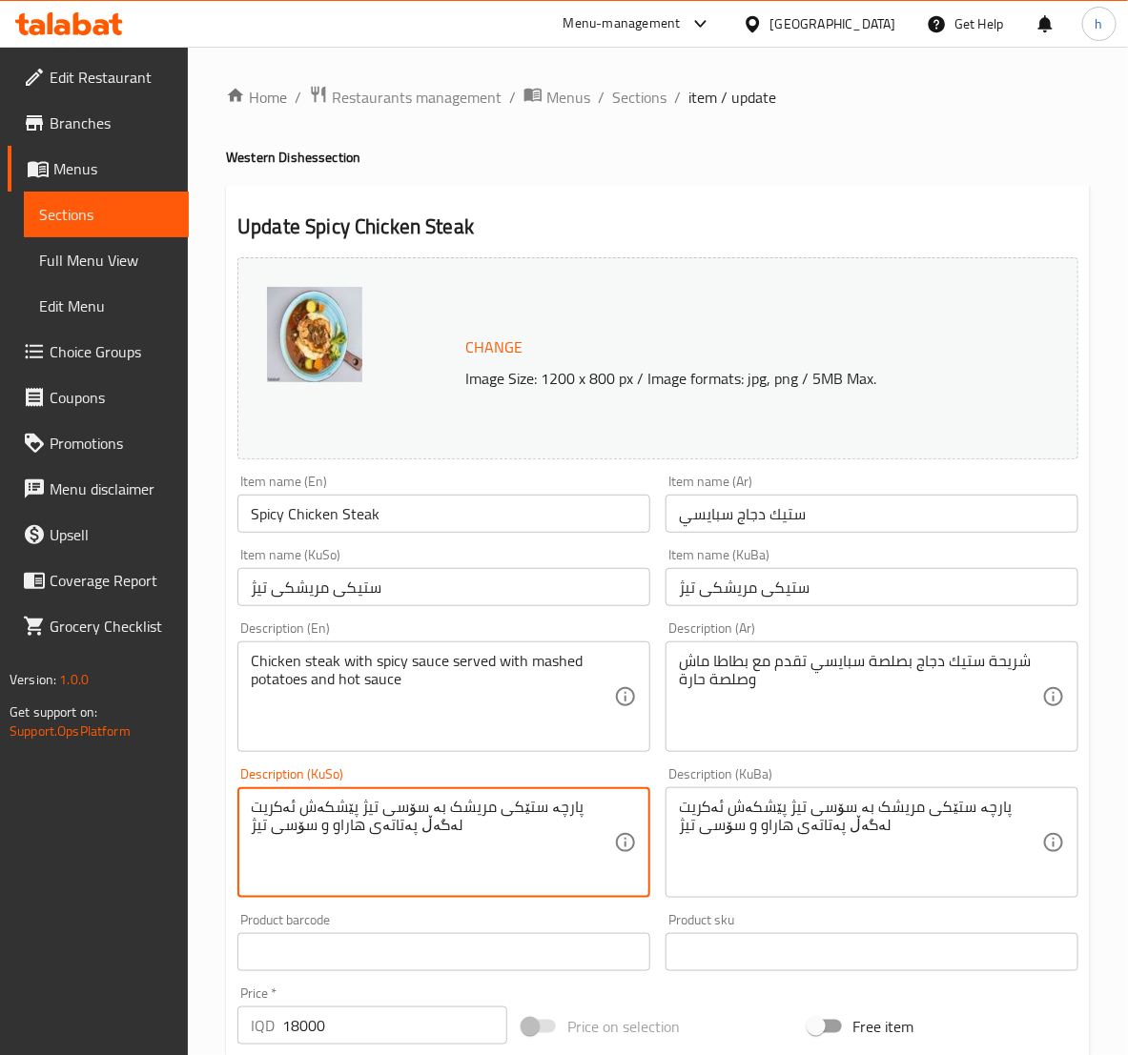
click at [355, 832] on textarea "پارچە ستێکی مریشک بە سۆسی تیژ پێشکەش ئەکریت لەگەڵ پەتاتەی هاراو و سۆسی تیژ" at bounding box center [432, 843] width 363 height 91
paste textarea "ڕ"
click at [303, 804] on textarea "پارچە ستێکی مریشک بە سۆسی تیژ پێشکەش ئەکریت لەگەڵ پەتاتەی هاڕاو و سۆسی تیژ" at bounding box center [432, 843] width 363 height 91
paste textarea
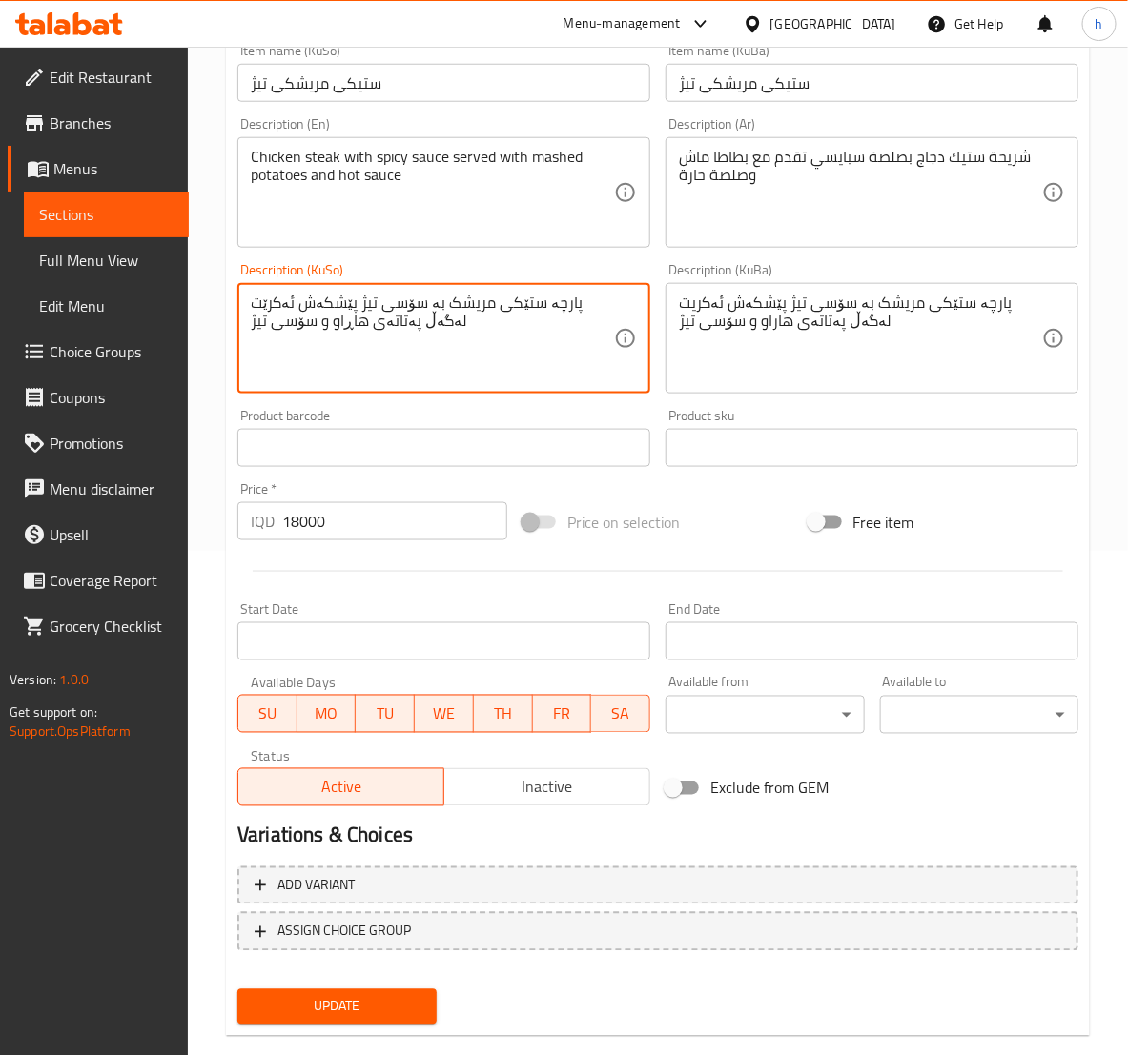
scroll to position [538, 0]
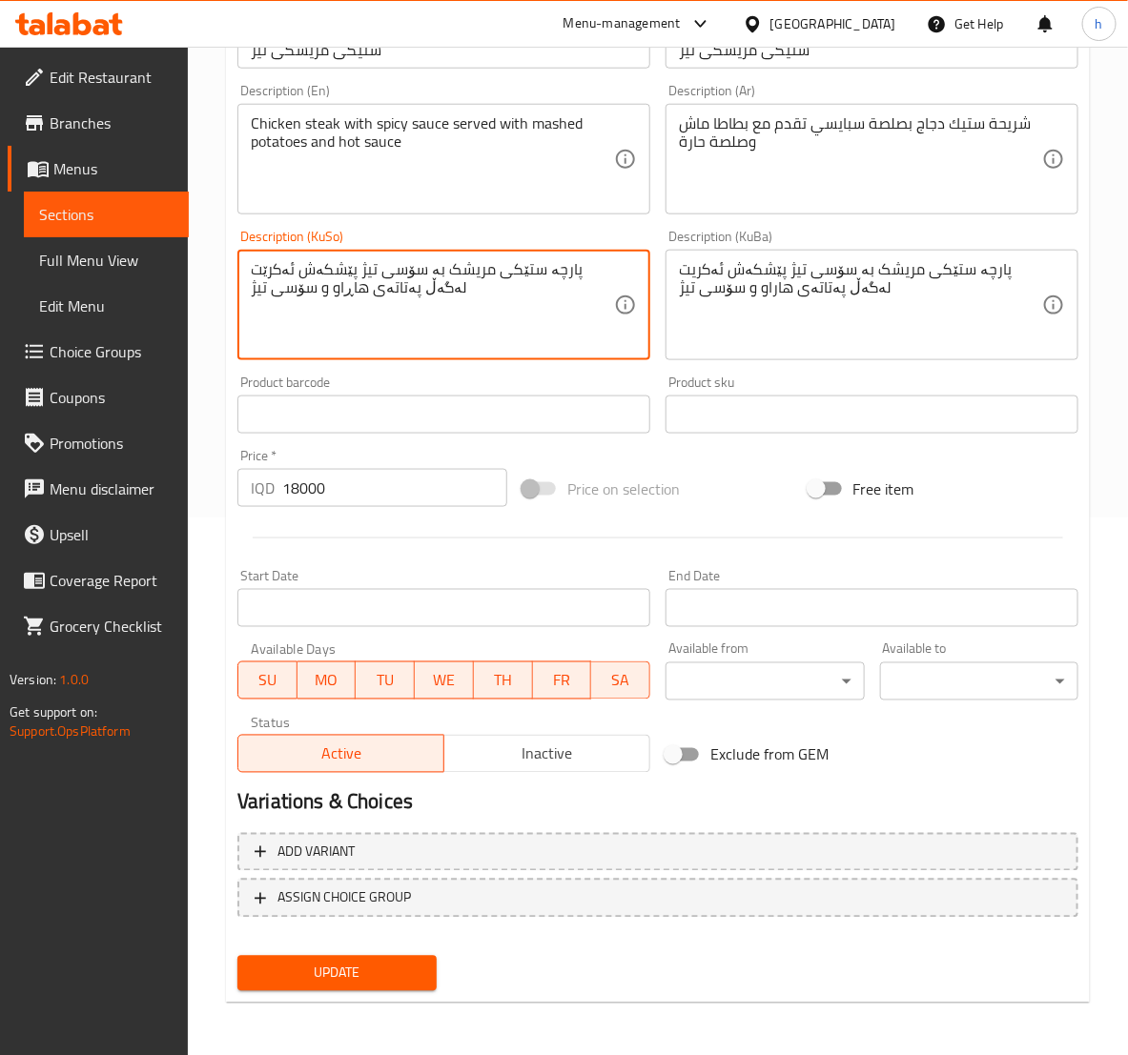
click at [516, 267] on textarea "پارچە ستێکی مریشک بە سۆسی تیژ پێشکەش ئەکرێت لەگەڵ پەتاتەی هاڕاو و سۆسی تیژ" at bounding box center [432, 305] width 363 height 91
type textarea "پارچە ستێکی مریشک بە سۆسی تیژ پێشکەش ئەکرێت لەگەڵ پەتاتەی هاڕاو و سۆسی تیژ"
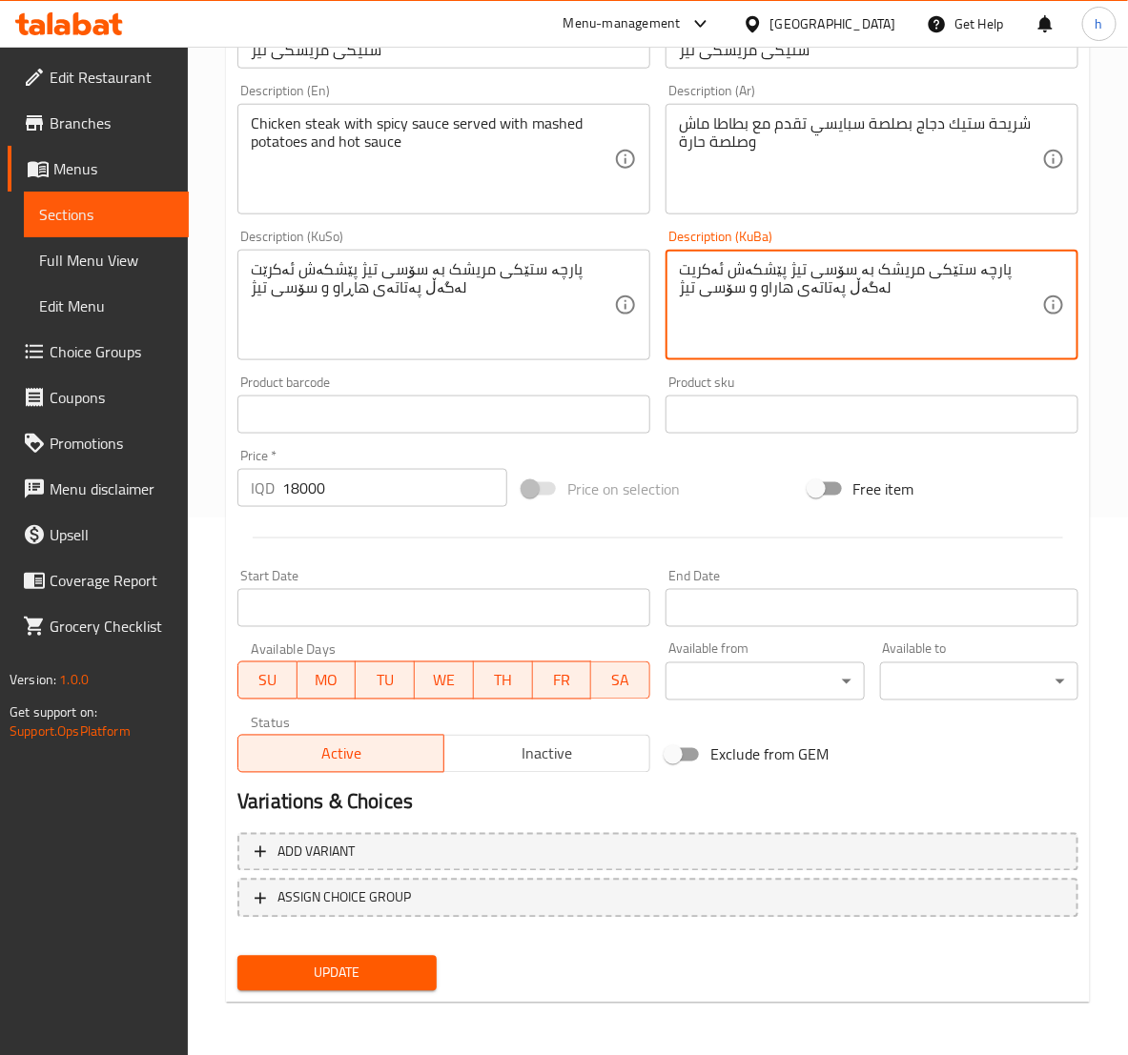
click at [709, 273] on textarea "پارچە ستێکی مریشک بە سۆسی تیژ پێشکەش ئەکریت لەگەڵ پەتاتەی هاراو و سۆسی تیژ" at bounding box center [860, 305] width 363 height 91
paste textarea "ت لەگەڵ پەتاتەی هاڕ"
type textarea "پارچە ستێکی مریشک بە سۆسی تیژ پێشکەش ئەکرێت لەگەڵ پەتاتەی هاڕاو و سۆسی تیژ"
click at [384, 978] on span "Update" at bounding box center [337, 974] width 168 height 24
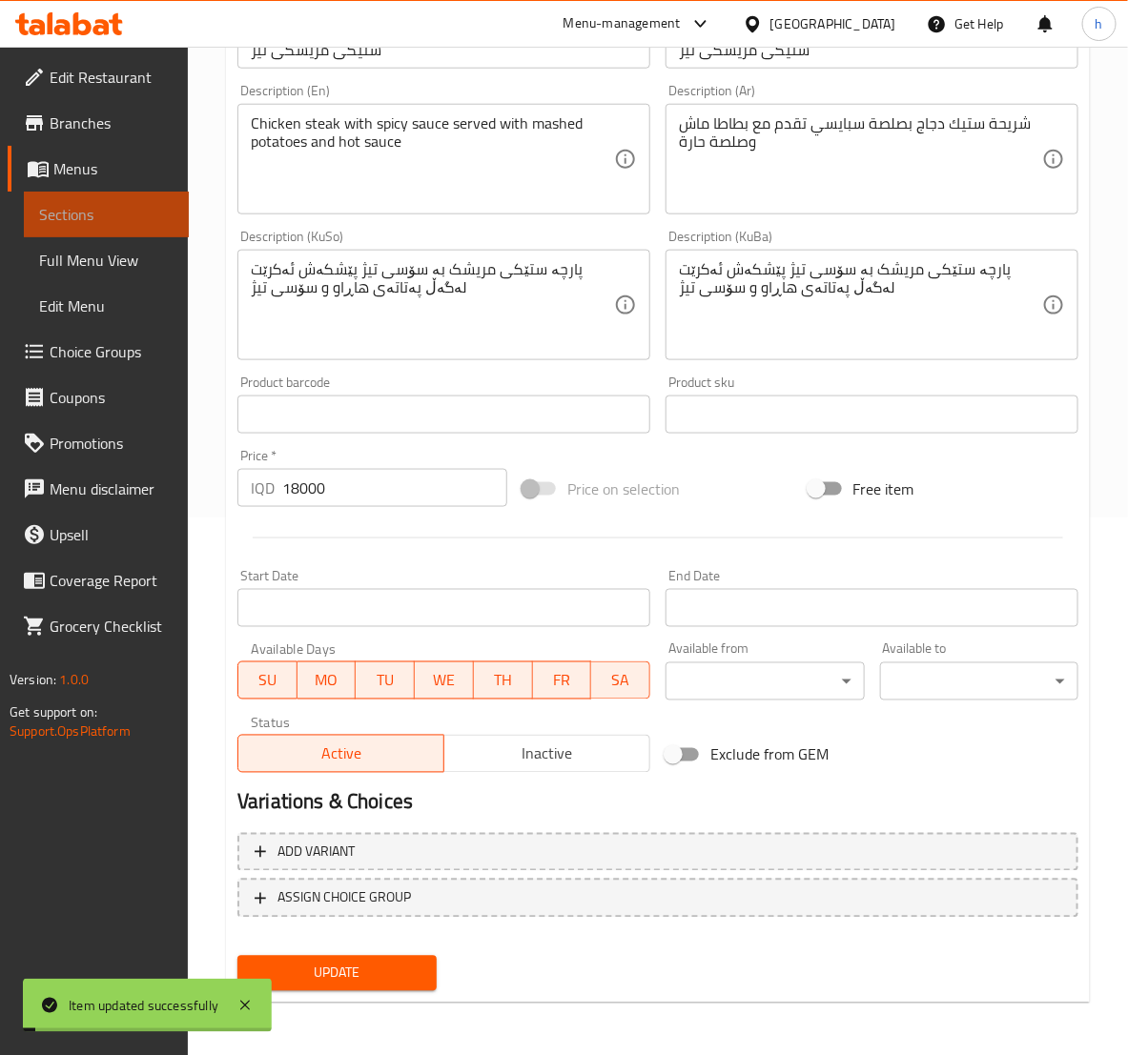
click at [101, 223] on span "Sections" at bounding box center [106, 214] width 134 height 23
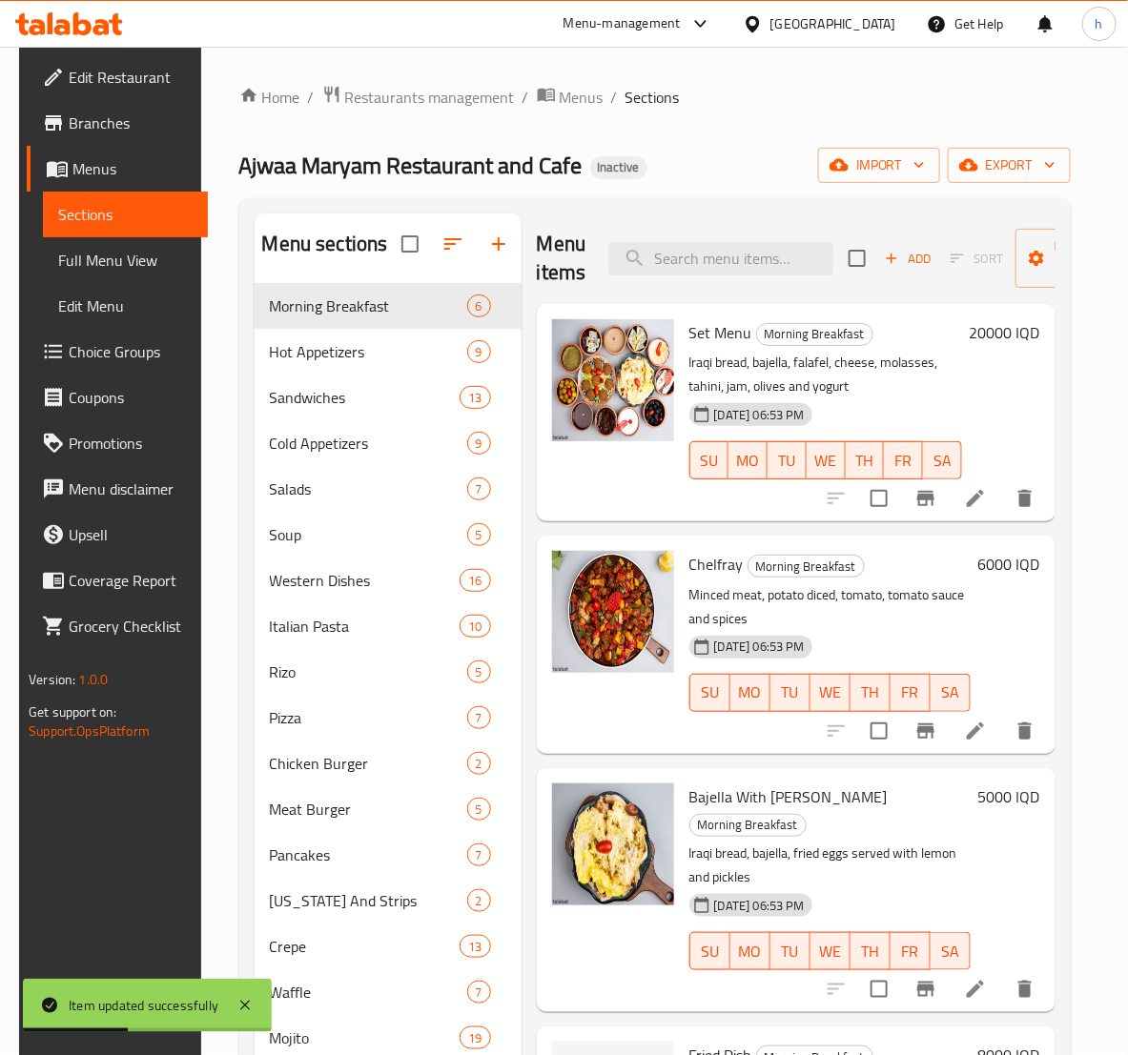
click at [69, 83] on span "Edit Restaurant" at bounding box center [131, 77] width 124 height 23
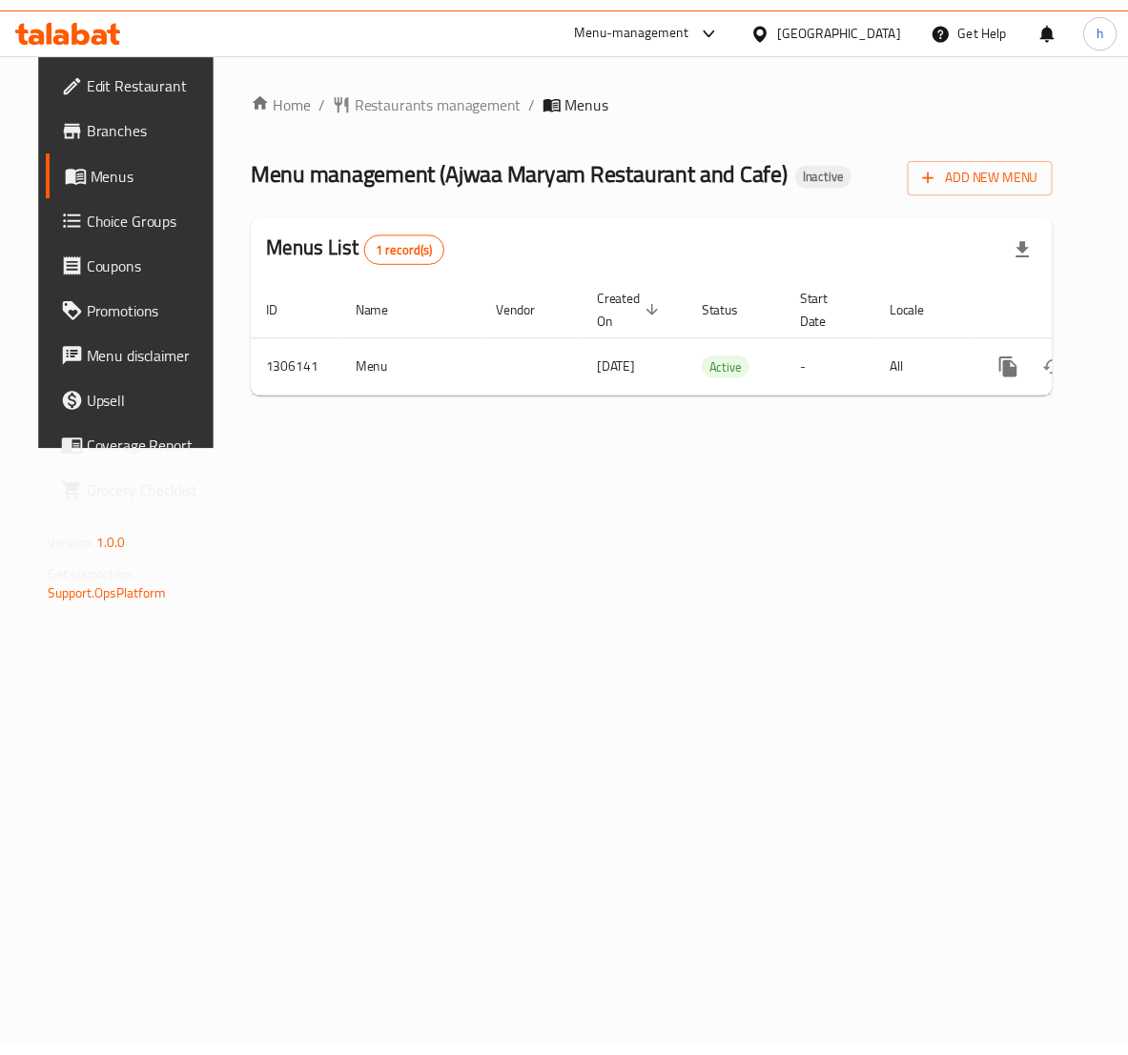
scroll to position [0, 64]
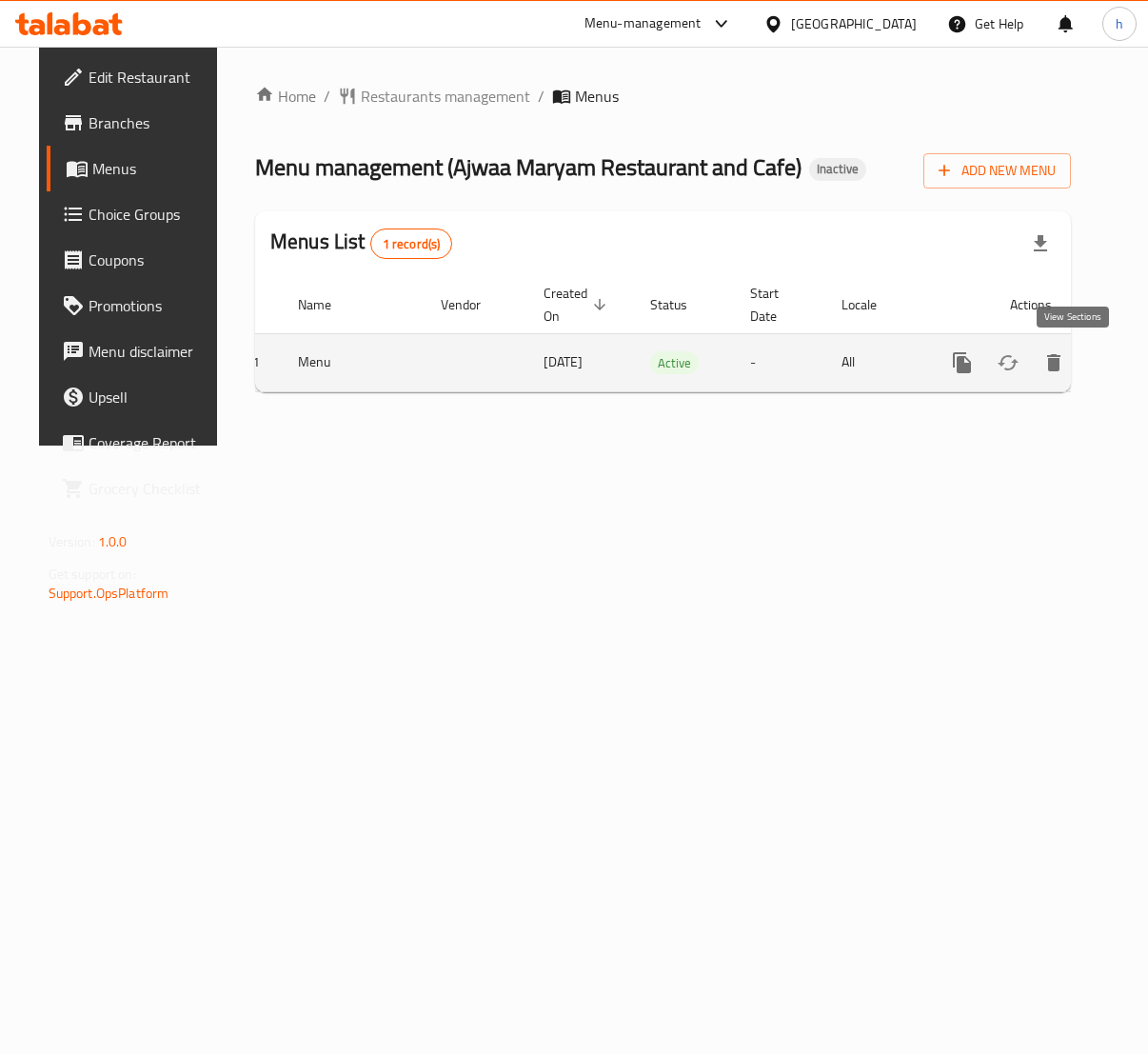
click at [1088, 358] on icon "enhanced table" at bounding box center [1099, 363] width 23 height 23
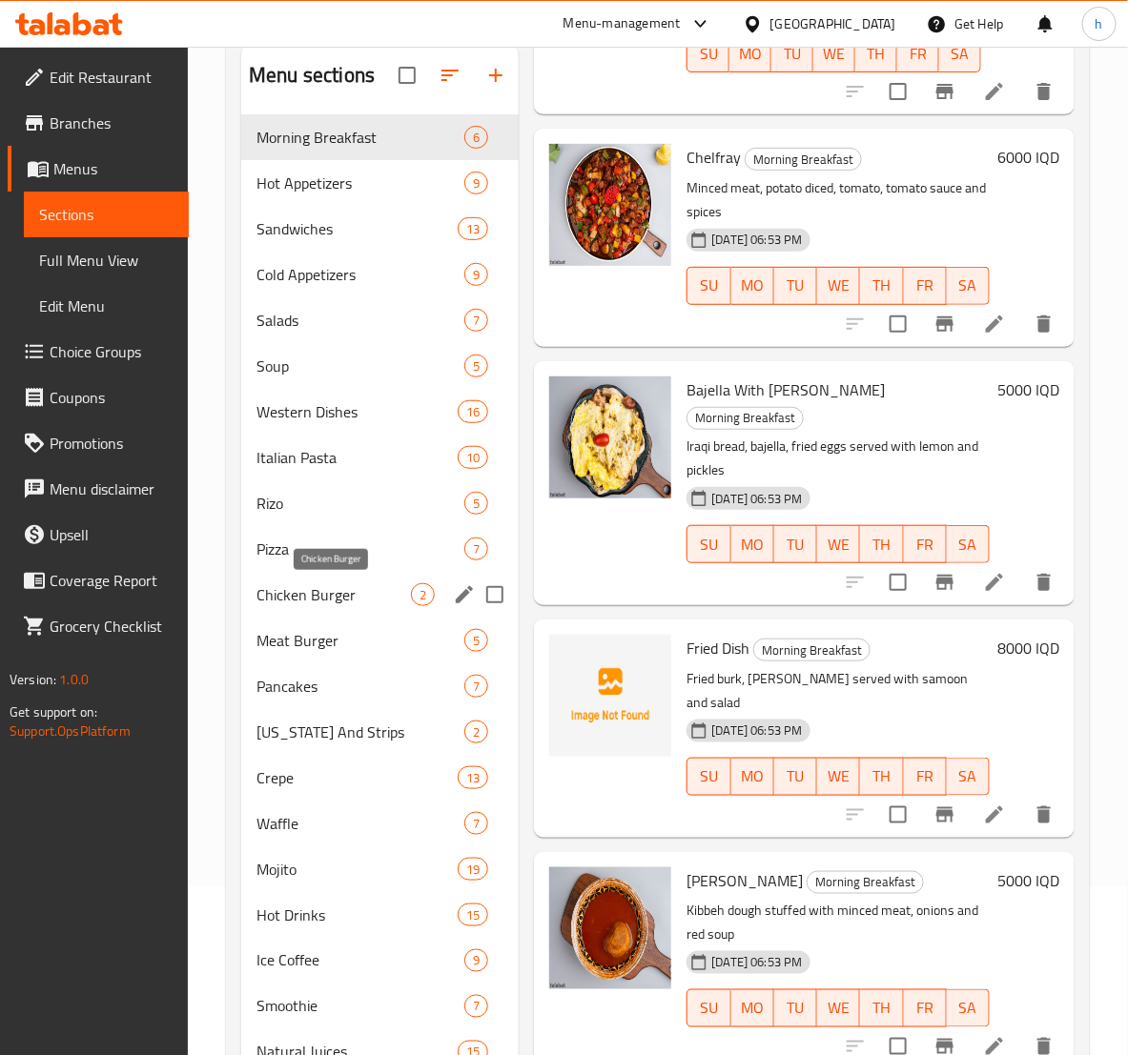
scroll to position [238, 0]
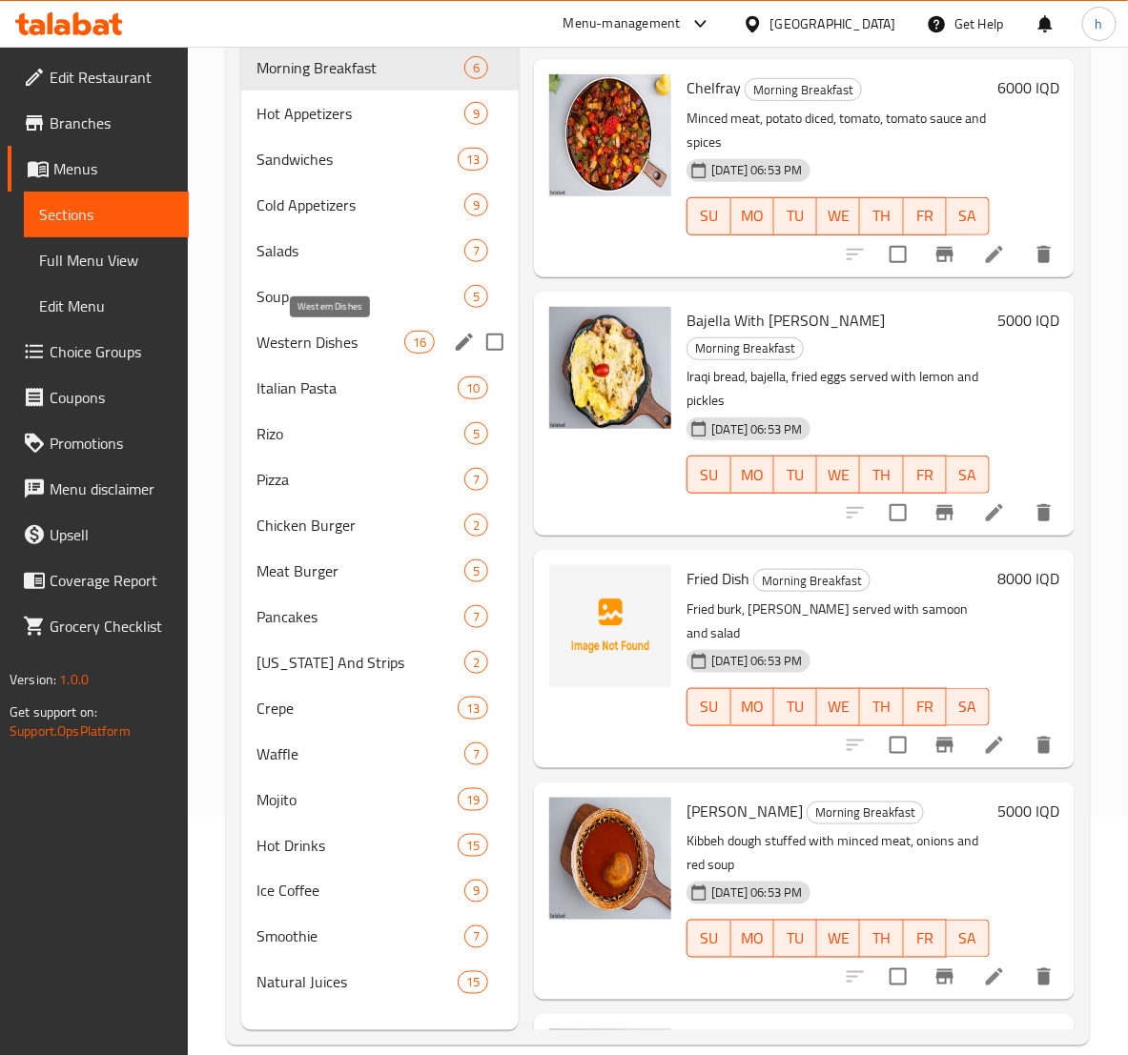
click at [303, 332] on span "Western Dishes" at bounding box center [330, 342] width 148 height 23
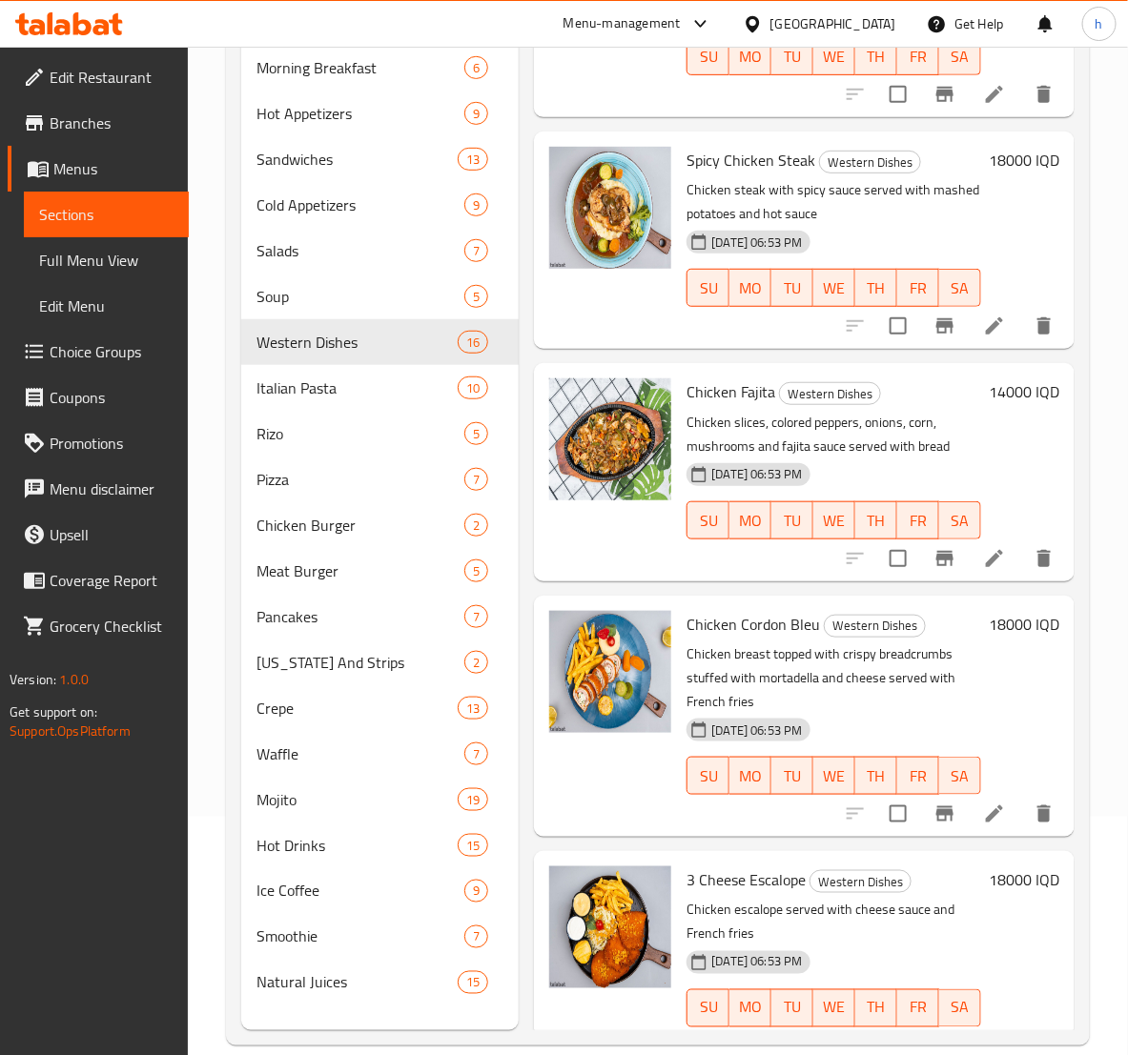
scroll to position [2463, 0]
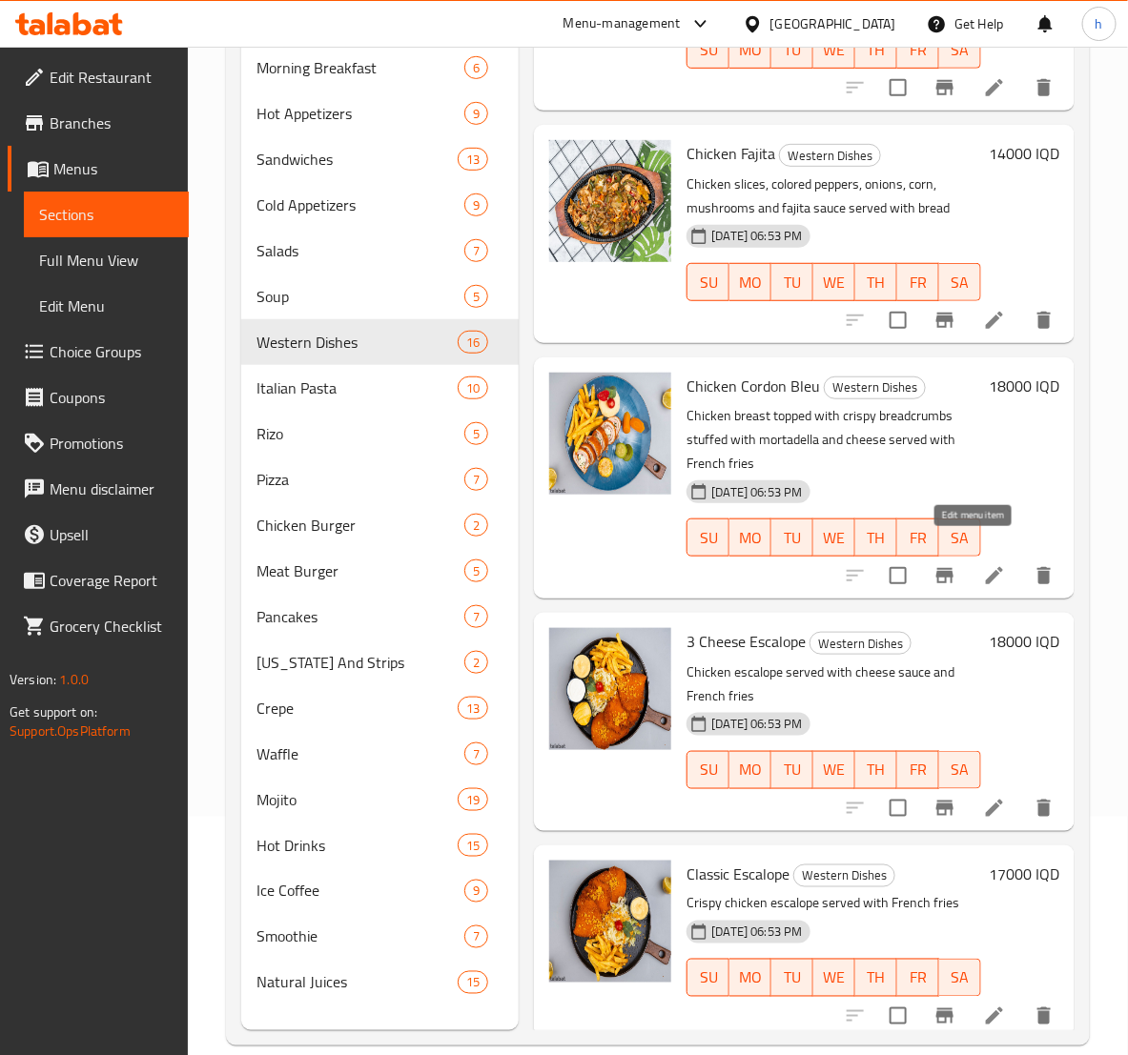
click at [983, 564] on icon at bounding box center [994, 575] width 23 height 23
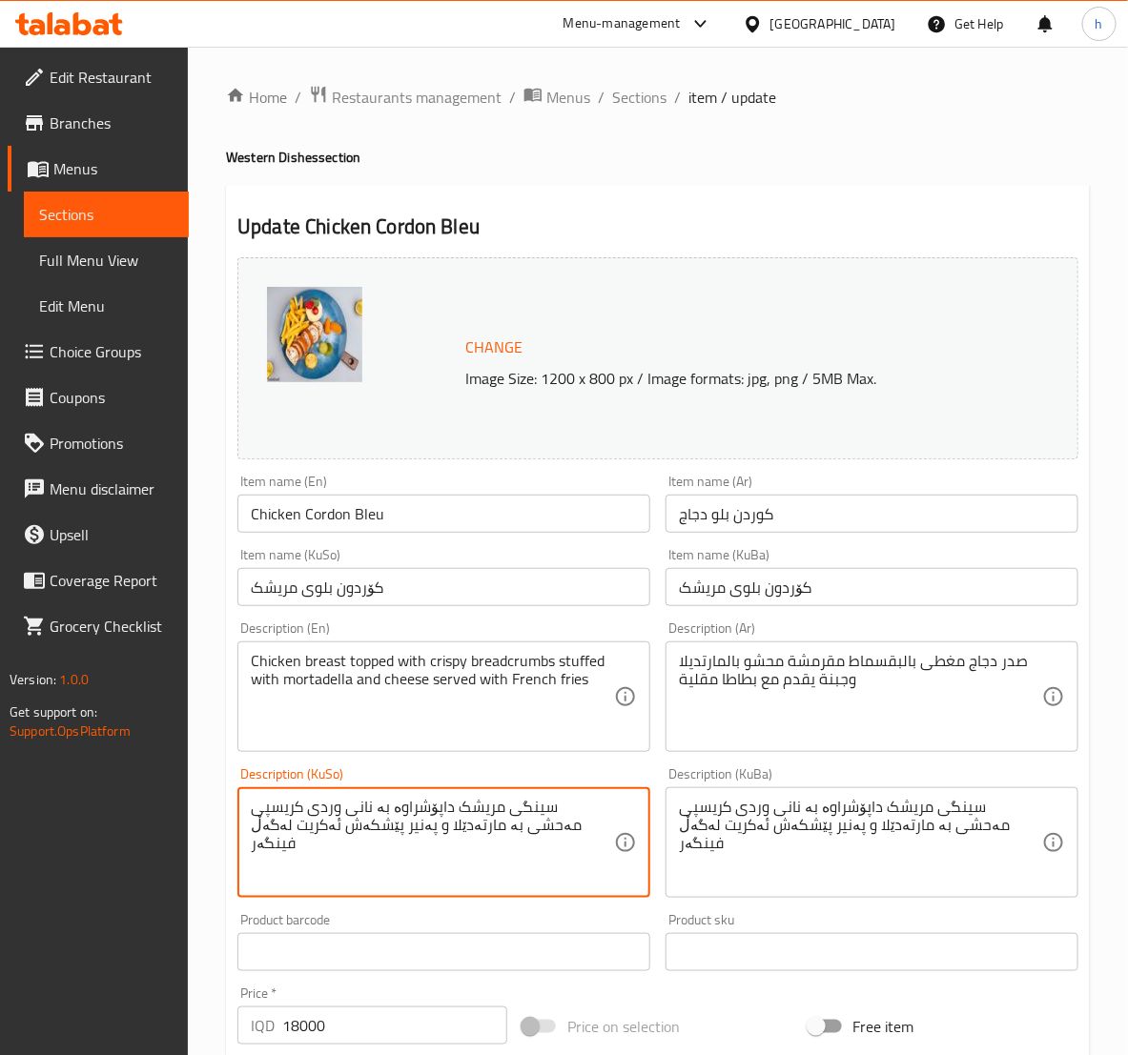
click at [352, 832] on textarea "سینگی مریشک داپۆشراوە بە نانی وردی کریسپی مەحشی بە مارتەدێلا و پەنیر پێشکەش ئەک…" at bounding box center [432, 843] width 363 height 91
paste textarea
click at [450, 826] on textarea "سینگی مریشک داپۆشراوە بە نانی وردی کریسپی مەحشی بە مارتەدێلا و پەنیر پێشکەش ئەک…" at bounding box center [432, 843] width 363 height 91
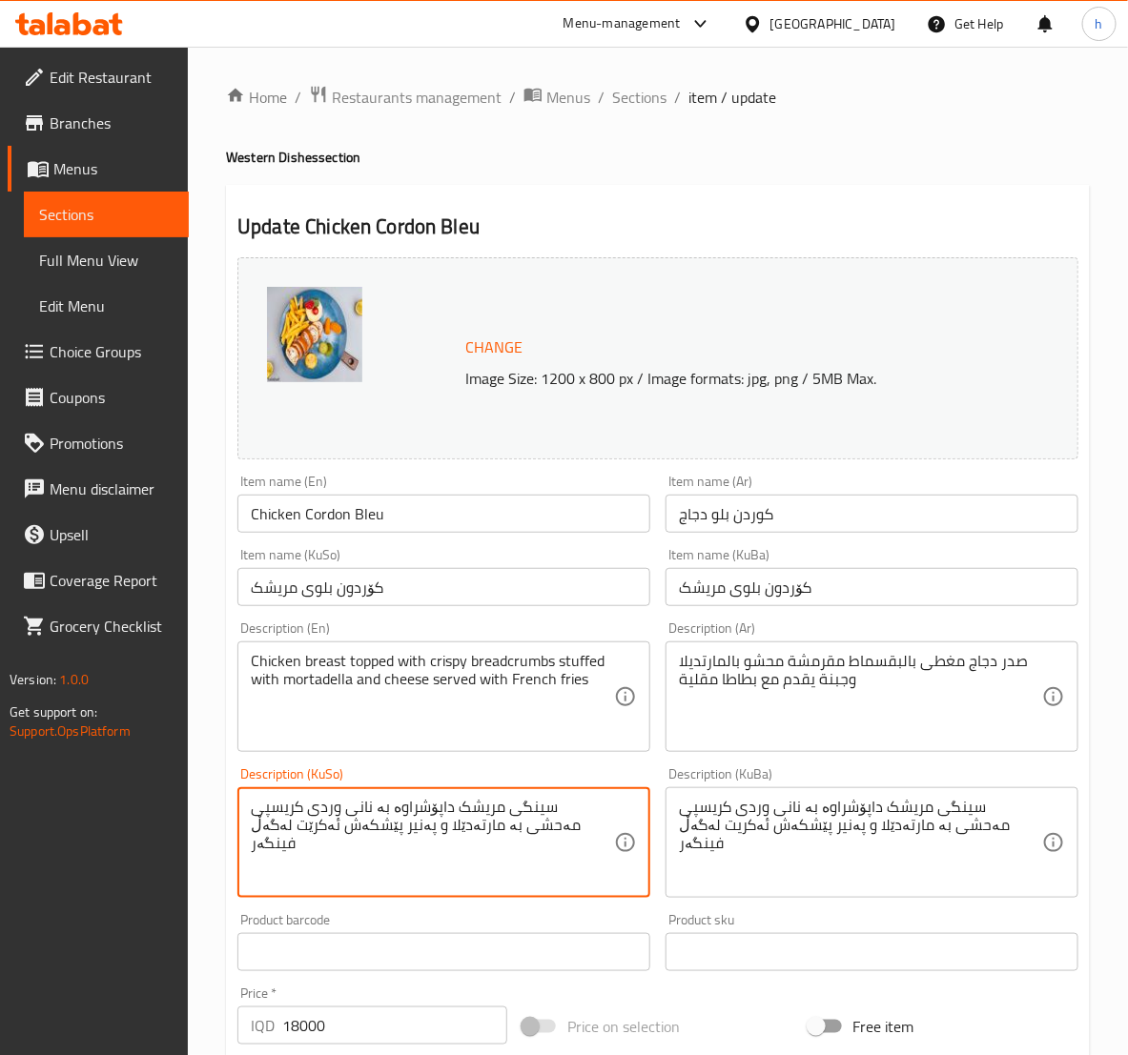
type textarea "سینگی مریشک داپۆشراوە بە نانی وردی کریسپی مەحشی بە مارتەدێلا و پەنیر پێشکەش ئەک…"
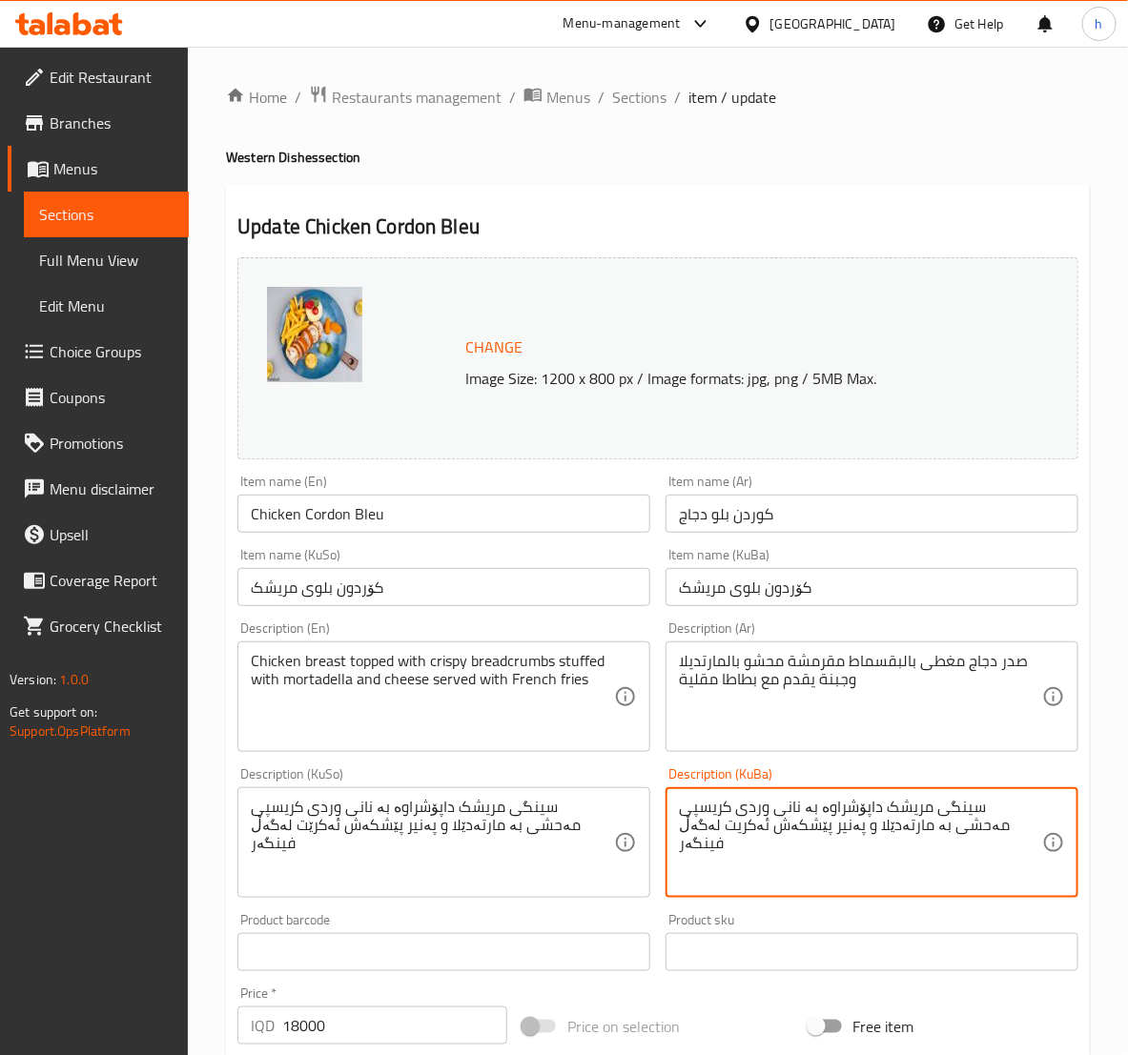
click at [839, 823] on textarea "سینگی مریشک داپۆشراوە بە نانی وردی کریسپی مەحشی بە مارتەدێلا و پەنیر پێشکەش ئەک…" at bounding box center [860, 843] width 363 height 91
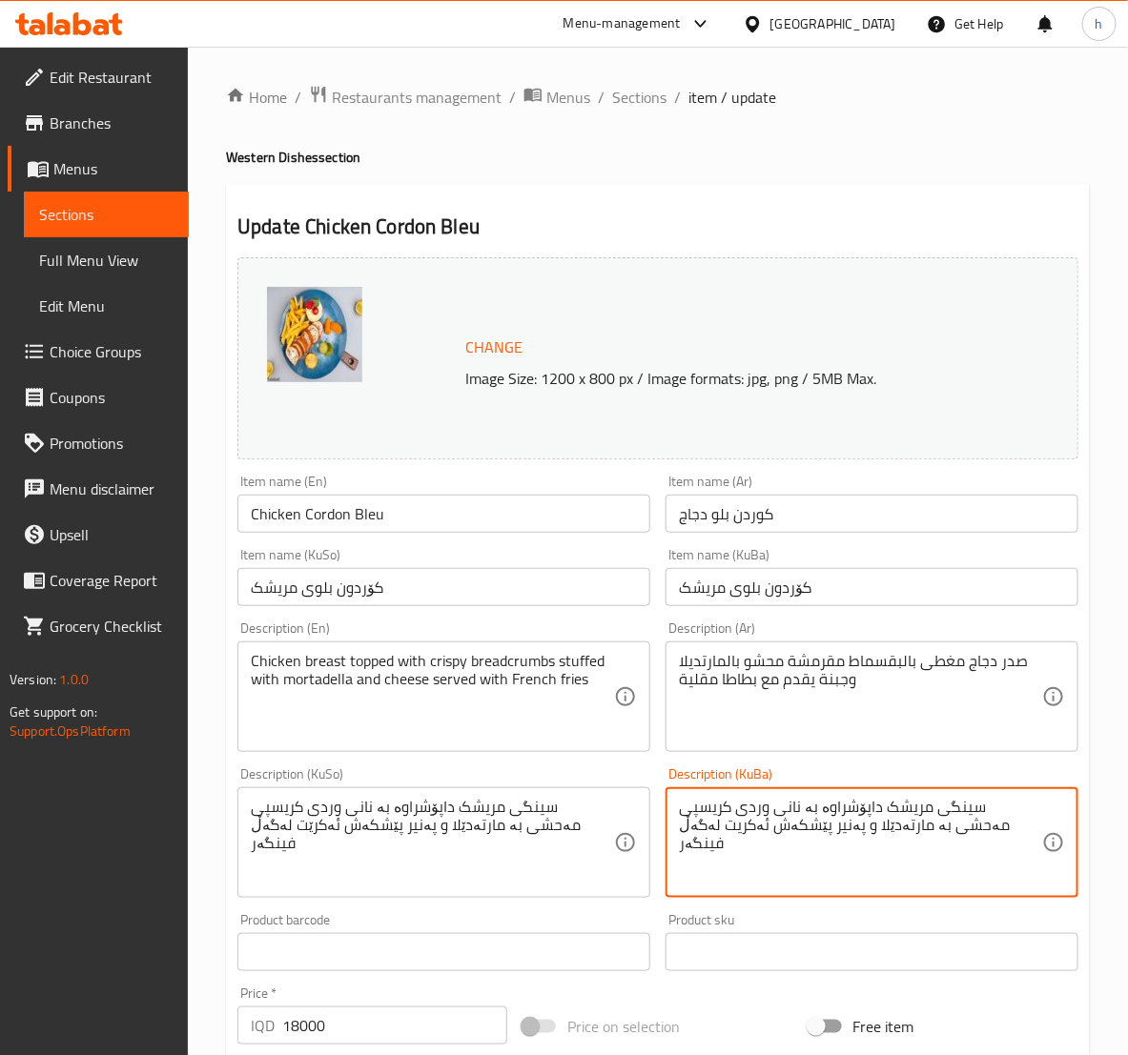
paste textarea
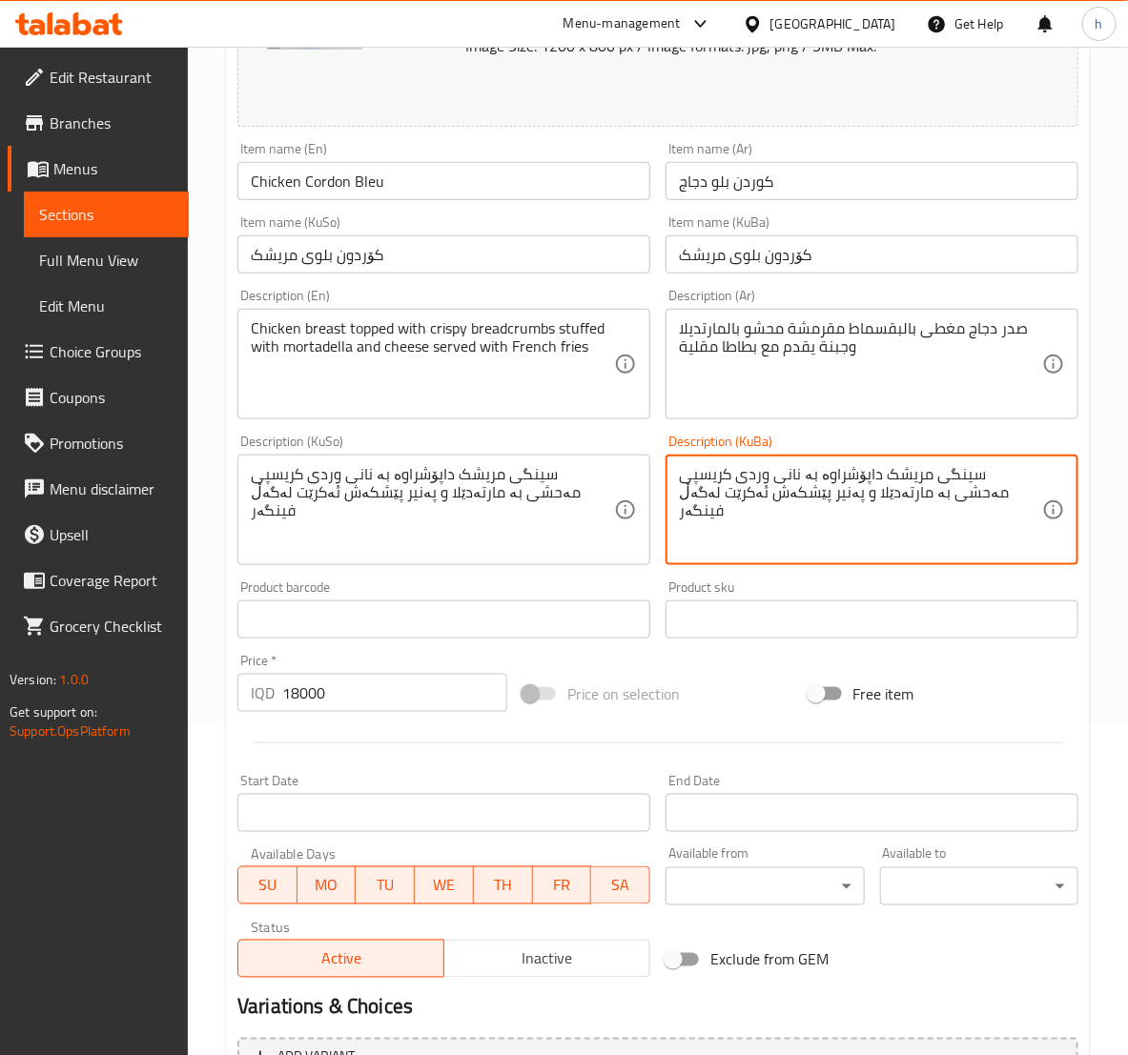
scroll to position [538, 0]
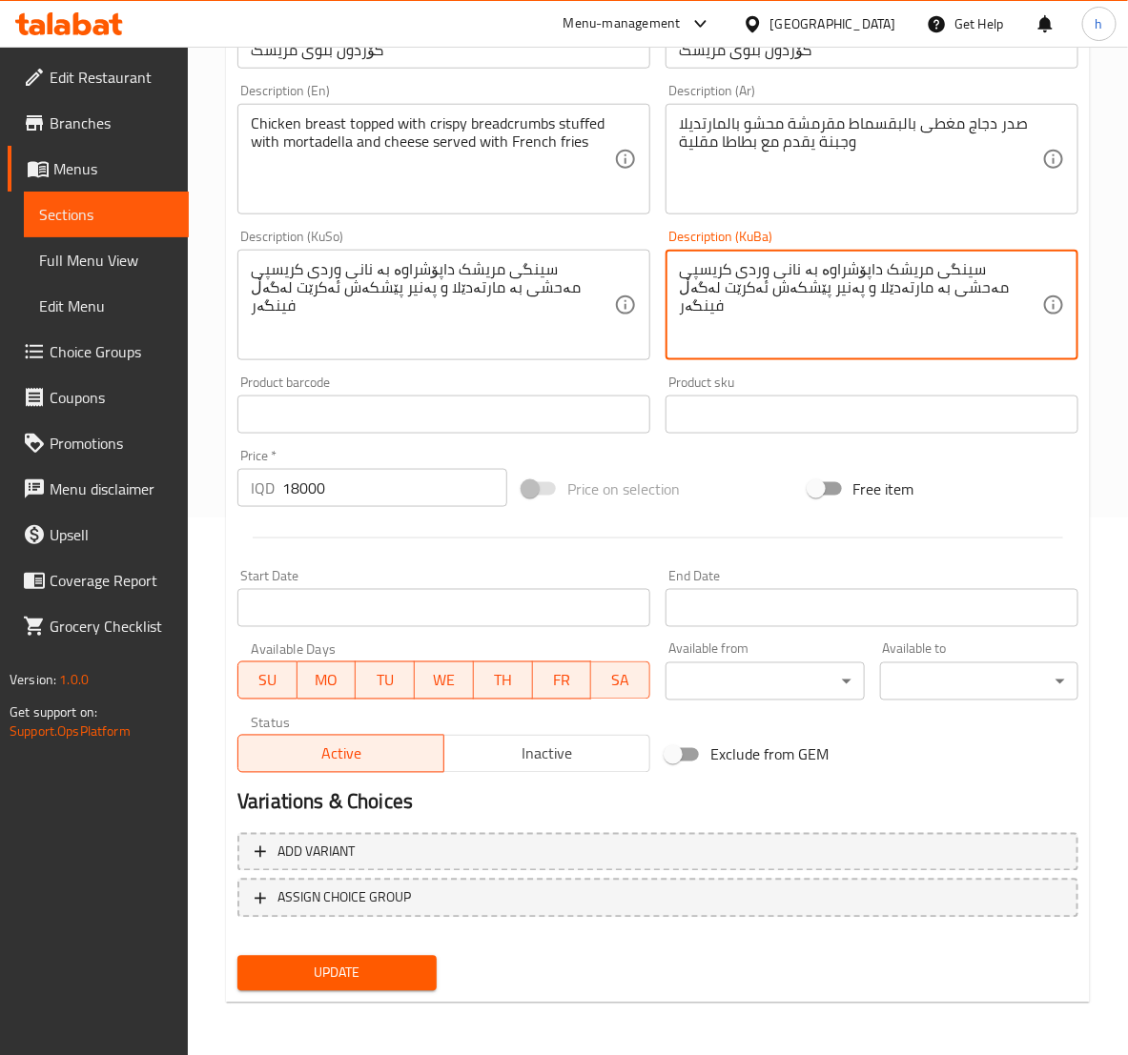
type textarea "سینگی مریشک داپۆشراوە بە نانی وردی کریسپی مەحشی بە مارتەدێلا و پەنیر پێشکەش ئەک…"
click at [392, 965] on span "Update" at bounding box center [337, 974] width 168 height 24
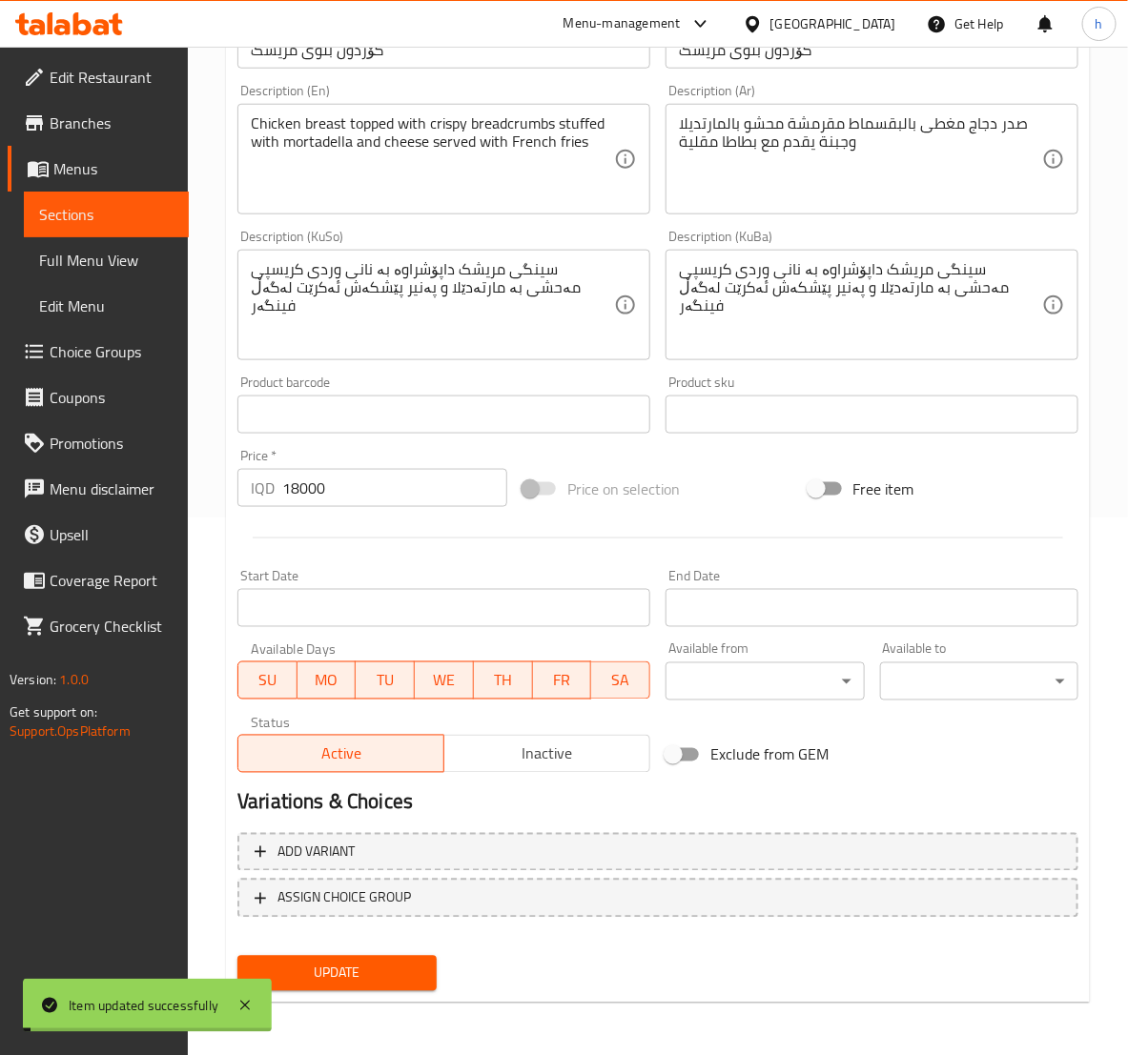
click at [104, 198] on link "Sections" at bounding box center [106, 215] width 165 height 46
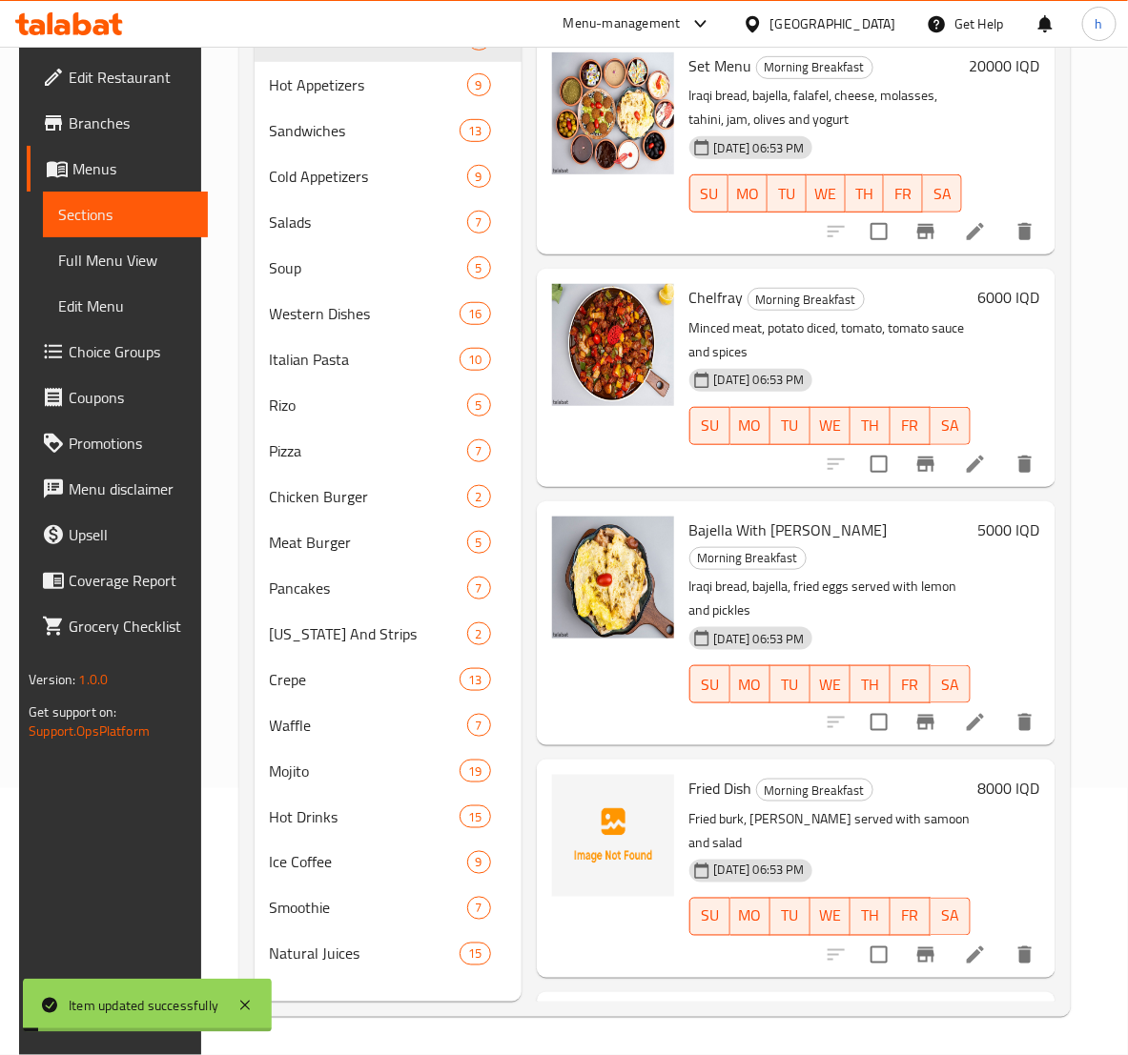
scroll to position [267, 0]
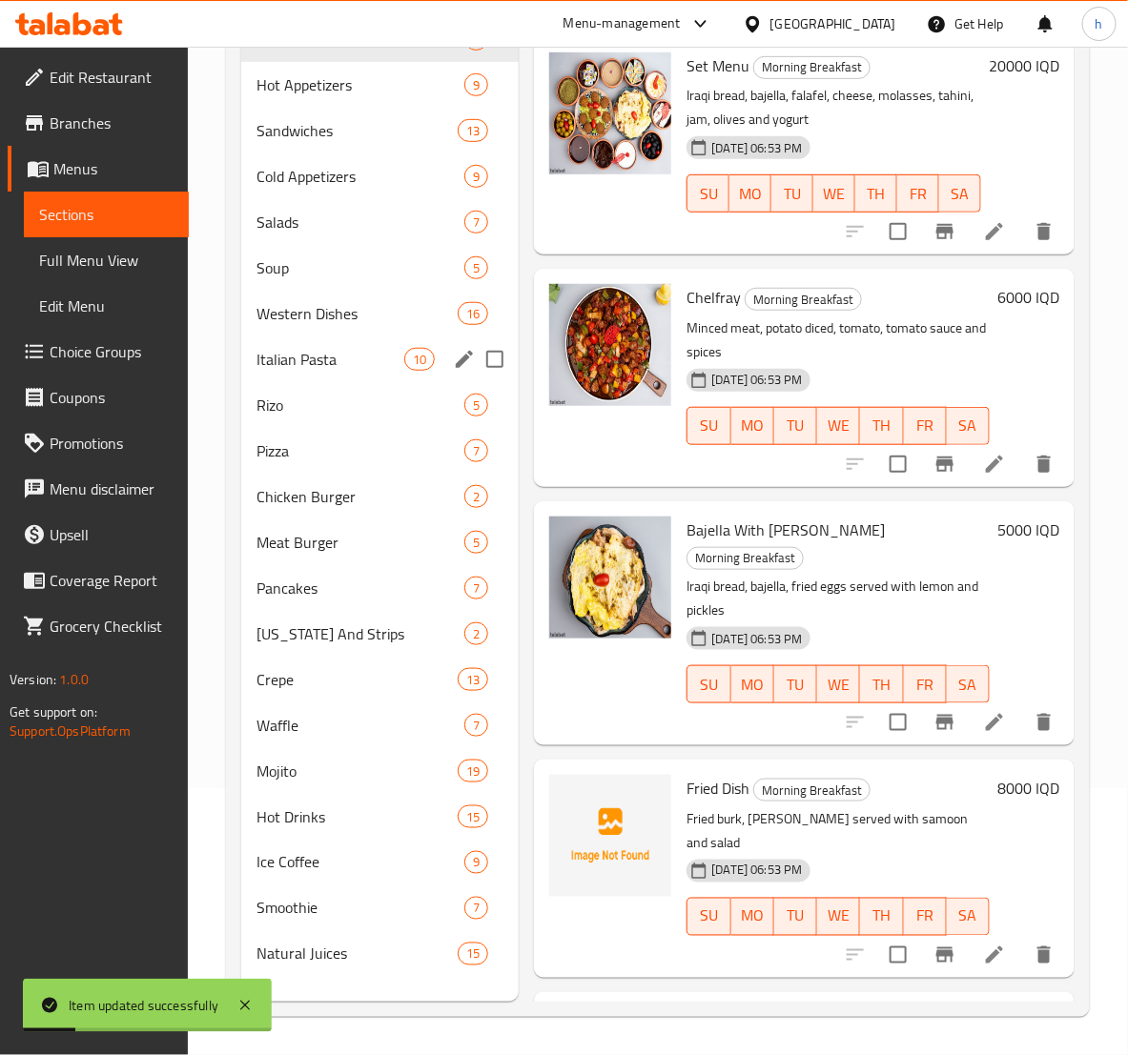
click at [312, 336] on div "Italian Pasta 10" at bounding box center [379, 359] width 277 height 46
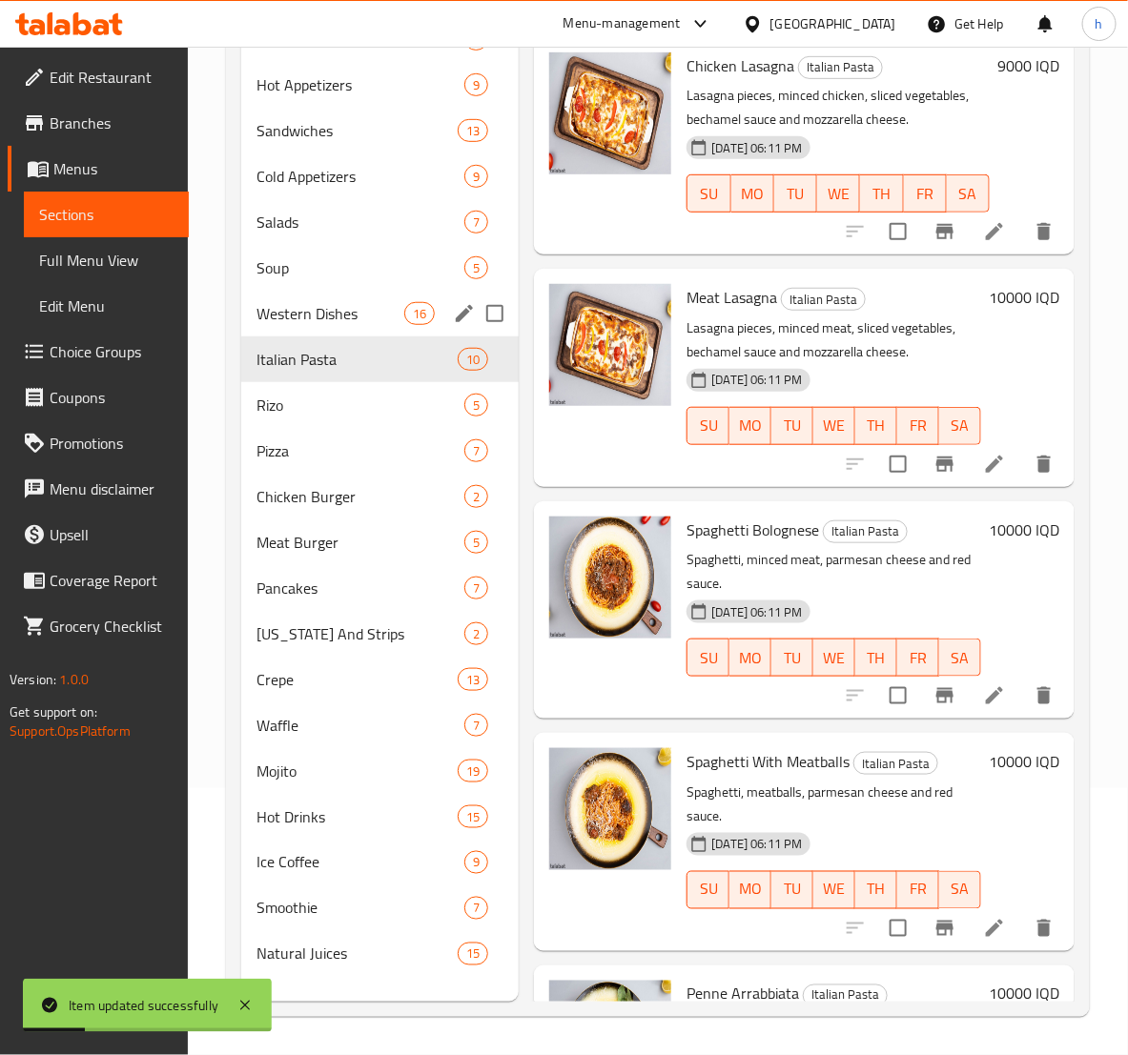
click at [329, 313] on span "Western Dishes" at bounding box center [330, 313] width 148 height 23
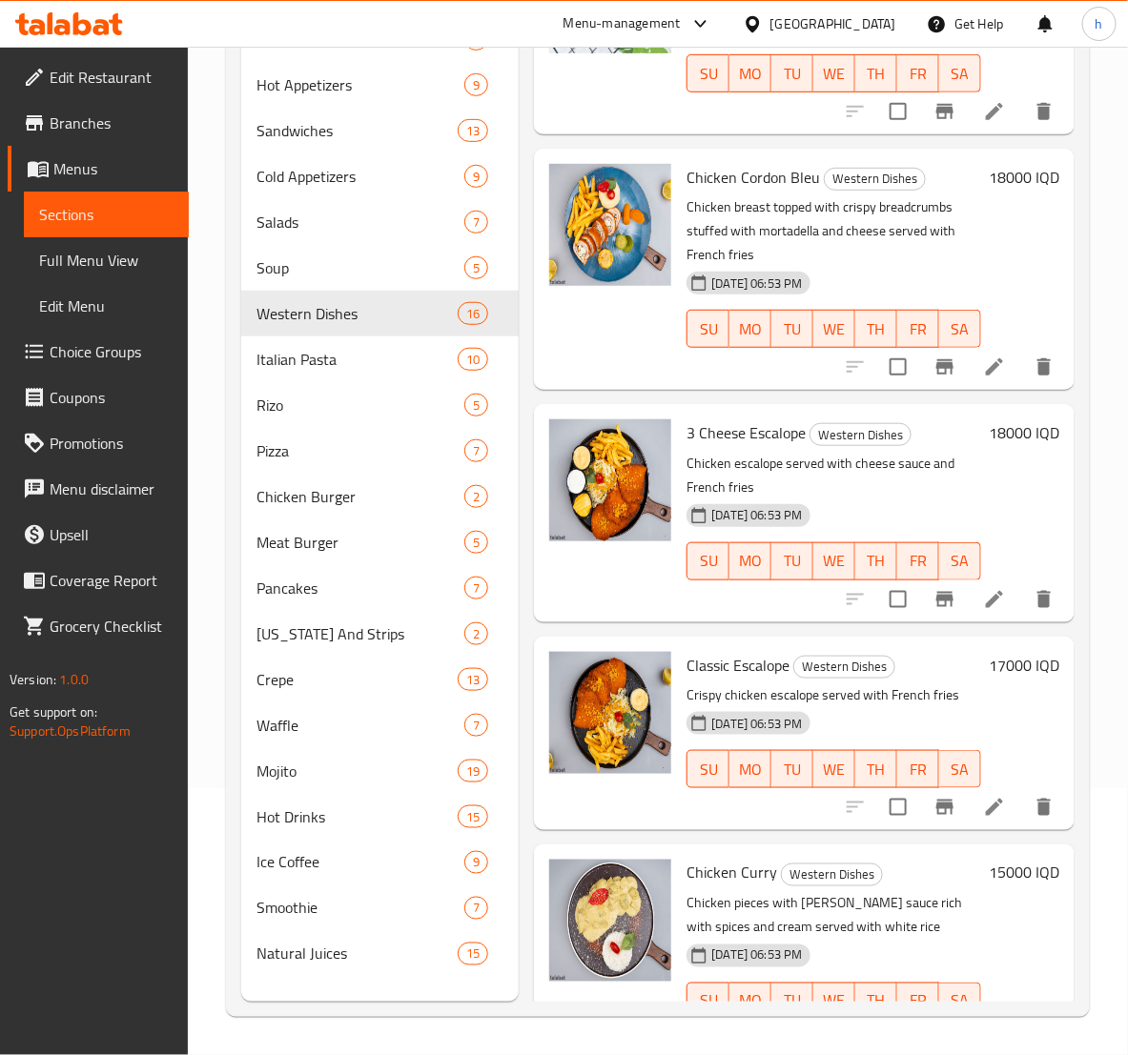
scroll to position [2706, 0]
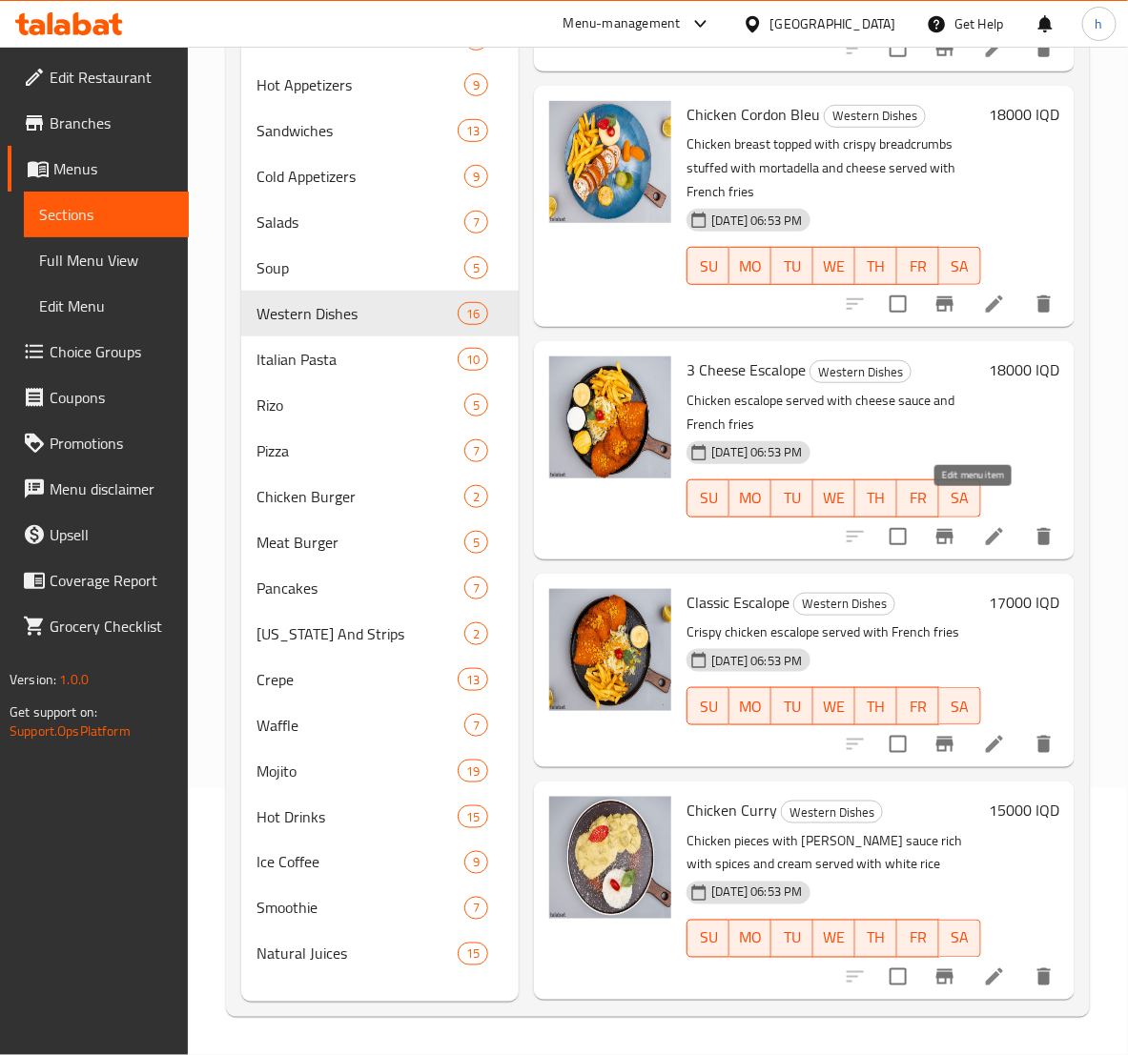
click at [983, 525] on icon at bounding box center [994, 536] width 23 height 23
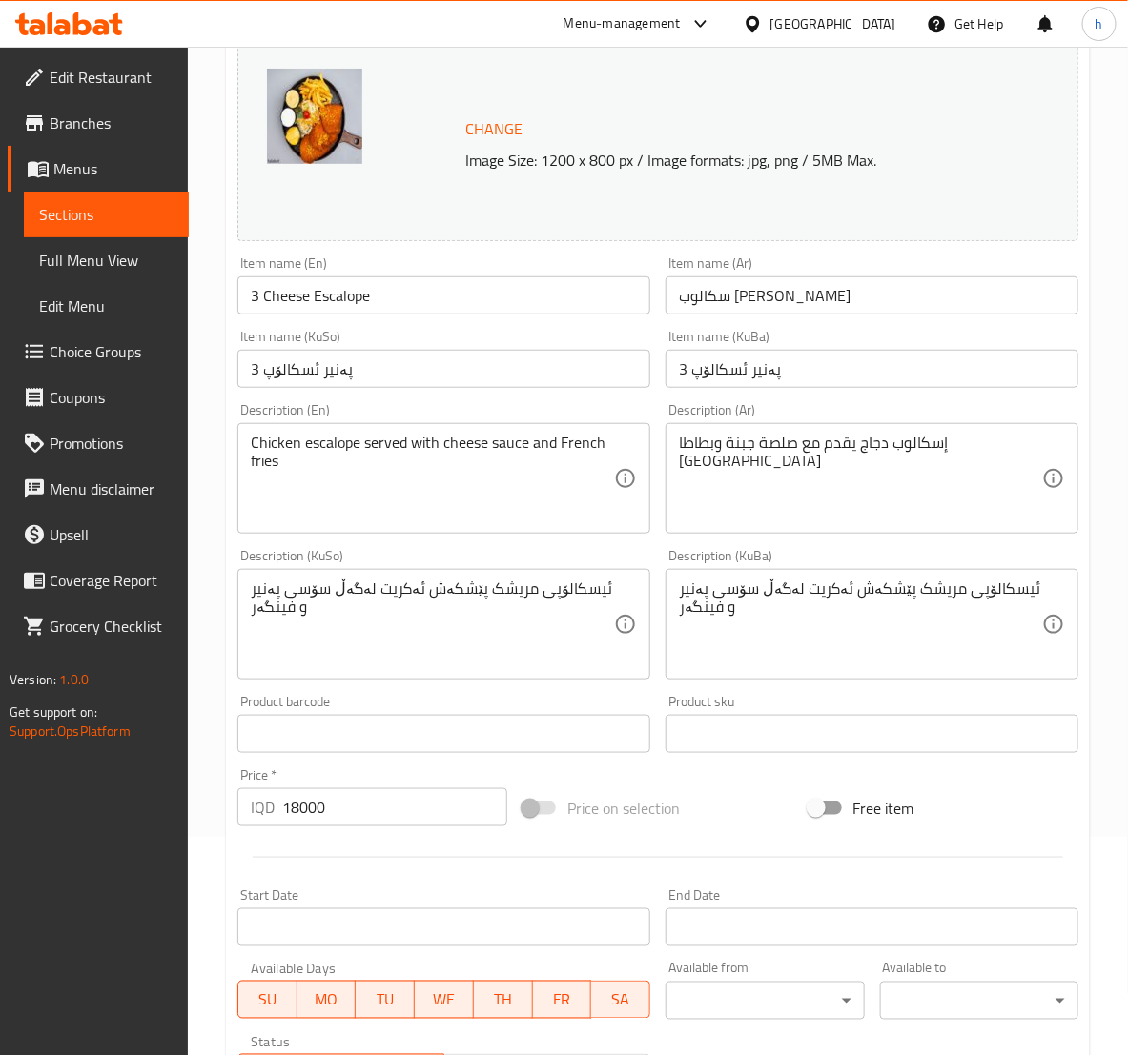
scroll to position [476, 0]
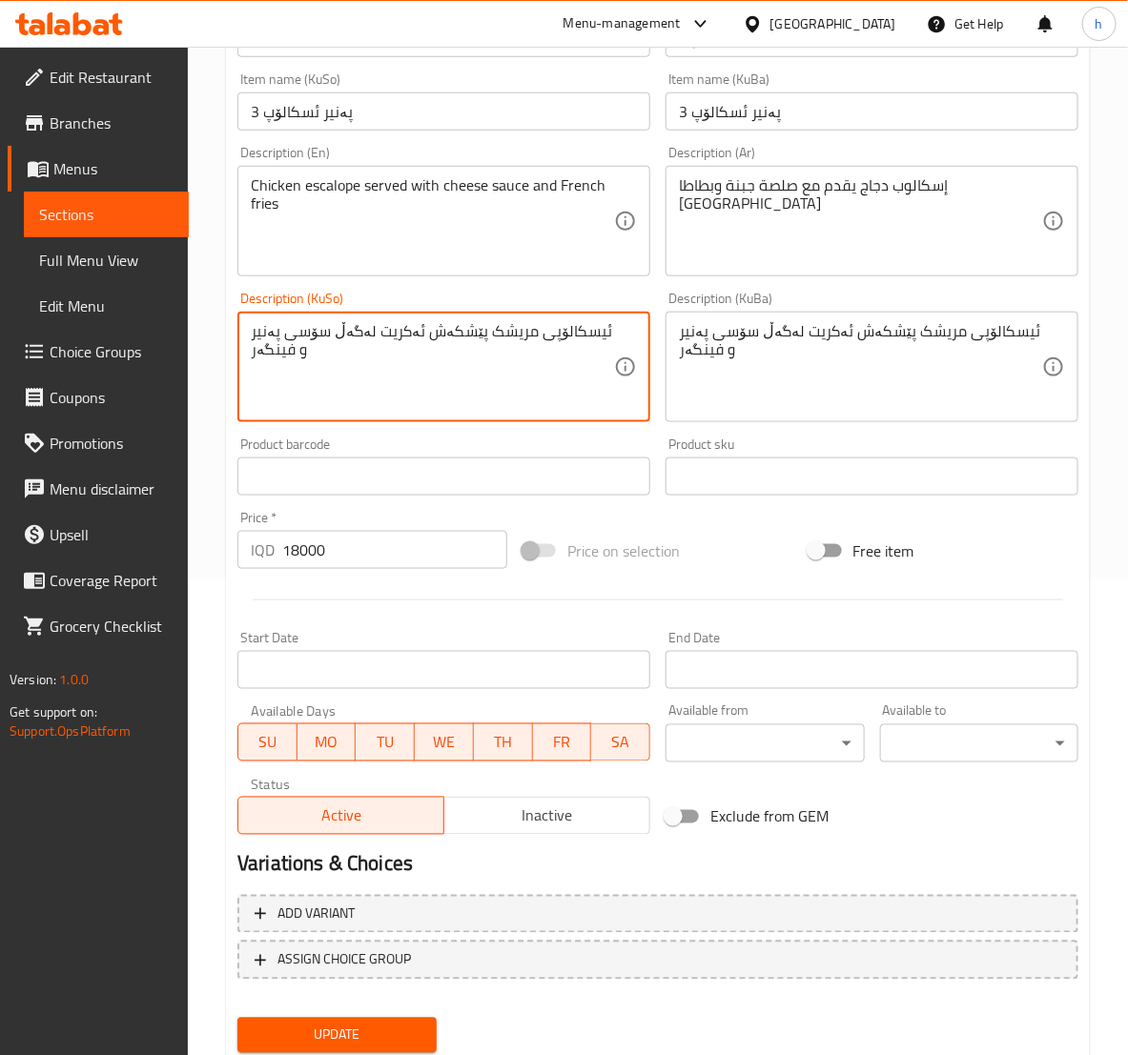
click at [401, 335] on textarea "ئیسکالۆپی مریشک پێشکەش ئەکریت لەگەڵ سۆسی پەنیر و فینگەر" at bounding box center [432, 367] width 363 height 91
paste textarea
click at [513, 340] on textarea "ئیسکالۆپی مریشک پێشکەش ئەکرێت لەگەڵ سۆسی پەنیر و فینگەر" at bounding box center [432, 367] width 363 height 91
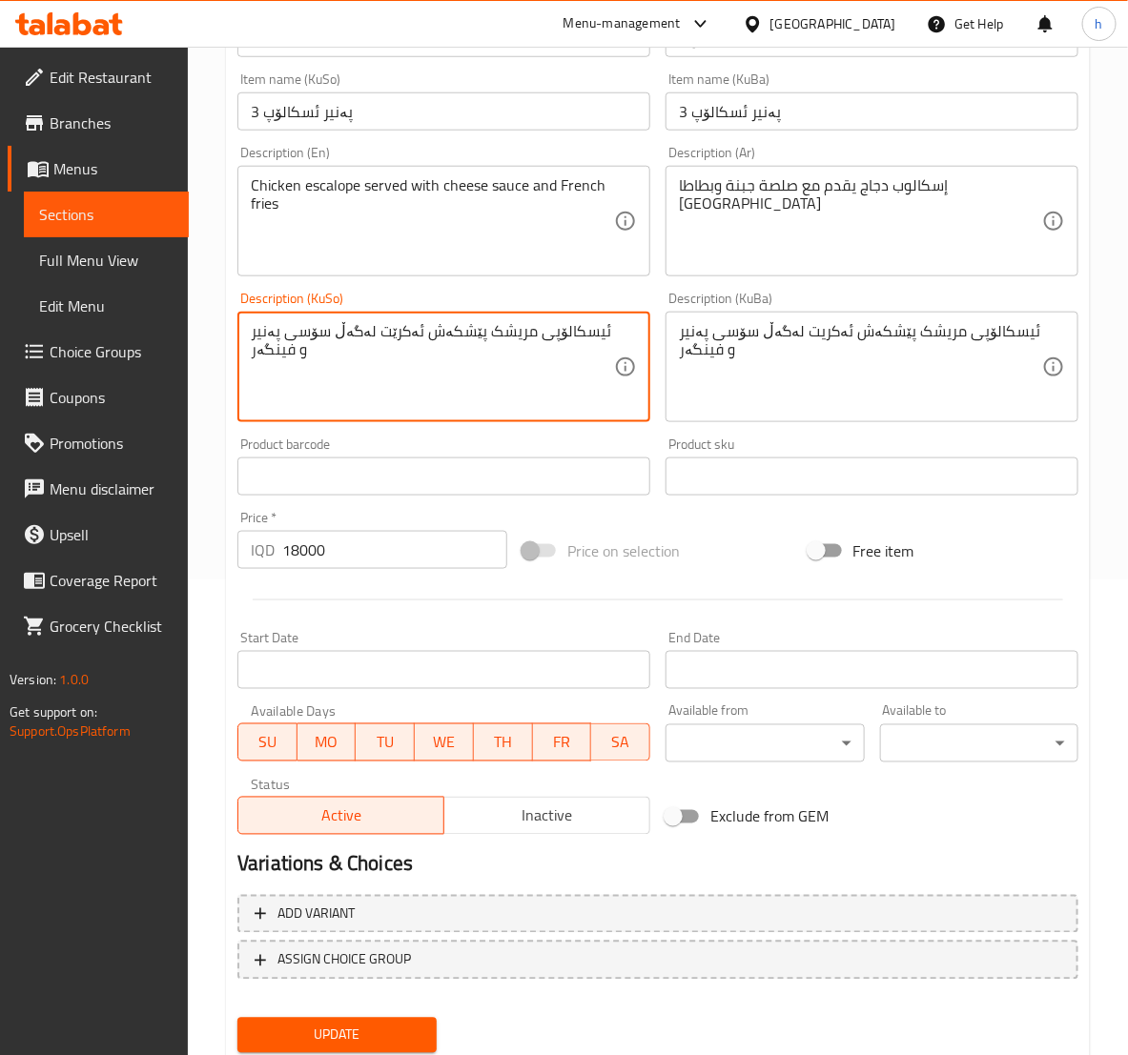
type textarea "ئیسکالۆپی مریشک پێشکەش ئەکرێت لەگەڵ سۆسی پەنیر و فینگەر"
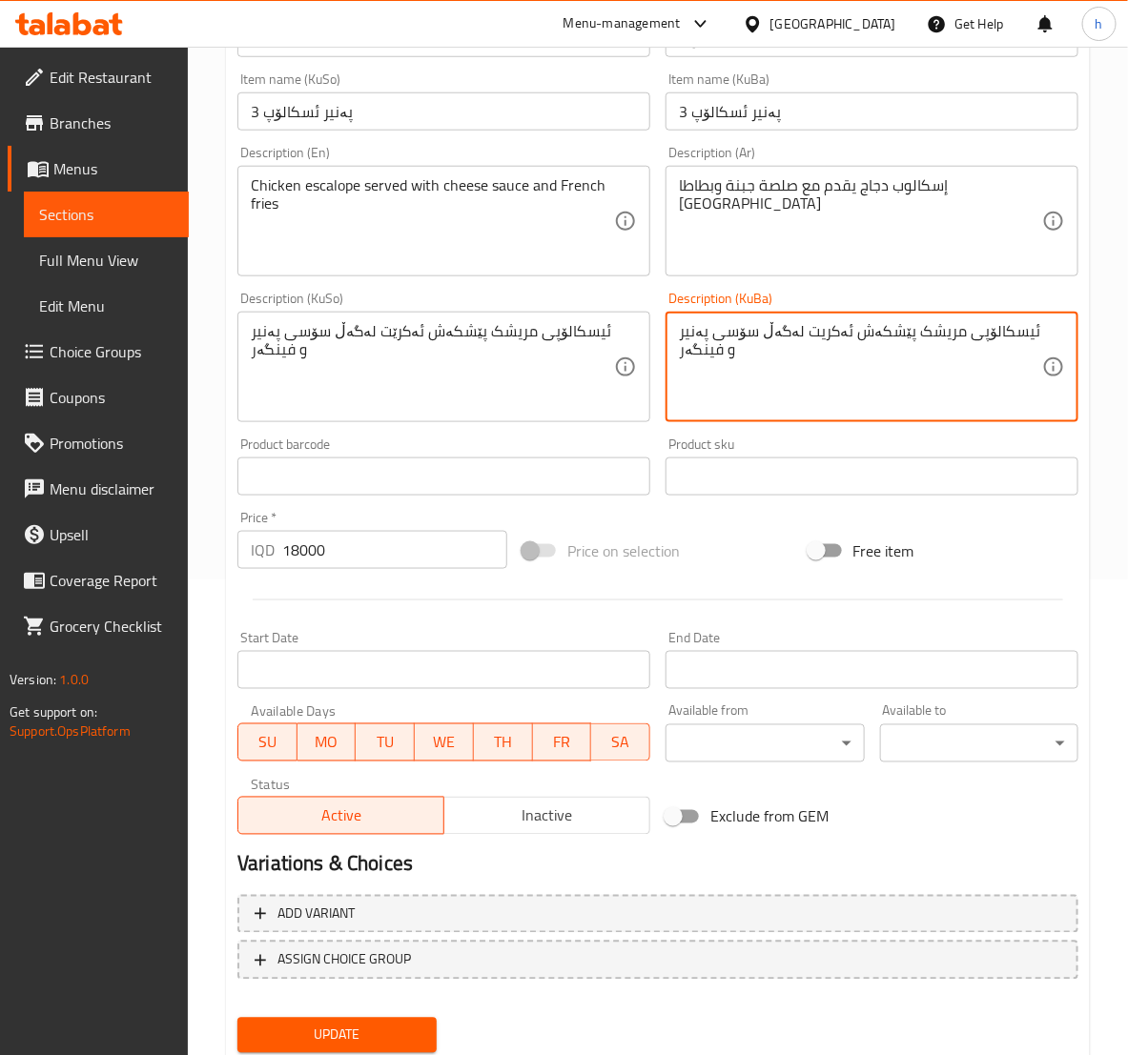
click at [746, 356] on textarea "ئیسکالۆپی مریشک پێشکەش ئەکریت لەگەڵ سۆسی پەنیر و فینگەر" at bounding box center [860, 367] width 363 height 91
paste textarea
type textarea "ئیسکالۆپی مریشک پێشکەش ئەکرێت لەگەڵ سۆسی پەنیر و فینگەر"
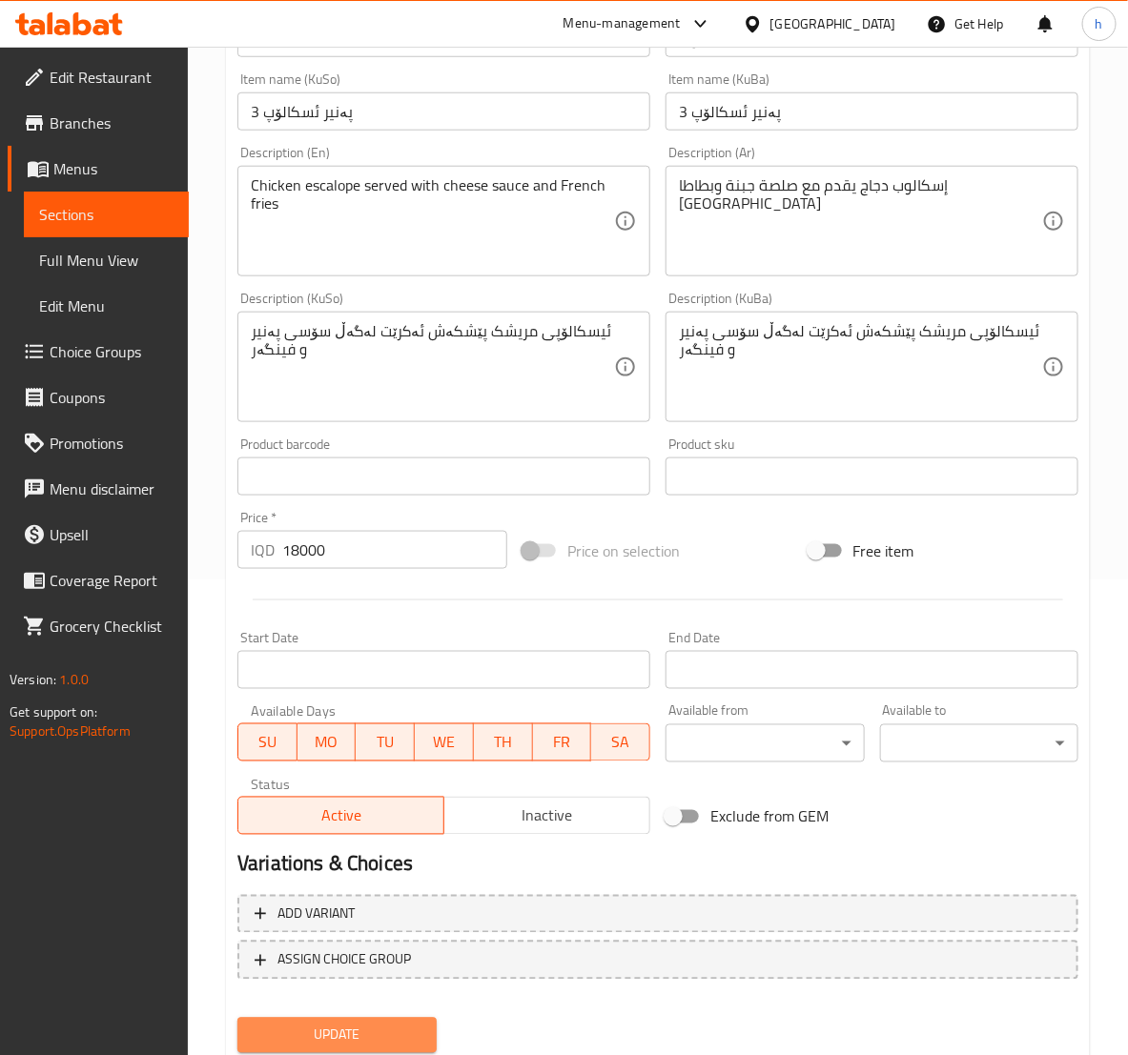
click at [372, 1030] on span "Update" at bounding box center [337, 1036] width 168 height 24
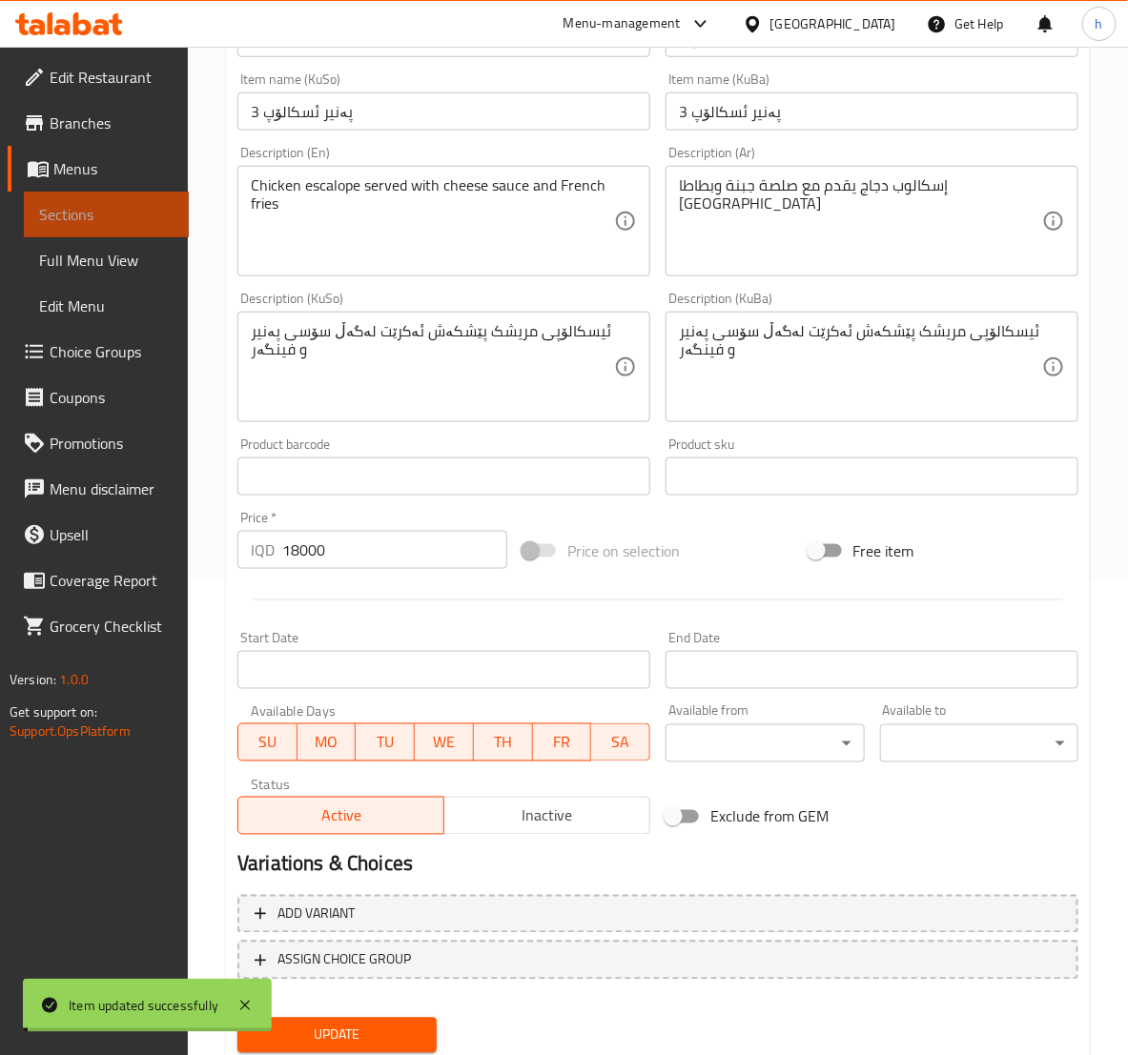
click at [70, 221] on span "Sections" at bounding box center [106, 214] width 134 height 23
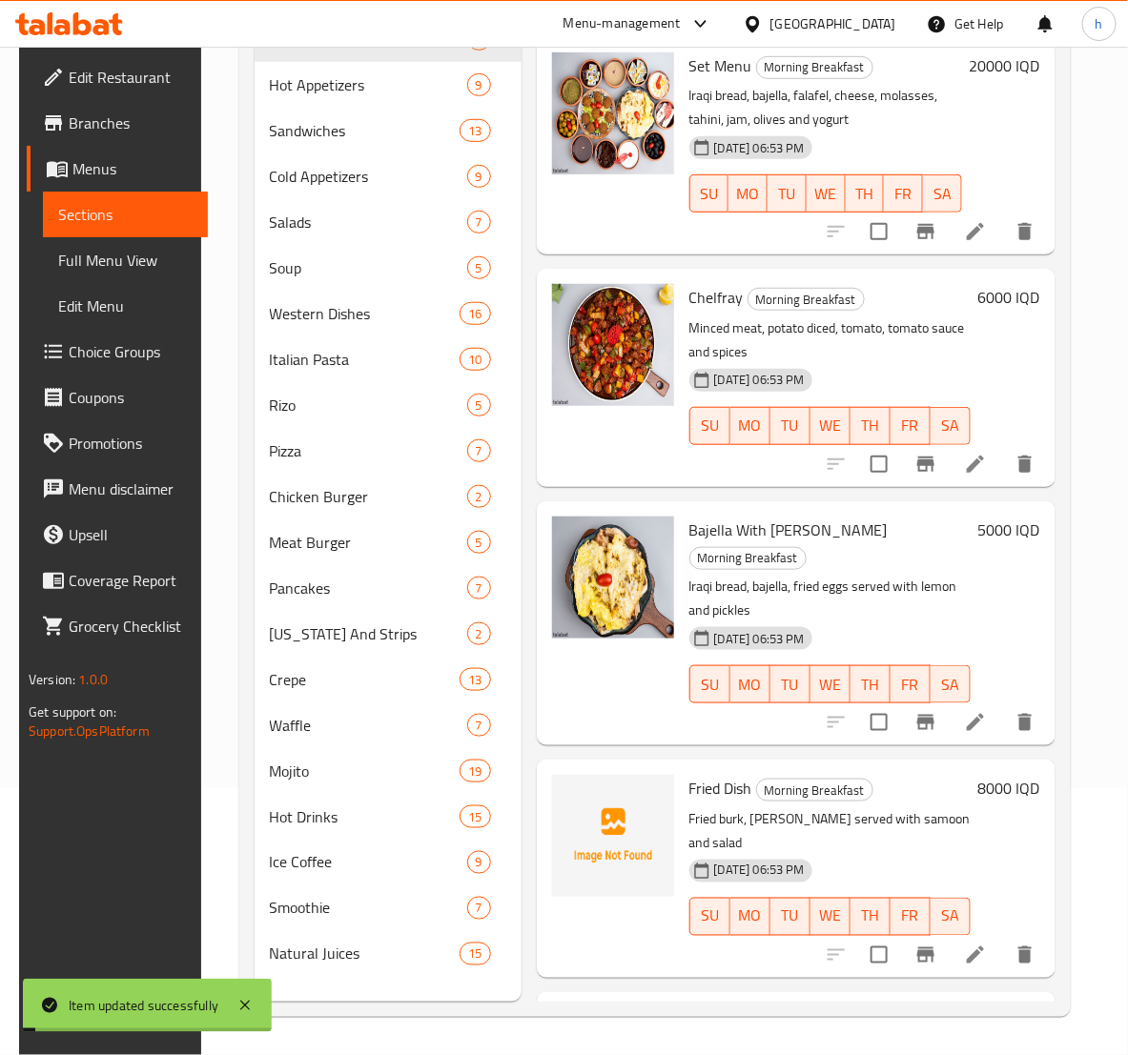
scroll to position [267, 0]
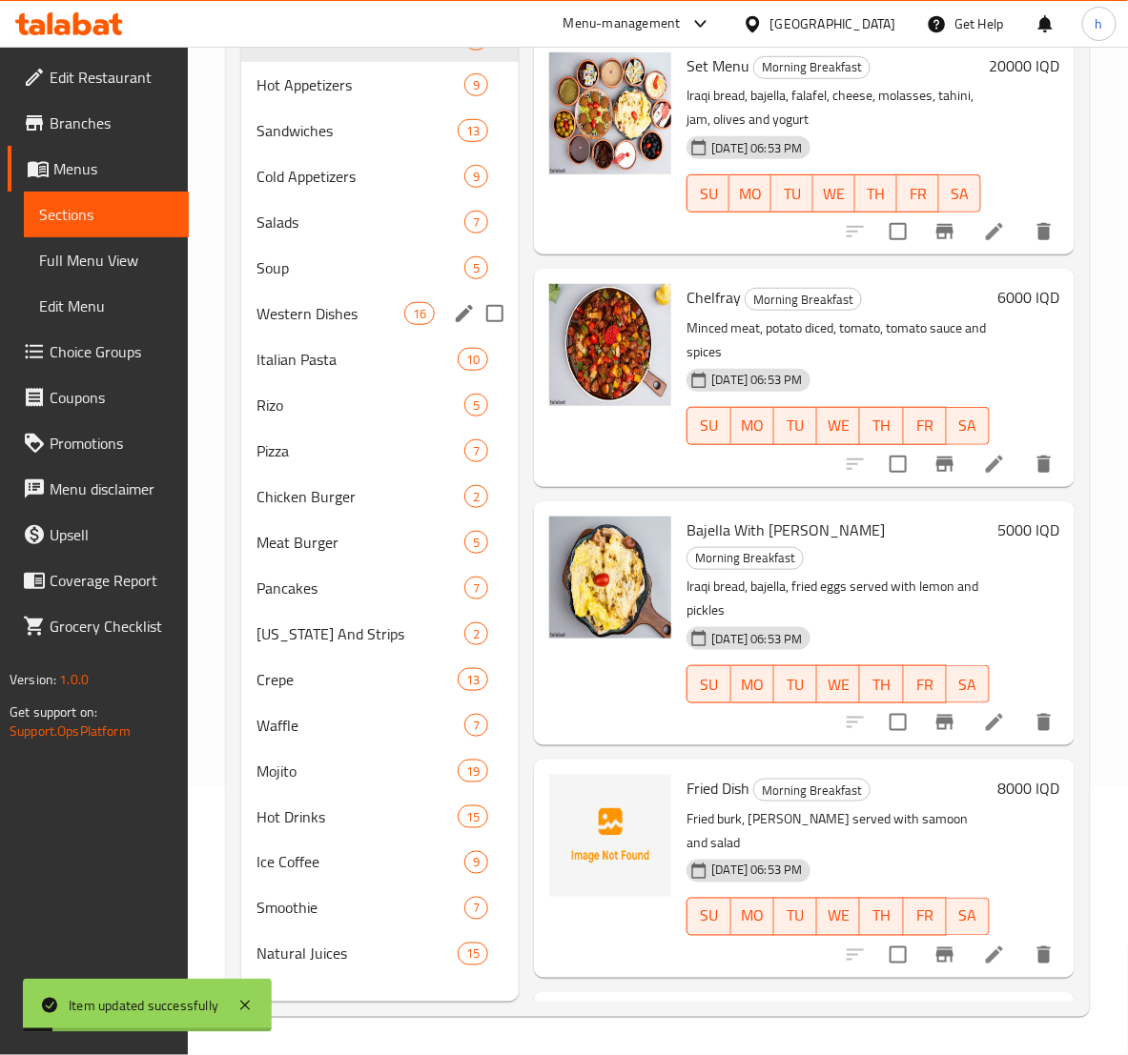
click at [315, 327] on div "Western Dishes 16" at bounding box center [379, 314] width 277 height 46
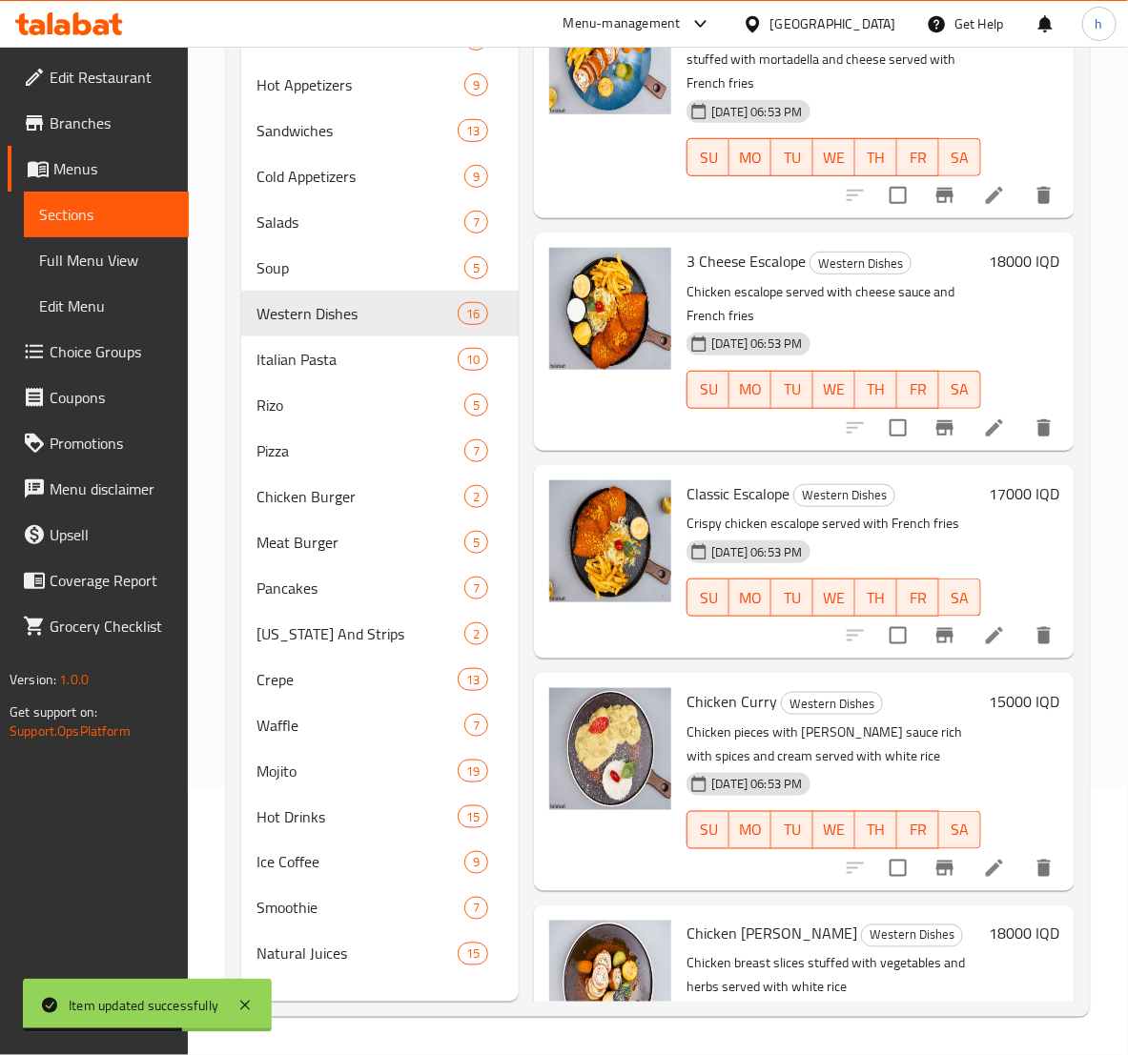
scroll to position [2931, 0]
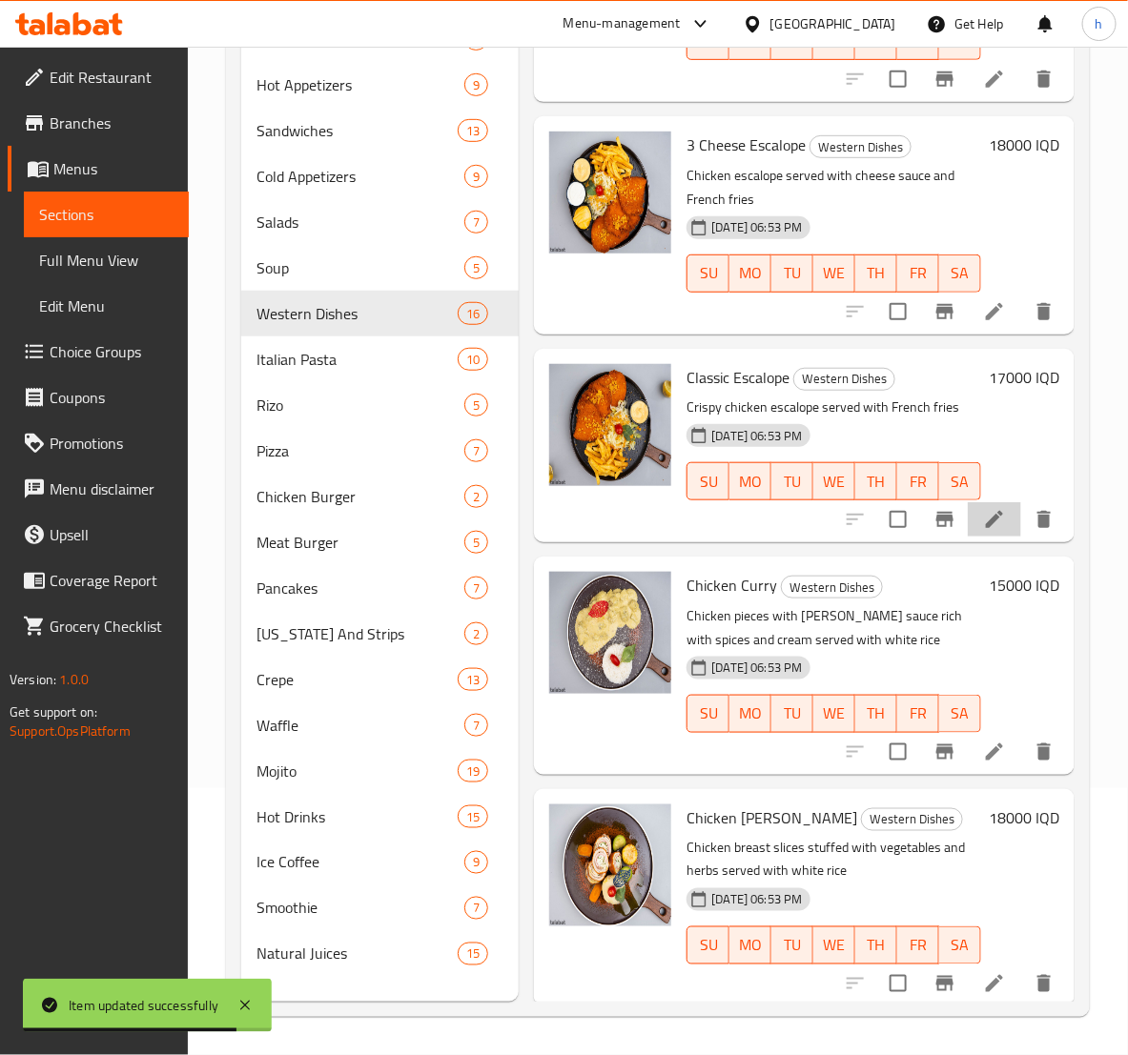
click at [967, 502] on li at bounding box center [993, 519] width 53 height 34
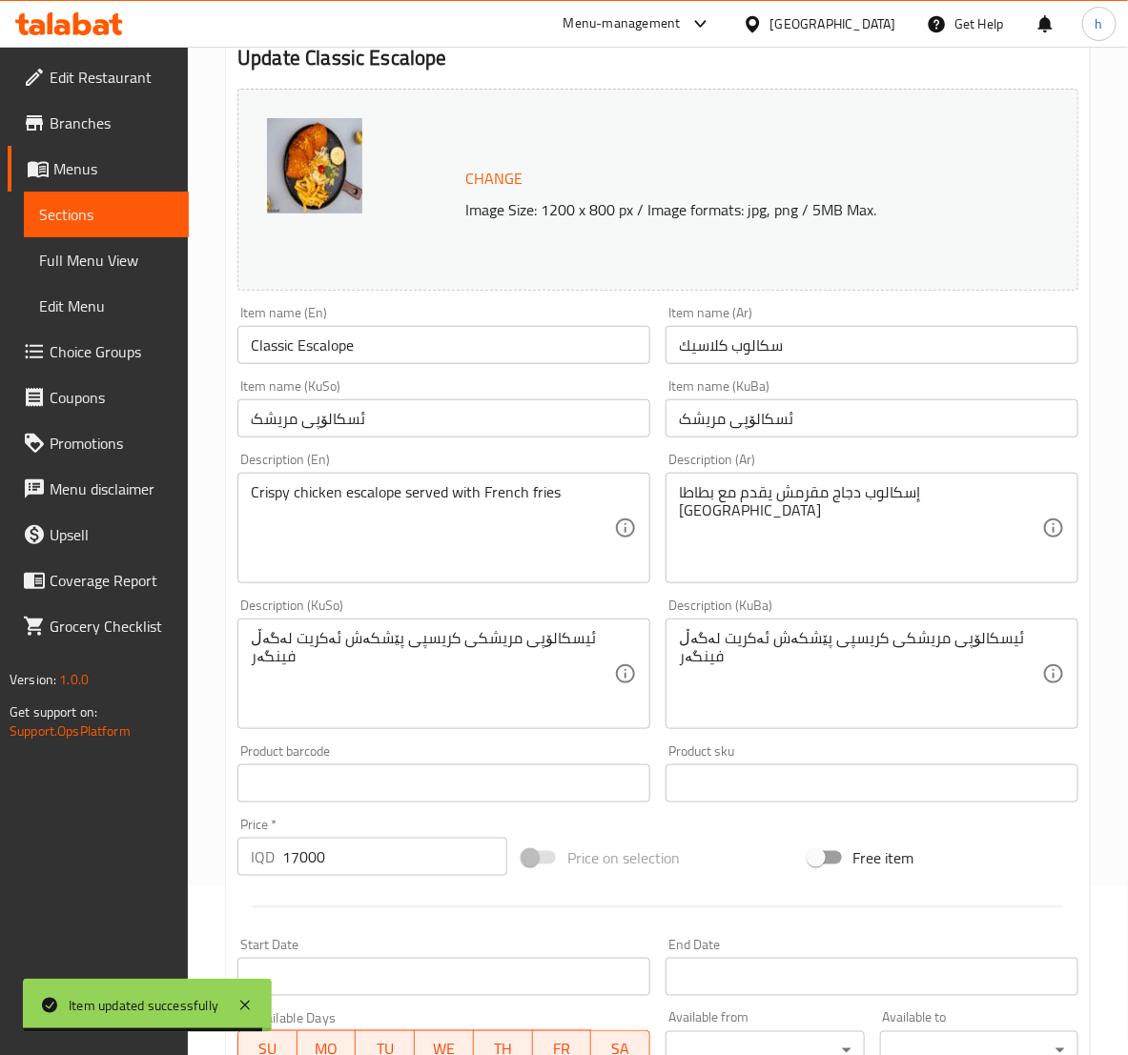
scroll to position [238, 0]
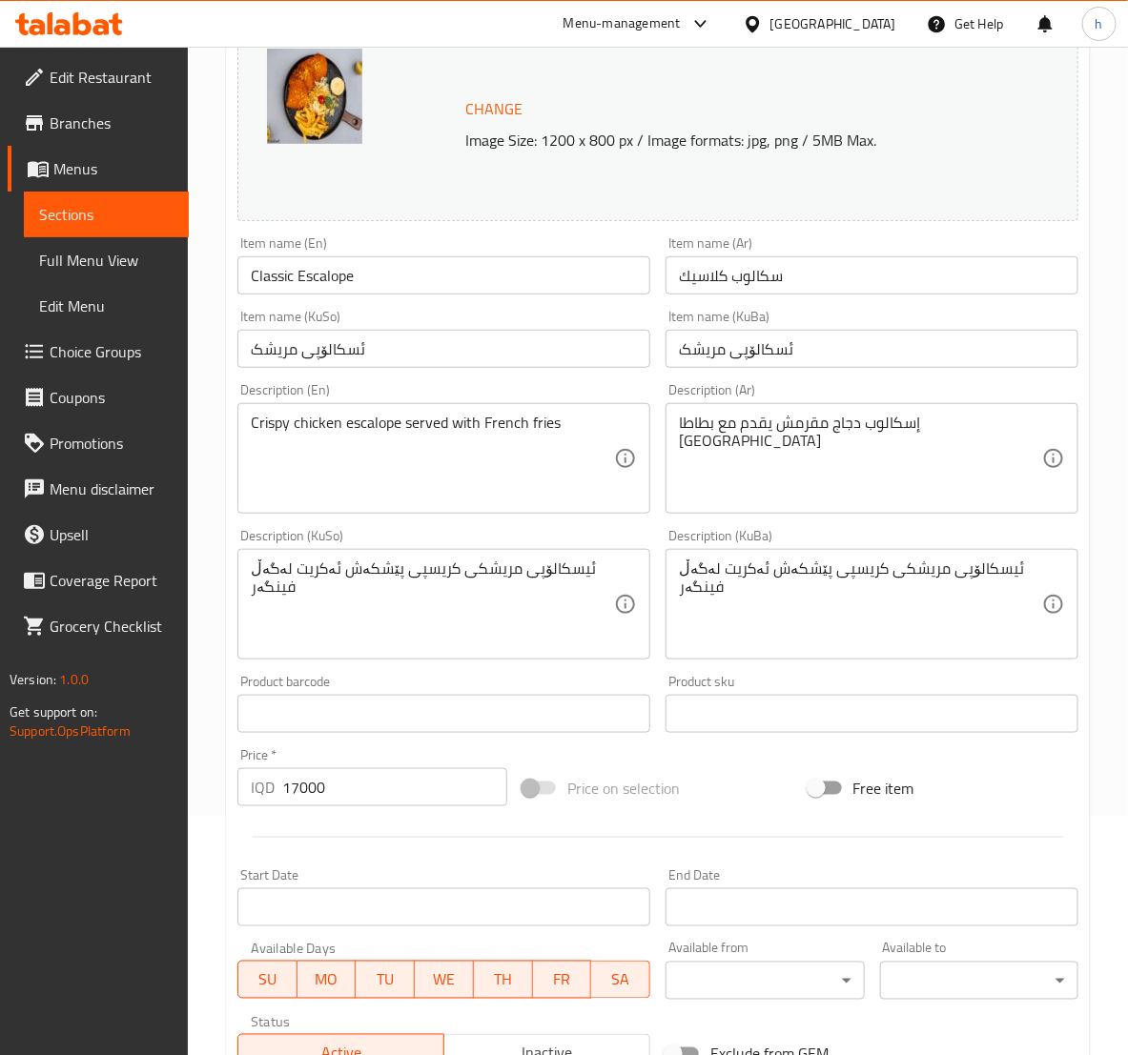
click at [309, 553] on div "ئیسکالۆپی مریشکی کریسپی پێشکەش ئەکریت لەگەڵ فینگەر Description (KuSo)" at bounding box center [443, 604] width 413 height 111
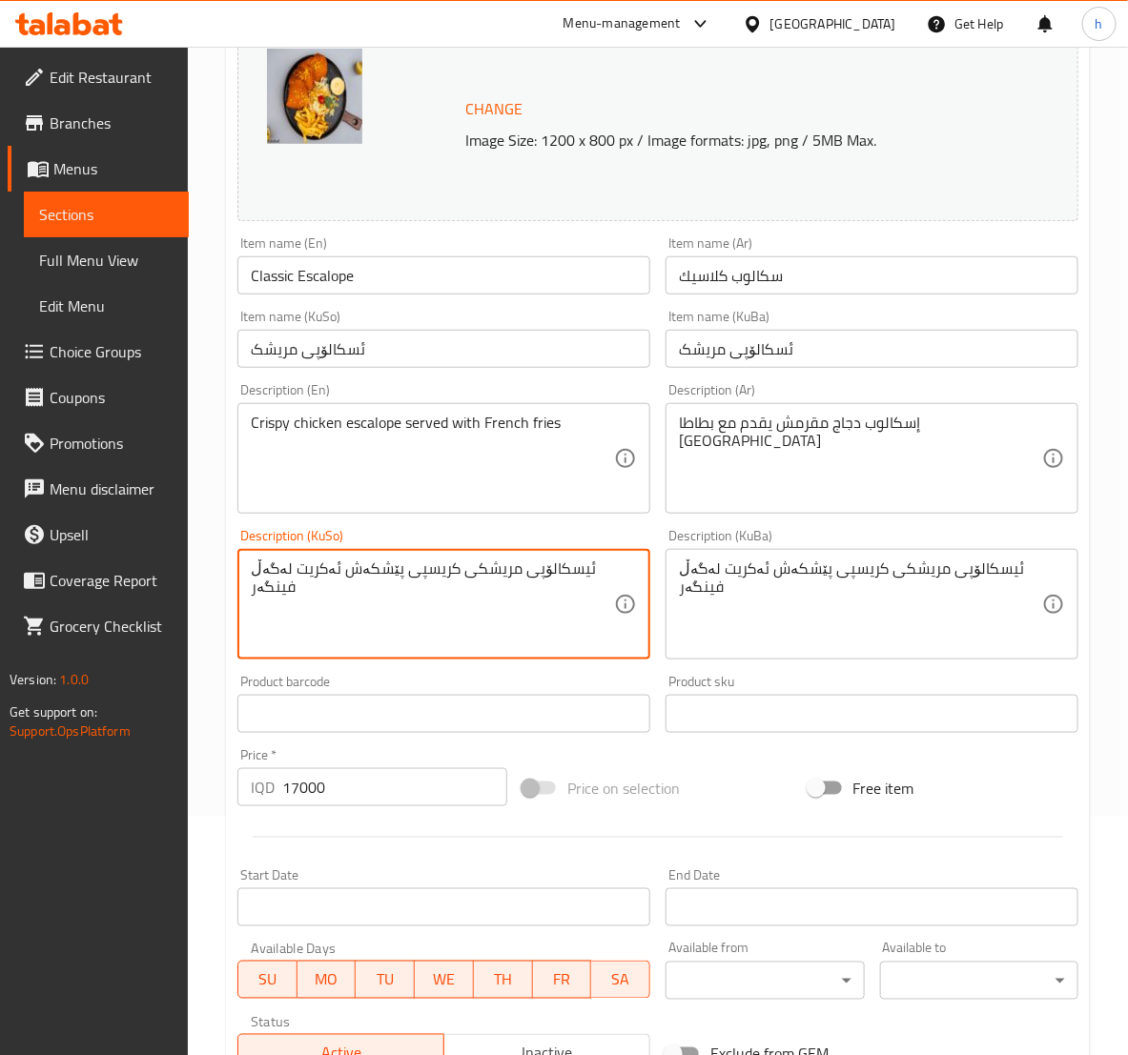
click at [310, 569] on textarea "ئیسکالۆپی مریشکی کریسپی پێشکەش ئەکریت لەگەڵ فینگەر" at bounding box center [432, 604] width 363 height 91
paste textarea
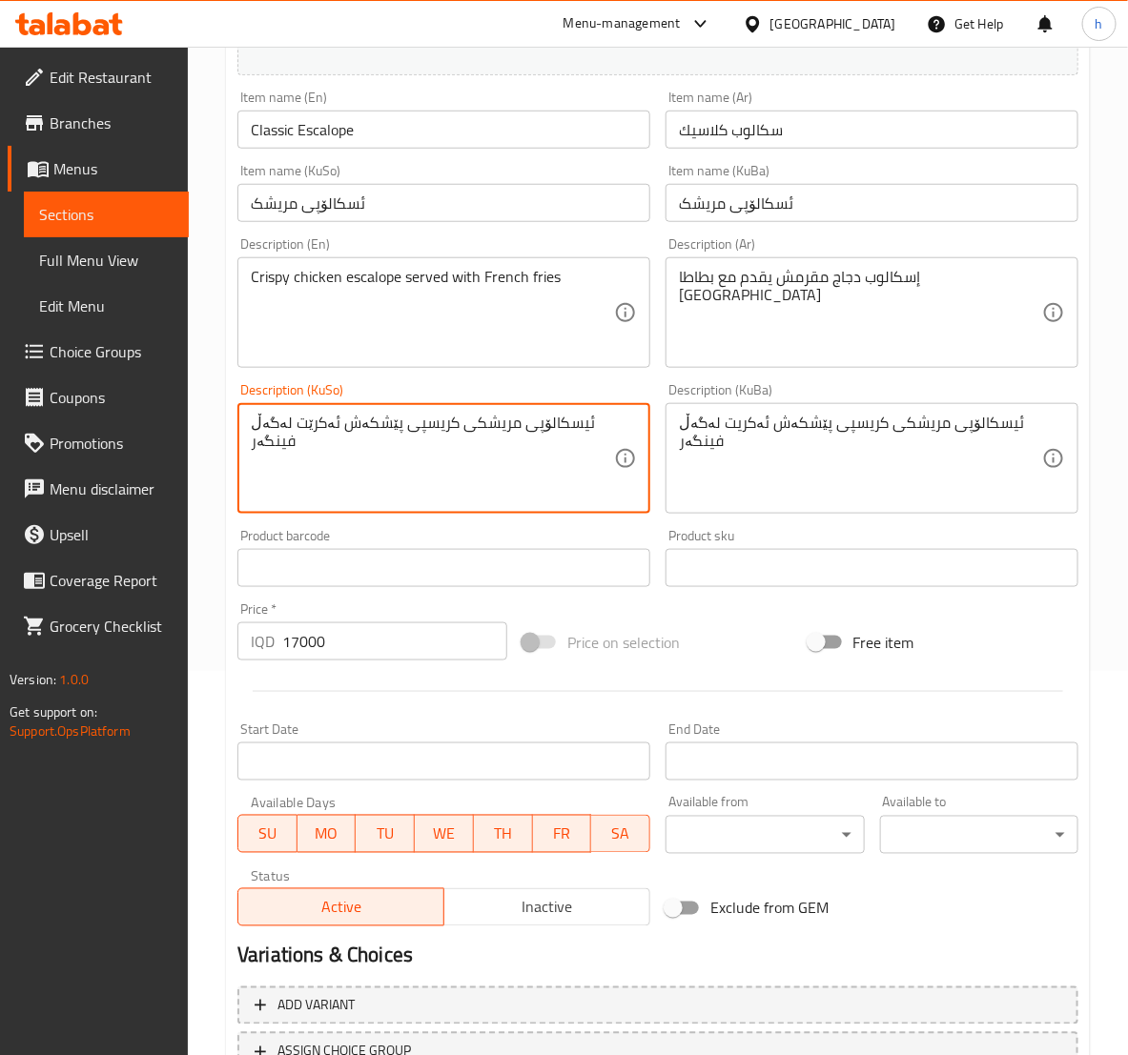
scroll to position [476, 0]
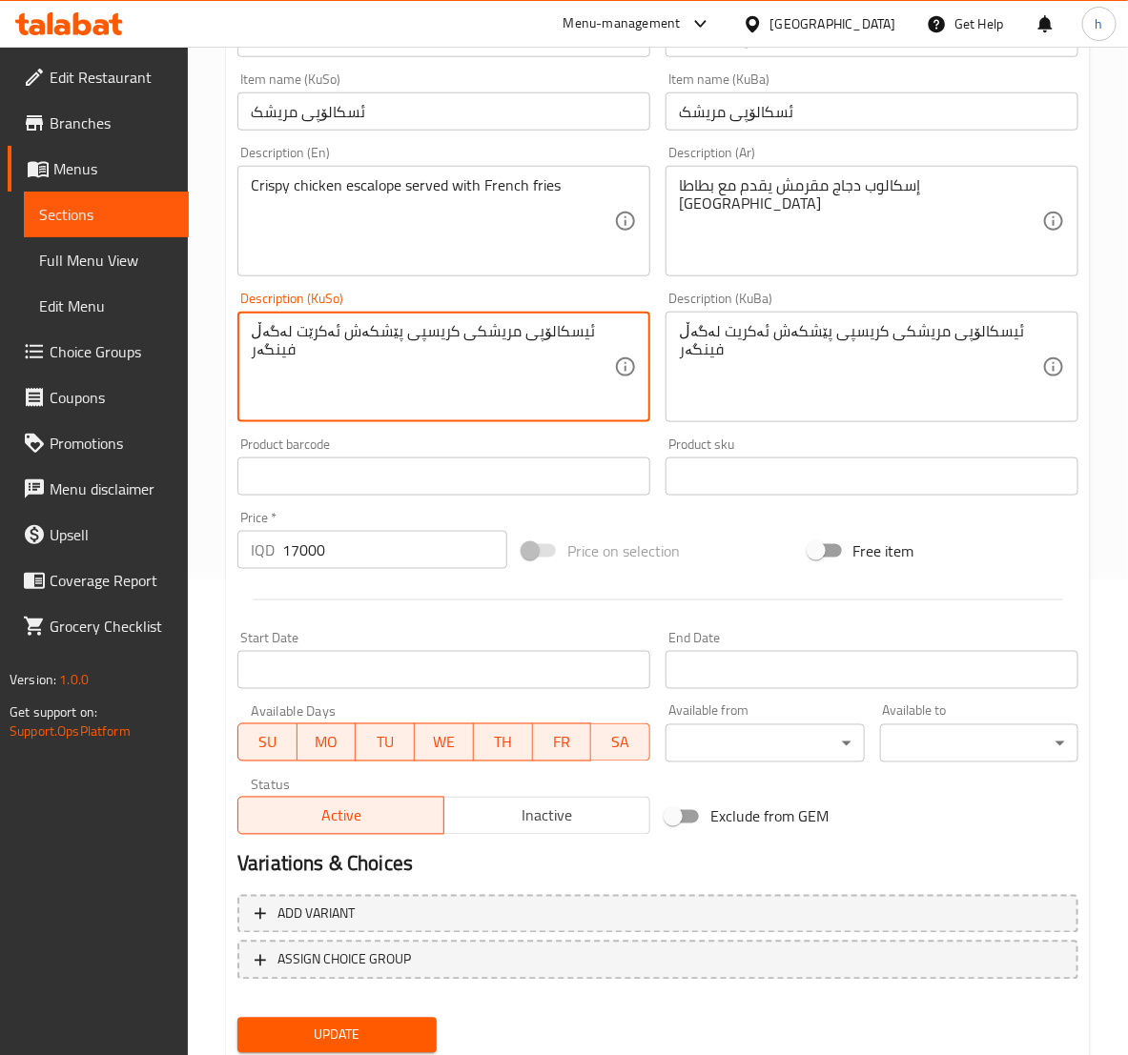
click at [472, 335] on textarea "ئیسکالۆپی مریشکی کریسپی پێشکەش ئەکرێت لەگەڵ فینگەر" at bounding box center [432, 367] width 363 height 91
type textarea "ئیسکالۆپی مریشکی کریسپی پێشکەش ئەکرێت لەگەڵ فینگەر"
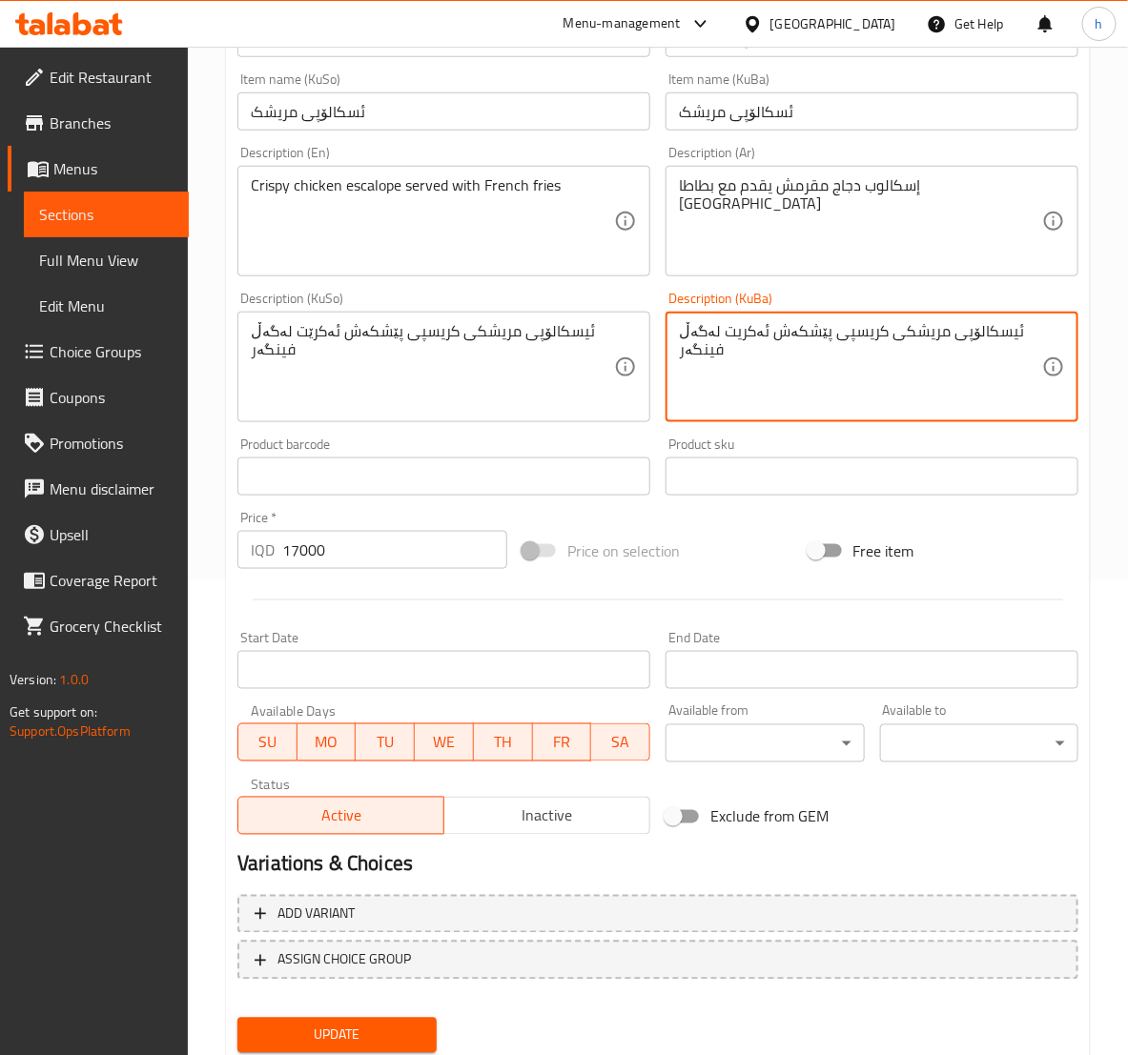
click at [864, 366] on textarea "ئیسکالۆپی مریشکی کریسپی پێشکەش ئەکریت لەگەڵ فینگەر" at bounding box center [860, 367] width 363 height 91
paste textarea
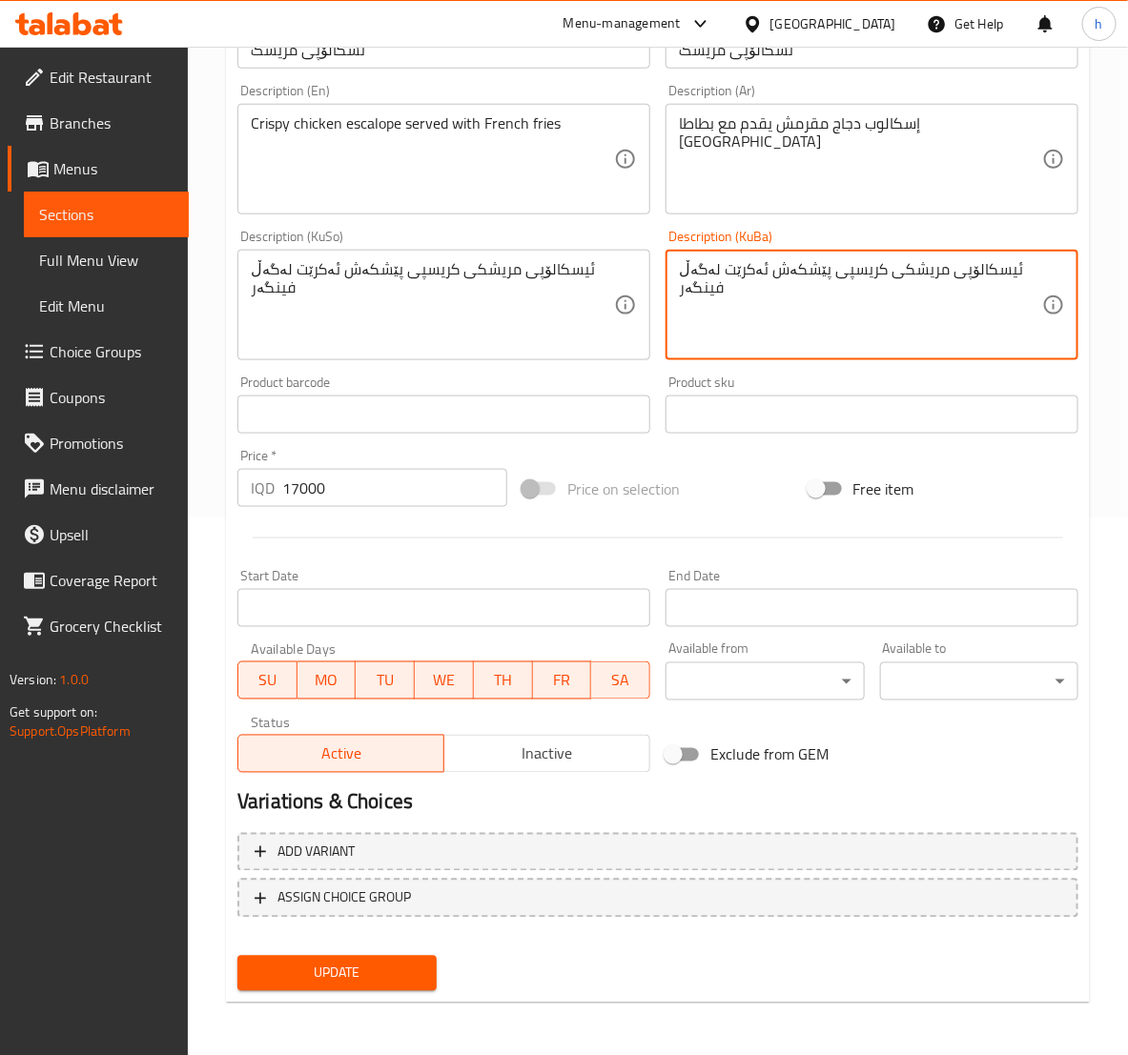
type textarea "ئیسکالۆپی مریشکی کریسپی پێشکەش ئەکرێت لەگەڵ فینگەر"
click at [367, 981] on span "Update" at bounding box center [337, 974] width 168 height 24
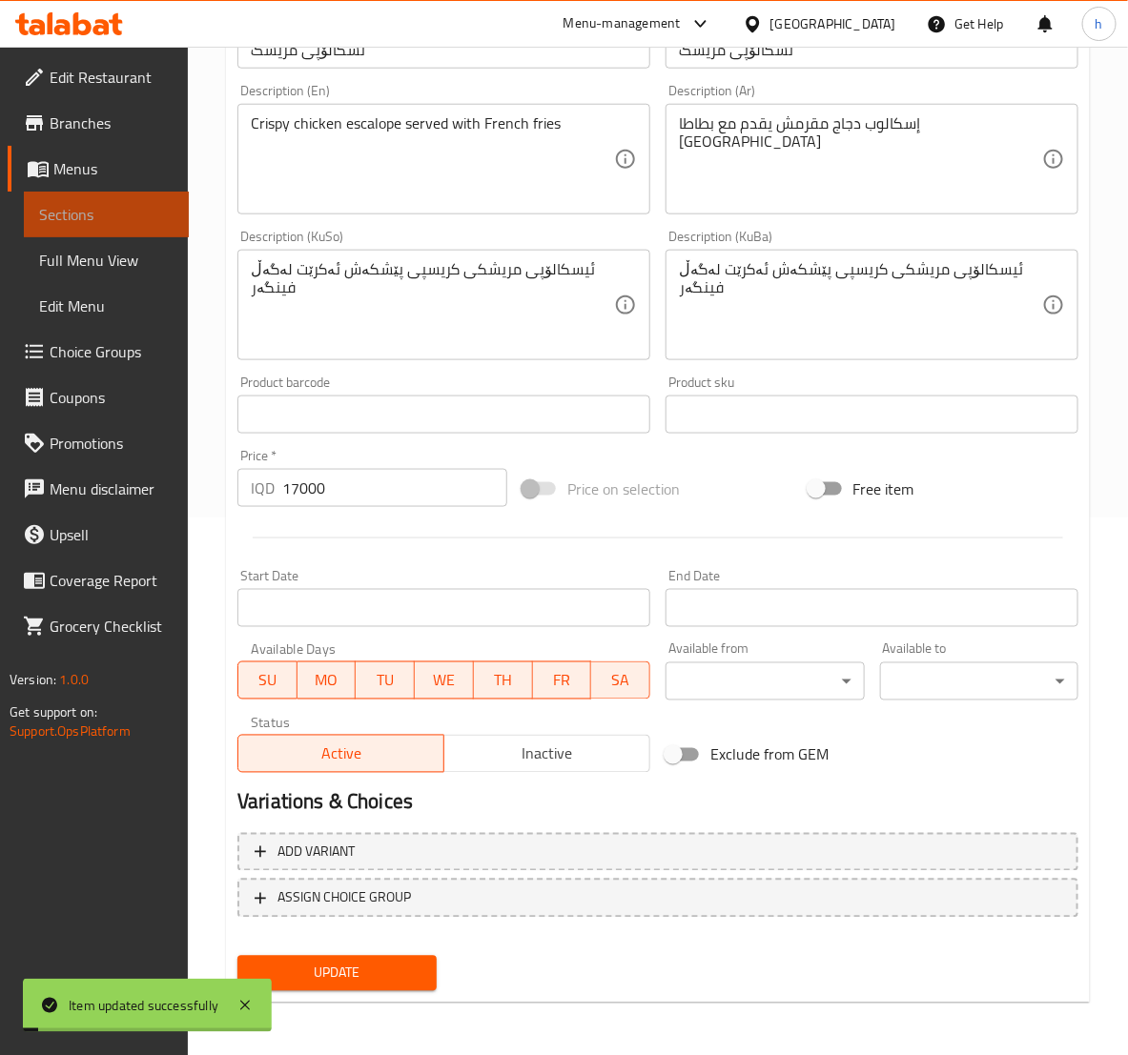
click at [46, 215] on span "Sections" at bounding box center [106, 214] width 134 height 23
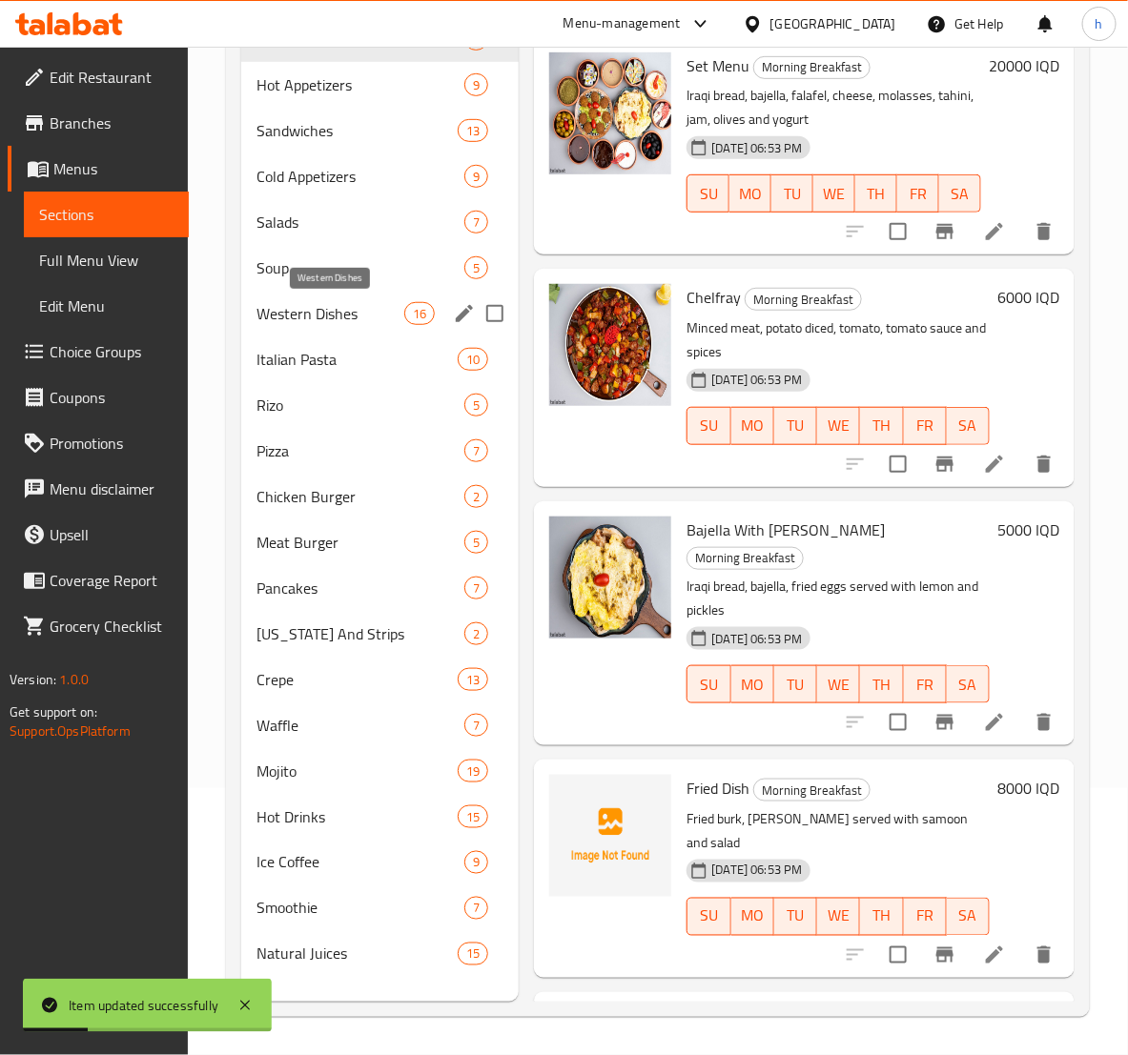
click at [286, 312] on span "Western Dishes" at bounding box center [330, 313] width 148 height 23
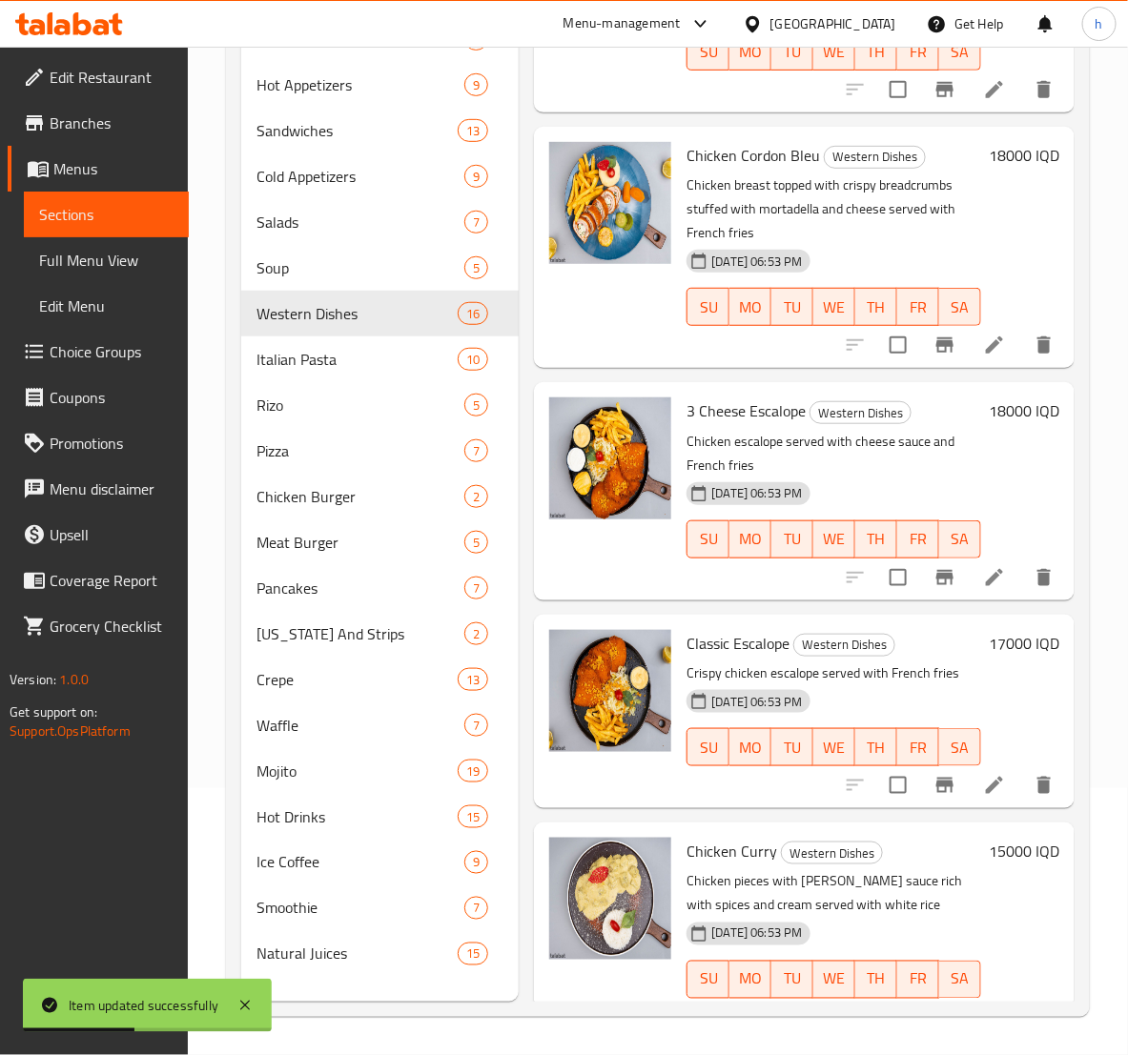
scroll to position [2931, 0]
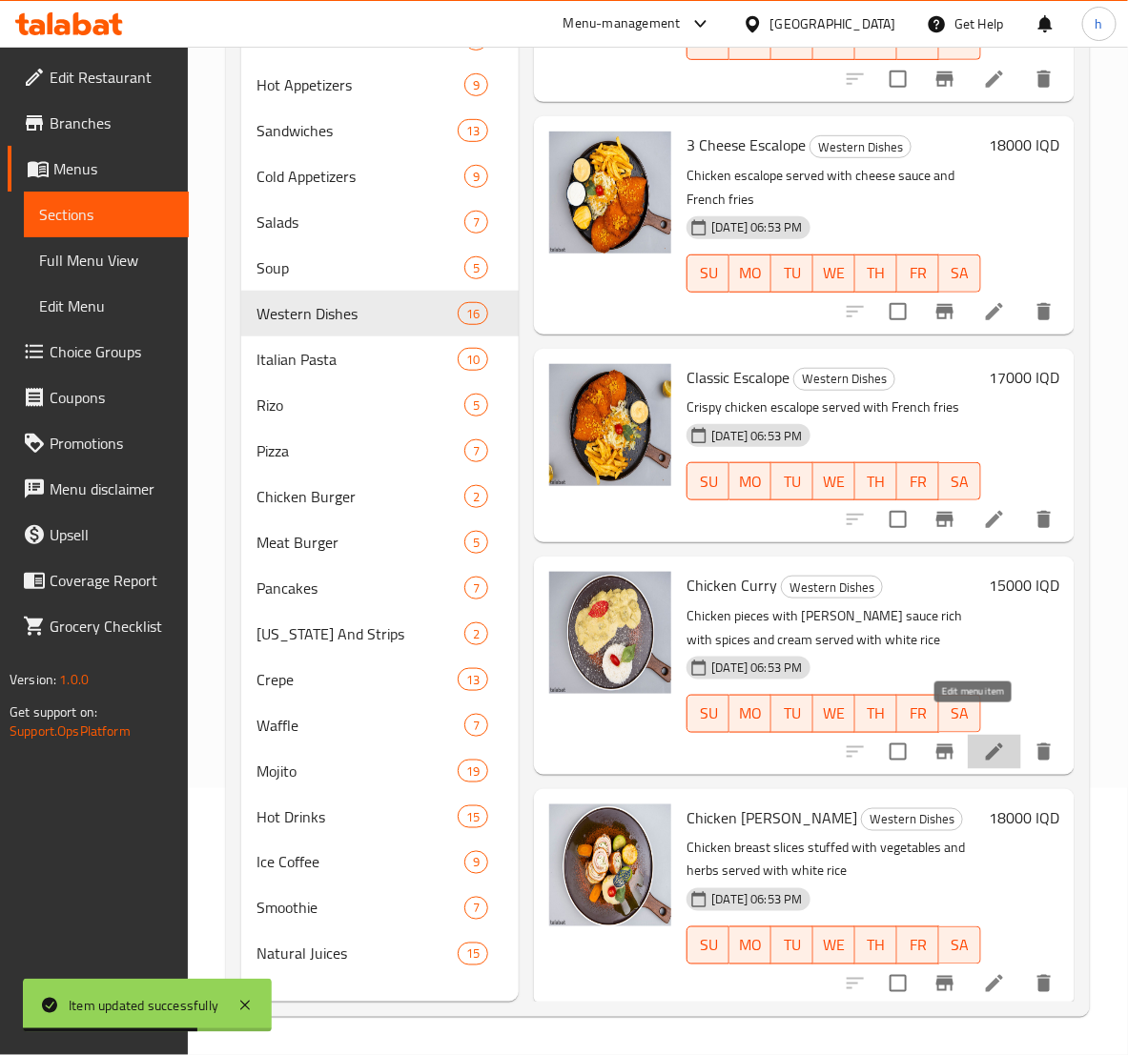
click at [985, 743] on icon at bounding box center [993, 751] width 17 height 17
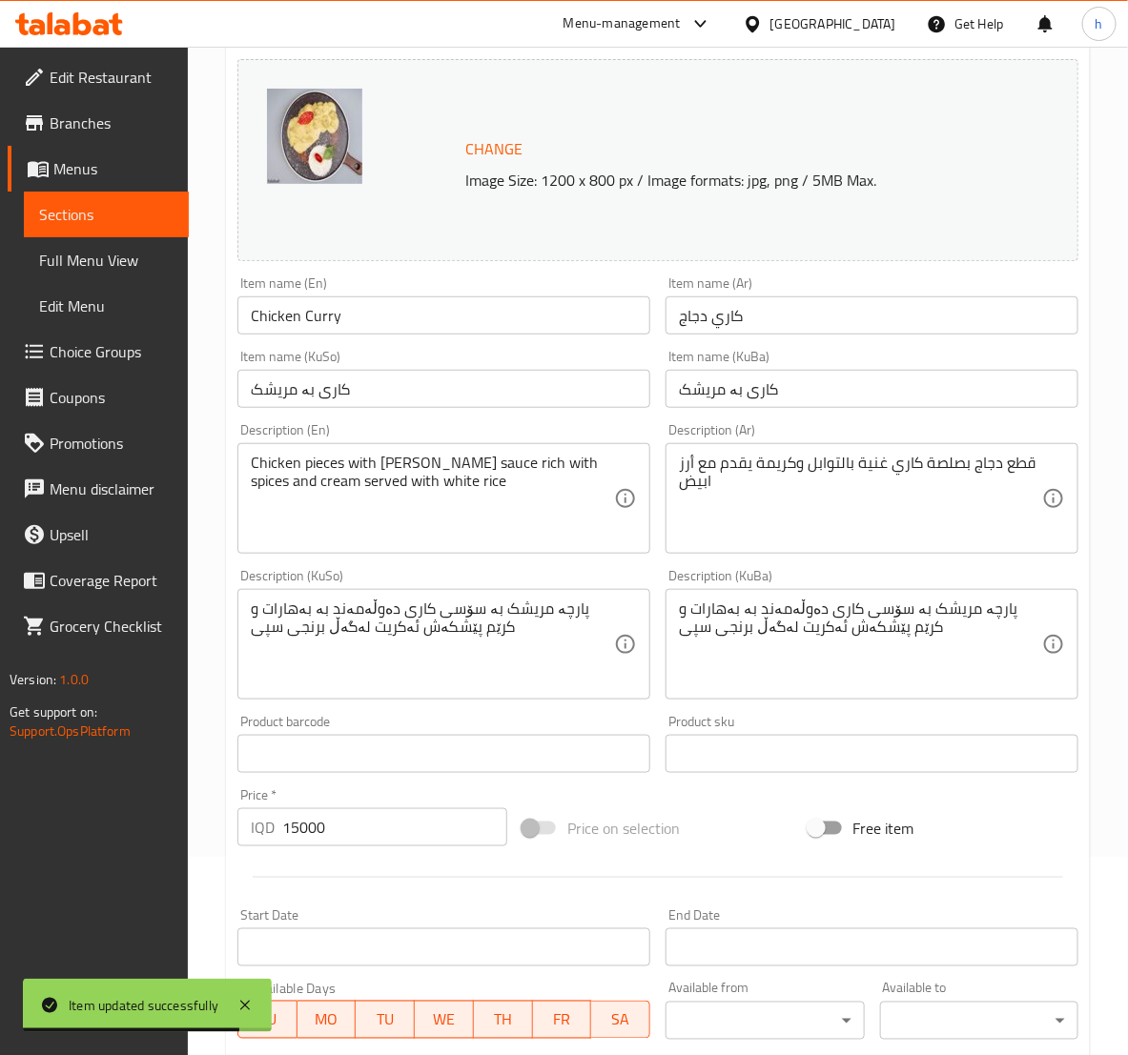
scroll to position [238, 0]
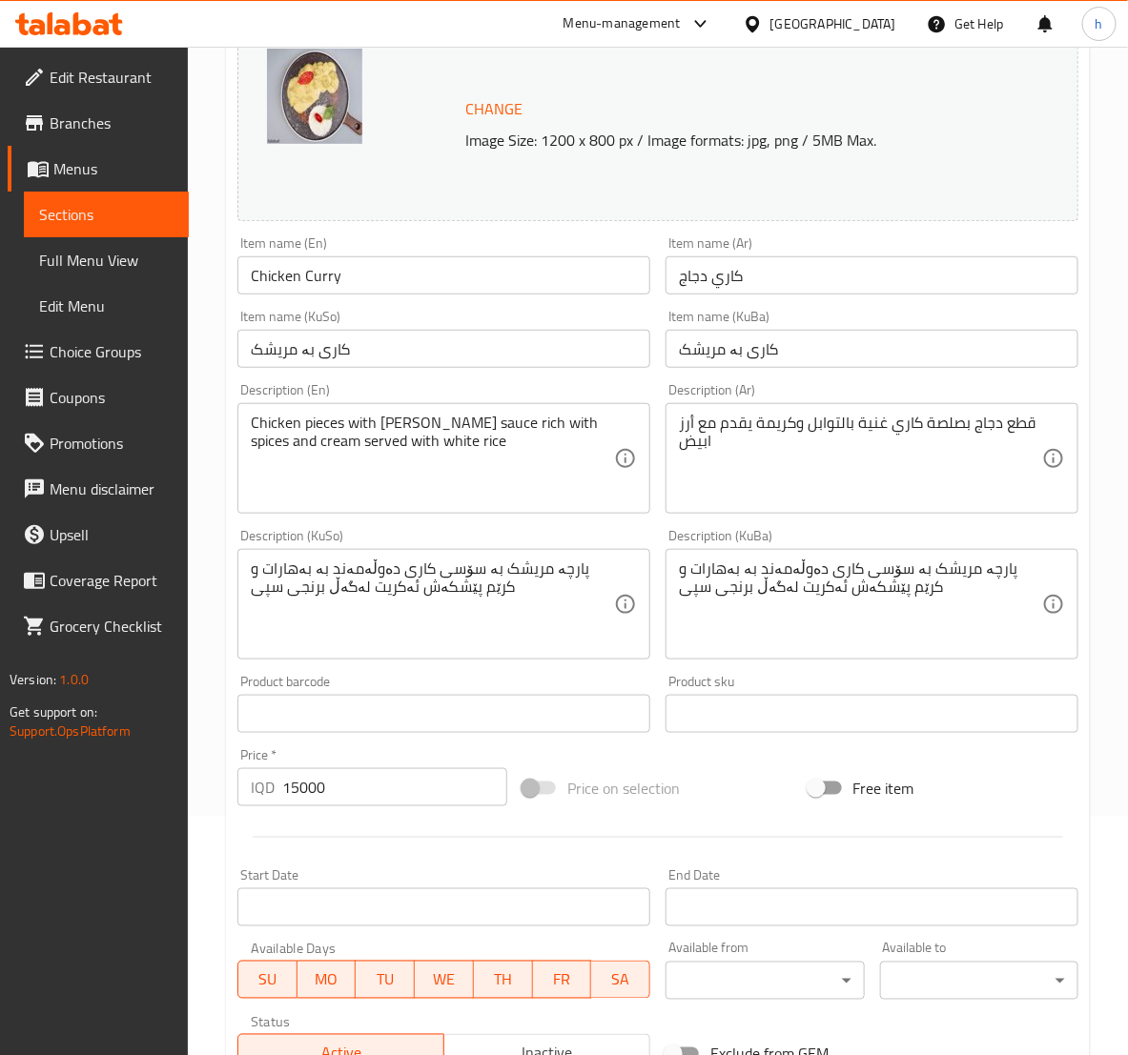
click at [378, 592] on textarea "پارچە مریشک بە سۆسی کاری دەوڵەمەند بە بەهارات و کرێم پێشکەش ئەکریت لەگەڵ برنجی …" at bounding box center [432, 604] width 363 height 91
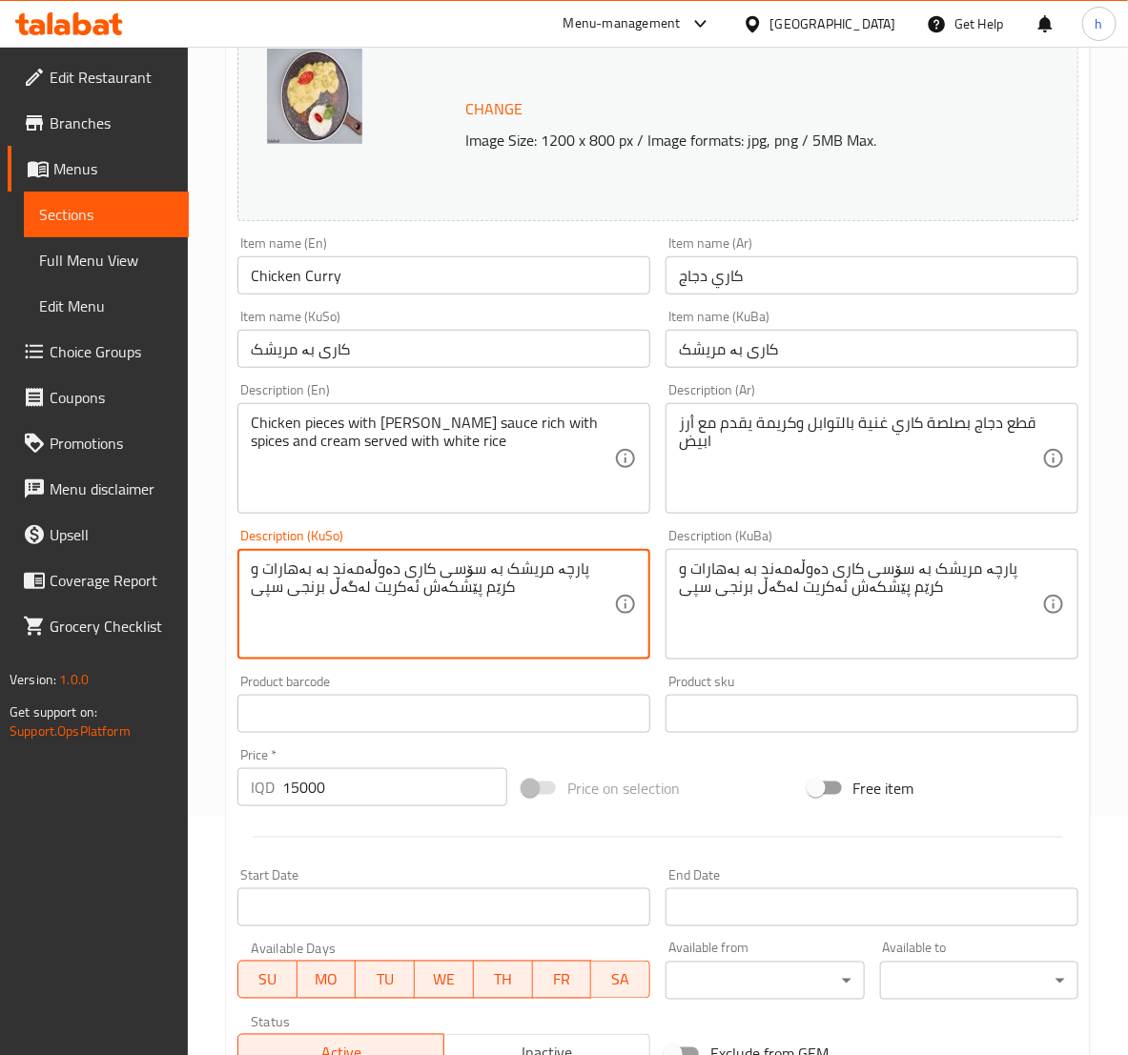
paste textarea
click at [444, 573] on textarea "پارچە مریشک بە سۆسی کاری دەوڵەمەند بە بەهارات و کرێم پێشکەش ئەکرێت لەگەڵ برنجی …" at bounding box center [432, 604] width 363 height 91
type textarea "پارچە مریشک بە سۆسی کاری دەوڵەمەند بە بەهارات و کرێم پێشکەش ئەکرێت لەگەڵ برنجی …"
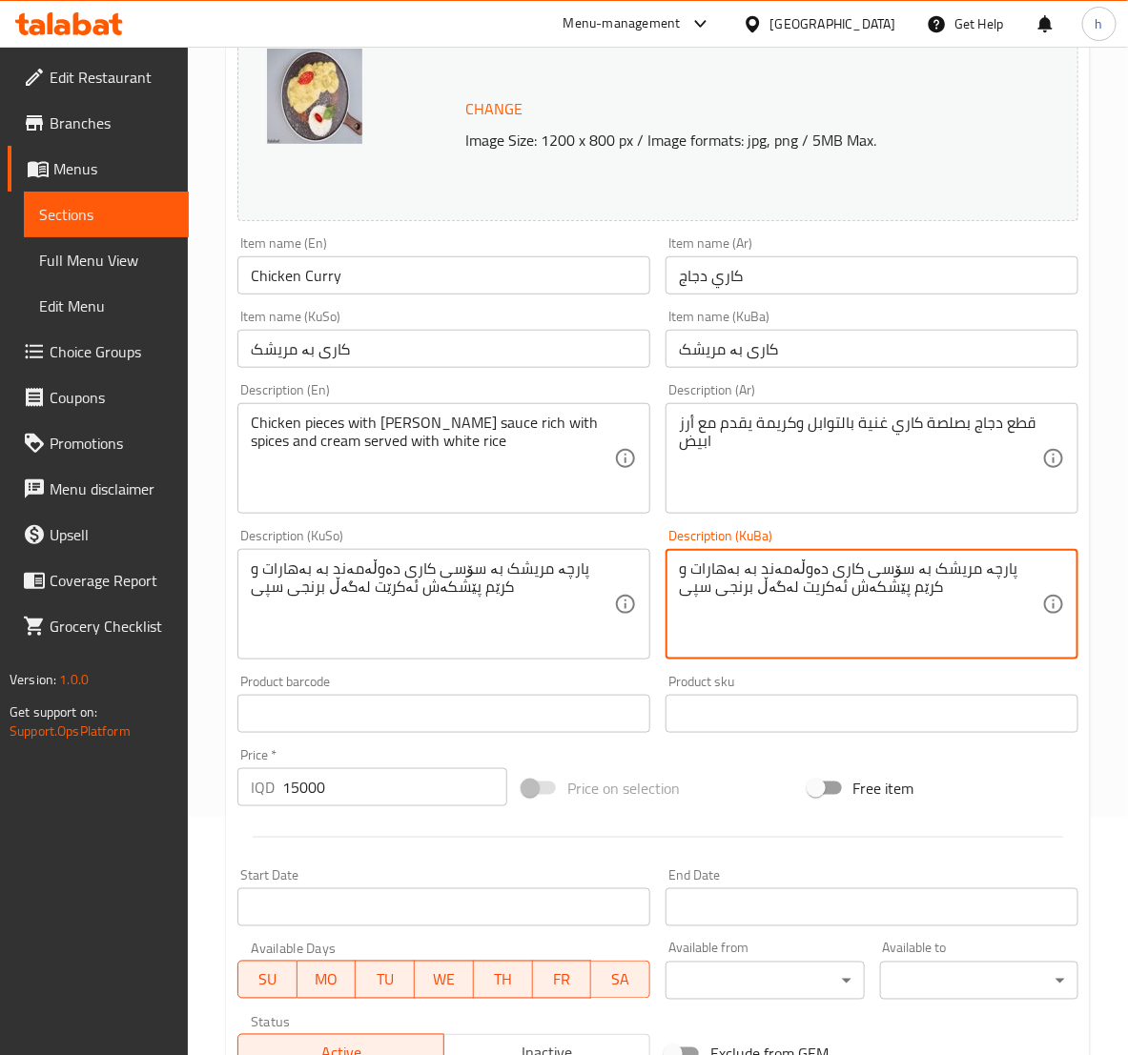
click at [804, 604] on textarea "پارچە مریشک بە سۆسی کاری دەوڵەمەند بە بەهارات و کرێم پێشکەش ئەکریت لەگەڵ برنجی …" at bounding box center [860, 604] width 363 height 91
paste textarea
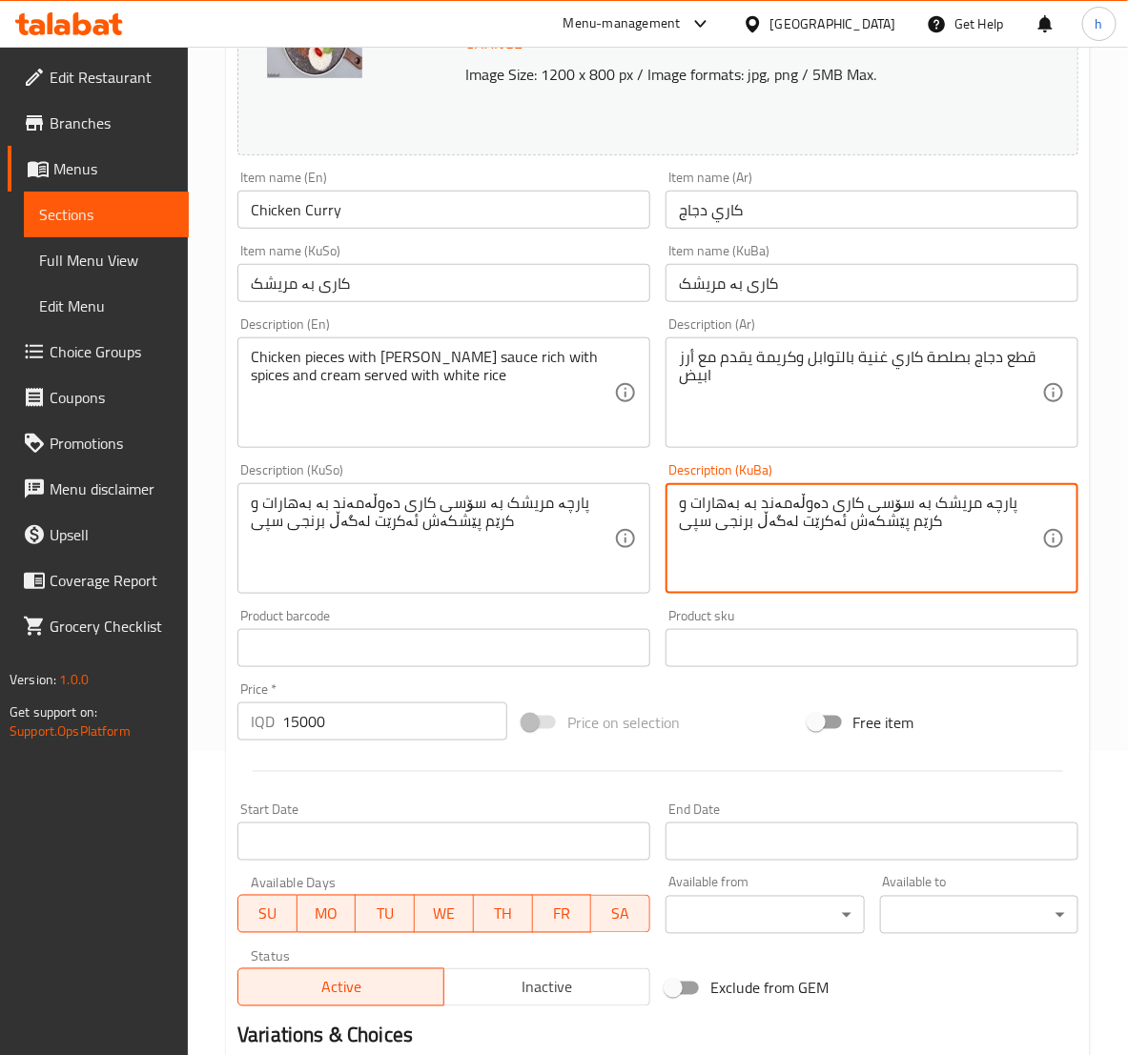
scroll to position [538, 0]
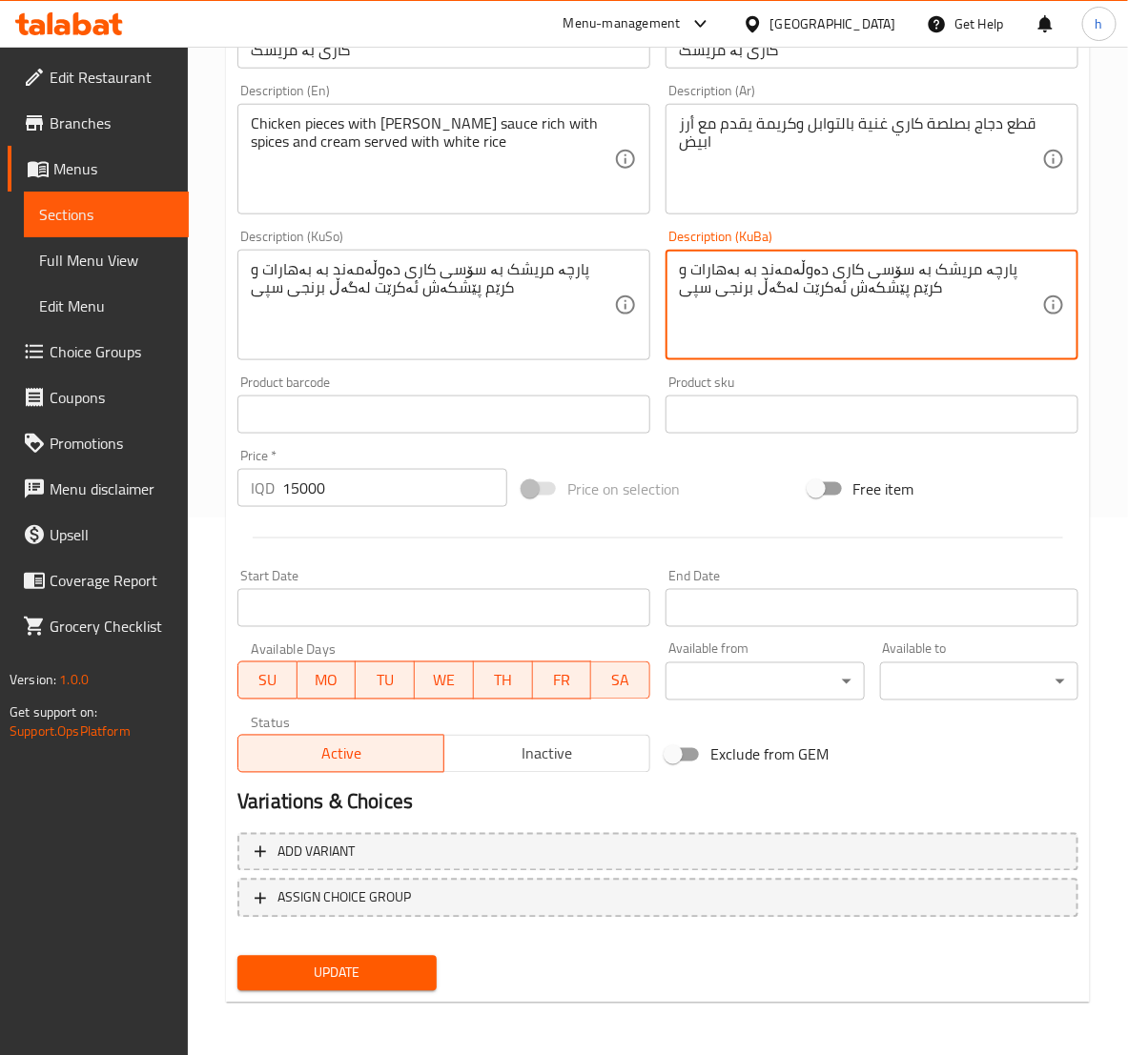
type textarea "پارچە مریشک بە سۆسی کاری دەوڵەمەند بە بەهارات و کرێم پێشکەش ئەکرێت لەگەڵ برنجی …"
click at [376, 973] on span "Update" at bounding box center [337, 974] width 168 height 24
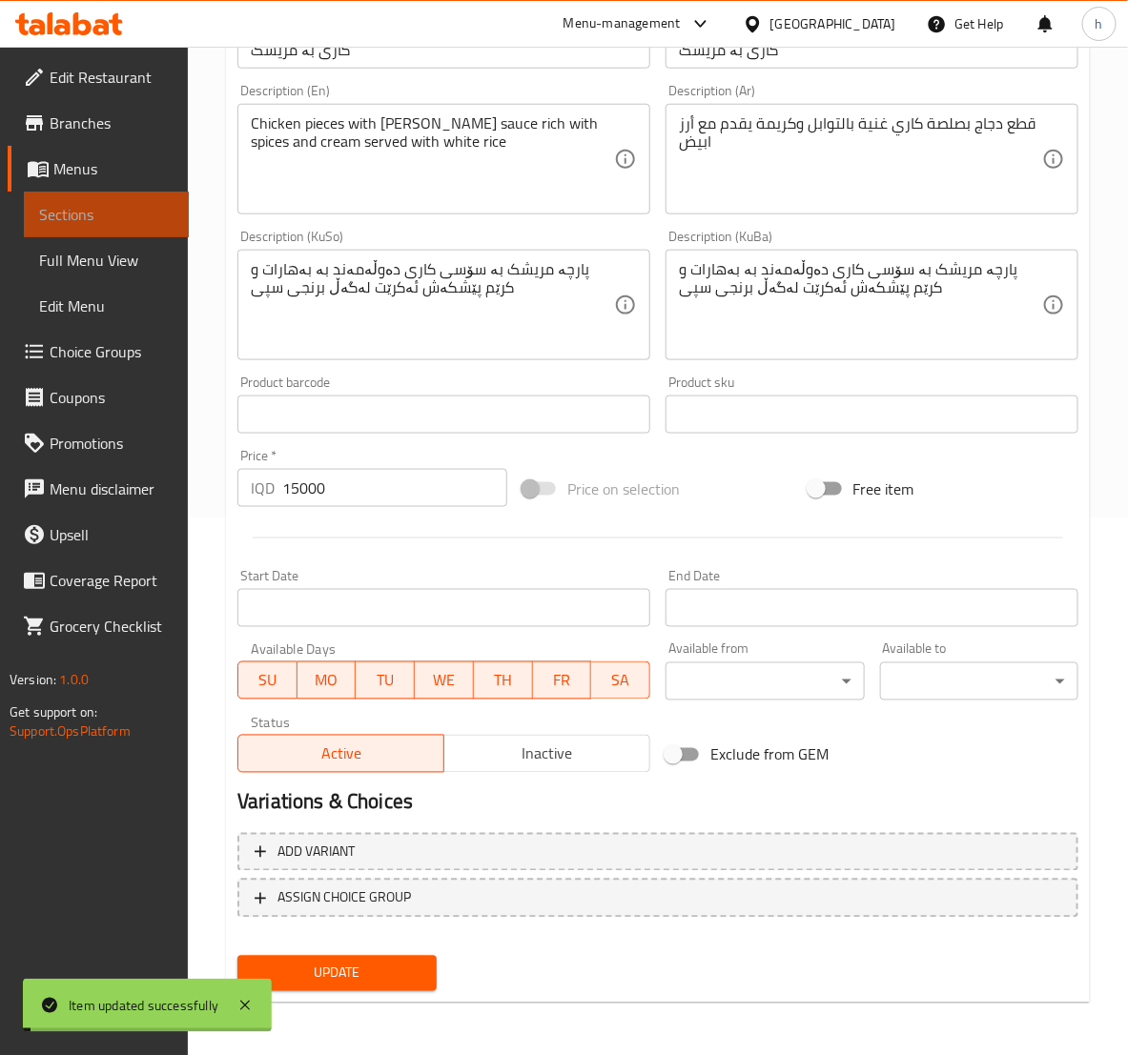
click at [47, 218] on span "Sections" at bounding box center [106, 214] width 134 height 23
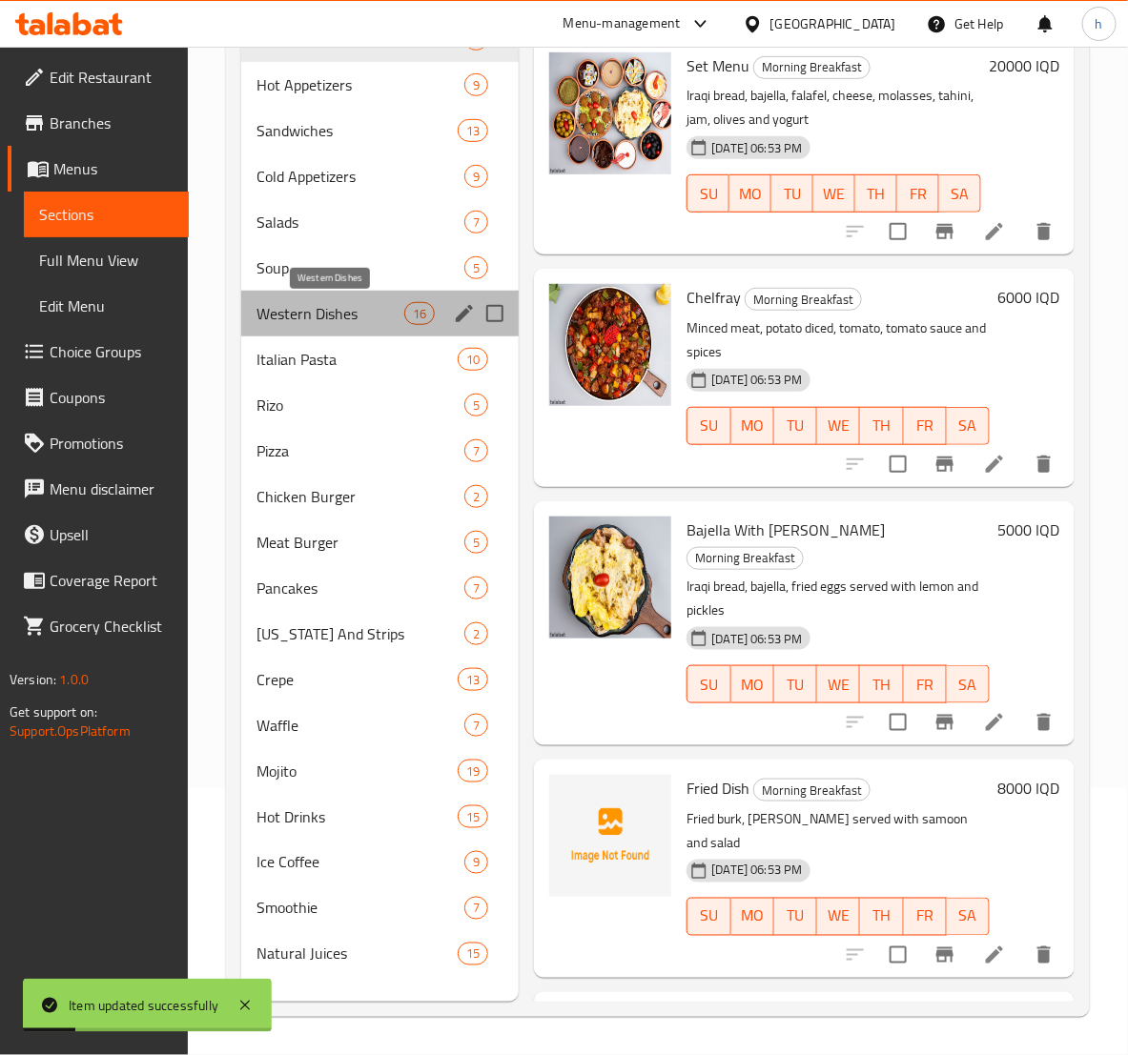
click at [292, 323] on span "Western Dishes" at bounding box center [330, 313] width 148 height 23
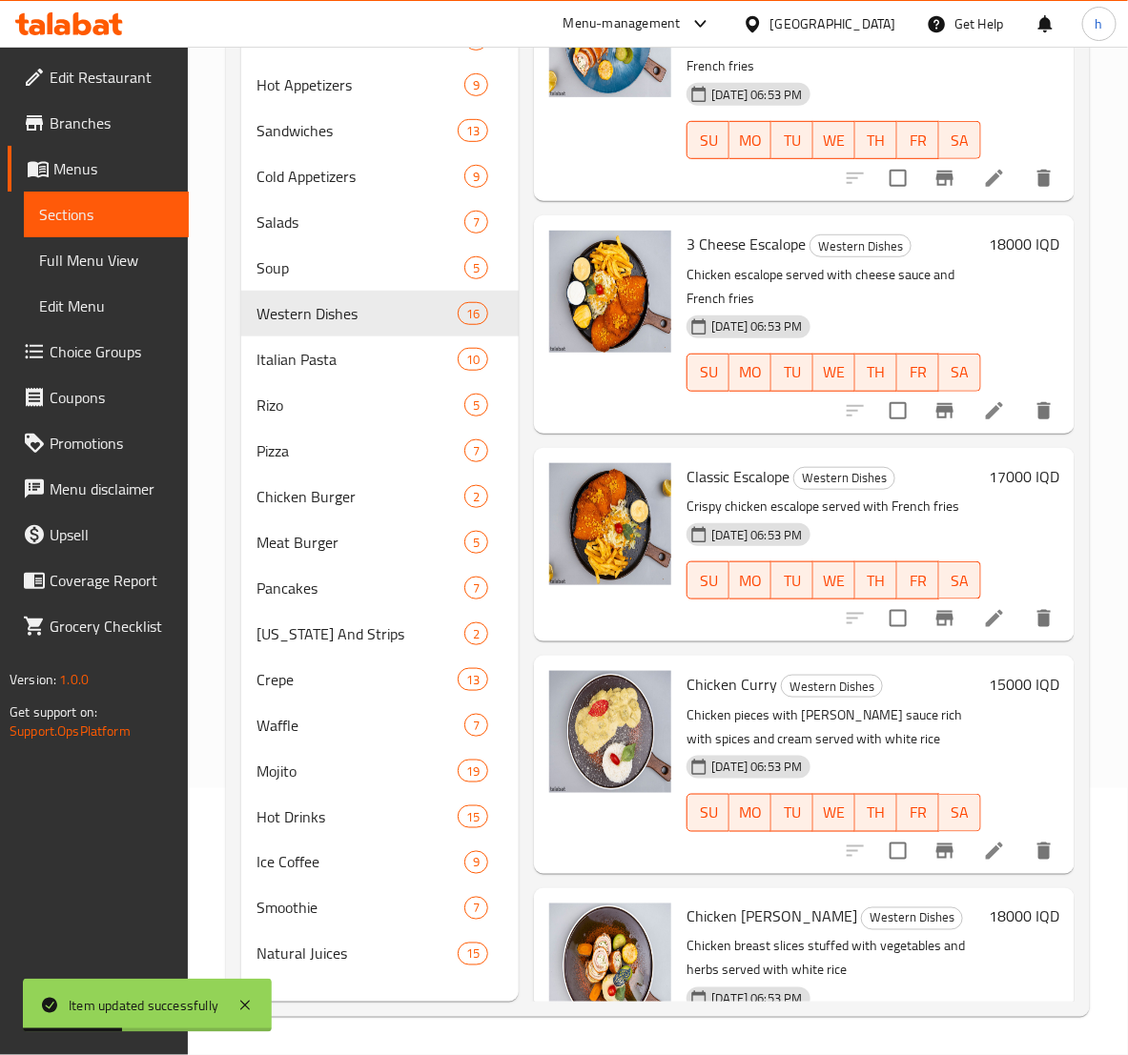
scroll to position [2931, 0]
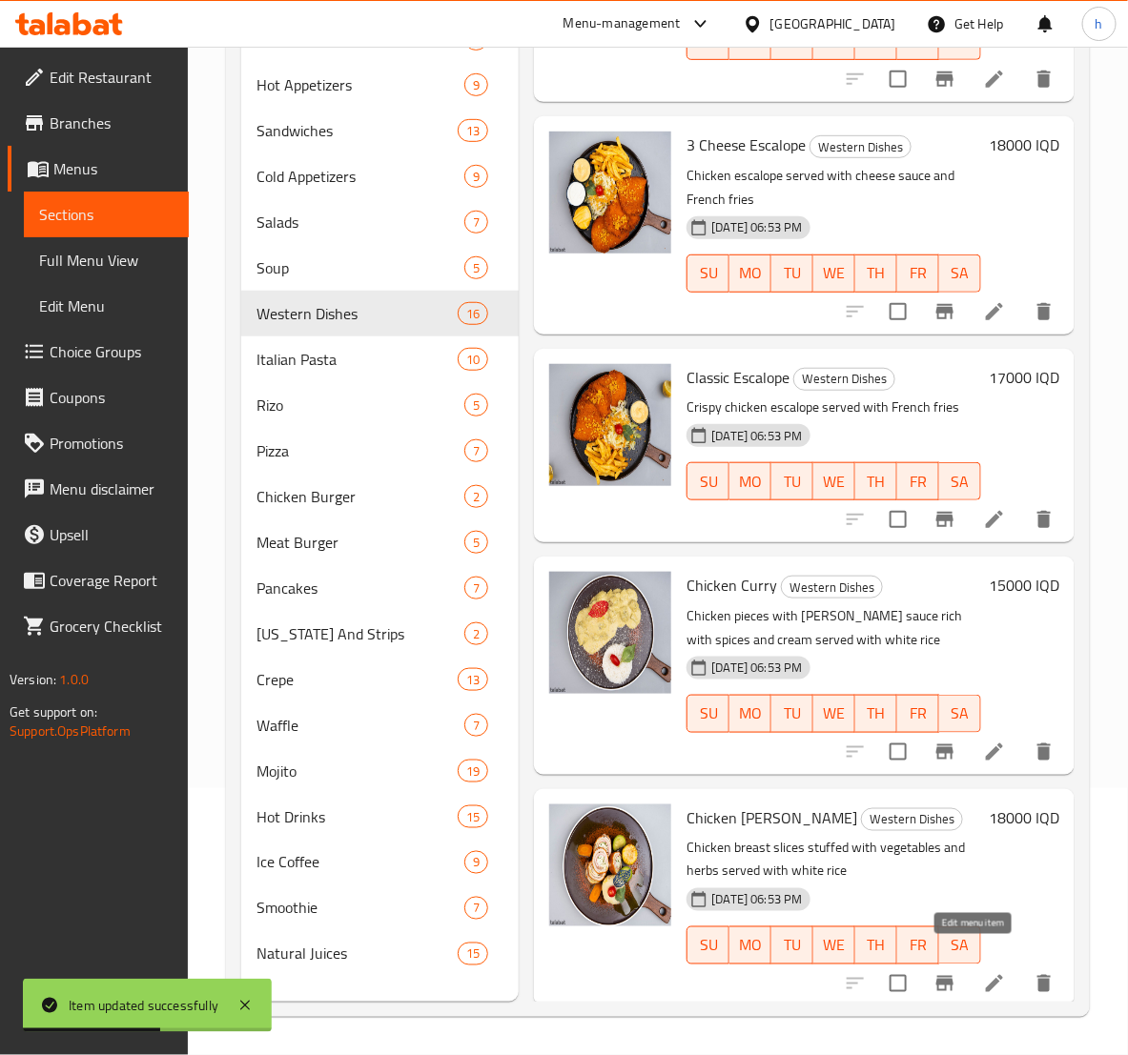
click at [983, 972] on icon at bounding box center [994, 983] width 23 height 23
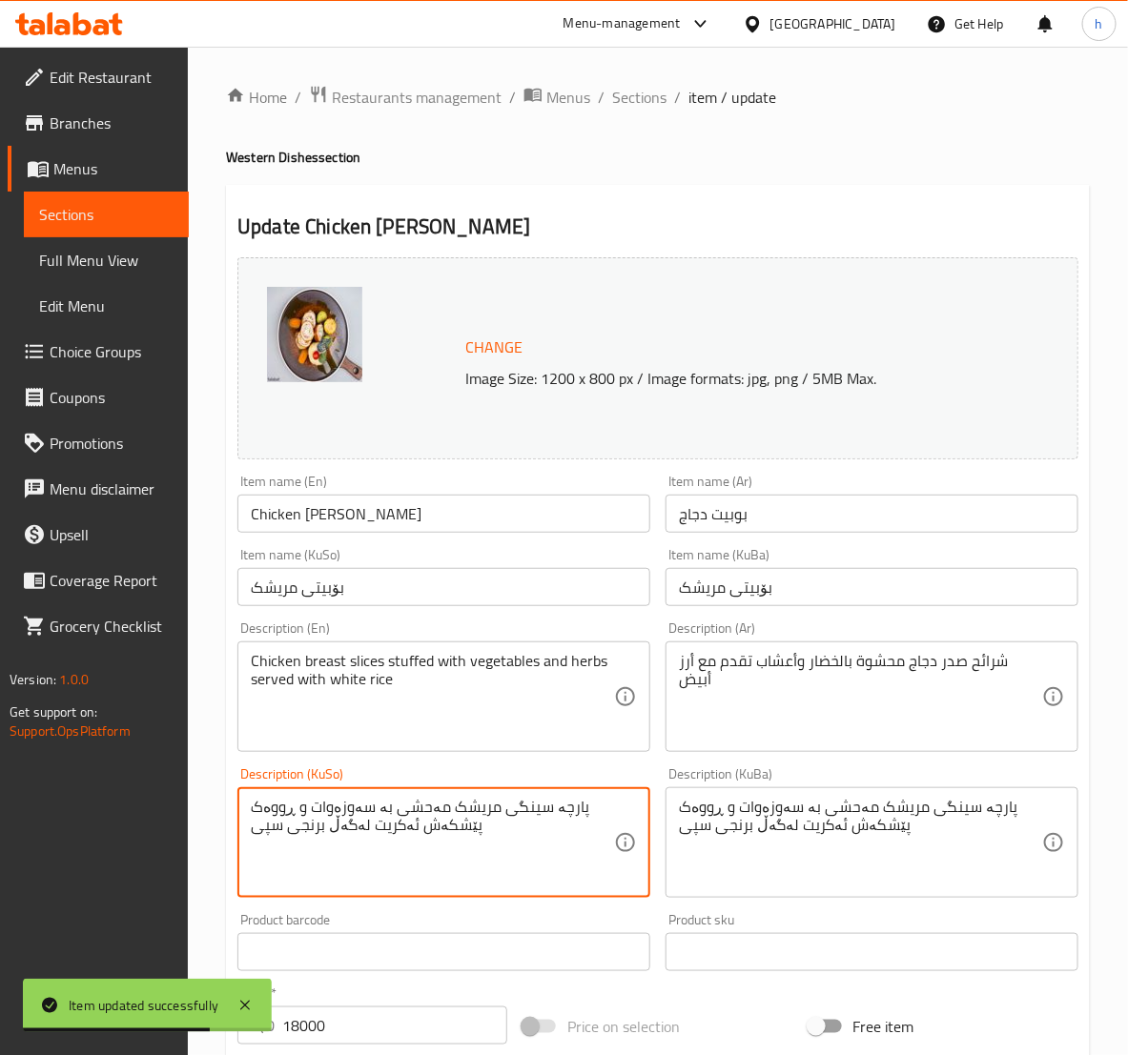
click at [386, 835] on textarea "پارچە سینگی مریشک مەحشی بە سەوزەوات و ڕووەک پێشکەش ئەکریت لەگەڵ برنجی سپی" at bounding box center [432, 843] width 363 height 91
paste textarea
type textarea "پارچە سینگی مریشک مەحشی بە سەوزەوات و ڕووەک پێشکەش ئەکرێت لەگەڵ برنجی سپی"
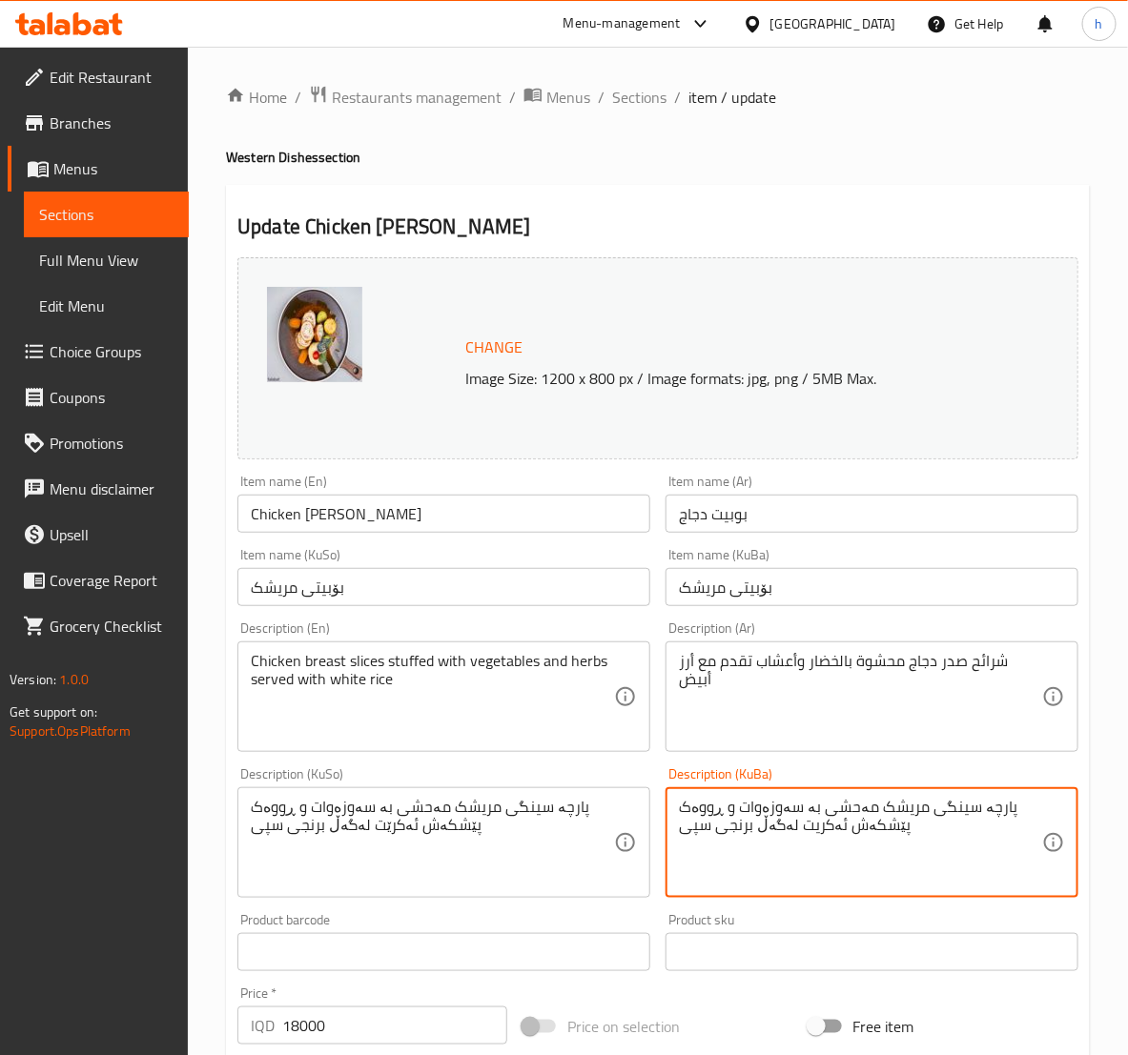
click at [818, 833] on textarea "پارچە سینگی مریشک مەحشی بە سەوزەوات و ڕووەک پێشکەش ئەکریت لەگەڵ برنجی سپی" at bounding box center [860, 843] width 363 height 91
paste textarea
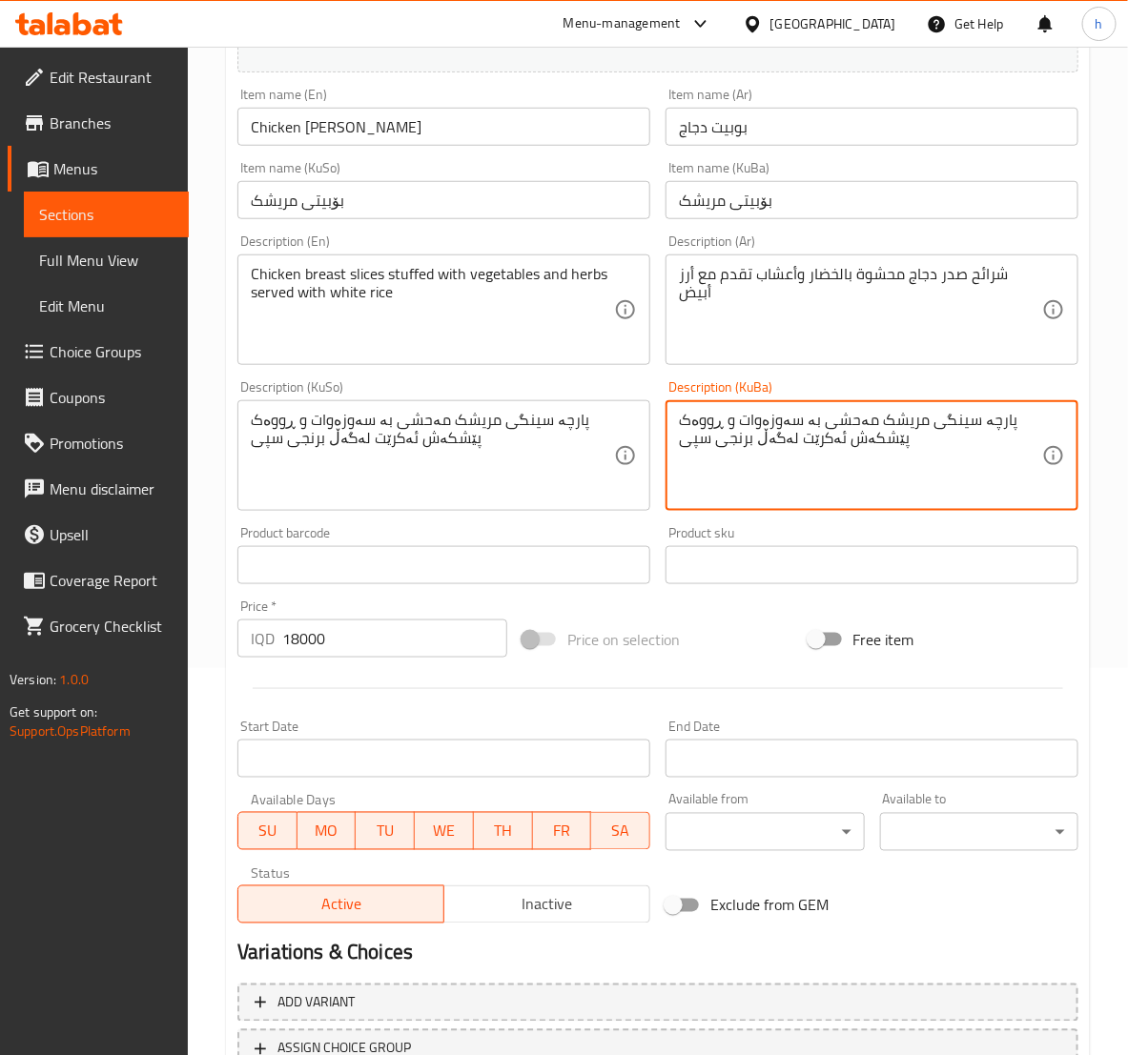
scroll to position [538, 0]
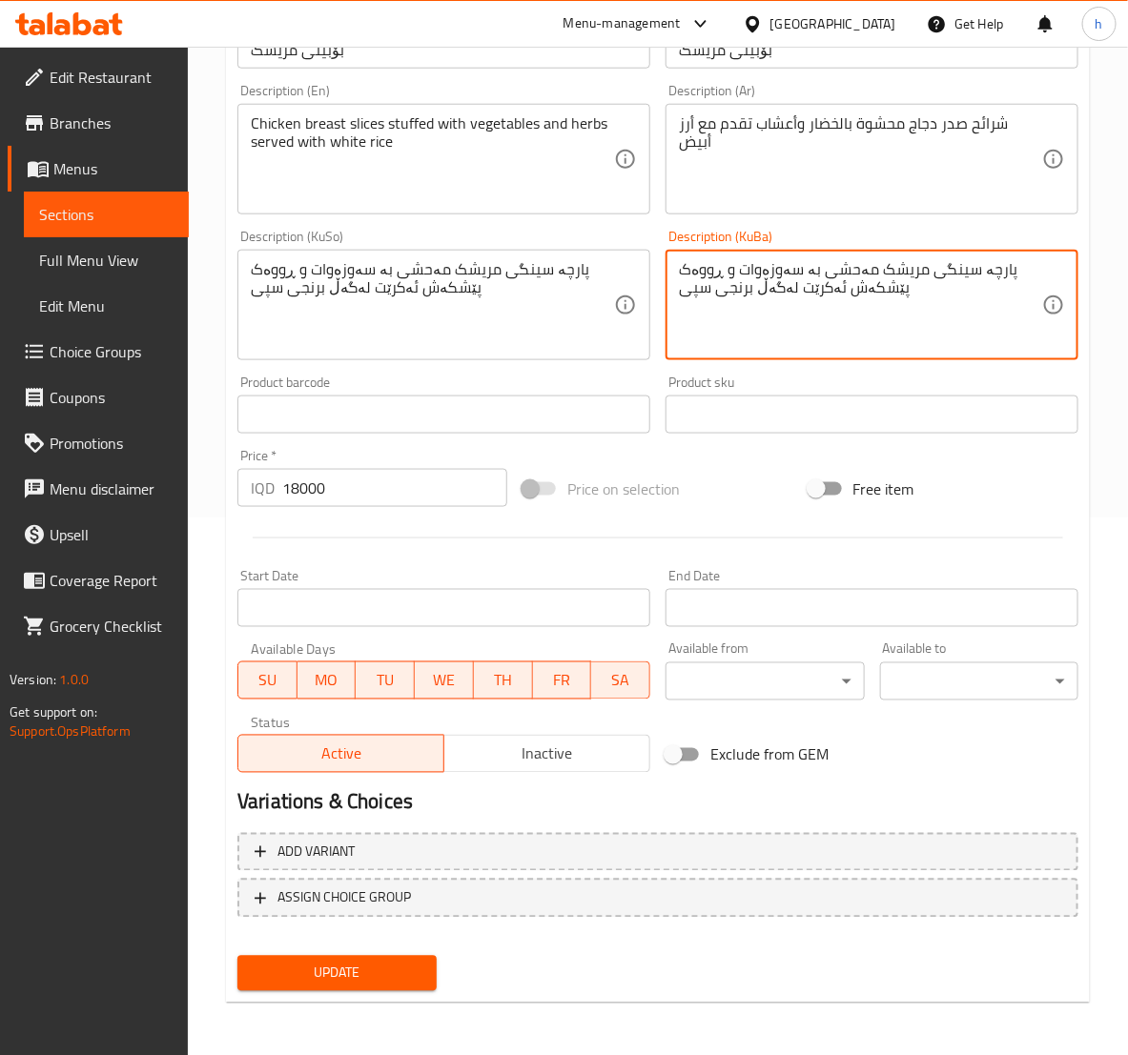
type textarea "پارچە سینگی مریشک مەحشی بە سەوزەوات و ڕووەک پێشکەش ئەکرێت لەگەڵ برنجی سپی"
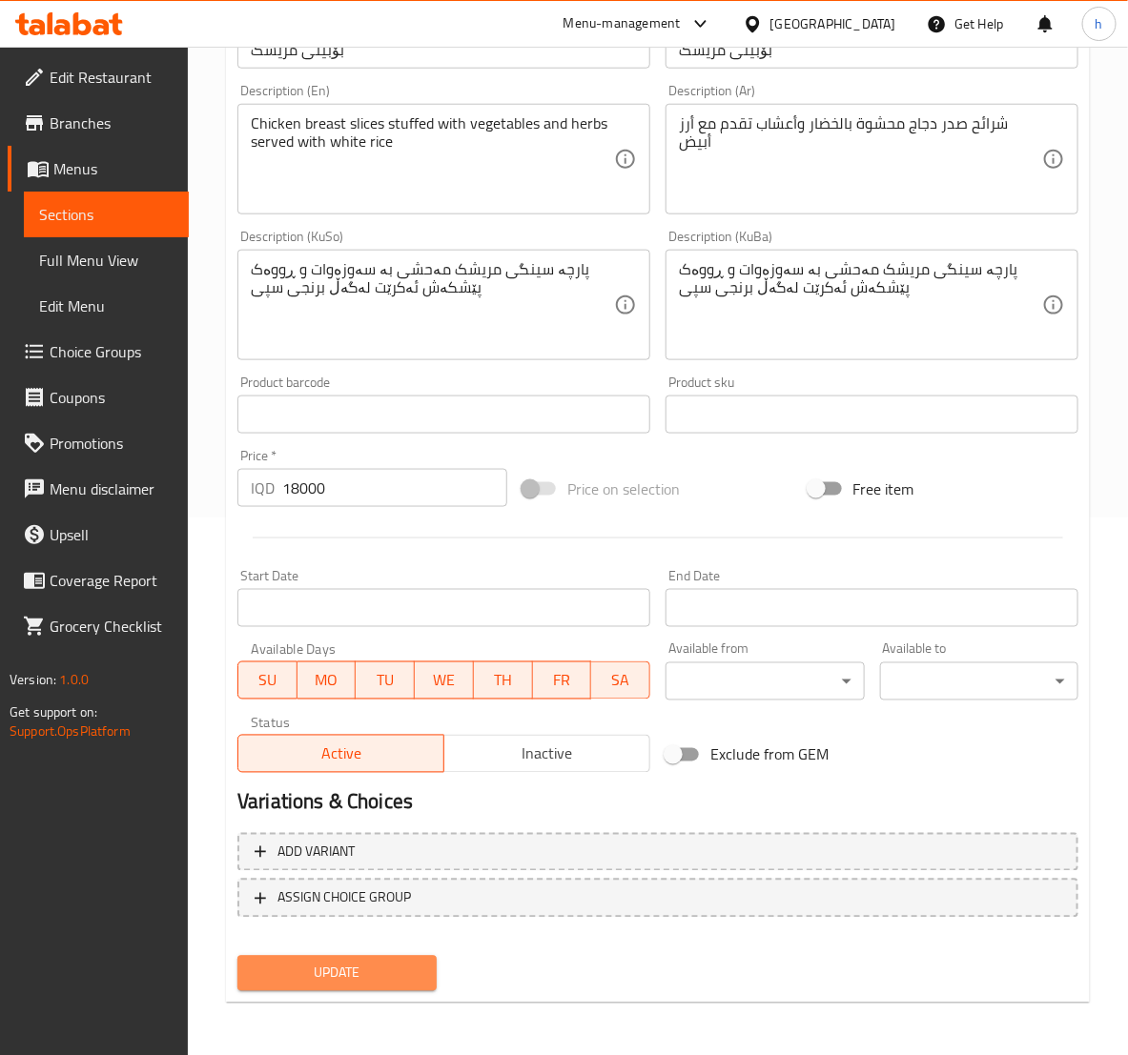
drag, startPoint x: 324, startPoint y: 979, endPoint x: 318, endPoint y: 949, distance: 30.1
click at [324, 978] on span "Update" at bounding box center [337, 974] width 168 height 24
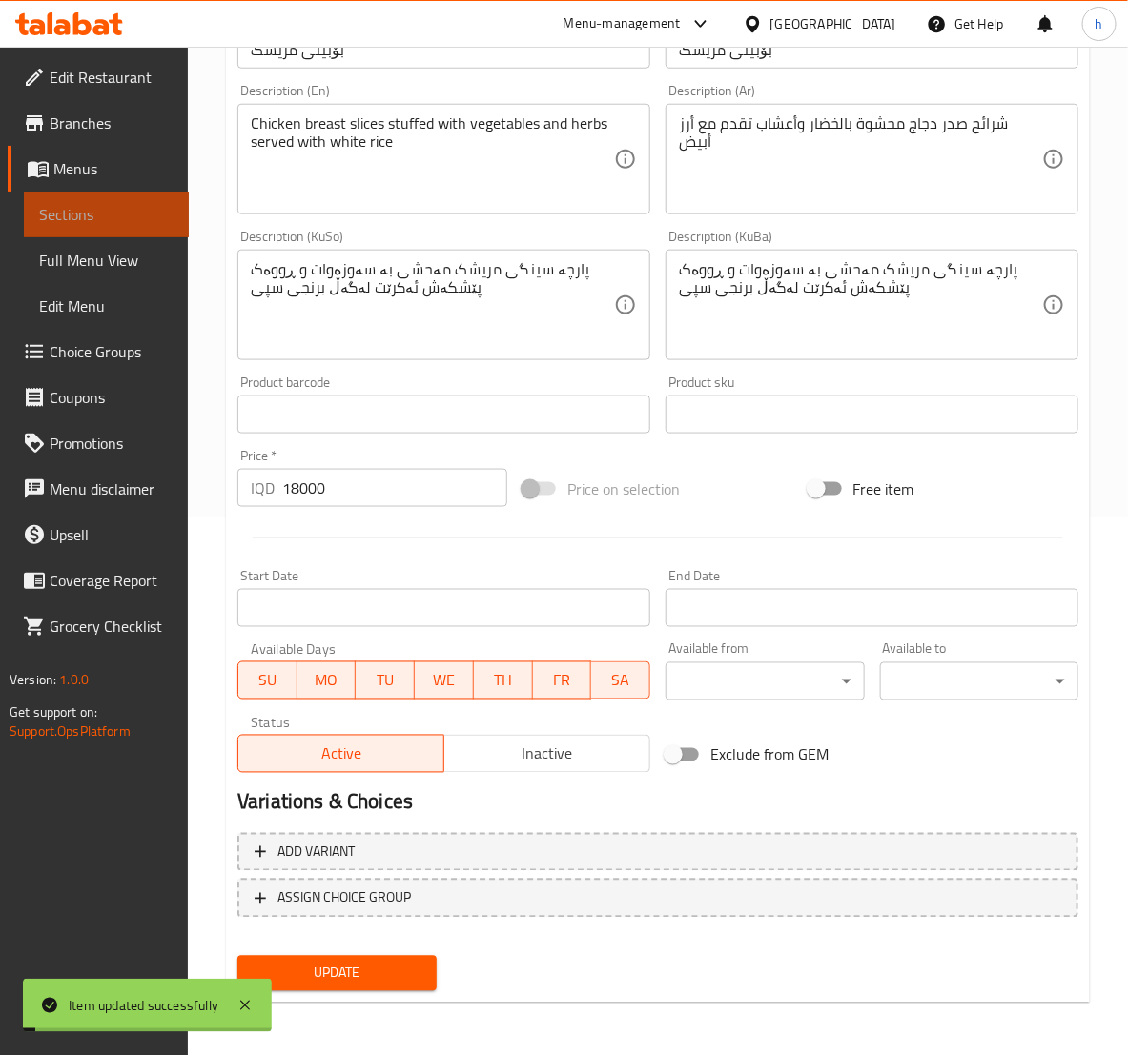
click at [67, 206] on span "Sections" at bounding box center [106, 214] width 134 height 23
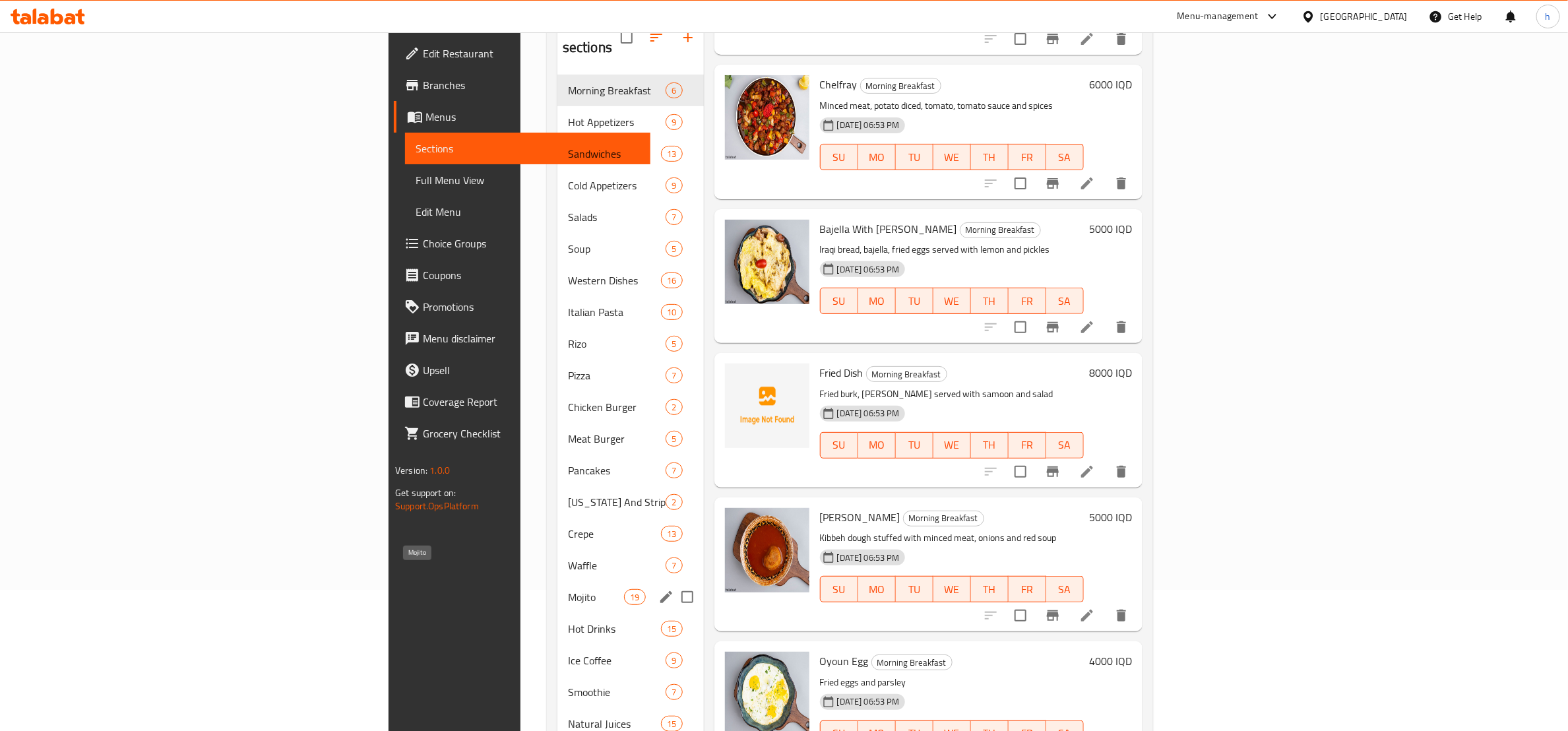
scroll to position [20, 0]
